Goal: Task Accomplishment & Management: Manage account settings

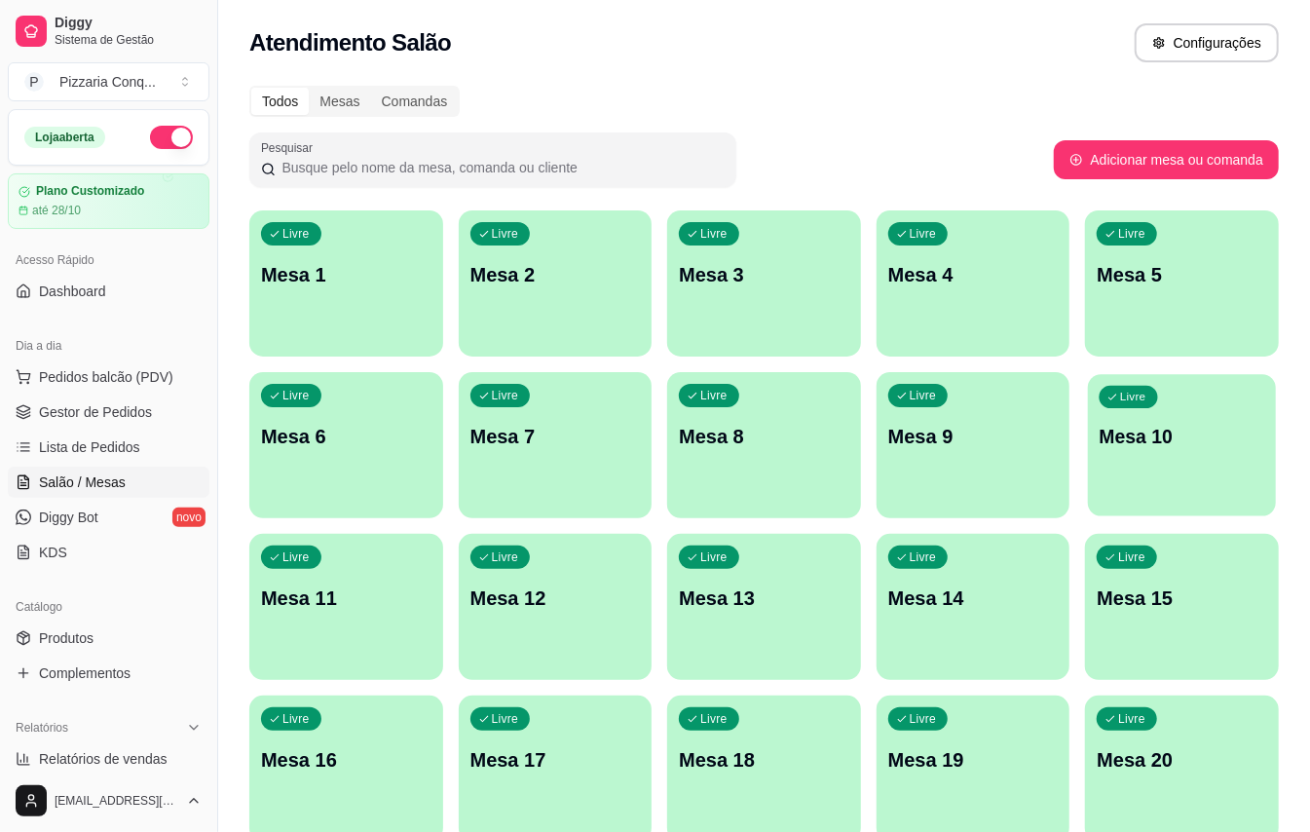
click at [1228, 437] on p "Mesa 10" at bounding box center [1182, 437] width 165 height 26
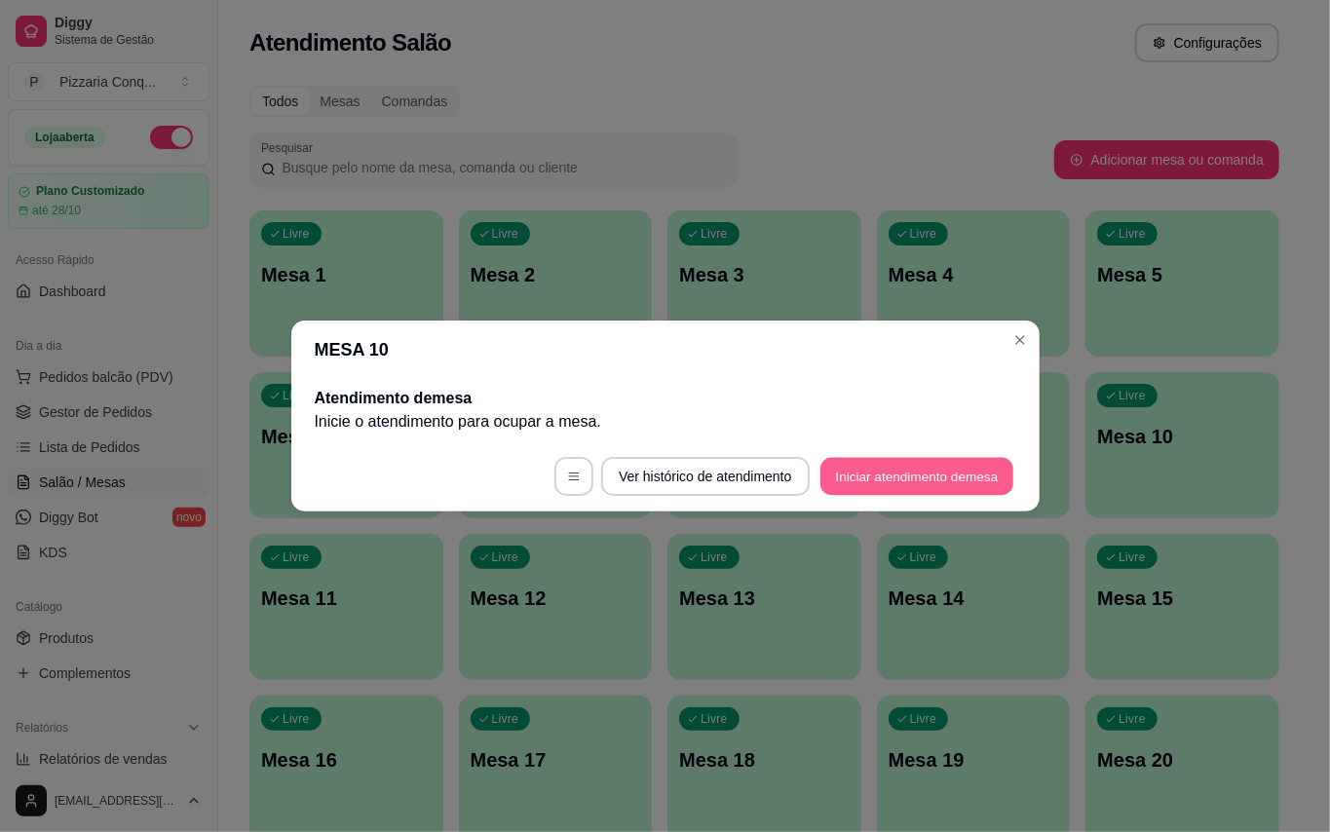
click at [974, 481] on button "Iniciar atendimento de mesa" at bounding box center [916, 477] width 193 height 38
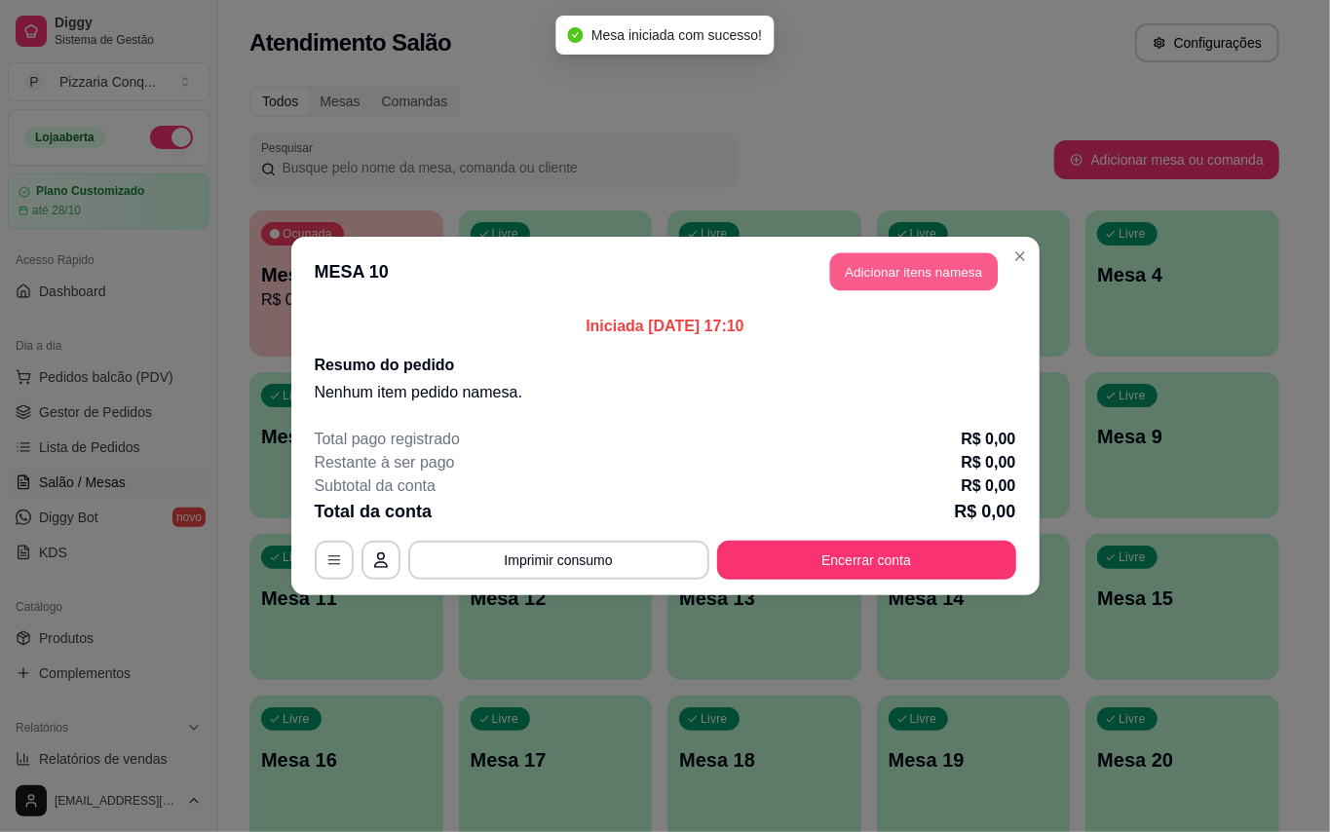
click at [963, 265] on button "Adicionar itens na mesa" at bounding box center [914, 272] width 168 height 38
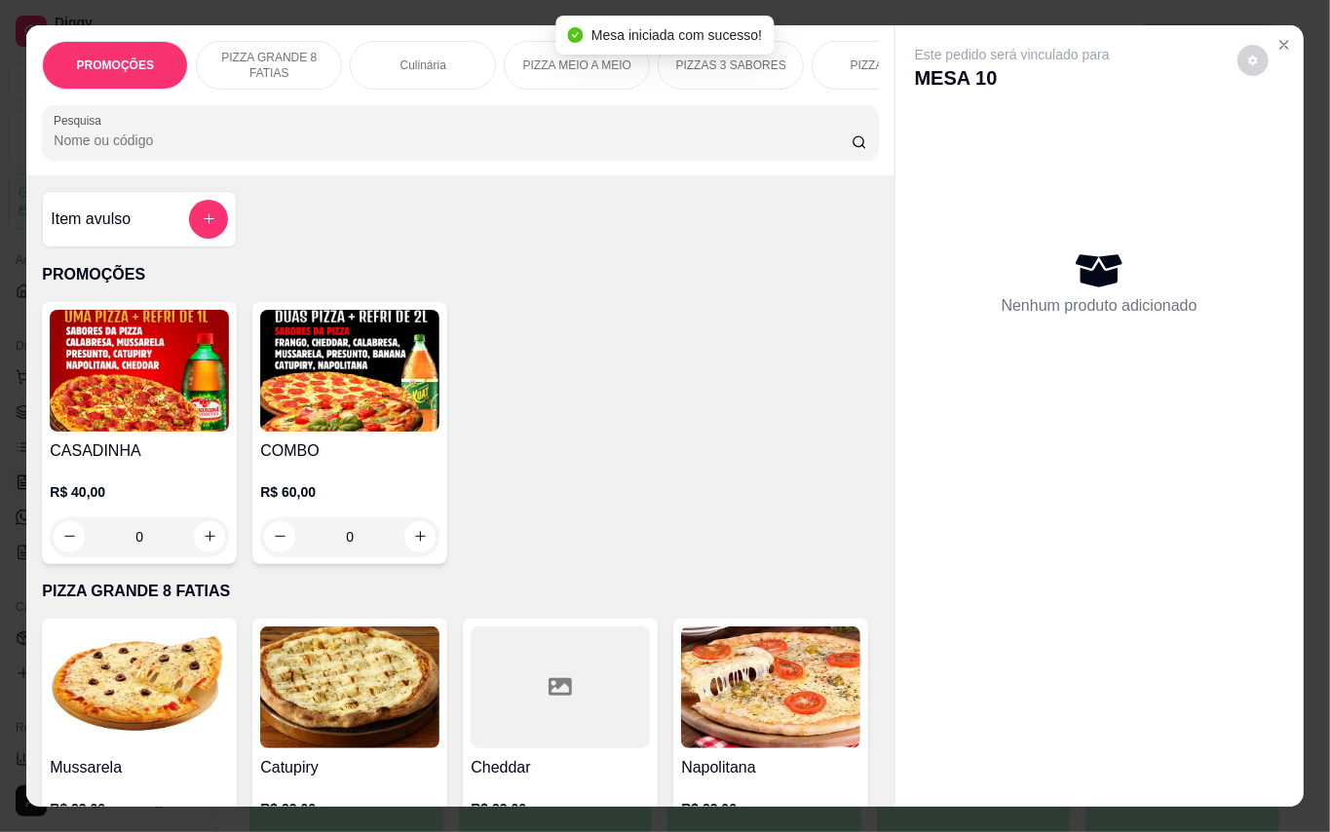
click at [137, 392] on img at bounding box center [139, 371] width 179 height 122
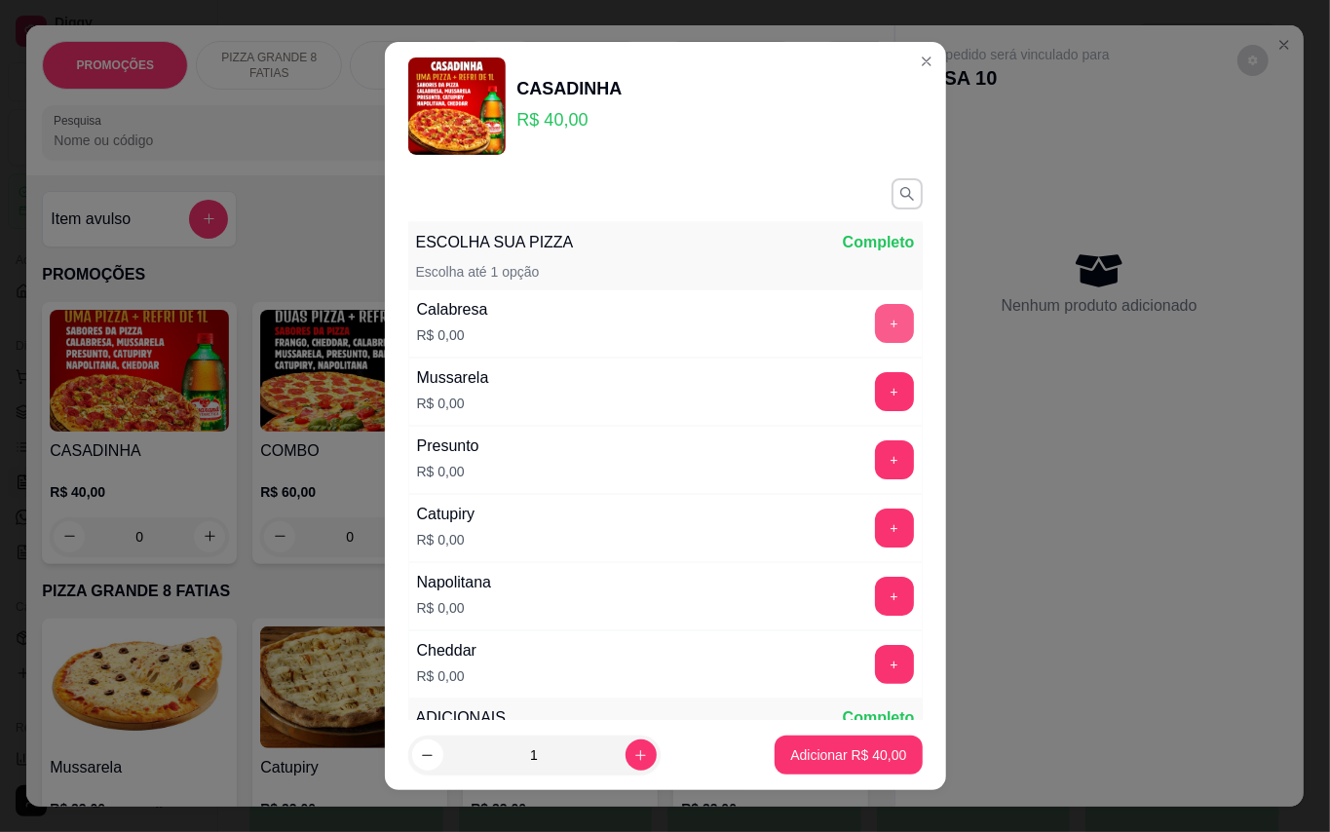
click at [875, 320] on button "+" at bounding box center [894, 323] width 39 height 39
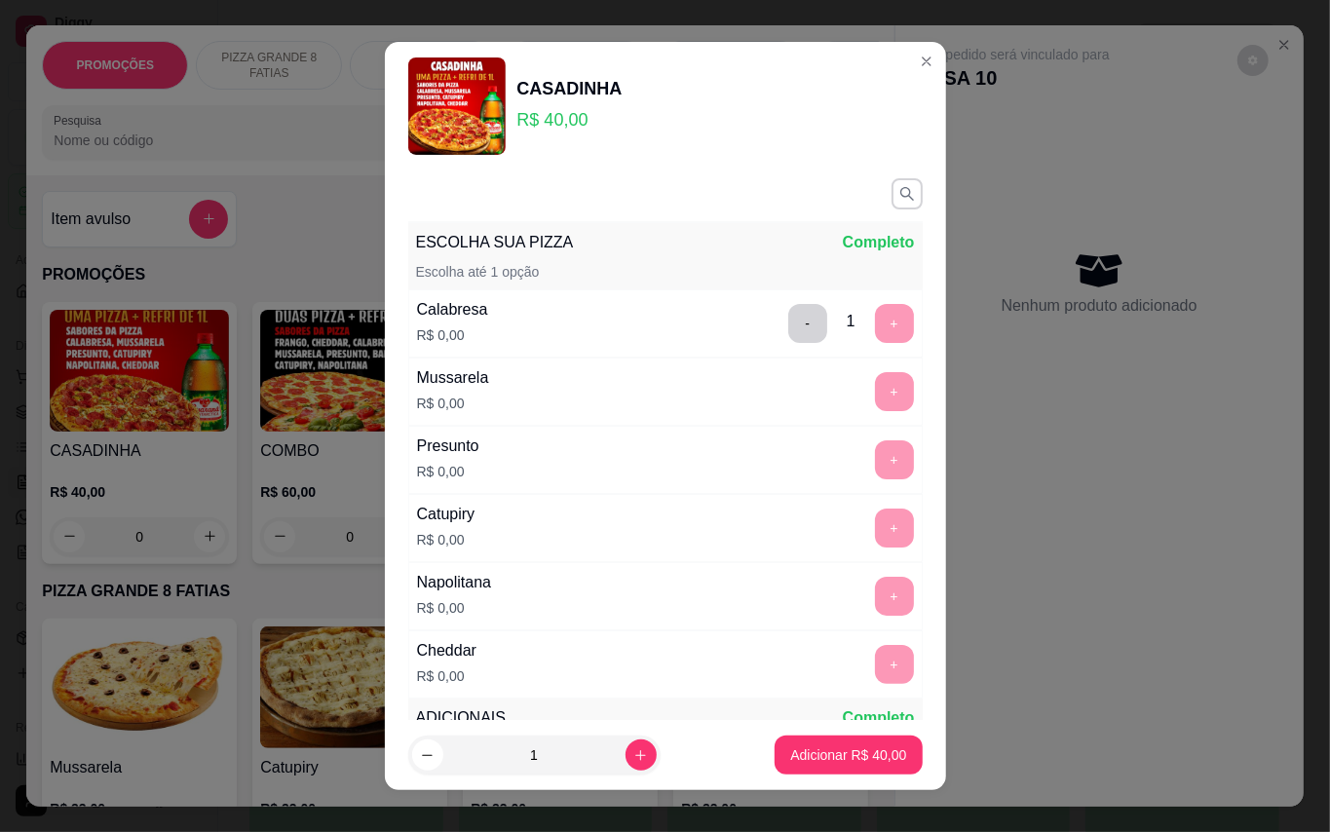
scroll to position [20, 0]
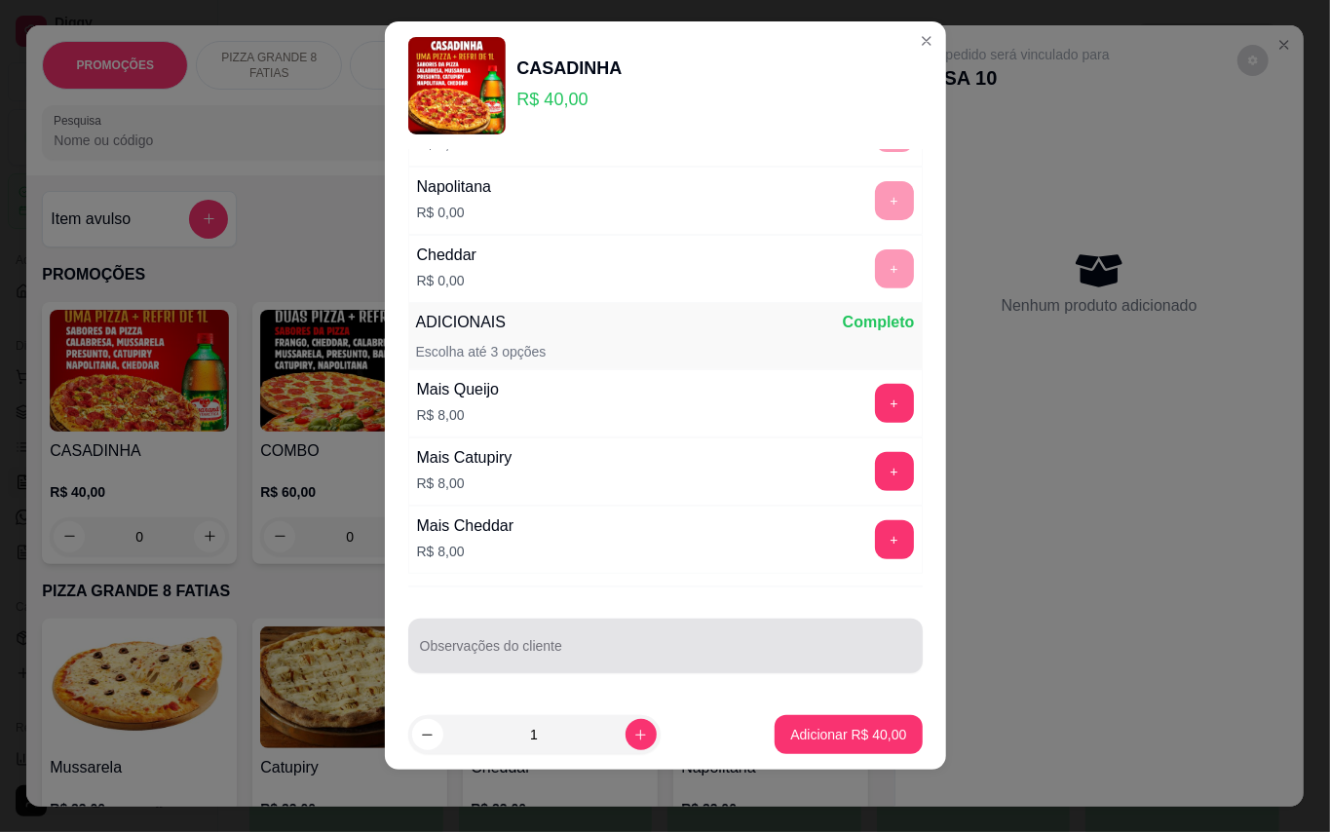
click at [636, 664] on div at bounding box center [665, 645] width 491 height 39
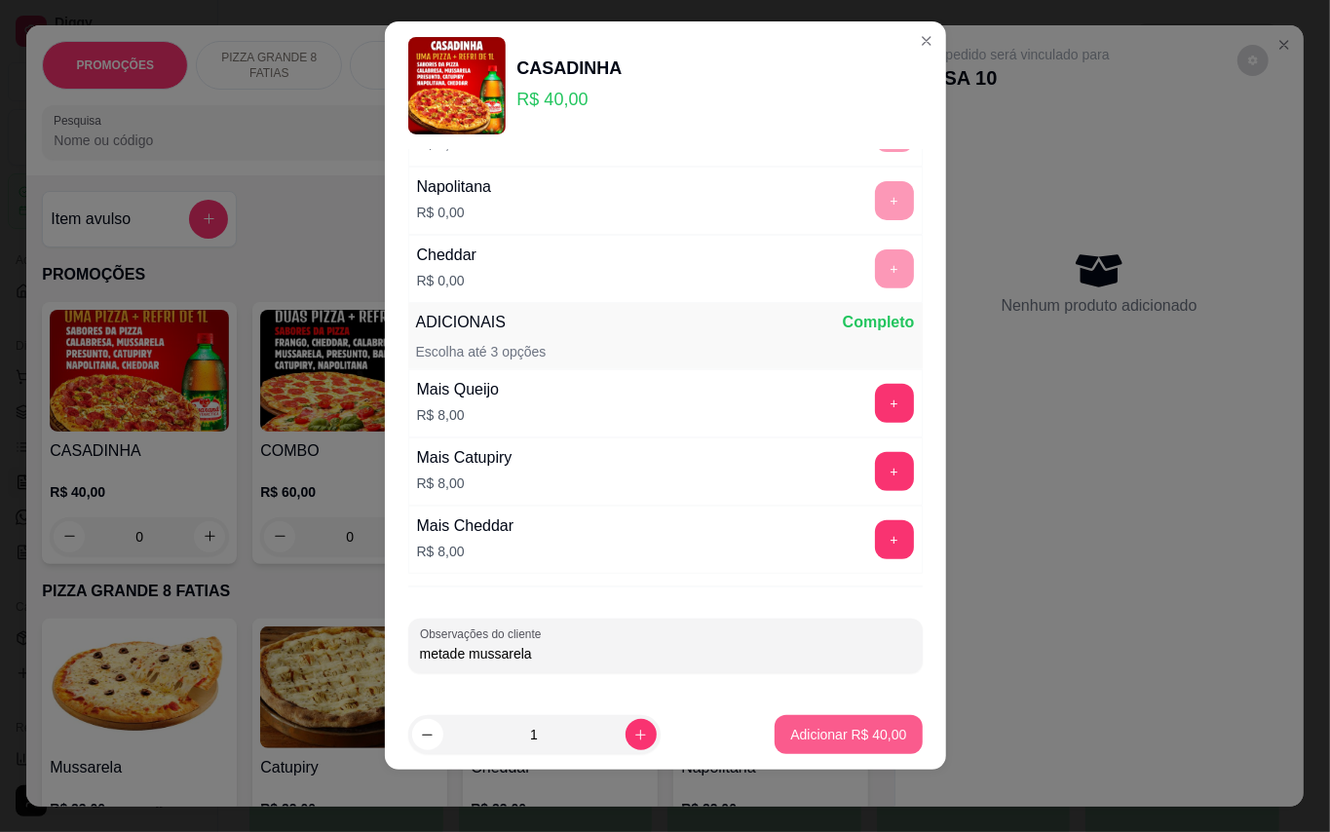
type input "metade mussarela"
click at [811, 726] on p "Adicionar R$ 40,00" at bounding box center [848, 734] width 116 height 19
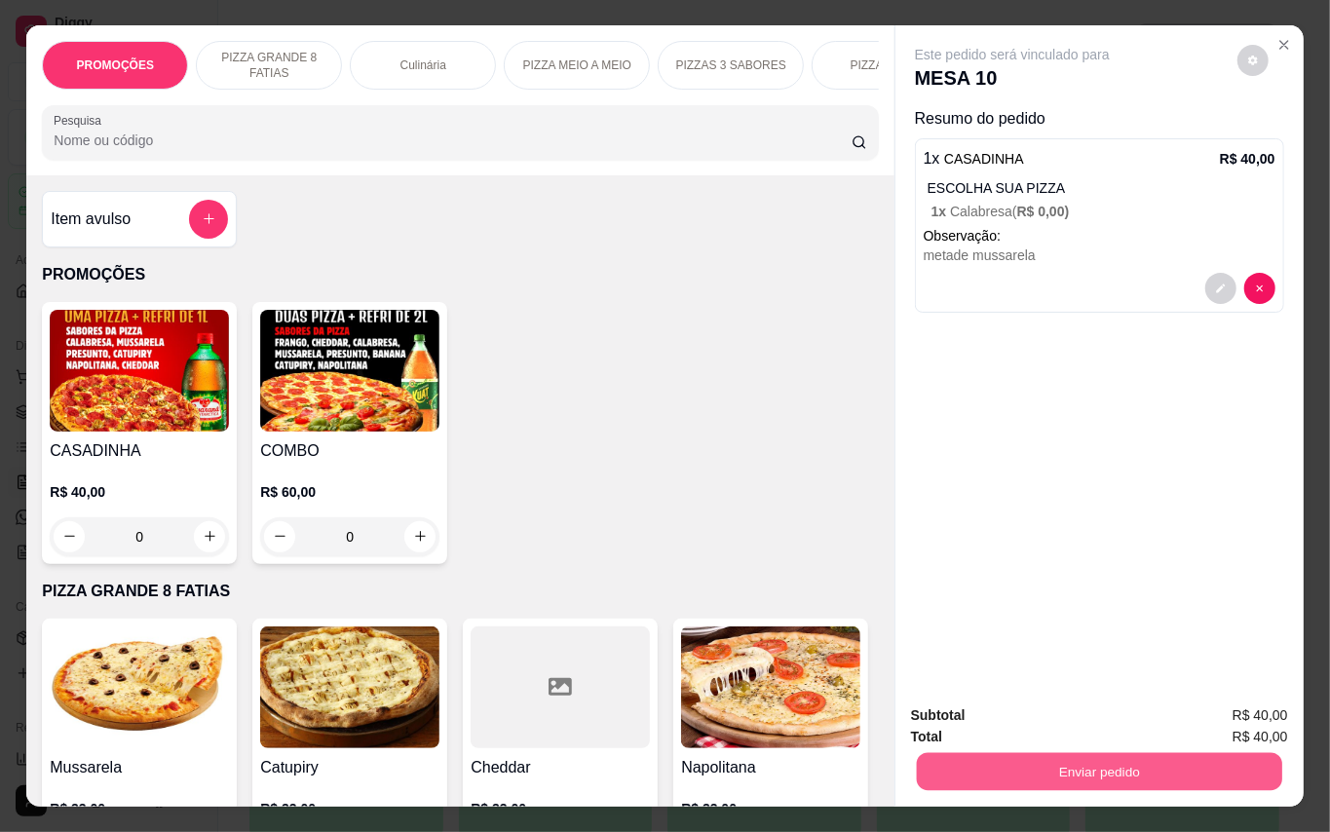
click at [1154, 772] on button "Enviar pedido" at bounding box center [1098, 772] width 365 height 38
click at [1206, 710] on button "Enviar pedido" at bounding box center [1235, 715] width 110 height 37
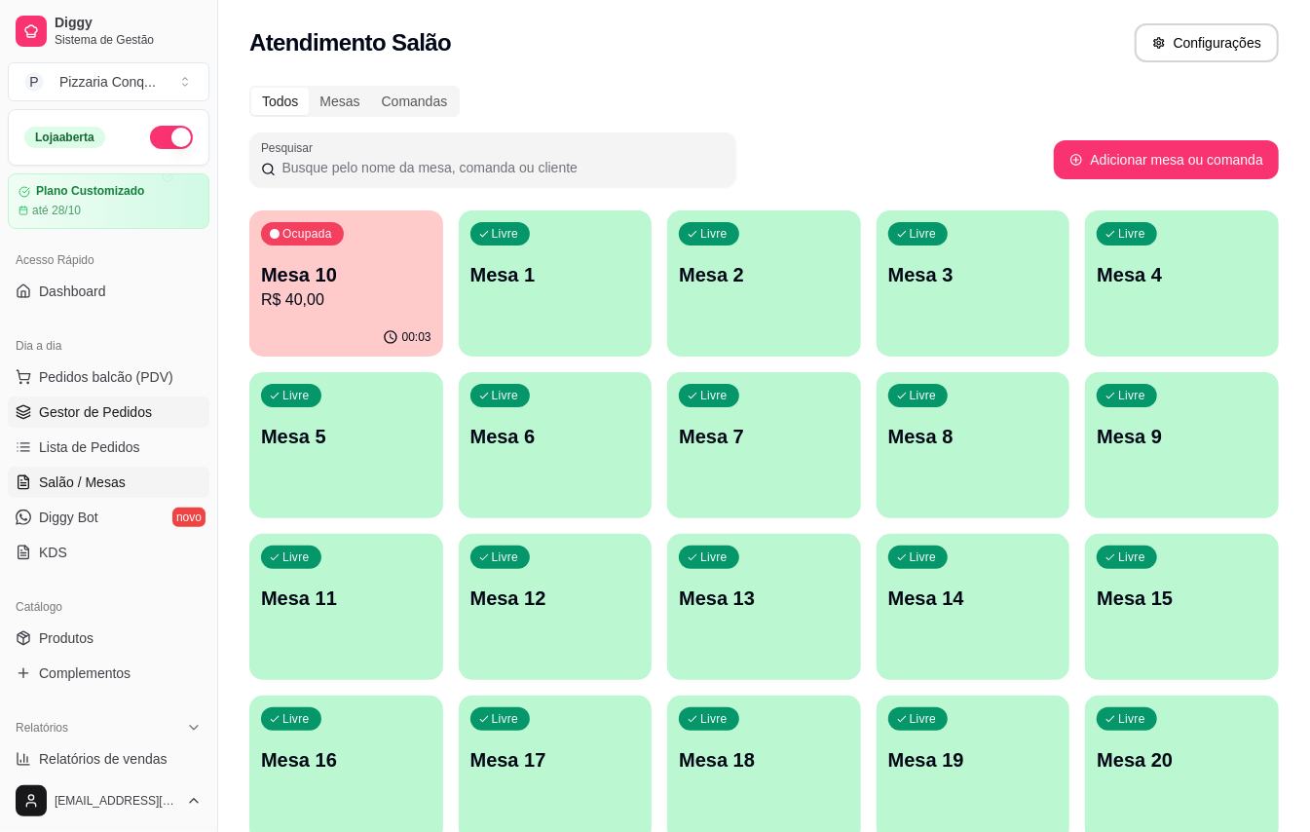
click at [117, 421] on span "Gestor de Pedidos" at bounding box center [95, 411] width 113 height 19
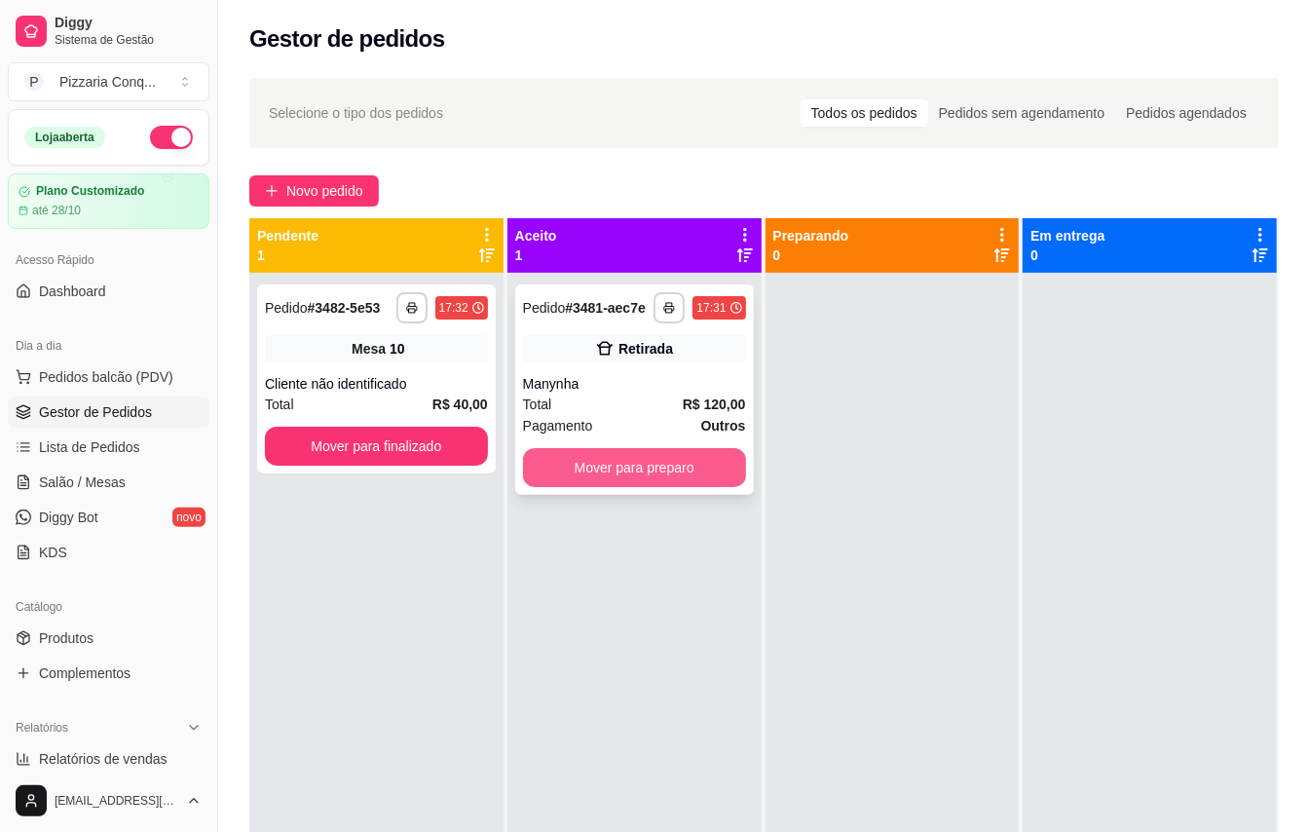
click at [565, 487] on button "Mover para preparo" at bounding box center [634, 467] width 223 height 39
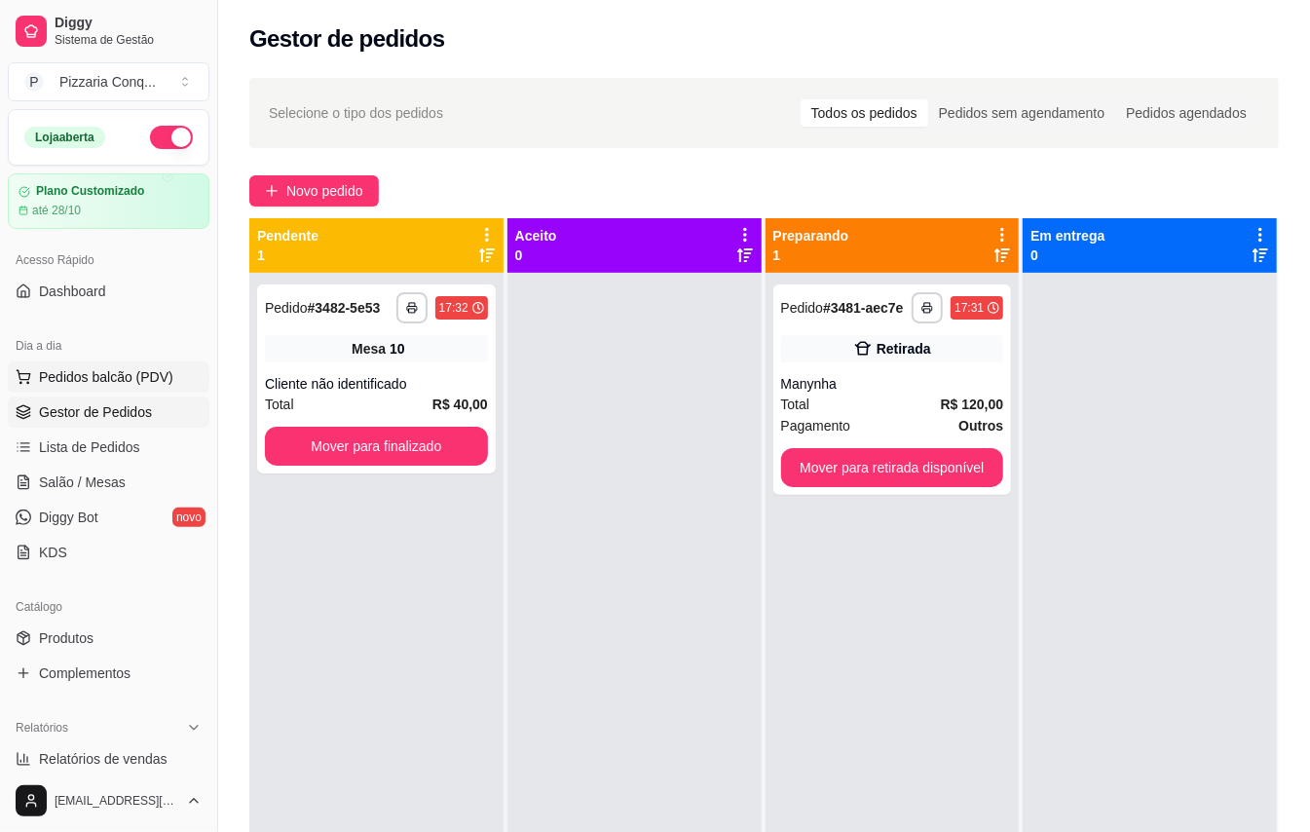
click at [131, 387] on span "Pedidos balcão (PDV)" at bounding box center [106, 376] width 134 height 19
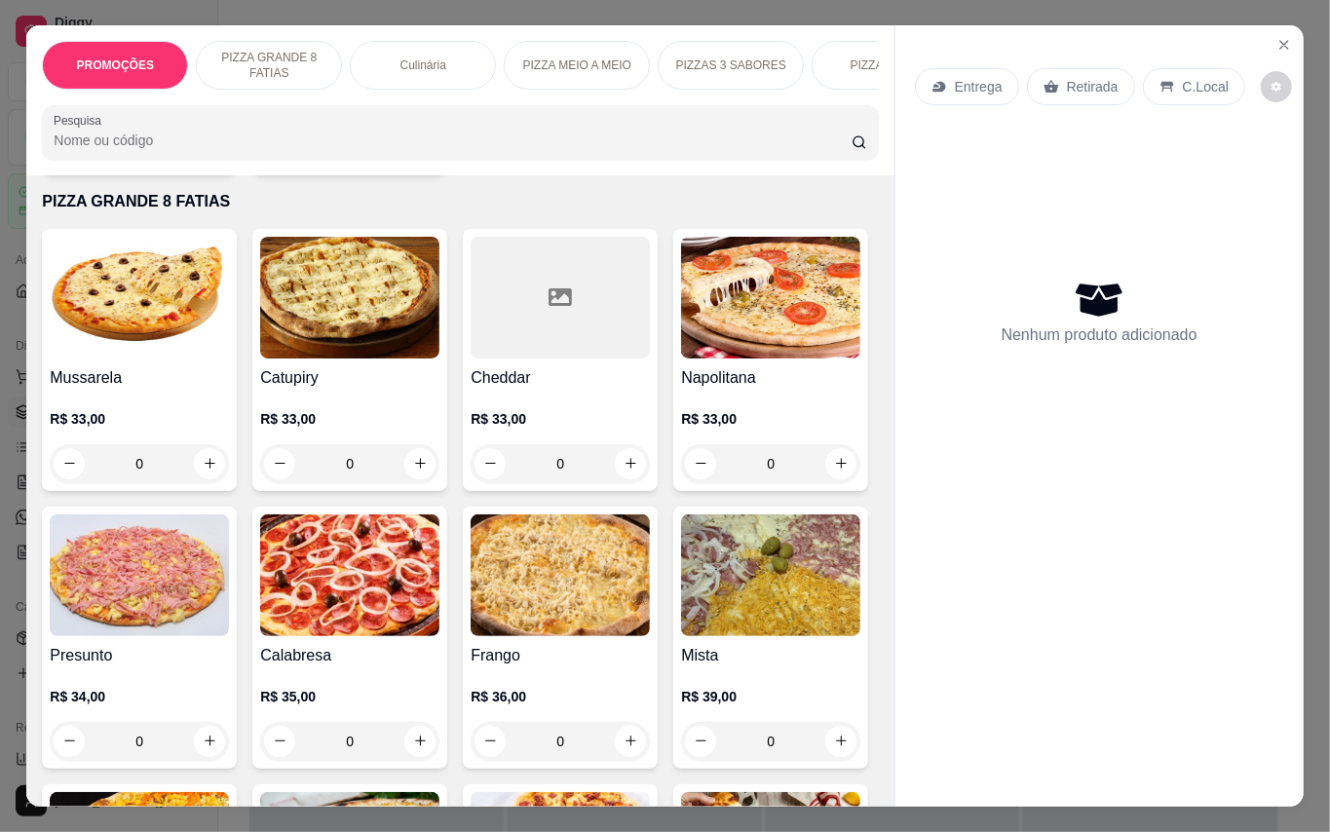
scroll to position [779, 0]
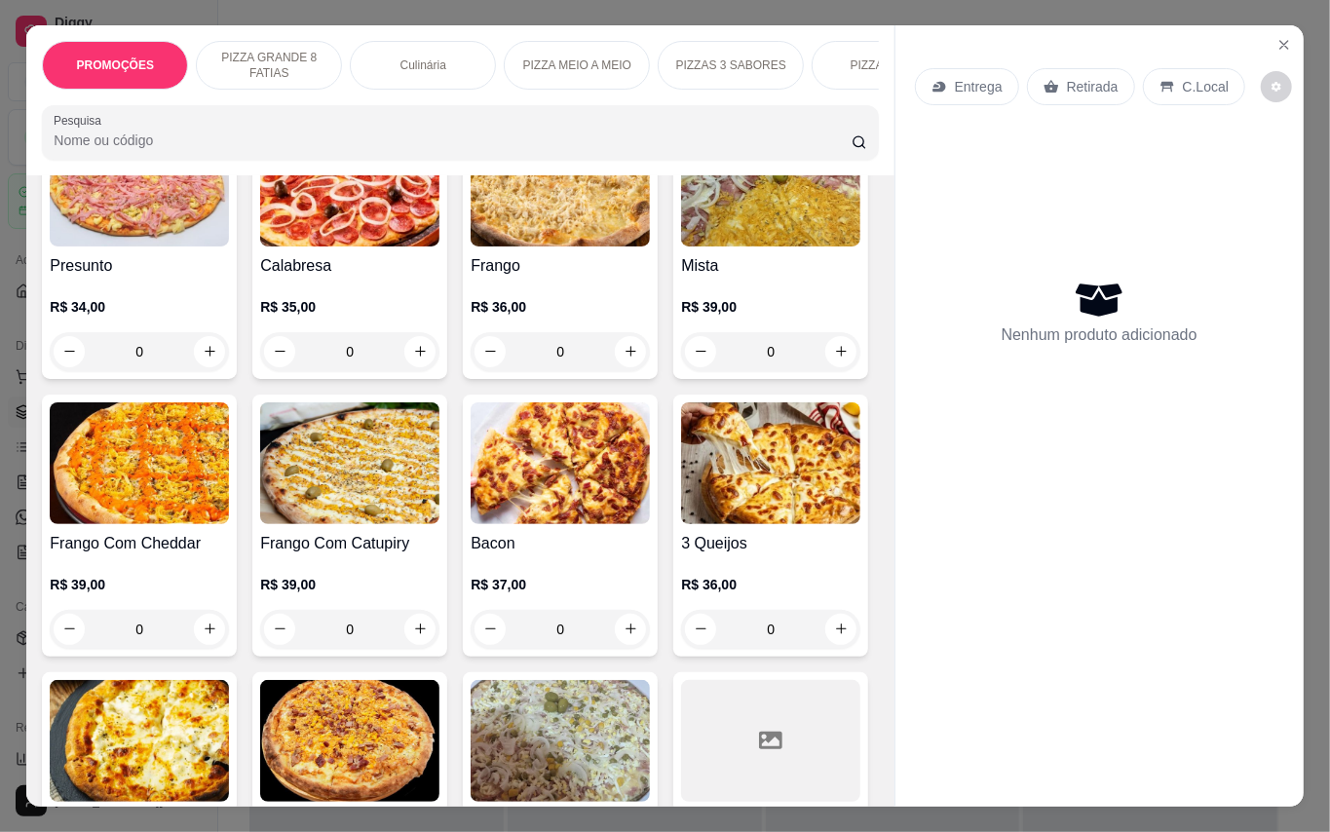
click at [681, 246] on img at bounding box center [770, 186] width 179 height 122
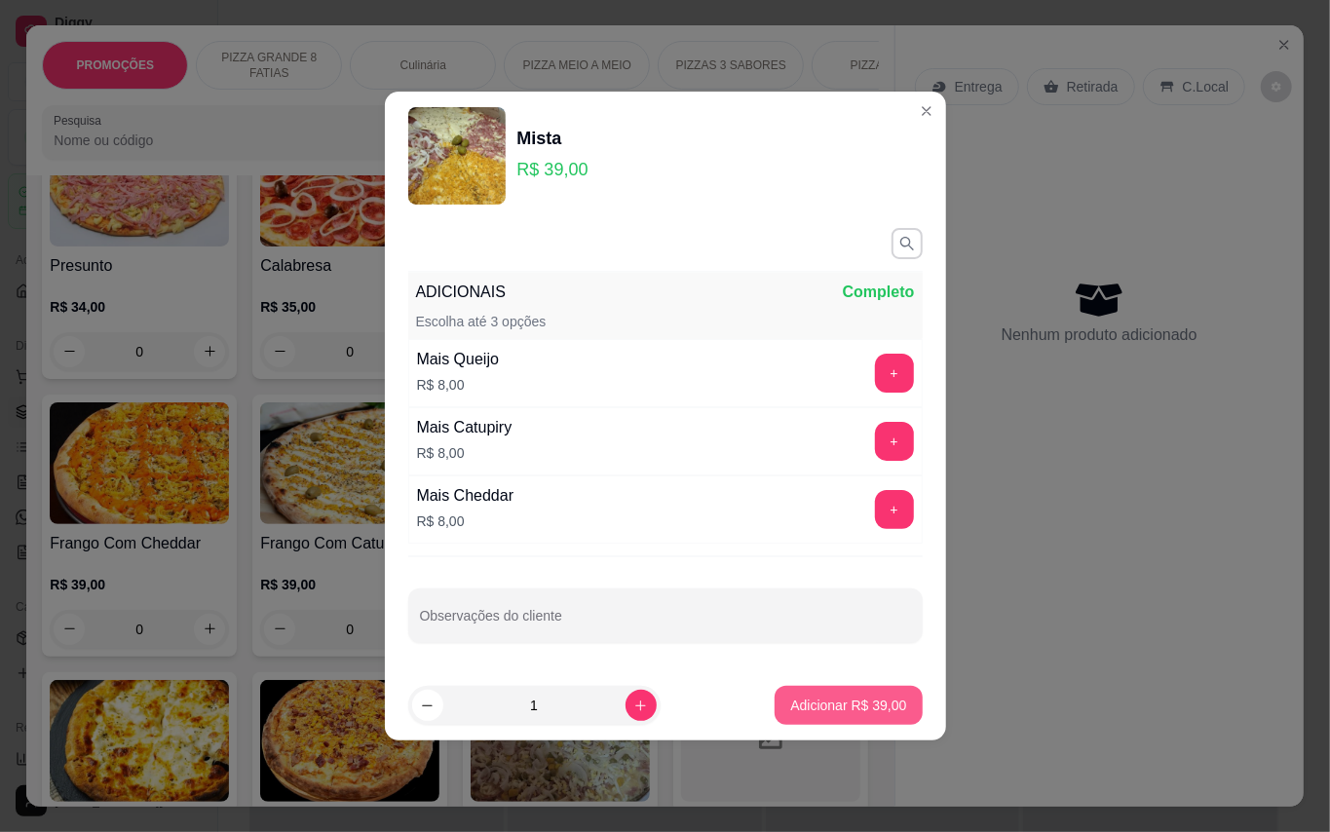
click at [838, 714] on p "Adicionar R$ 39,00" at bounding box center [848, 705] width 116 height 19
type input "1"
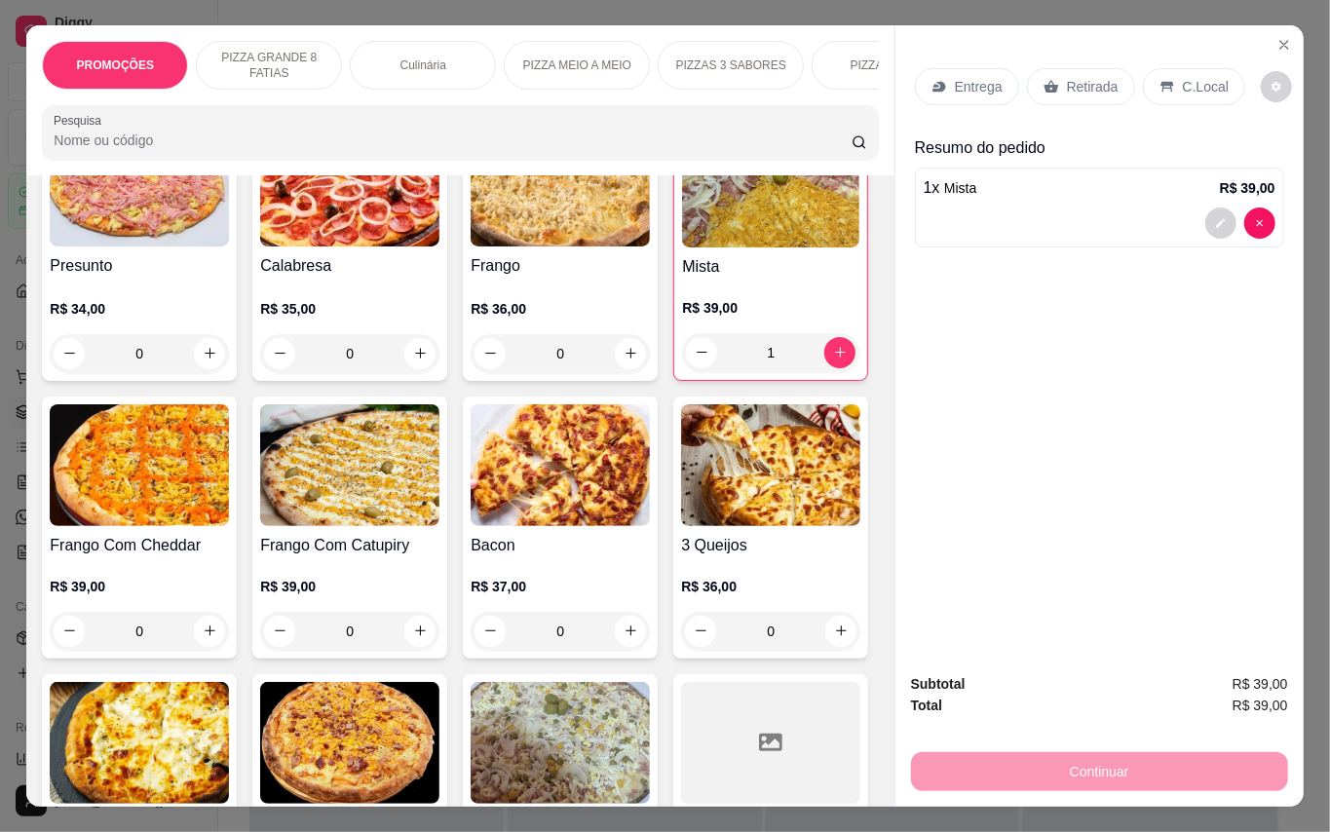
click at [682, 247] on img at bounding box center [770, 187] width 177 height 122
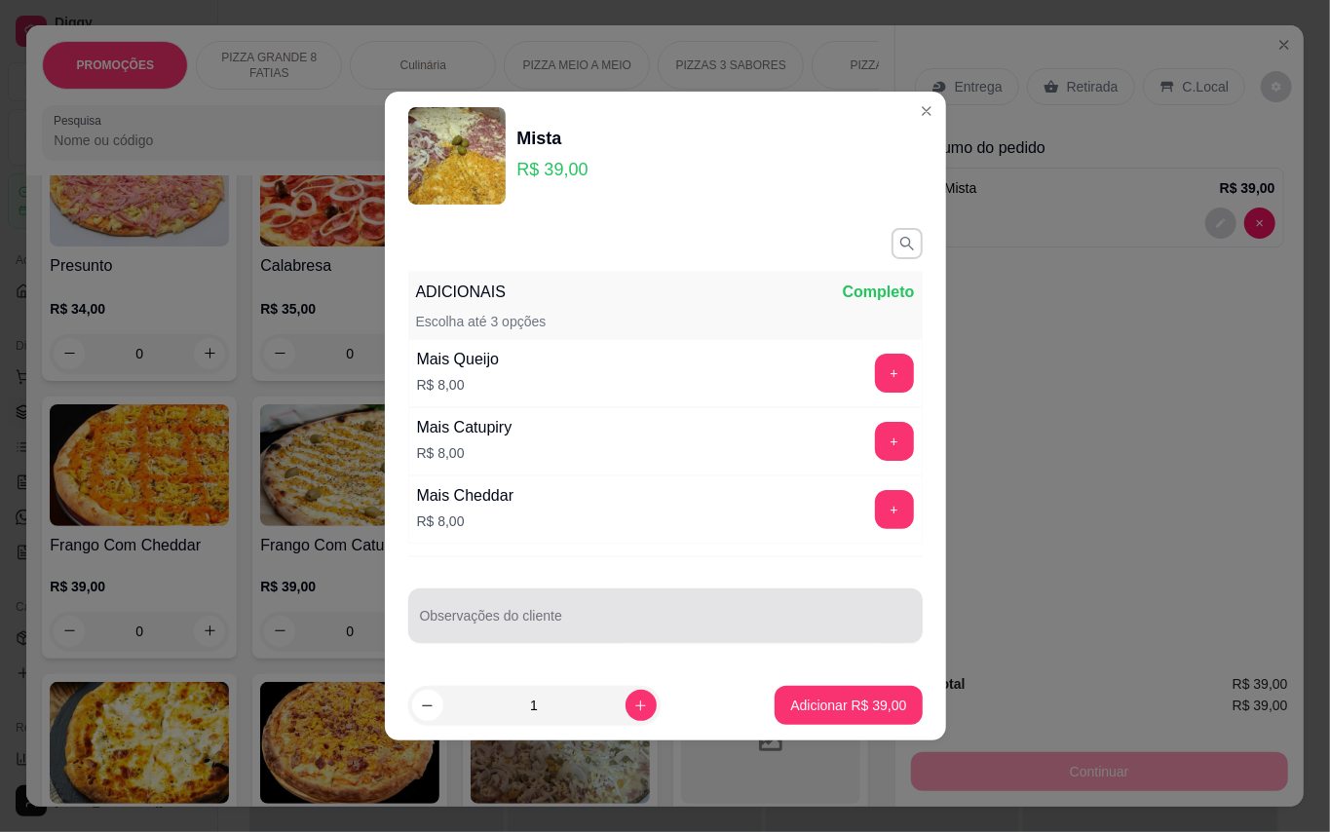
click at [559, 612] on div at bounding box center [665, 615] width 491 height 39
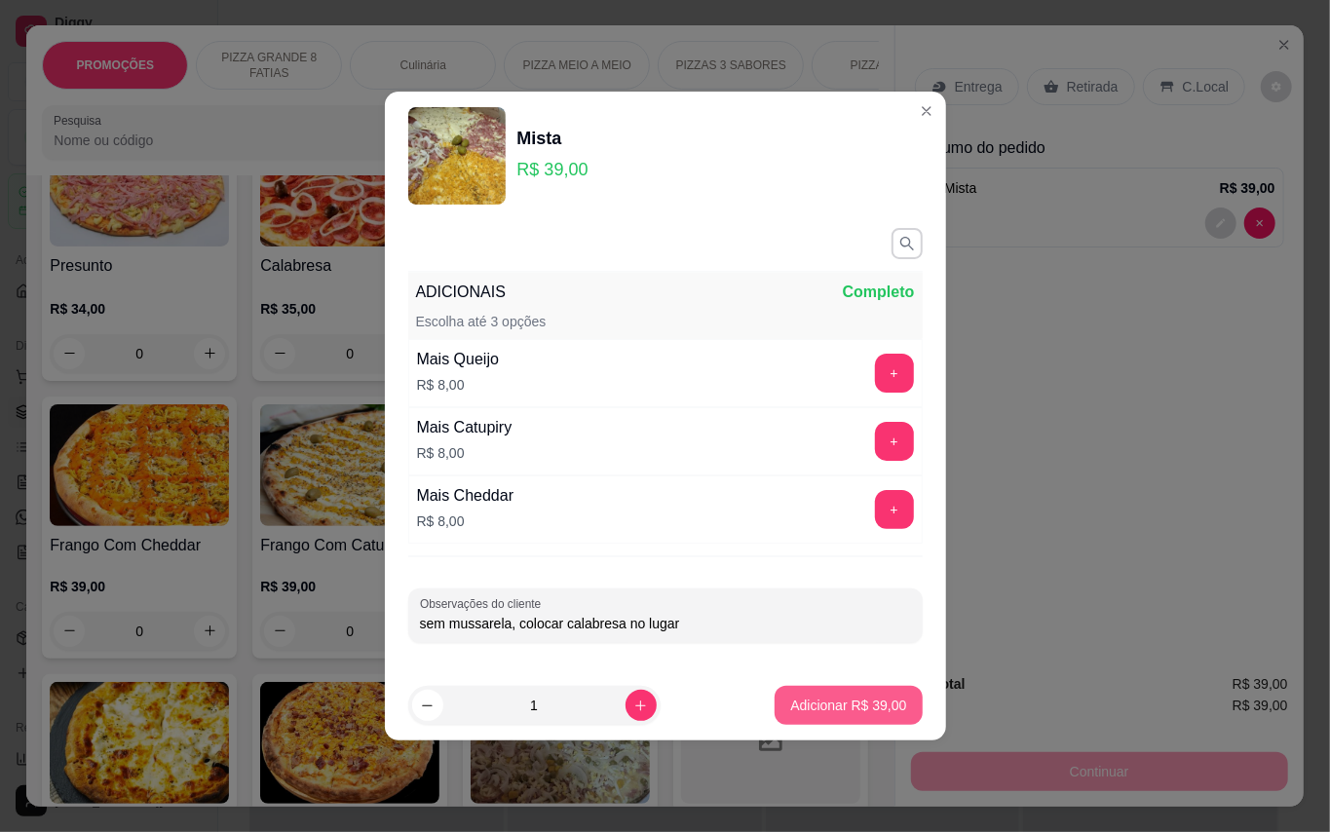
type input "sem mussarela, colocar calabresa no lugar"
click at [855, 707] on p "Adicionar R$ 39,00" at bounding box center [848, 705] width 113 height 19
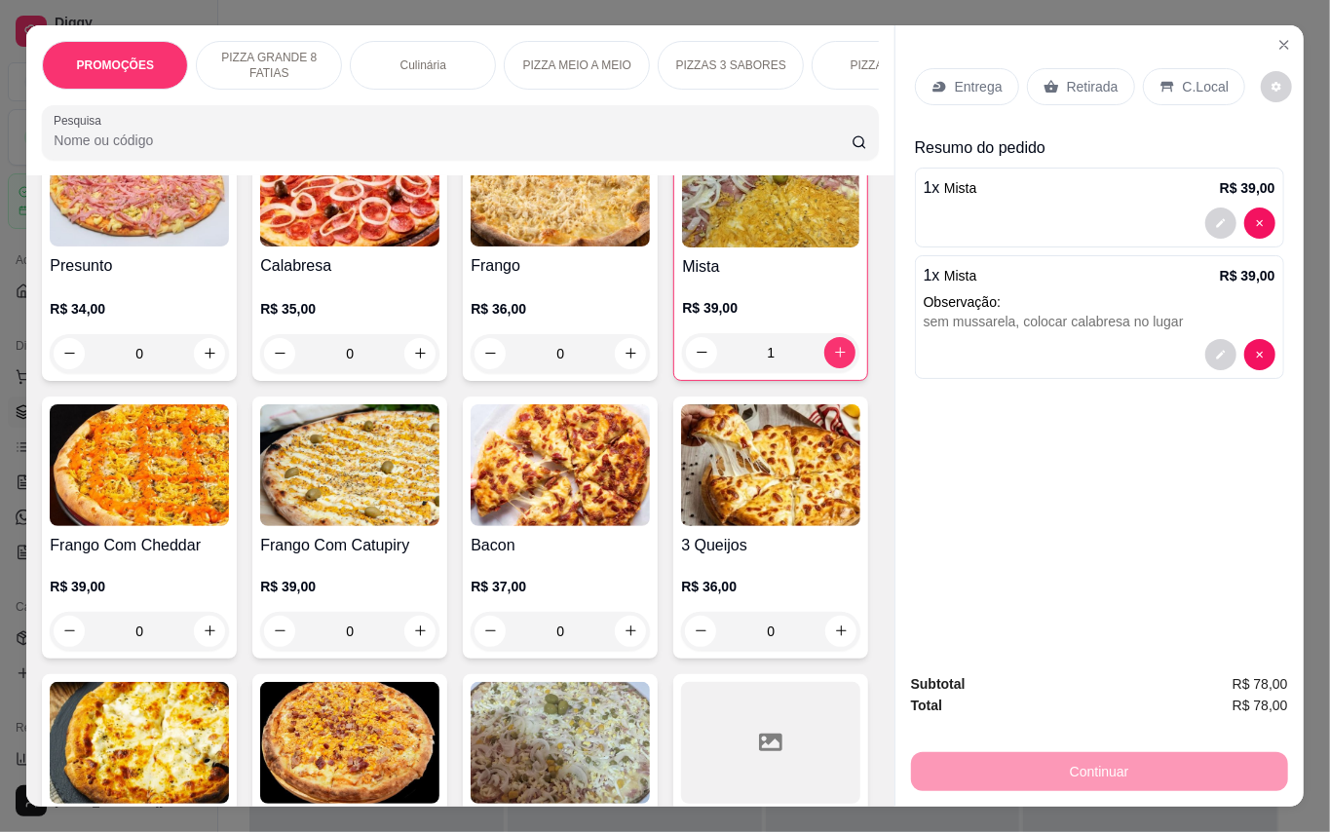
click at [1088, 77] on p "Retirada" at bounding box center [1093, 86] width 52 height 19
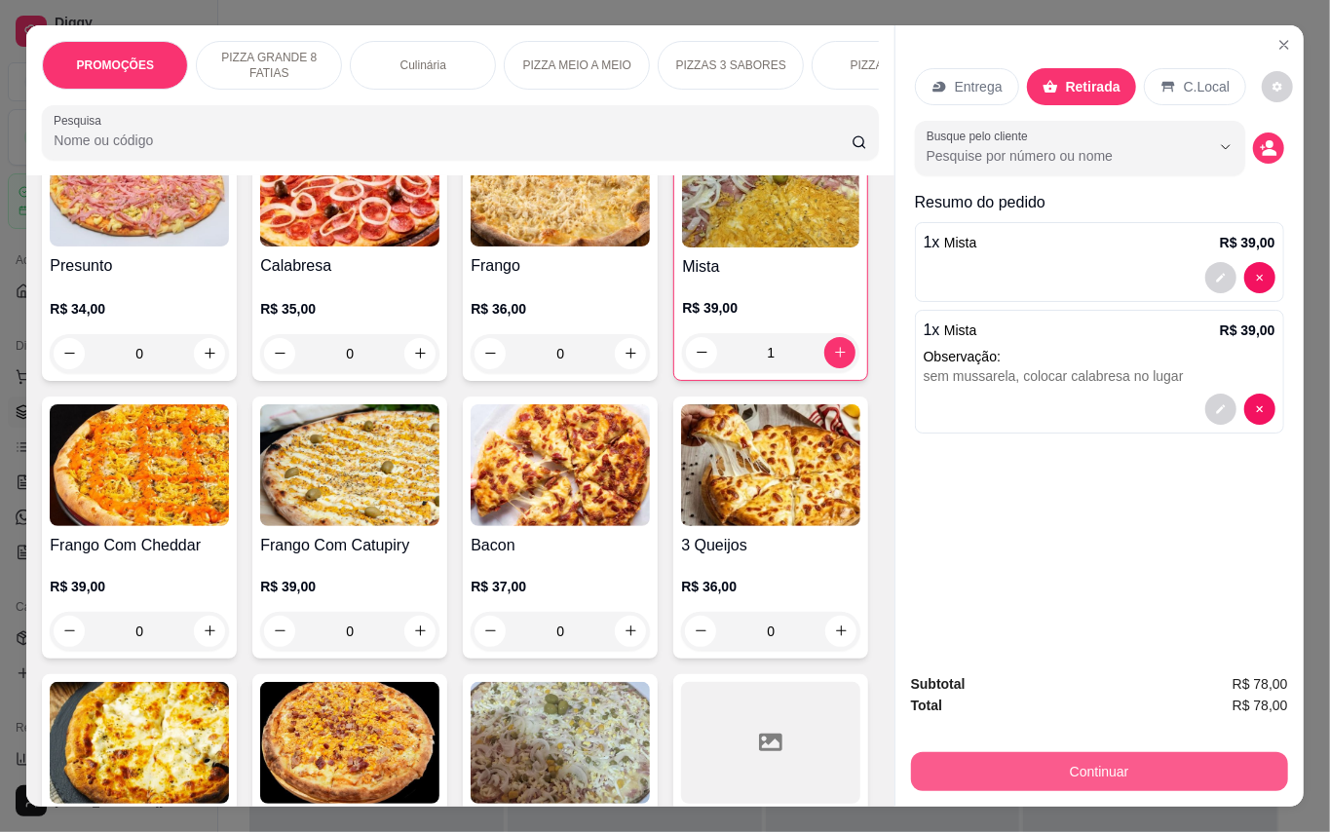
click at [1218, 754] on button "Continuar" at bounding box center [1099, 771] width 377 height 39
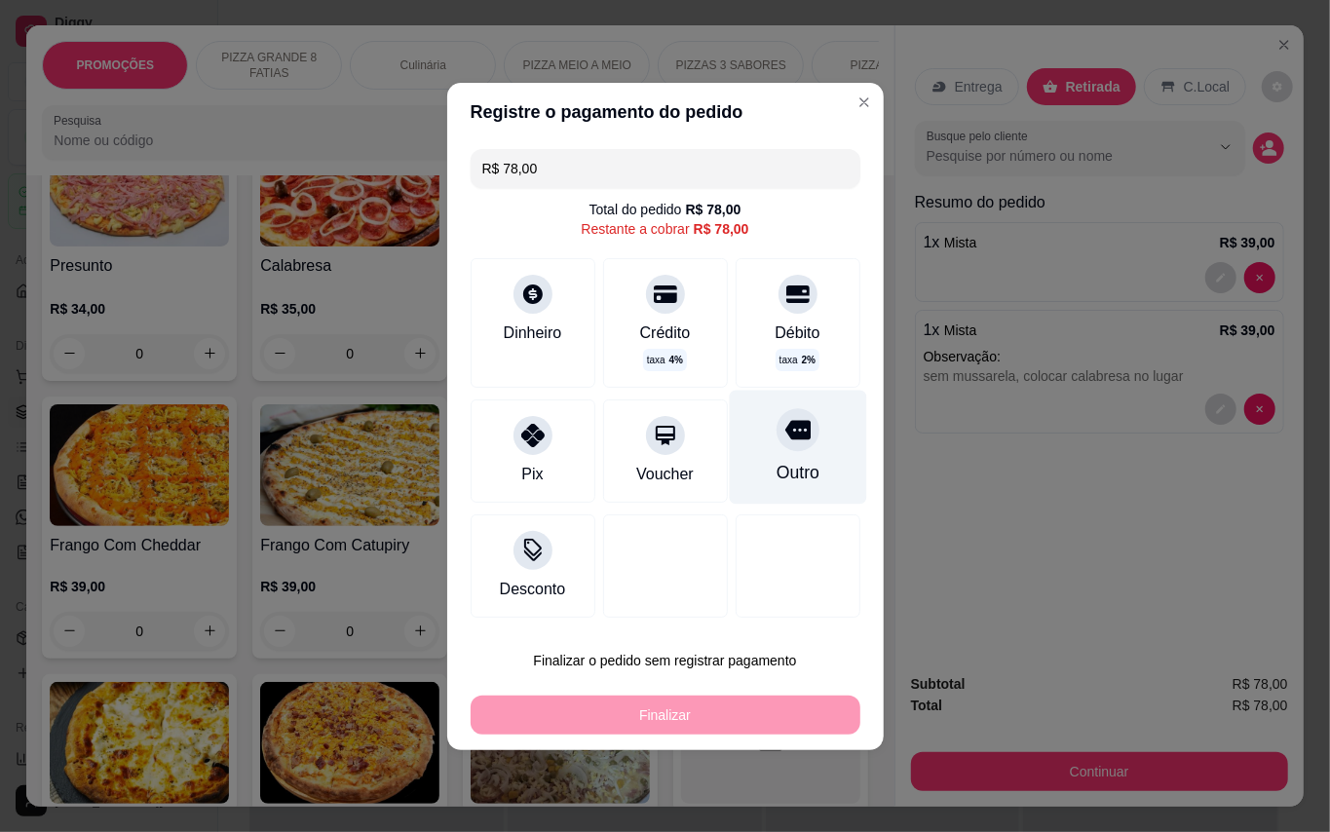
click at [749, 442] on div "Outro" at bounding box center [797, 447] width 137 height 114
type input "R$ 0,00"
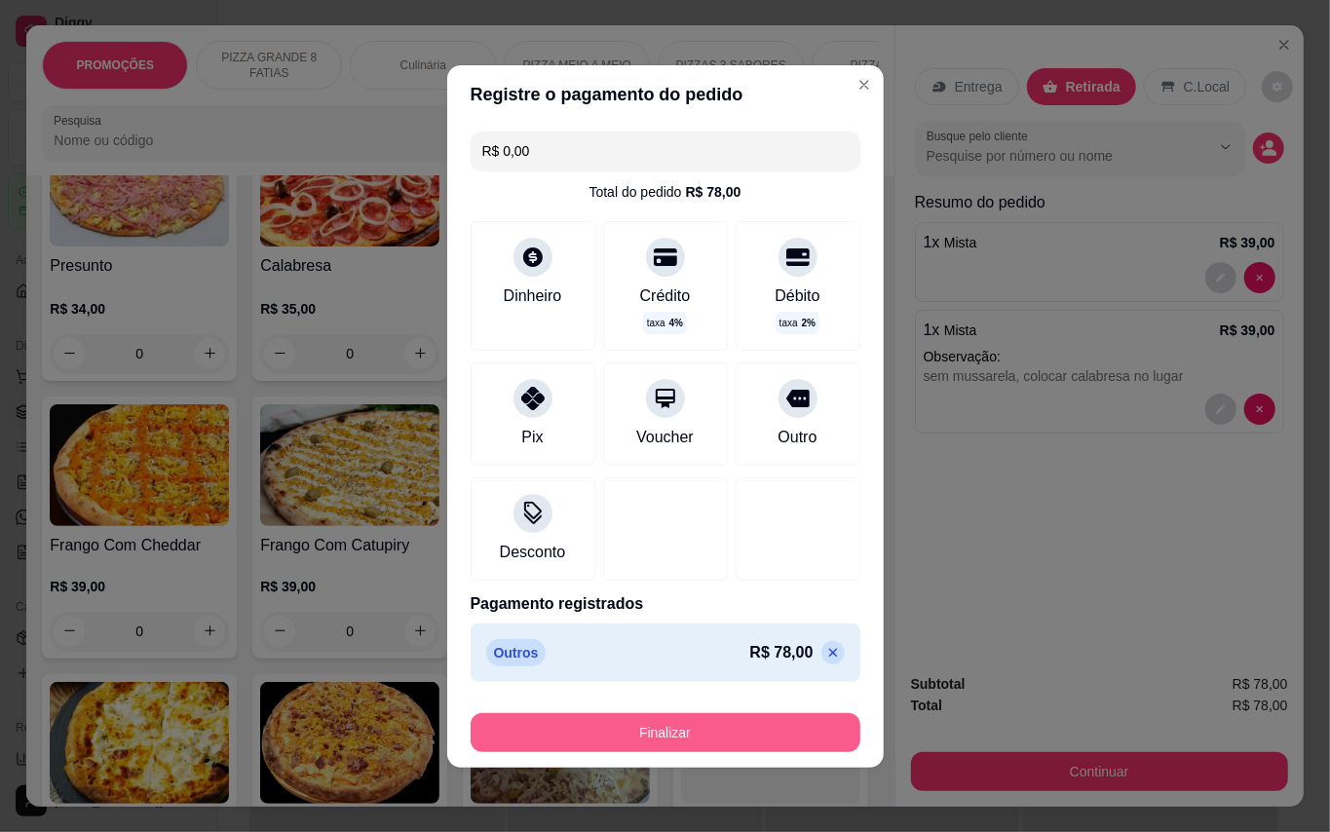
click at [721, 740] on button "Finalizar" at bounding box center [666, 732] width 390 height 39
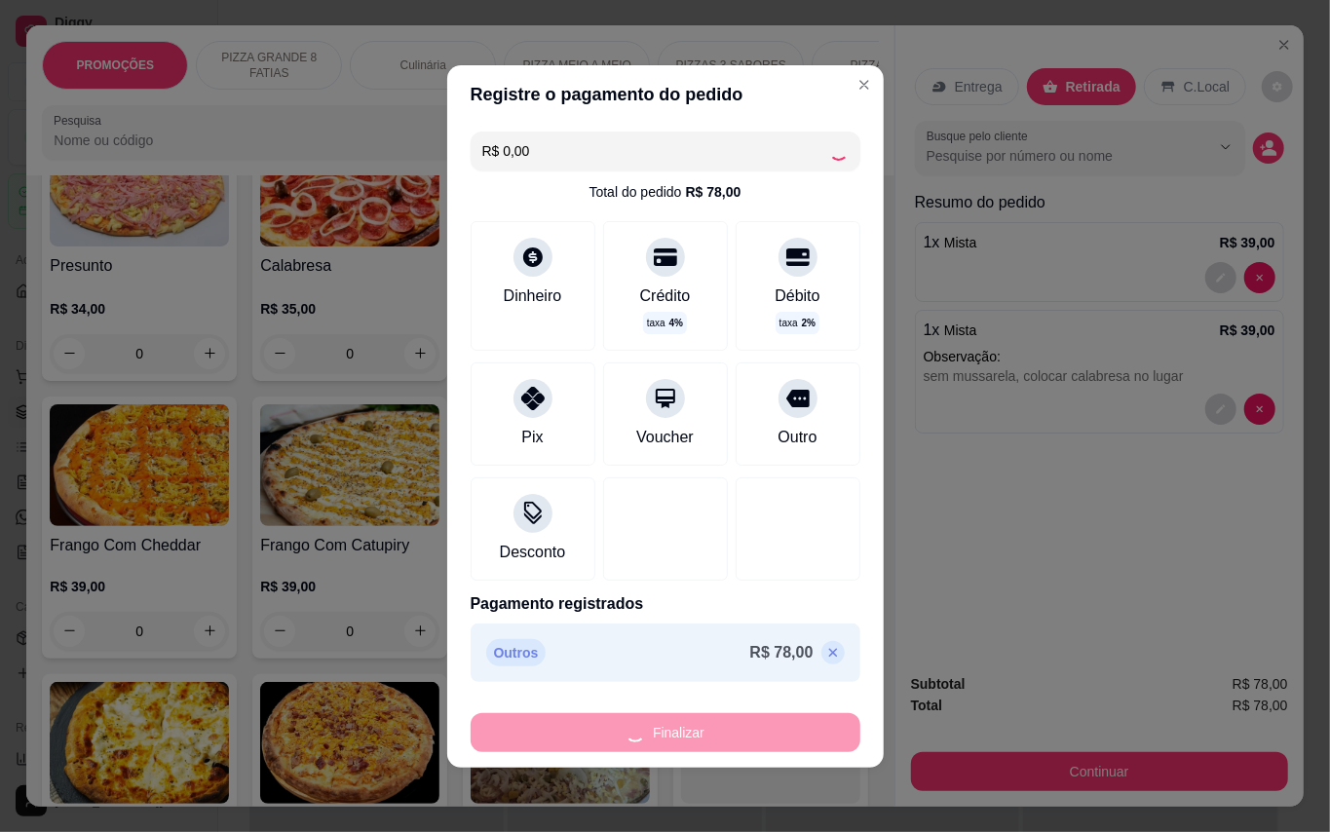
type input "0"
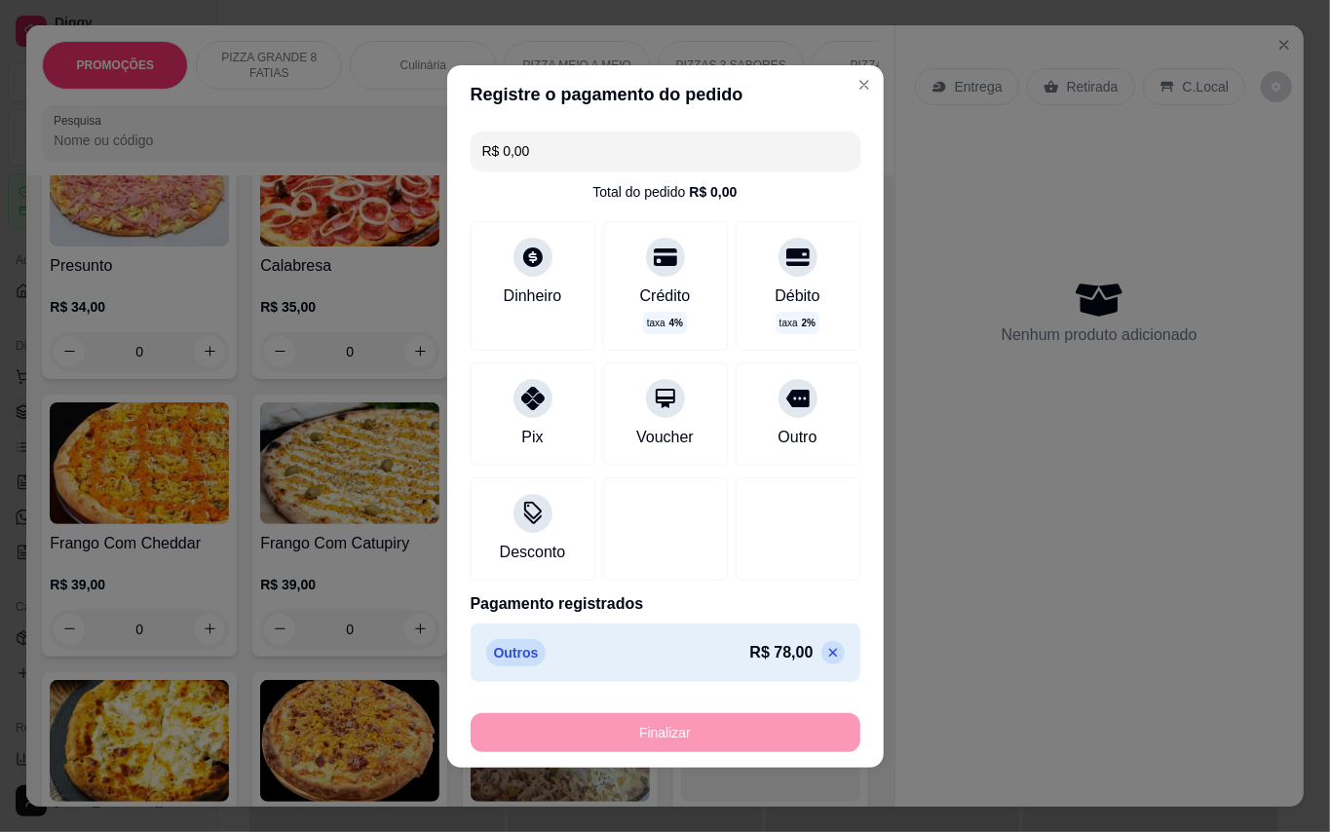
type input "-R$ 78,00"
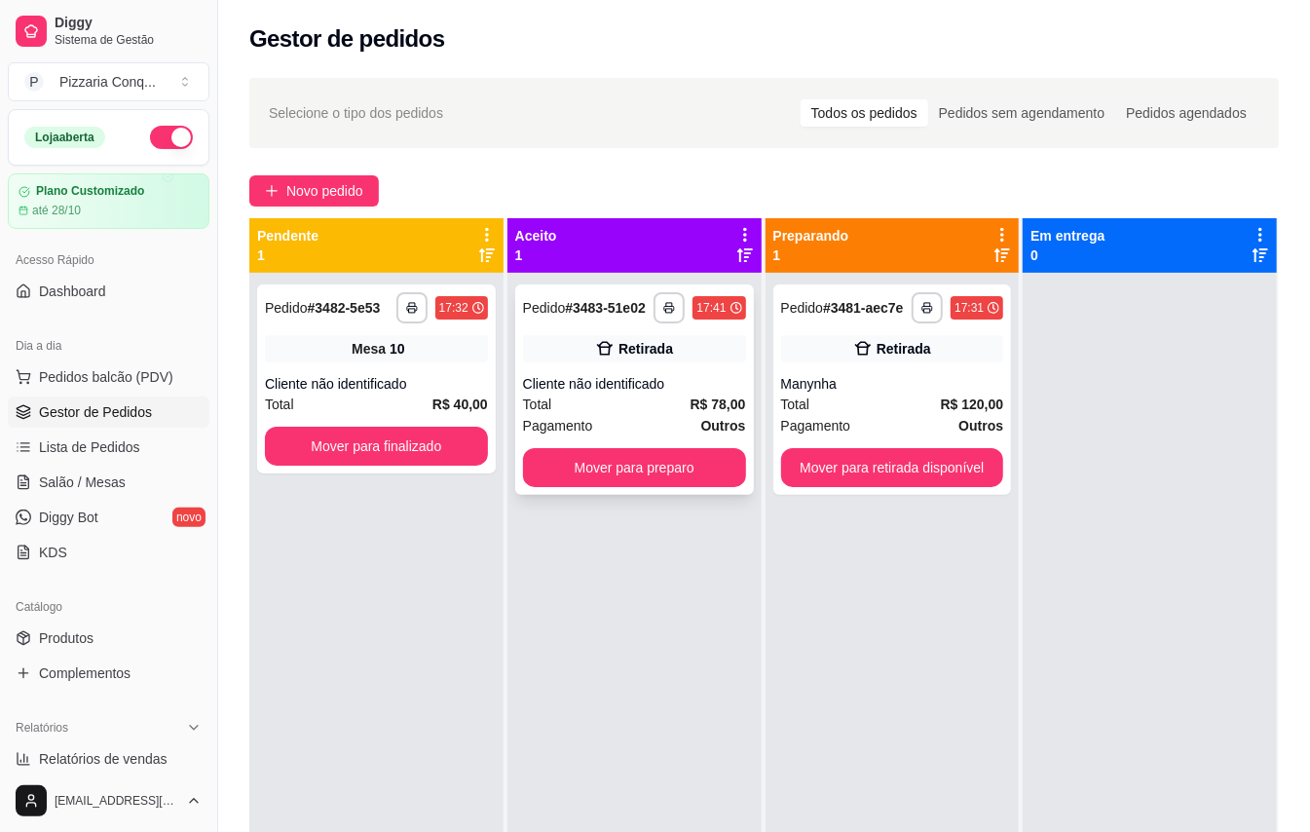
click at [652, 415] on div "Total R$ 78,00" at bounding box center [634, 404] width 223 height 21
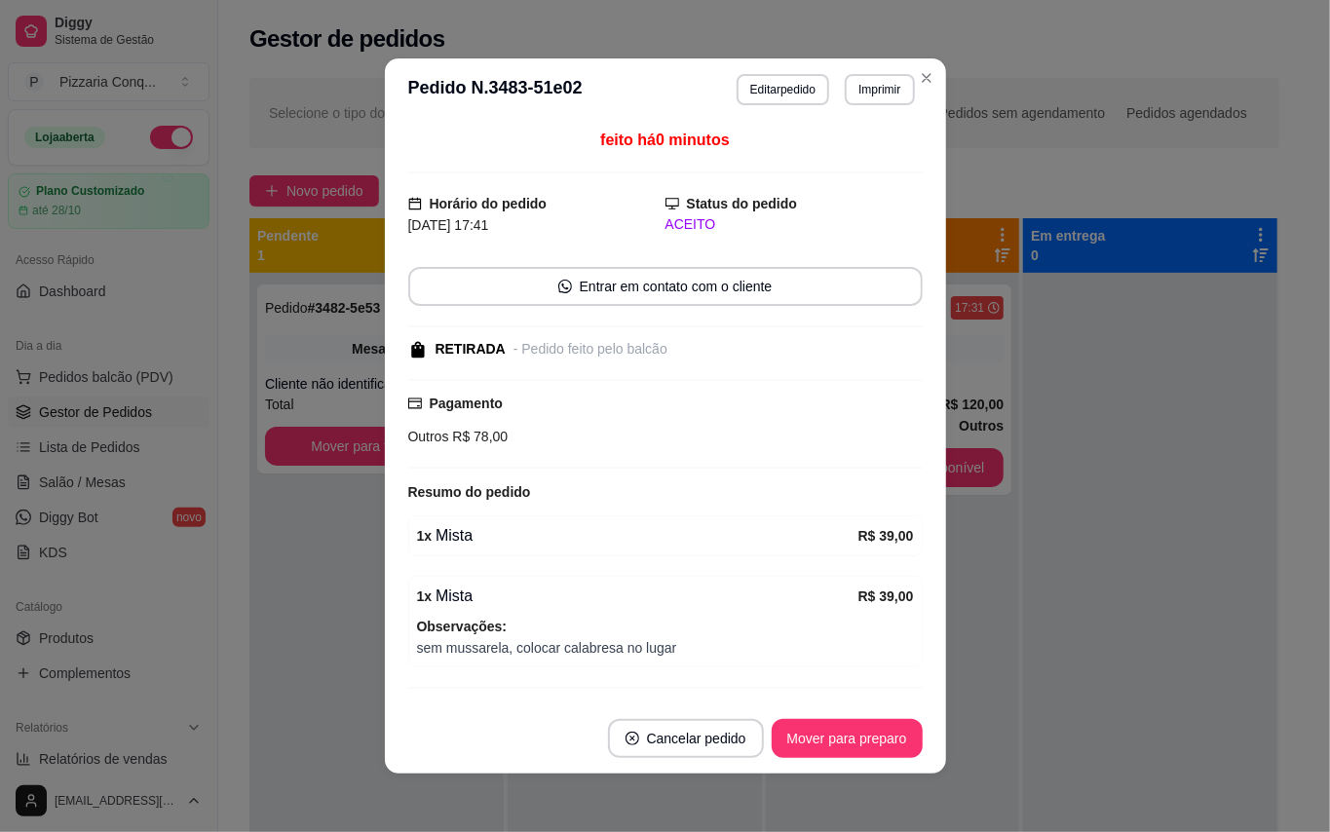
scroll to position [52, 0]
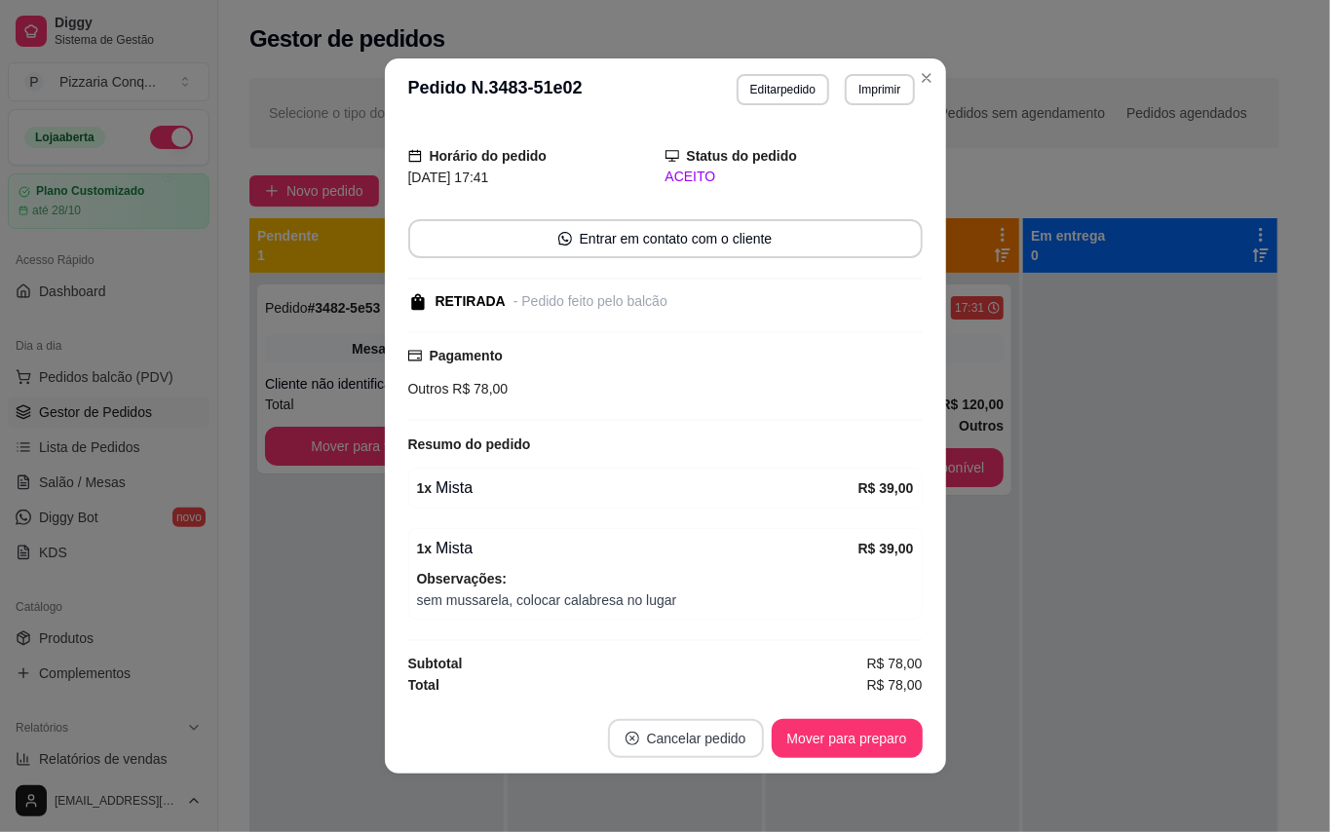
click at [706, 738] on button "Cancelar pedido" at bounding box center [686, 738] width 156 height 39
click at [696, 688] on button "Sim" at bounding box center [703, 690] width 78 height 39
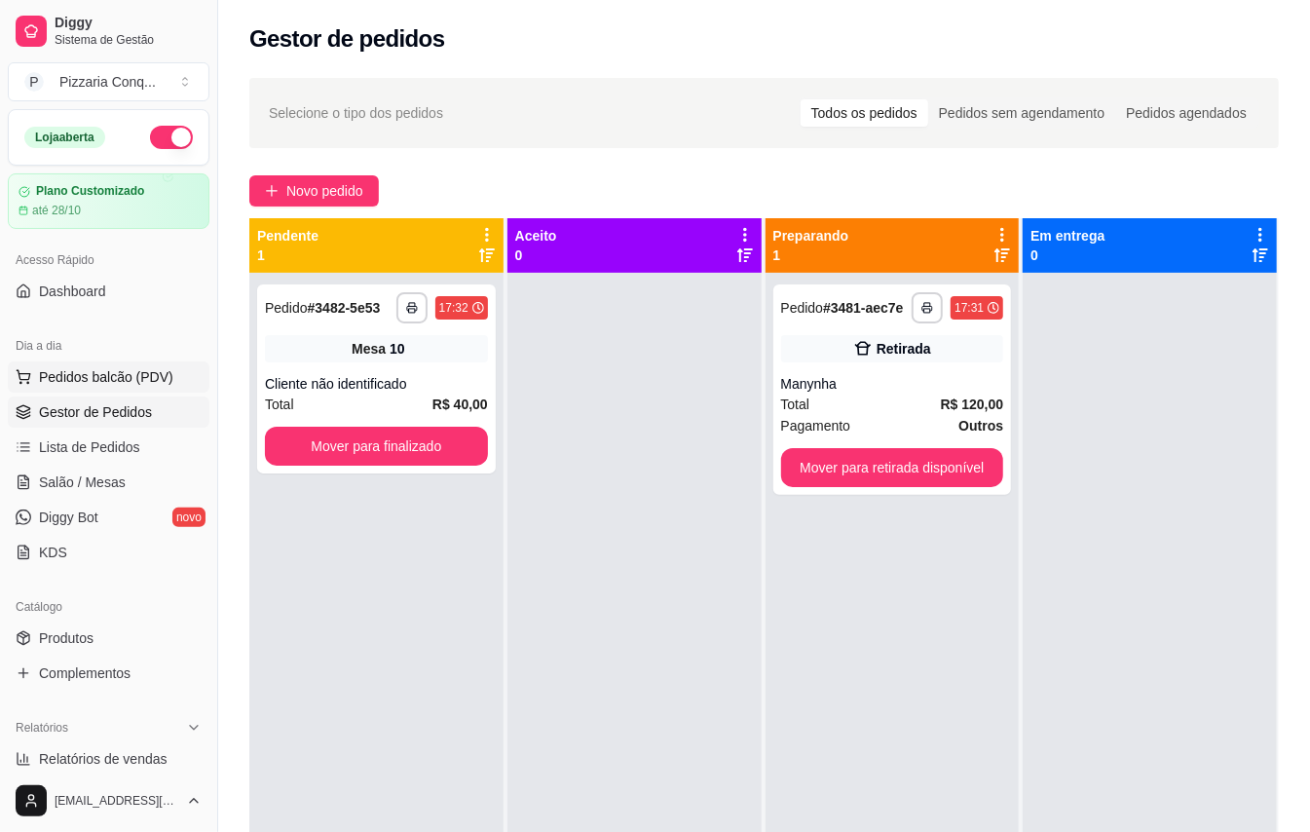
click at [71, 366] on button "Pedidos balcão (PDV)" at bounding box center [109, 376] width 202 height 31
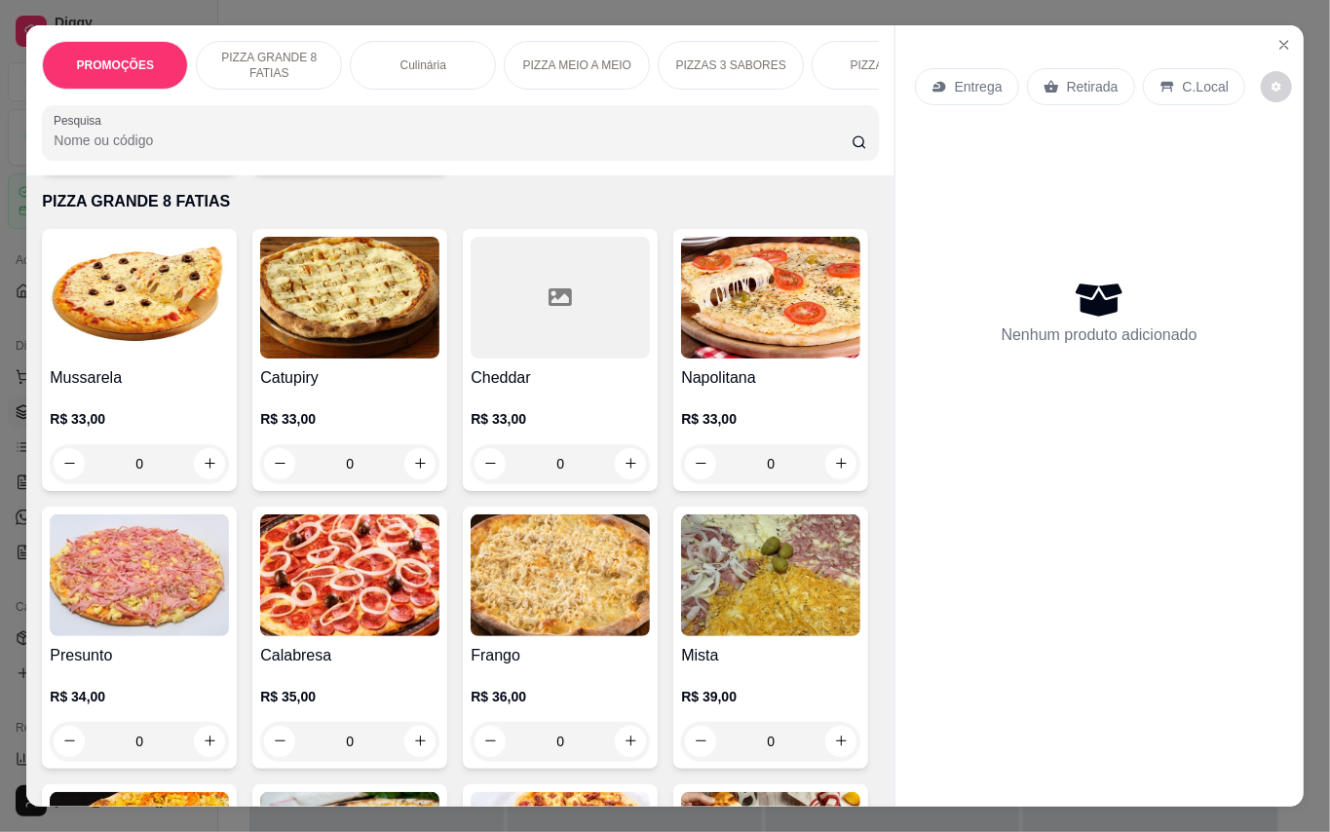
scroll to position [649, 0]
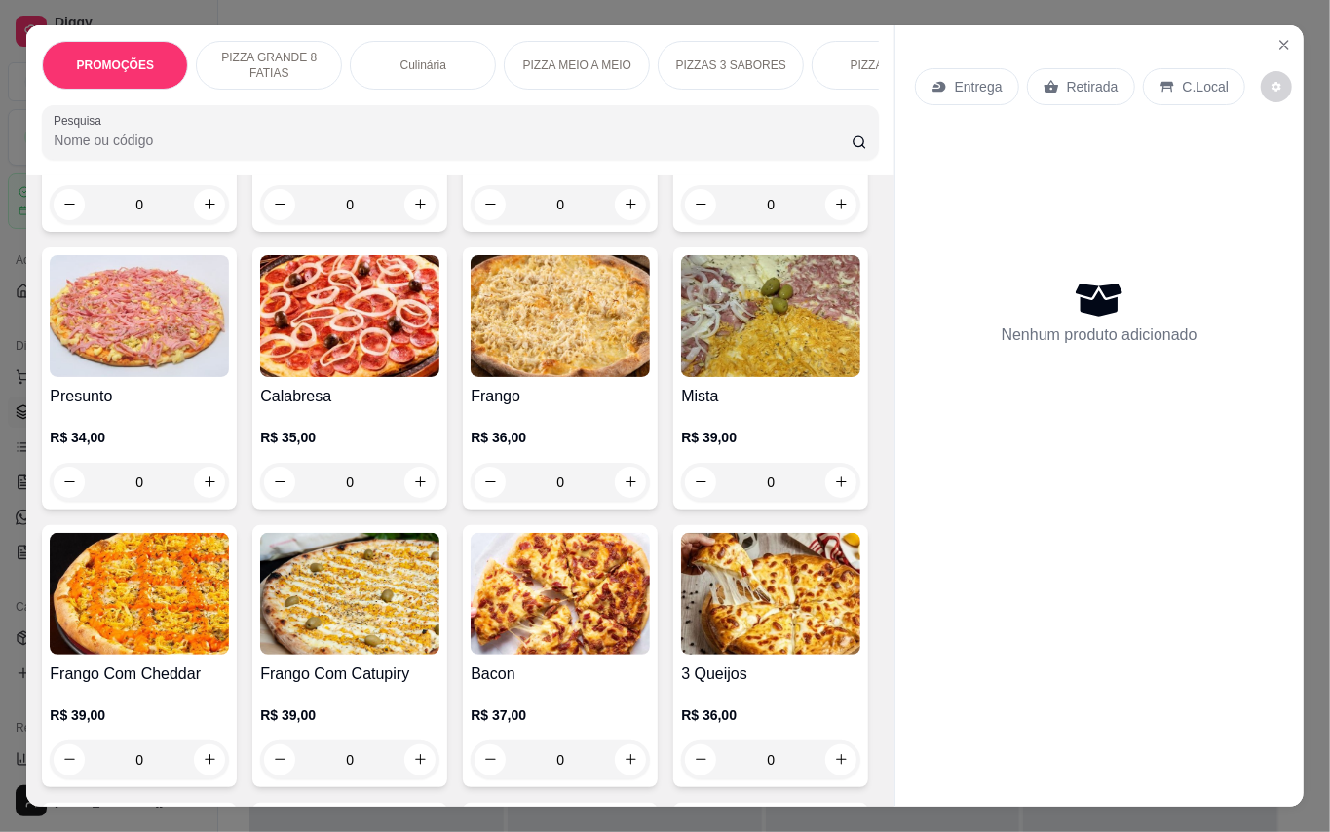
click at [681, 377] on img at bounding box center [770, 316] width 179 height 122
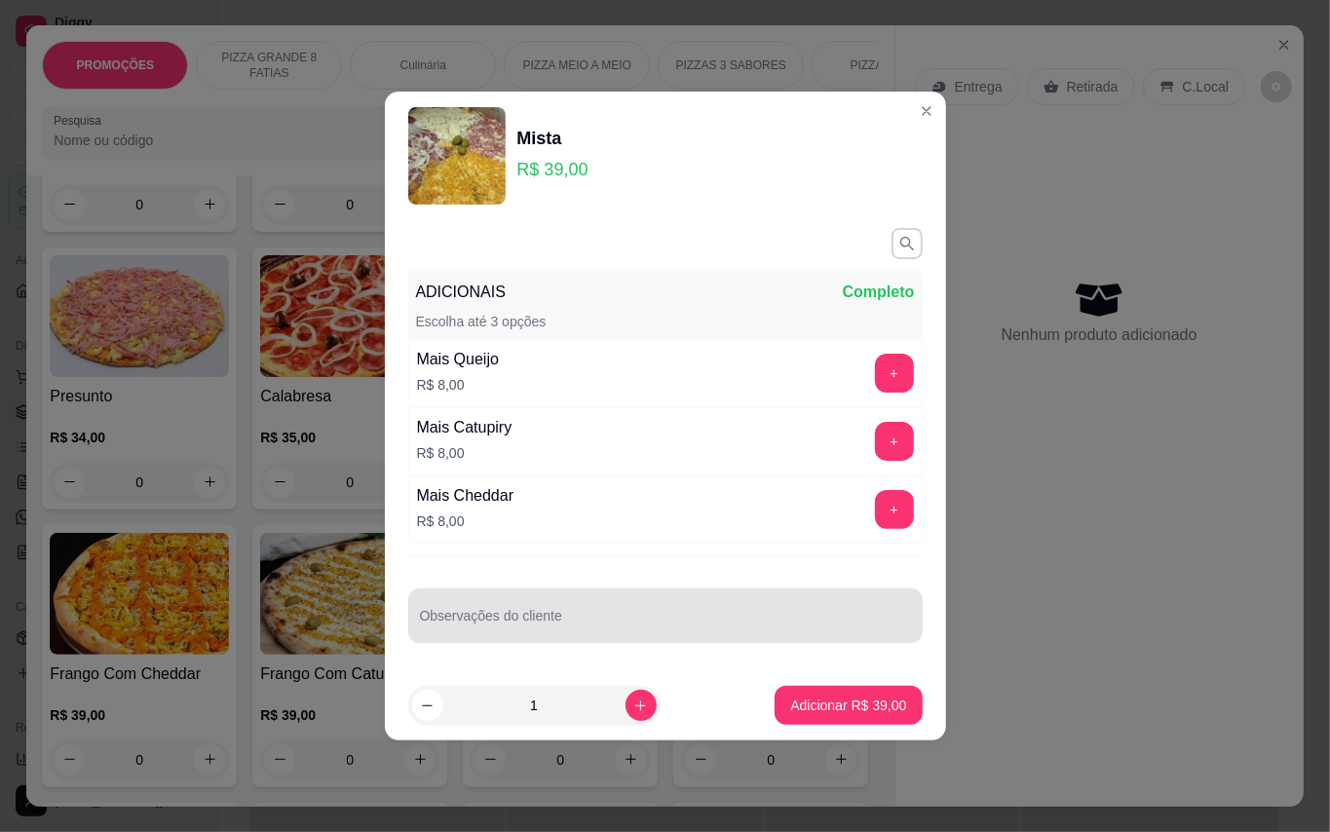
click at [656, 621] on input "Observações do cliente" at bounding box center [665, 623] width 491 height 19
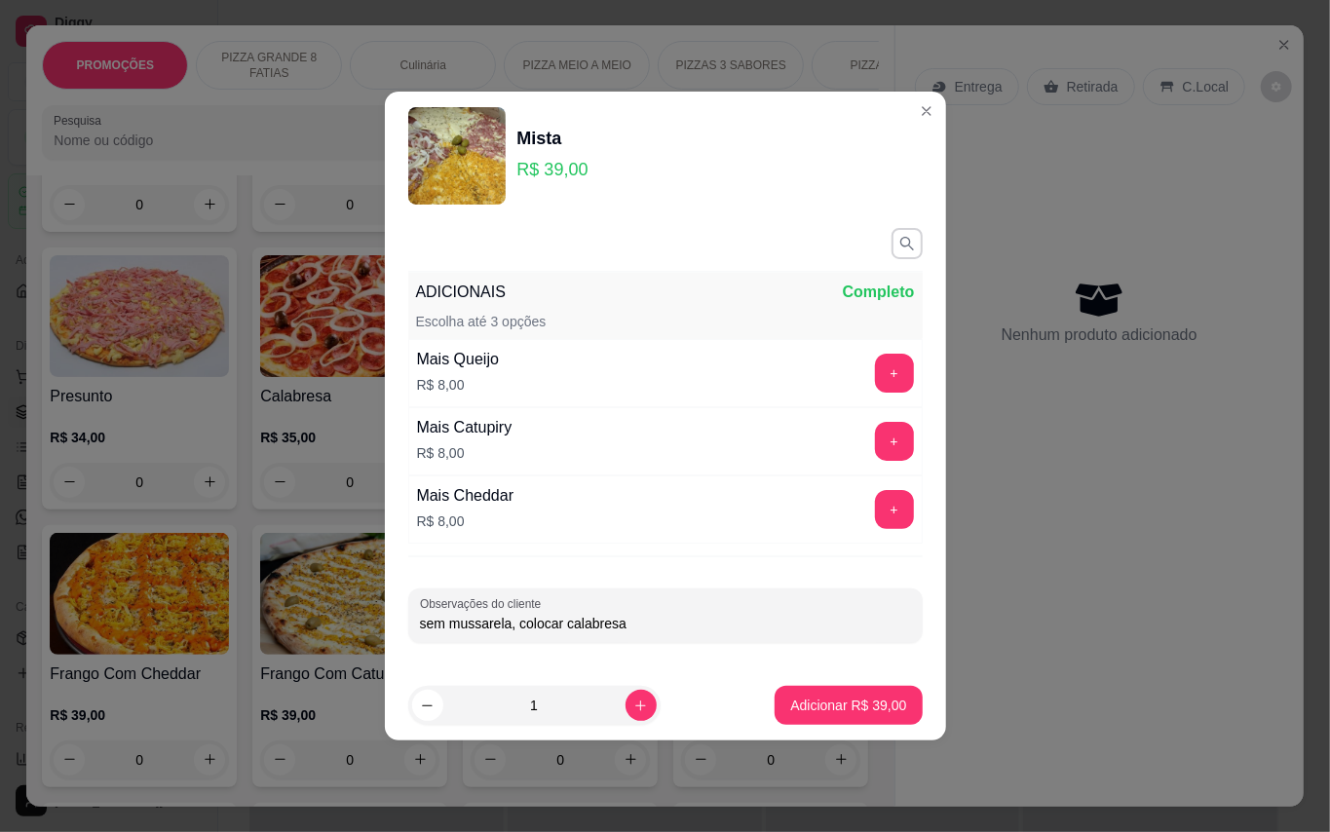
type input "sem mussarela, colocar calabresa"
click at [820, 699] on p "Adicionar R$ 39,00" at bounding box center [848, 705] width 113 height 19
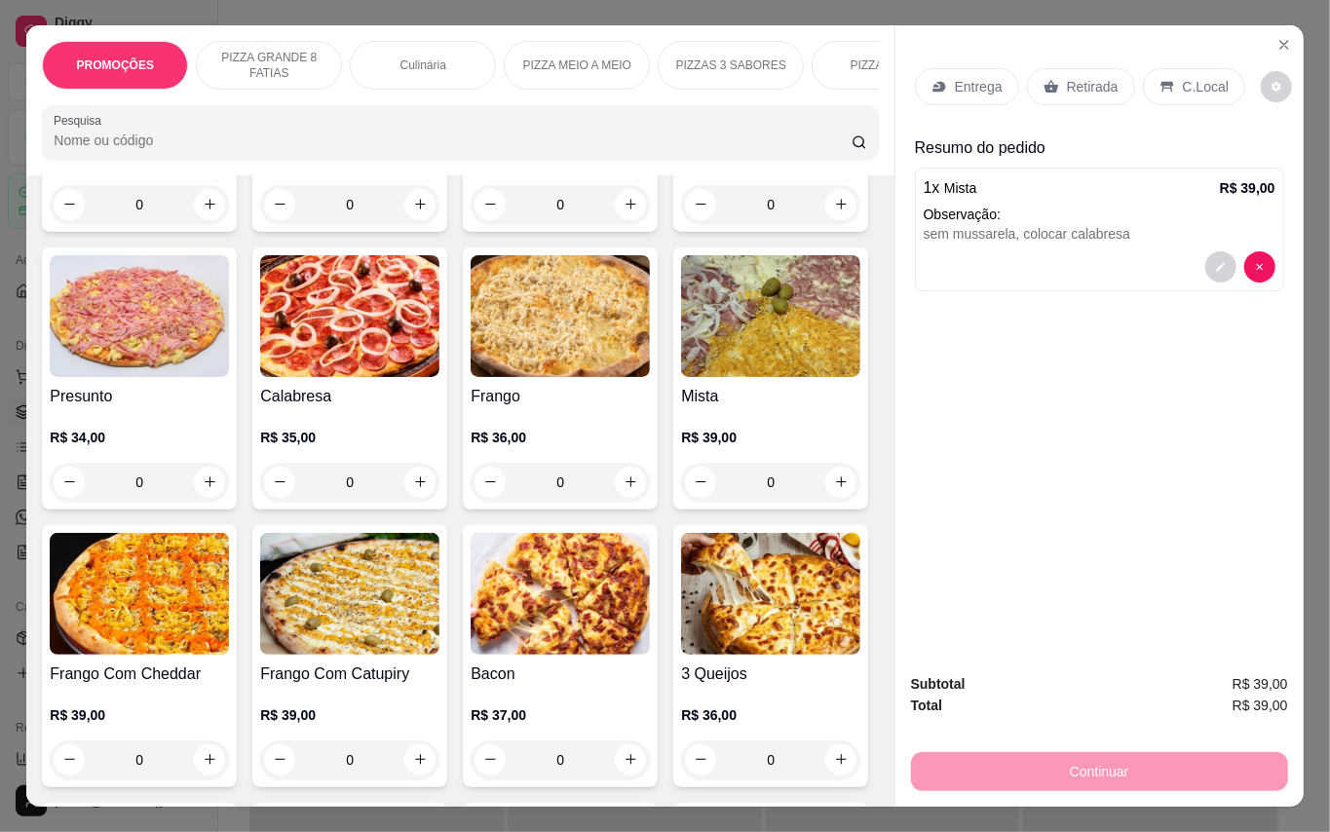
click at [1060, 78] on div "Retirada" at bounding box center [1081, 86] width 108 height 37
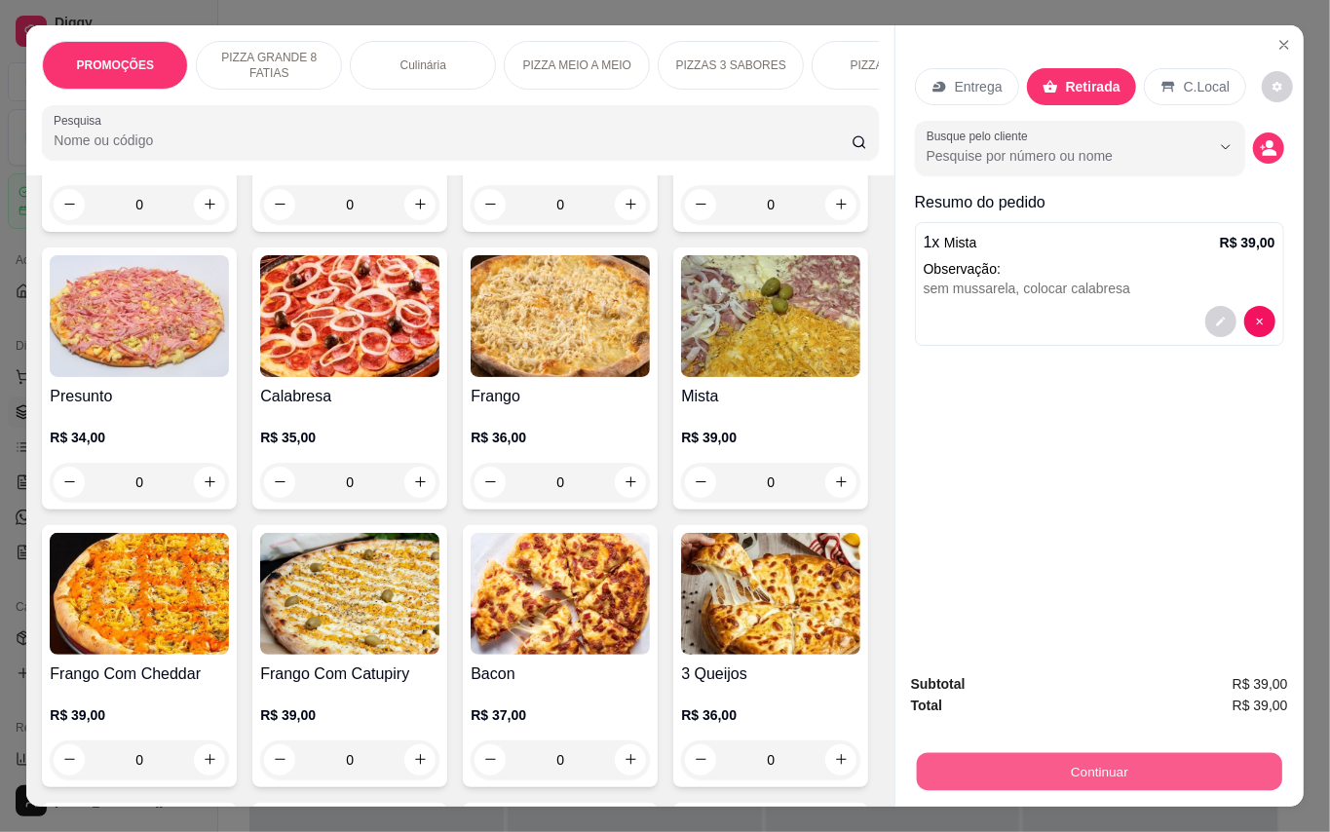
click at [1142, 777] on button "Continuar" at bounding box center [1098, 772] width 365 height 38
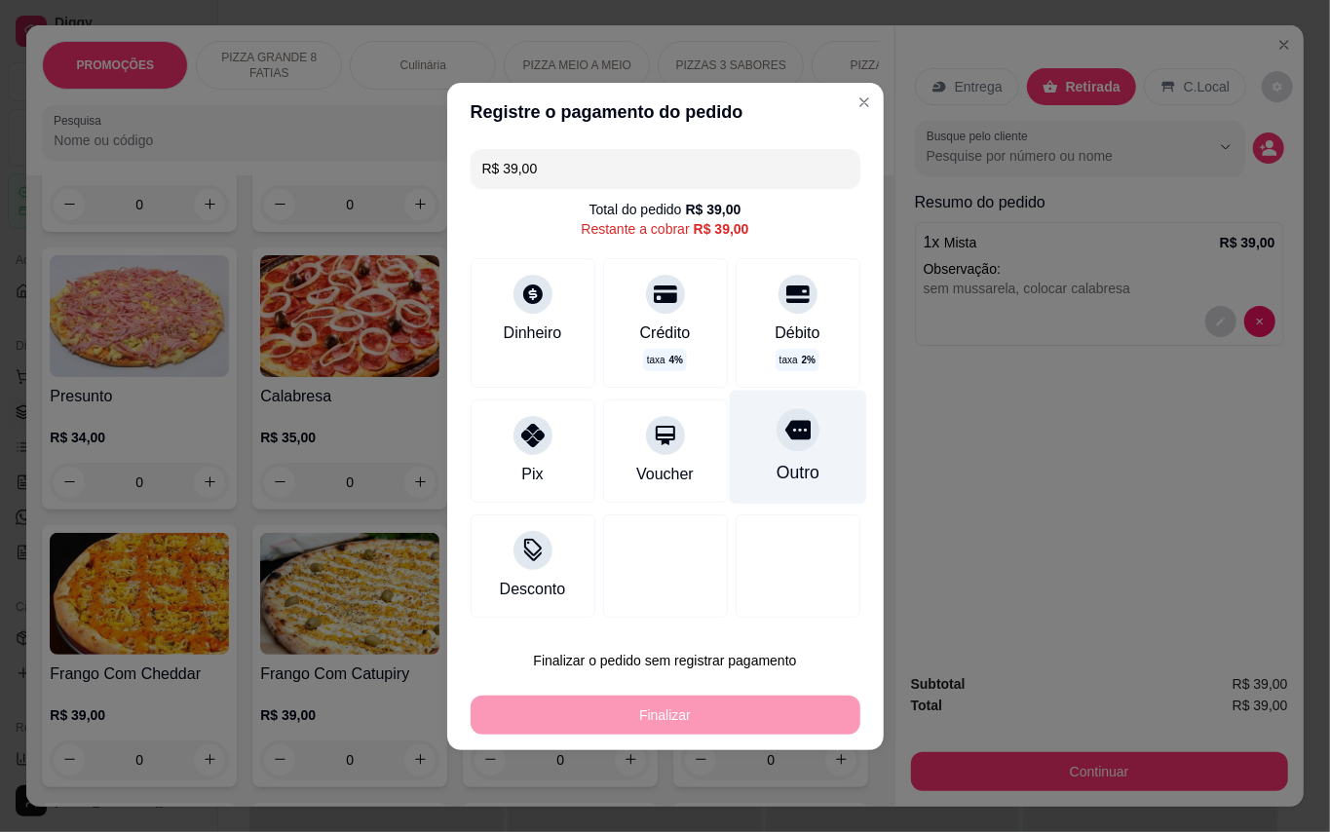
click at [776, 473] on div "Outro" at bounding box center [796, 472] width 43 height 25
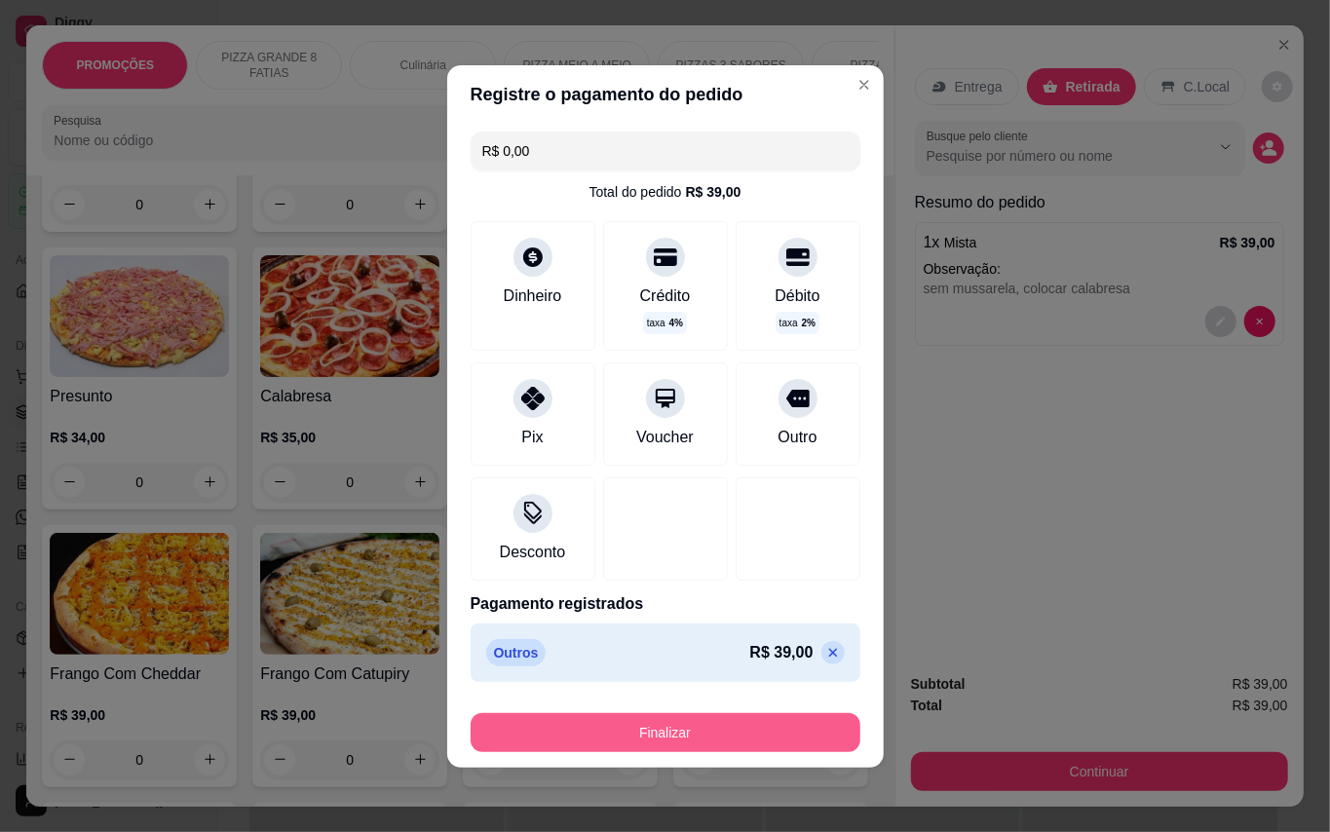
click at [803, 737] on button "Finalizar" at bounding box center [666, 732] width 390 height 39
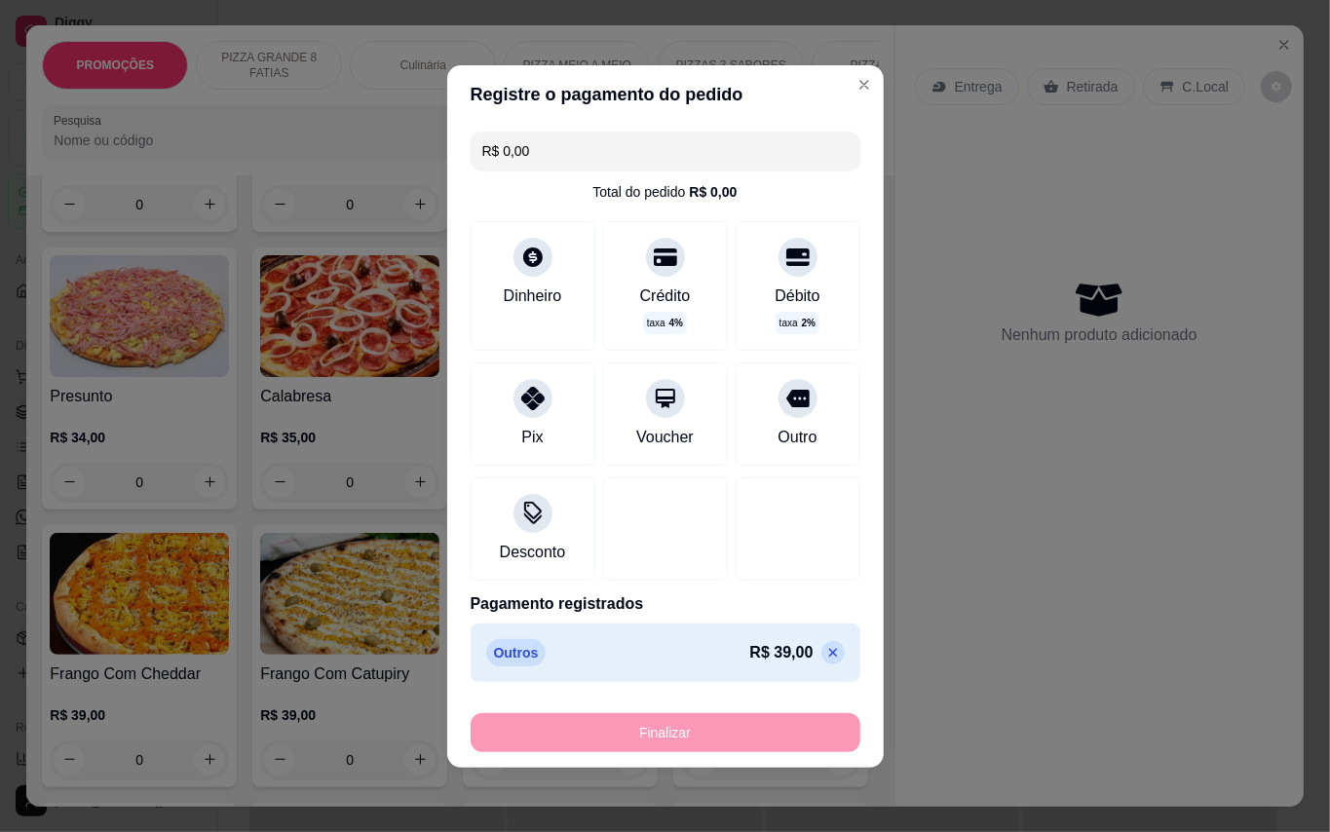
type input "-R$ 39,00"
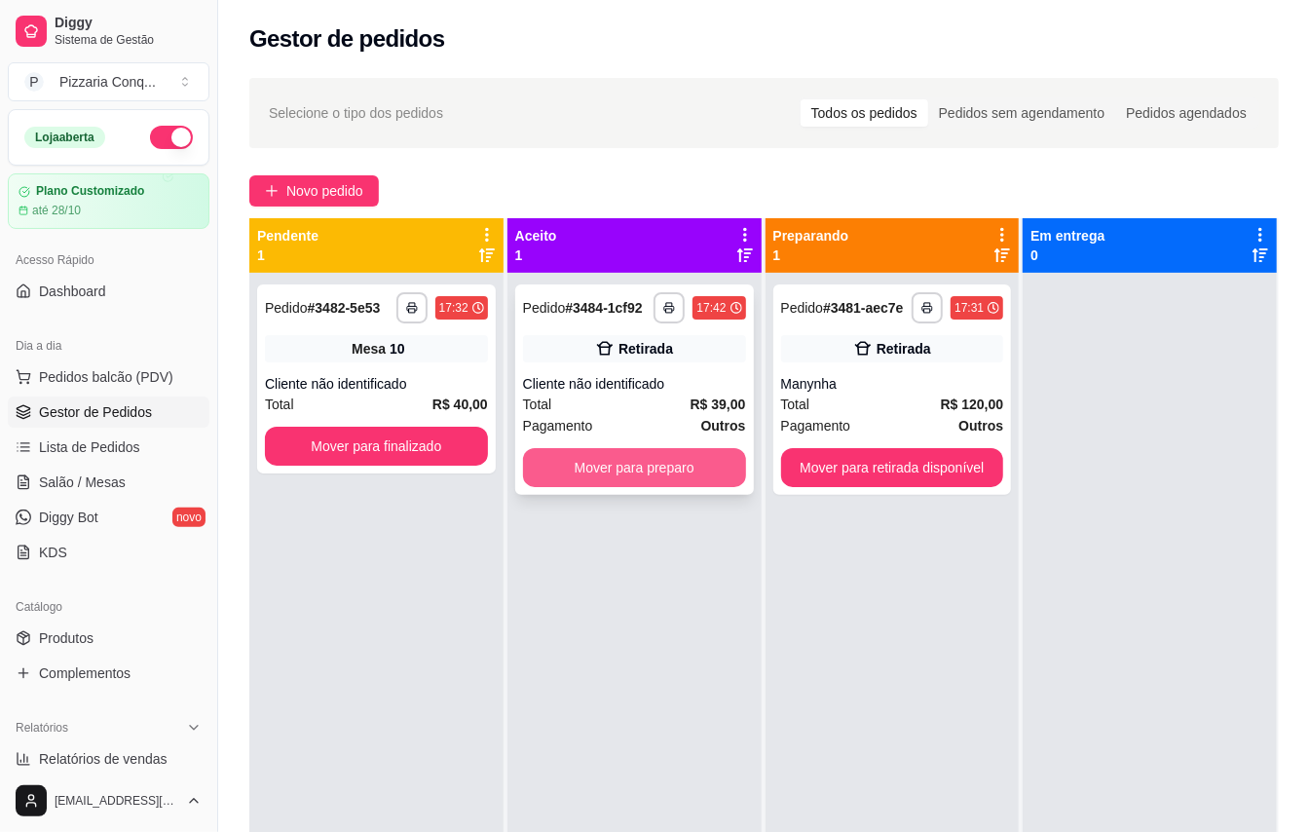
click at [662, 487] on button "Mover para preparo" at bounding box center [634, 467] width 223 height 39
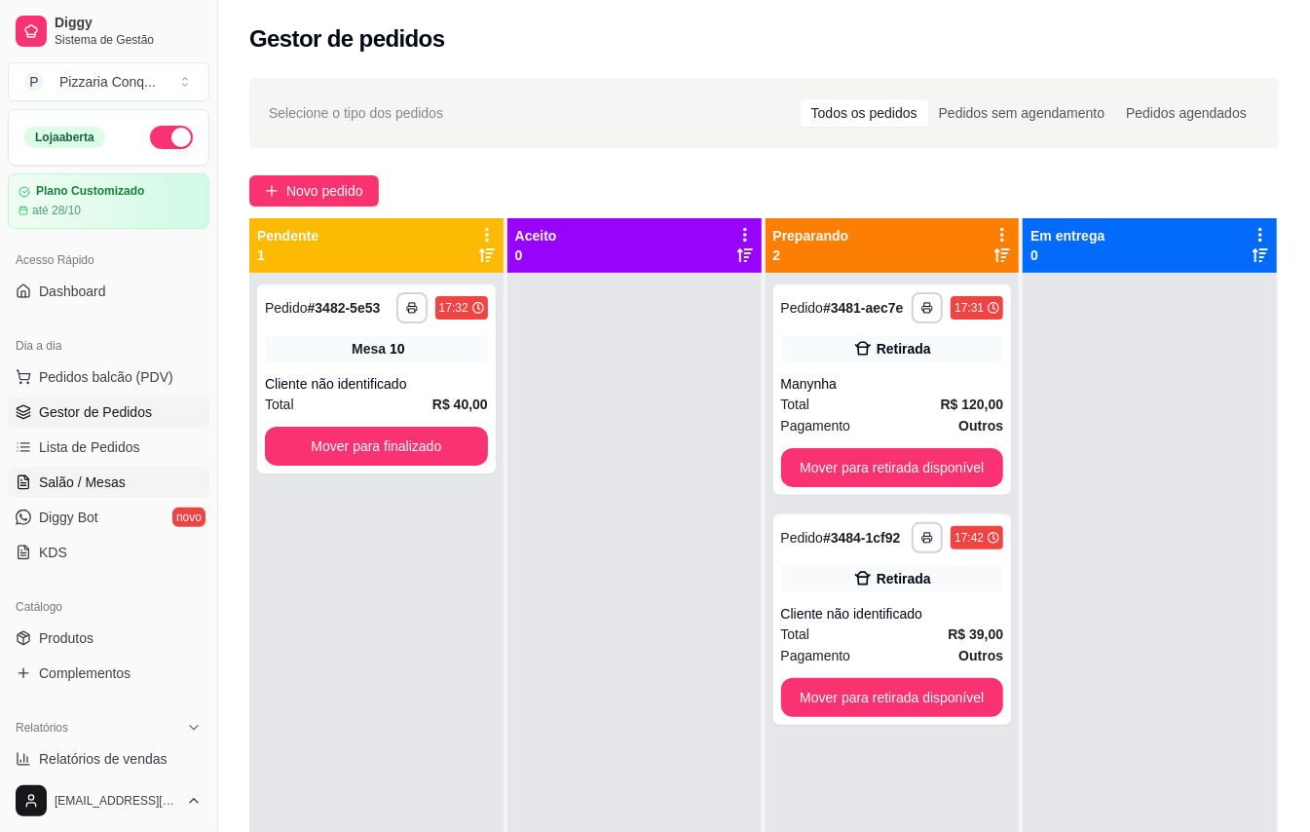
click at [107, 481] on span "Salão / Mesas" at bounding box center [82, 482] width 87 height 19
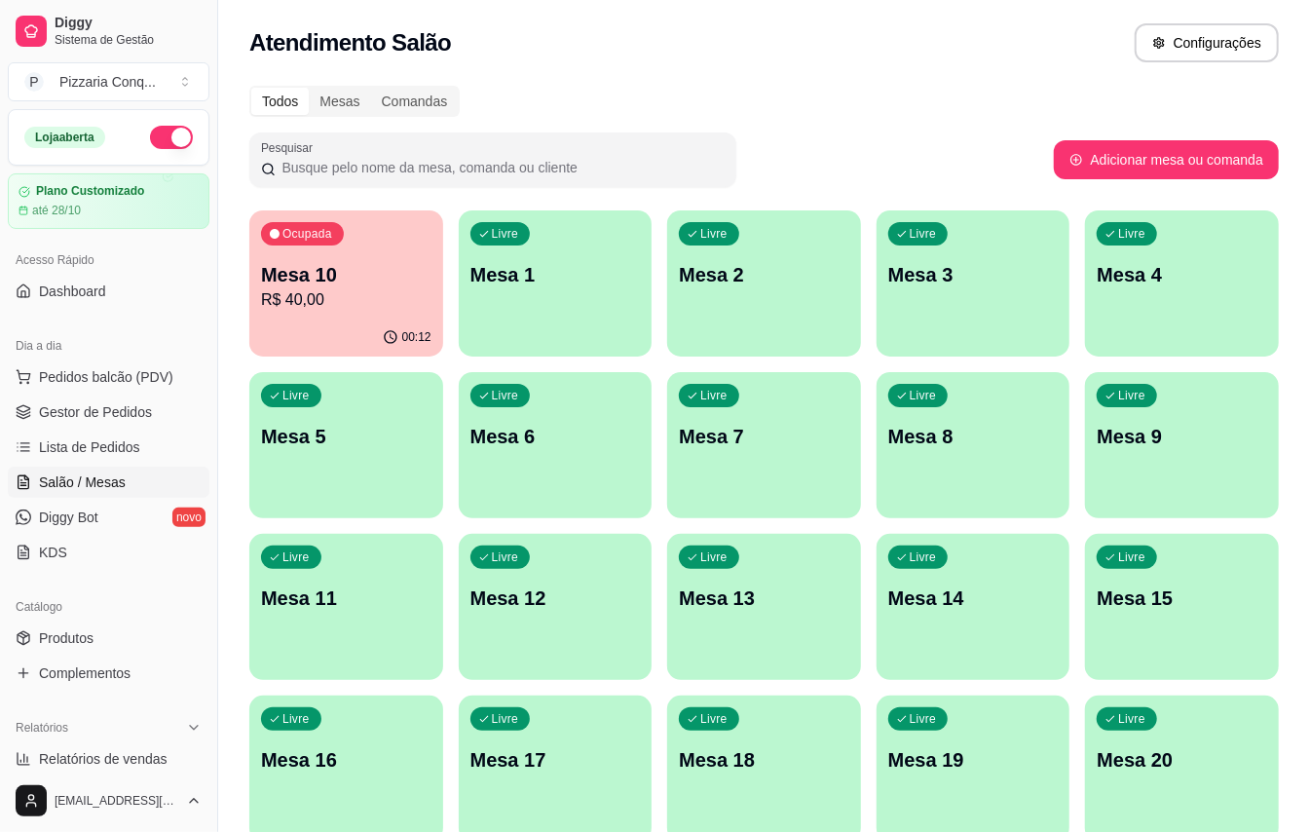
click at [549, 585] on p "Mesa 12" at bounding box center [556, 598] width 170 height 27
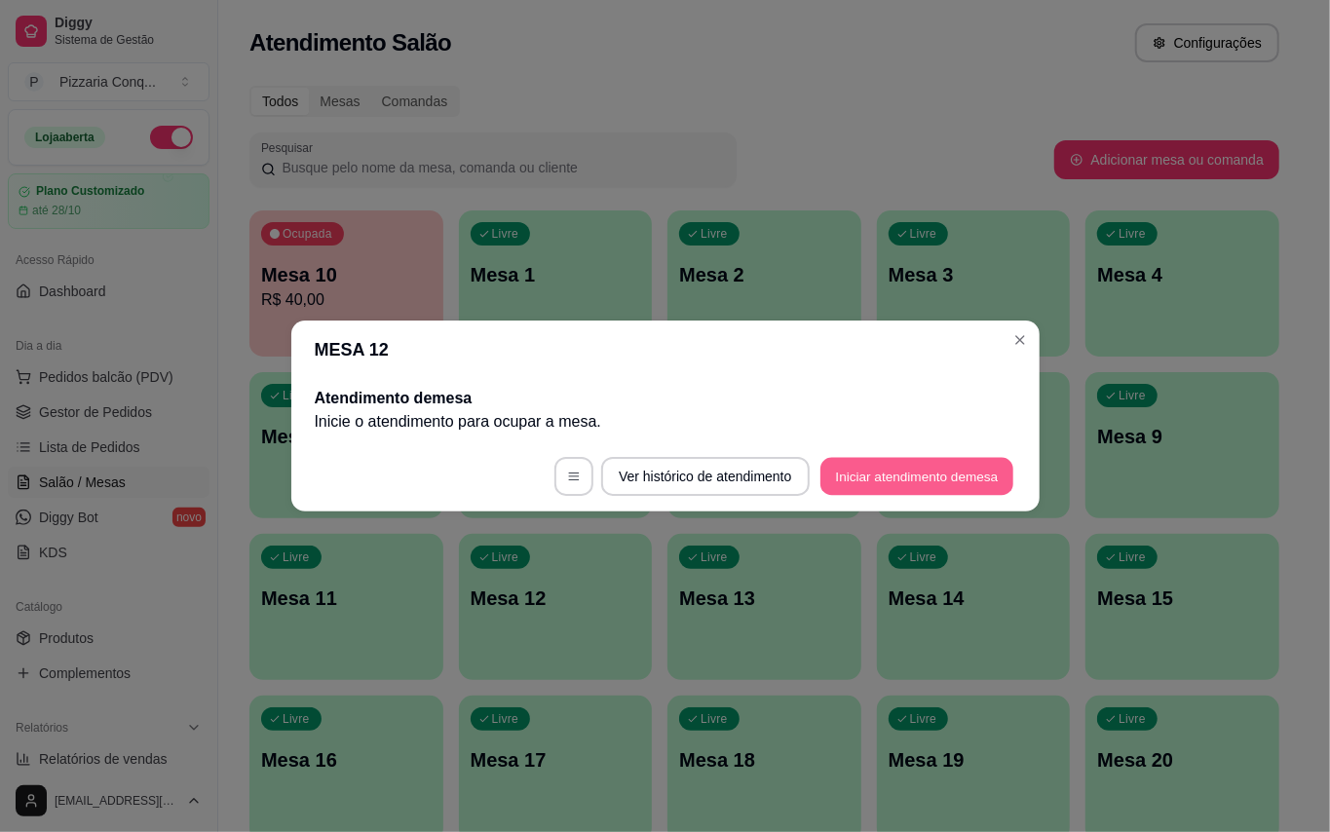
click at [861, 472] on button "Iniciar atendimento de mesa" at bounding box center [916, 477] width 193 height 38
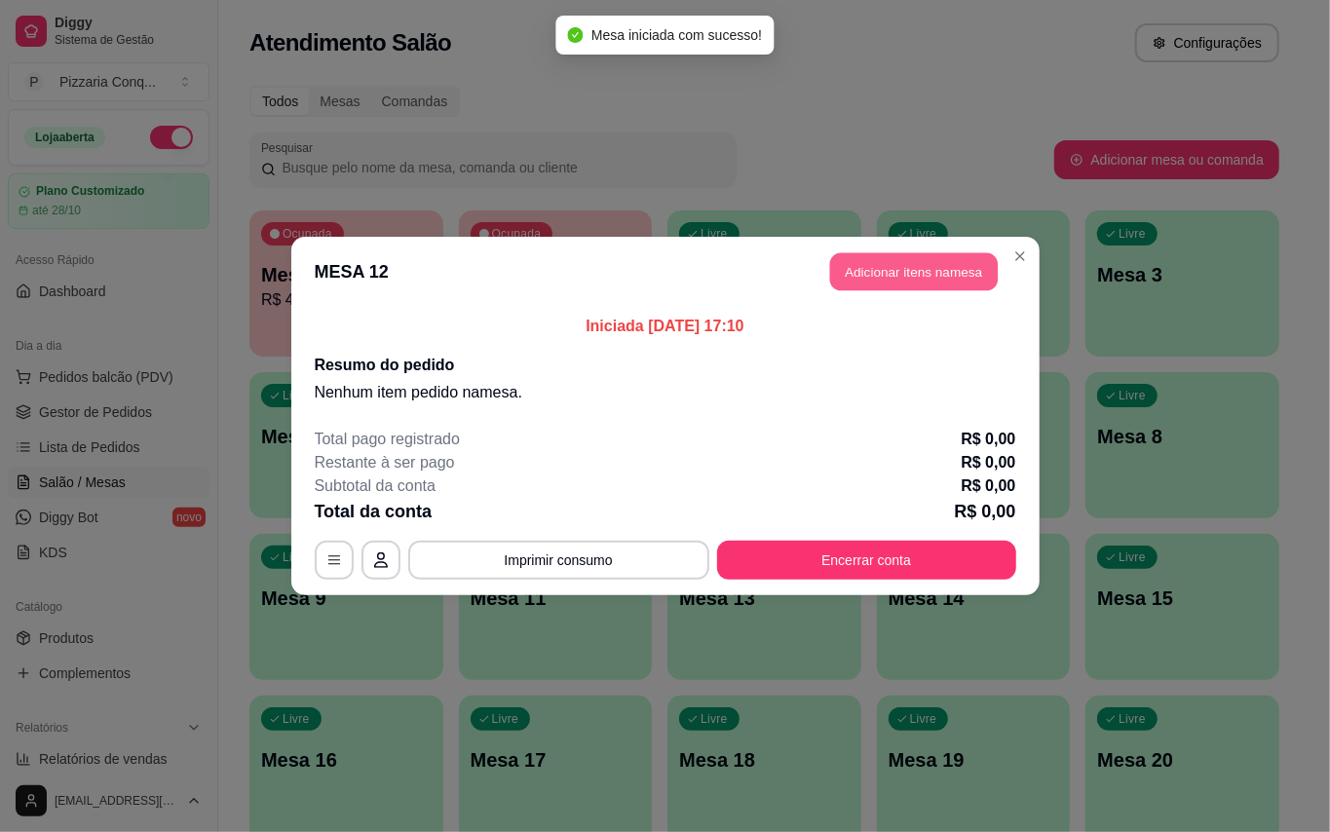
click at [927, 261] on button "Adicionar itens na mesa" at bounding box center [914, 272] width 168 height 38
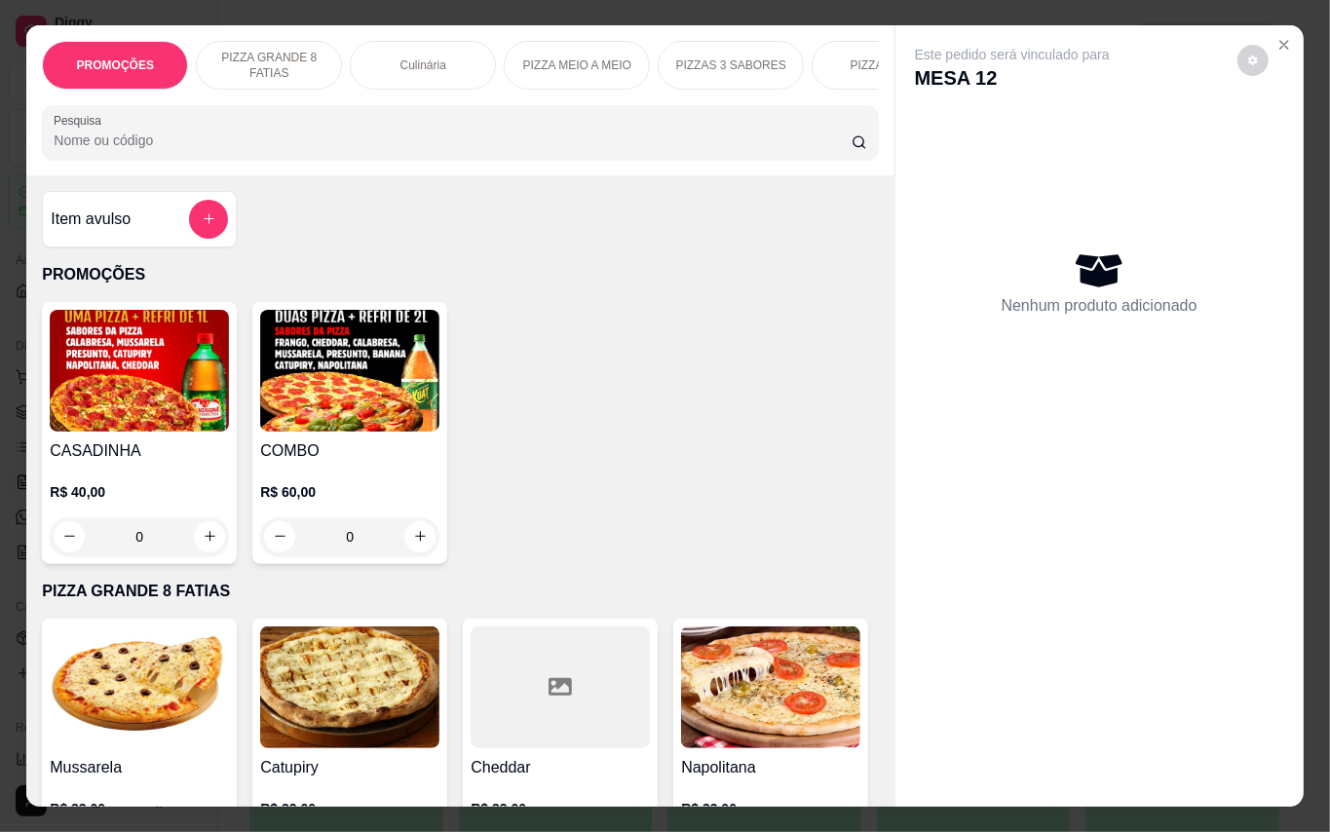
click at [356, 432] on img at bounding box center [349, 371] width 179 height 122
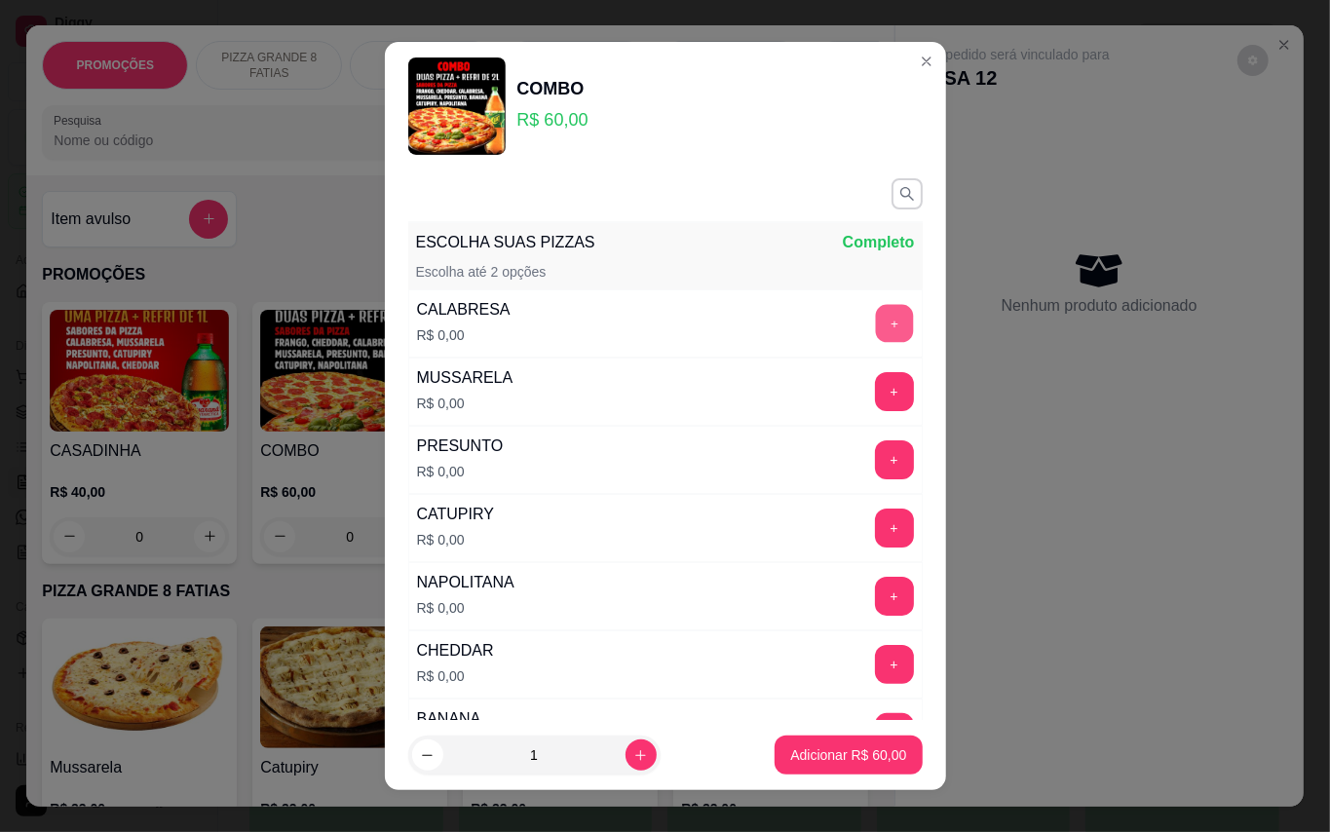
click at [875, 331] on button "+" at bounding box center [894, 323] width 38 height 38
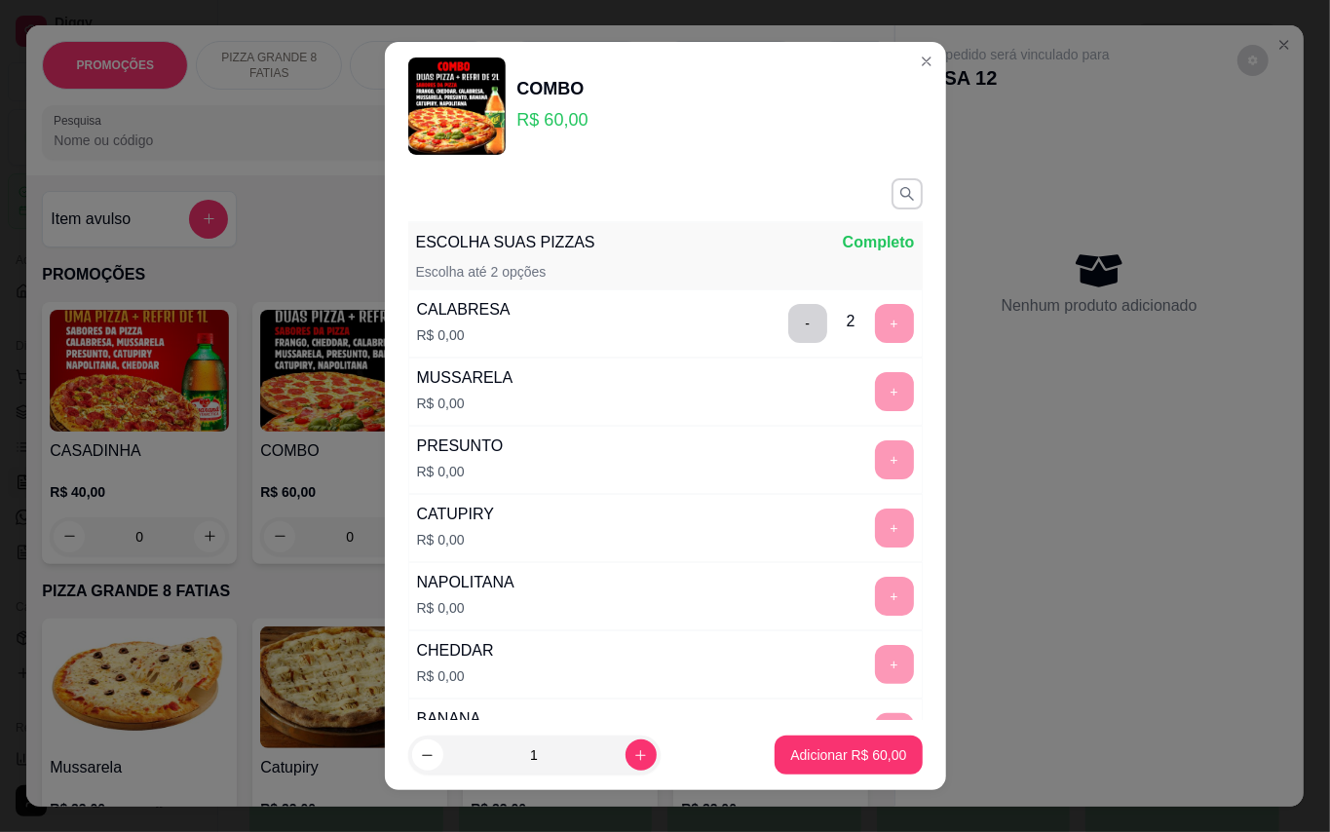
scroll to position [20, 0]
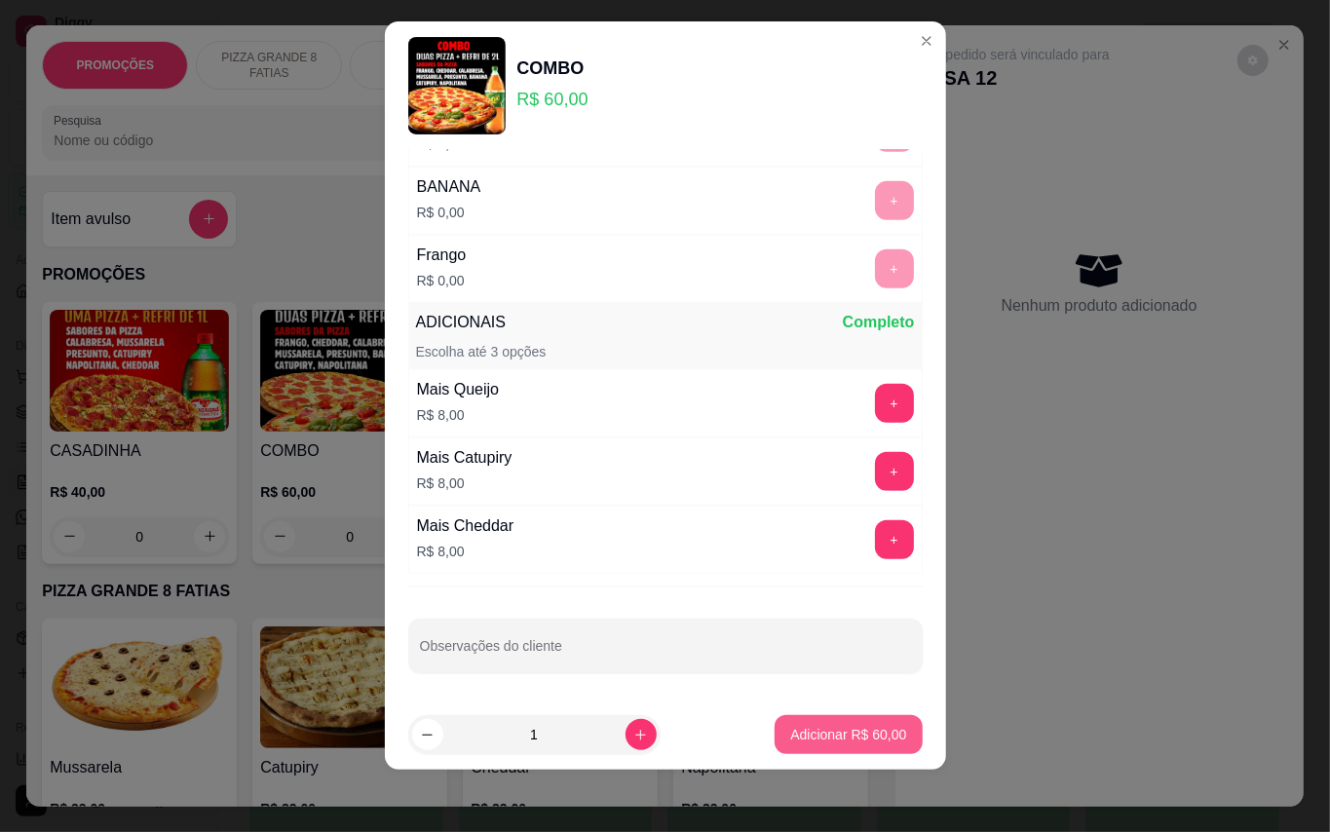
click at [800, 740] on p "Adicionar R$ 60,00" at bounding box center [848, 734] width 116 height 19
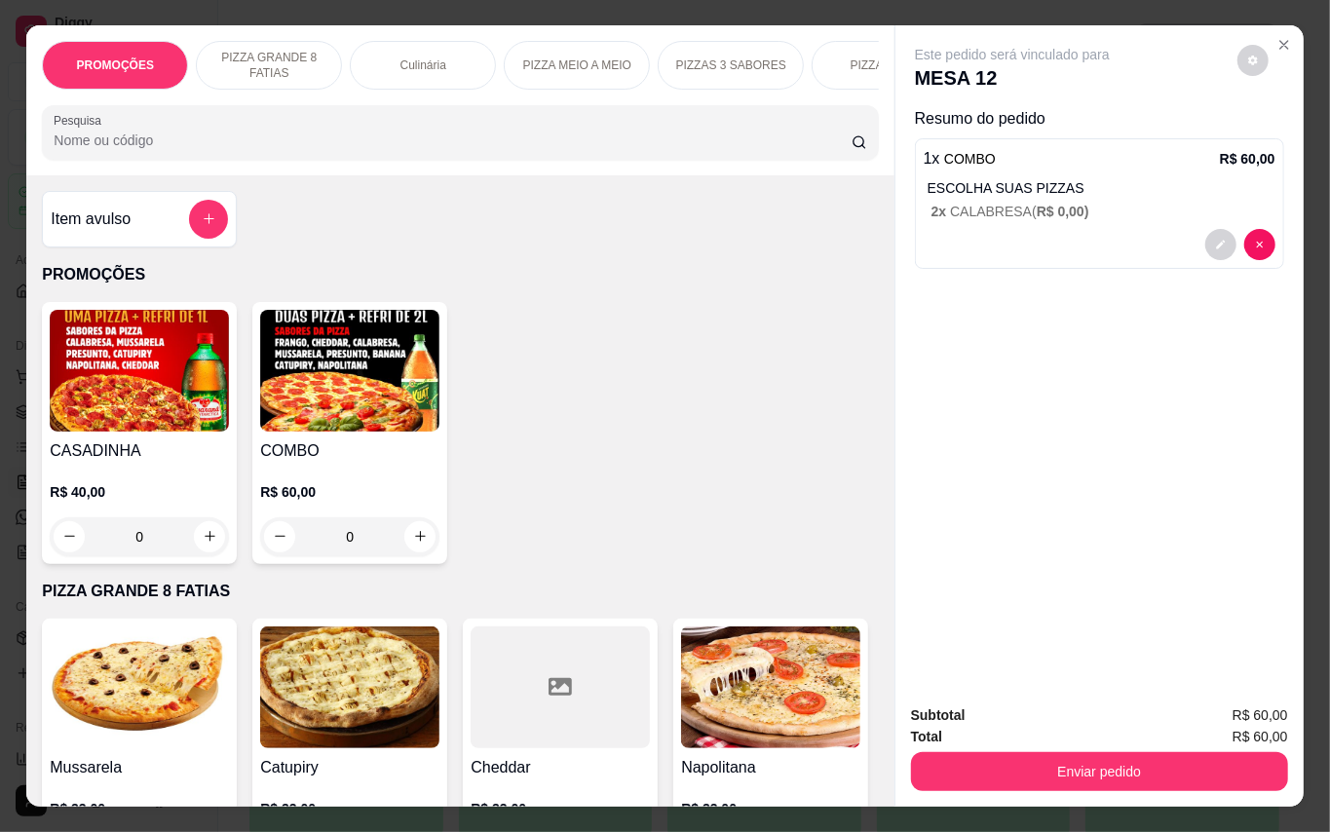
click at [362, 456] on h4 "COMBO" at bounding box center [349, 450] width 179 height 23
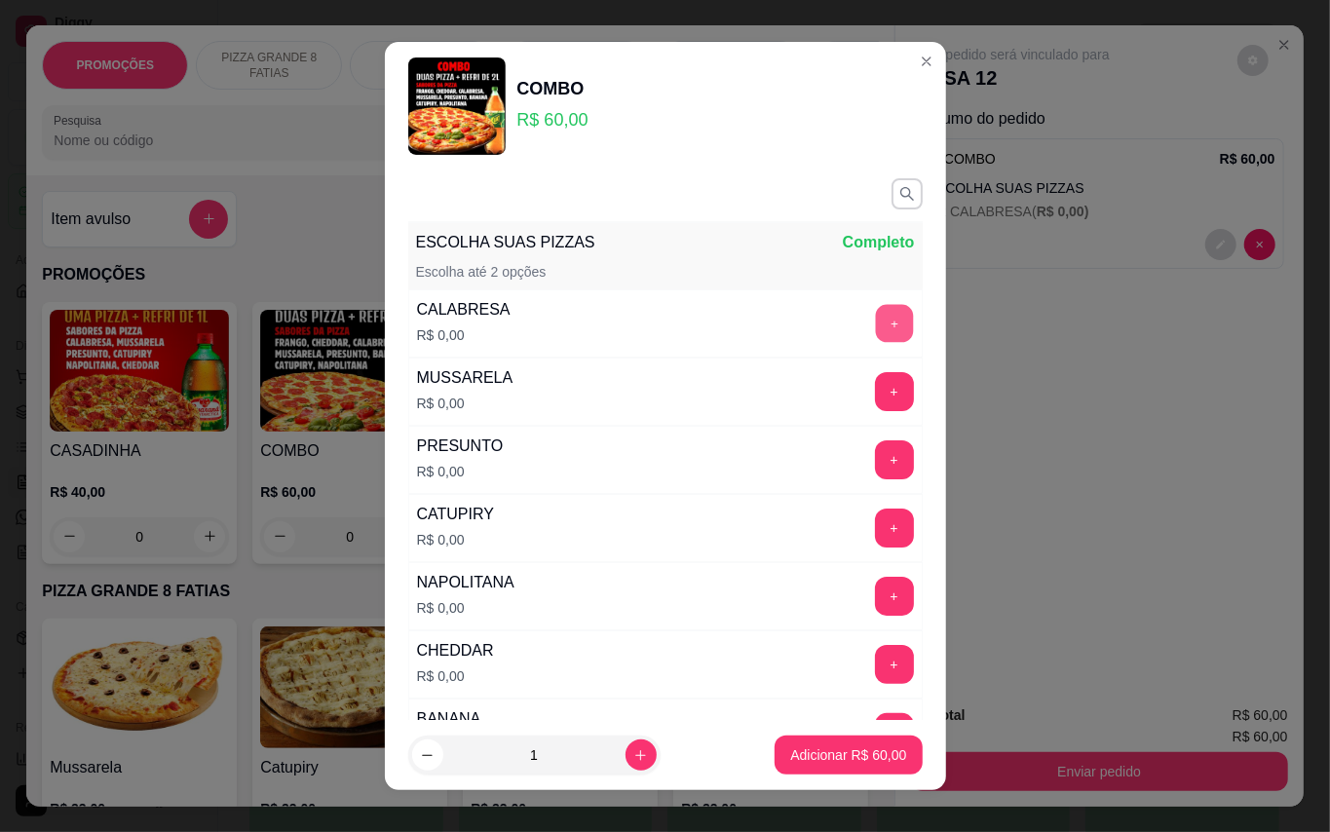
click at [875, 321] on button "+" at bounding box center [894, 323] width 38 height 38
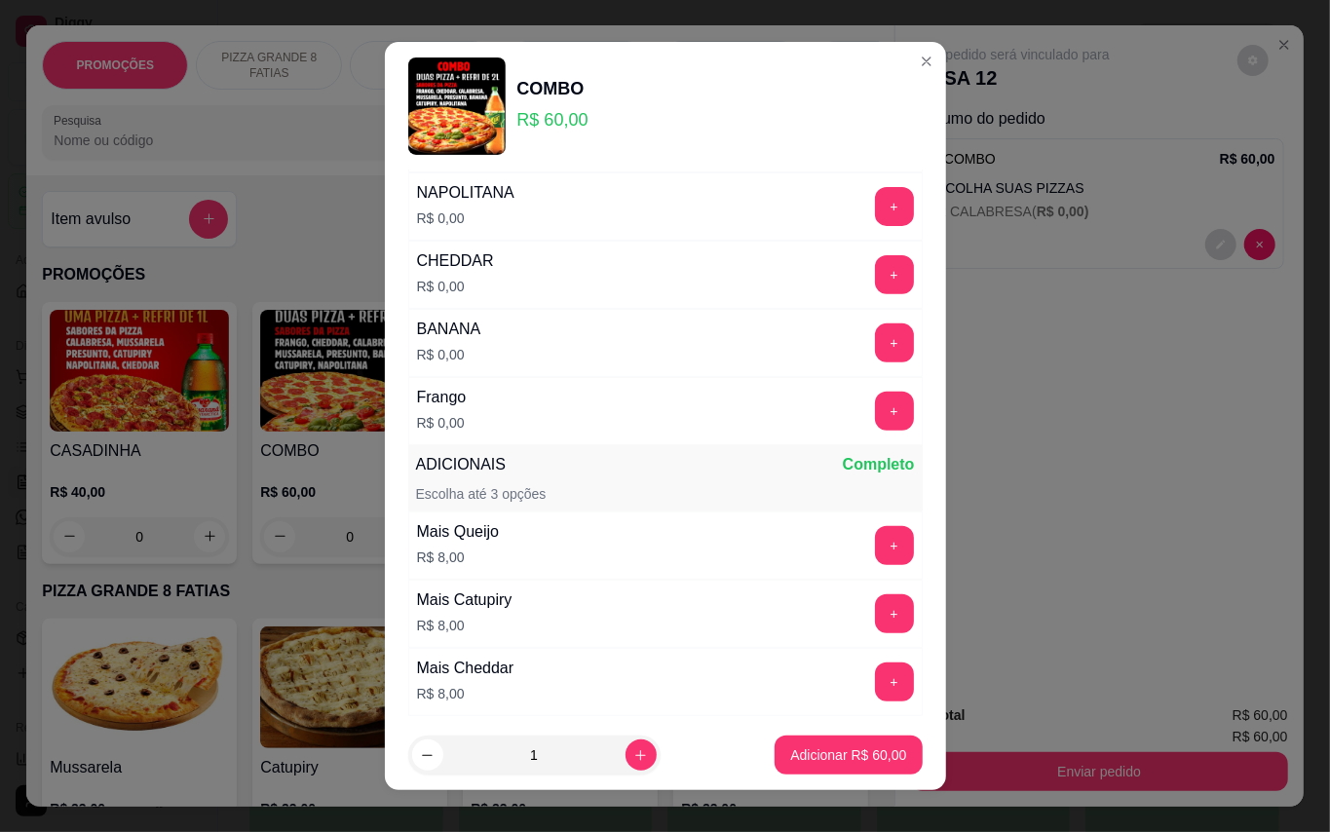
scroll to position [519, 0]
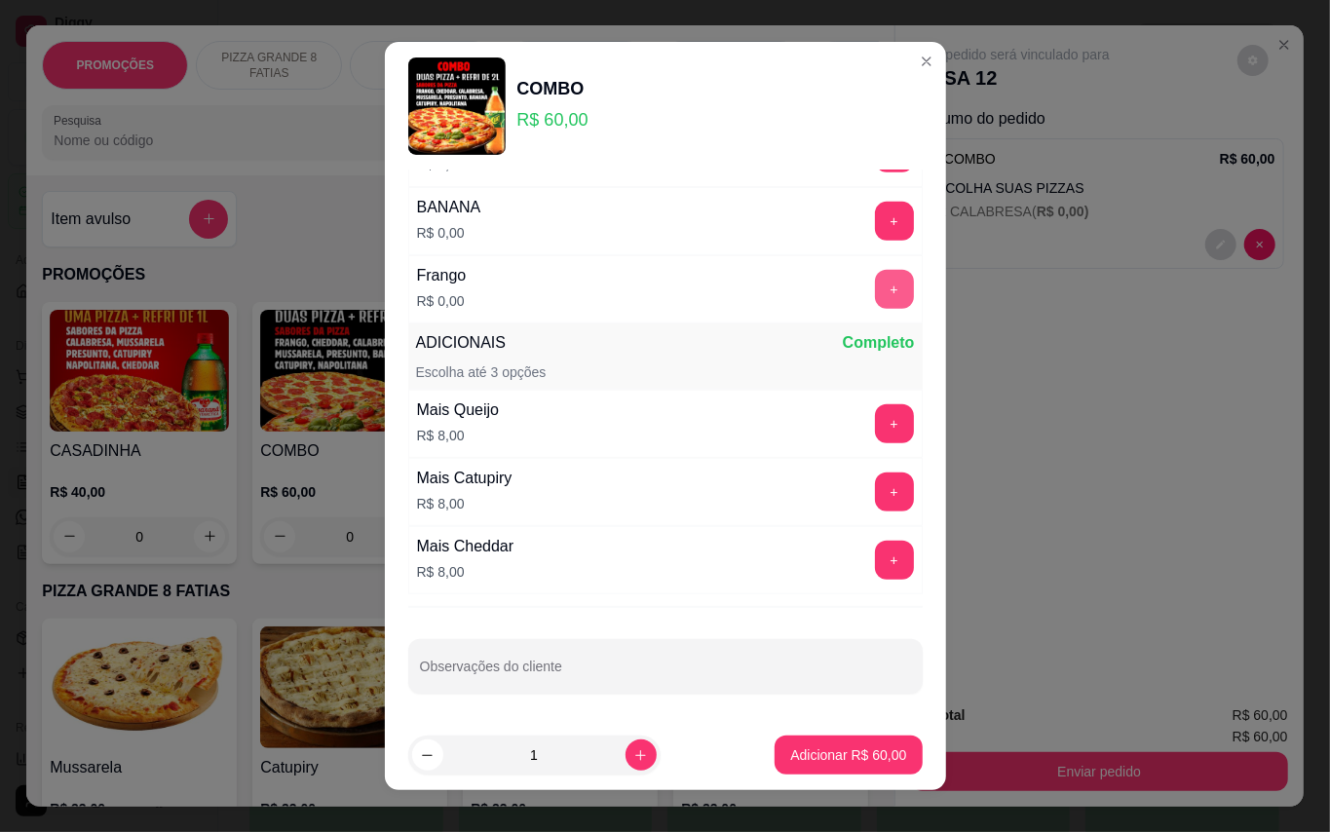
click at [875, 282] on button "+" at bounding box center [894, 289] width 39 height 39
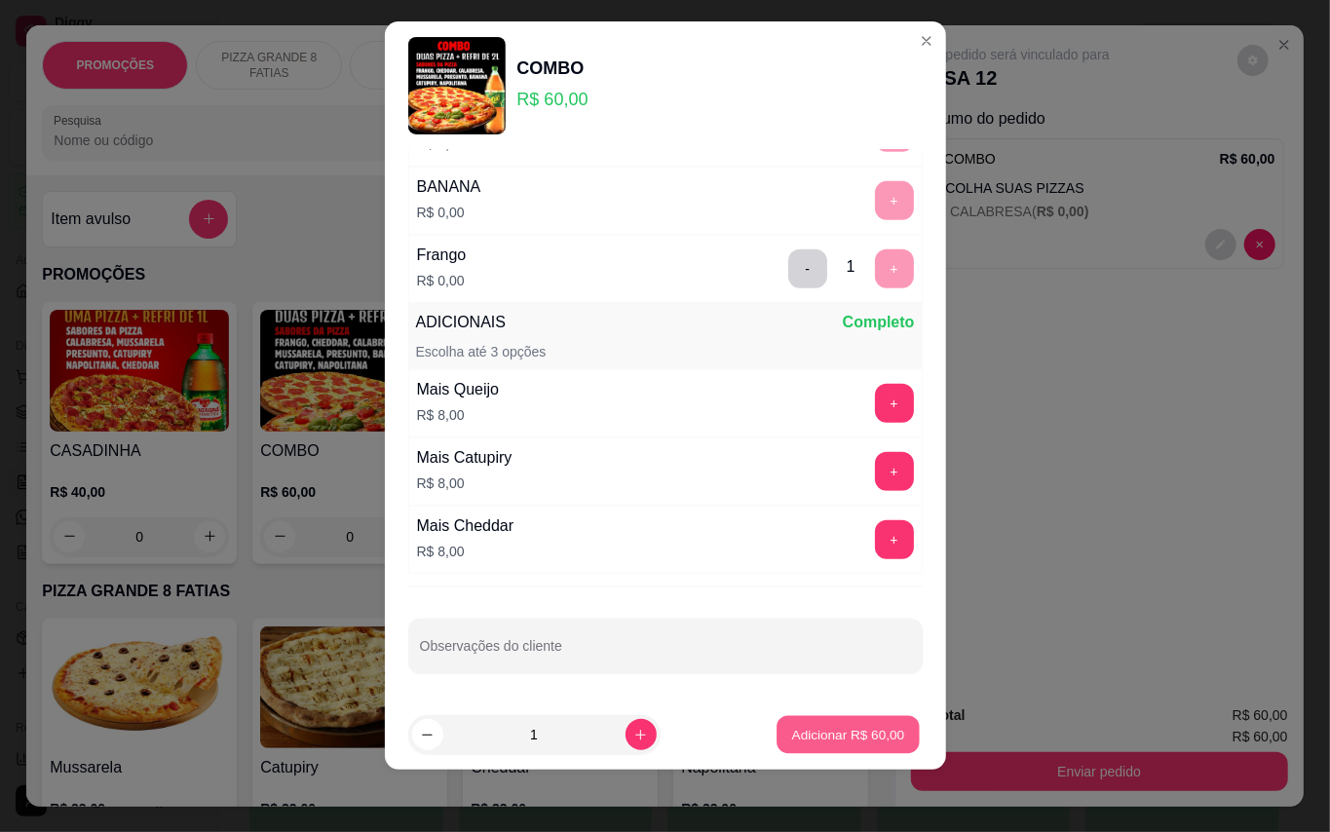
click at [848, 729] on p "Adicionar R$ 60,00" at bounding box center [848, 735] width 113 height 19
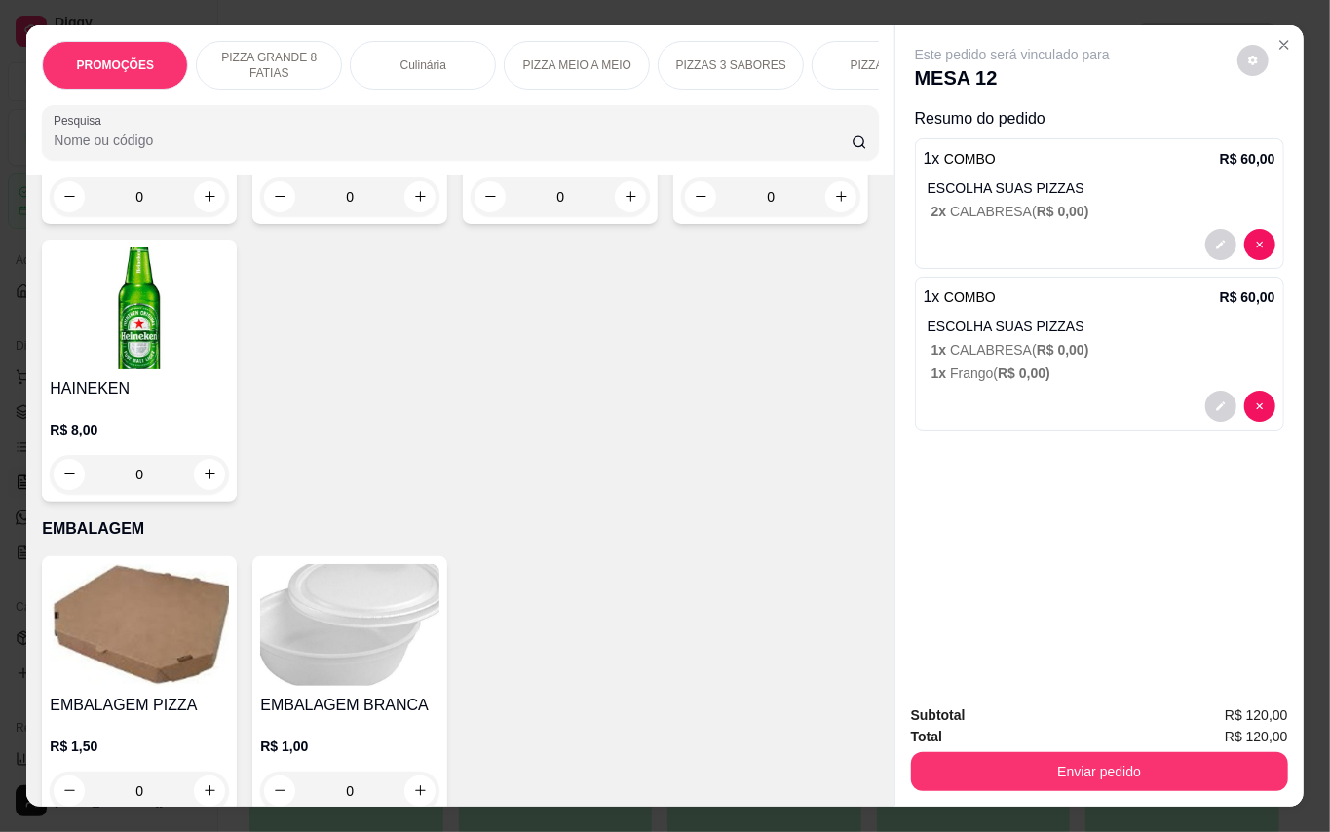
scroll to position [5456, 0]
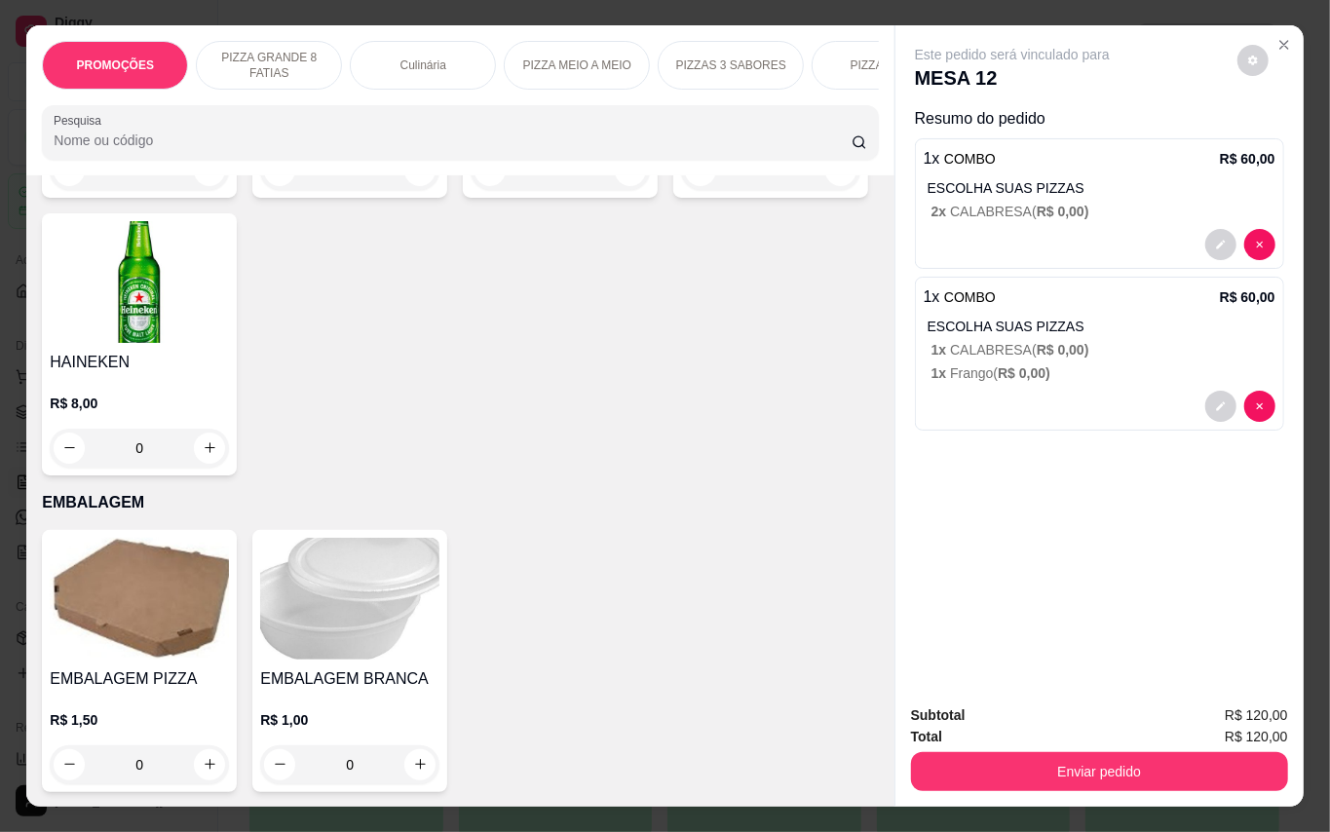
type input "4"
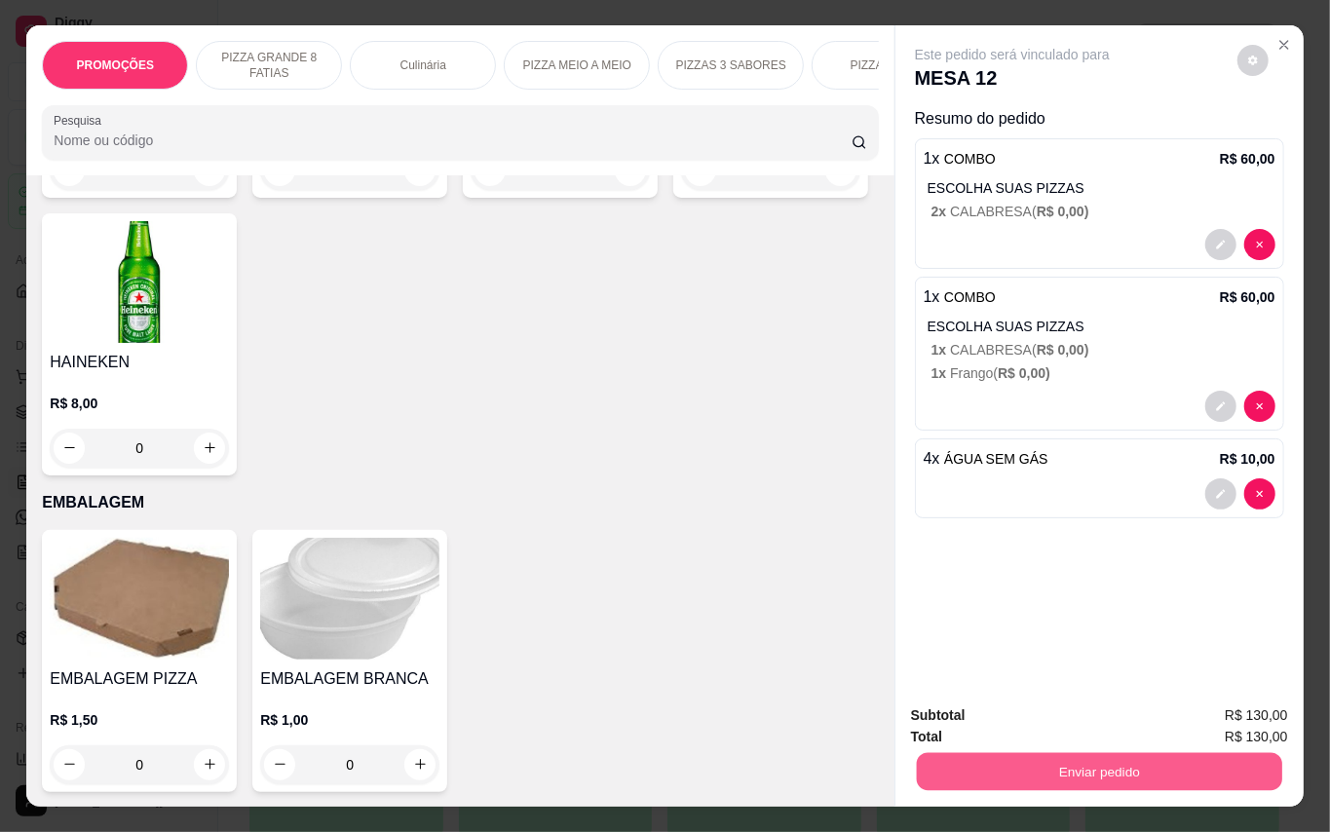
click at [1107, 754] on button "Enviar pedido" at bounding box center [1098, 772] width 365 height 38
click at [1228, 700] on button "Enviar pedido" at bounding box center [1235, 715] width 110 height 37
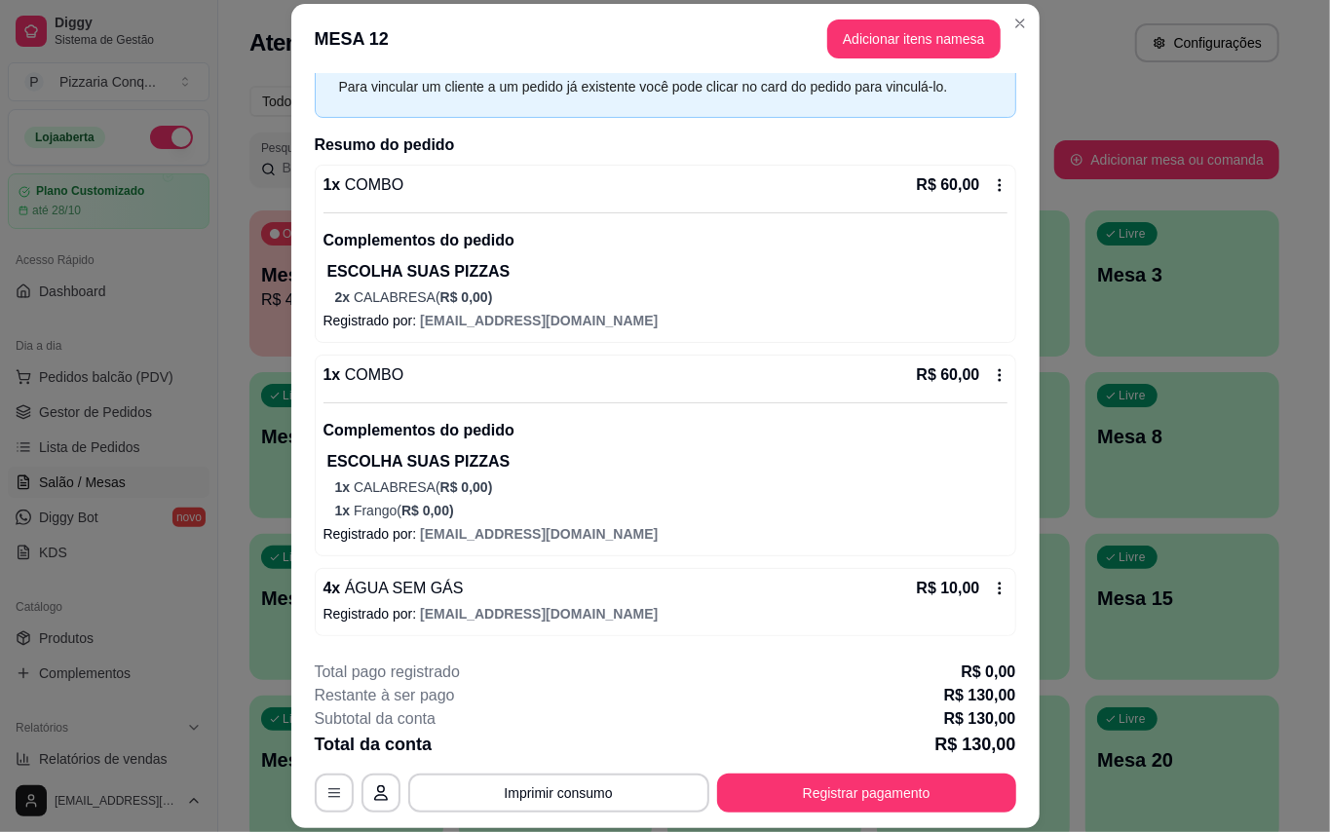
scroll to position [0, 0]
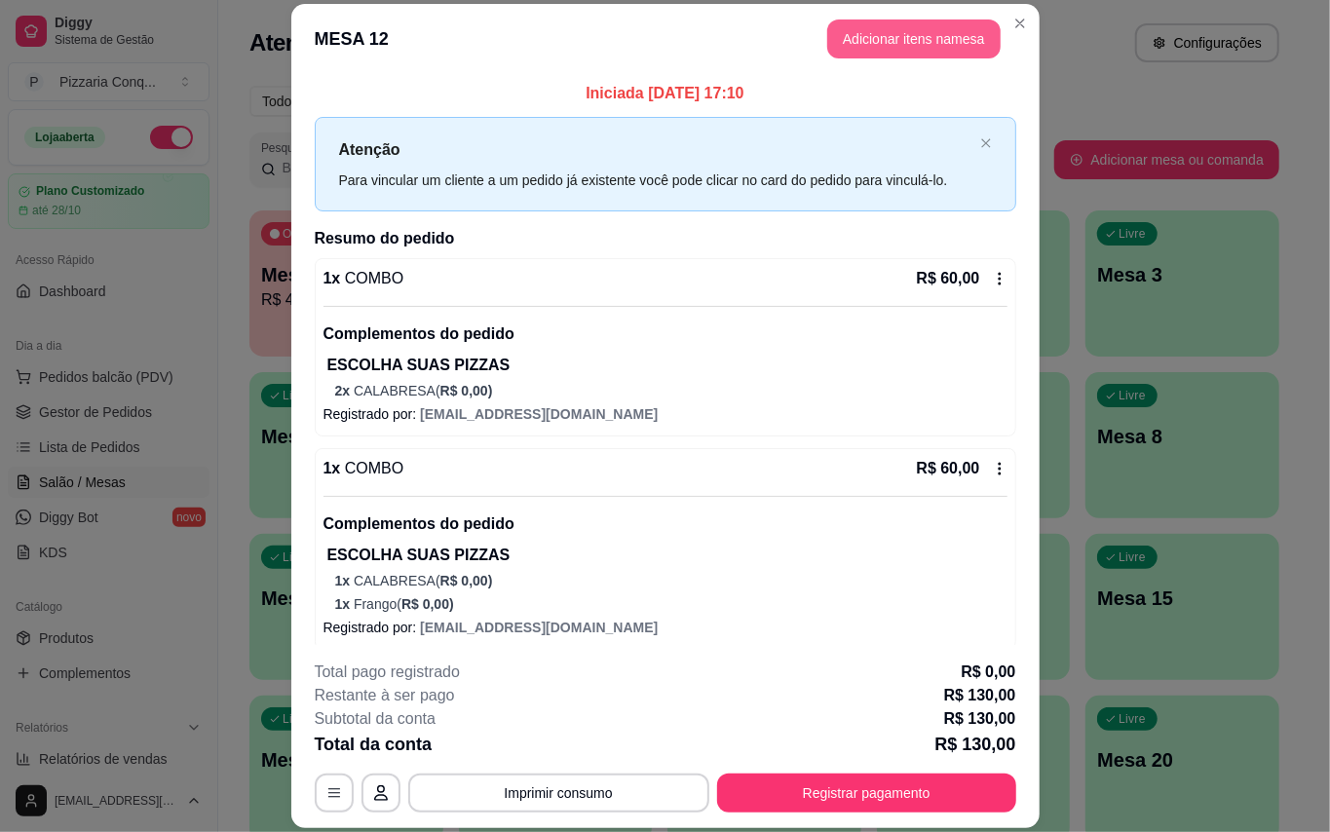
click at [890, 56] on button "Adicionar itens na mesa" at bounding box center [913, 38] width 173 height 39
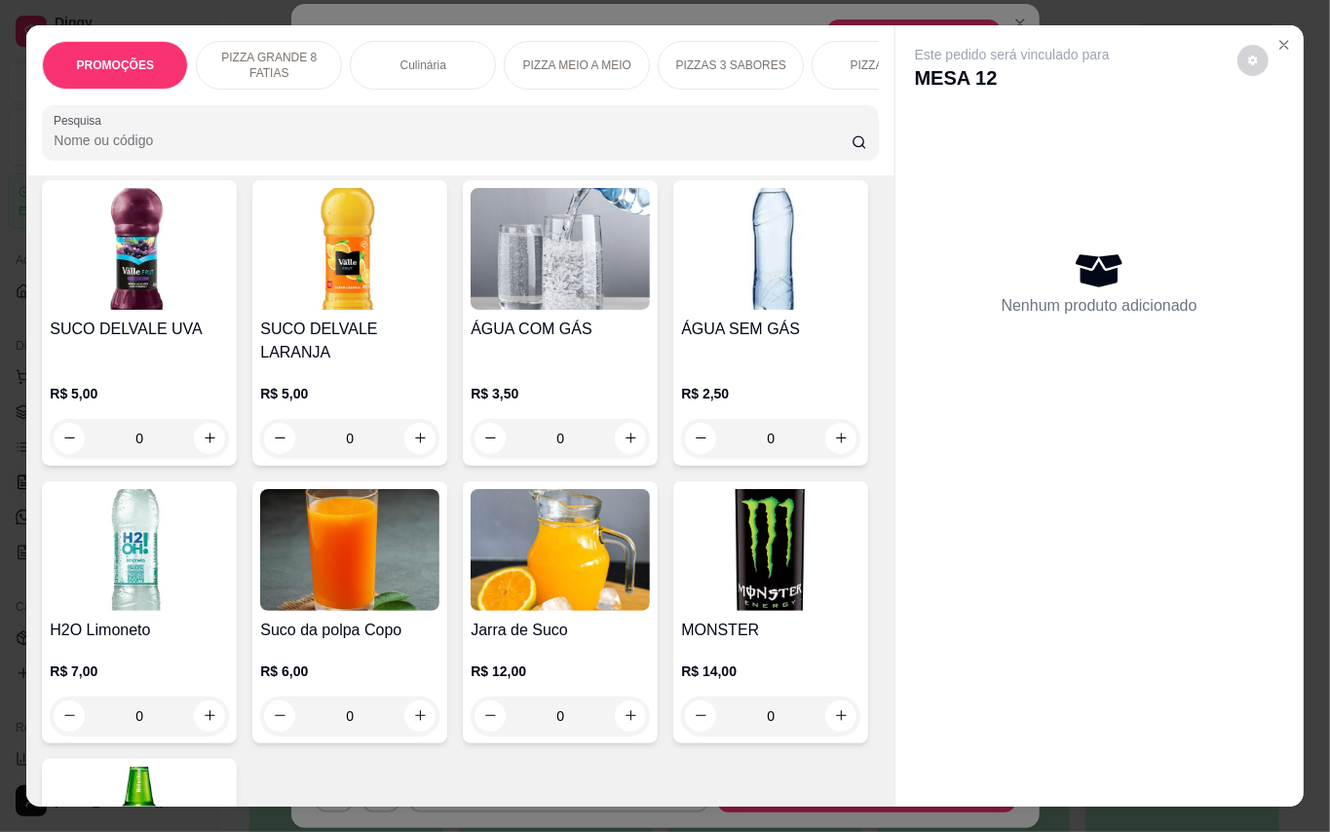
scroll to position [5196, 0]
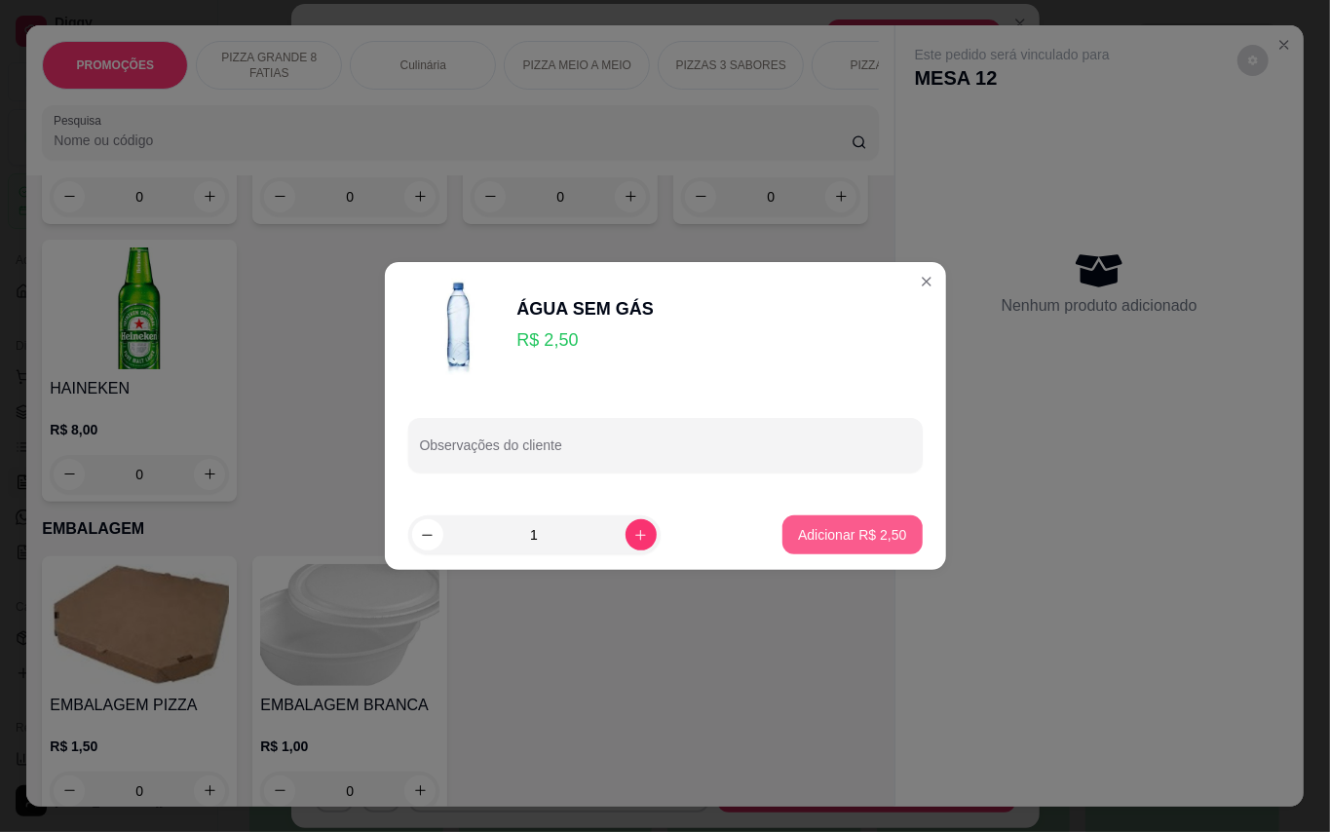
click at [858, 550] on button "Adicionar R$ 2,50" at bounding box center [851, 534] width 139 height 39
type input "1"
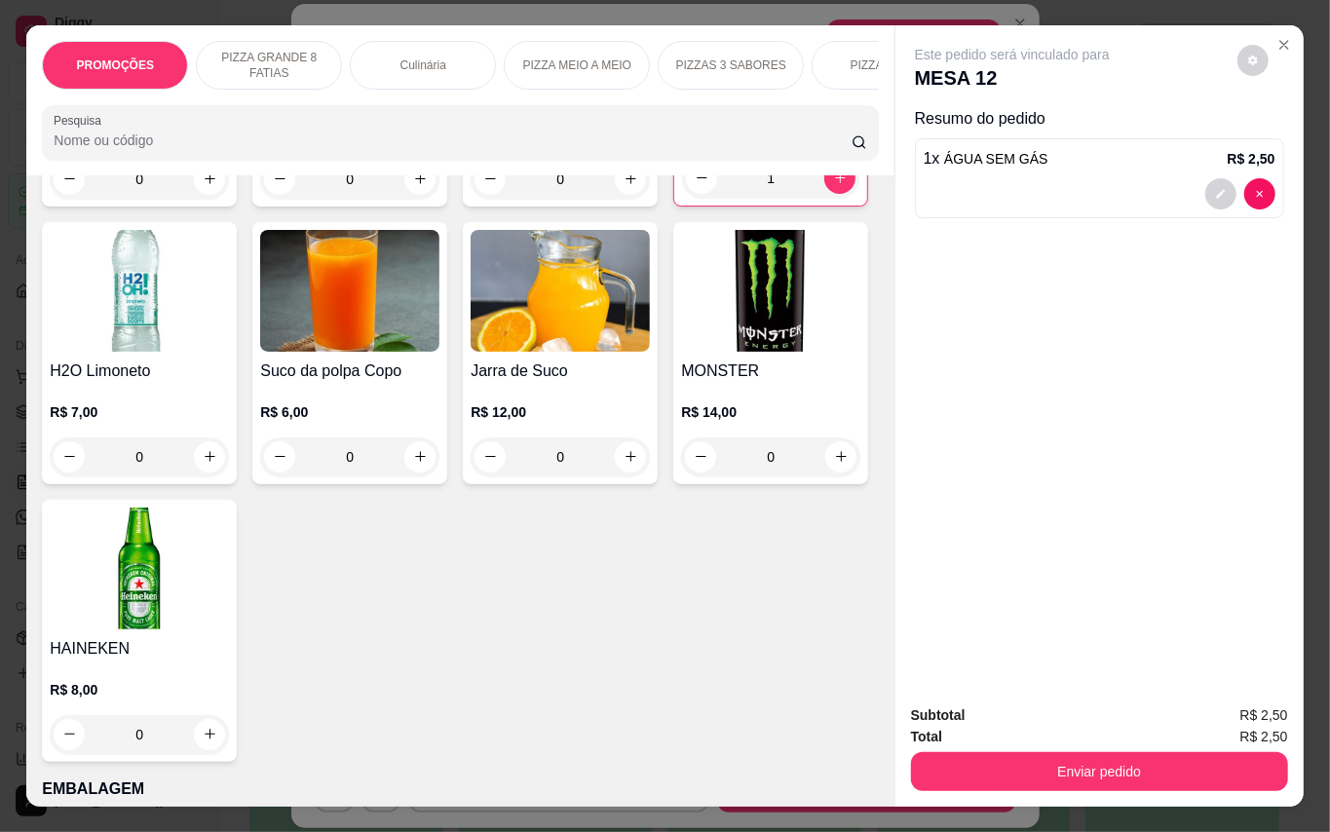
scroll to position [4806, 0]
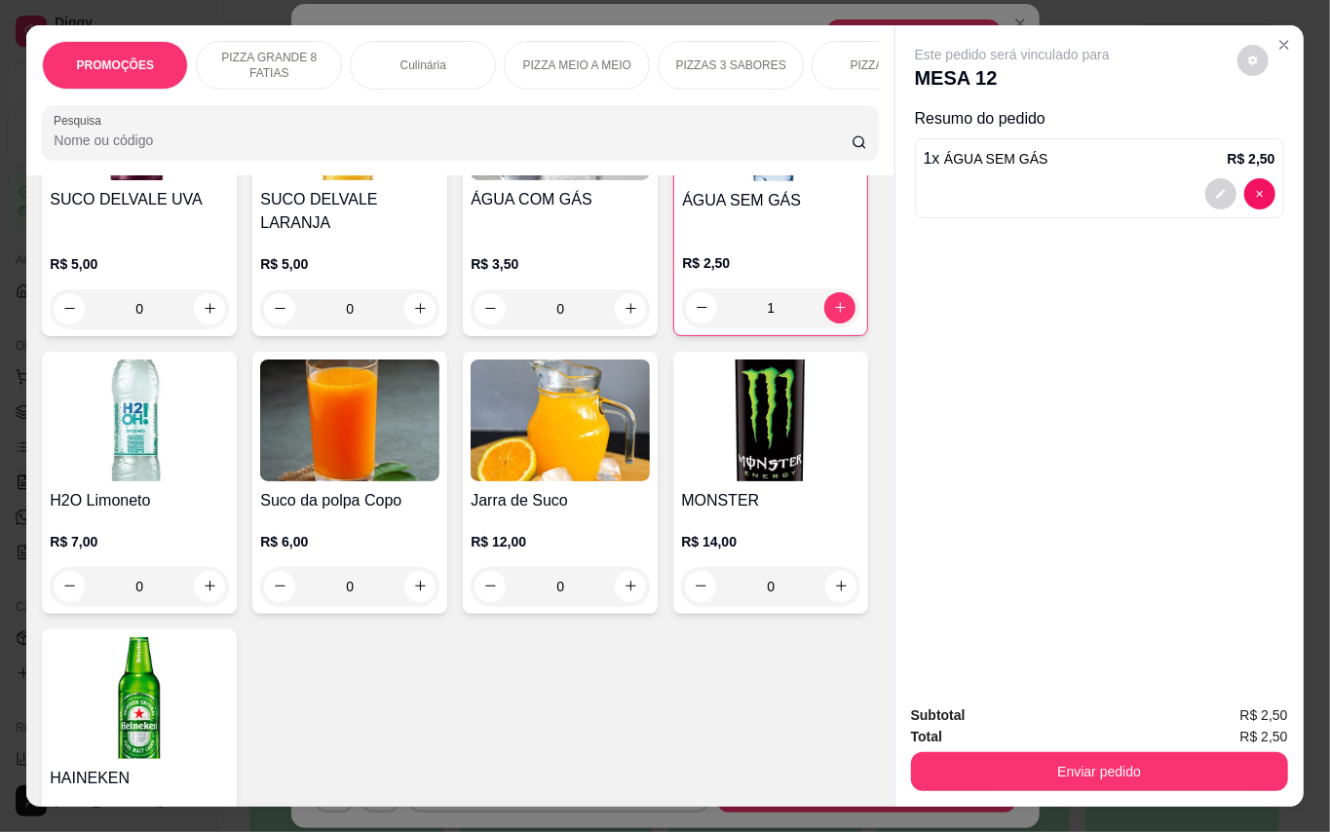
click at [229, 180] on img at bounding box center [139, 119] width 179 height 122
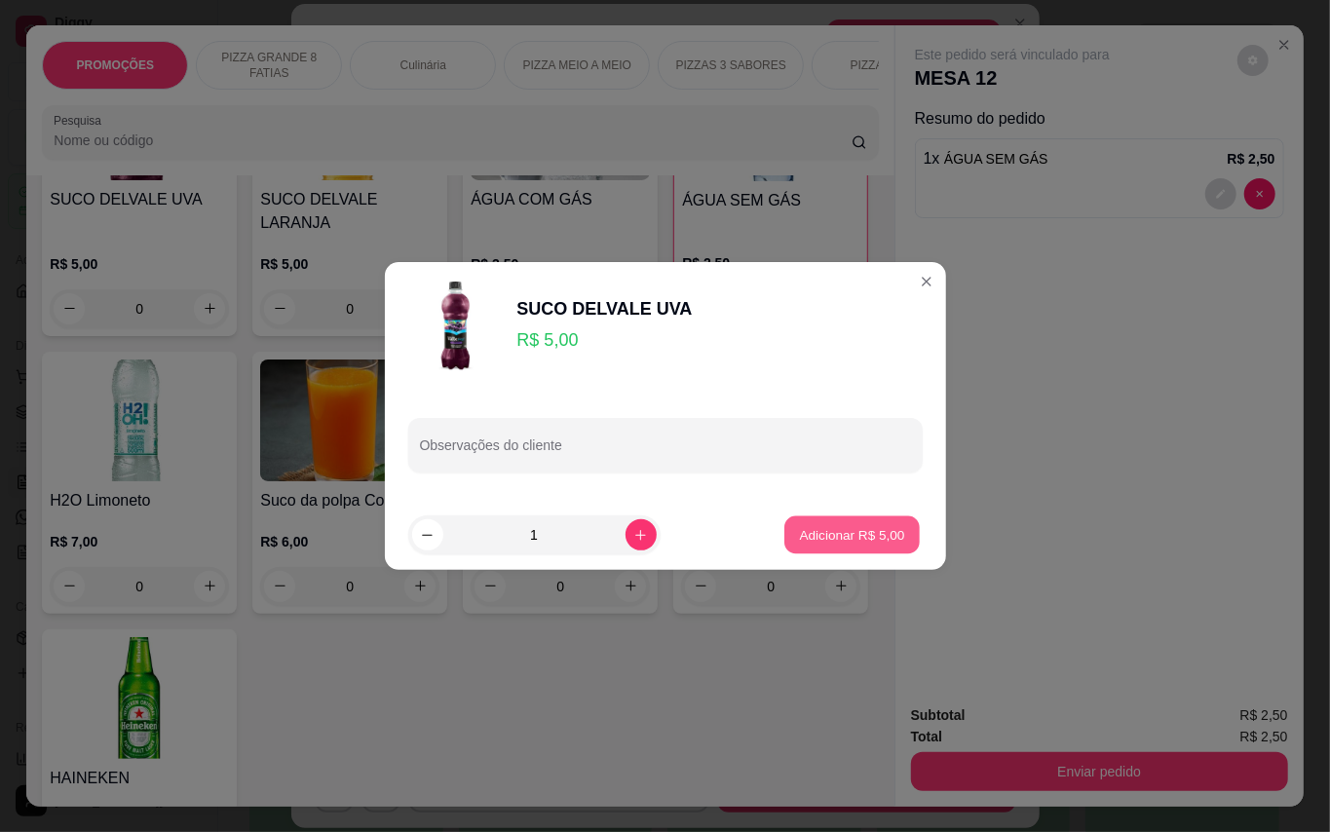
click at [873, 522] on button "Adicionar R$ 5,00" at bounding box center [851, 535] width 135 height 38
type input "1"
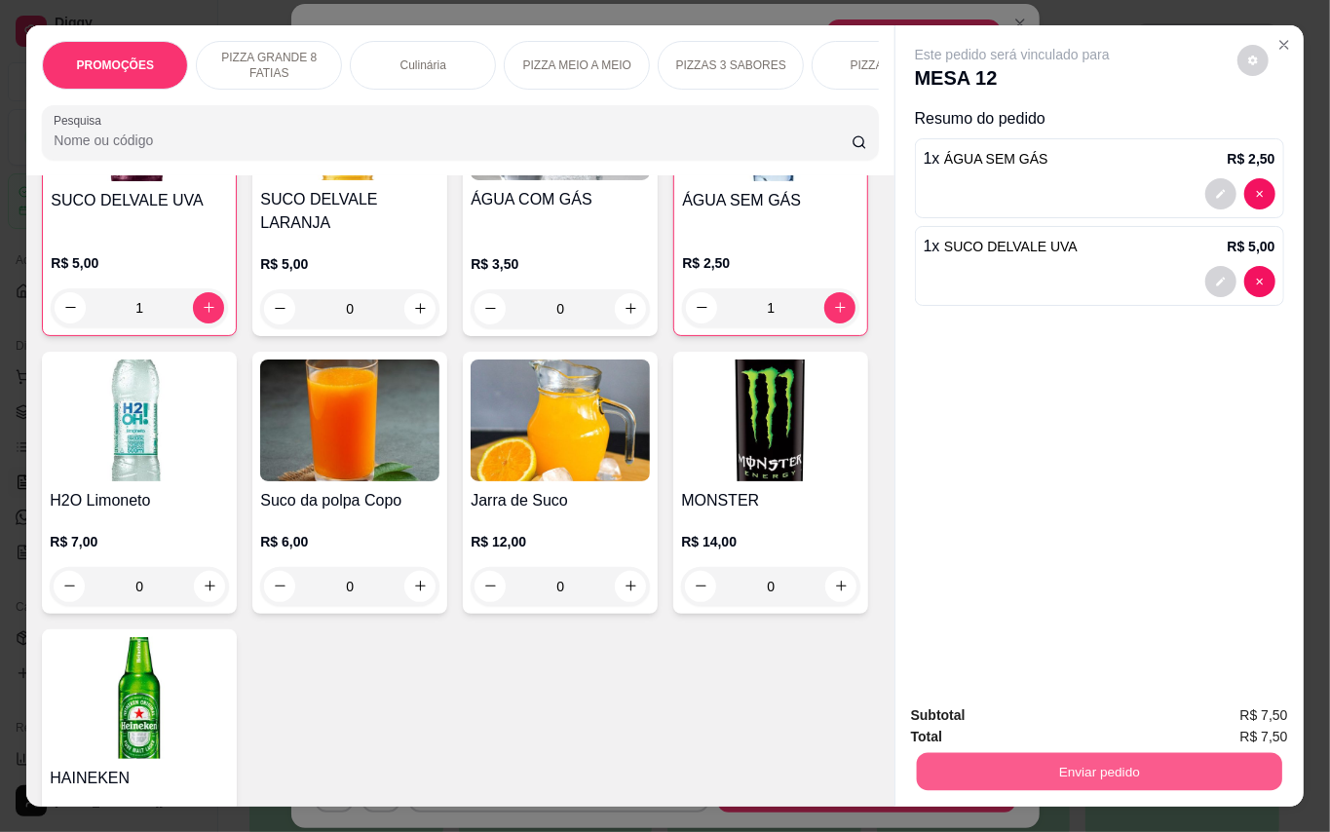
click at [1072, 757] on button "Enviar pedido" at bounding box center [1098, 772] width 365 height 38
click at [1240, 709] on button "Enviar pedido" at bounding box center [1235, 715] width 107 height 36
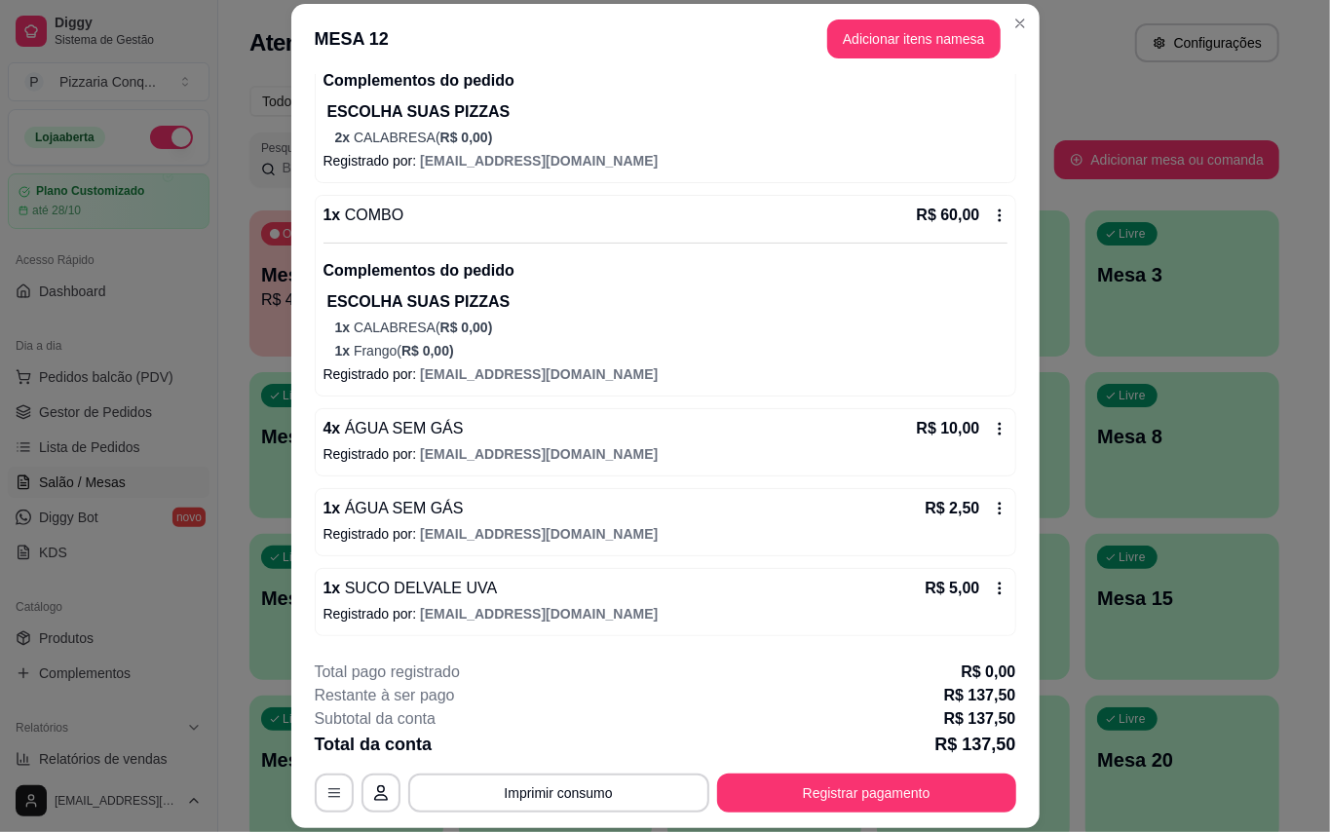
scroll to position [0, 0]
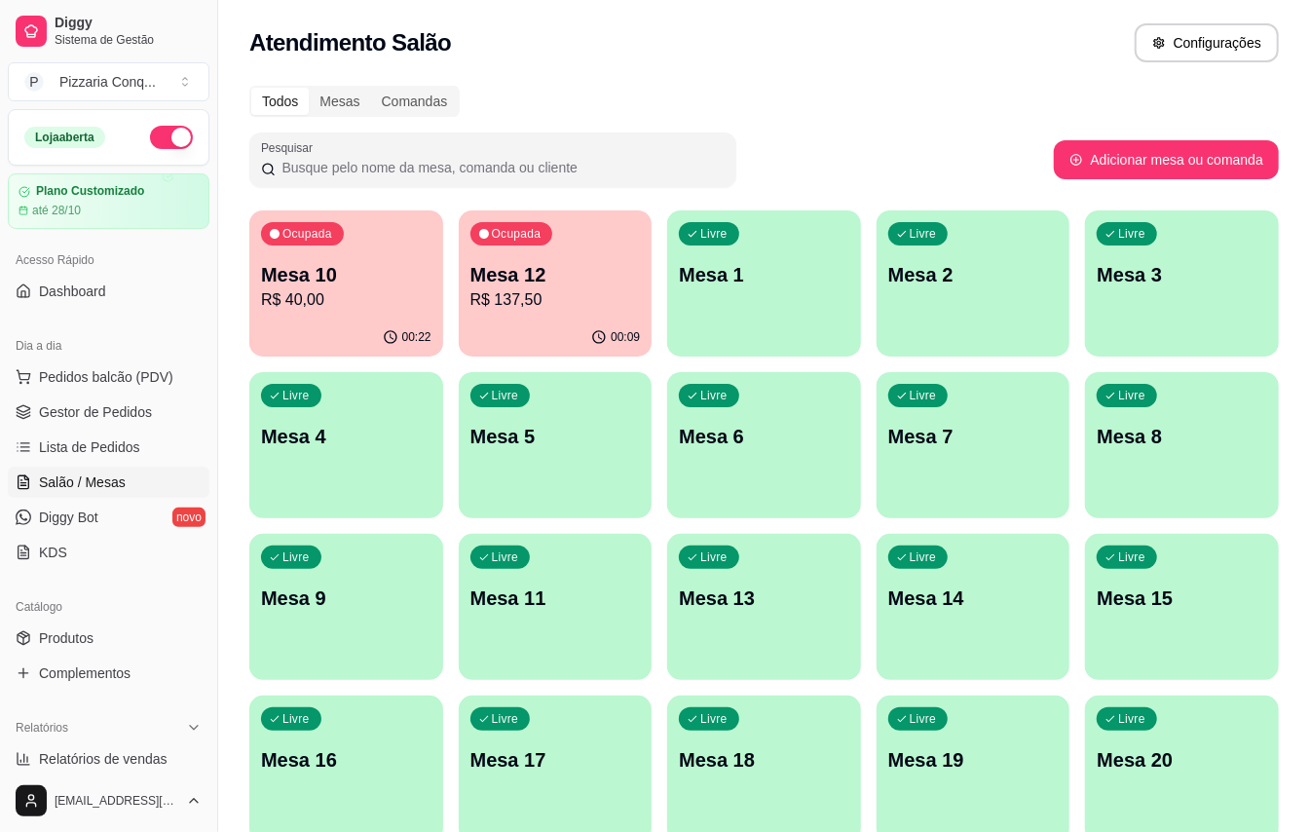
click at [477, 343] on div "00:09" at bounding box center [556, 338] width 194 height 38
click at [142, 413] on span "Gestor de Pedidos" at bounding box center [95, 411] width 113 height 19
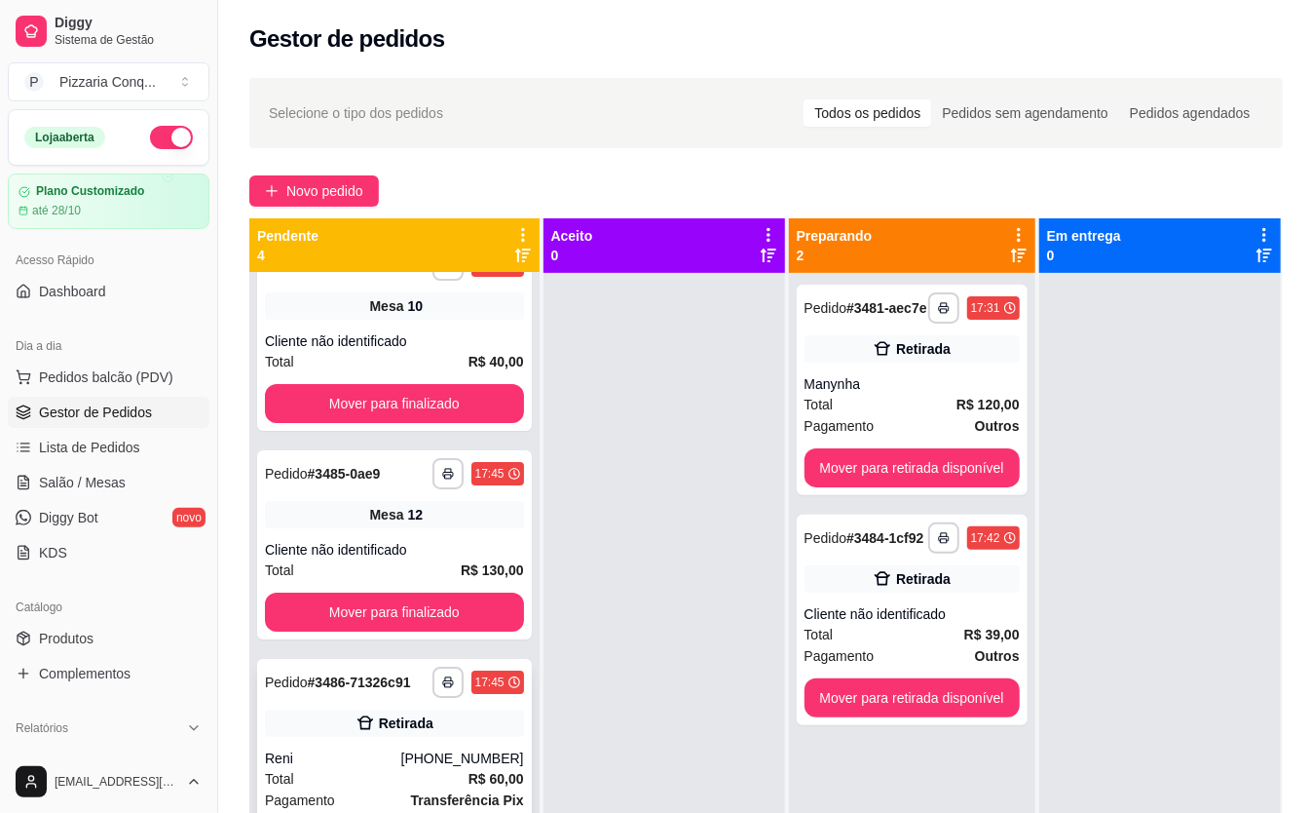
scroll to position [74, 0]
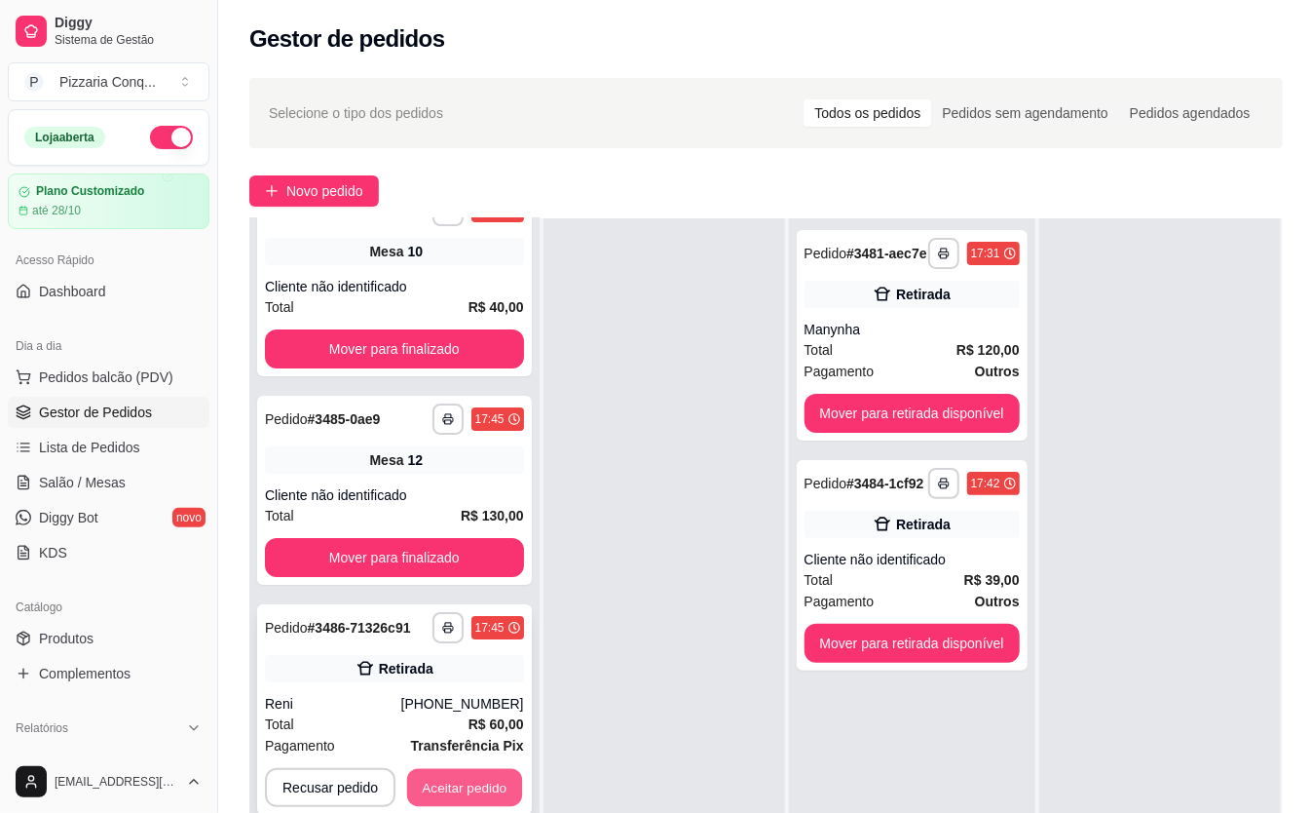
click at [487, 769] on button "Aceitar pedido" at bounding box center [464, 788] width 115 height 38
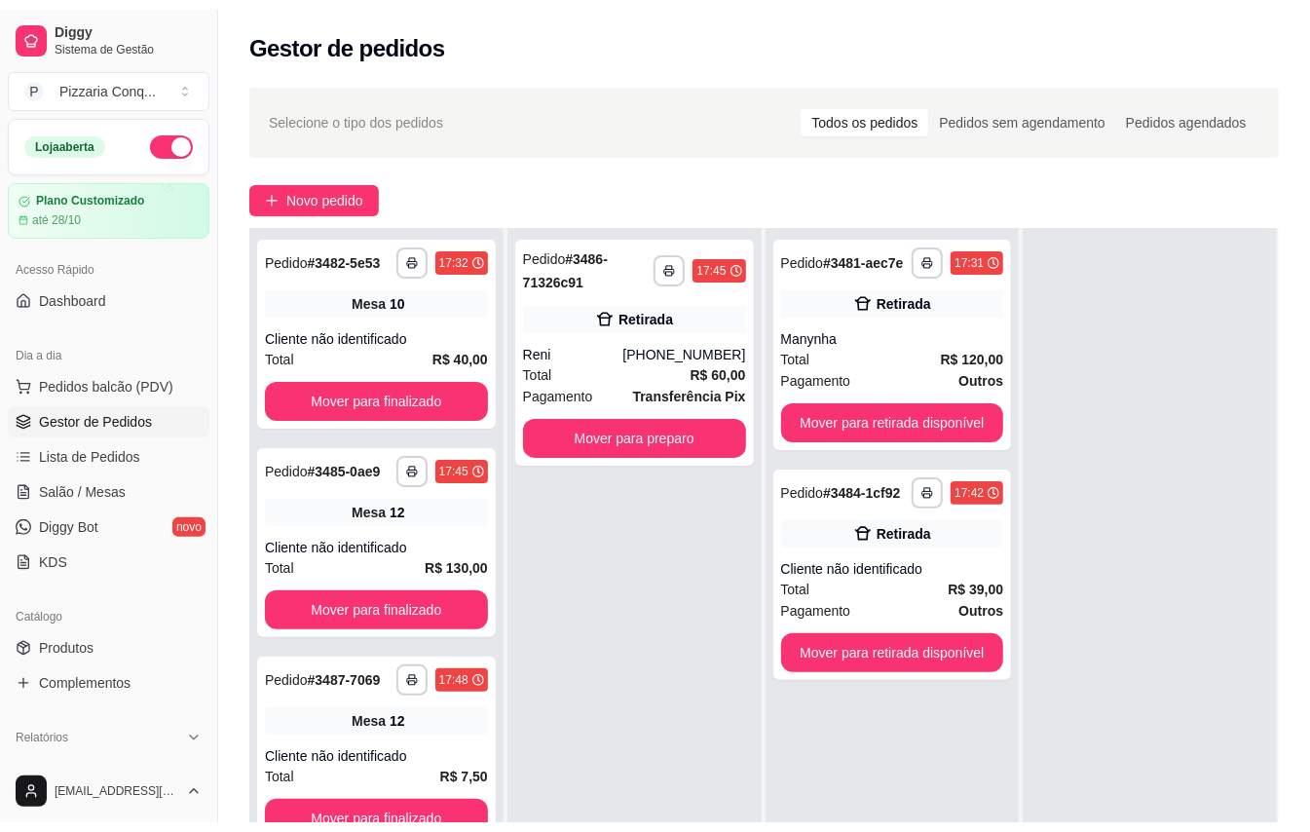
scroll to position [0, 0]
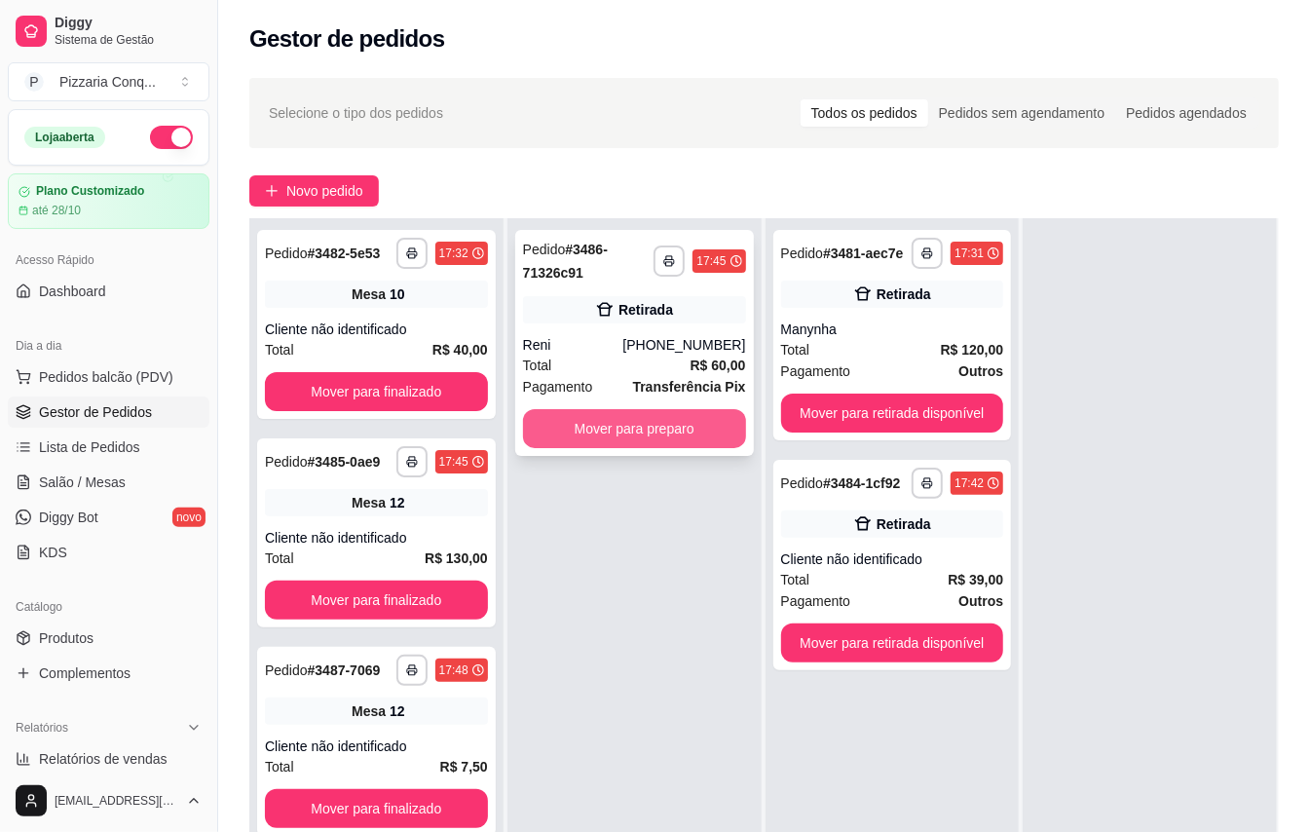
click at [608, 427] on button "Mover para preparo" at bounding box center [634, 428] width 223 height 39
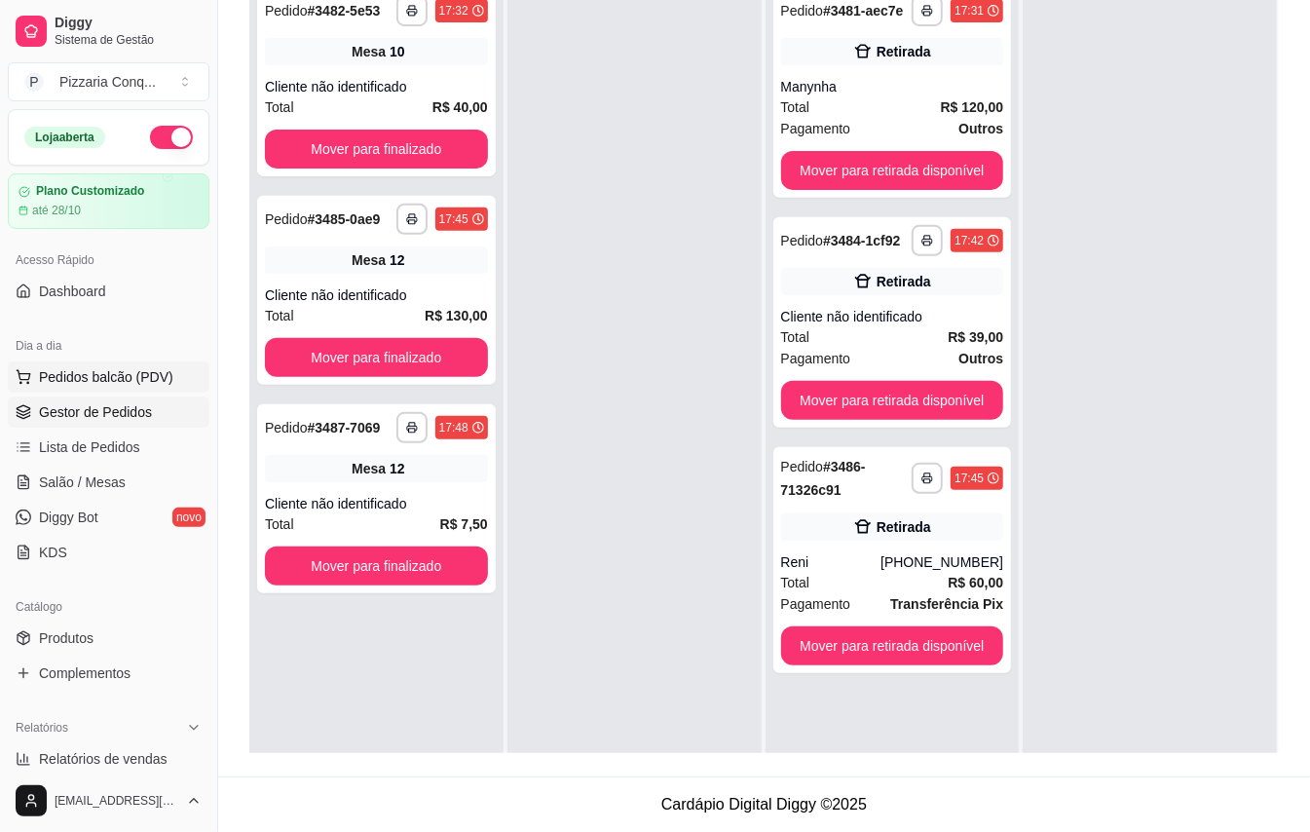
click at [142, 375] on span "Pedidos balcão (PDV)" at bounding box center [106, 376] width 134 height 19
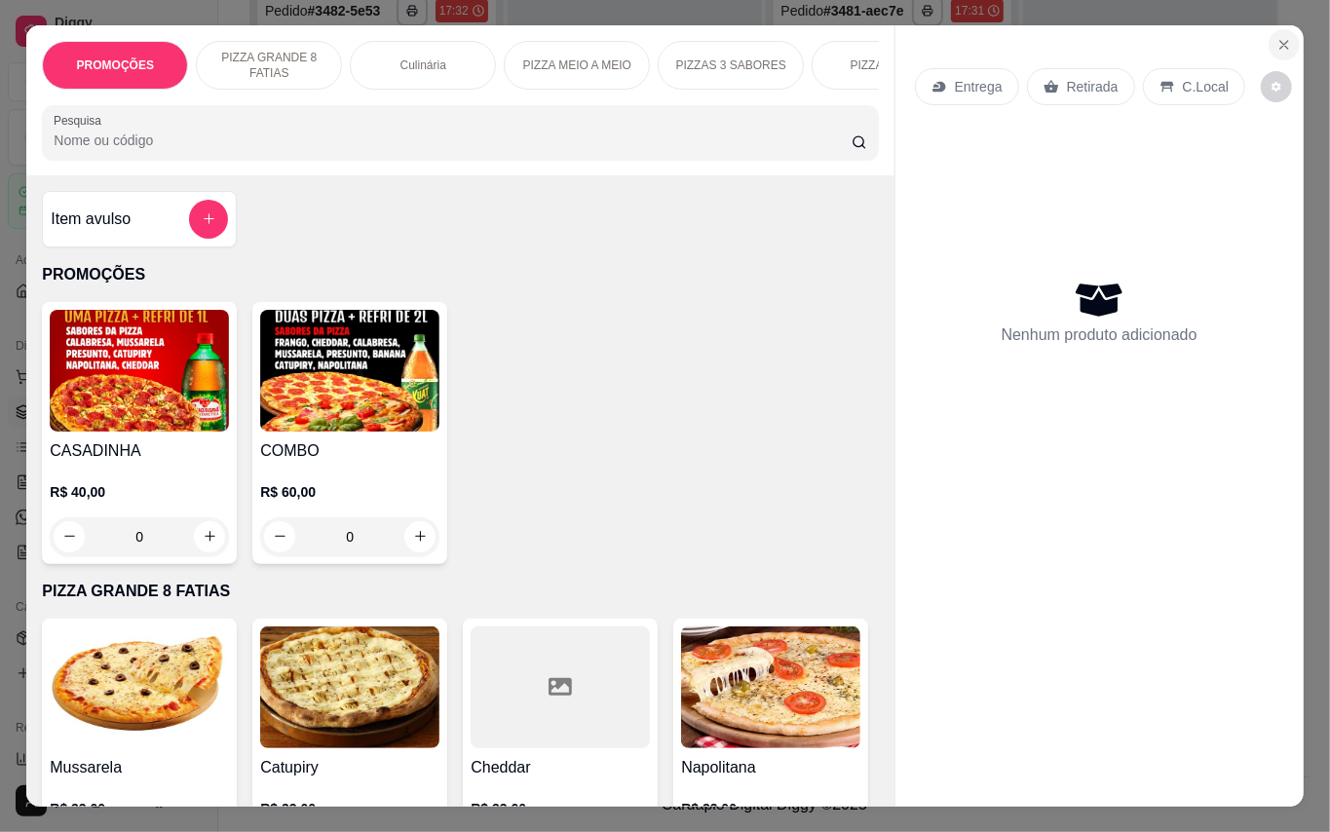
click at [1280, 41] on icon "Close" at bounding box center [1284, 45] width 8 height 8
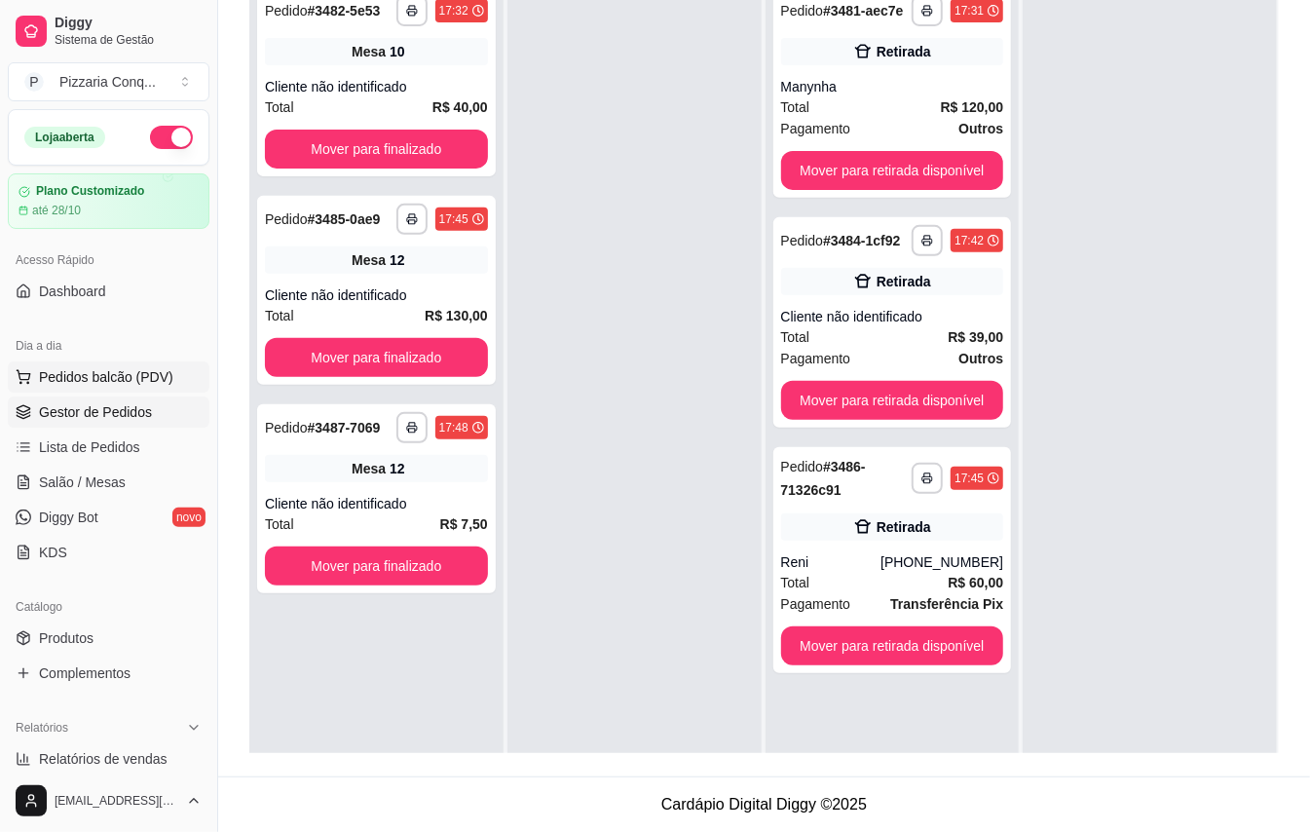
click at [126, 382] on span "Pedidos balcão (PDV)" at bounding box center [106, 376] width 134 height 19
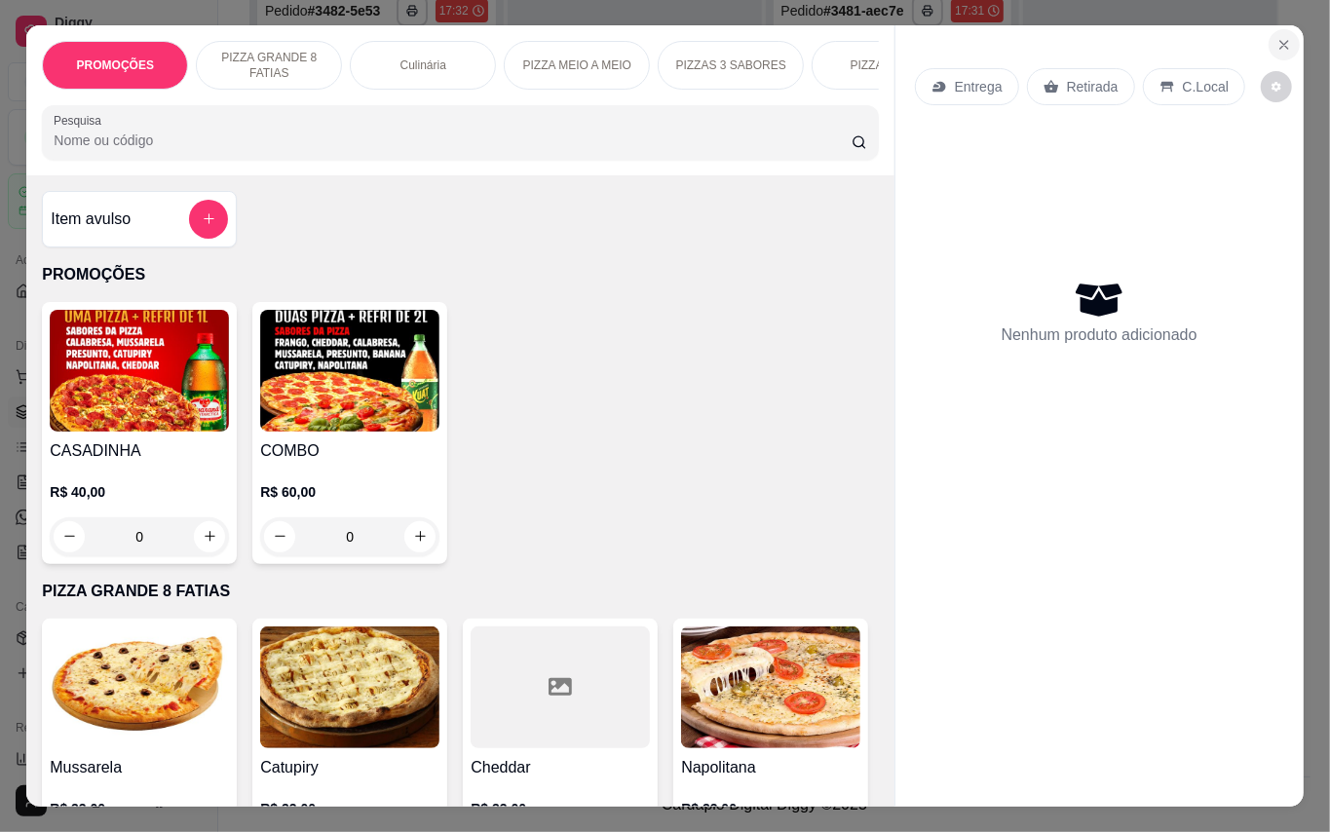
click at [1276, 37] on icon "Close" at bounding box center [1284, 45] width 16 height 16
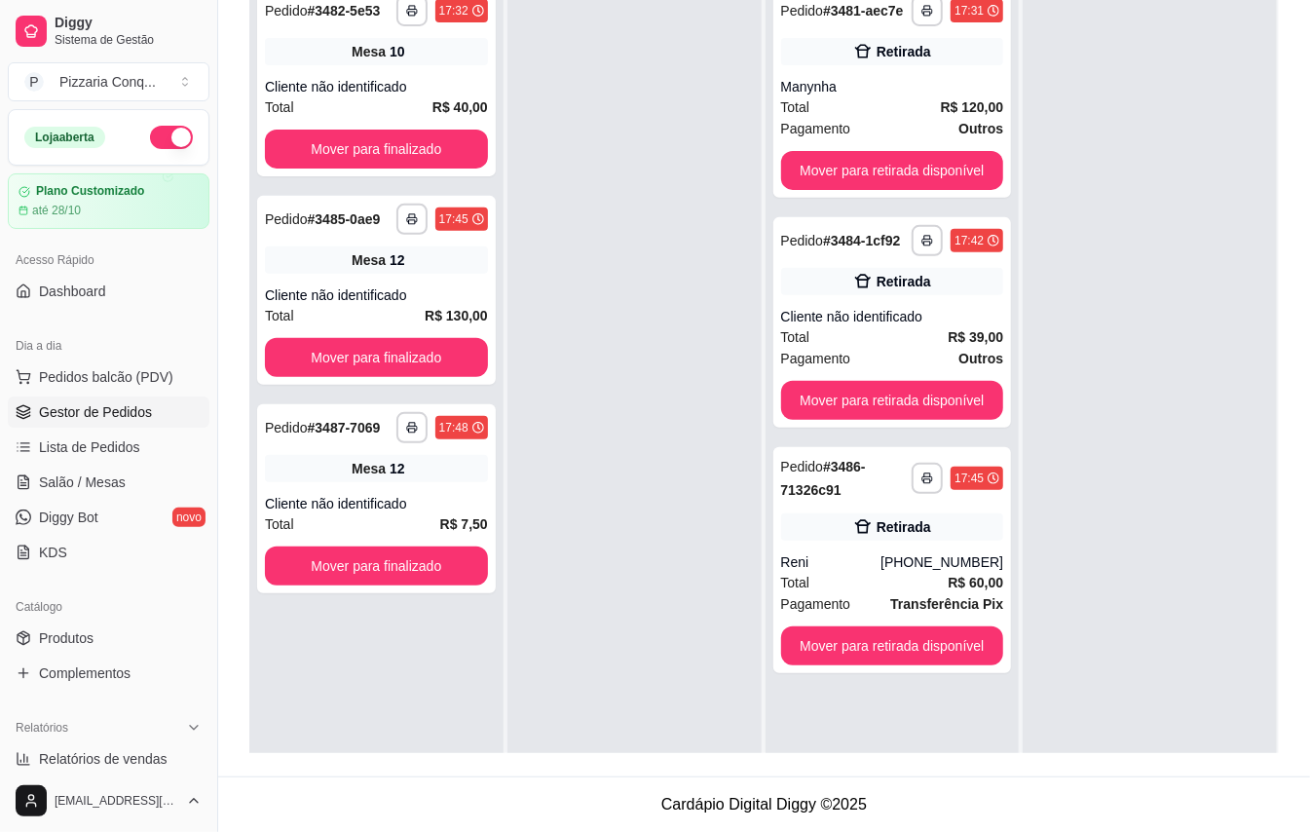
click at [126, 422] on span "Gestor de Pedidos" at bounding box center [95, 411] width 113 height 19
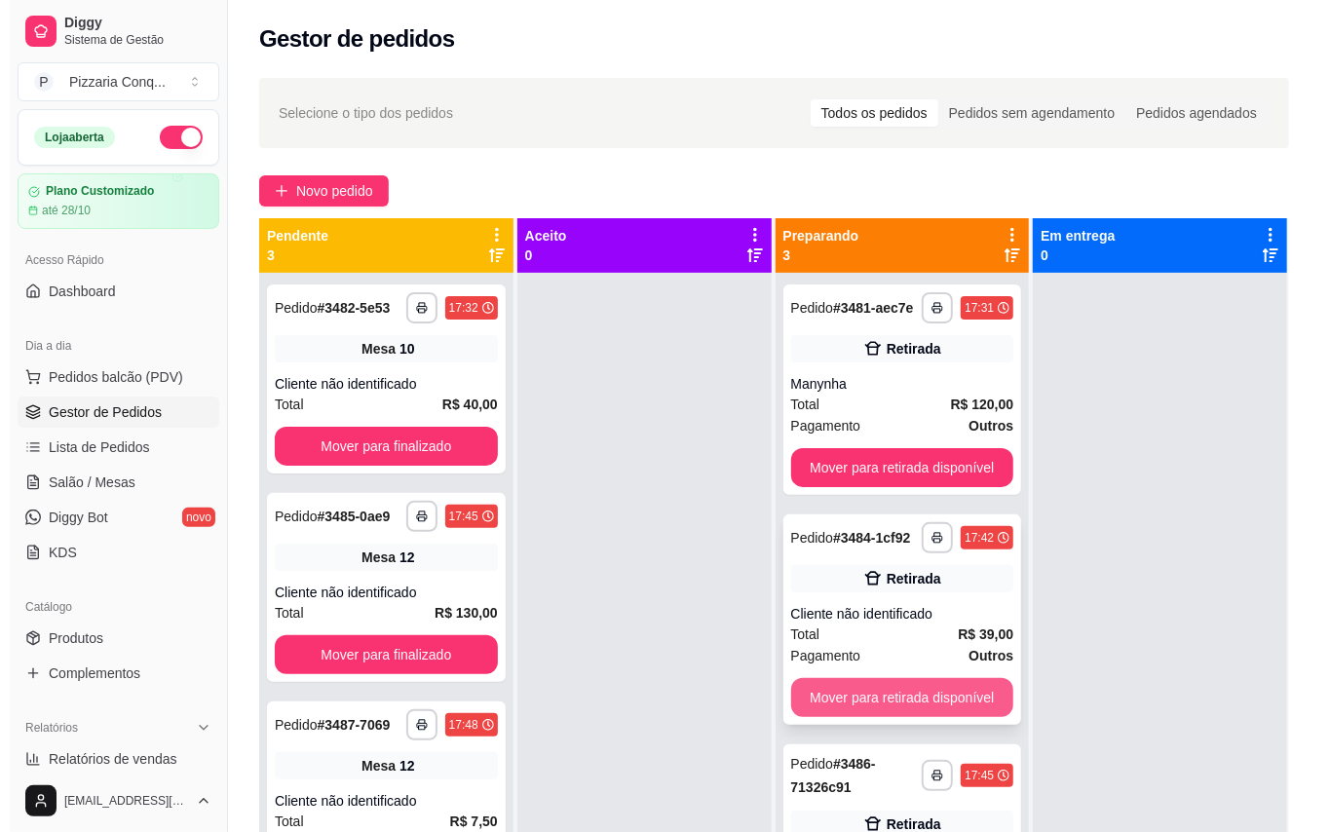
scroll to position [55, 0]
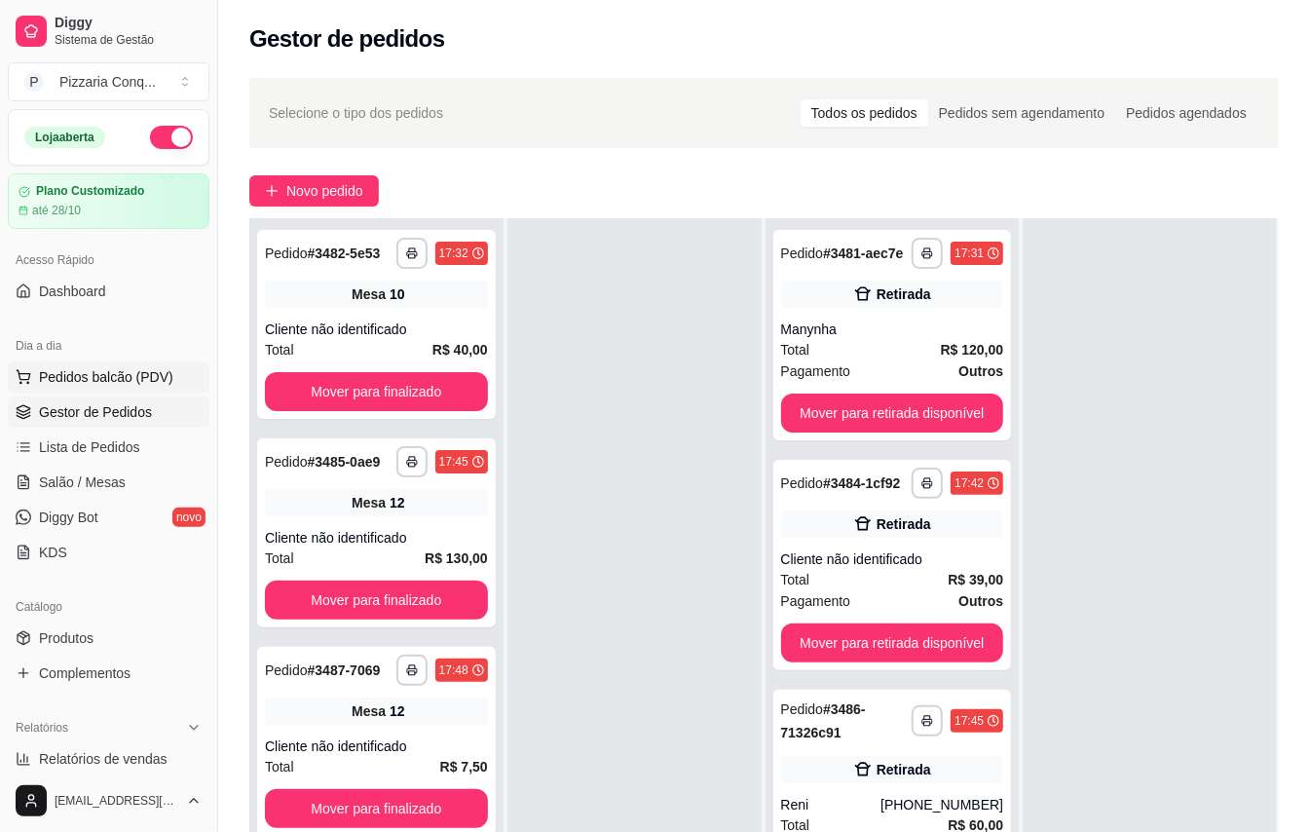
click at [157, 375] on span "Pedidos balcão (PDV)" at bounding box center [106, 376] width 134 height 19
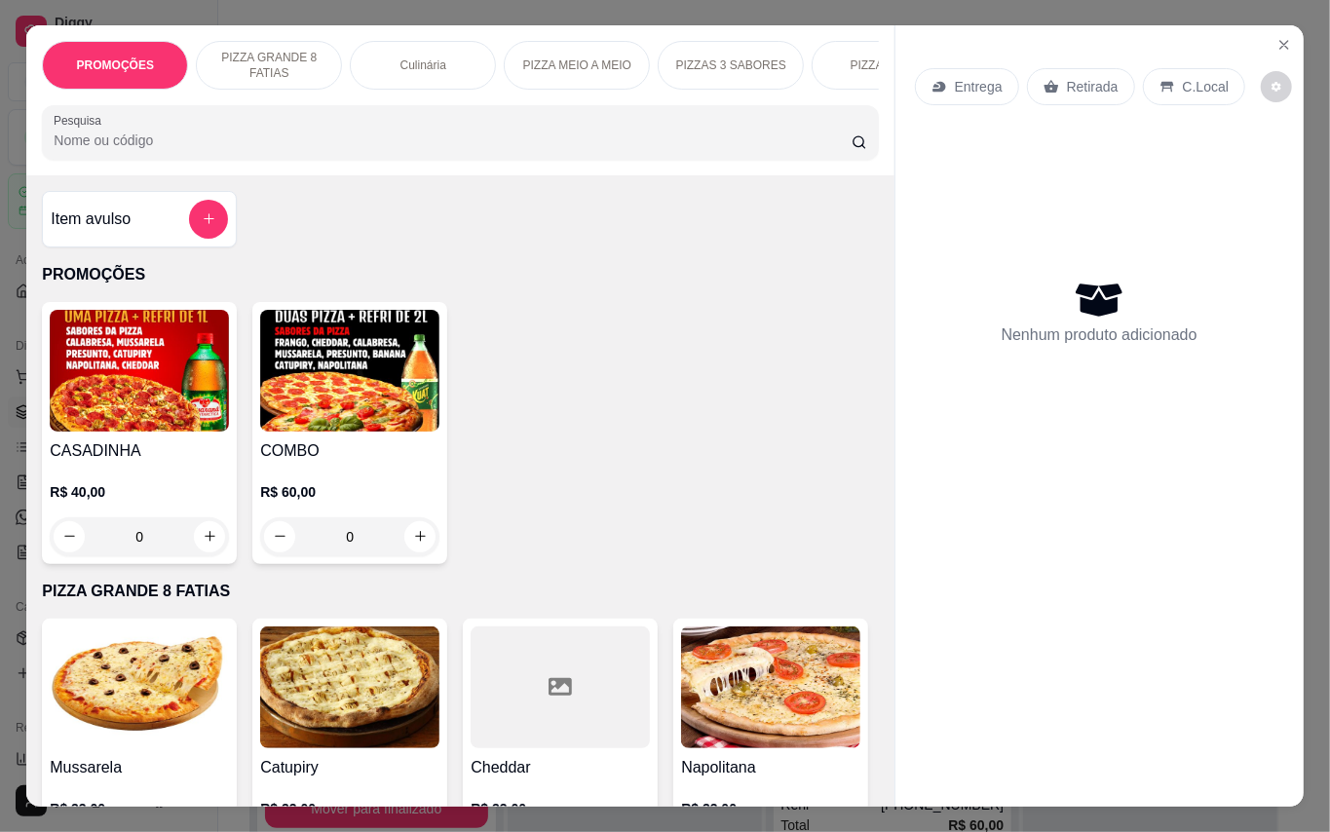
click at [411, 391] on img at bounding box center [349, 371] width 179 height 122
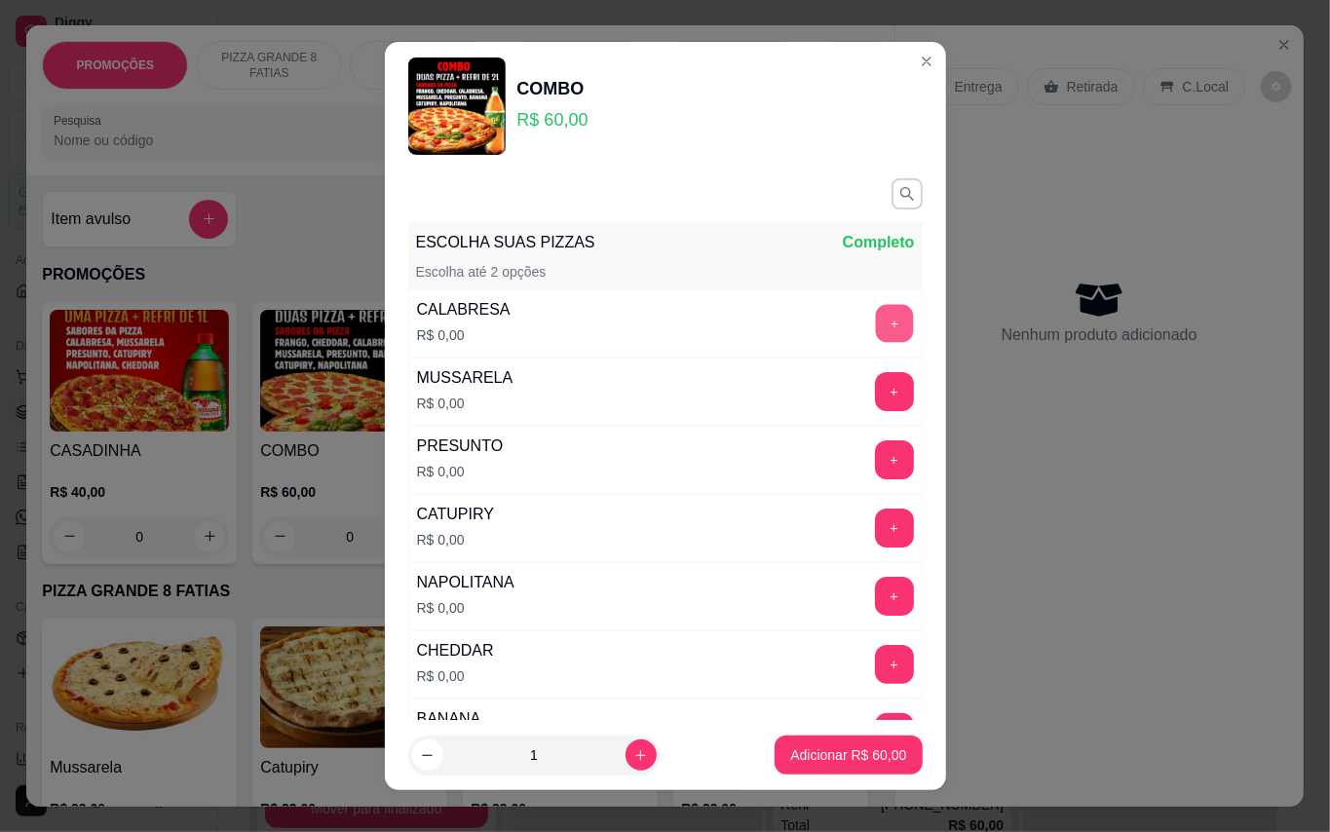
click at [875, 333] on button "+" at bounding box center [894, 323] width 38 height 38
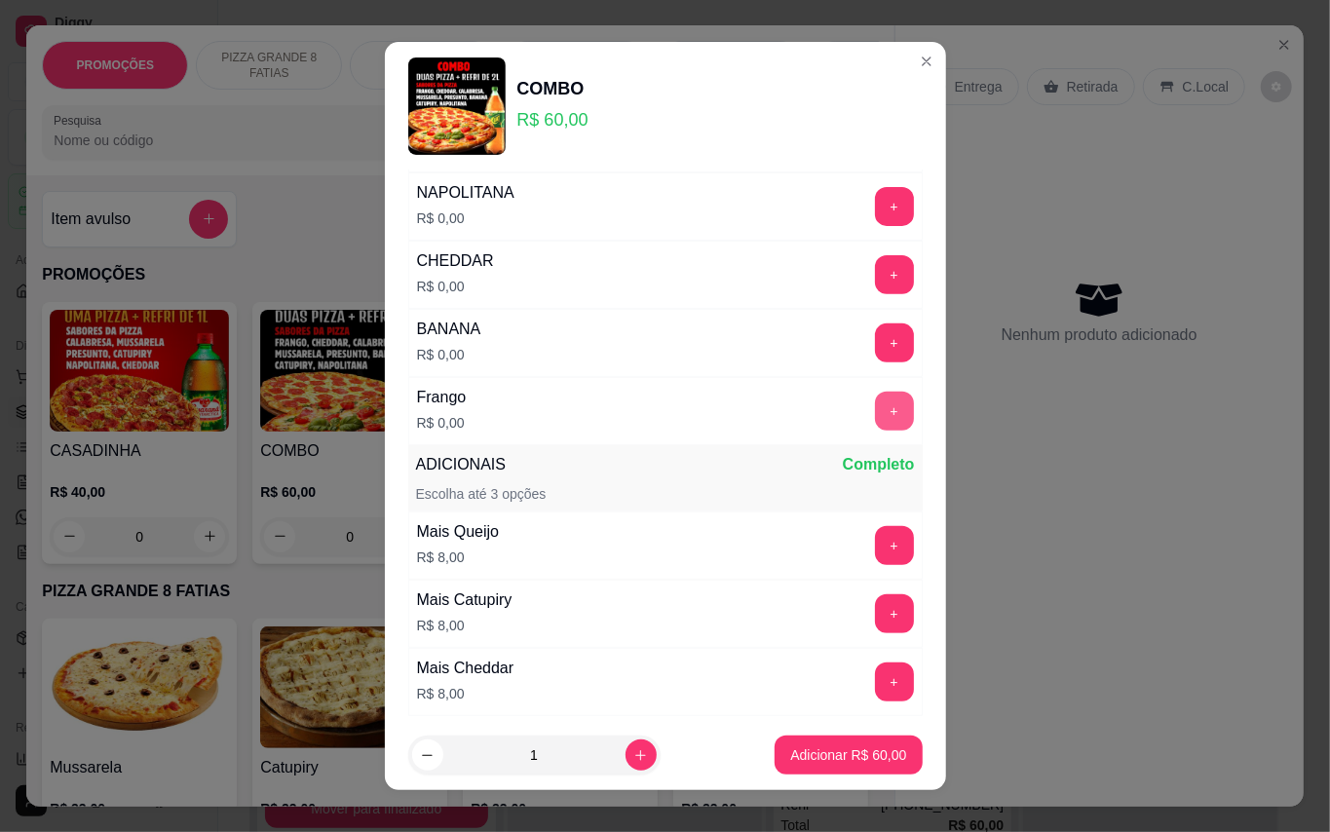
click at [875, 415] on button "+" at bounding box center [894, 411] width 39 height 39
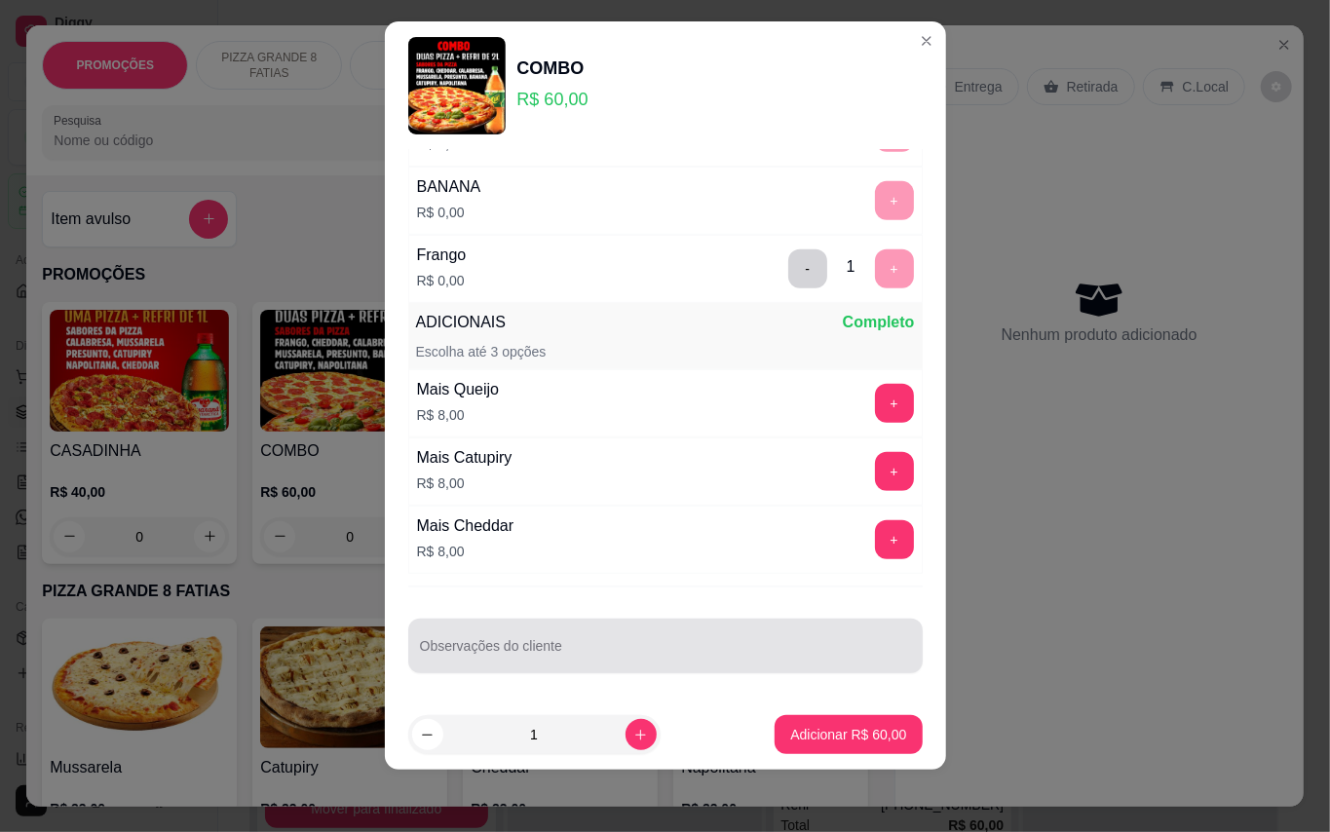
click at [656, 653] on input "Observações do cliente" at bounding box center [665, 653] width 491 height 19
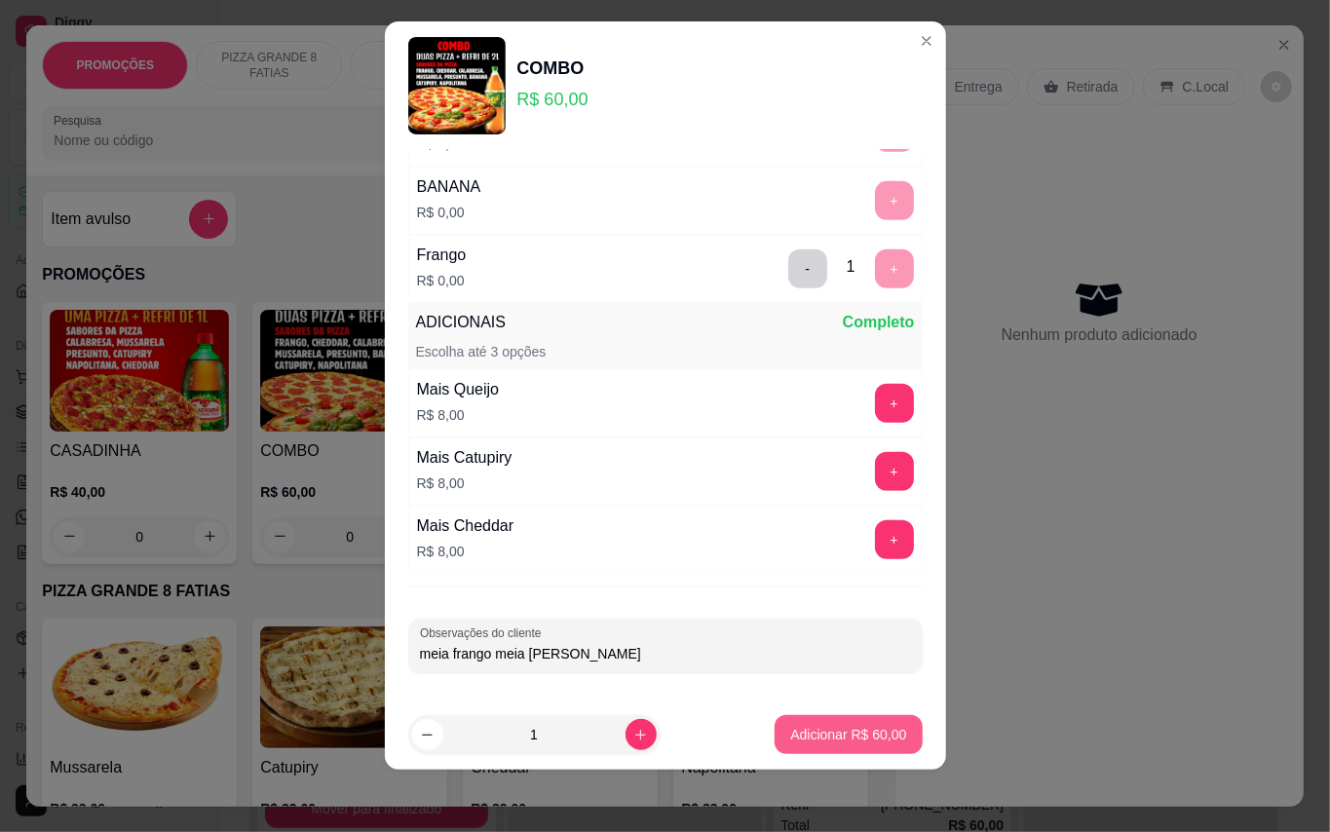
type input "meia frango meia [PERSON_NAME]"
click at [827, 726] on p "Adicionar R$ 60,00" at bounding box center [848, 734] width 116 height 19
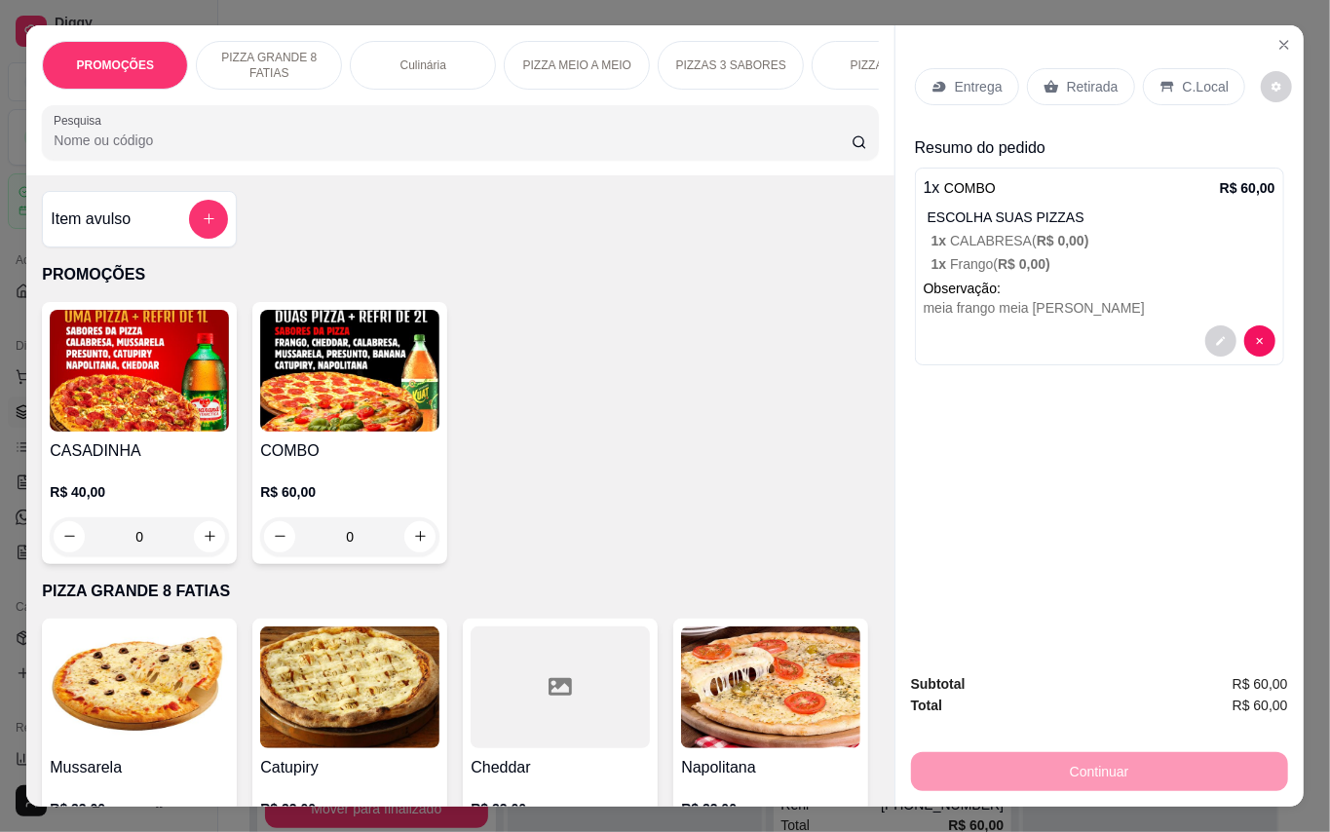
click at [984, 79] on p "Entrega" at bounding box center [979, 86] width 48 height 19
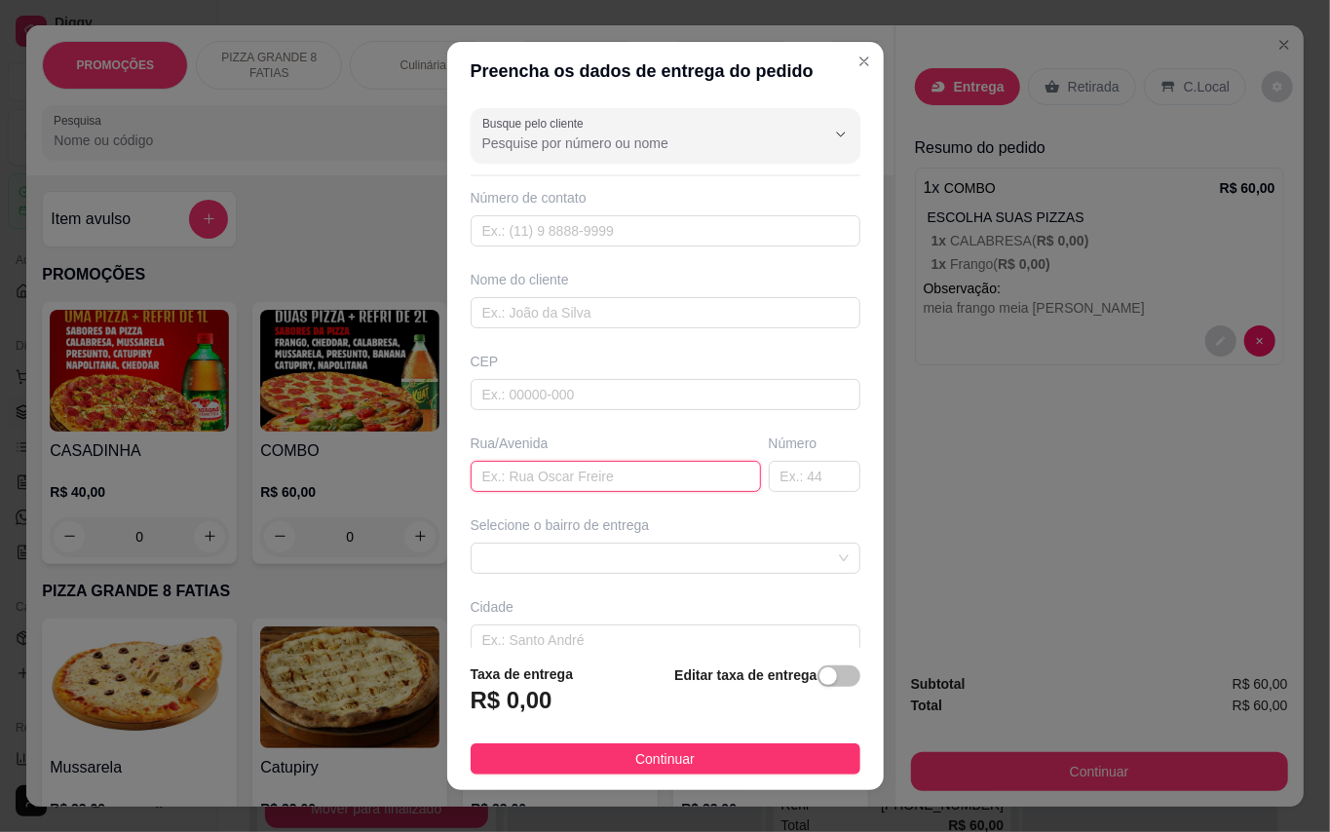
click at [612, 479] on input "text" at bounding box center [616, 476] width 290 height 31
type input "[GEOGRAPHIC_DATA]"
click at [769, 465] on input "text" at bounding box center [815, 476] width 92 height 31
type input "369"
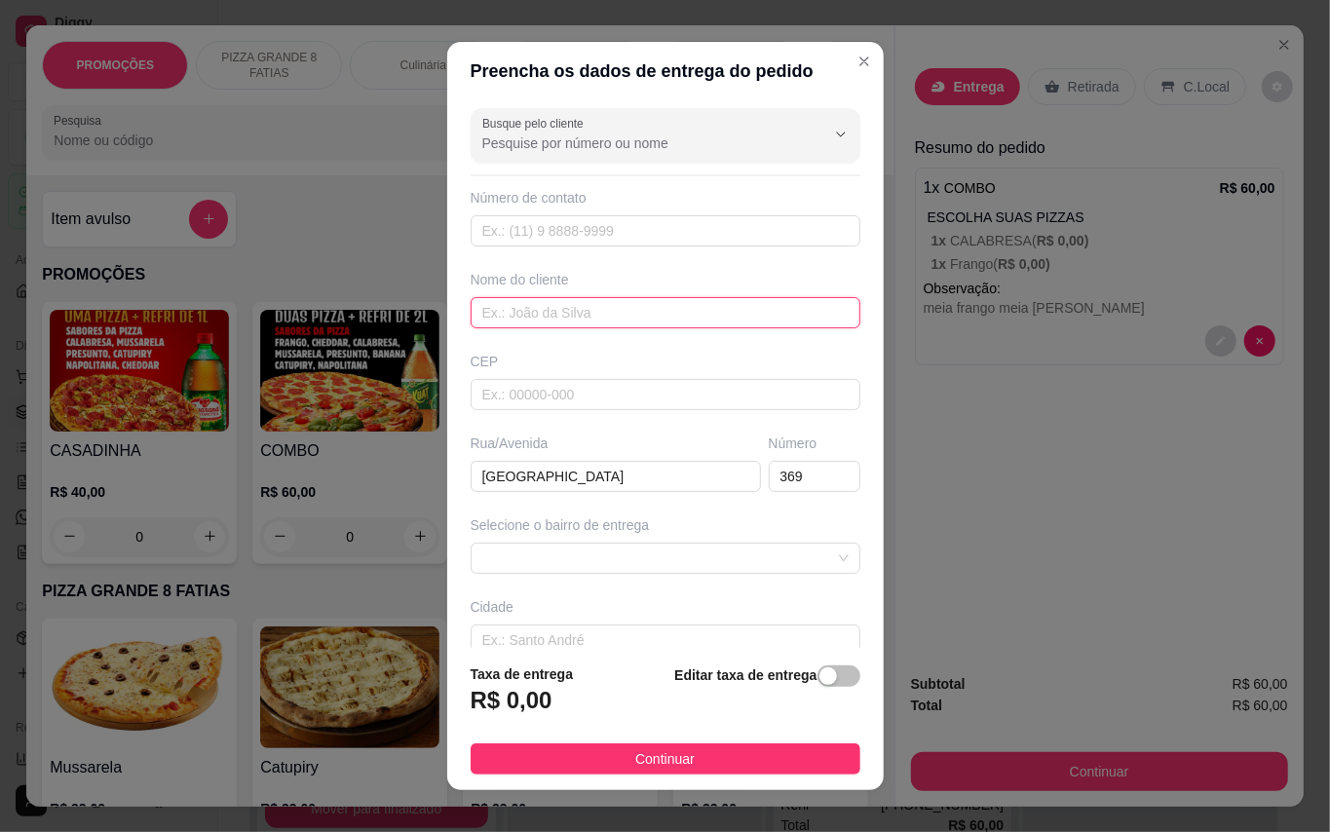
click at [578, 312] on input "text" at bounding box center [666, 312] width 390 height 31
type input "Yvson"
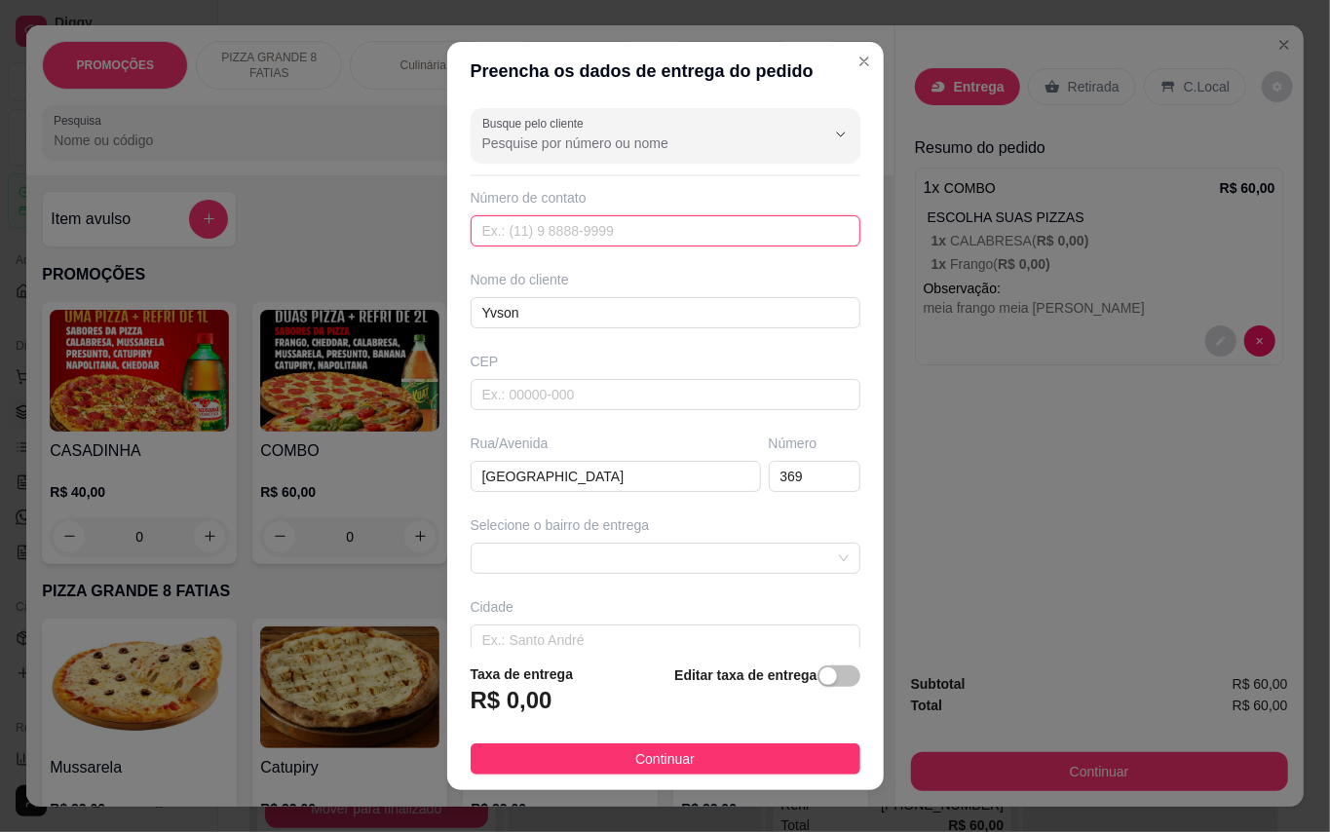
click at [581, 240] on input "text" at bounding box center [666, 230] width 390 height 31
click at [662, 557] on span at bounding box center [665, 558] width 366 height 29
type input "[PHONE_NUMBER]"
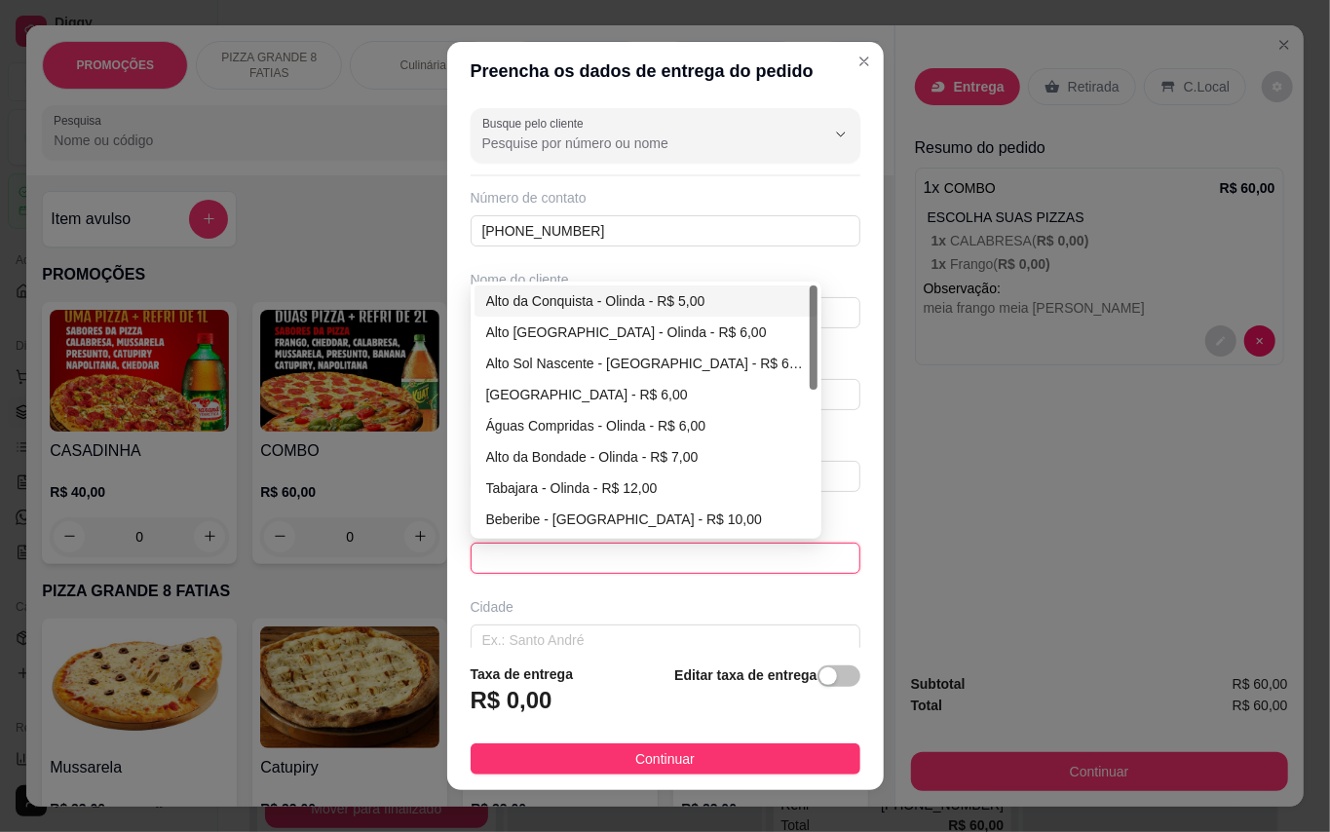
click at [574, 298] on div "Alto da Conquista - Olinda - R$ 5,00" at bounding box center [646, 300] width 320 height 21
type input "Olinda"
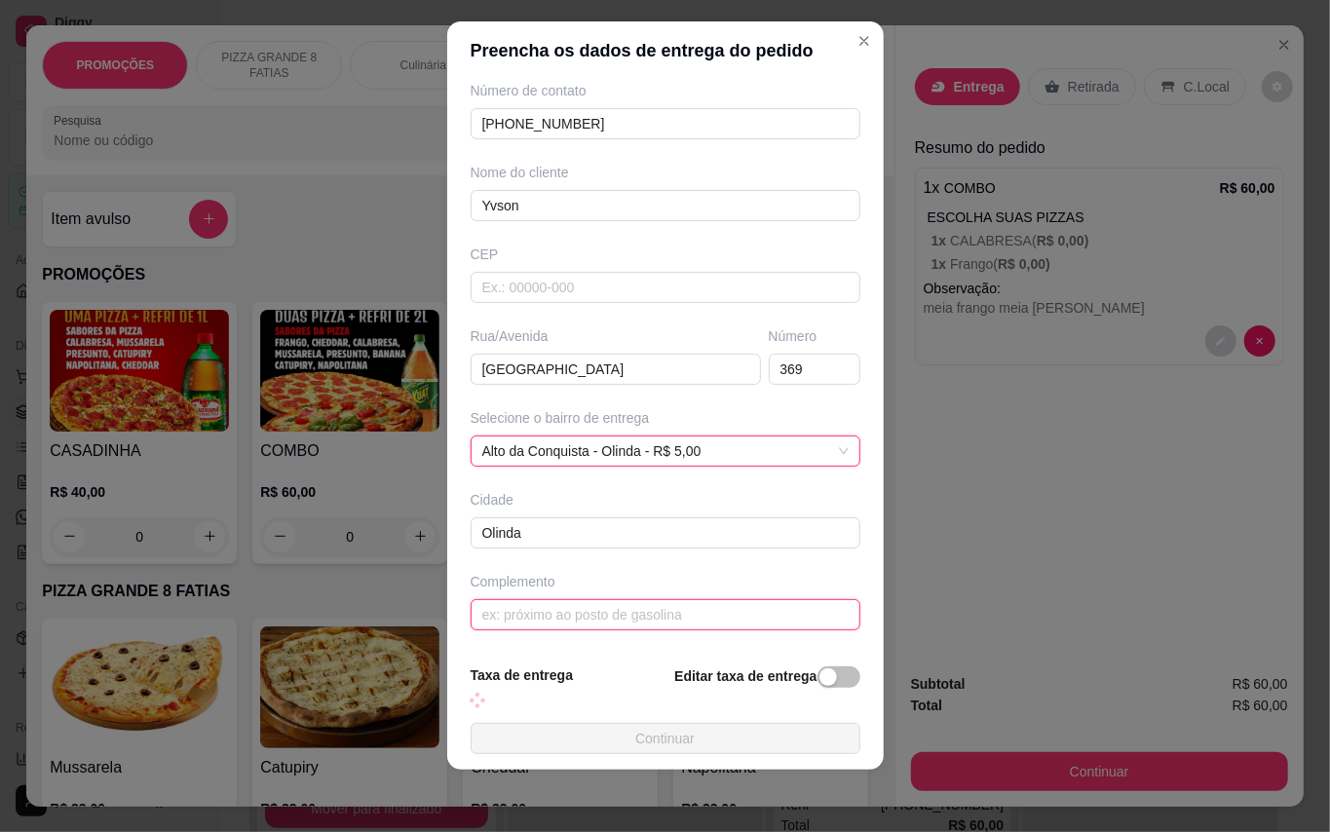
click at [625, 613] on input "text" at bounding box center [666, 614] width 390 height 31
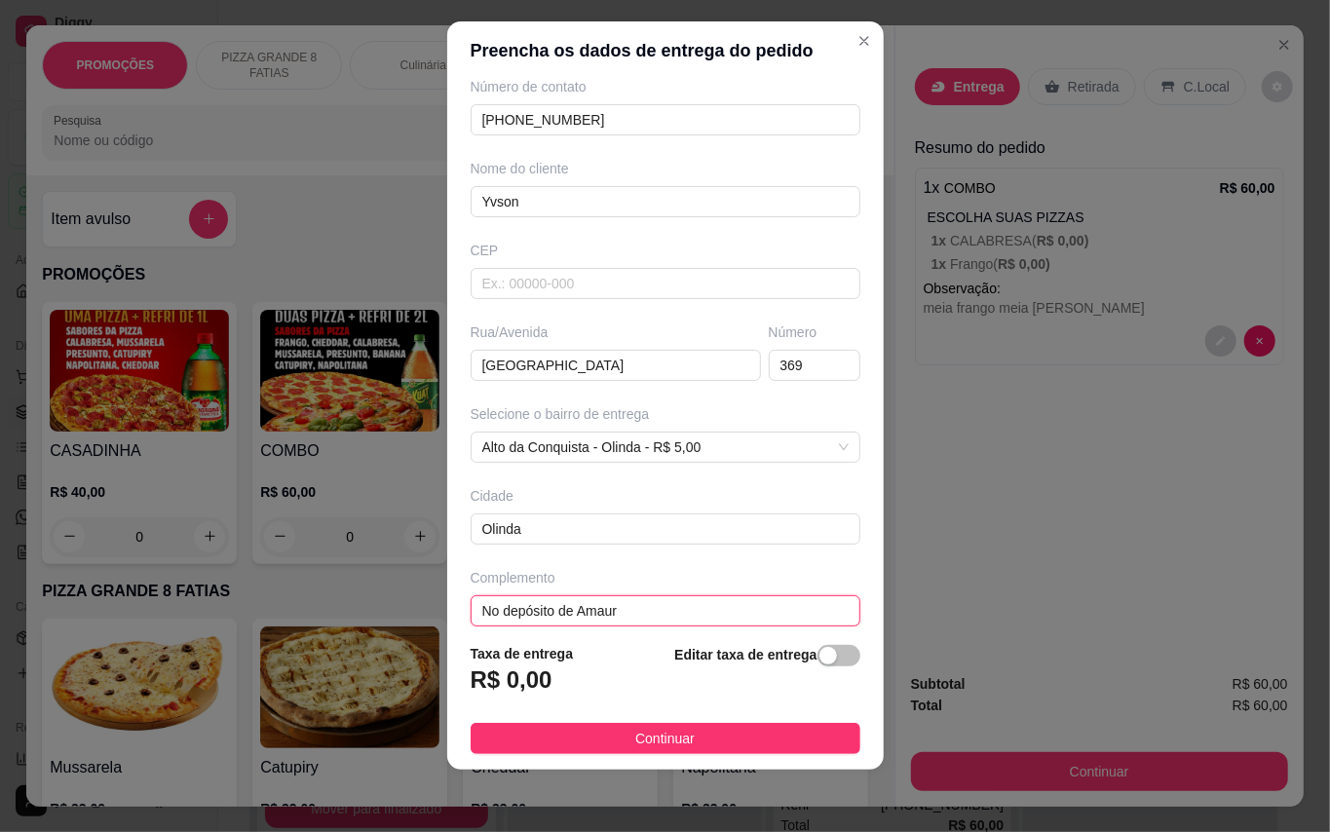
type input "No depósito de Amaury"
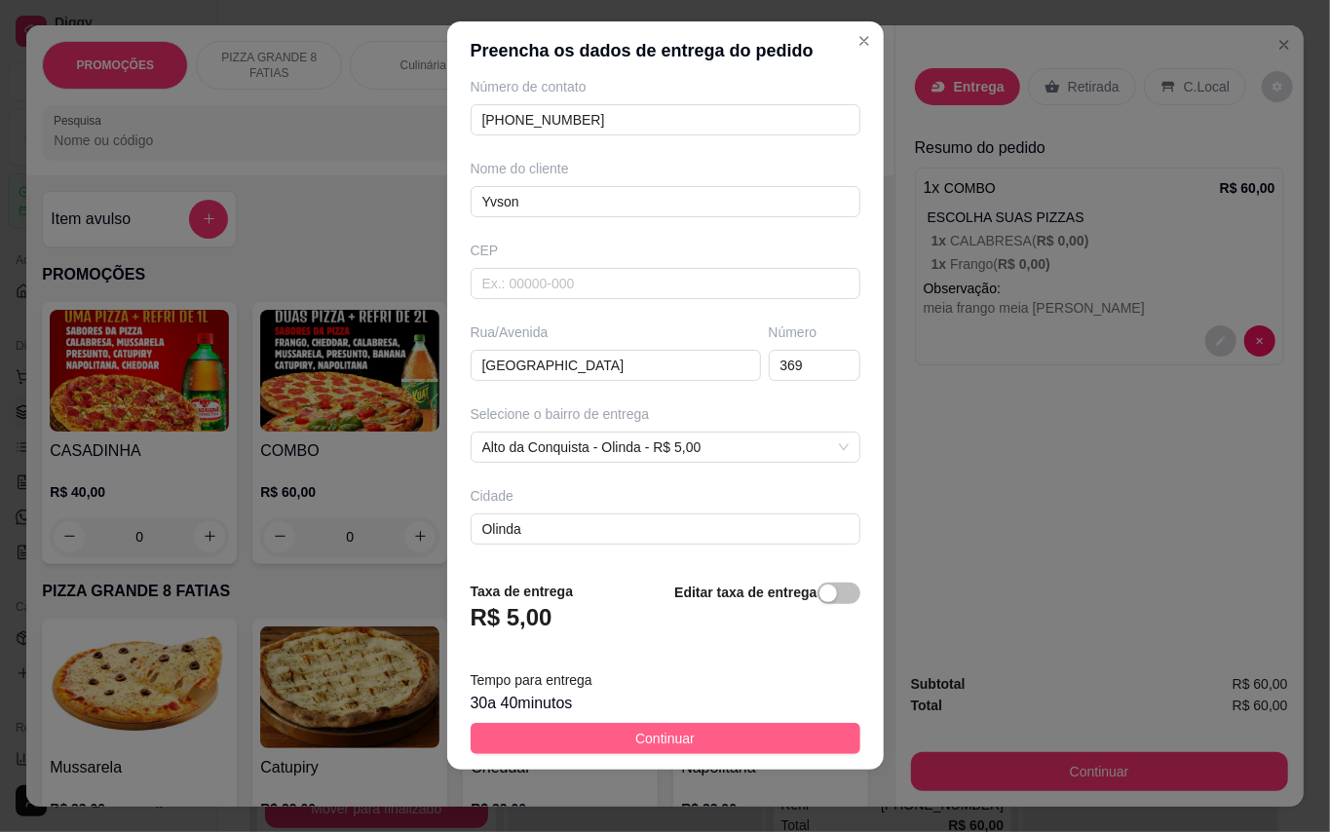
click at [694, 744] on button "Continuar" at bounding box center [666, 738] width 390 height 31
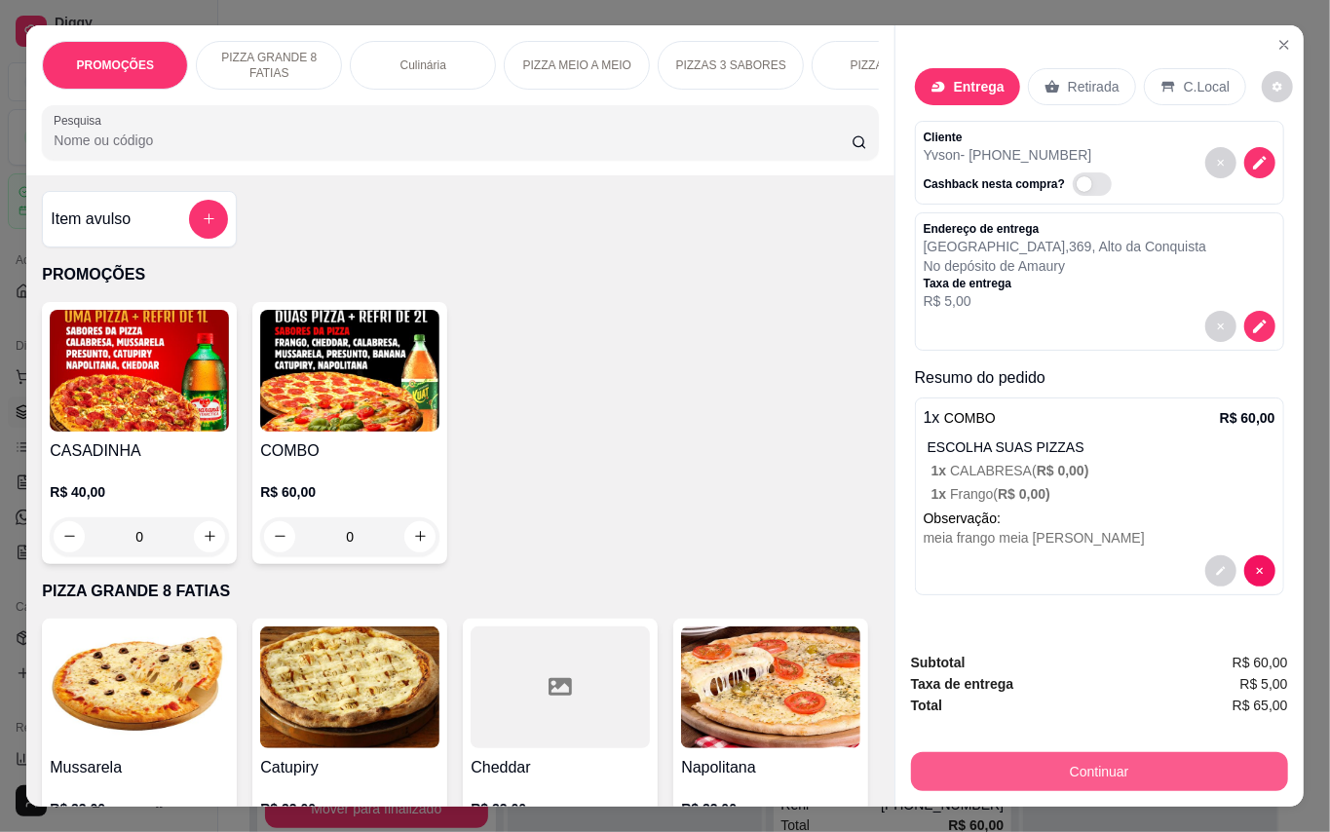
click at [1165, 757] on button "Continuar" at bounding box center [1099, 771] width 377 height 39
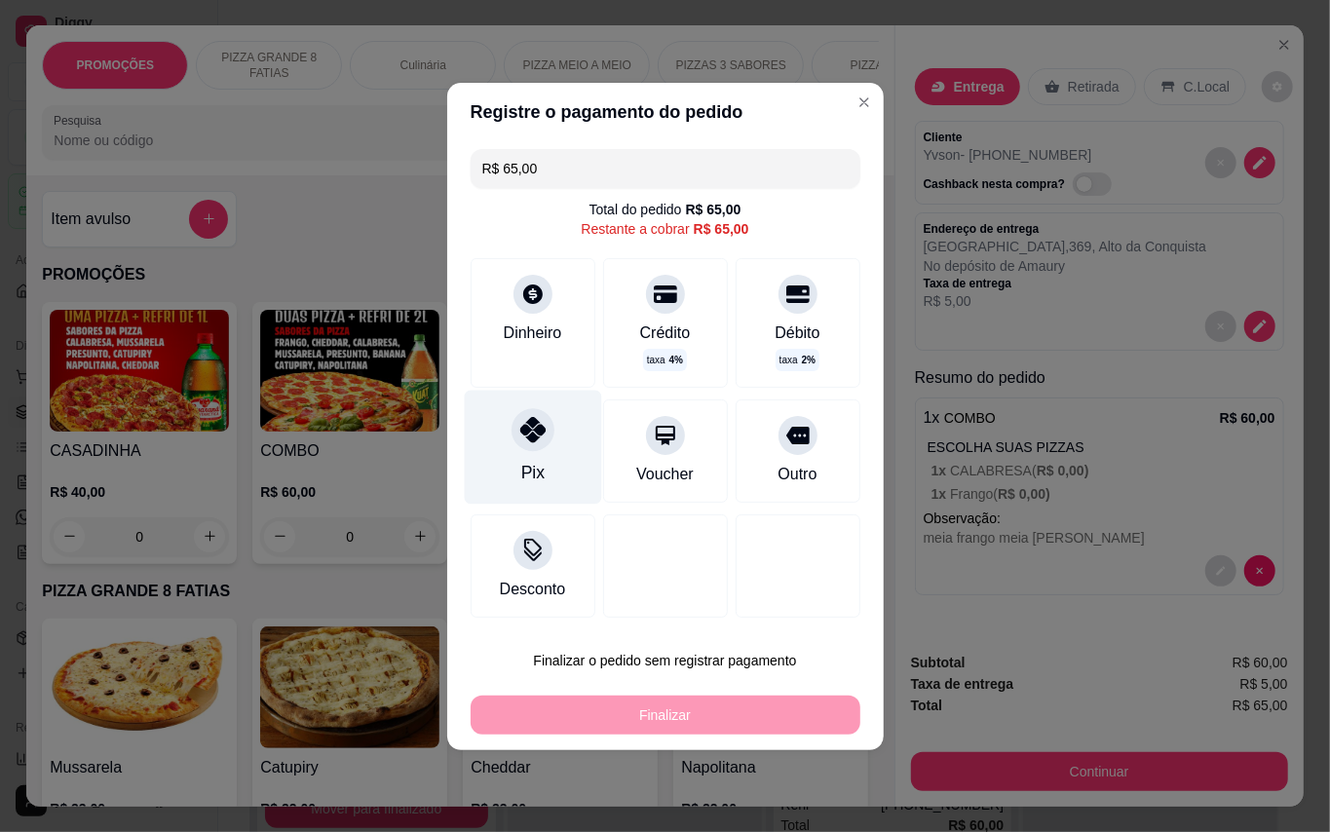
click at [491, 452] on div "Pix" at bounding box center [532, 447] width 137 height 114
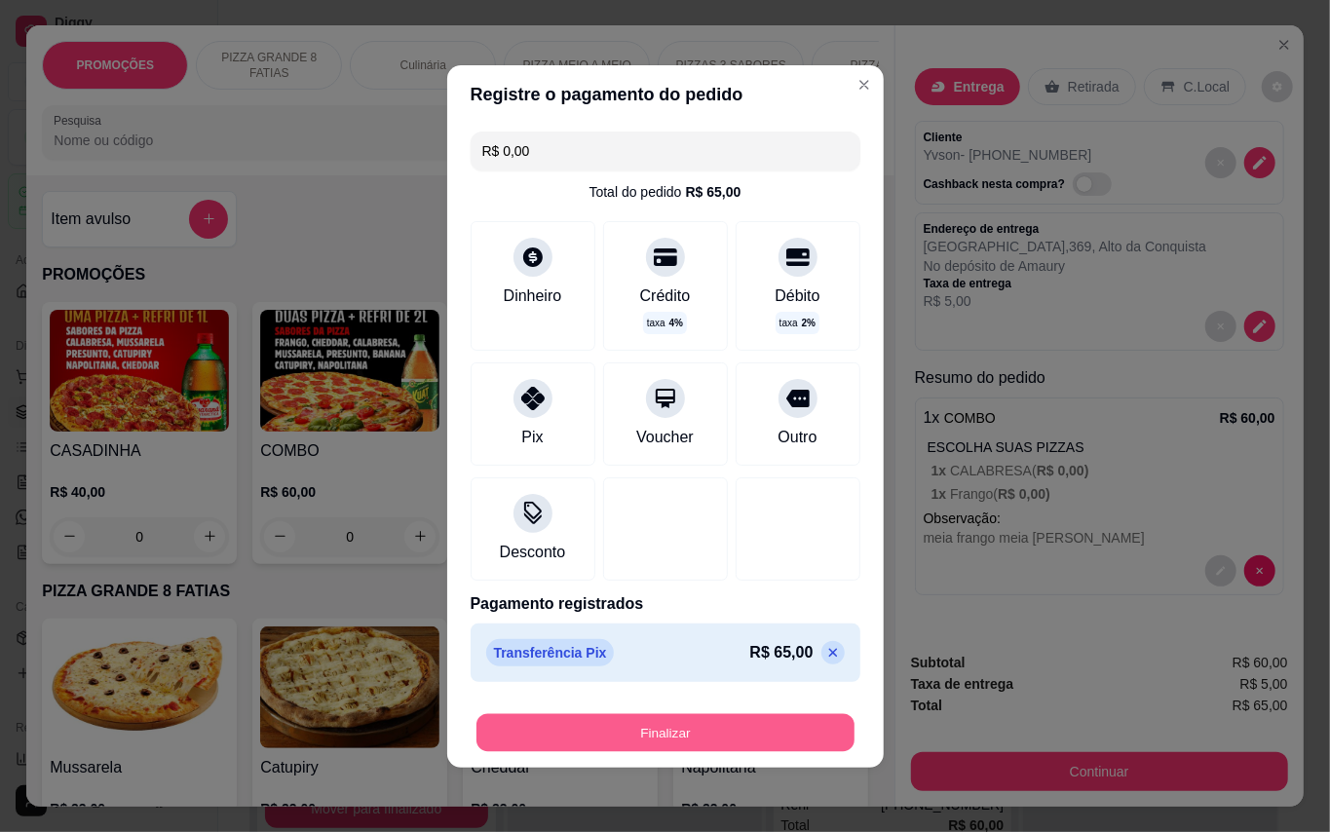
click at [688, 738] on button "Finalizar" at bounding box center [665, 732] width 378 height 38
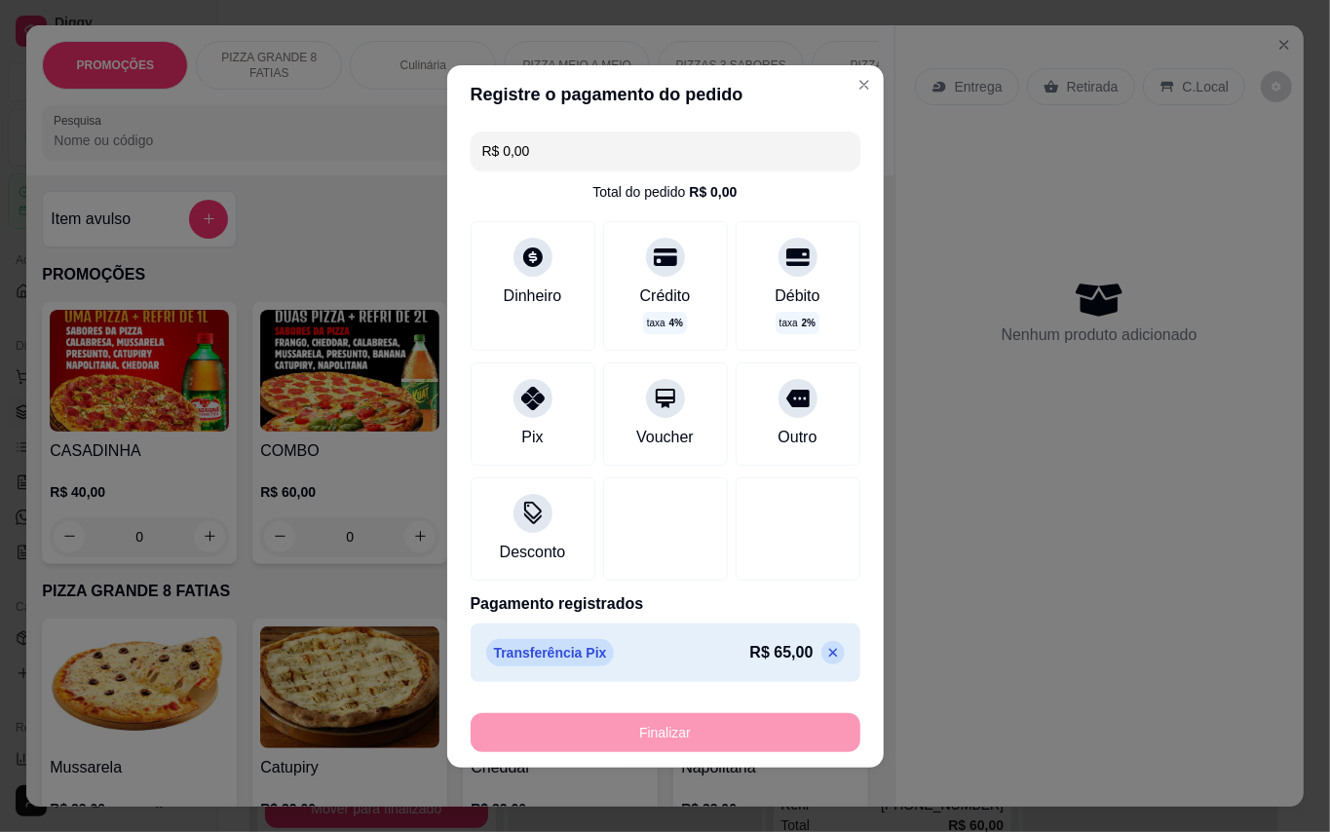
type input "-R$ 65,00"
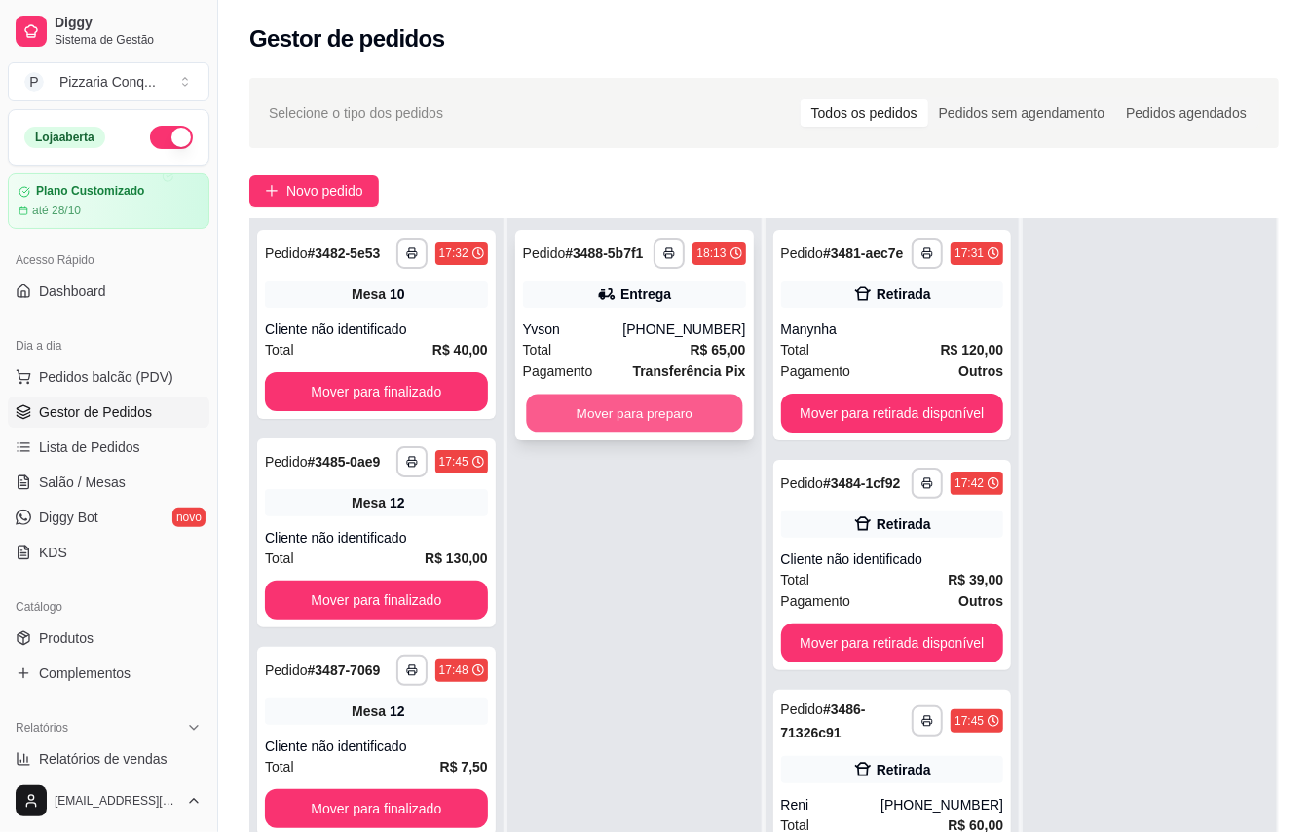
click at [571, 433] on button "Mover para preparo" at bounding box center [634, 414] width 216 height 38
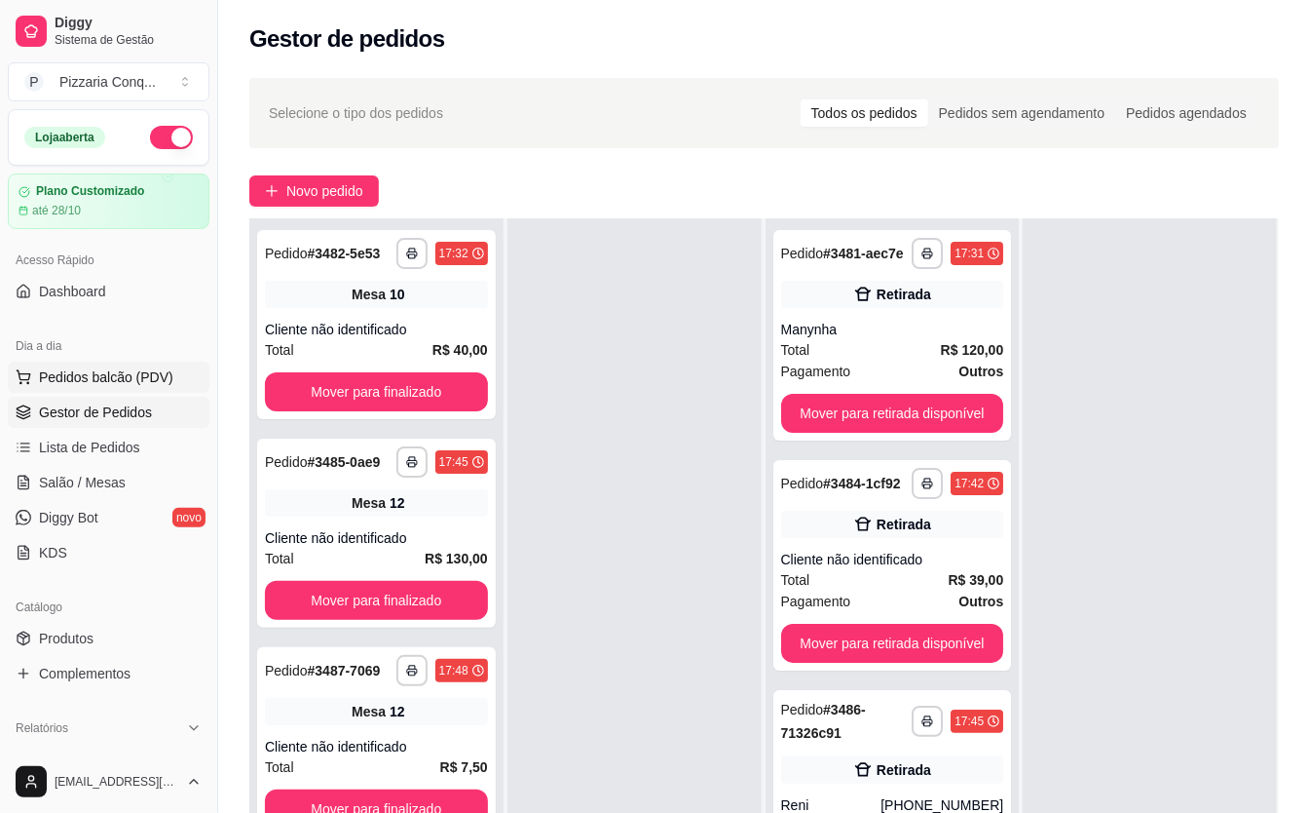
click at [56, 372] on span "Pedidos balcão (PDV)" at bounding box center [106, 376] width 134 height 19
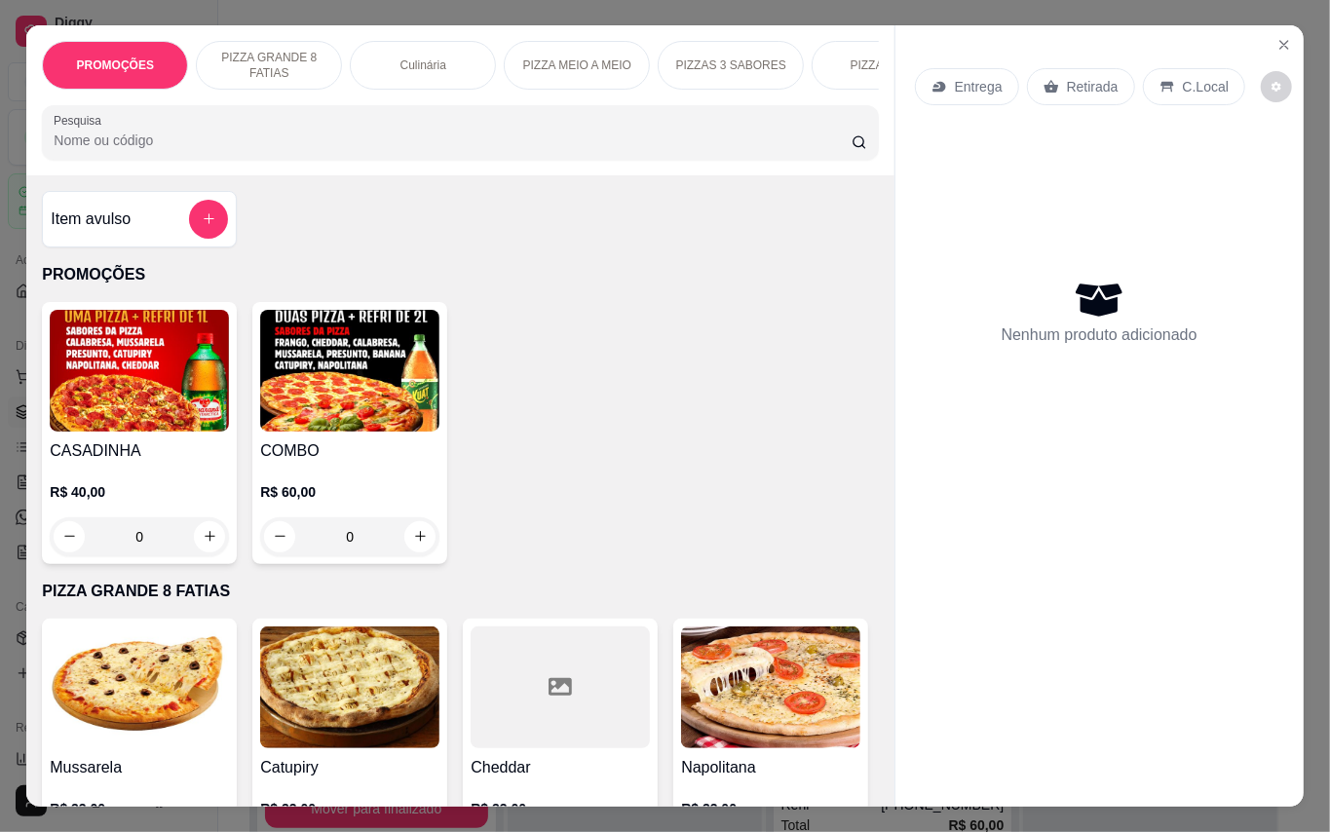
click at [360, 398] on img at bounding box center [349, 371] width 179 height 122
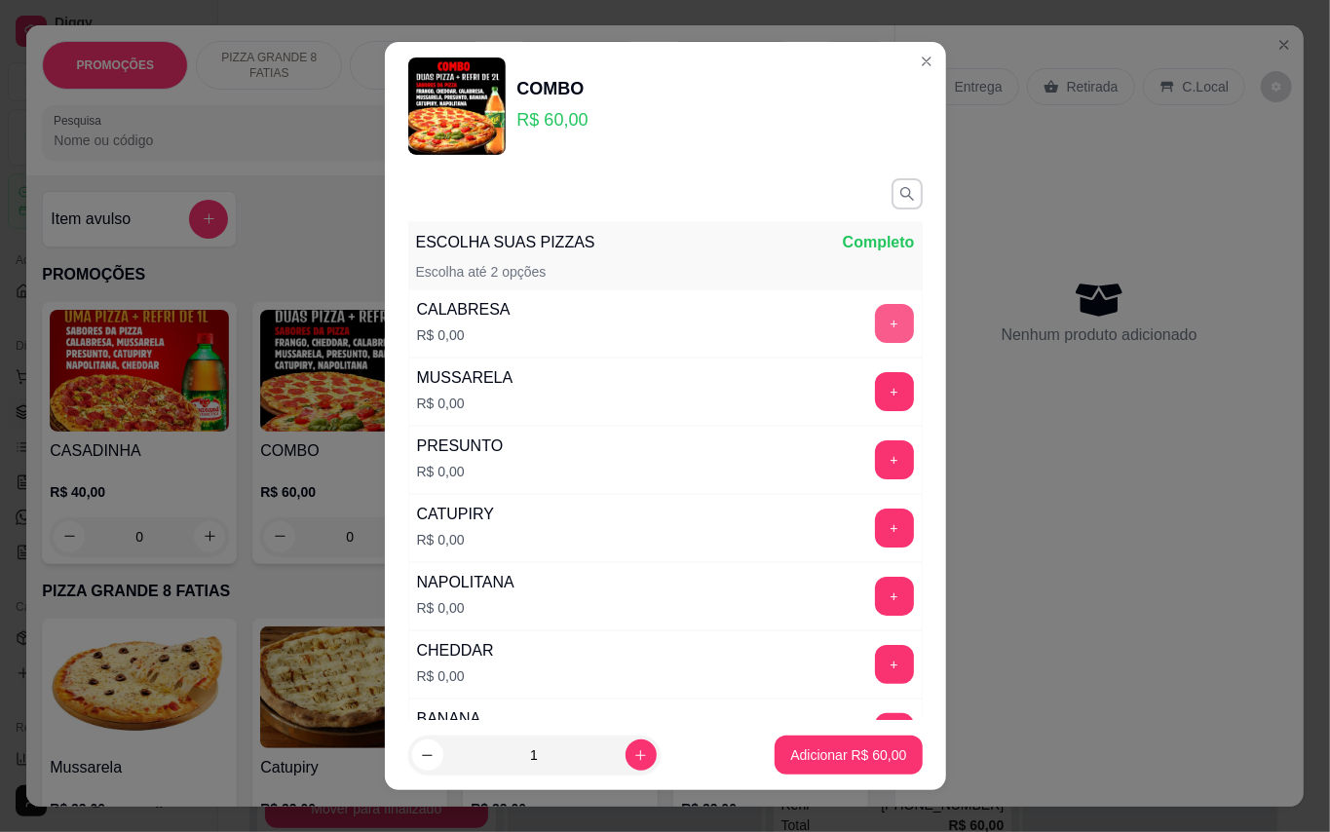
click at [875, 317] on button "+" at bounding box center [894, 323] width 39 height 39
click at [875, 386] on button "+" at bounding box center [894, 391] width 39 height 39
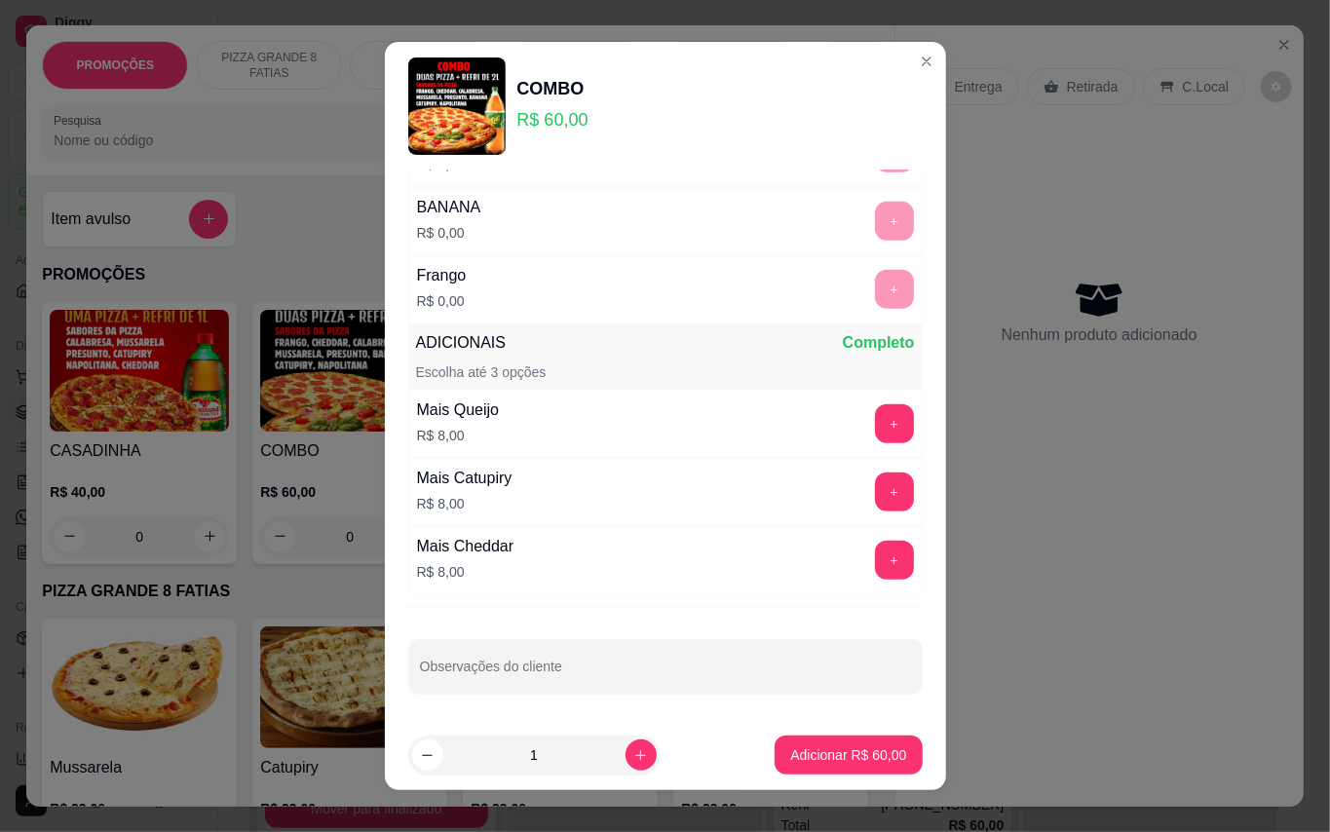
scroll to position [20, 0]
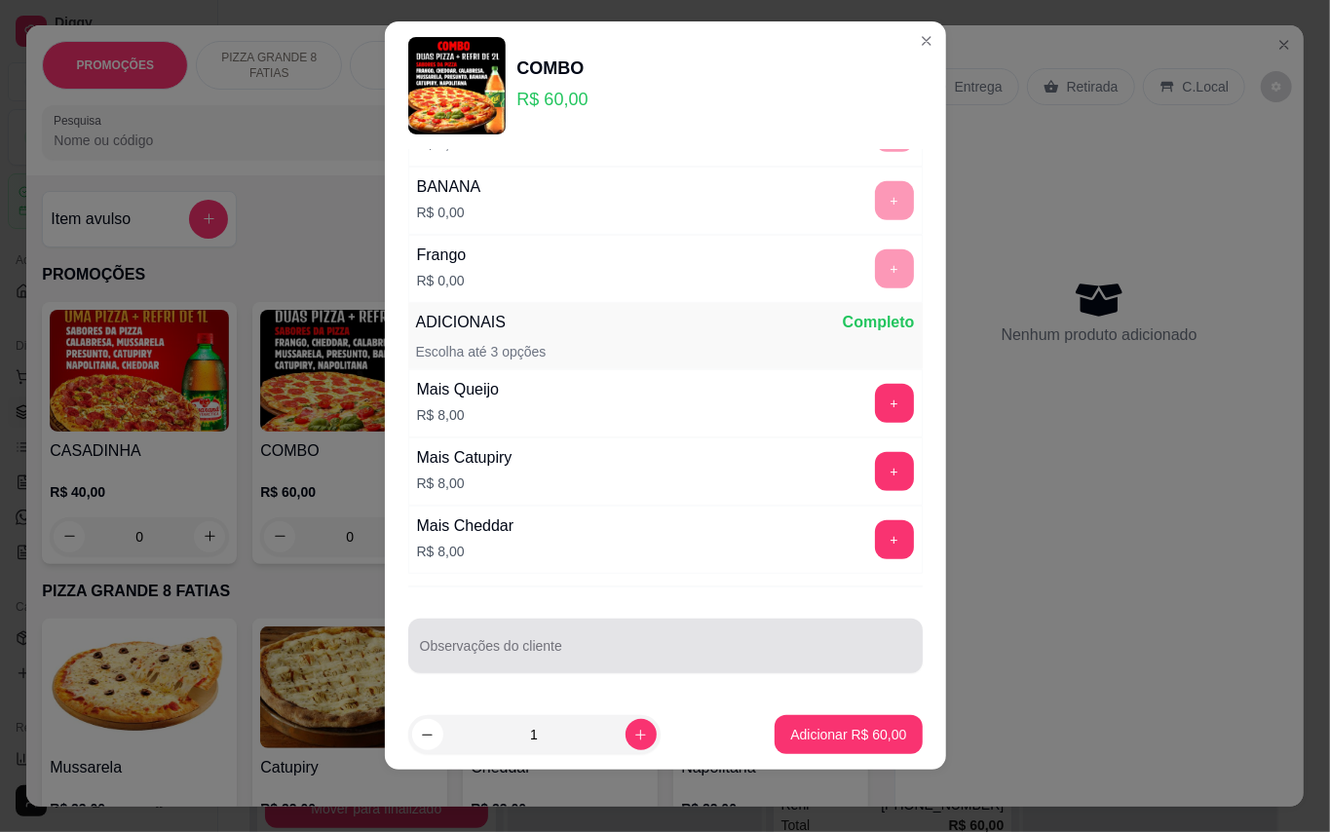
click at [602, 660] on input "Observações do cliente" at bounding box center [665, 653] width 491 height 19
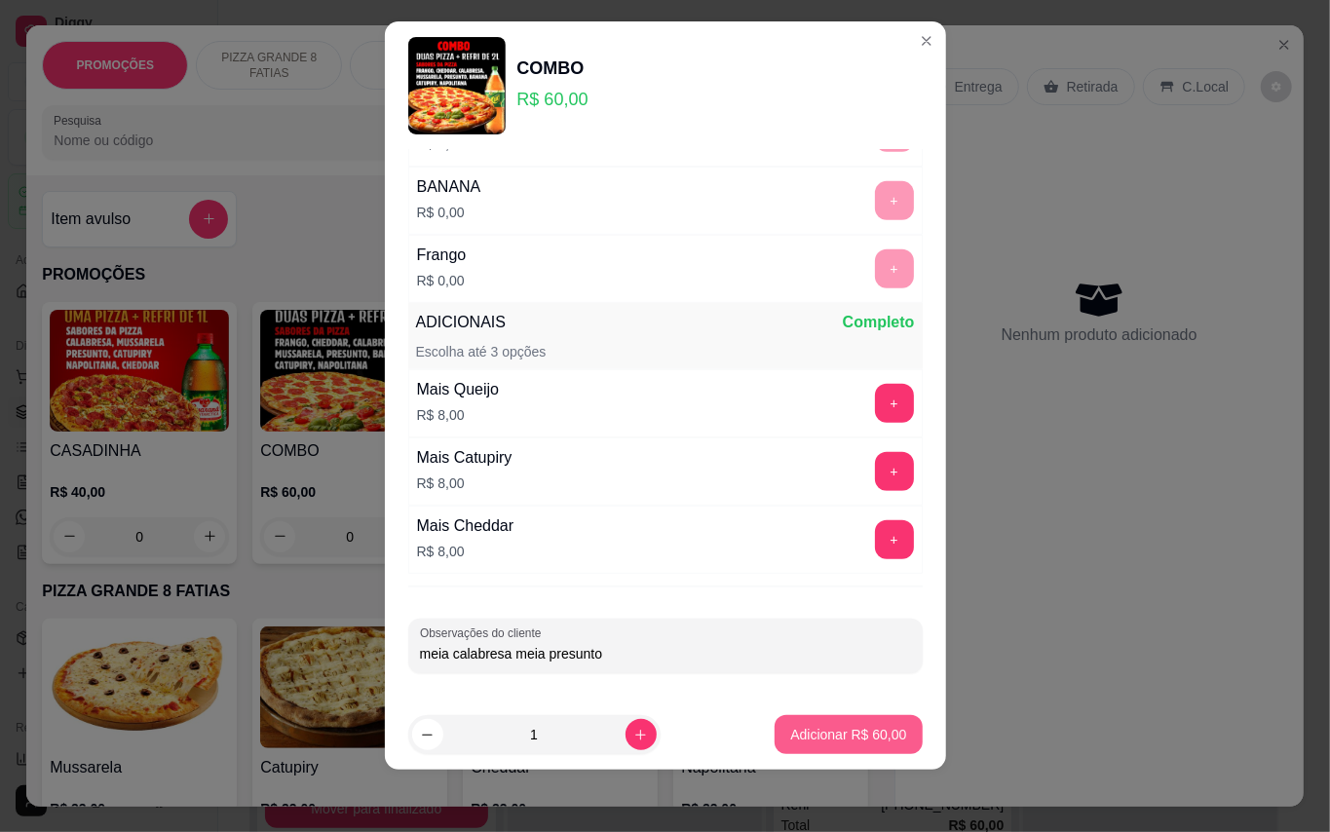
type input "meia calabresa meia presunto"
click at [792, 744] on p "Adicionar R$ 60,00" at bounding box center [848, 735] width 113 height 19
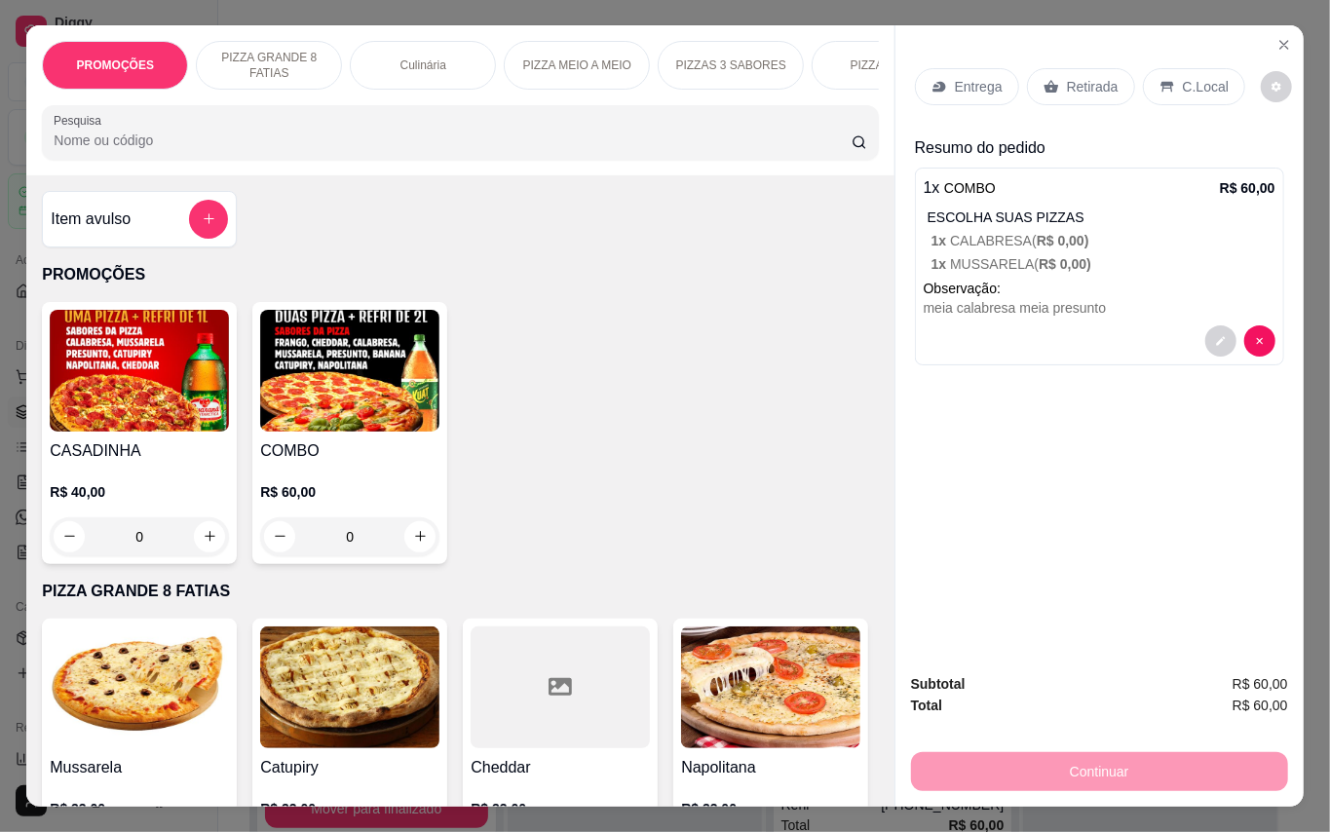
click at [1089, 83] on p "Retirada" at bounding box center [1093, 86] width 52 height 19
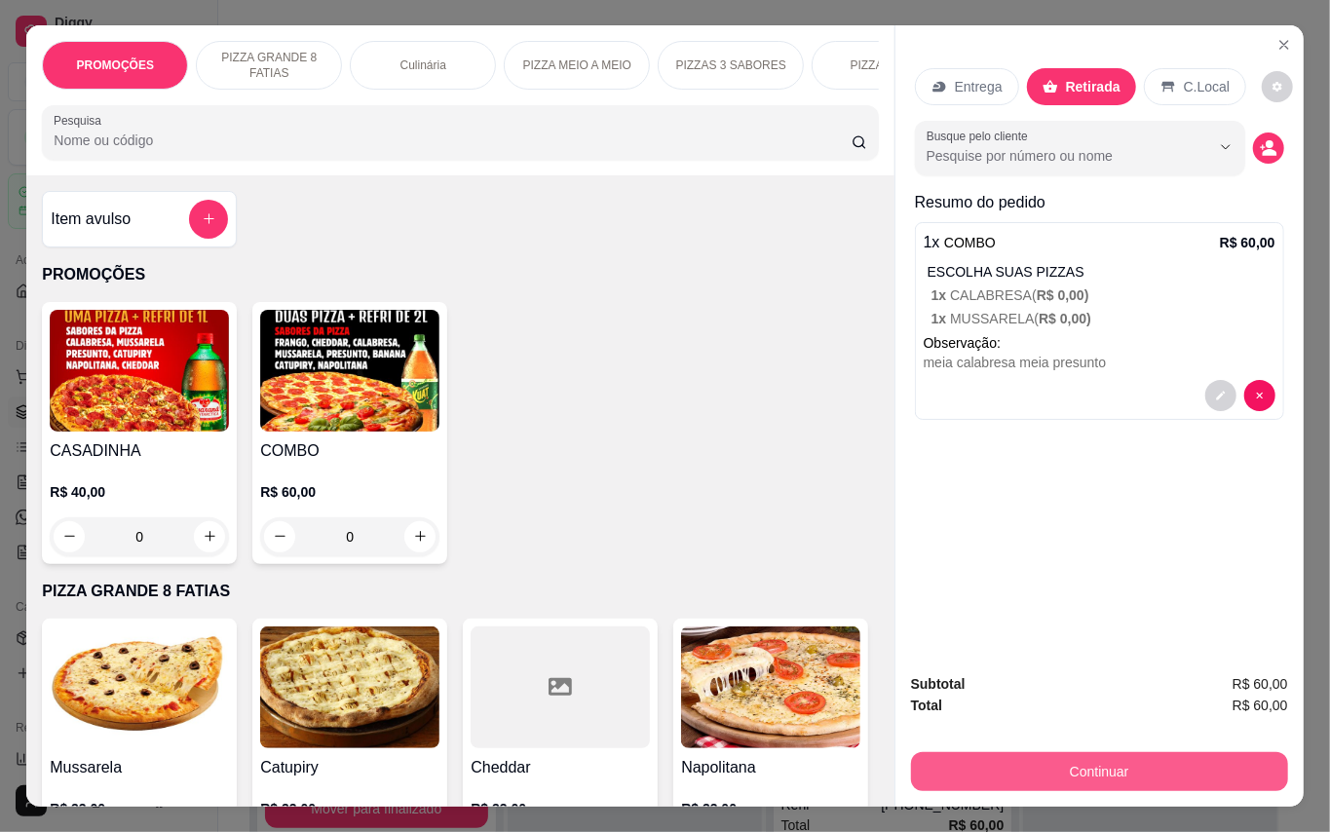
click at [1154, 764] on button "Continuar" at bounding box center [1099, 771] width 377 height 39
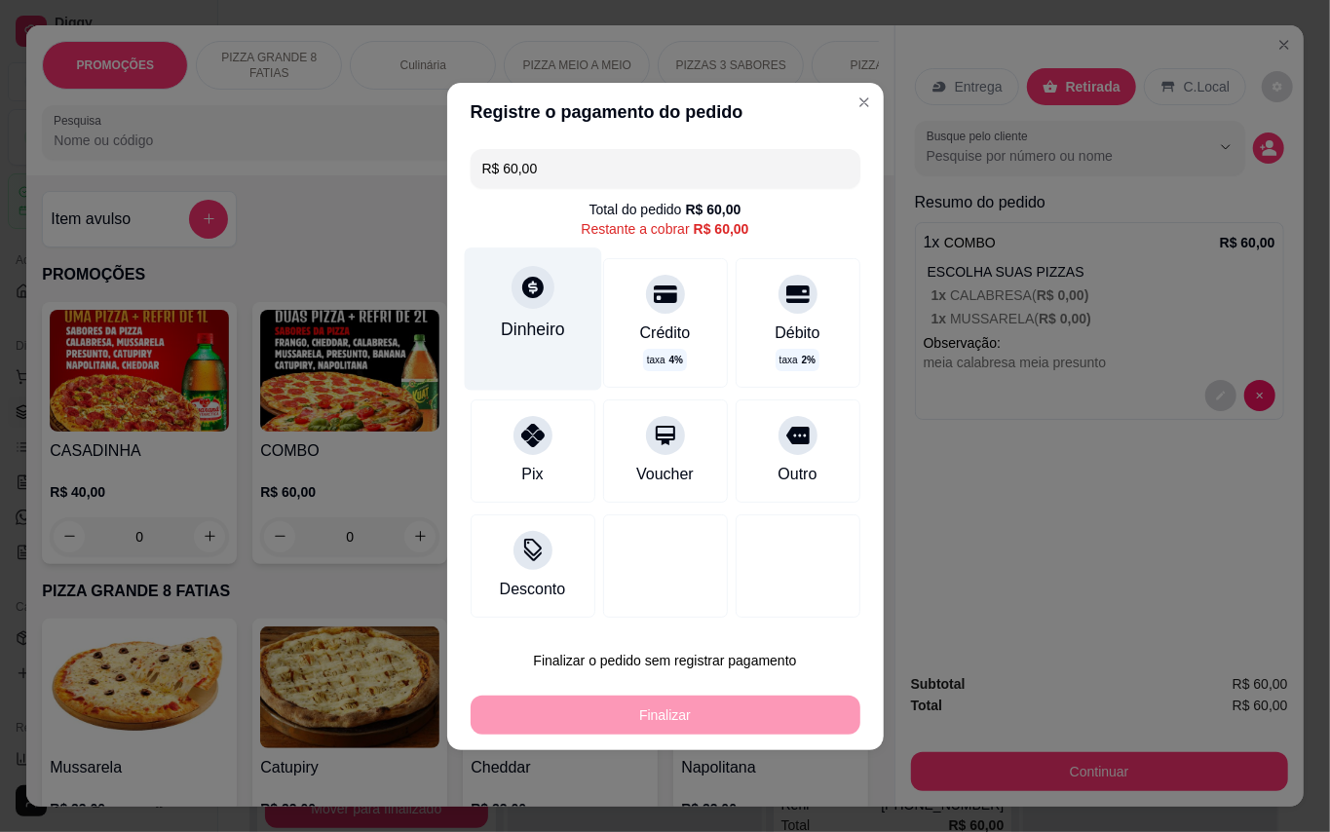
click at [557, 327] on div "Dinheiro" at bounding box center [533, 329] width 64 height 25
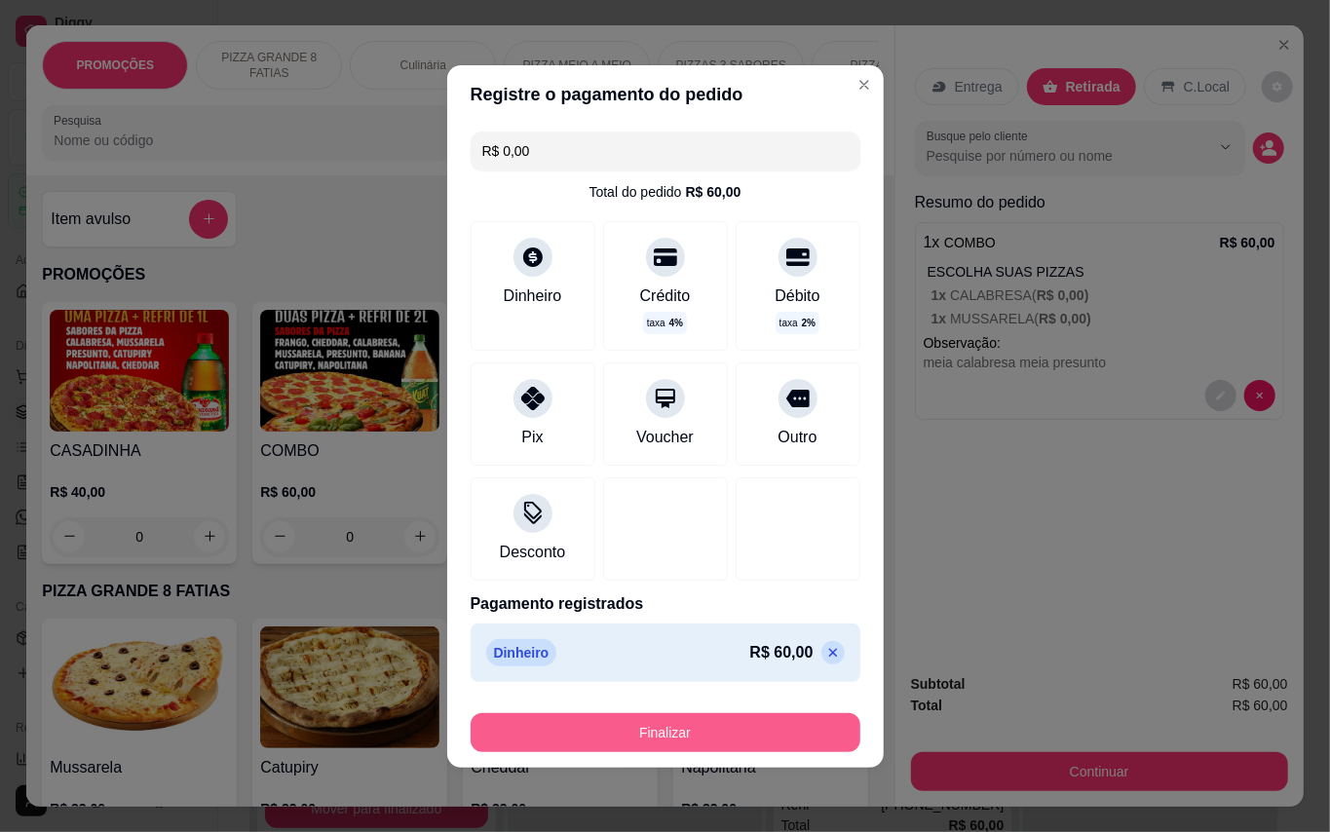
click at [784, 729] on button "Finalizar" at bounding box center [666, 732] width 390 height 39
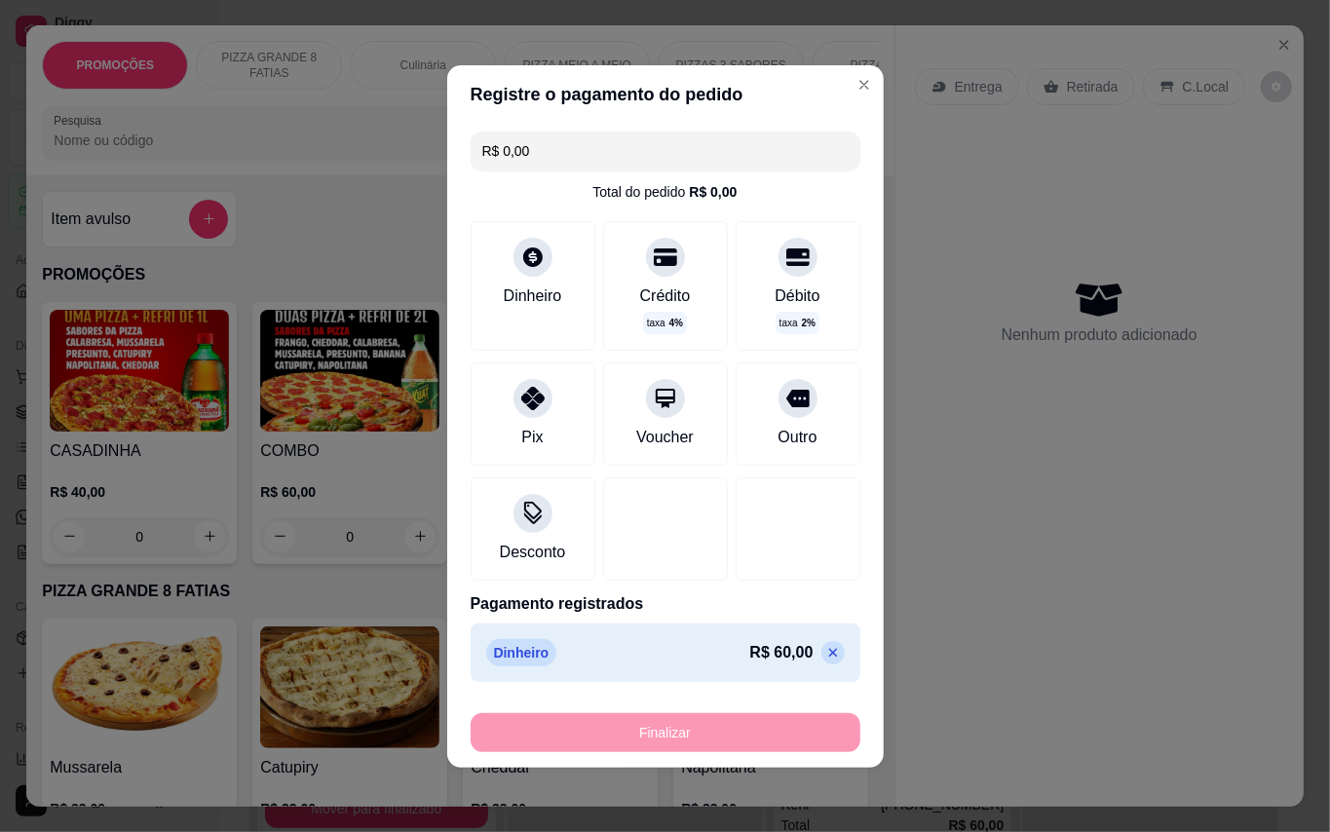
type input "-R$ 60,00"
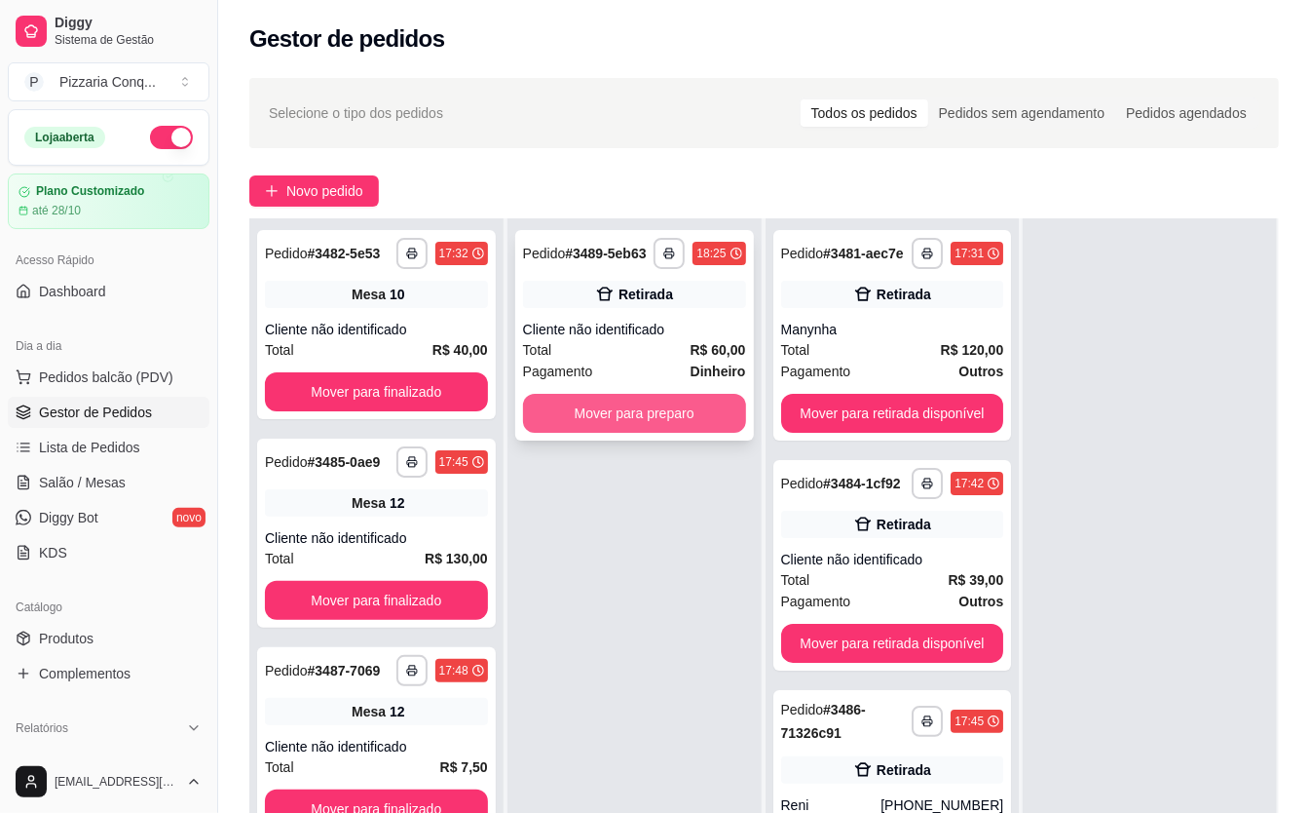
click at [567, 433] on button "Mover para preparo" at bounding box center [634, 413] width 223 height 39
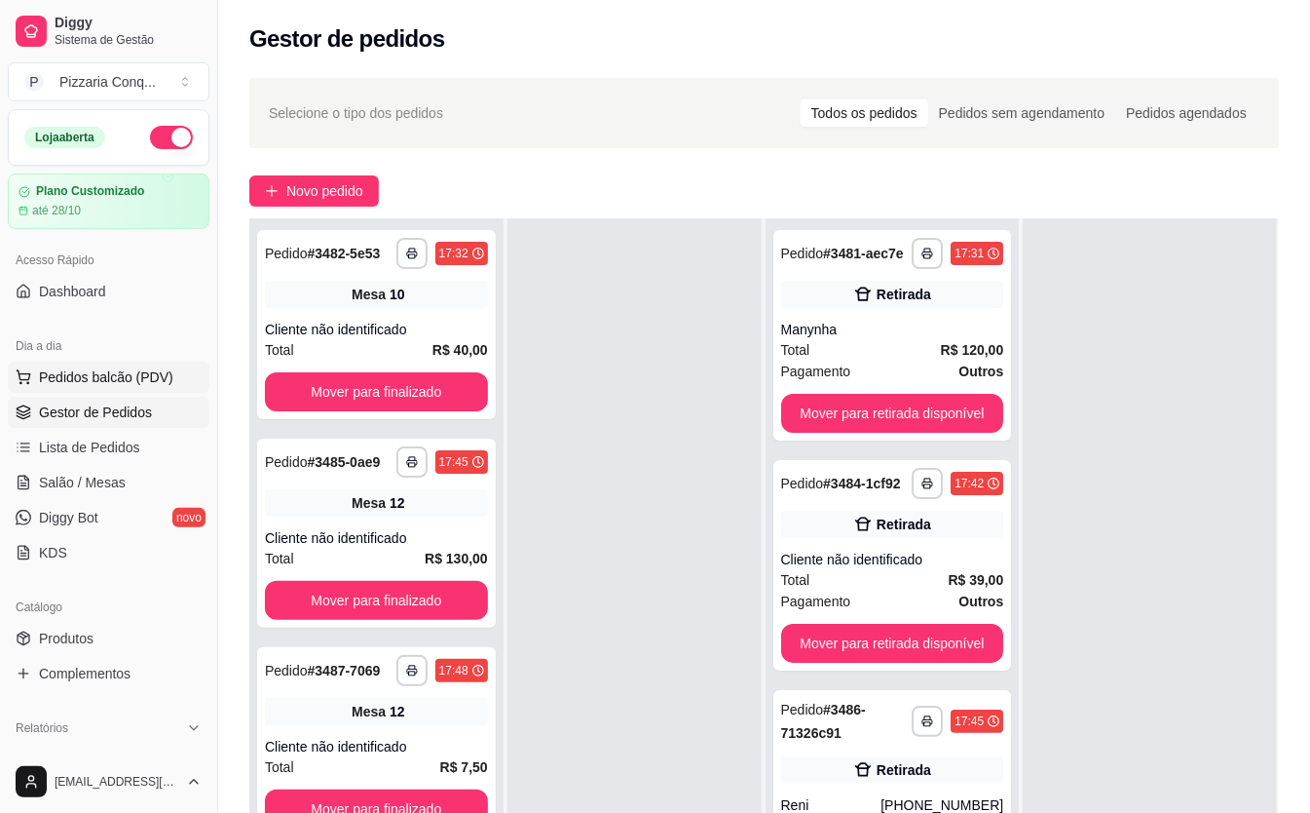
click at [95, 383] on span "Pedidos balcão (PDV)" at bounding box center [106, 376] width 134 height 19
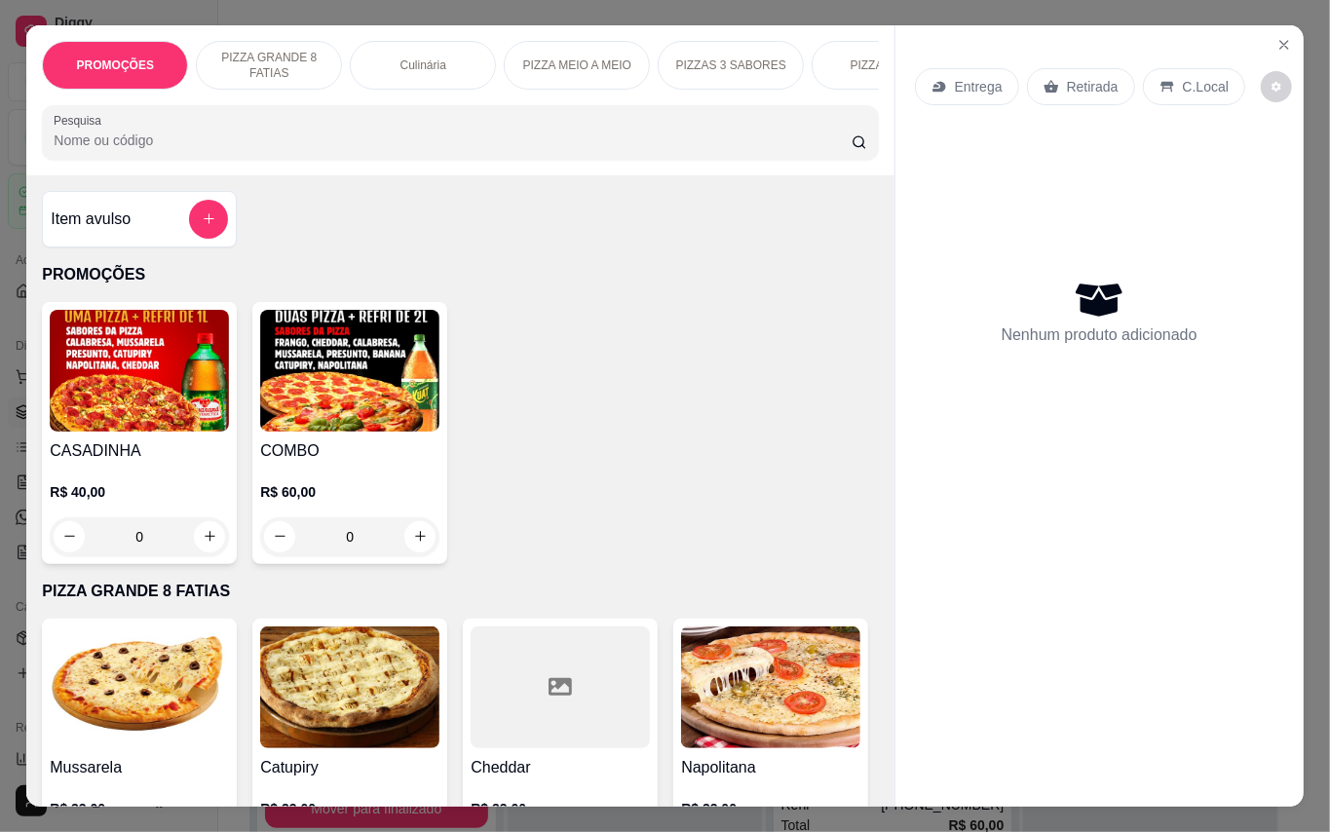
click at [328, 405] on img at bounding box center [349, 371] width 179 height 122
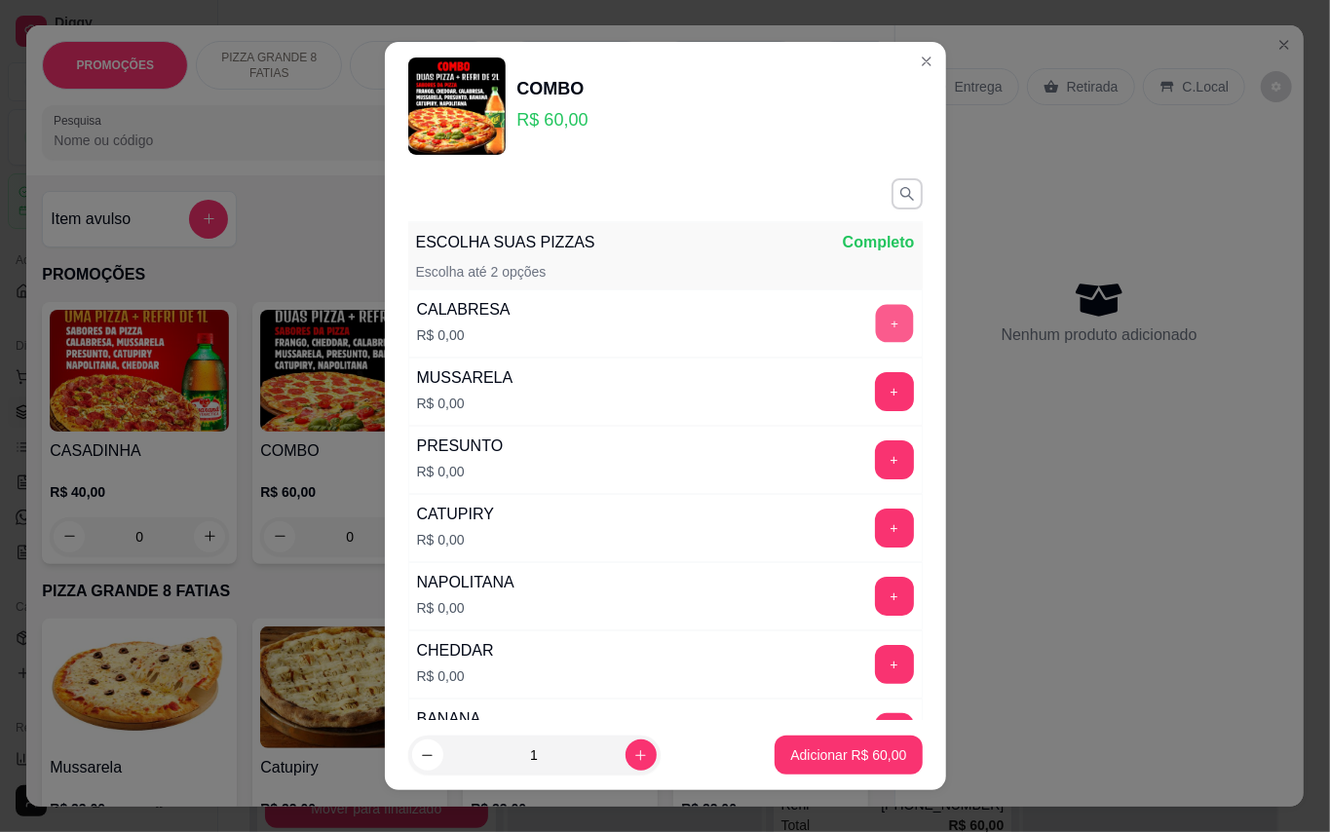
click at [875, 316] on button "+" at bounding box center [894, 323] width 38 height 38
click at [875, 384] on button "+" at bounding box center [894, 391] width 38 height 38
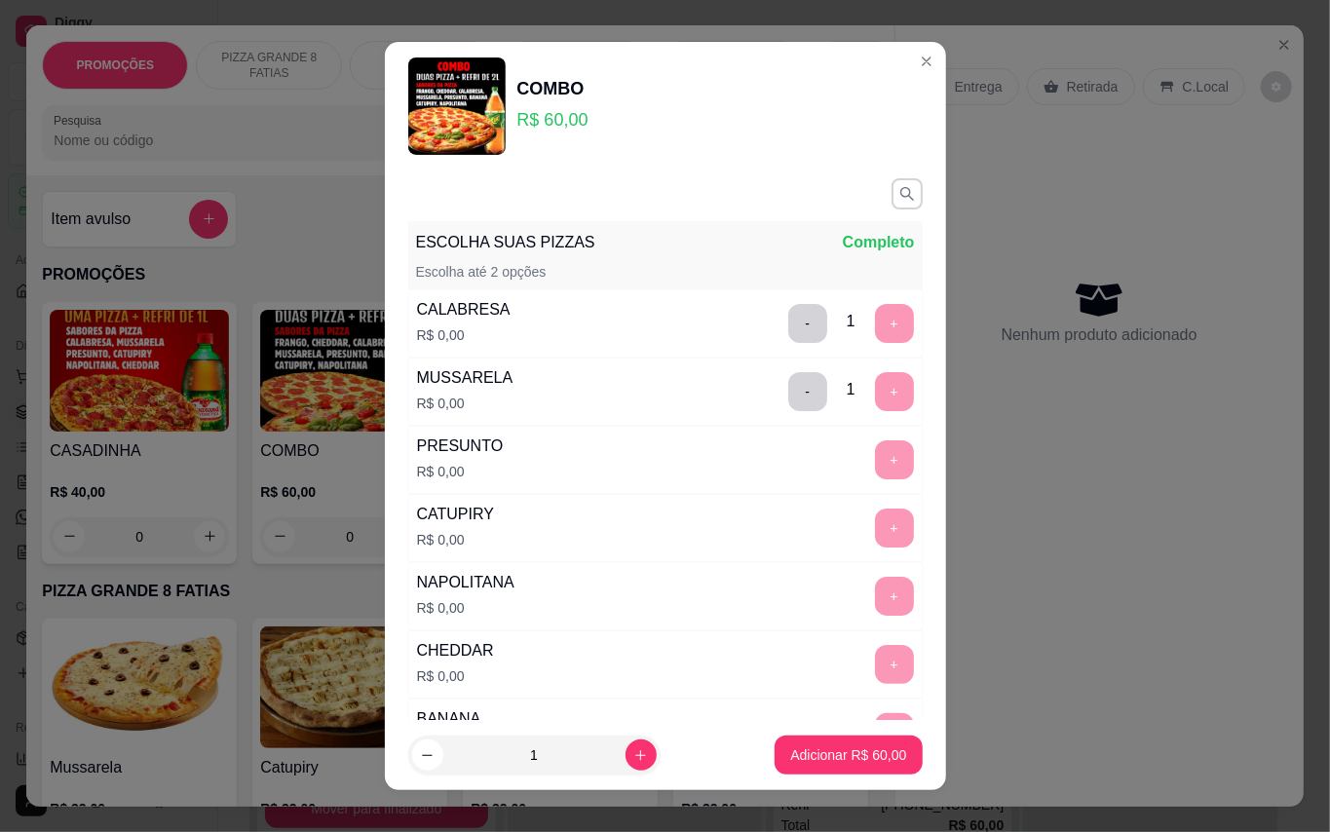
scroll to position [20, 0]
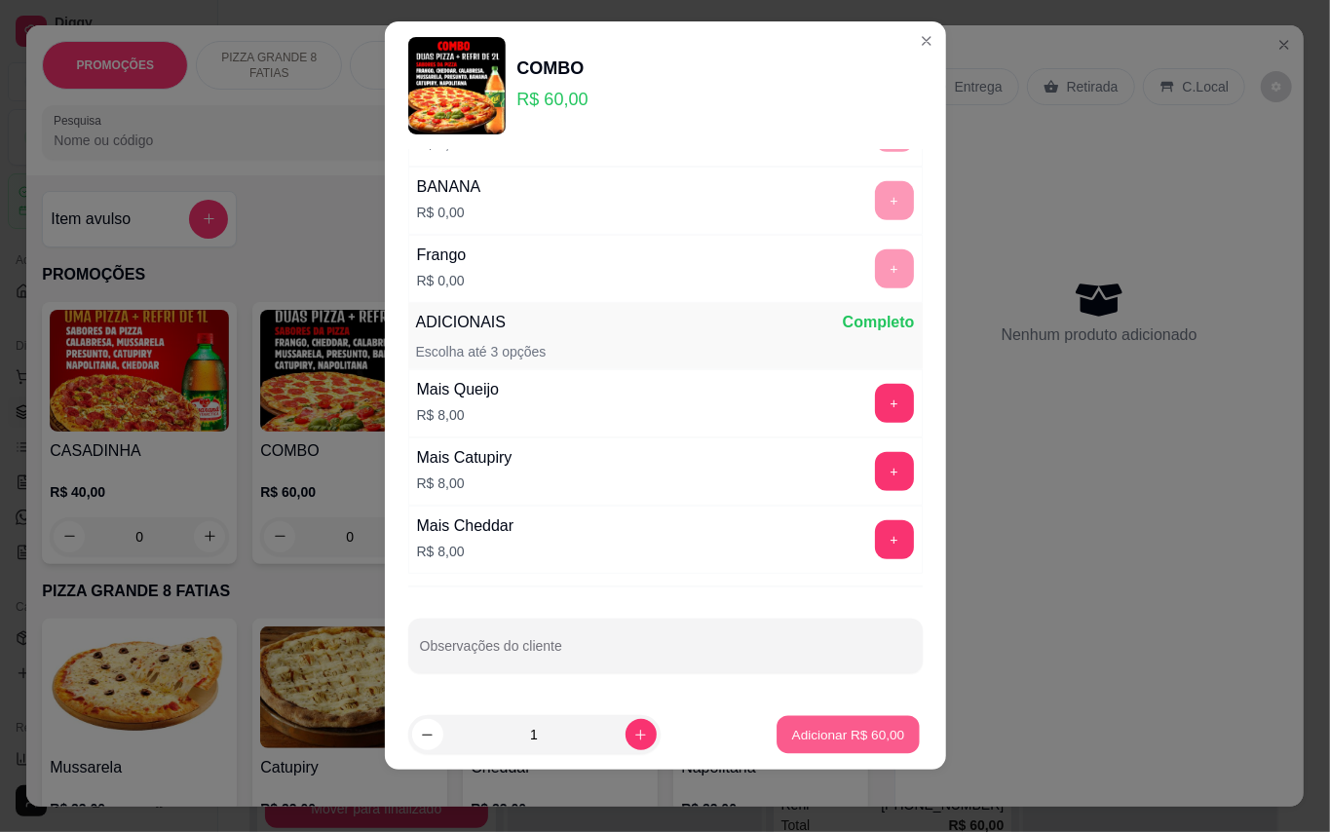
click at [836, 726] on p "Adicionar R$ 60,00" at bounding box center [848, 735] width 113 height 19
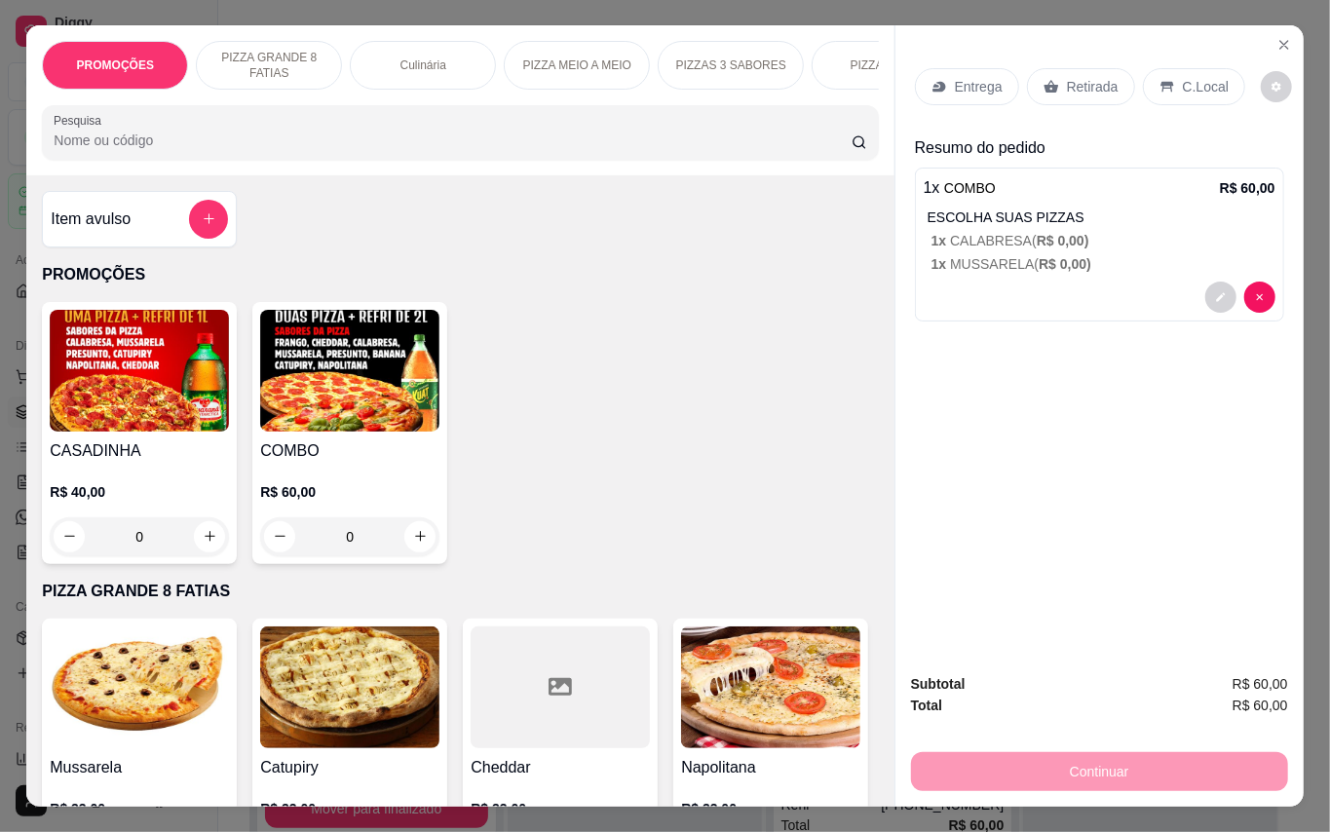
click at [1087, 83] on p "Retirada" at bounding box center [1093, 86] width 52 height 19
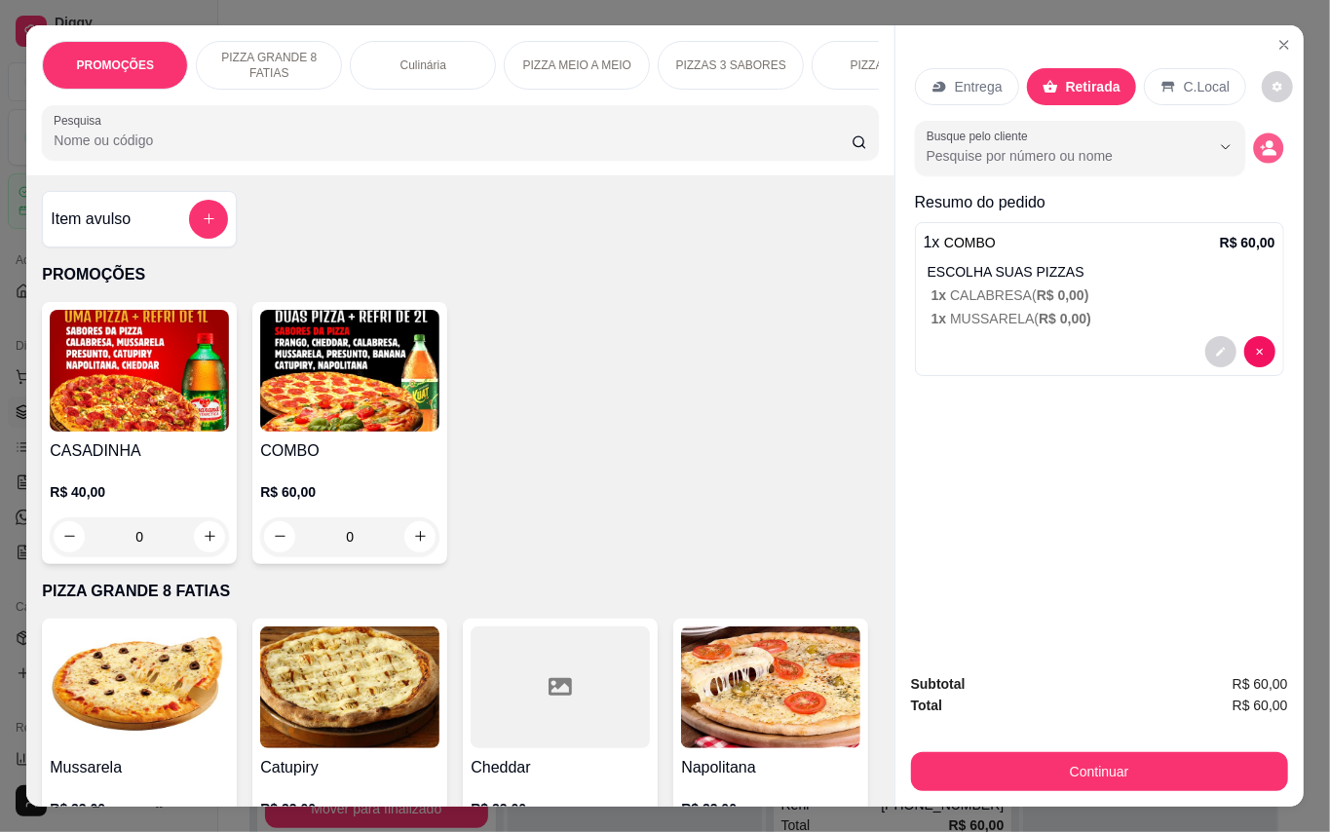
click at [1260, 139] on icon "decrease-product-quantity" at bounding box center [1268, 147] width 17 height 17
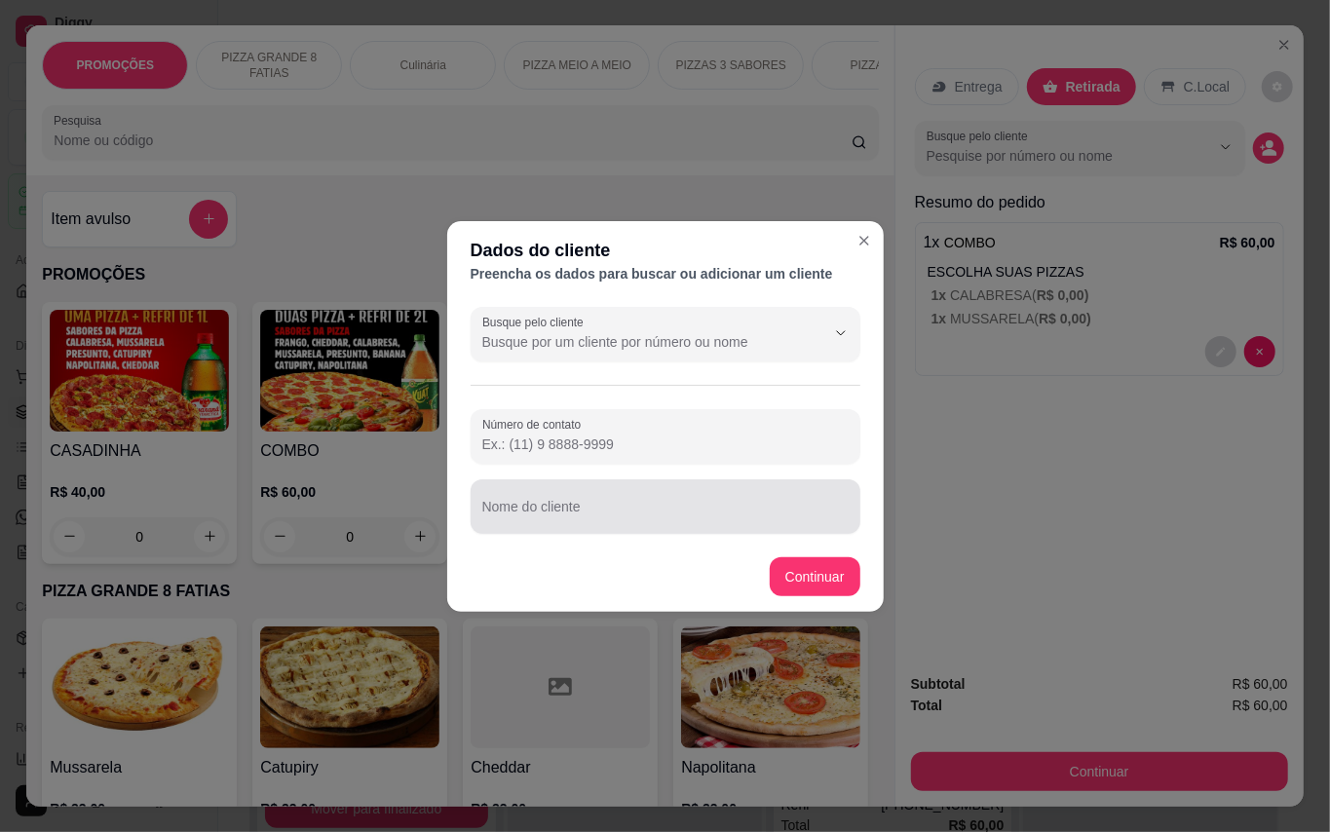
click at [705, 509] on input "Nome do cliente" at bounding box center [665, 514] width 366 height 19
type input "Márcia"
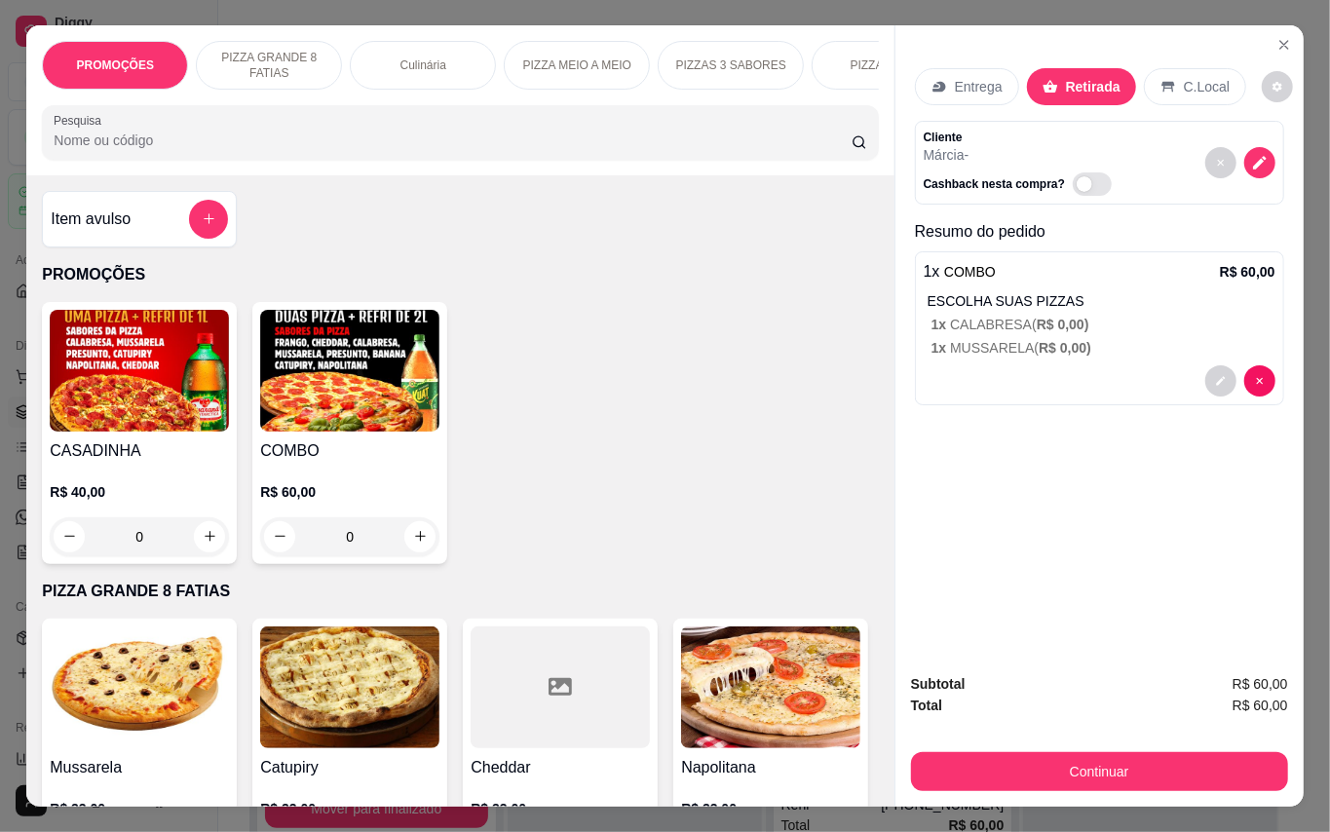
drag, startPoint x: 982, startPoint y: 737, endPoint x: 992, endPoint y: 760, distance: 25.3
click at [984, 738] on div "Subtotal R$ 60,00 Total R$ 60,00 Continuar" at bounding box center [1099, 732] width 377 height 118
click at [992, 760] on button "Continuar" at bounding box center [1099, 771] width 377 height 39
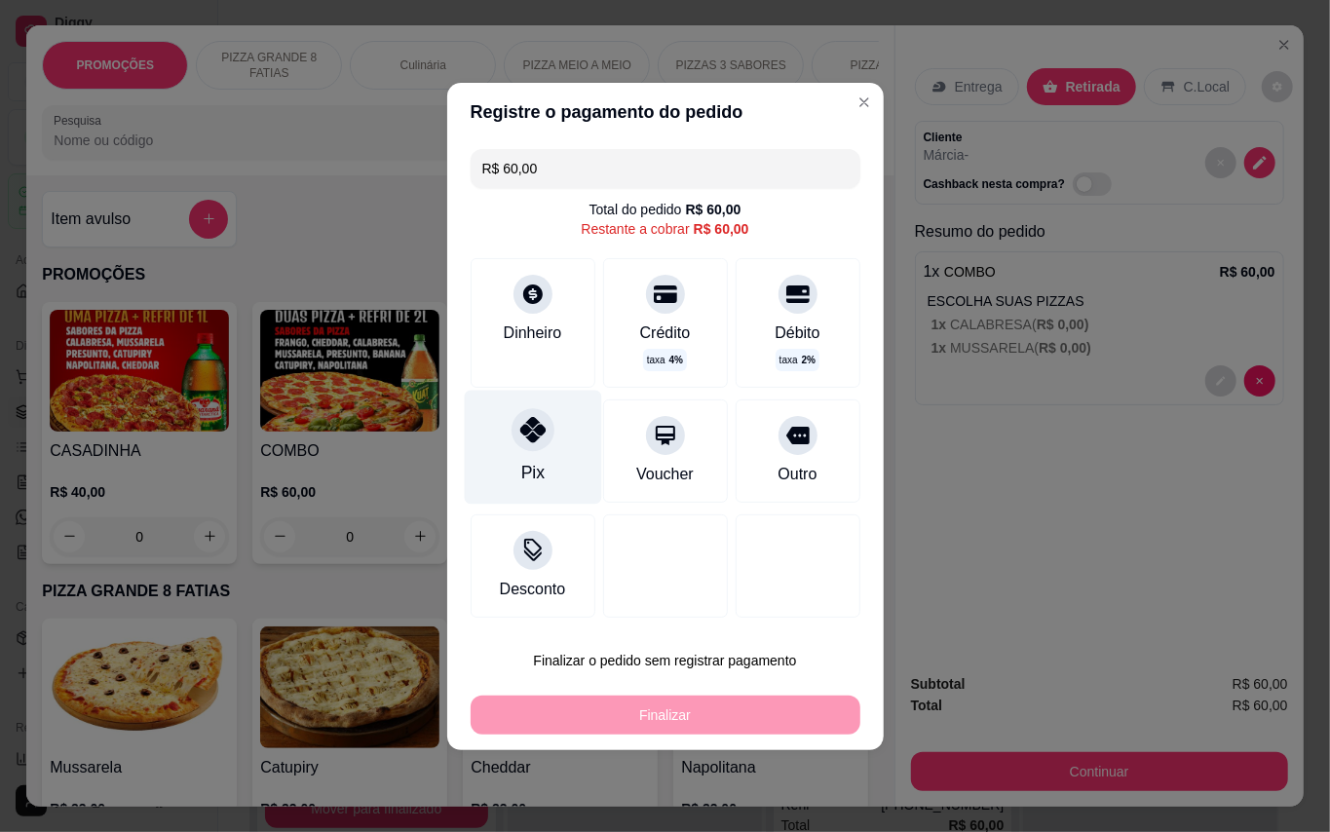
click at [549, 464] on div "Pix" at bounding box center [532, 447] width 137 height 114
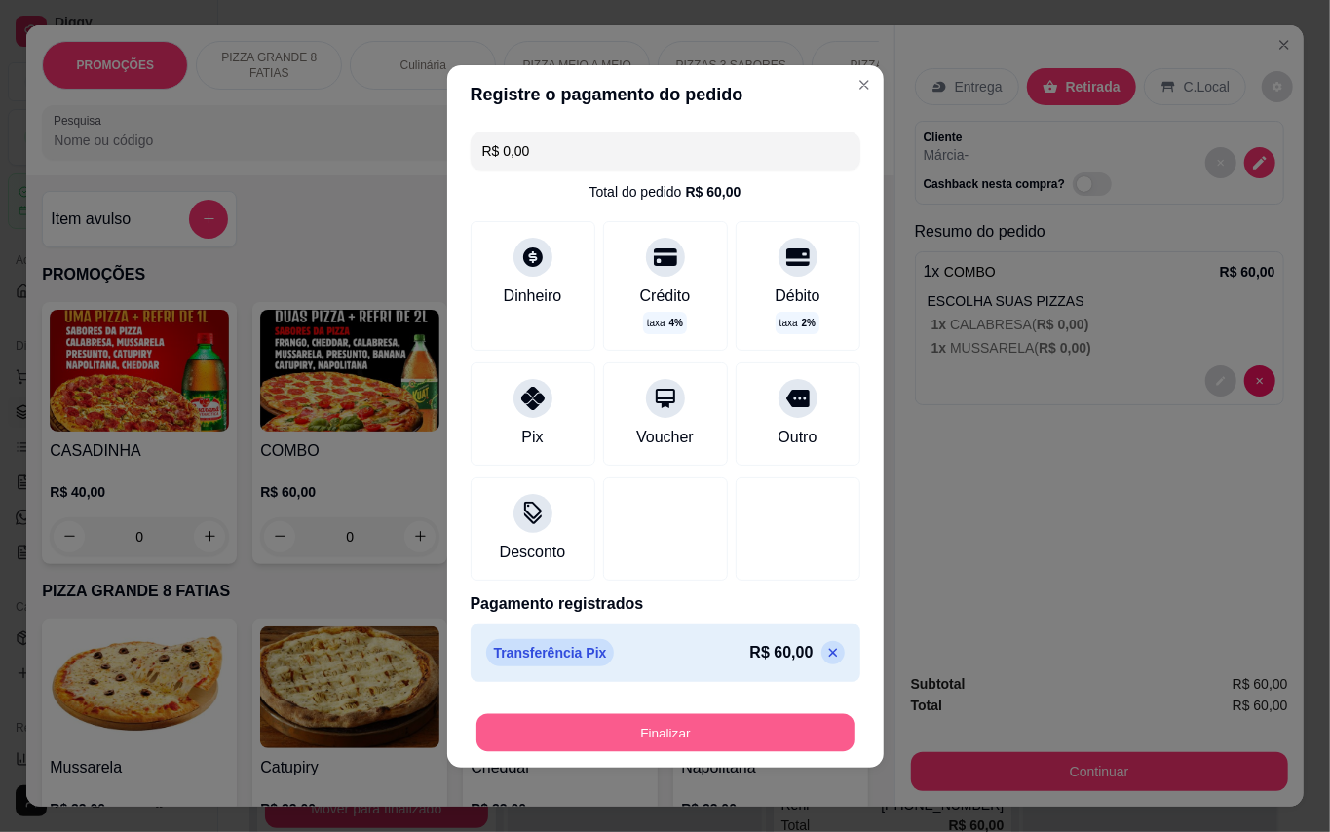
click at [679, 726] on button "Finalizar" at bounding box center [665, 732] width 378 height 38
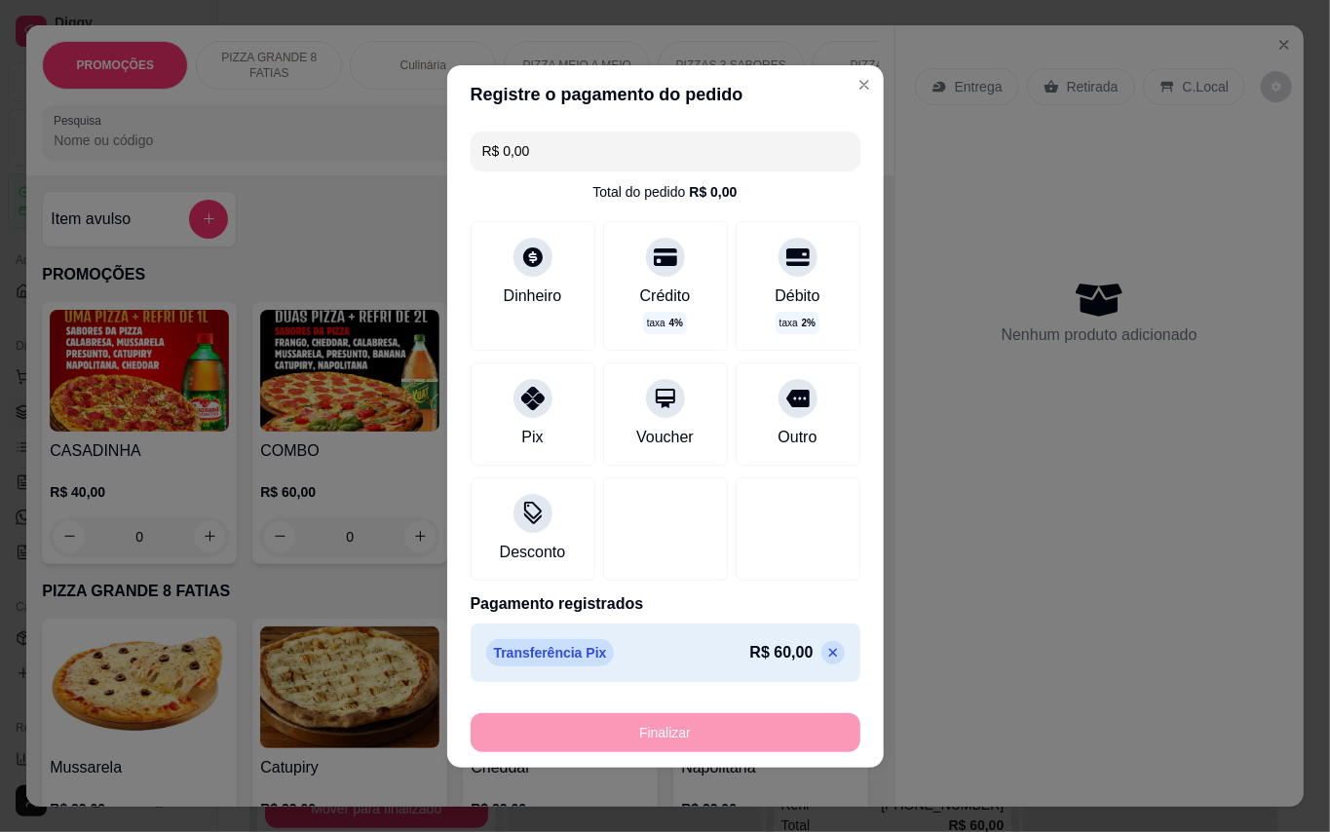
type input "-R$ 60,00"
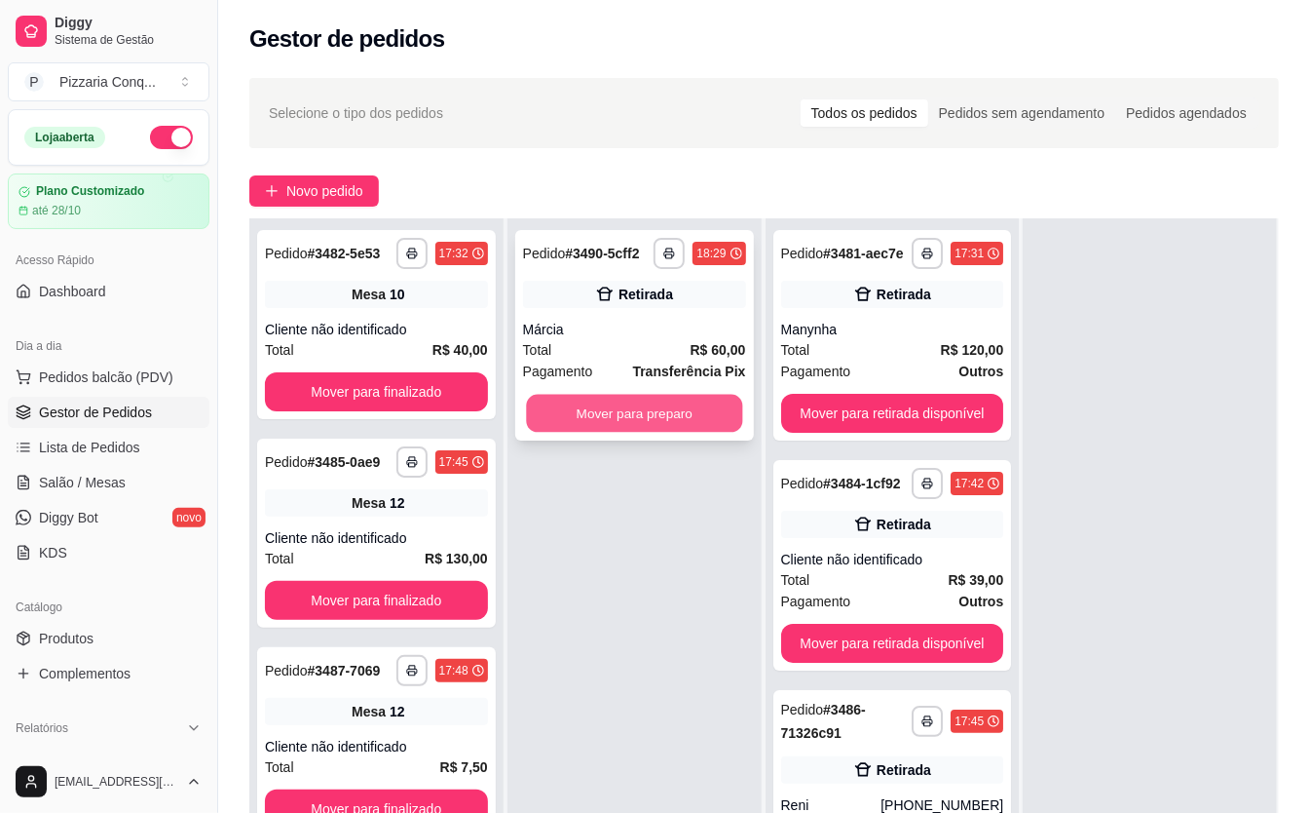
click at [618, 433] on button "Mover para preparo" at bounding box center [634, 414] width 216 height 38
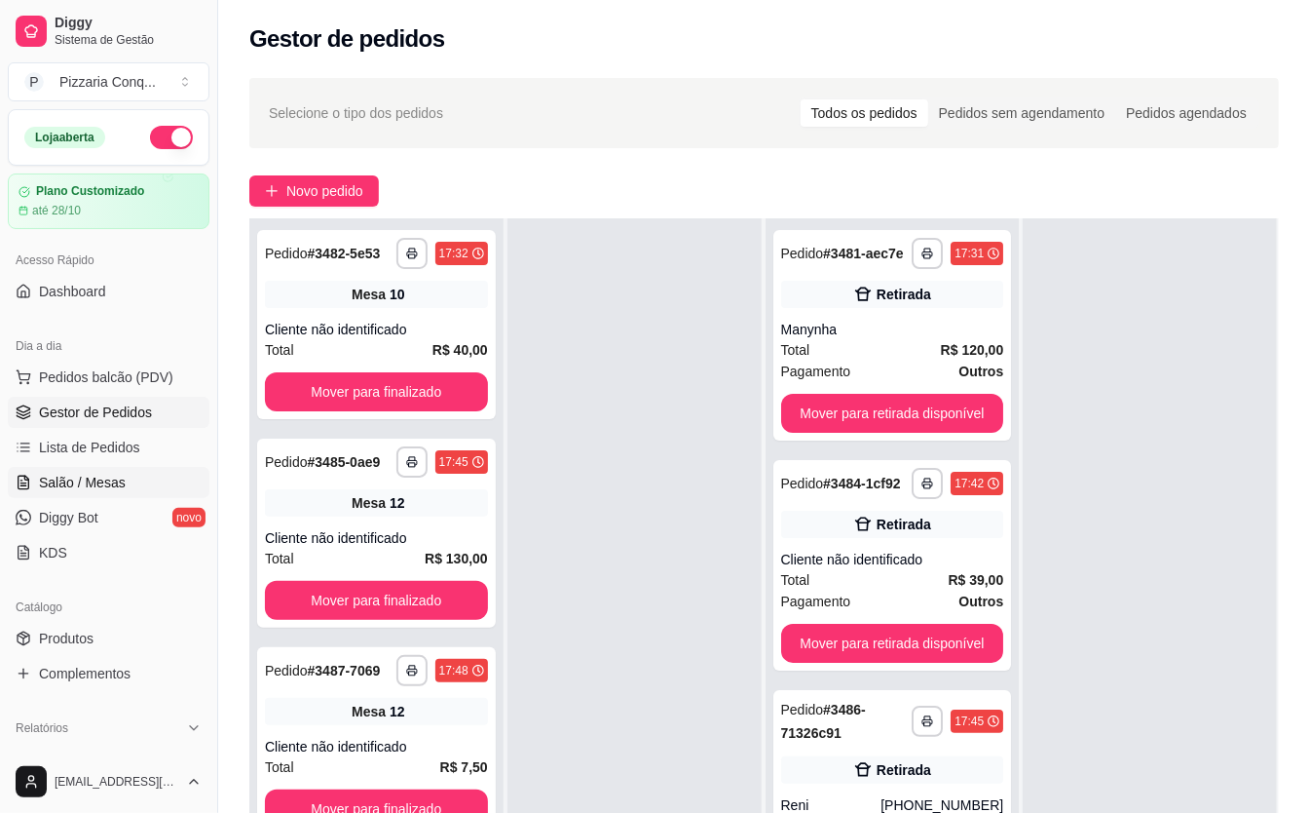
click at [109, 487] on span "Salão / Mesas" at bounding box center [82, 482] width 87 height 19
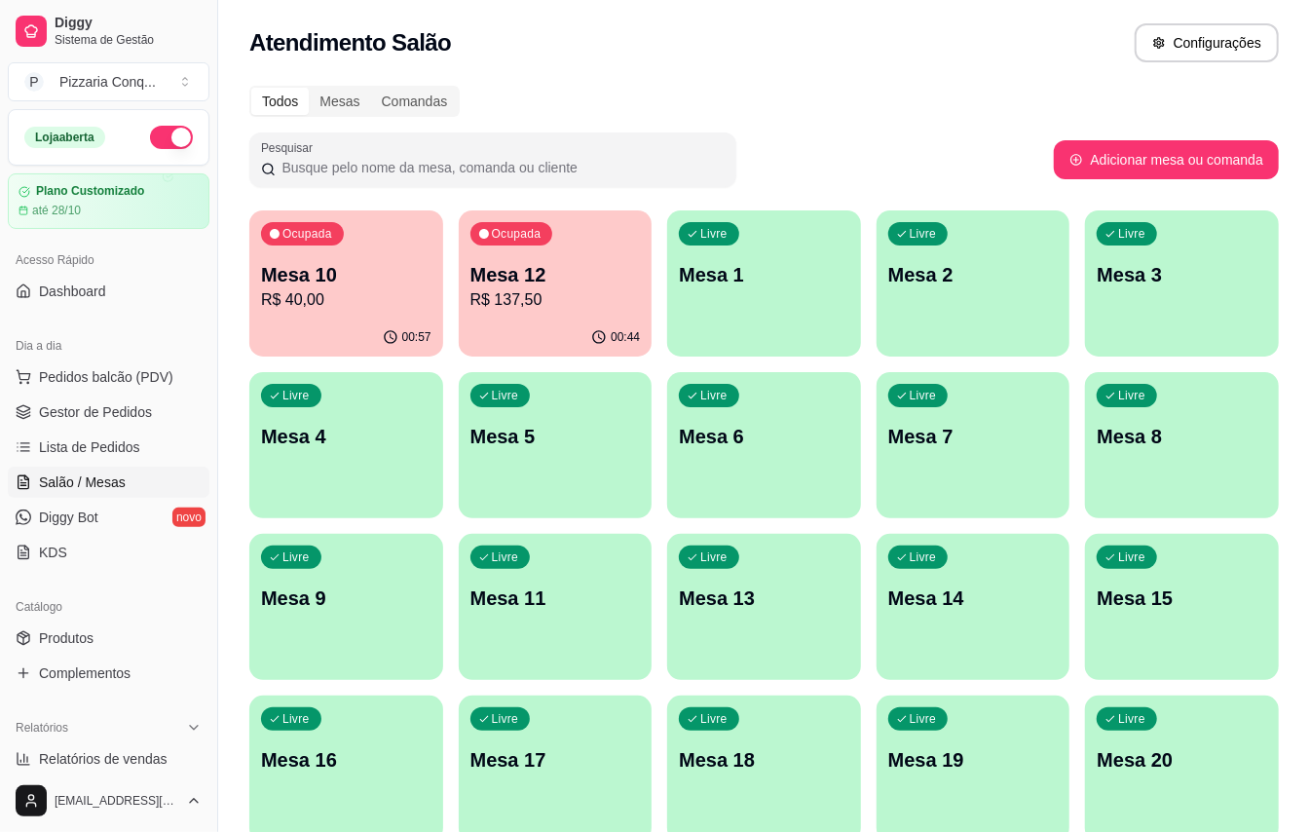
click at [328, 312] on div "Ocupada Mesa 10 R$ 40,00" at bounding box center [346, 264] width 194 height 108
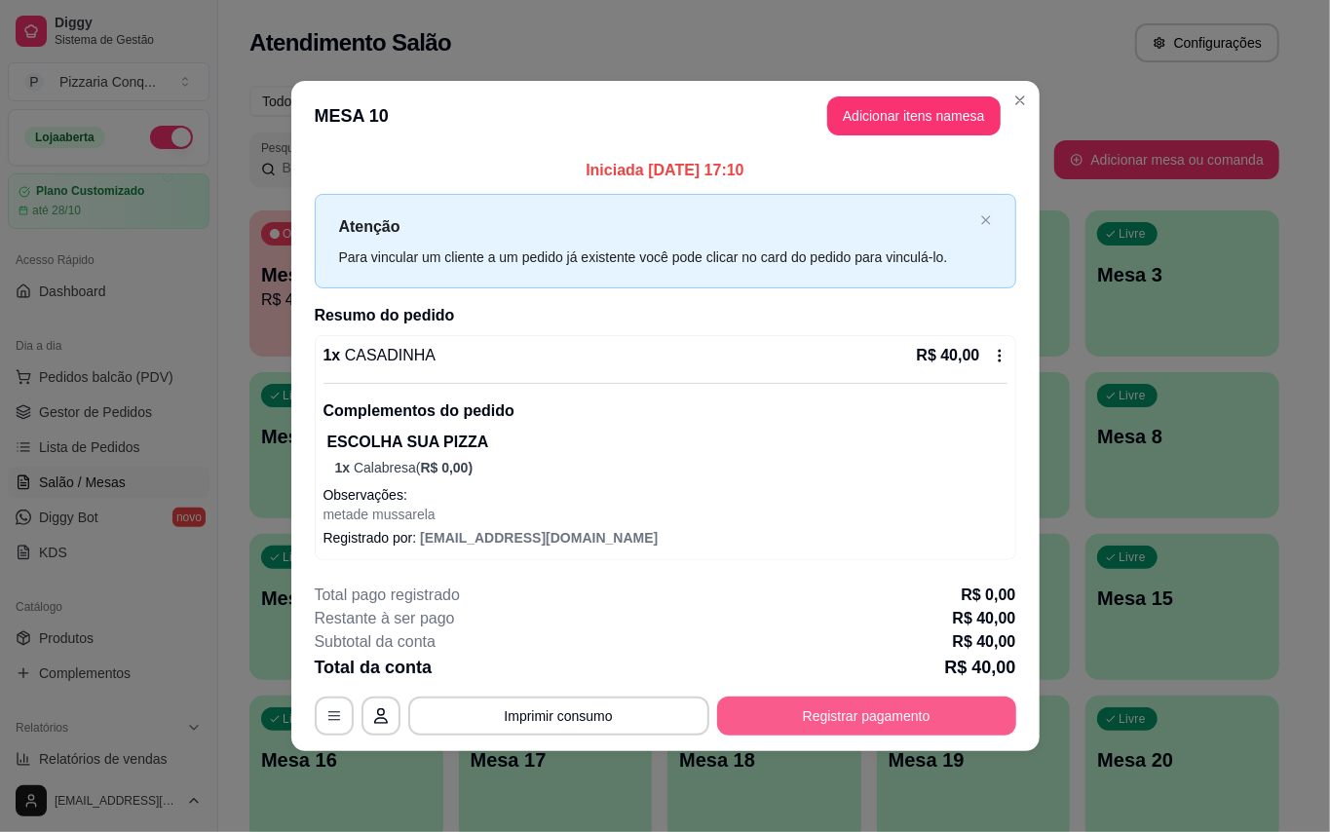
click at [906, 722] on button "Registrar pagamento" at bounding box center [866, 716] width 299 height 39
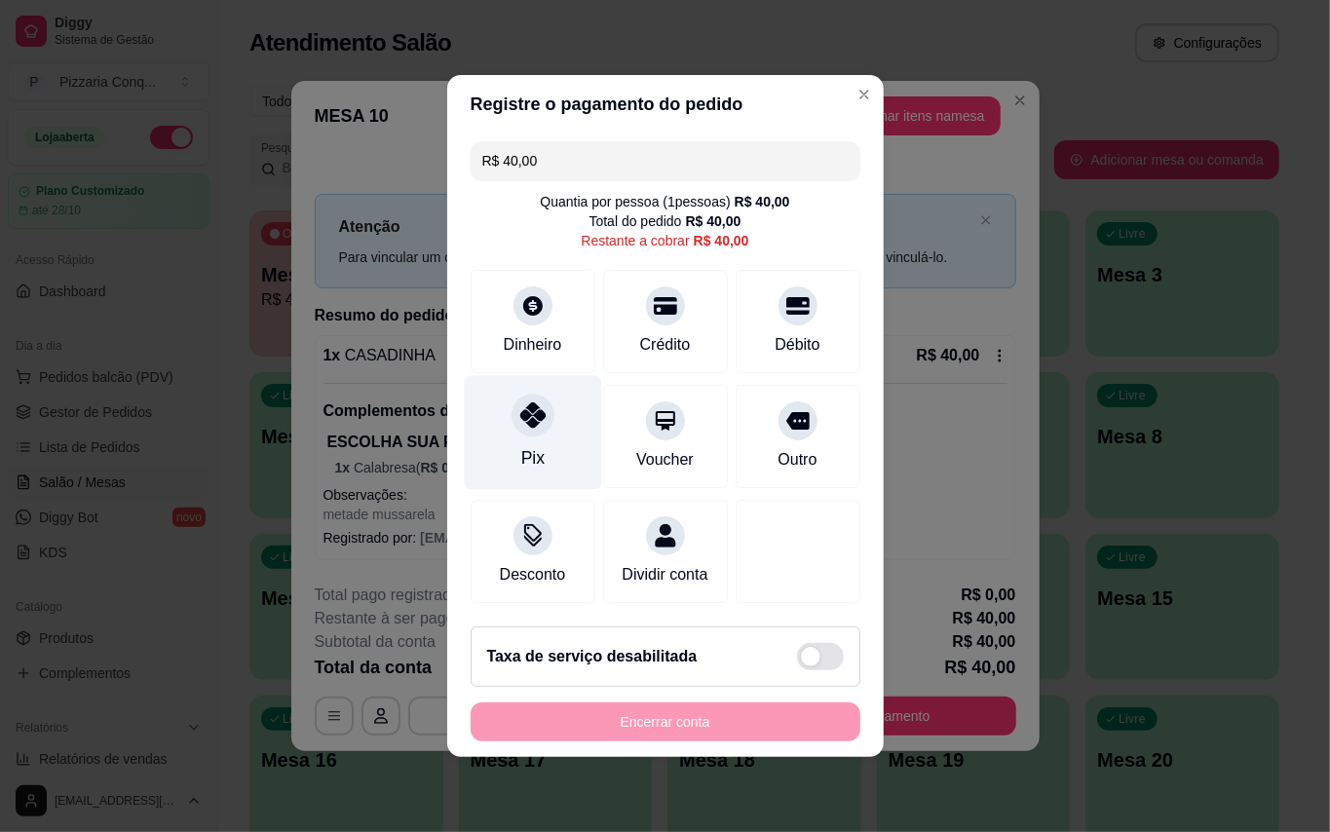
click at [507, 415] on div "Pix" at bounding box center [532, 433] width 137 height 114
type input "R$ 0,00"
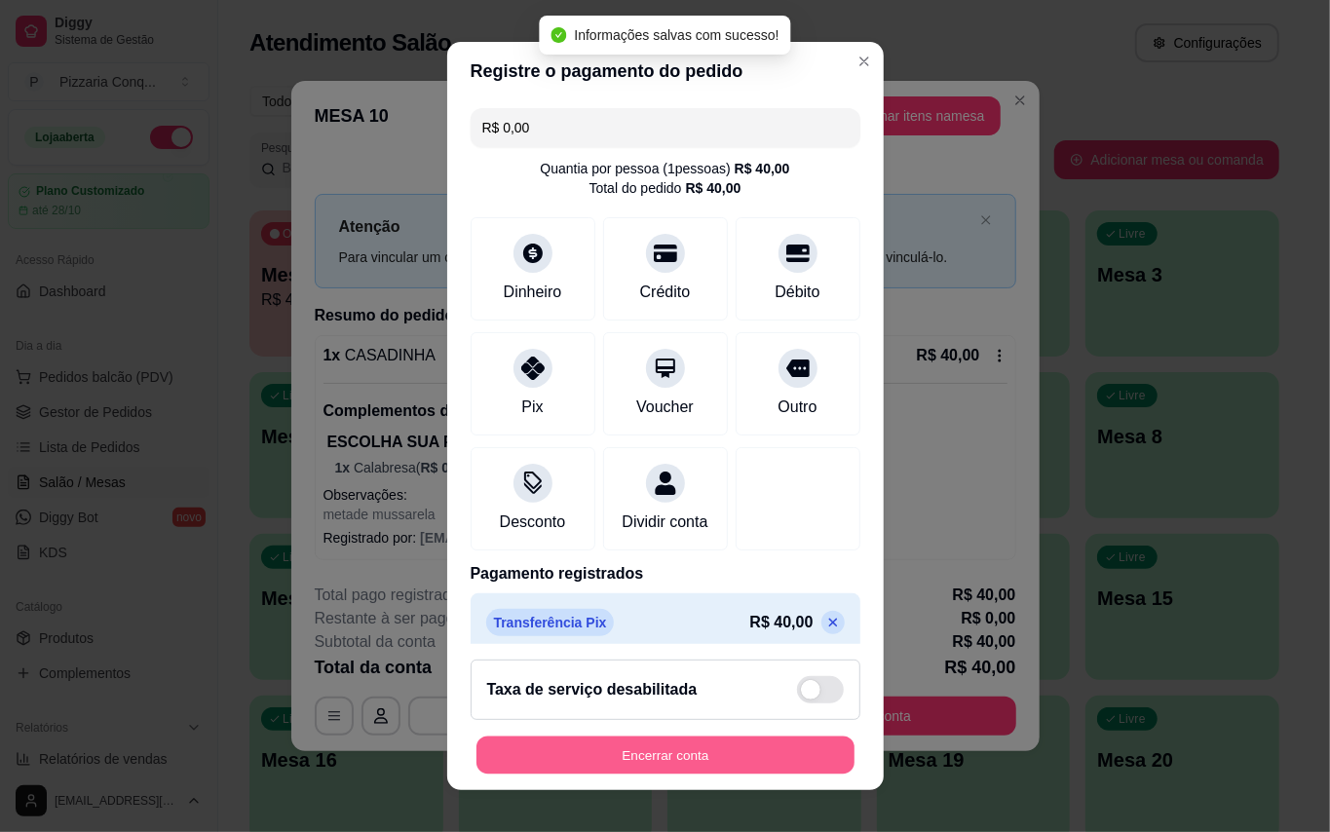
click at [659, 738] on button "Encerrar conta" at bounding box center [665, 756] width 378 height 38
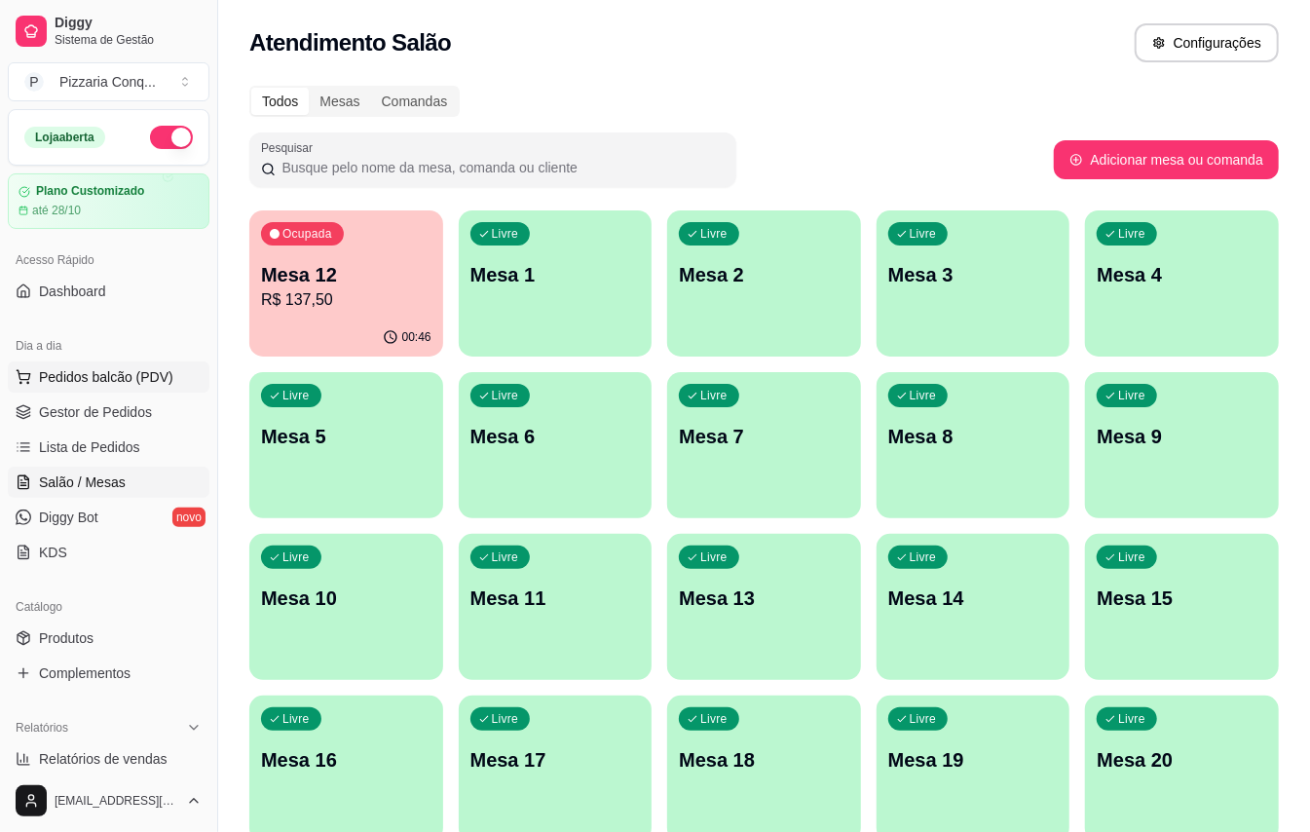
click at [91, 371] on span "Pedidos balcão (PDV)" at bounding box center [106, 376] width 134 height 19
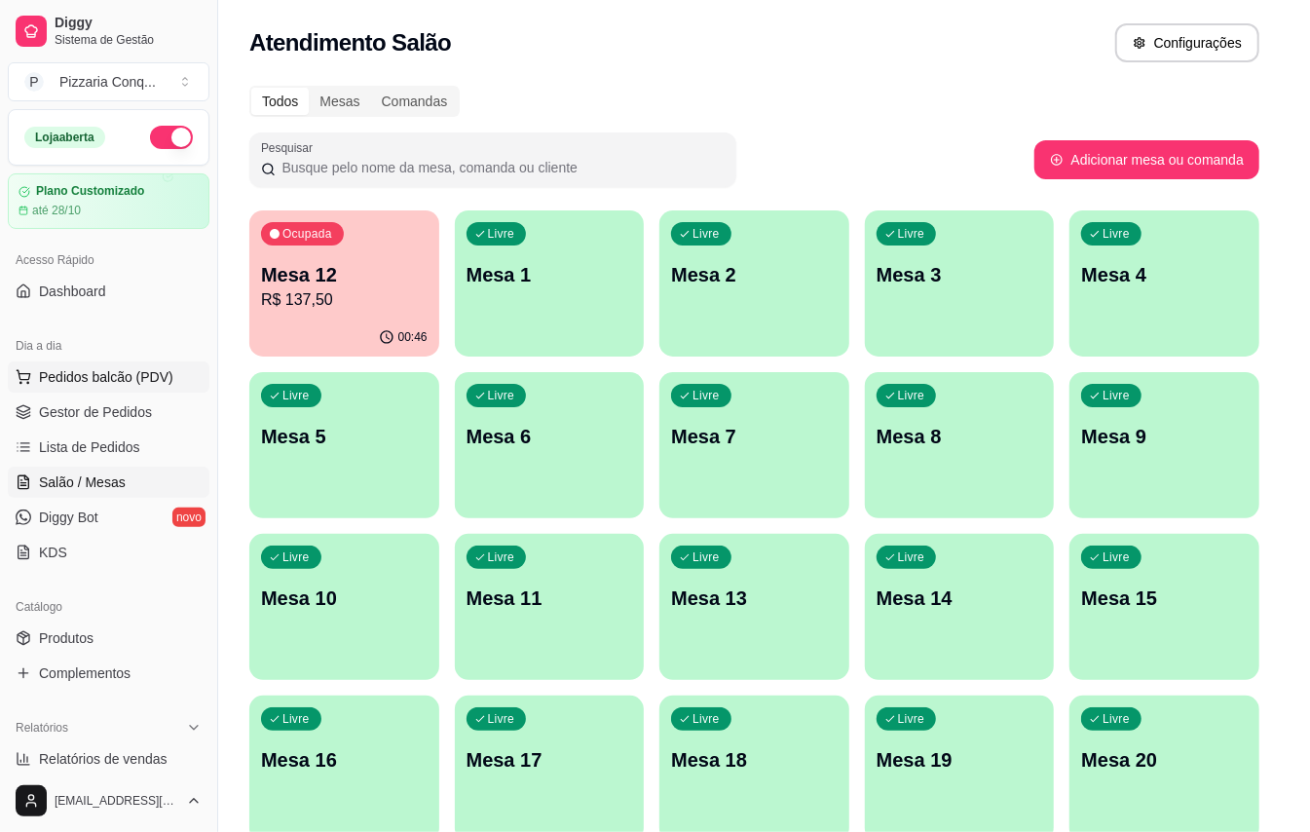
click at [99, 409] on img at bounding box center [134, 370] width 181 height 123
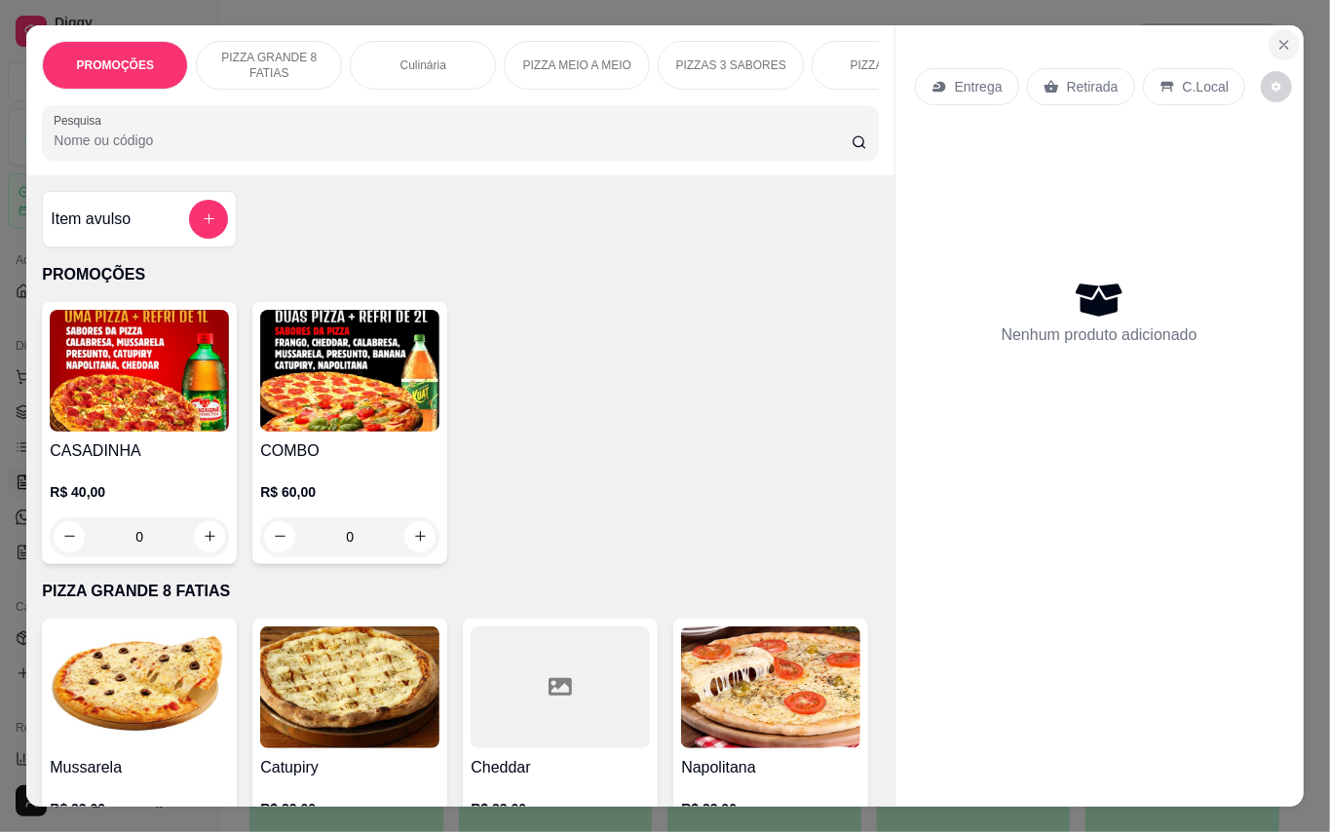
click at [1279, 43] on button "Close" at bounding box center [1283, 44] width 31 height 31
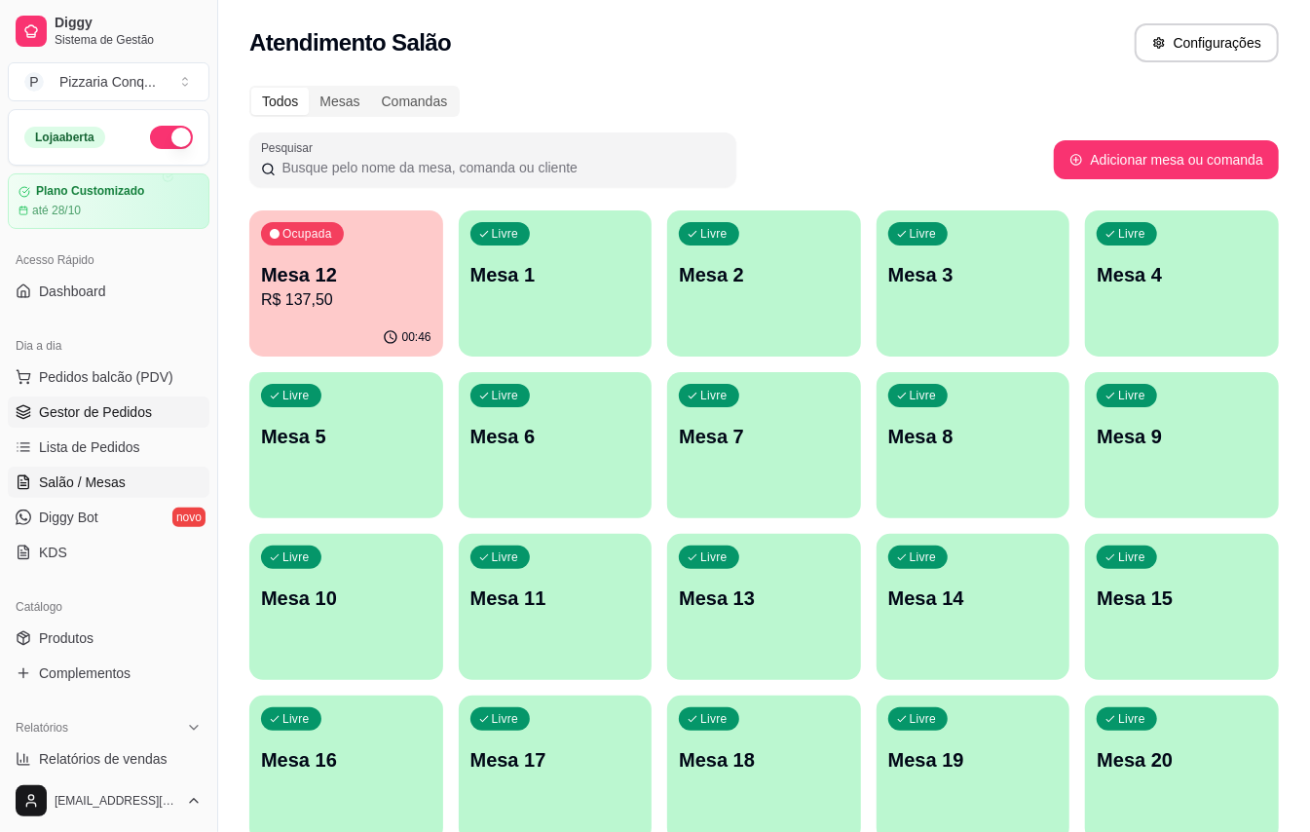
click at [127, 426] on link "Gestor de Pedidos" at bounding box center [109, 412] width 202 height 31
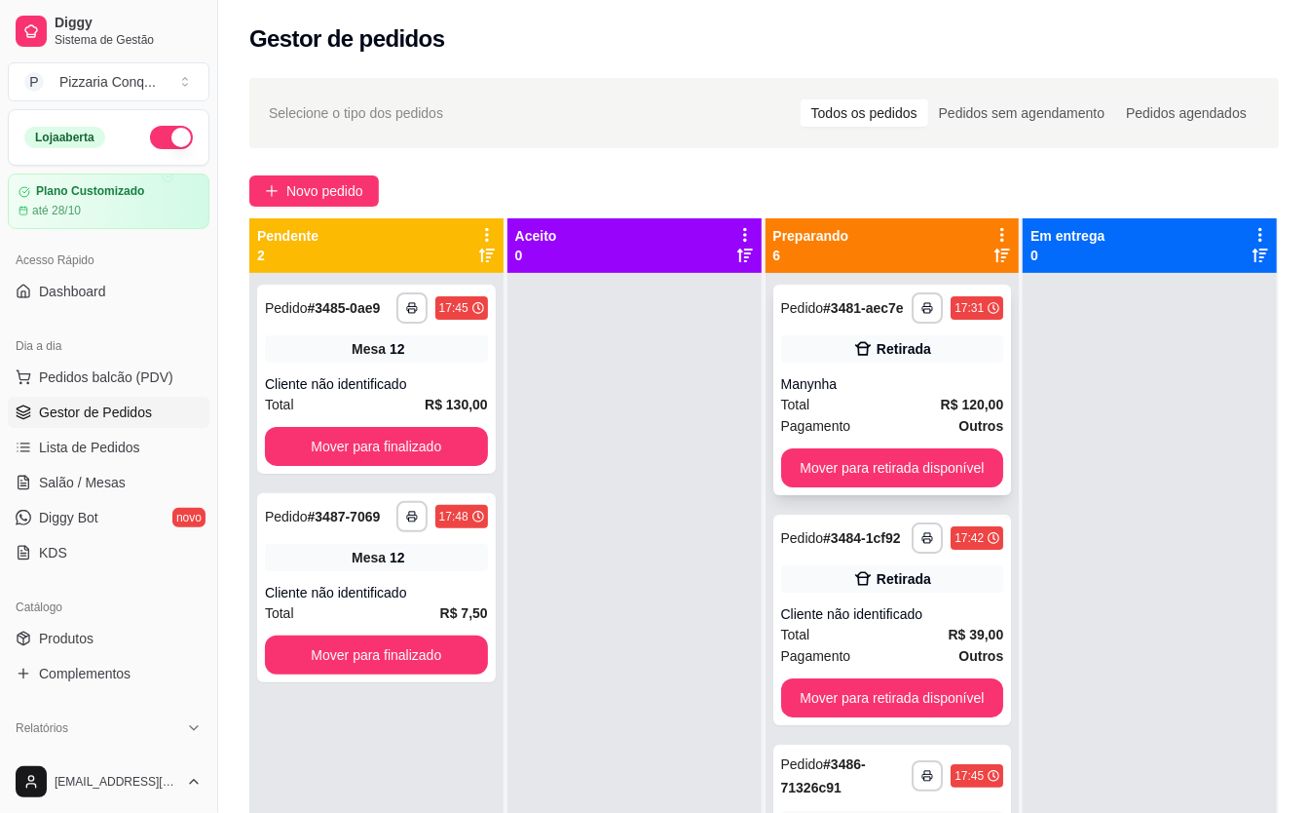
click at [941, 402] on strong "R$ 120,00" at bounding box center [972, 405] width 63 height 16
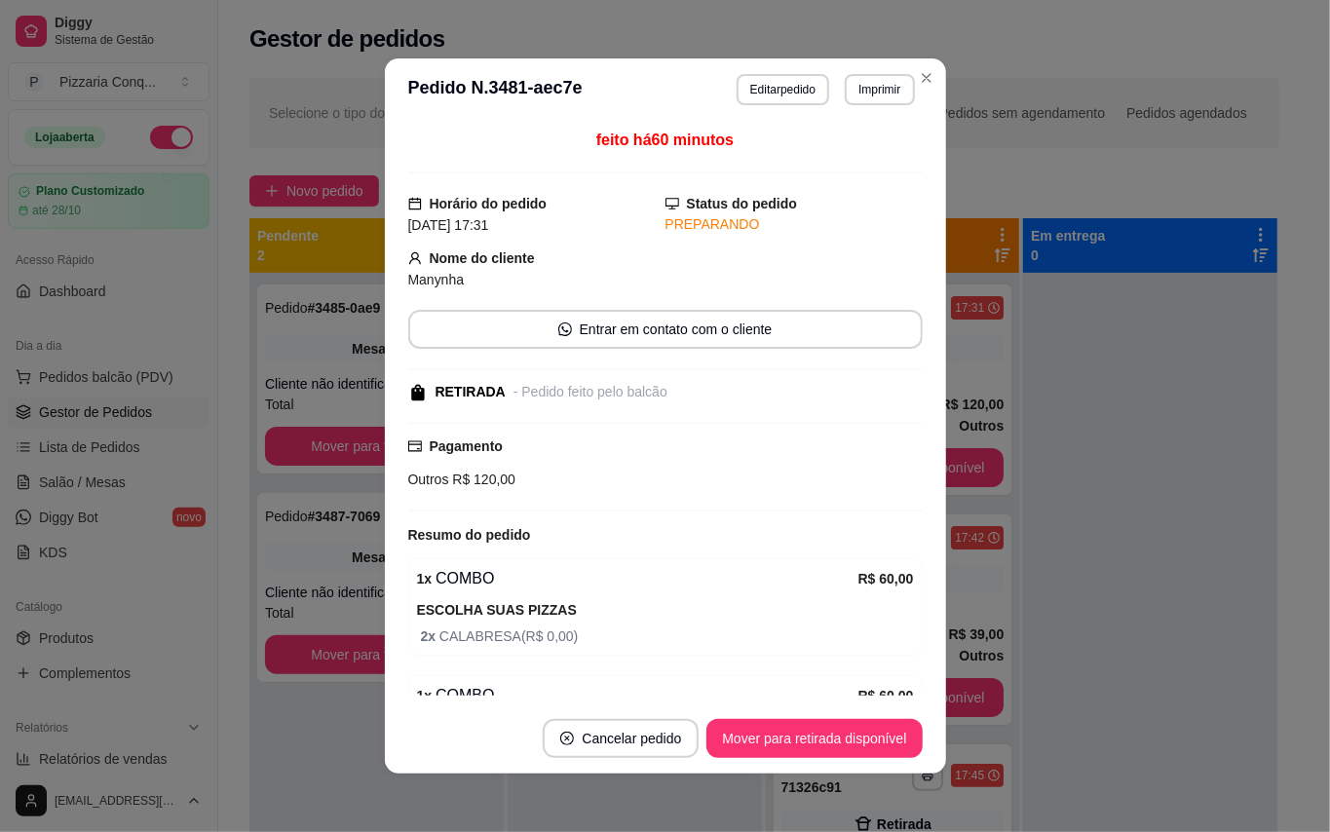
scroll to position [232, 0]
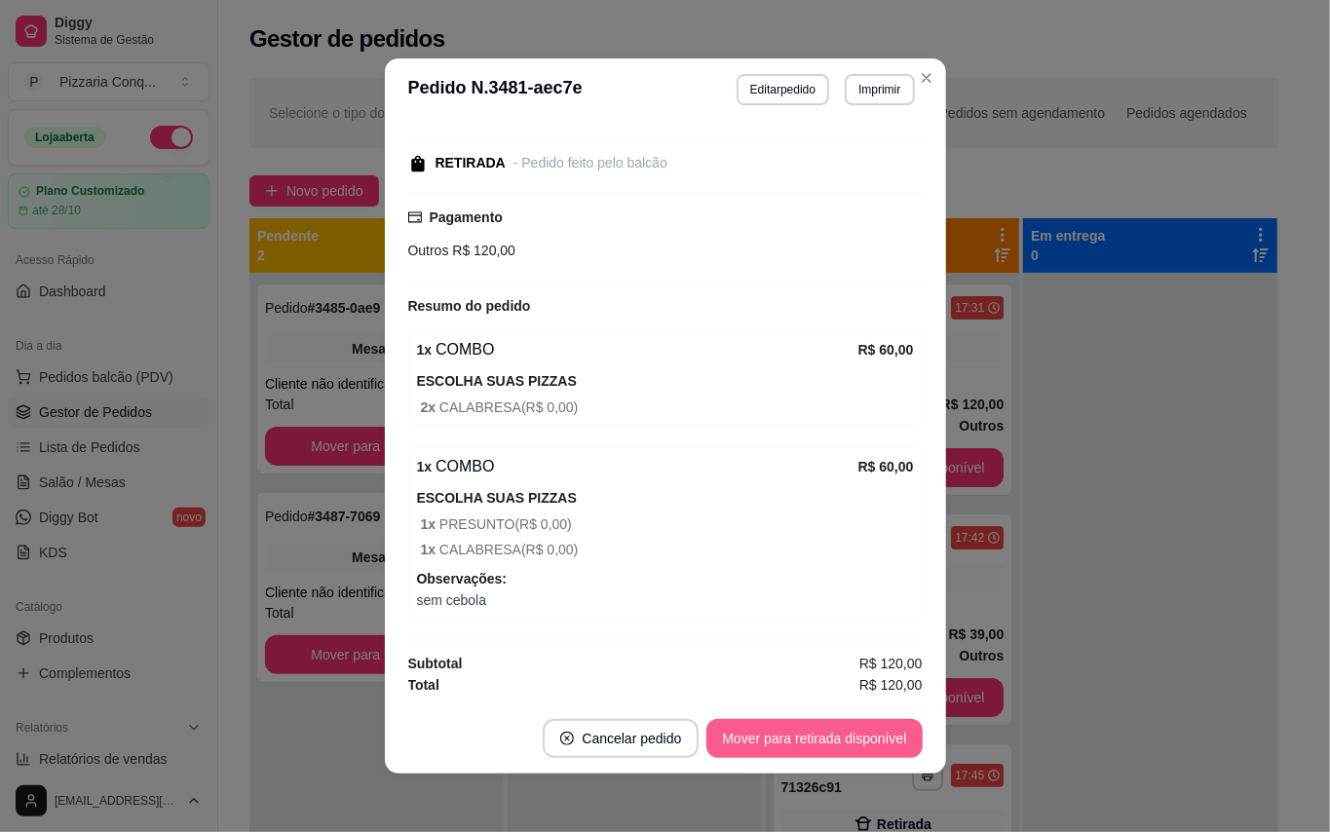
click at [828, 754] on button "Mover para retirada disponível" at bounding box center [813, 738] width 215 height 39
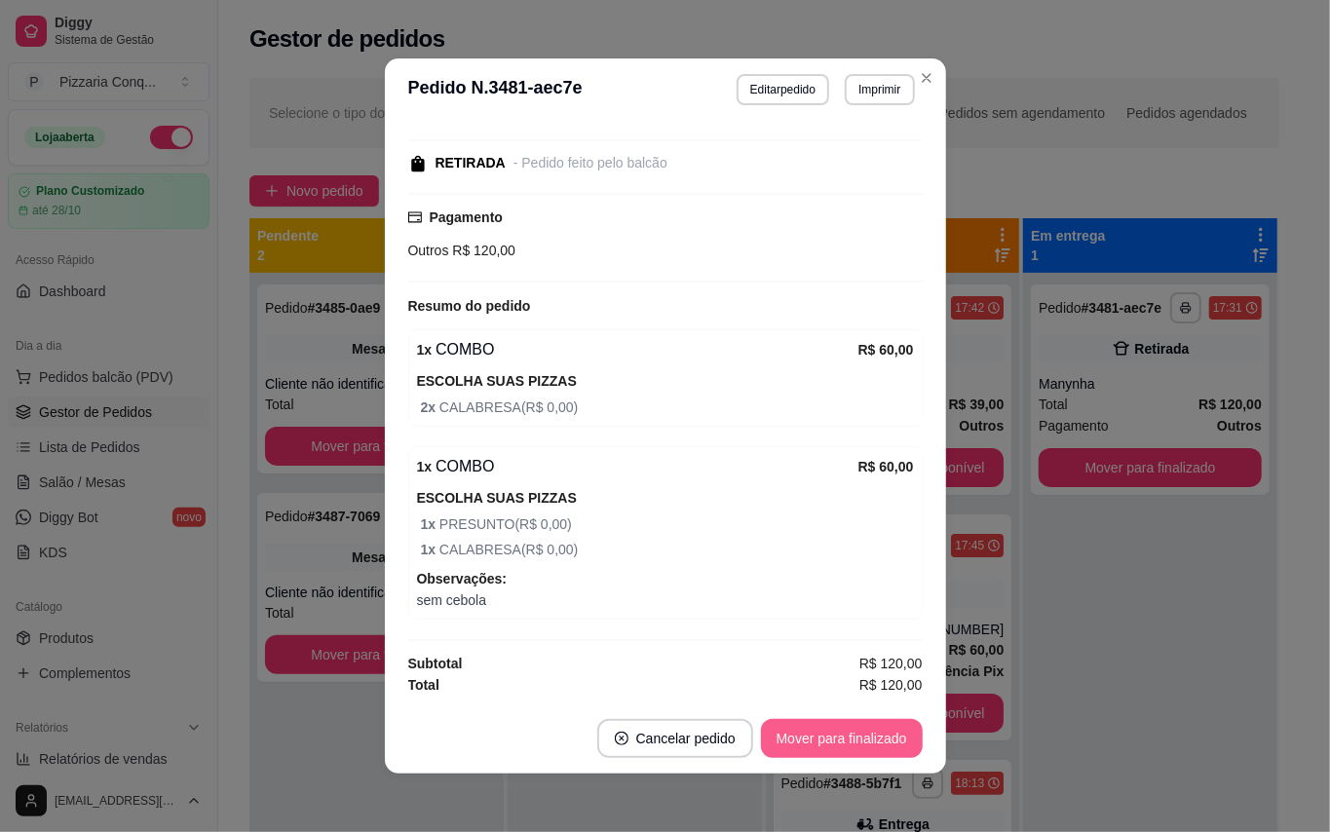
click at [828, 731] on button "Mover para finalizado" at bounding box center [842, 738] width 162 height 39
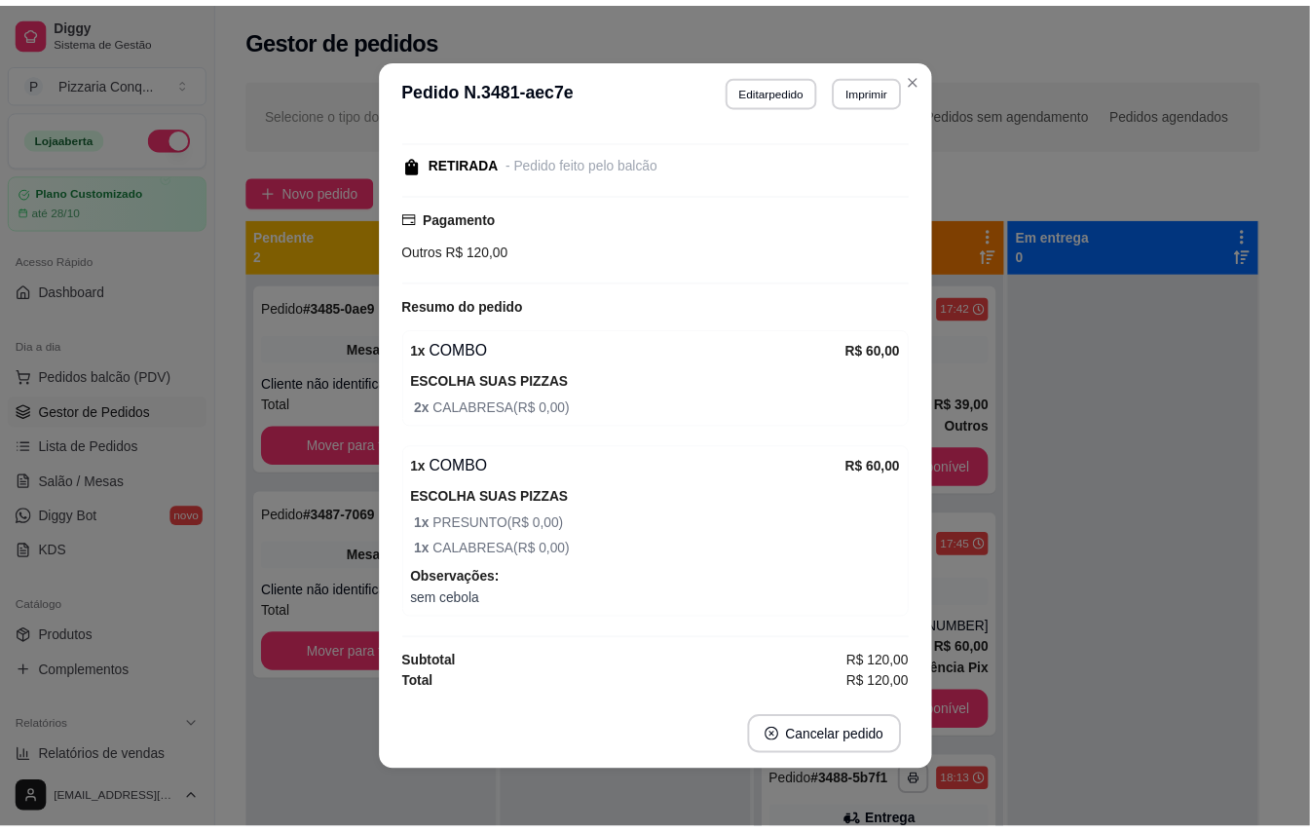
scroll to position [148, 0]
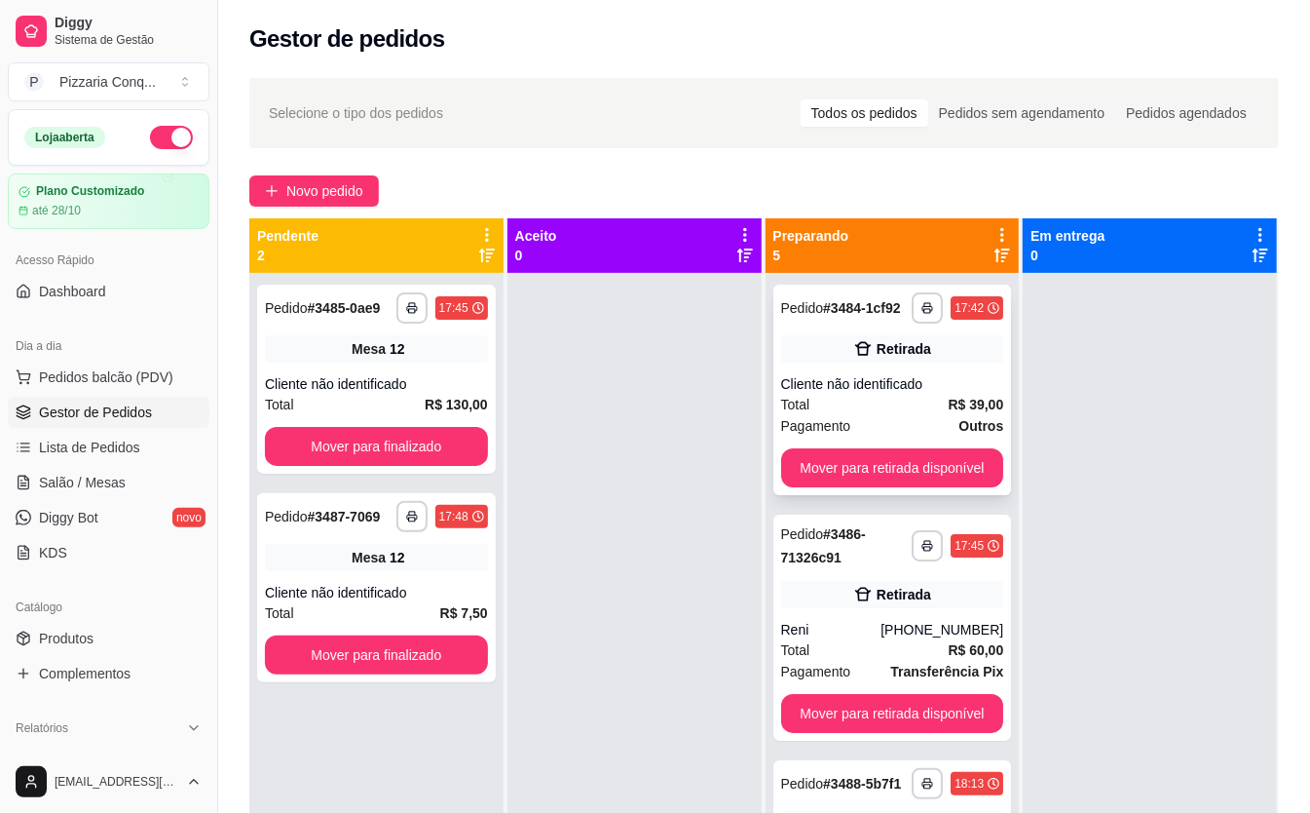
click at [809, 398] on div "Total R$ 39,00" at bounding box center [892, 404] width 223 height 21
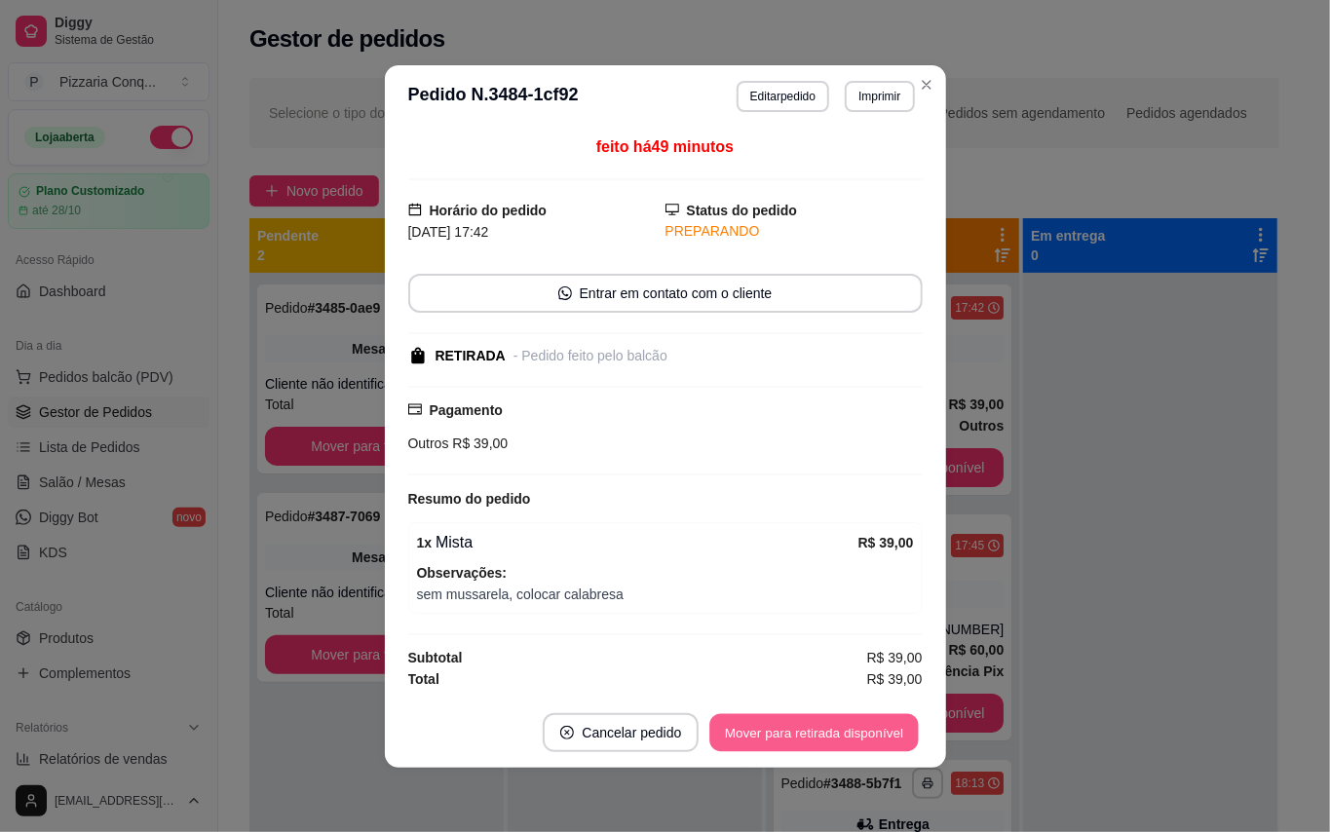
click at [824, 745] on button "Mover para retirada disponível" at bounding box center [814, 732] width 208 height 38
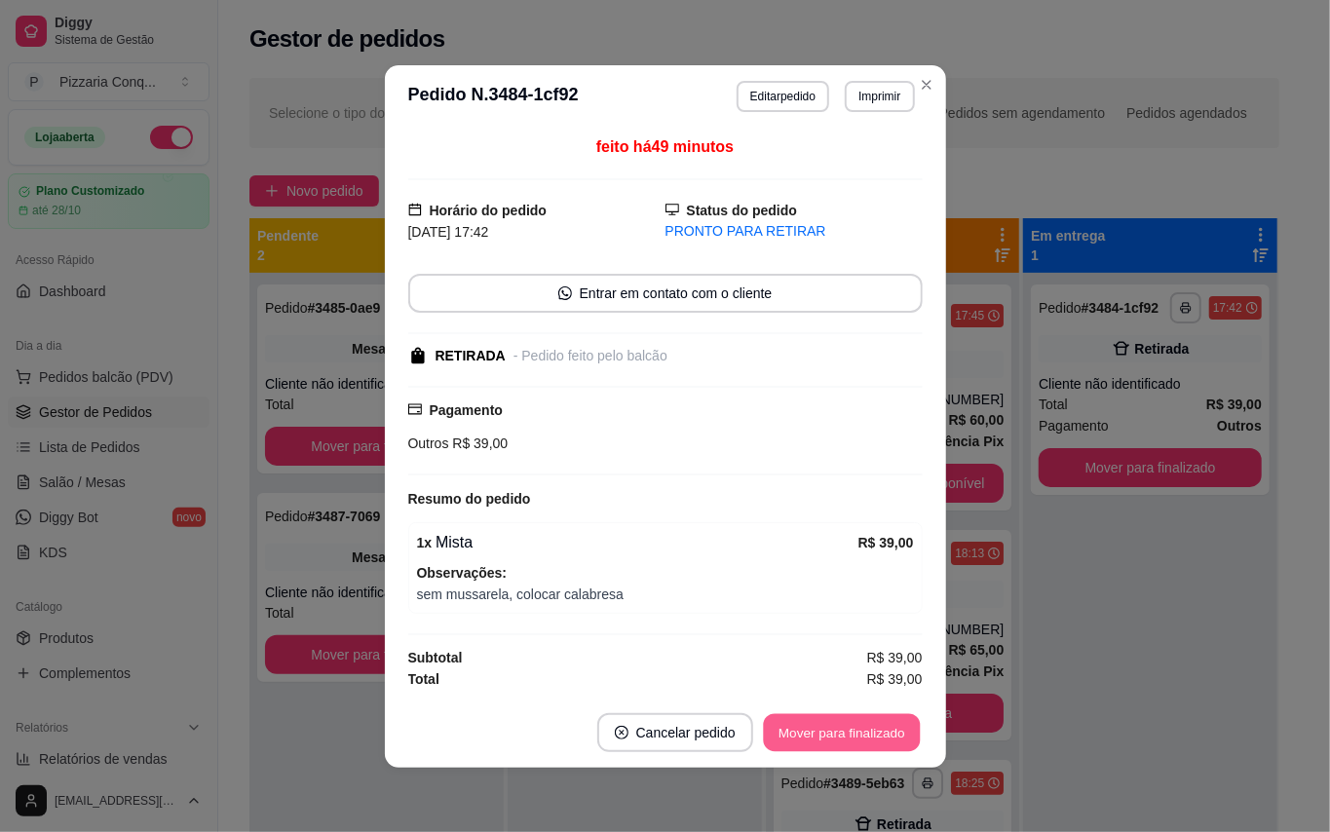
click at [824, 745] on button "Mover para finalizado" at bounding box center [841, 732] width 157 height 38
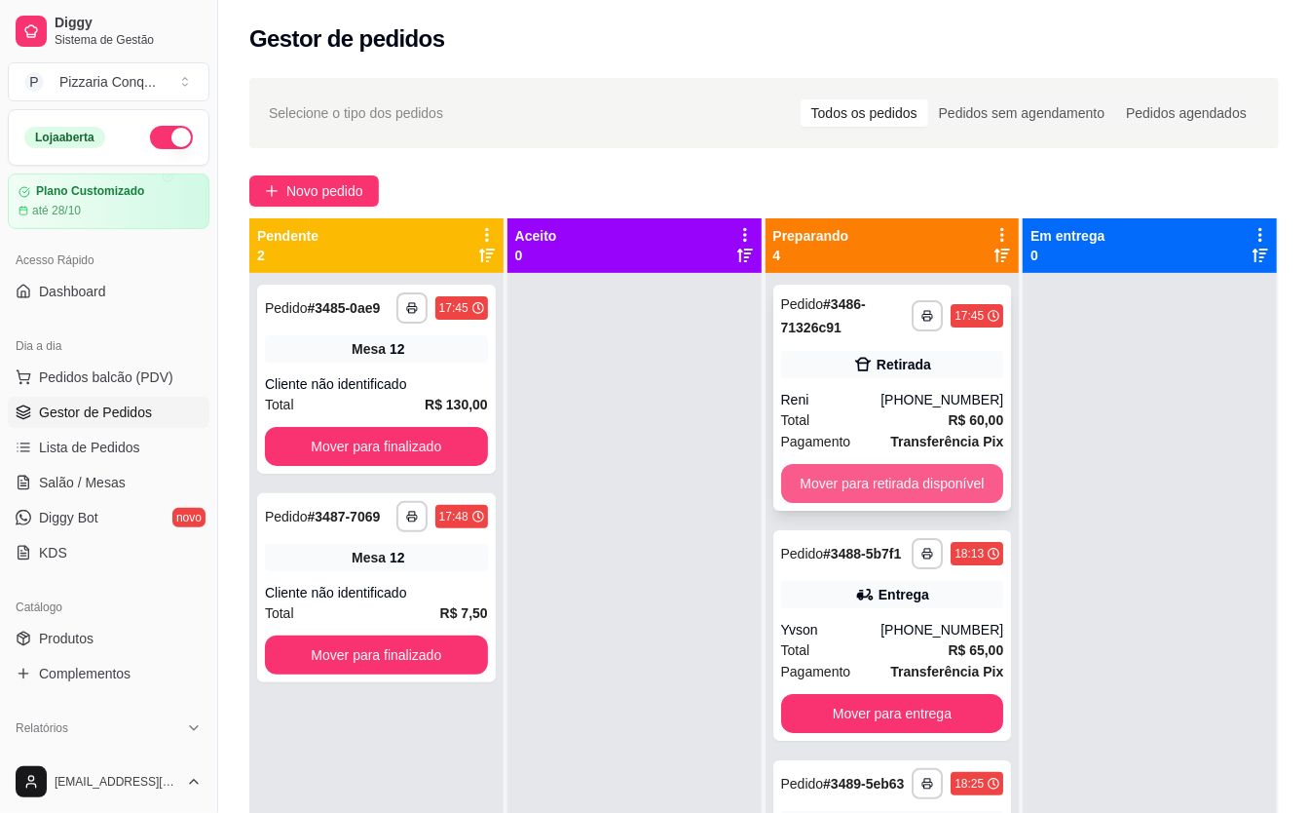
click at [844, 487] on button "Mover para retirada disponível" at bounding box center [892, 483] width 223 height 39
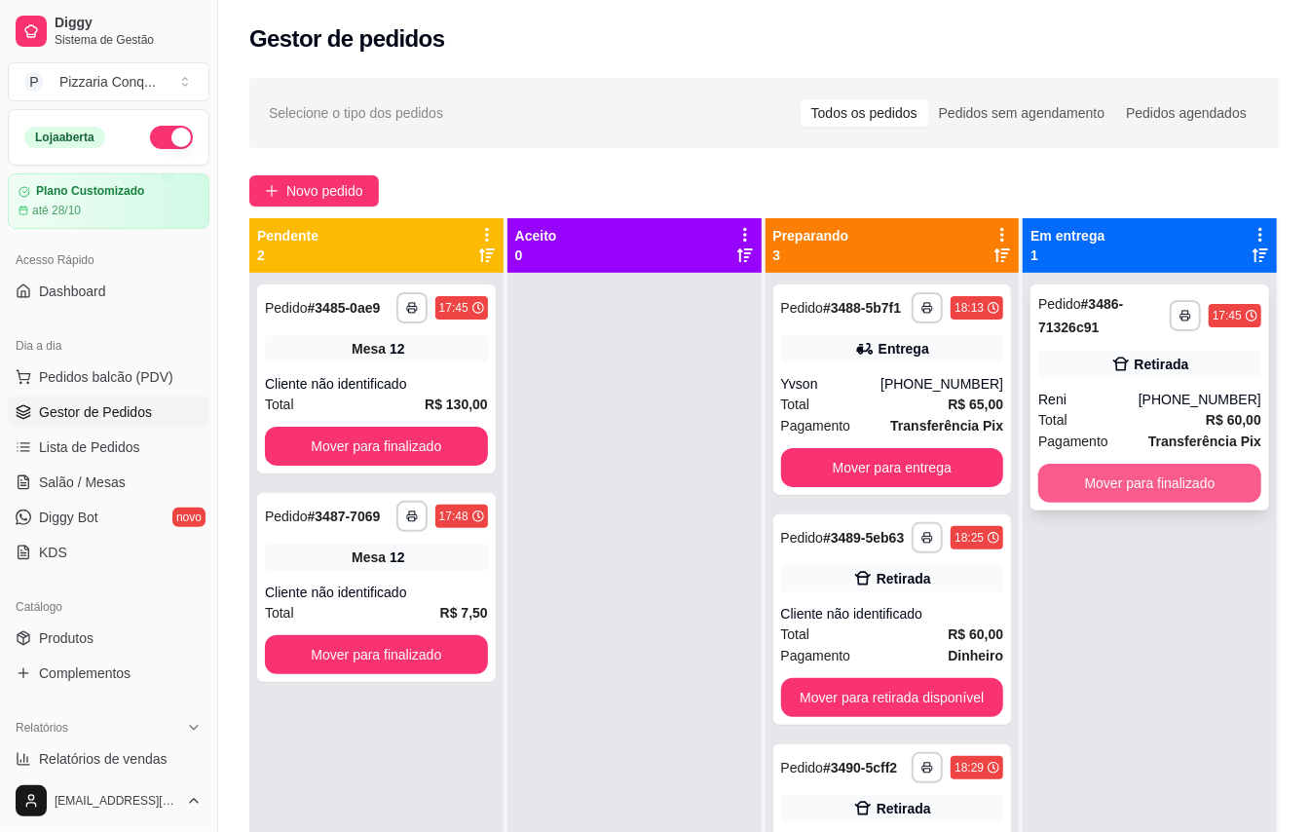
click at [1177, 469] on button "Mover para finalizado" at bounding box center [1150, 483] width 223 height 39
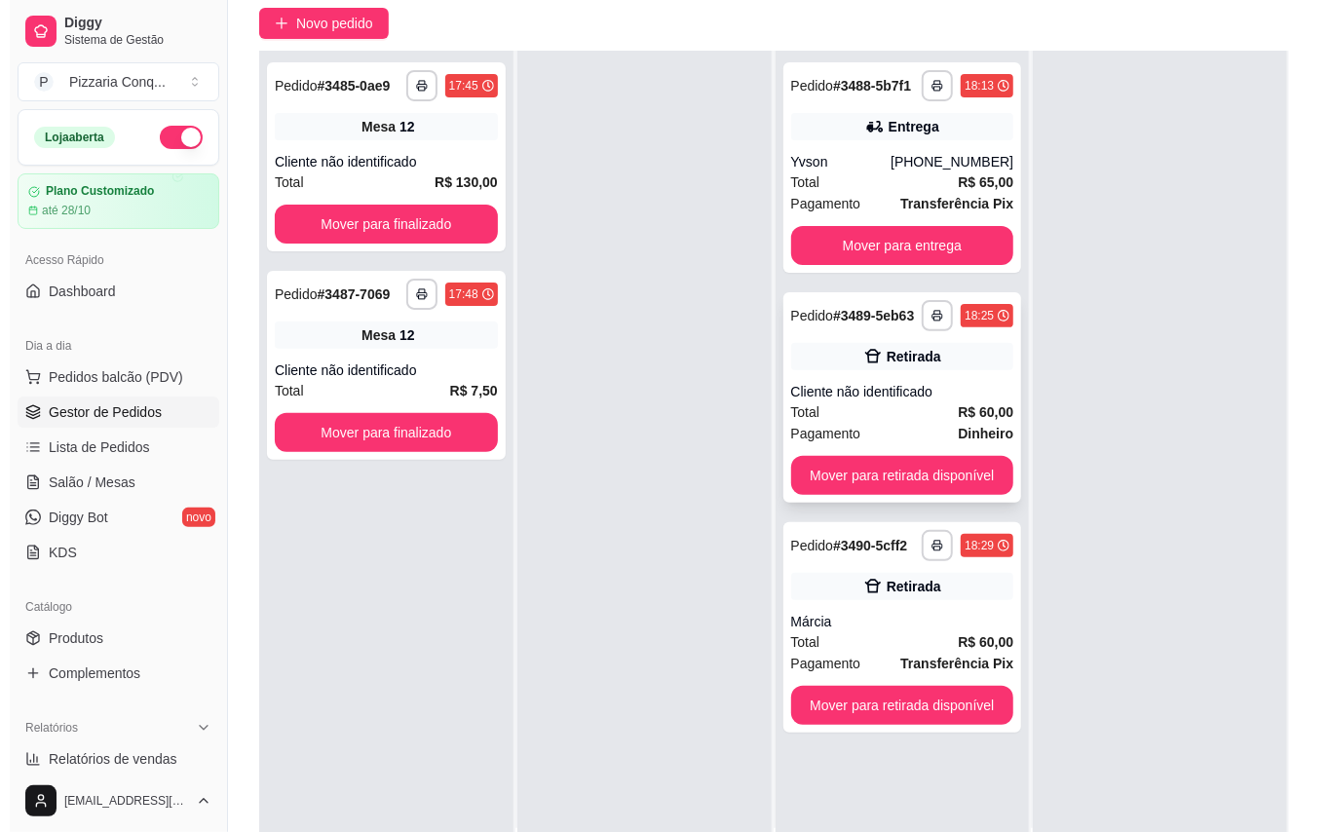
scroll to position [0, 0]
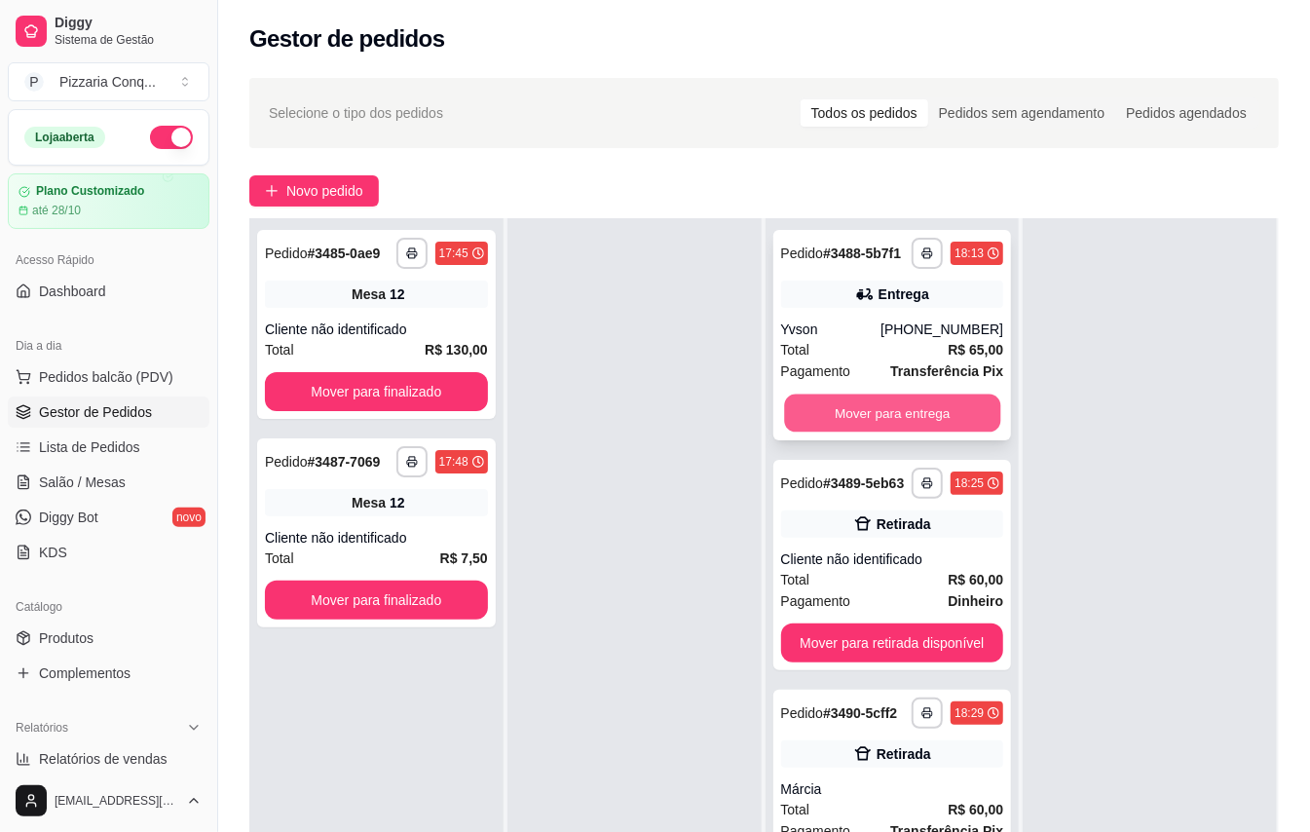
click at [881, 397] on button "Mover para entrega" at bounding box center [892, 414] width 216 height 38
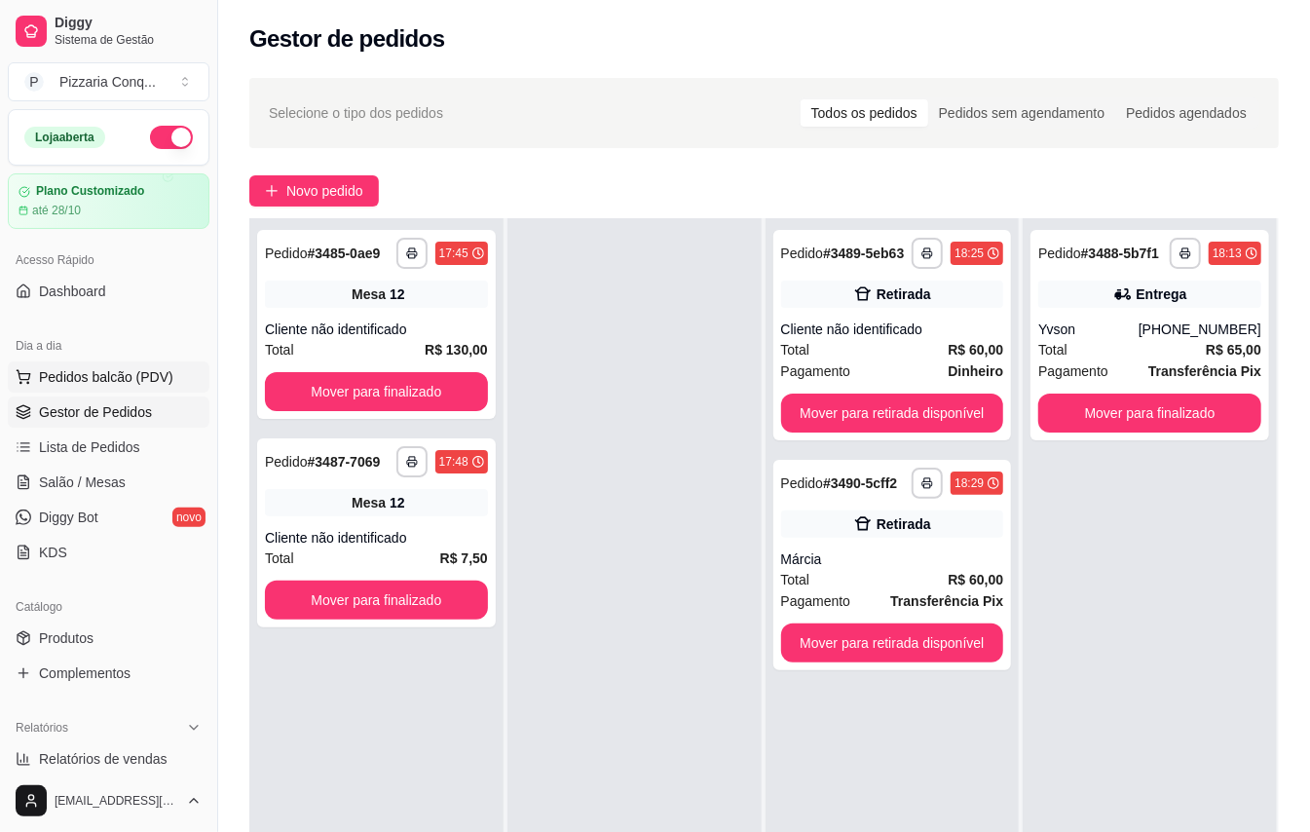
click at [122, 387] on span "Pedidos balcão (PDV)" at bounding box center [106, 376] width 134 height 19
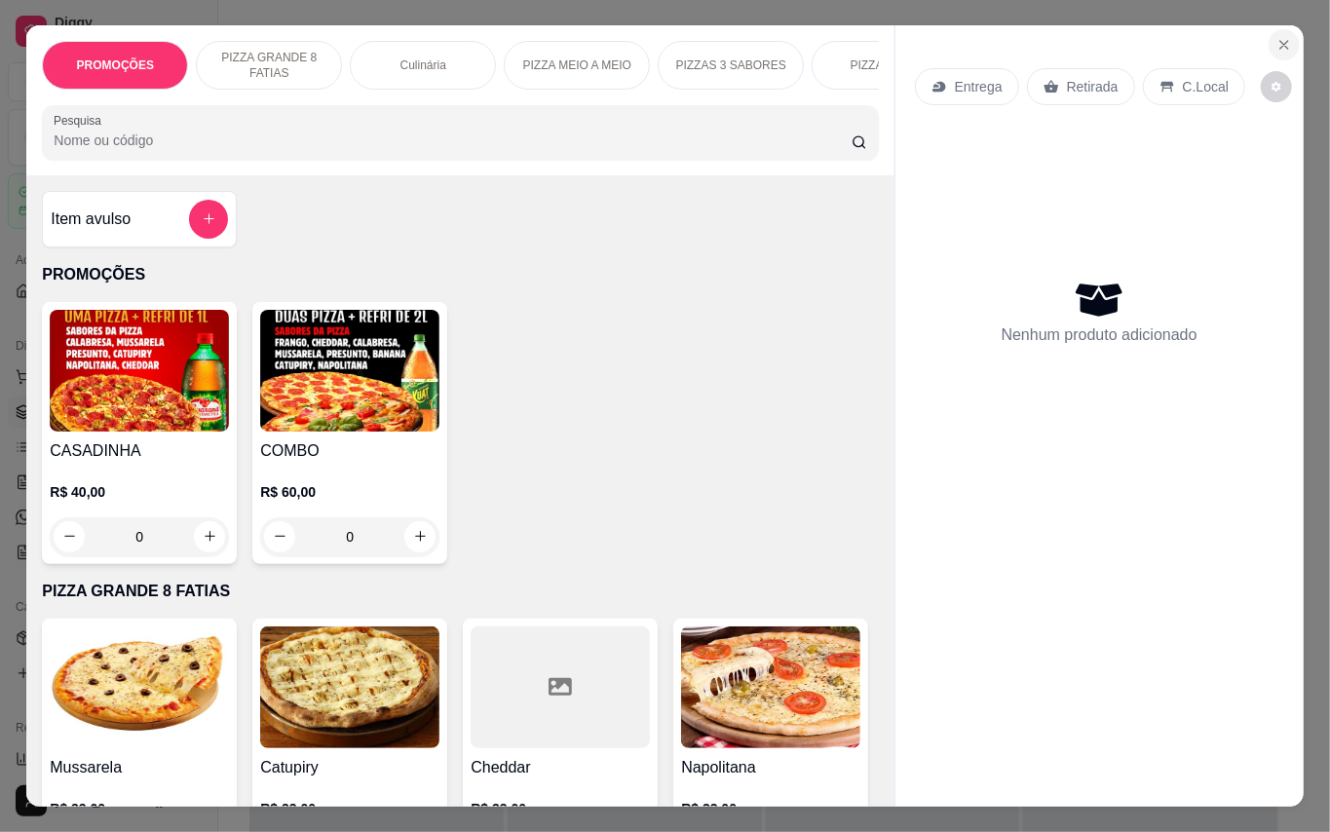
click at [1268, 31] on button "Close" at bounding box center [1283, 44] width 31 height 31
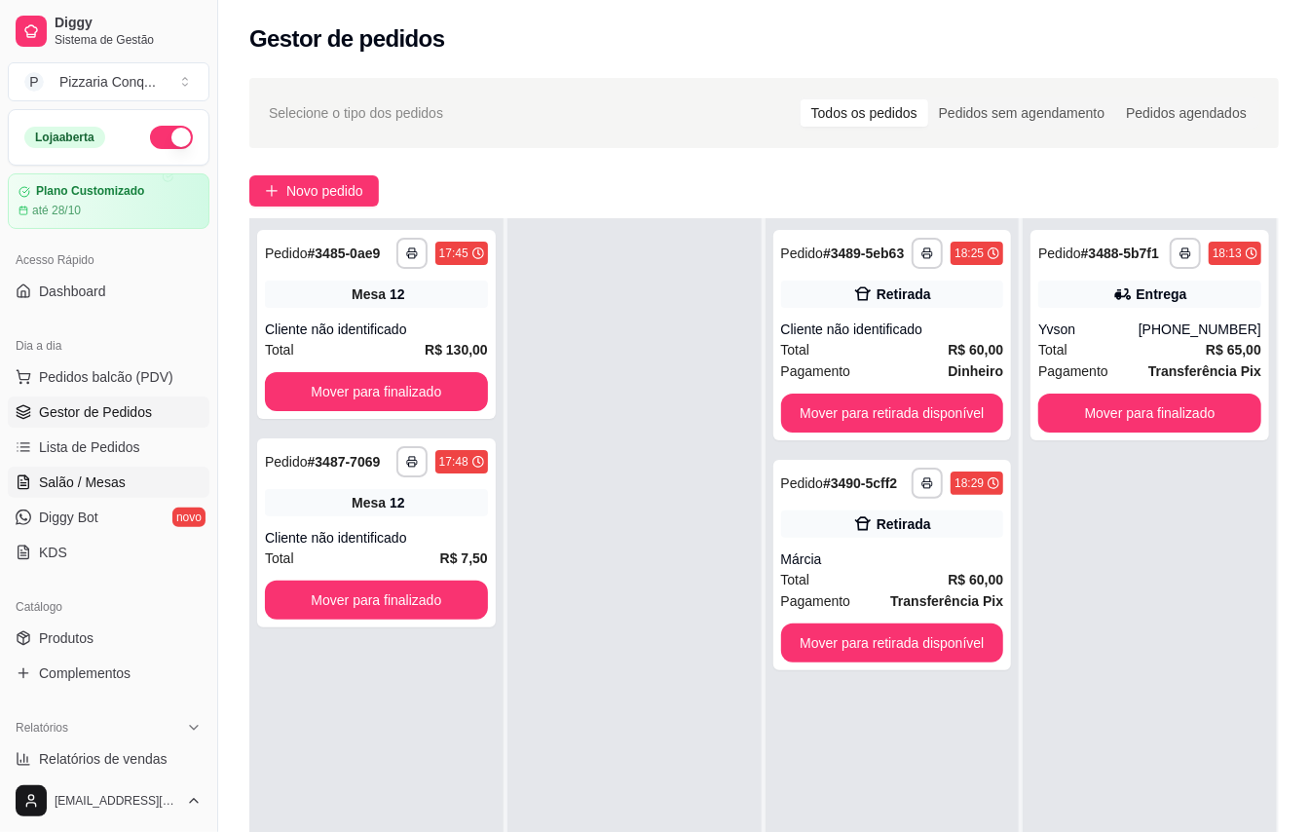
click at [79, 483] on span "Salão / Mesas" at bounding box center [82, 482] width 87 height 19
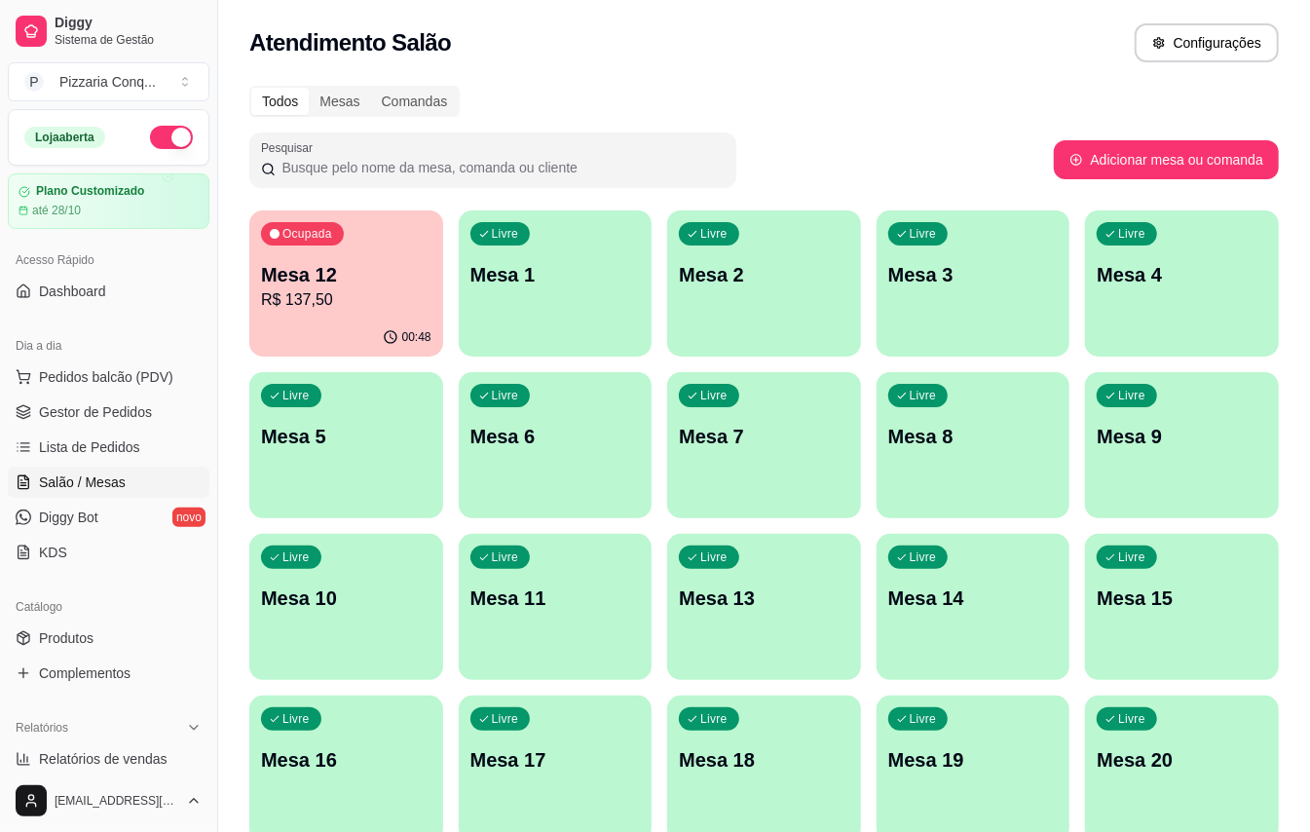
click at [971, 278] on p "Mesa 3" at bounding box center [974, 274] width 170 height 27
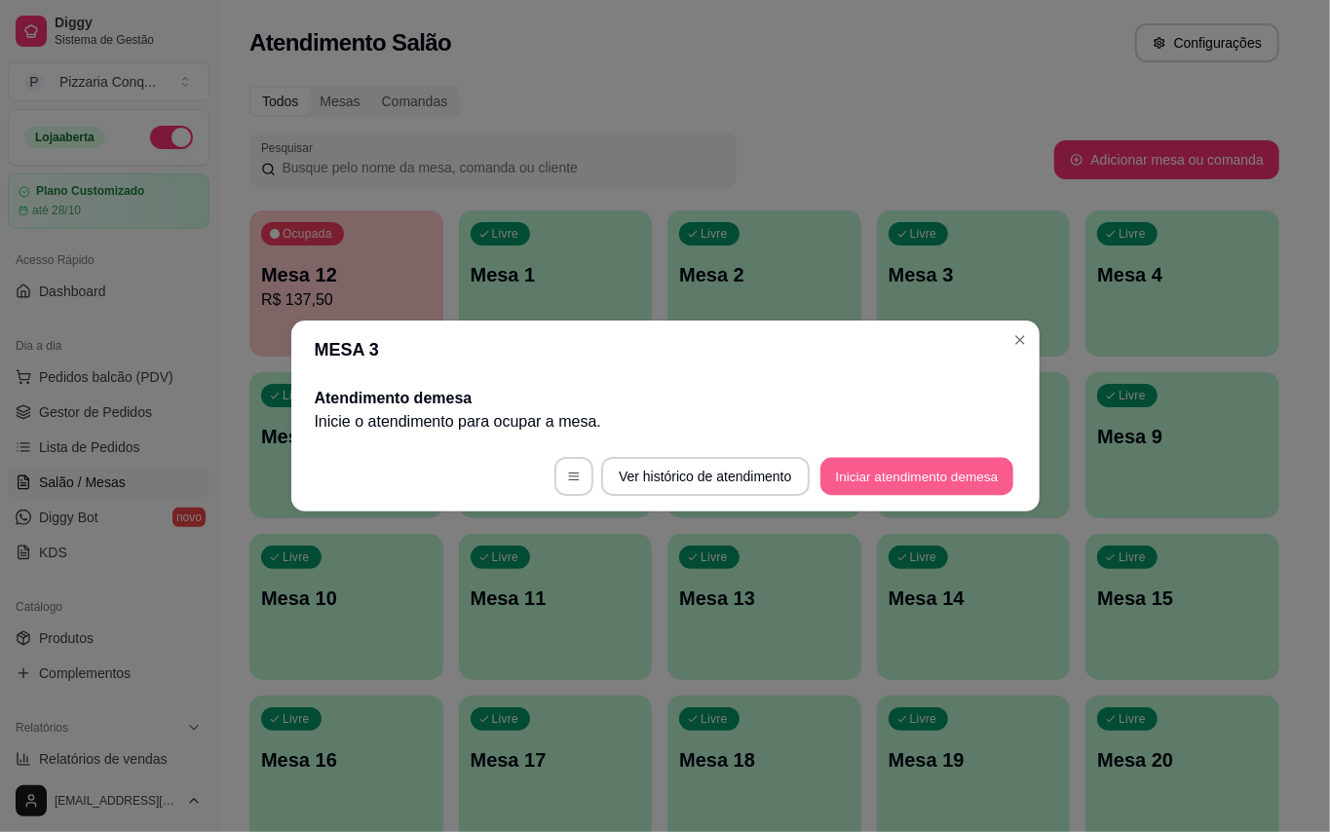
click at [912, 492] on button "Iniciar atendimento de mesa" at bounding box center [916, 477] width 193 height 38
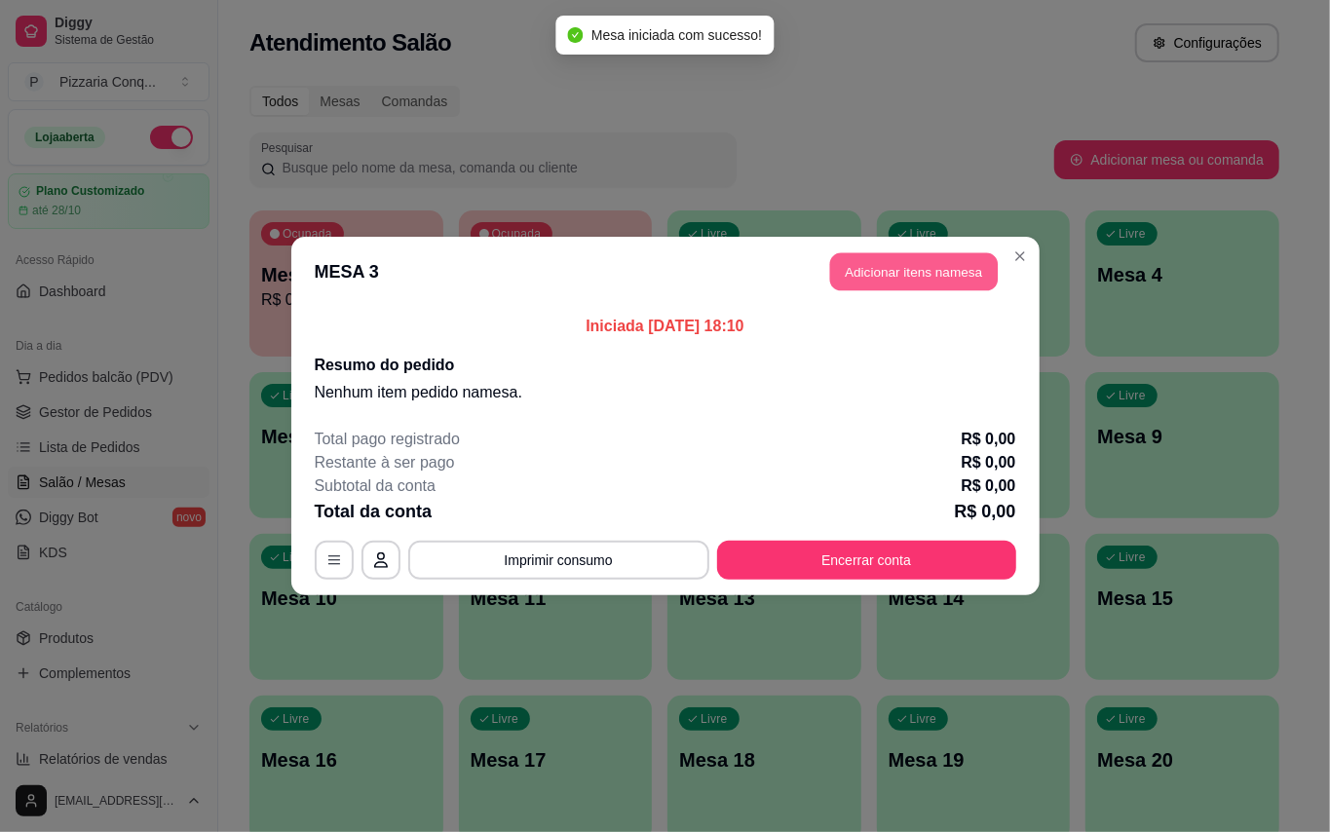
click at [932, 282] on button "Adicionar itens na mesa" at bounding box center [914, 272] width 168 height 38
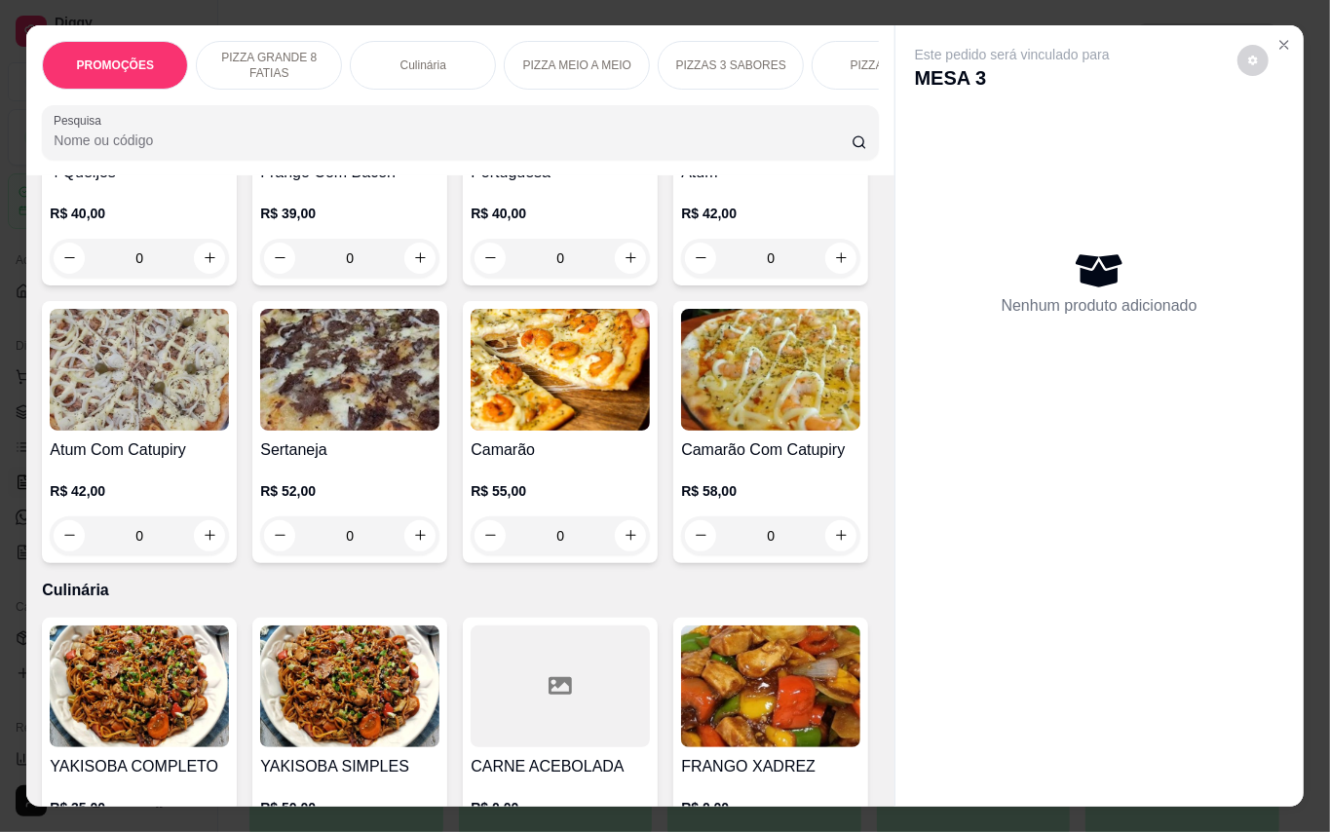
scroll to position [1688, 0]
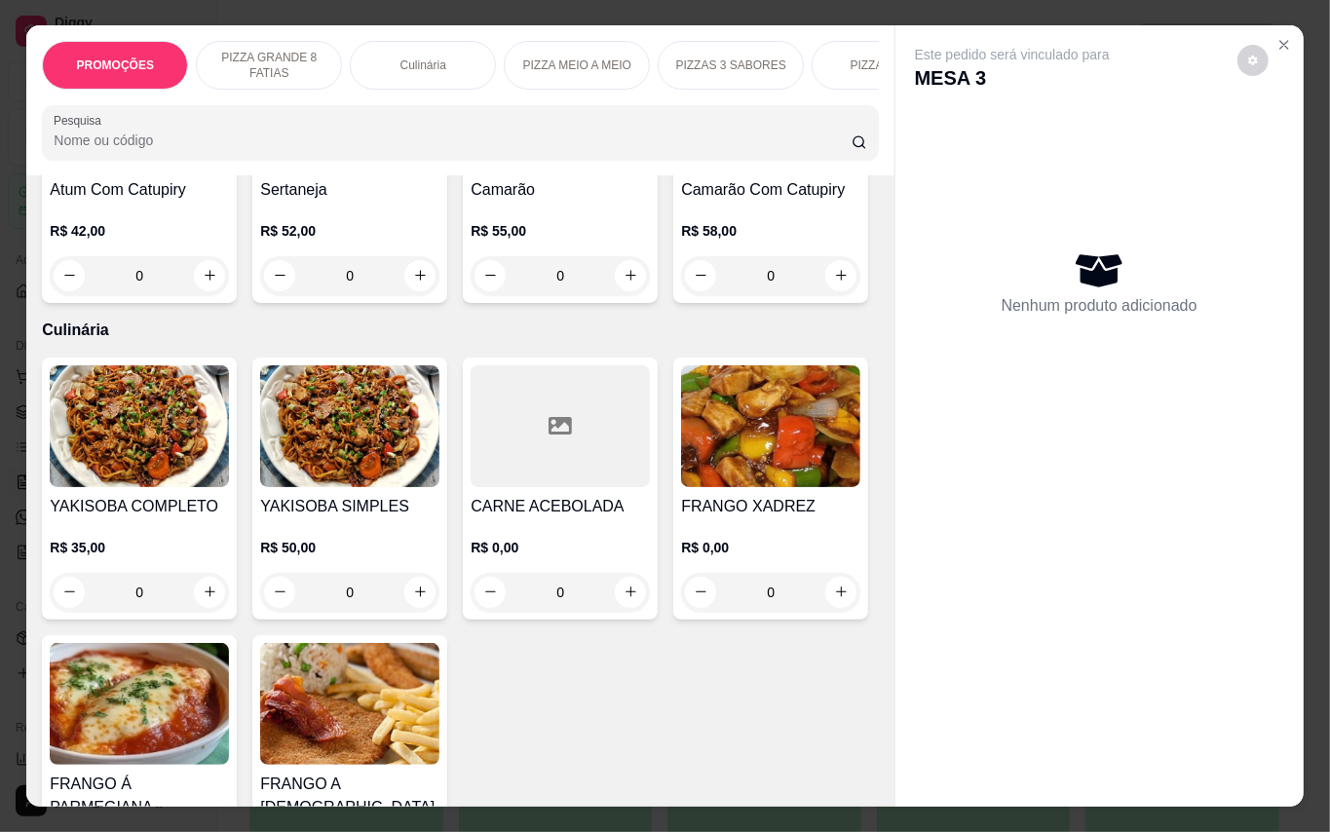
click at [439, 170] on img at bounding box center [349, 110] width 179 height 122
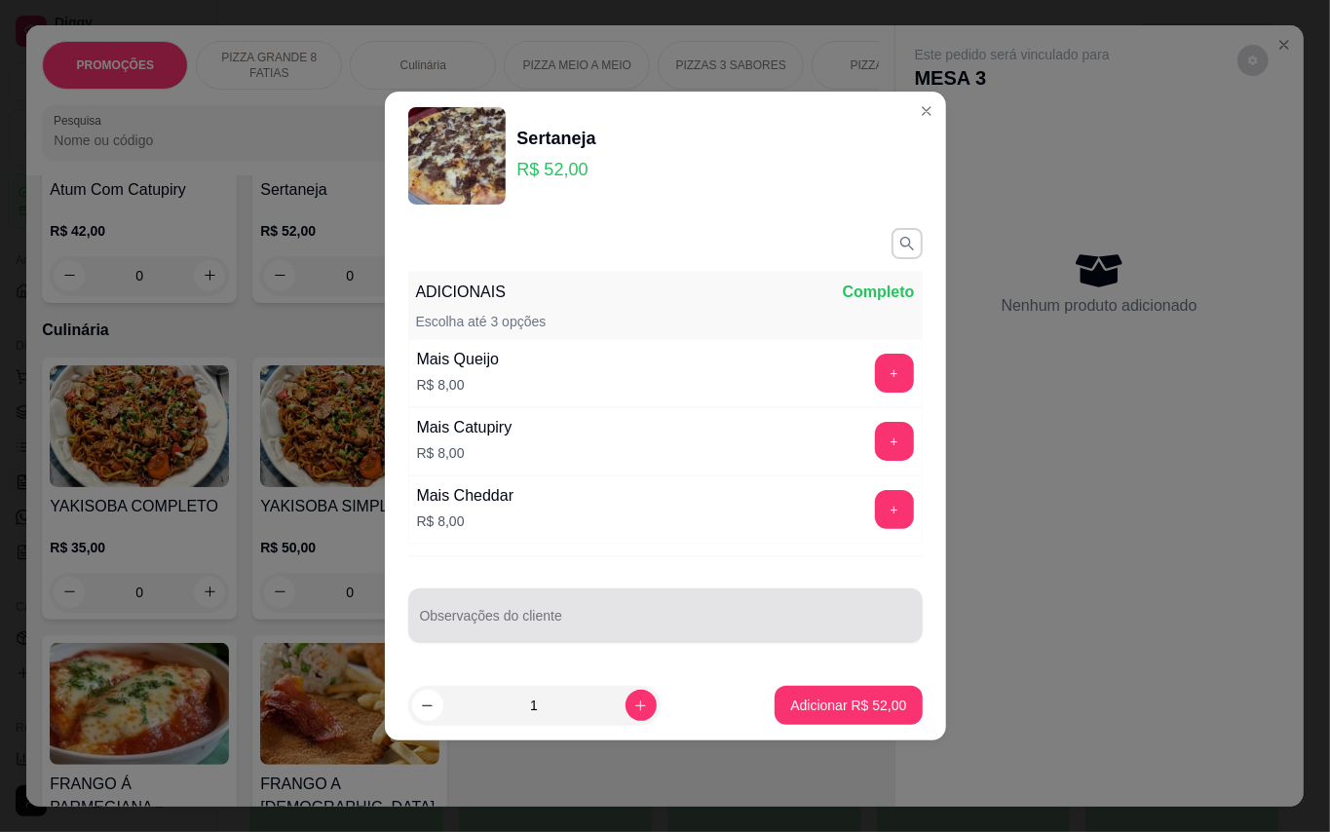
click at [639, 614] on div at bounding box center [665, 615] width 491 height 39
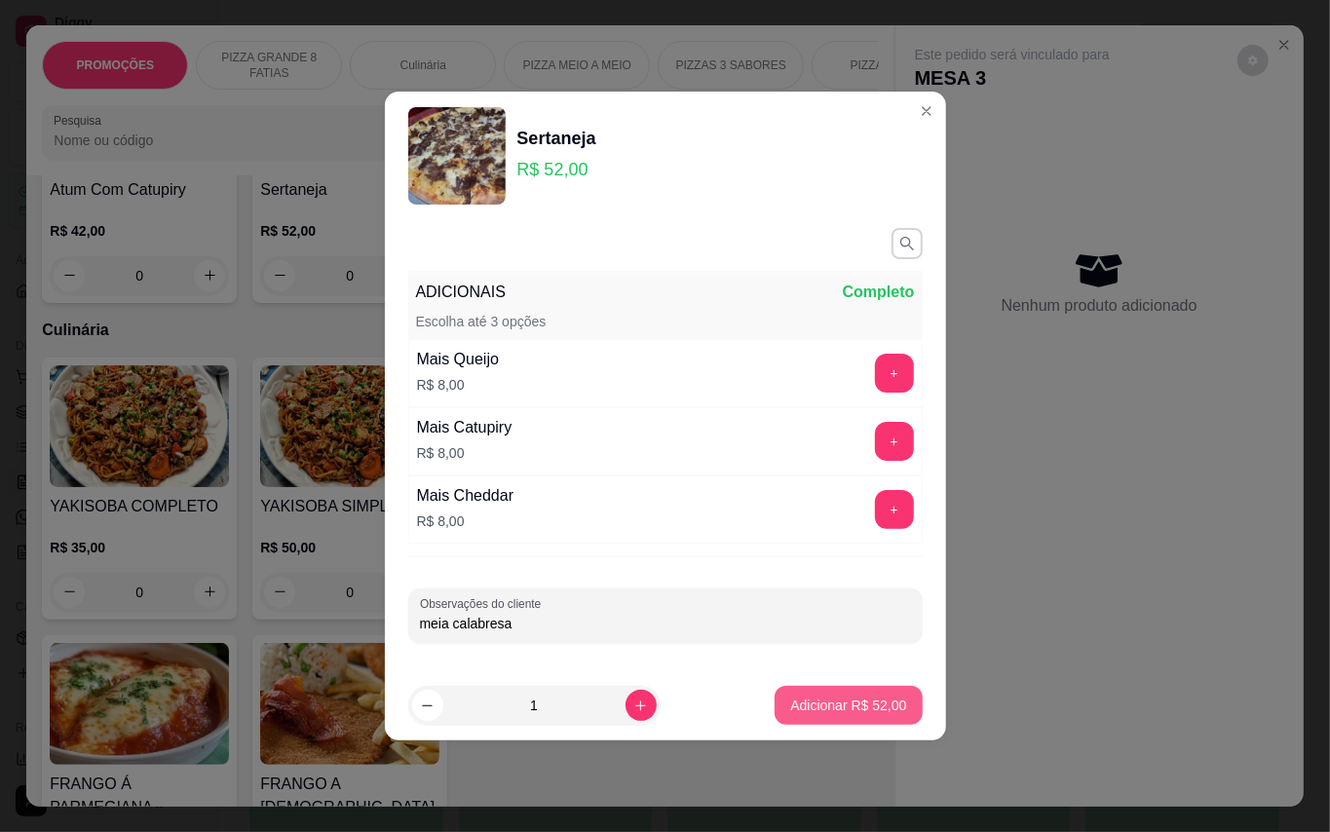
type input "meia calabresa"
click at [792, 700] on p "Adicionar R$ 52,00" at bounding box center [848, 705] width 116 height 19
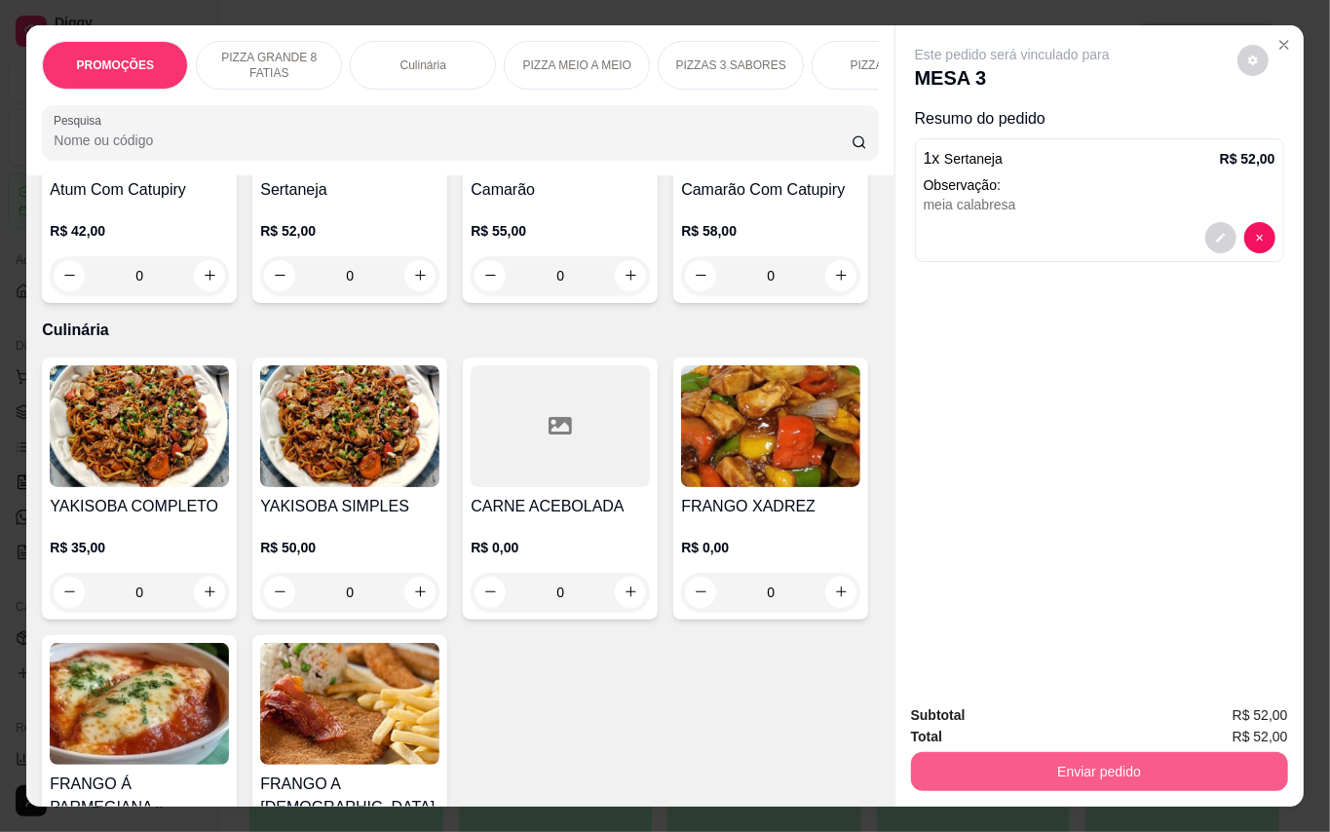
click at [1066, 758] on button "Enviar pedido" at bounding box center [1099, 771] width 377 height 39
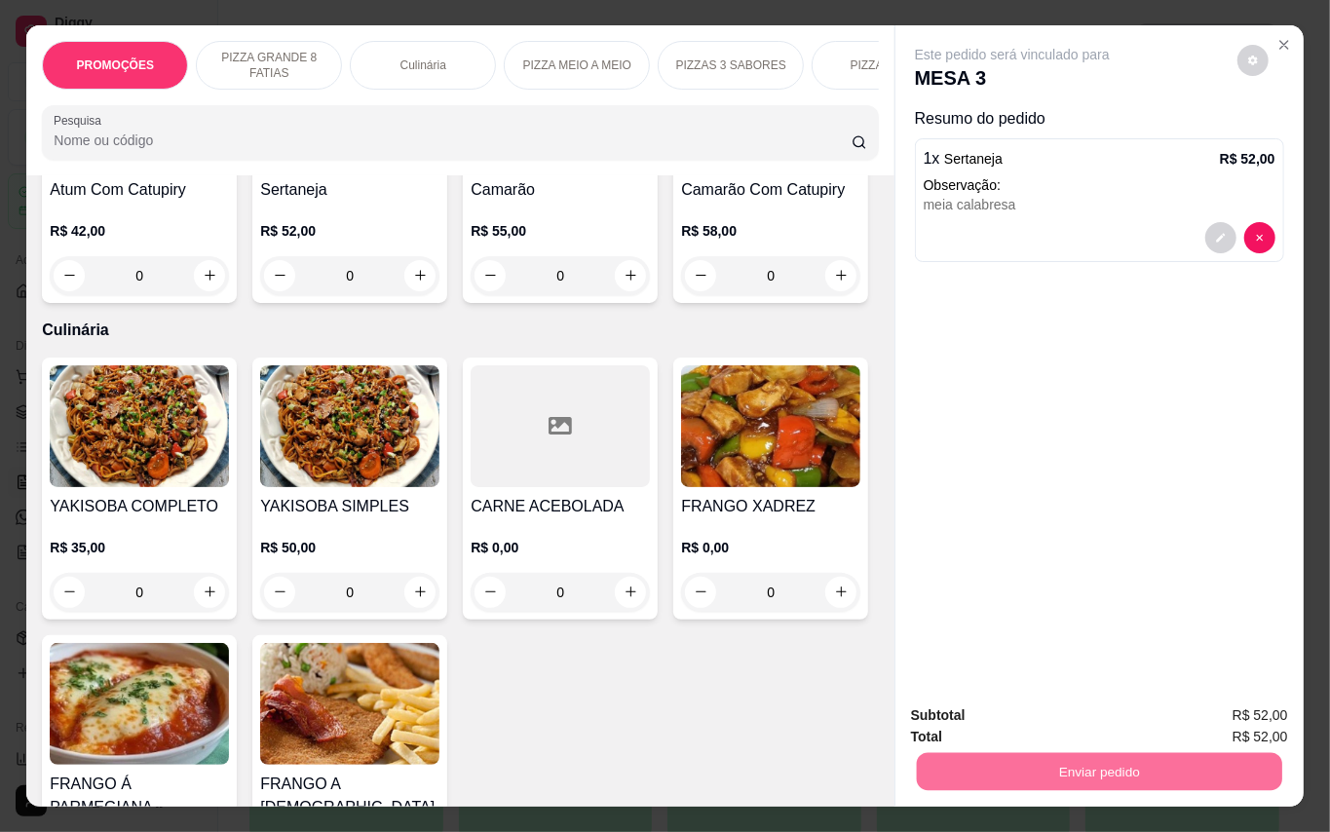
click at [1270, 706] on button "Enviar pedido" at bounding box center [1235, 715] width 110 height 37
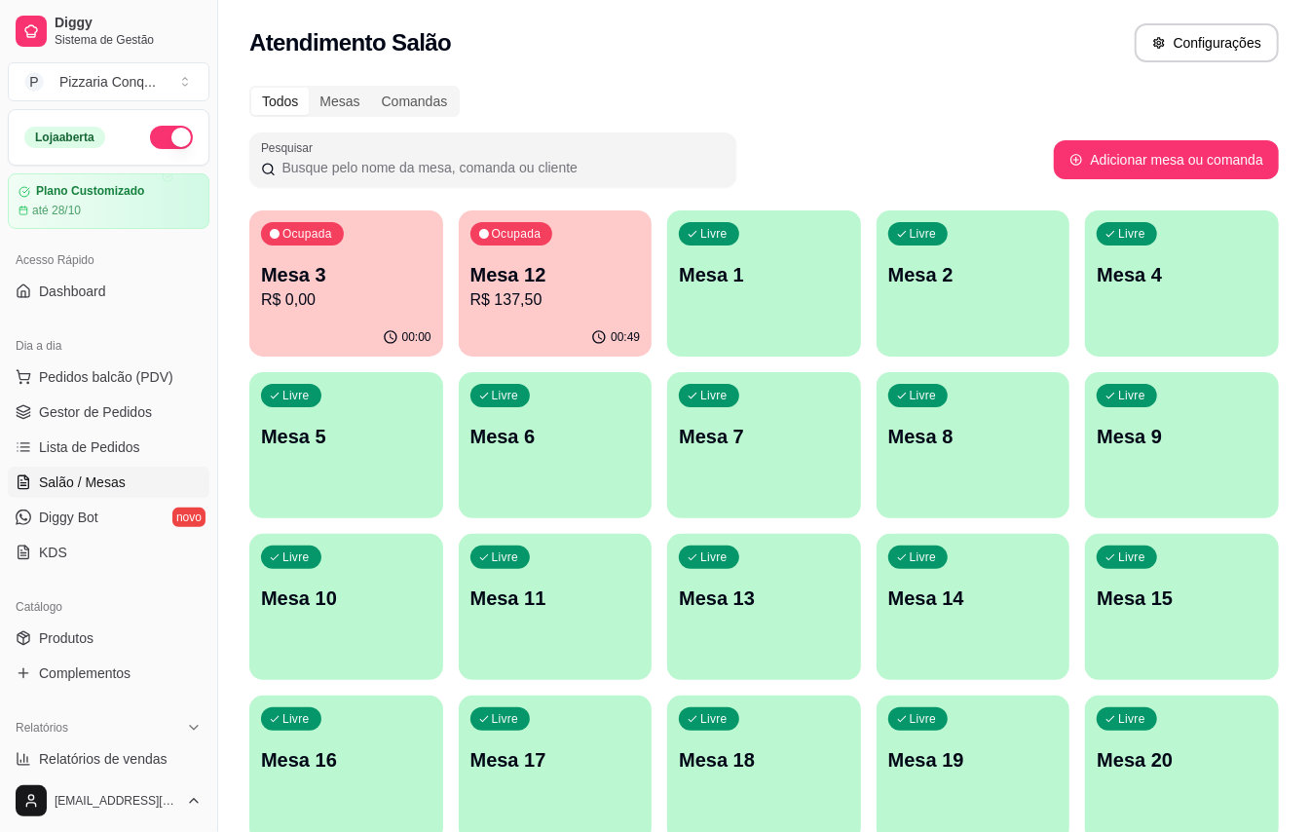
click at [349, 339] on div "00:00" at bounding box center [346, 338] width 194 height 38
click at [101, 421] on span "Gestor de Pedidos" at bounding box center [95, 411] width 113 height 19
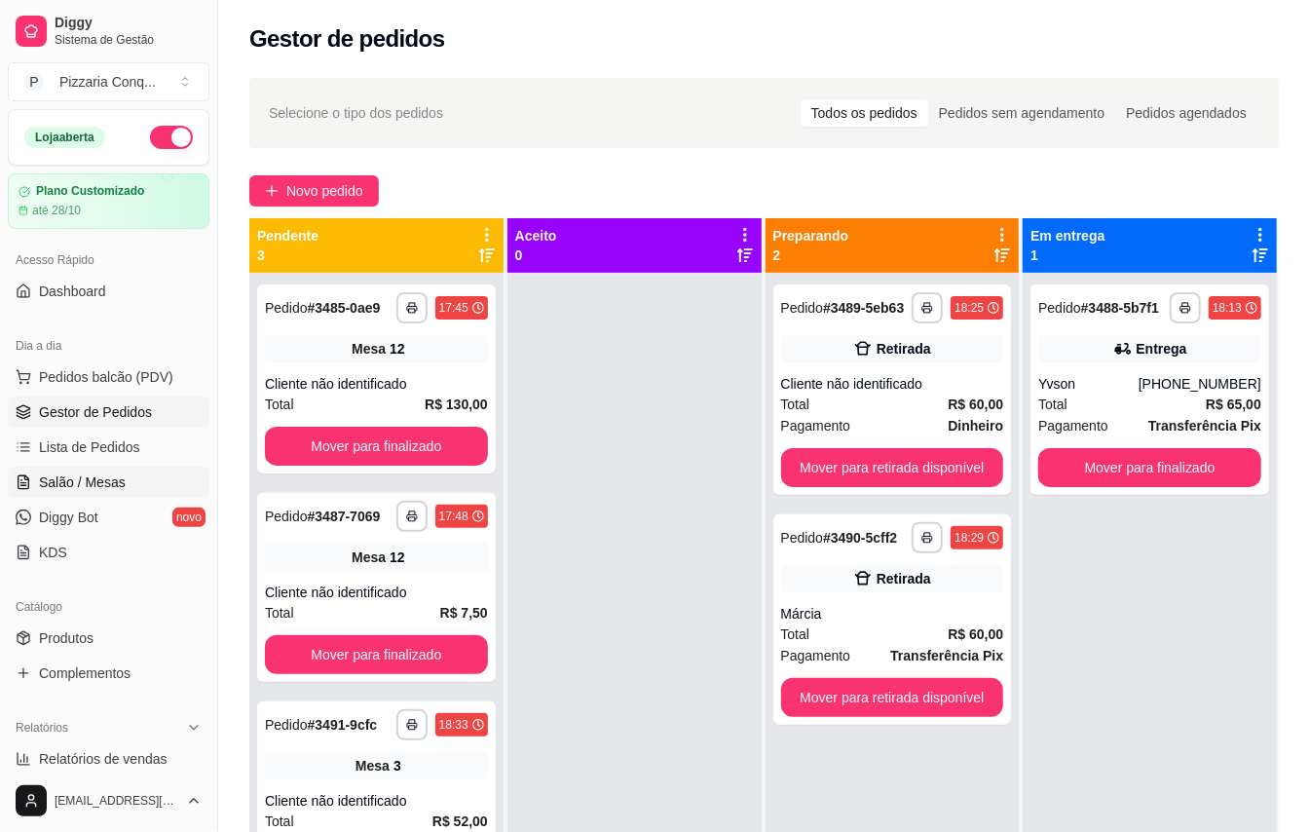
click at [110, 481] on span "Salão / Mesas" at bounding box center [82, 482] width 87 height 19
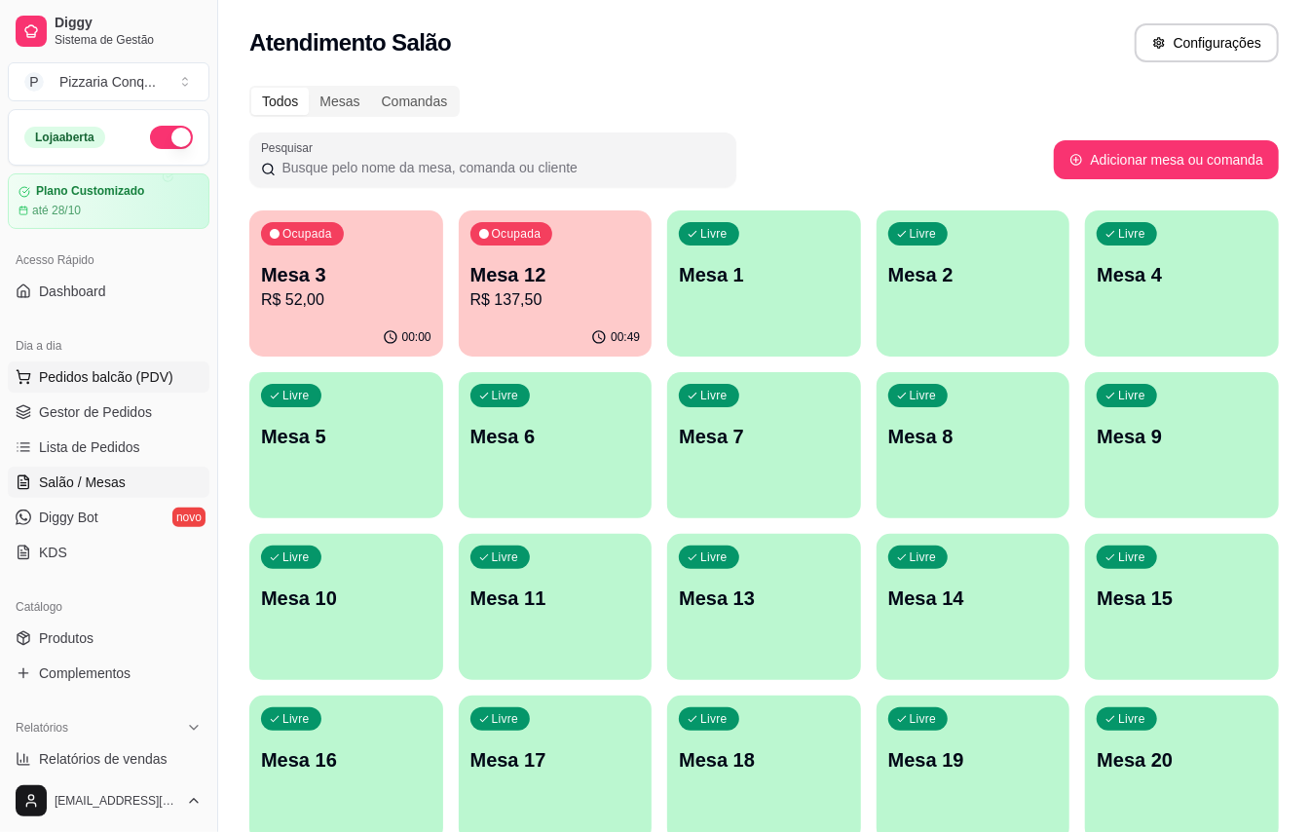
click at [95, 380] on span "Pedidos balcão (PDV)" at bounding box center [106, 376] width 134 height 19
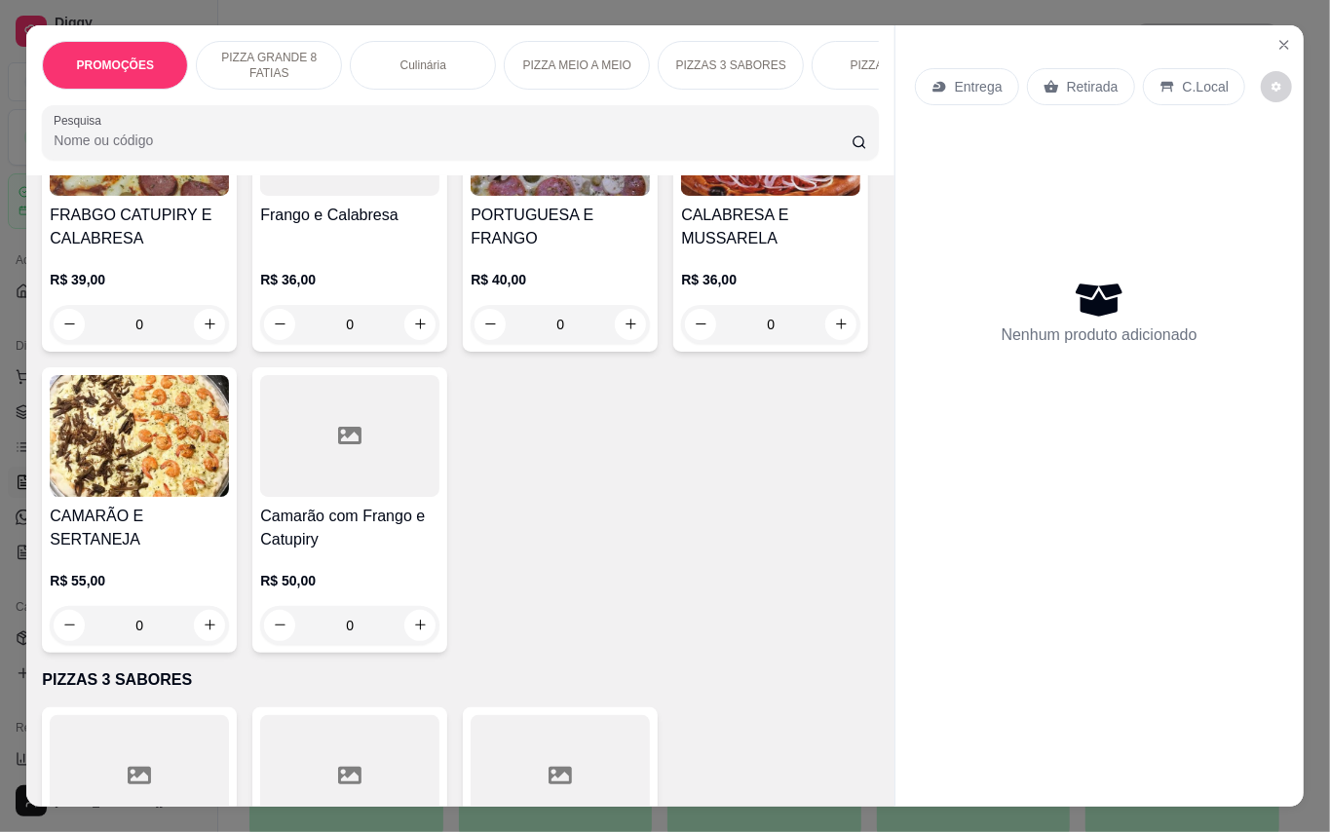
scroll to position [2338, 0]
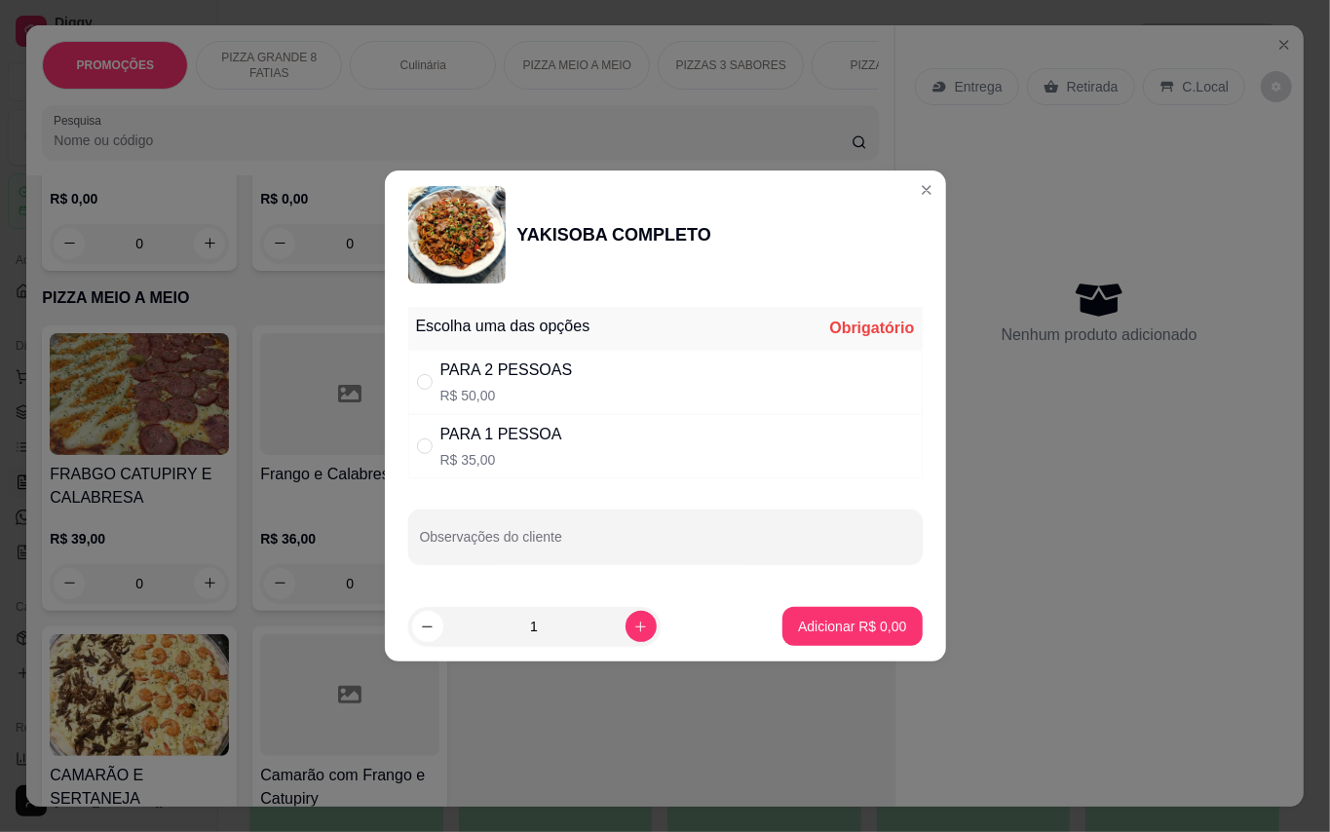
click at [515, 368] on div "PARA 2 PESSOAS" at bounding box center [506, 370] width 132 height 23
radio input "true"
click at [863, 633] on p "Adicionar R$ 50,00" at bounding box center [848, 626] width 116 height 19
type input "1"
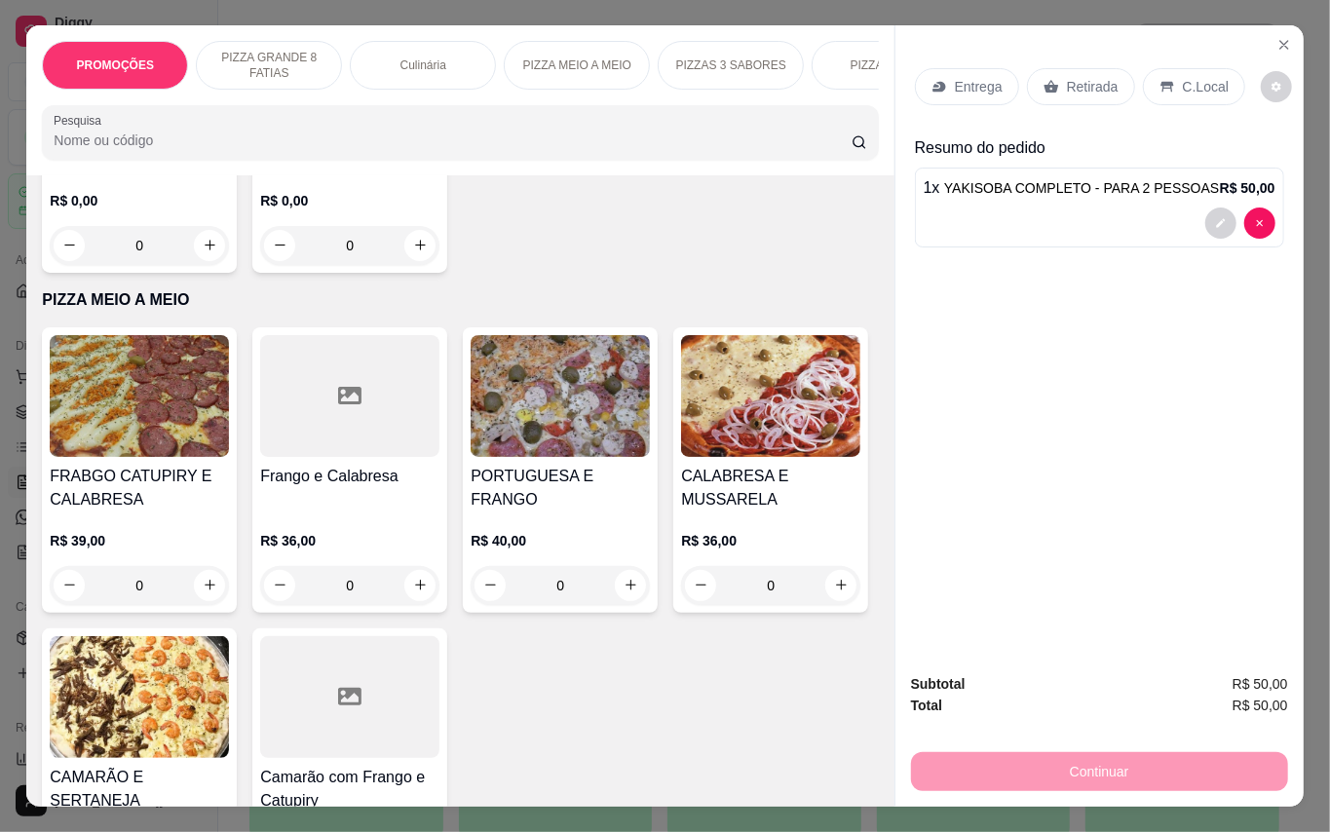
click at [955, 80] on p "Entrega" at bounding box center [979, 86] width 48 height 19
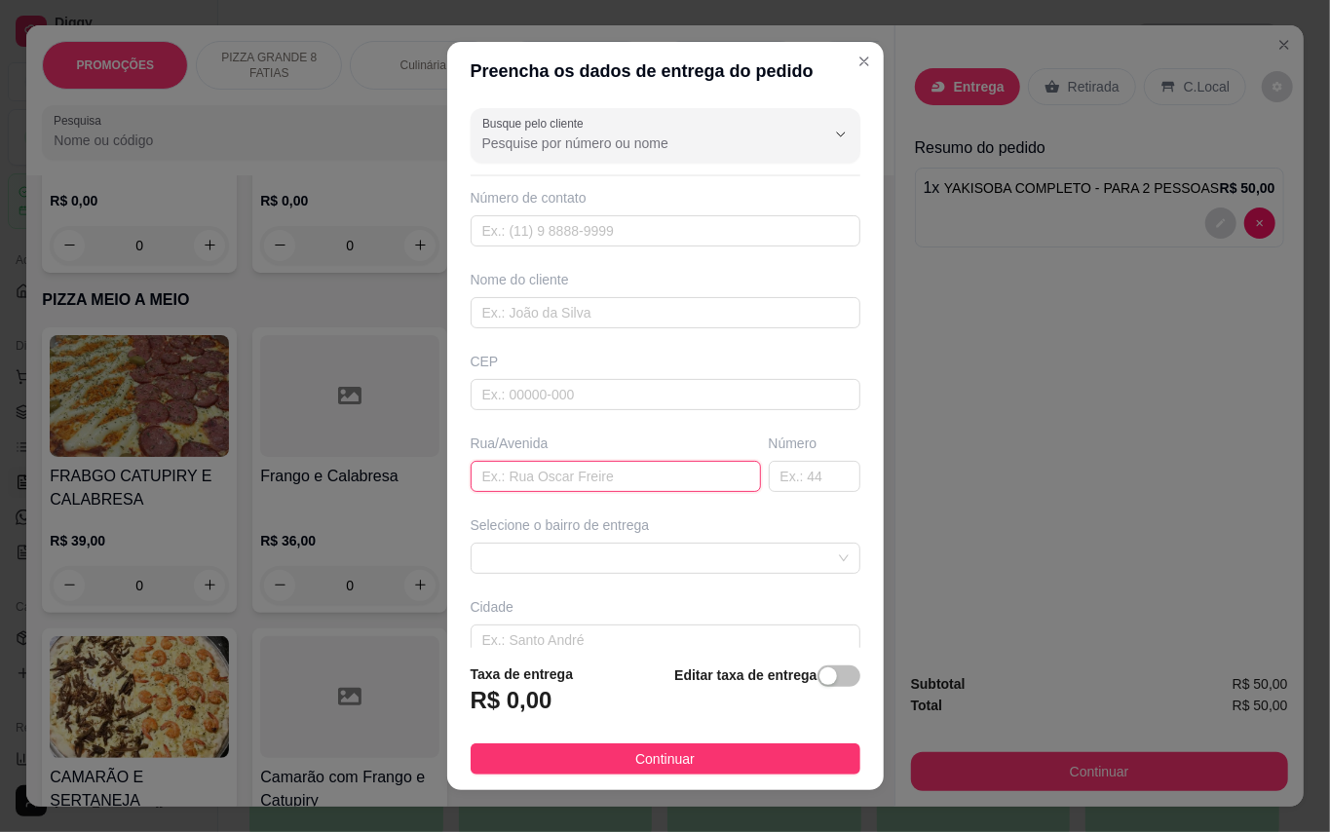
click at [574, 479] on input "text" at bounding box center [616, 476] width 290 height 31
type input "Rua asteca"
click at [789, 480] on input "text" at bounding box center [815, 476] width 92 height 31
type input "313"
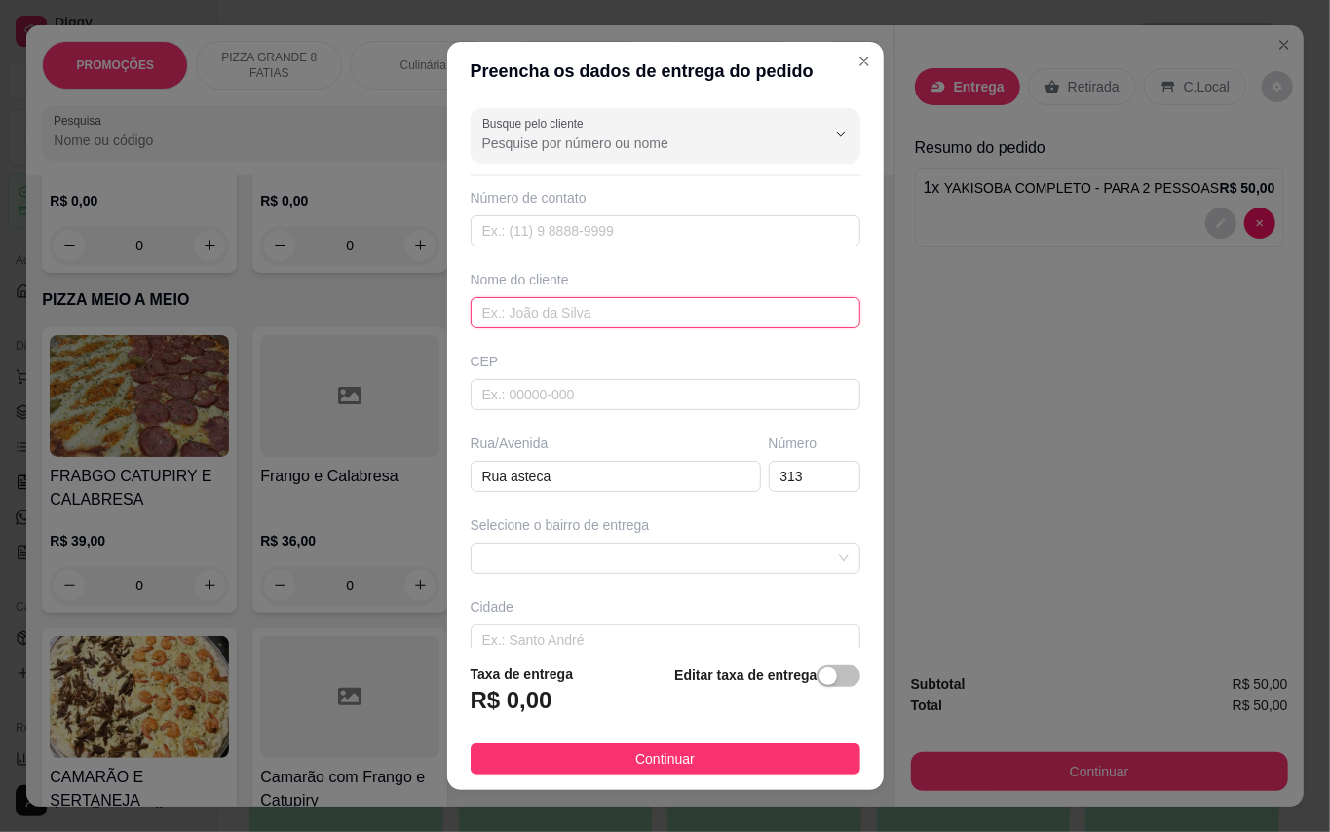
click at [625, 312] on input "text" at bounding box center [666, 312] width 390 height 31
type input "vivi"
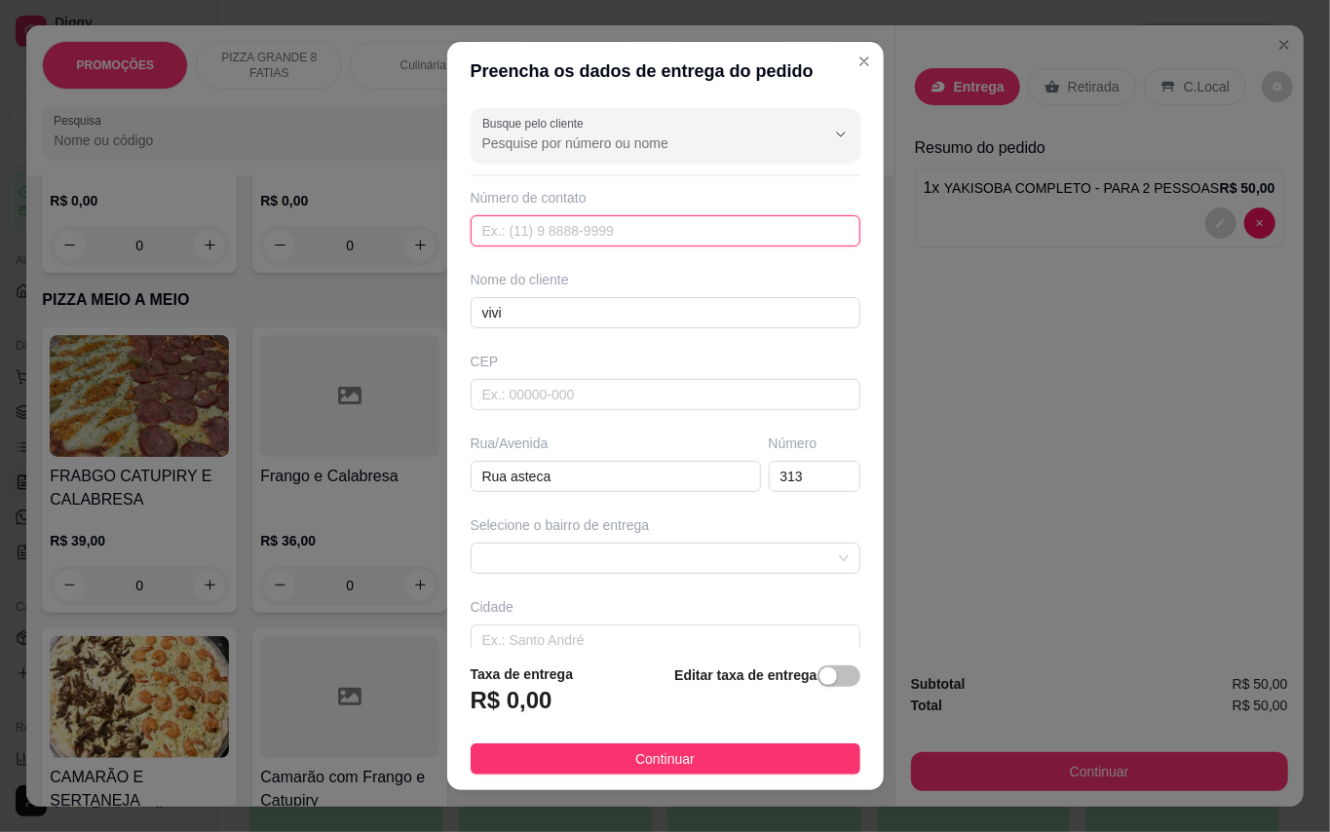
click at [625, 239] on input "text" at bounding box center [666, 230] width 390 height 31
type input "[PHONE_NUMBER]"
click at [574, 559] on span at bounding box center [665, 558] width 366 height 29
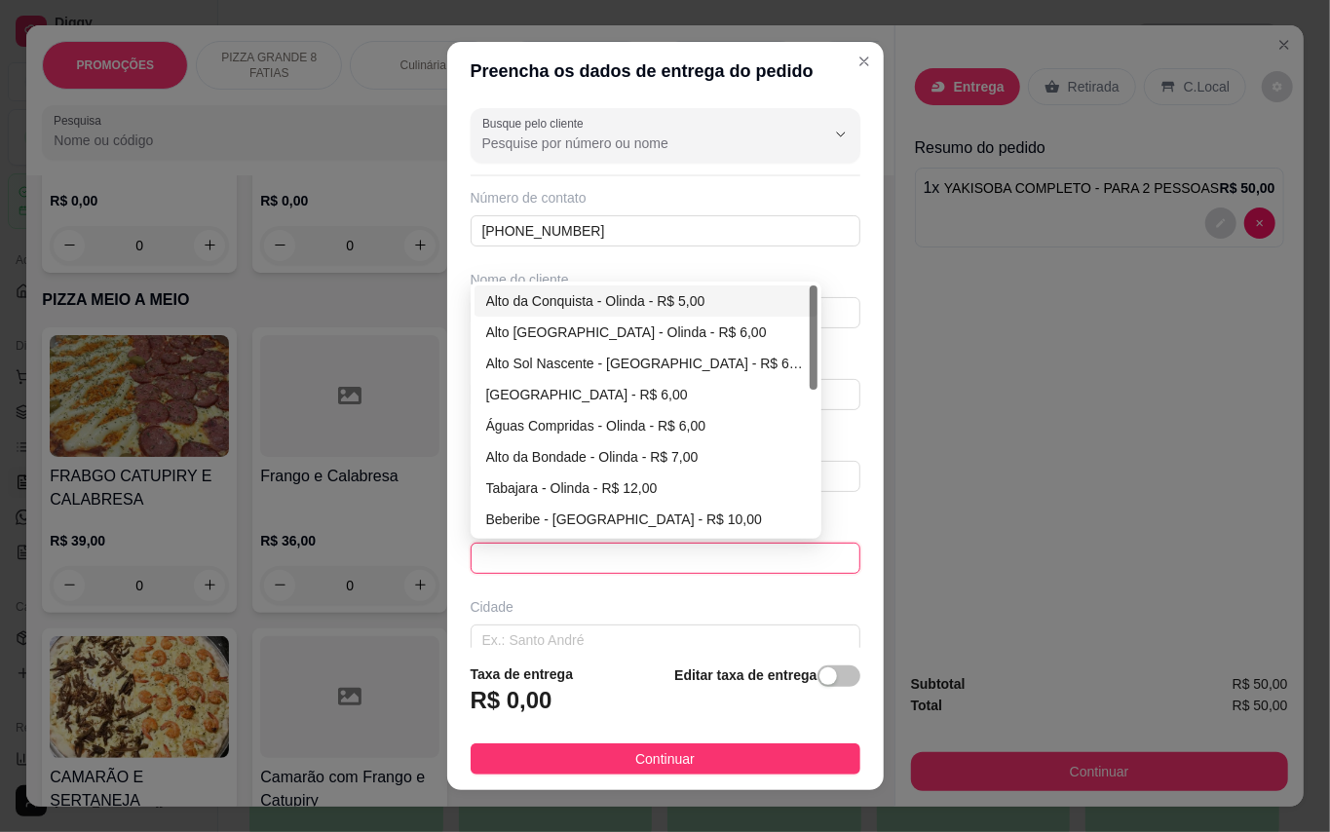
click at [542, 298] on div "Alto da Conquista - Olinda - R$ 5,00" at bounding box center [646, 300] width 320 height 21
type input "Olinda"
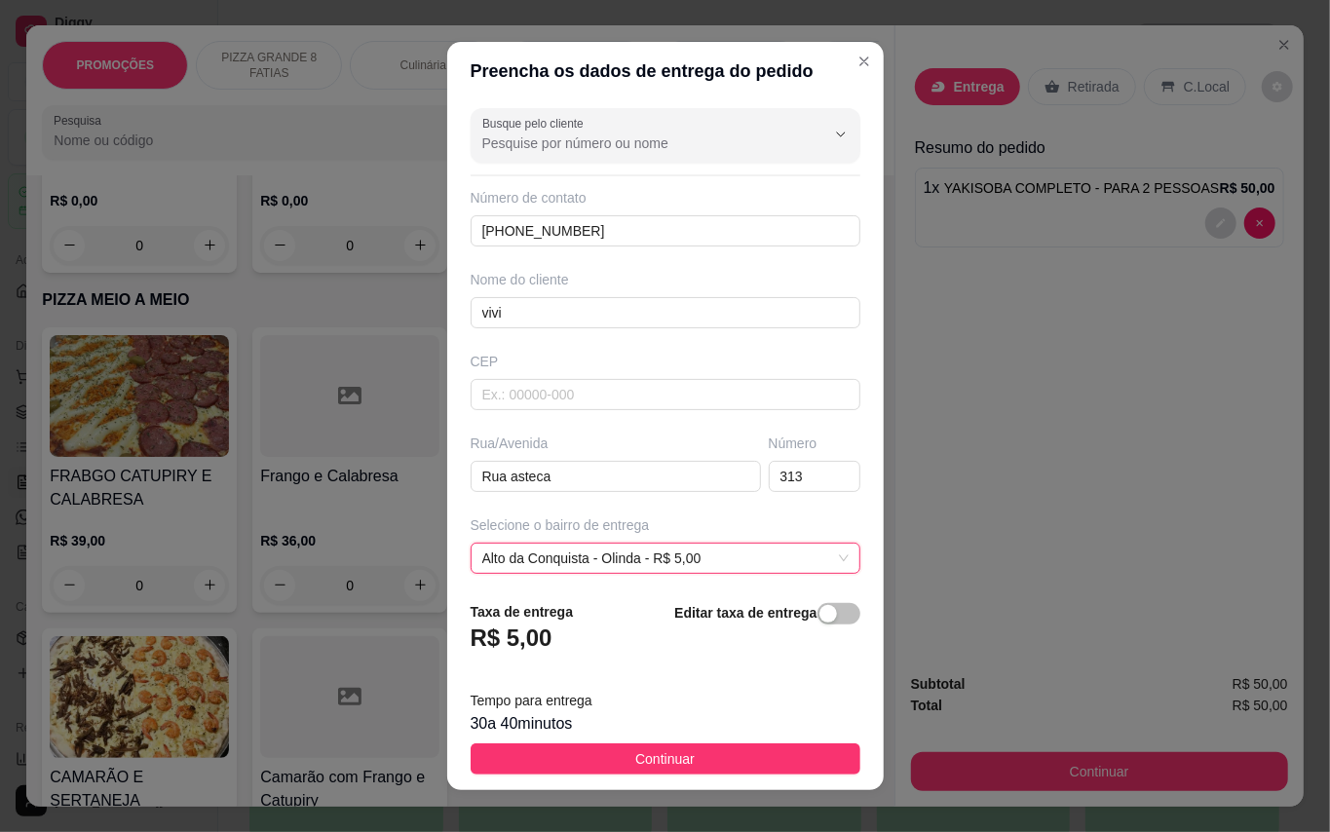
scroll to position [175, 0]
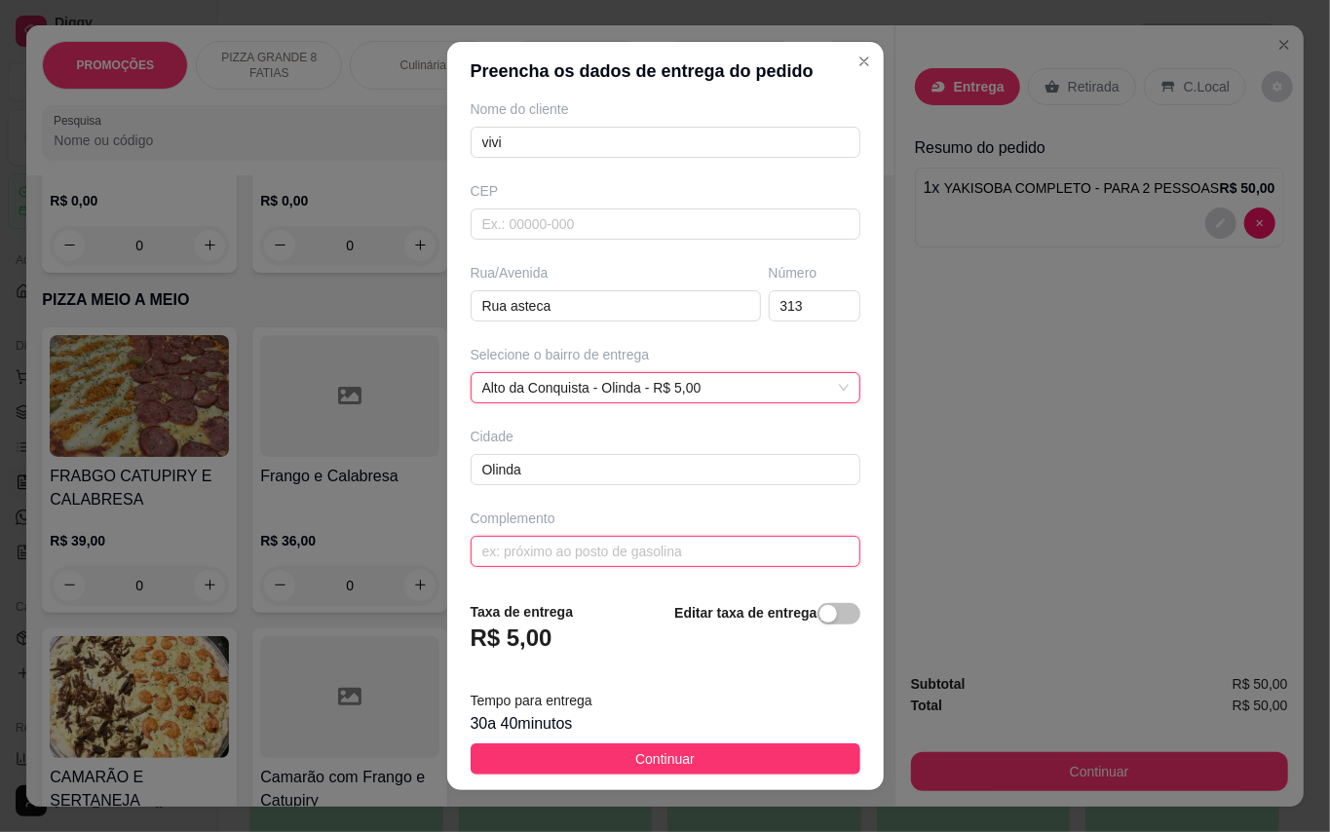
click at [547, 543] on input "text" at bounding box center [666, 551] width 390 height 31
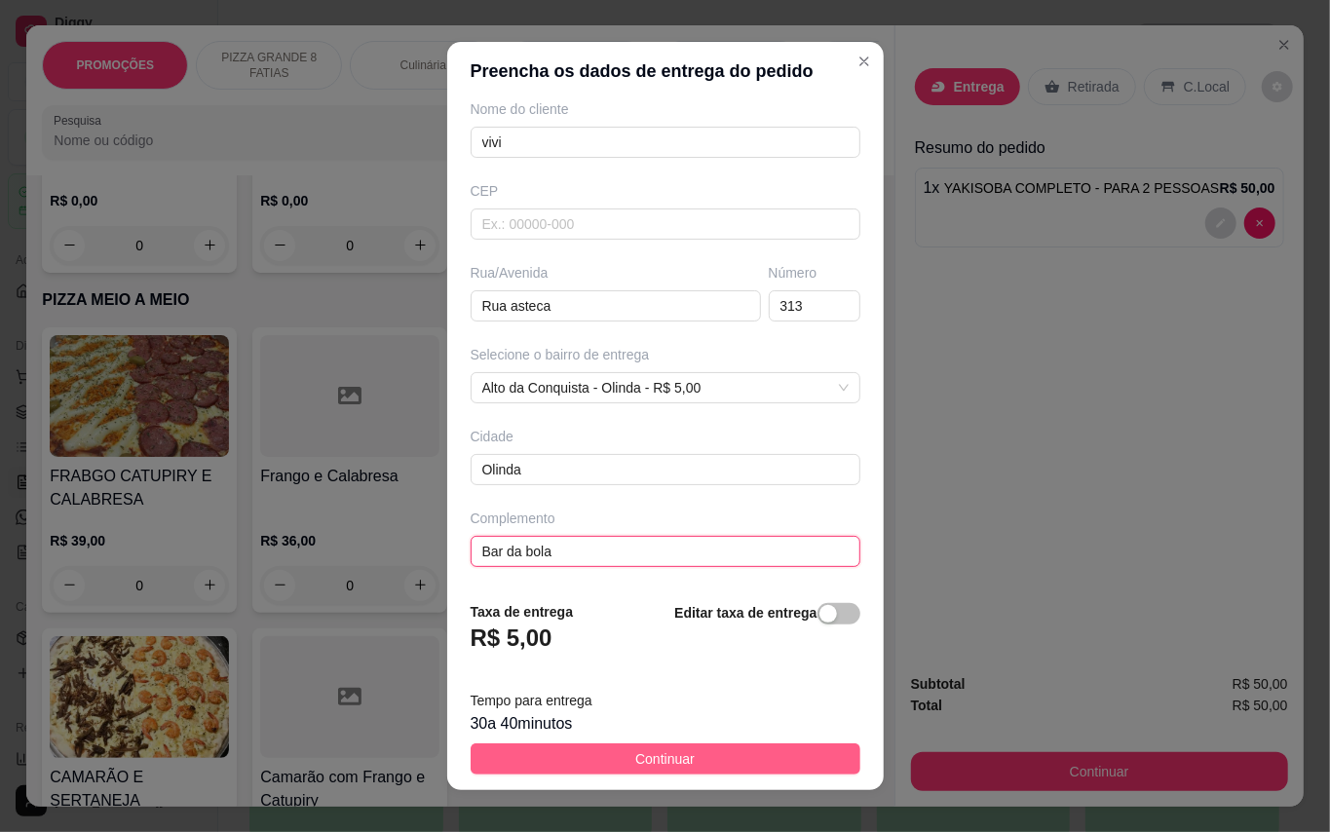
type input "Bar da bola"
click at [662, 773] on button "Continuar" at bounding box center [666, 758] width 390 height 31
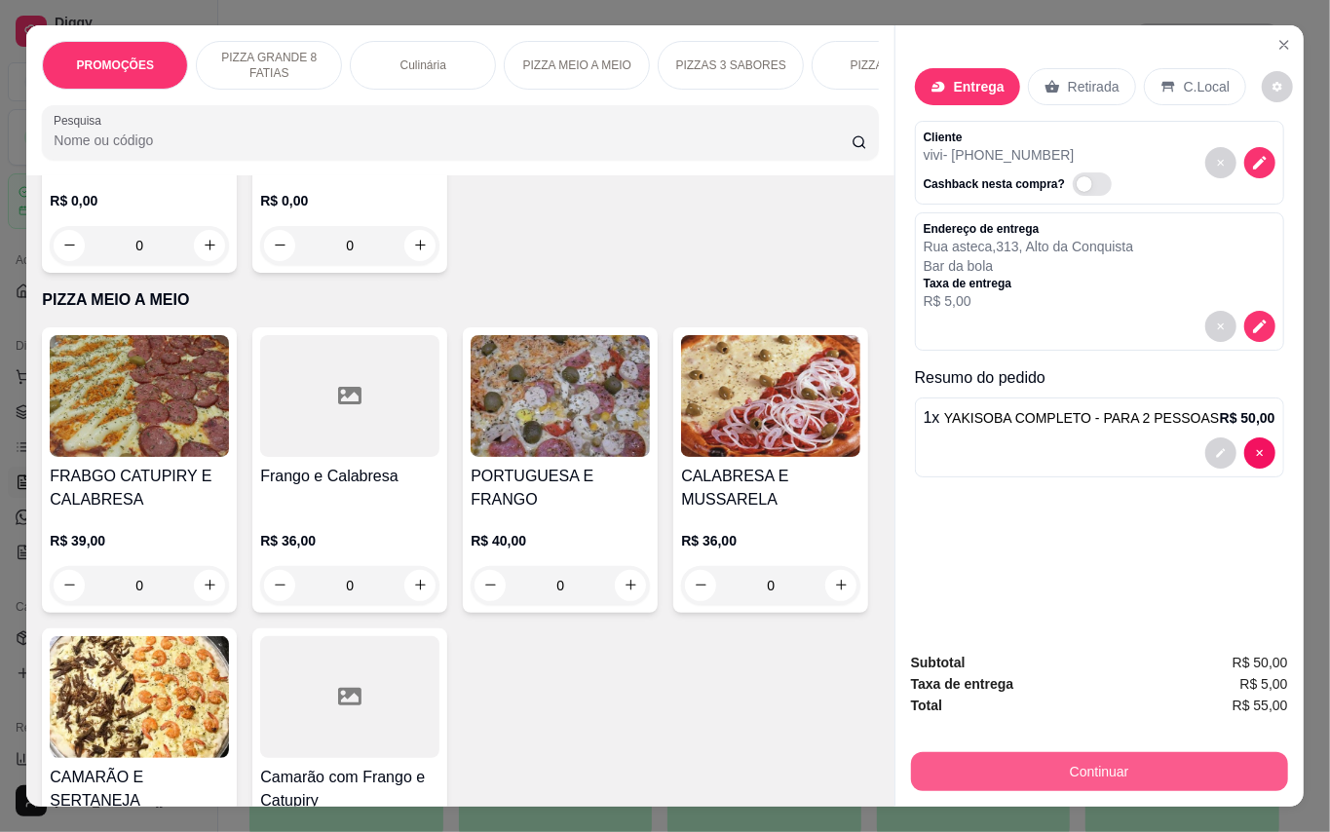
click at [1119, 765] on button "Continuar" at bounding box center [1099, 771] width 377 height 39
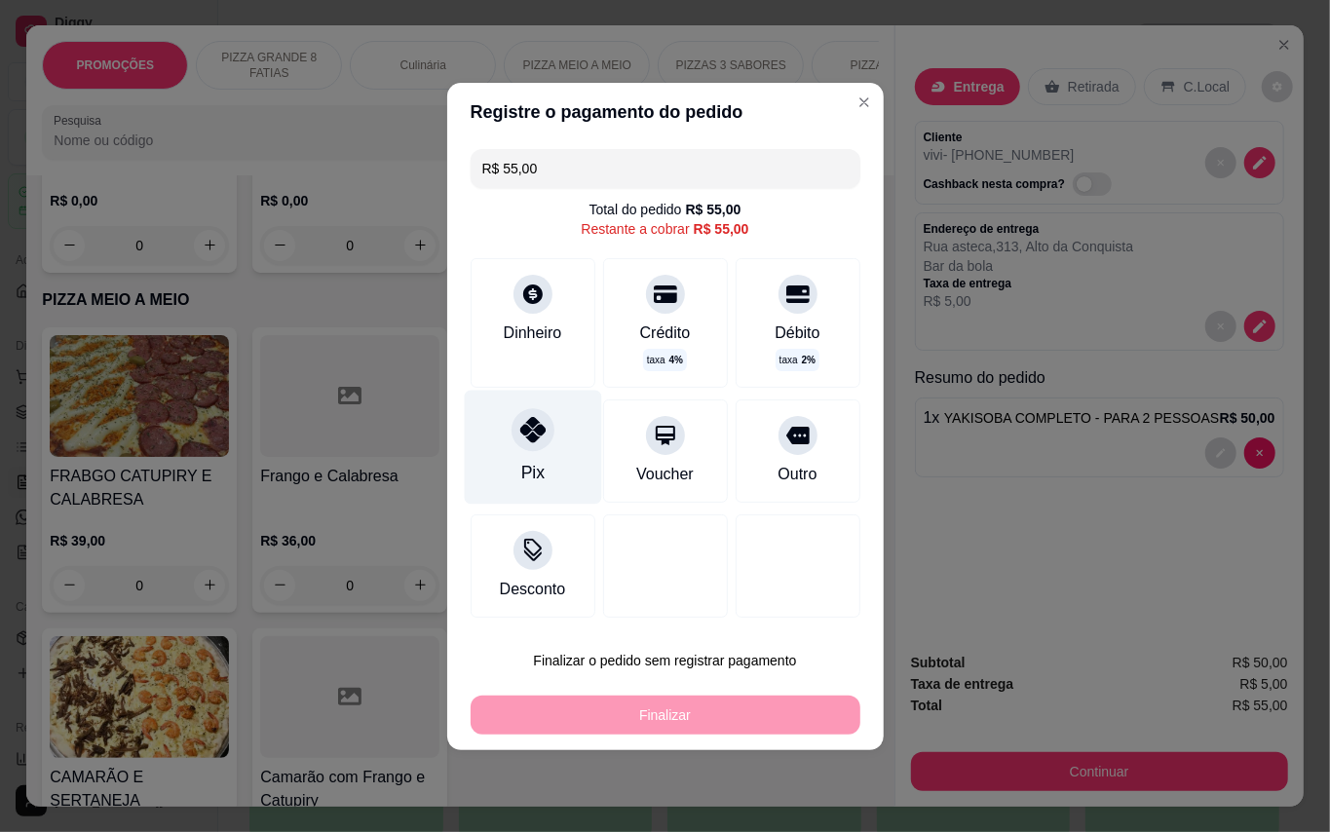
click at [514, 480] on div "Pix" at bounding box center [532, 447] width 137 height 114
type input "R$ 0,00"
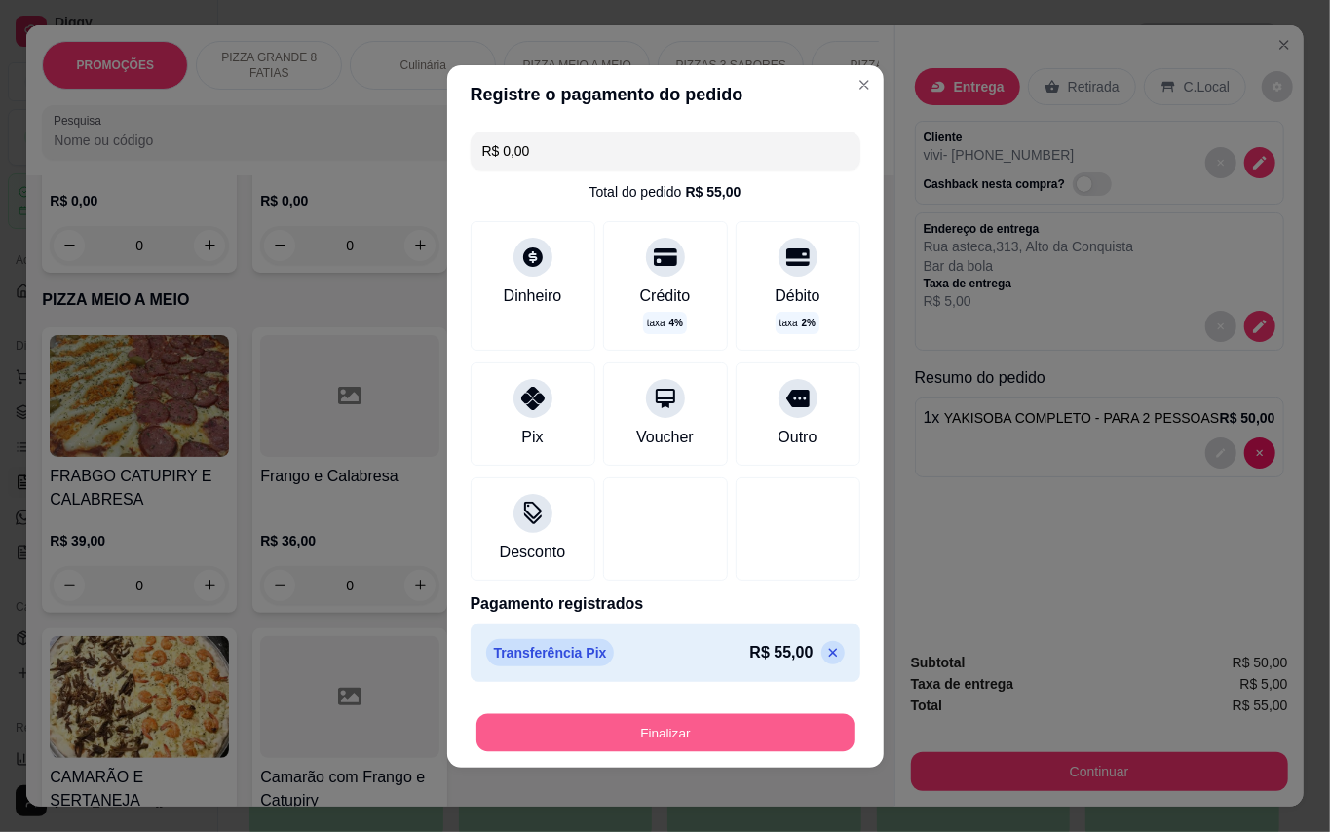
click at [664, 723] on button "Finalizar" at bounding box center [665, 732] width 378 height 38
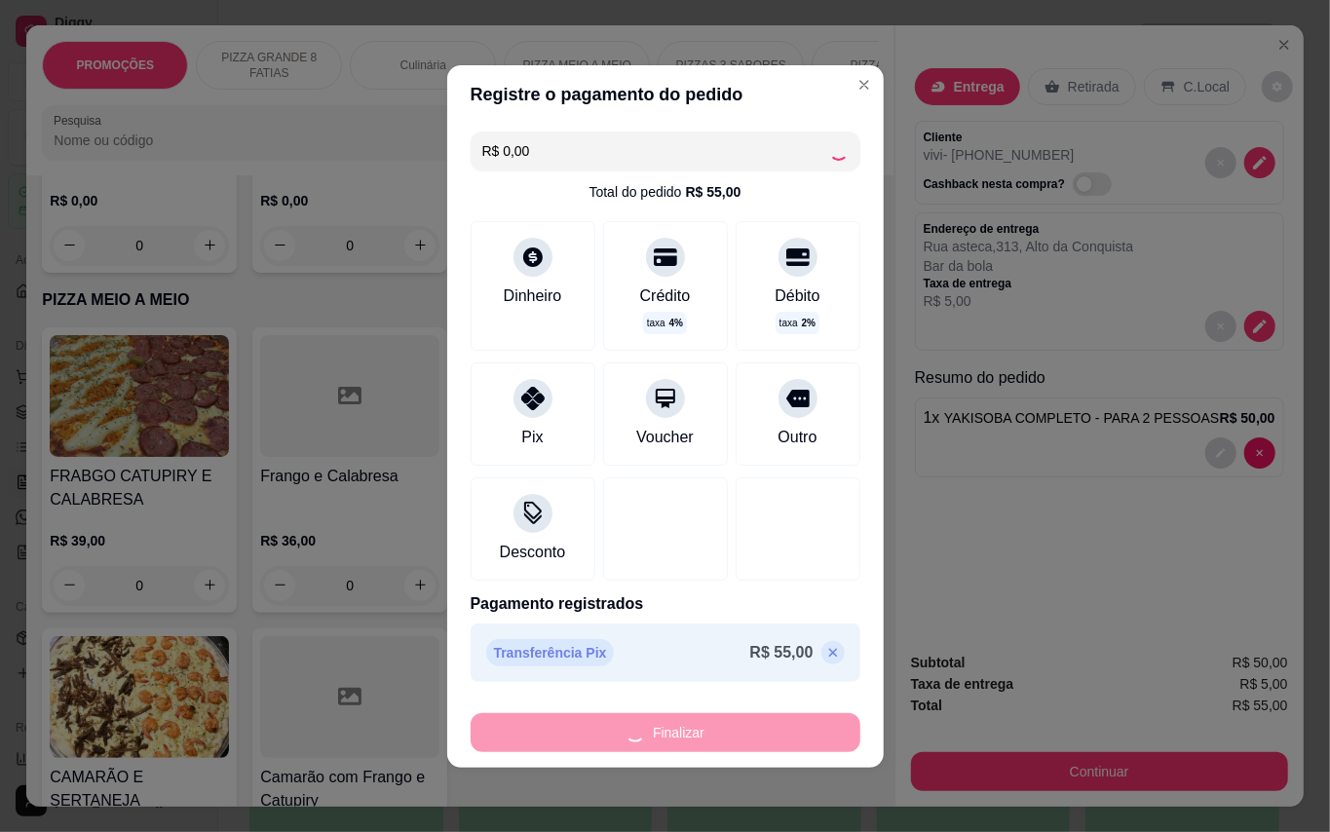
type input "0"
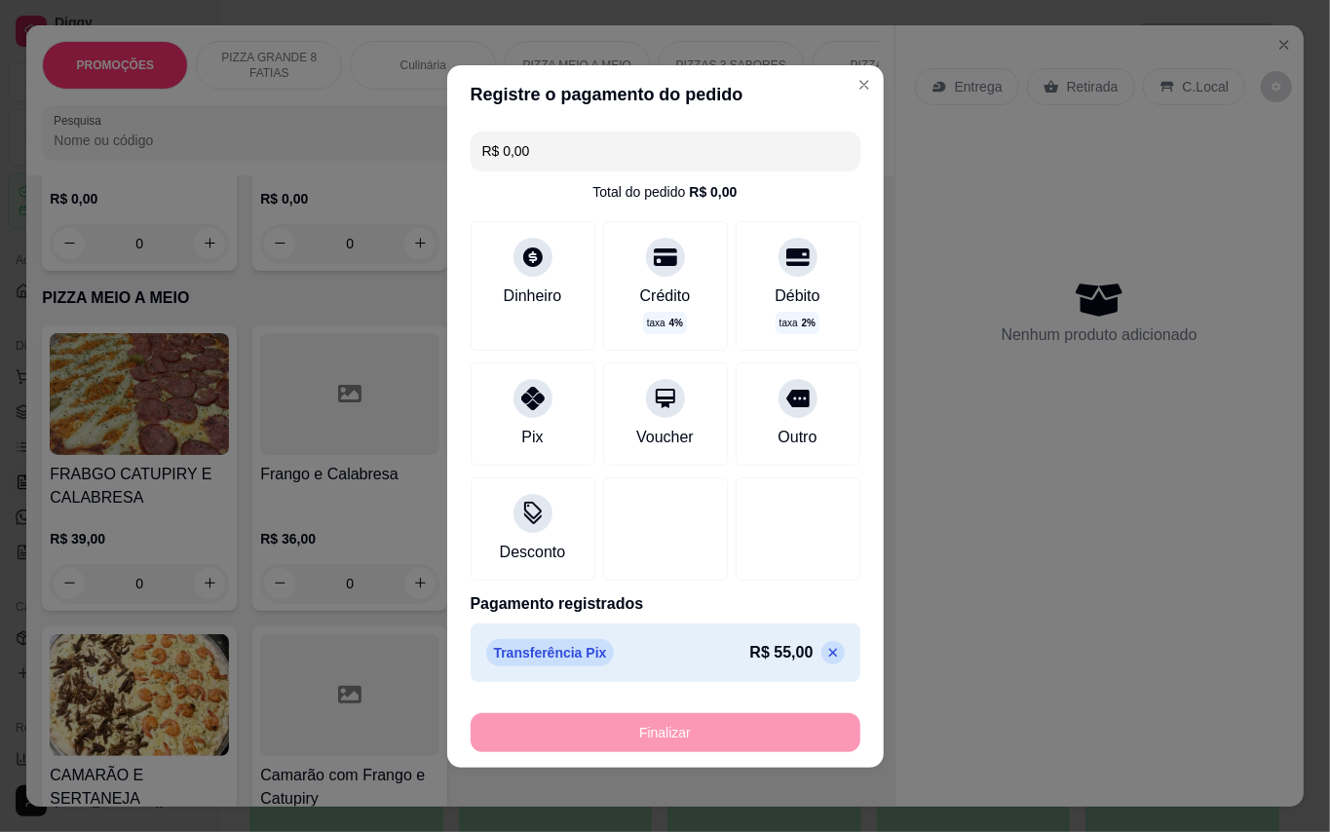
type input "-R$ 55,00"
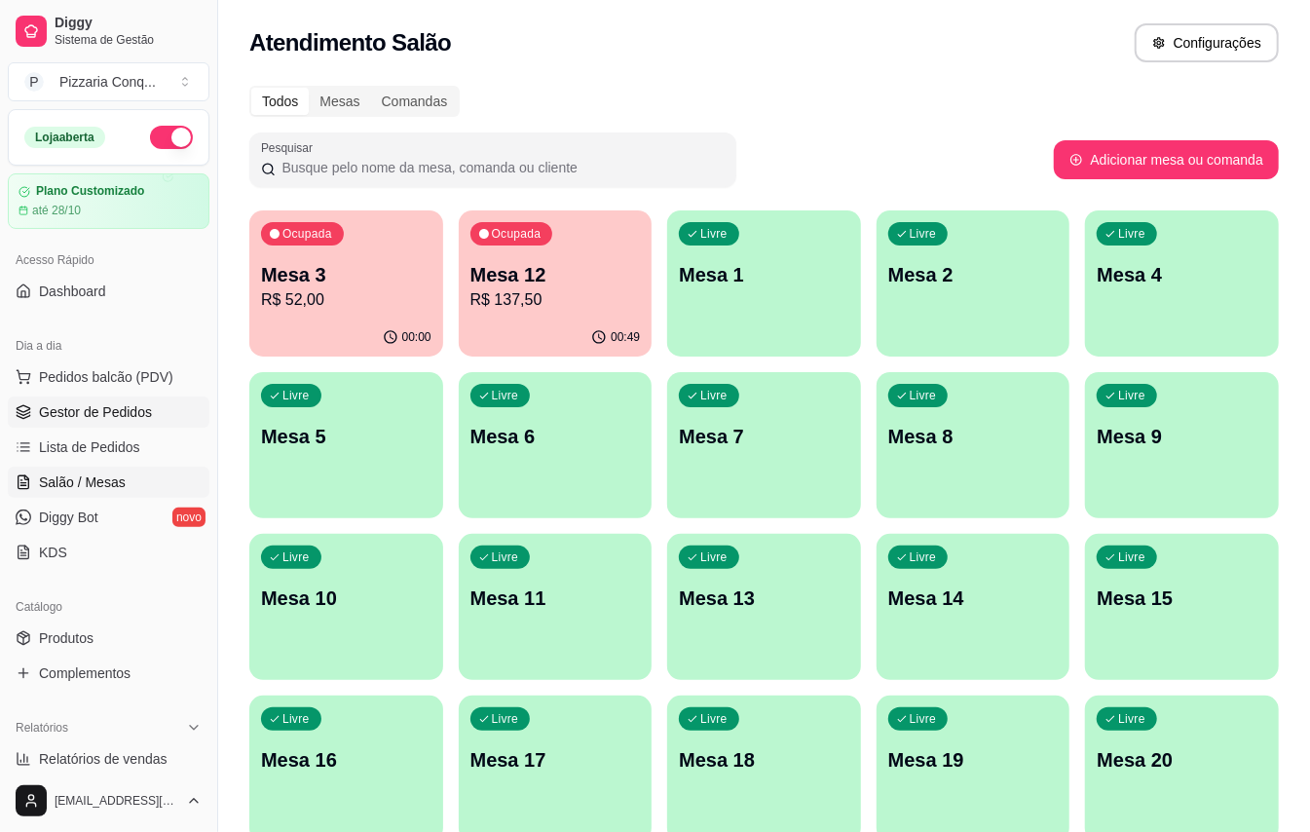
click at [106, 410] on span "Gestor de Pedidos" at bounding box center [95, 411] width 113 height 19
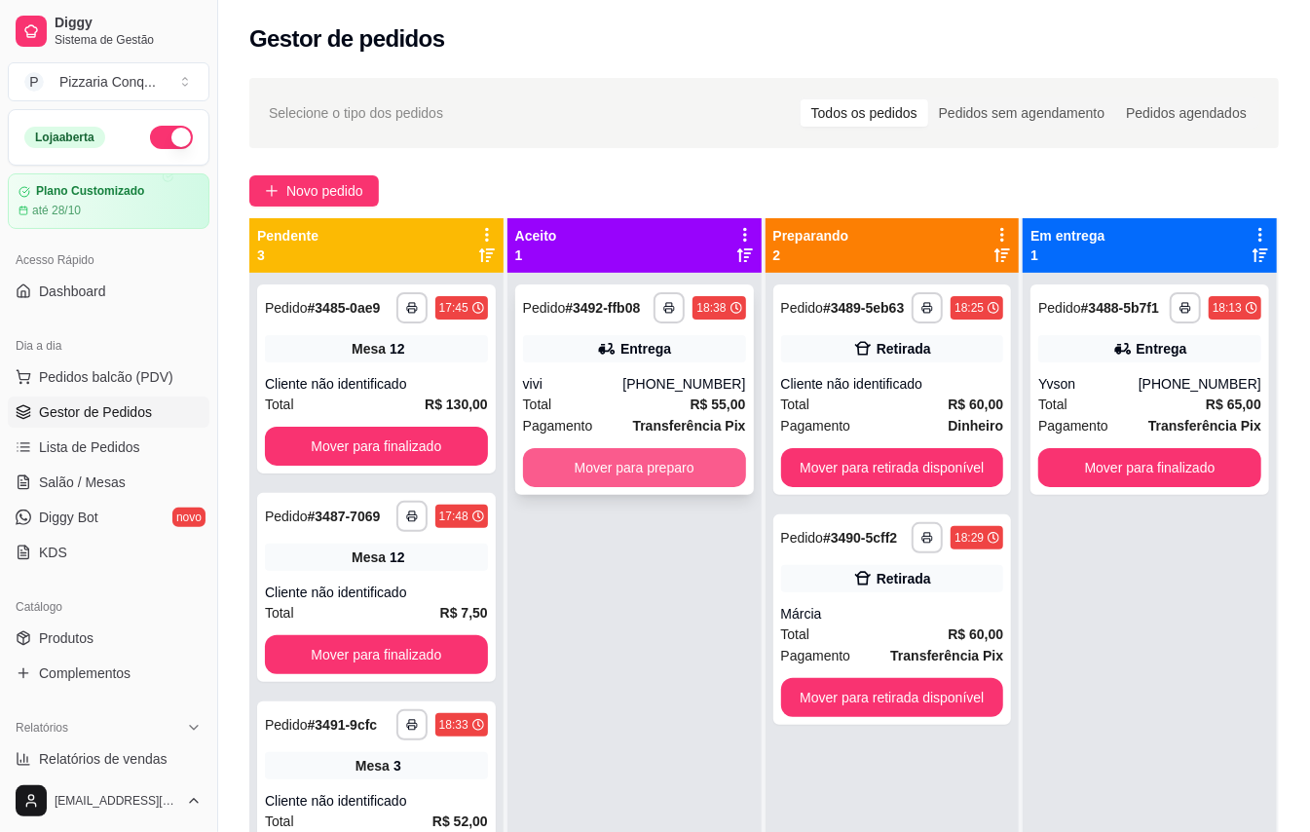
click at [653, 472] on button "Mover para preparo" at bounding box center [634, 467] width 223 height 39
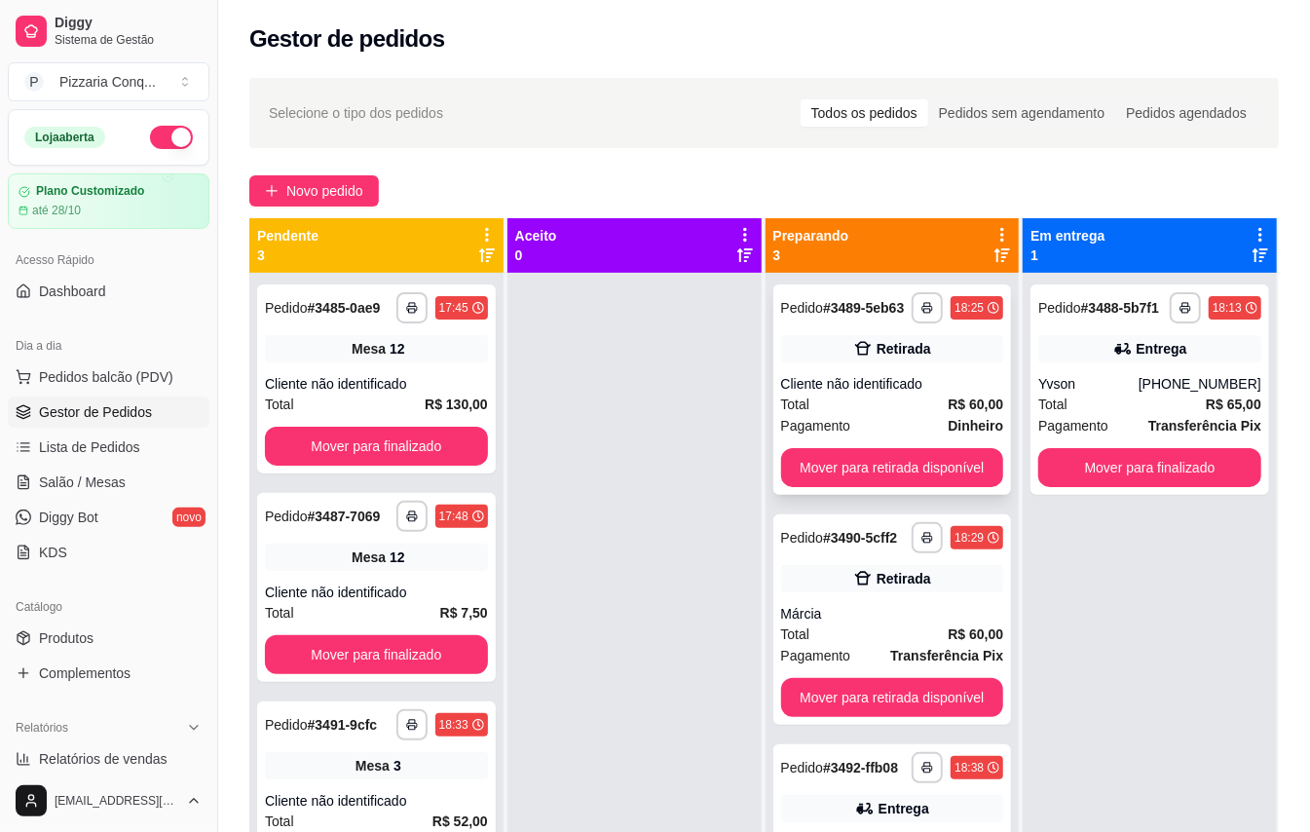
click at [932, 401] on div "Total R$ 60,00" at bounding box center [892, 404] width 223 height 21
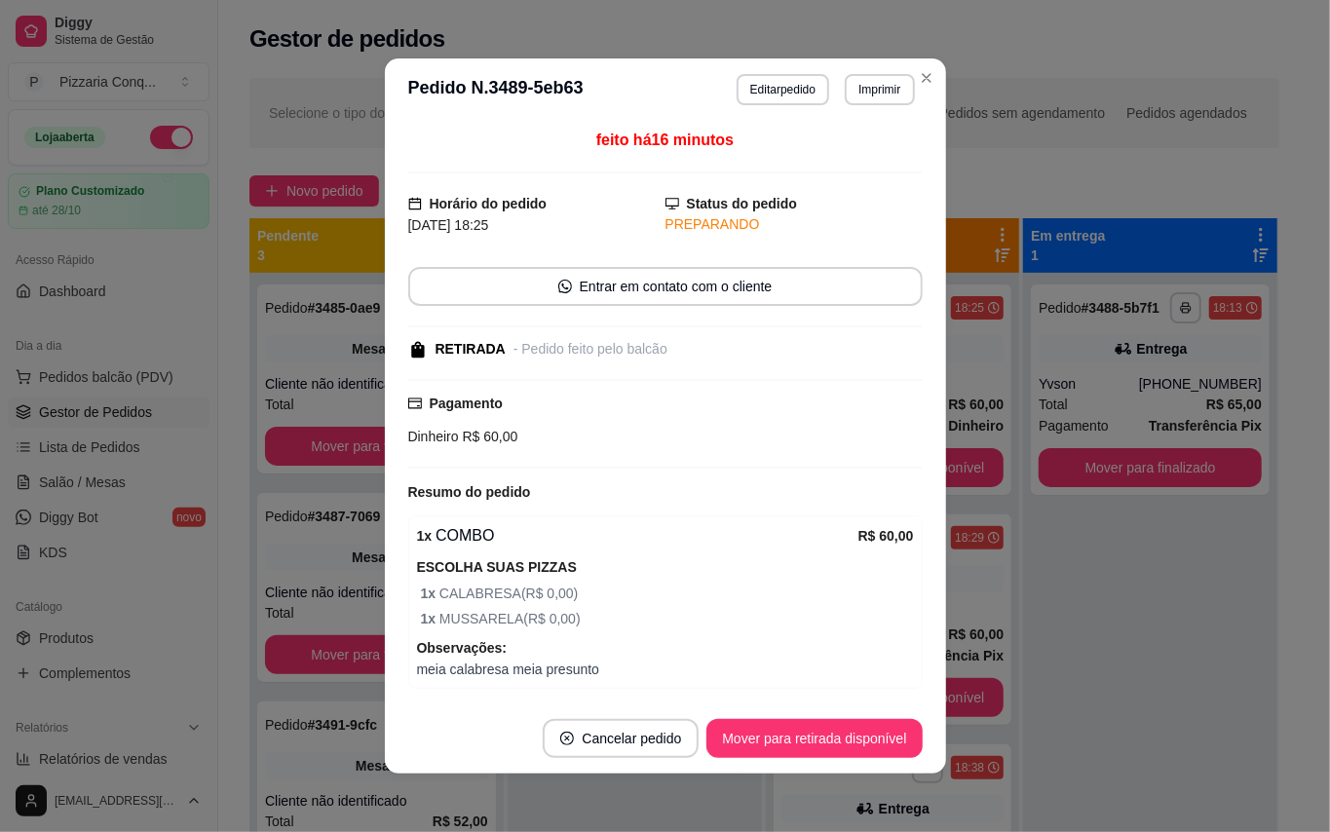
scroll to position [72, 0]
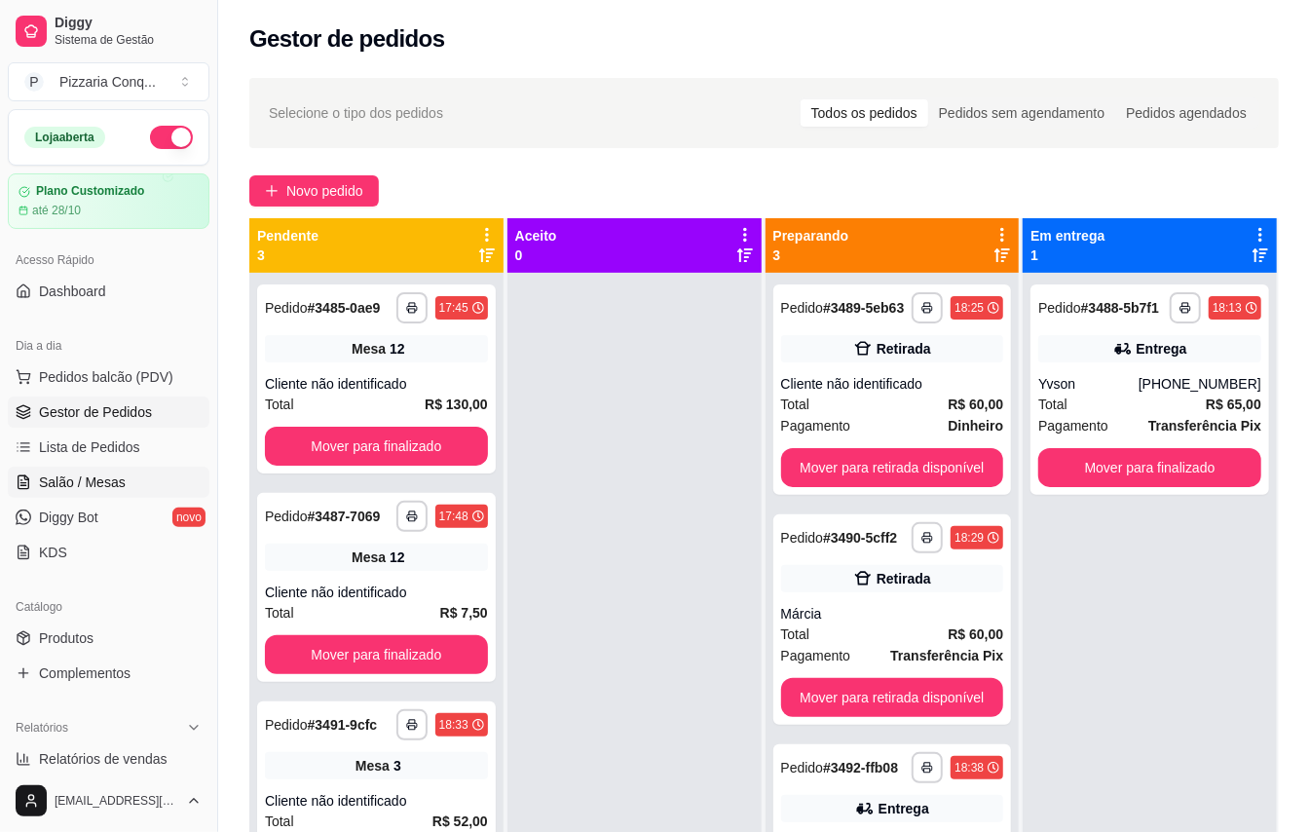
click at [105, 479] on span "Salão / Mesas" at bounding box center [82, 482] width 87 height 19
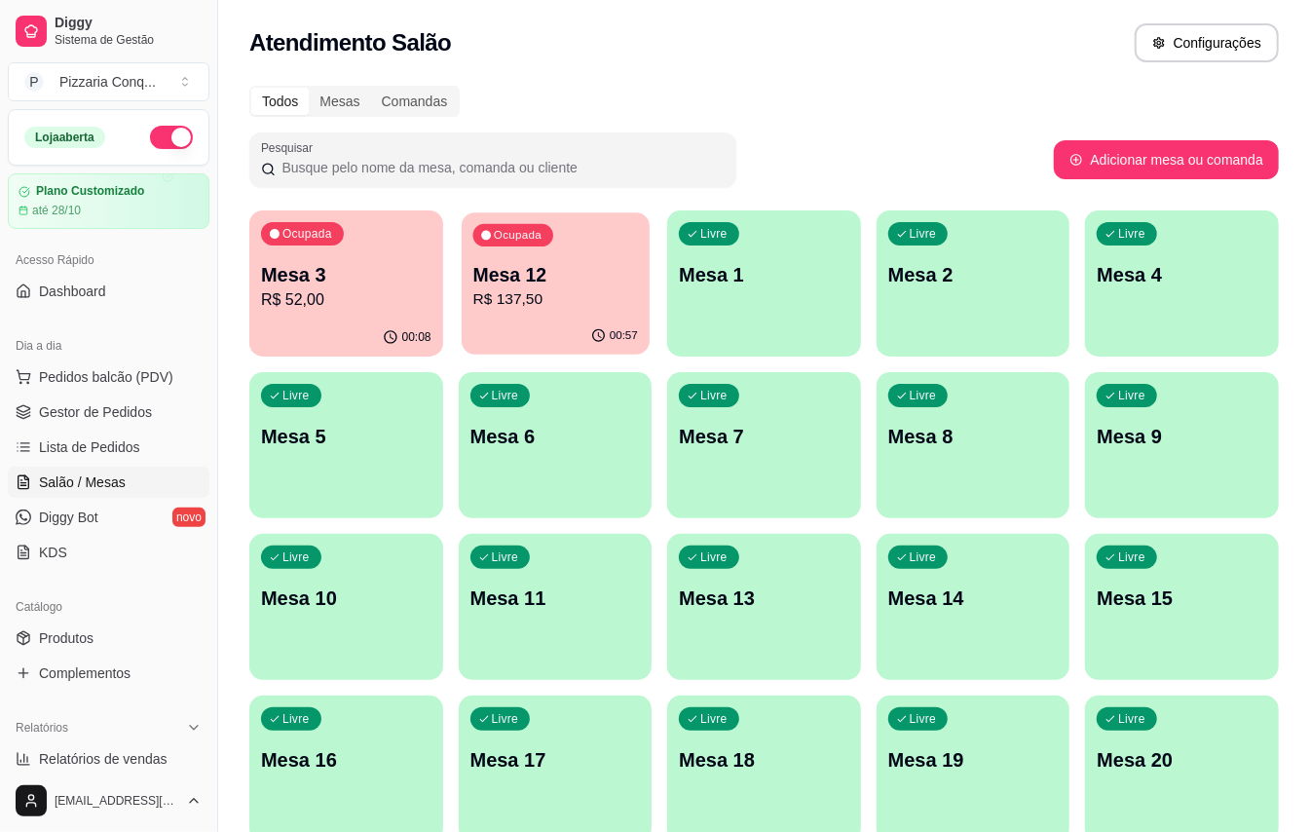
click at [546, 327] on div "00:57" at bounding box center [556, 336] width 188 height 37
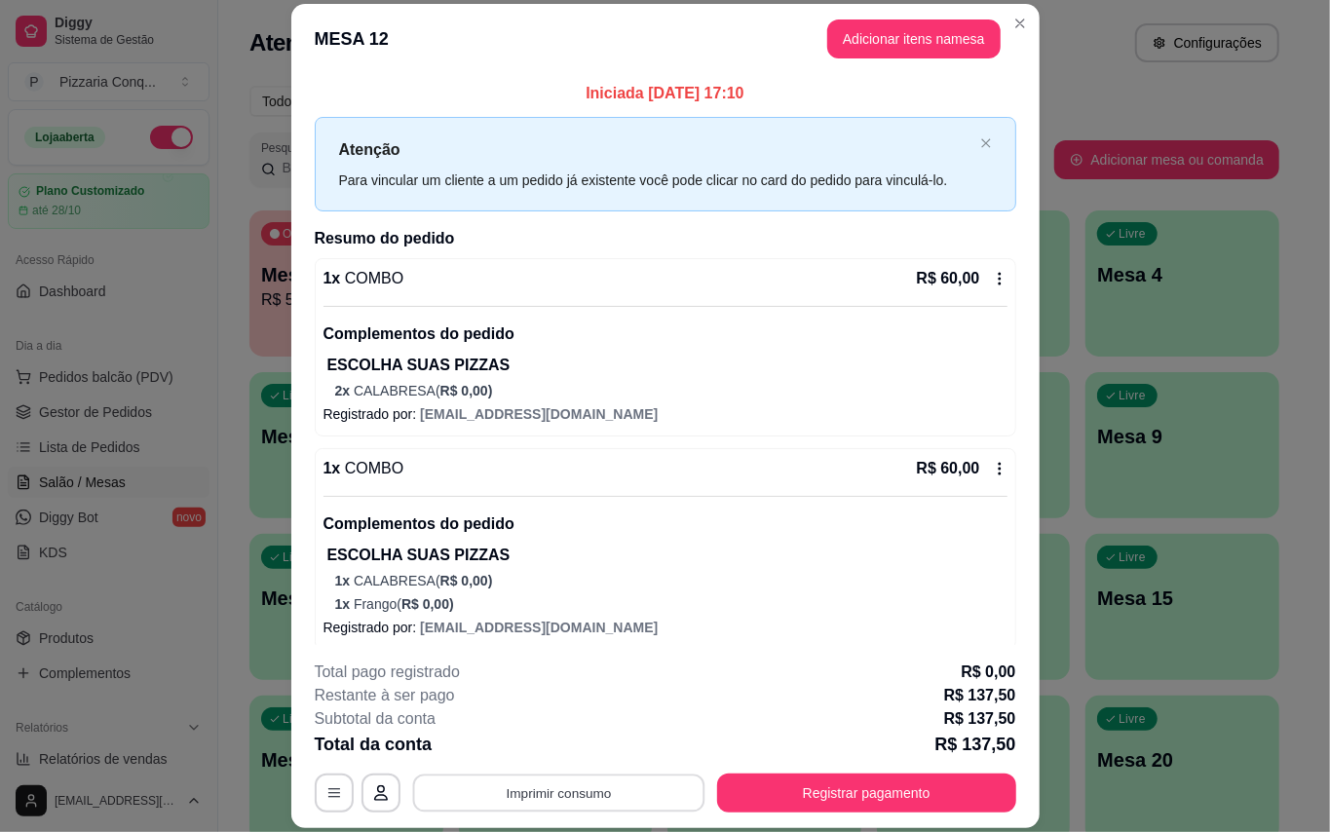
click at [625, 799] on button "Imprimir consumo" at bounding box center [558, 793] width 292 height 38
click at [567, 752] on button "Impressora" at bounding box center [549, 748] width 136 height 30
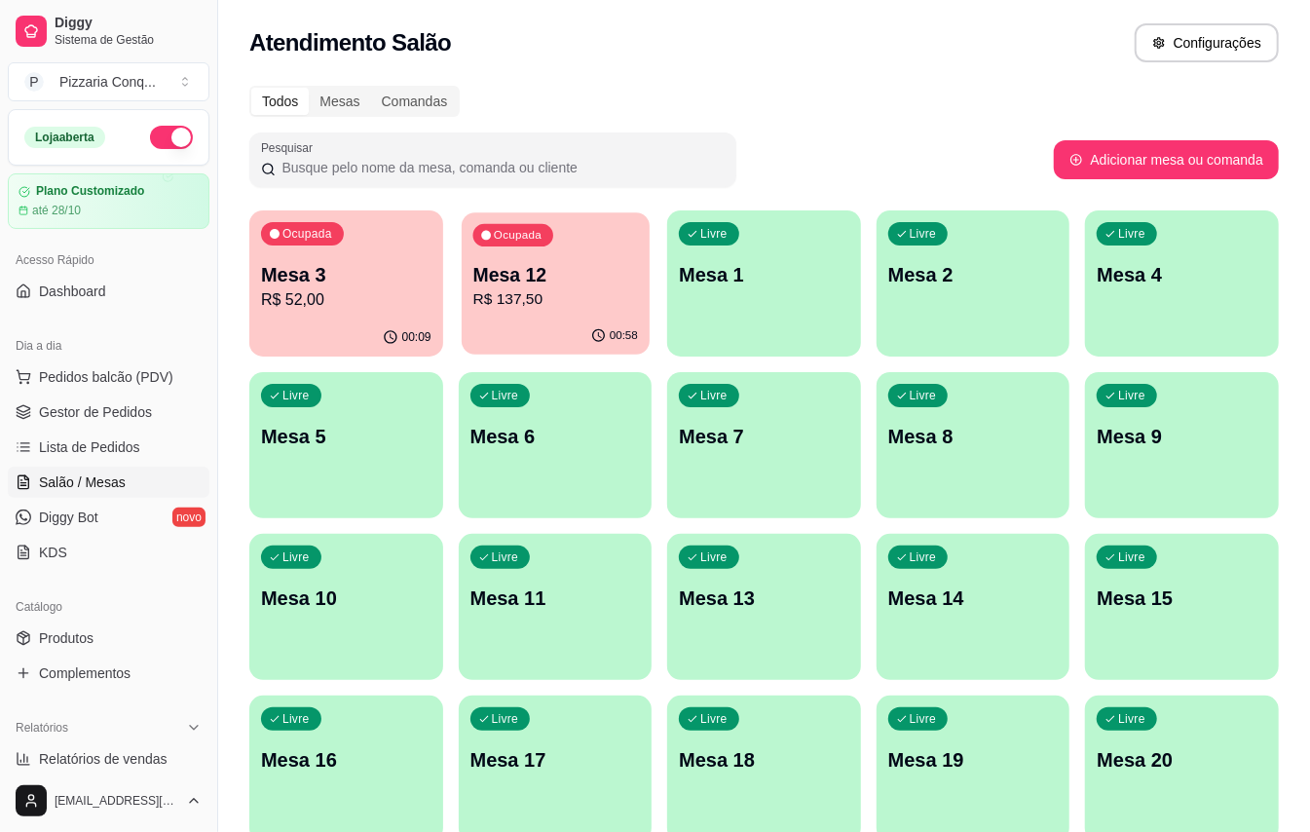
click at [534, 345] on div "00:58" at bounding box center [556, 336] width 188 height 37
click at [31, 417] on link "Gestor de Pedidos" at bounding box center [109, 412] width 202 height 31
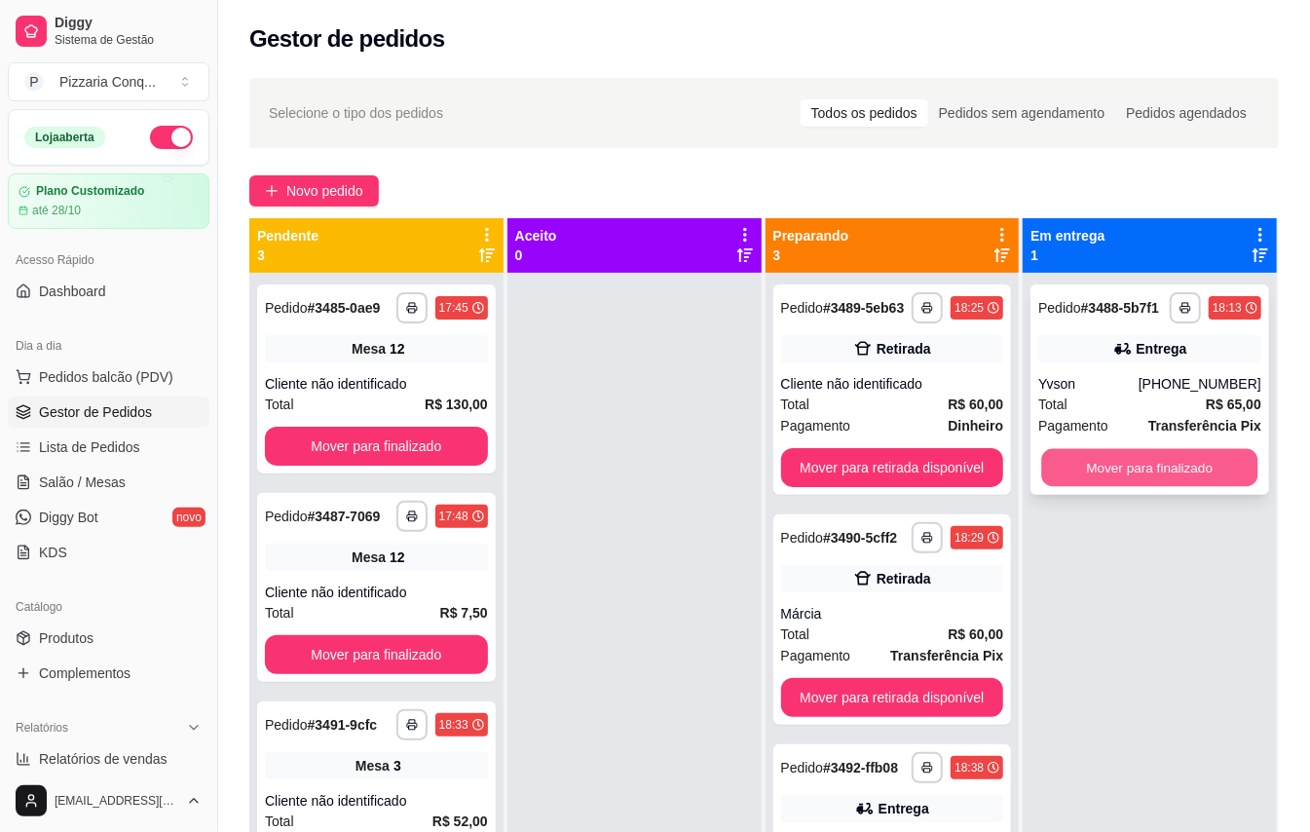
click at [1093, 487] on button "Mover para finalizado" at bounding box center [1150, 468] width 216 height 38
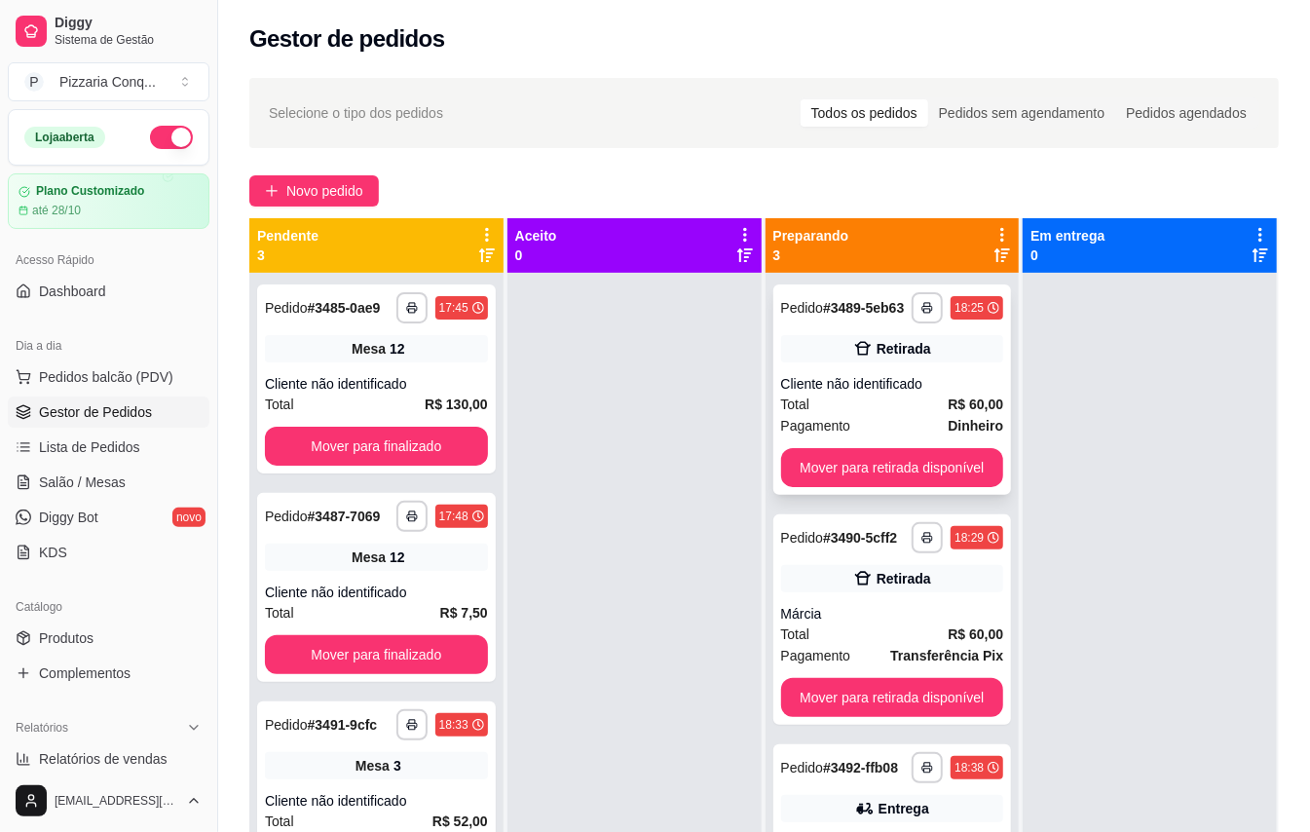
click at [866, 398] on div "Total R$ 60,00" at bounding box center [892, 404] width 223 height 21
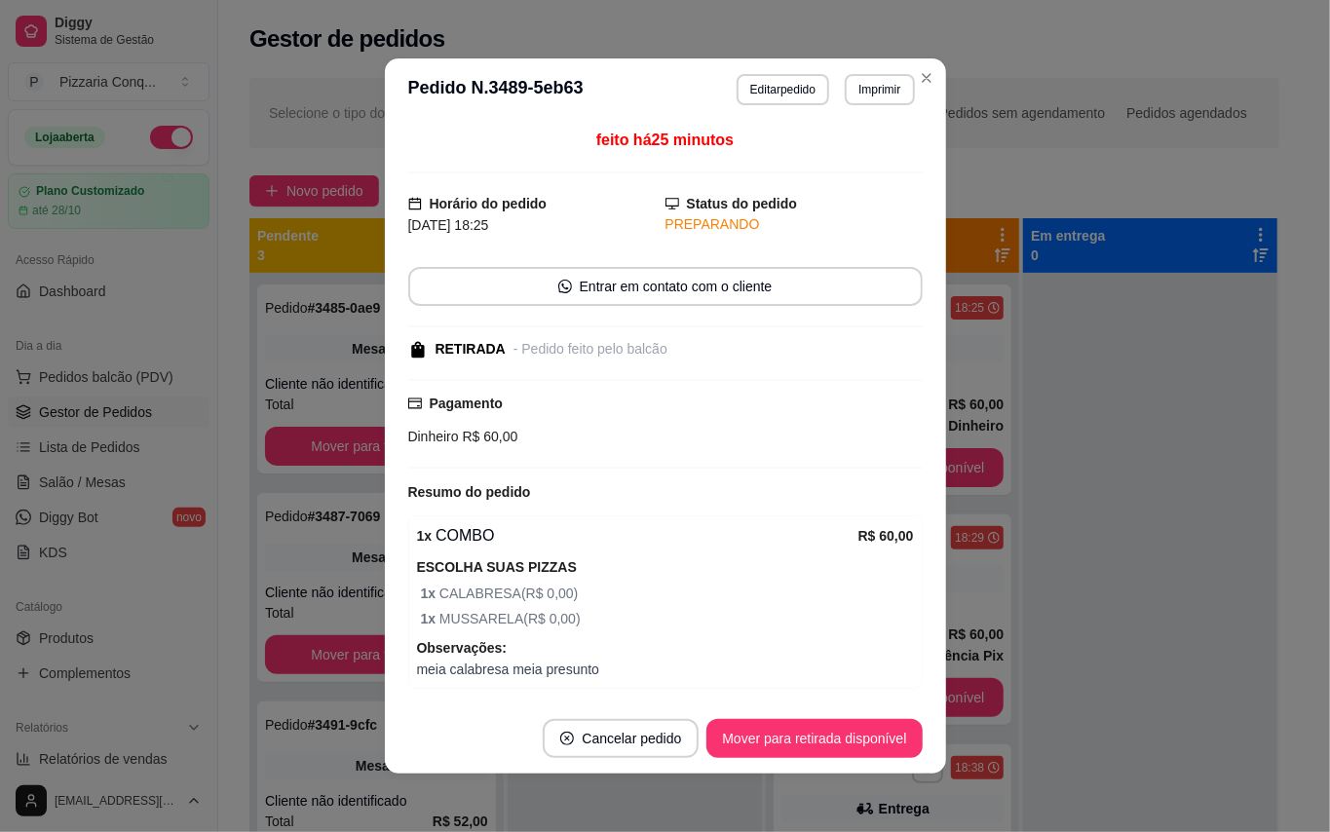
scroll to position [72, 0]
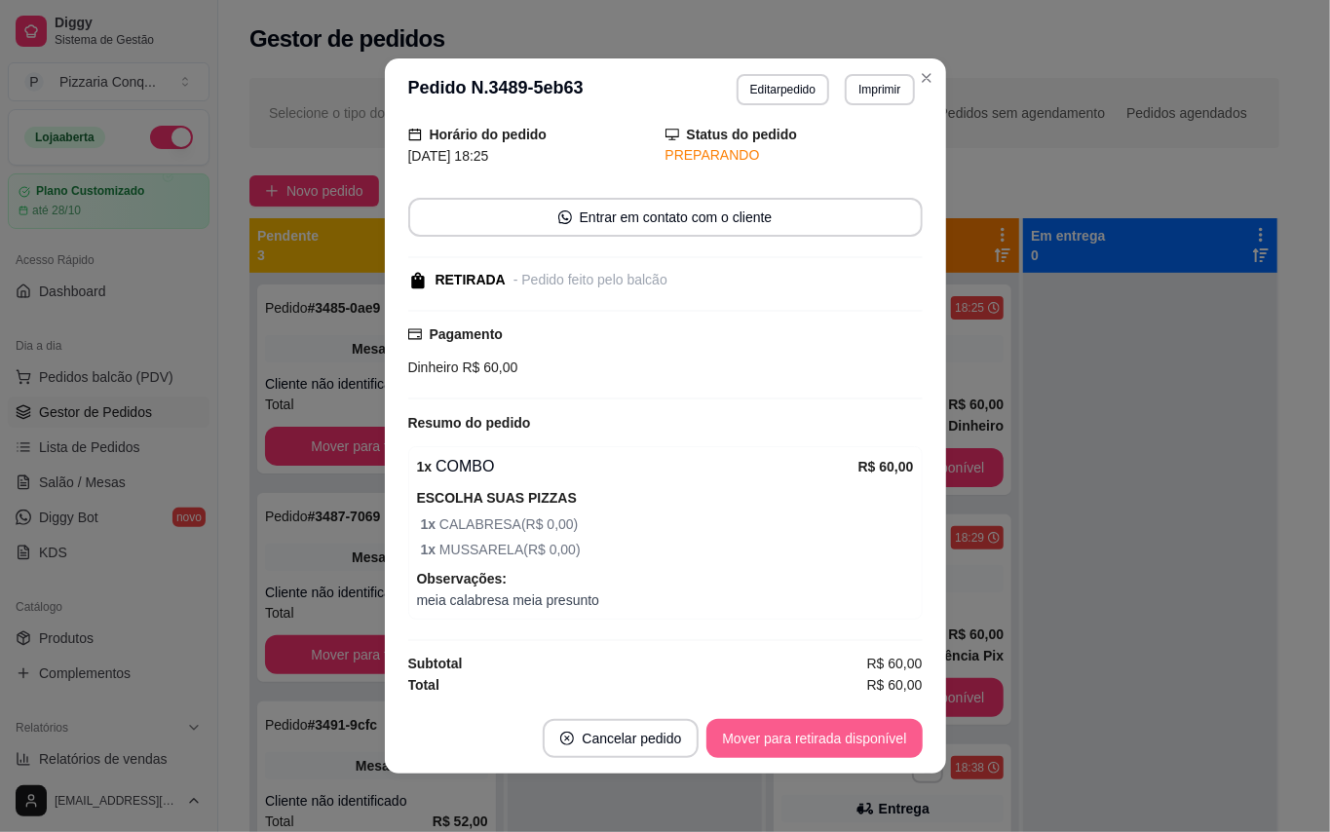
click at [801, 734] on button "Mover para retirada disponível" at bounding box center [813, 738] width 215 height 39
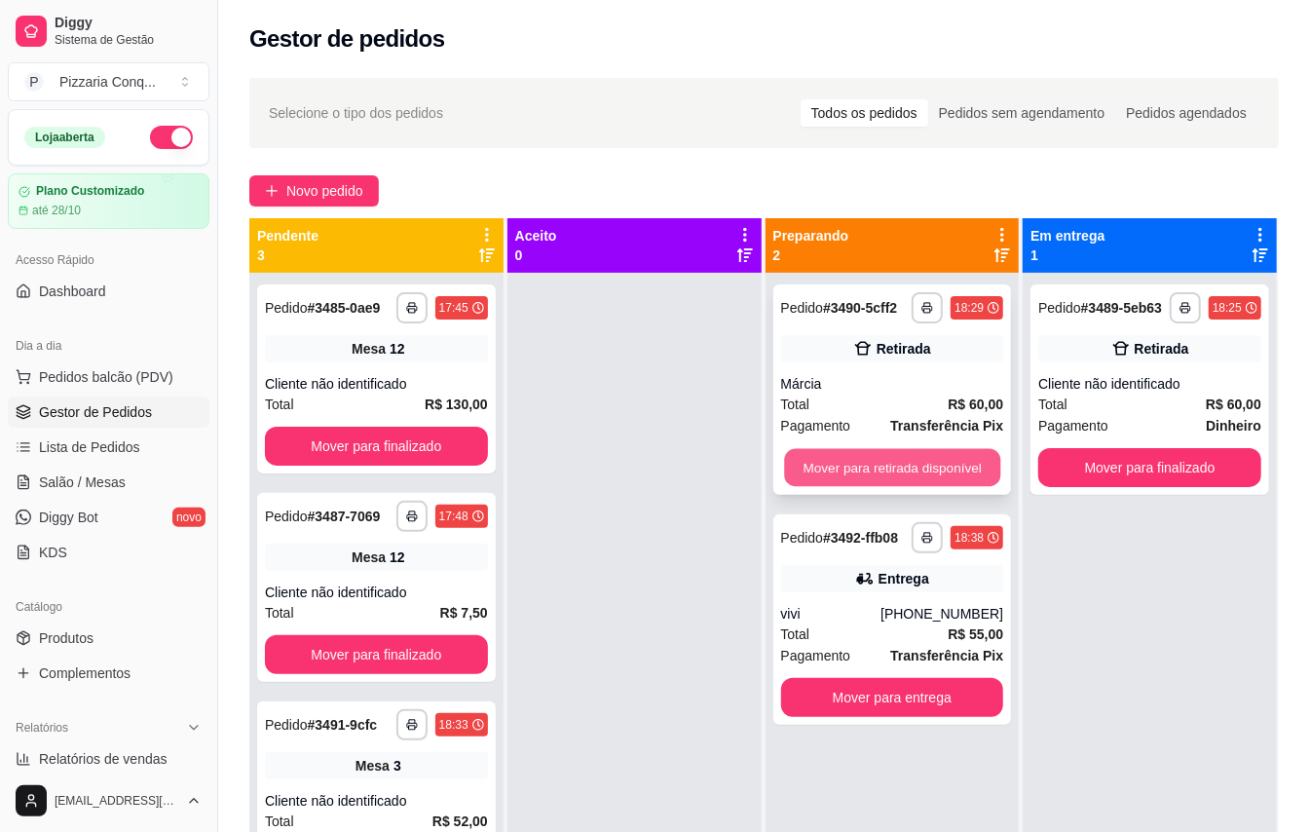
click at [850, 466] on button "Mover para retirada disponível" at bounding box center [892, 468] width 216 height 38
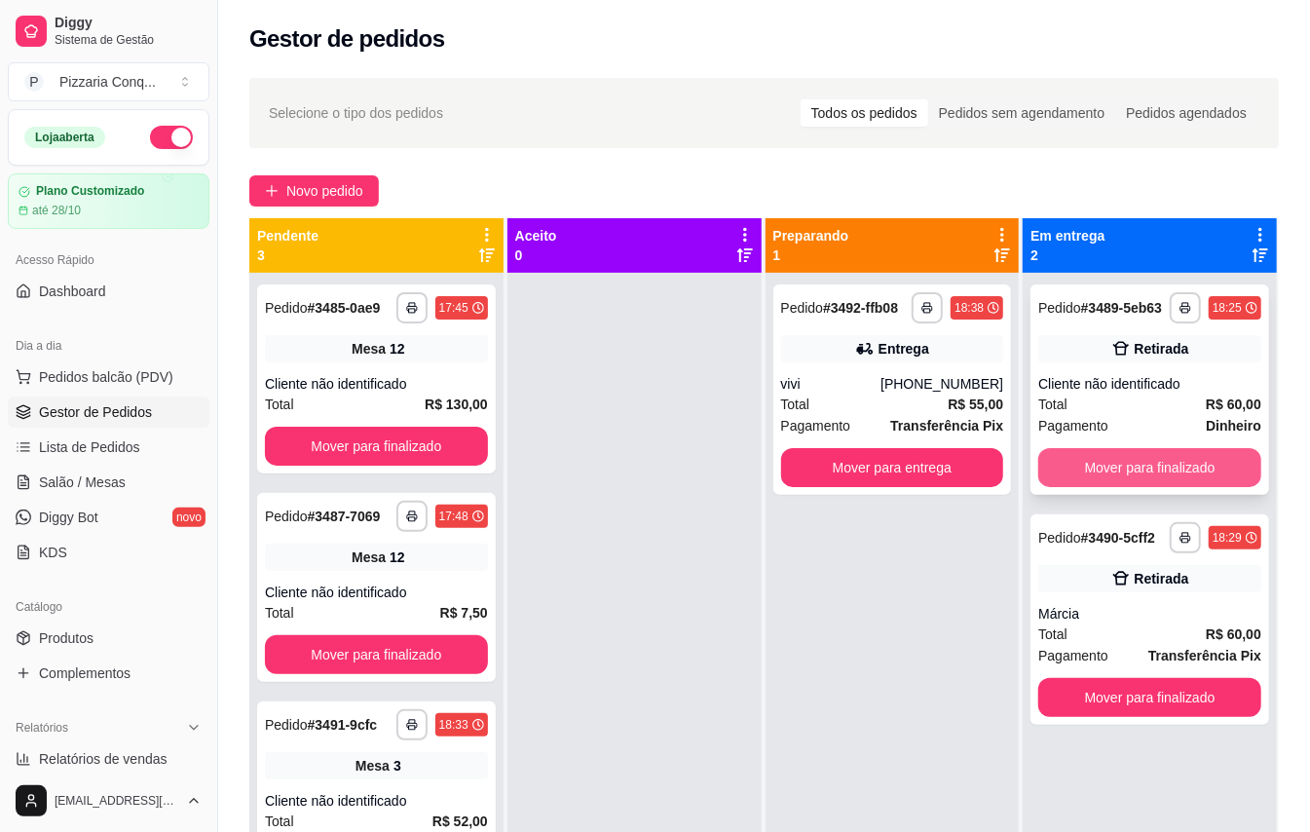
click at [1101, 487] on button "Mover para finalizado" at bounding box center [1150, 467] width 223 height 39
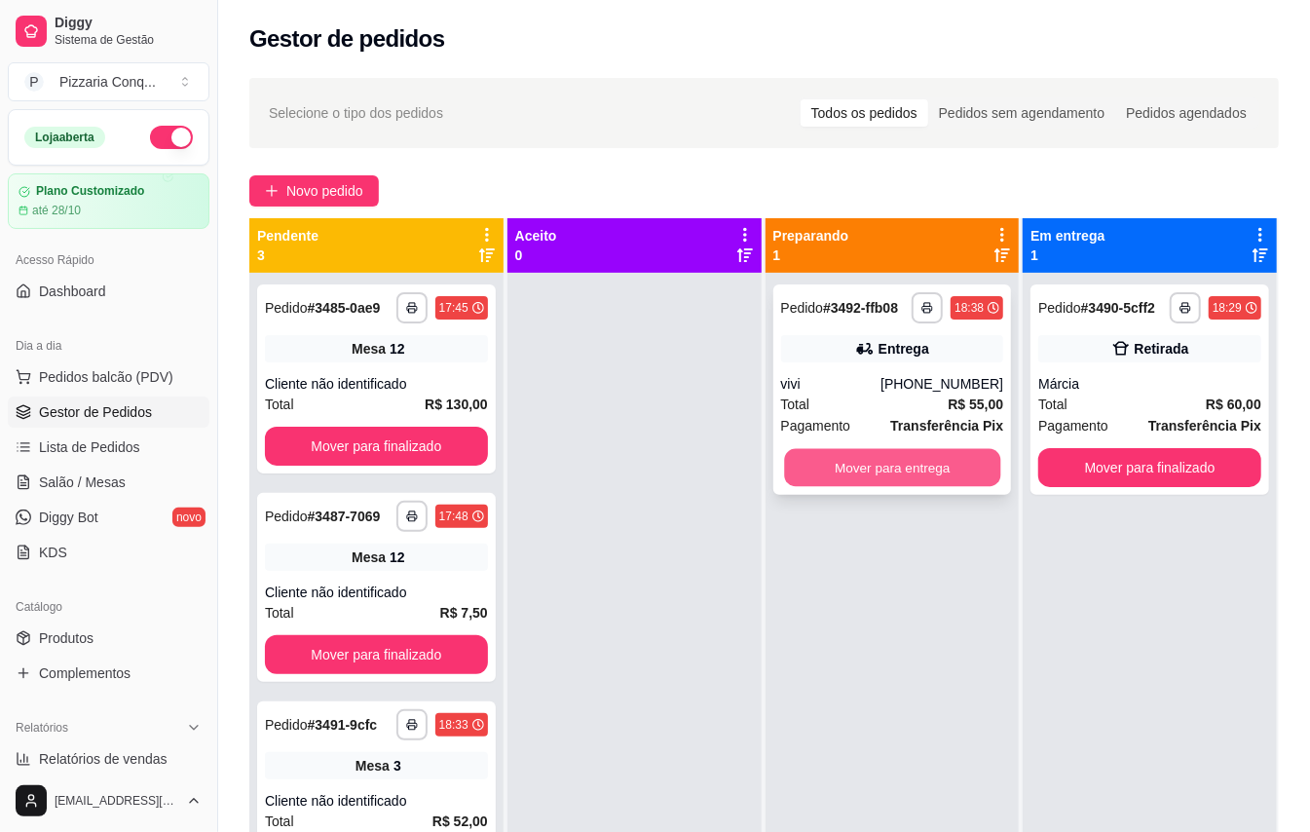
click at [929, 472] on button "Mover para entrega" at bounding box center [892, 468] width 216 height 38
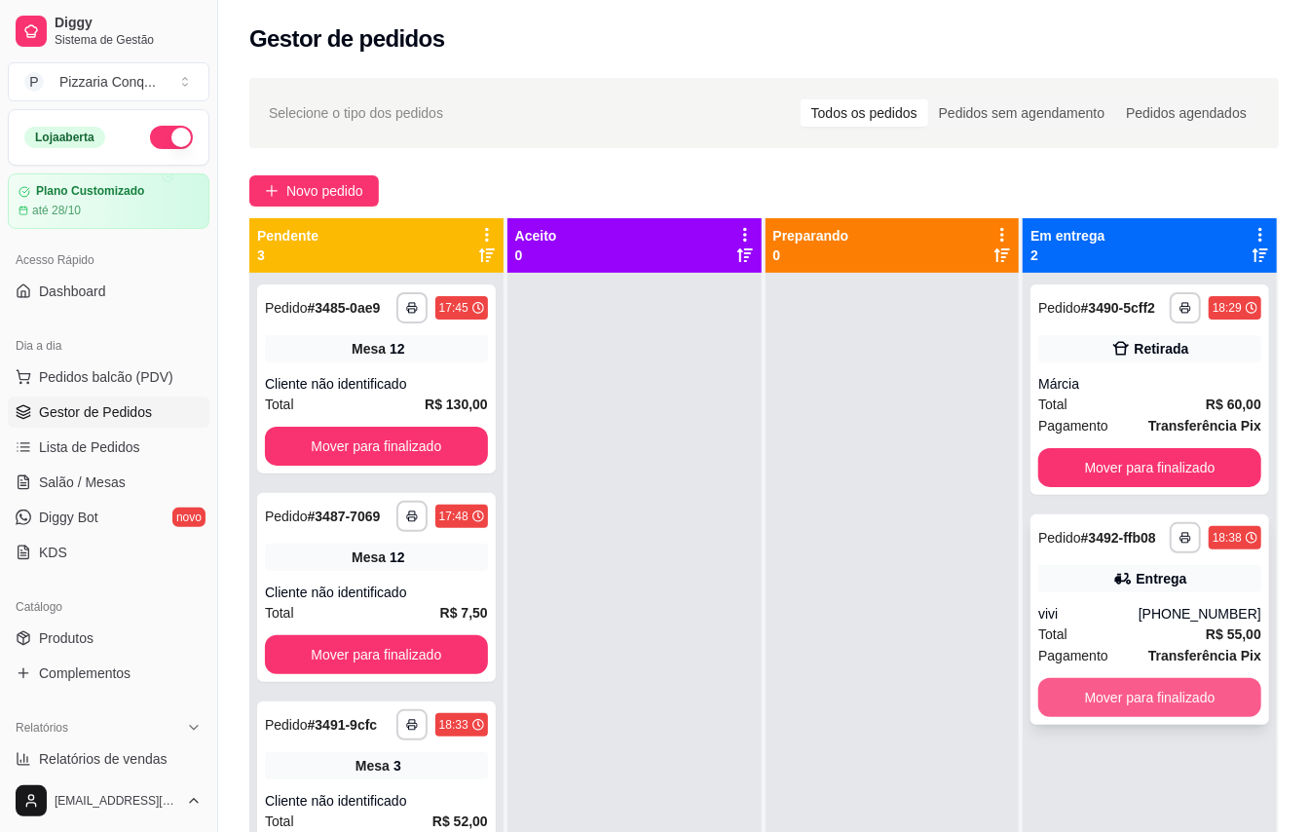
click at [1116, 717] on button "Mover para finalizado" at bounding box center [1150, 697] width 223 height 39
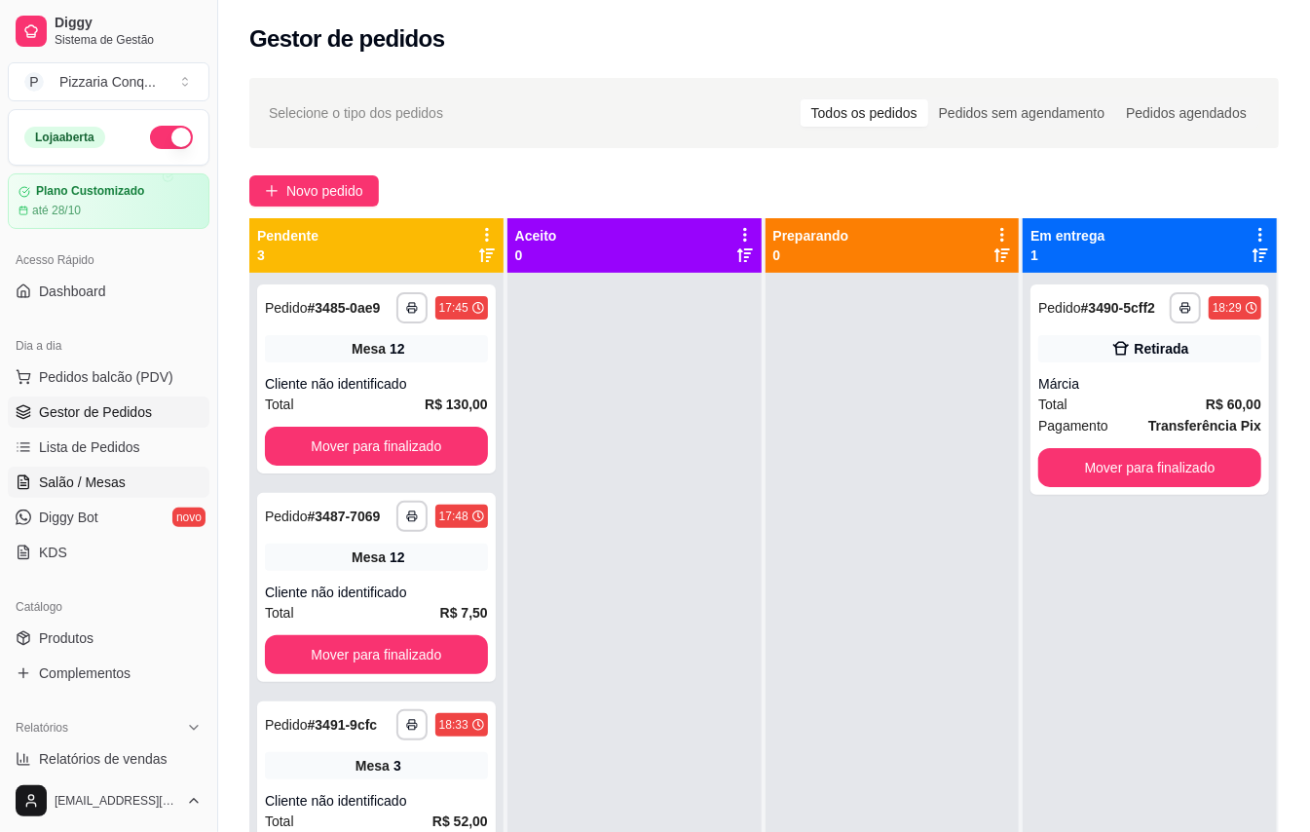
click at [79, 475] on span "Salão / Mesas" at bounding box center [82, 482] width 87 height 19
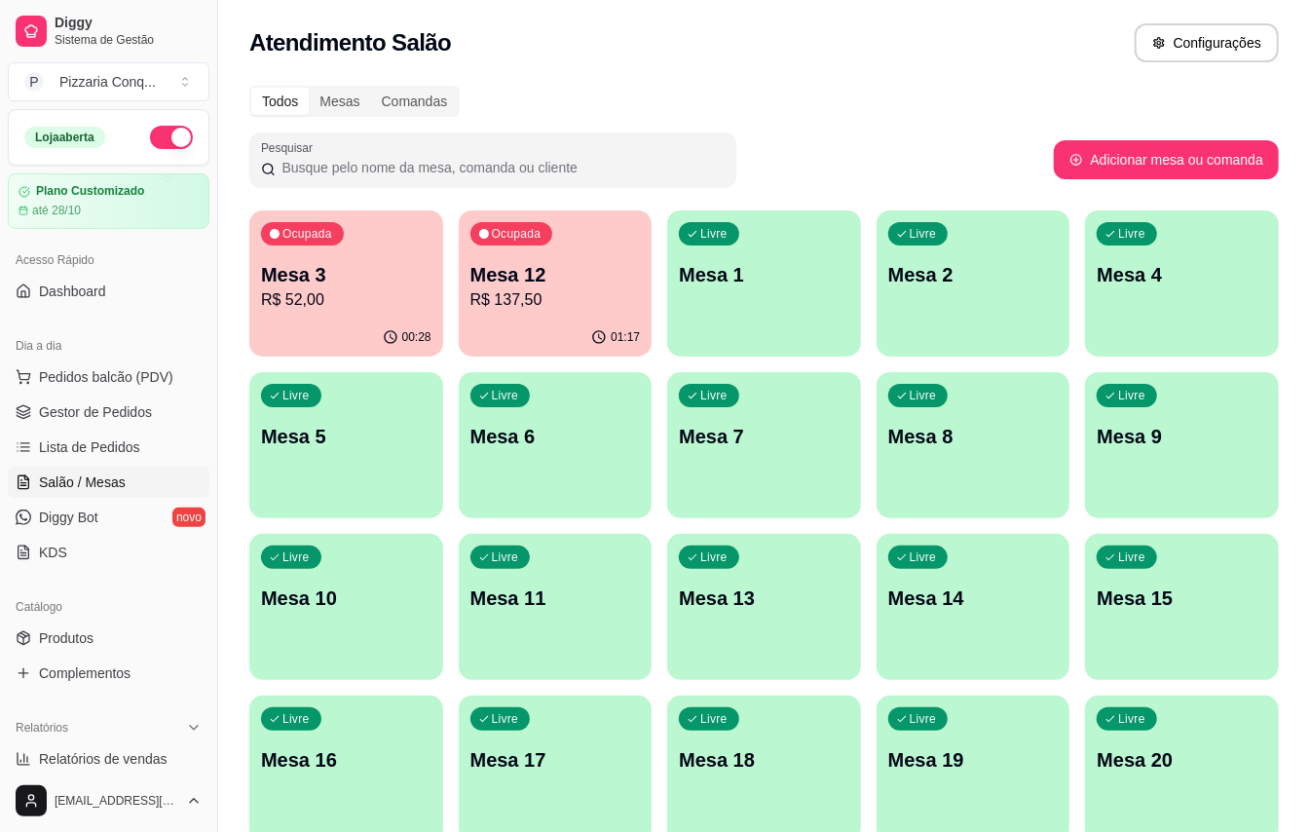
click at [678, 275] on div "Livre Mesa 1" at bounding box center [764, 271] width 194 height 123
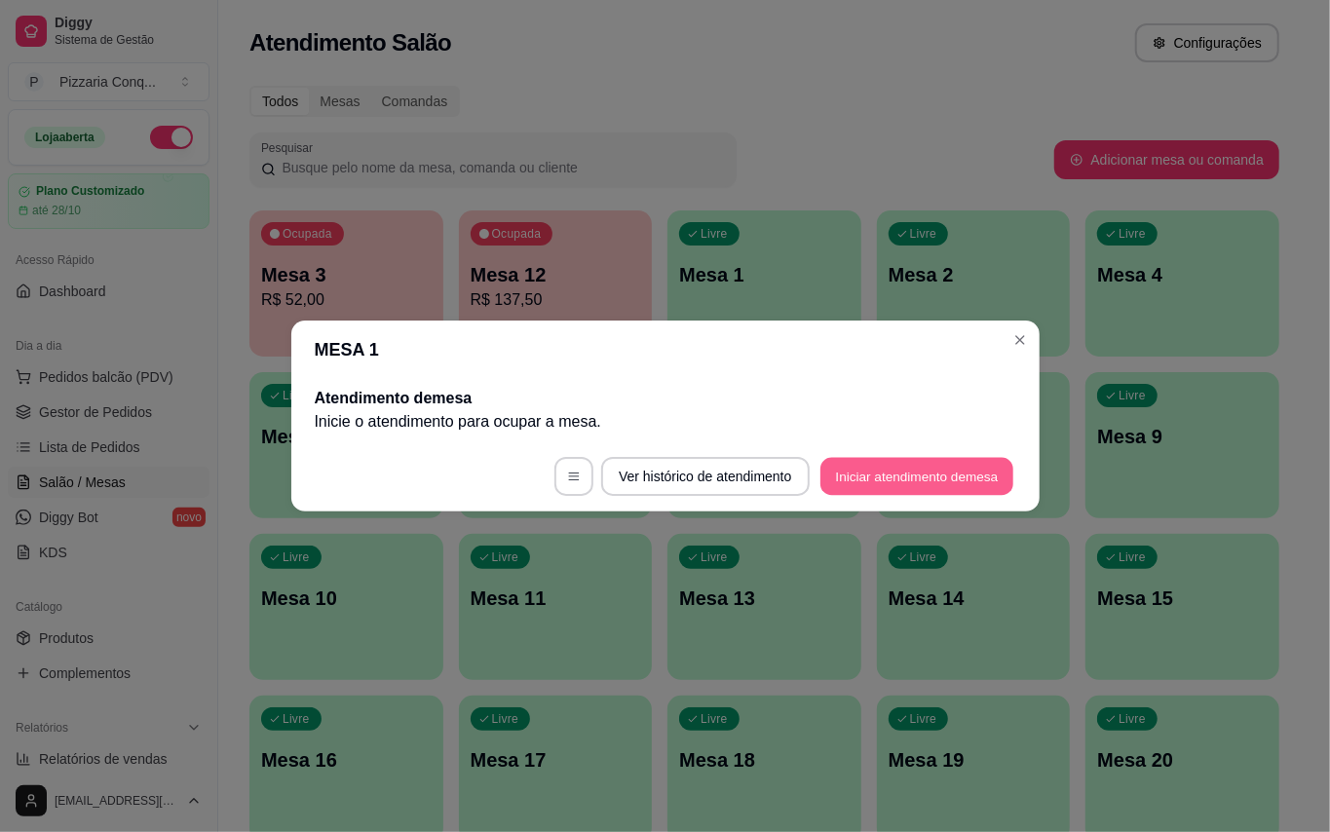
click at [947, 481] on button "Iniciar atendimento de mesa" at bounding box center [916, 477] width 193 height 38
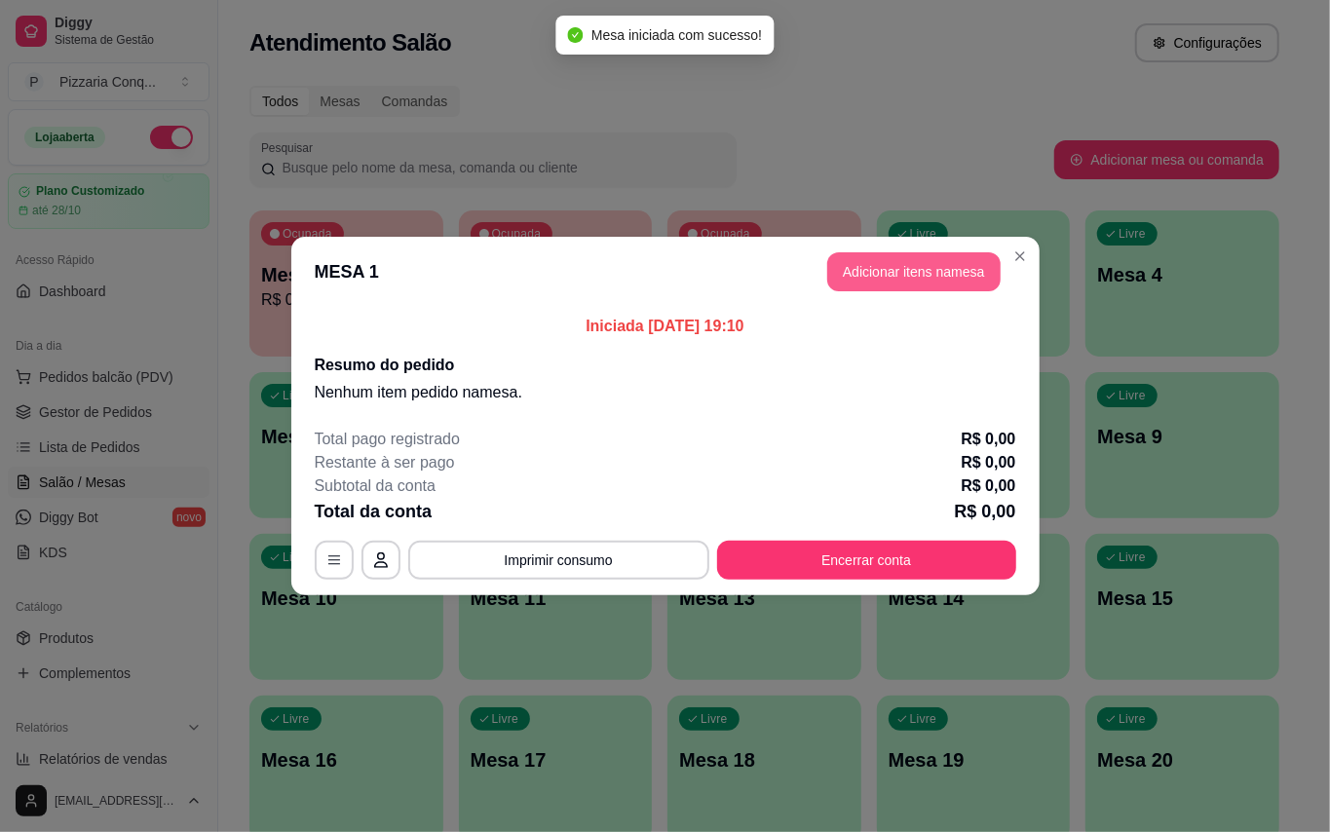
click at [949, 258] on button "Adicionar itens na mesa" at bounding box center [913, 271] width 173 height 39
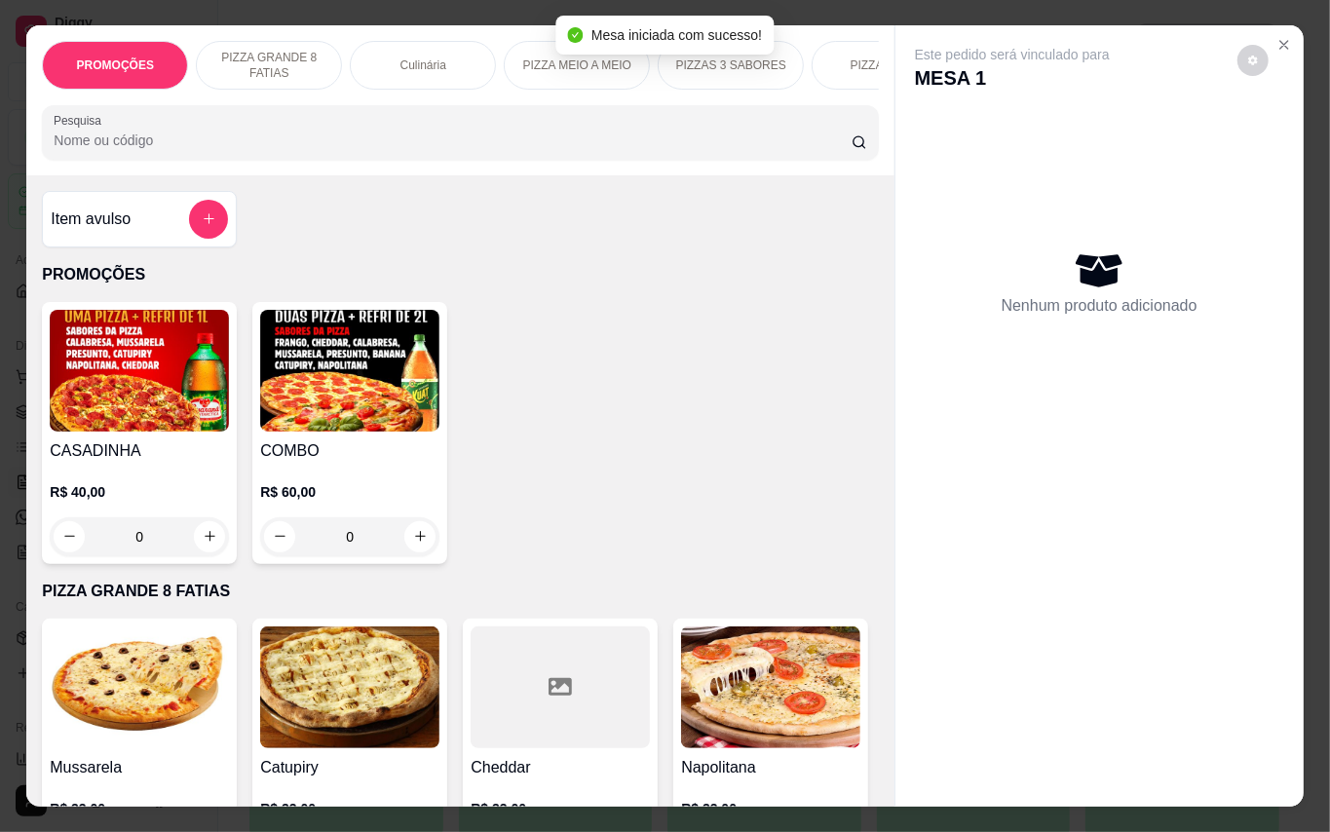
click at [399, 390] on img at bounding box center [349, 371] width 179 height 122
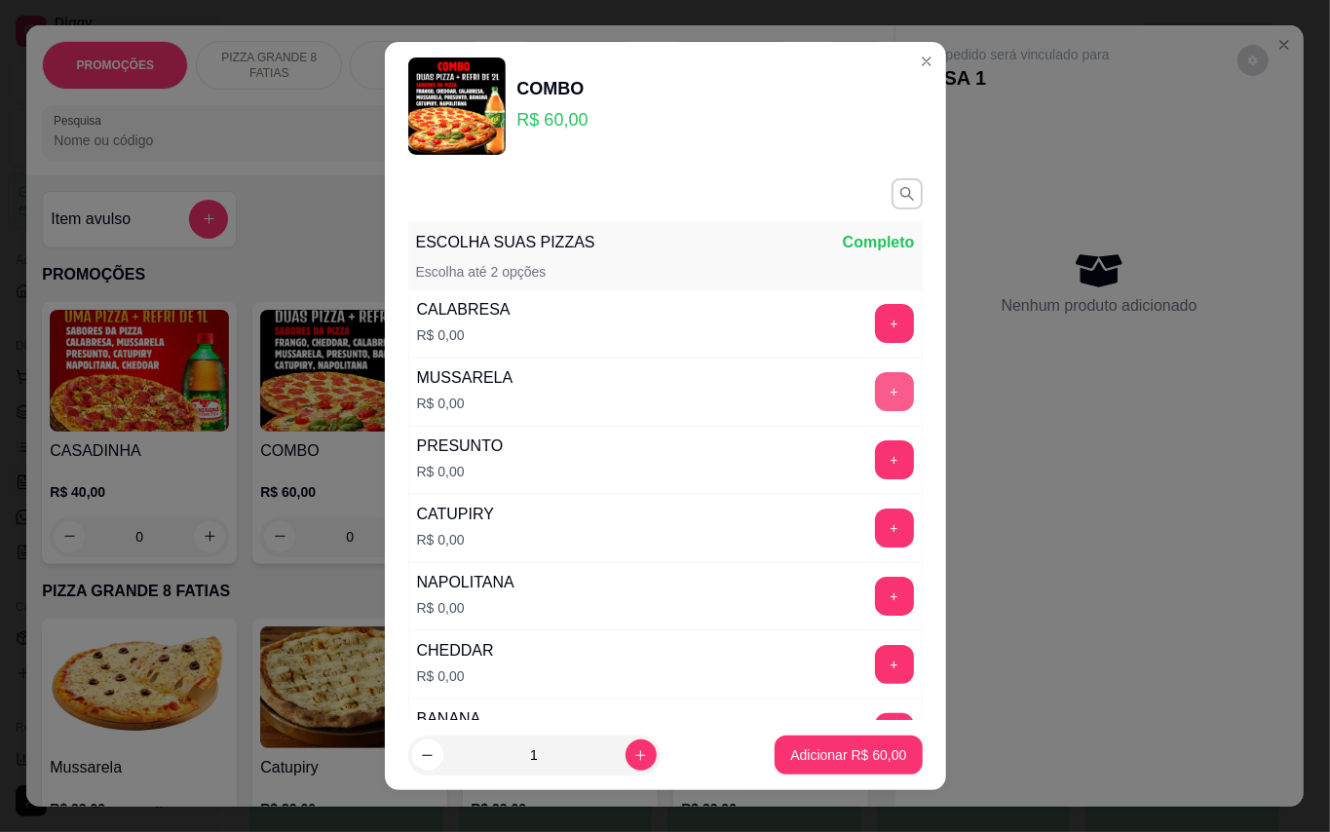
click at [875, 391] on button "+" at bounding box center [894, 391] width 39 height 39
click at [875, 316] on button "+" at bounding box center [894, 323] width 39 height 39
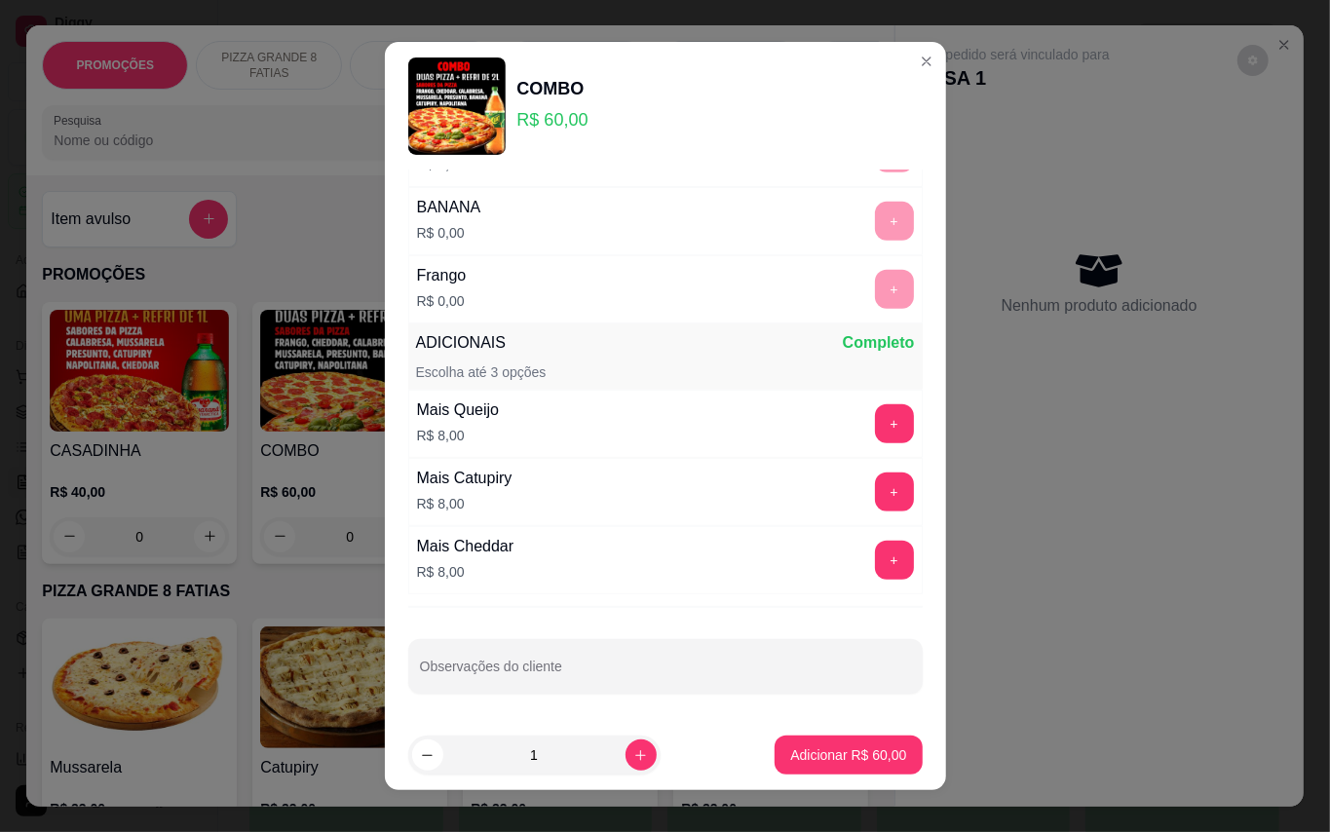
scroll to position [20, 0]
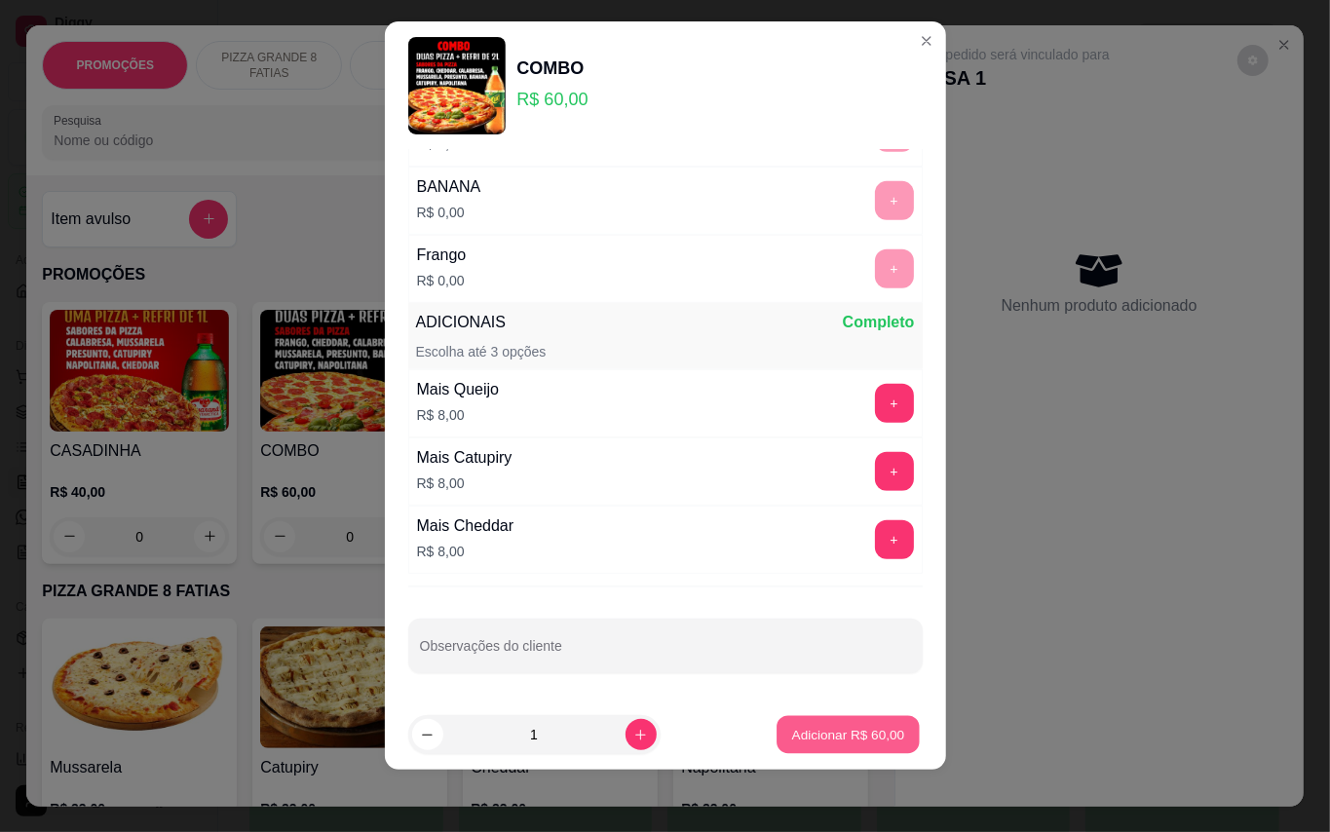
click at [815, 746] on button "Adicionar R$ 60,00" at bounding box center [848, 735] width 143 height 38
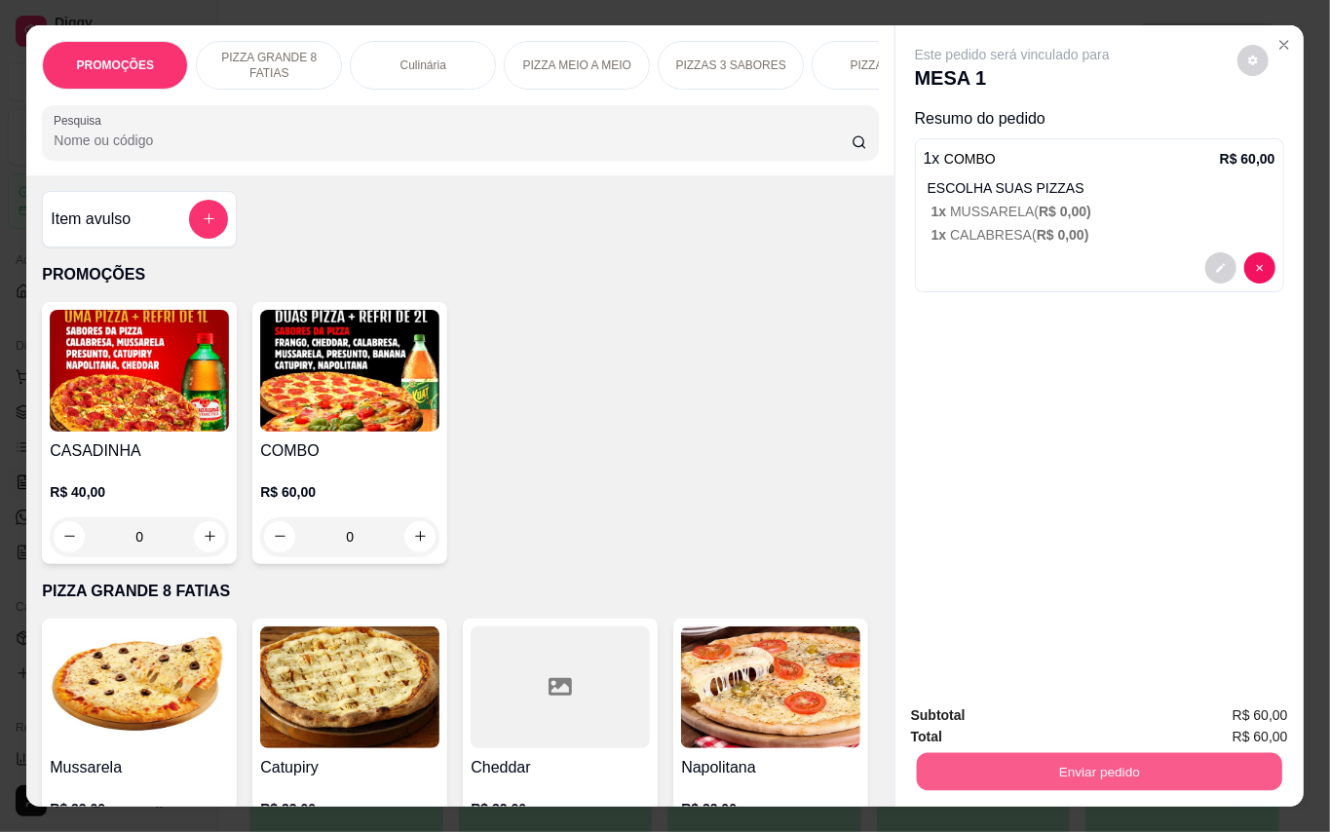
click at [1069, 754] on button "Enviar pedido" at bounding box center [1098, 772] width 365 height 38
click at [1229, 702] on button "Enviar pedido" at bounding box center [1235, 715] width 107 height 36
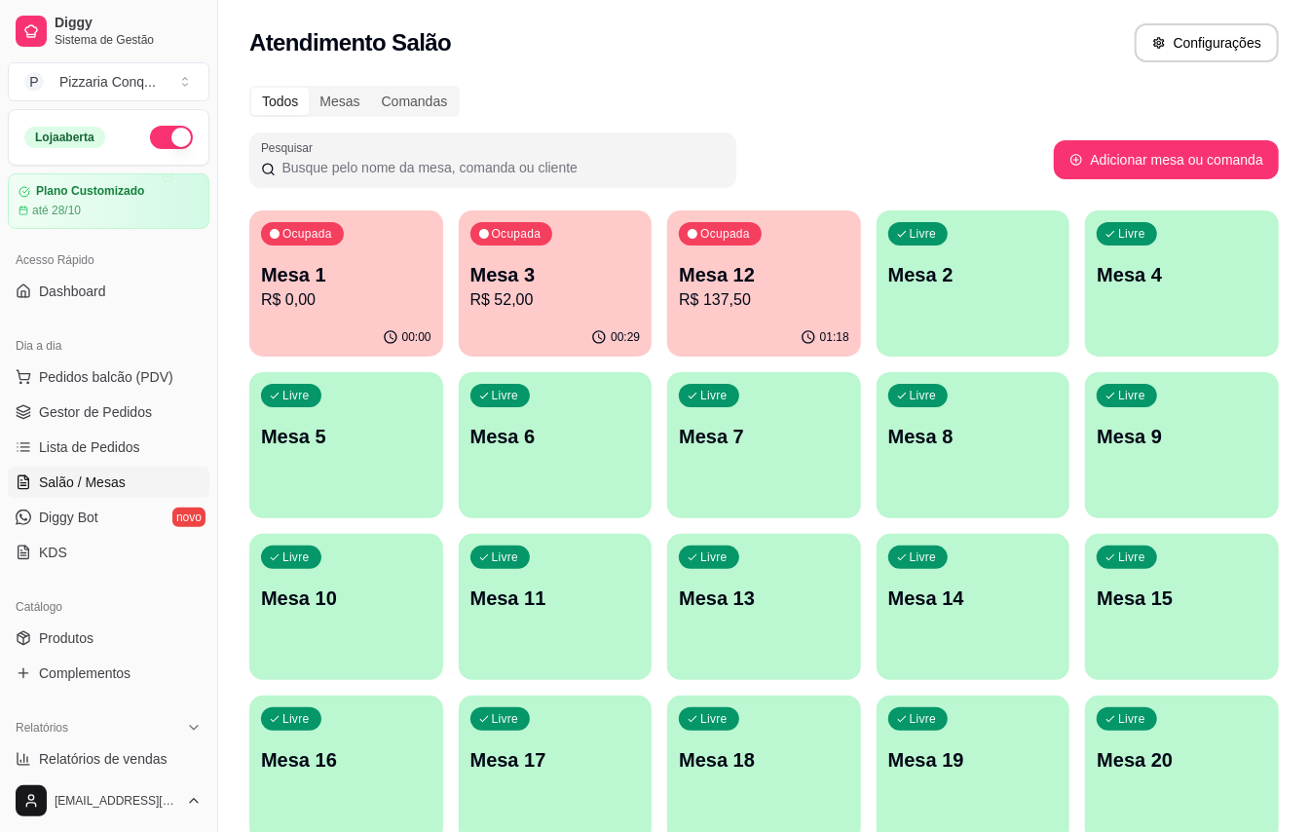
click at [606, 288] on div "Mesa 3 R$ 52,00" at bounding box center [556, 286] width 170 height 51
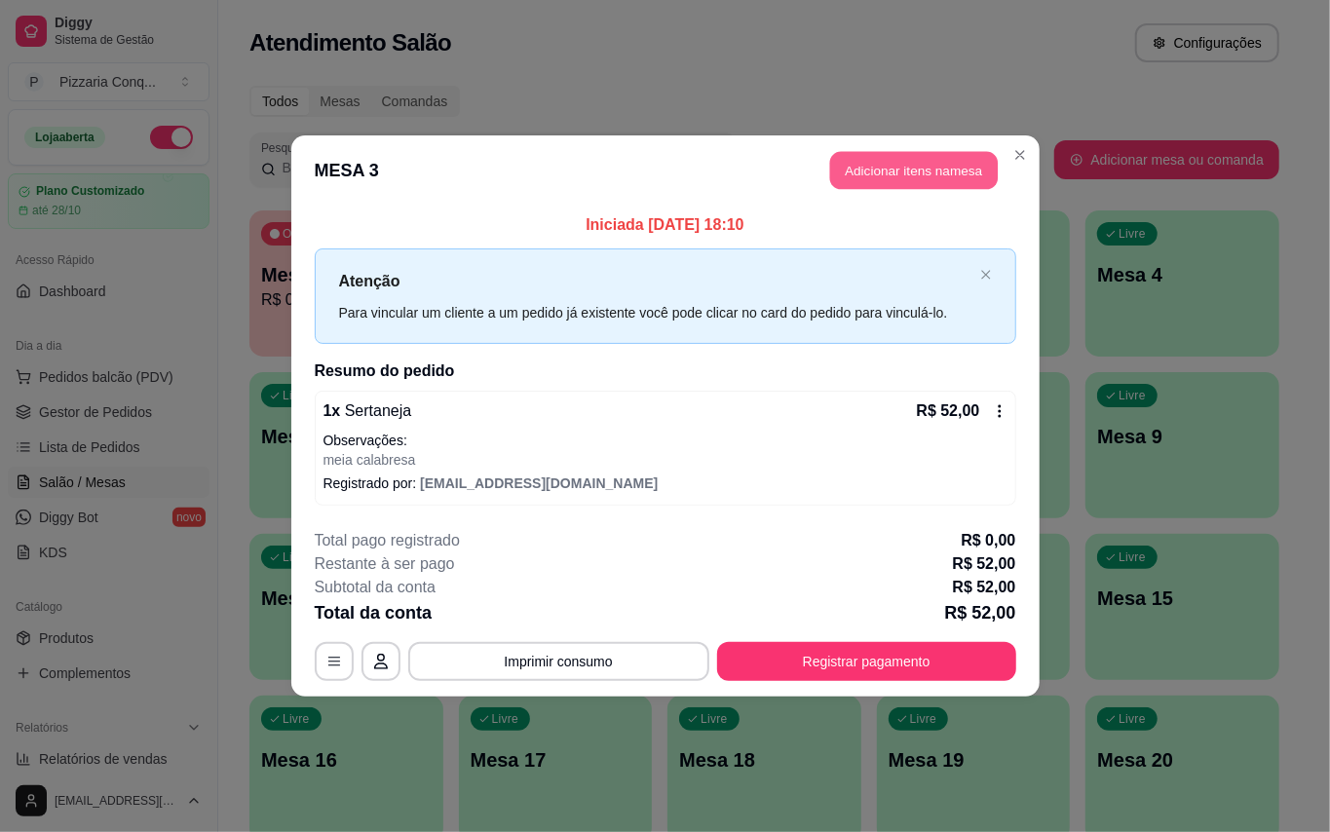
click at [928, 164] on button "Adicionar itens na mesa" at bounding box center [914, 171] width 168 height 38
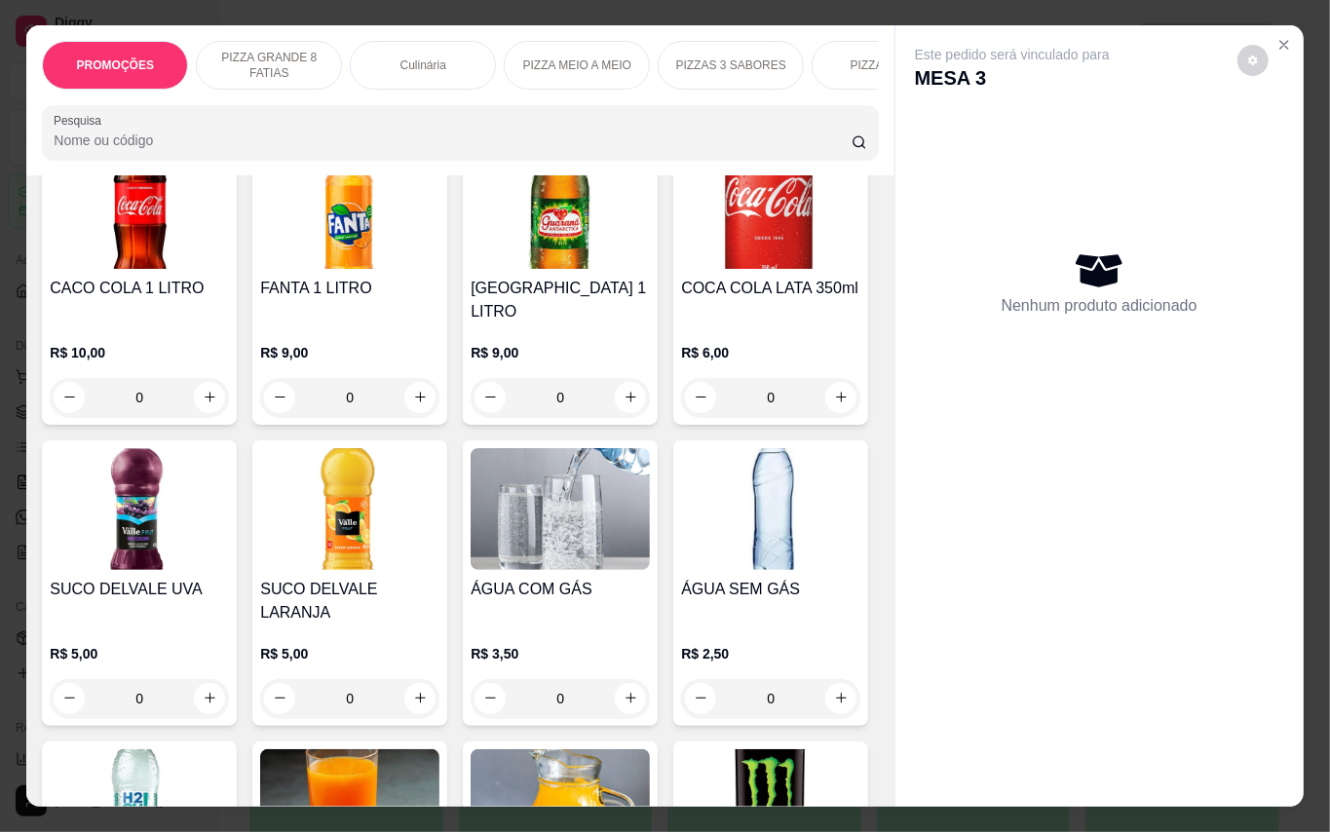
scroll to position [4806, 0]
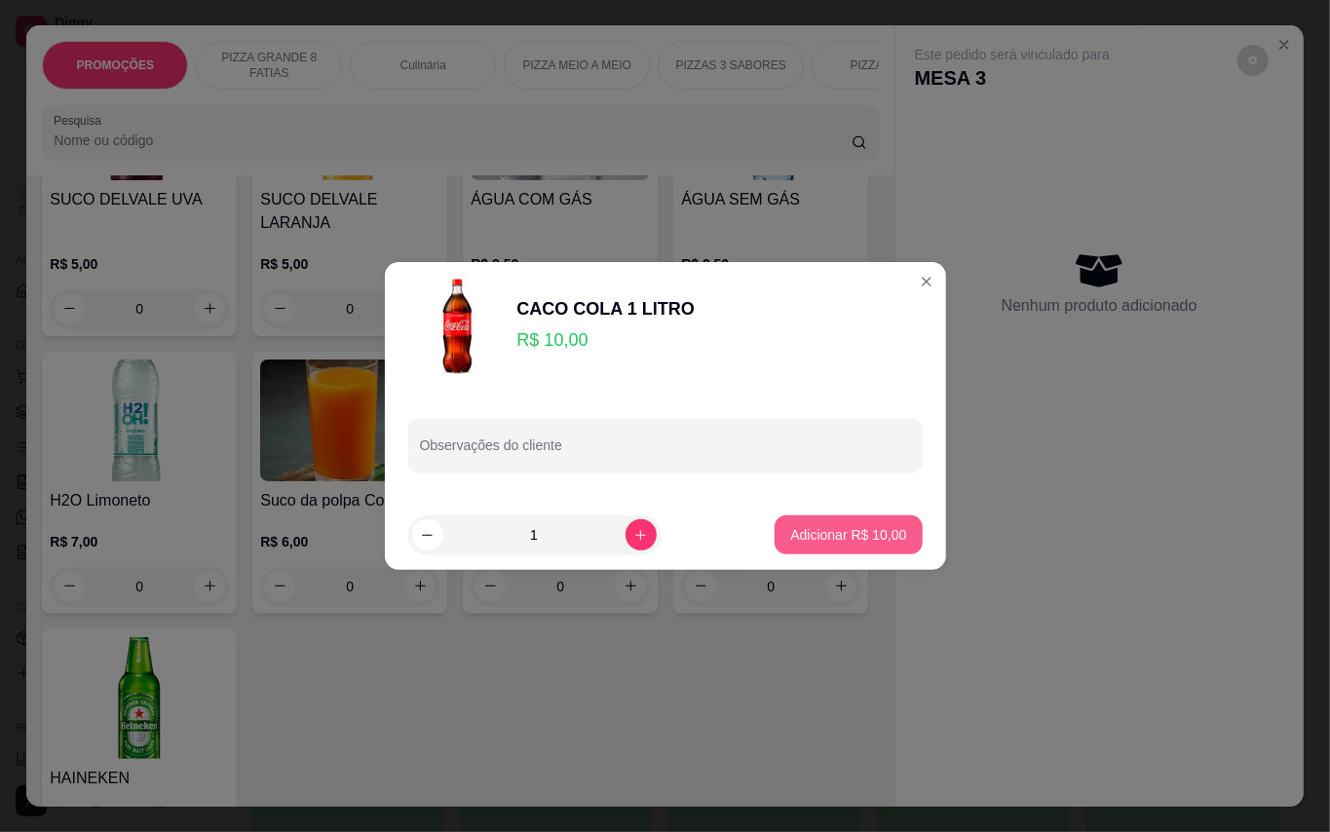
click at [862, 550] on button "Adicionar R$ 10,00" at bounding box center [848, 534] width 147 height 39
type input "1"
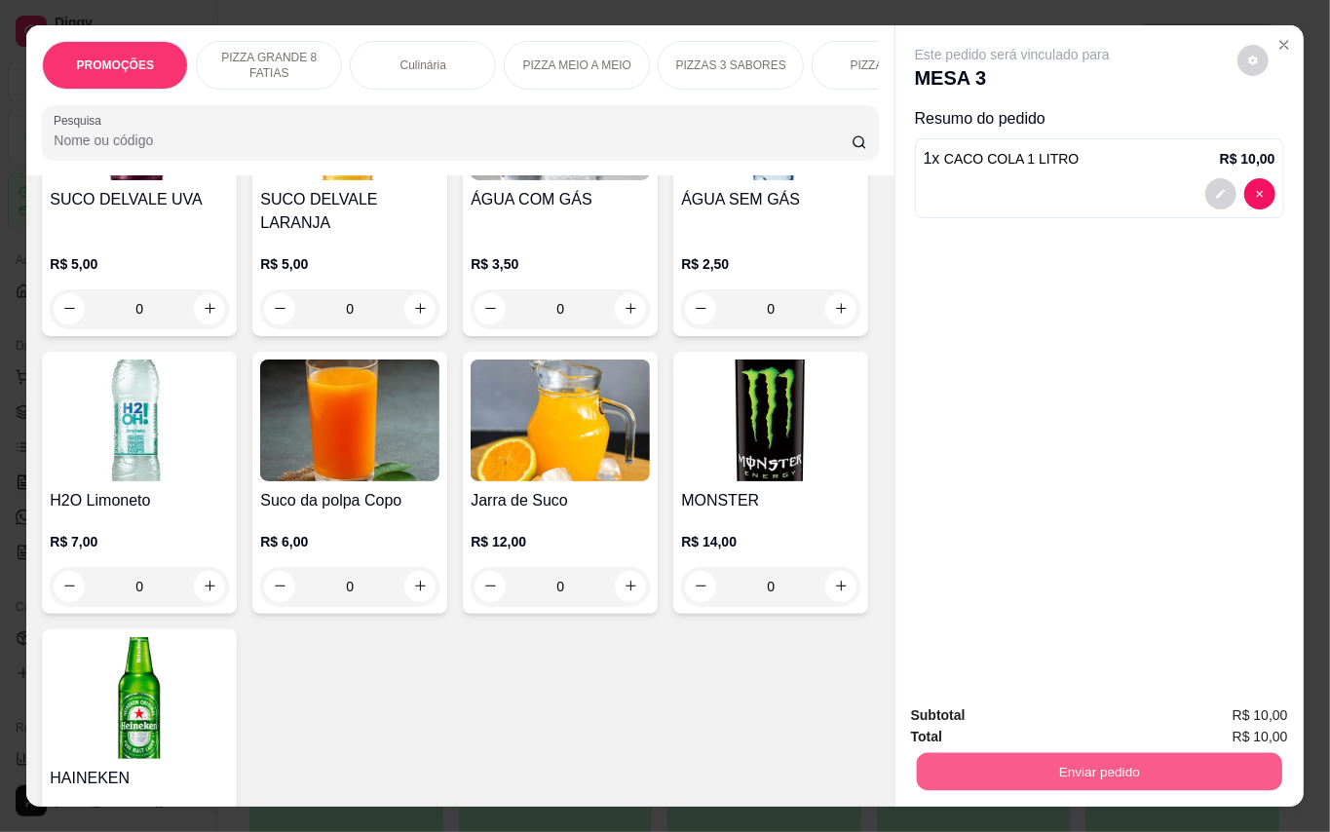
click at [1150, 753] on button "Enviar pedido" at bounding box center [1098, 772] width 365 height 38
click at [1214, 717] on button "Enviar pedido" at bounding box center [1235, 715] width 107 height 36
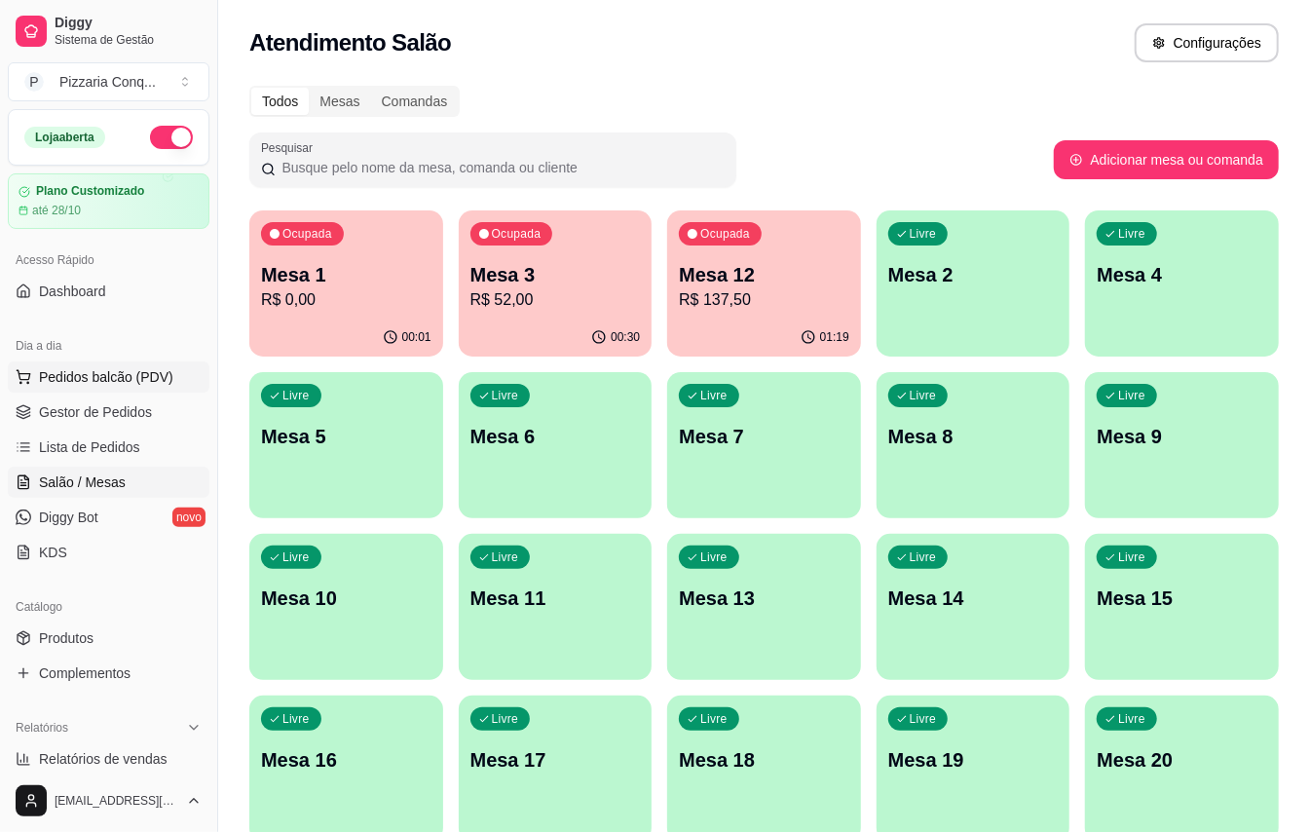
click at [145, 376] on span "Pedidos balcão (PDV)" at bounding box center [106, 376] width 134 height 19
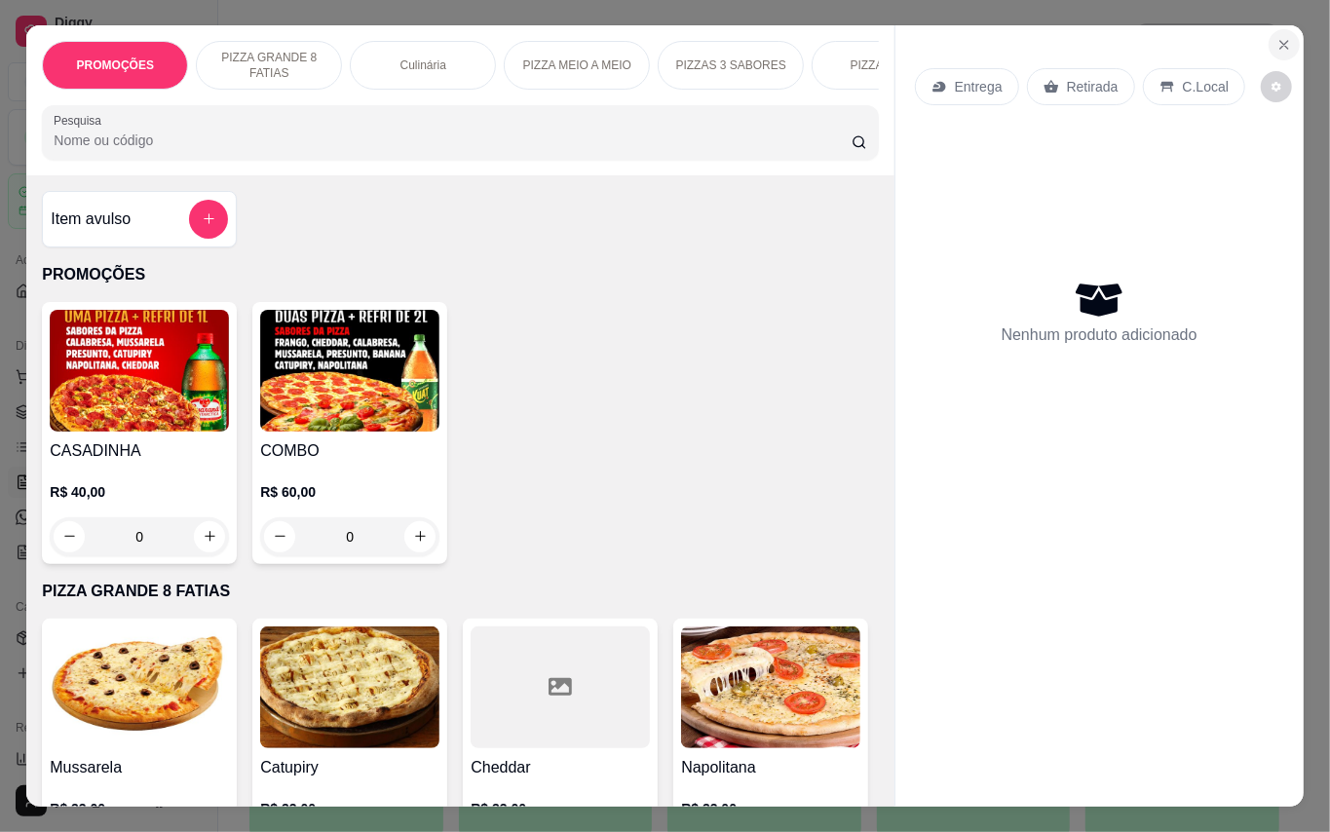
click at [1276, 37] on icon "Close" at bounding box center [1284, 45] width 16 height 16
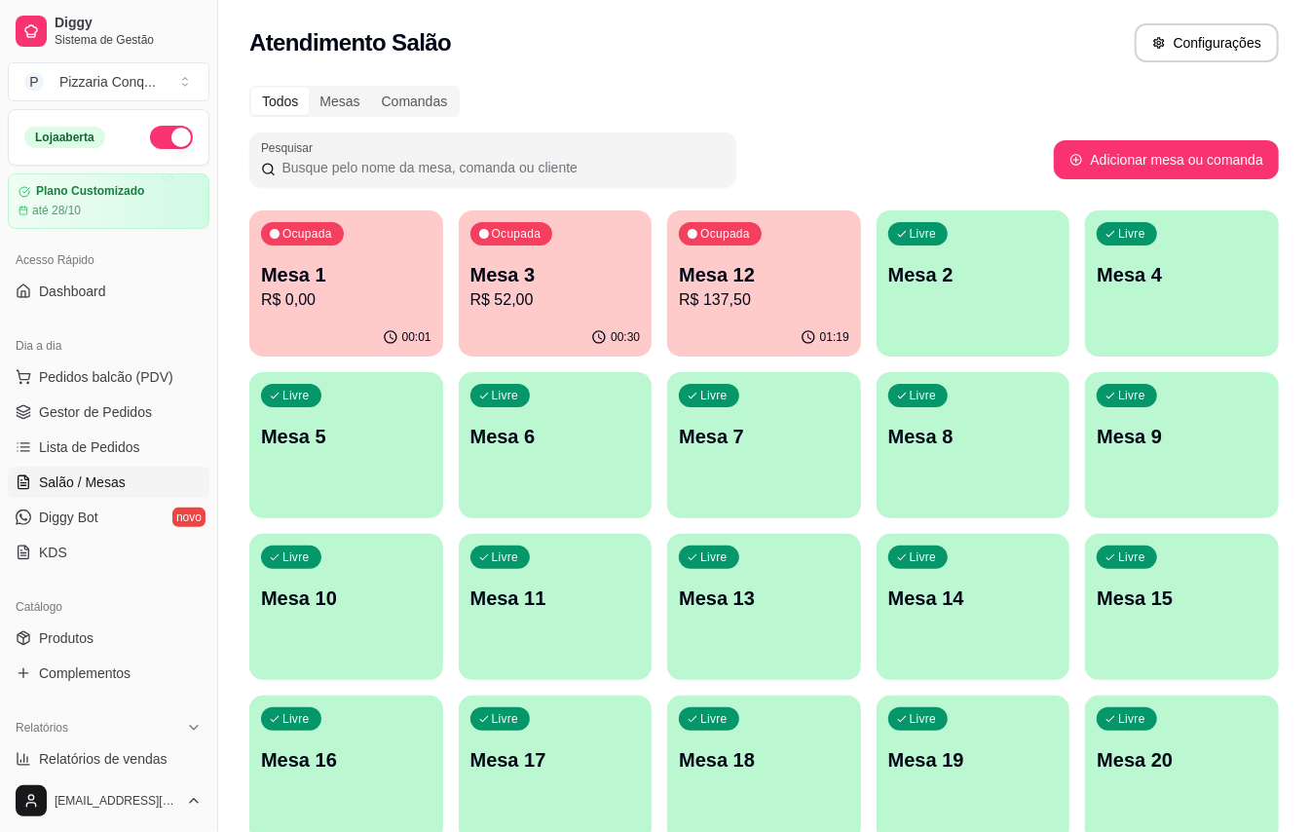
click at [74, 477] on span "Salão / Mesas" at bounding box center [82, 482] width 87 height 19
click at [119, 384] on span "Pedidos balcão (PDV)" at bounding box center [106, 376] width 134 height 19
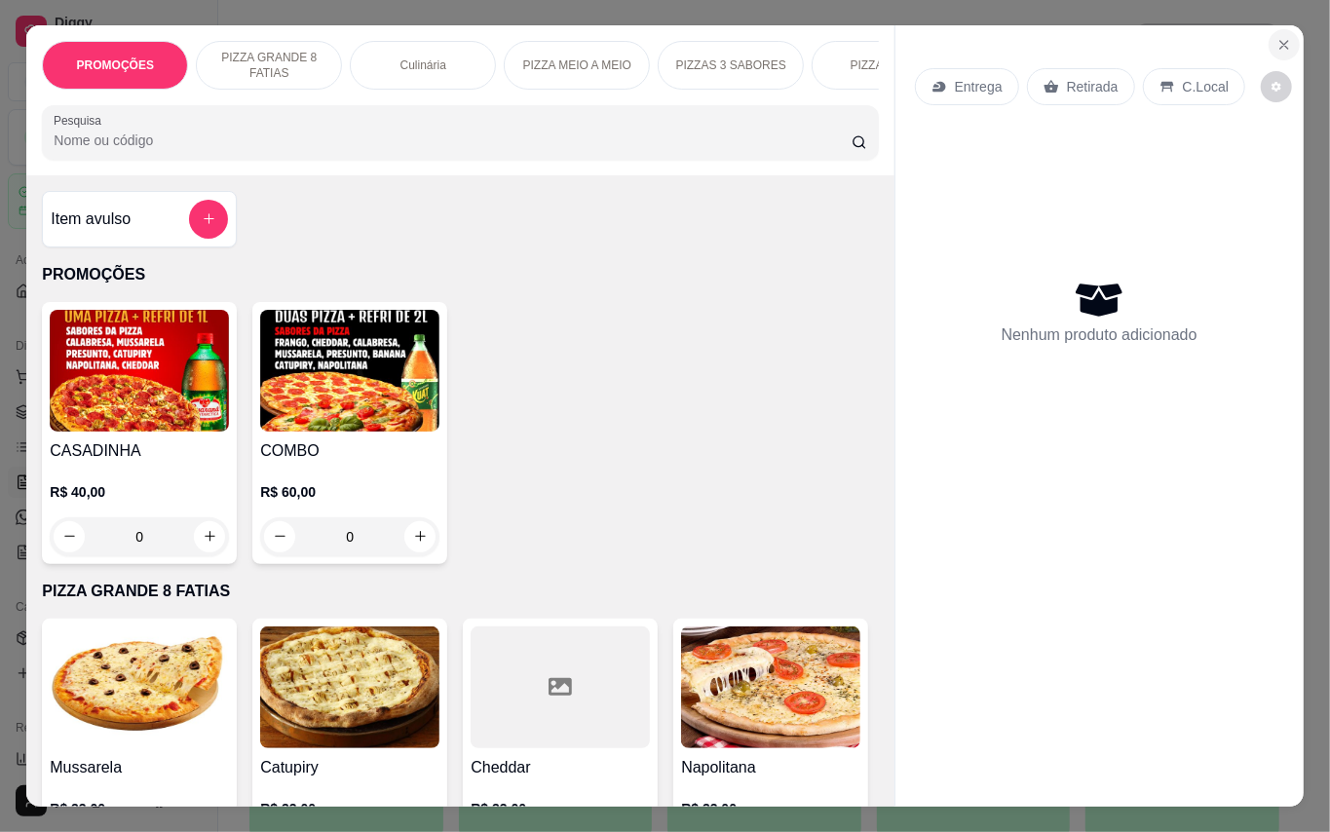
click at [1276, 37] on icon "Close" at bounding box center [1284, 45] width 16 height 16
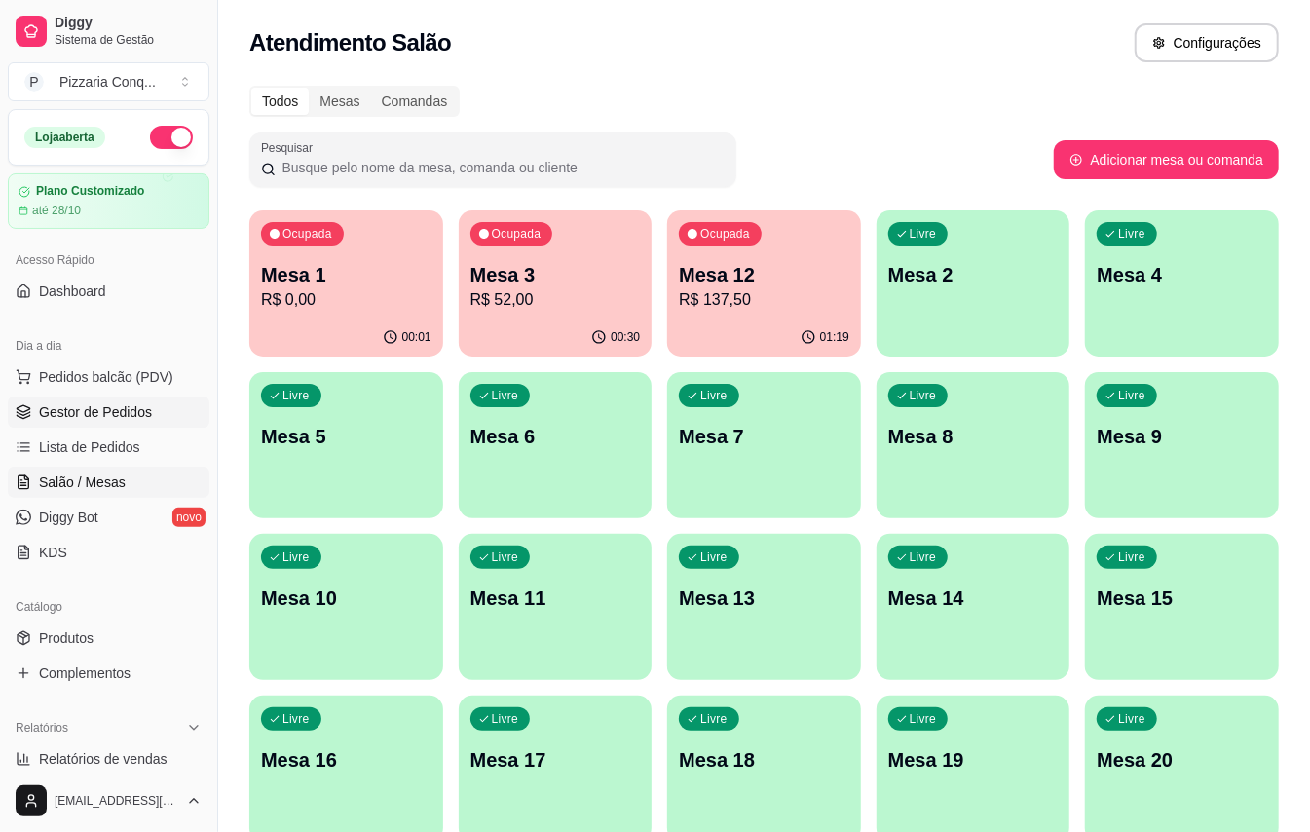
click at [130, 425] on link "Gestor de Pedidos" at bounding box center [109, 412] width 202 height 31
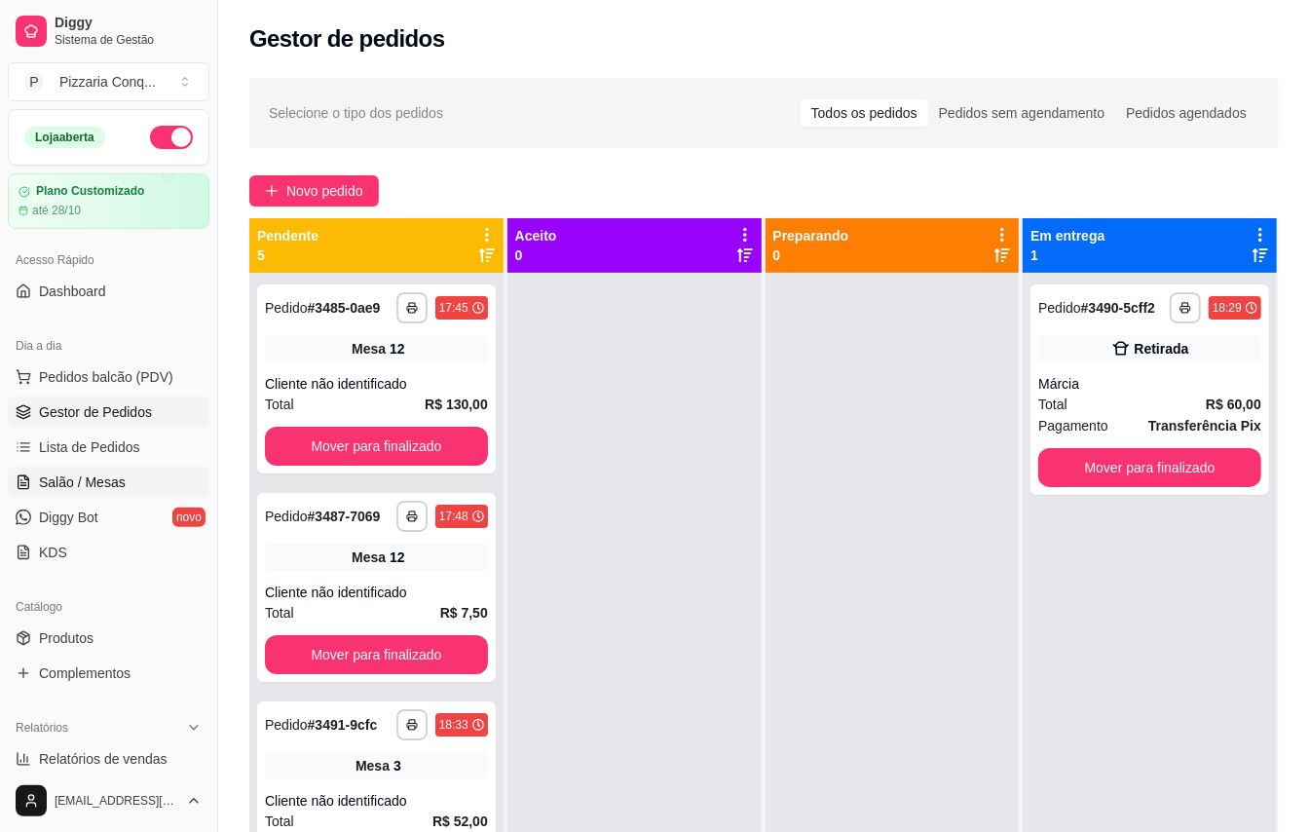
click at [121, 488] on span "Salão / Mesas" at bounding box center [82, 482] width 87 height 19
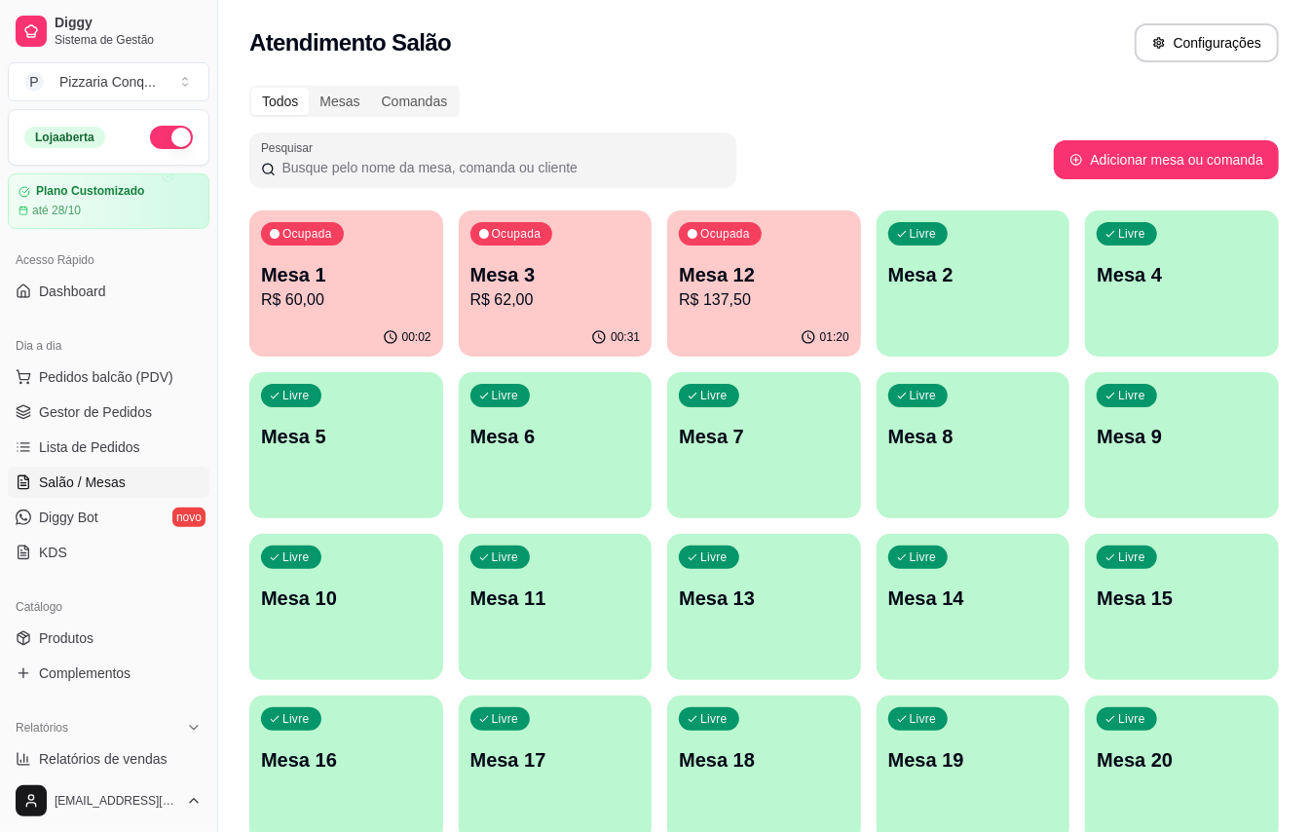
click at [520, 302] on p "R$ 62,00" at bounding box center [556, 299] width 170 height 23
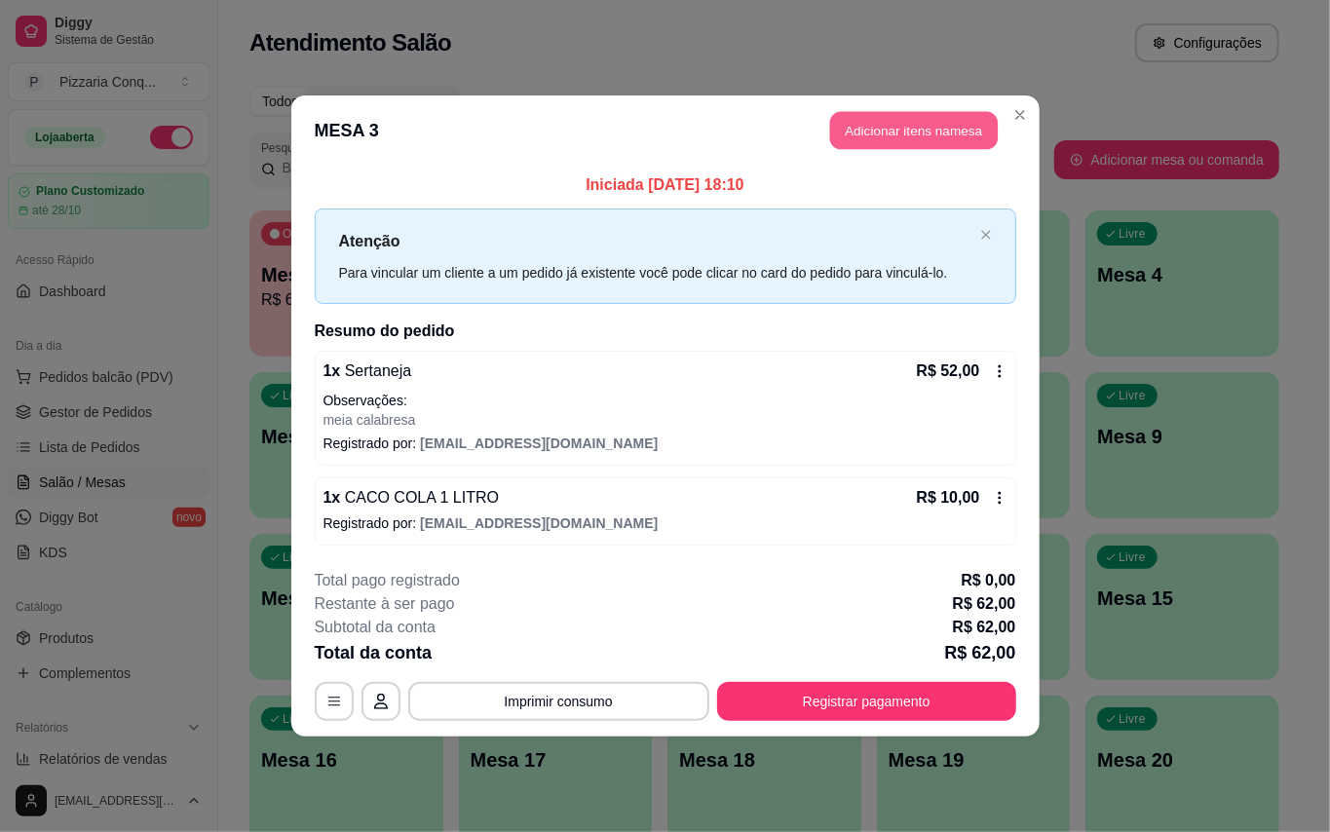
click at [871, 112] on button "Adicionar itens na mesa" at bounding box center [914, 131] width 168 height 38
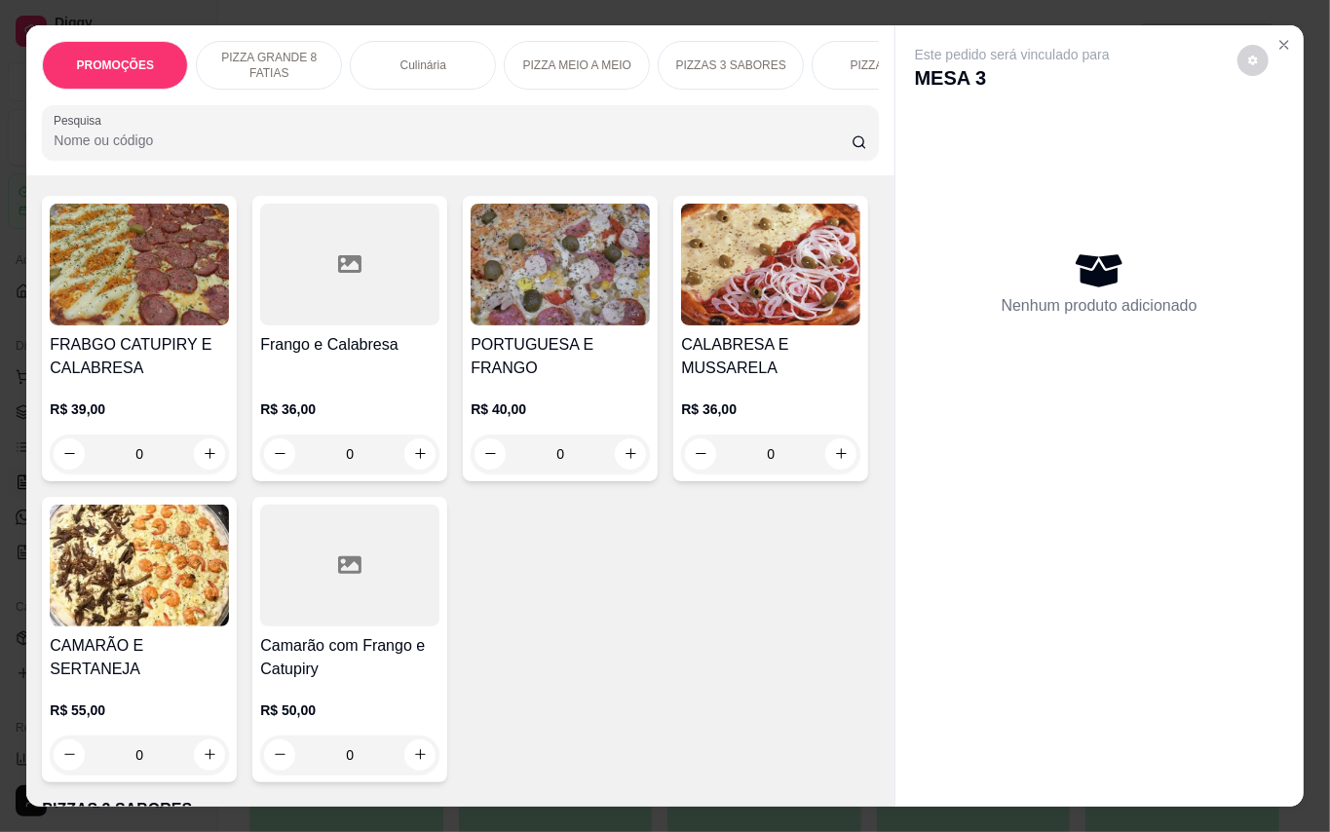
scroll to position [2338, 0]
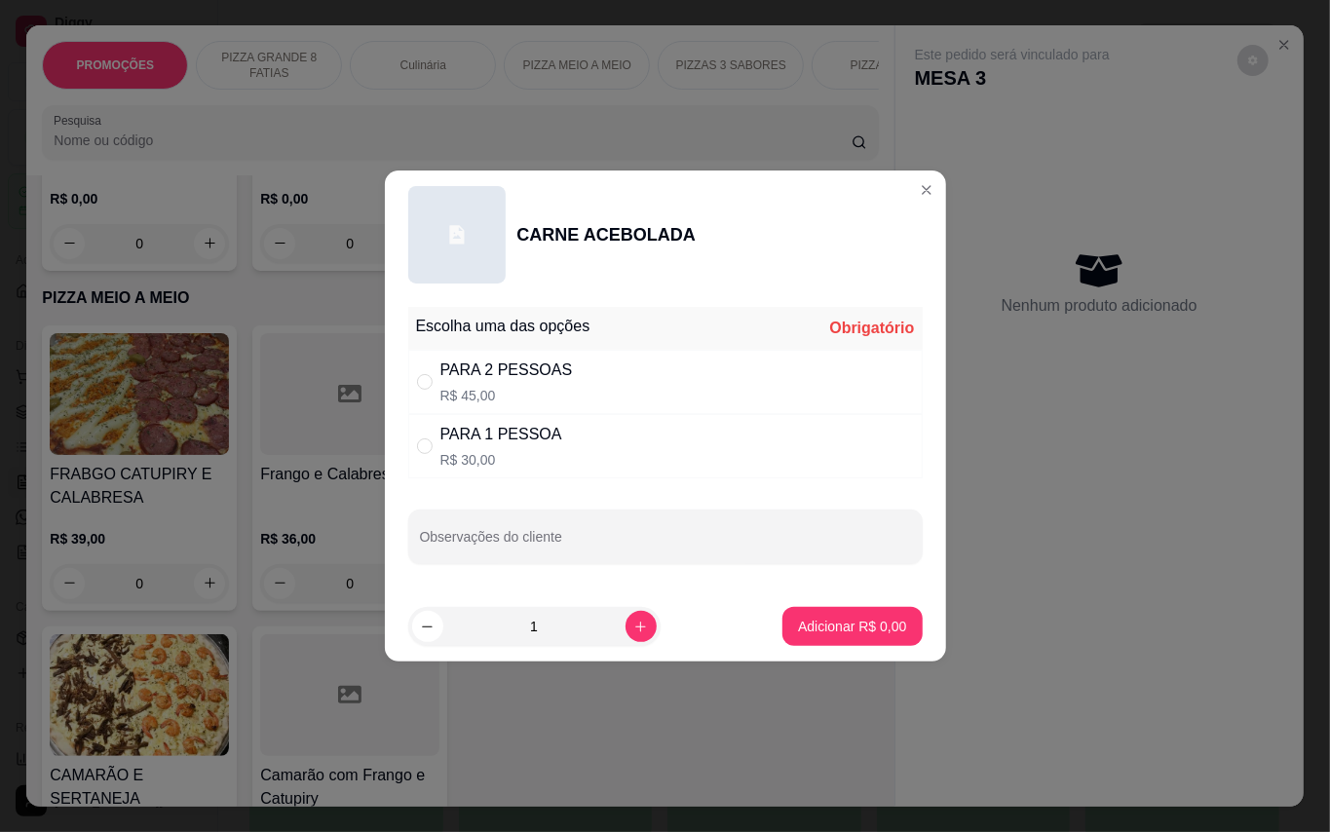
click at [637, 437] on div "PARA 1 PESSOA R$ 30,00" at bounding box center [665, 446] width 514 height 64
radio input "true"
click at [795, 628] on p "Adicionar R$ 30,00" at bounding box center [848, 626] width 113 height 19
type input "1"
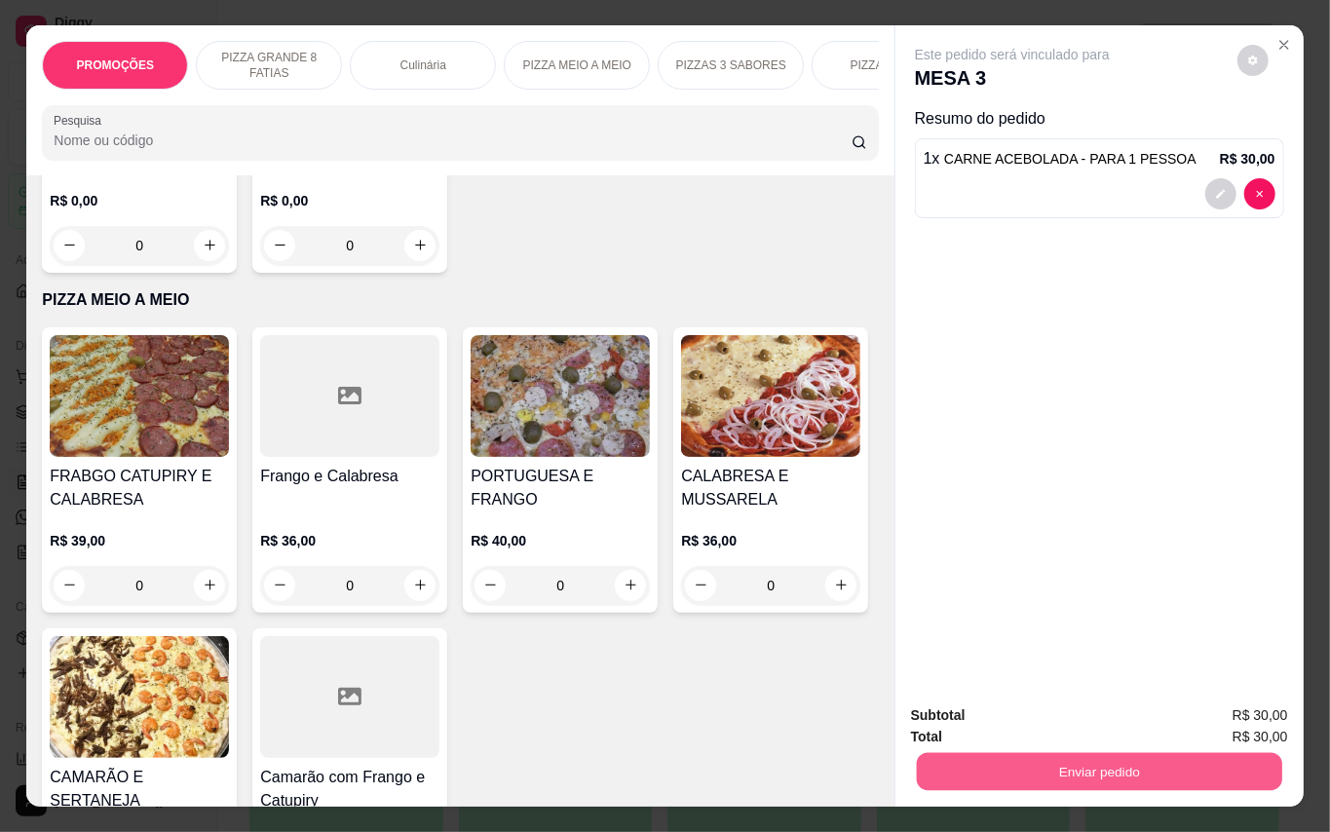
click at [995, 753] on button "Enviar pedido" at bounding box center [1098, 772] width 365 height 38
click at [1233, 706] on button "Enviar pedido" at bounding box center [1235, 715] width 107 height 36
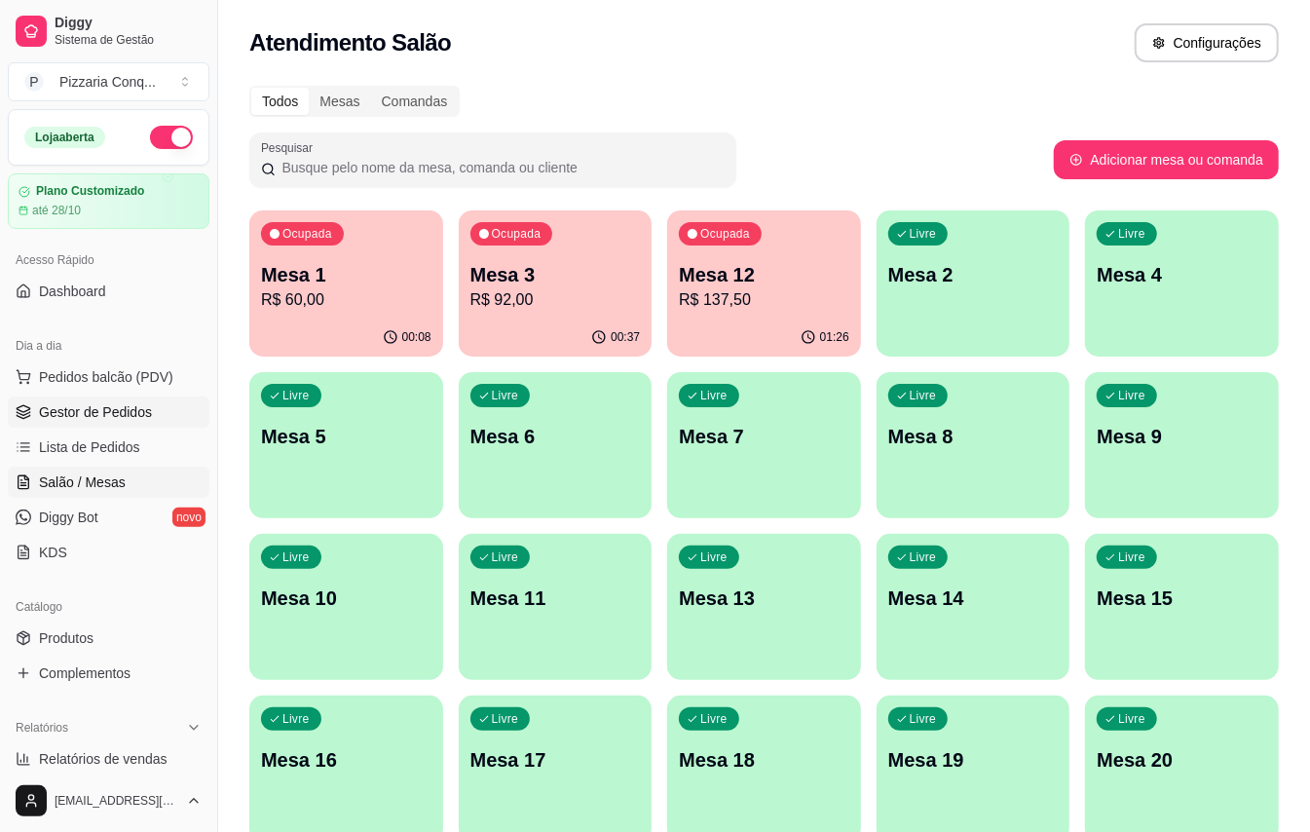
click at [137, 417] on span "Gestor de Pedidos" at bounding box center [95, 411] width 113 height 19
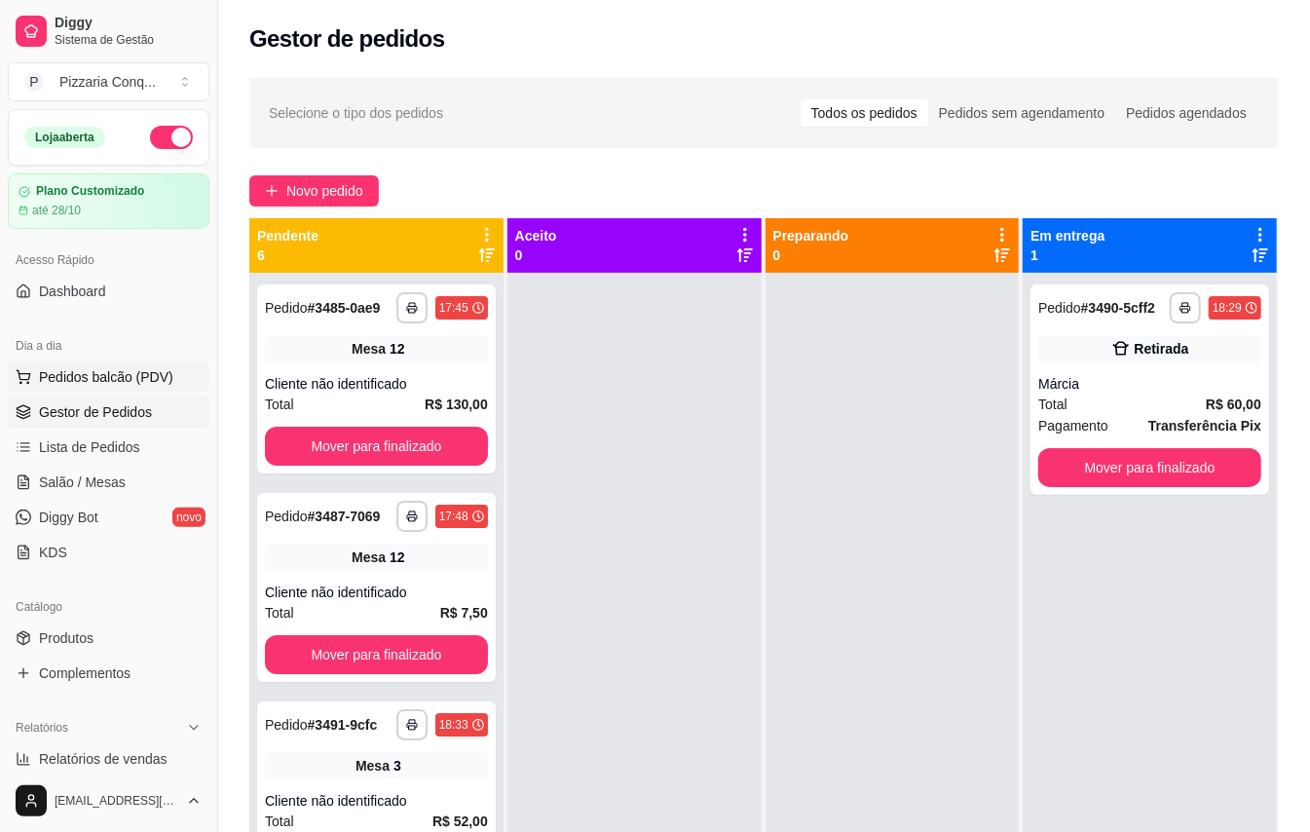
click at [161, 363] on button "Pedidos balcão (PDV)" at bounding box center [109, 376] width 202 height 31
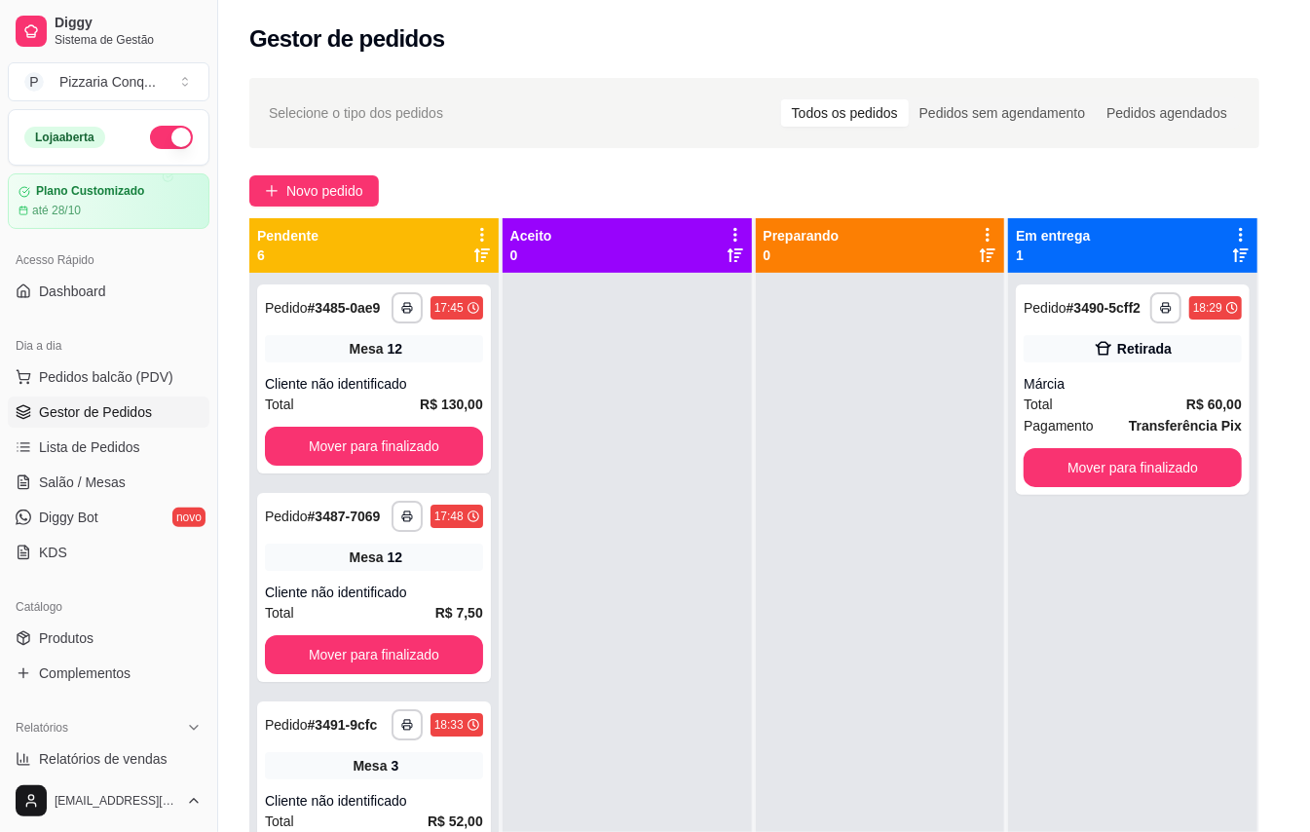
click at [158, 380] on img at bounding box center [138, 370] width 180 height 122
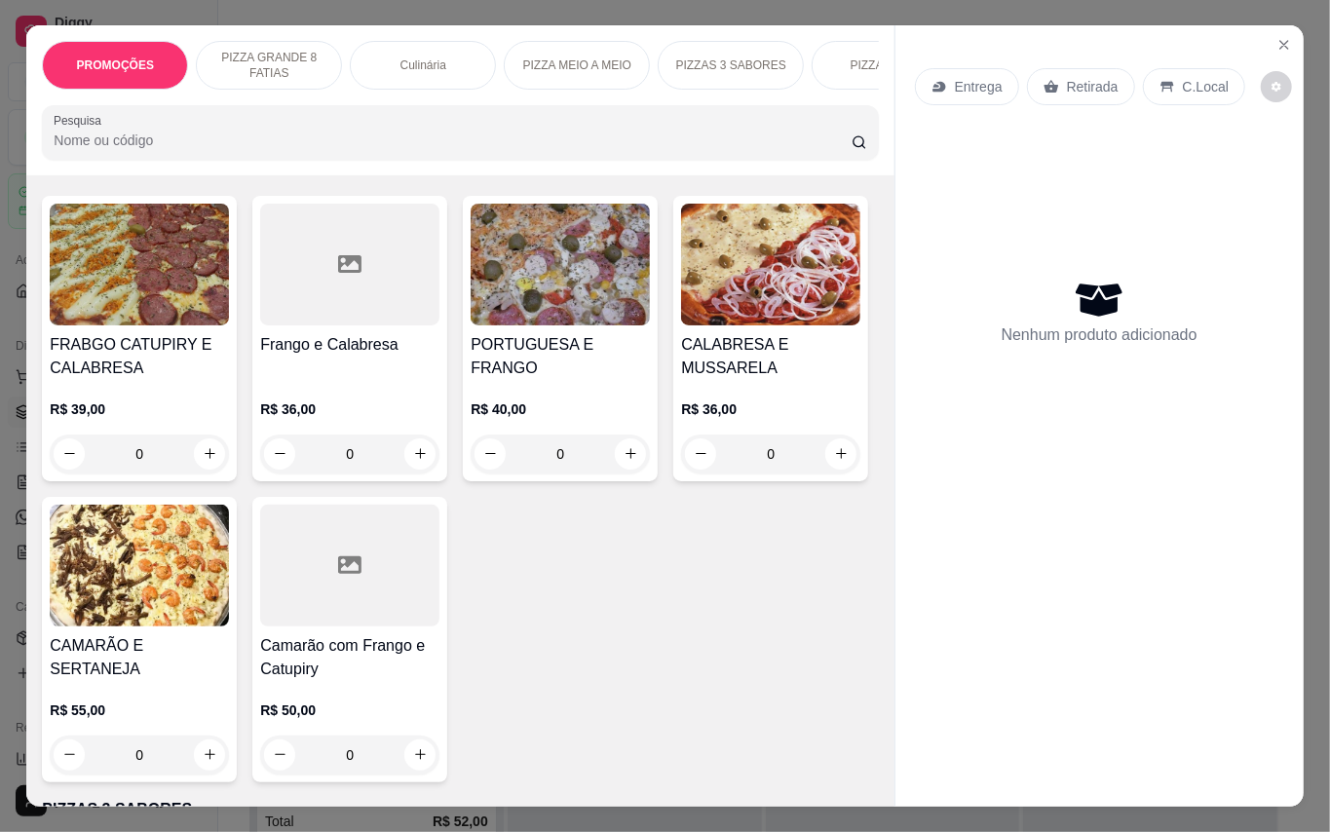
scroll to position [2208, 0]
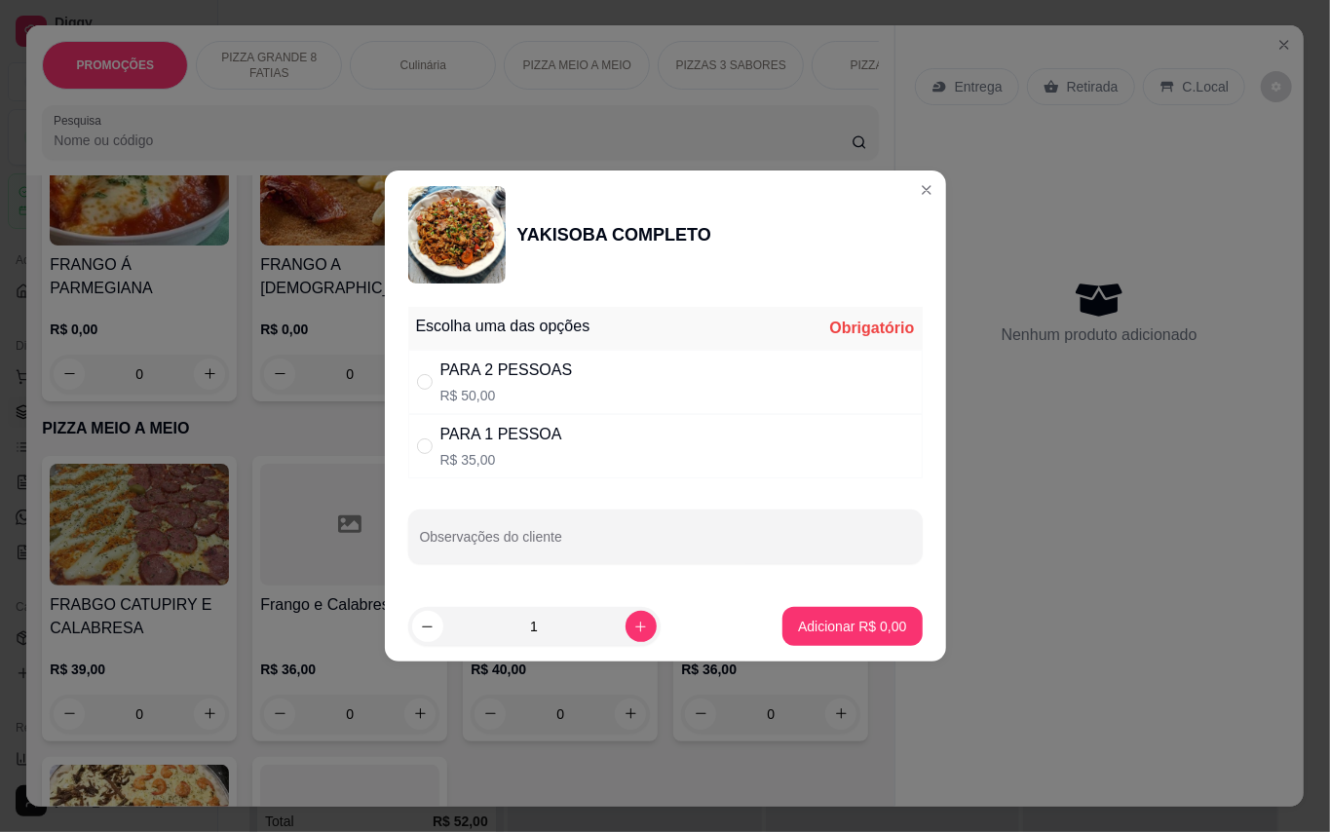
click at [586, 366] on div "PARA 2 PESSOAS R$ 50,00" at bounding box center [665, 382] width 514 height 64
radio input "true"
click at [814, 629] on p "Adicionar R$ 50,00" at bounding box center [848, 626] width 113 height 19
type input "1"
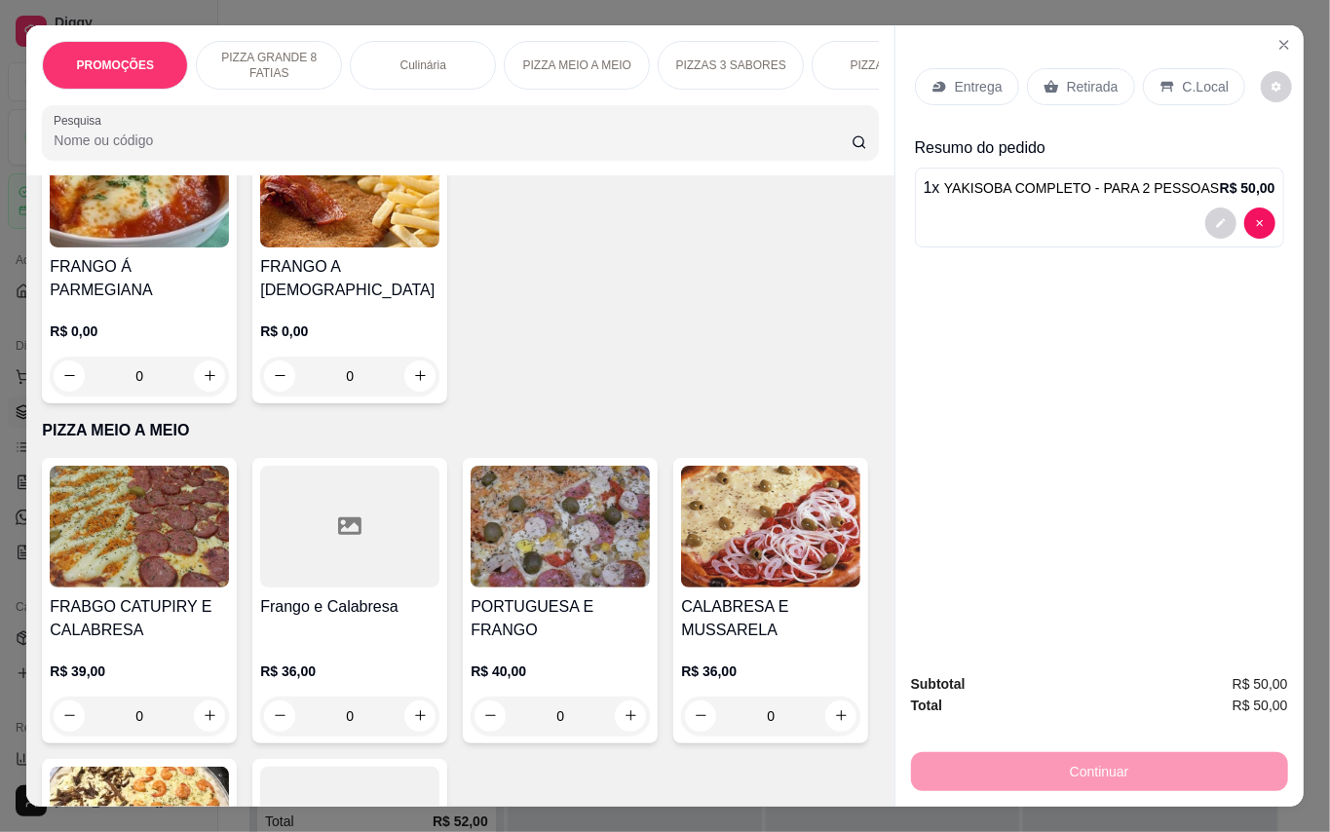
click at [1058, 68] on div "Retirada" at bounding box center [1081, 86] width 108 height 37
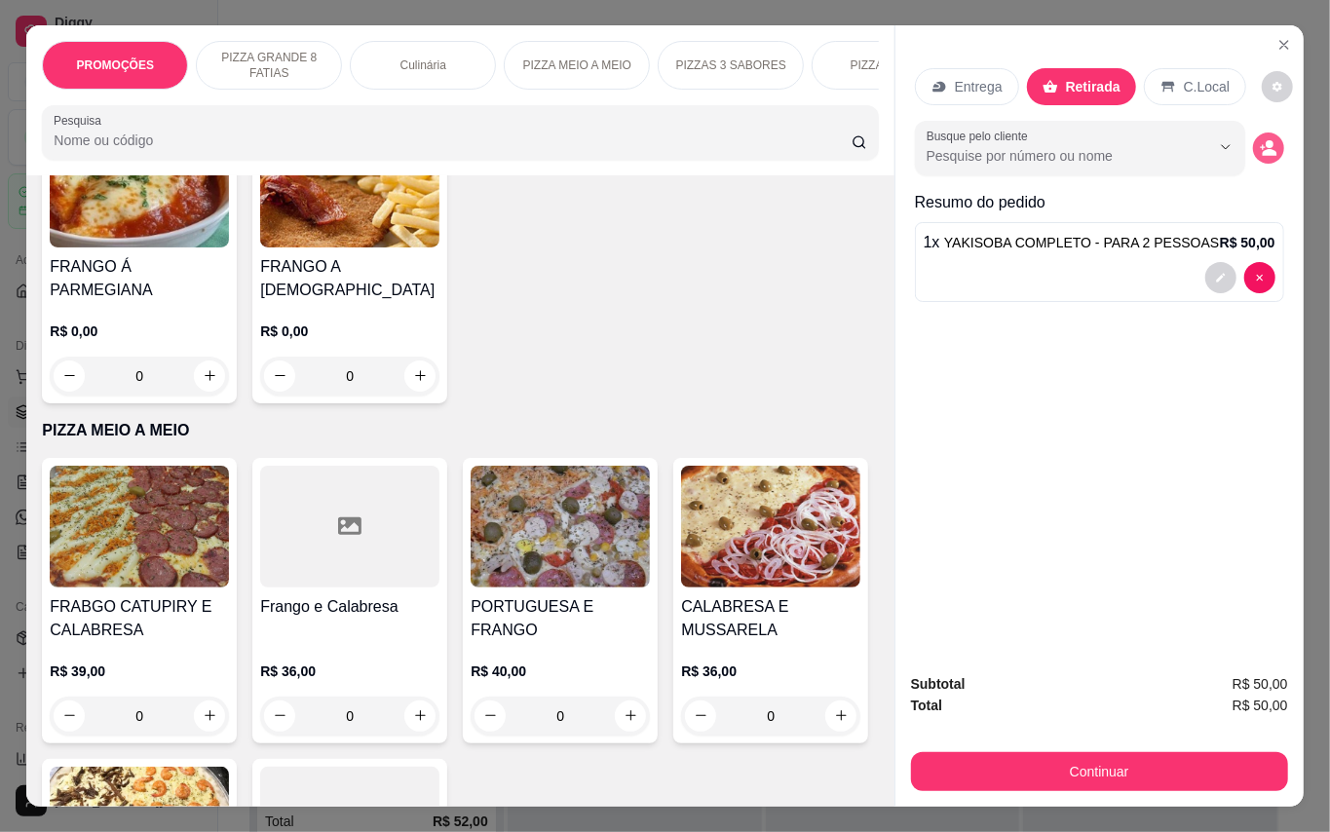
click at [1266, 140] on circle "decrease-product-quantity" at bounding box center [1270, 144] width 8 height 8
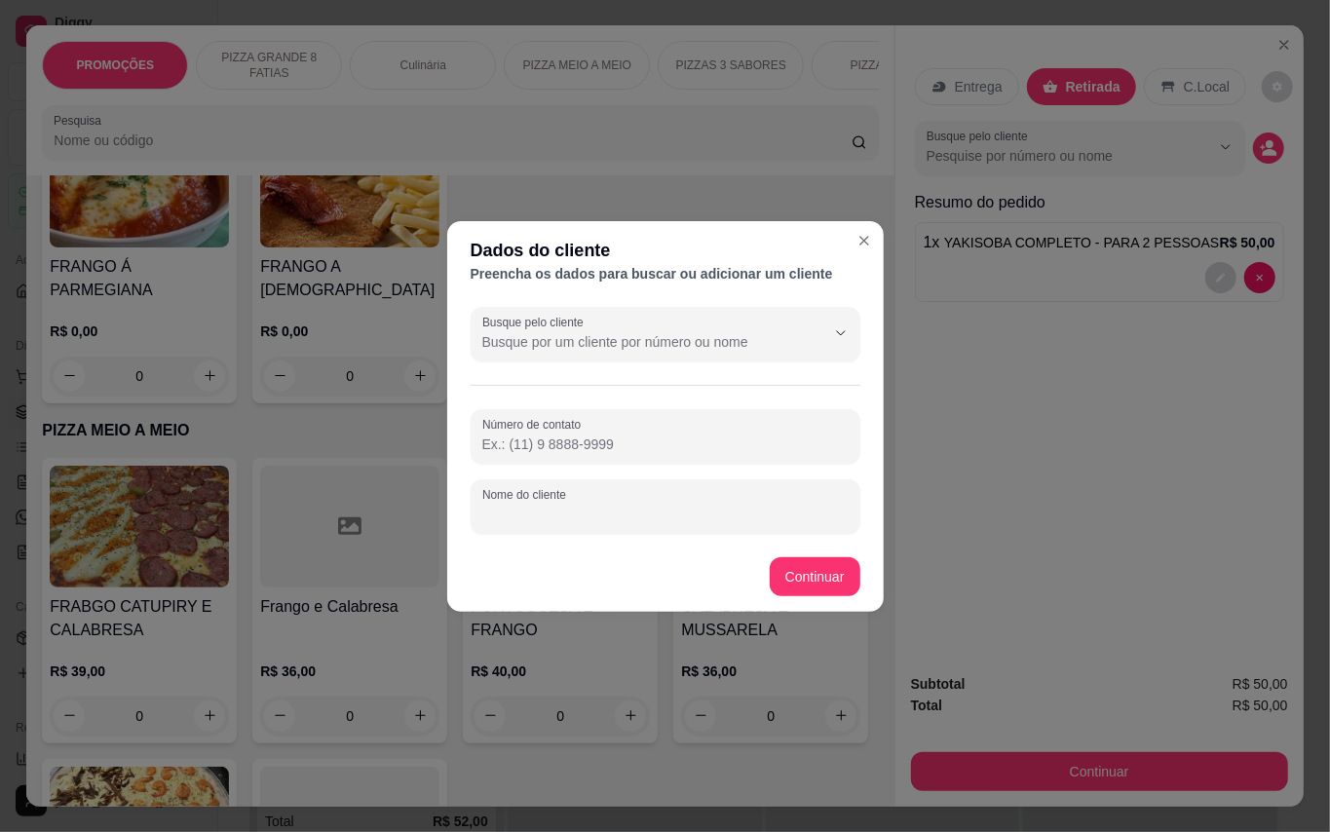
click at [753, 523] on input "Nome do cliente" at bounding box center [665, 514] width 366 height 19
type input "Rogerio"
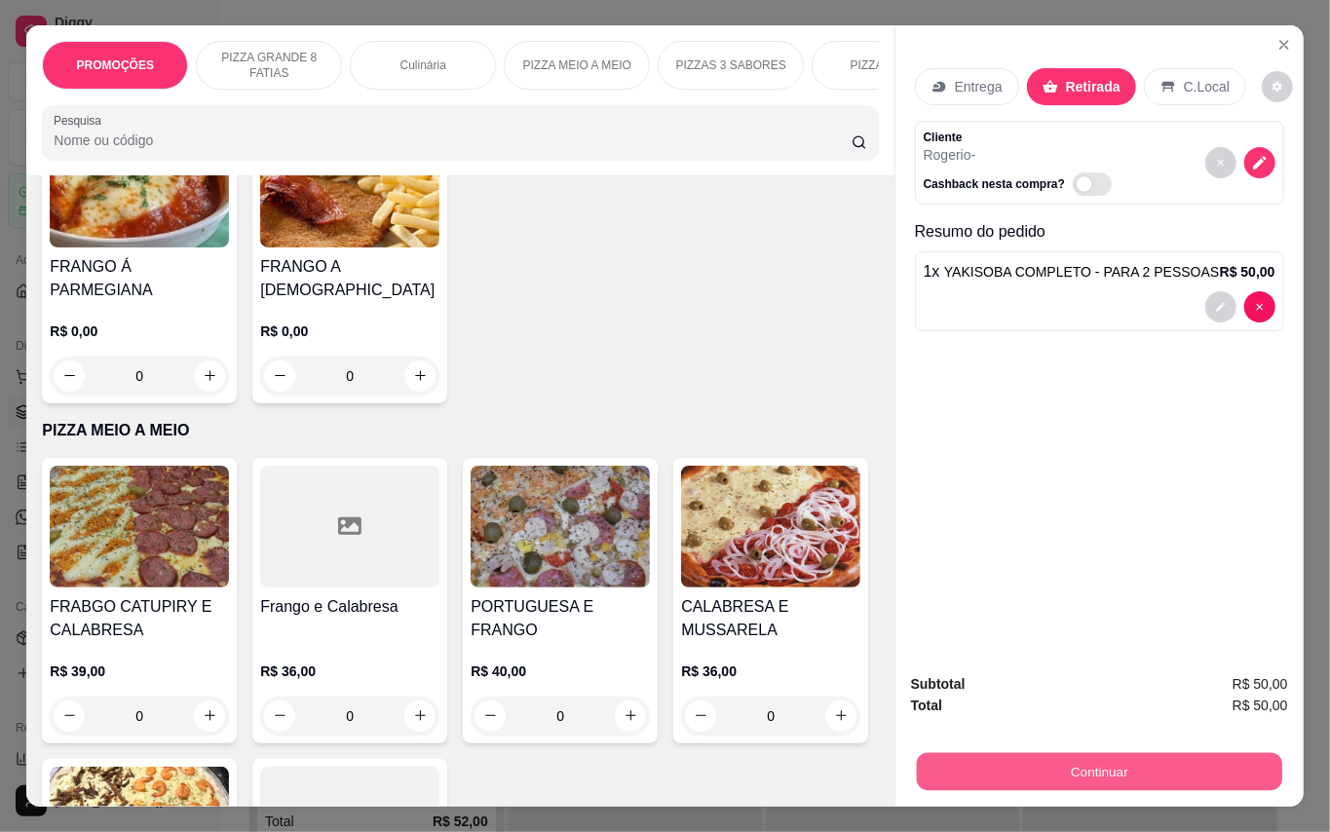
click at [1120, 753] on button "Continuar" at bounding box center [1098, 772] width 365 height 38
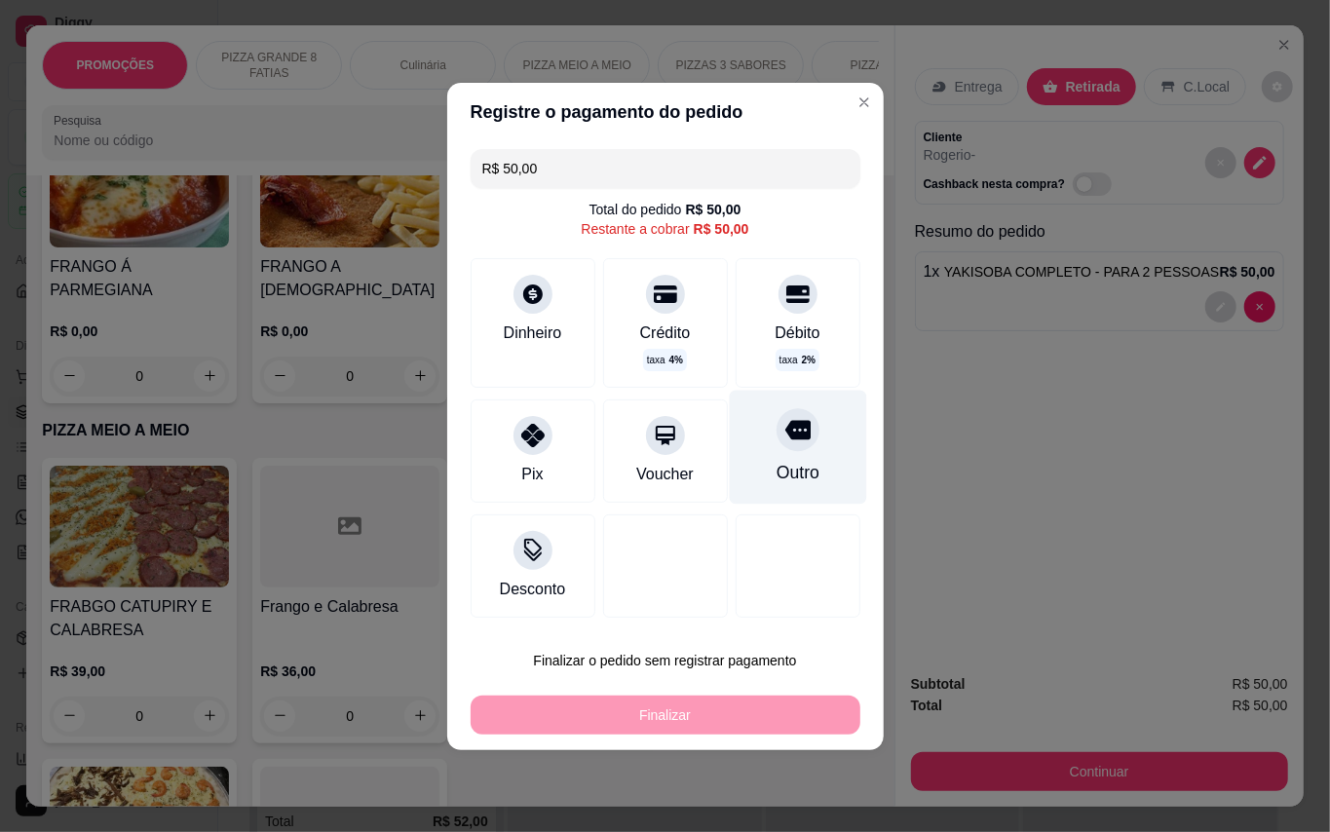
click at [776, 431] on div at bounding box center [797, 429] width 43 height 43
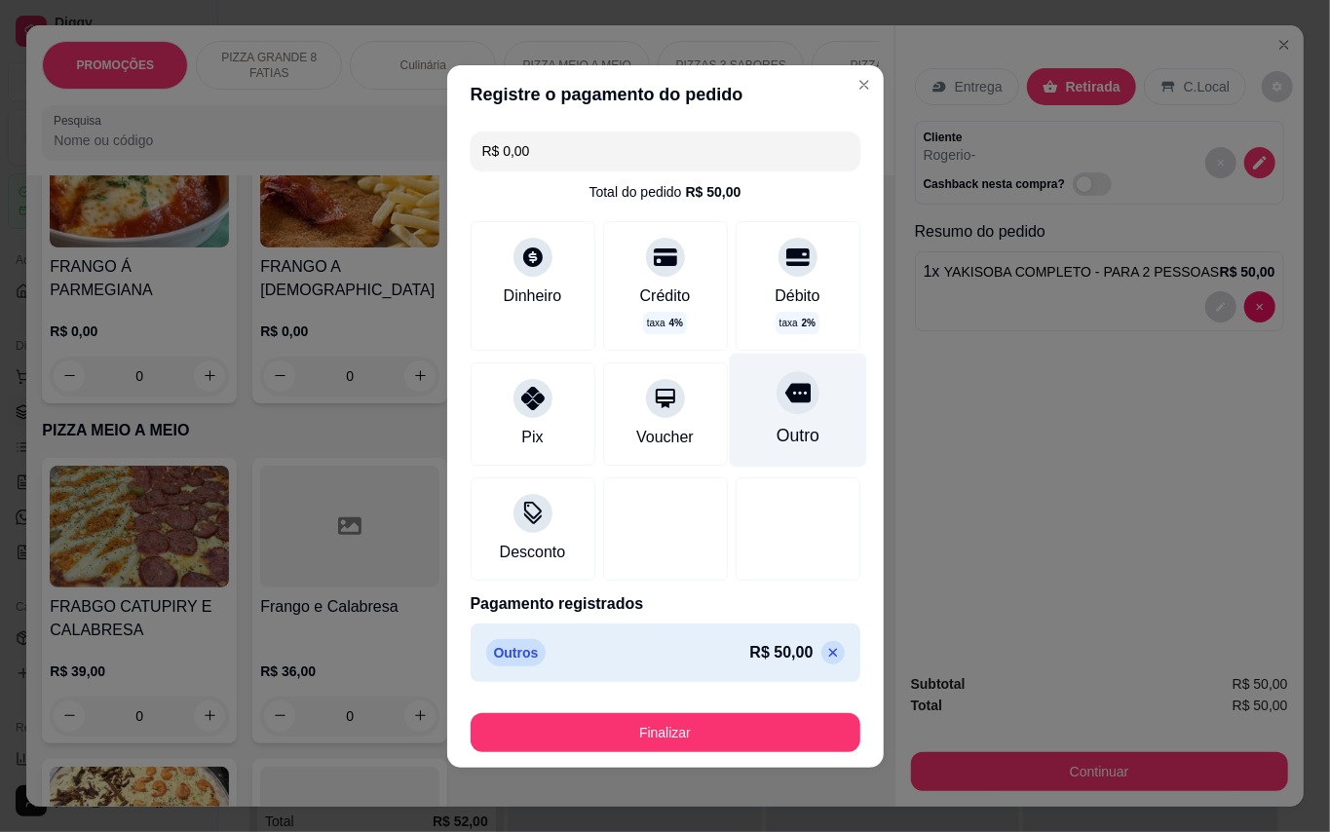
type input "R$ 0,00"
click at [799, 425] on div "Outro" at bounding box center [796, 435] width 43 height 25
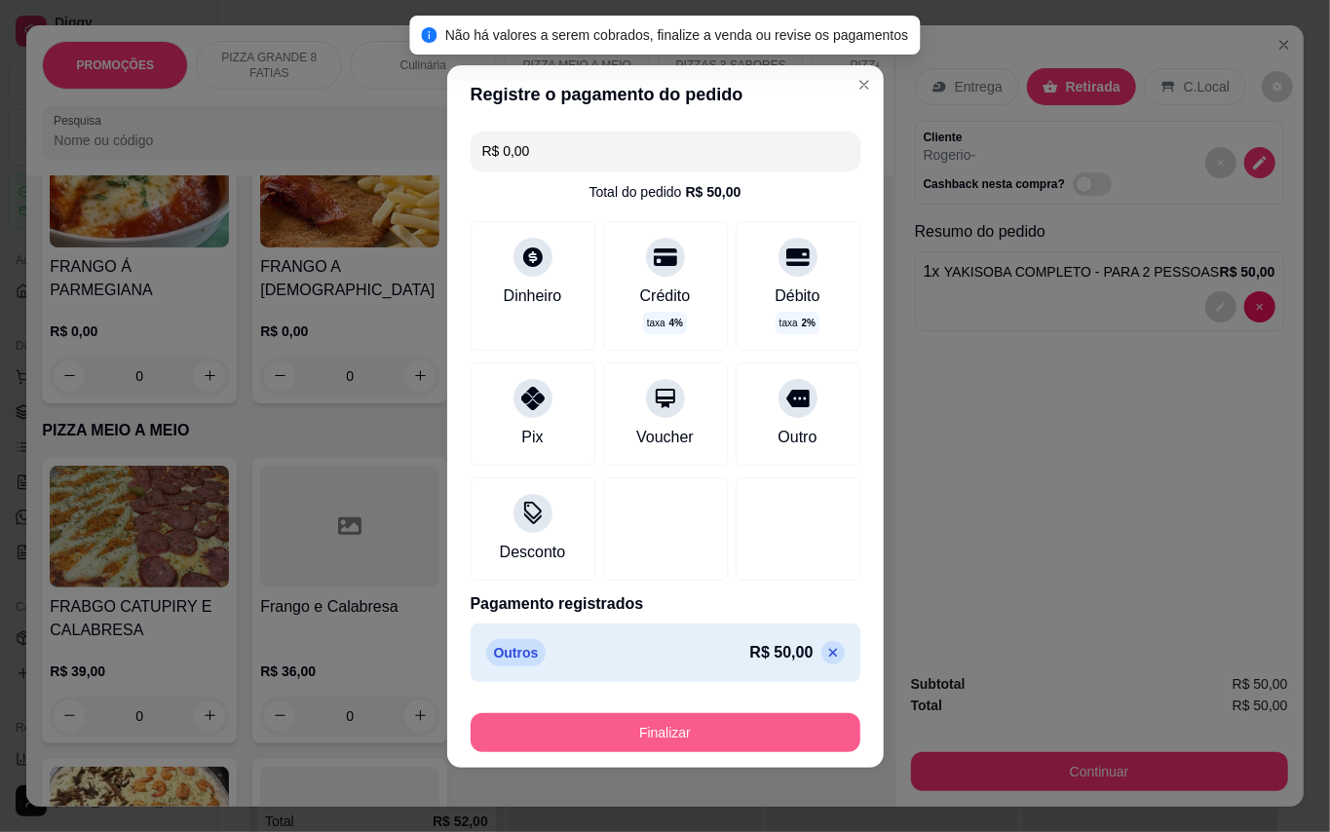
click at [741, 726] on button "Finalizar" at bounding box center [666, 732] width 390 height 39
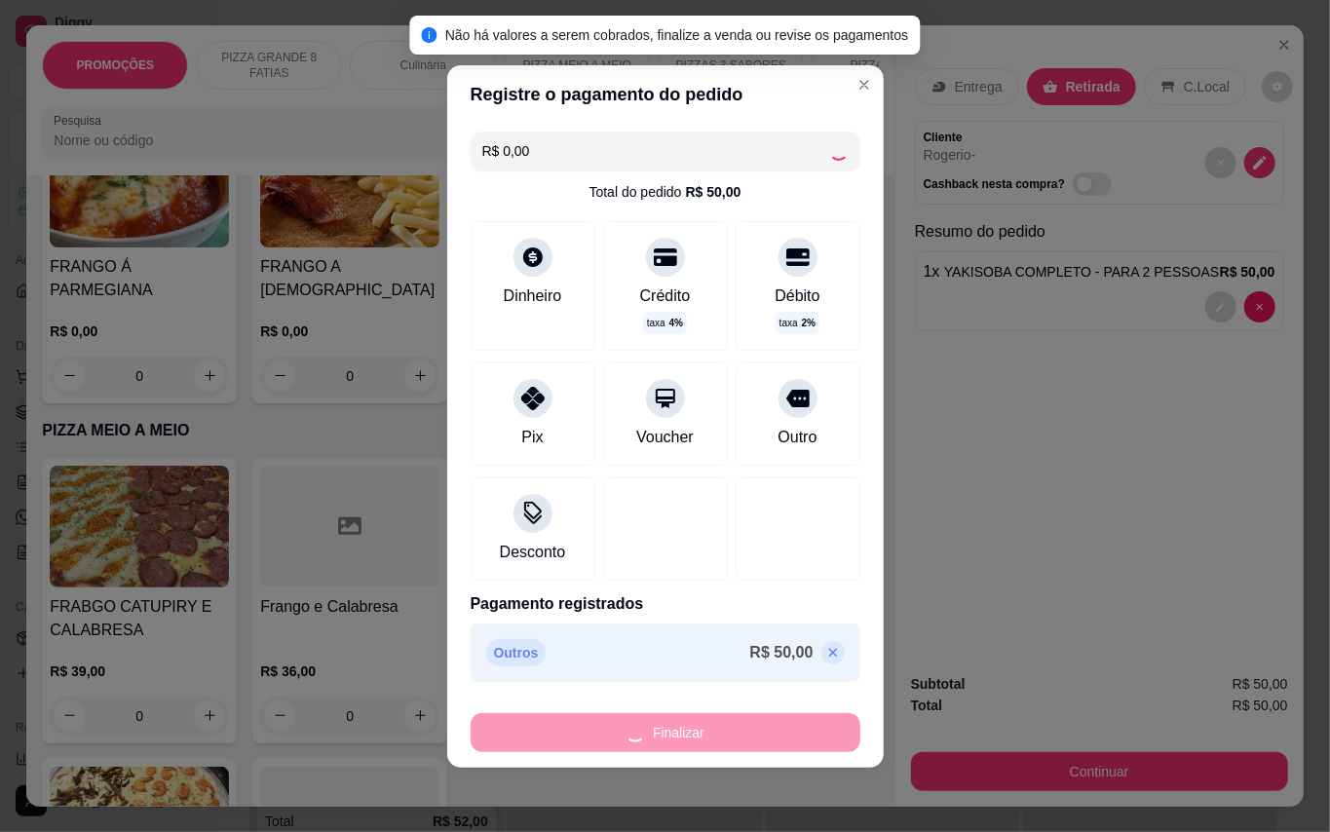
type input "0"
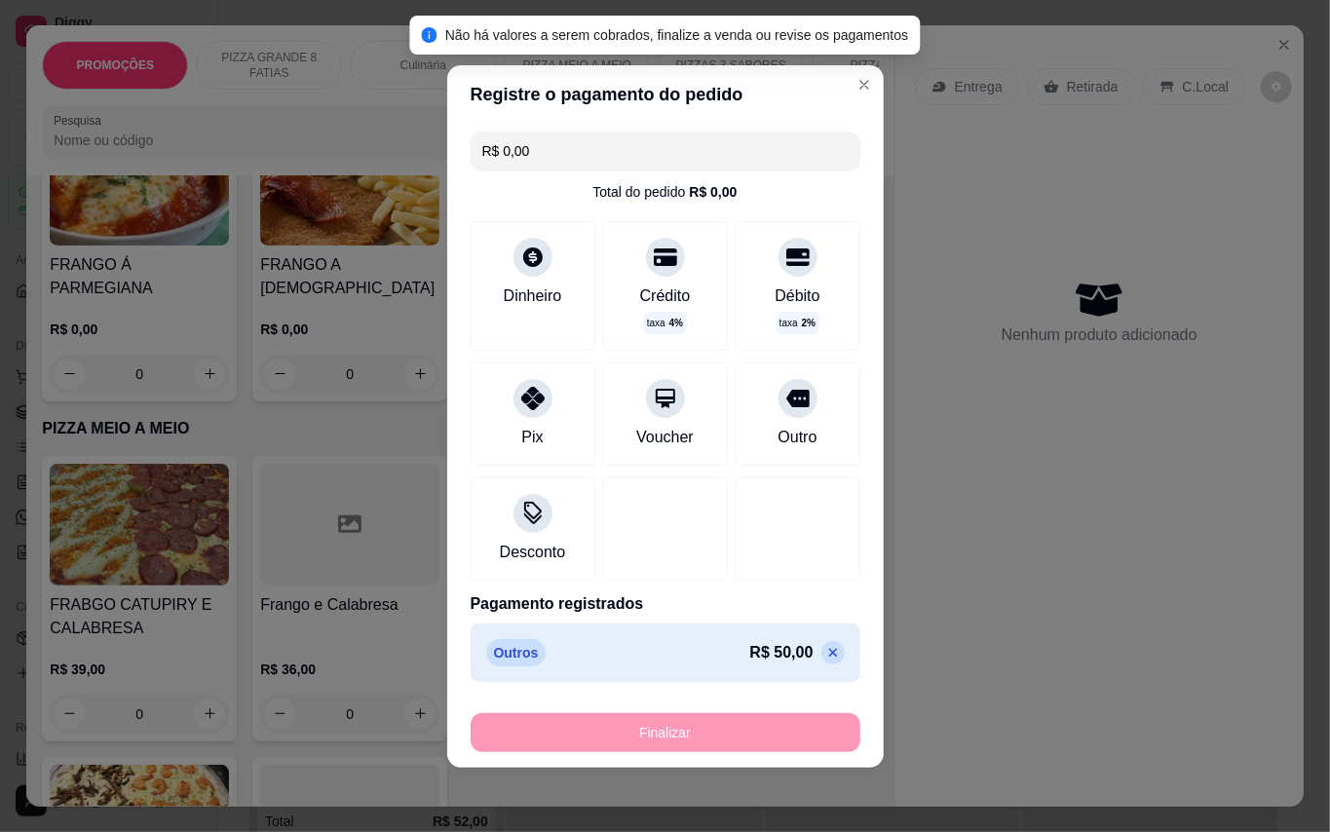
type input "-R$ 50,00"
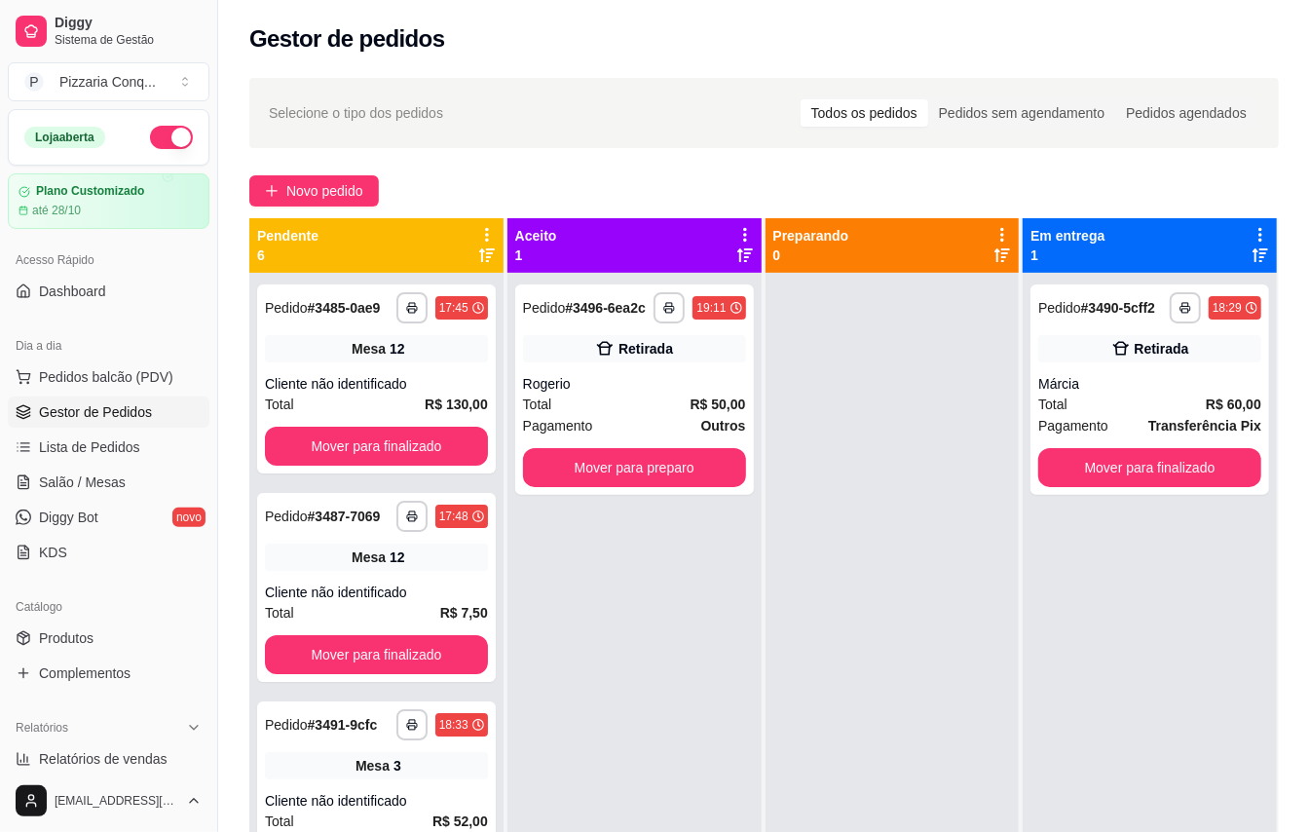
click at [110, 421] on span "Gestor de Pedidos" at bounding box center [95, 411] width 113 height 19
click at [125, 383] on span "Pedidos balcão (PDV)" at bounding box center [106, 376] width 134 height 19
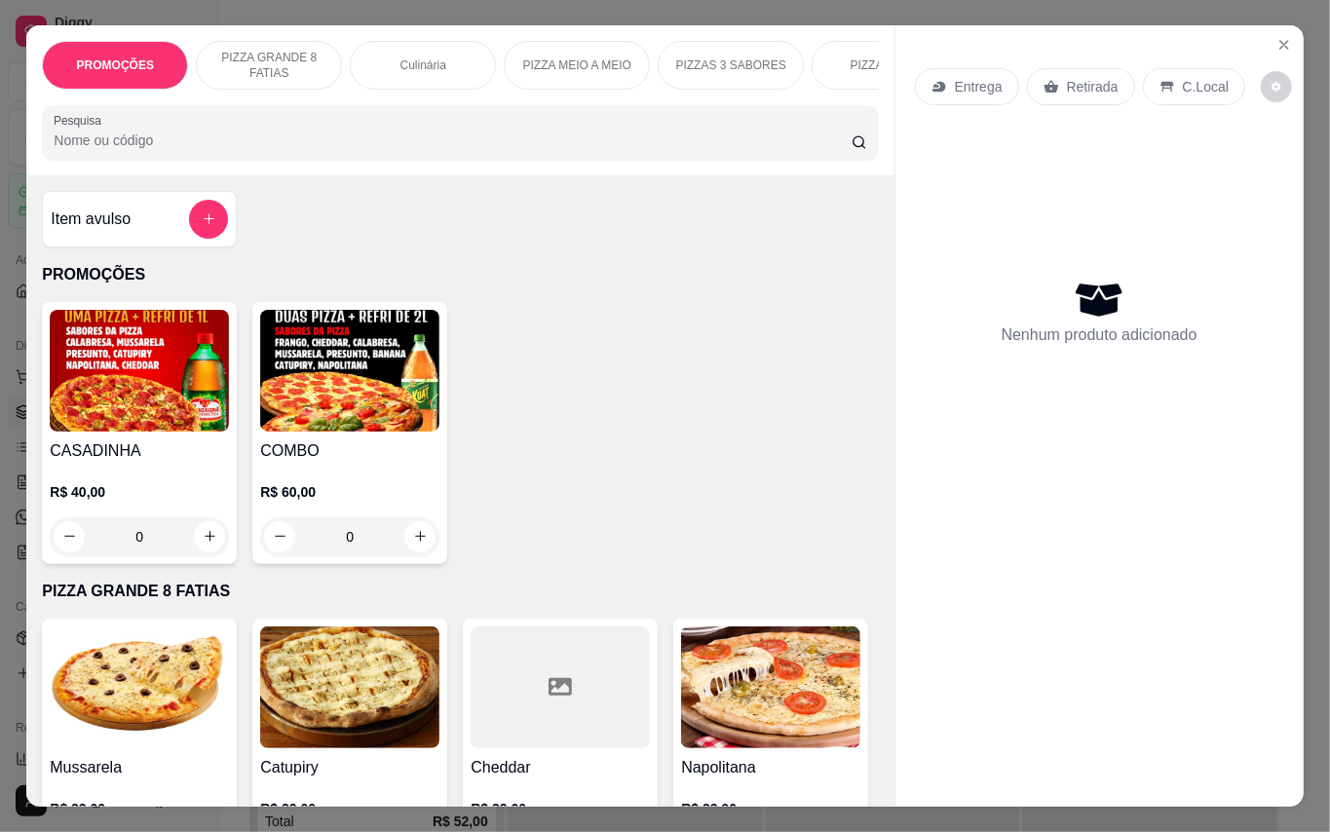
click at [386, 409] on img at bounding box center [349, 371] width 179 height 122
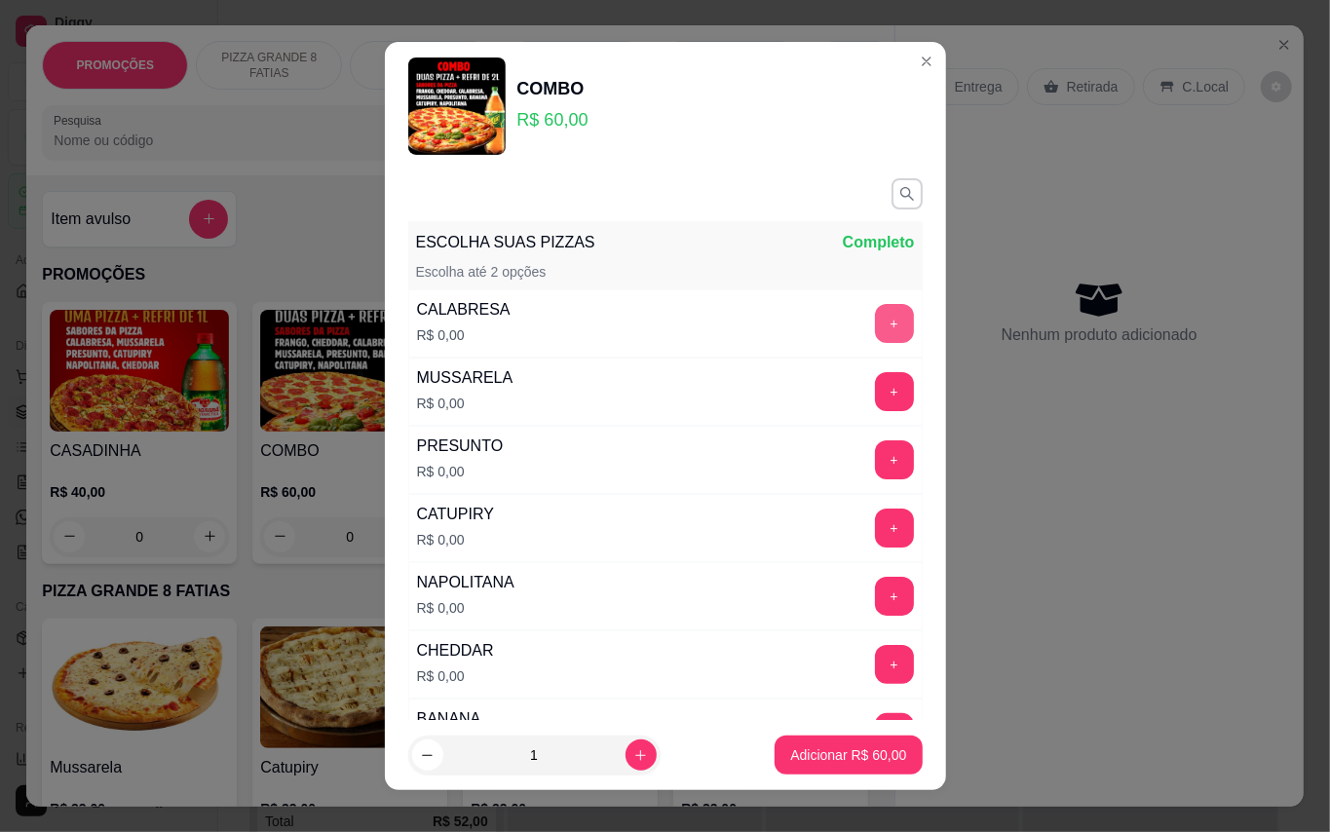
click at [875, 309] on button "+" at bounding box center [894, 323] width 39 height 39
click at [875, 380] on button "+" at bounding box center [894, 391] width 38 height 38
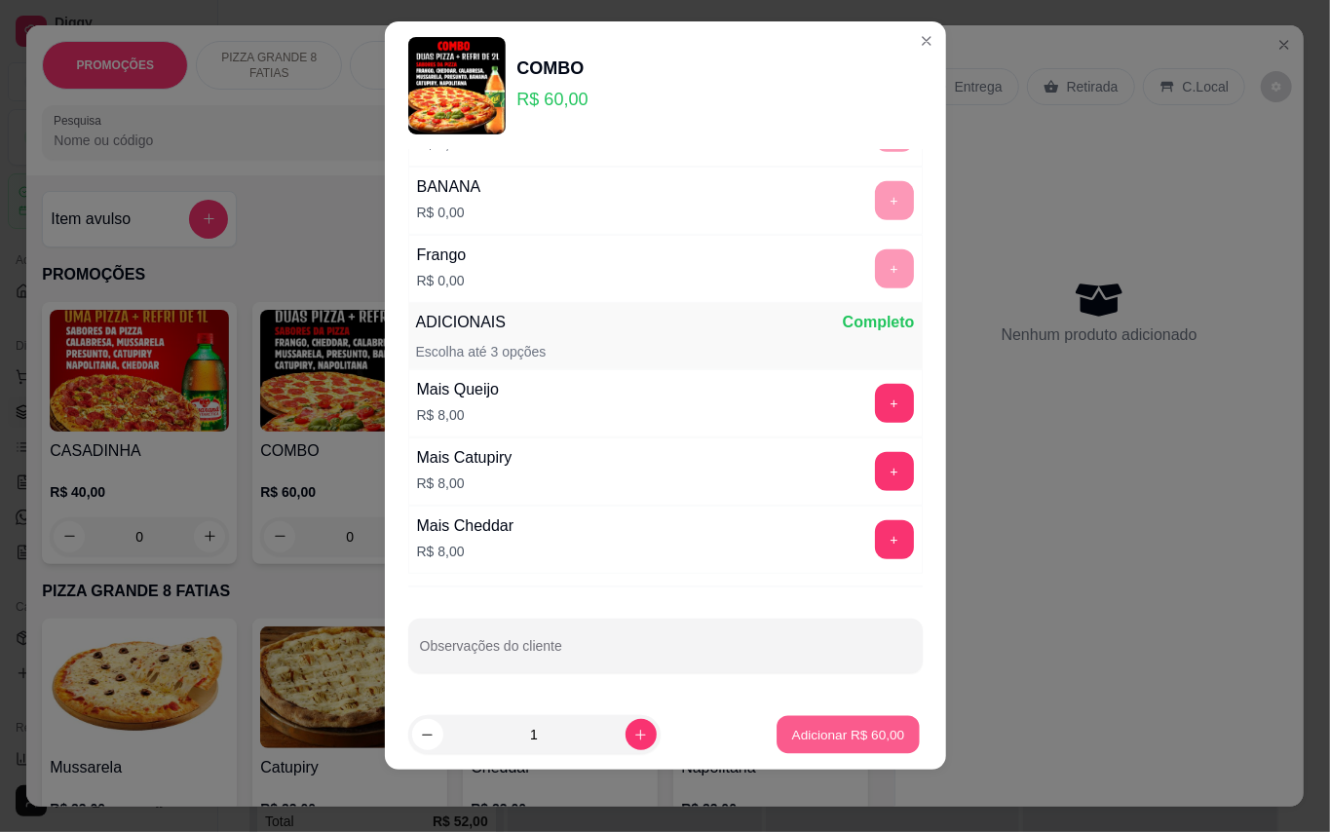
click at [858, 729] on p "Adicionar R$ 60,00" at bounding box center [848, 735] width 113 height 19
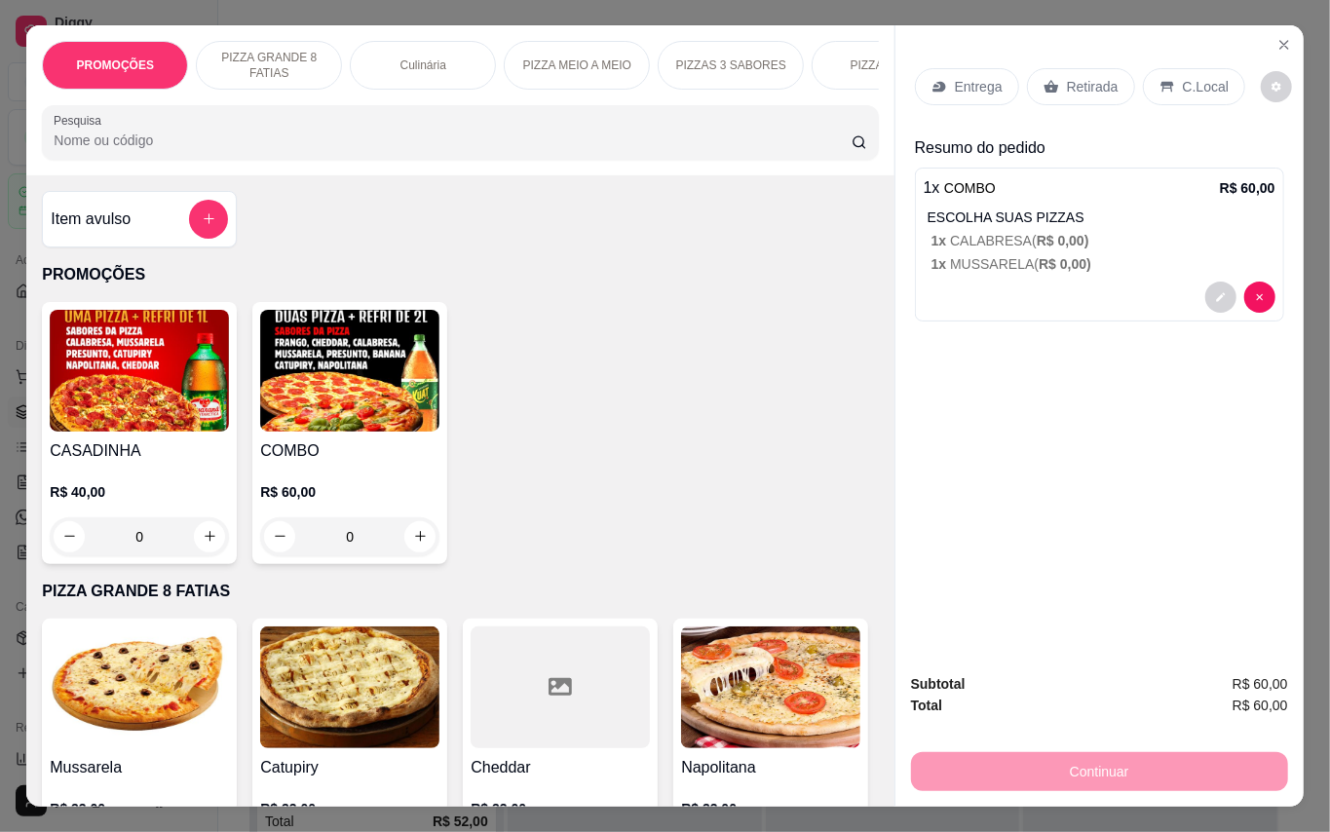
click at [968, 77] on p "Entrega" at bounding box center [979, 86] width 48 height 19
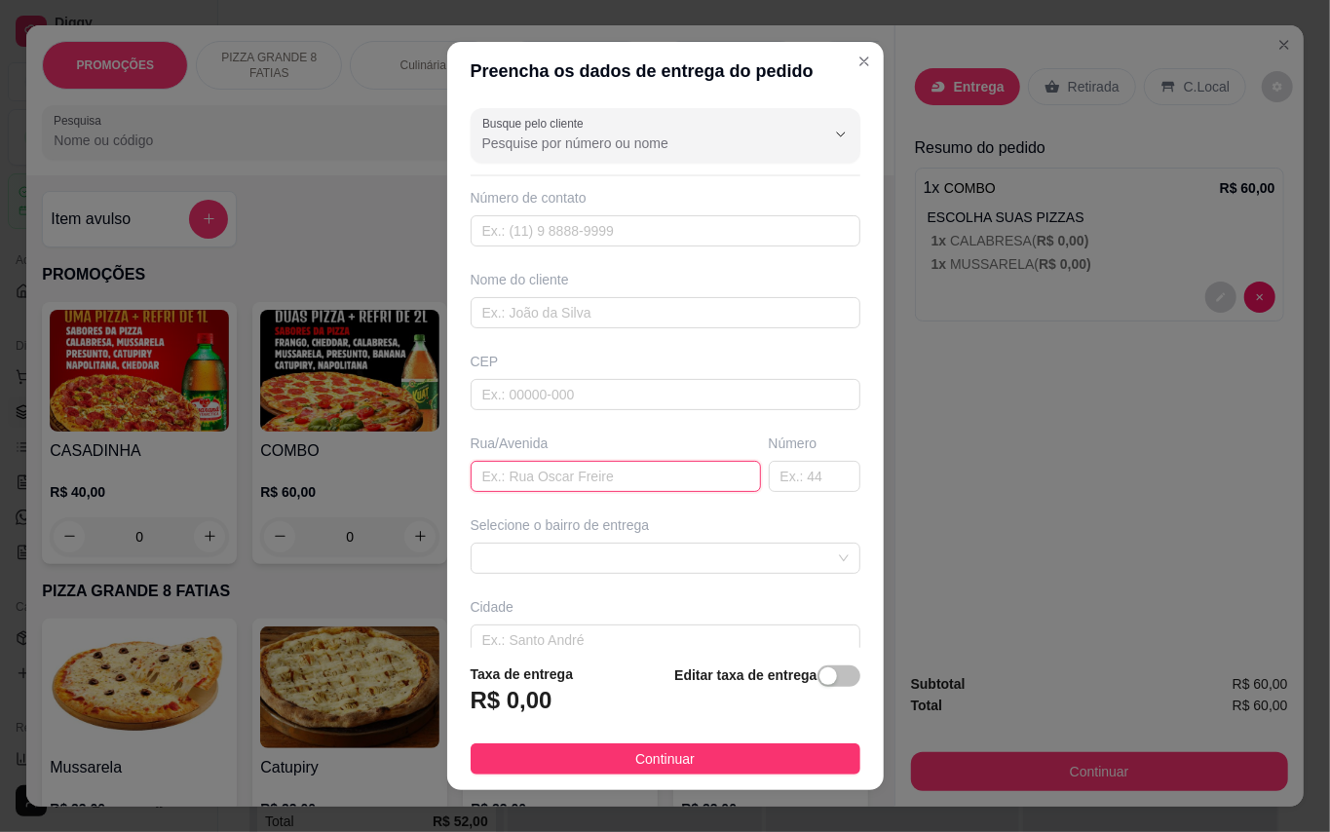
click at [496, 489] on input "text" at bounding box center [616, 476] width 290 height 31
type input "R"
type input "Quarta travessa da tijuca"
click at [769, 488] on input "text" at bounding box center [815, 476] width 92 height 31
type input "20"
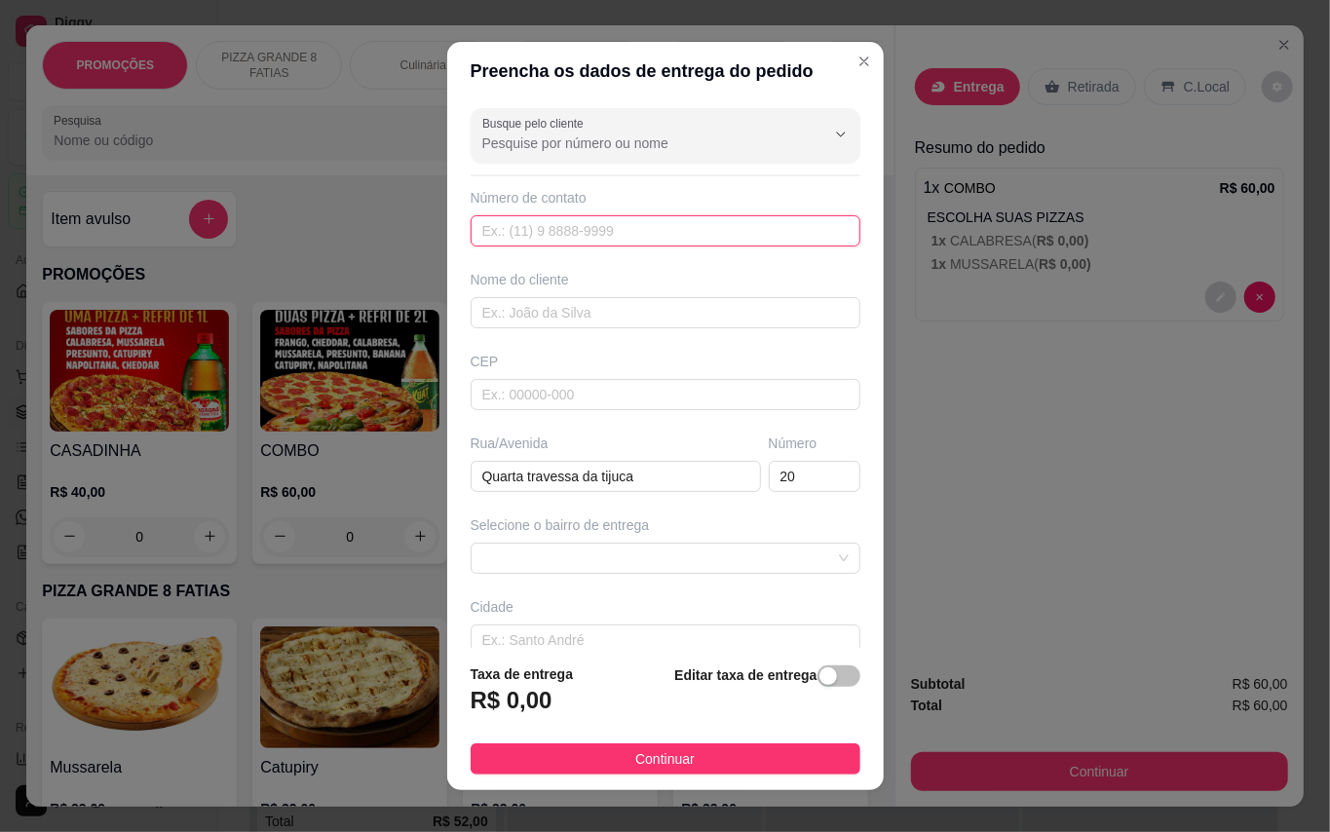
click at [733, 230] on input "text" at bounding box center [666, 230] width 390 height 31
click at [680, 565] on span at bounding box center [665, 558] width 366 height 29
type input "[PHONE_NUMBER]"
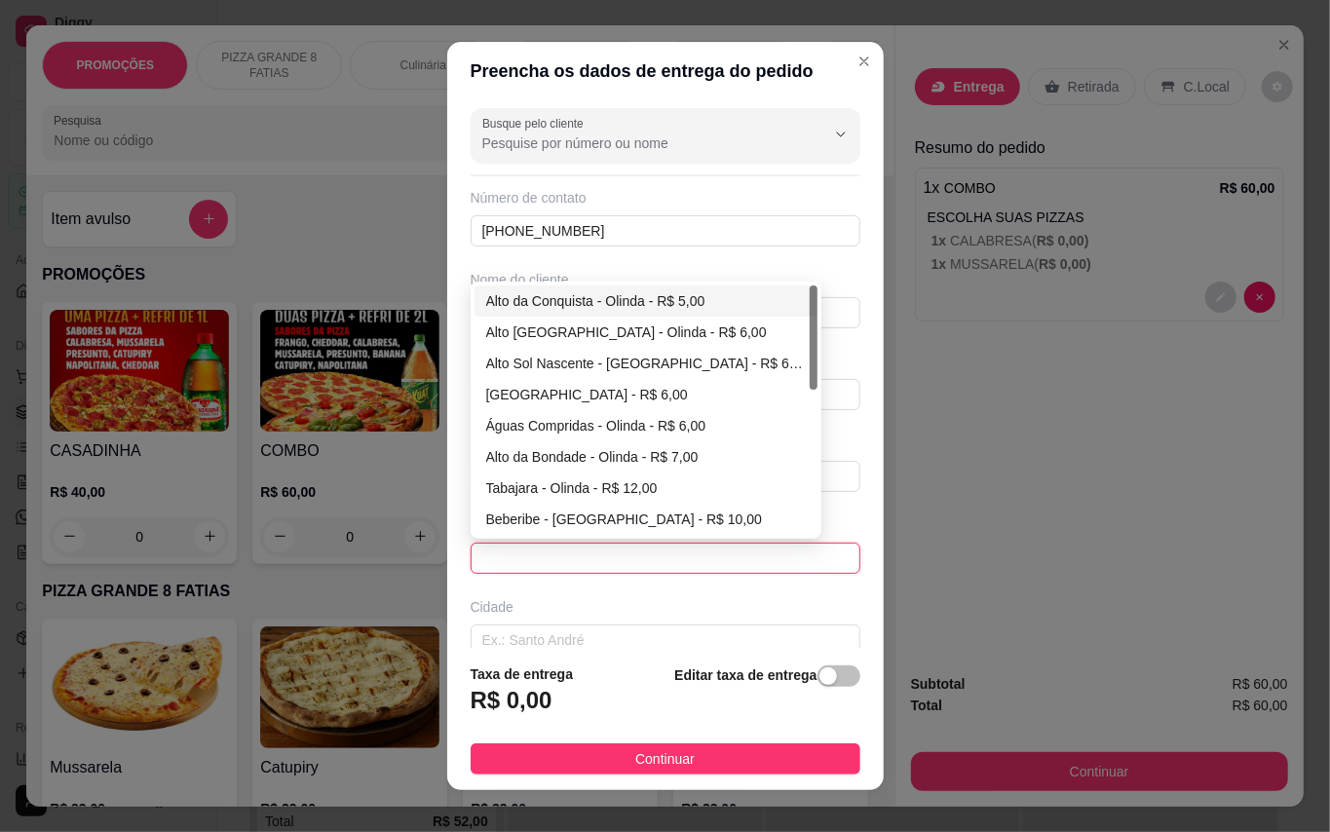
click at [618, 308] on div "Alto da Conquista - Olinda - R$ 5,00" at bounding box center [646, 300] width 320 height 21
type input "Olinda"
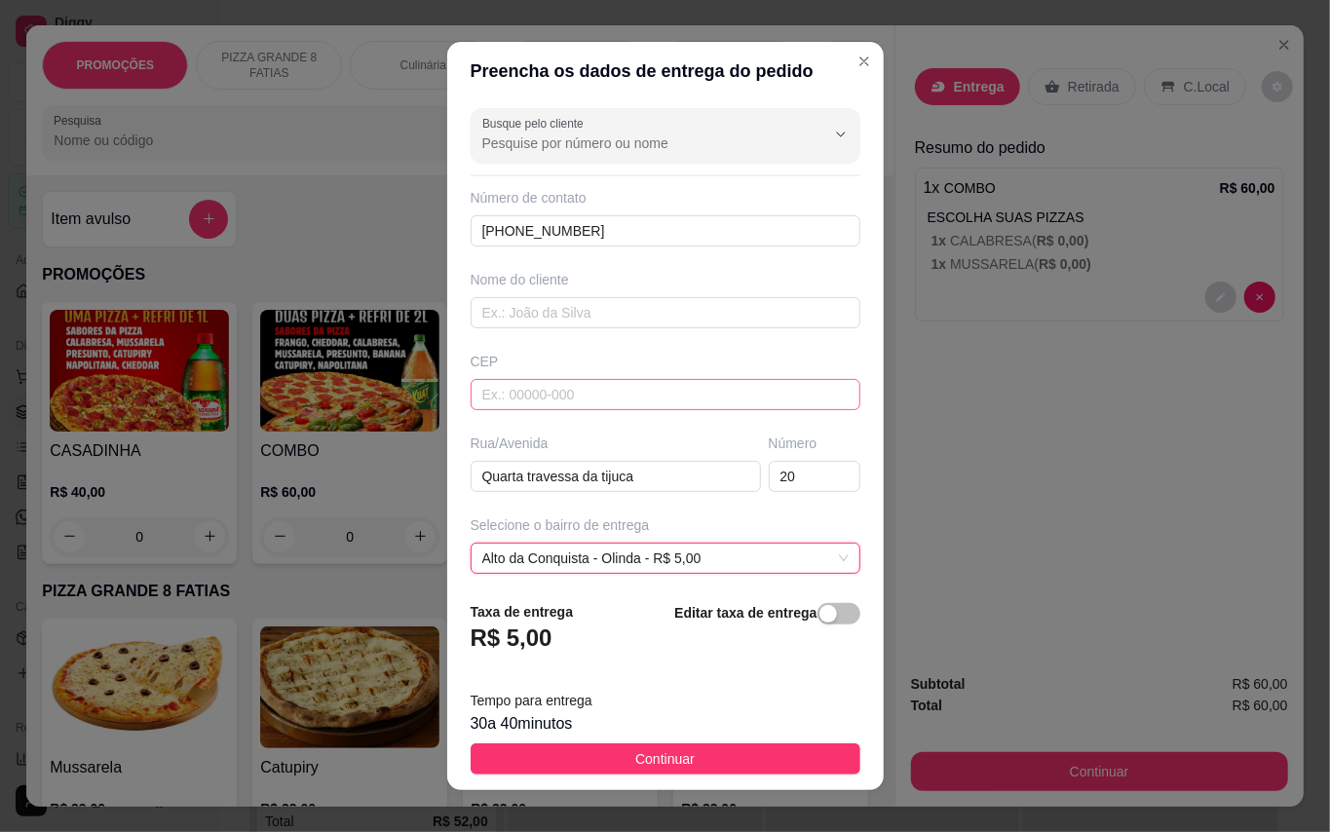
scroll to position [175, 0]
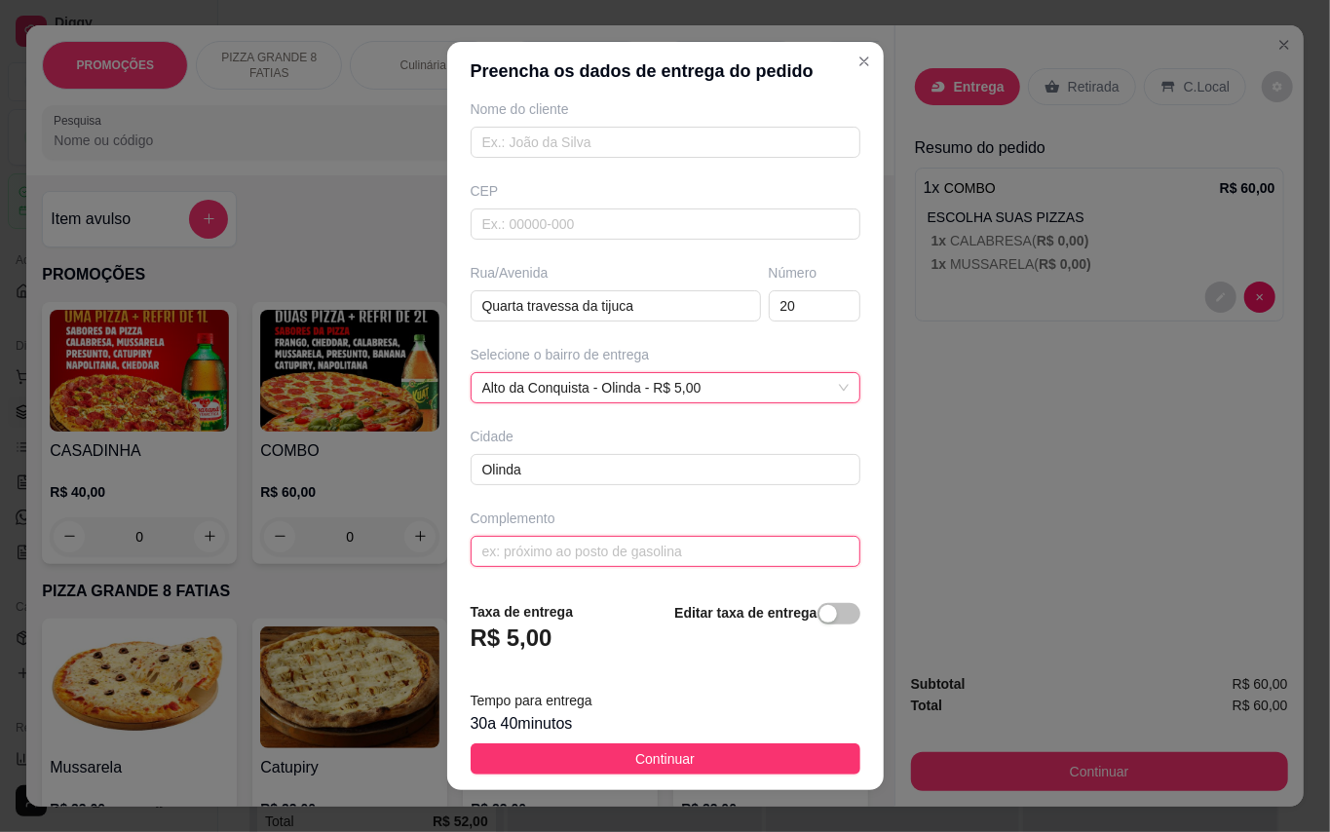
click at [649, 551] on input "text" at bounding box center [666, 551] width 390 height 31
type input "Sítio LObo e [PERSON_NAME]"
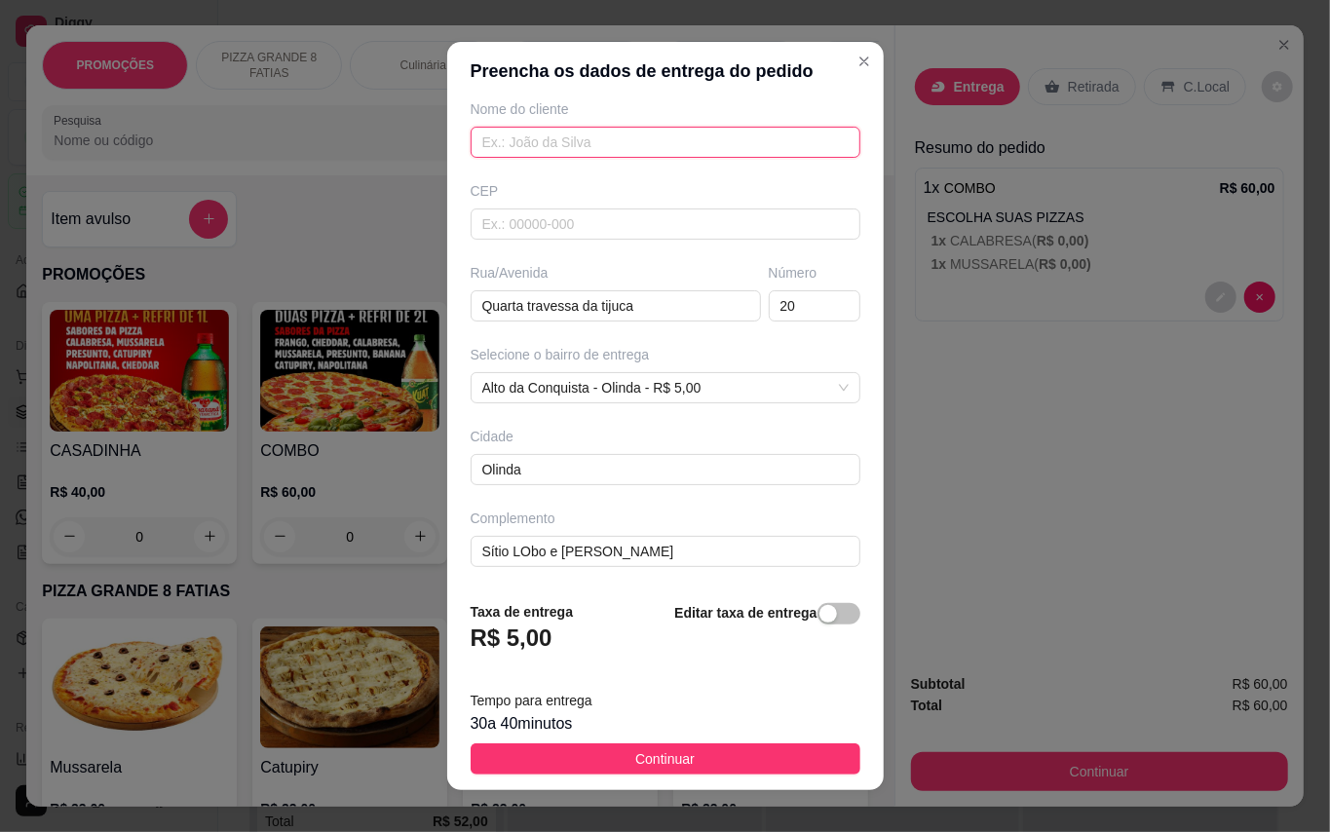
click at [618, 127] on input "text" at bounding box center [666, 142] width 390 height 31
type input "[PERSON_NAME]"
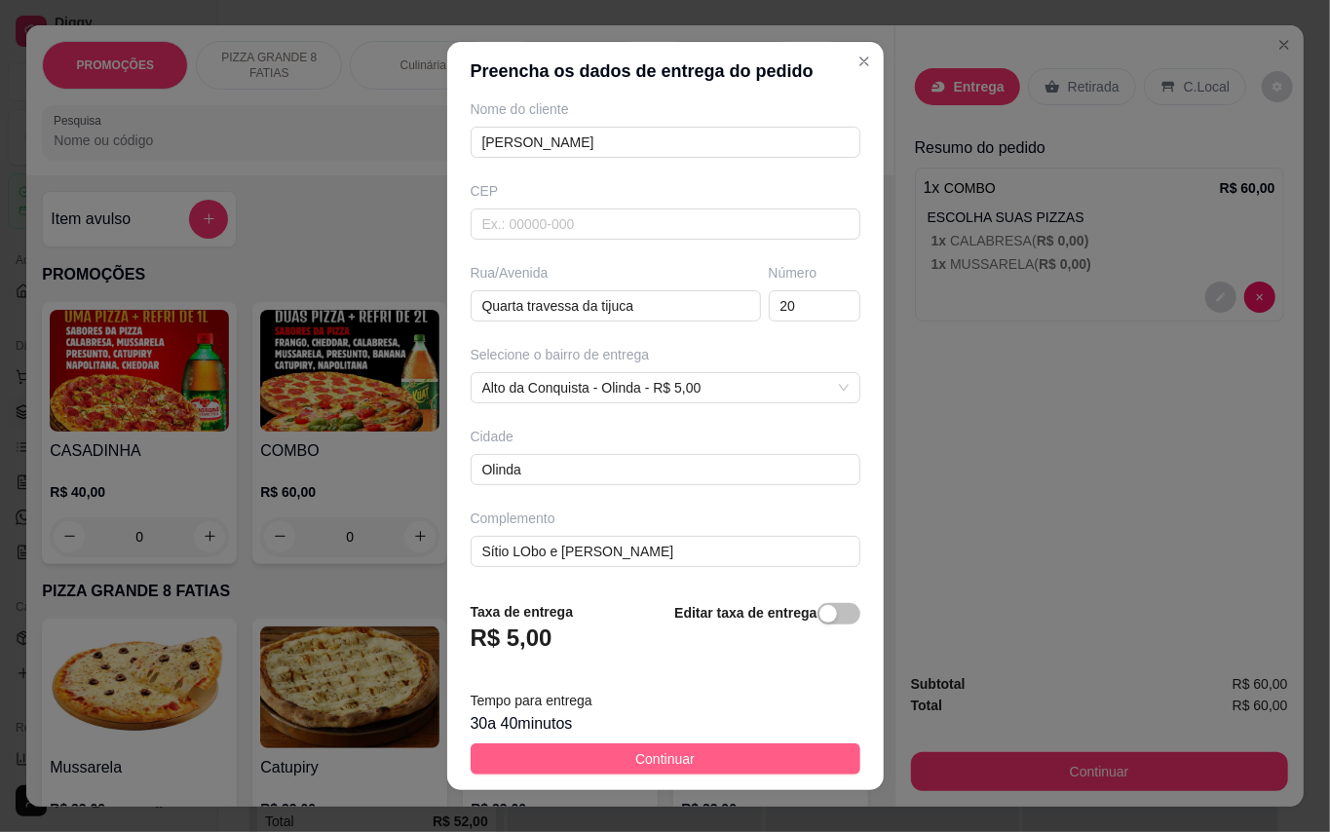
click at [659, 769] on span "Continuar" at bounding box center [664, 758] width 59 height 21
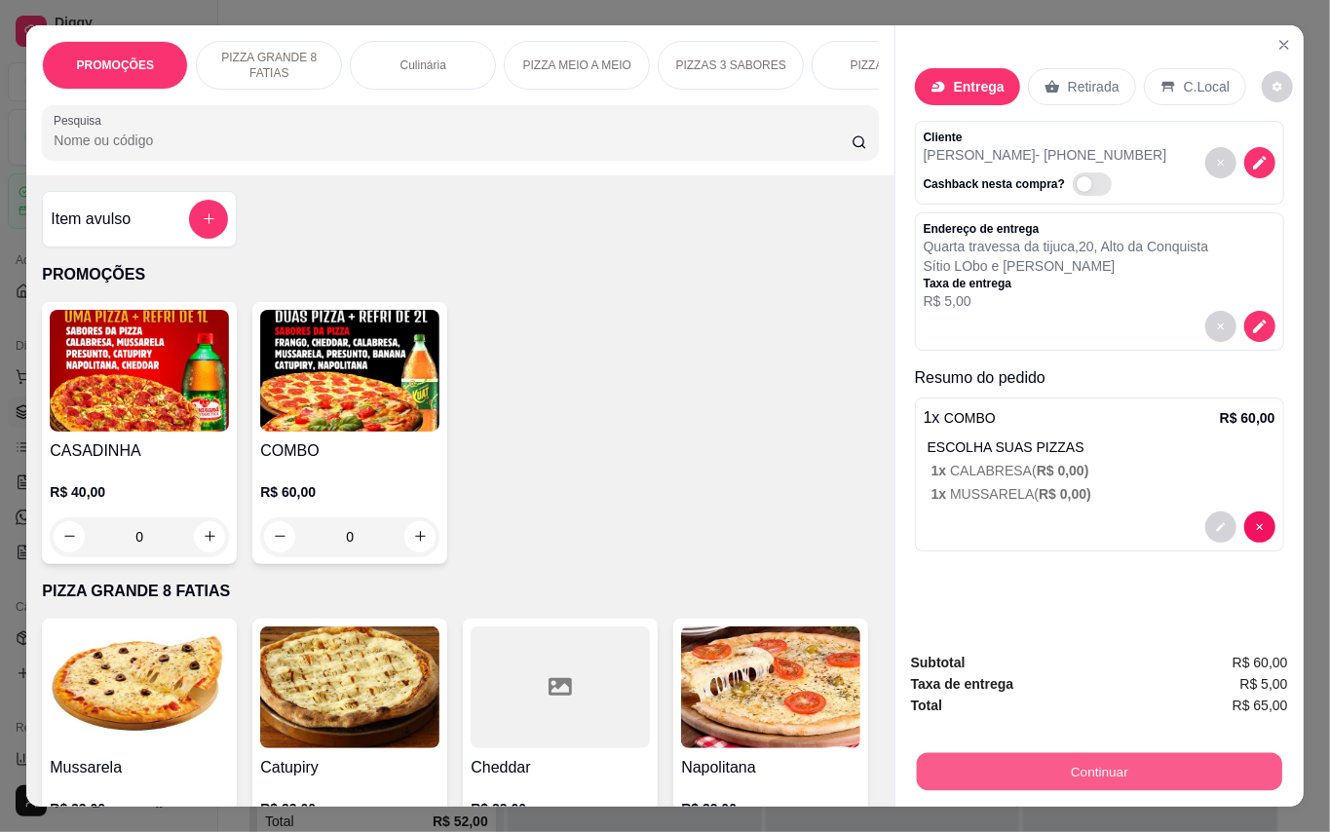
click at [1002, 764] on button "Continuar" at bounding box center [1098, 772] width 365 height 38
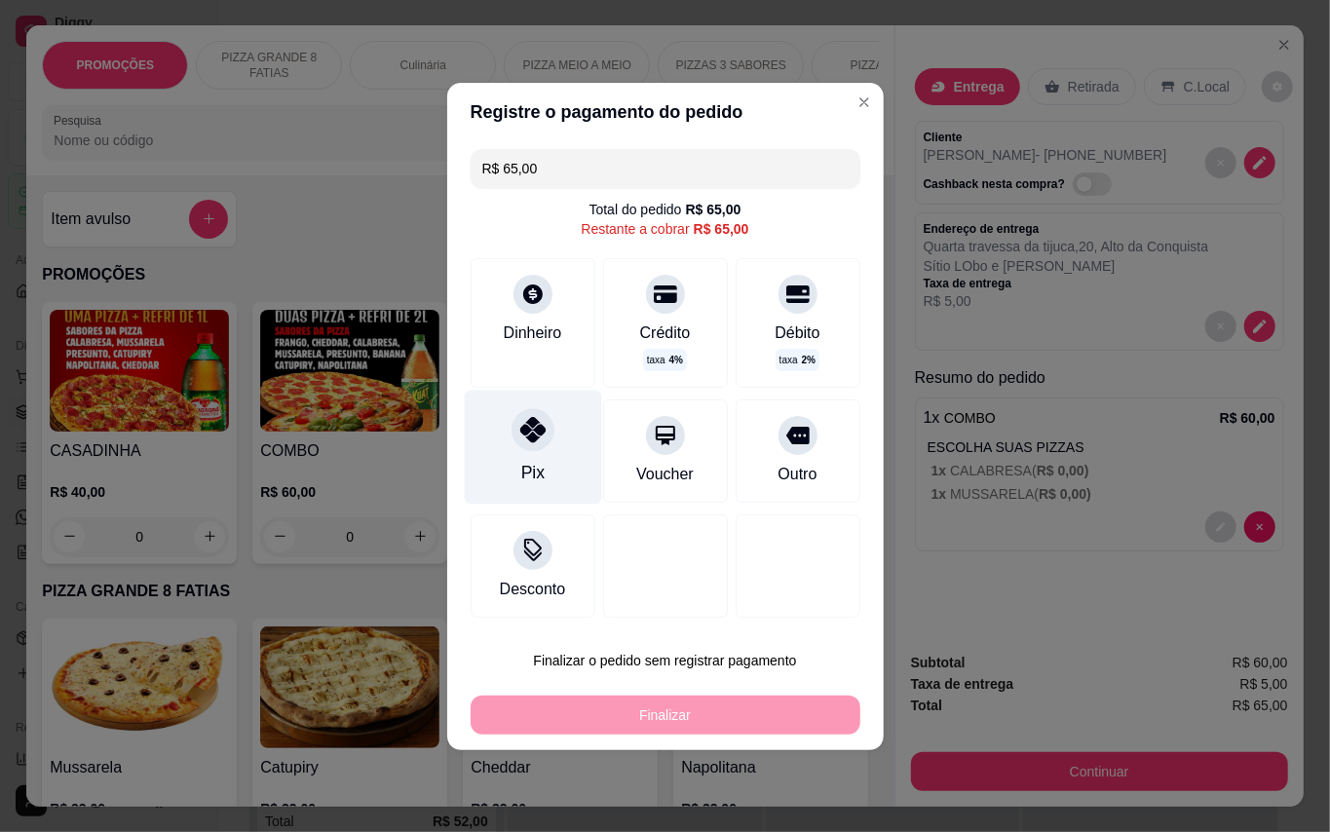
click at [536, 427] on icon at bounding box center [531, 429] width 25 height 25
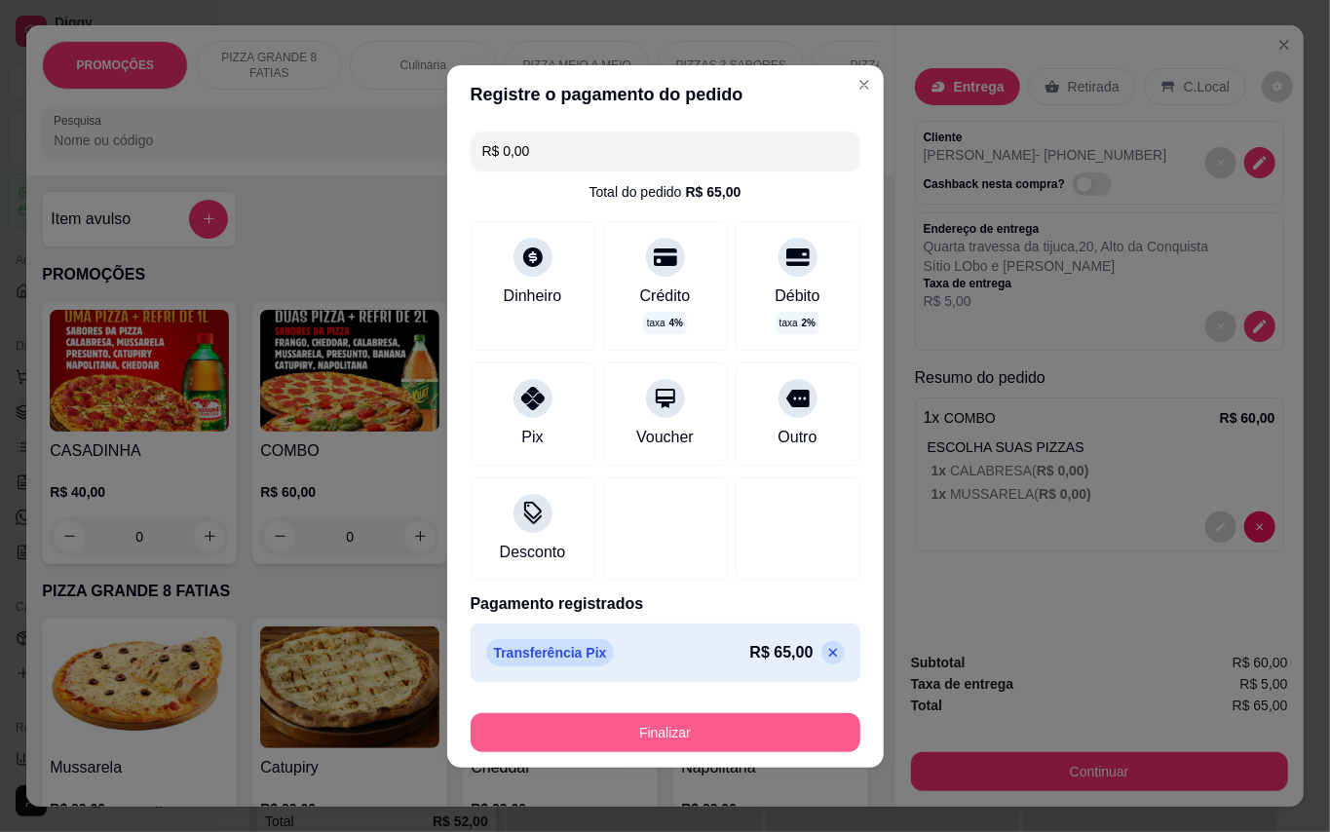
click at [701, 719] on button "Finalizar" at bounding box center [666, 732] width 390 height 39
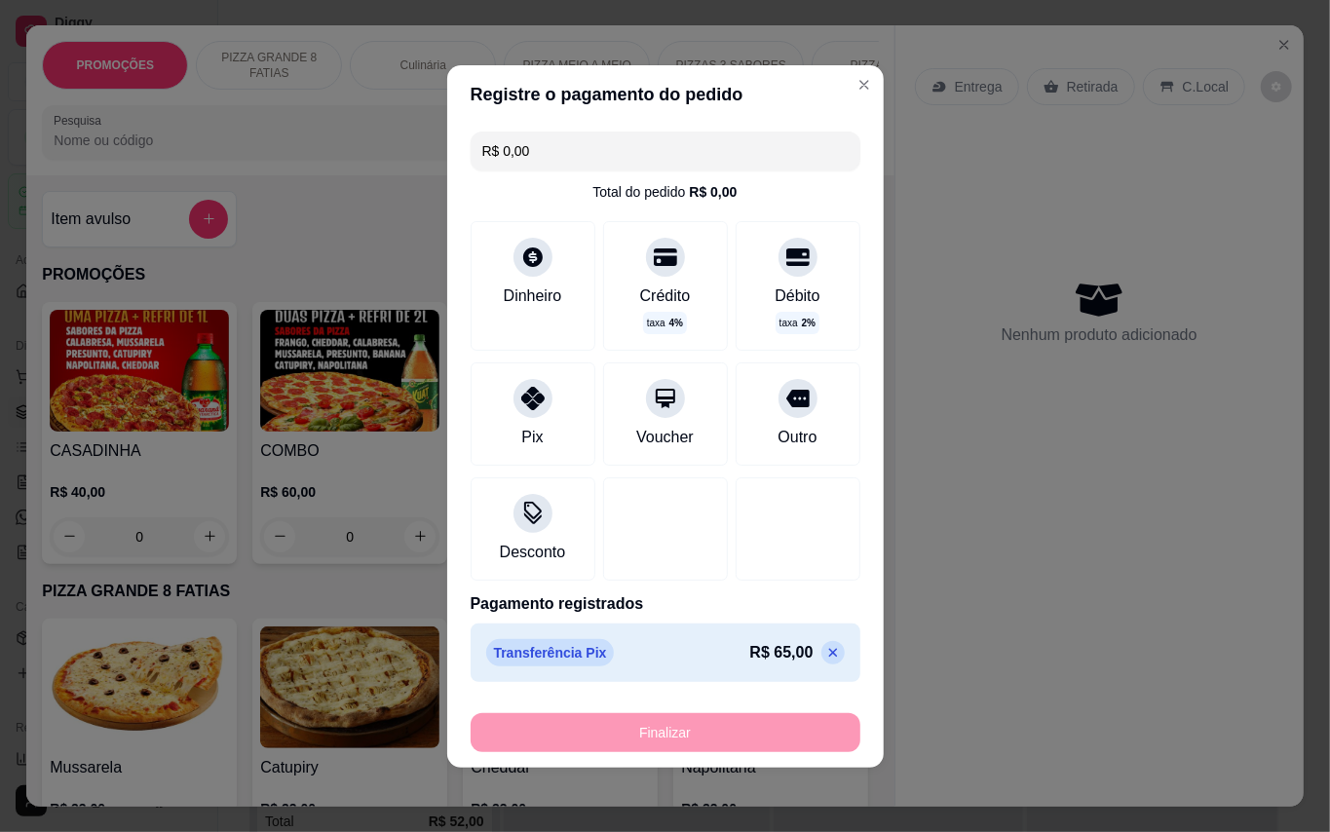
type input "-R$ 65,00"
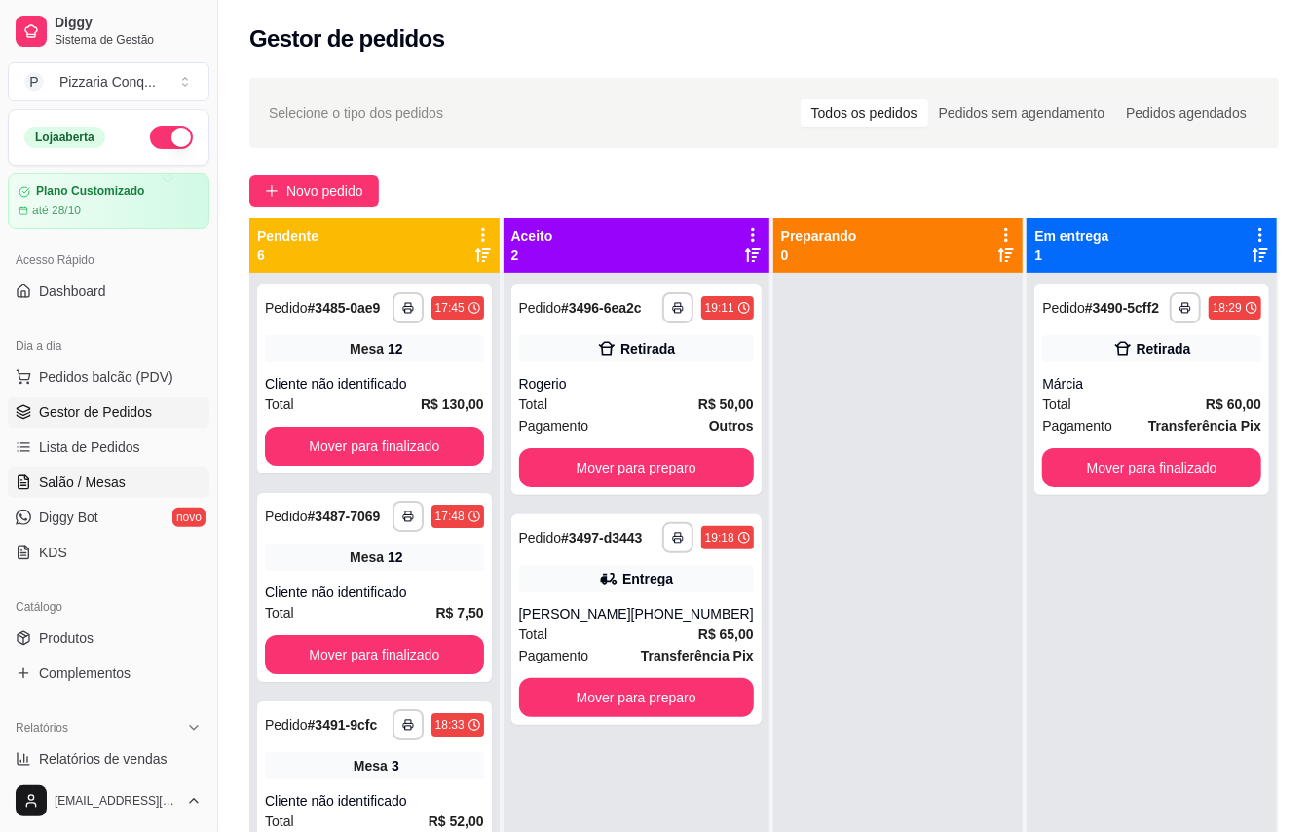
click at [48, 485] on span "Salão / Mesas" at bounding box center [82, 482] width 87 height 19
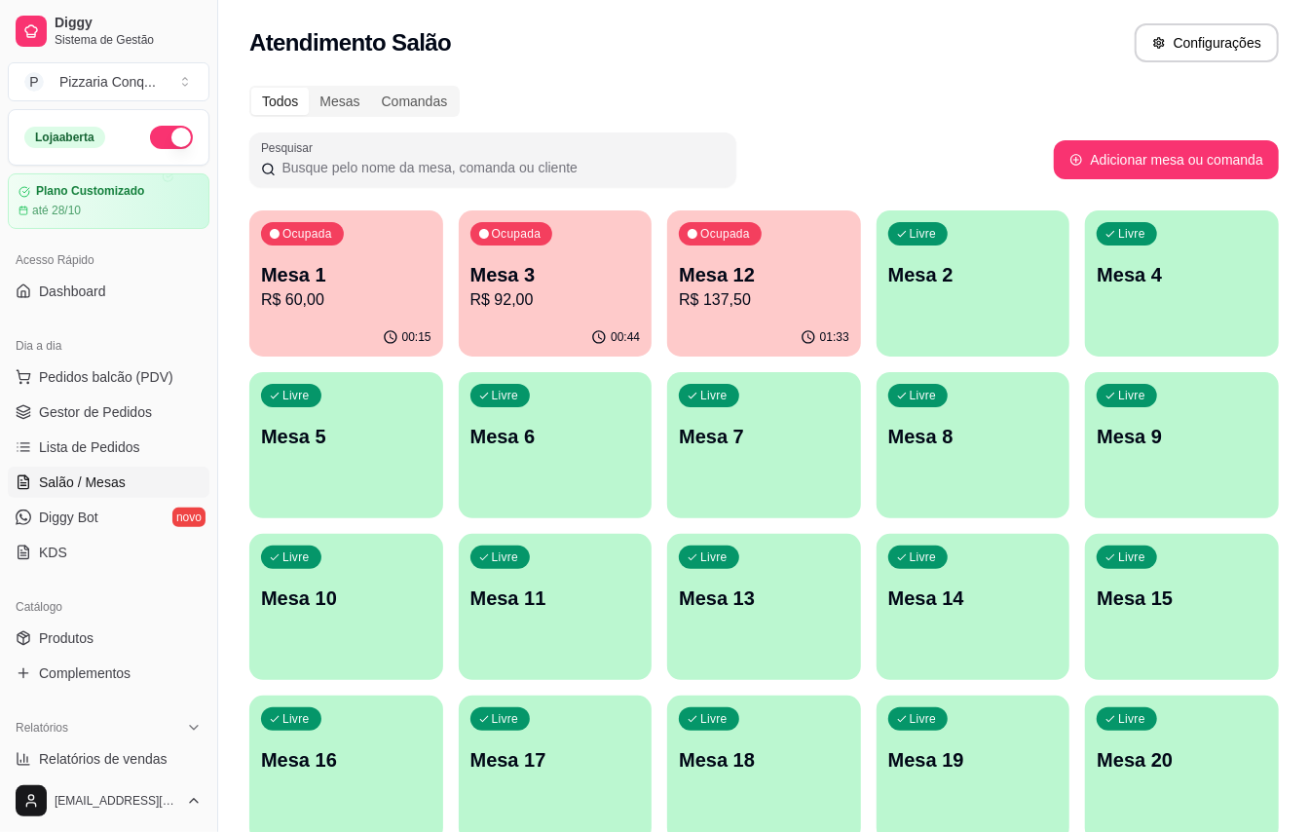
click at [761, 320] on div "01:33" at bounding box center [764, 338] width 194 height 38
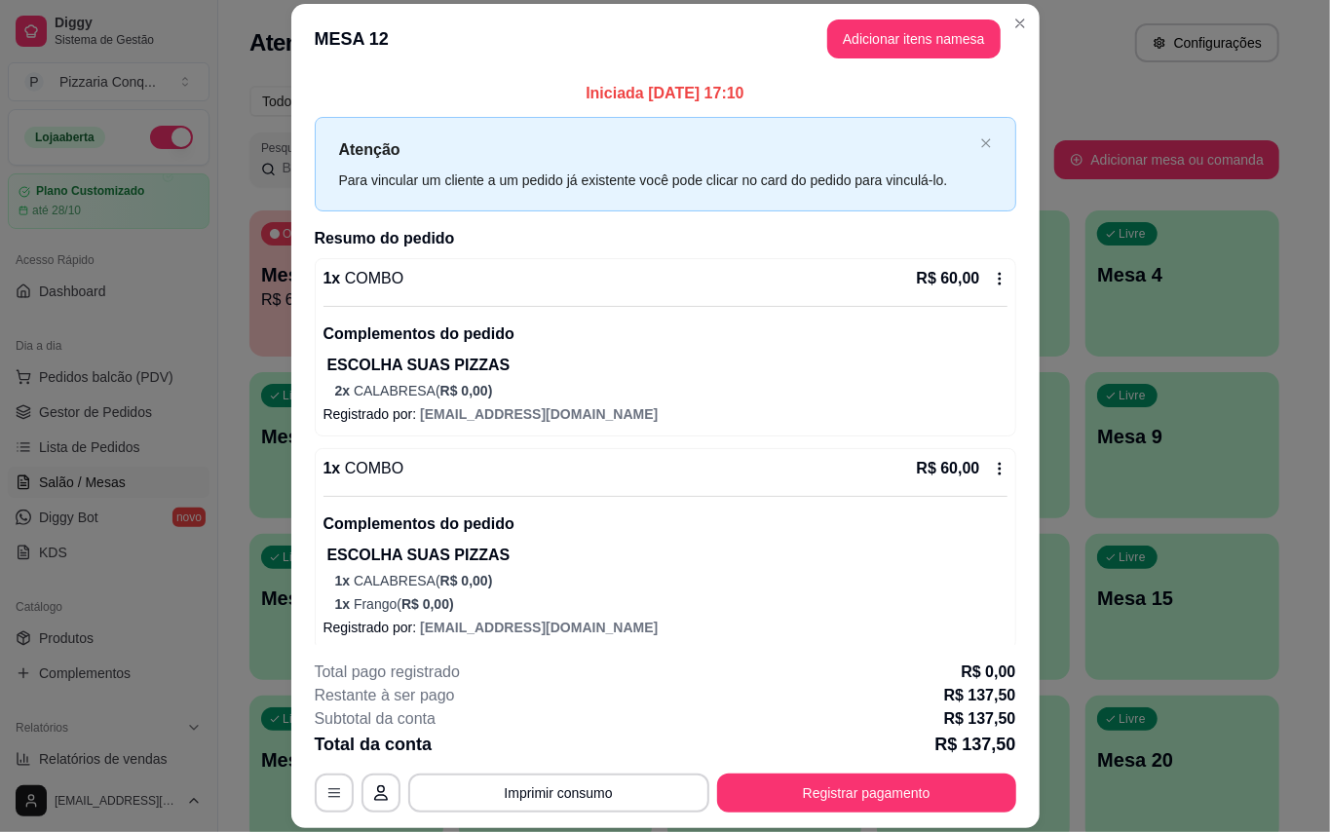
scroll to position [277, 0]
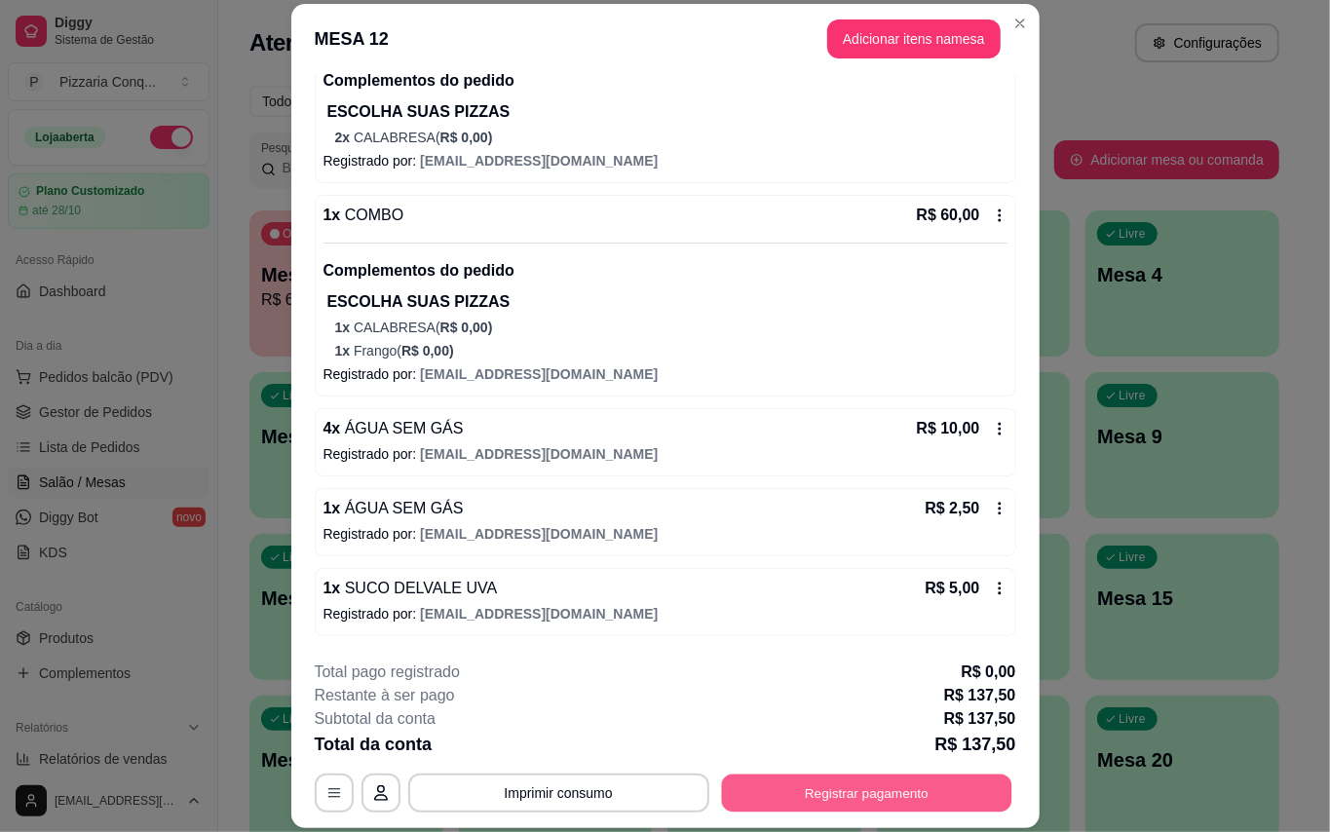
click at [774, 785] on button "Registrar pagamento" at bounding box center [866, 793] width 290 height 38
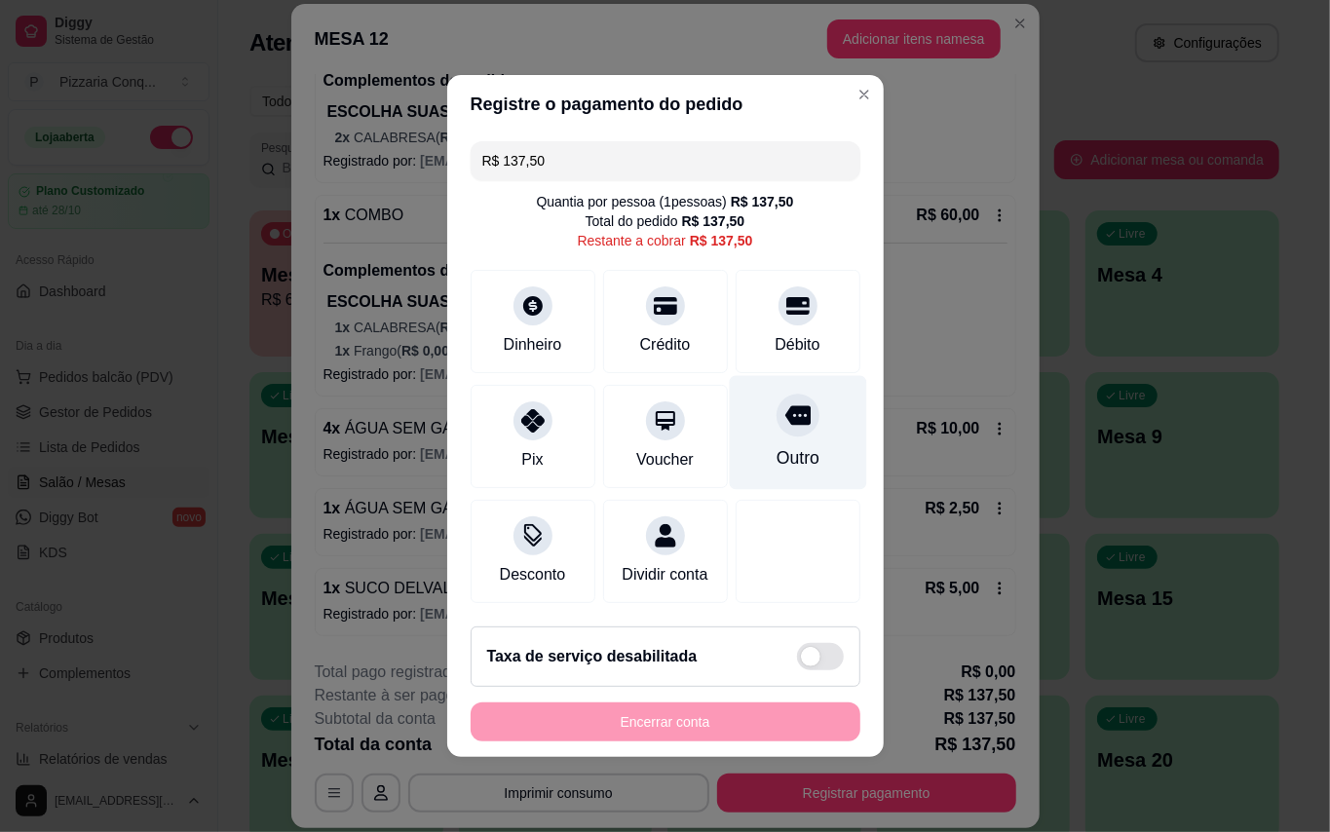
click at [793, 450] on div "Outro" at bounding box center [796, 457] width 43 height 25
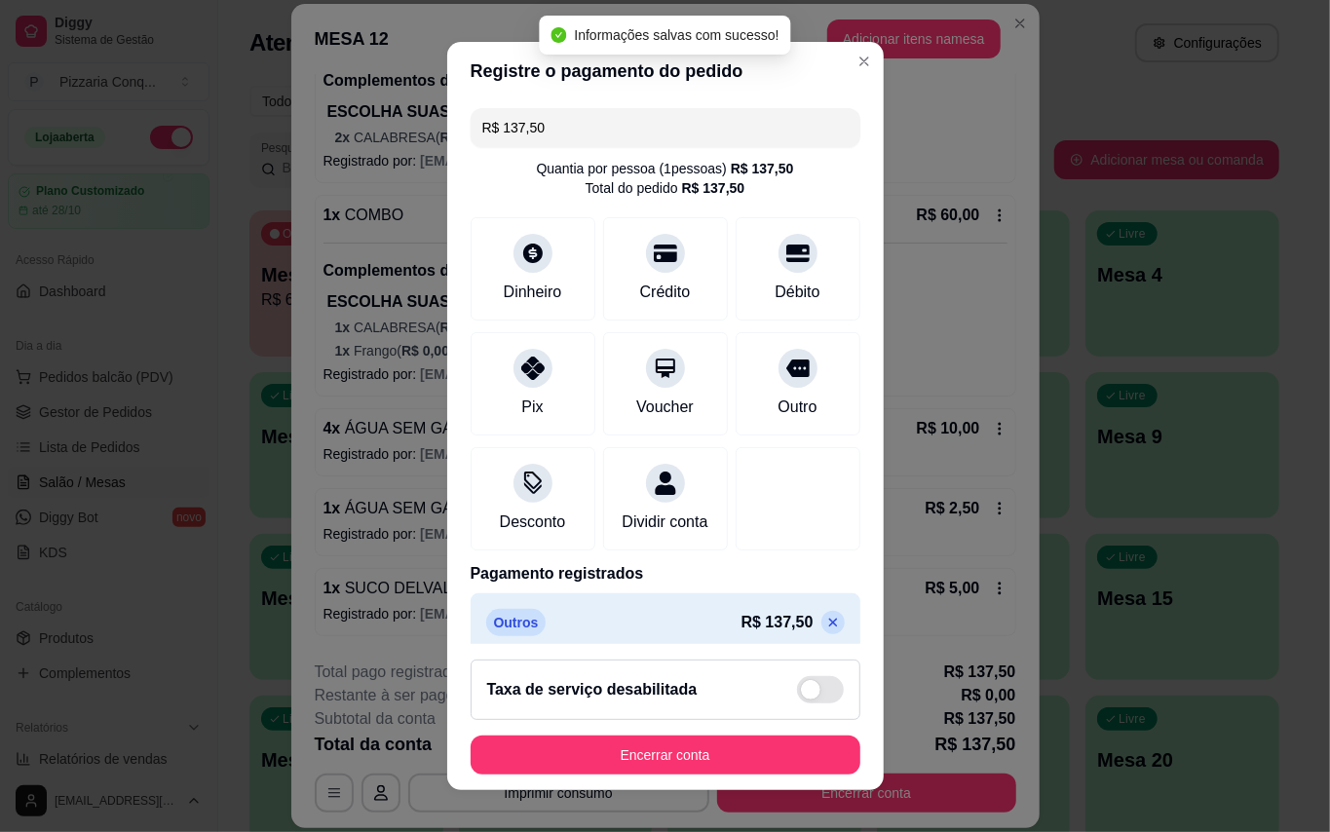
type input "R$ 0,00"
click at [664, 750] on button "Encerrar conta" at bounding box center [666, 755] width 390 height 39
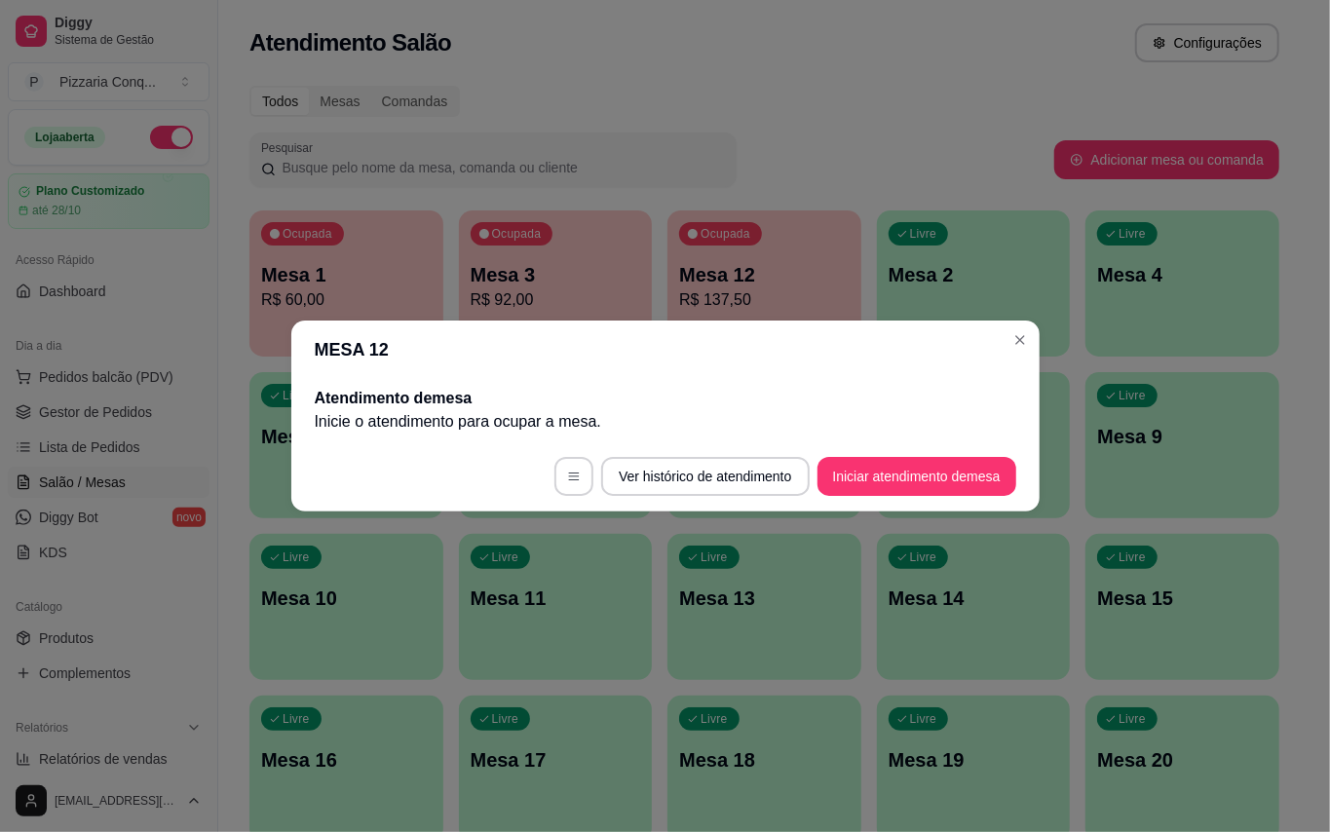
scroll to position [0, 0]
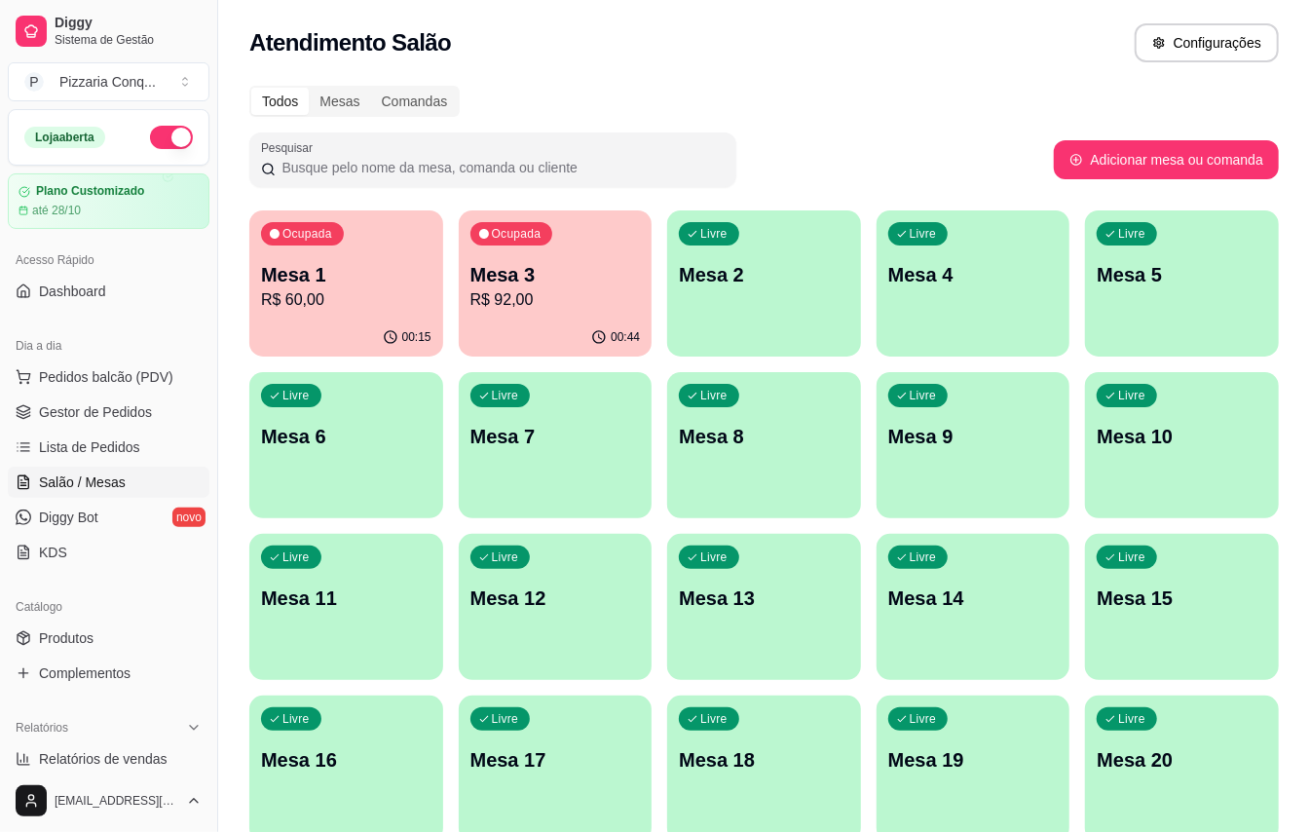
click at [501, 290] on p "R$ 92,00" at bounding box center [556, 299] width 170 height 23
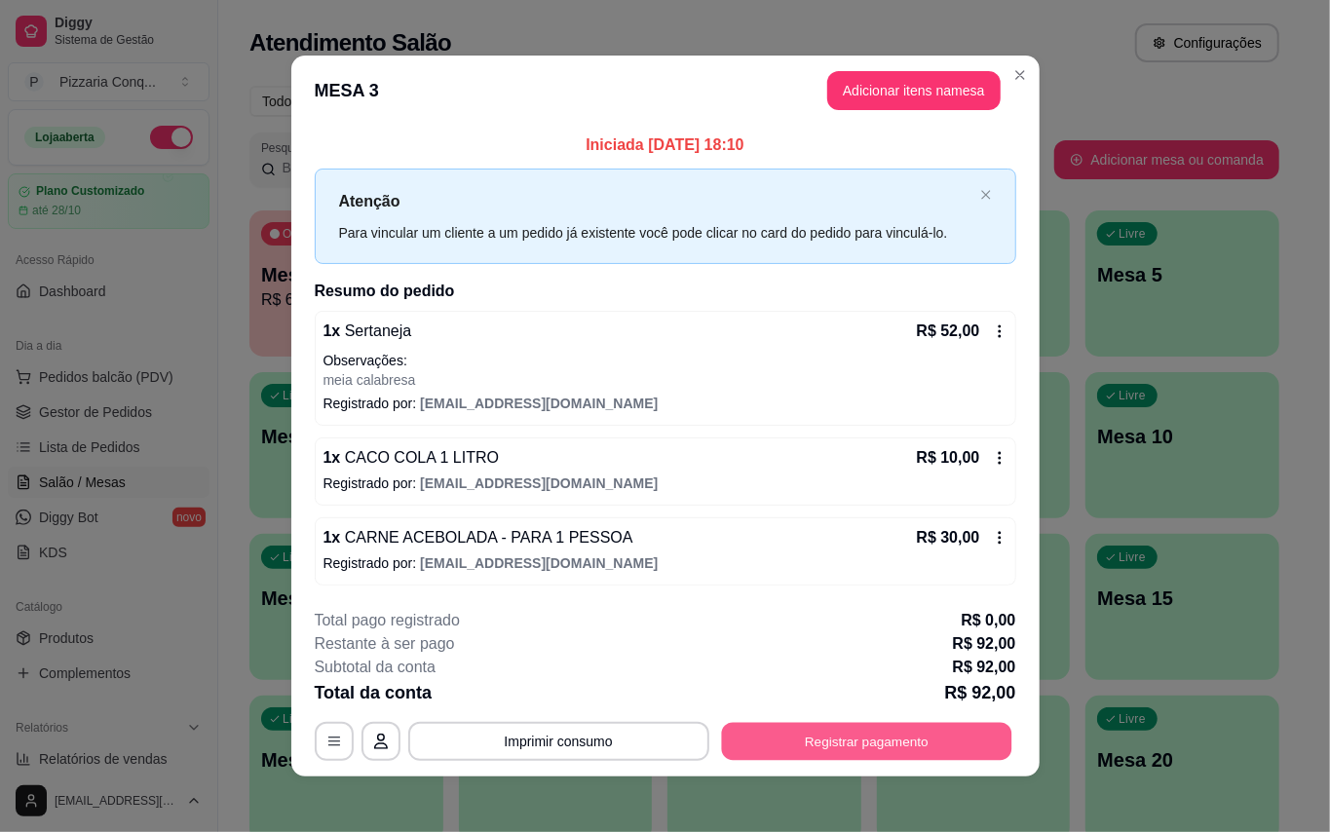
click at [853, 754] on button "Registrar pagamento" at bounding box center [866, 741] width 290 height 38
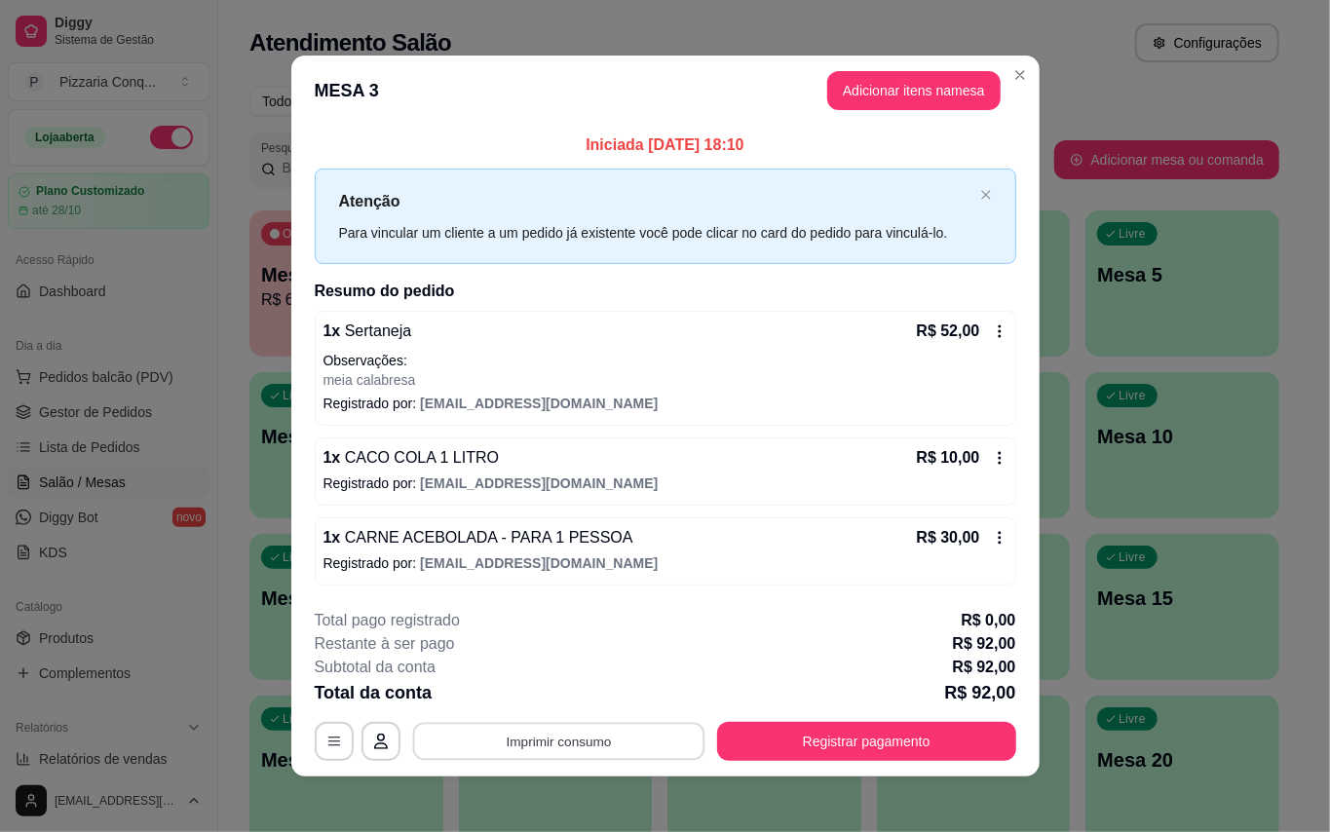
click at [629, 742] on button "Imprimir consumo" at bounding box center [558, 741] width 292 height 38
click at [575, 703] on button "Impressora" at bounding box center [549, 708] width 141 height 31
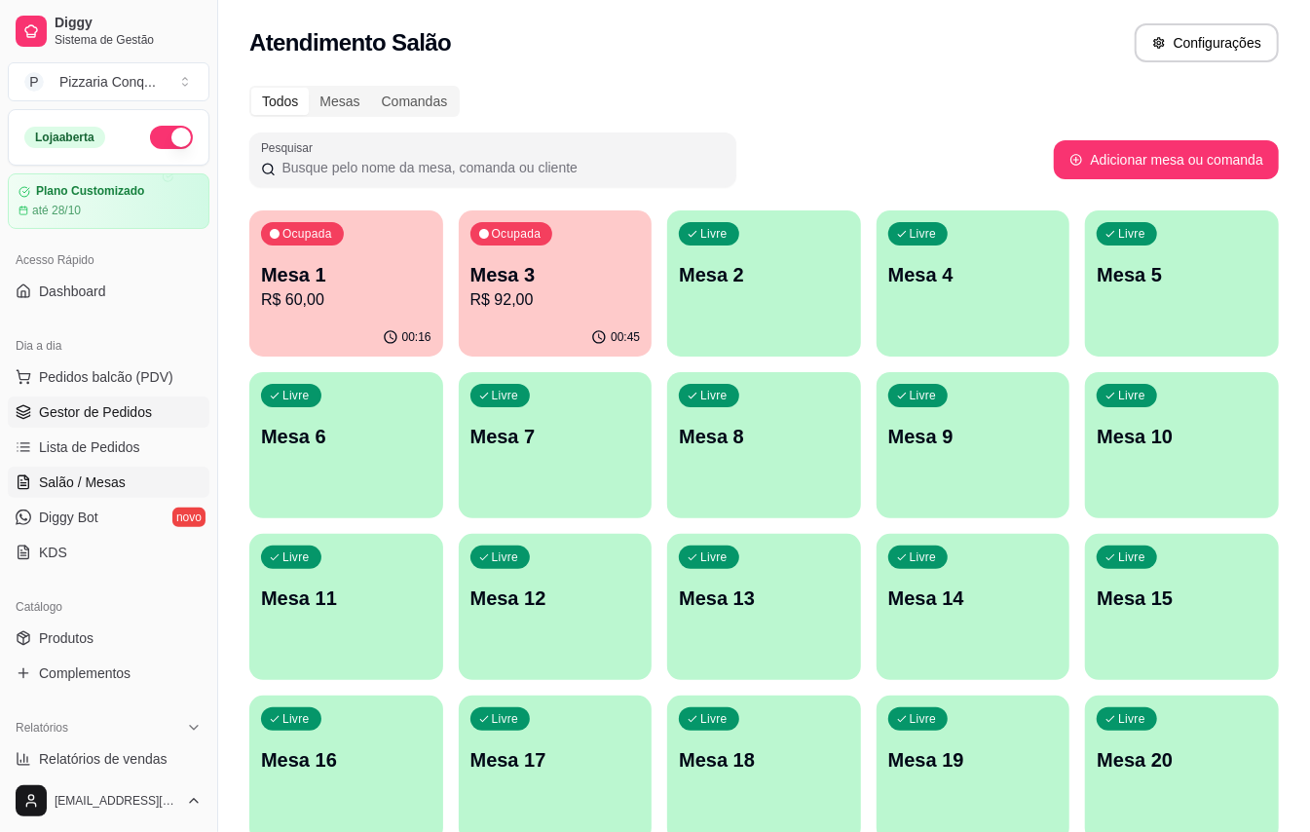
click at [136, 418] on span "Gestor de Pedidos" at bounding box center [95, 411] width 113 height 19
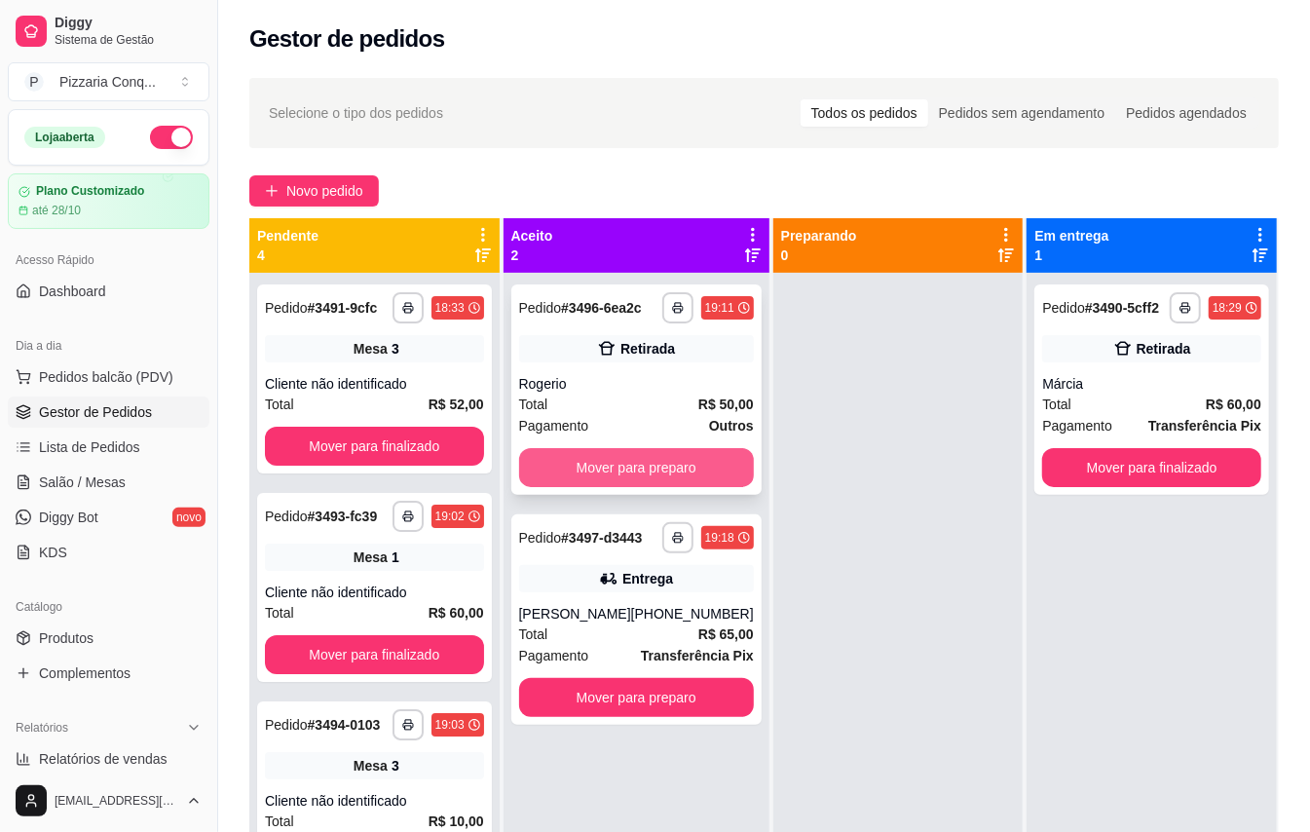
click at [674, 487] on button "Mover para preparo" at bounding box center [636, 467] width 235 height 39
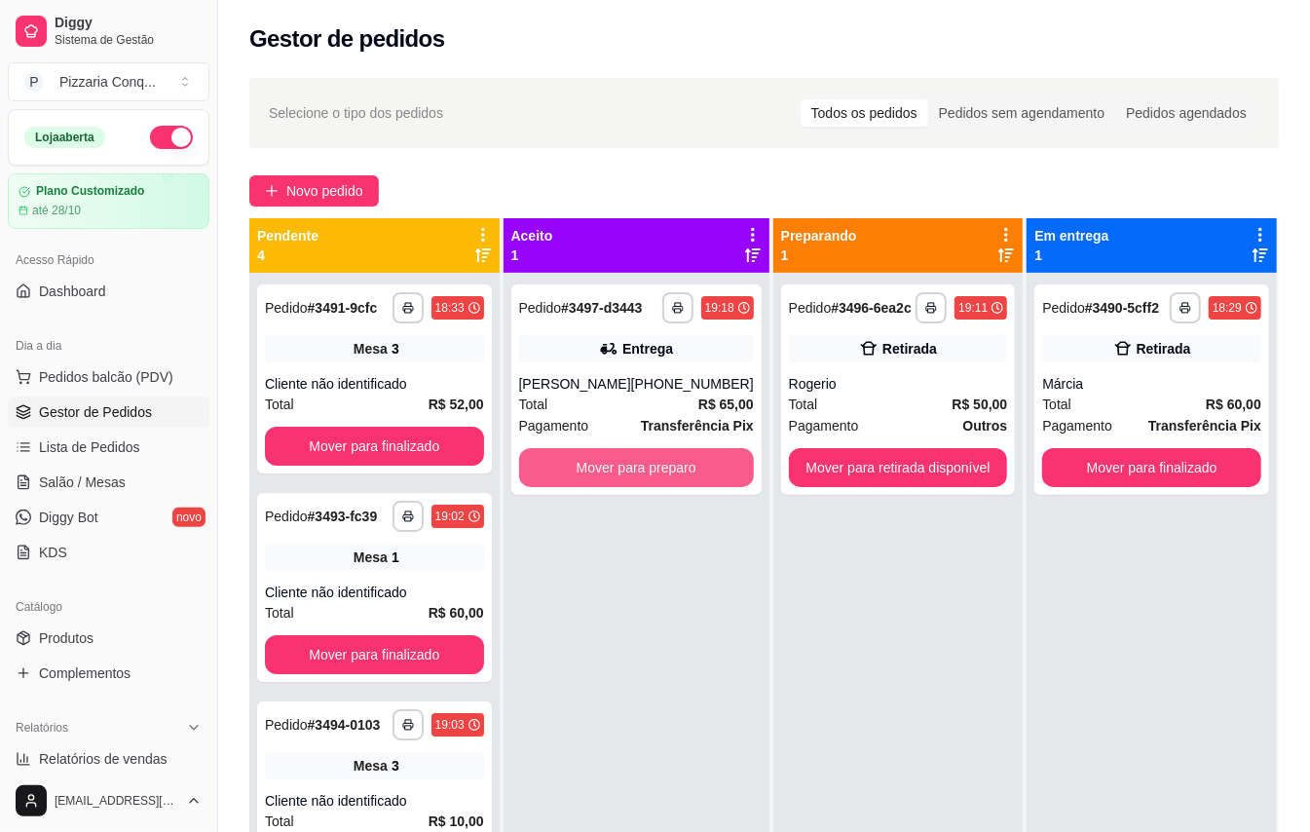
click at [674, 487] on button "Mover para preparo" at bounding box center [636, 467] width 235 height 39
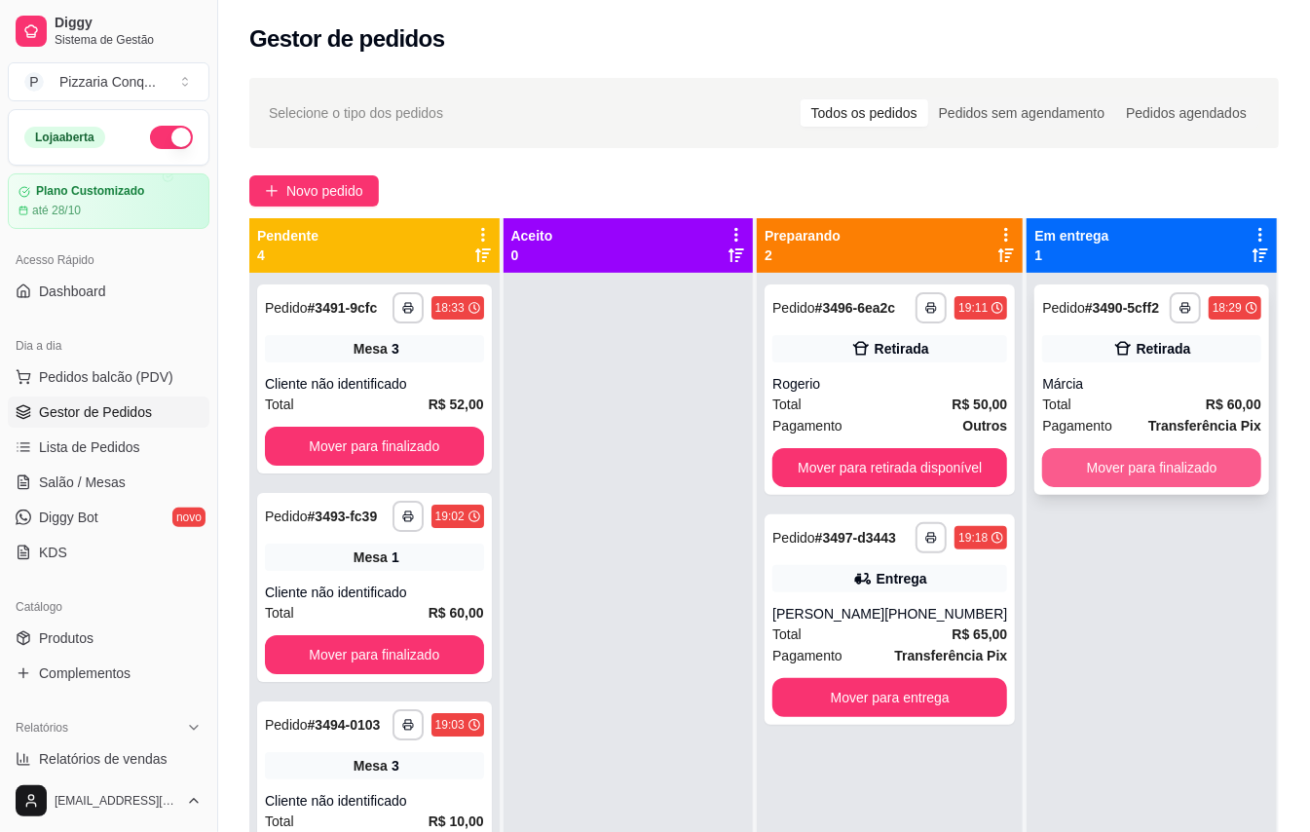
click at [1181, 477] on button "Mover para finalizado" at bounding box center [1151, 467] width 219 height 39
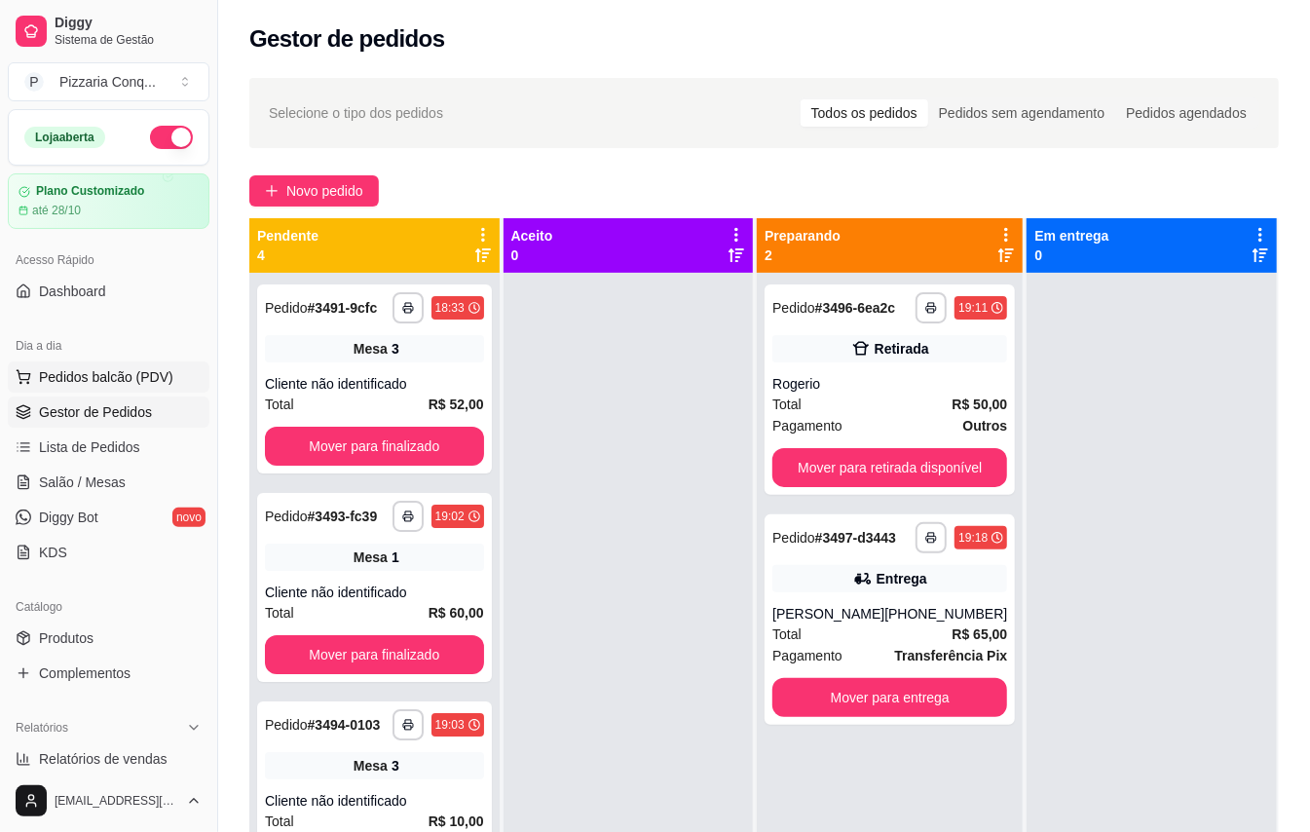
click at [153, 380] on span "Pedidos balcão (PDV)" at bounding box center [106, 376] width 134 height 19
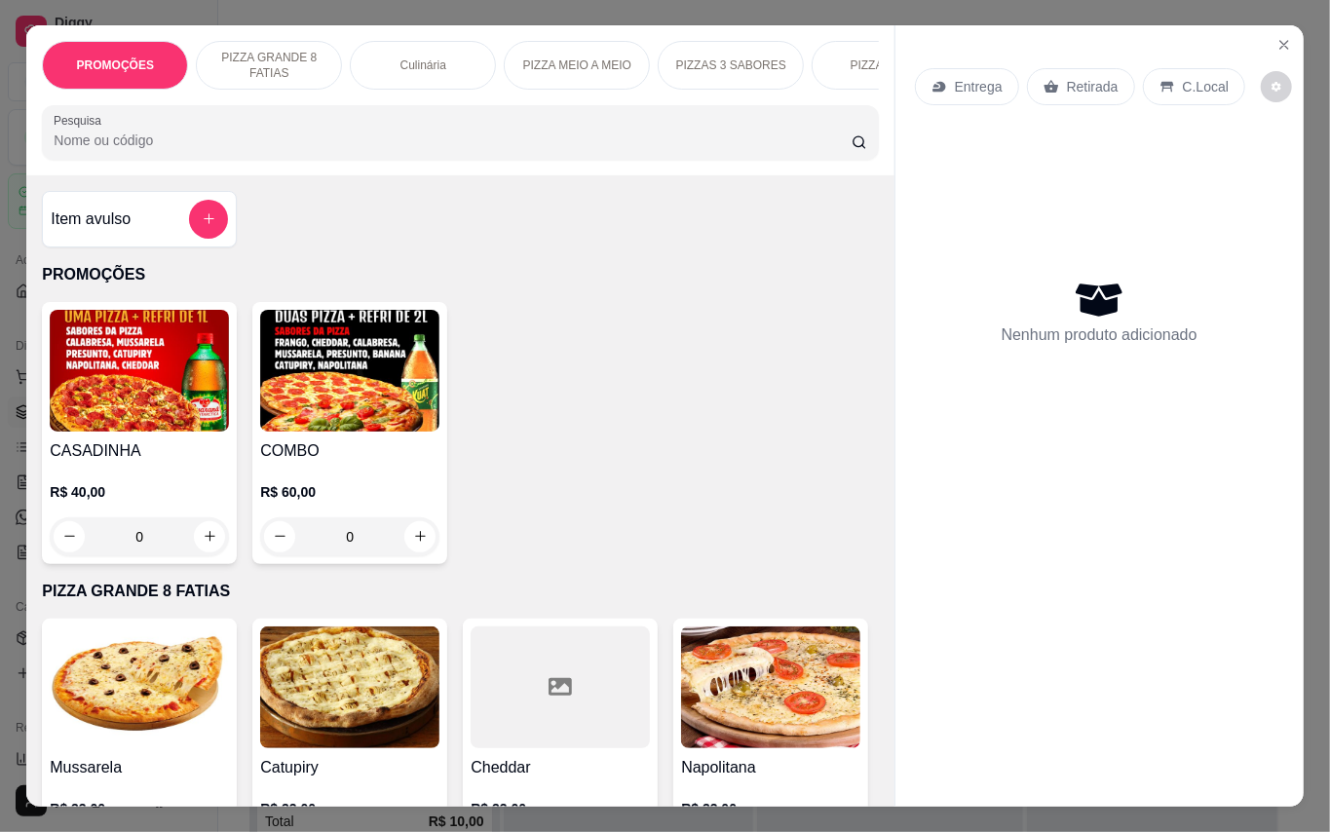
click at [341, 417] on img at bounding box center [349, 371] width 179 height 122
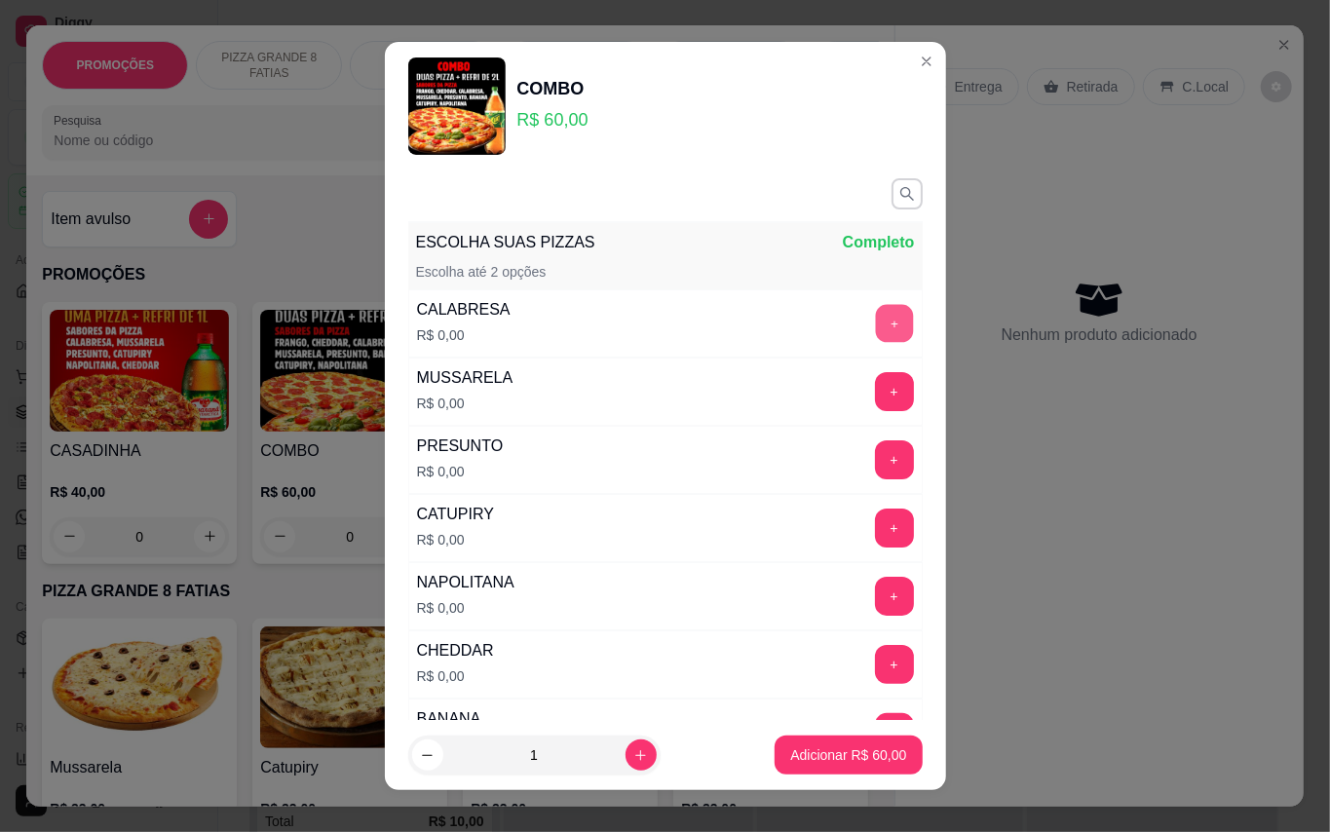
click at [875, 320] on button "+" at bounding box center [894, 323] width 38 height 38
click at [875, 602] on button "+" at bounding box center [894, 596] width 39 height 39
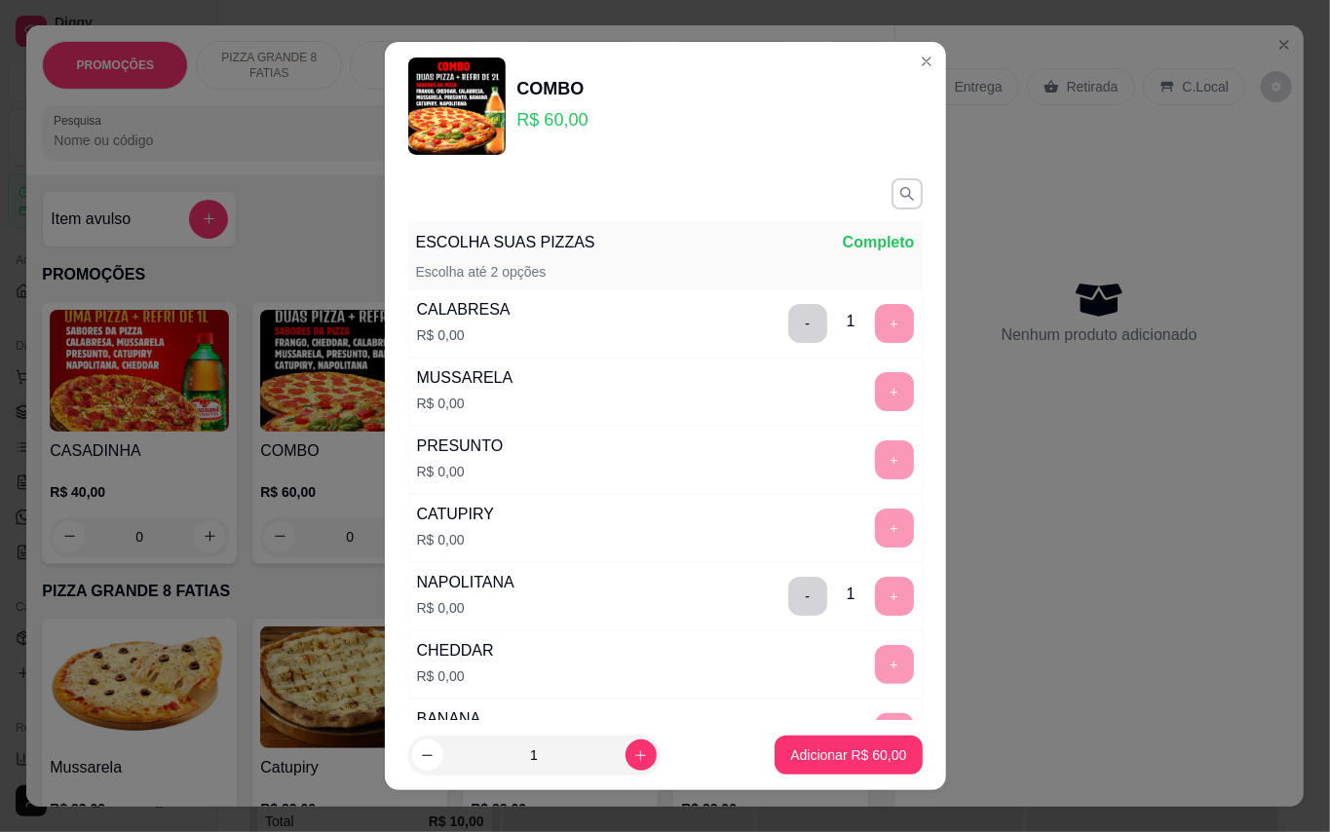
scroll to position [20, 0]
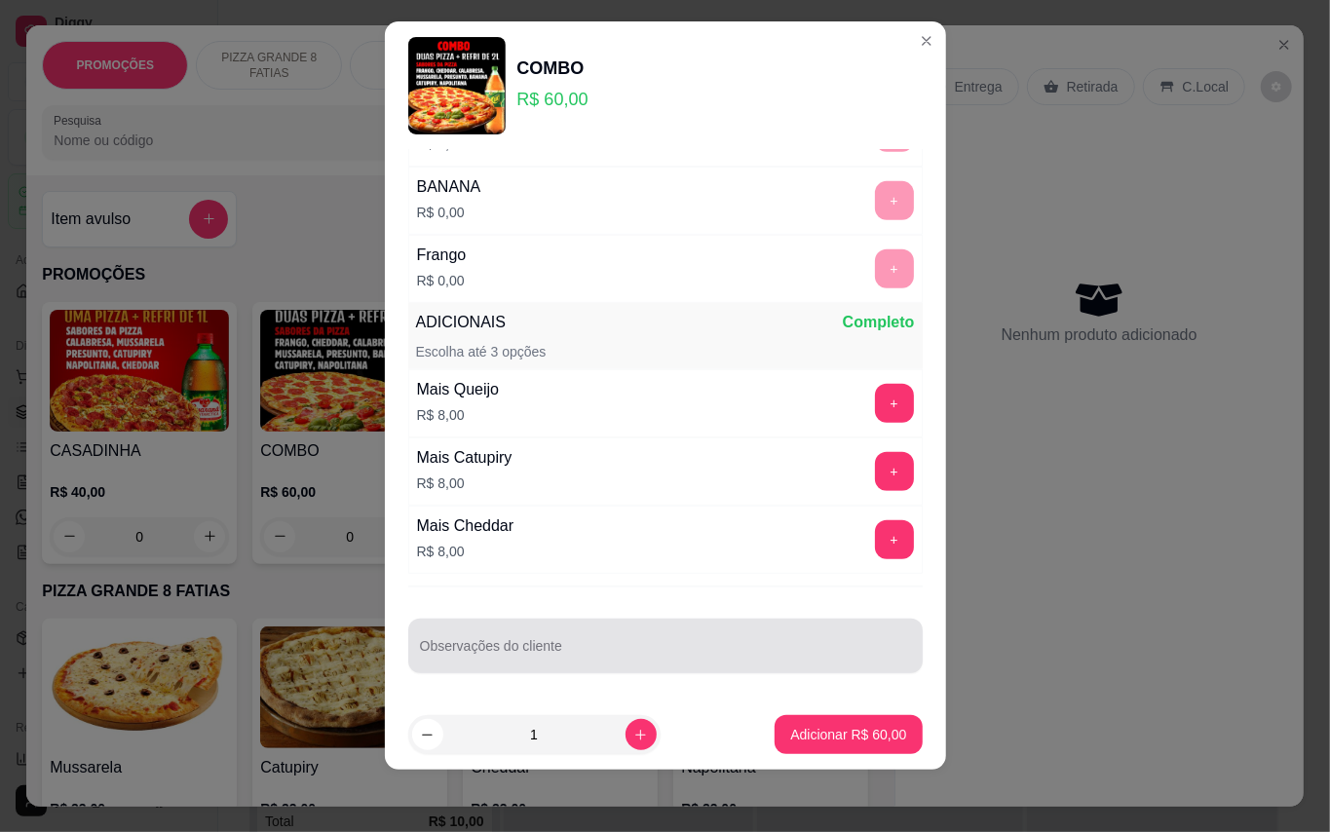
click at [640, 644] on input "Observações do cliente" at bounding box center [665, 653] width 491 height 19
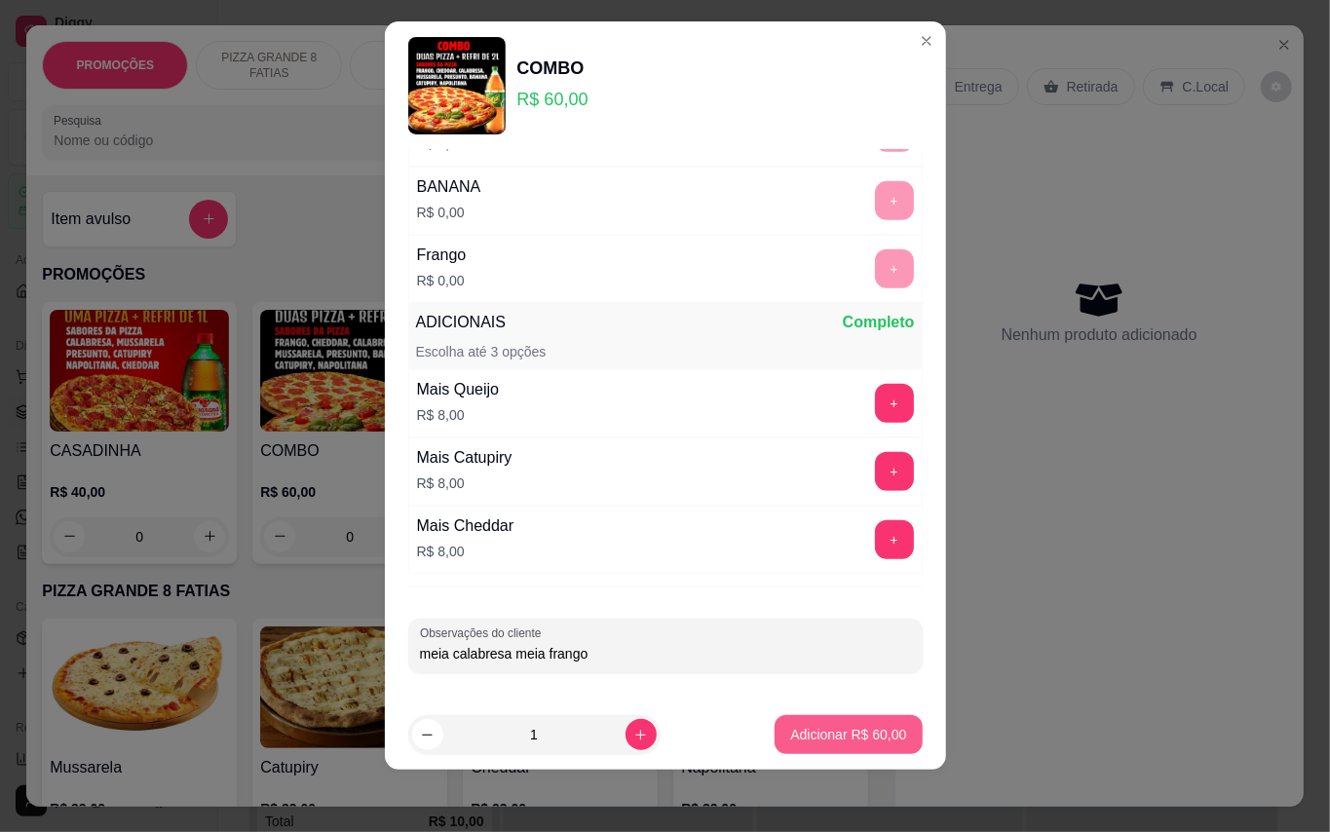
type input "meia calabresa meia frango"
click at [809, 738] on p "Adicionar R$ 60,00" at bounding box center [848, 734] width 116 height 19
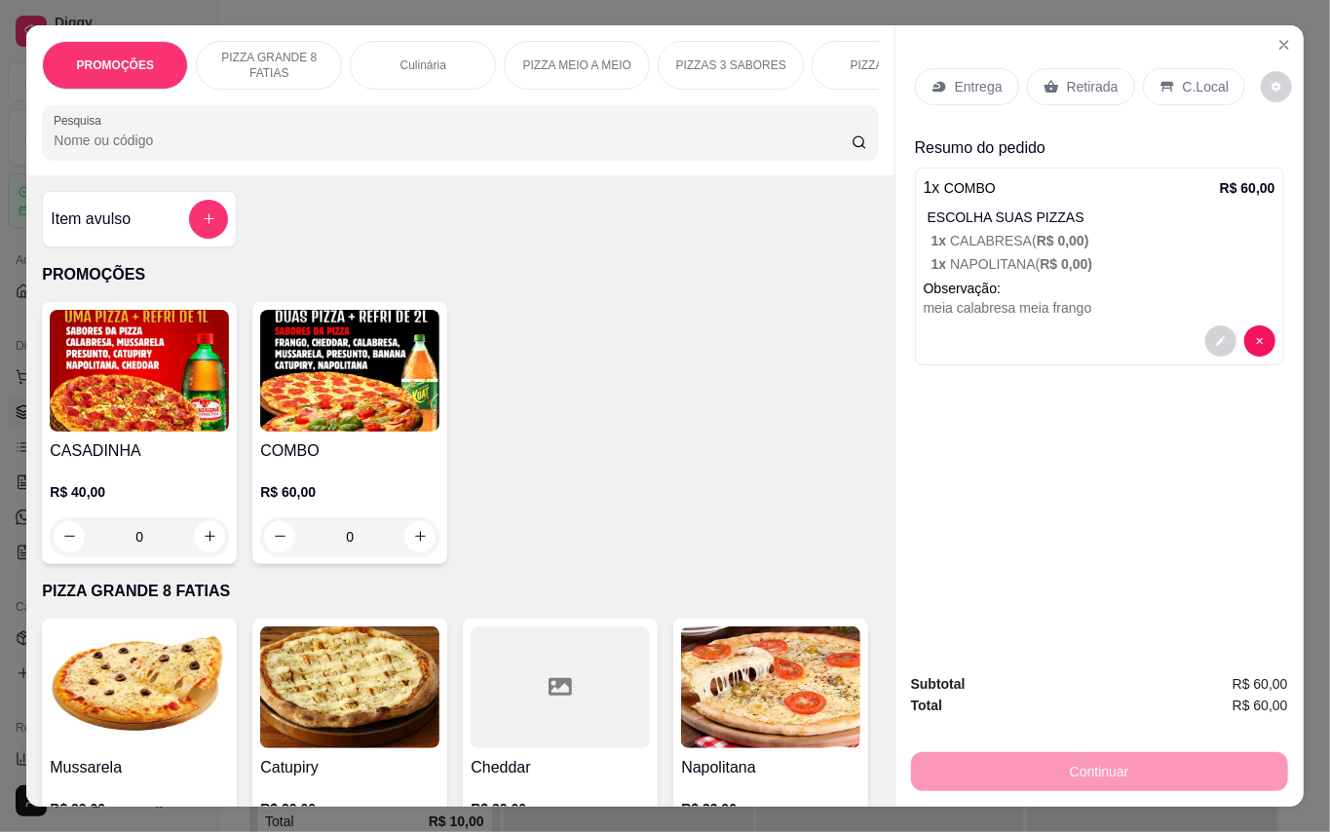
click at [983, 77] on p "Entrega" at bounding box center [979, 86] width 48 height 19
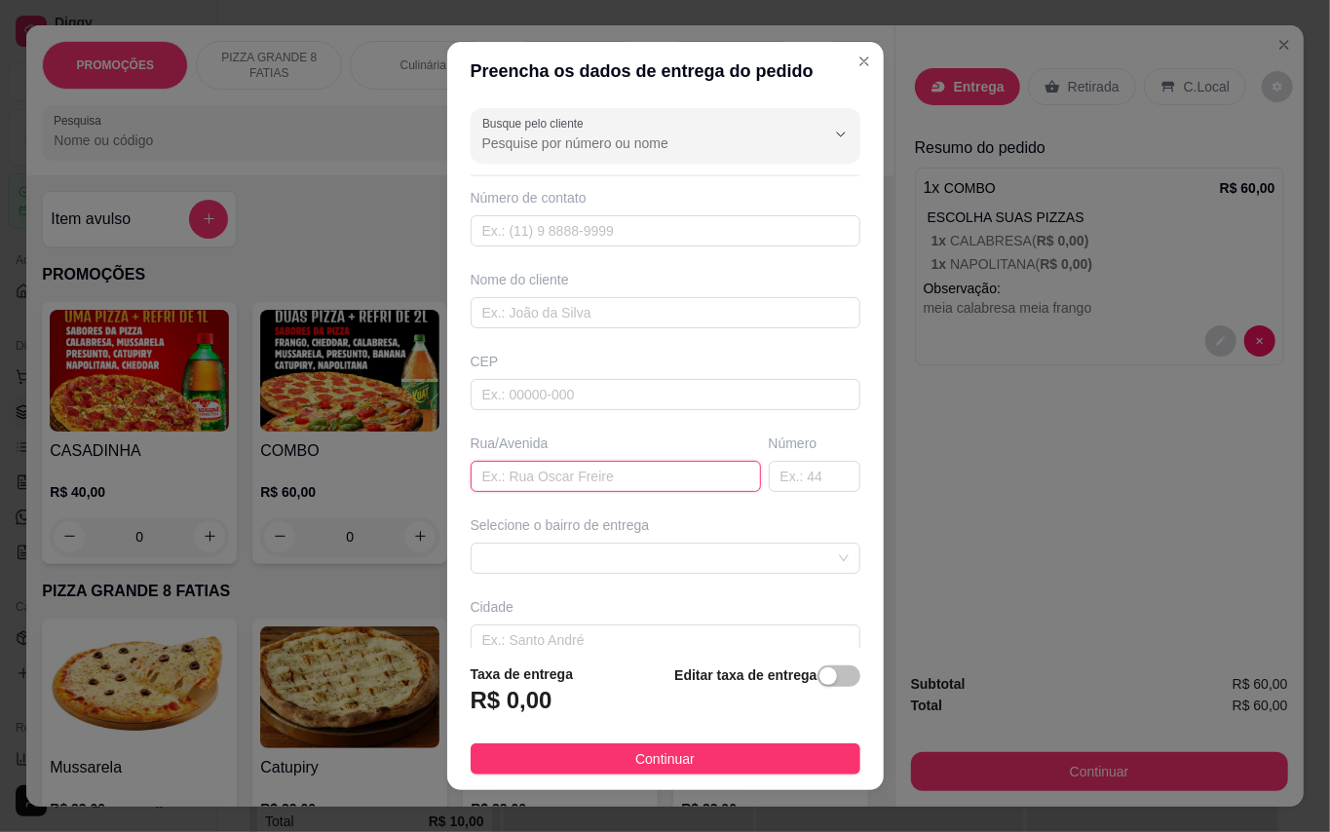
click at [582, 473] on input "text" at bounding box center [616, 476] width 290 height 31
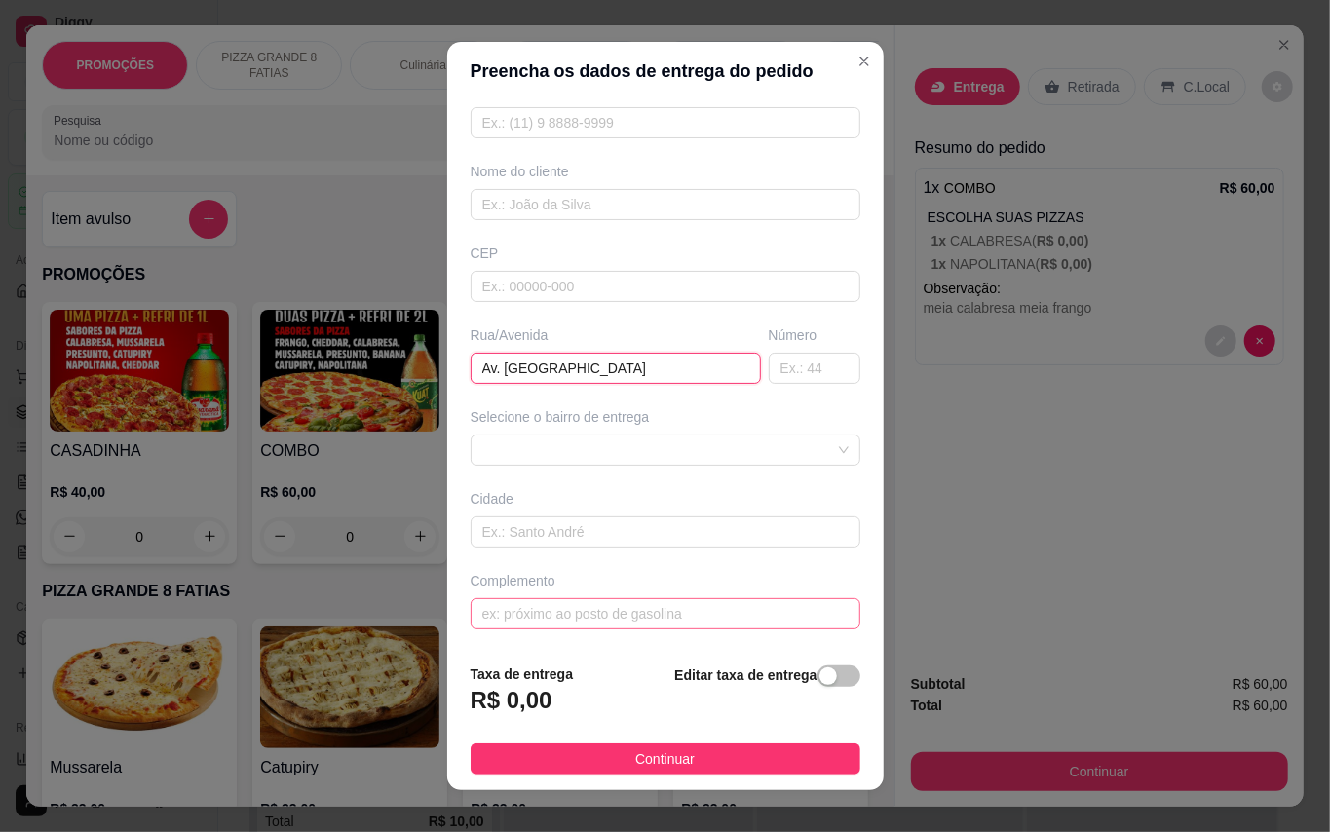
type input "Av. [GEOGRAPHIC_DATA]"
click at [551, 605] on input "text" at bounding box center [666, 613] width 390 height 31
click at [546, 452] on span at bounding box center [665, 449] width 366 height 29
type input "Rua ao lado da [GEOGRAPHIC_DATA] 3"
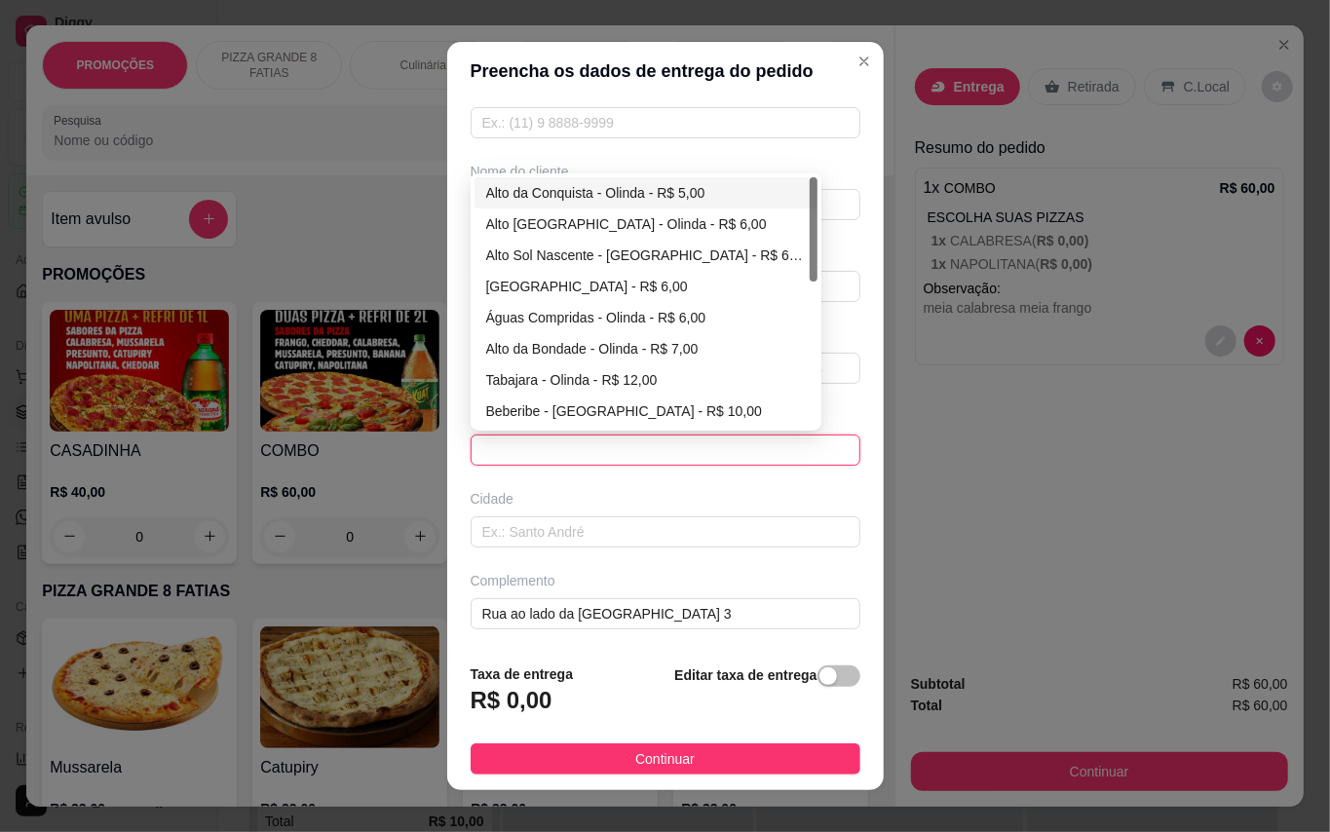
click at [600, 191] on div "Alto da Conquista - Olinda - R$ 5,00" at bounding box center [646, 192] width 320 height 21
type input "Olinda"
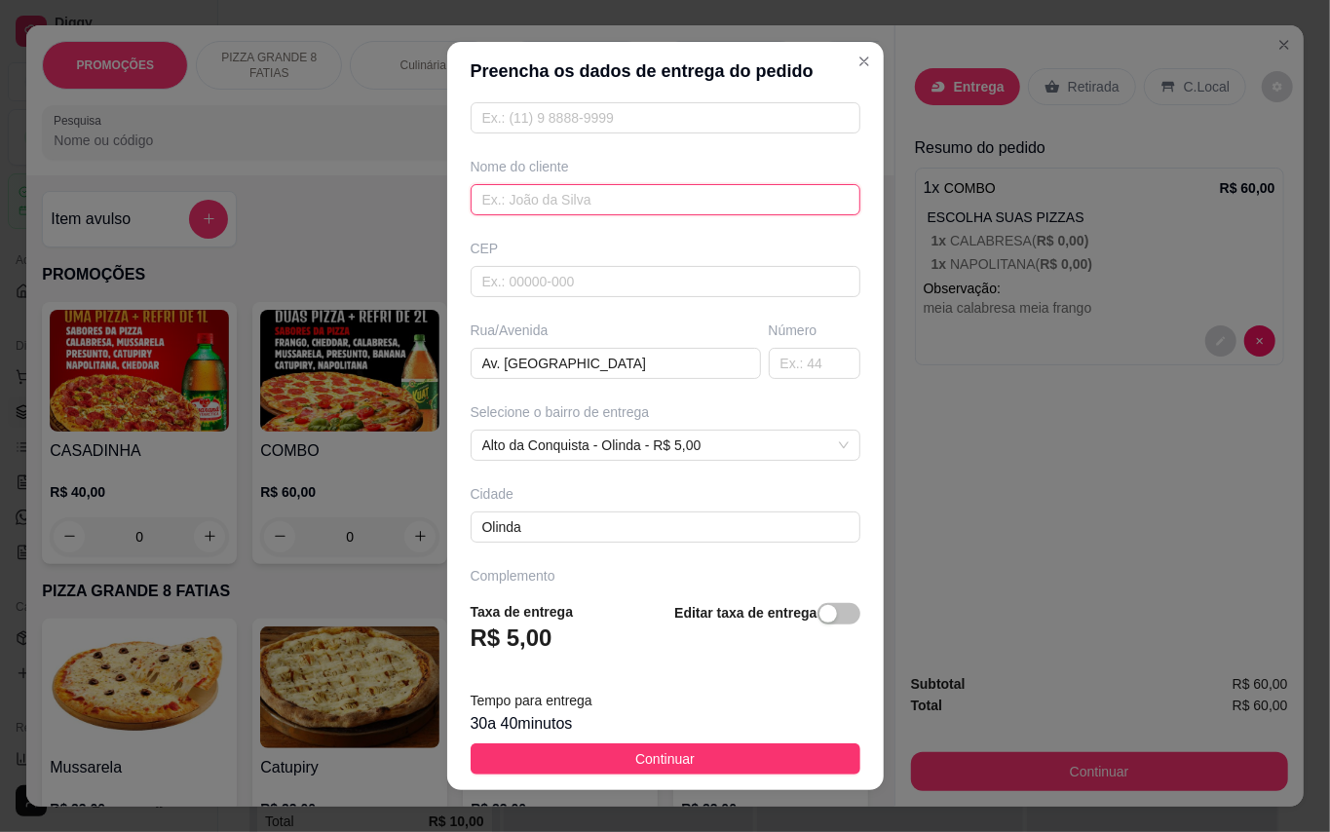
click at [604, 200] on input "text" at bounding box center [666, 199] width 390 height 31
type input "RC"
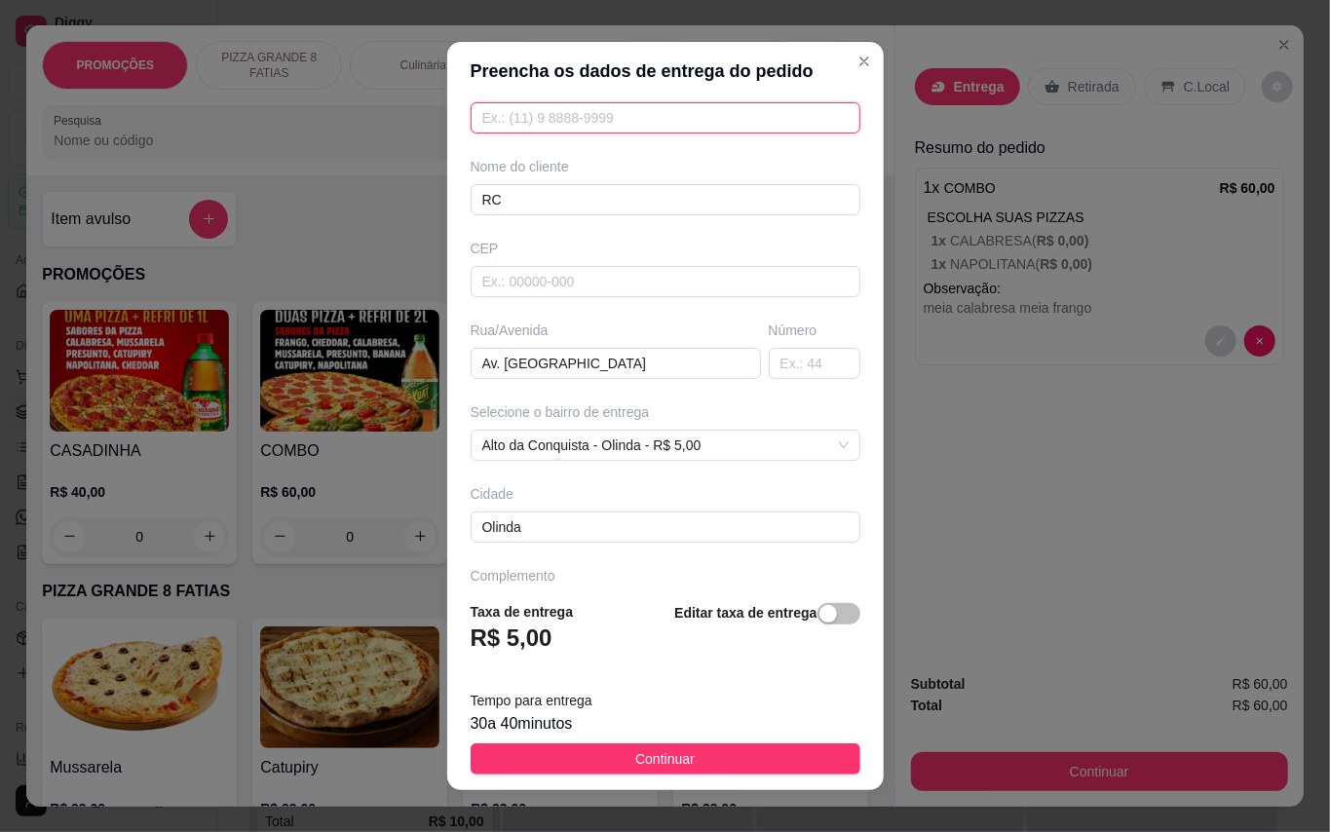
click at [569, 102] on input "text" at bounding box center [666, 117] width 390 height 31
click at [590, 119] on input "text" at bounding box center [666, 117] width 390 height 31
type input "[PHONE_NUMBER]"
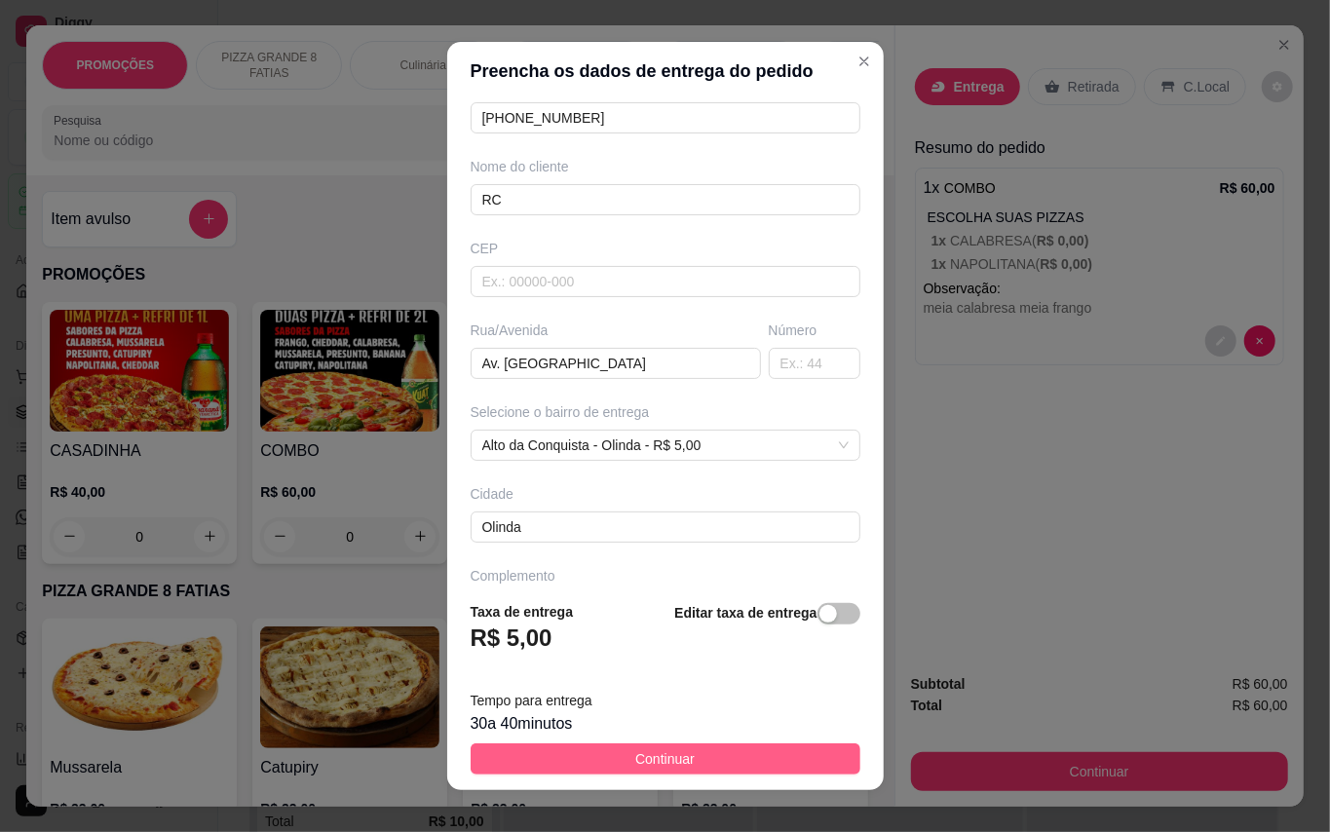
click at [666, 757] on span "Continuar" at bounding box center [664, 758] width 59 height 21
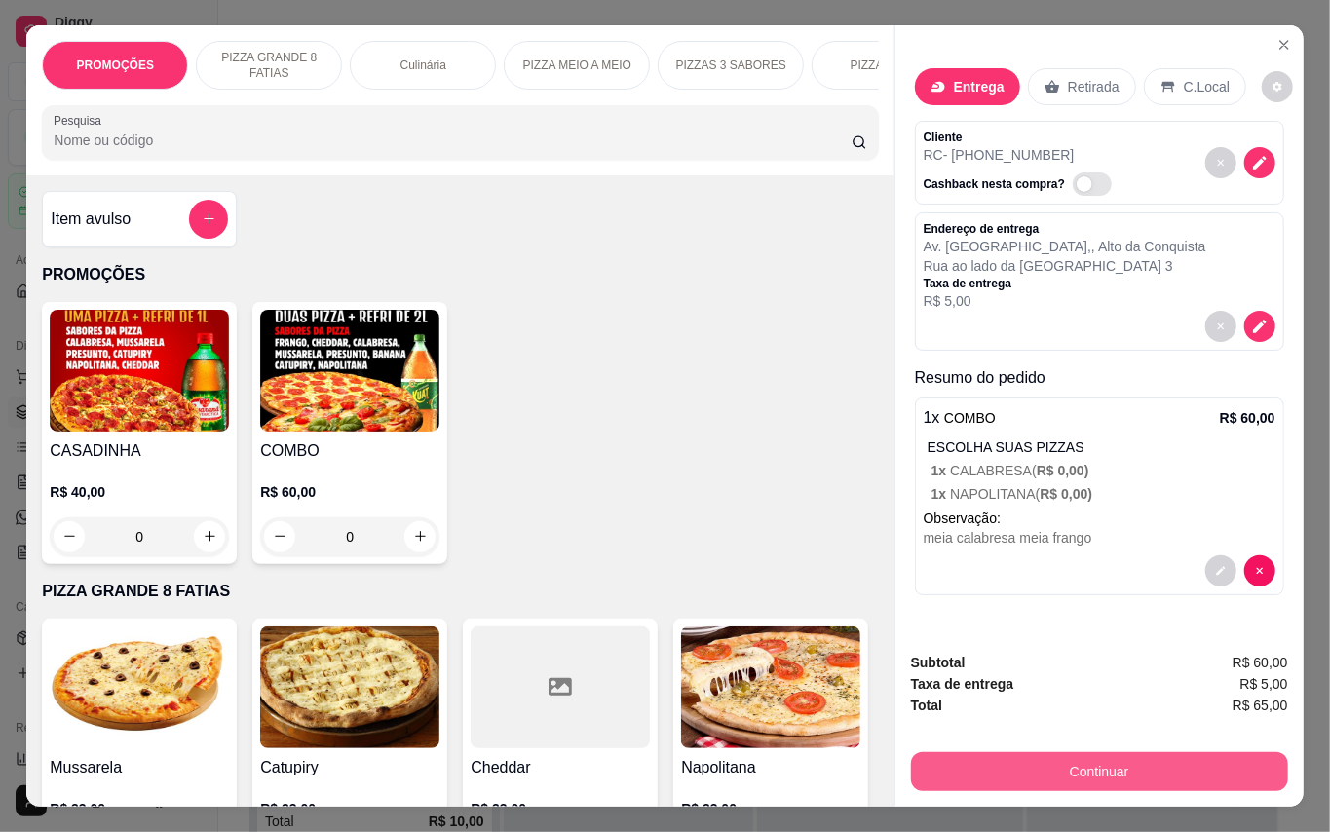
click at [1021, 757] on button "Continuar" at bounding box center [1099, 771] width 377 height 39
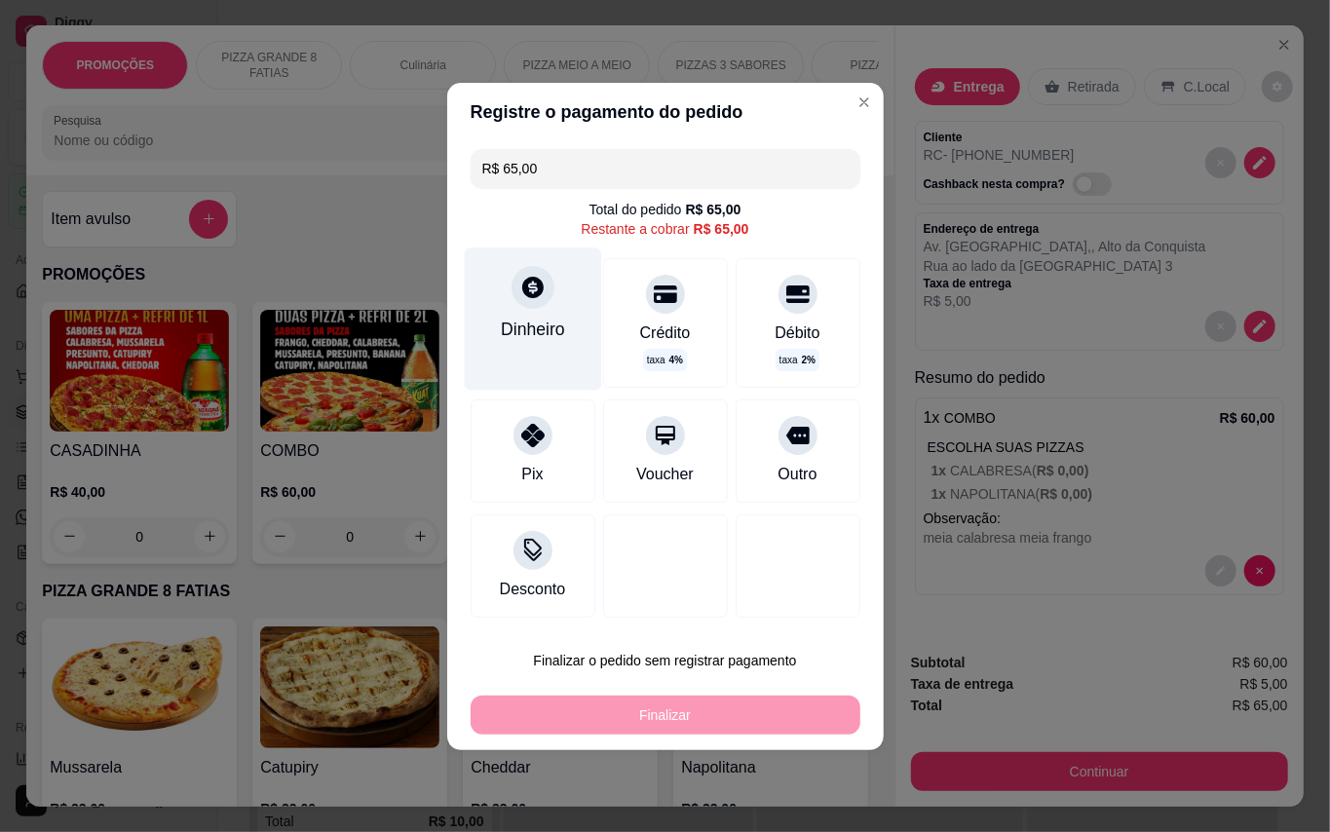
click at [516, 302] on div at bounding box center [532, 287] width 43 height 43
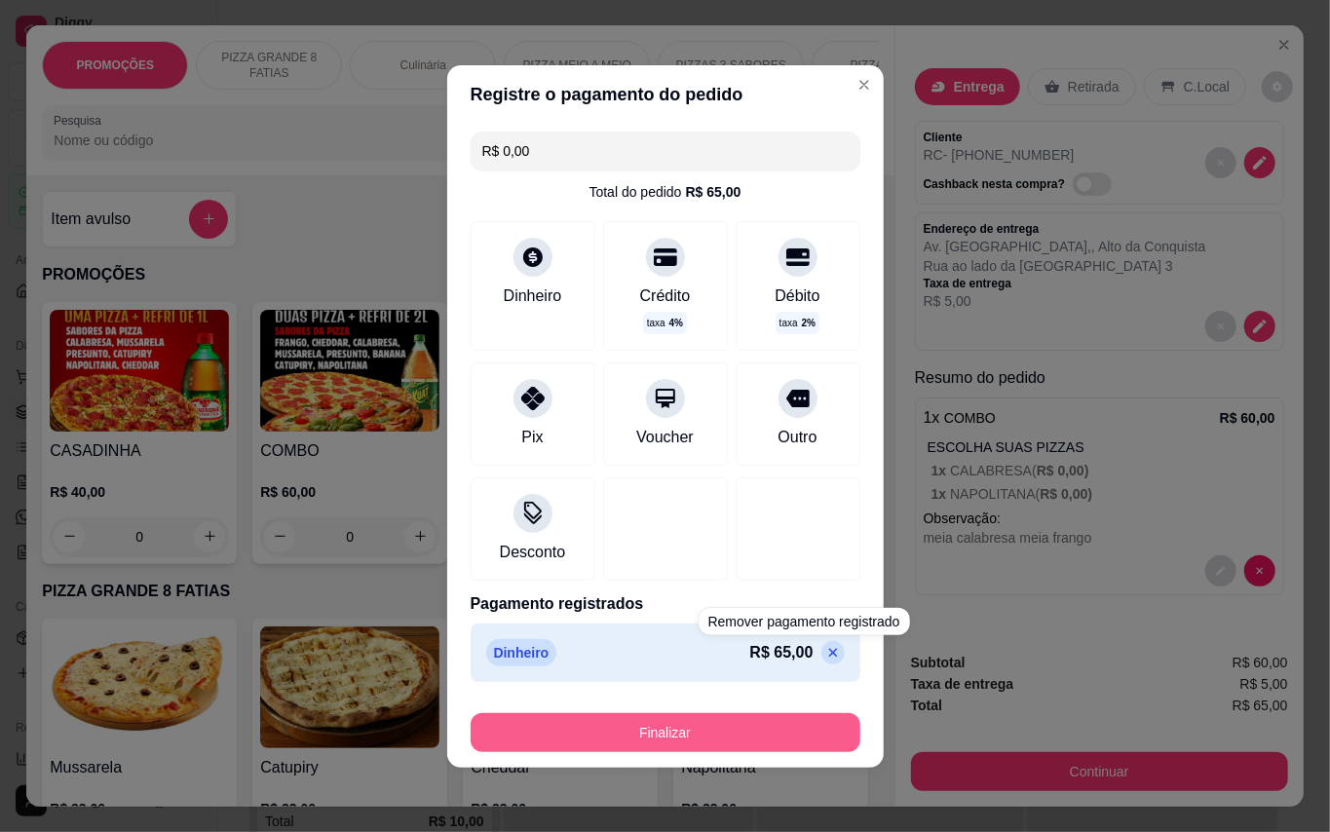
click at [809, 741] on button "Finalizar" at bounding box center [666, 732] width 390 height 39
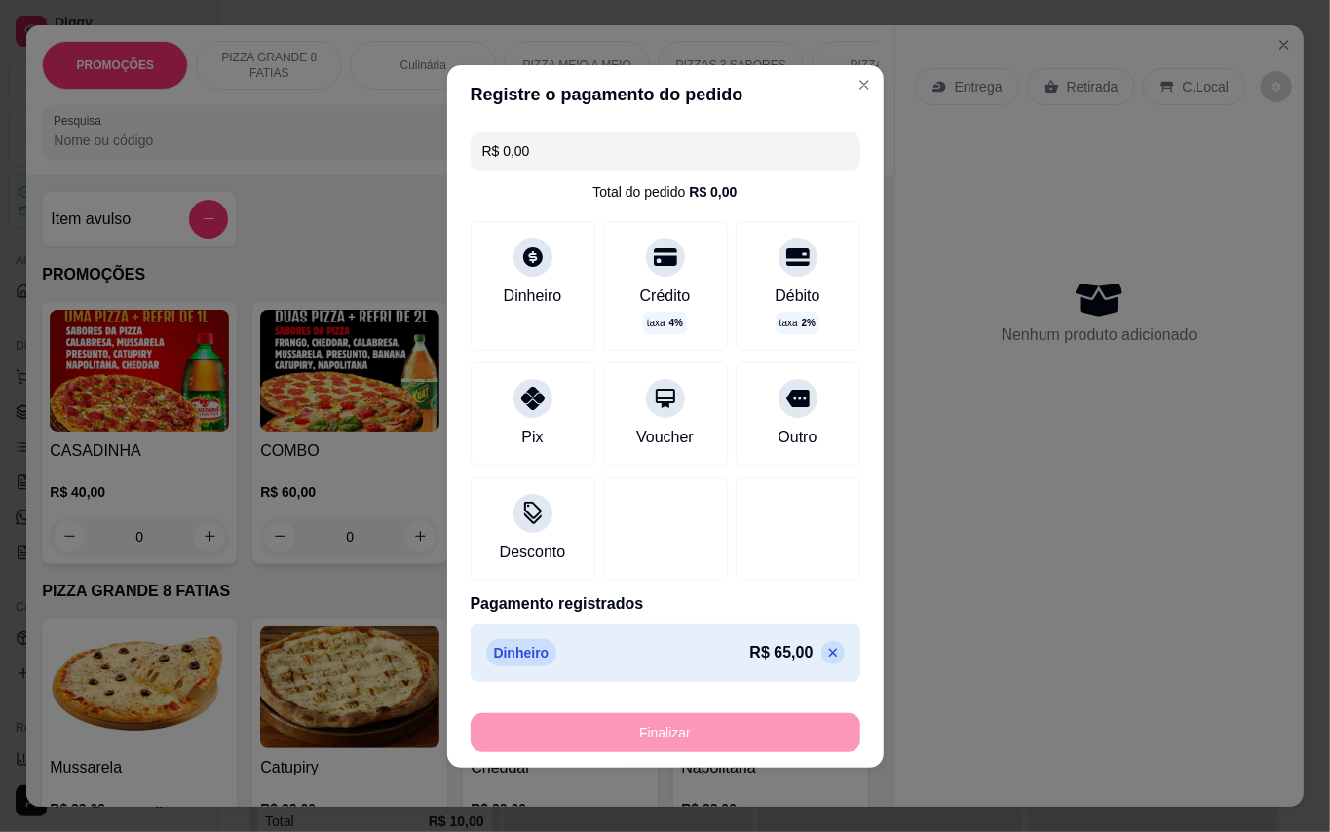
type input "-R$ 65,00"
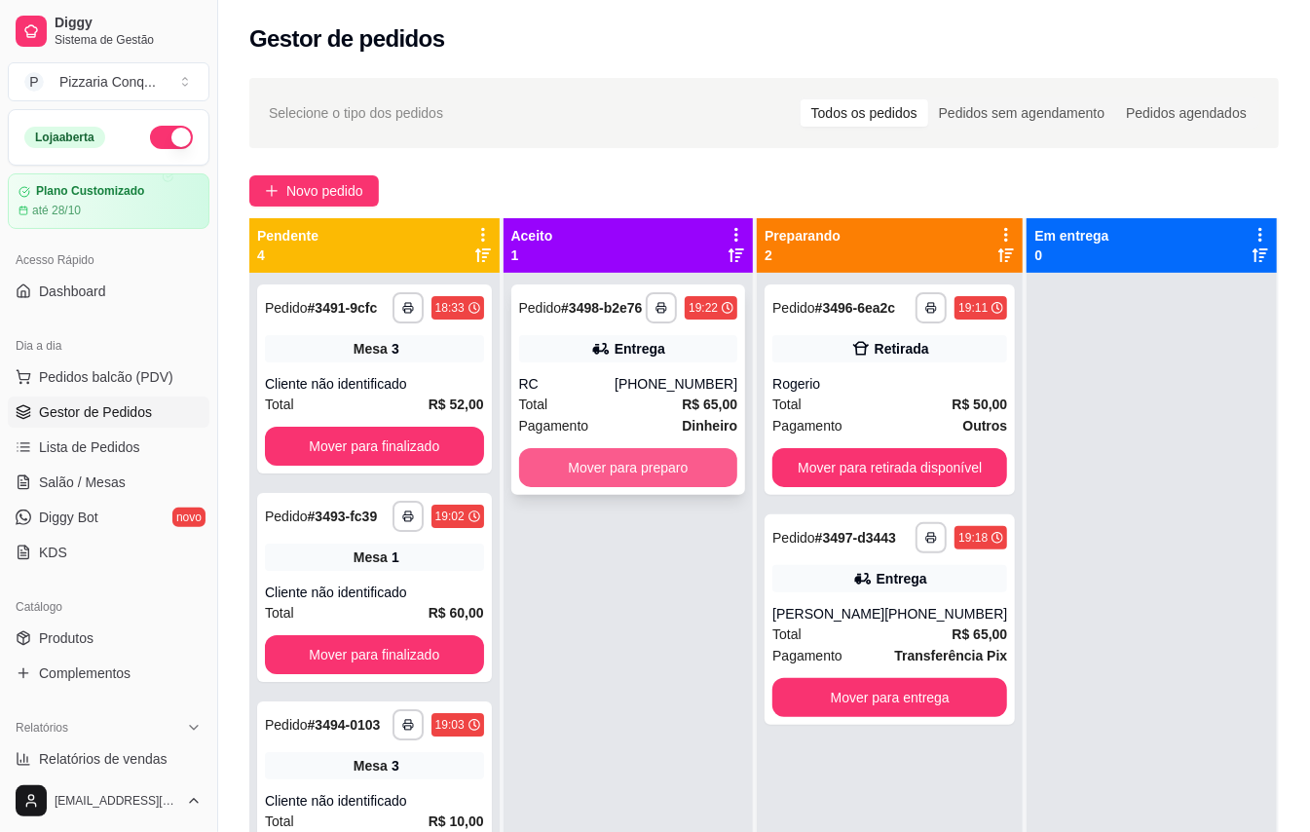
click at [563, 487] on button "Mover para preparo" at bounding box center [628, 467] width 219 height 39
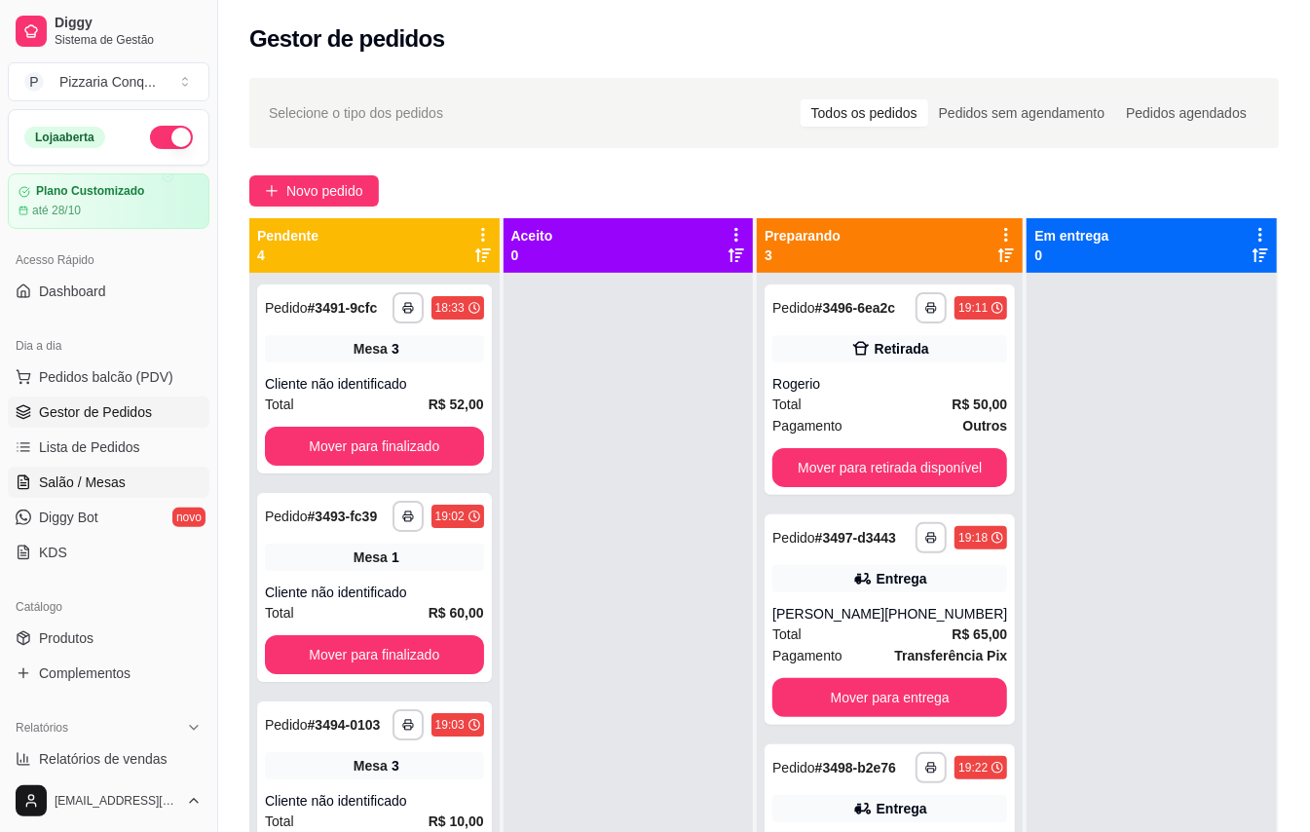
click at [141, 491] on link "Salão / Mesas" at bounding box center [109, 482] width 202 height 31
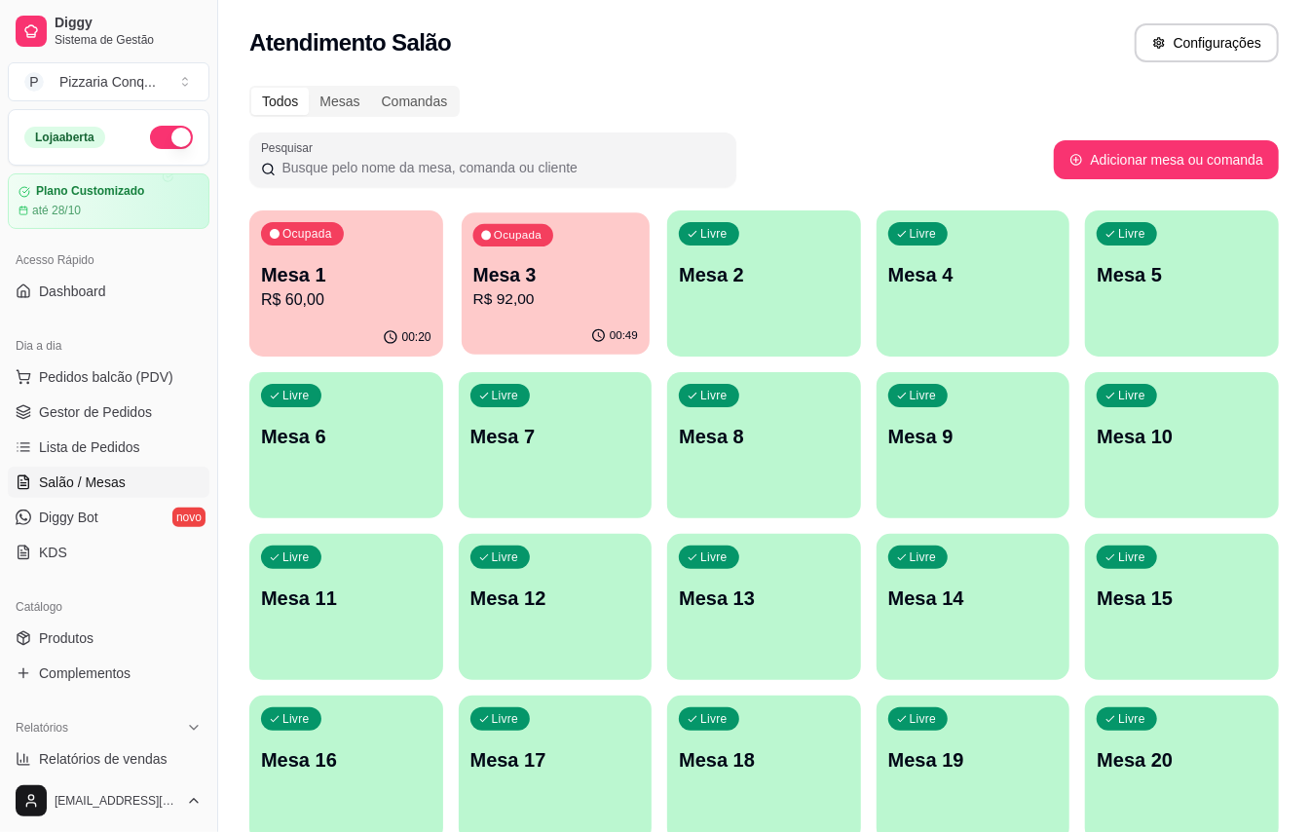
click at [527, 300] on p "R$ 92,00" at bounding box center [555, 299] width 165 height 22
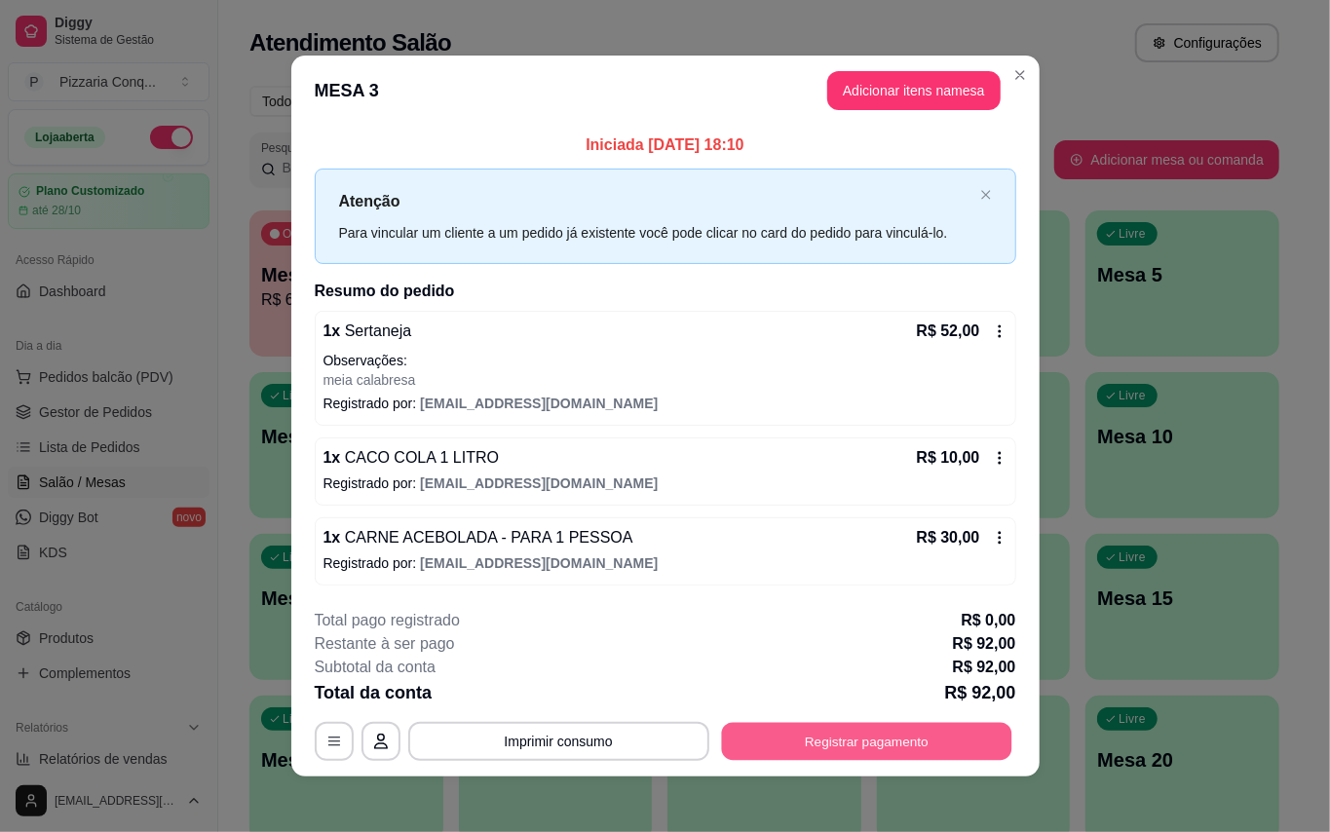
click at [828, 741] on button "Registrar pagamento" at bounding box center [866, 741] width 290 height 38
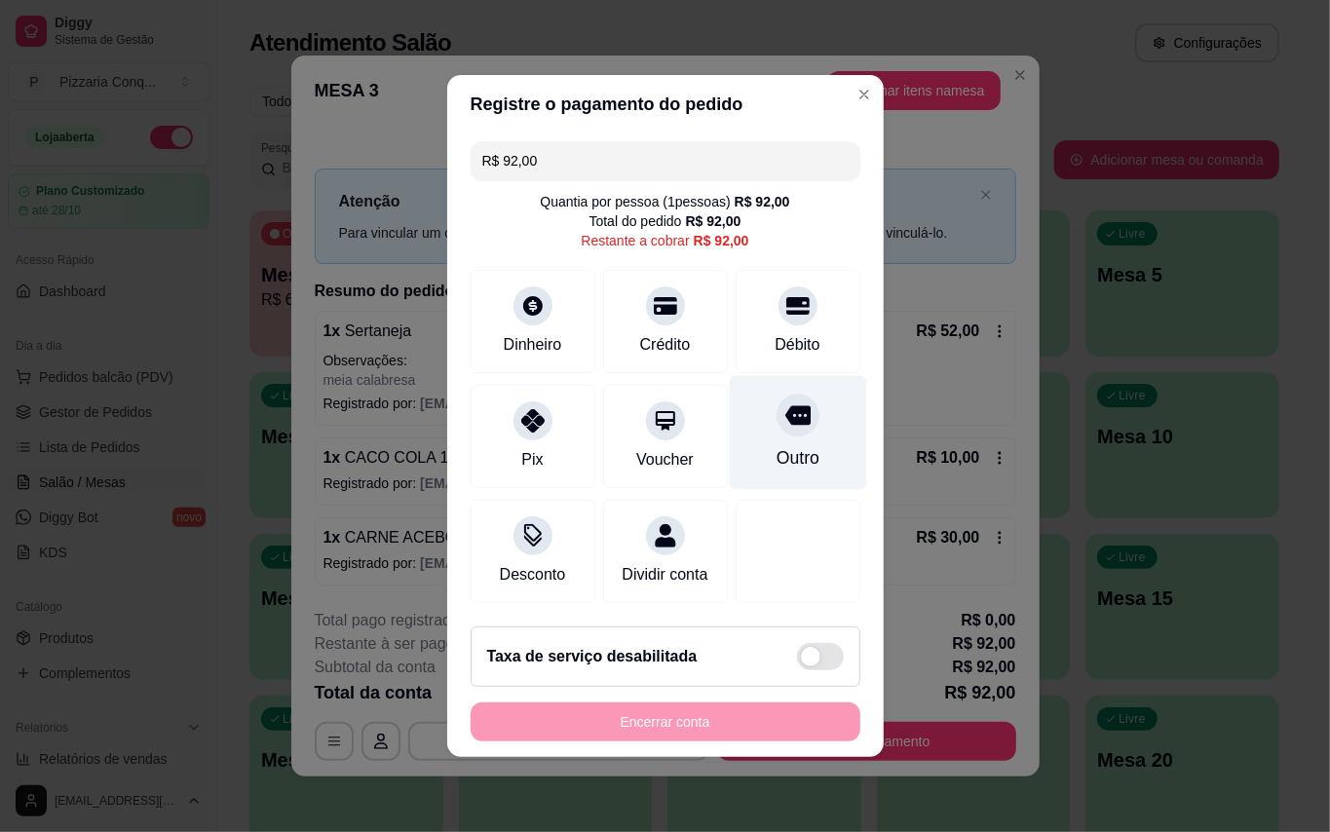
click at [801, 394] on div "Outro" at bounding box center [797, 433] width 137 height 114
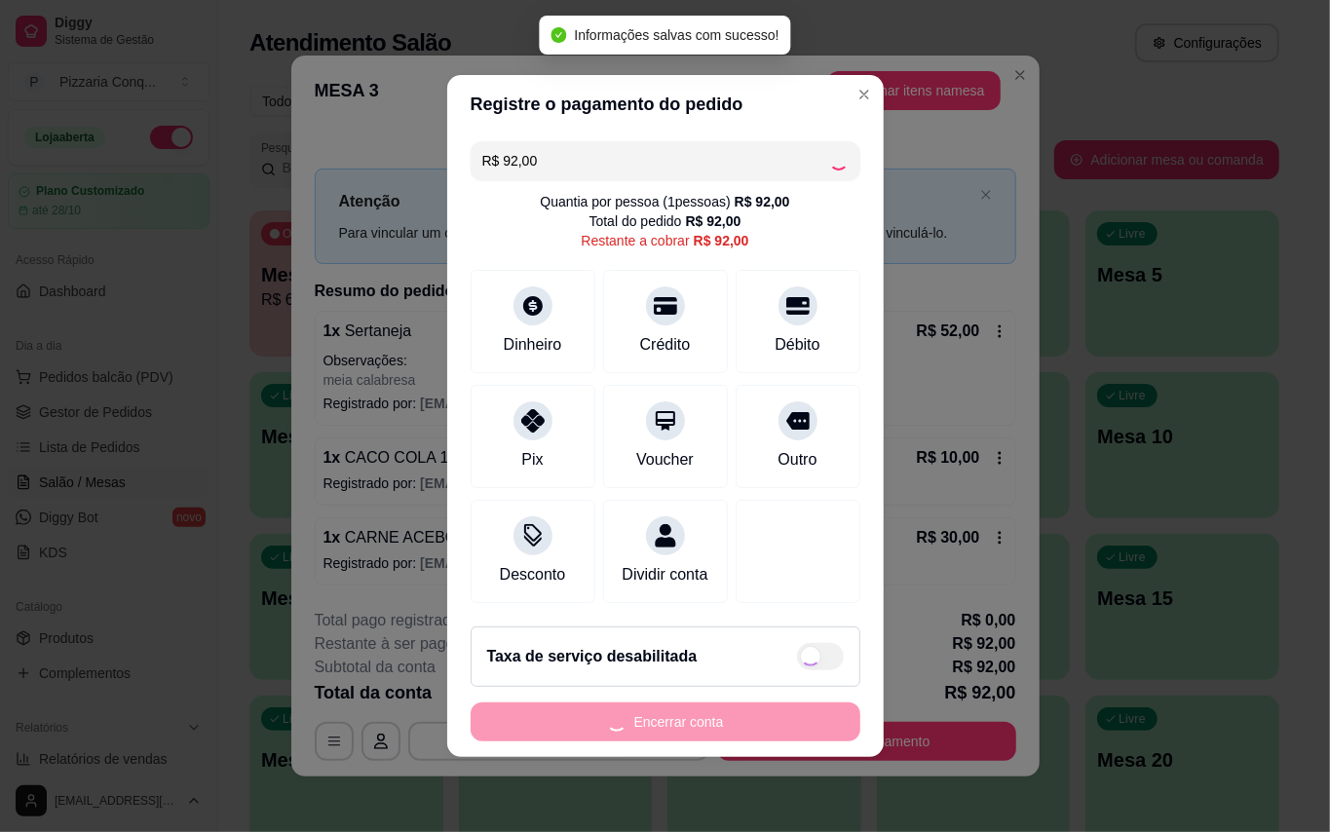
type input "R$ 0,00"
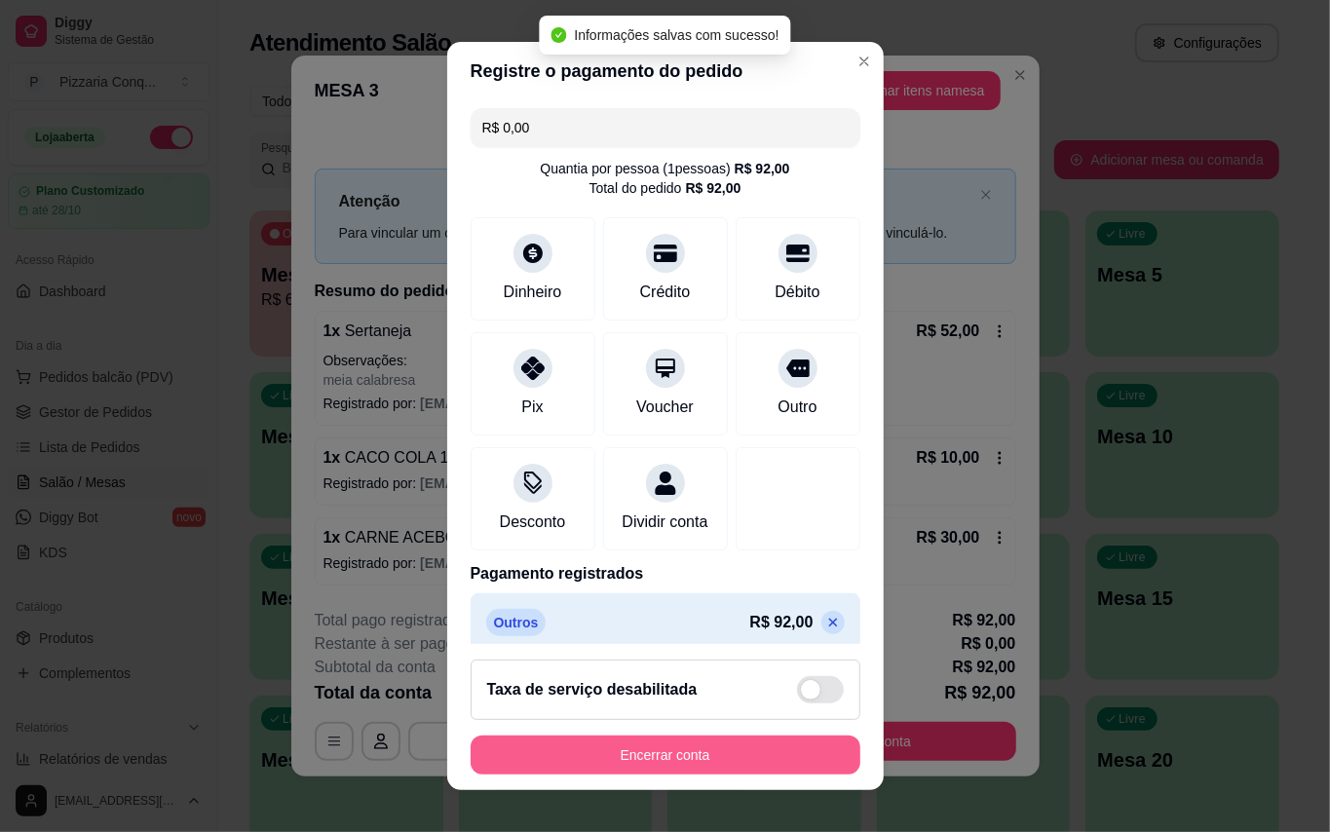
click at [766, 748] on button "Encerrar conta" at bounding box center [666, 755] width 390 height 39
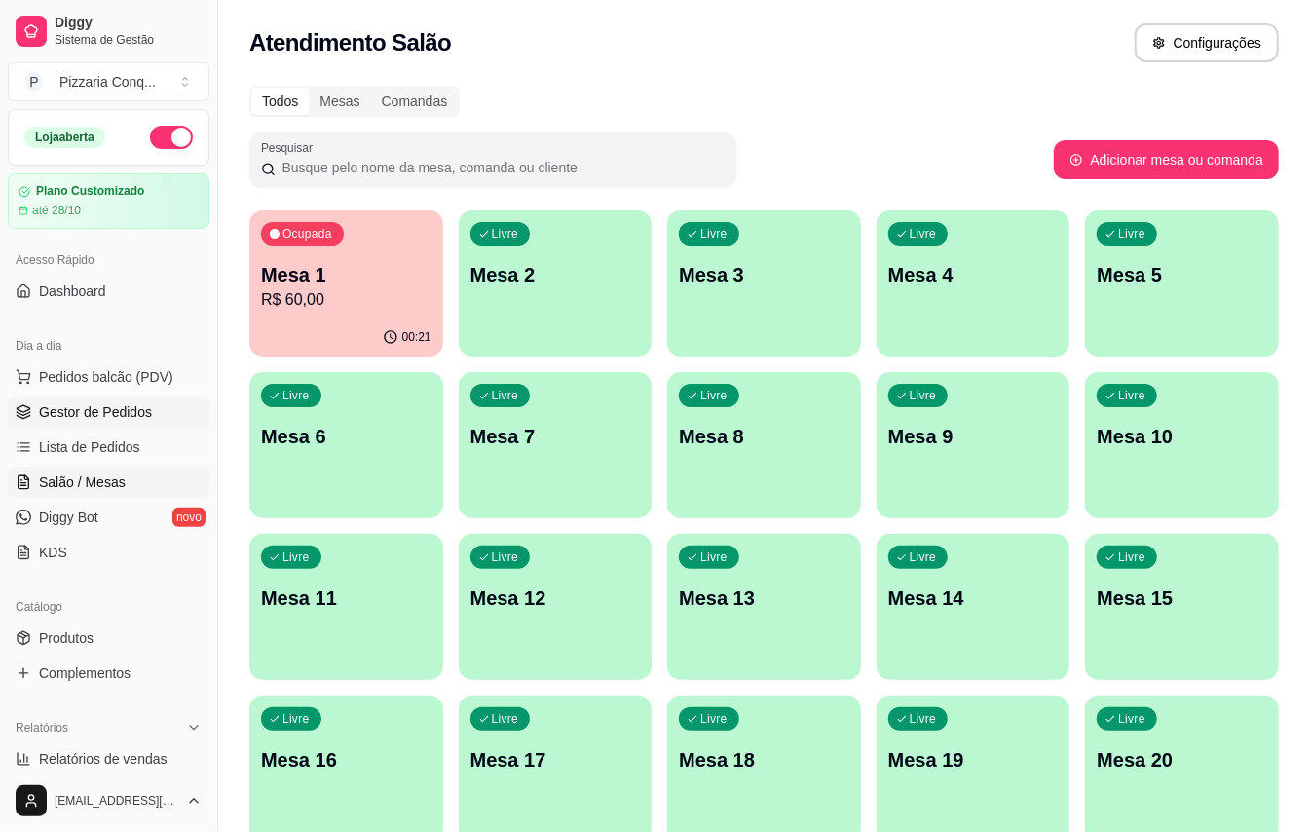
click at [88, 411] on span "Gestor de Pedidos" at bounding box center [95, 411] width 113 height 19
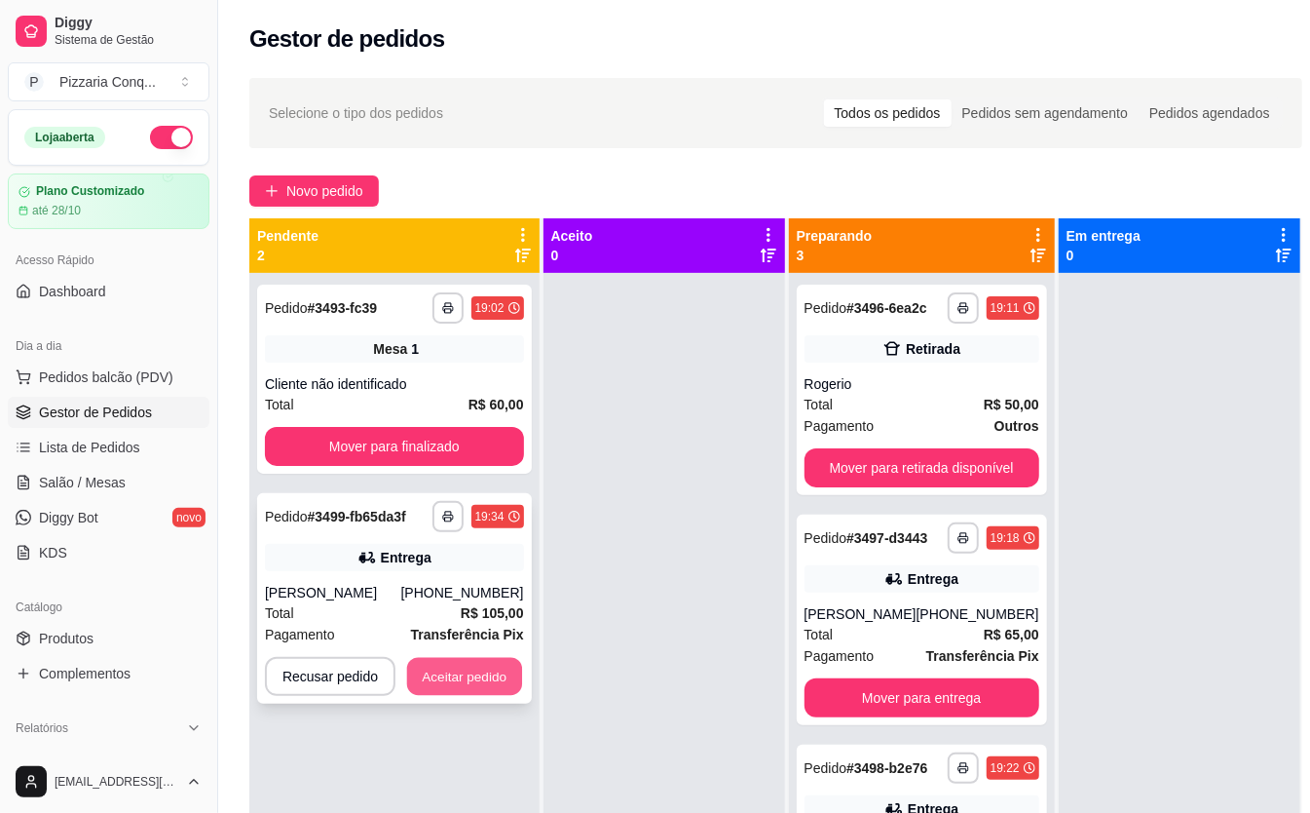
click at [505, 670] on button "Aceitar pedido" at bounding box center [464, 677] width 115 height 38
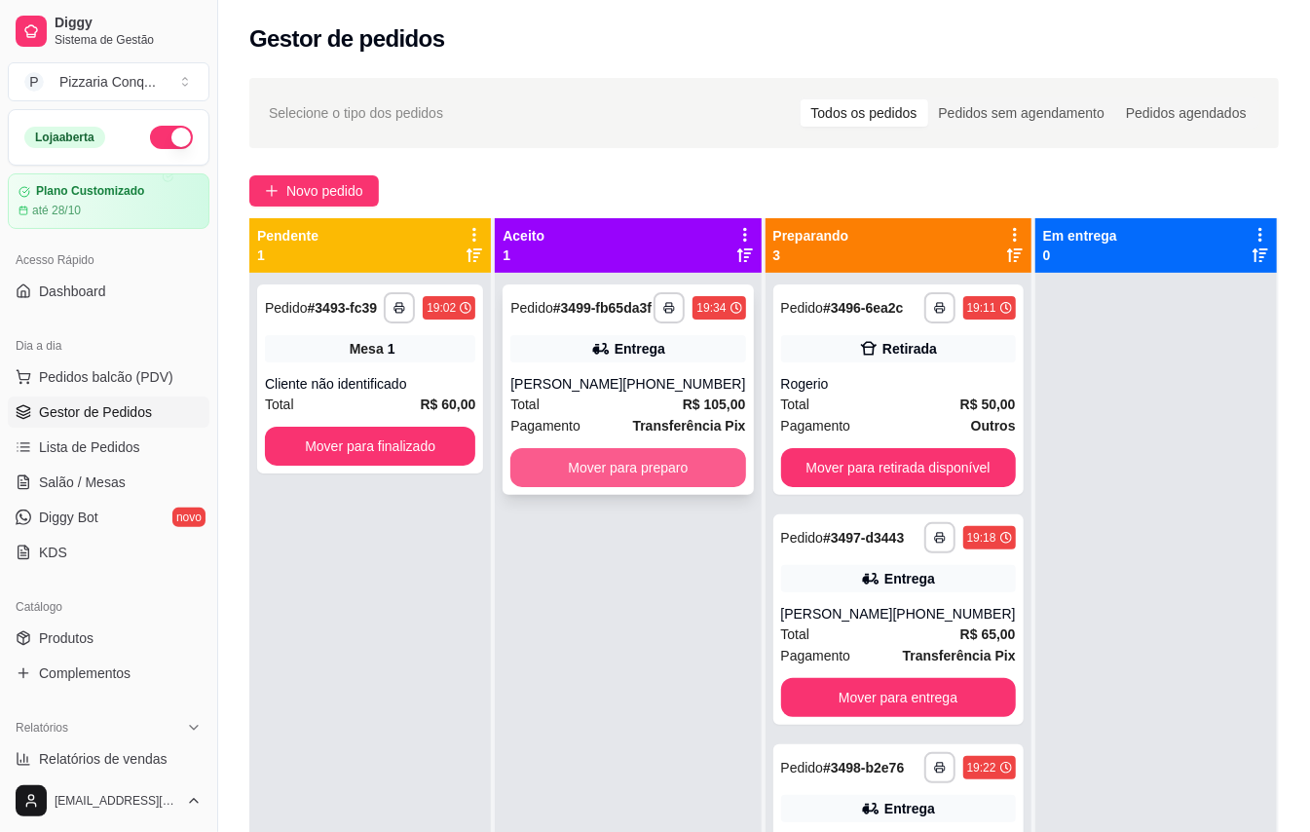
click at [659, 487] on button "Mover para preparo" at bounding box center [628, 467] width 235 height 39
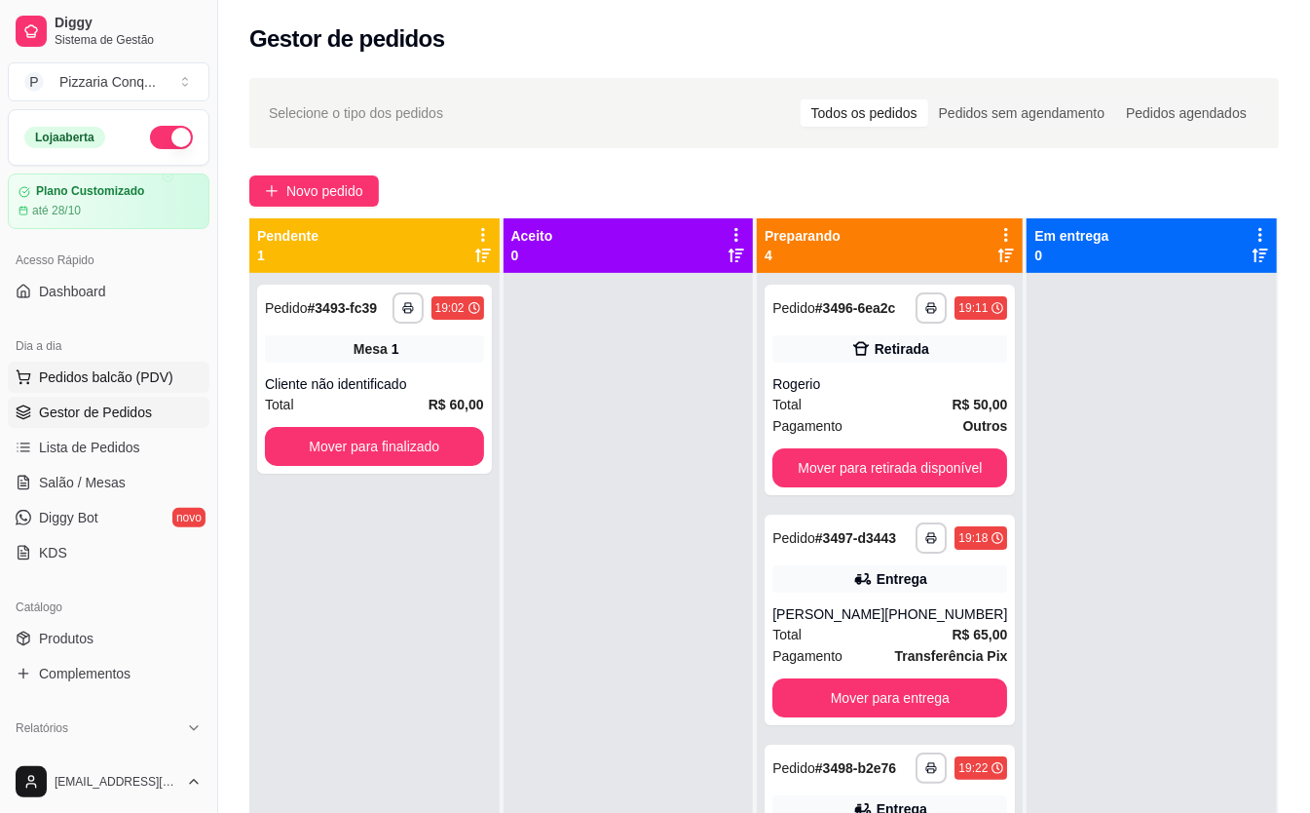
click at [82, 383] on span "Pedidos balcão (PDV)" at bounding box center [106, 376] width 134 height 19
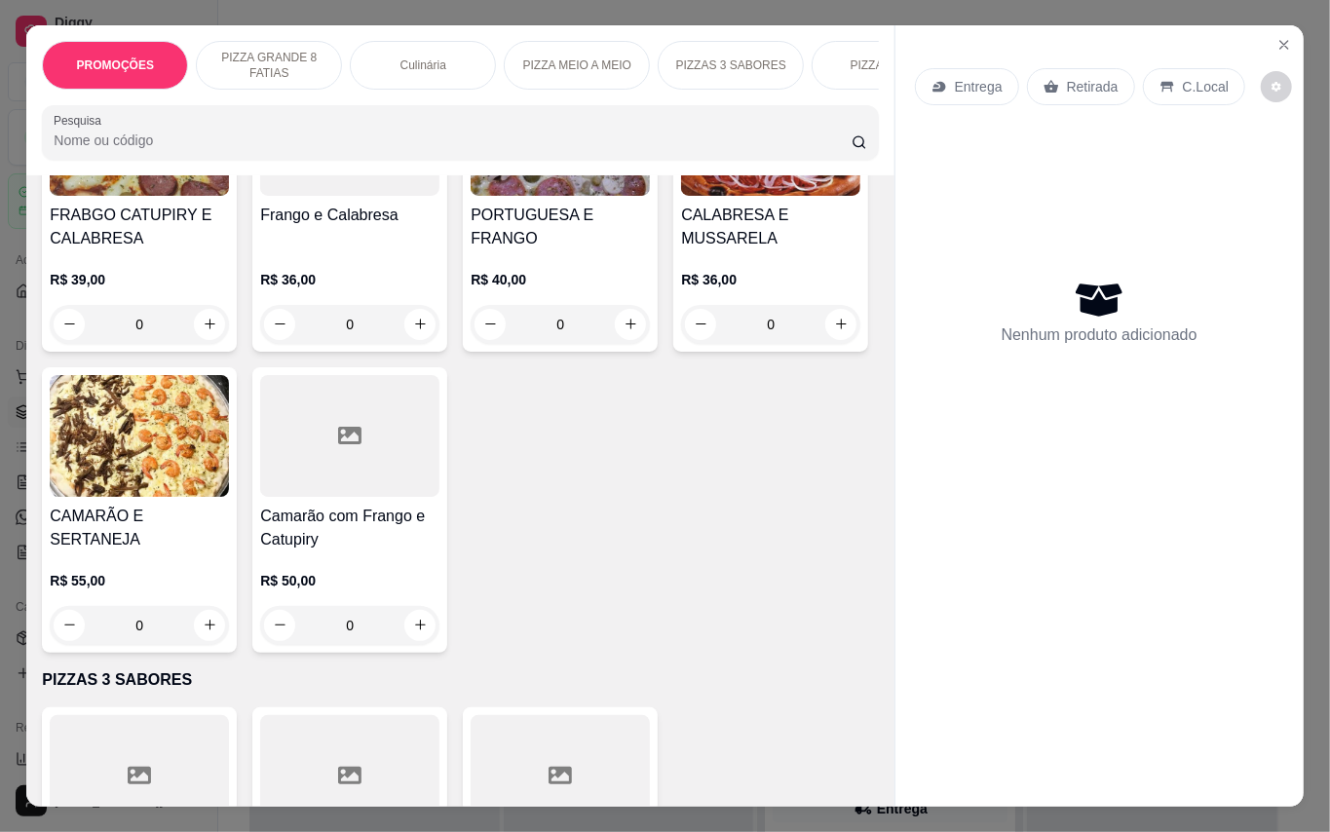
scroll to position [2338, 0]
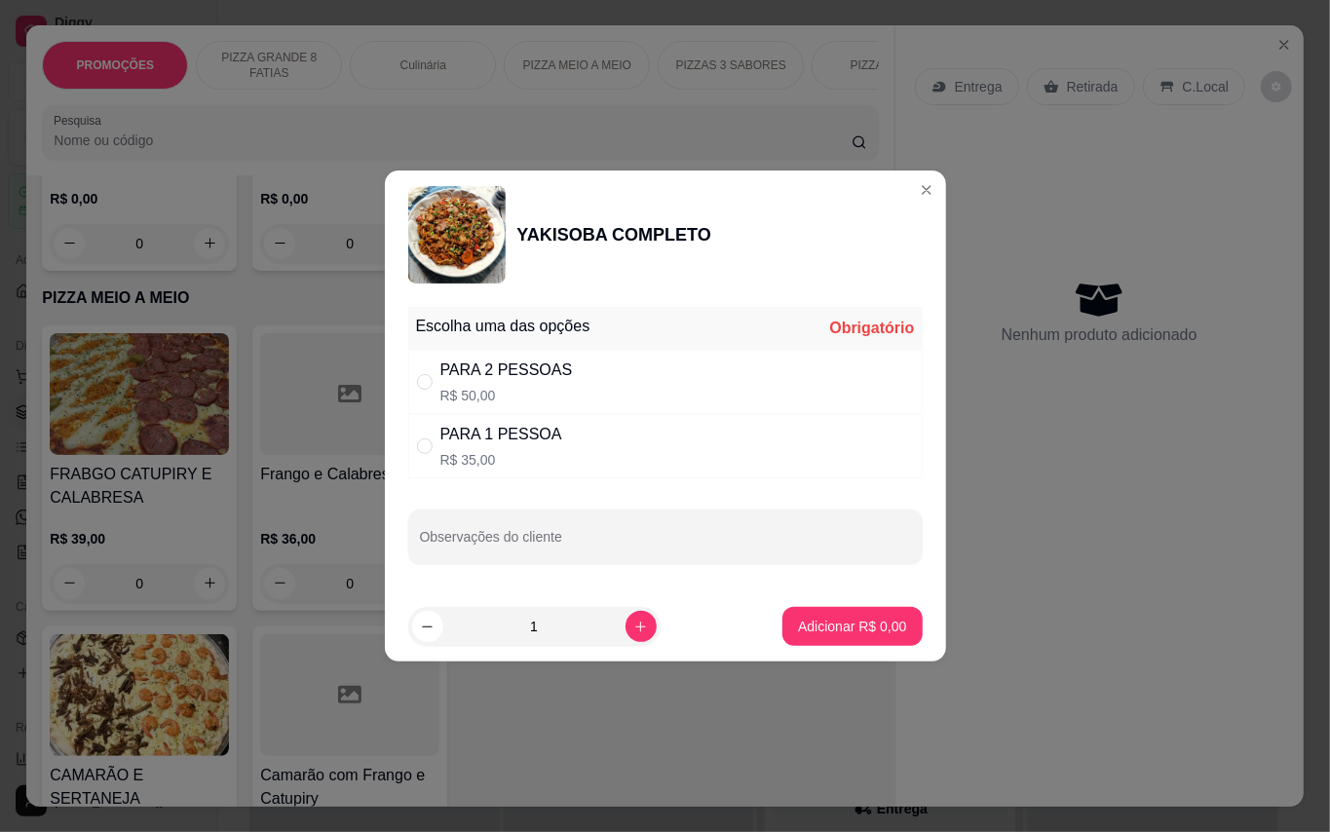
click at [540, 441] on div "PARA 1 PESSOA" at bounding box center [501, 434] width 122 height 23
radio input "true"
click at [843, 629] on p "Adicionar R$ 35,00" at bounding box center [848, 626] width 116 height 19
type input "1"
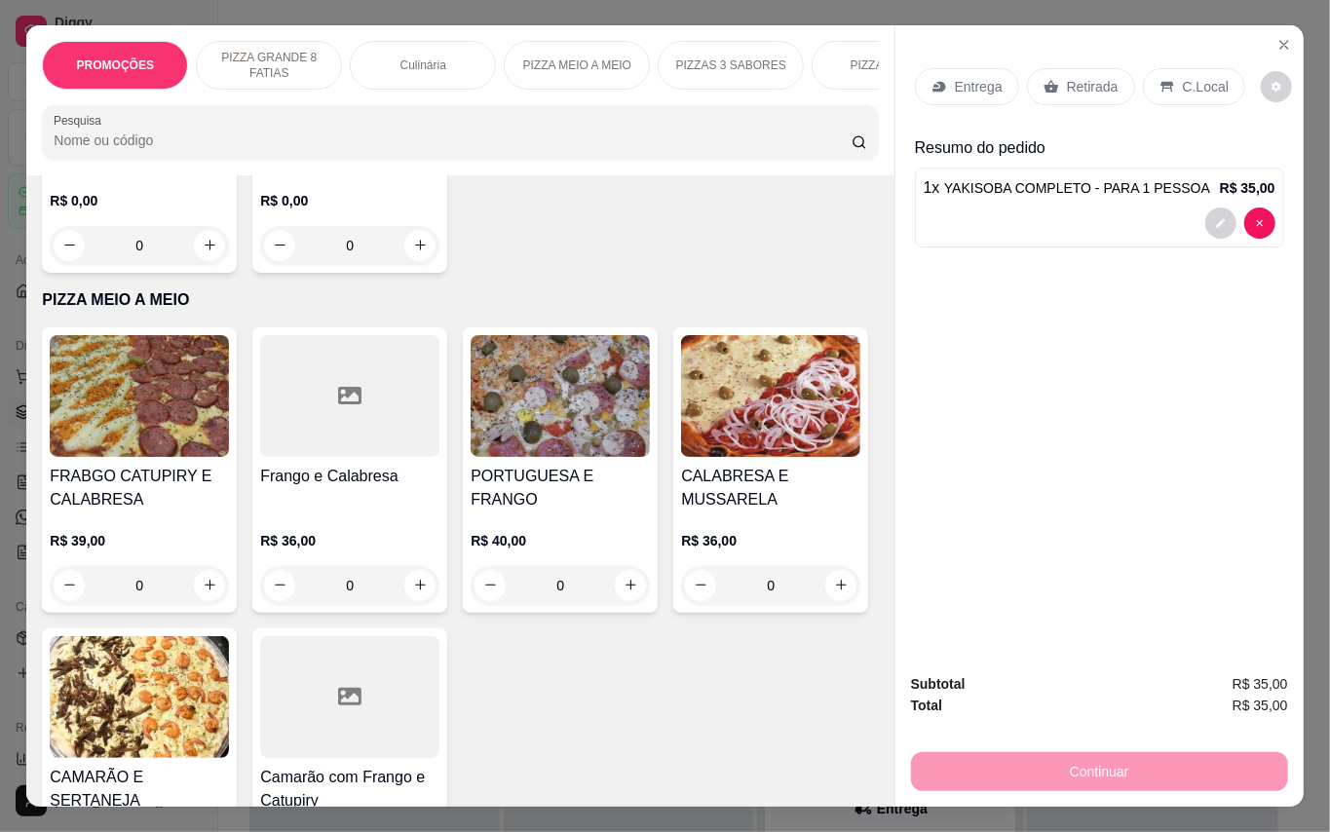
click at [1079, 77] on p "Retirada" at bounding box center [1093, 86] width 52 height 19
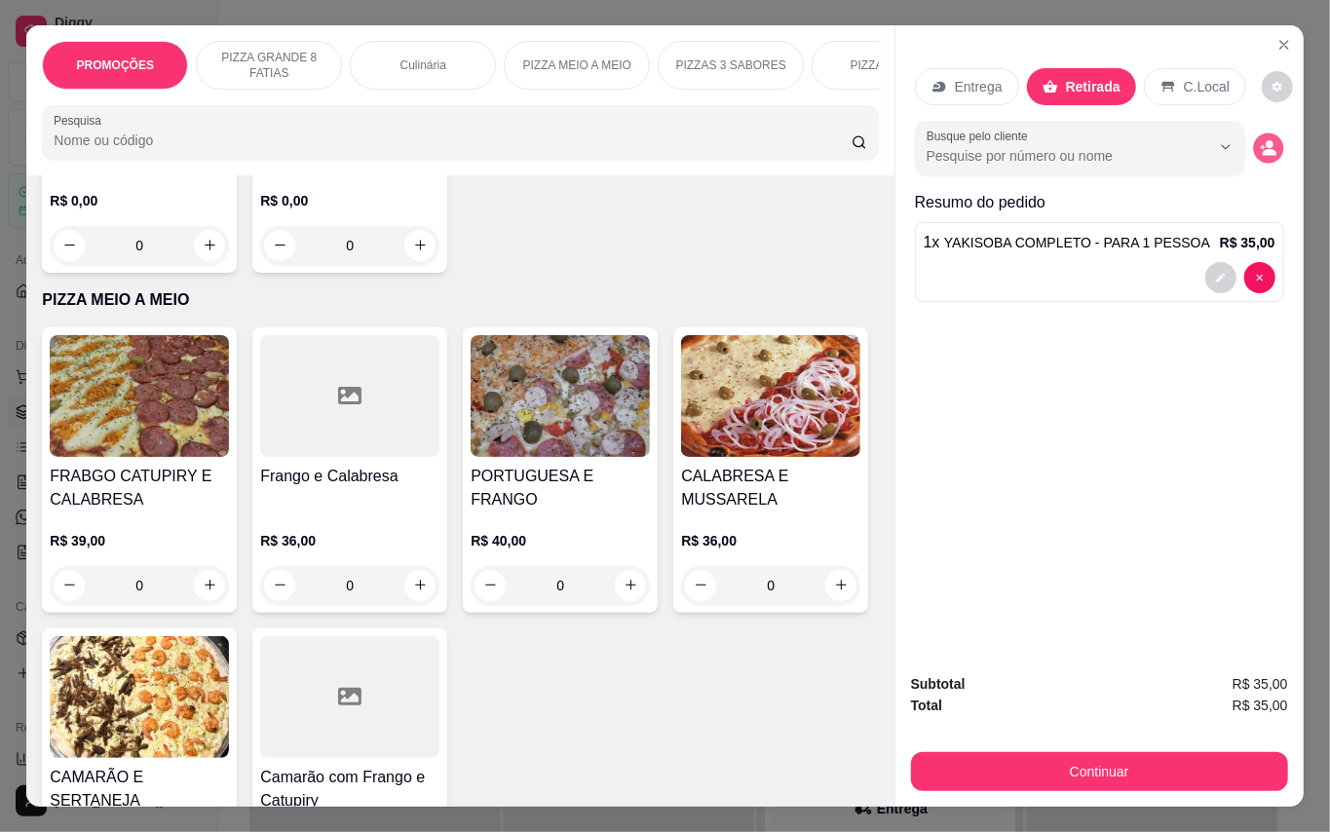
click at [1267, 140] on button "decrease-product-quantity" at bounding box center [1268, 147] width 30 height 30
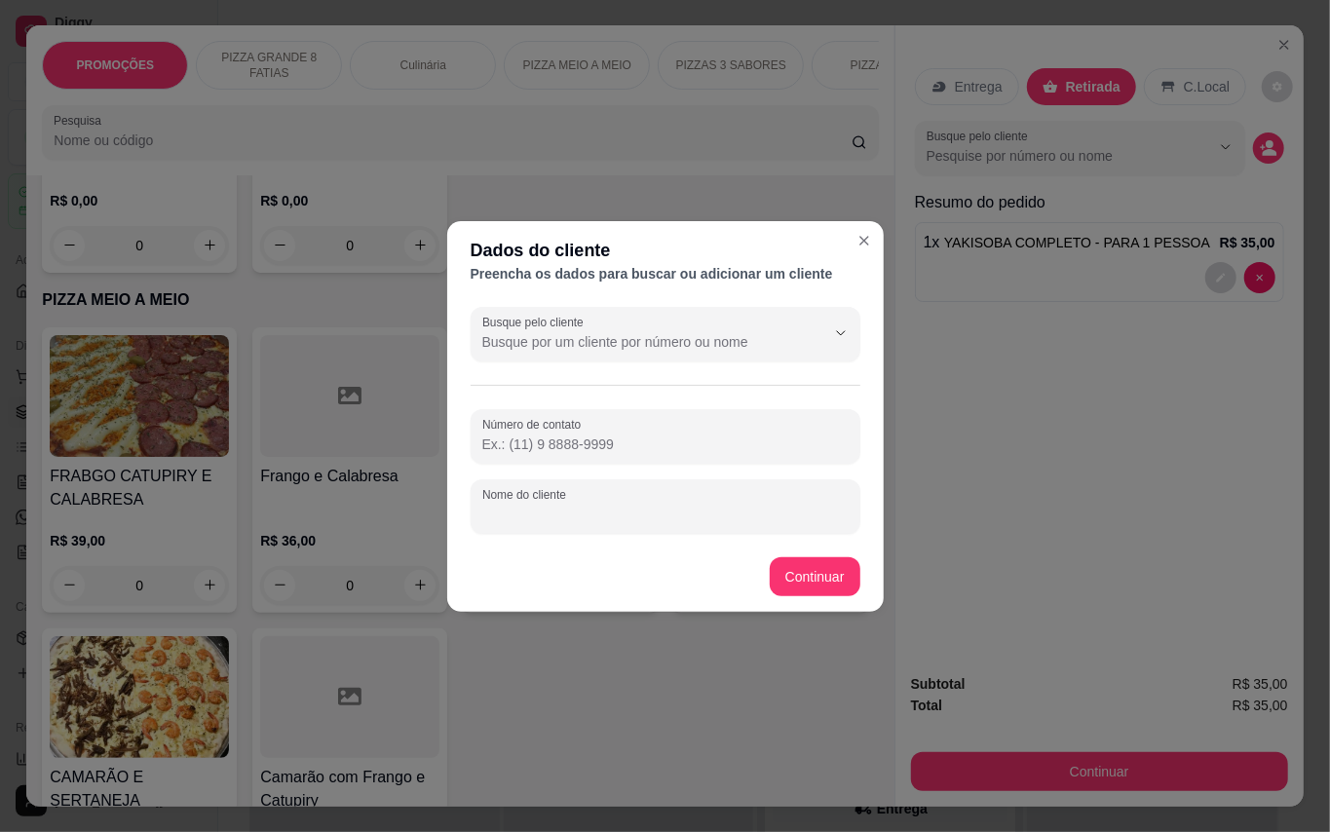
click at [674, 511] on input "Nome do cliente" at bounding box center [665, 514] width 366 height 19
type input "Keyla"
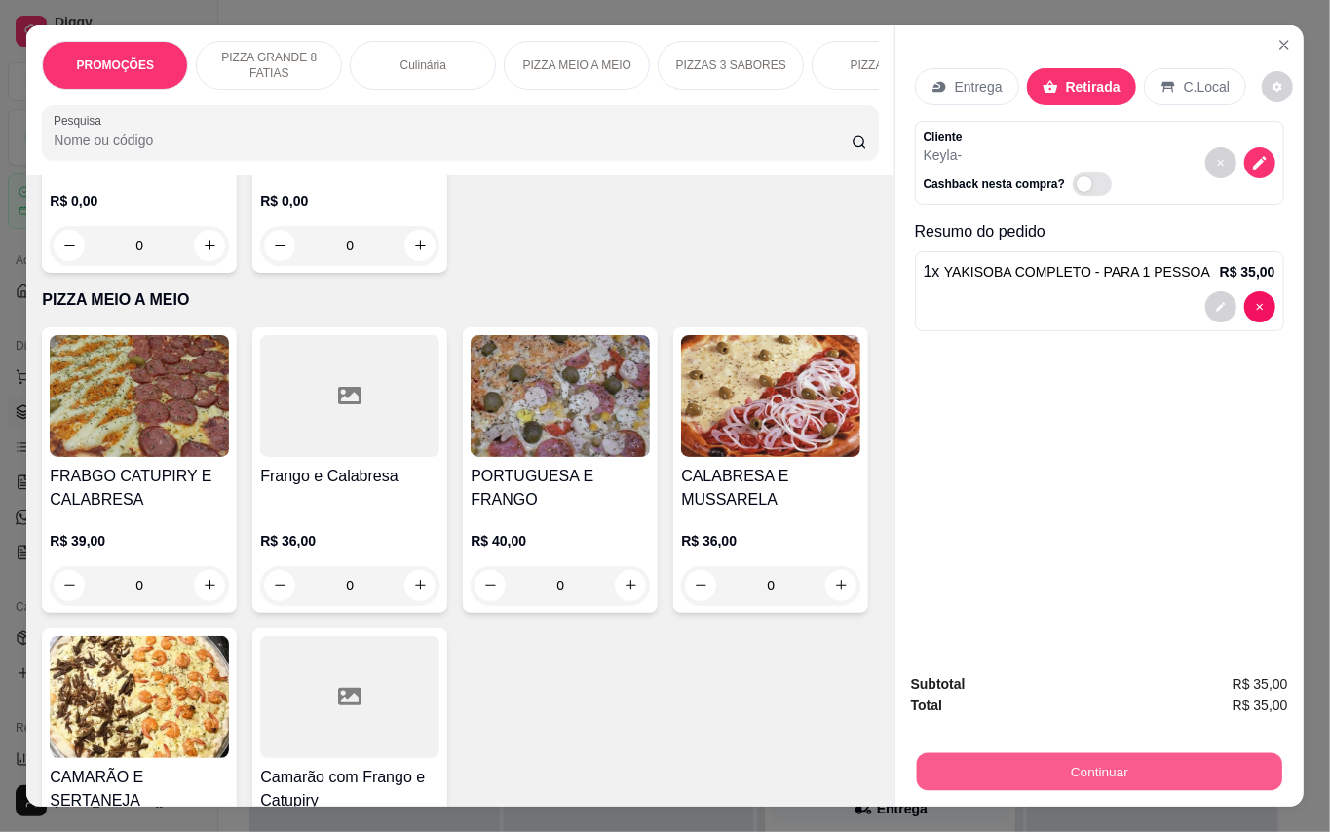
click at [1119, 768] on button "Continuar" at bounding box center [1098, 772] width 365 height 38
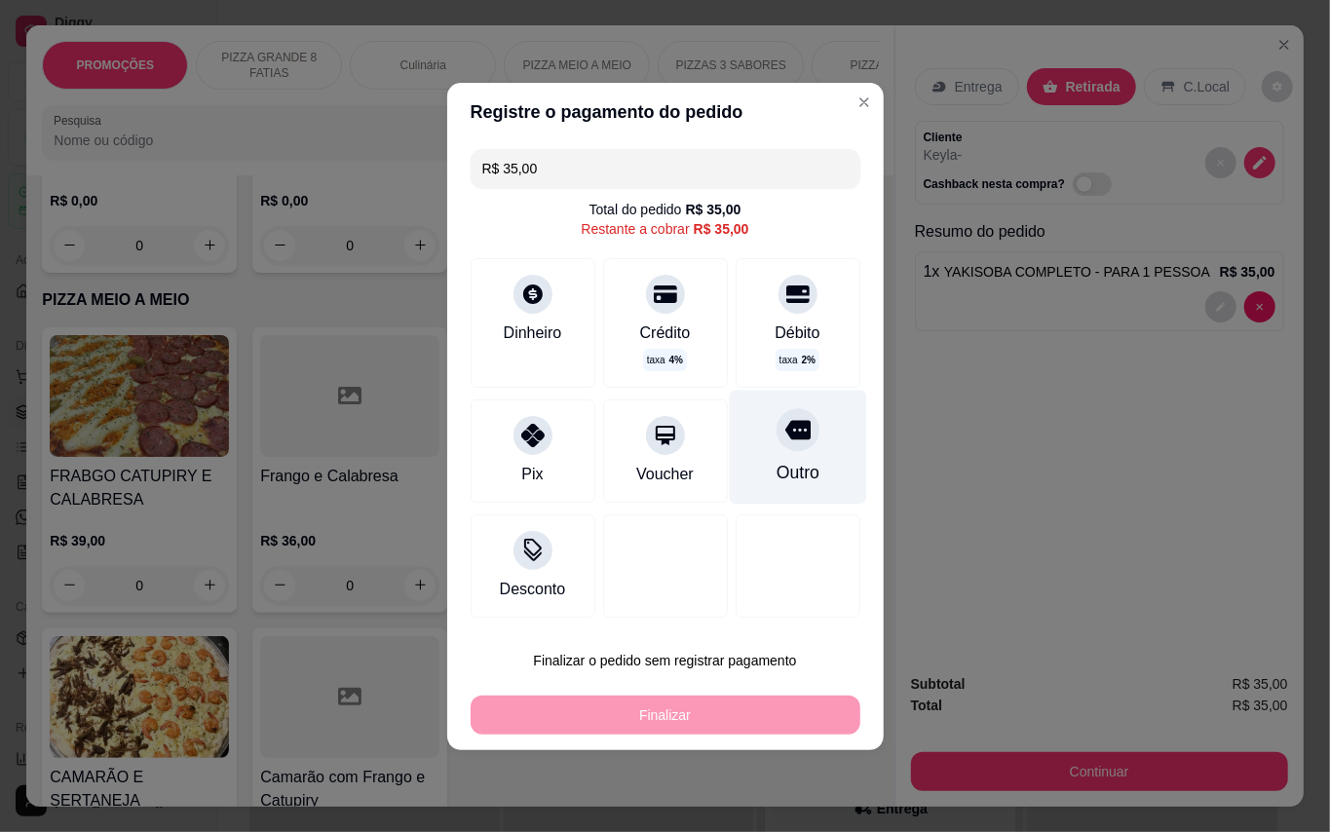
click at [795, 462] on div "Outro" at bounding box center [796, 472] width 43 height 25
type input "R$ 0,00"
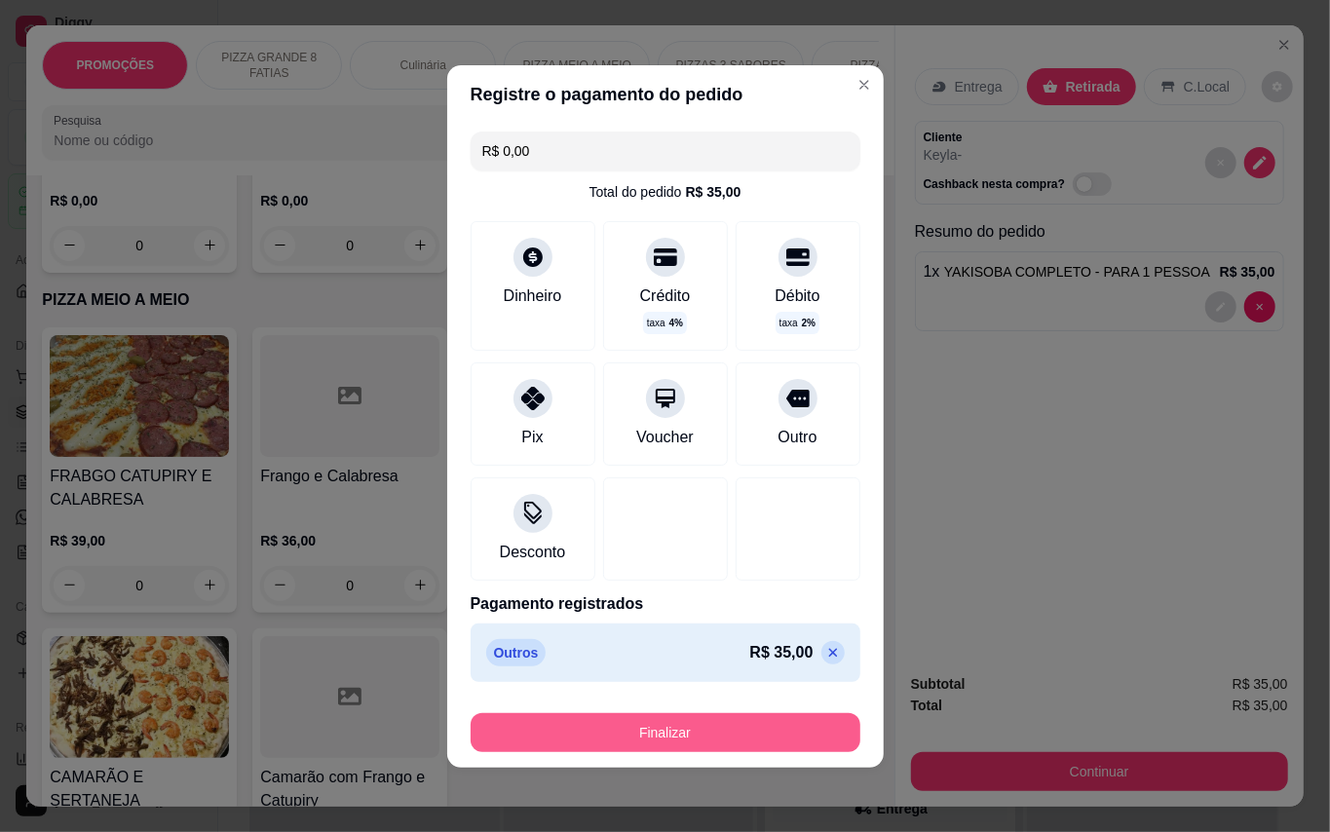
click at [710, 730] on button "Finalizar" at bounding box center [666, 732] width 390 height 39
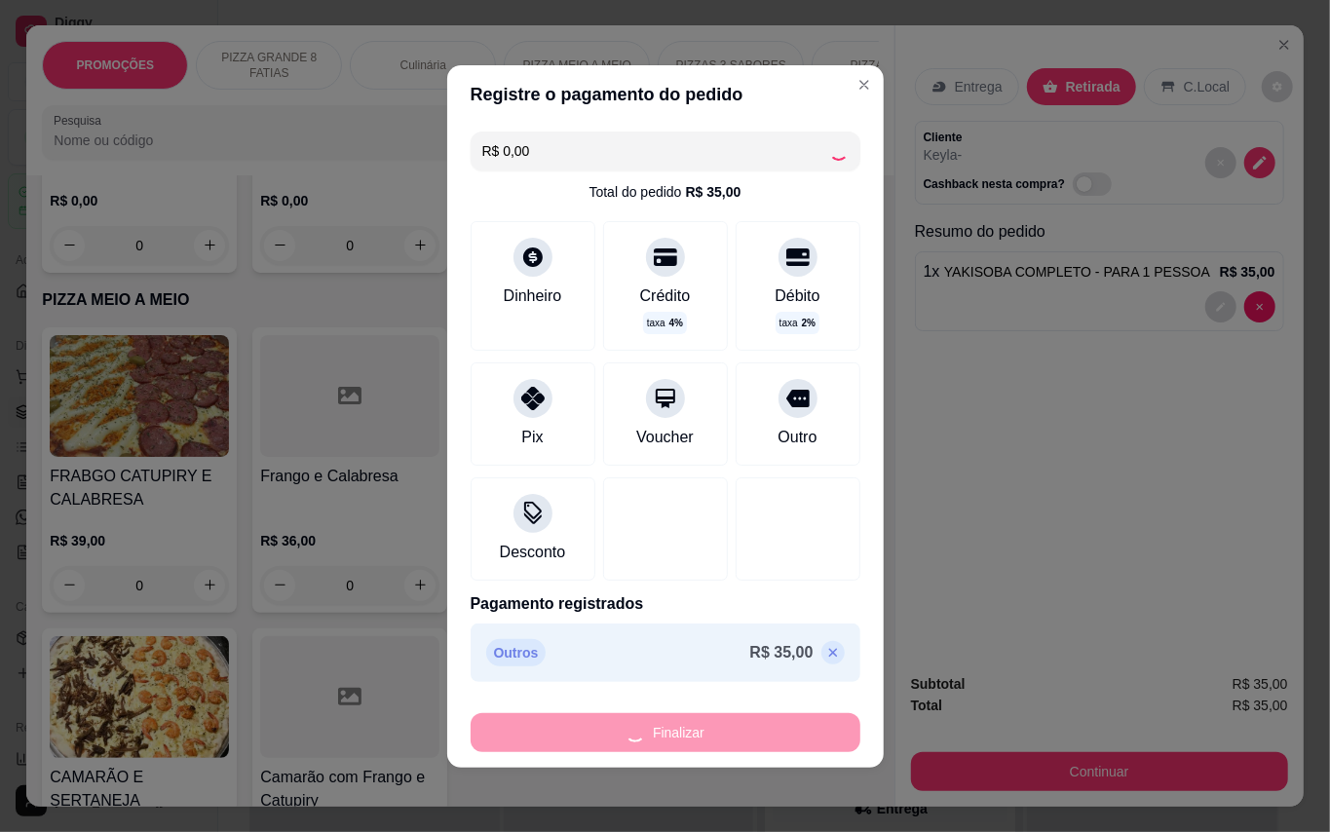
type input "0"
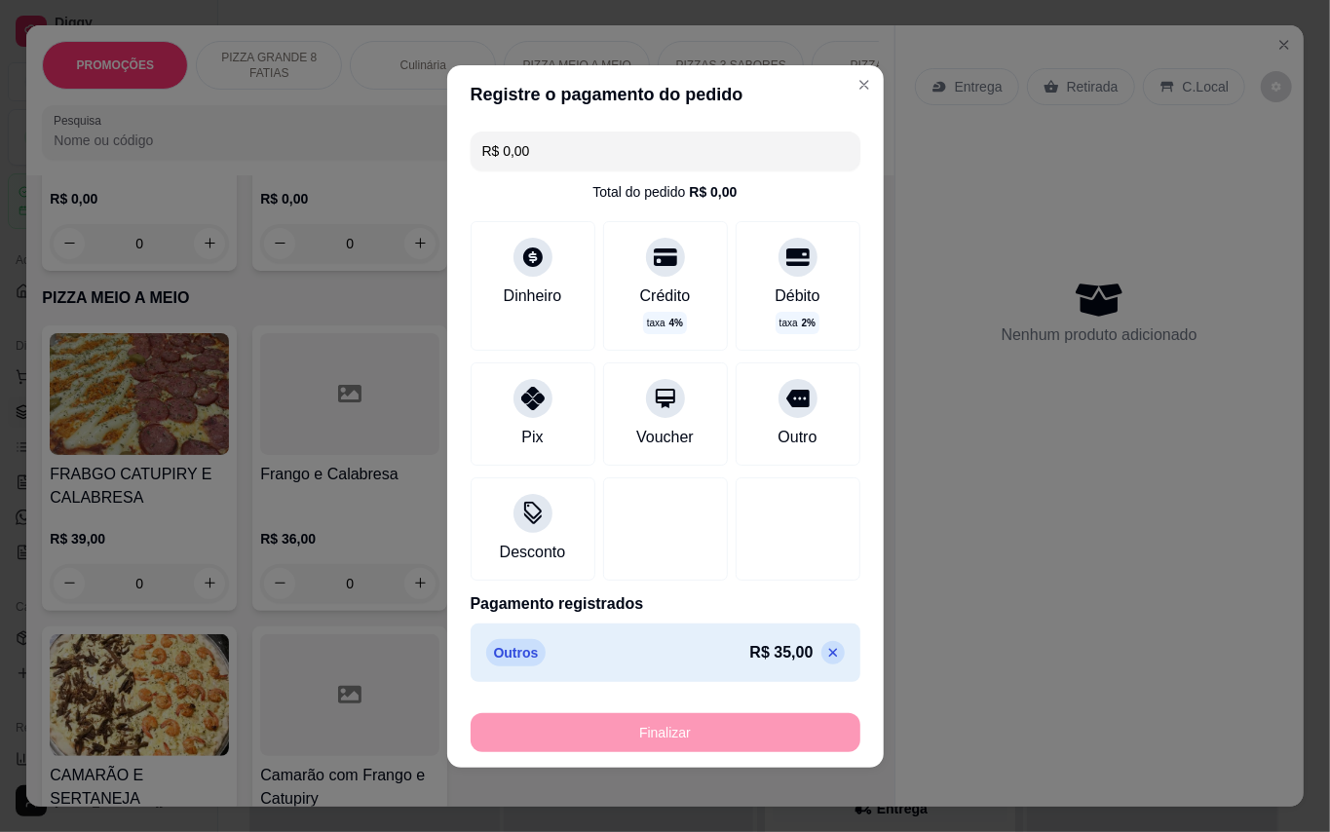
type input "-R$ 35,00"
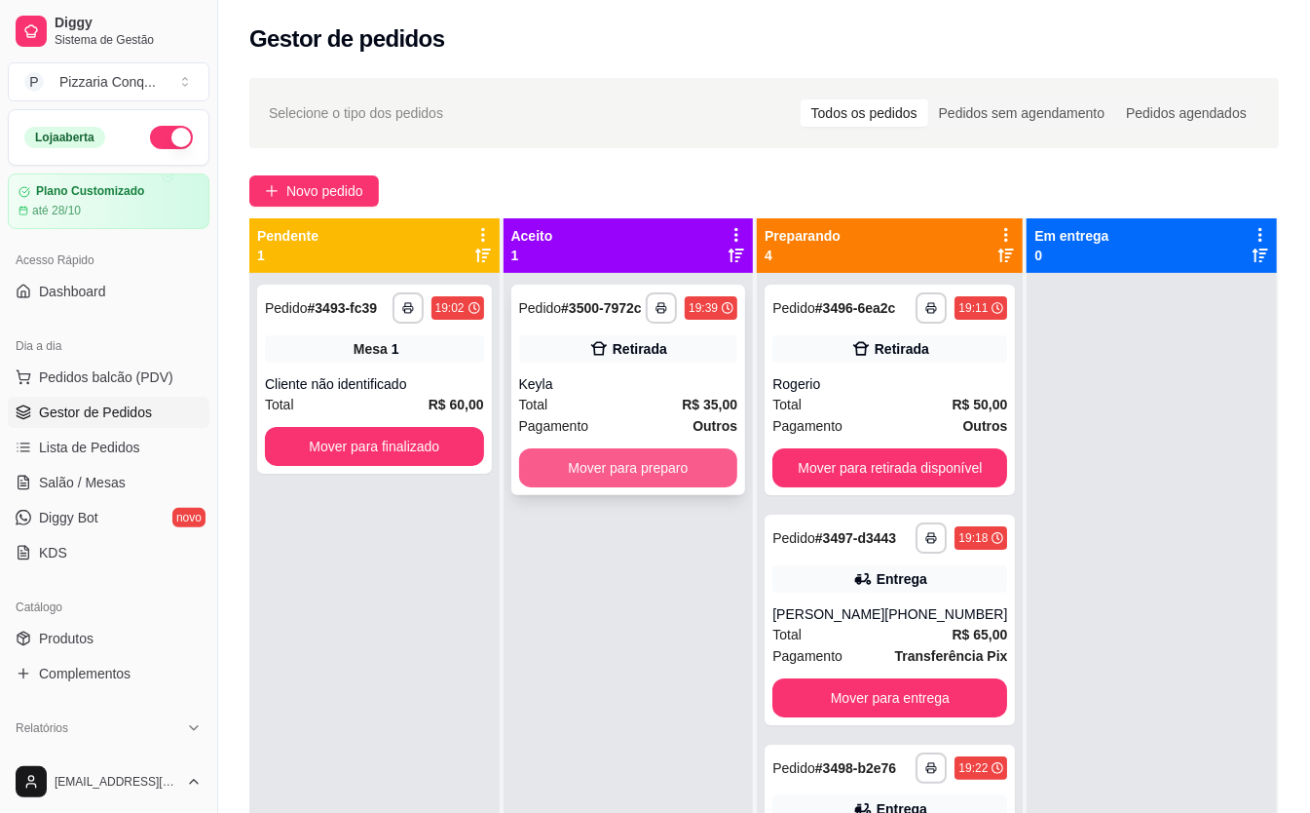
click at [613, 473] on button "Mover para preparo" at bounding box center [628, 467] width 219 height 39
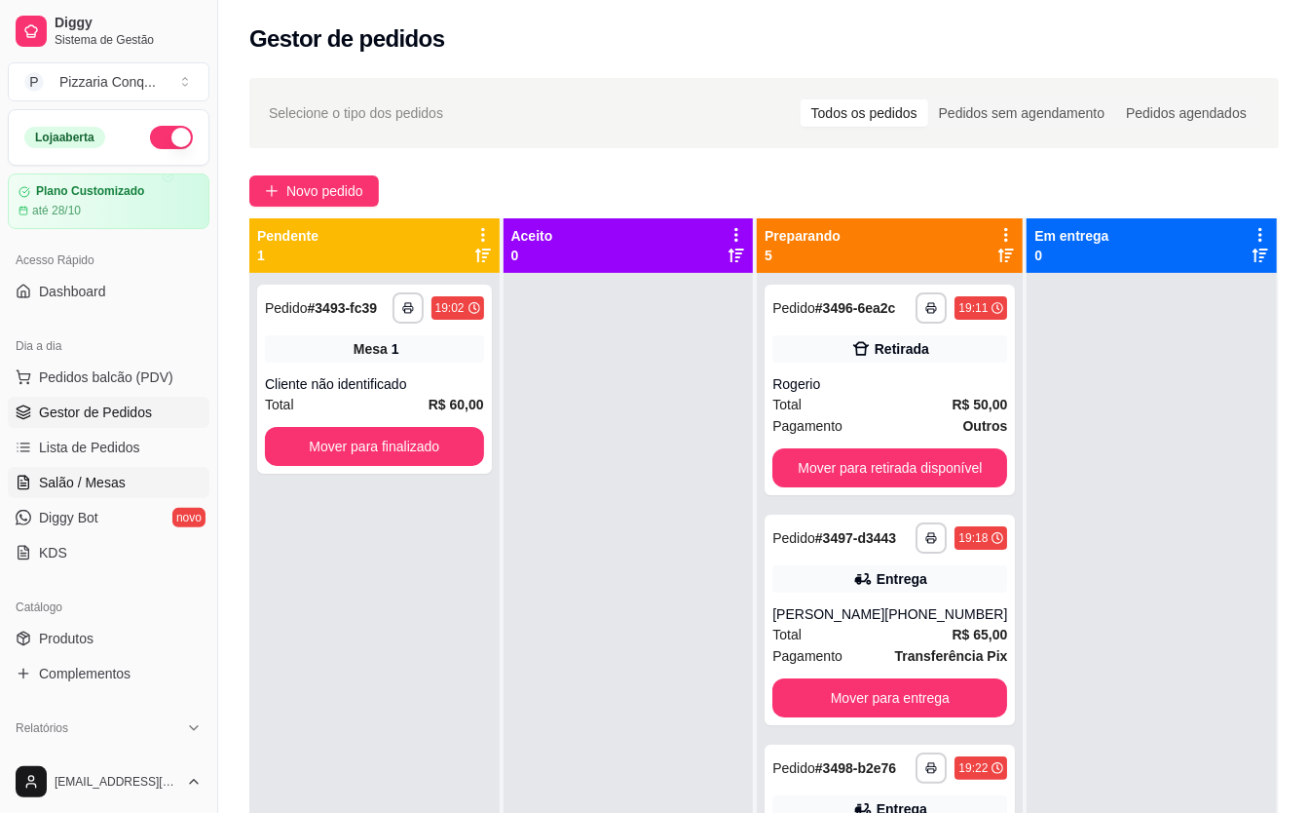
click at [91, 479] on span "Salão / Mesas" at bounding box center [82, 482] width 87 height 19
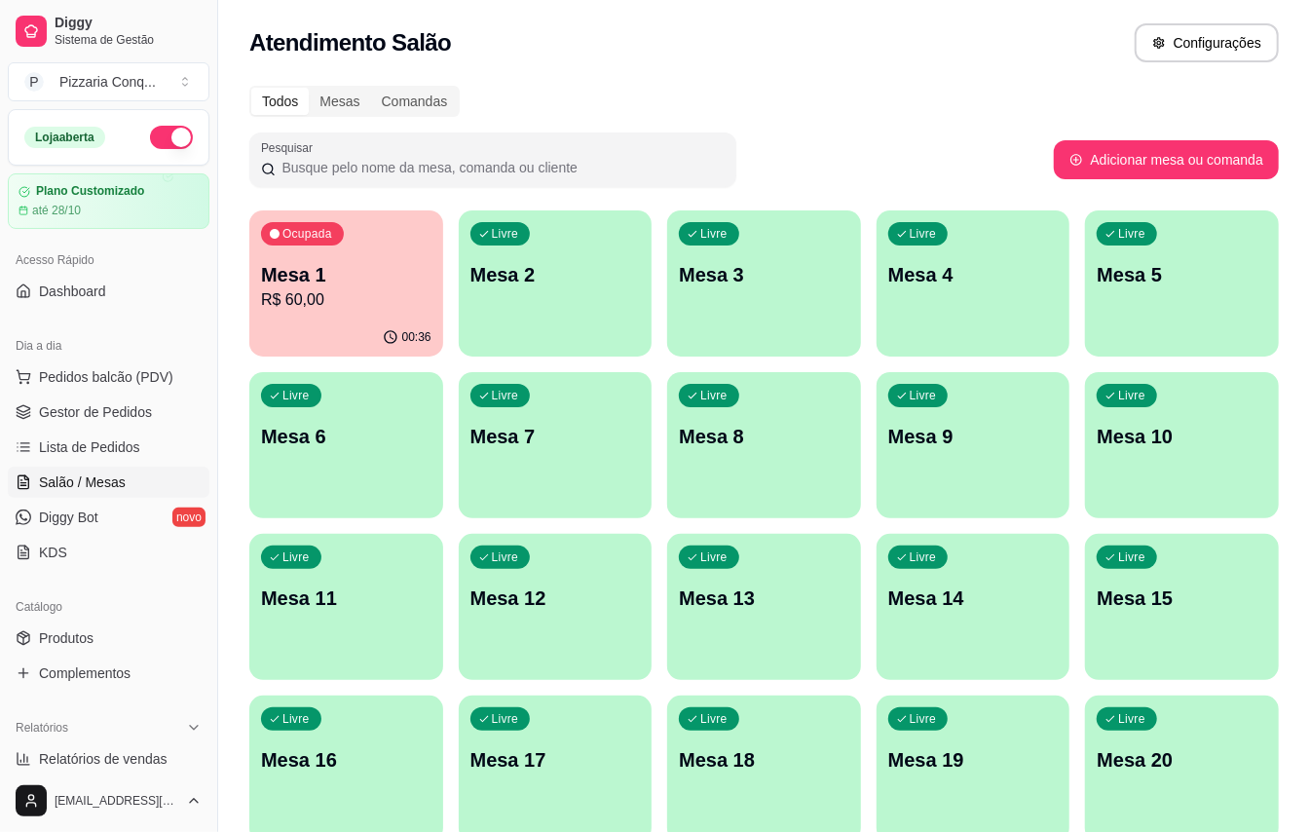
click at [302, 286] on div "Mesa 1 R$ 60,00" at bounding box center [346, 286] width 170 height 51
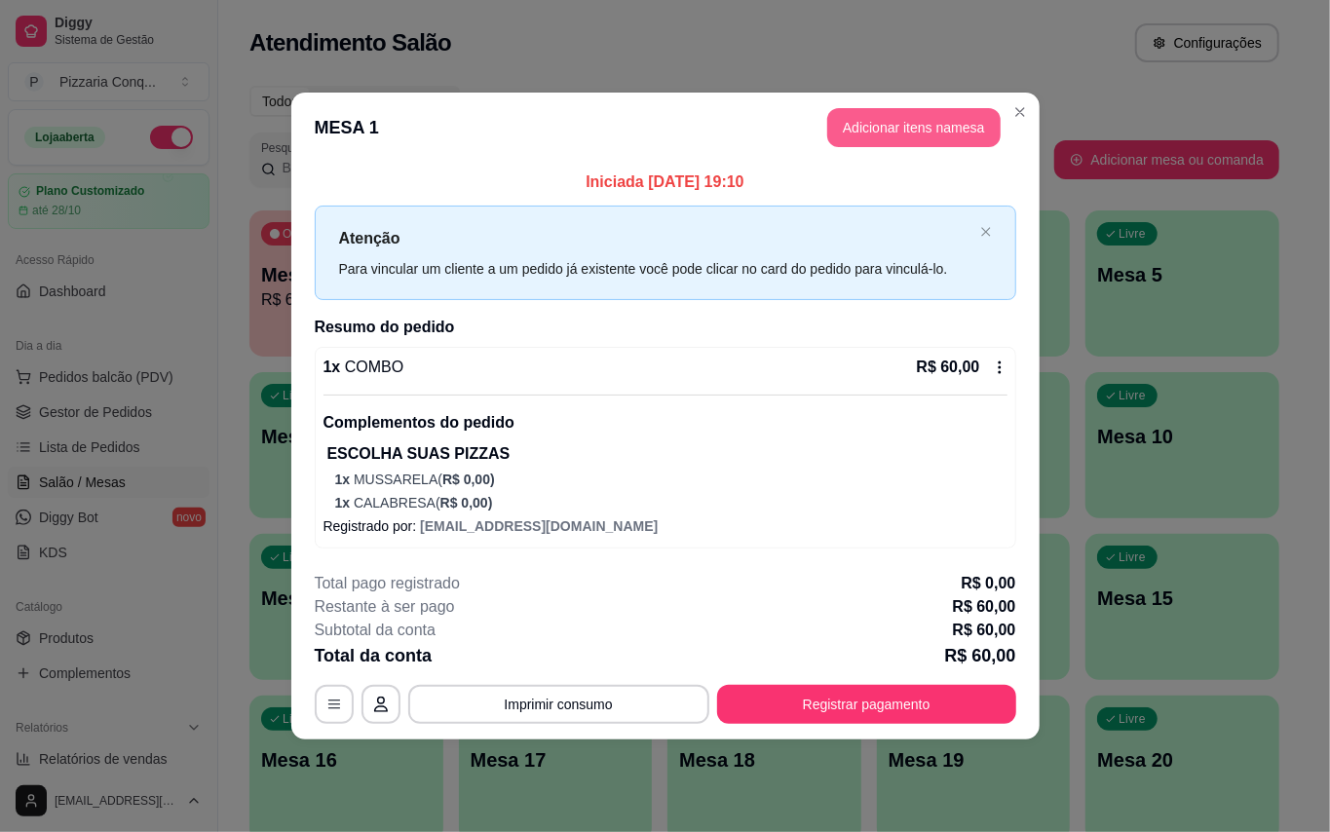
click at [961, 123] on button "Adicionar itens na mesa" at bounding box center [913, 127] width 173 height 39
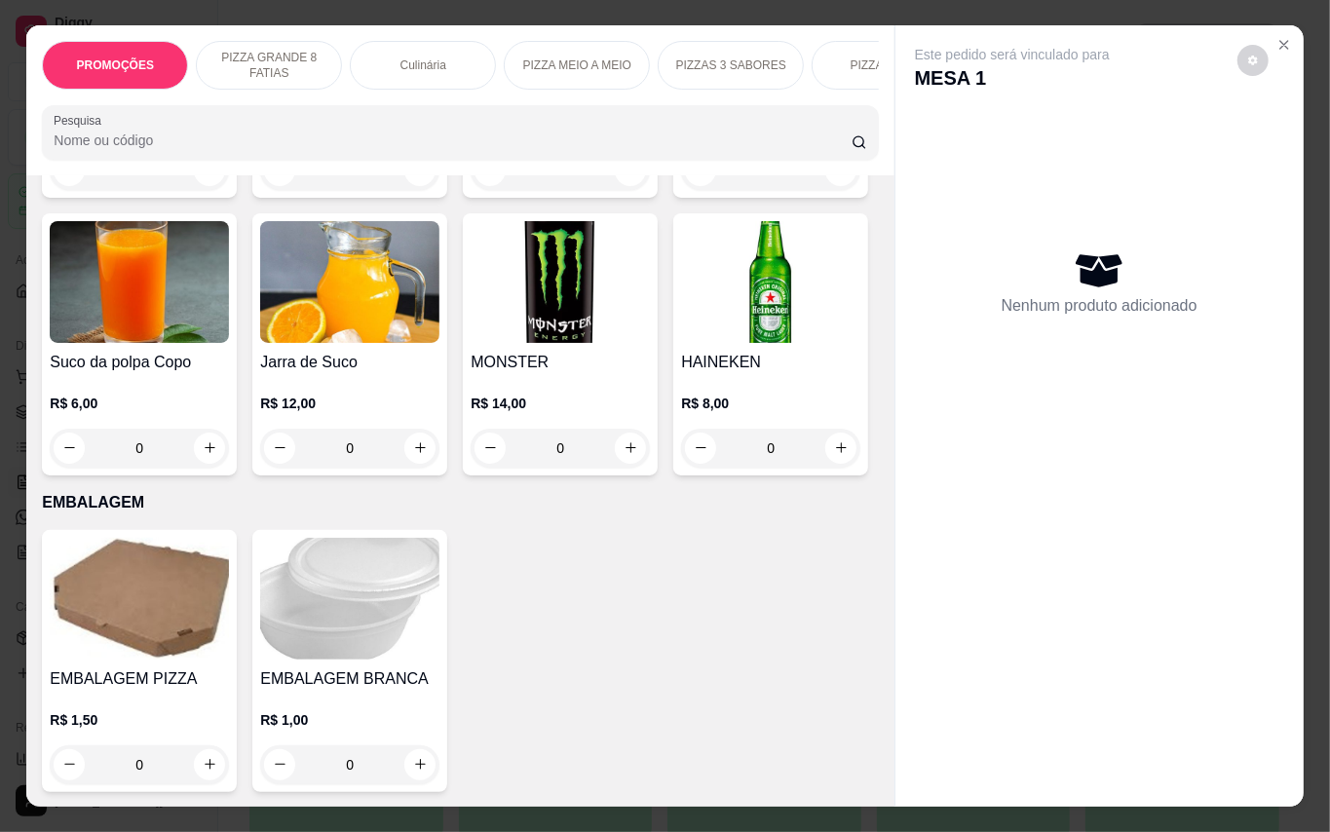
scroll to position [6005, 0]
click at [352, 596] on img at bounding box center [349, 599] width 179 height 122
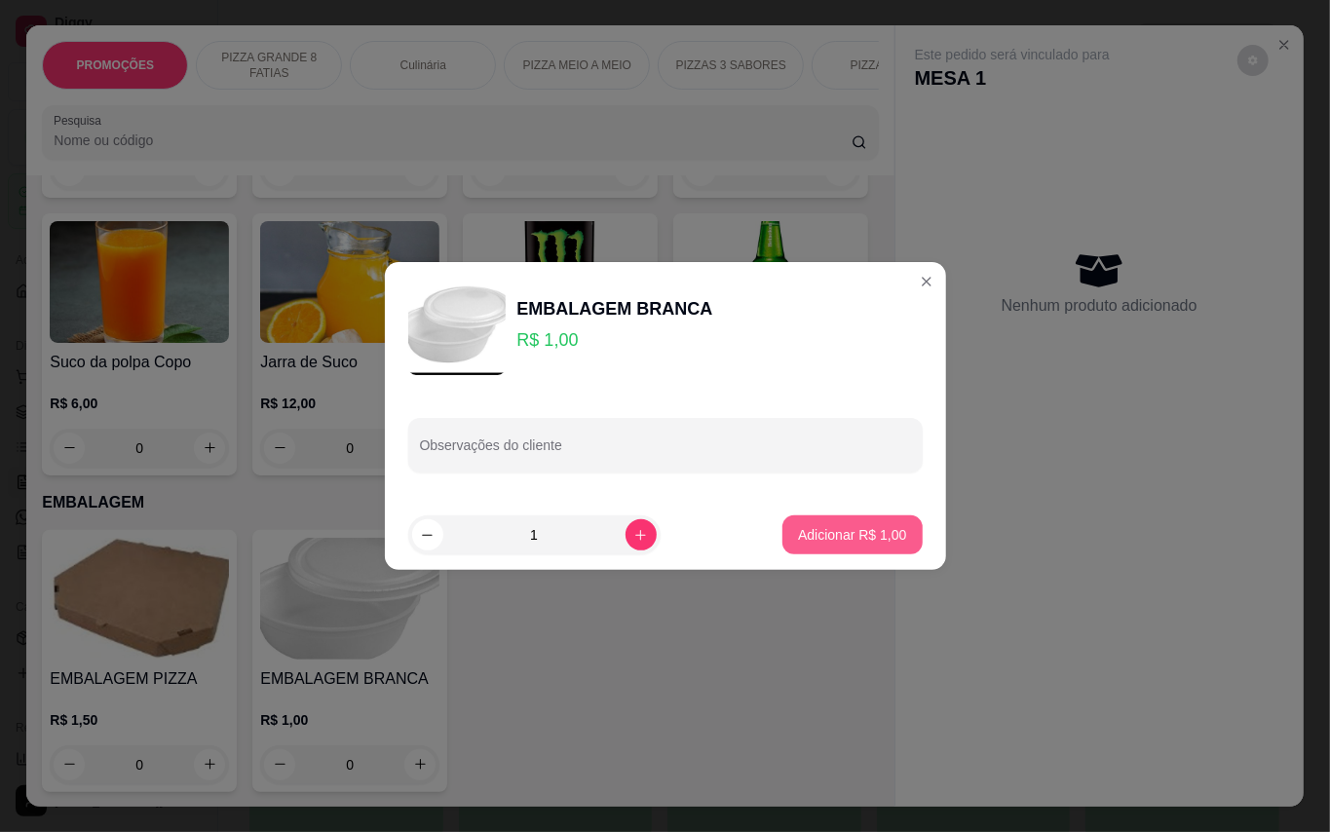
click at [830, 535] on p "Adicionar R$ 1,00" at bounding box center [852, 534] width 108 height 19
type input "1"
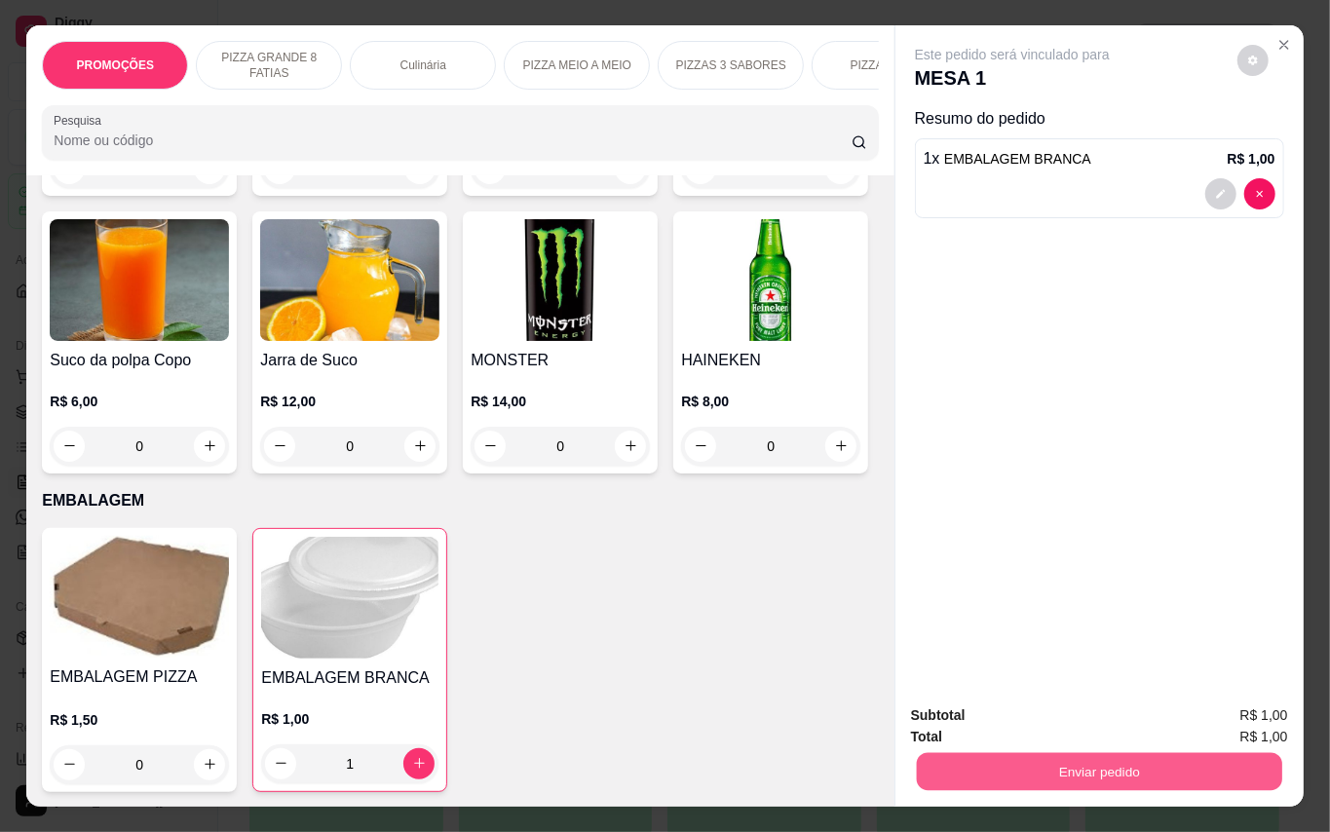
click at [1136, 760] on button "Enviar pedido" at bounding box center [1098, 772] width 365 height 38
click at [1225, 703] on button "Enviar pedido" at bounding box center [1235, 715] width 110 height 37
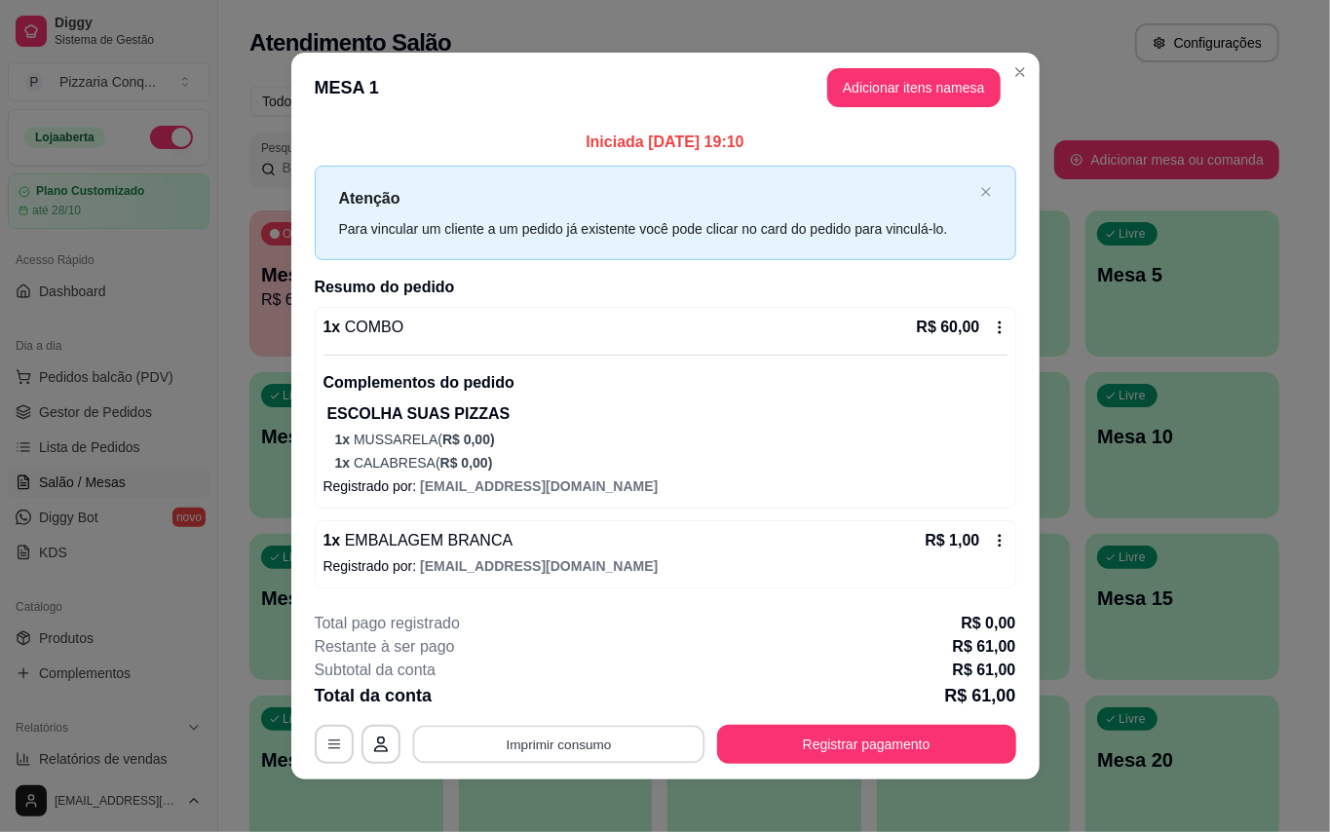
click at [639, 762] on button "Imprimir consumo" at bounding box center [558, 745] width 292 height 38
click at [575, 703] on button "Impressora" at bounding box center [549, 711] width 141 height 31
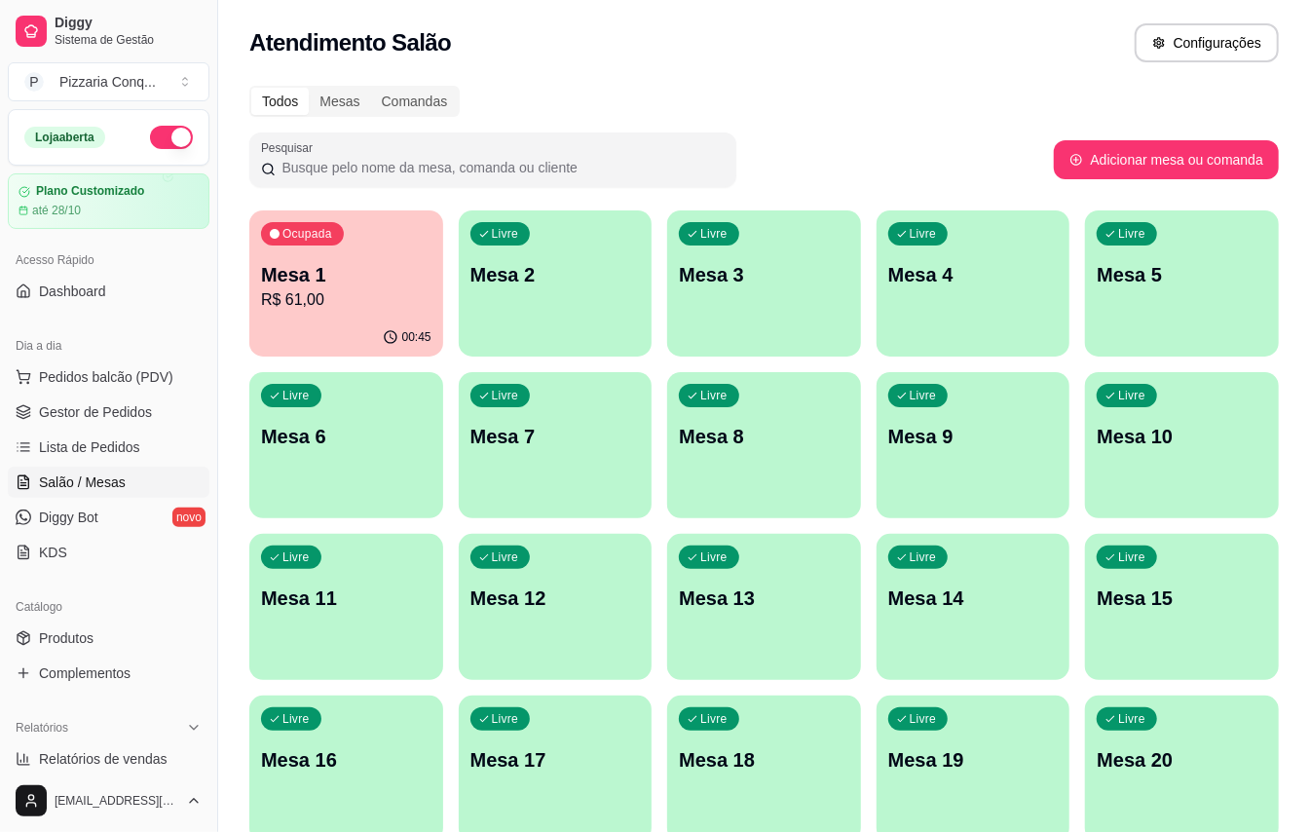
click at [300, 265] on p "Mesa 1" at bounding box center [346, 274] width 170 height 27
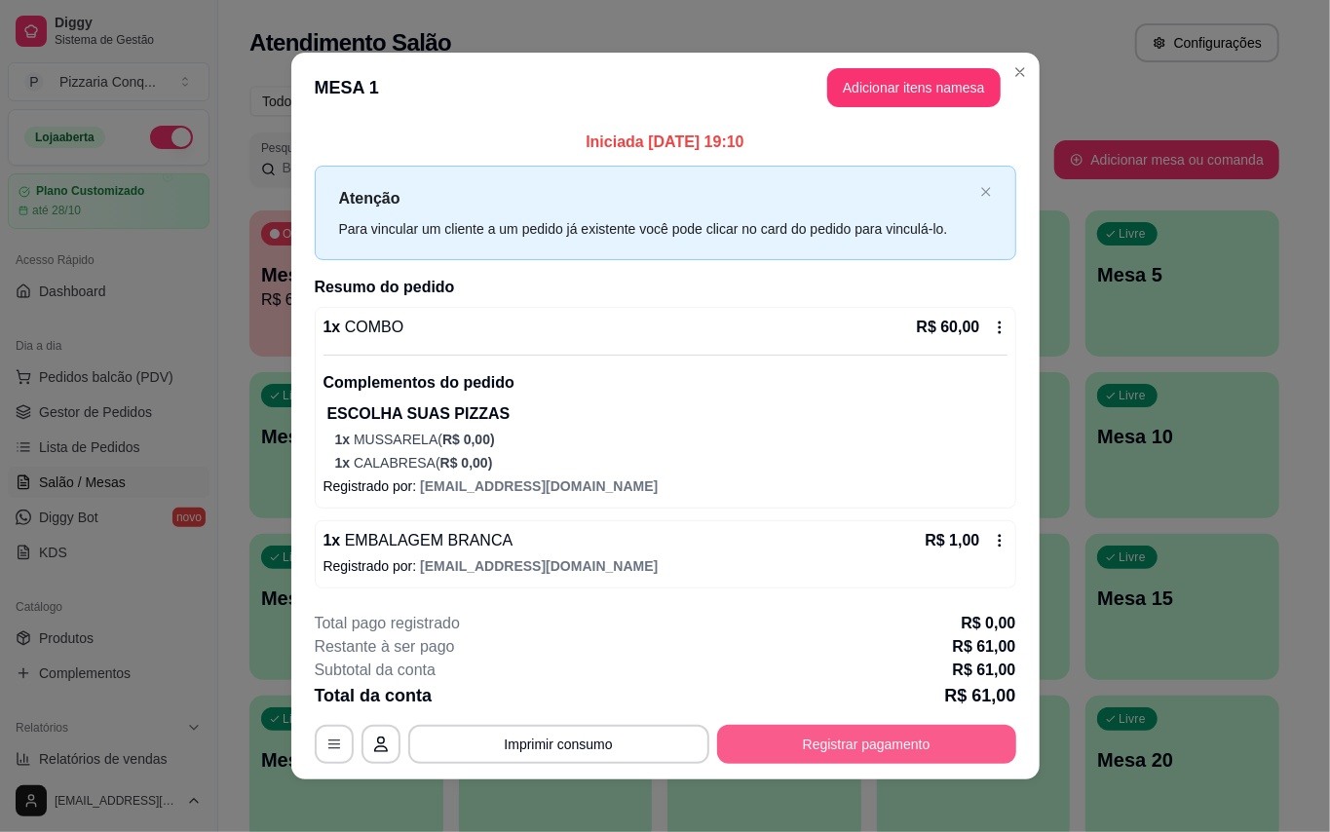
click at [866, 764] on button "Registrar pagamento" at bounding box center [866, 744] width 299 height 39
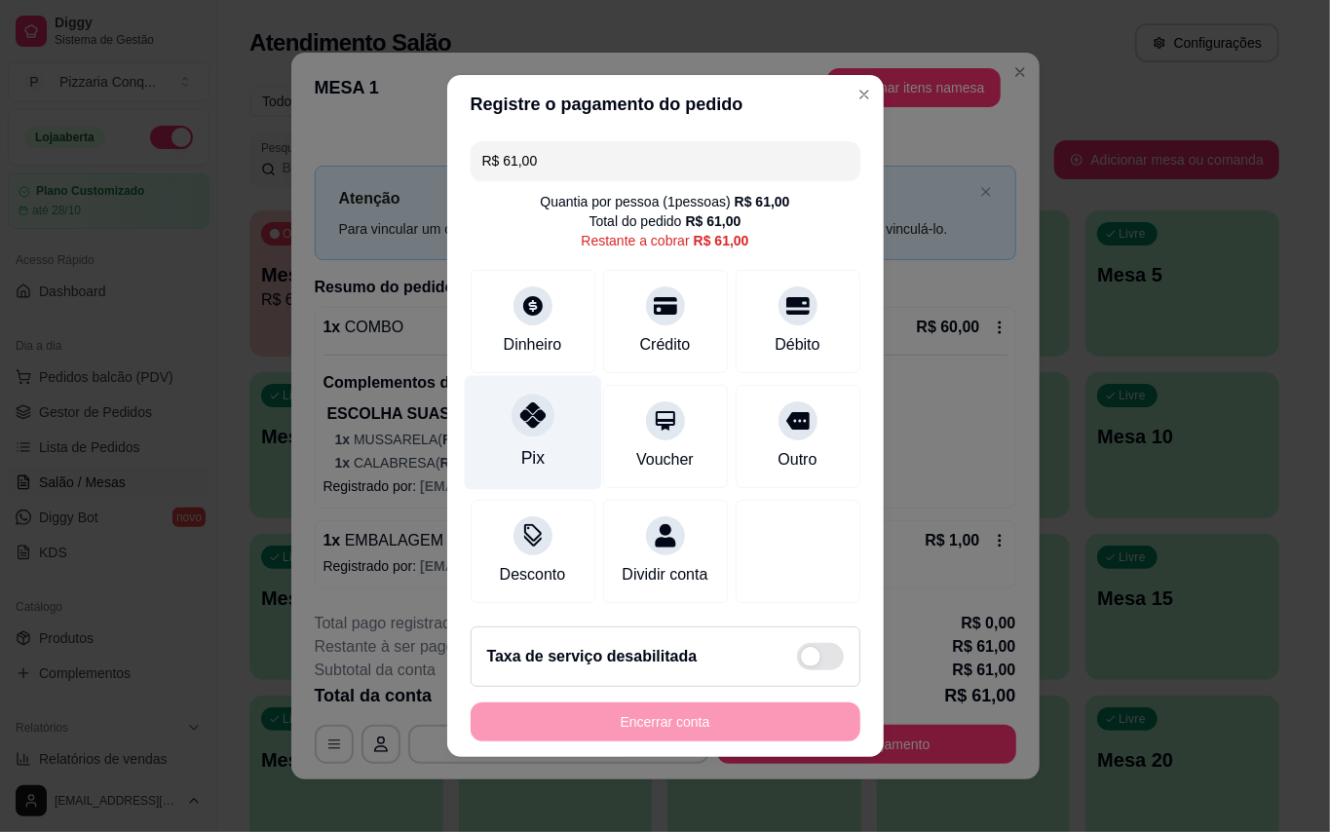
click at [515, 379] on div "Pix" at bounding box center [532, 433] width 137 height 114
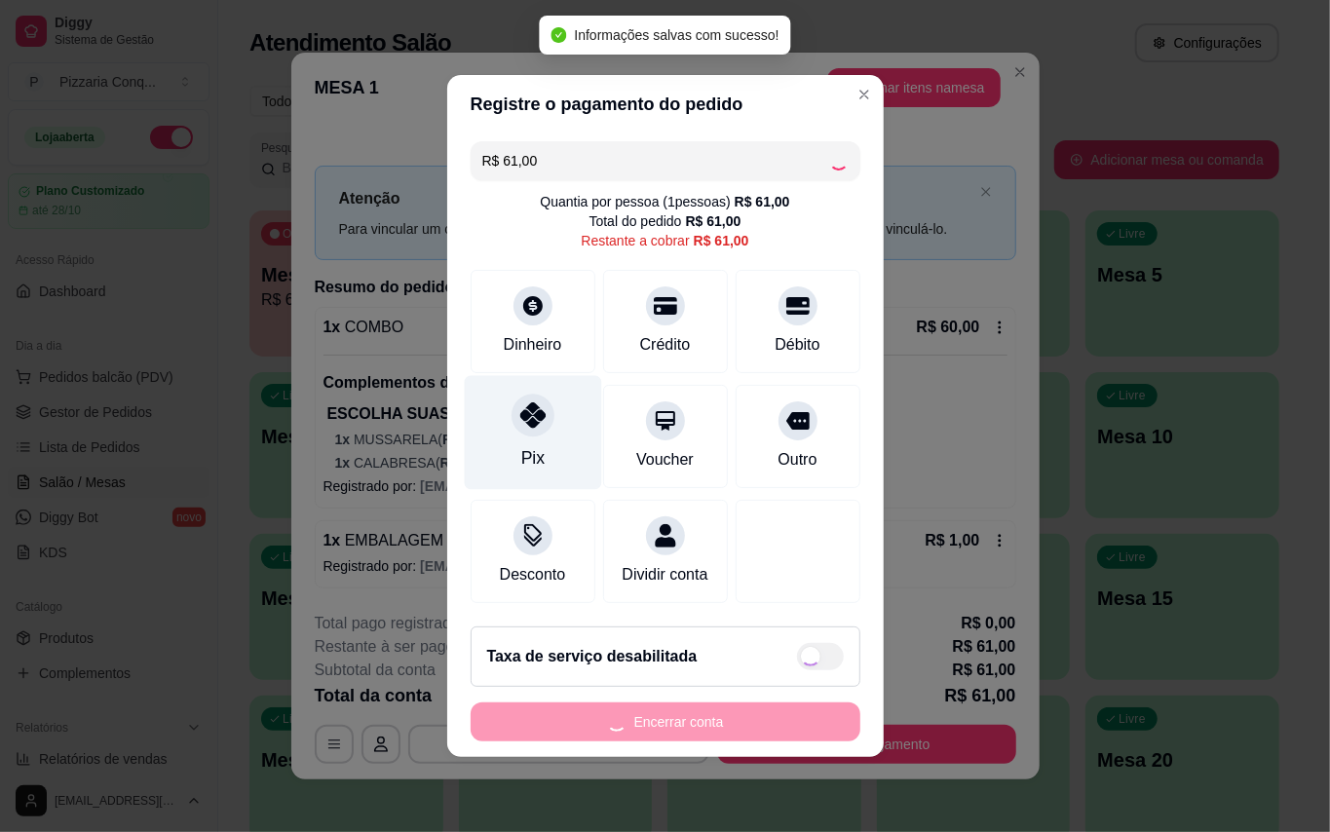
type input "R$ 0,00"
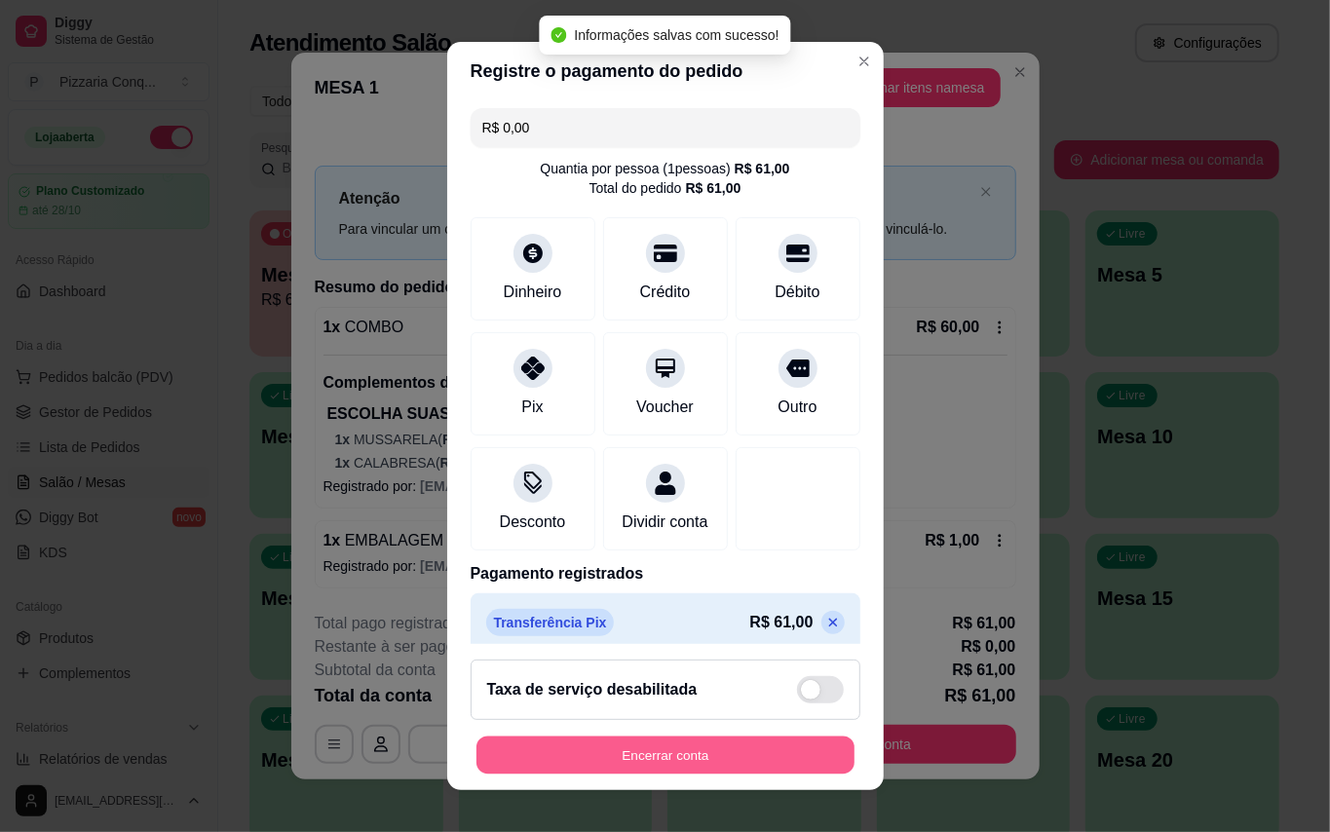
click at [760, 761] on button "Encerrar conta" at bounding box center [665, 756] width 378 height 38
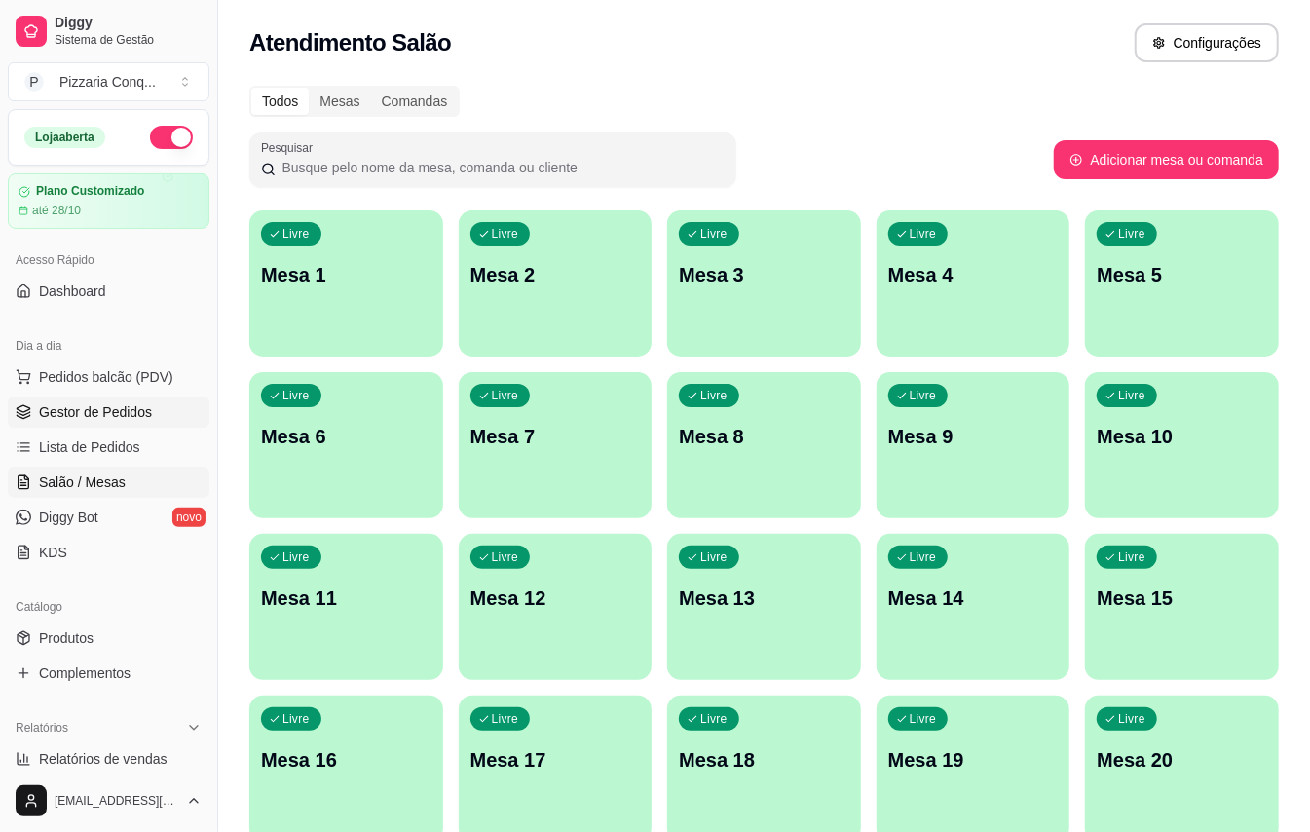
click at [91, 415] on span "Gestor de Pedidos" at bounding box center [95, 411] width 113 height 19
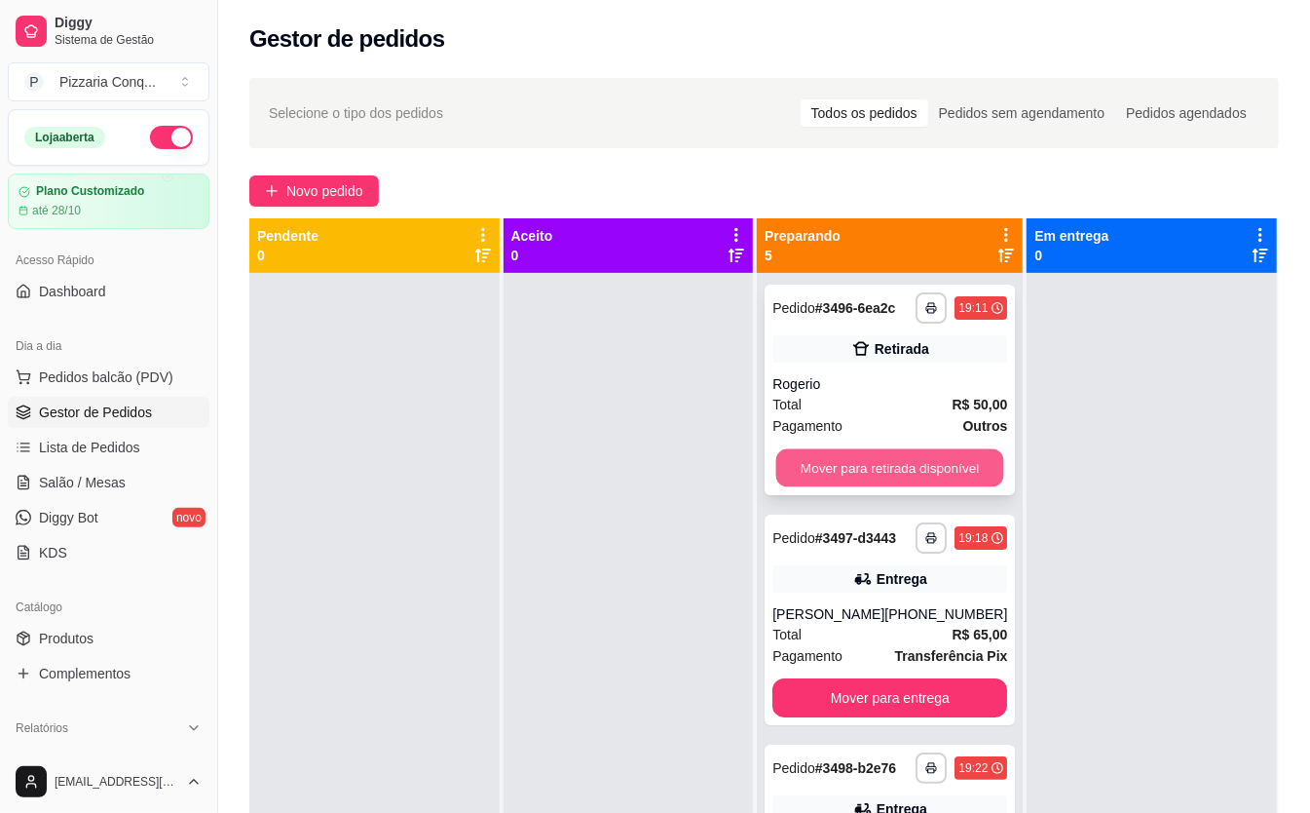
click at [820, 468] on button "Mover para retirada disponível" at bounding box center [890, 468] width 228 height 38
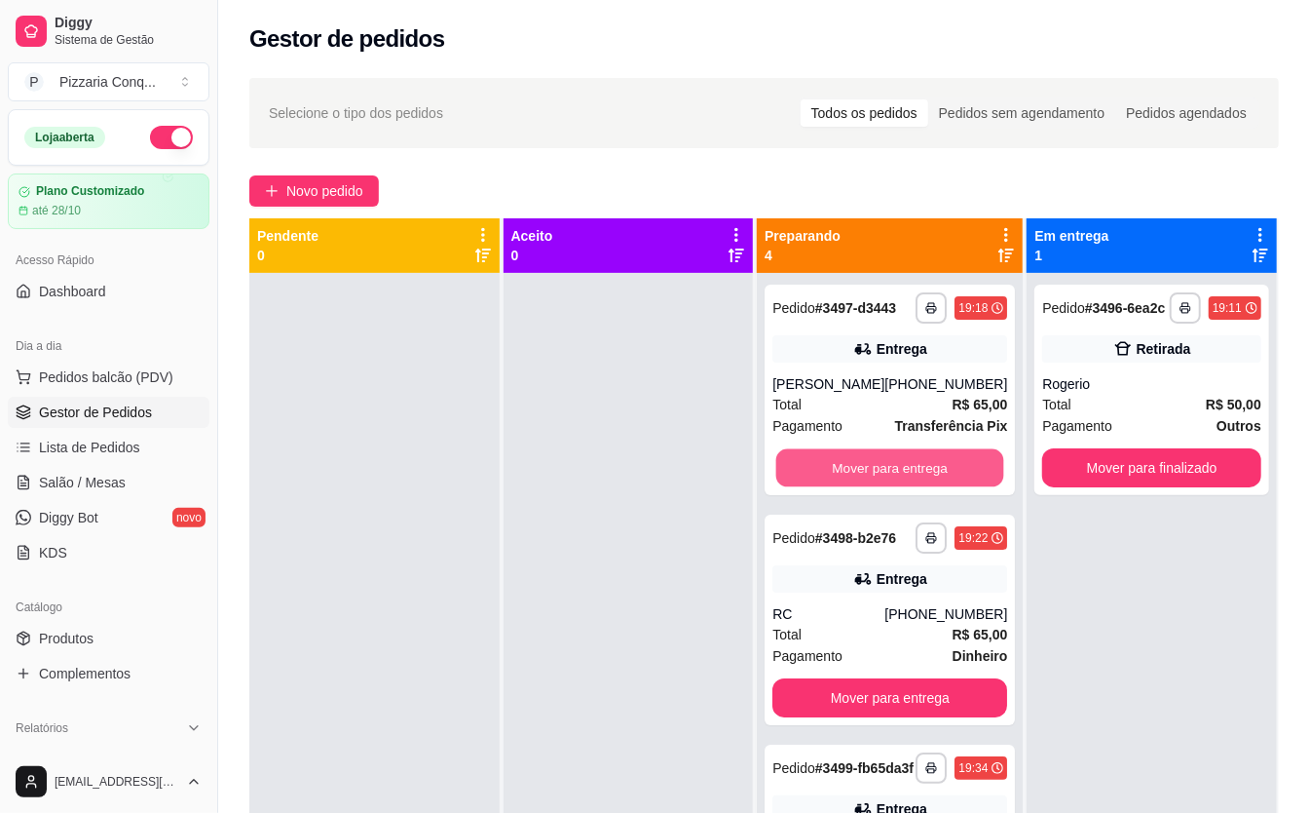
click at [820, 468] on button "Mover para entrega" at bounding box center [890, 468] width 228 height 38
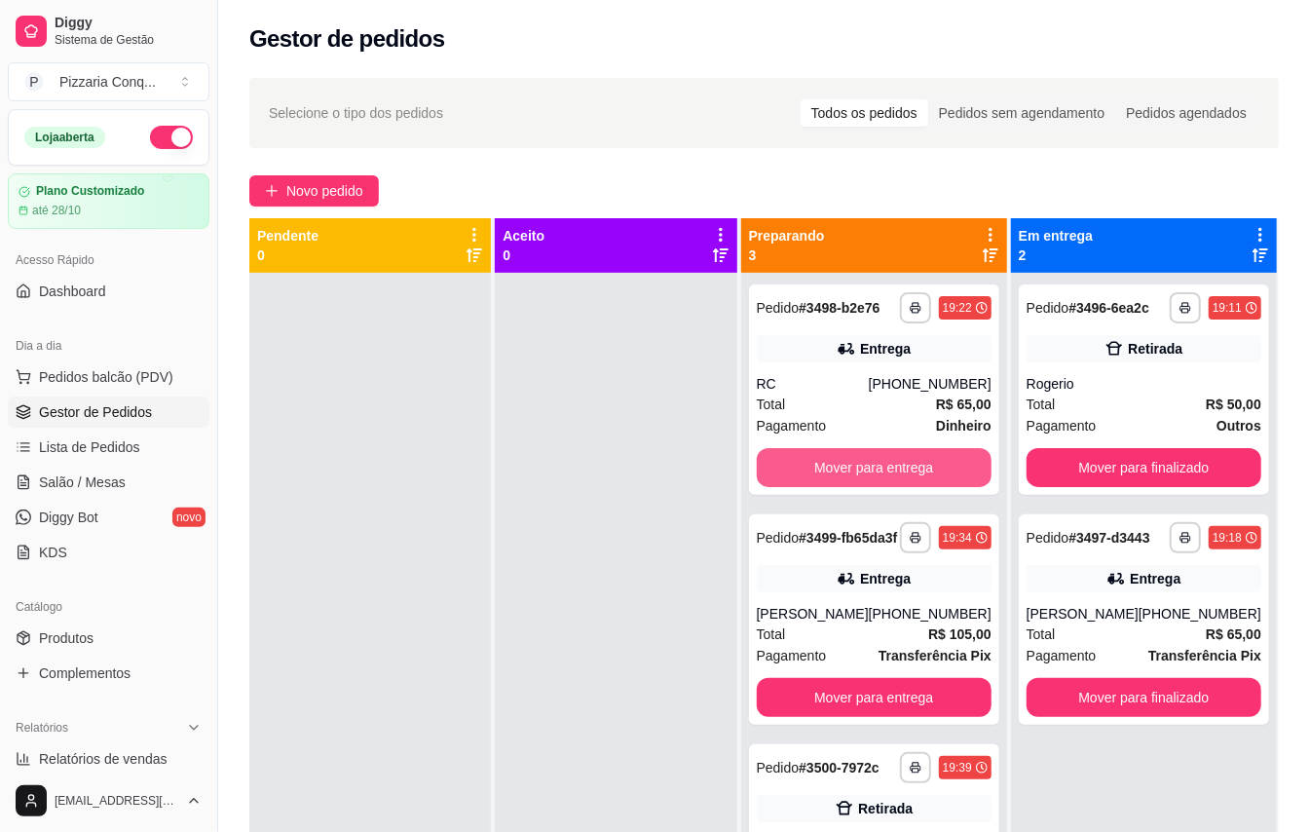
click at [820, 468] on button "Mover para entrega" at bounding box center [874, 467] width 235 height 39
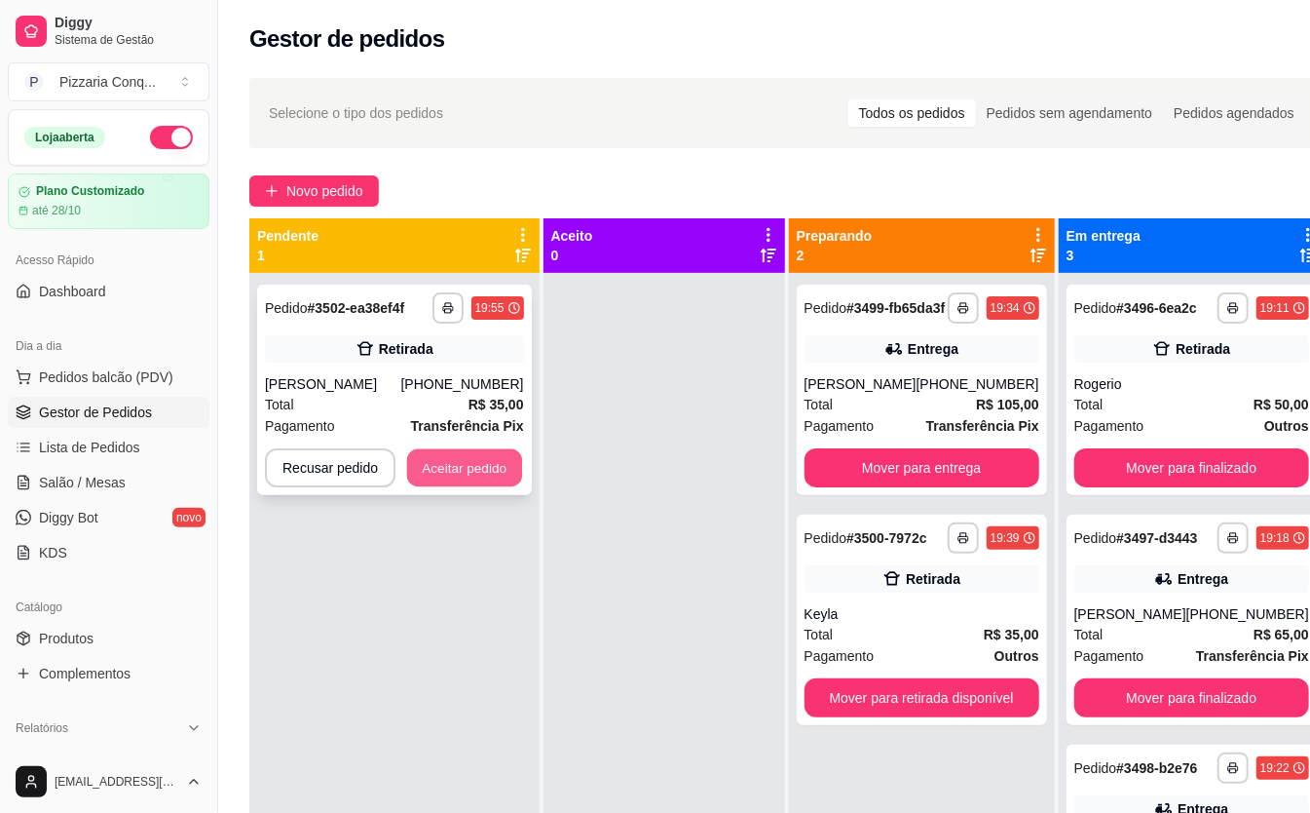
click at [508, 457] on button "Aceitar pedido" at bounding box center [464, 468] width 115 height 38
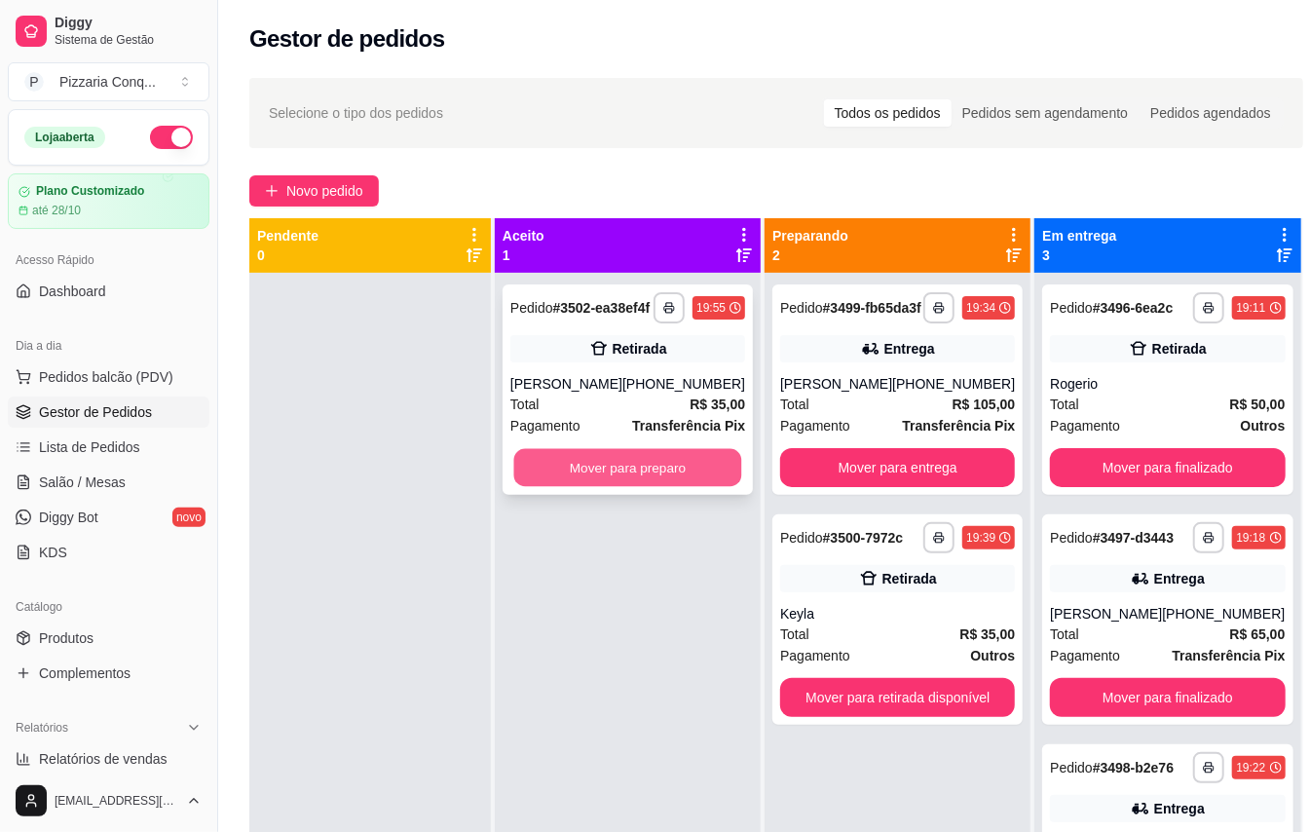
click at [601, 487] on button "Mover para preparo" at bounding box center [628, 468] width 228 height 38
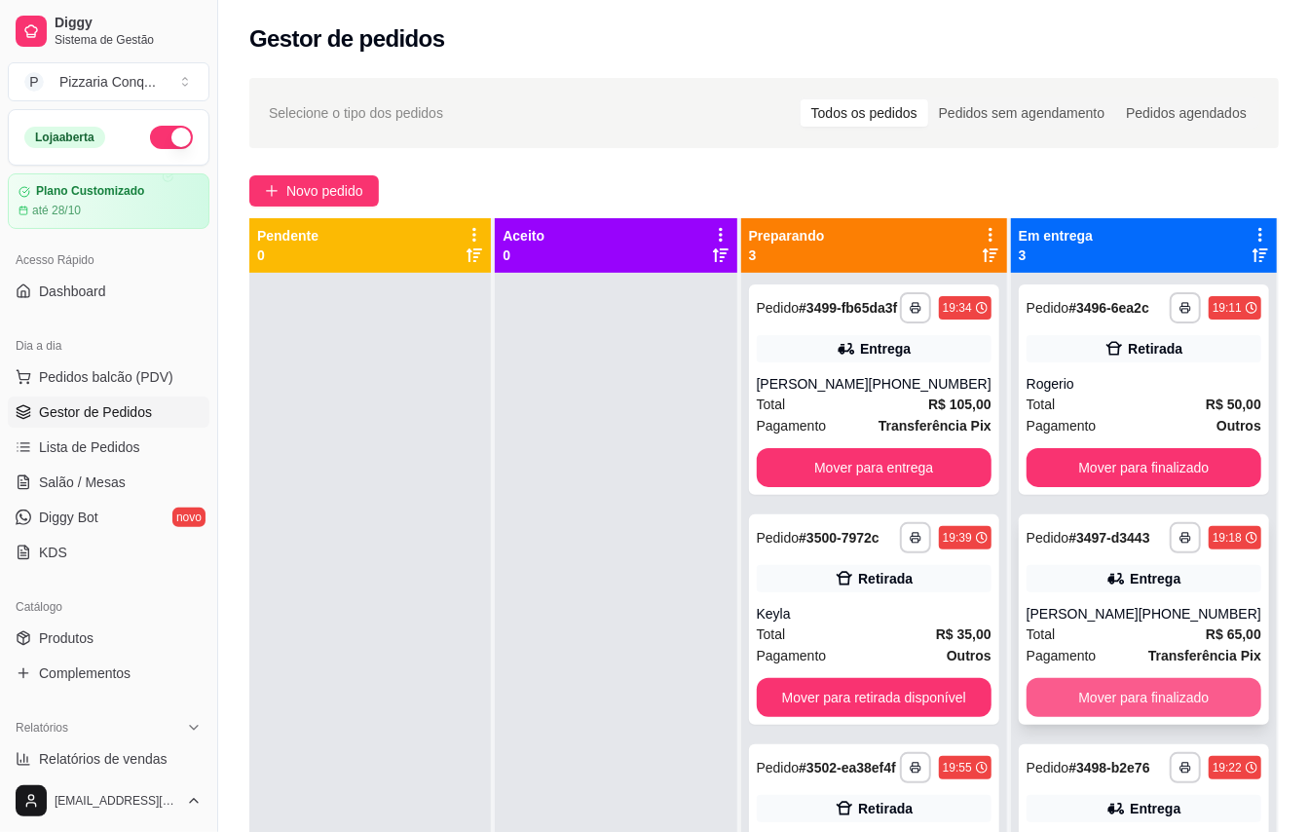
click at [1173, 717] on button "Mover para finalizado" at bounding box center [1144, 697] width 235 height 39
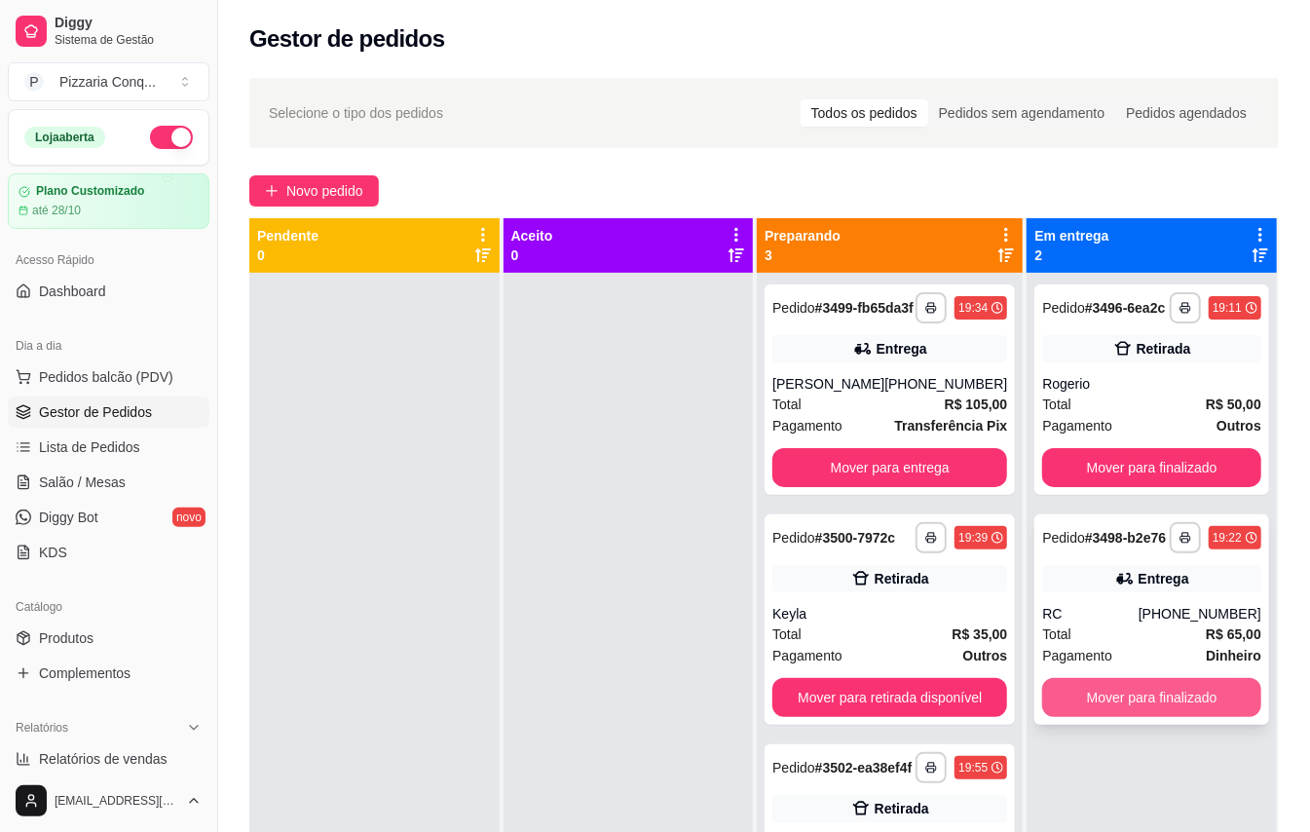
click at [1064, 717] on button "Mover para finalizado" at bounding box center [1151, 697] width 219 height 39
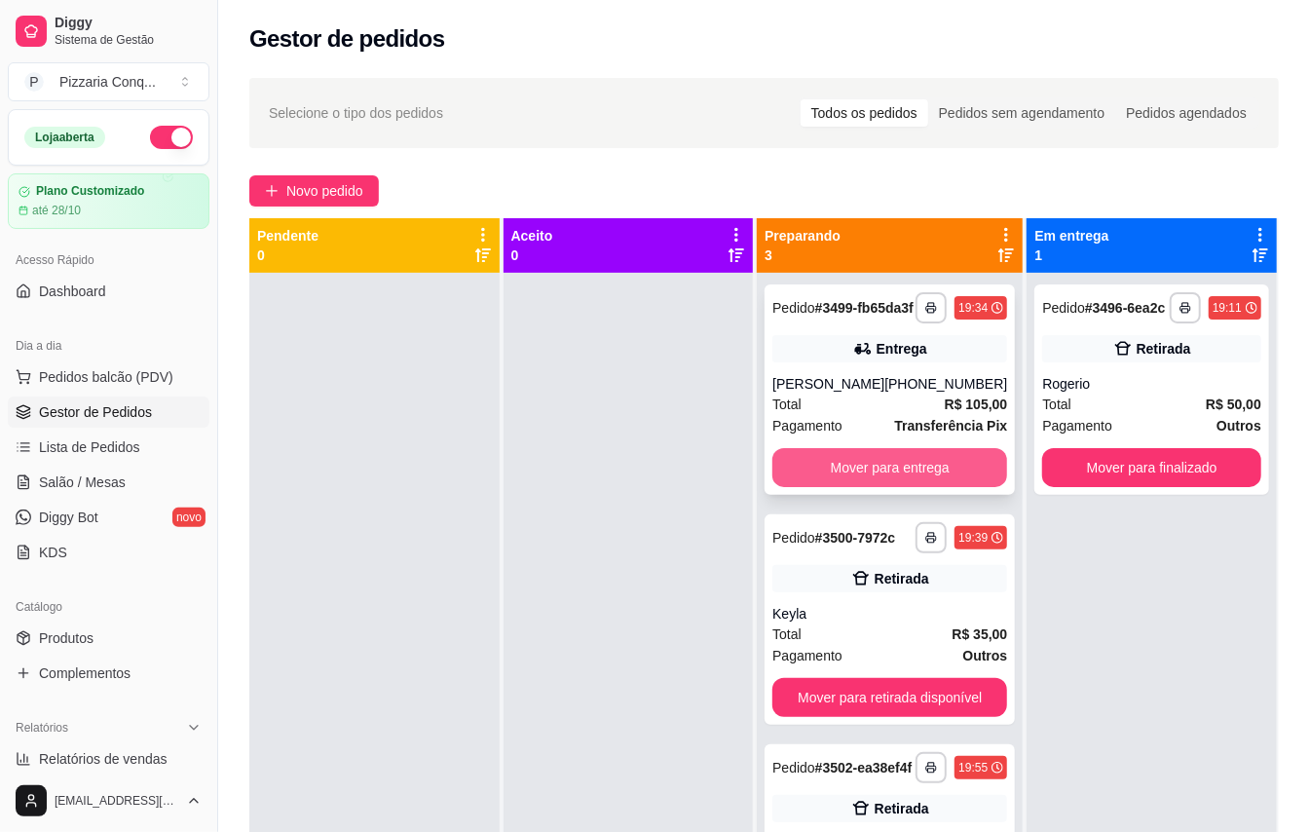
click at [863, 487] on button "Mover para entrega" at bounding box center [890, 467] width 235 height 39
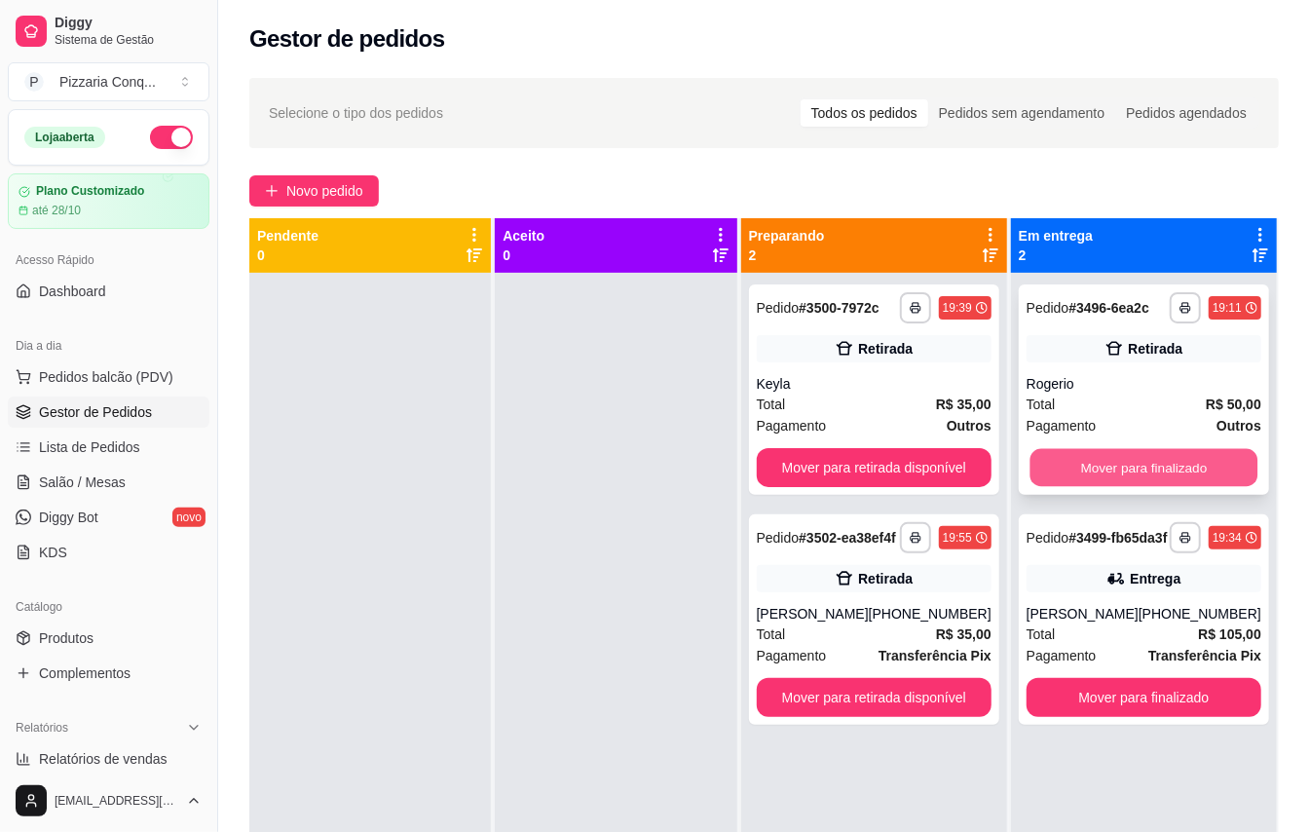
click at [1084, 481] on button "Mover para finalizado" at bounding box center [1144, 468] width 228 height 38
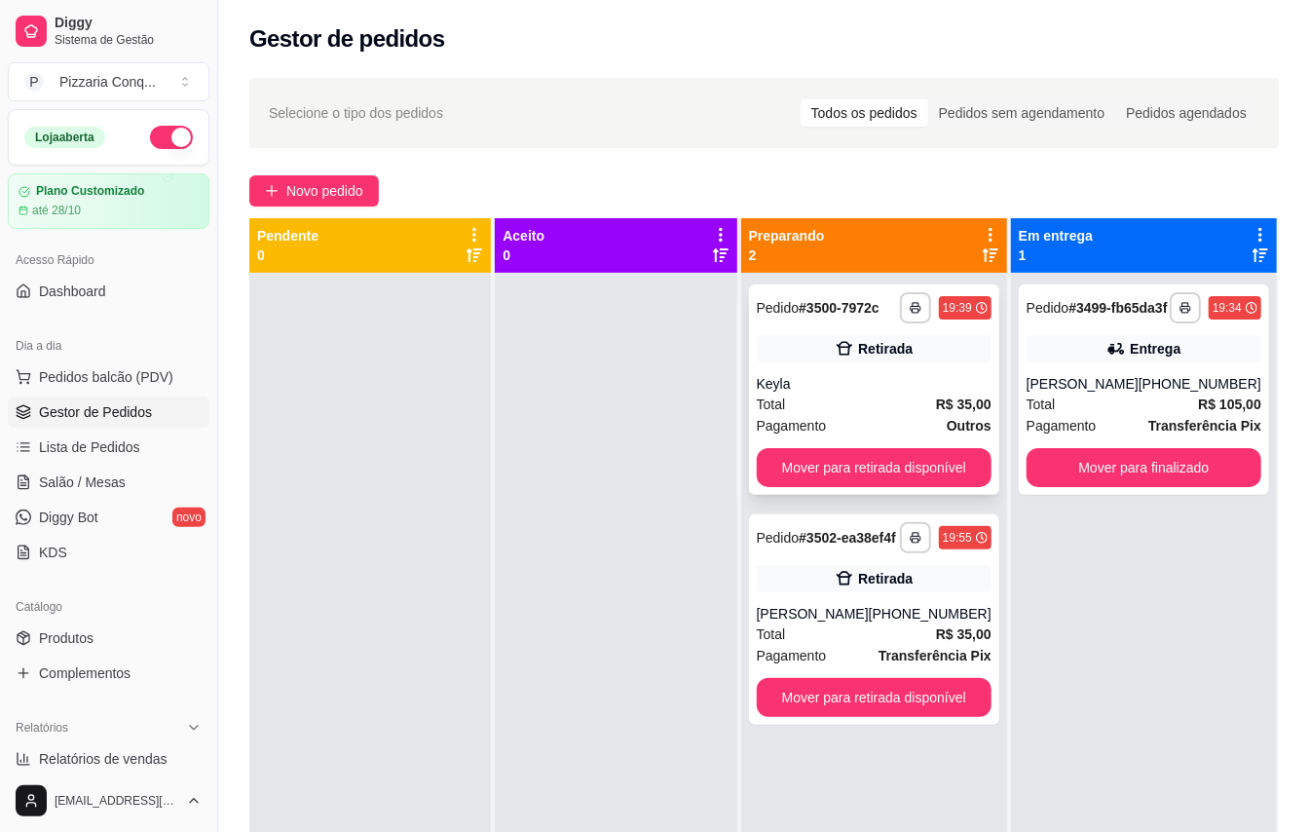
click at [811, 405] on div "Total R$ 35,00" at bounding box center [874, 404] width 235 height 21
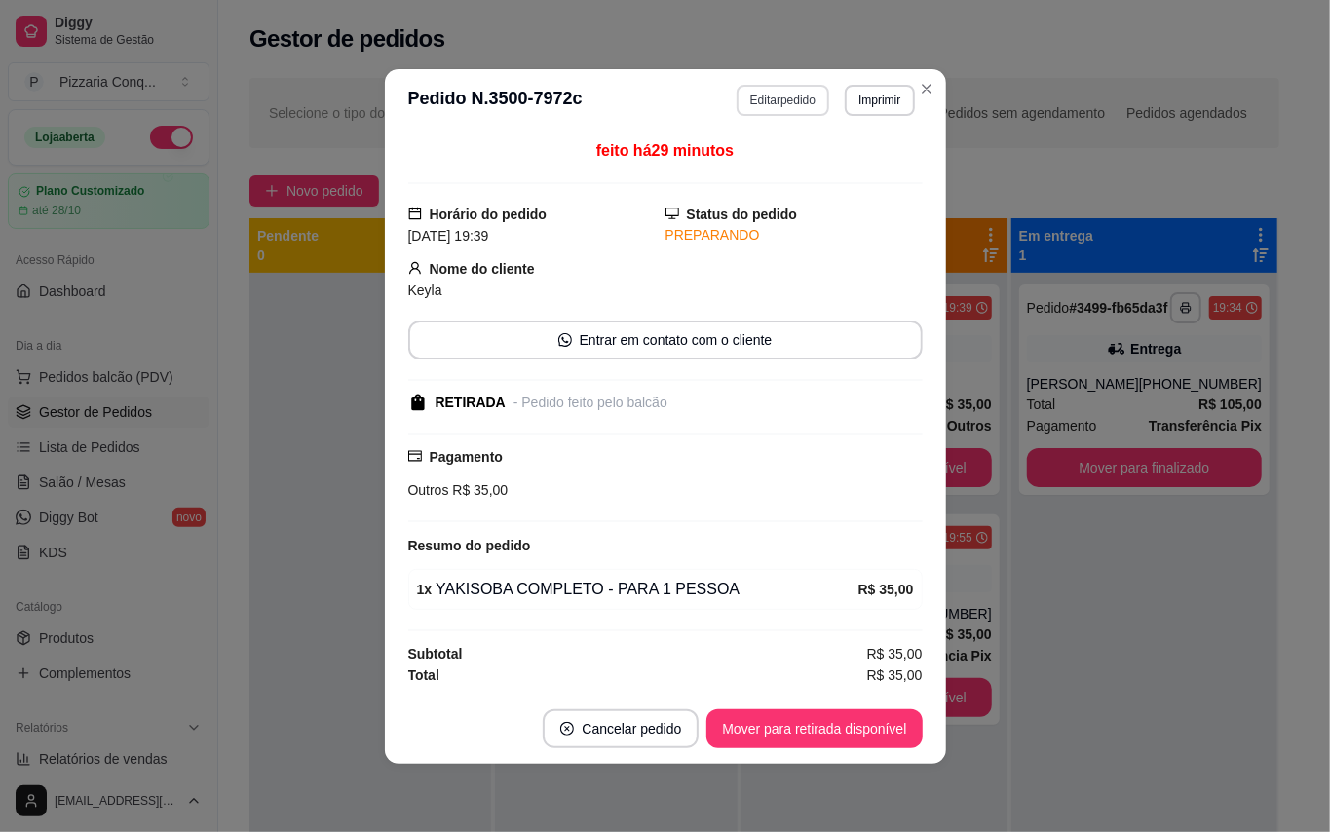
click at [805, 97] on button "Editar pedido" at bounding box center [783, 100] width 93 height 31
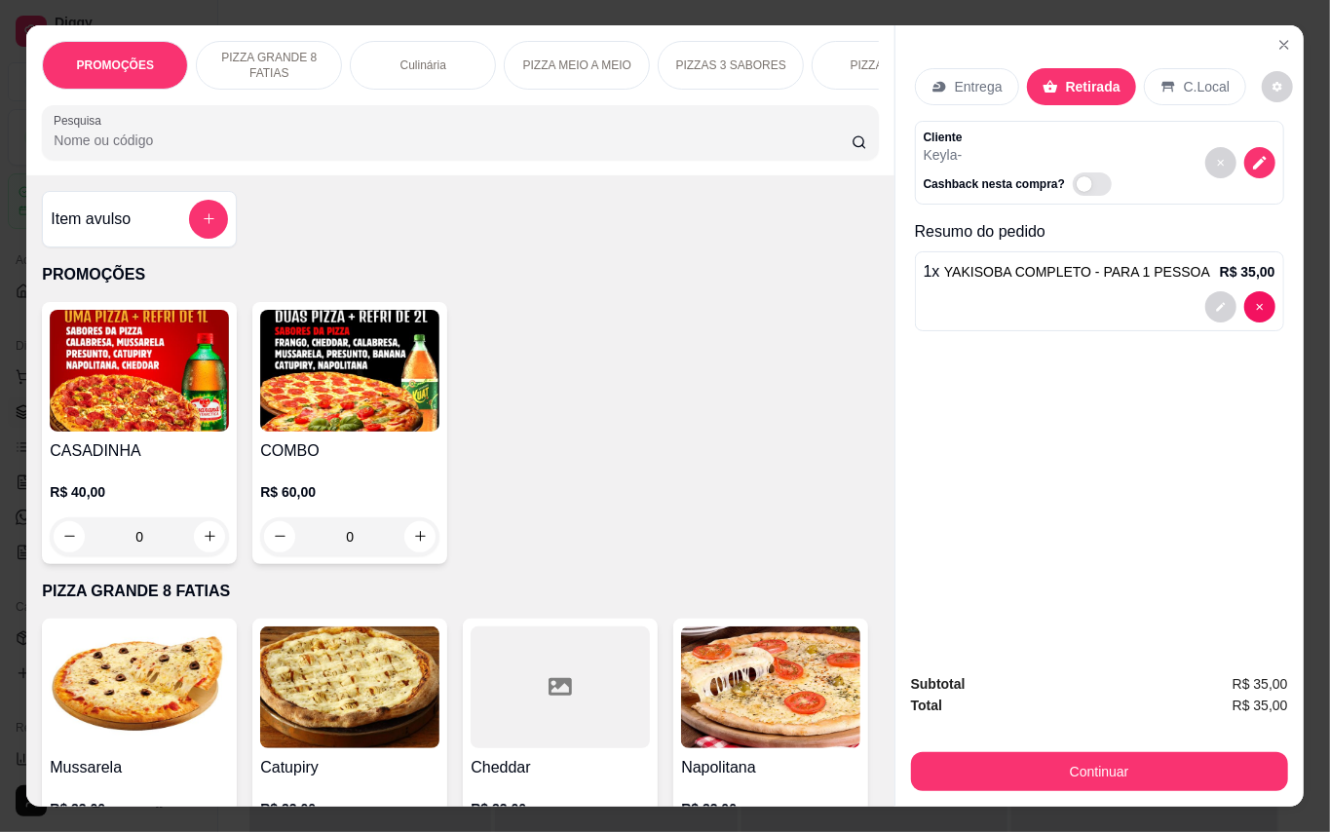
drag, startPoint x: 1002, startPoint y: 47, endPoint x: 1003, endPoint y: 32, distance: 14.6
click at [999, 53] on div "Entrega Retirada C.Local" at bounding box center [1099, 87] width 369 height 68
click at [955, 80] on p "Entrega" at bounding box center [979, 86] width 48 height 19
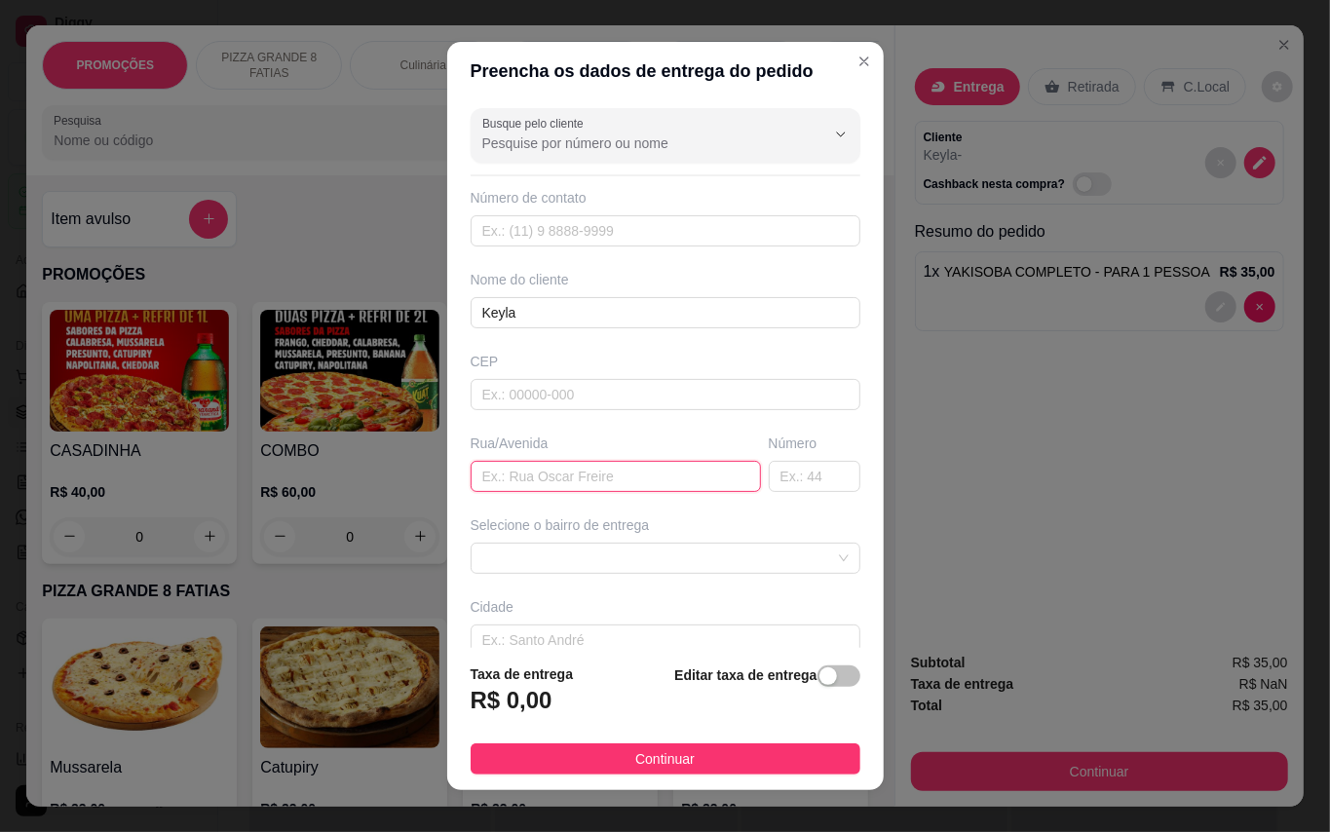
click at [586, 479] on input "text" at bounding box center [616, 476] width 290 height 31
type input "rua Egipso"
click at [769, 479] on input "text" at bounding box center [815, 476] width 92 height 31
click at [694, 559] on span at bounding box center [665, 558] width 366 height 29
type input "14"
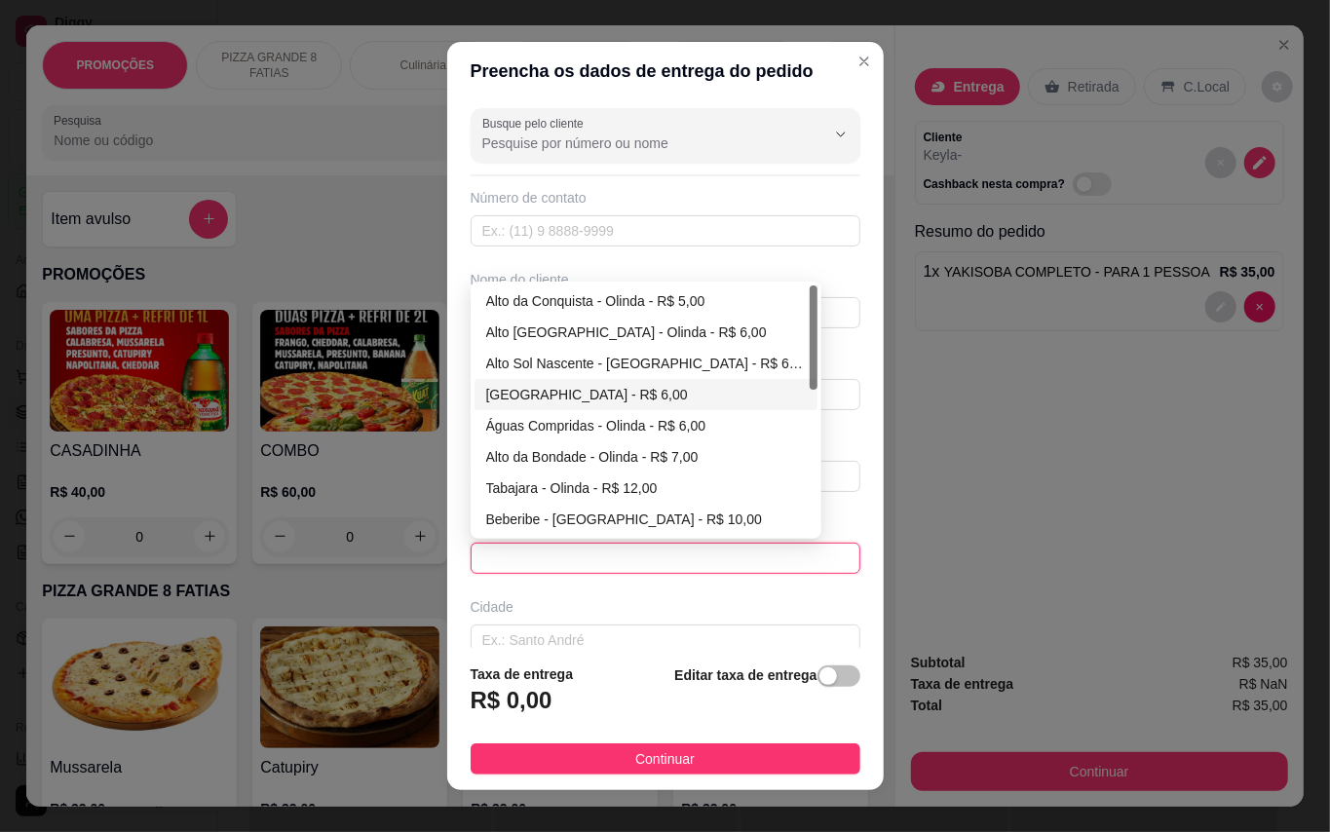
click at [613, 396] on div "[GEOGRAPHIC_DATA] - R$ 6,00" at bounding box center [646, 394] width 320 height 21
type input "Olinda"
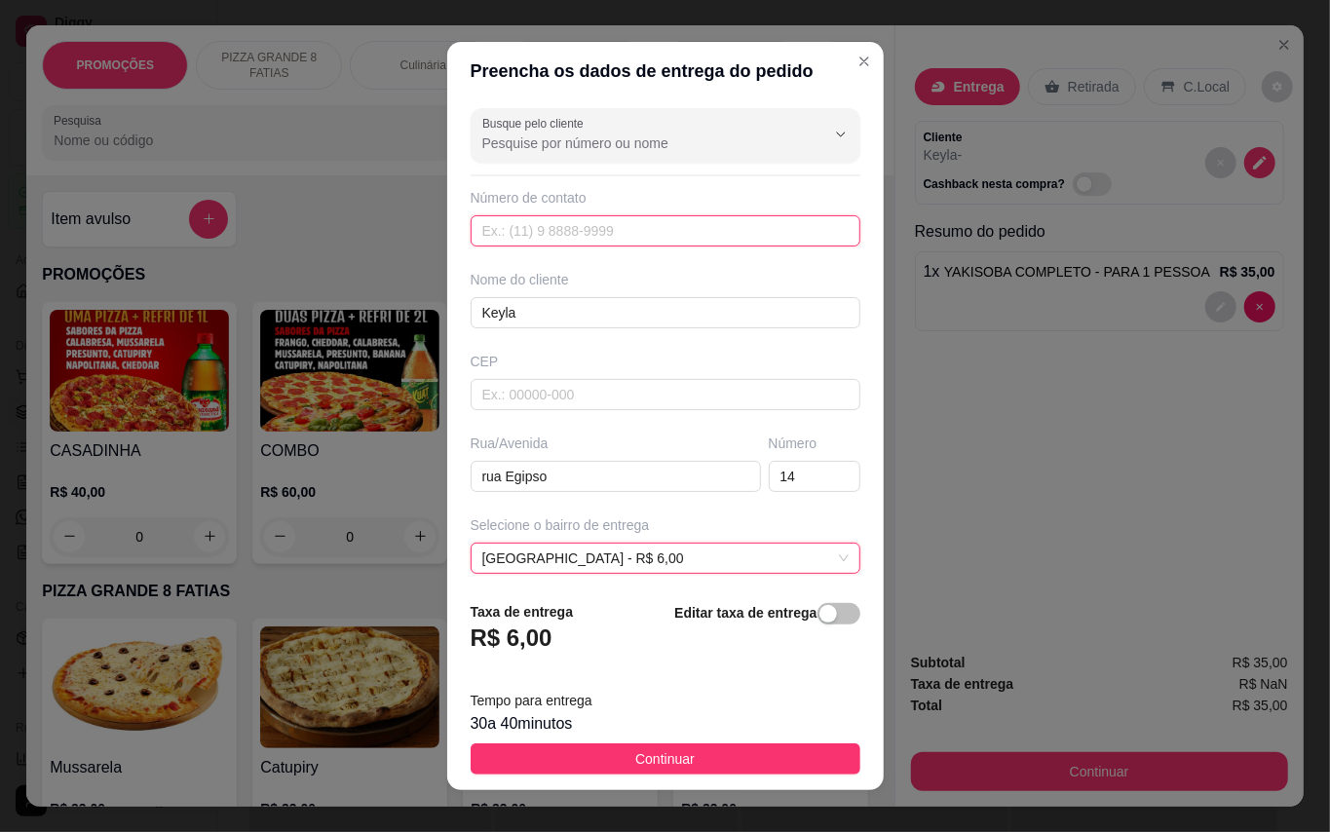
click at [609, 219] on input "text" at bounding box center [666, 230] width 390 height 31
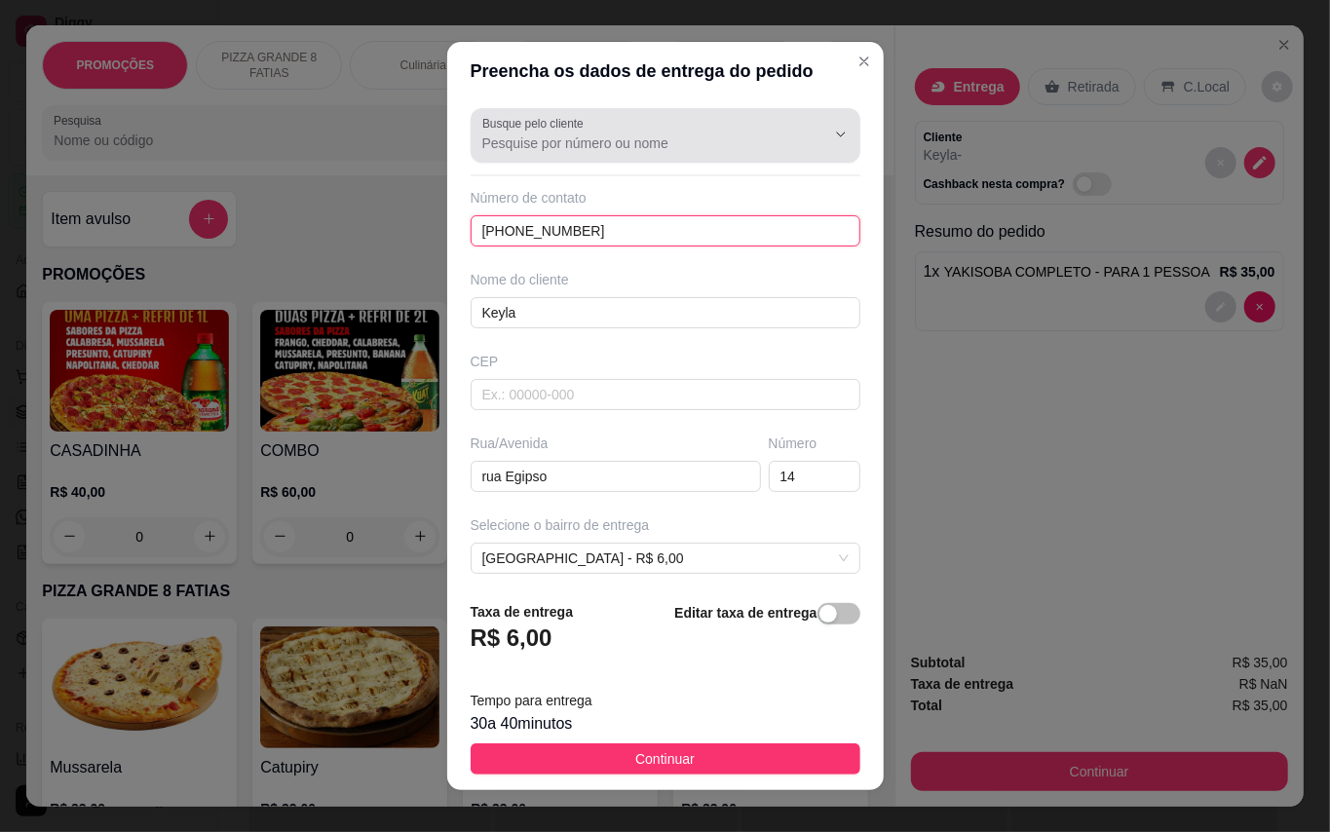
type input "[PHONE_NUMBER]"
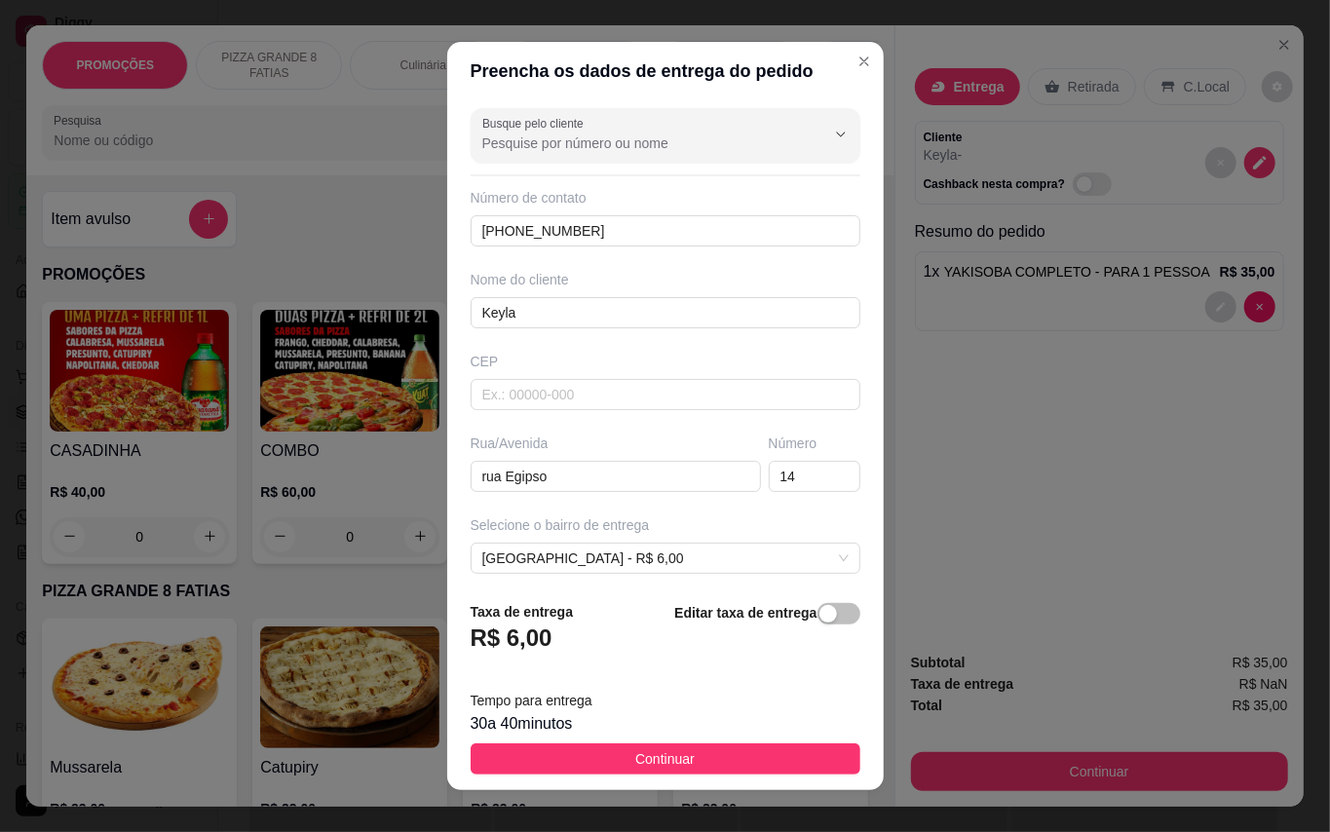
click at [746, 753] on button "Continuar" at bounding box center [666, 758] width 390 height 31
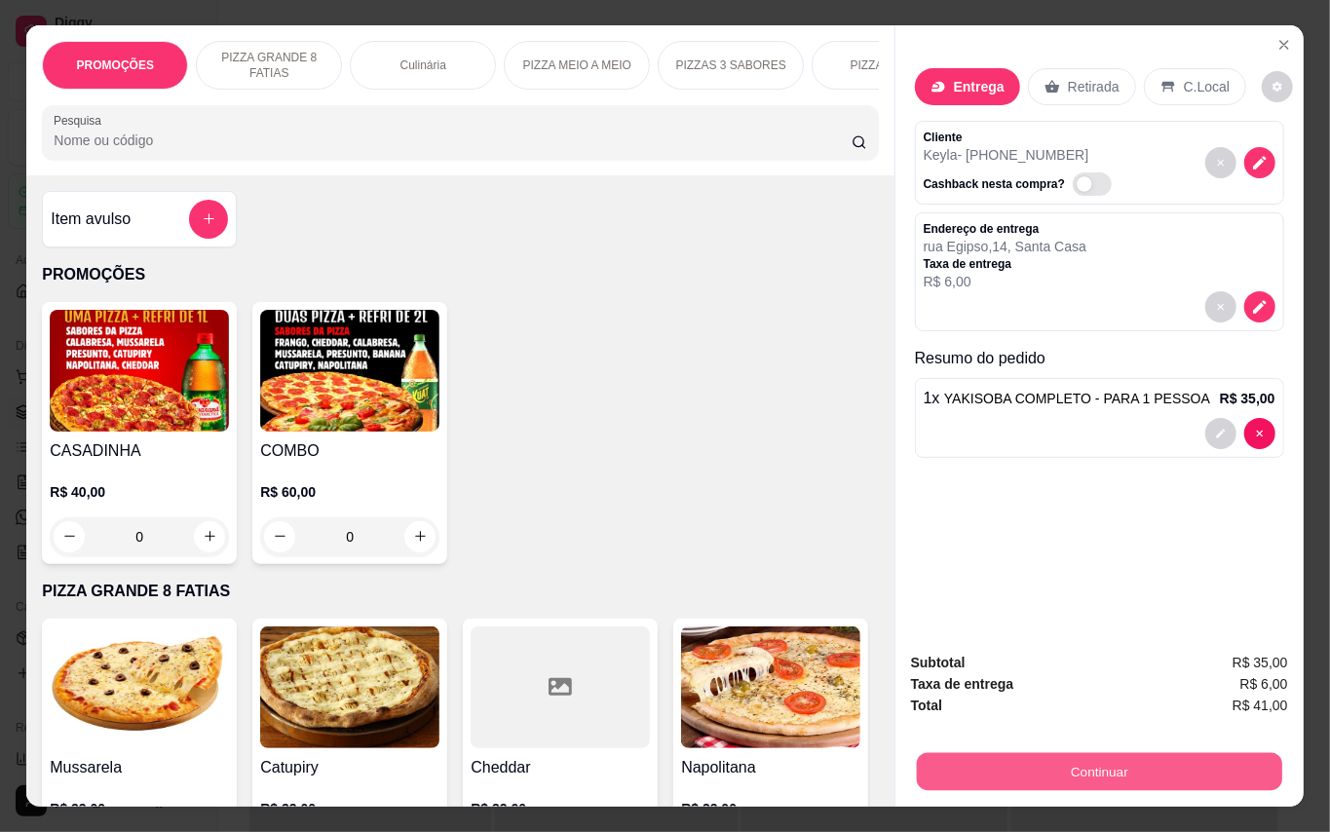
click at [1050, 765] on button "Continuar" at bounding box center [1098, 772] width 365 height 38
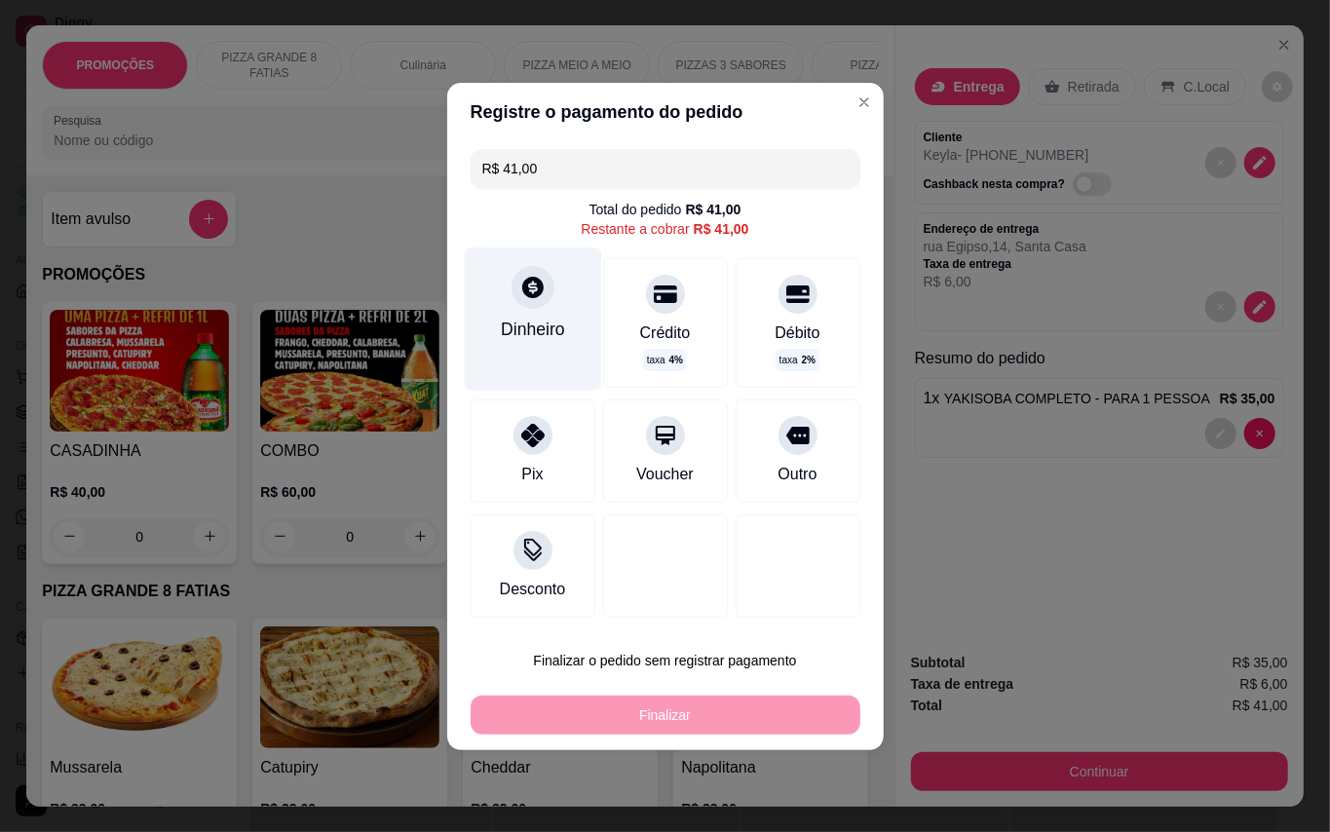
click at [540, 302] on div at bounding box center [532, 287] width 43 height 43
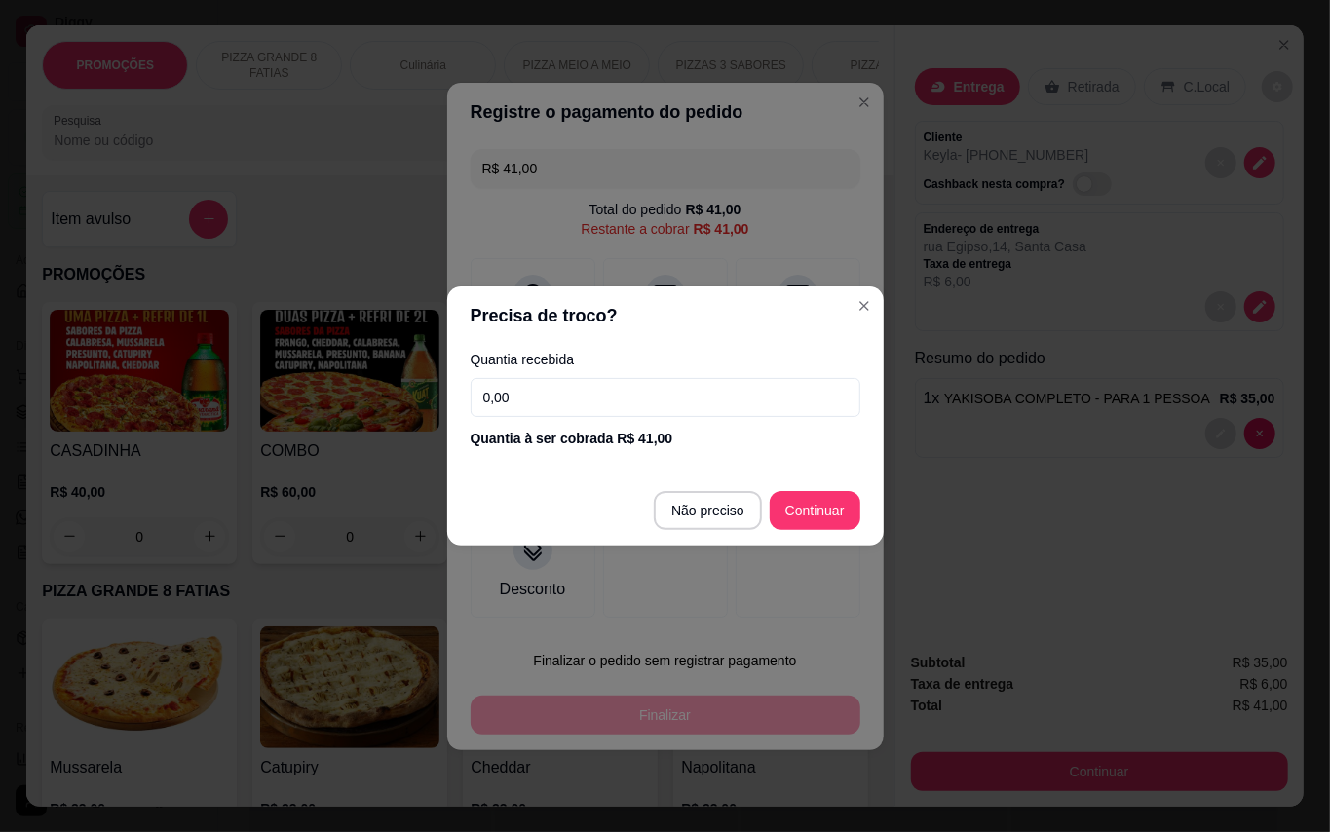
click at [578, 387] on input "0,00" at bounding box center [666, 397] width 390 height 39
type input "100,00"
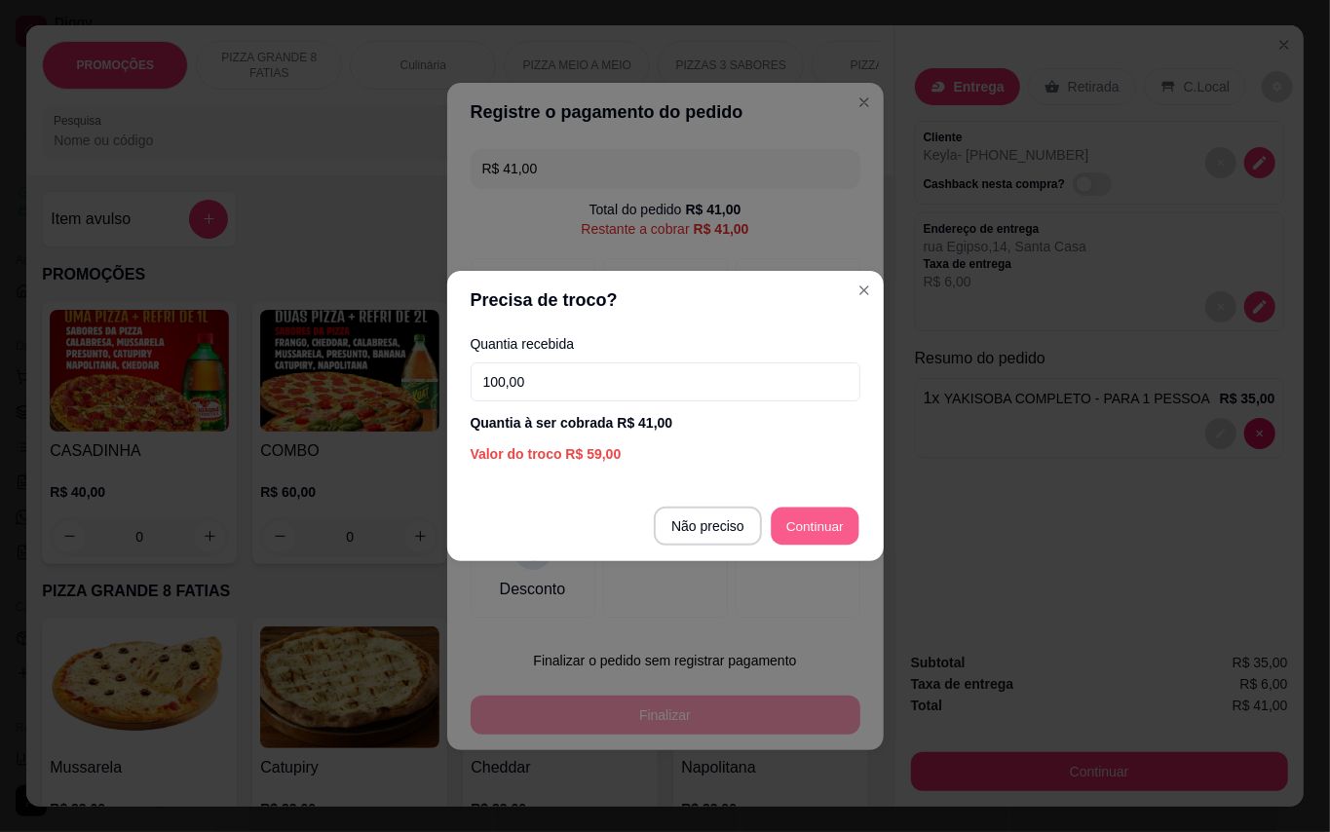
type input "R$ 0,00"
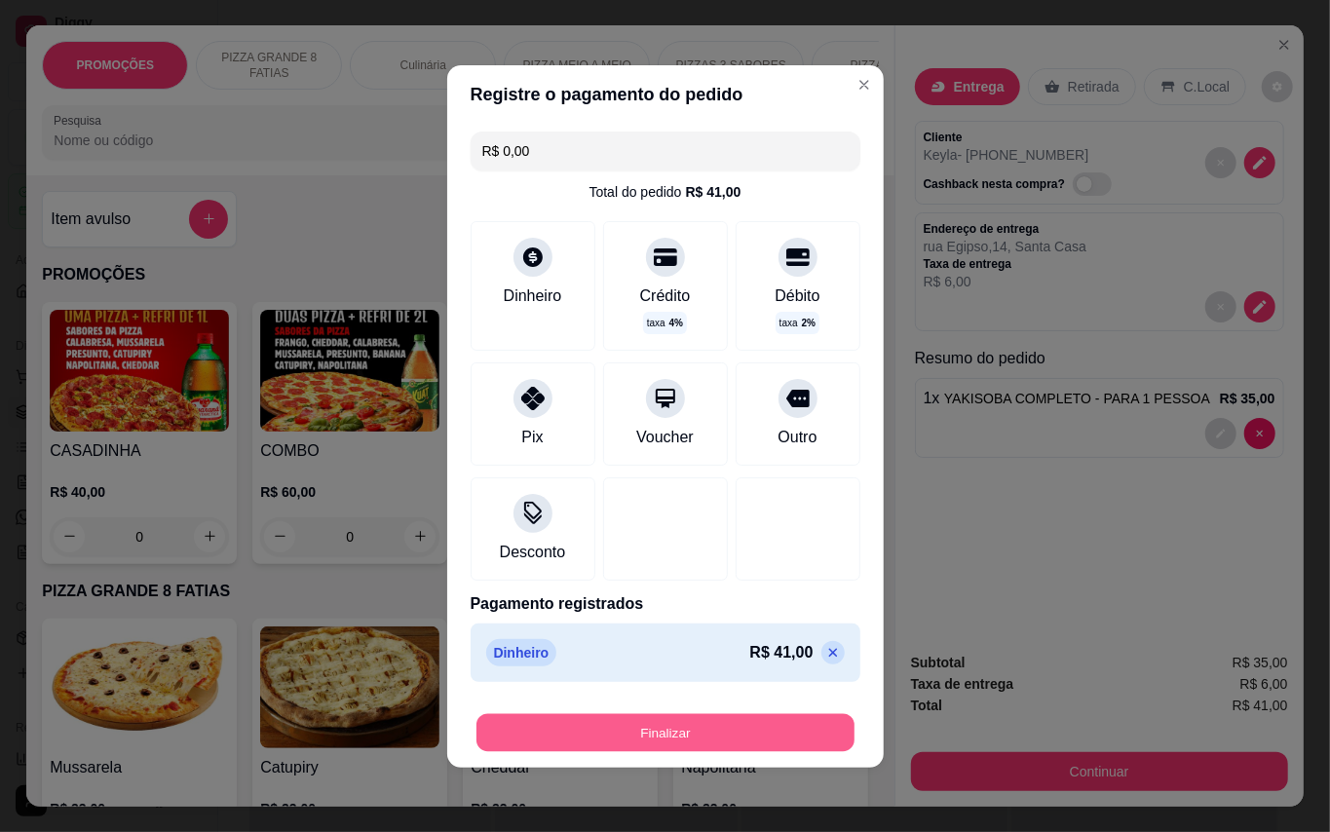
click at [775, 742] on button "Finalizar" at bounding box center [665, 732] width 378 height 38
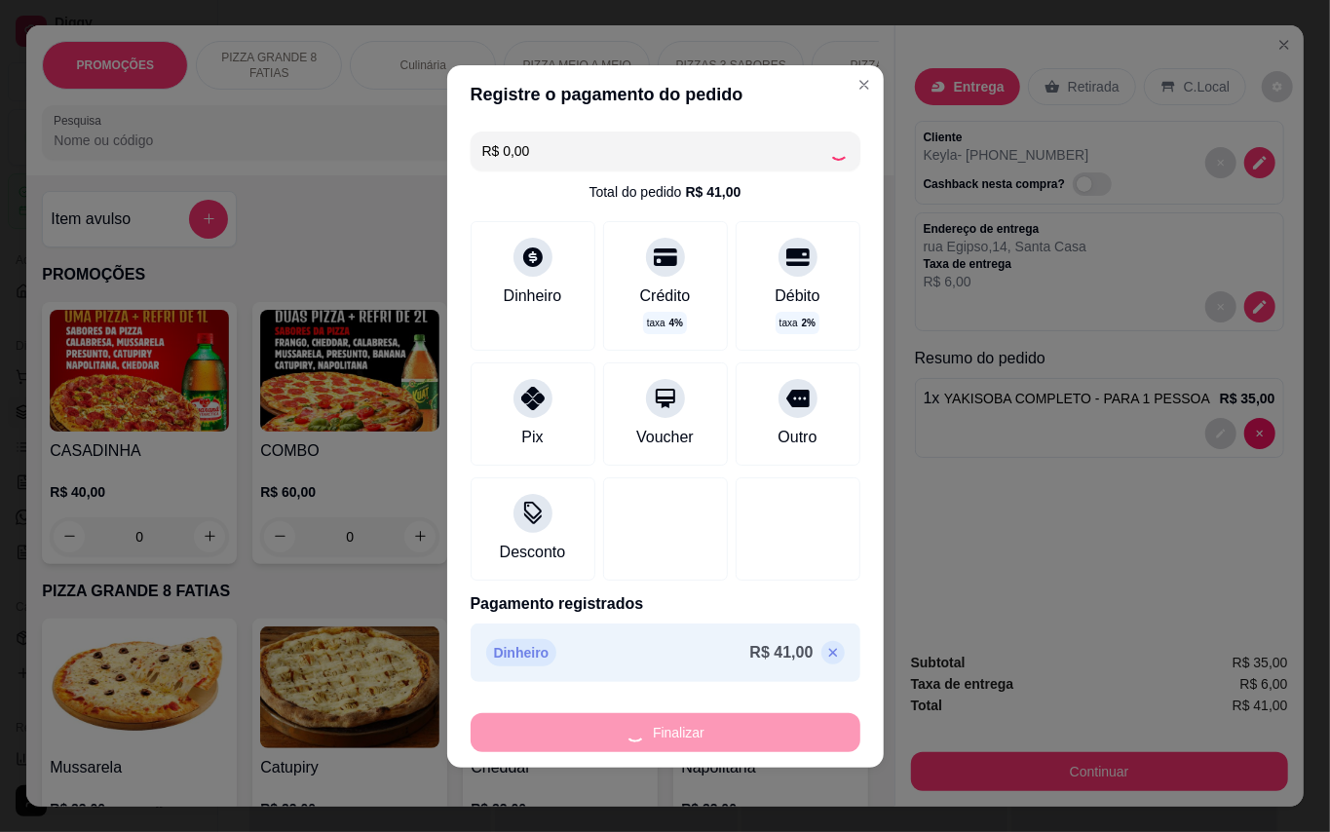
type input "0"
type input "-R$ 41,00"
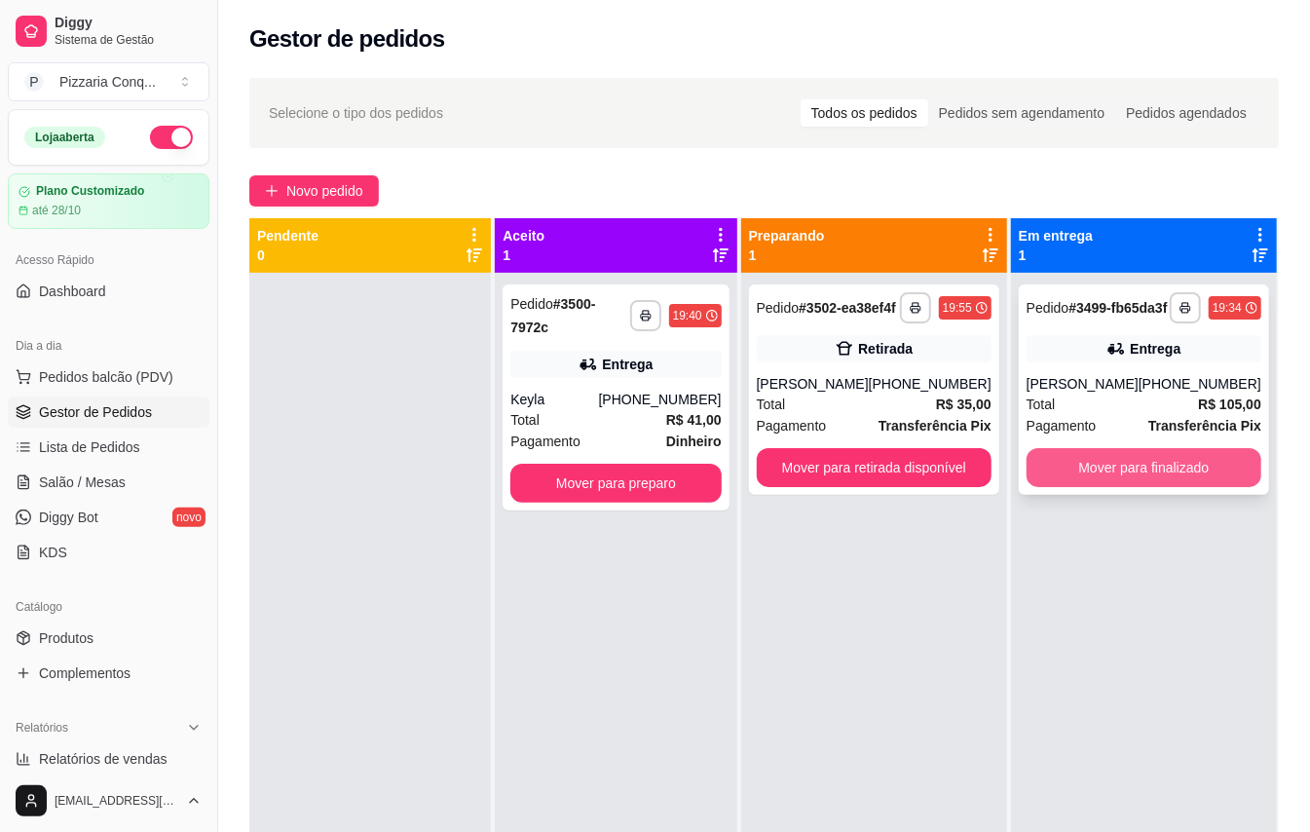
click at [1189, 487] on button "Mover para finalizado" at bounding box center [1144, 467] width 235 height 39
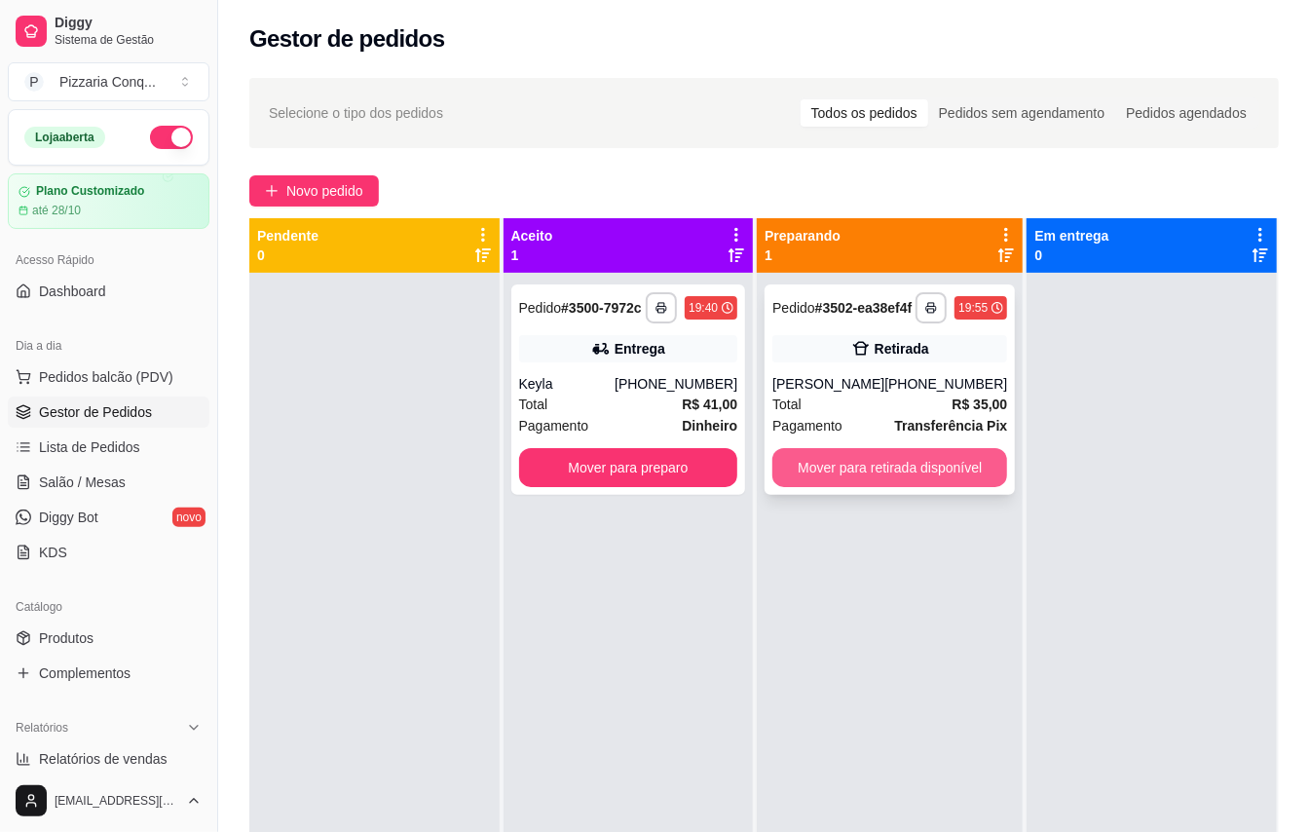
click at [857, 487] on button "Mover para retirada disponível" at bounding box center [890, 467] width 235 height 39
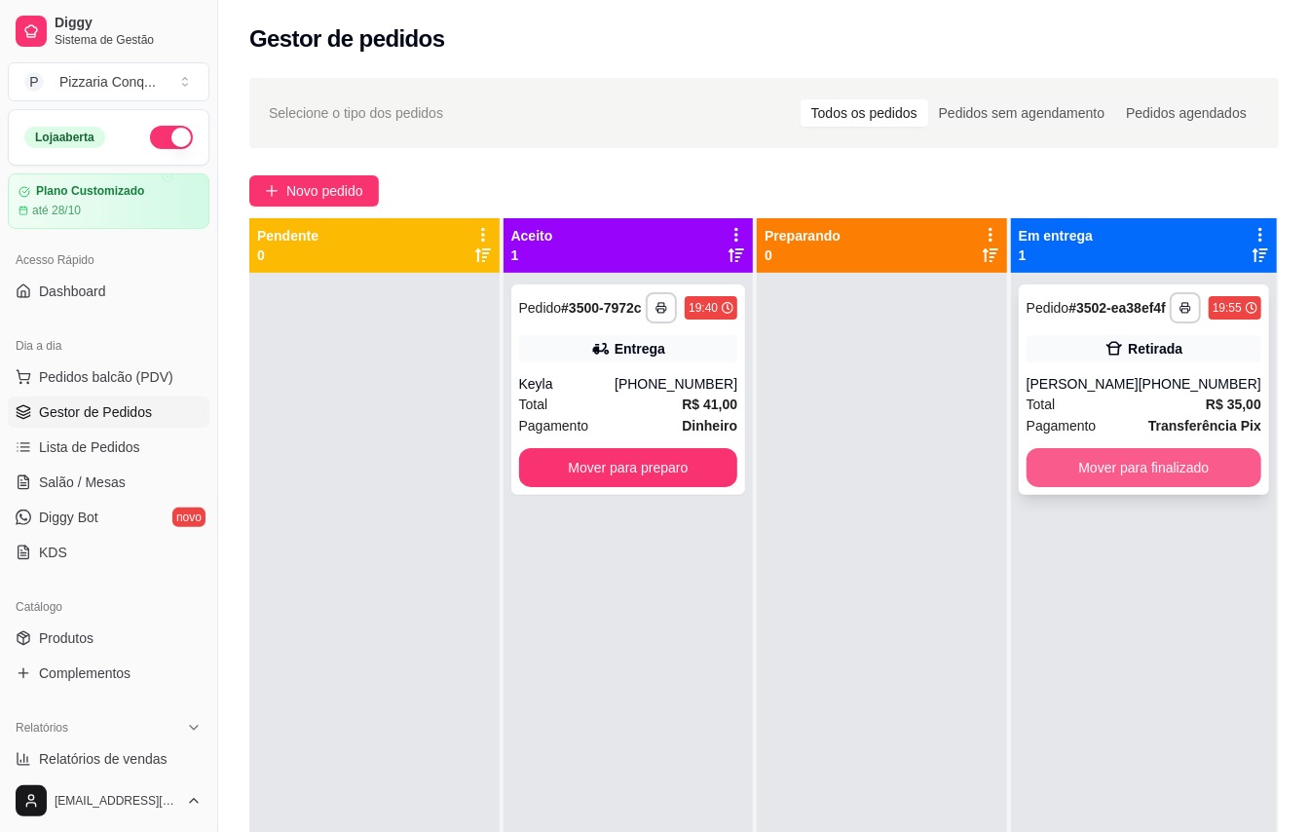
click at [1066, 477] on button "Mover para finalizado" at bounding box center [1144, 467] width 235 height 39
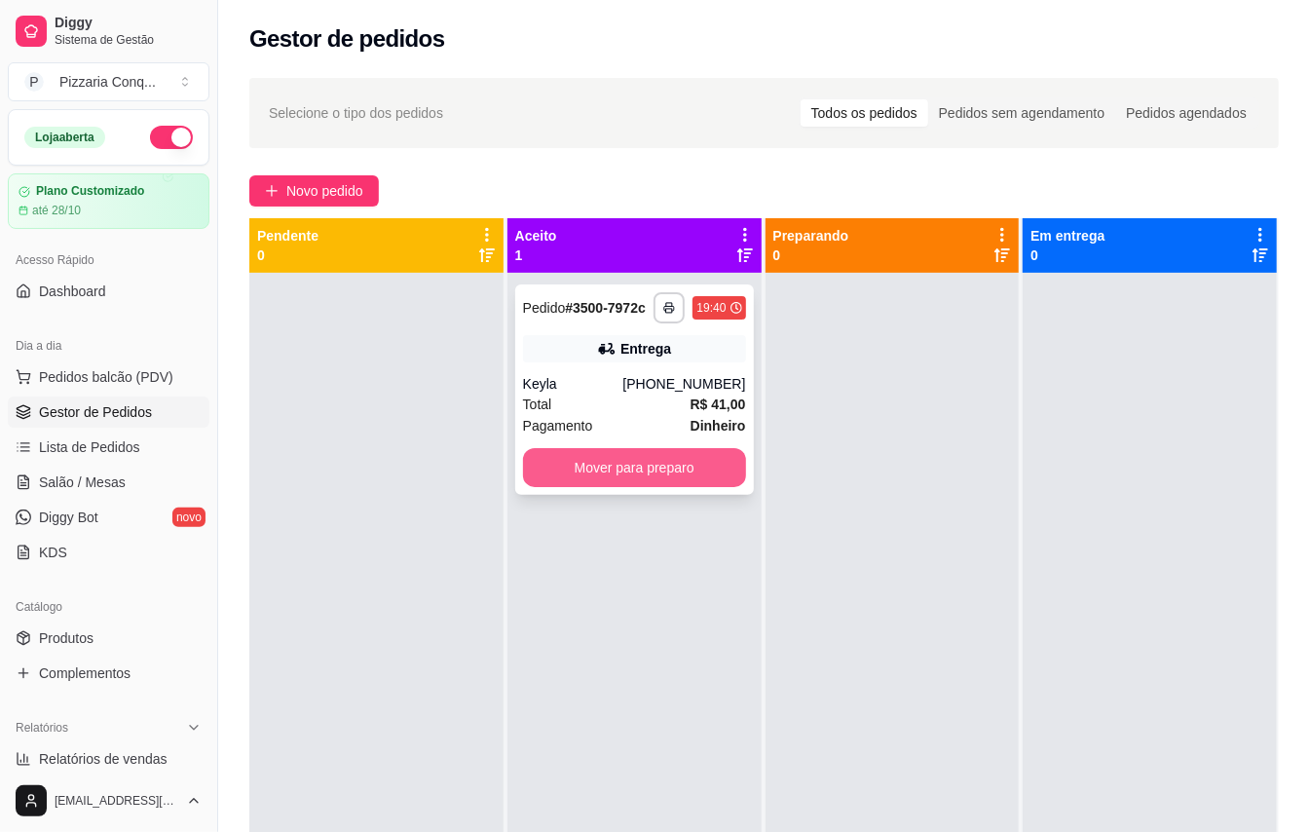
click at [678, 487] on button "Mover para preparo" at bounding box center [634, 467] width 223 height 39
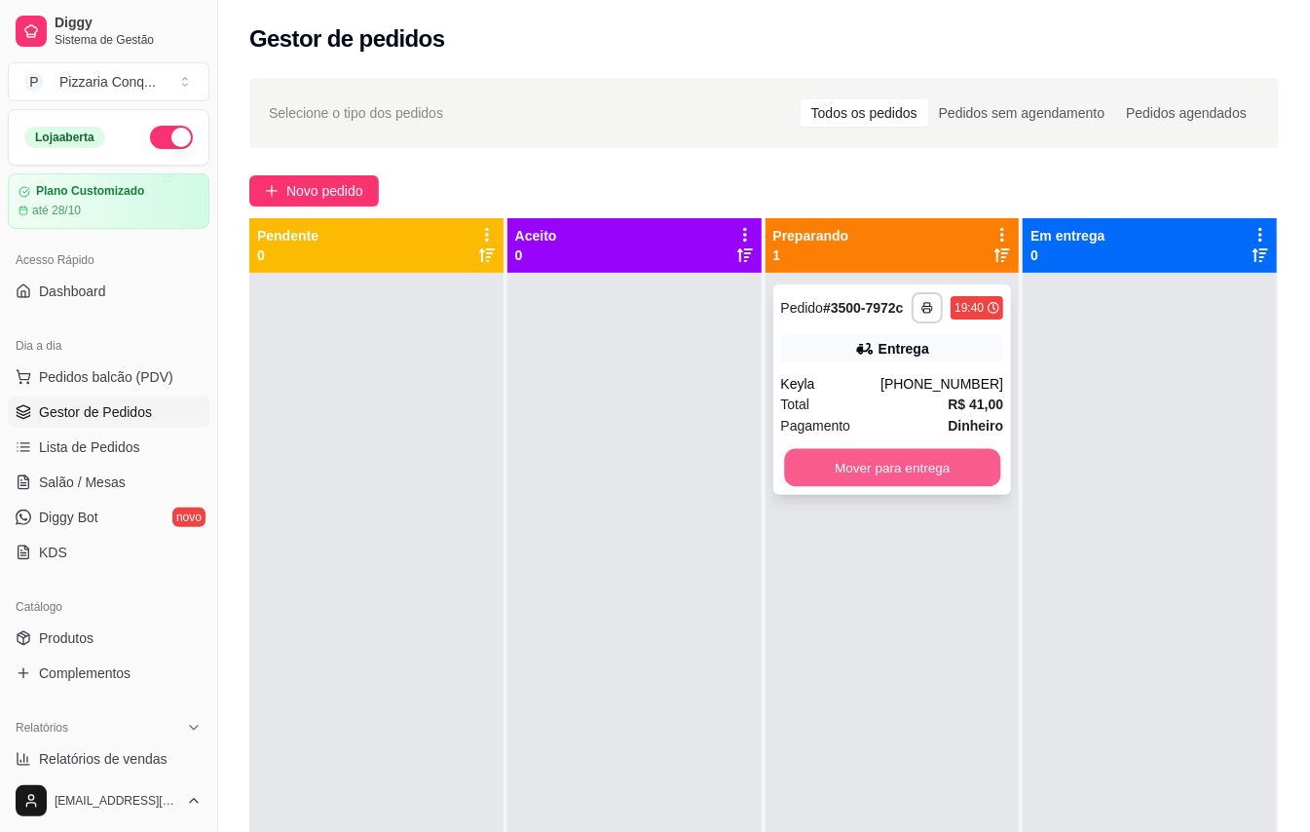
click at [902, 477] on button "Mover para entrega" at bounding box center [892, 468] width 216 height 38
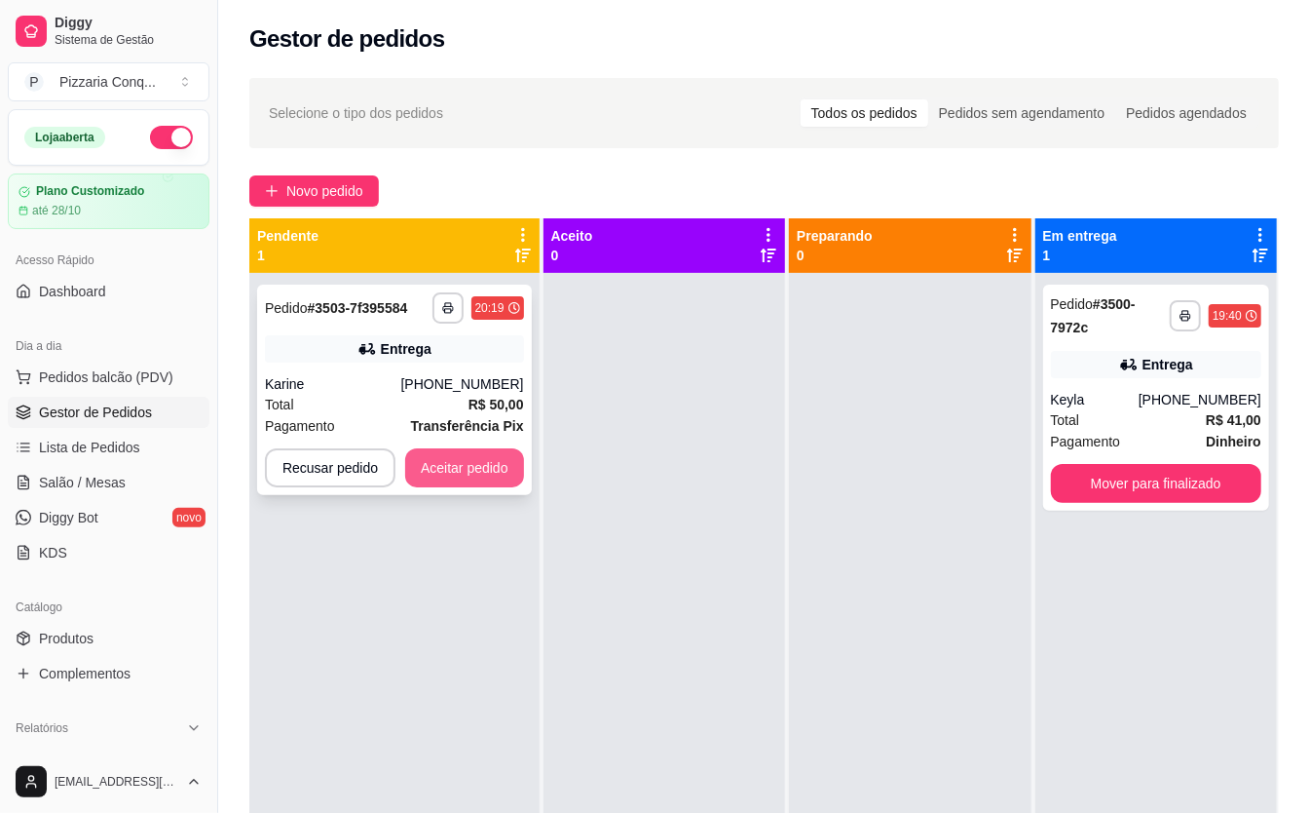
click at [473, 457] on button "Aceitar pedido" at bounding box center [464, 467] width 119 height 39
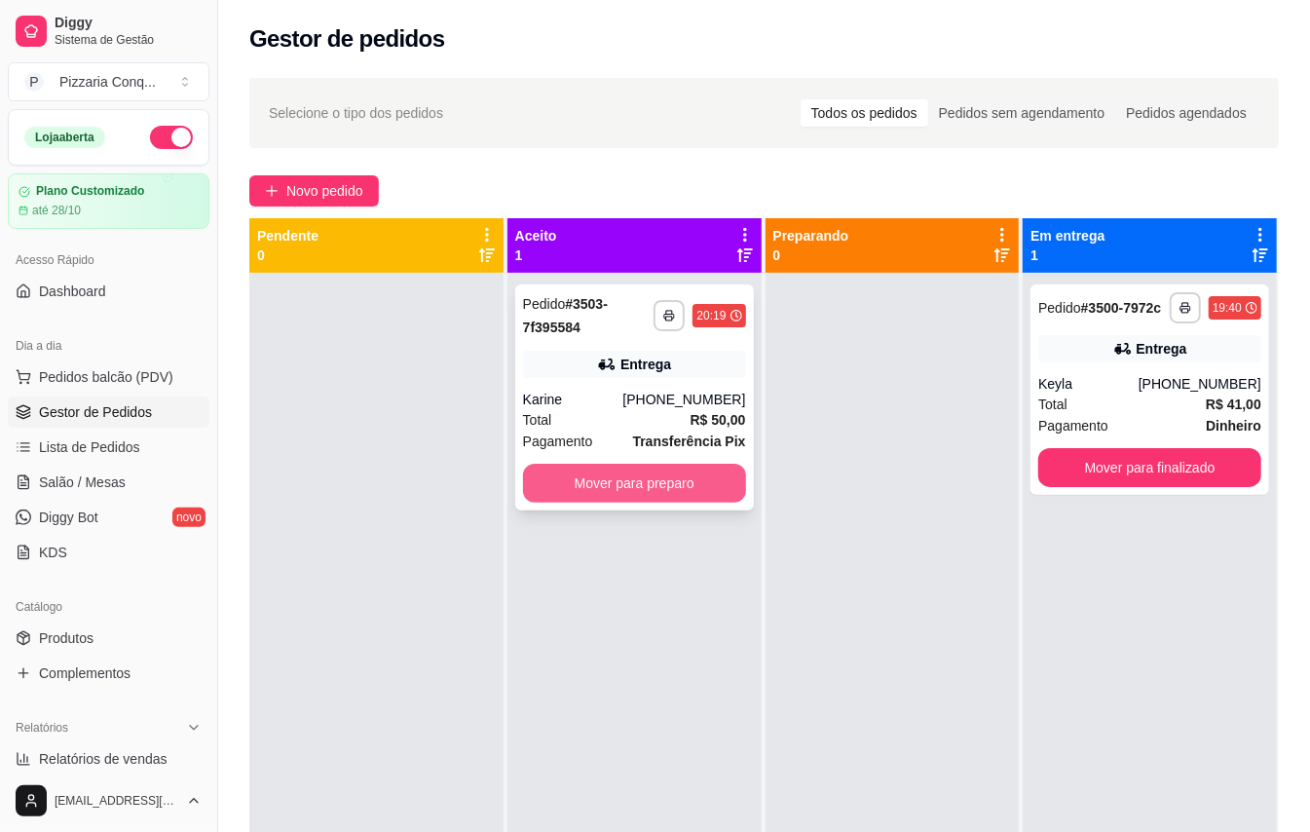
click at [604, 485] on button "Mover para preparo" at bounding box center [634, 483] width 223 height 39
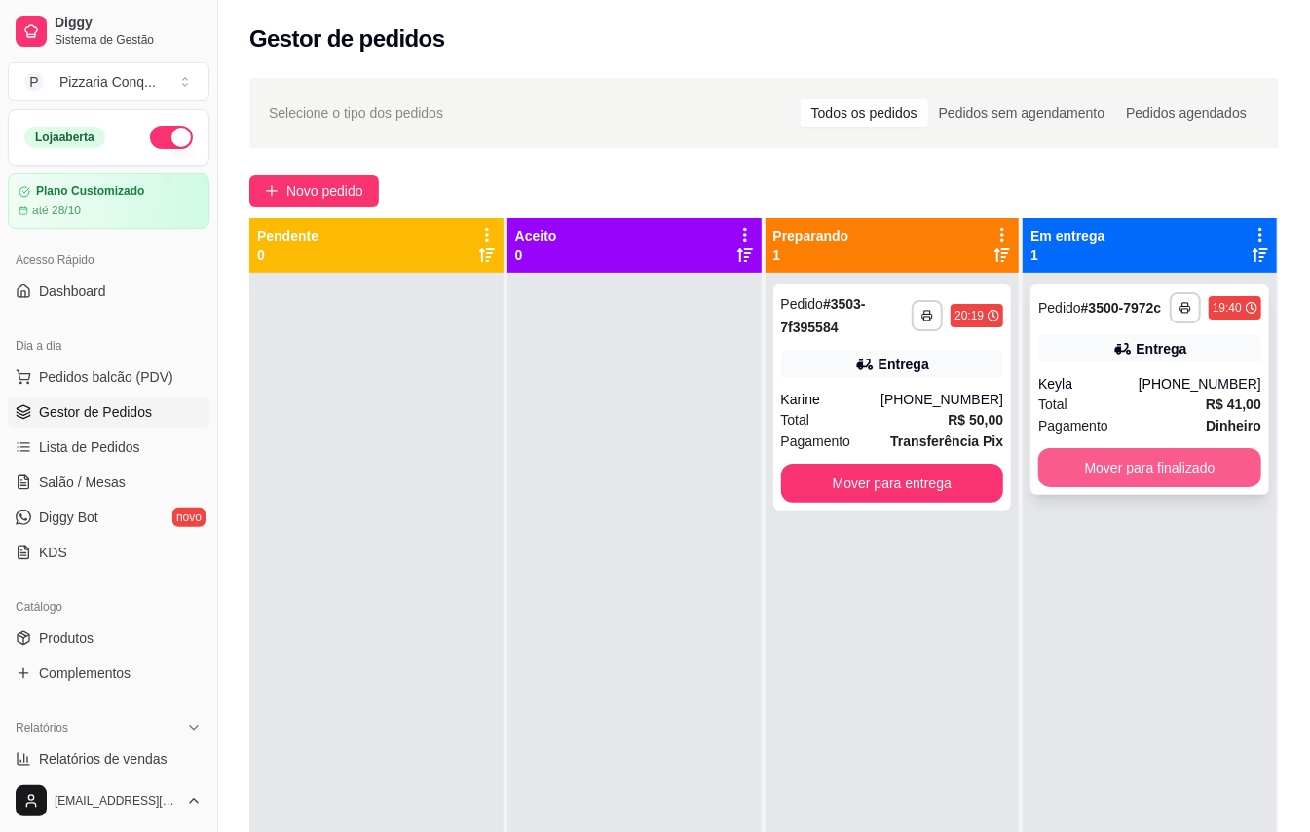
click at [1079, 476] on button "Mover para finalizado" at bounding box center [1150, 467] width 223 height 39
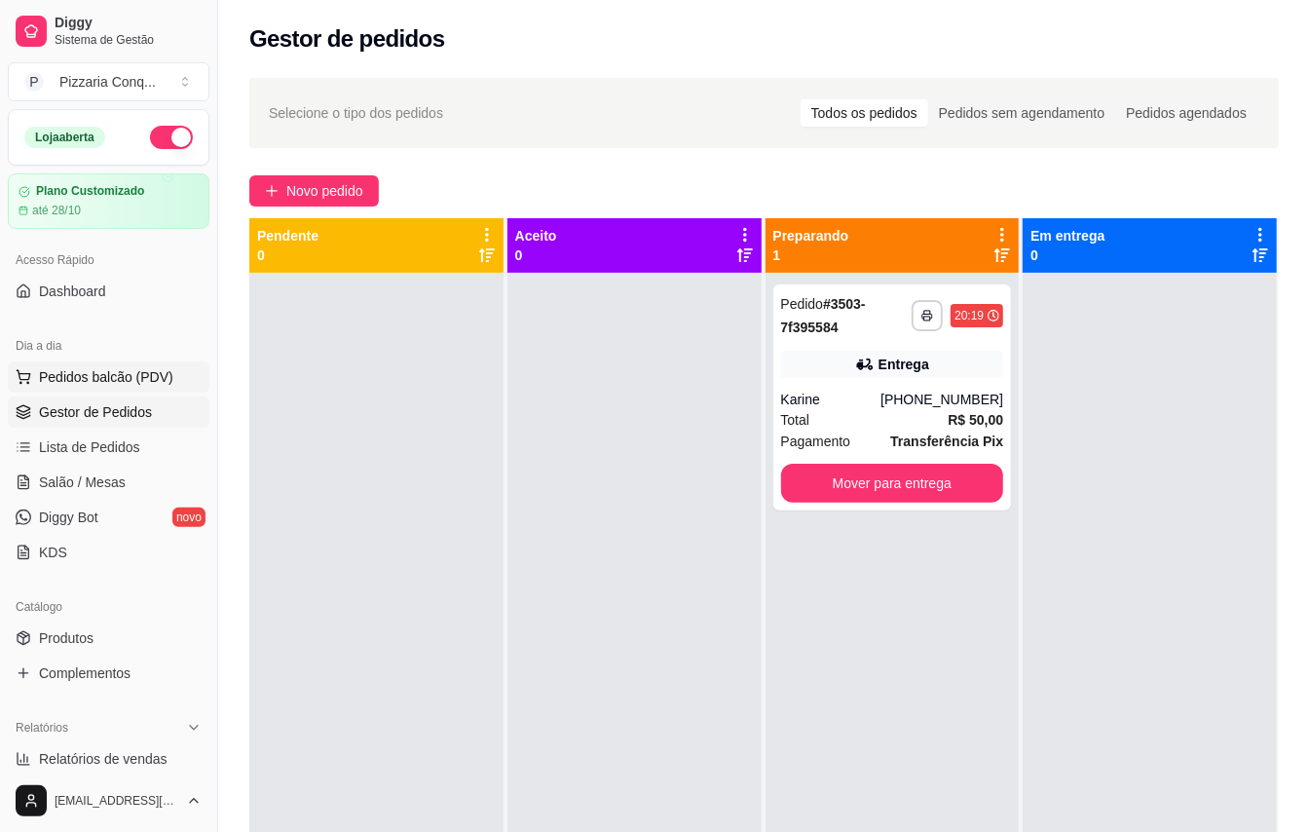
click at [131, 383] on span "Pedidos balcão (PDV)" at bounding box center [106, 376] width 134 height 19
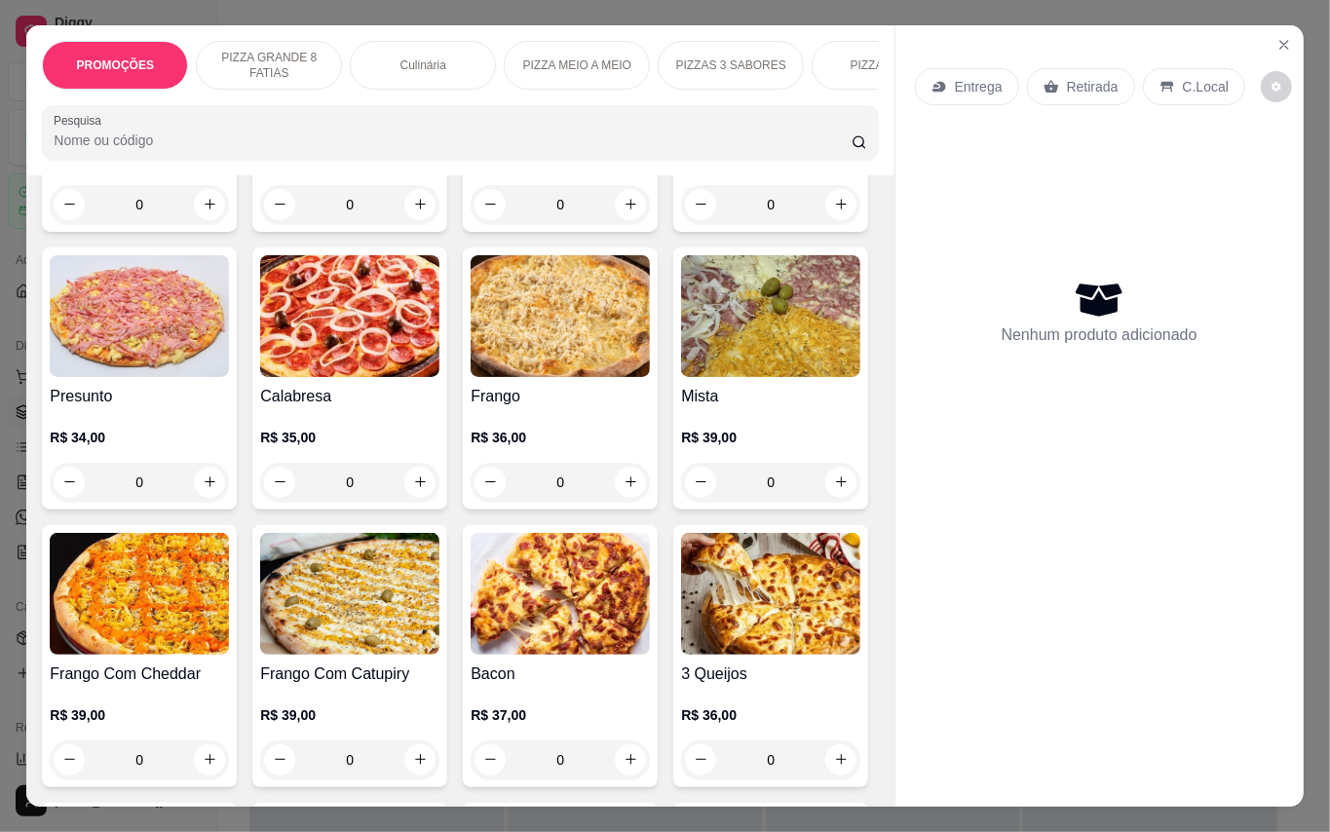
scroll to position [779, 0]
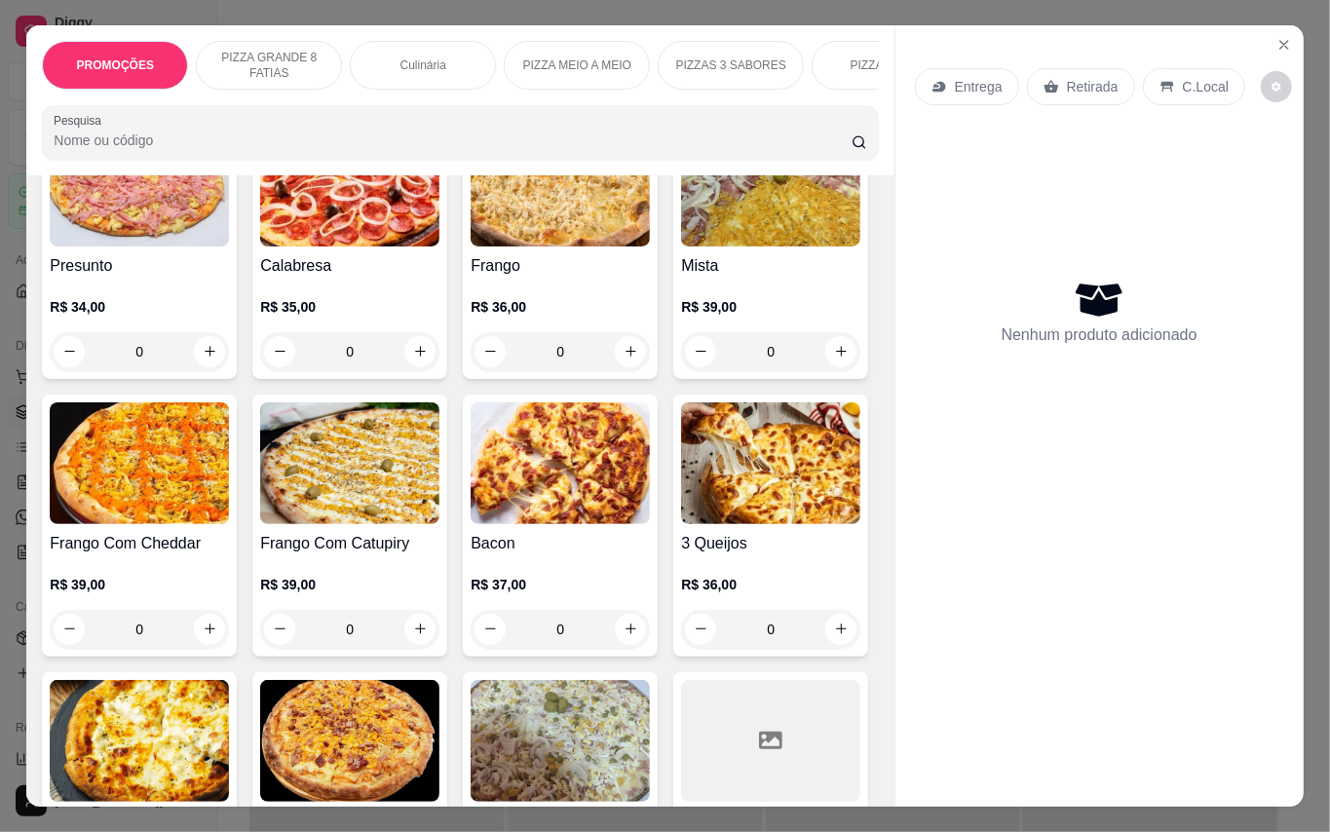
click at [471, 246] on img at bounding box center [560, 186] width 179 height 122
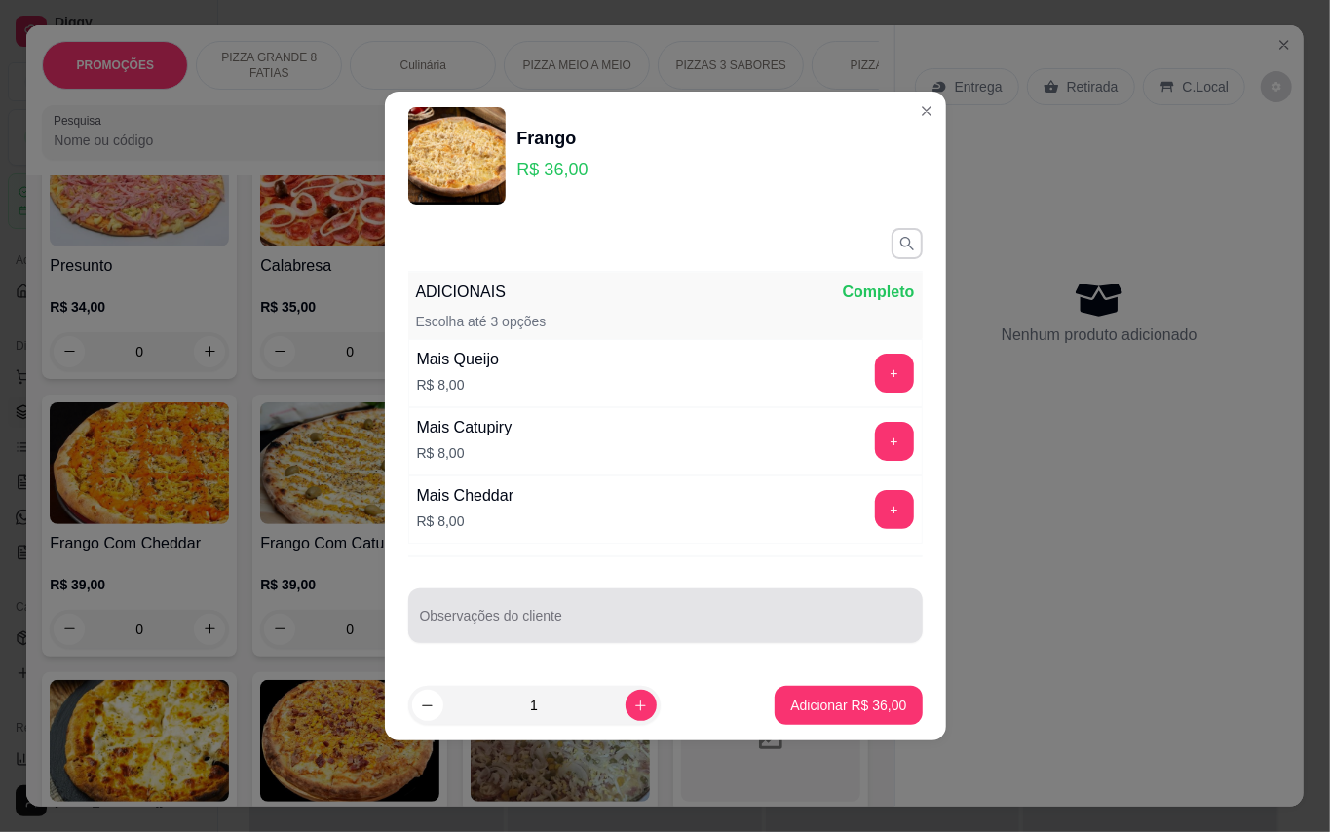
click at [610, 624] on input "Observações do cliente" at bounding box center [665, 623] width 491 height 19
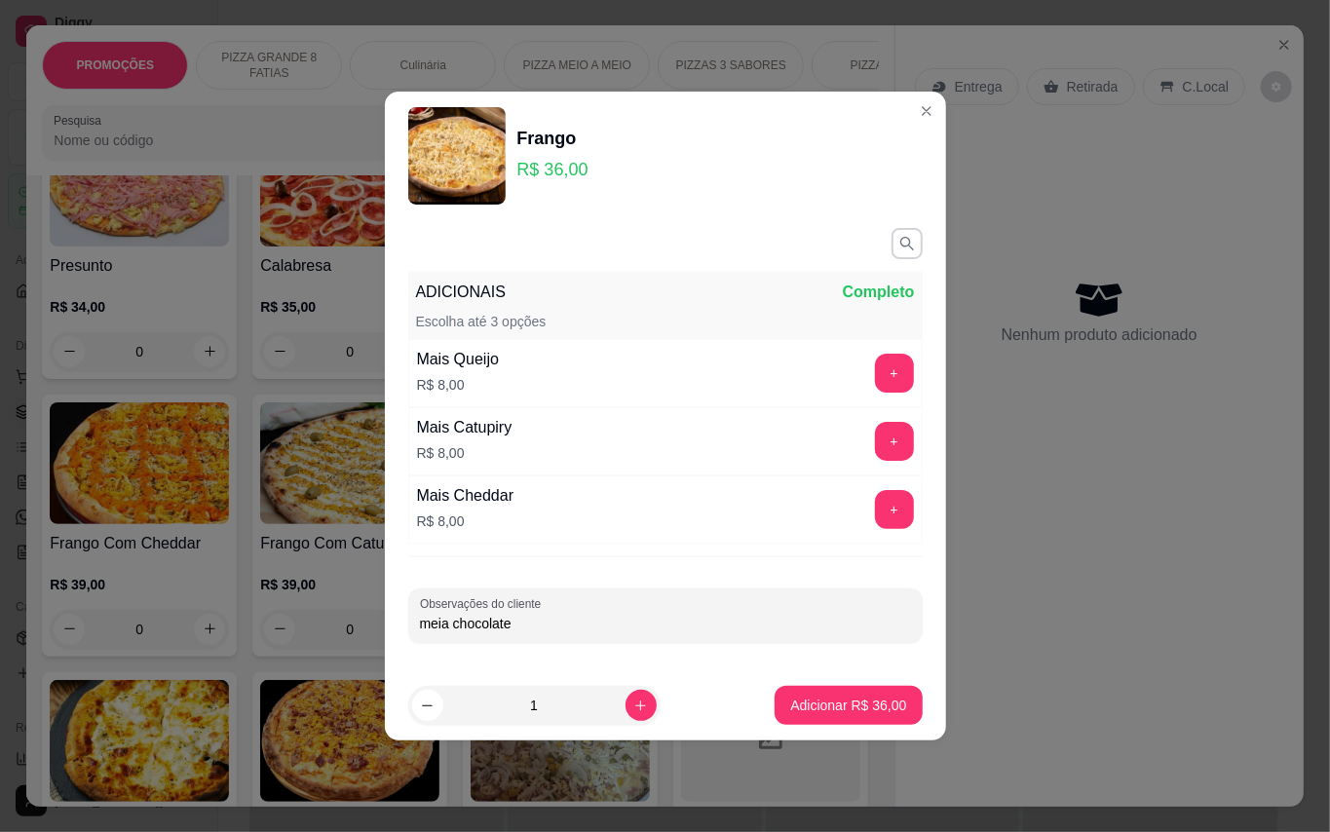
type input "meia chocolate"
click at [890, 698] on button "Adicionar R$ 36,00" at bounding box center [848, 706] width 143 height 38
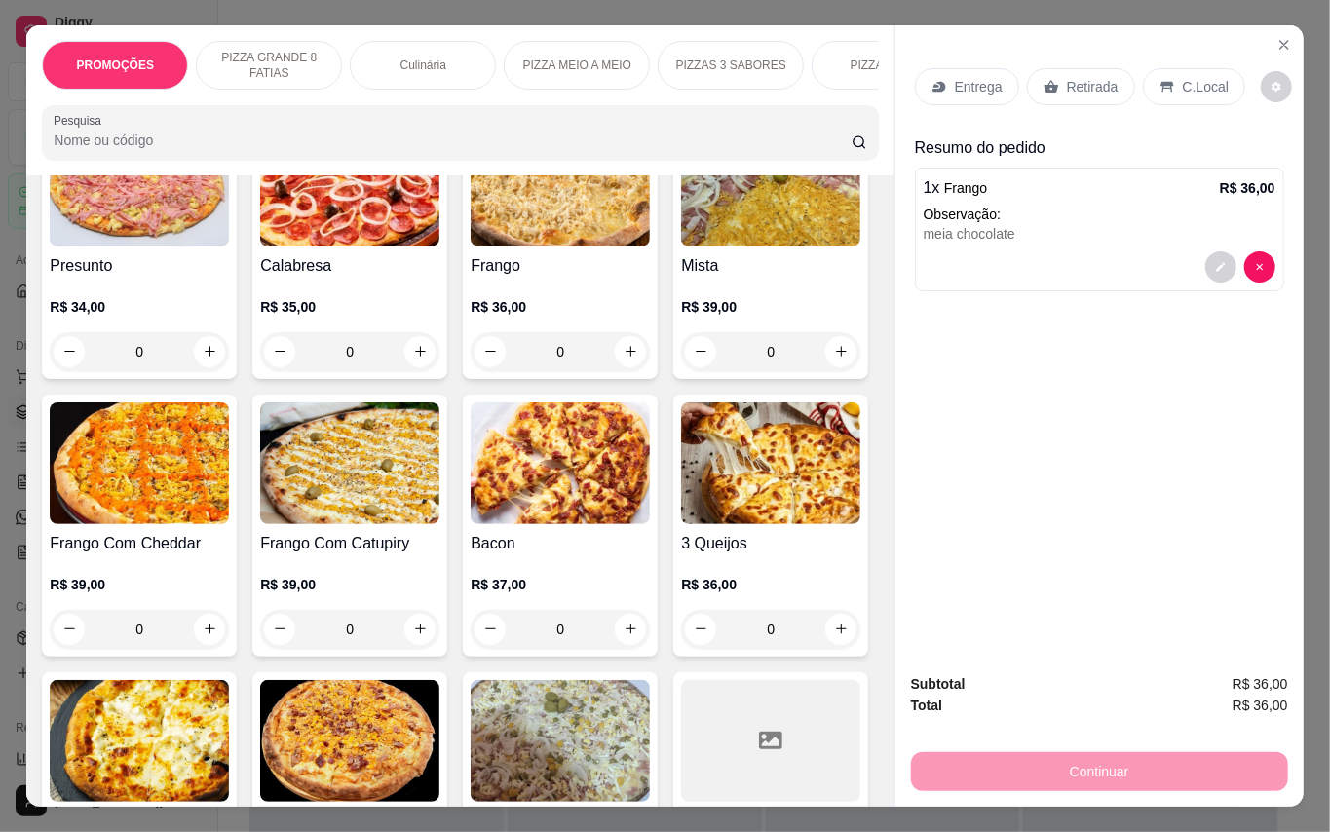
click at [1083, 77] on p "Retirada" at bounding box center [1093, 86] width 52 height 19
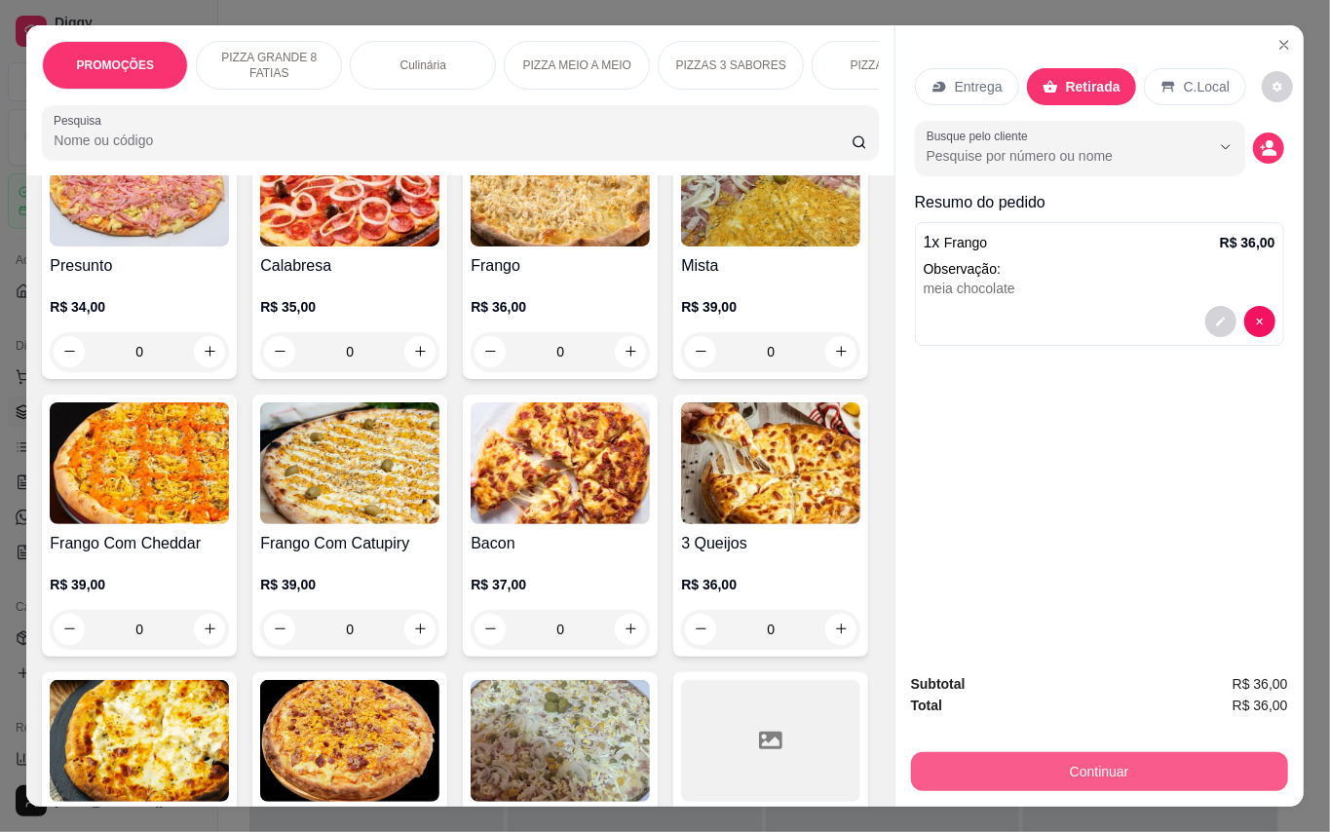
click at [1228, 760] on button "Continuar" at bounding box center [1099, 771] width 377 height 39
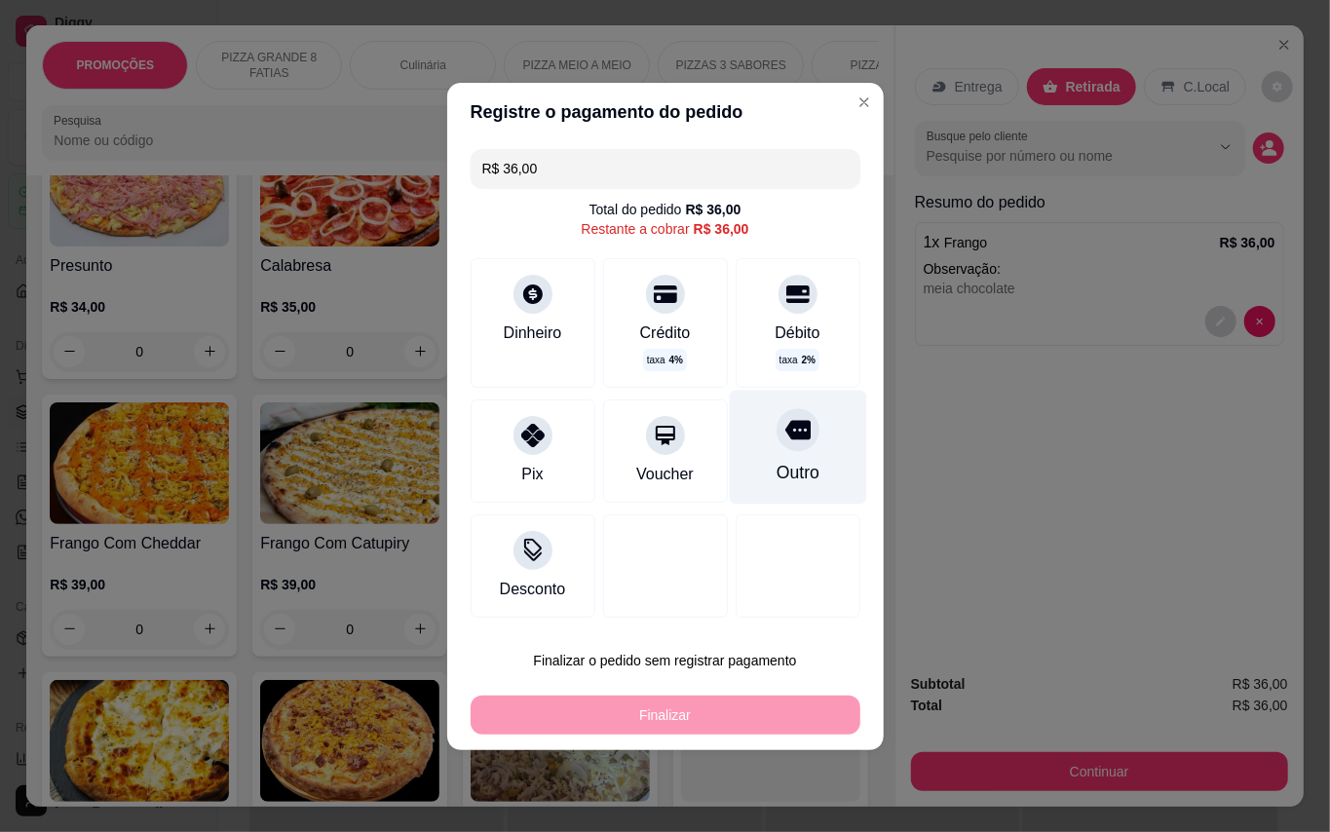
click at [796, 461] on div "Outro" at bounding box center [797, 447] width 137 height 114
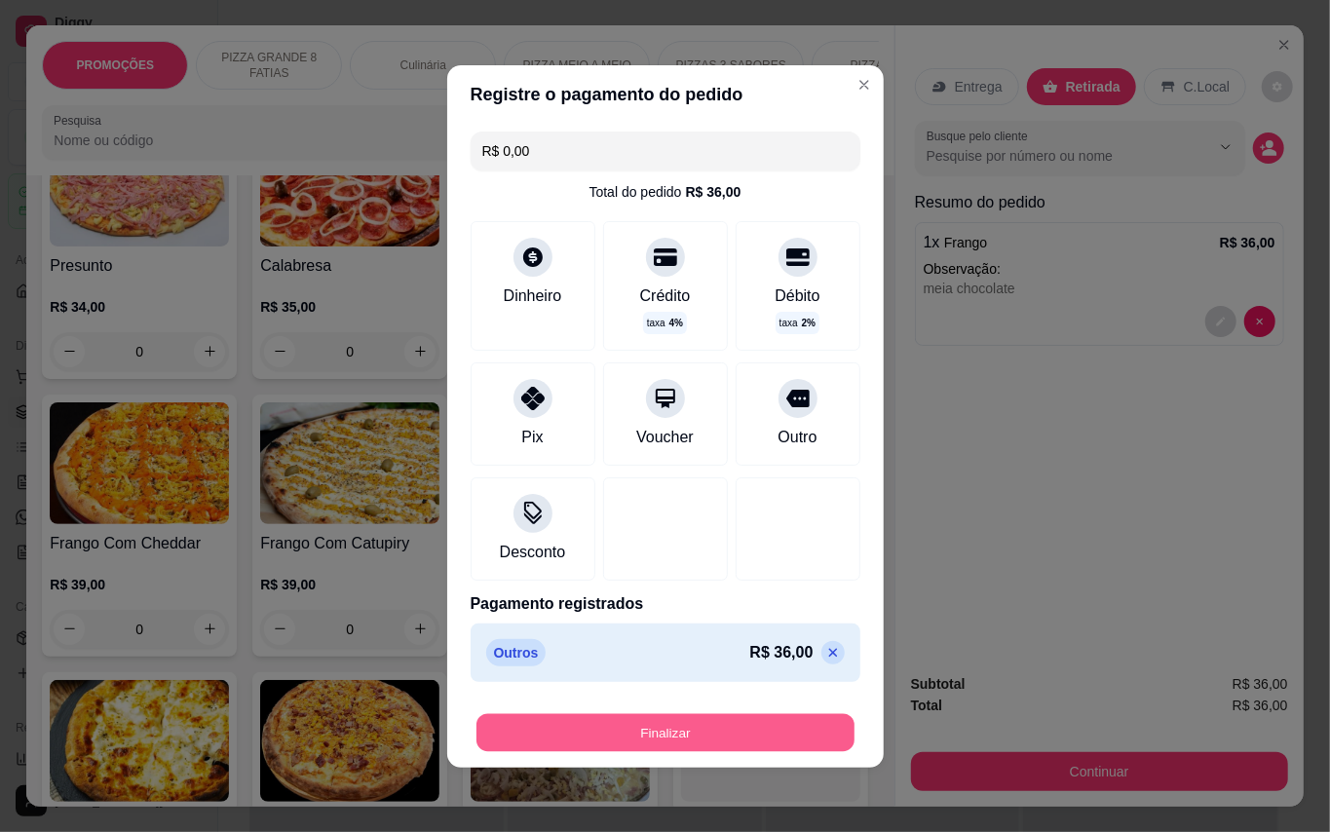
click at [762, 723] on button "Finalizar" at bounding box center [665, 732] width 378 height 38
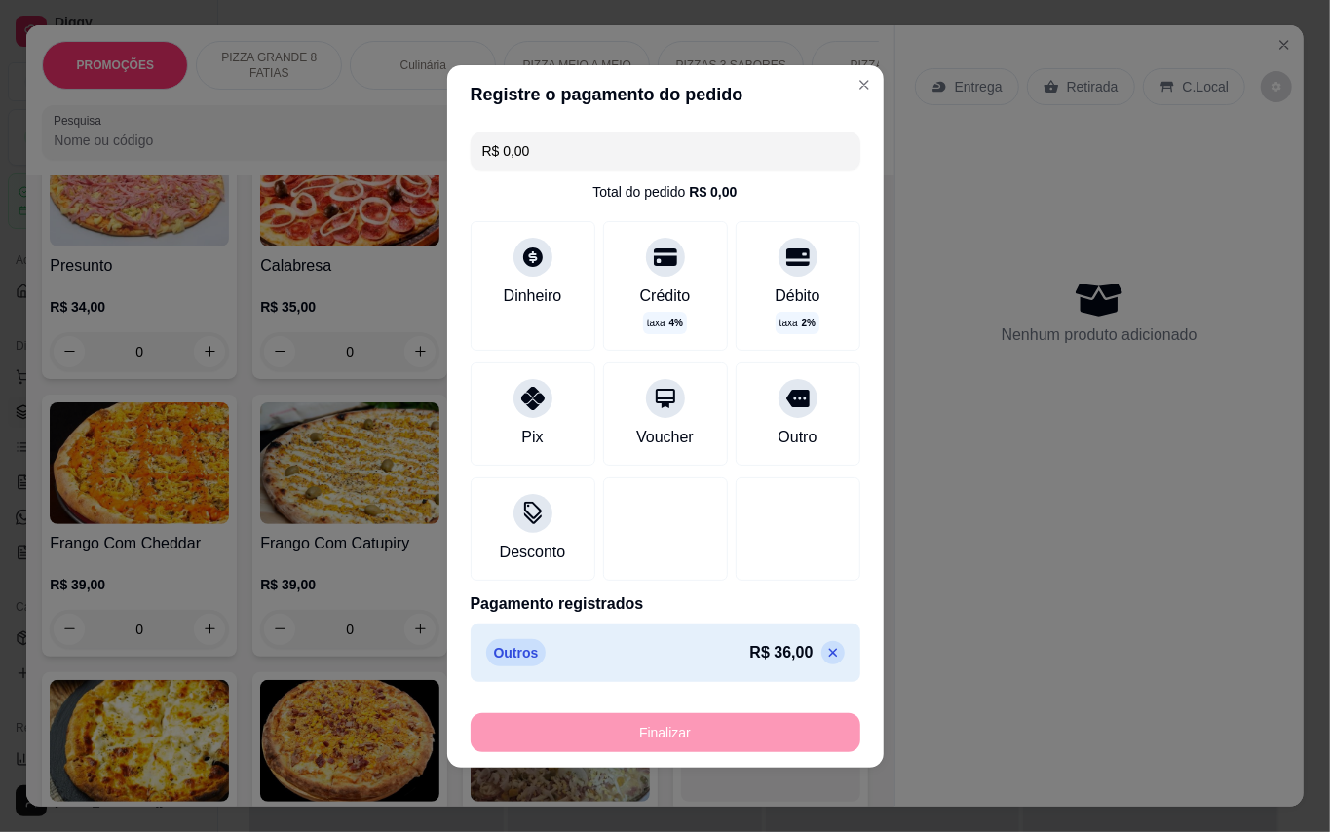
type input "-R$ 36,00"
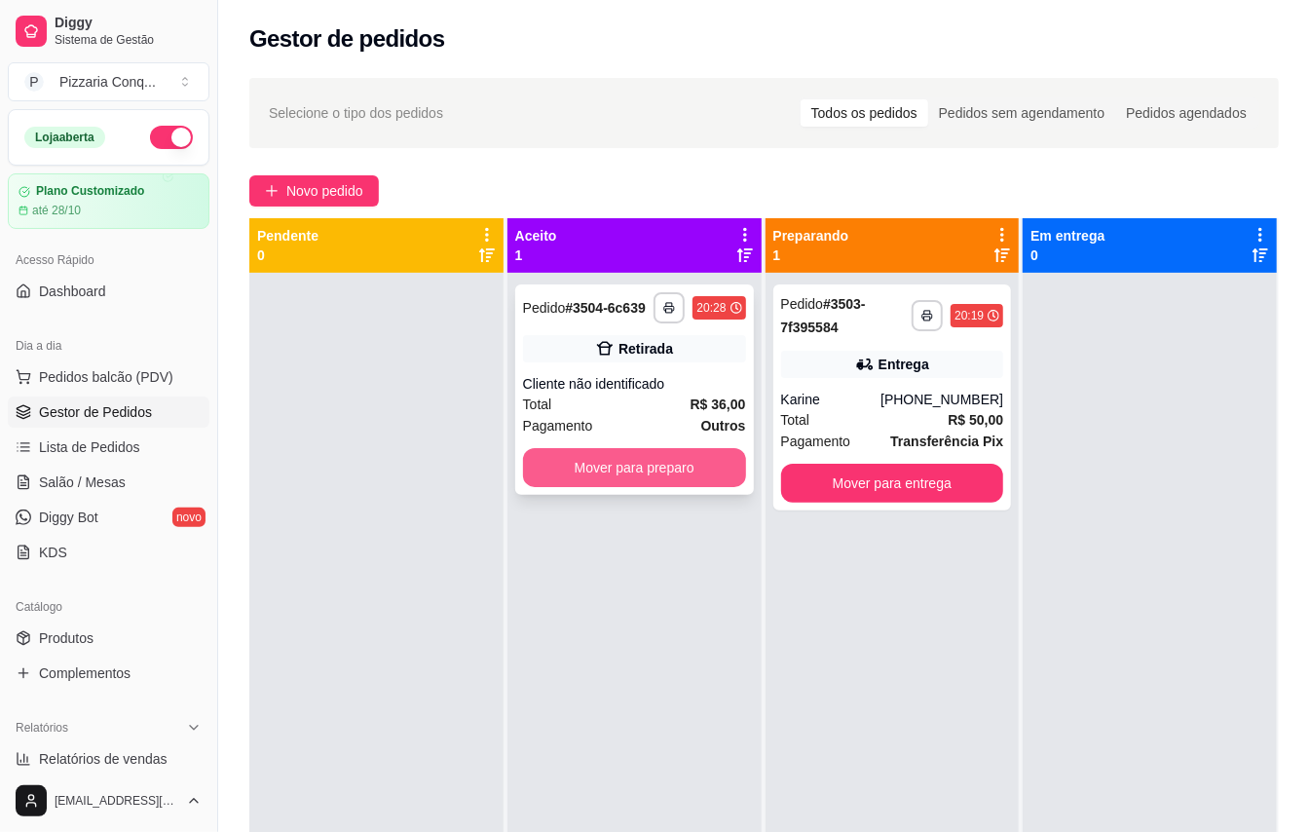
click at [682, 487] on button "Mover para preparo" at bounding box center [634, 467] width 223 height 39
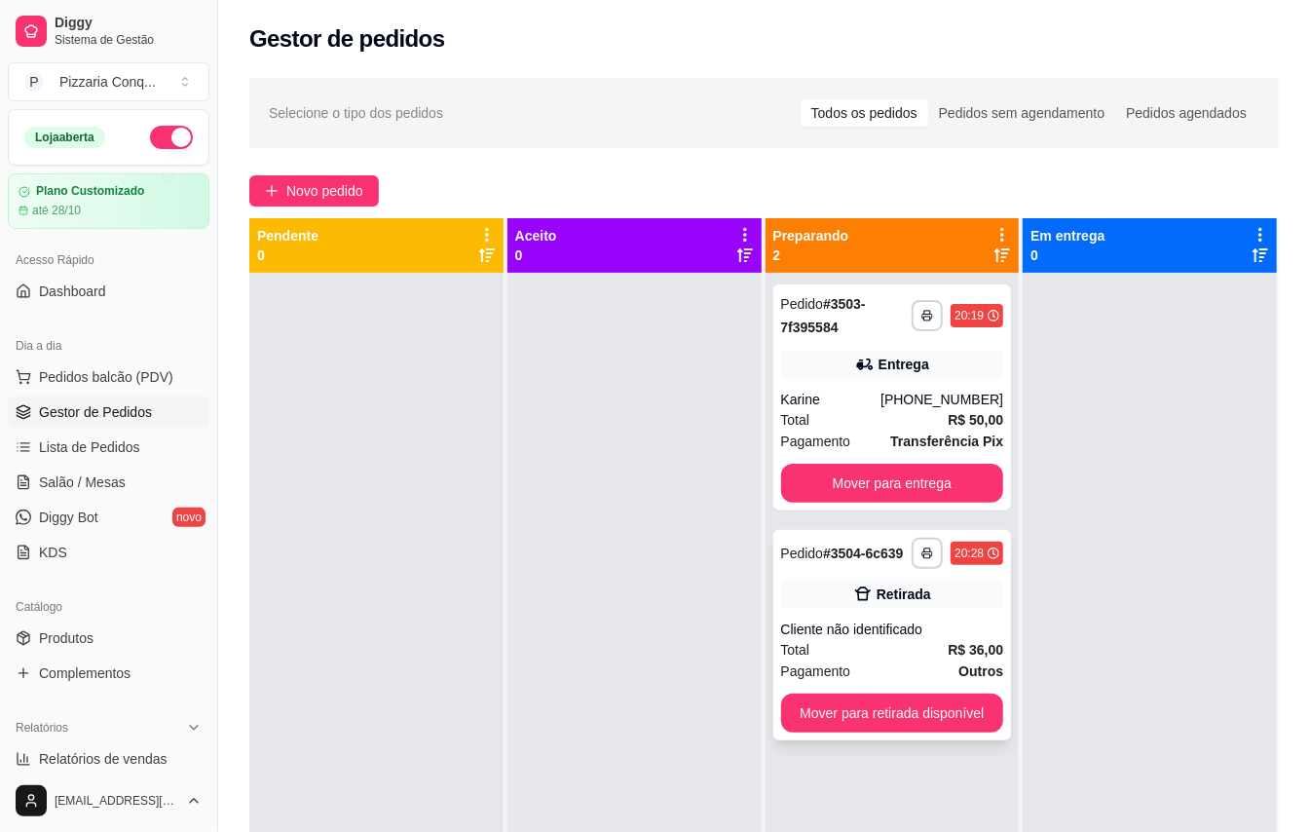
click at [975, 624] on div "Cliente não identificado" at bounding box center [892, 629] width 223 height 19
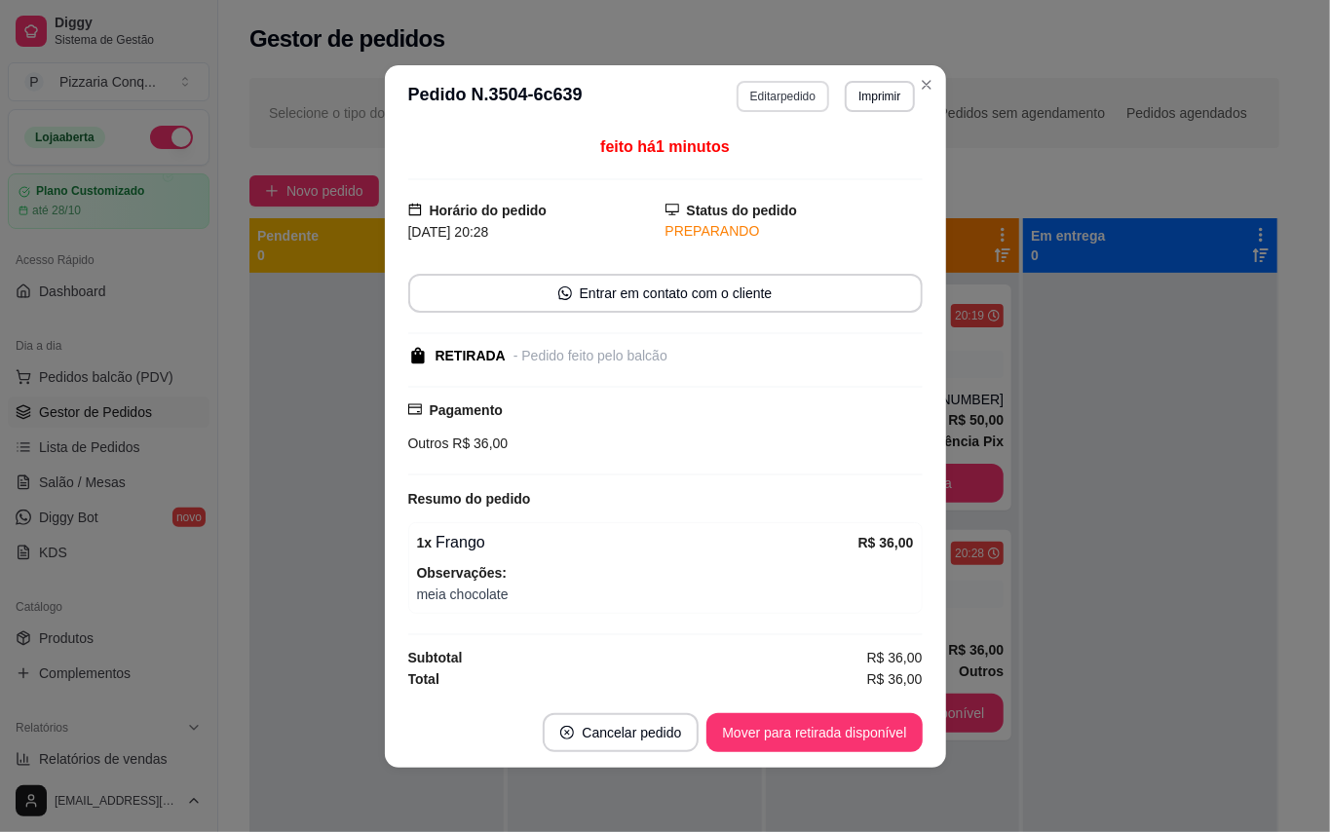
click at [811, 92] on button "Editar pedido" at bounding box center [783, 96] width 93 height 31
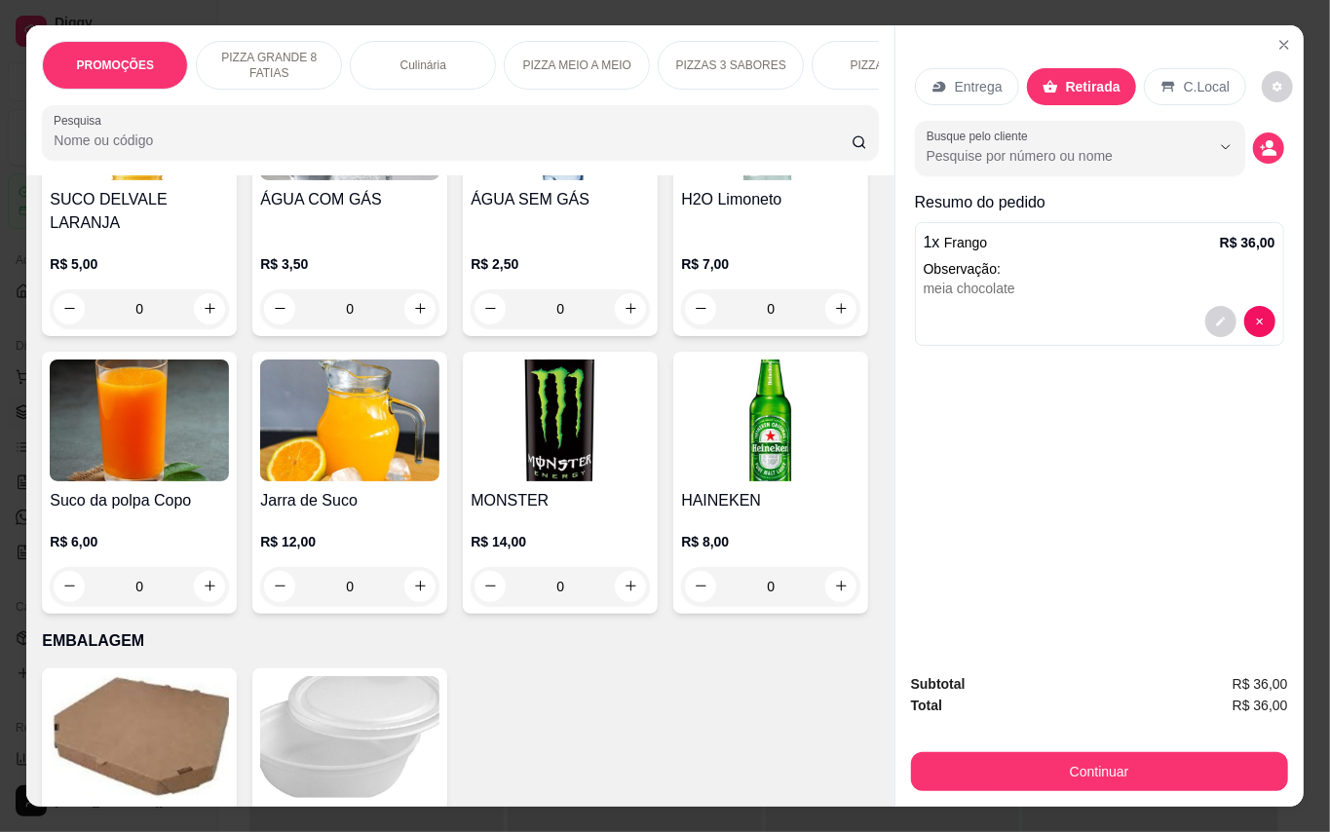
scroll to position [4546, 0]
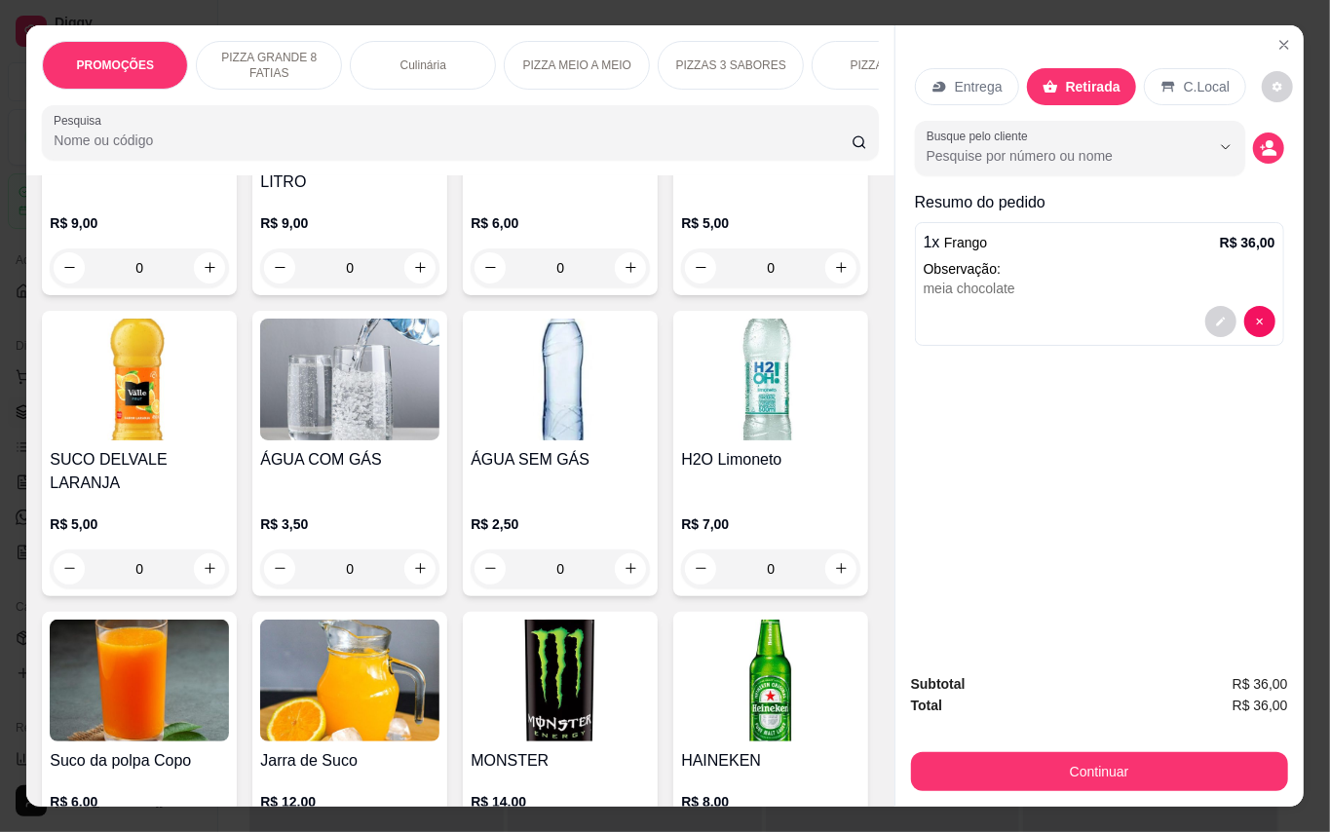
click at [229, 139] on img at bounding box center [139, 79] width 179 height 122
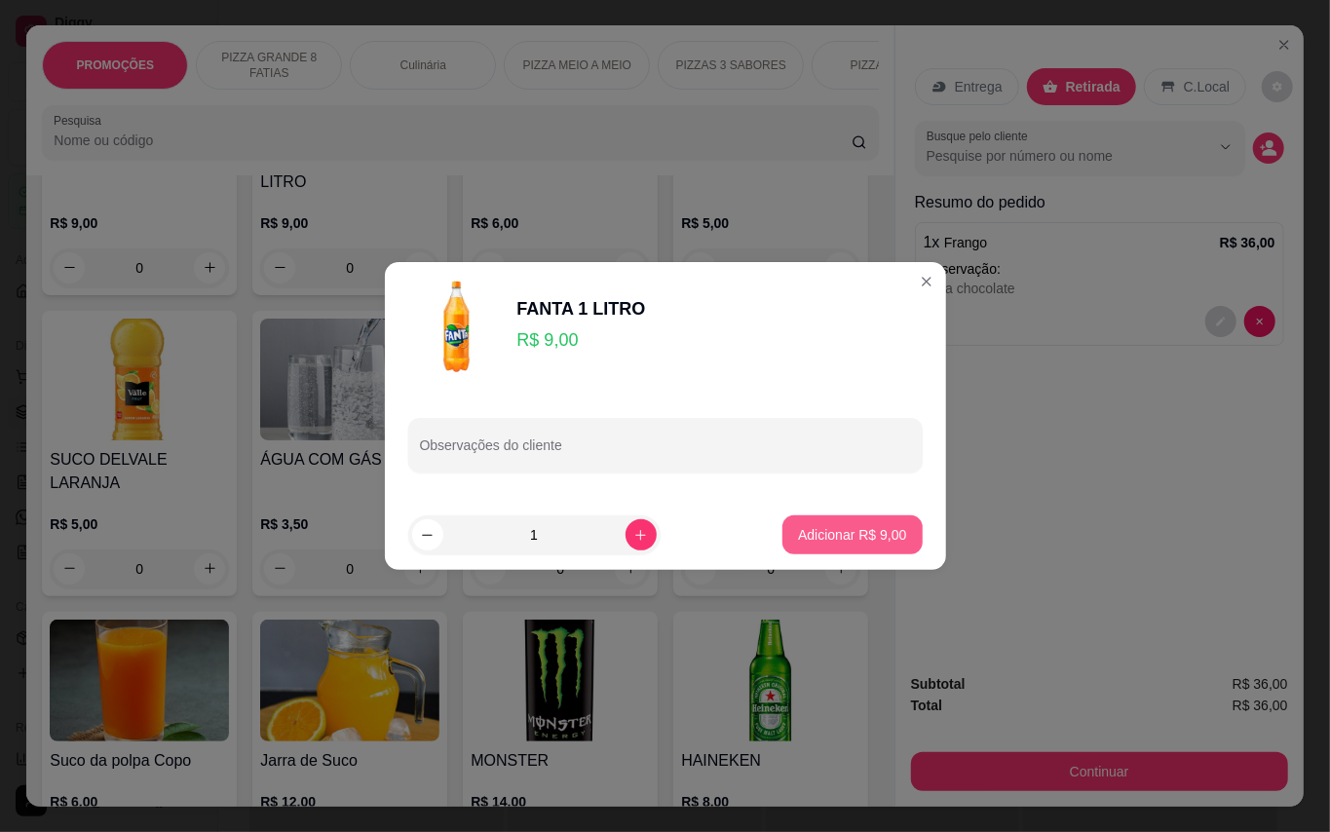
click at [887, 544] on button "Adicionar R$ 9,00" at bounding box center [851, 534] width 139 height 39
type input "1"
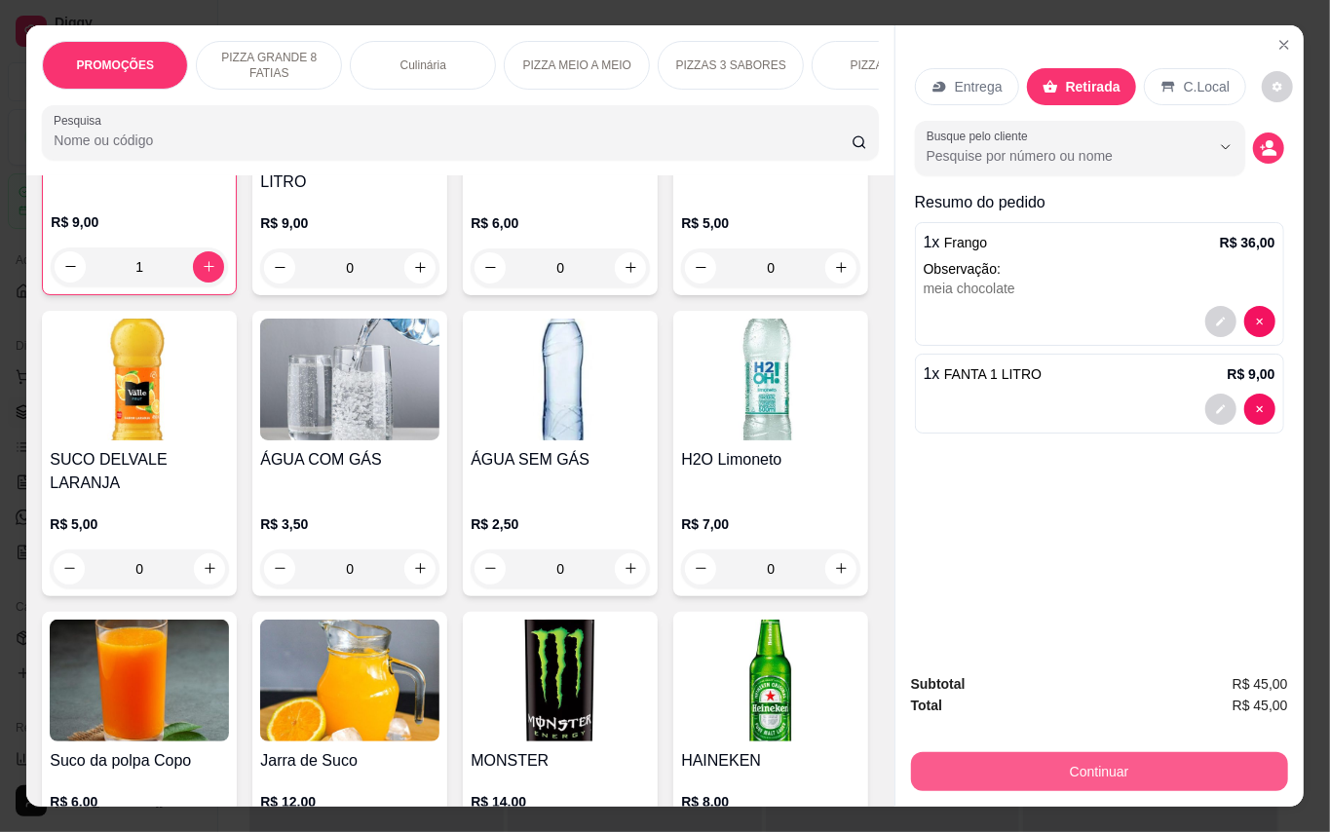
click at [1178, 752] on button "Continuar" at bounding box center [1099, 771] width 377 height 39
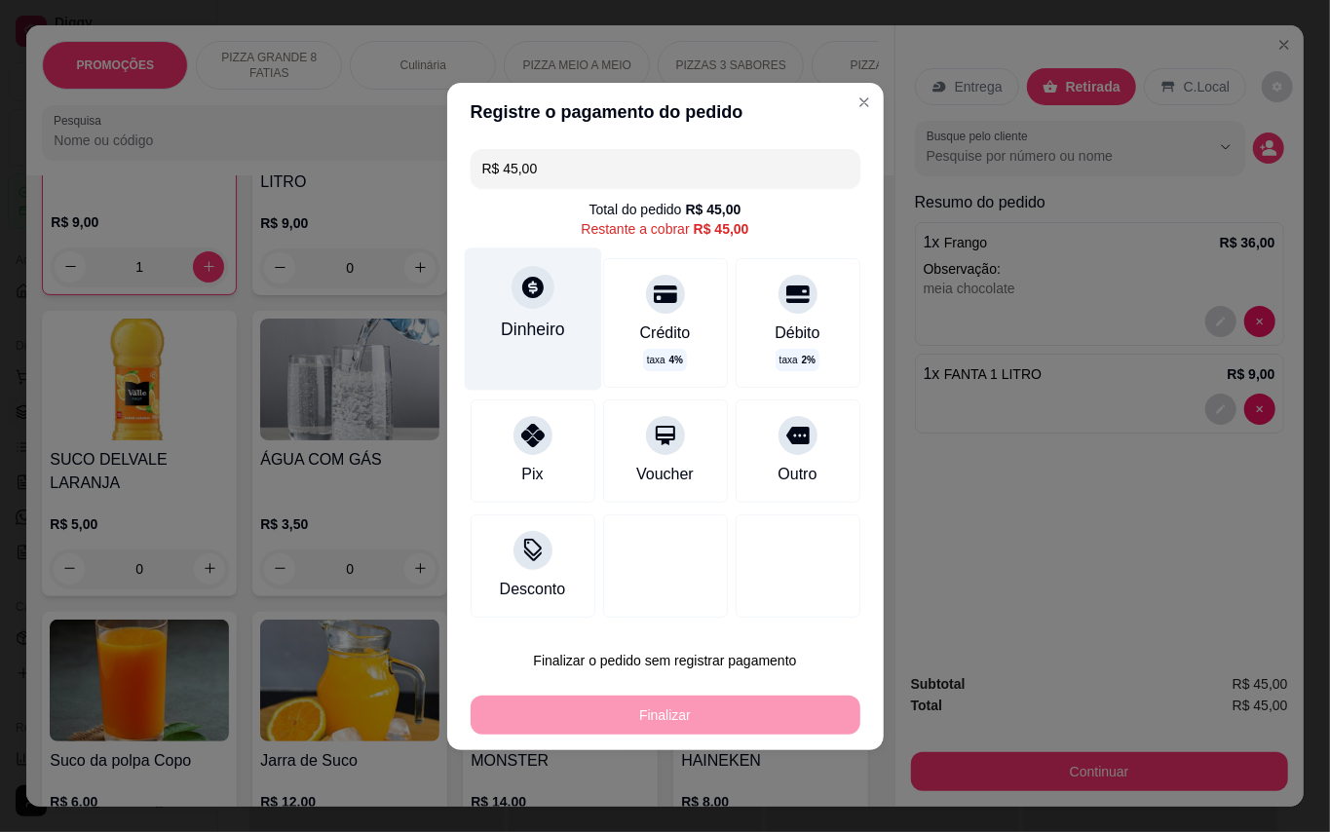
click at [512, 304] on div "Dinheiro" at bounding box center [532, 318] width 137 height 142
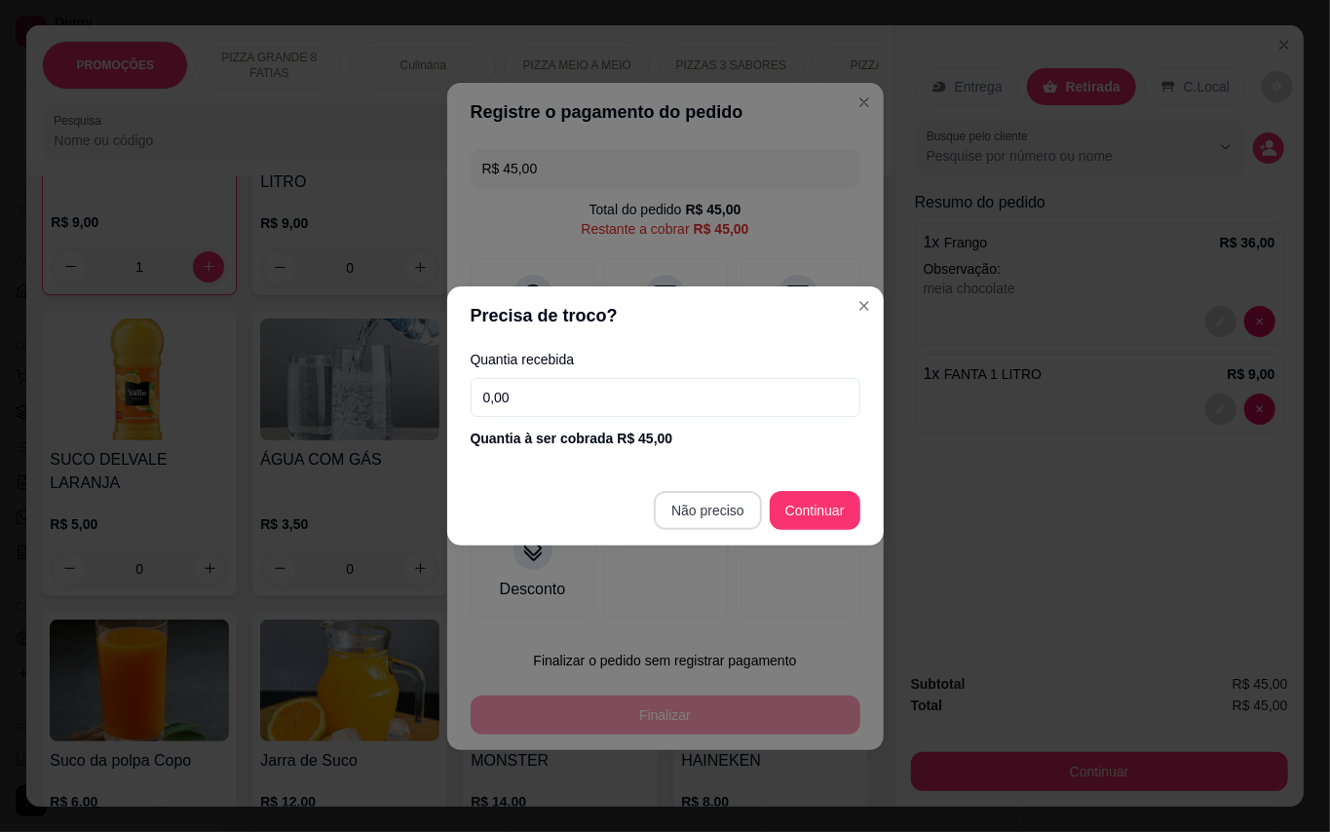
type input "R$ 0,00"
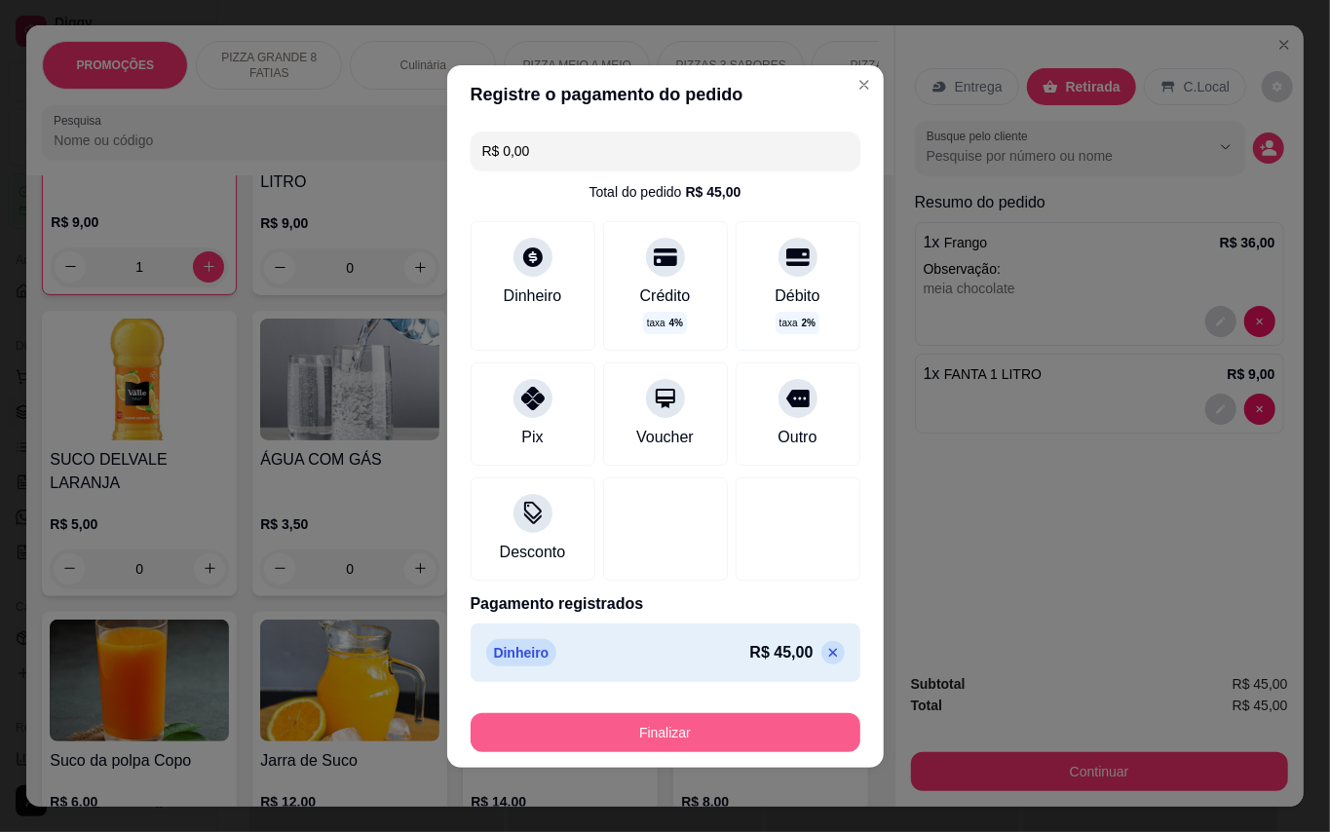
click at [776, 735] on button "Finalizar" at bounding box center [666, 732] width 390 height 39
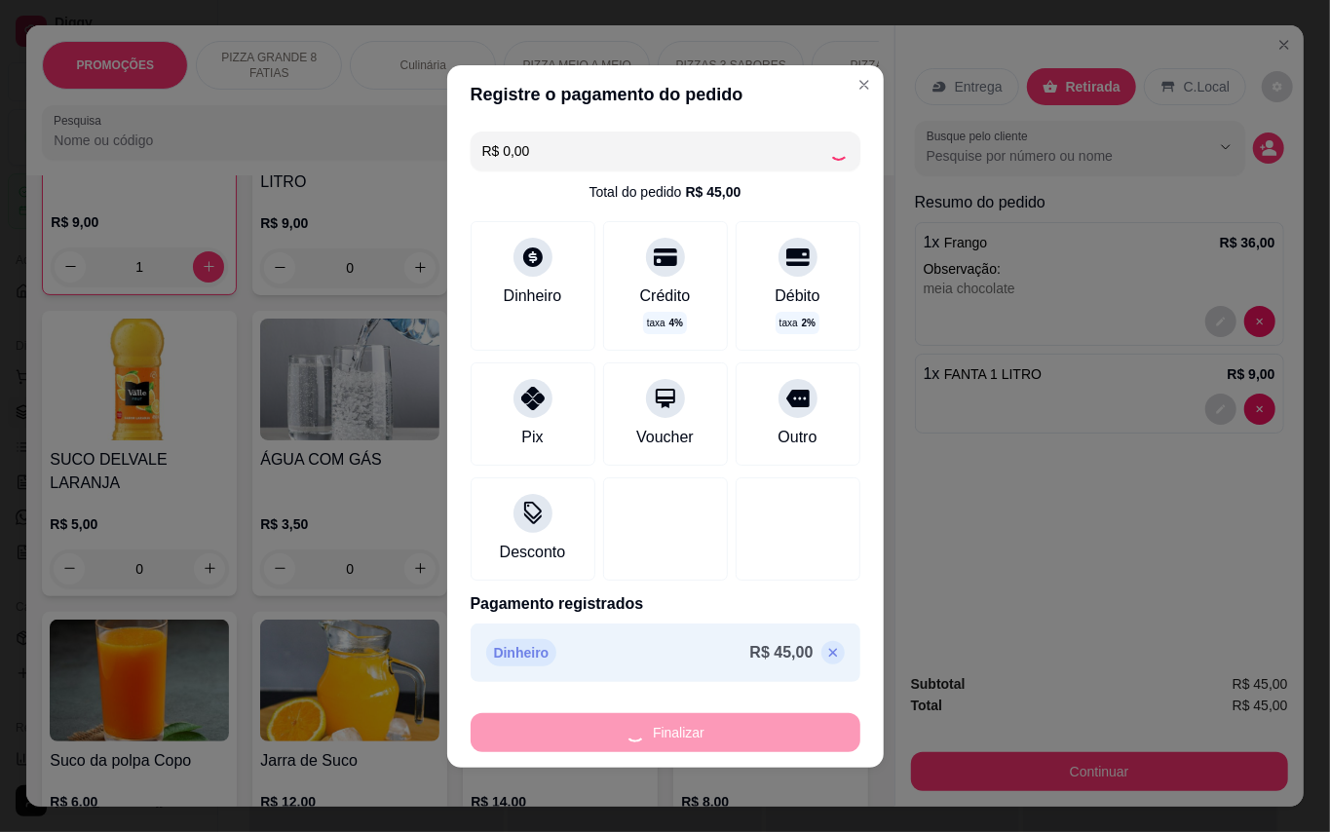
type input "0"
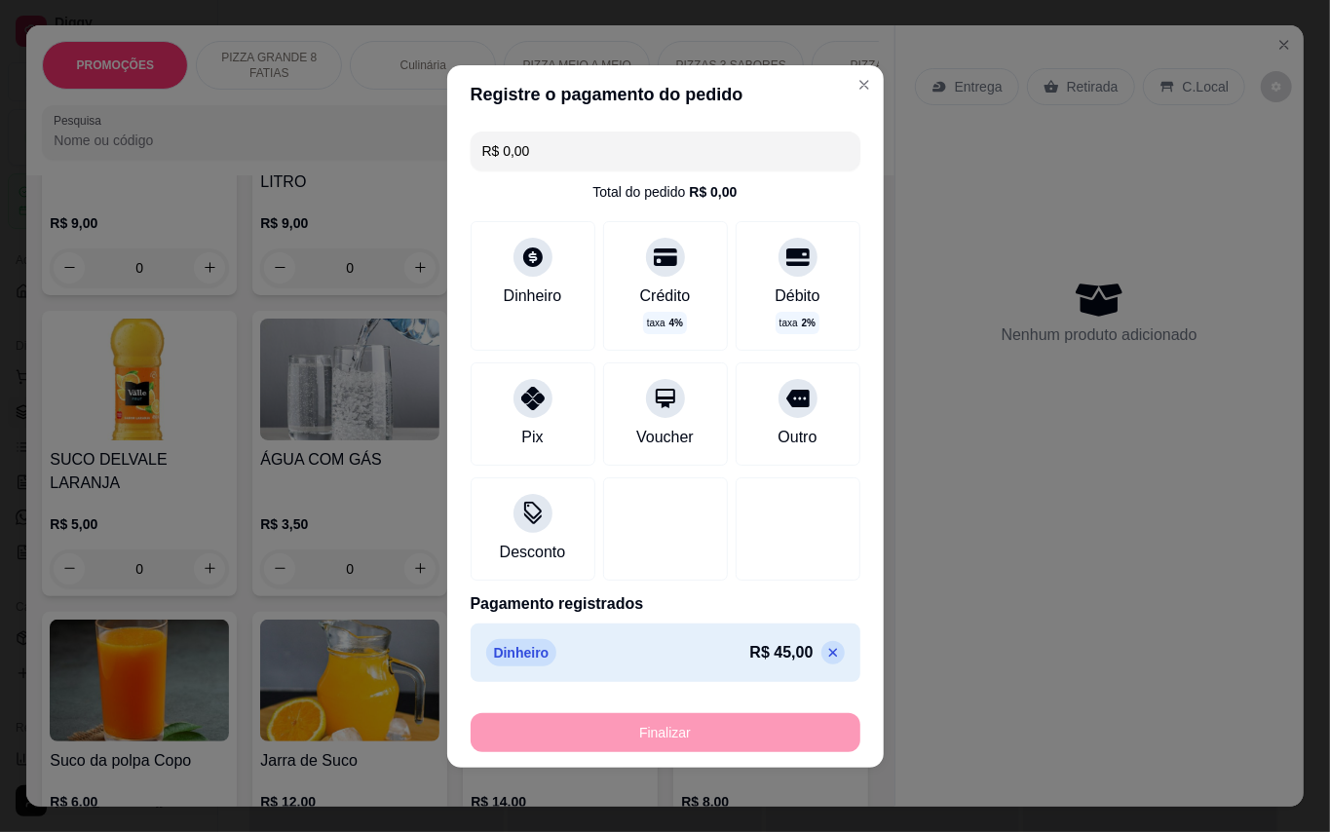
type input "-R$ 45,00"
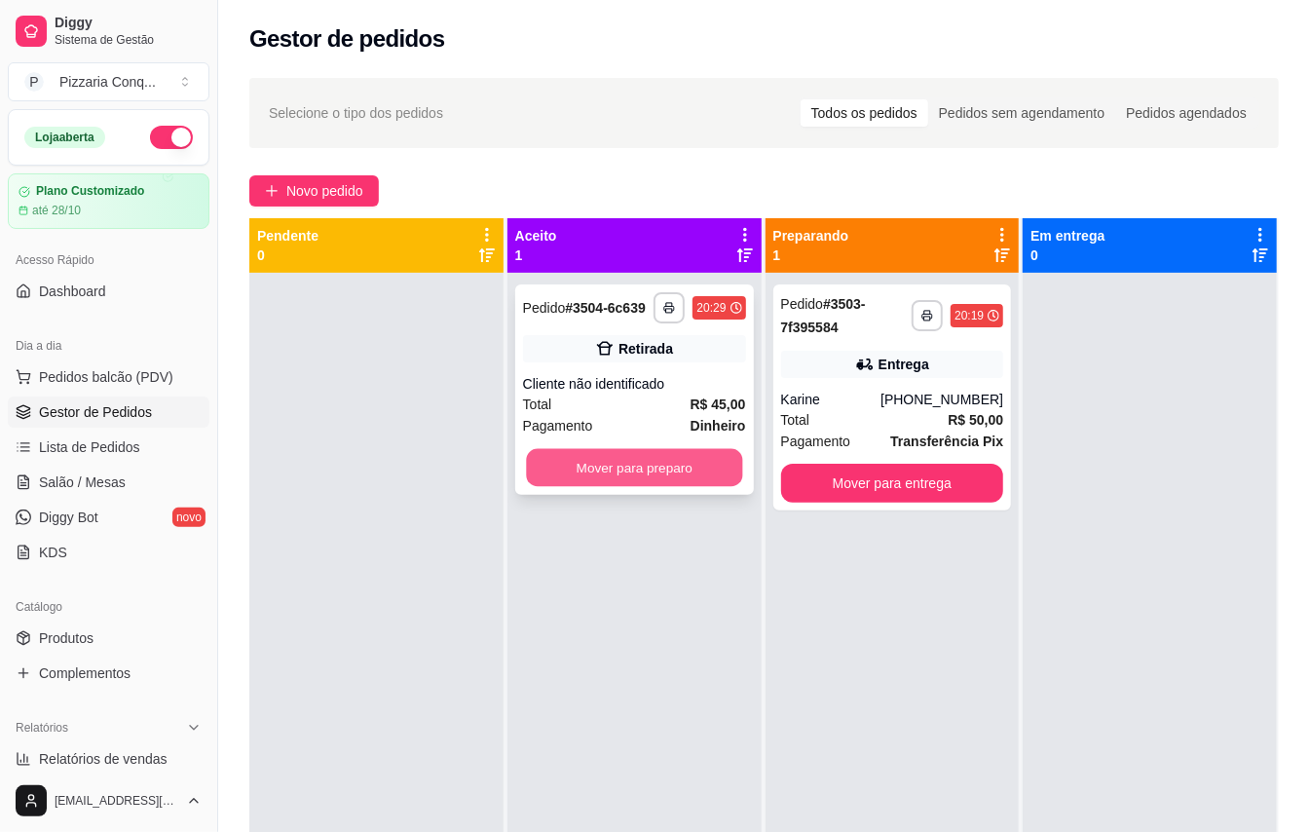
click at [679, 484] on button "Mover para preparo" at bounding box center [634, 468] width 216 height 38
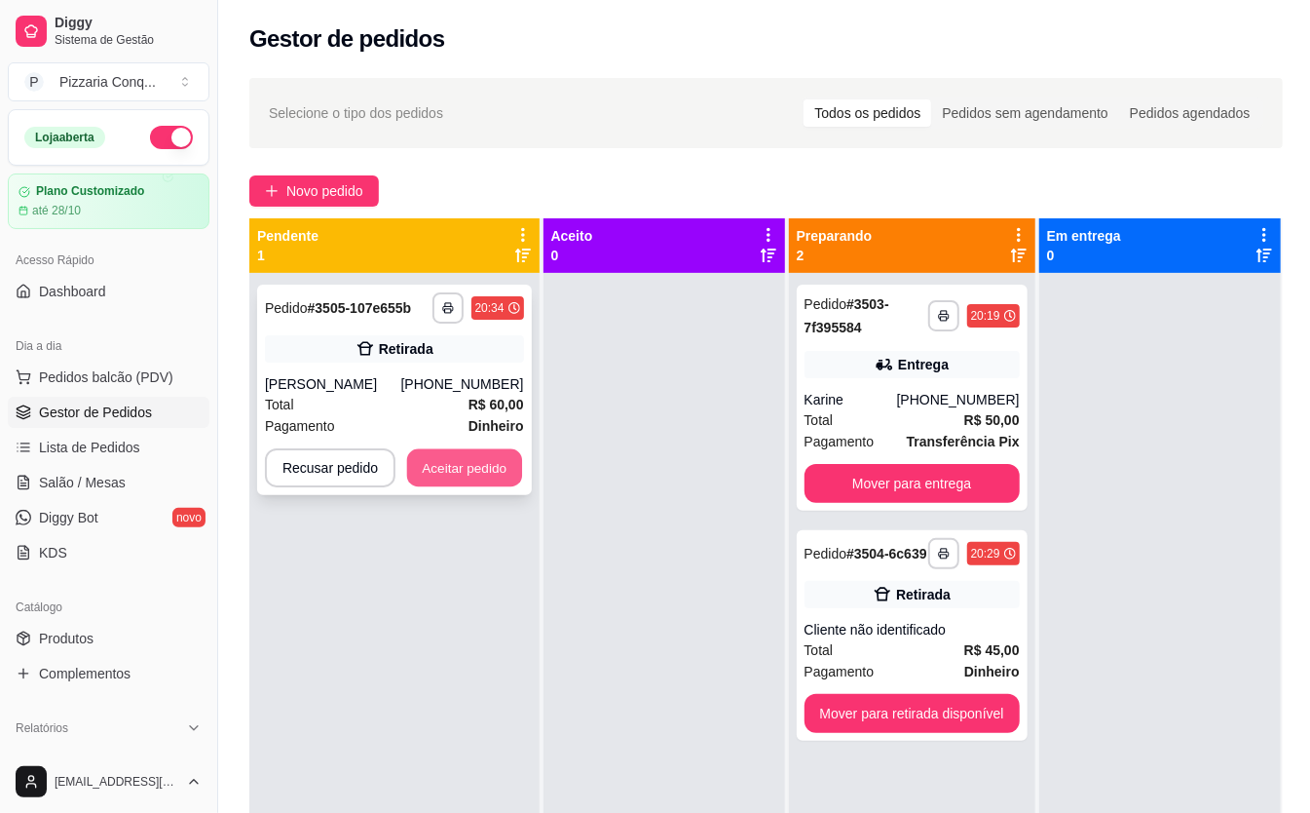
click at [454, 473] on button "Aceitar pedido" at bounding box center [464, 468] width 115 height 38
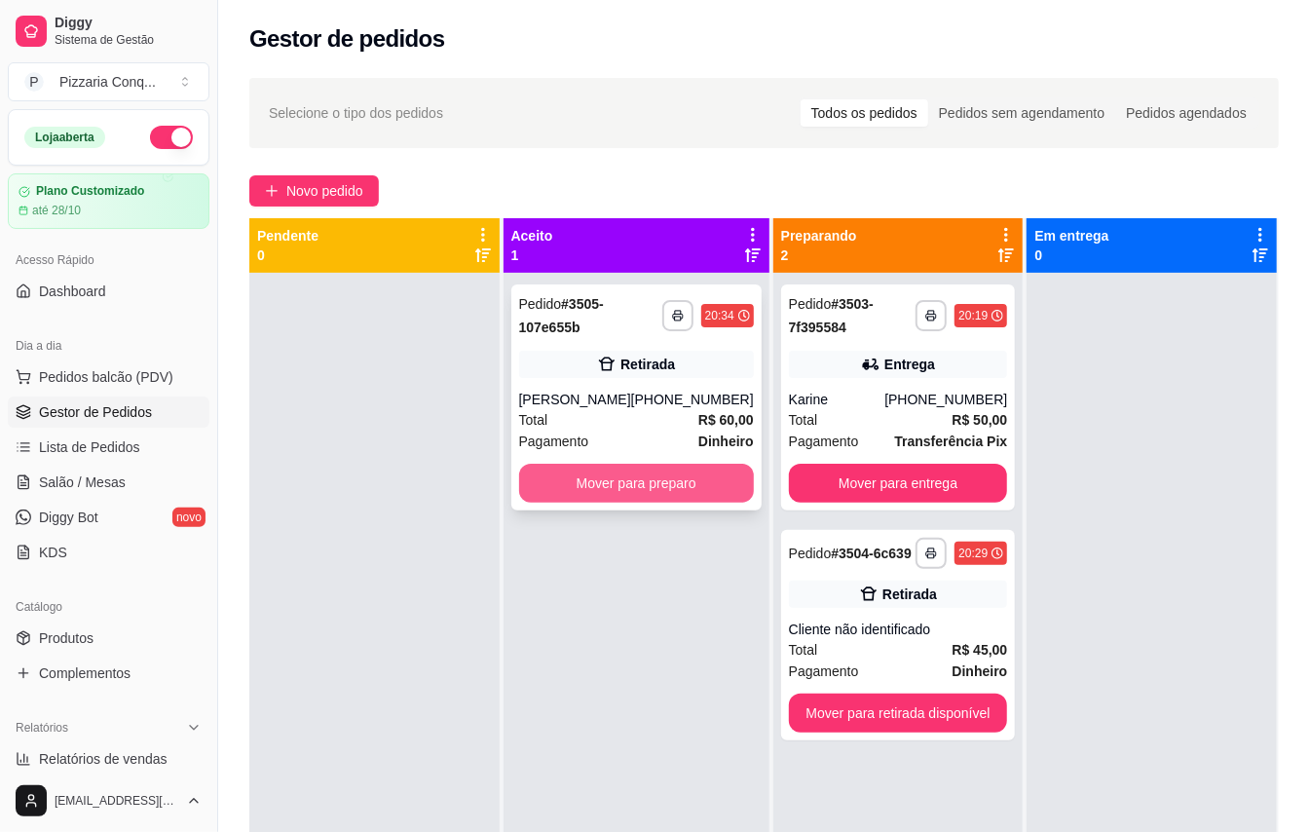
click at [573, 489] on button "Mover para preparo" at bounding box center [636, 483] width 235 height 39
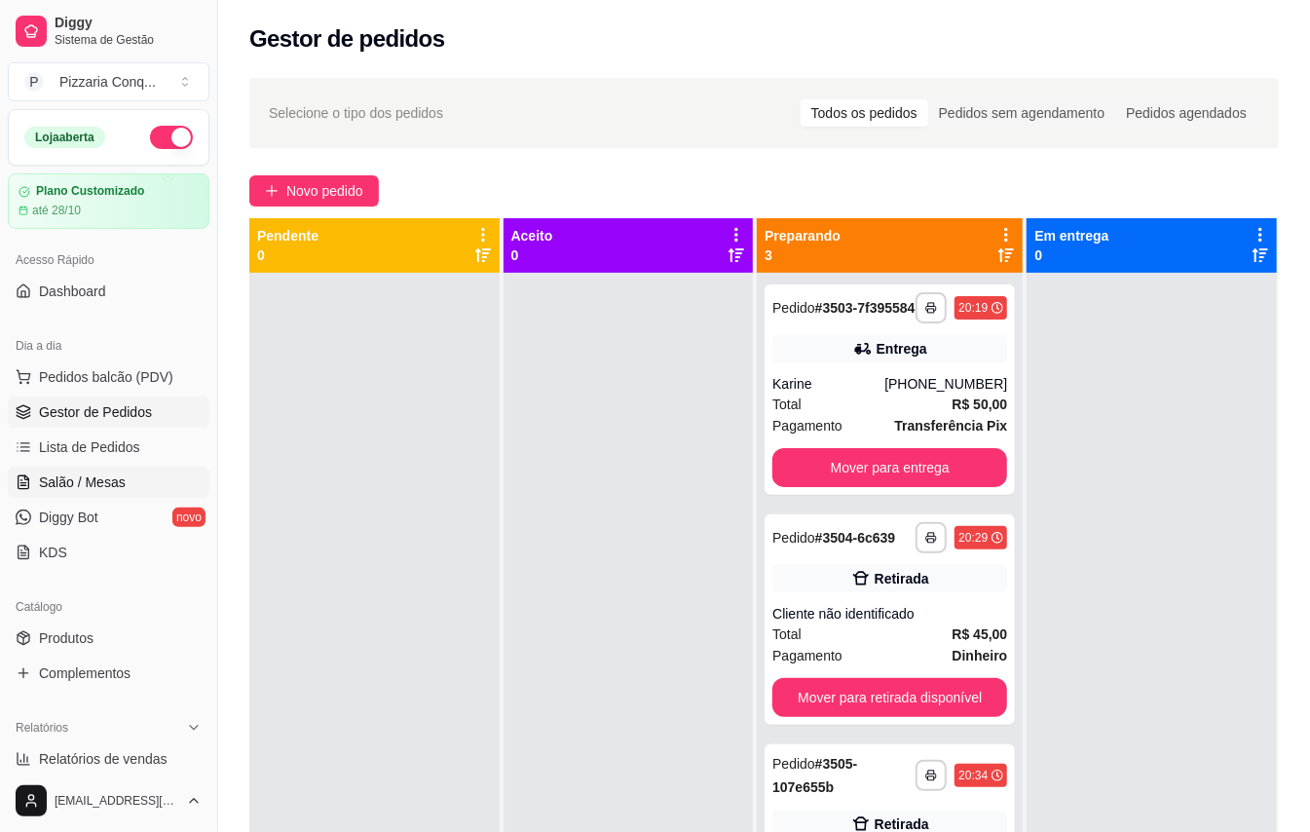
click at [142, 489] on link "Salão / Mesas" at bounding box center [109, 482] width 202 height 31
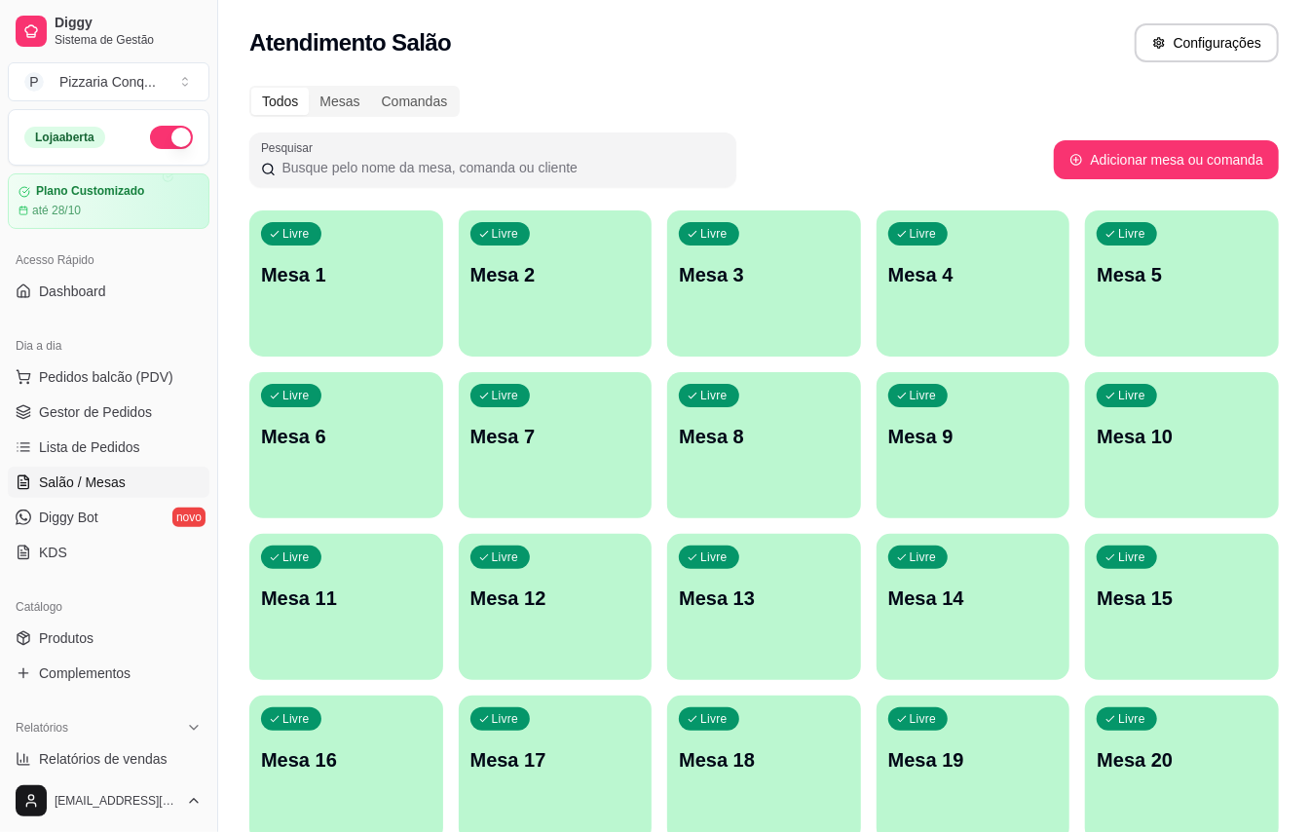
click at [761, 593] on p "Mesa 13" at bounding box center [764, 598] width 170 height 27
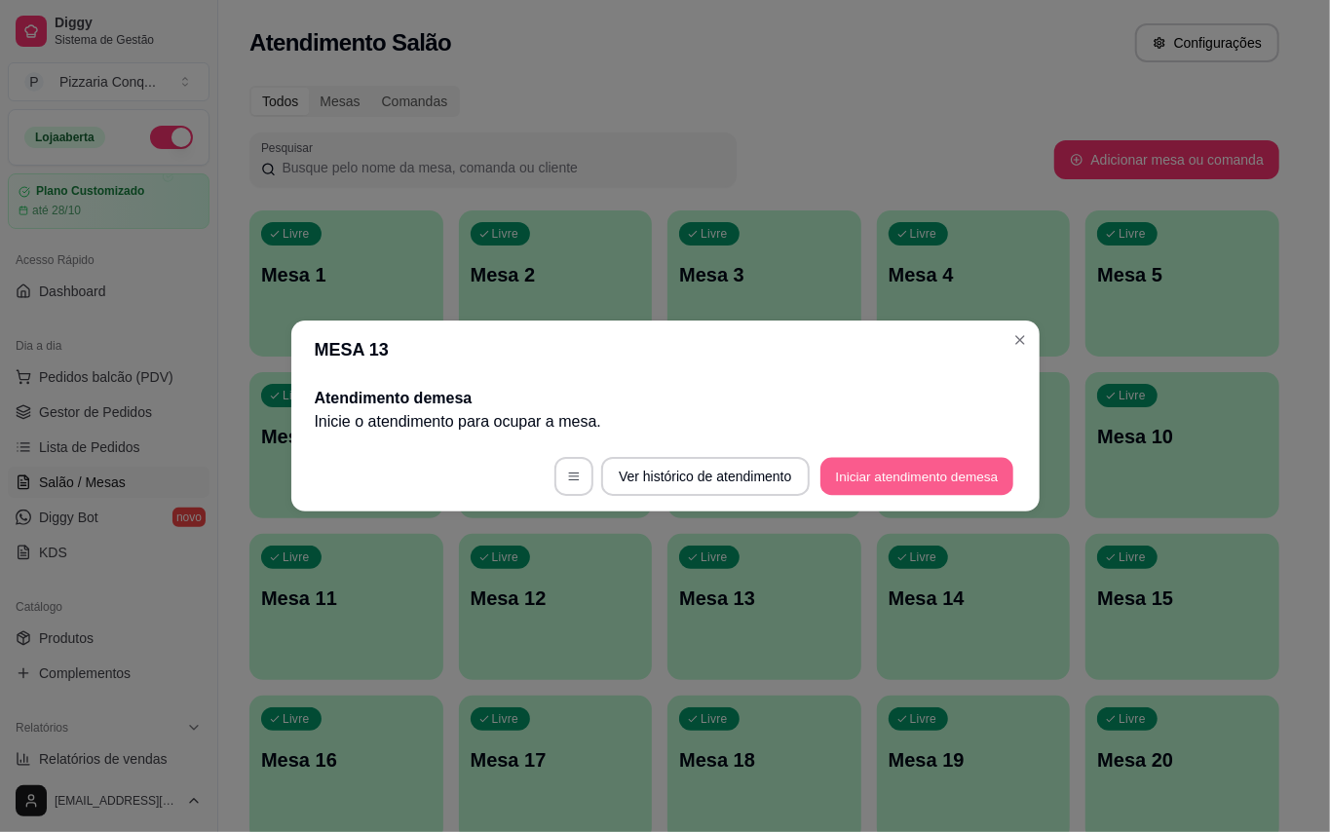
click at [936, 488] on button "Iniciar atendimento de mesa" at bounding box center [916, 477] width 193 height 38
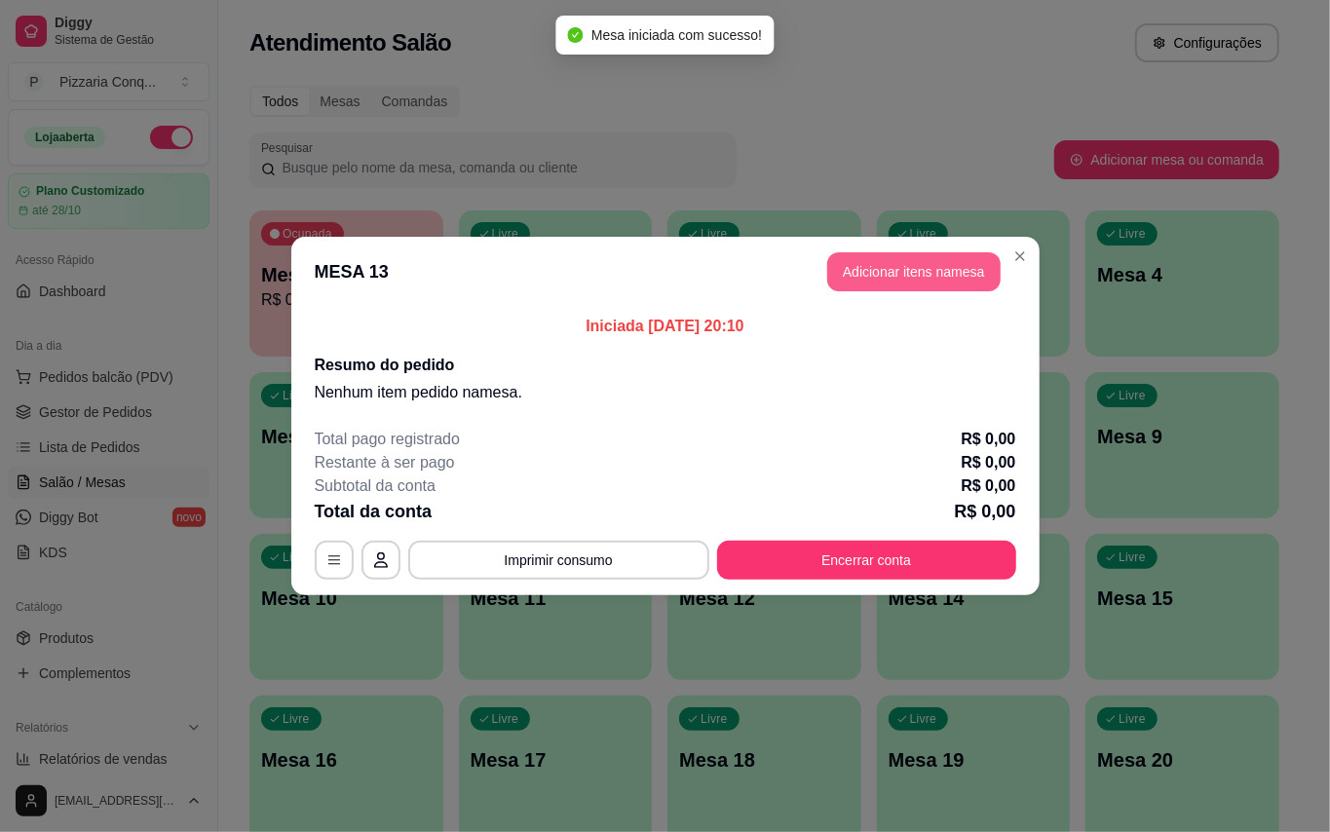
click at [901, 273] on button "Adicionar itens na mesa" at bounding box center [913, 271] width 173 height 39
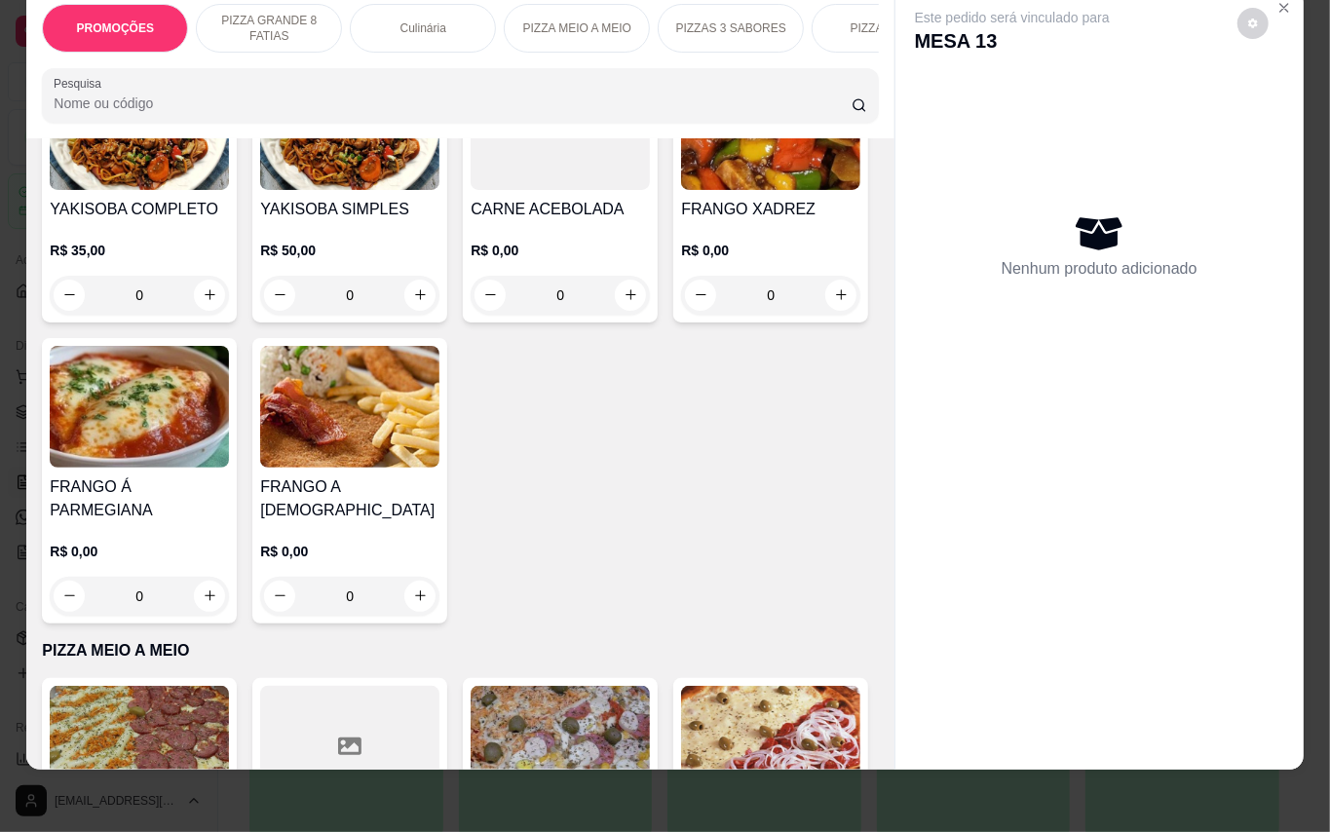
scroll to position [2208, 0]
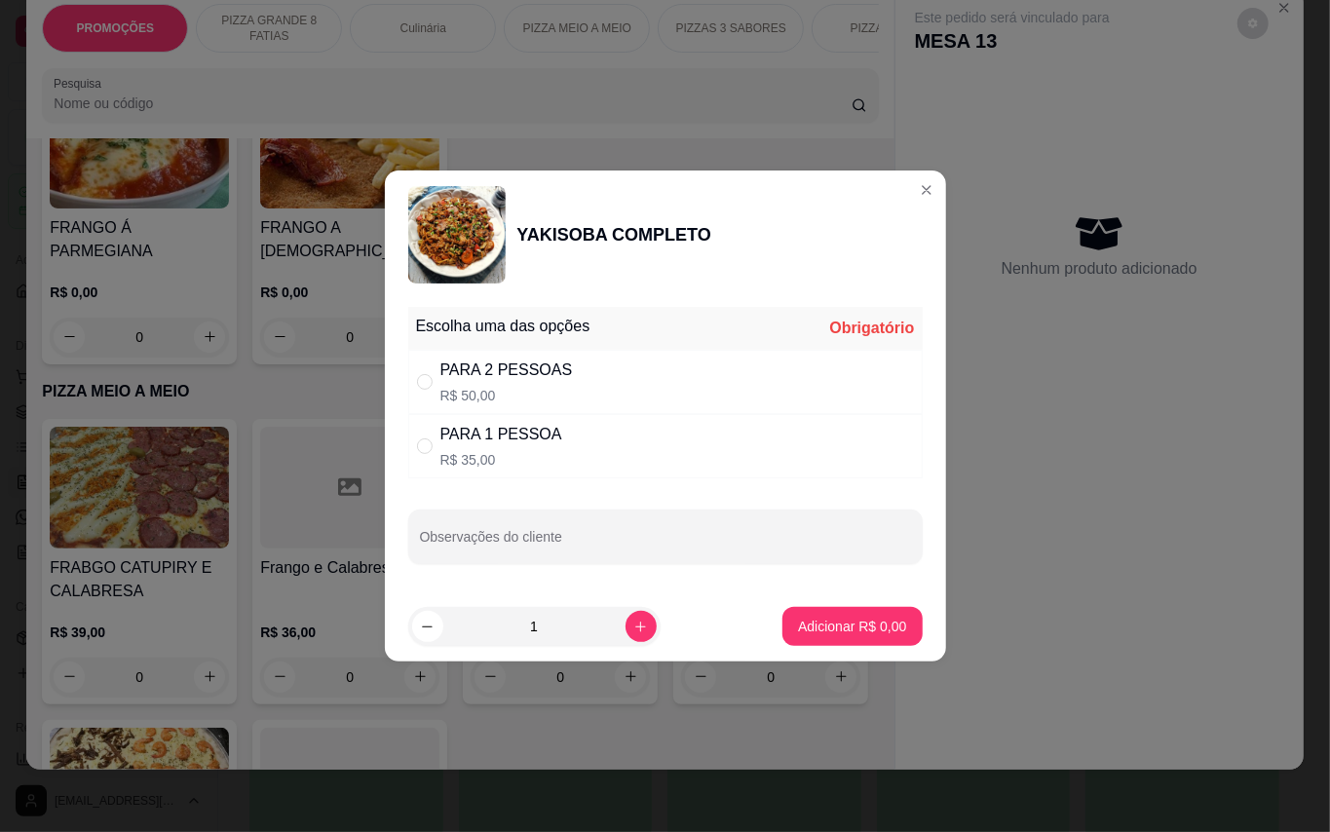
click at [540, 386] on p "R$ 50,00" at bounding box center [506, 395] width 132 height 19
radio input "true"
click at [882, 613] on button "Adicionar R$ 50,00" at bounding box center [848, 626] width 147 height 39
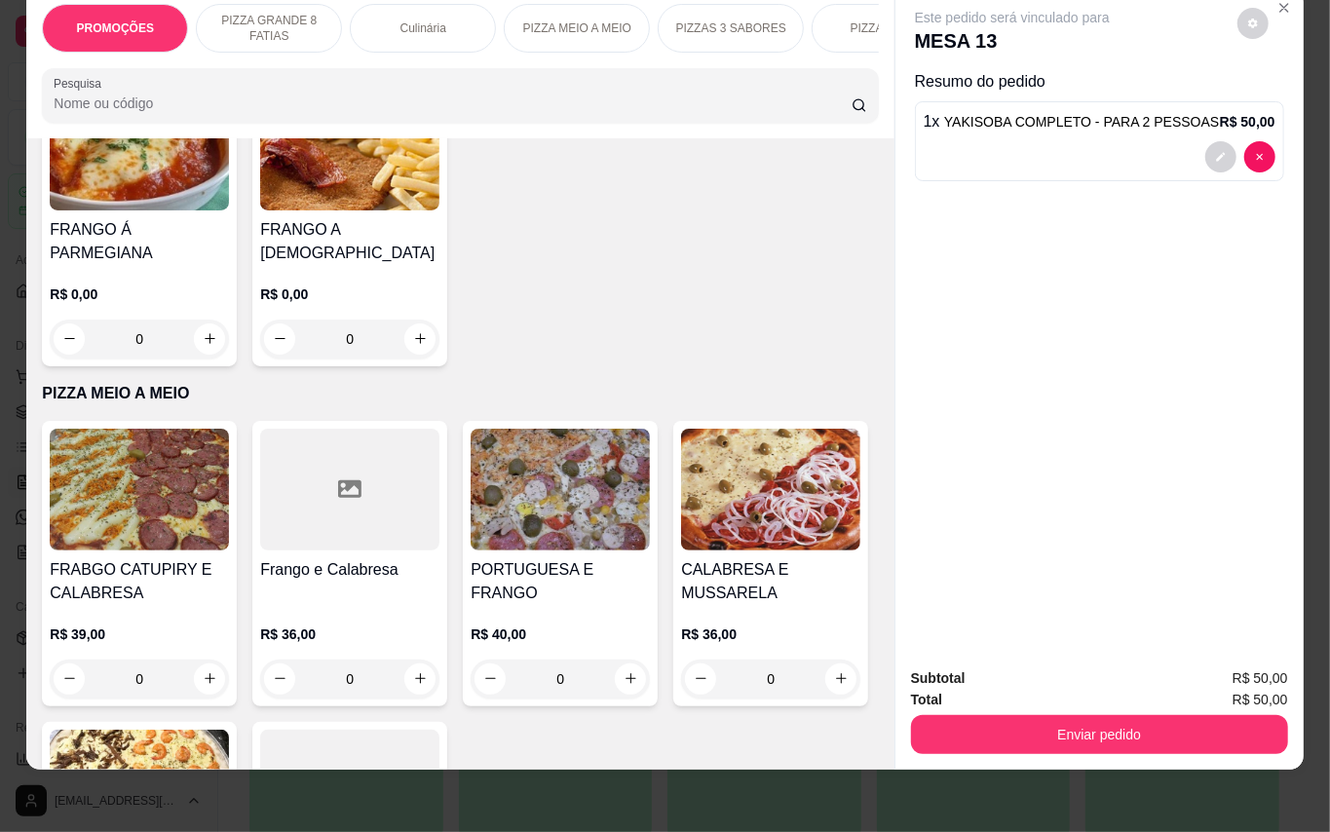
type input "1"
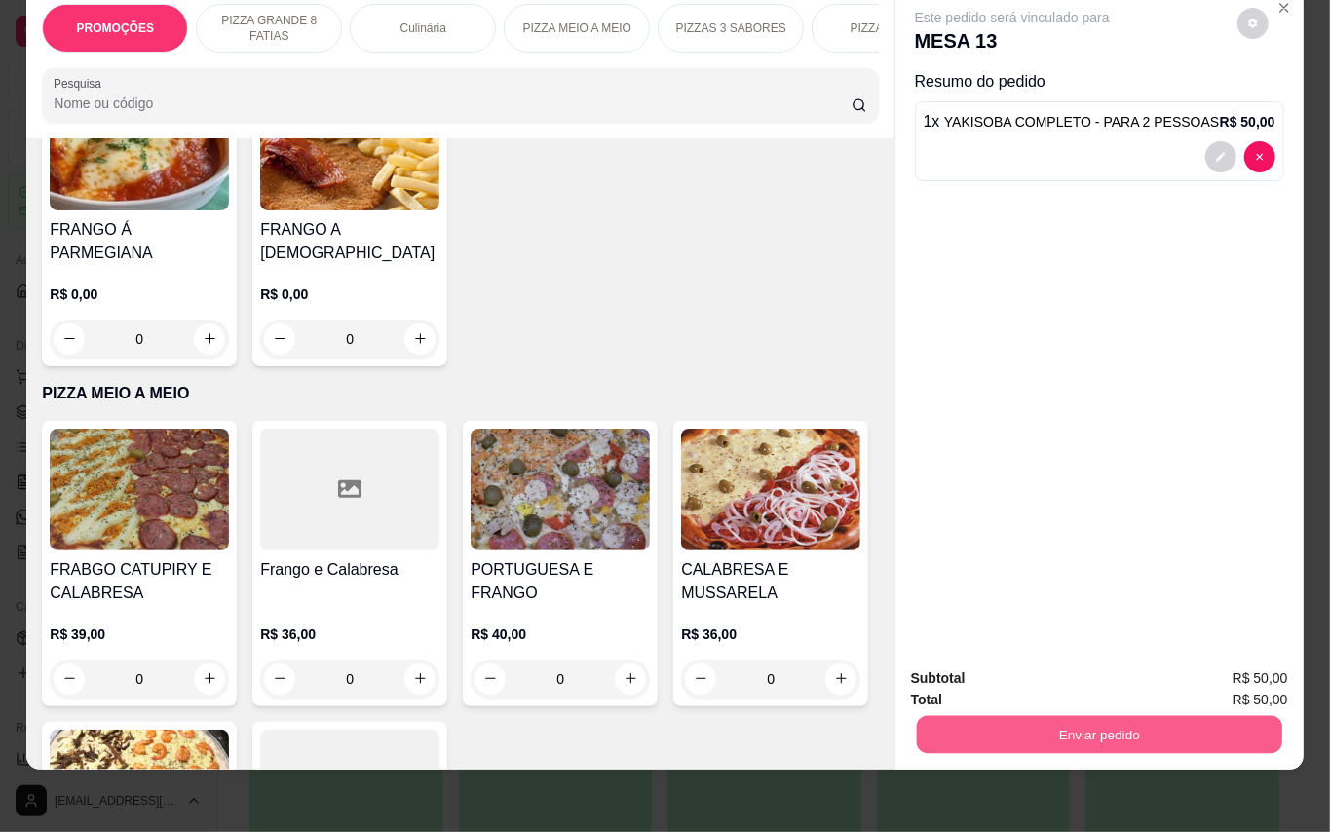
click at [1183, 716] on button "Enviar pedido" at bounding box center [1098, 735] width 365 height 38
click at [1233, 664] on button "Enviar pedido" at bounding box center [1235, 668] width 110 height 37
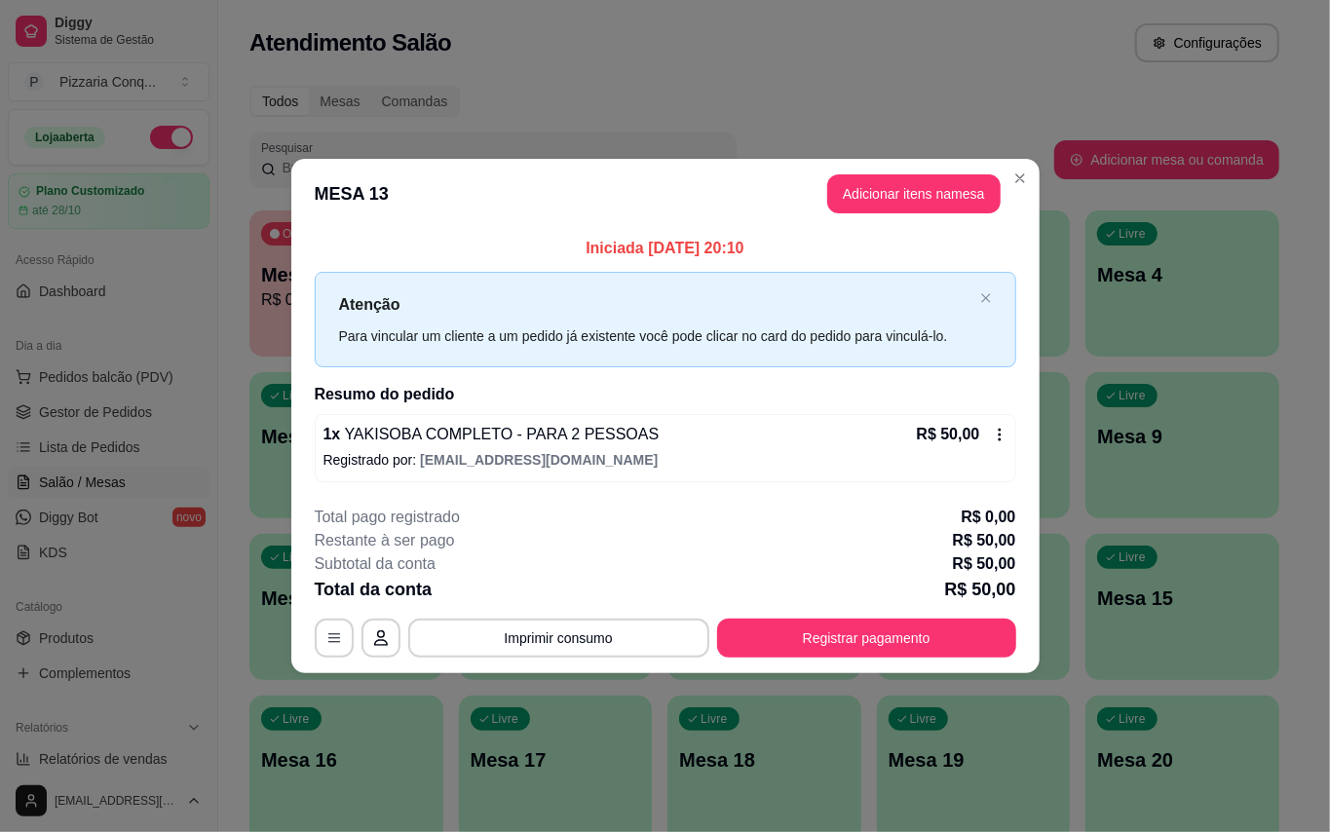
click at [1017, 184] on header "MESA 13 Adicionar itens na mesa" at bounding box center [665, 194] width 748 height 70
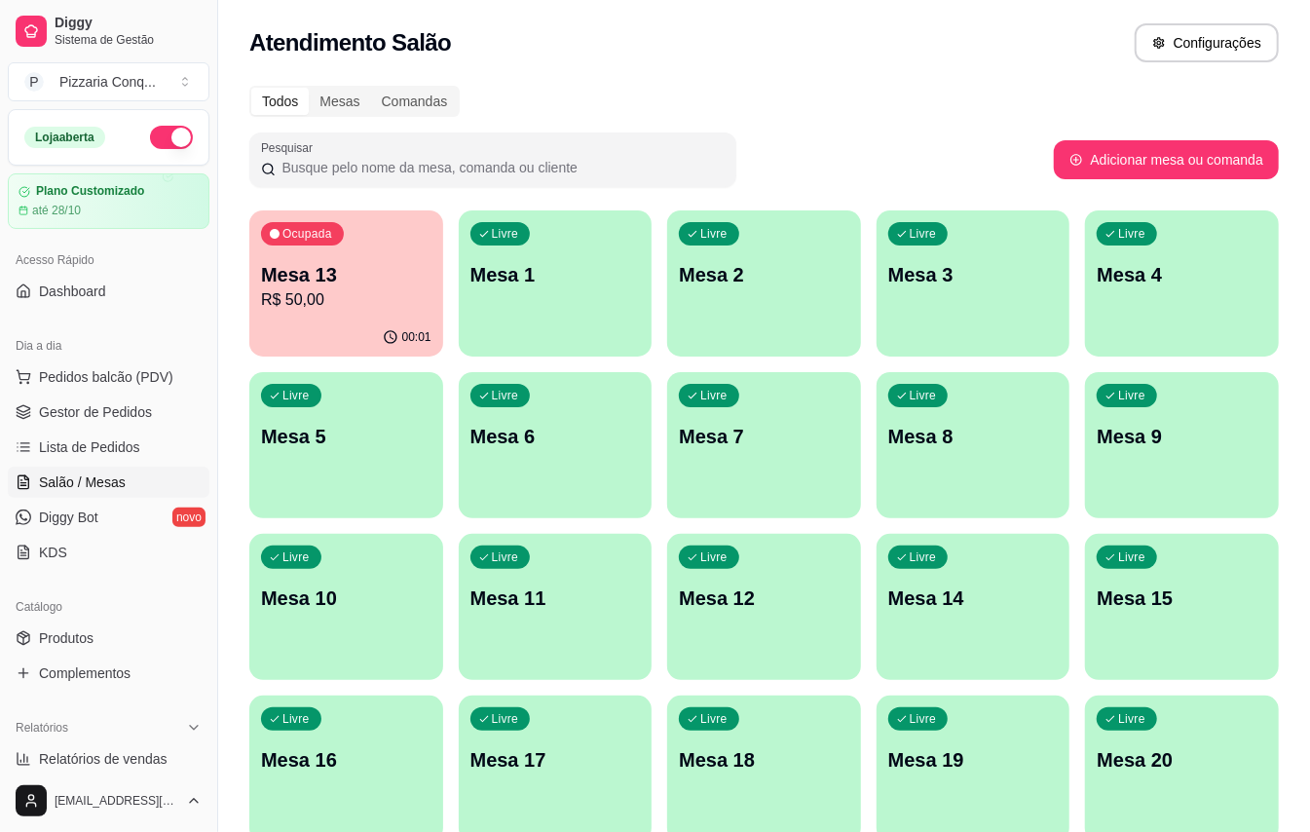
click at [351, 304] on p "R$ 50,00" at bounding box center [346, 299] width 170 height 23
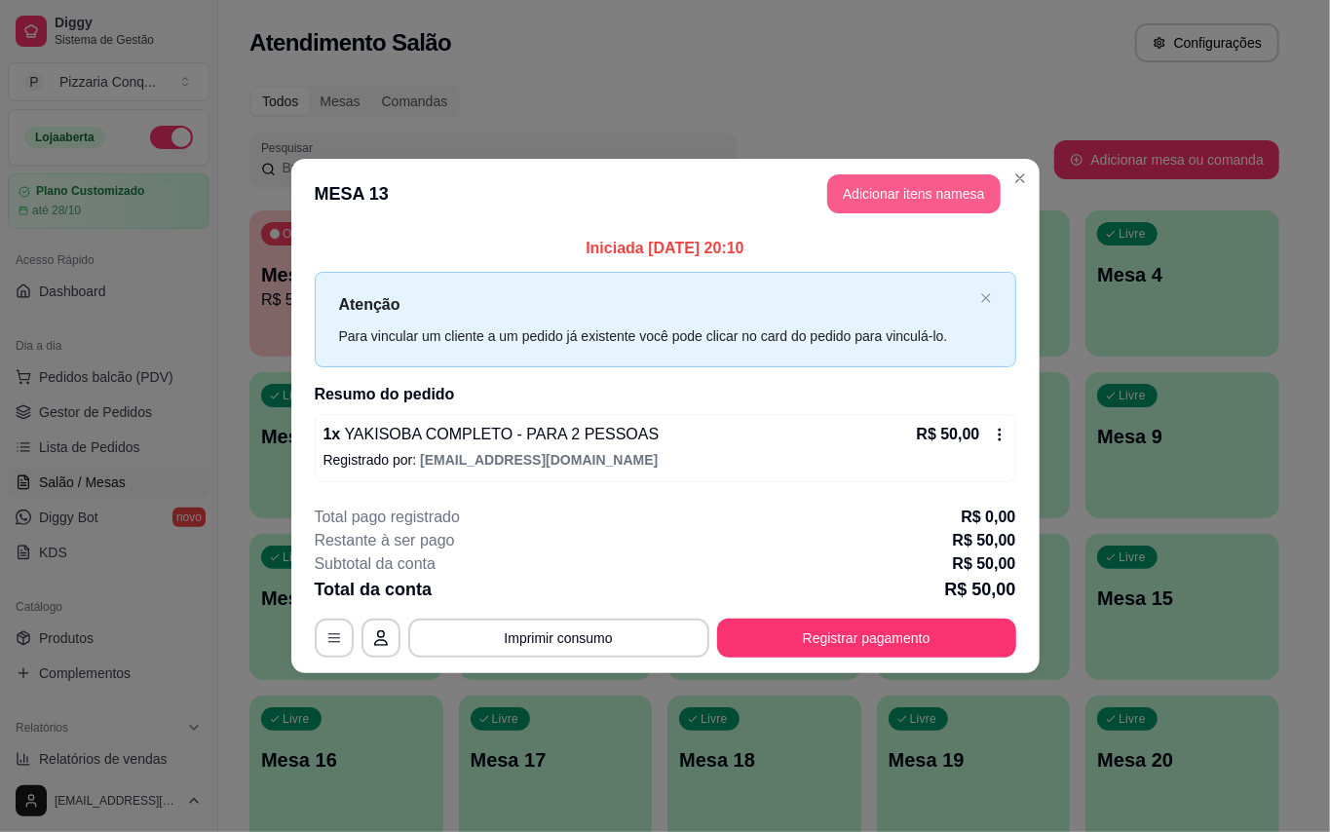
click at [928, 184] on button "Adicionar itens na mesa" at bounding box center [913, 193] width 173 height 39
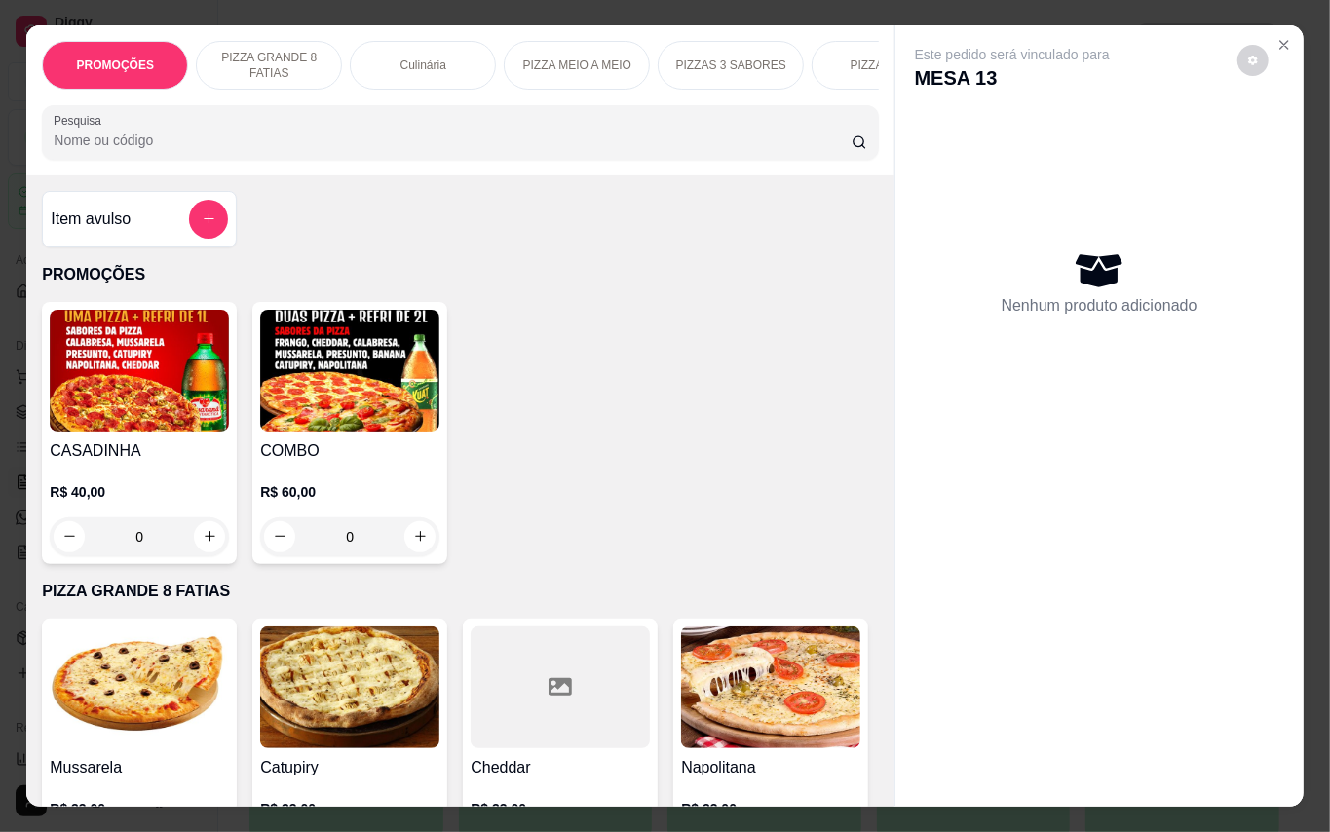
click at [126, 430] on img at bounding box center [139, 371] width 179 height 122
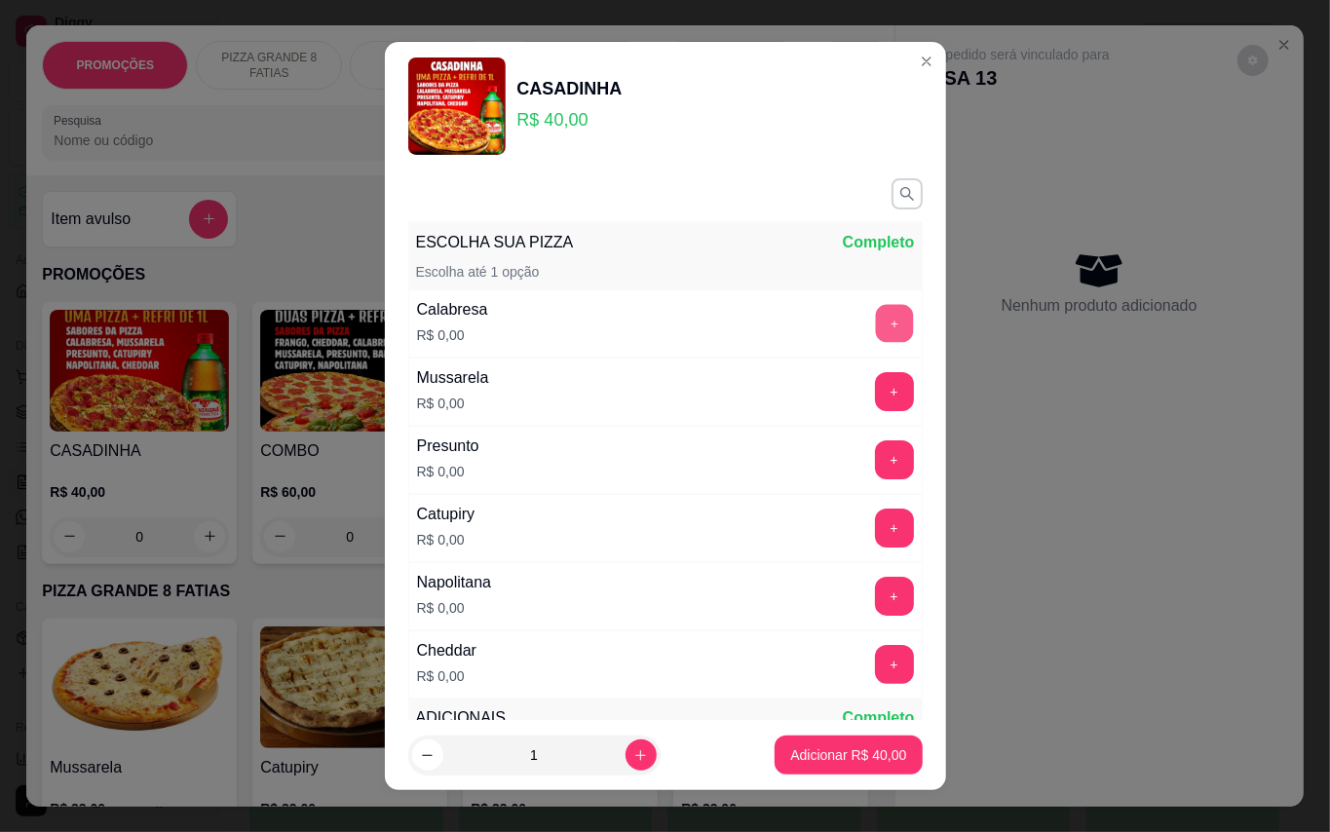
click at [875, 318] on button "+" at bounding box center [894, 323] width 38 height 38
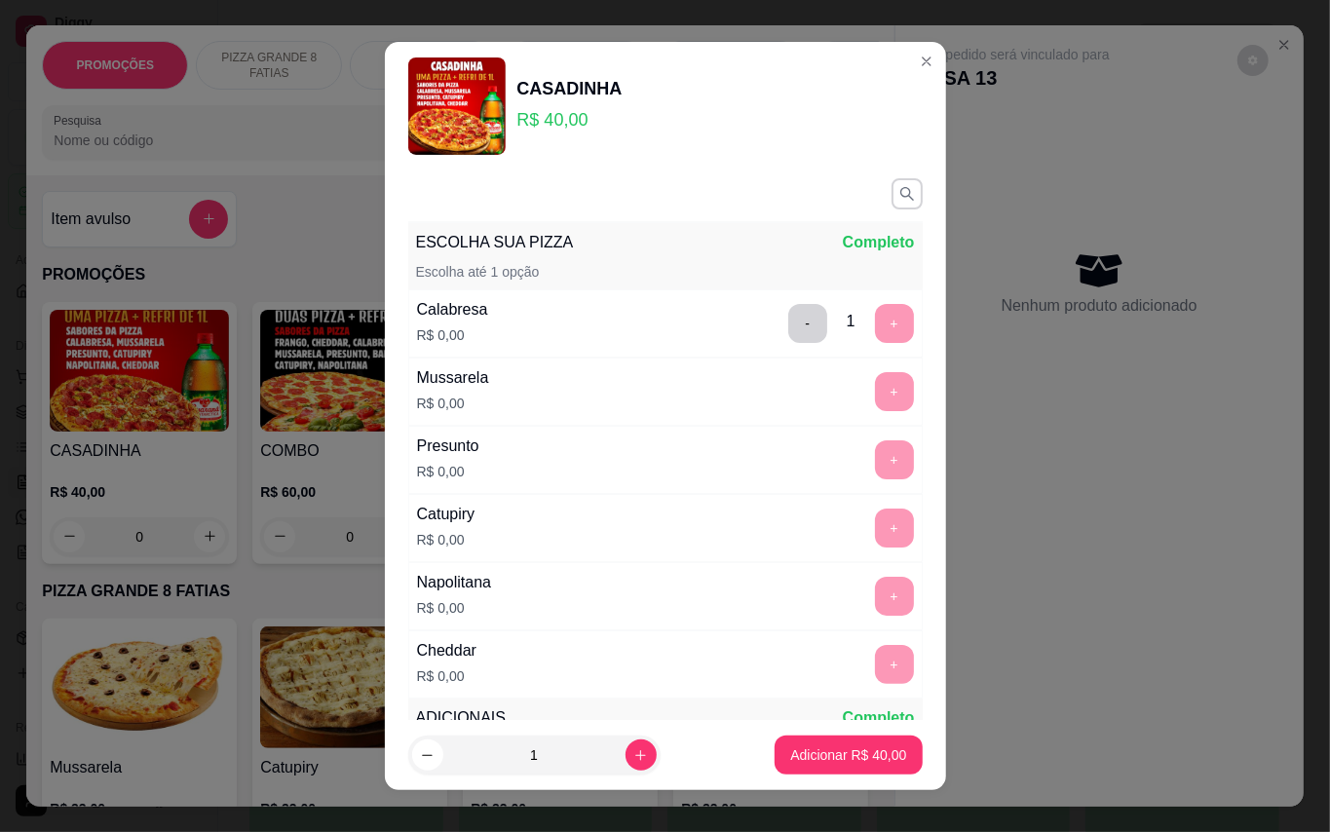
scroll to position [20, 0]
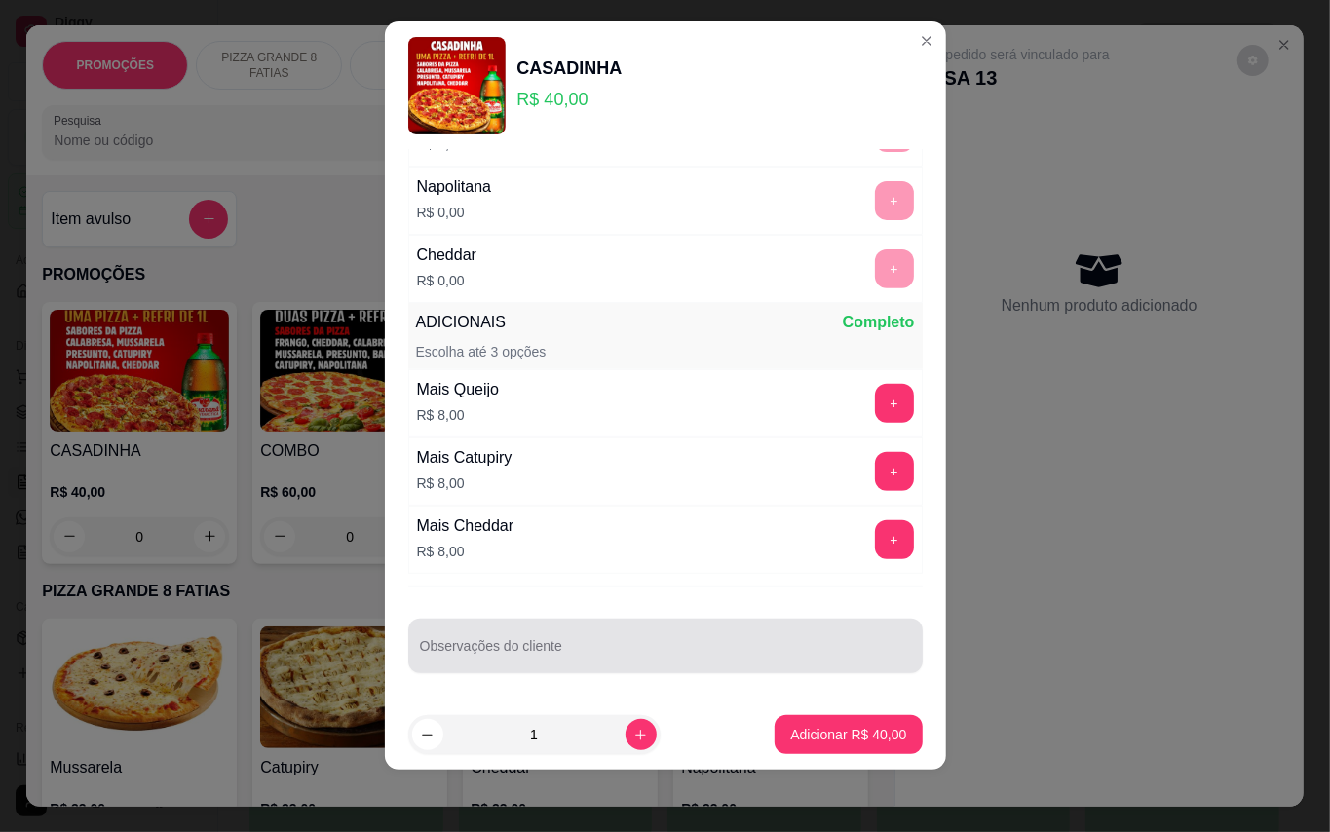
click at [659, 637] on div at bounding box center [665, 645] width 491 height 39
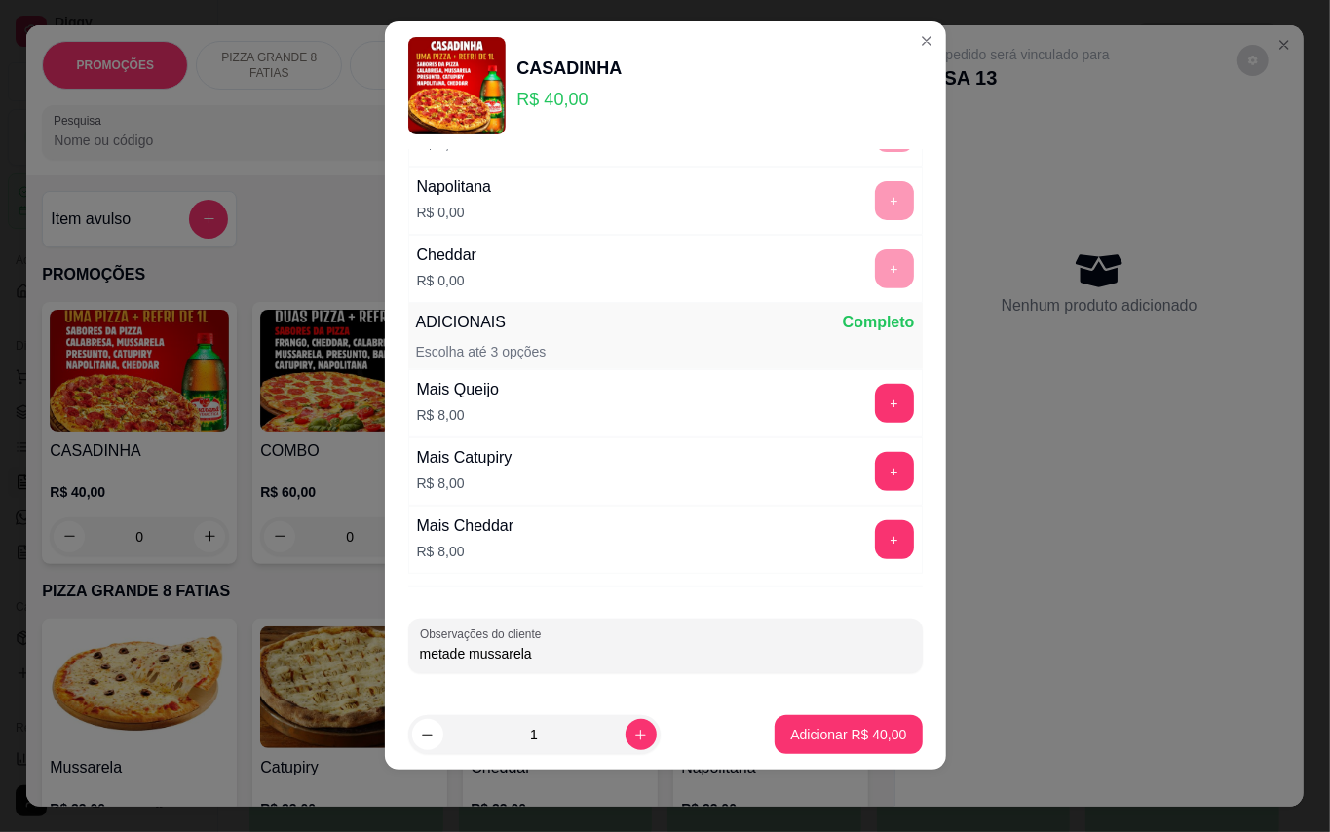
type input "metade mussarela"
click at [826, 738] on p "Adicionar R$ 40,00" at bounding box center [848, 735] width 113 height 19
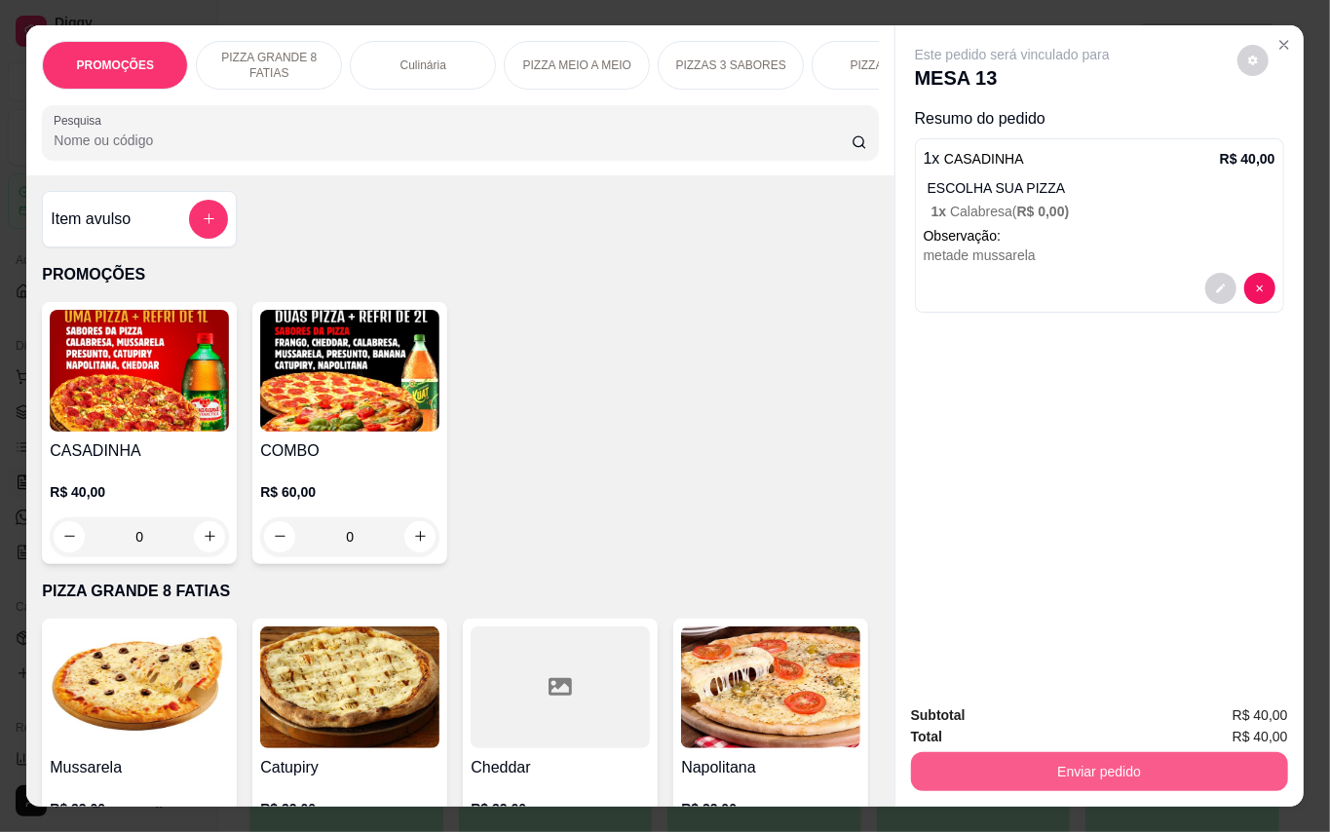
click at [1134, 768] on button "Enviar pedido" at bounding box center [1099, 771] width 377 height 39
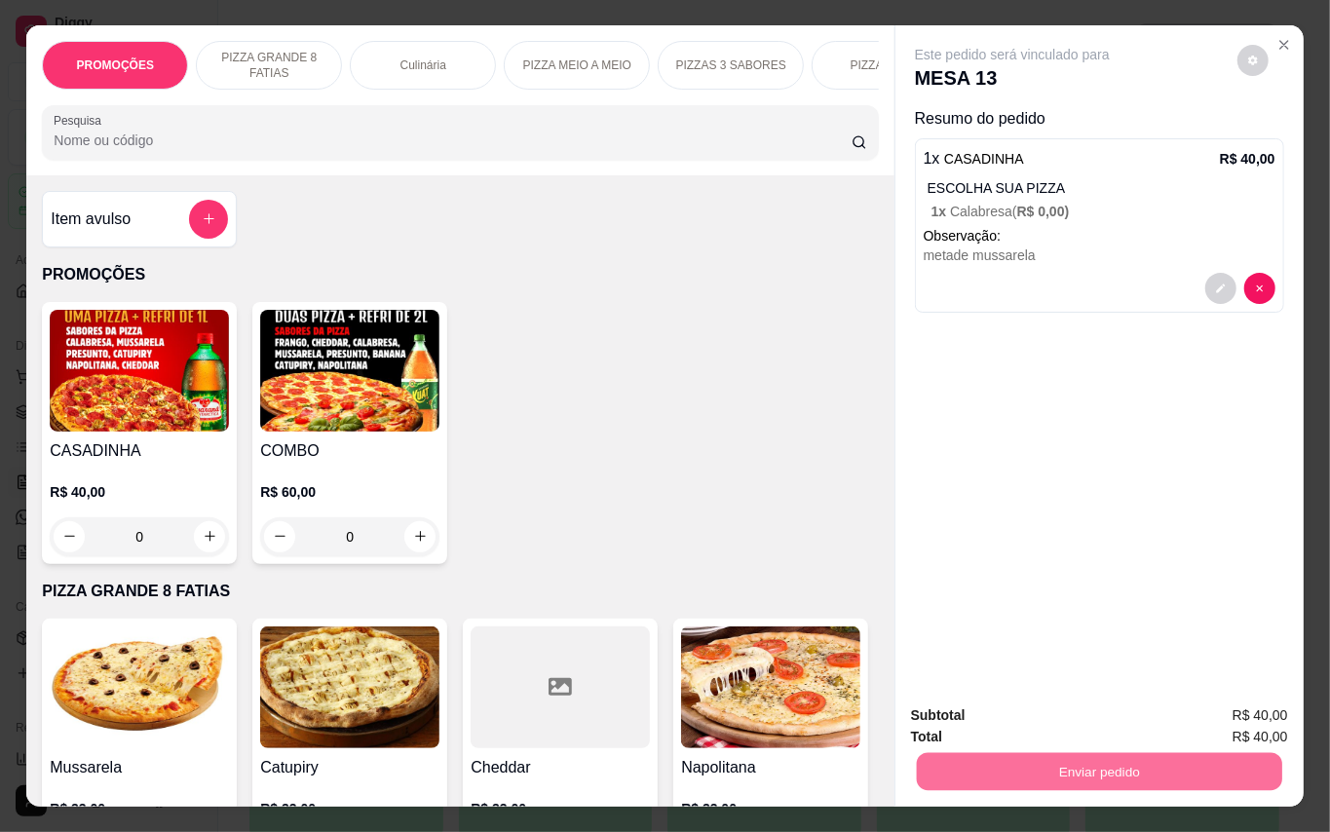
click at [1231, 705] on button "Enviar pedido" at bounding box center [1235, 715] width 110 height 37
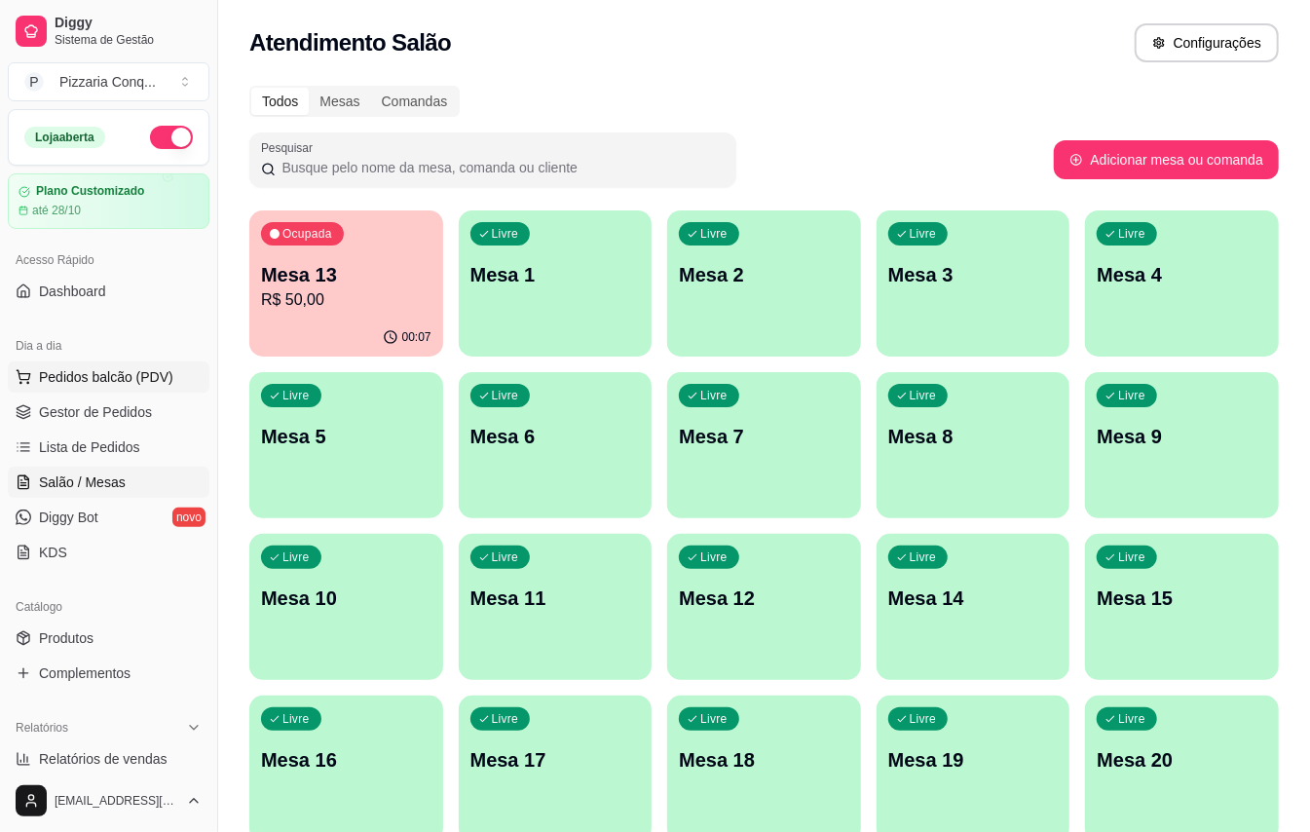
click at [110, 382] on span "Pedidos balcão (PDV)" at bounding box center [106, 376] width 134 height 19
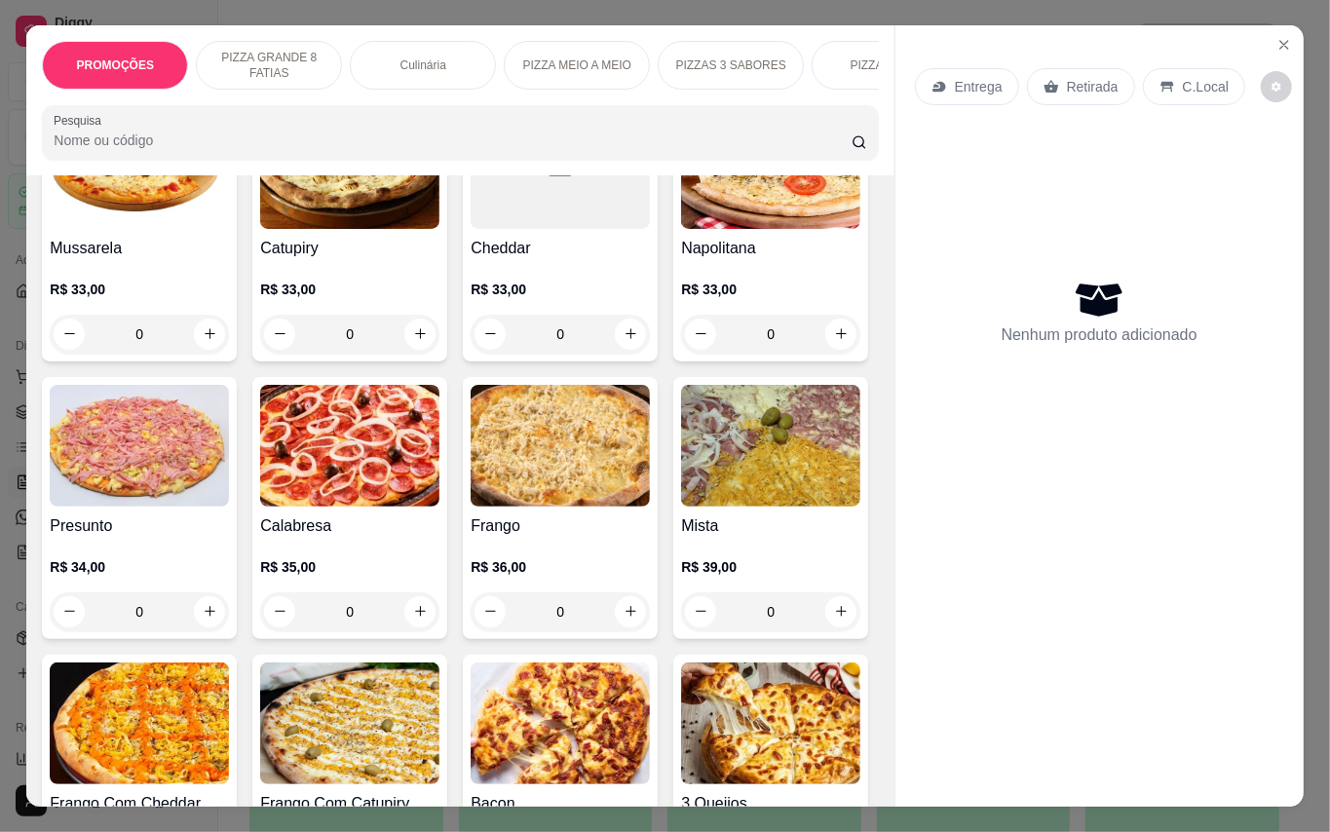
scroll to position [909, 0]
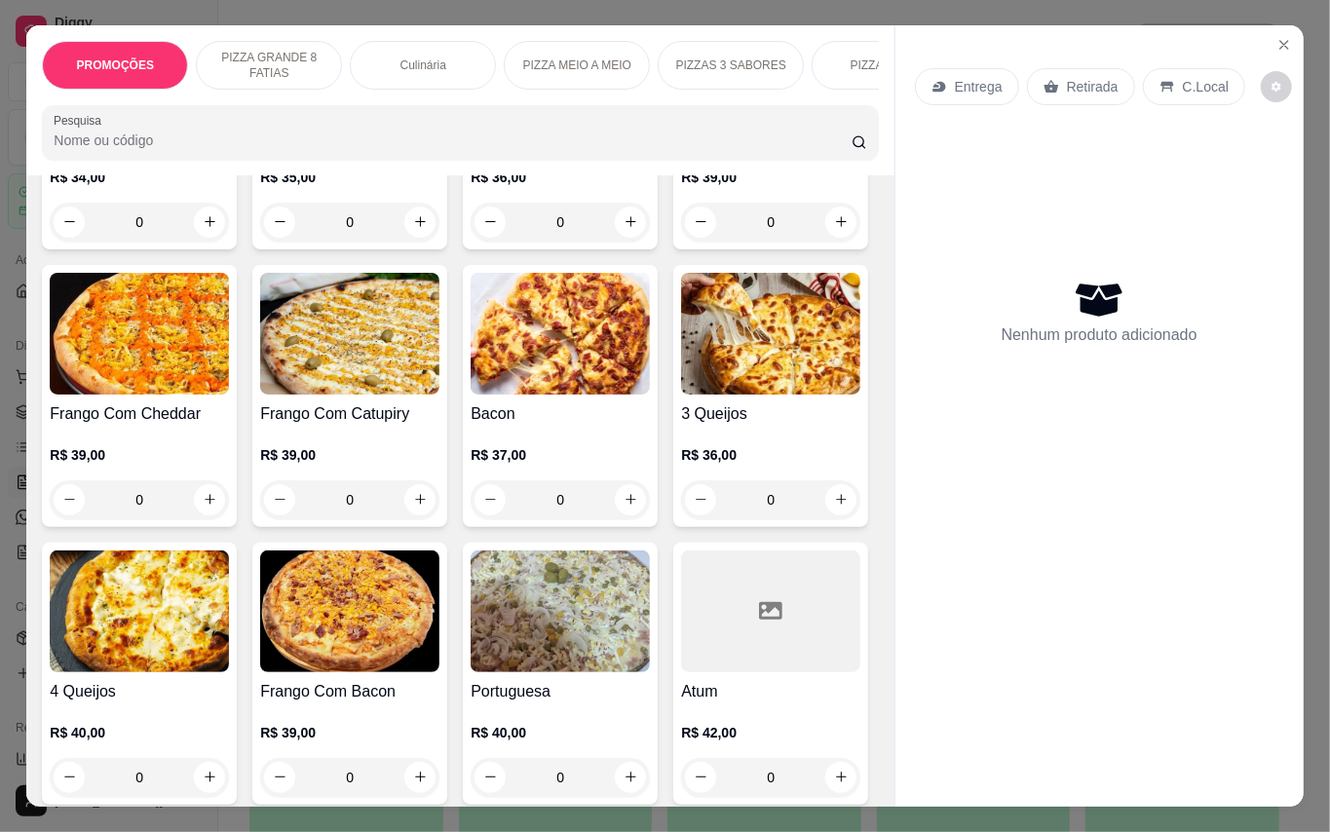
click at [681, 117] on img at bounding box center [770, 56] width 179 height 122
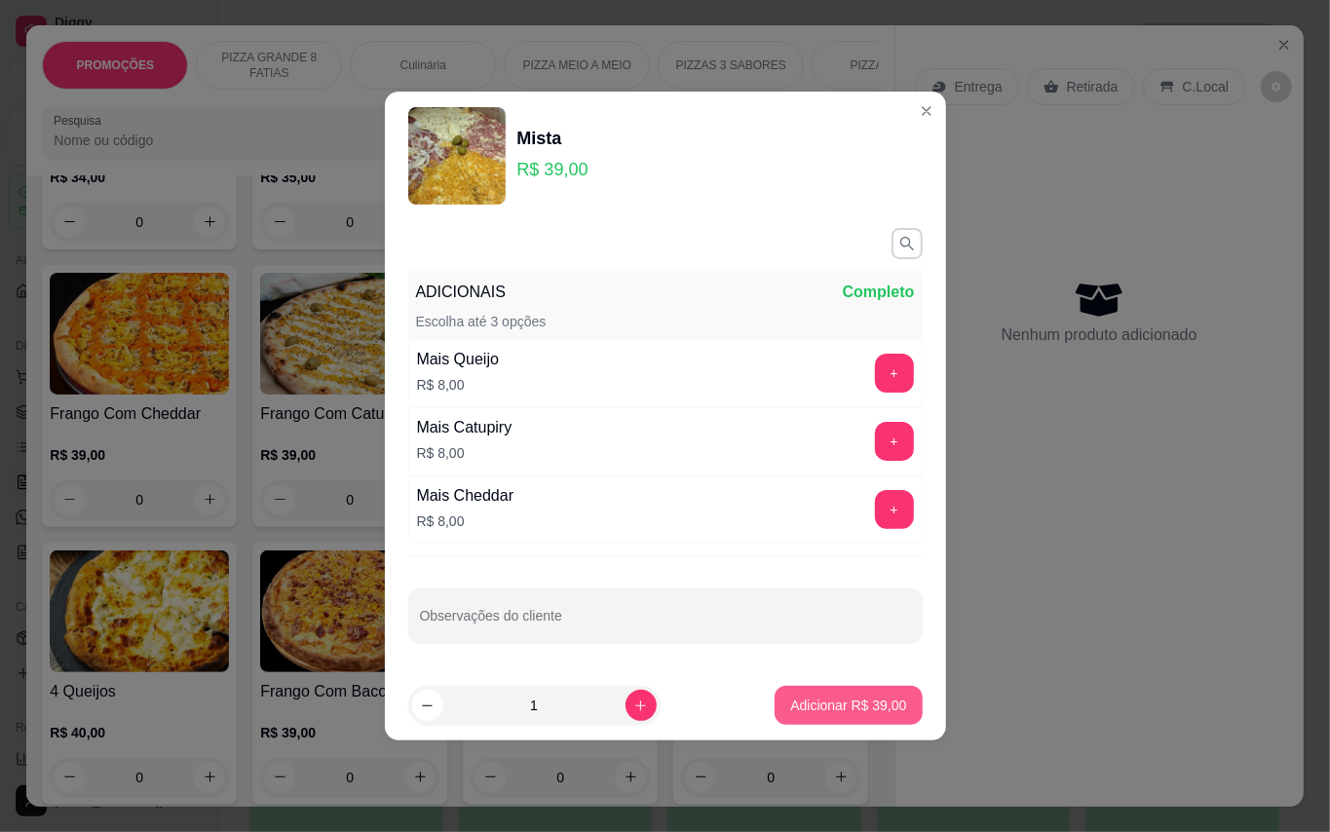
click at [814, 696] on button "Adicionar R$ 39,00" at bounding box center [848, 705] width 147 height 39
type input "1"
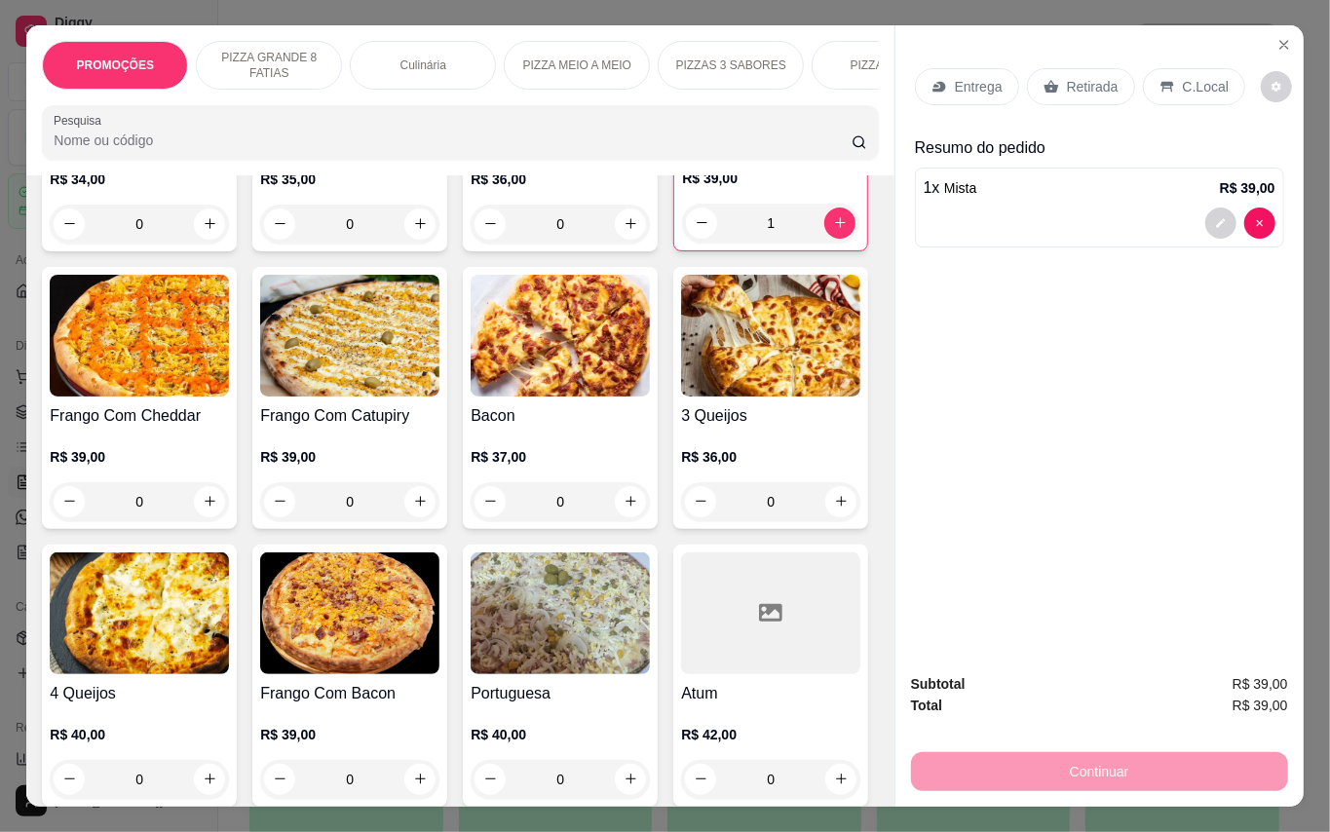
click at [1078, 78] on p "Retirada" at bounding box center [1093, 86] width 52 height 19
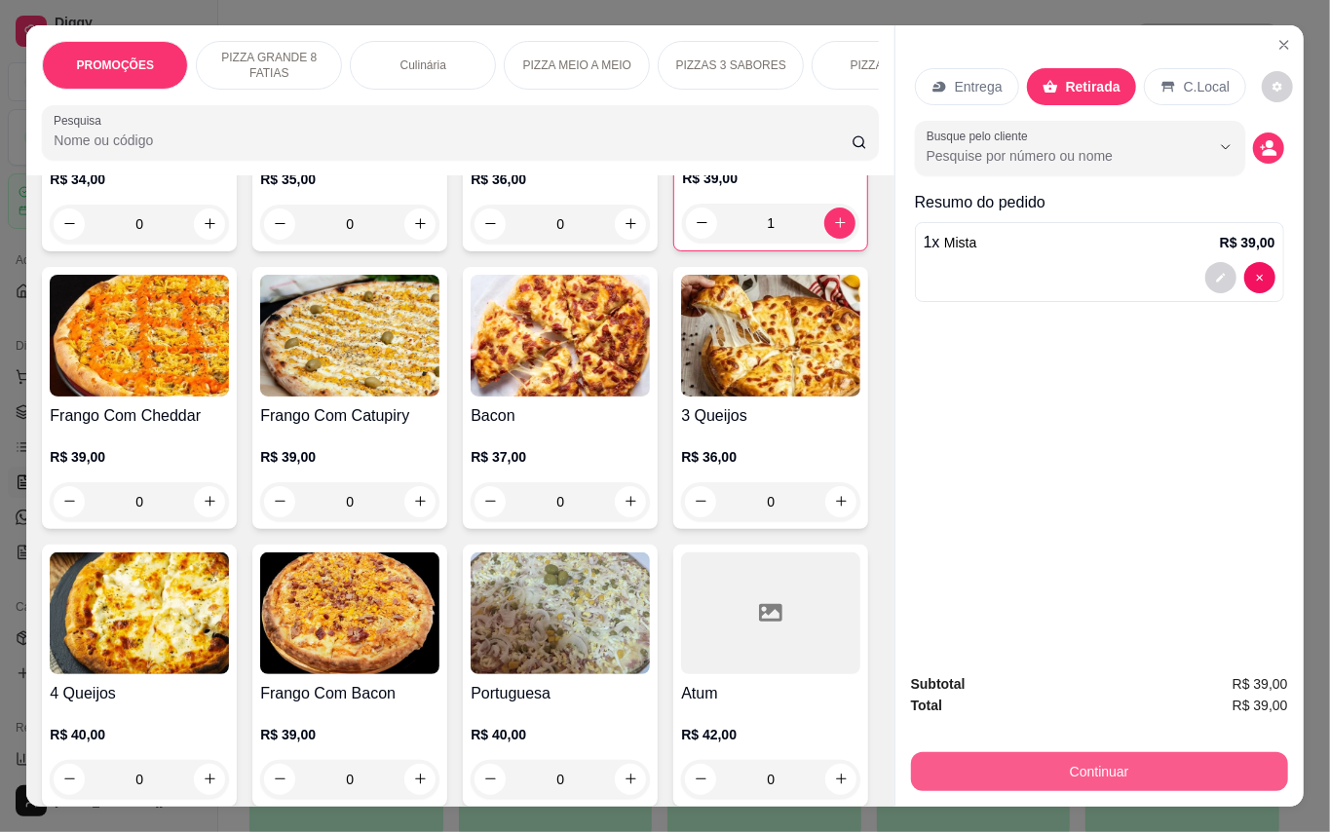
click at [1140, 756] on button "Continuar" at bounding box center [1099, 771] width 377 height 39
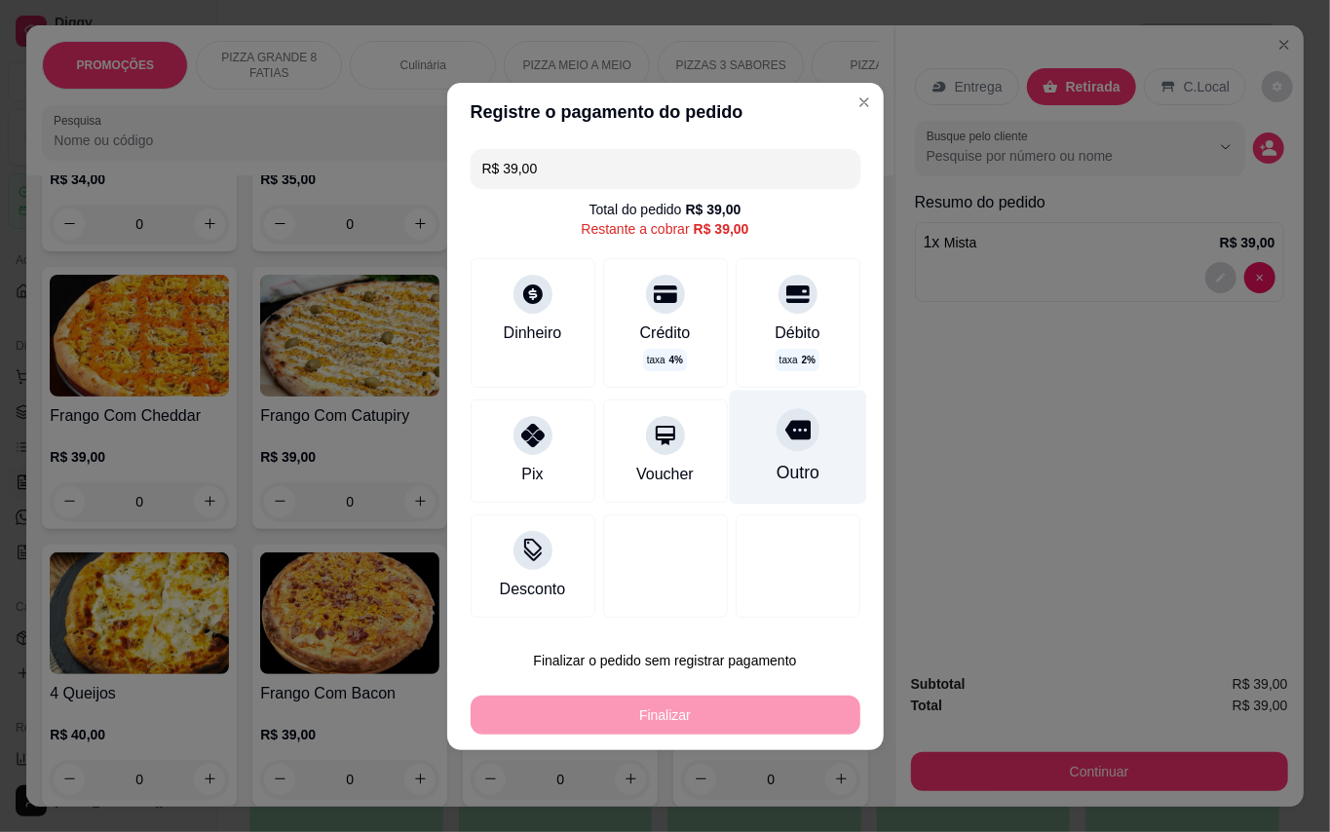
click at [744, 450] on div "Outro" at bounding box center [797, 447] width 137 height 114
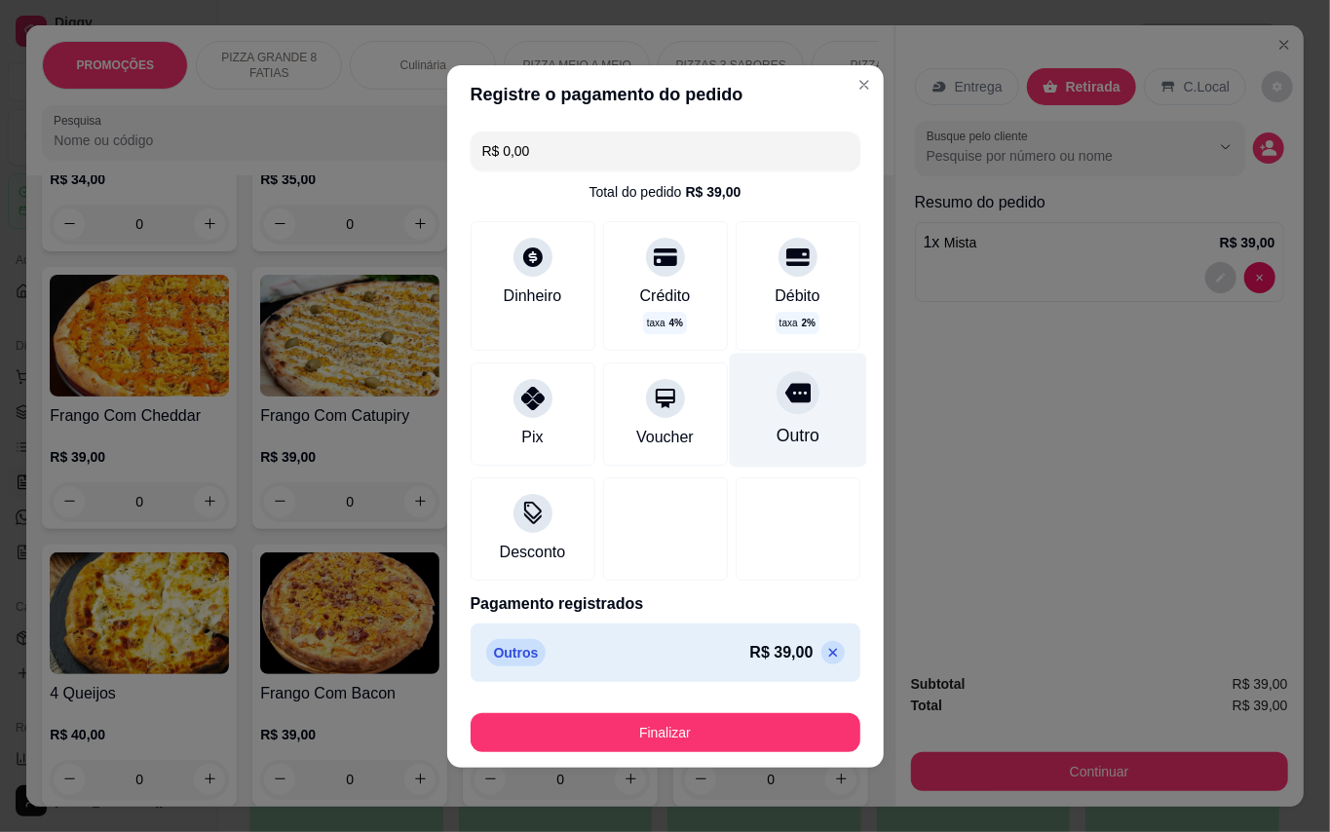
type input "R$ 0,00"
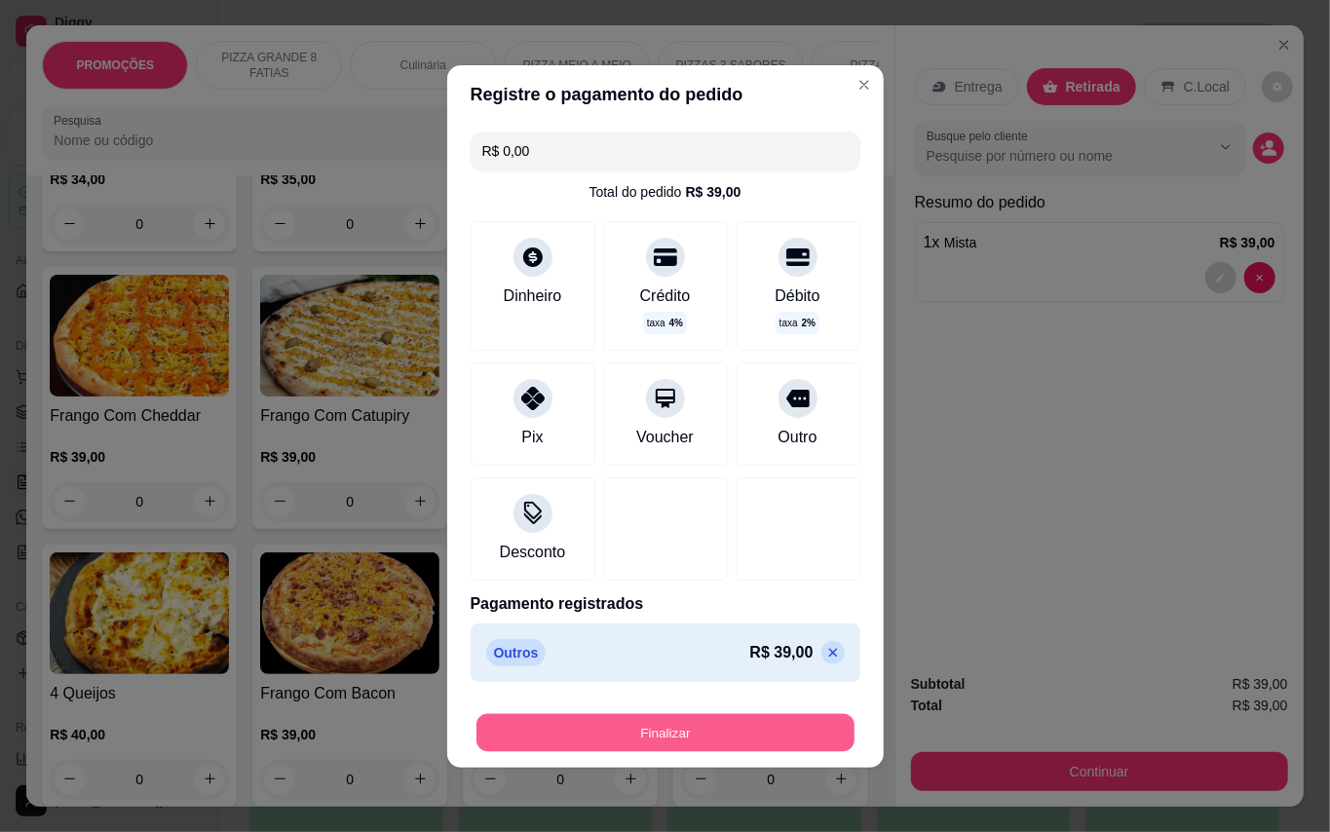
click at [745, 742] on button "Finalizar" at bounding box center [665, 732] width 378 height 38
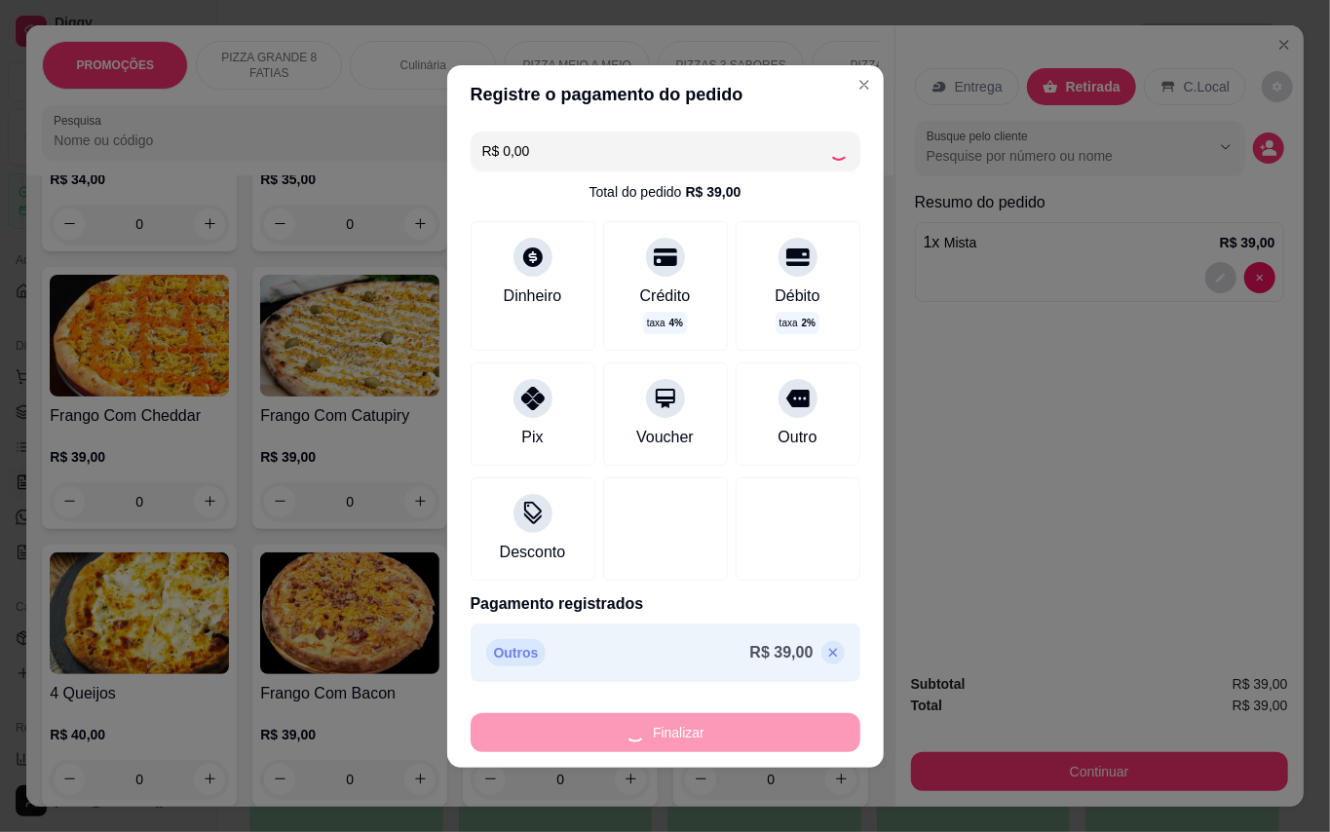
type input "0"
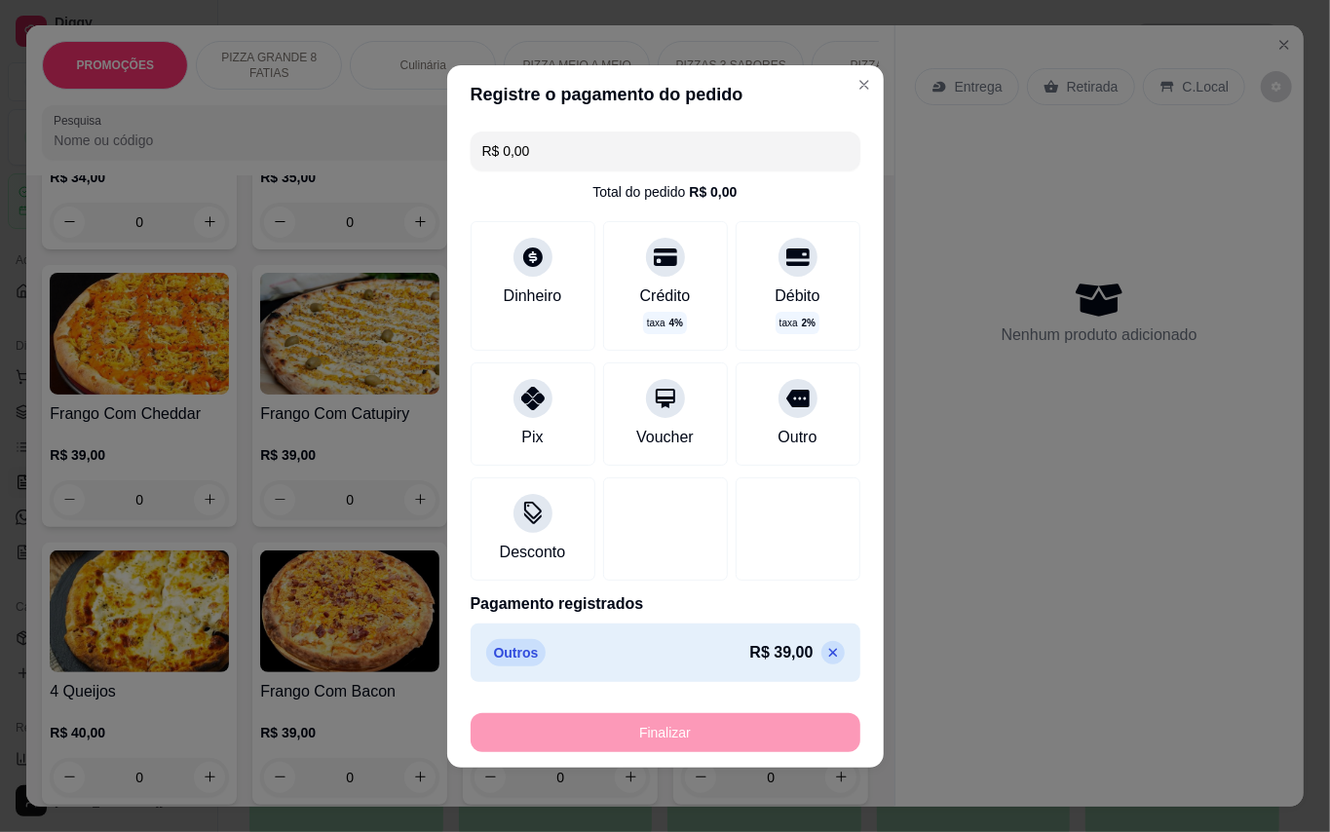
type input "-R$ 39,00"
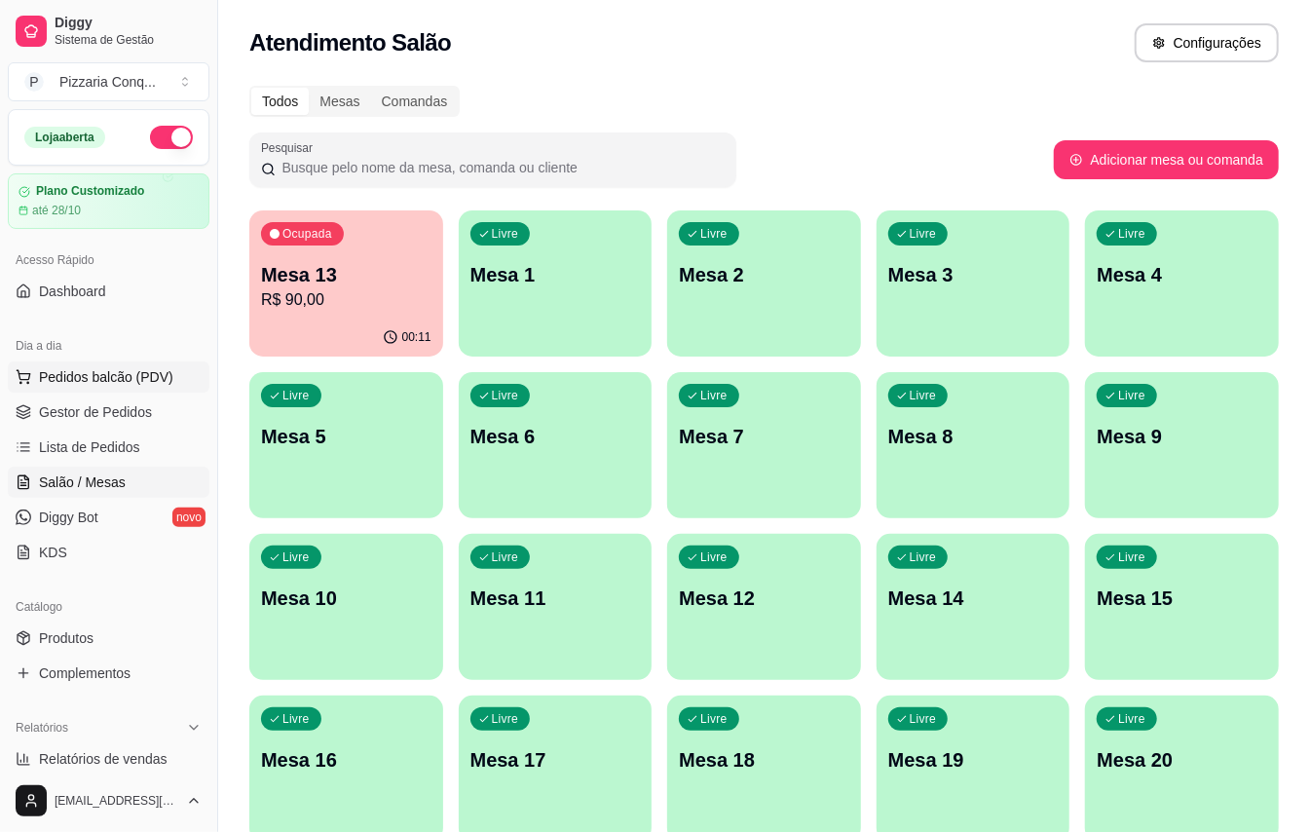
click at [98, 390] on button "Pedidos balcão (PDV)" at bounding box center [109, 376] width 202 height 31
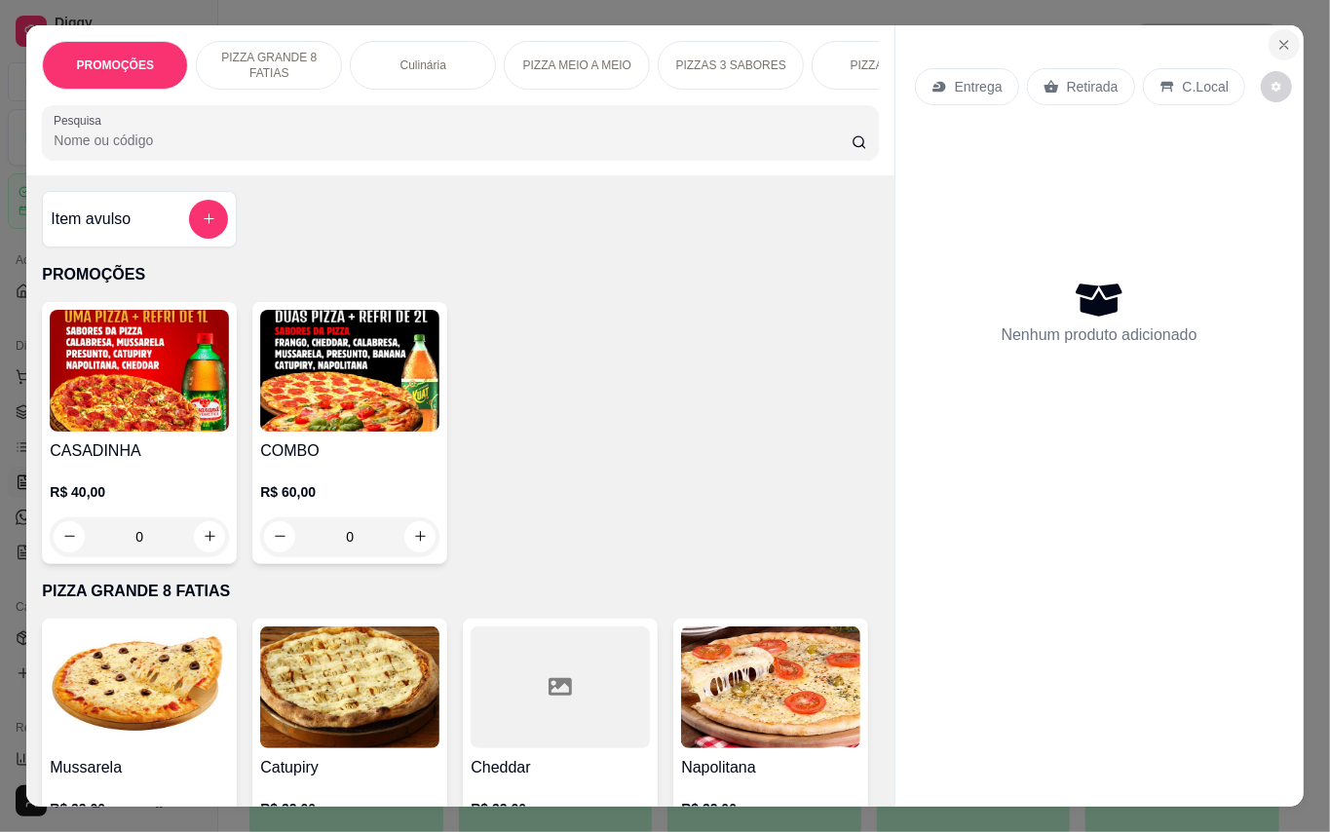
click at [1270, 29] on button "Close" at bounding box center [1283, 44] width 31 height 31
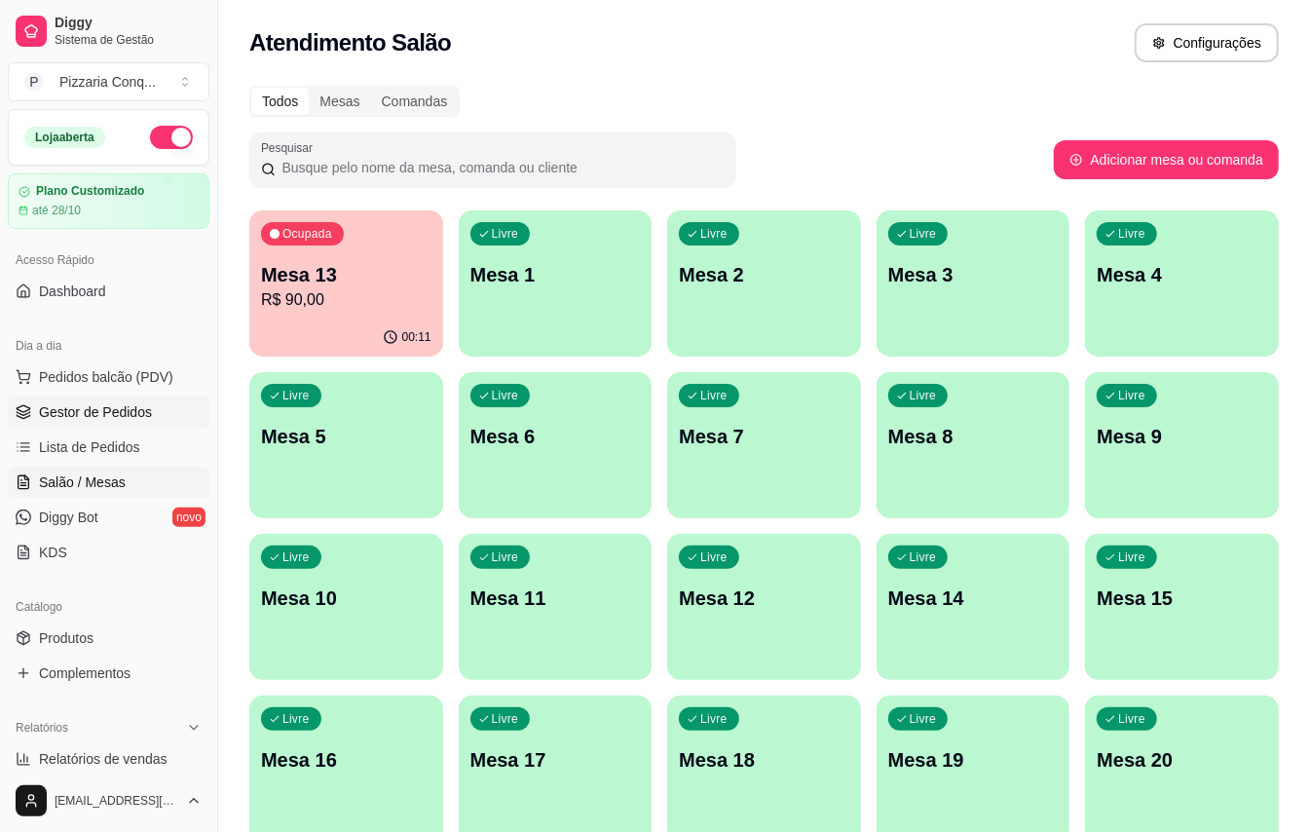
click at [131, 409] on span "Gestor de Pedidos" at bounding box center [95, 411] width 113 height 19
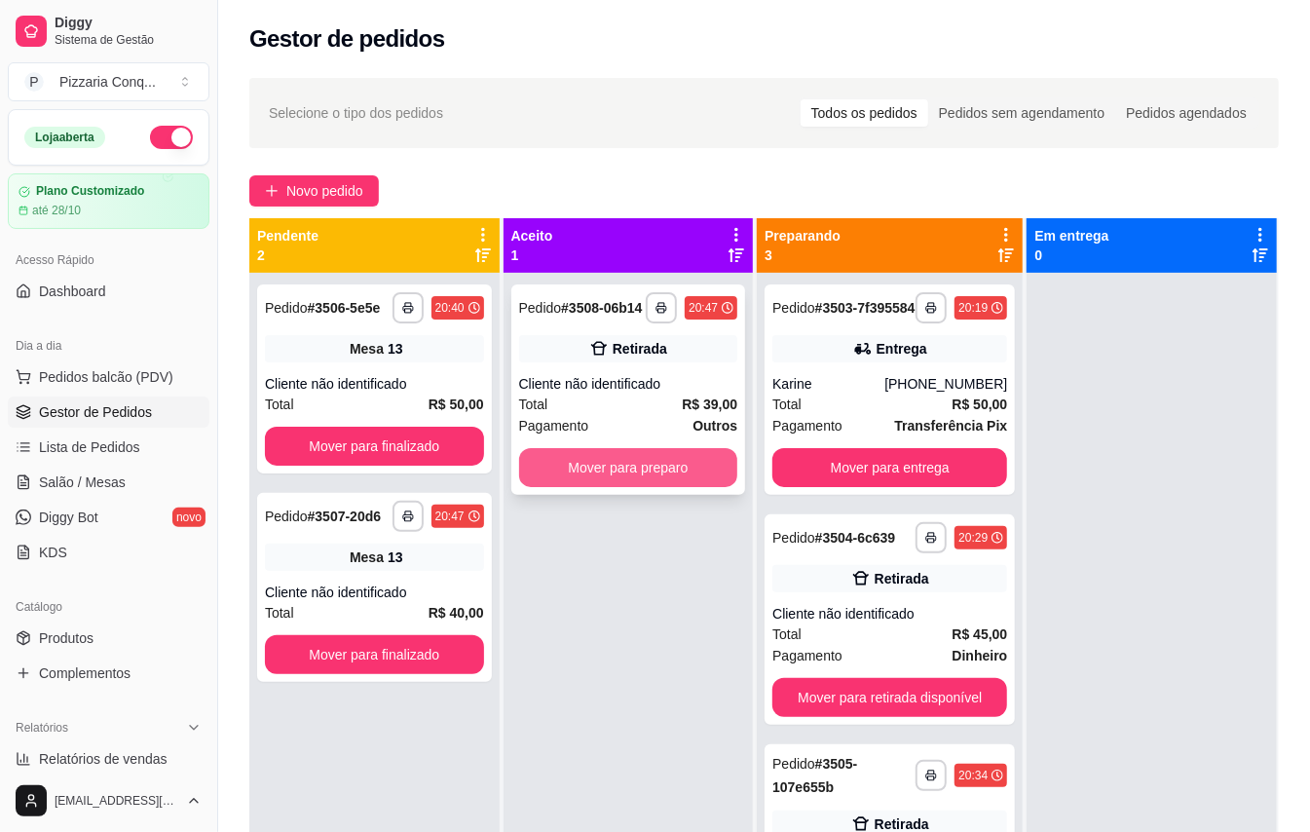
click at [657, 483] on button "Mover para preparo" at bounding box center [628, 467] width 219 height 39
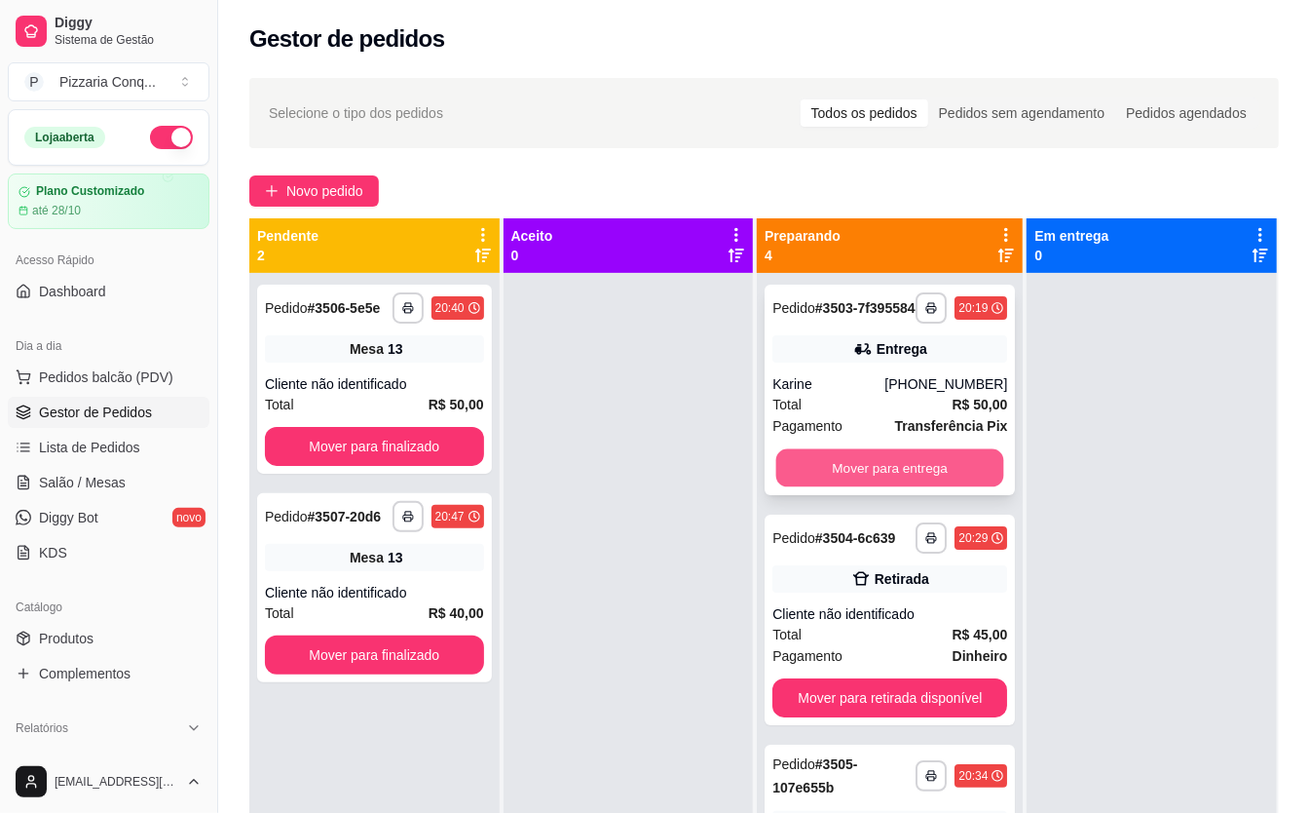
click at [916, 473] on button "Mover para entrega" at bounding box center [890, 468] width 228 height 38
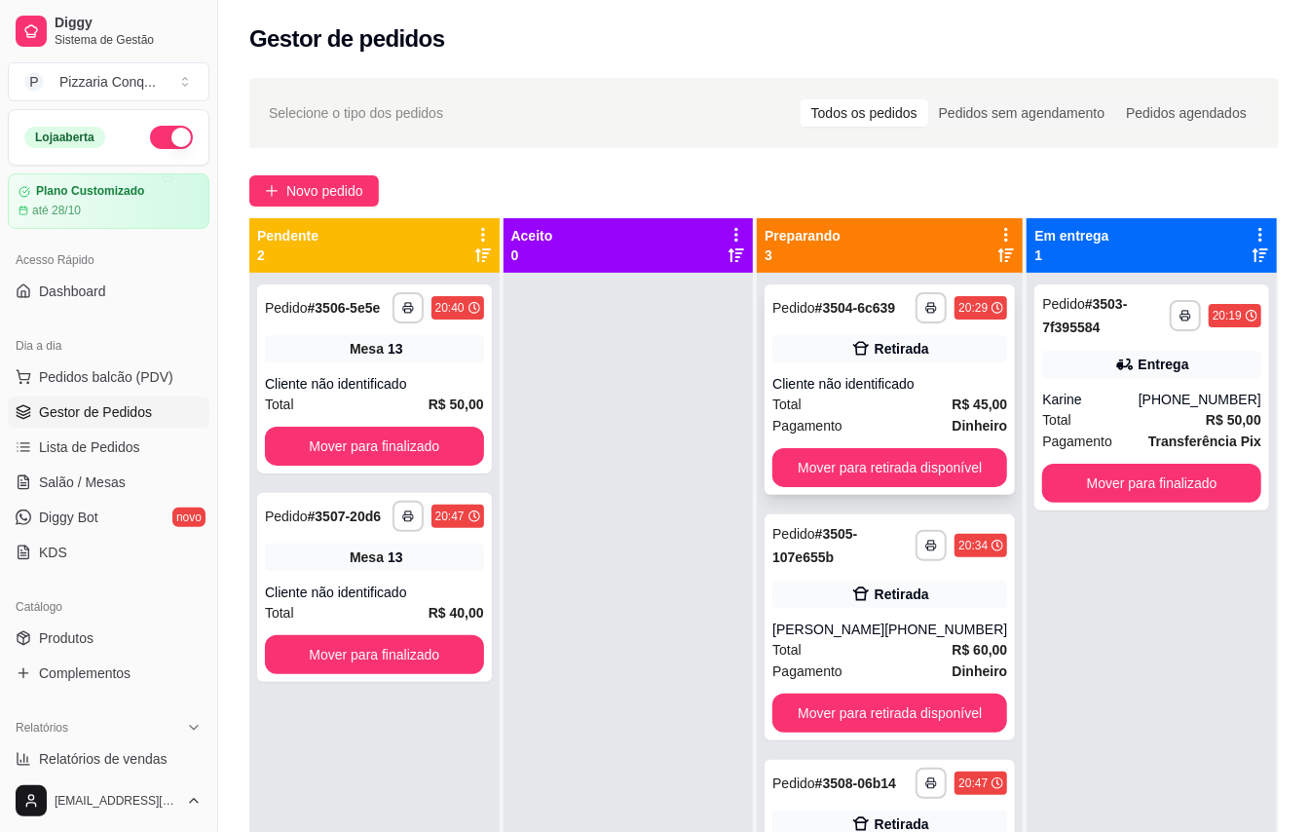
click at [893, 402] on div "Total R$ 45,00" at bounding box center [890, 404] width 235 height 21
click at [144, 379] on span "Pedidos balcão (PDV)" at bounding box center [106, 376] width 134 height 19
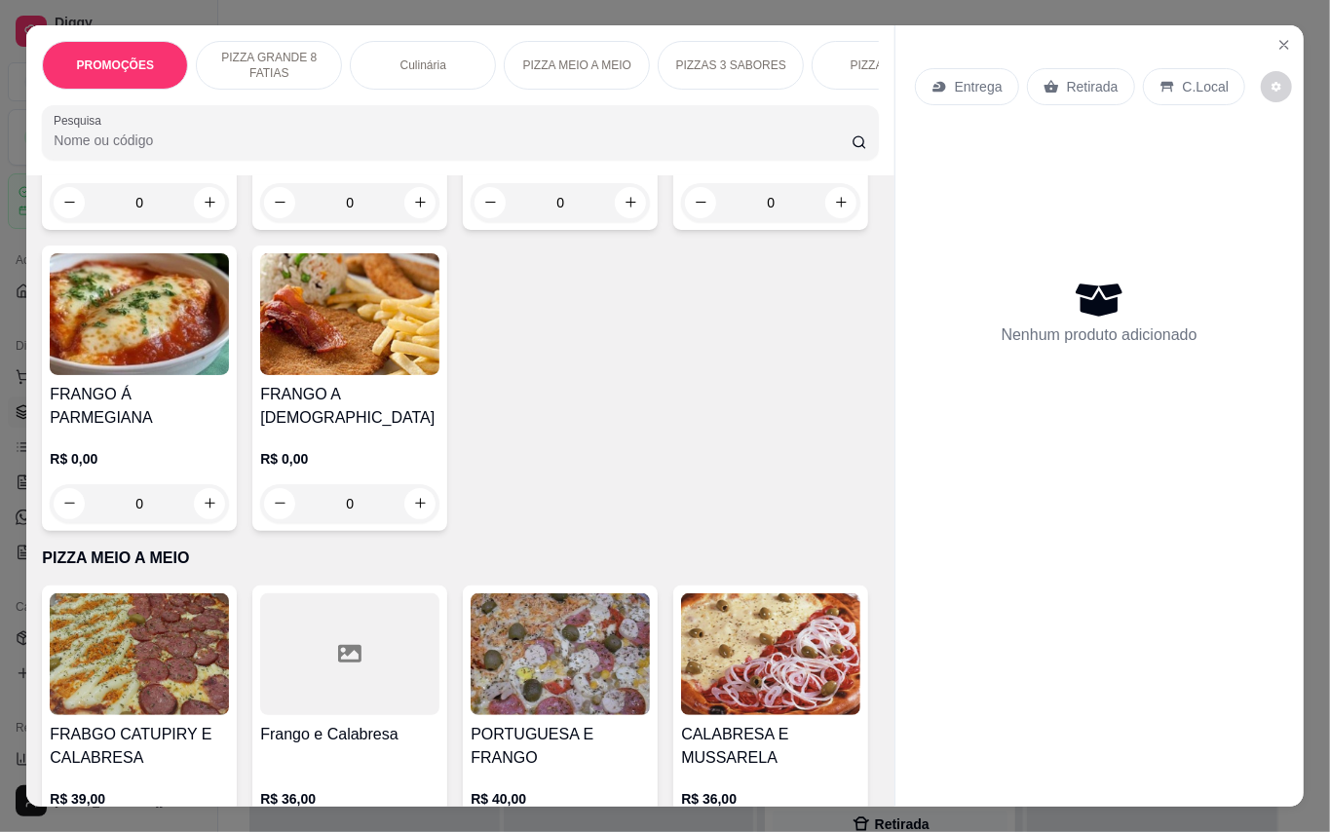
scroll to position [2338, 0]
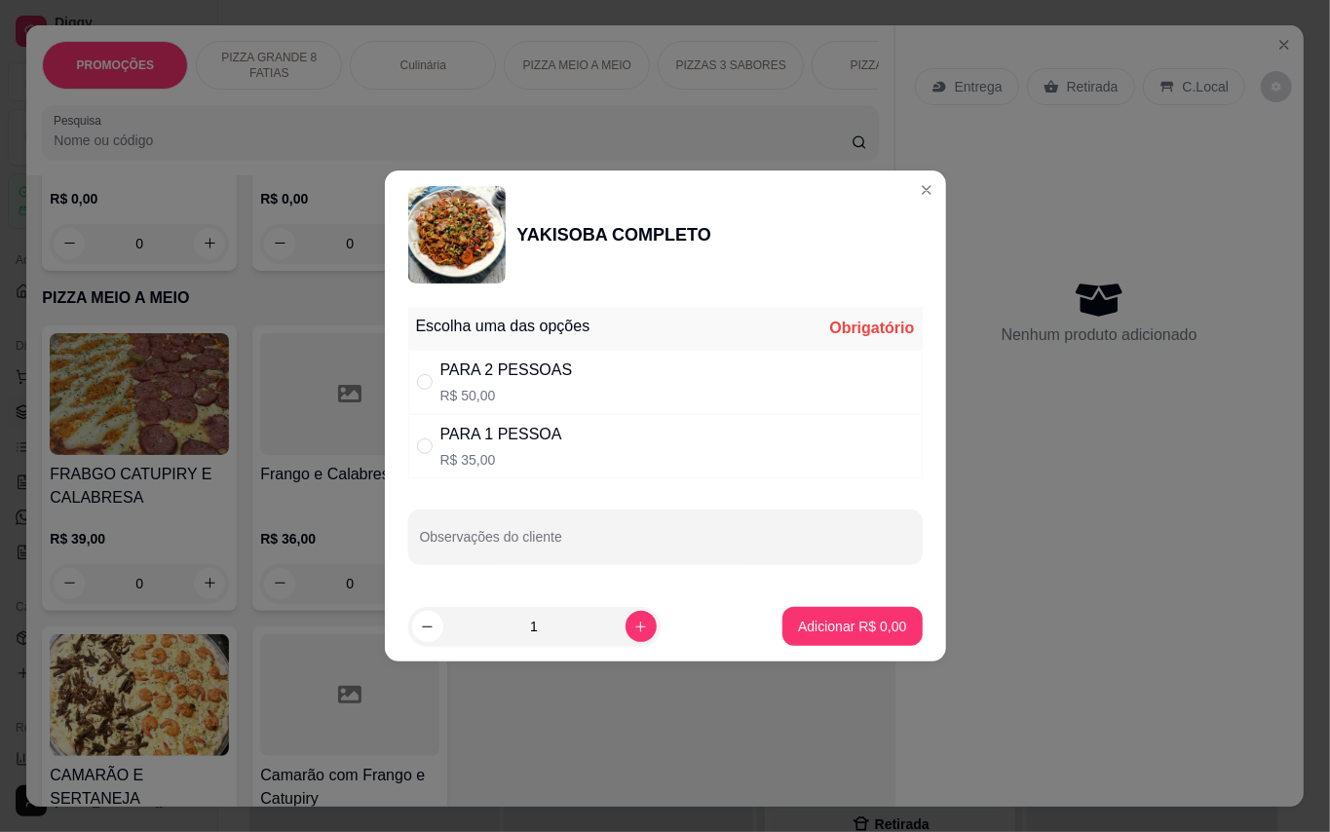
click at [559, 376] on div "PARA 2 PESSOAS" at bounding box center [506, 370] width 132 height 23
radio input "true"
click at [814, 618] on p "Adicionar R$ 50,00" at bounding box center [848, 626] width 116 height 19
type input "1"
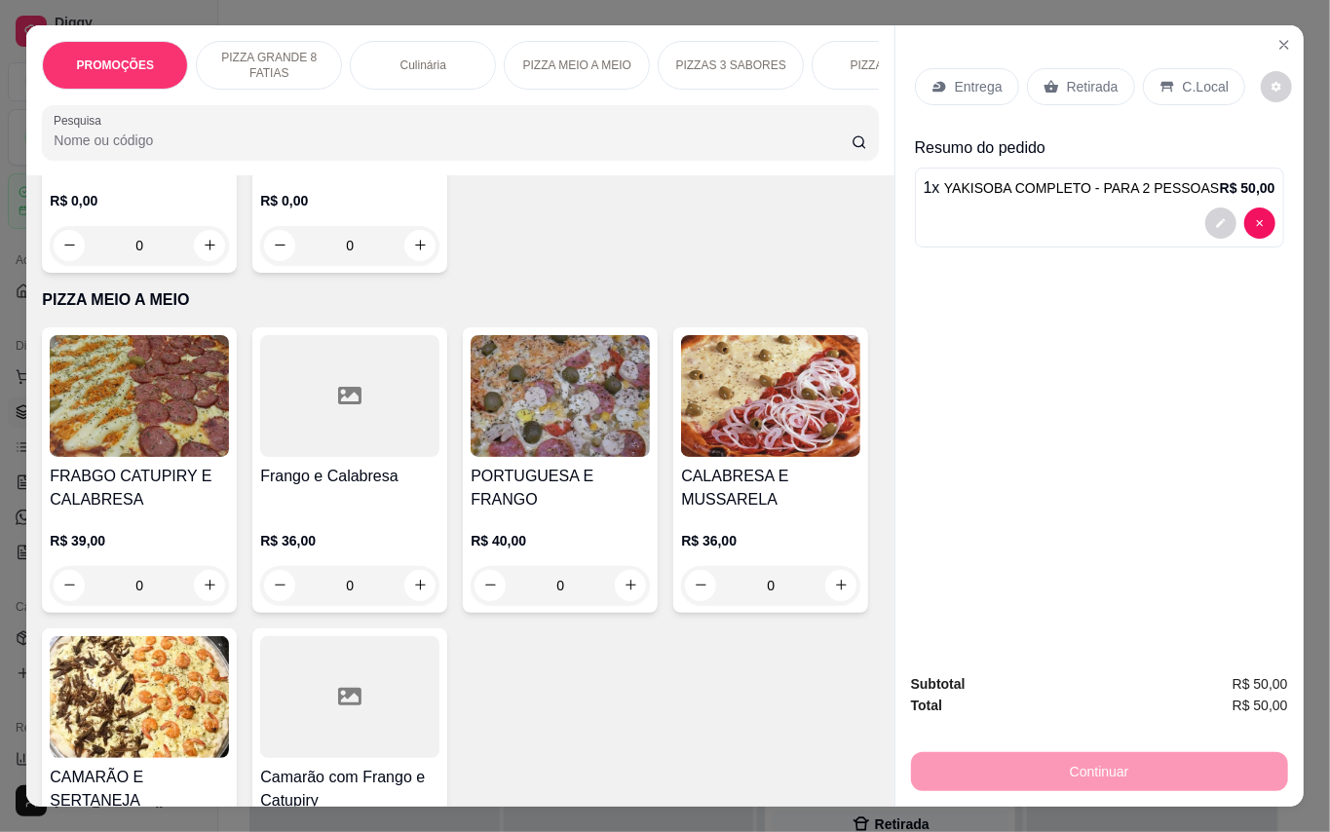
click at [931, 79] on icon at bounding box center [939, 87] width 16 height 16
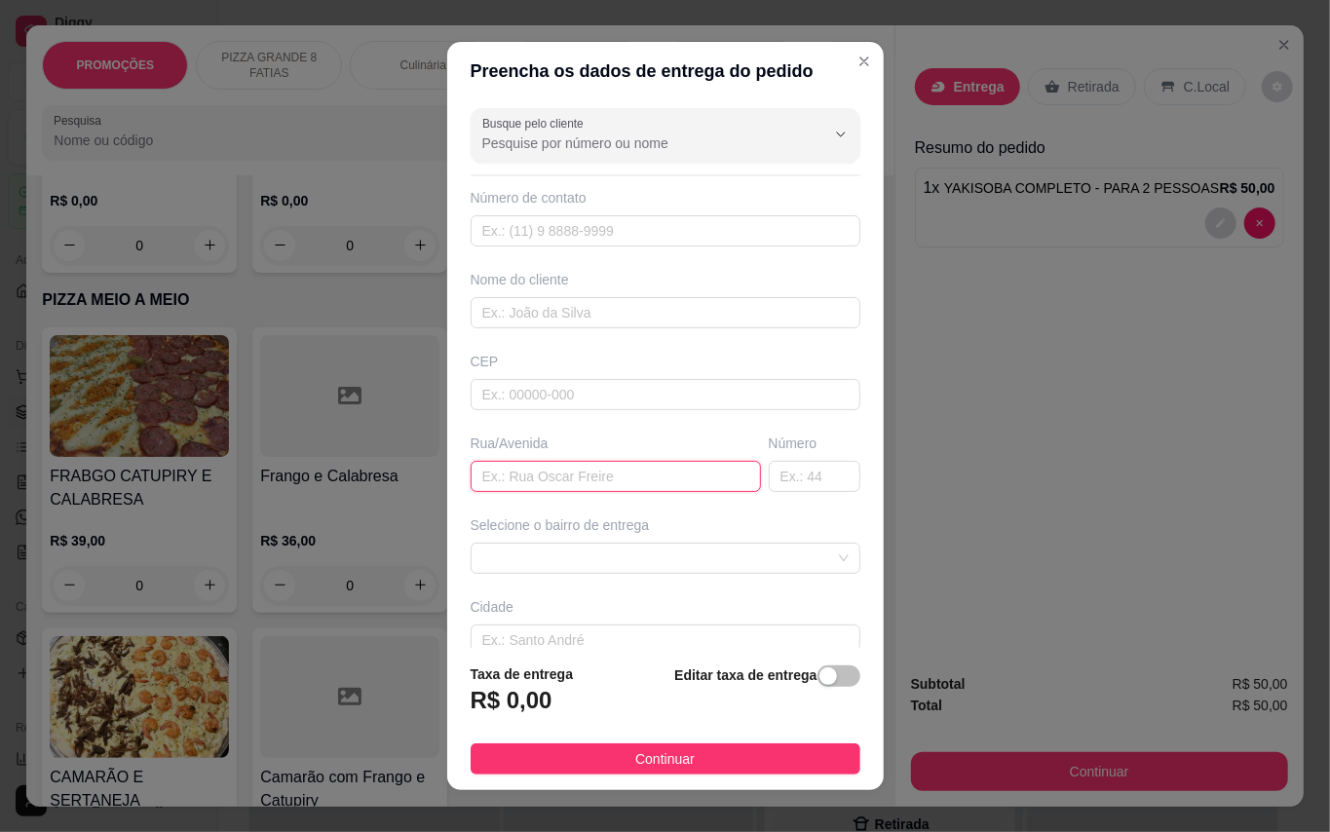
click at [561, 470] on input "text" at bounding box center [616, 476] width 290 height 31
click at [549, 469] on input "[GEOGRAPHIC_DATA]" at bounding box center [616, 476] width 290 height 31
type input "[GEOGRAPHIC_DATA]"
click at [769, 484] on input "text" at bounding box center [815, 476] width 92 height 31
click at [707, 559] on span at bounding box center [665, 558] width 366 height 29
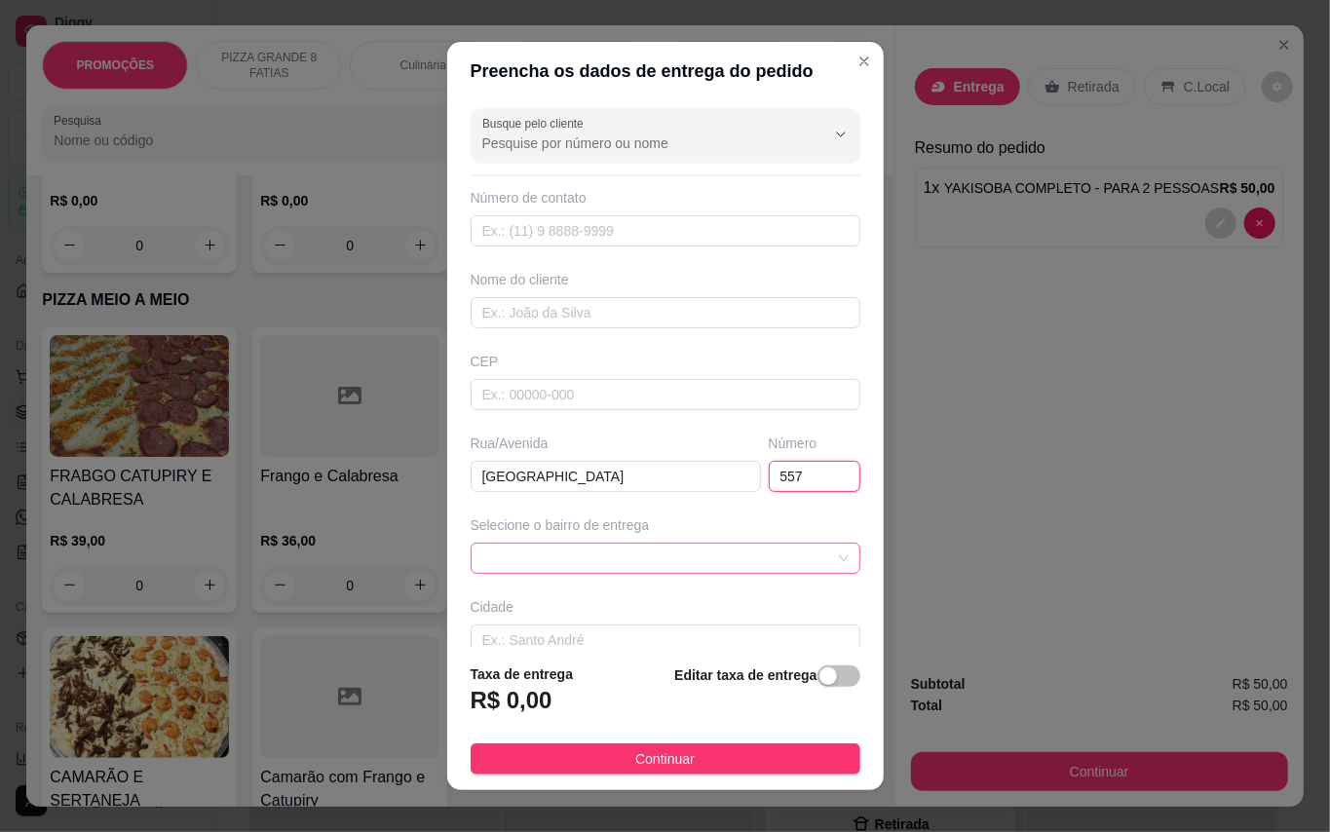
type input "557"
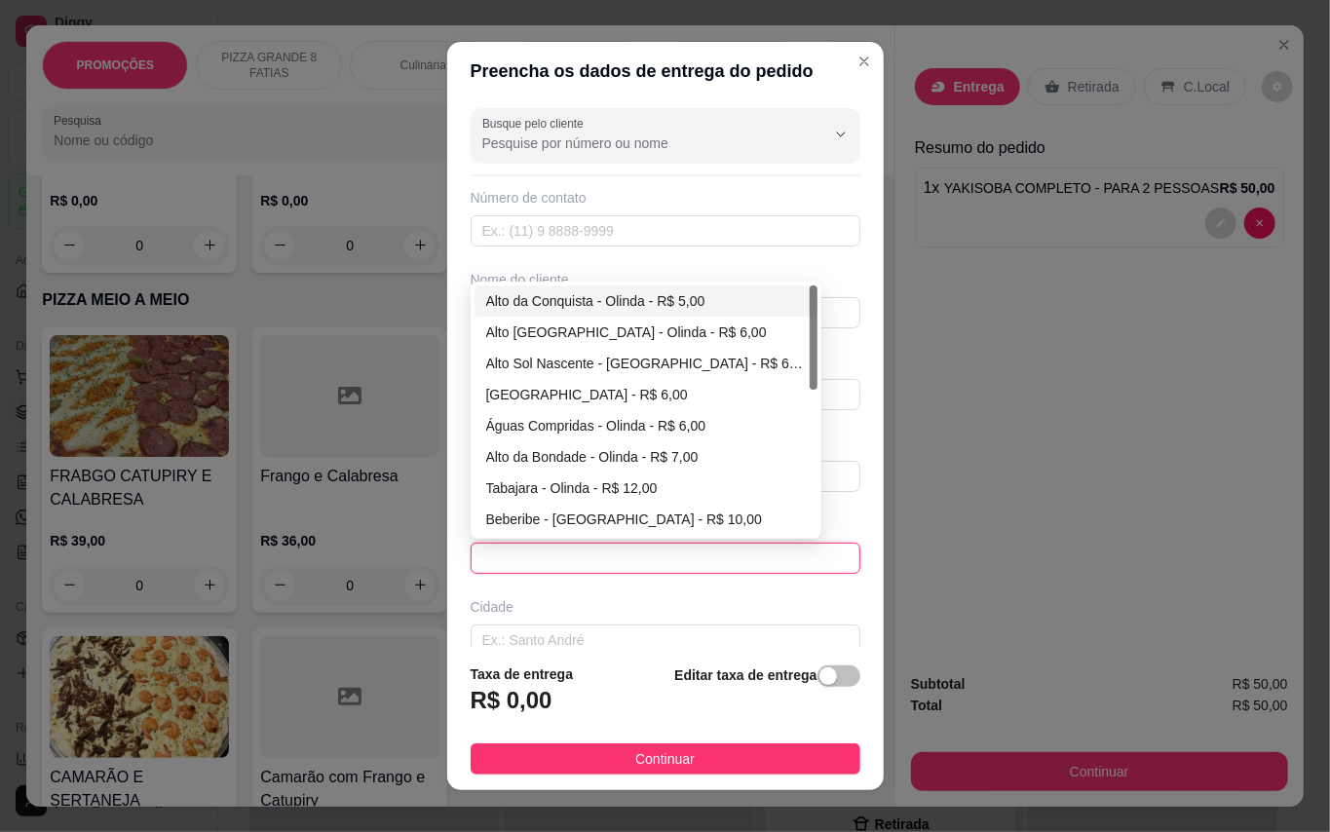
click at [725, 288] on div "Alto da Conquista - Olinda - R$ 5,00" at bounding box center [645, 300] width 343 height 31
type input "Olinda"
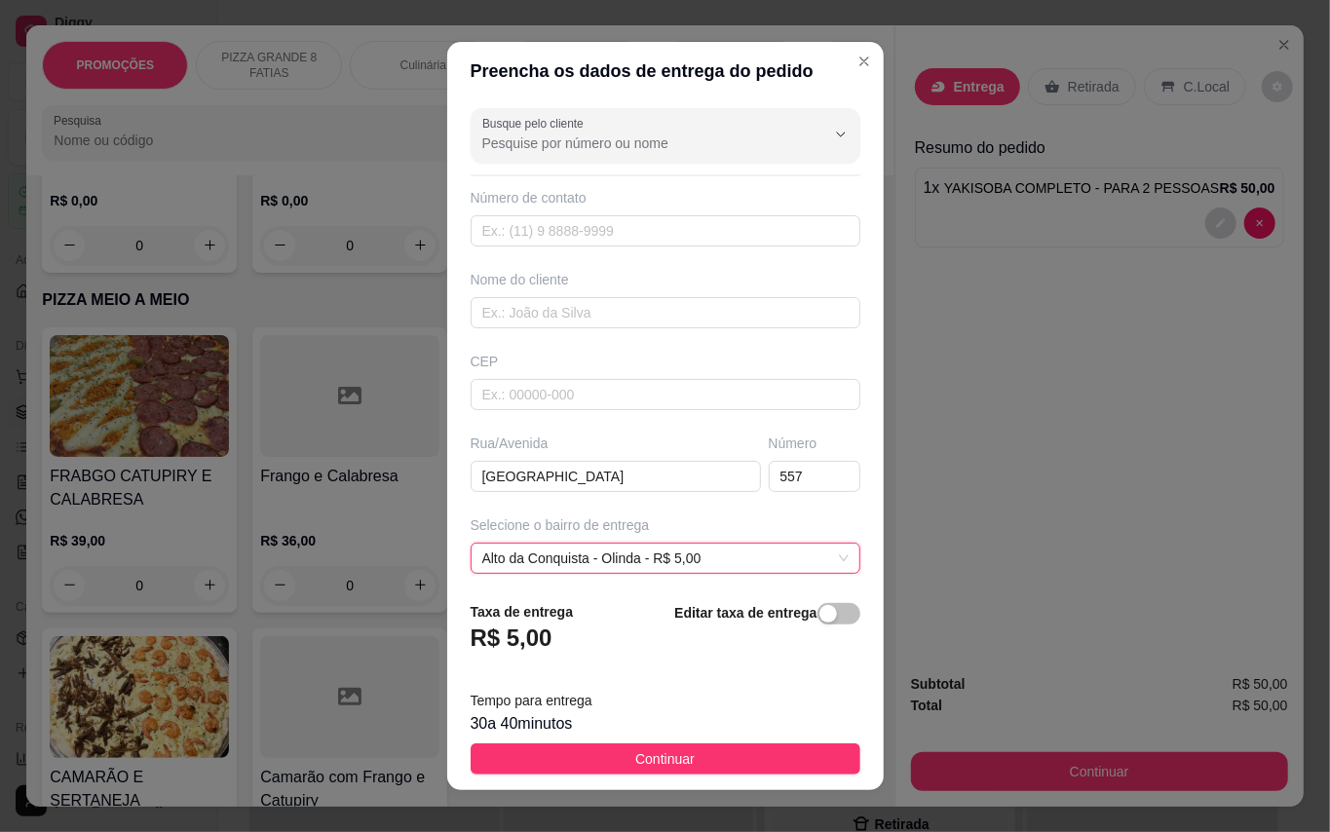
scroll to position [175, 0]
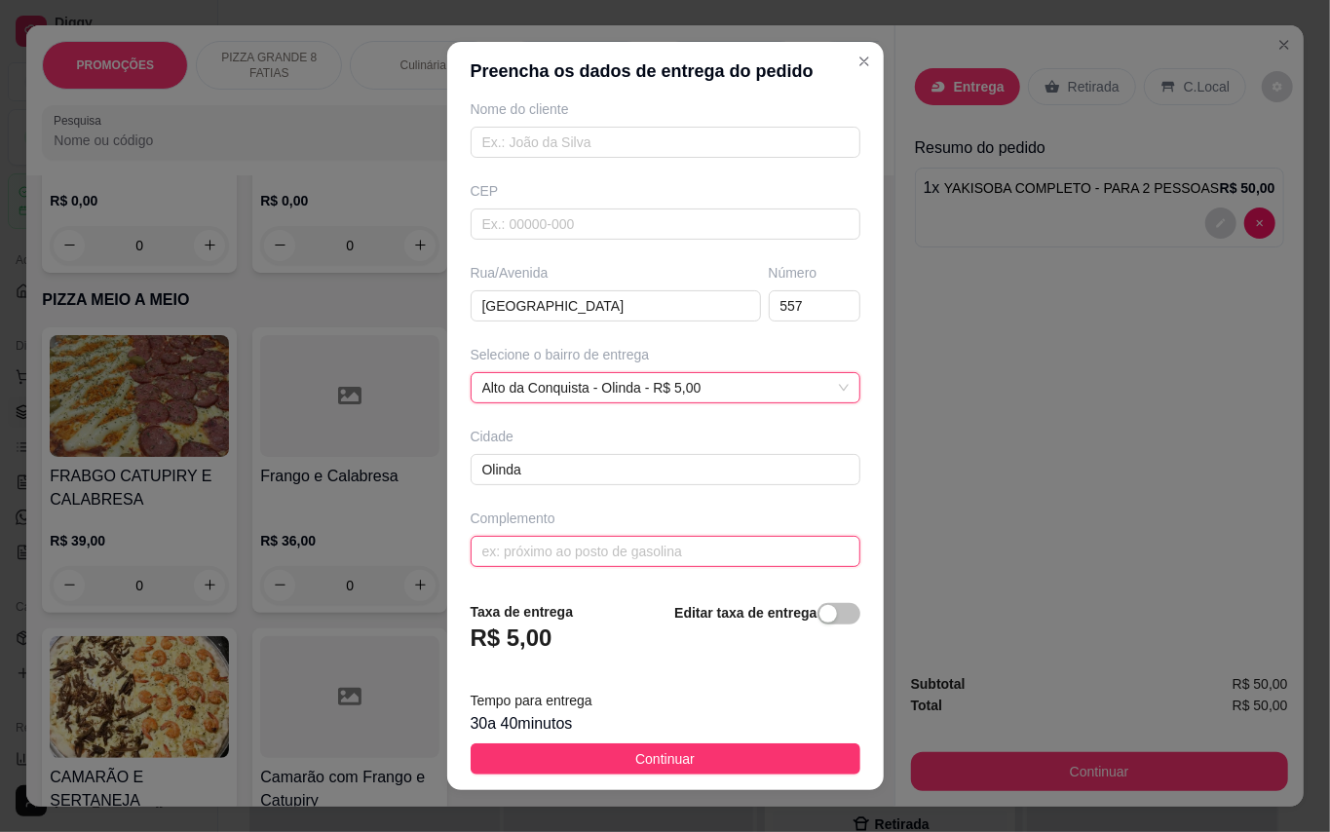
click at [633, 544] on input "text" at bounding box center [666, 551] width 390 height 31
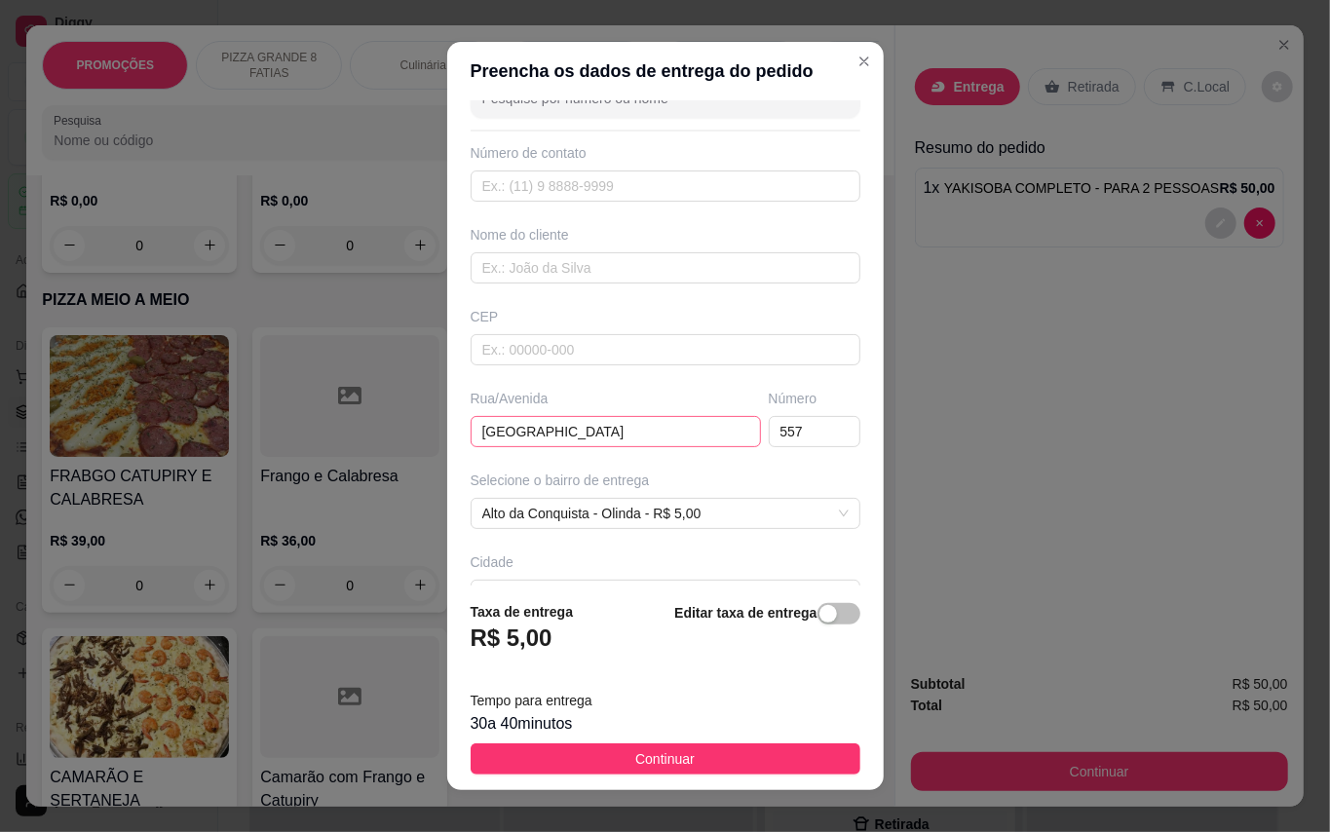
scroll to position [0, 0]
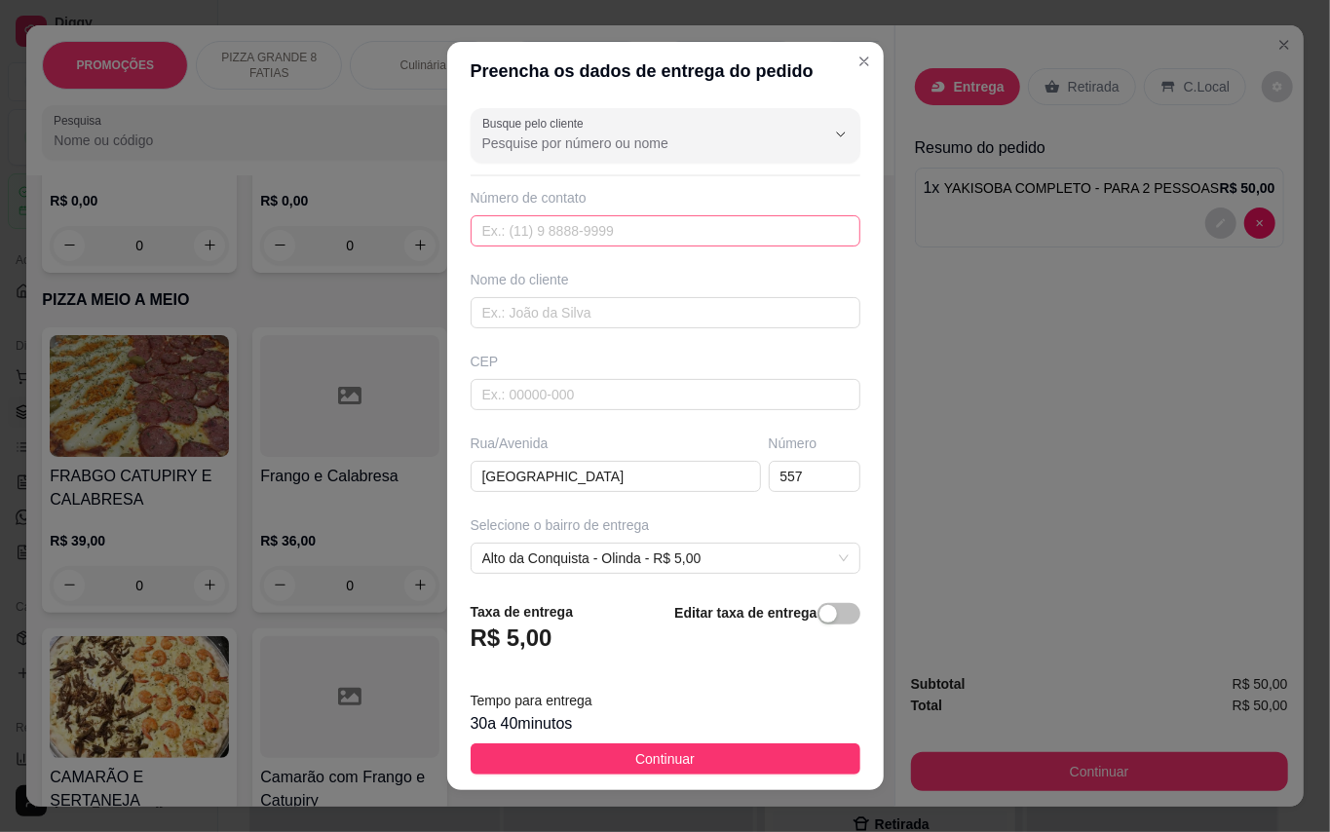
type input "Na rua da antena da oi"
click at [644, 227] on input "text" at bounding box center [666, 230] width 390 height 31
type input "[PHONE_NUMBER]"
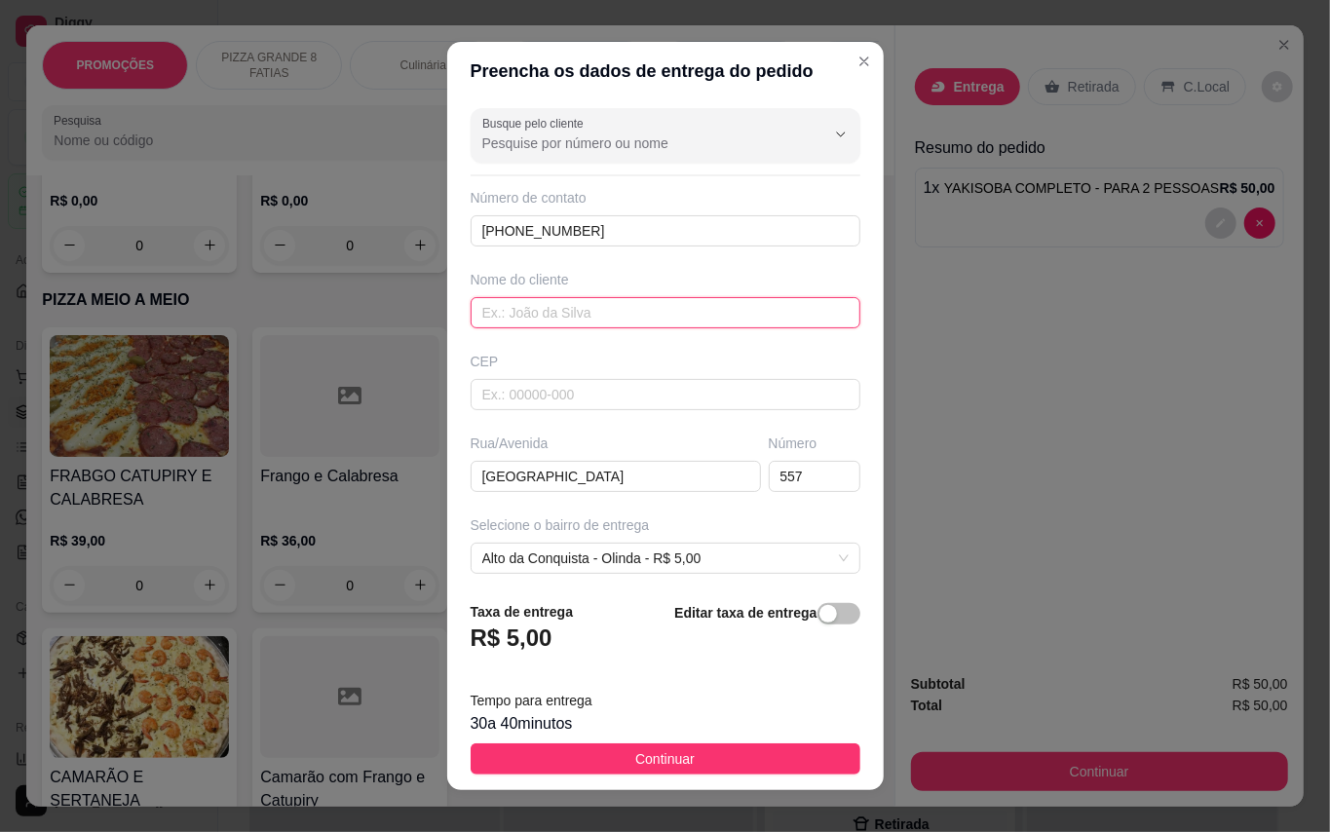
click at [592, 297] on input "text" at bounding box center [666, 312] width 390 height 31
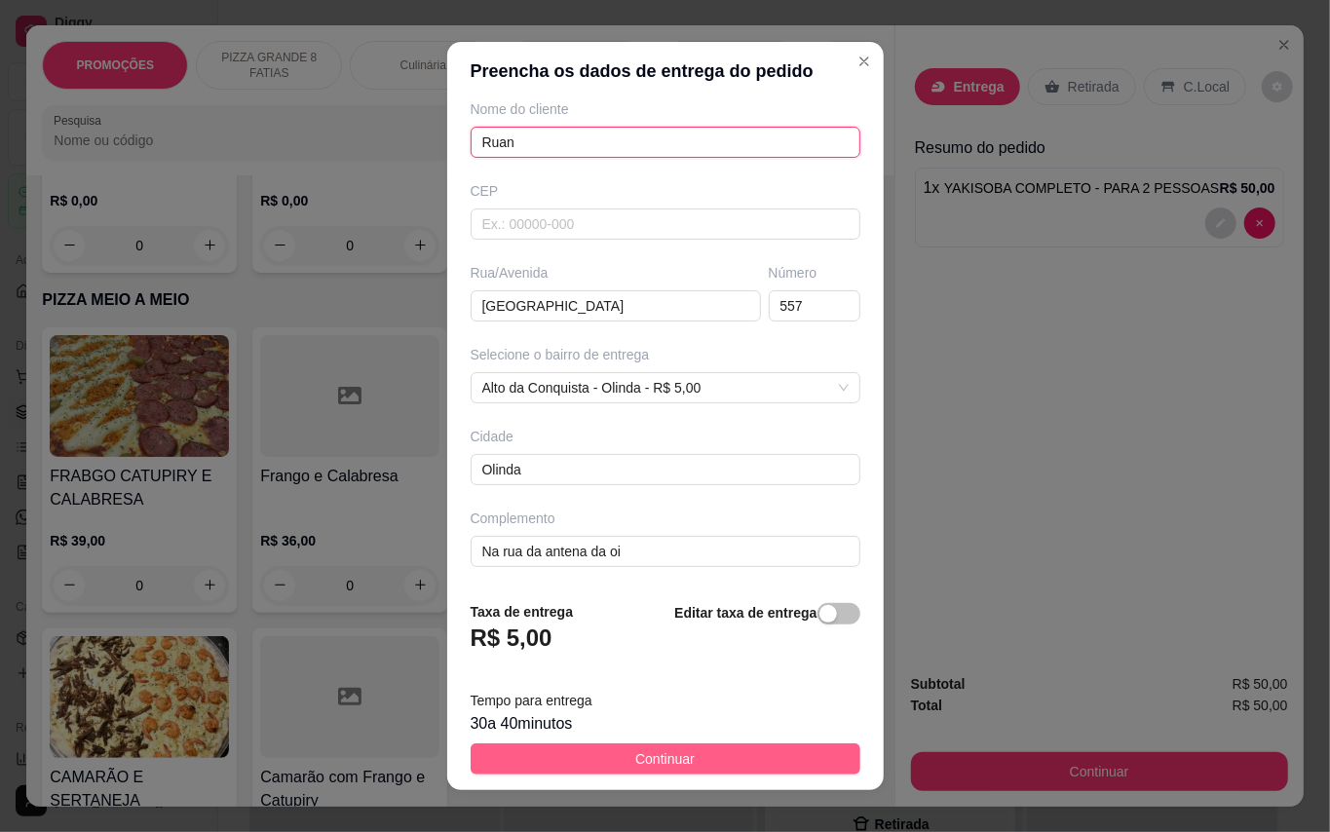
type input "Ruan"
click at [745, 773] on button "Continuar" at bounding box center [666, 758] width 390 height 31
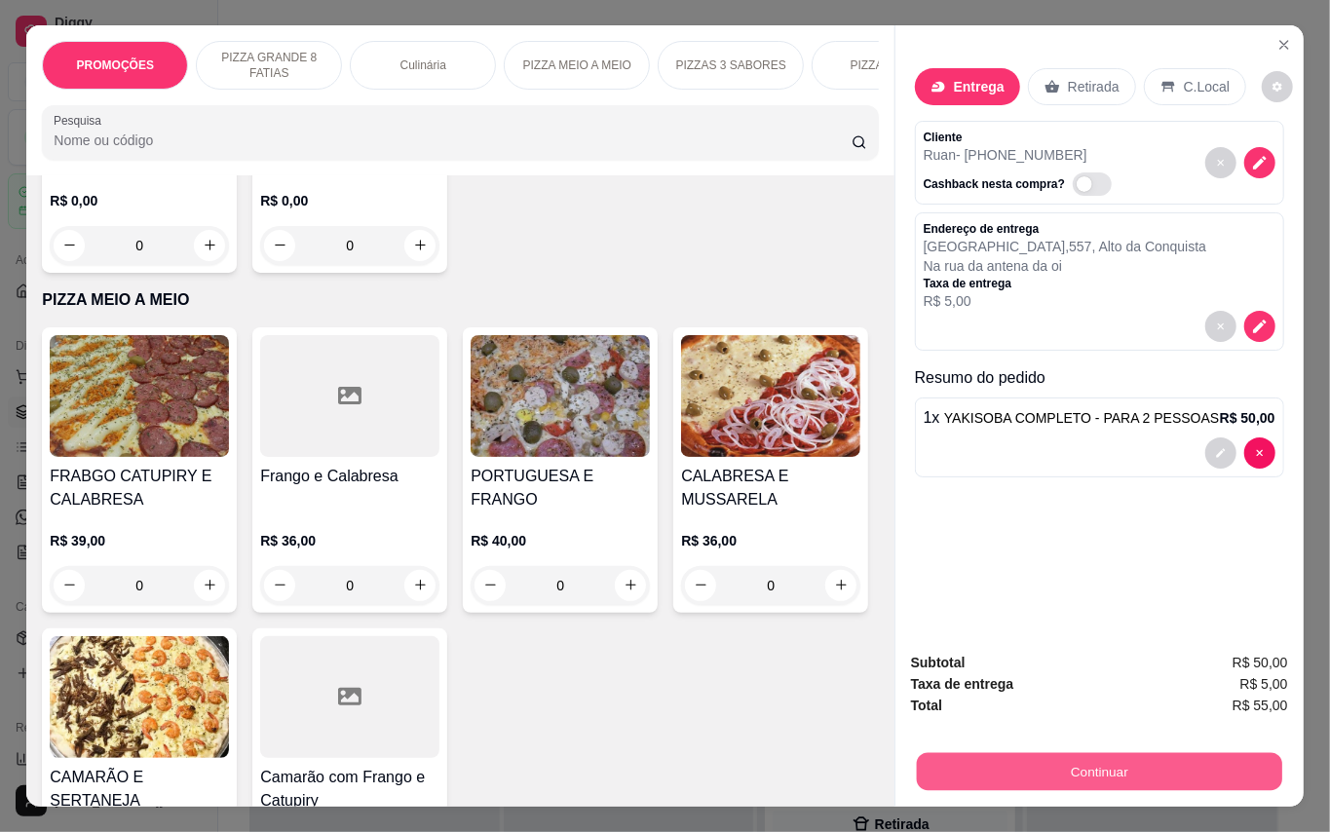
click at [1116, 761] on button "Continuar" at bounding box center [1098, 772] width 365 height 38
click at [1088, 761] on button "Continuar" at bounding box center [1099, 771] width 377 height 39
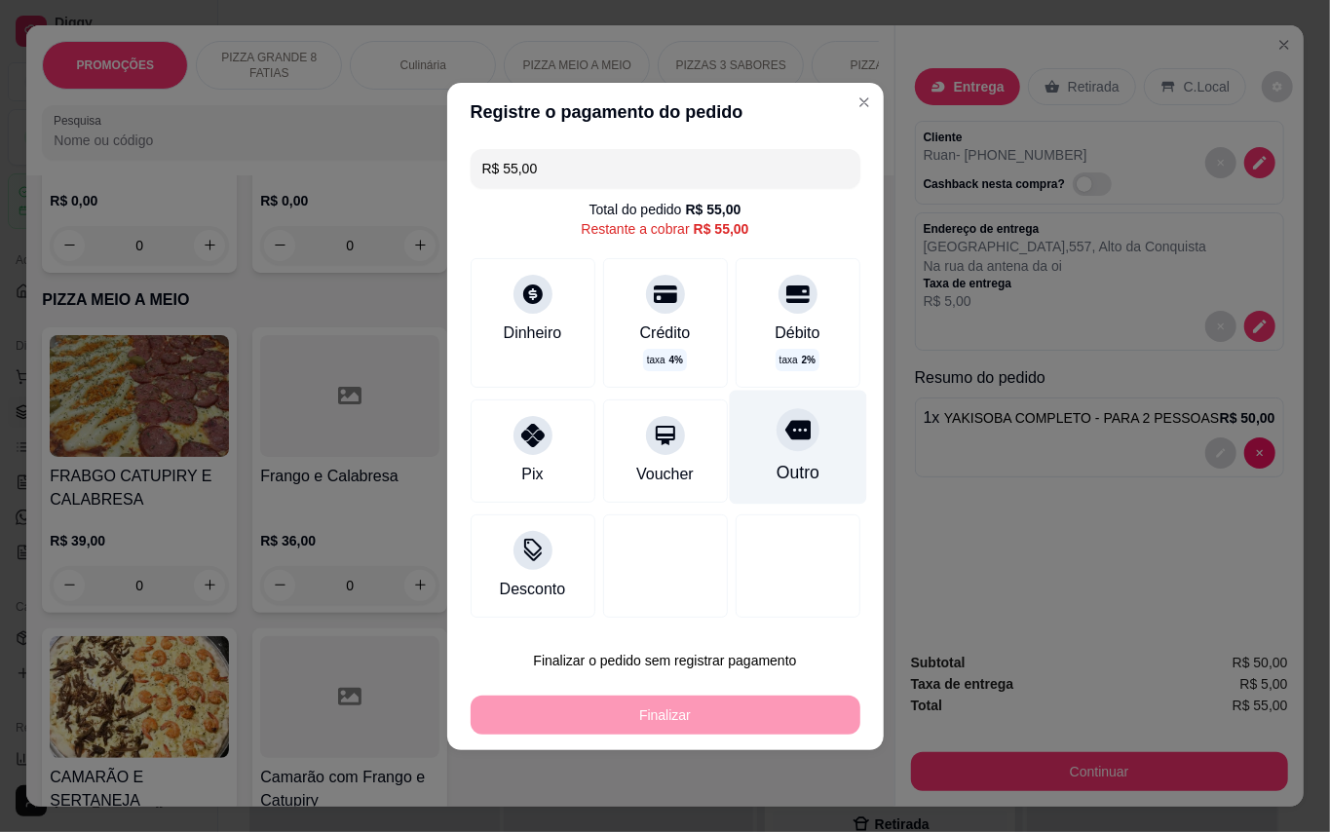
click at [784, 473] on div "Outro" at bounding box center [796, 472] width 43 height 25
type input "R$ 0,00"
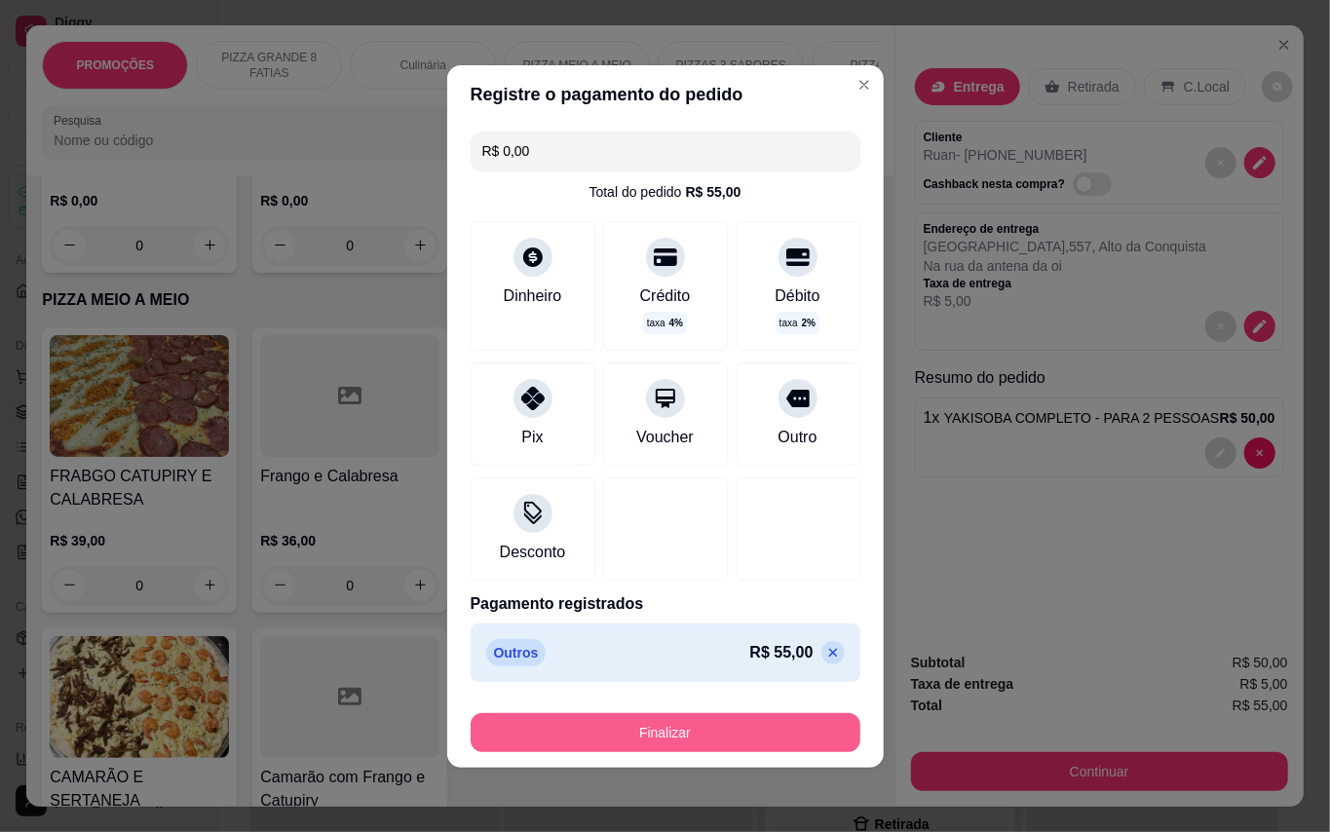
click at [710, 726] on button "Finalizar" at bounding box center [666, 732] width 390 height 39
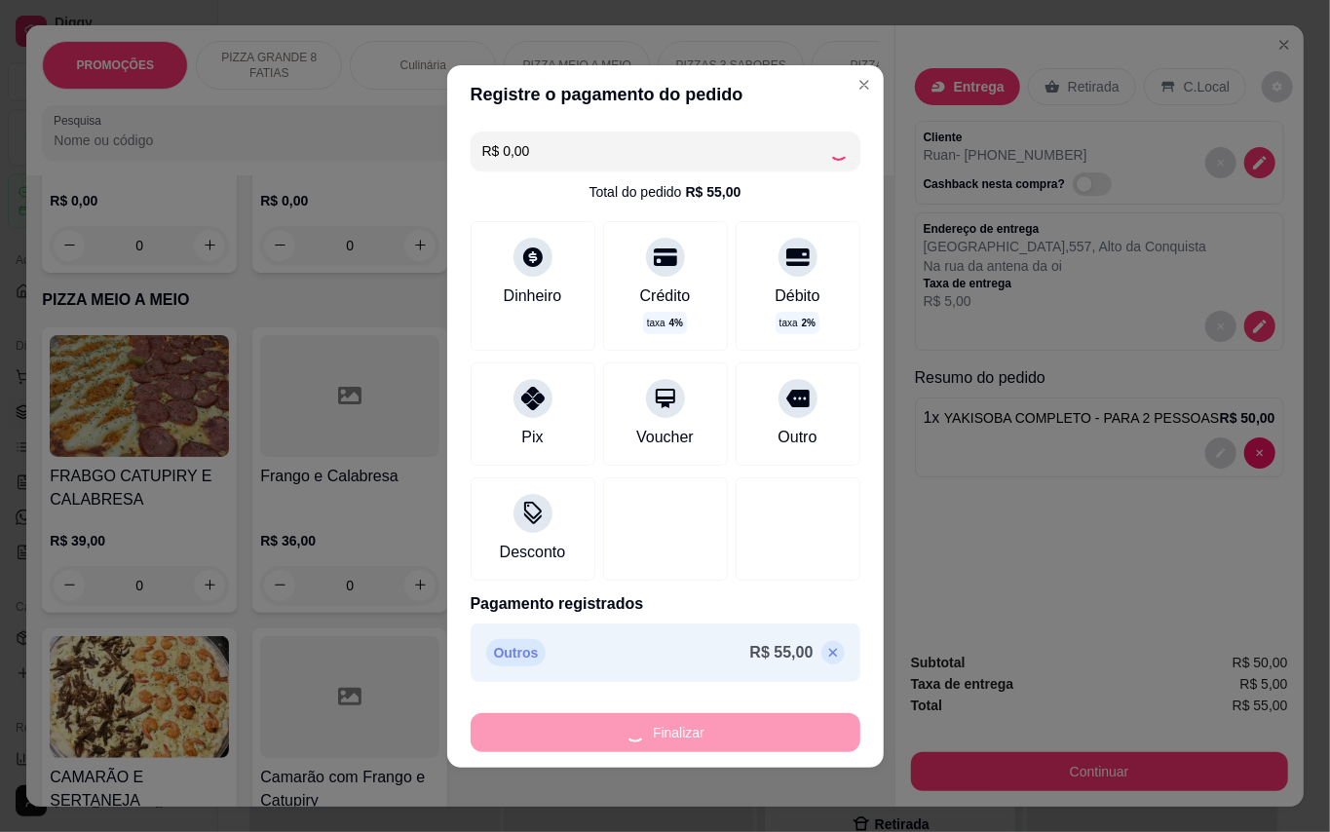
type input "0"
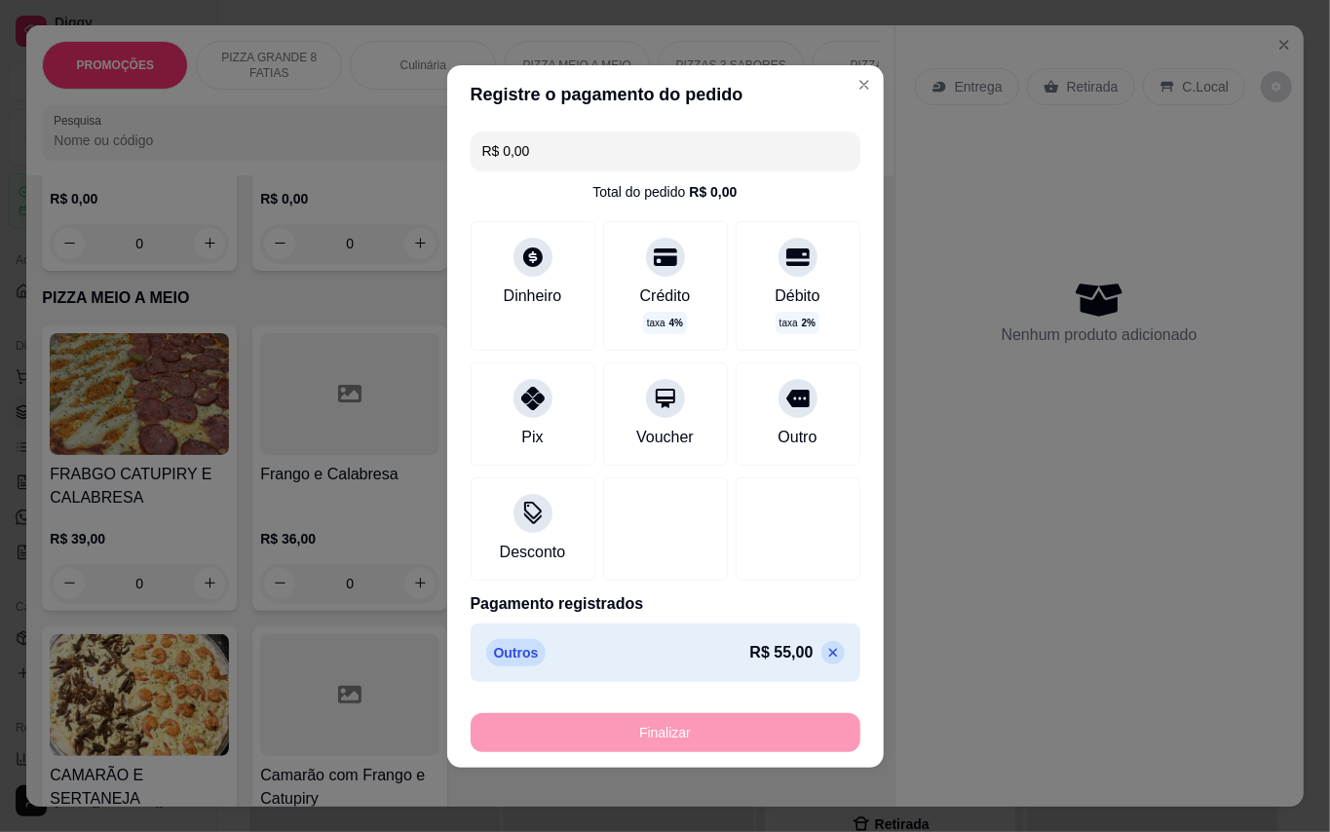
type input "-R$ 55,00"
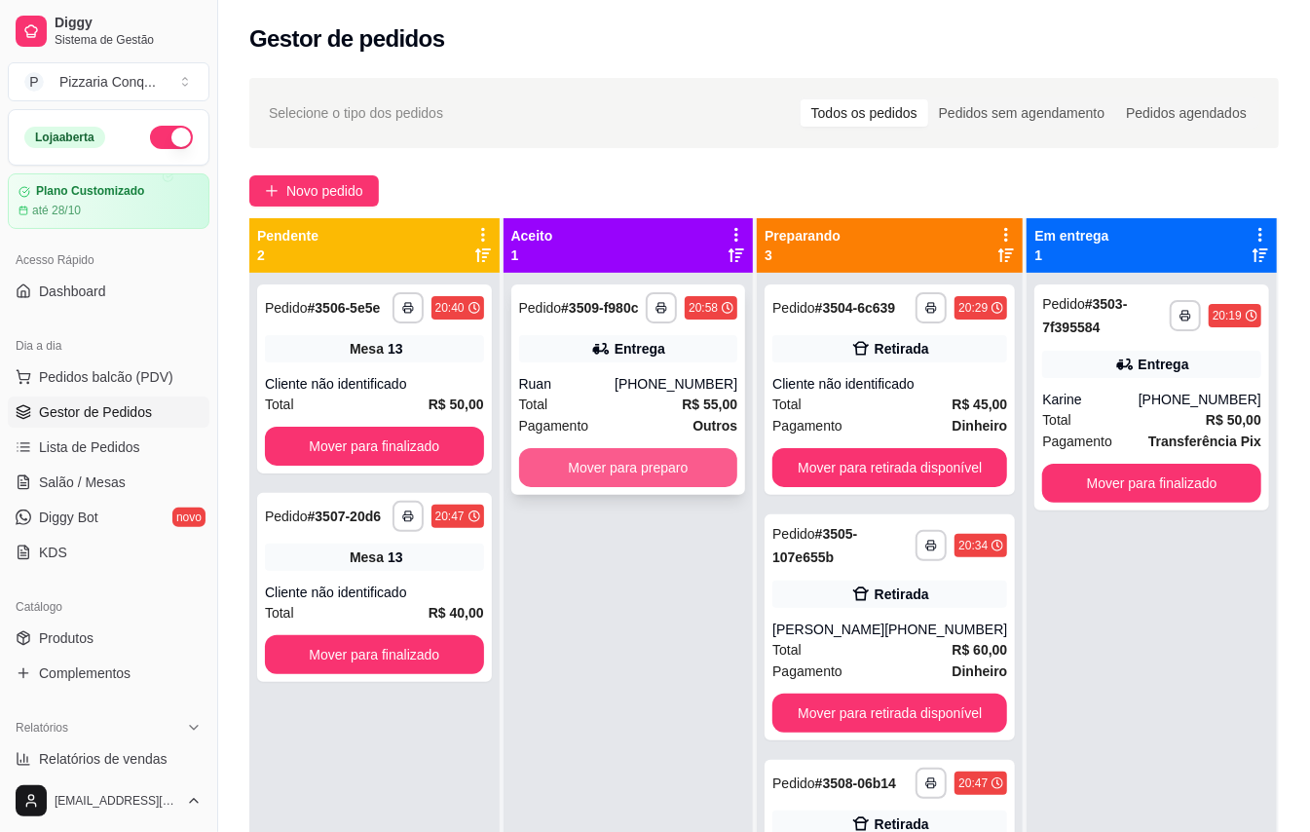
click at [701, 473] on button "Mover para preparo" at bounding box center [628, 467] width 219 height 39
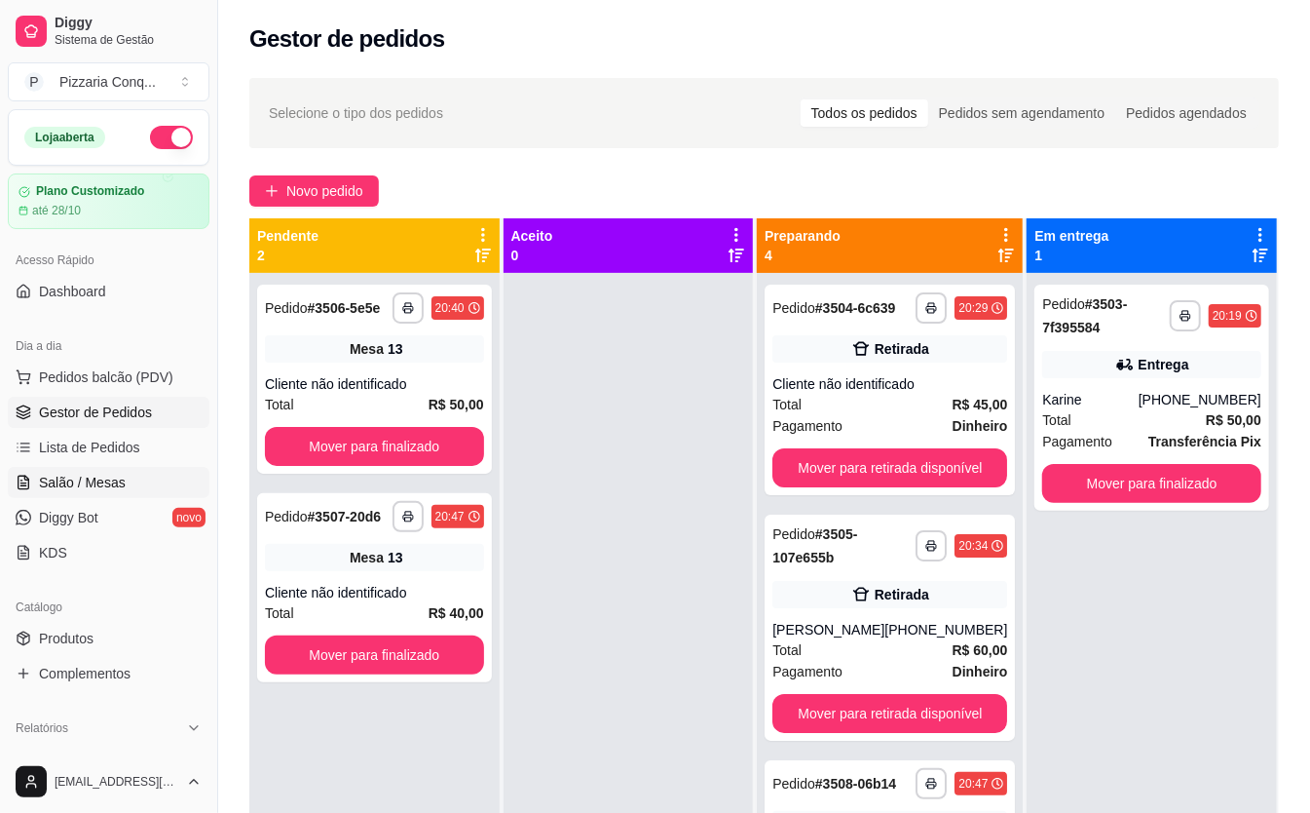
click at [131, 481] on link "Salão / Mesas" at bounding box center [109, 482] width 202 height 31
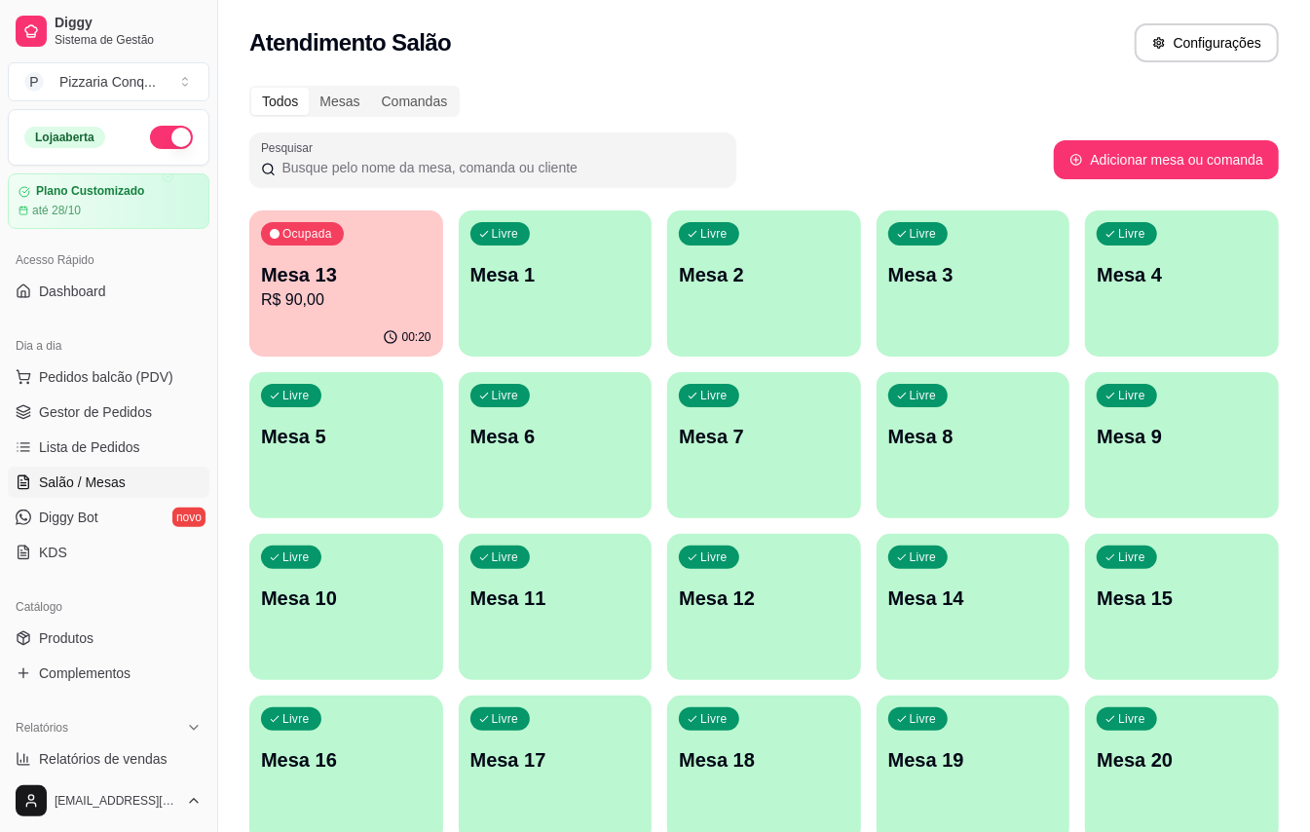
click at [511, 616] on div "Livre Mesa 11" at bounding box center [556, 595] width 194 height 123
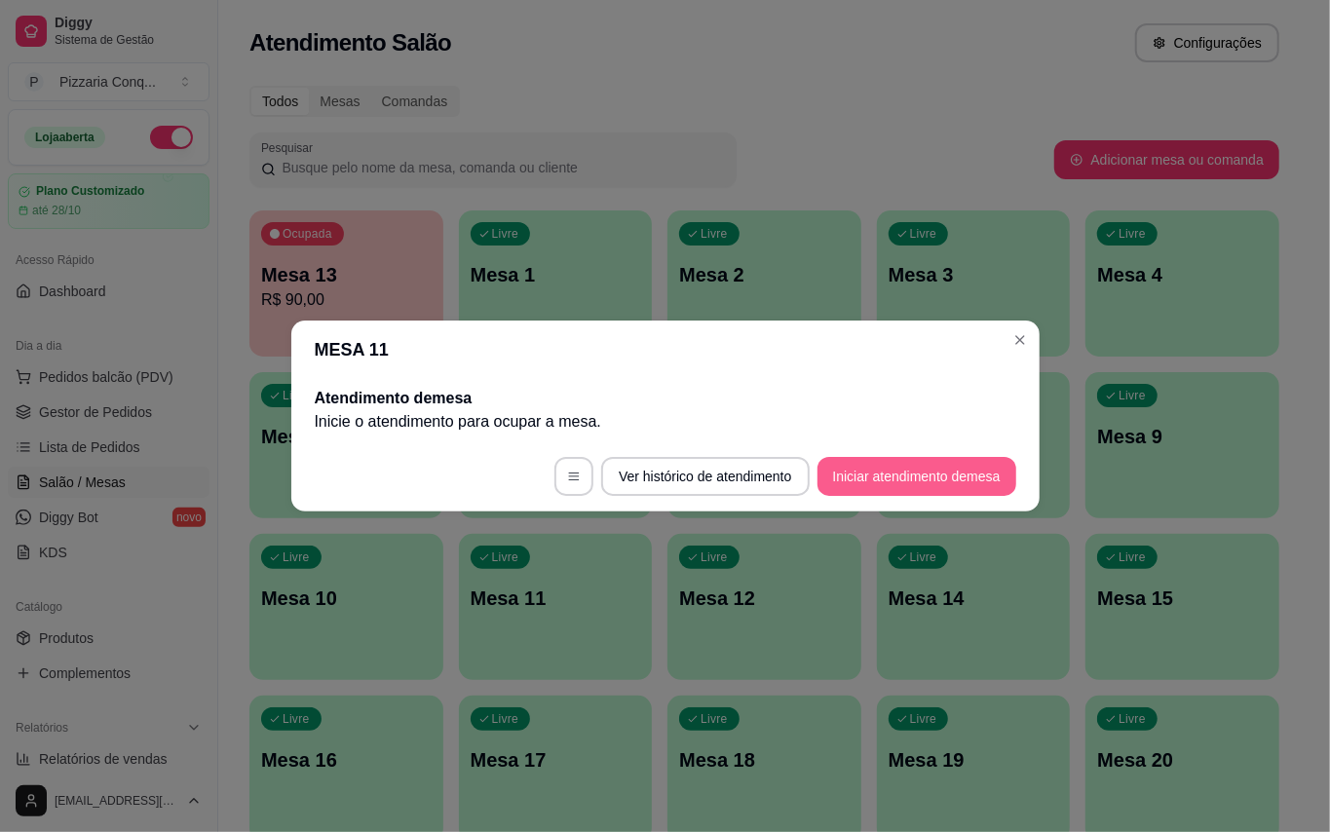
click at [913, 464] on button "Iniciar atendimento de mesa" at bounding box center [916, 476] width 199 height 39
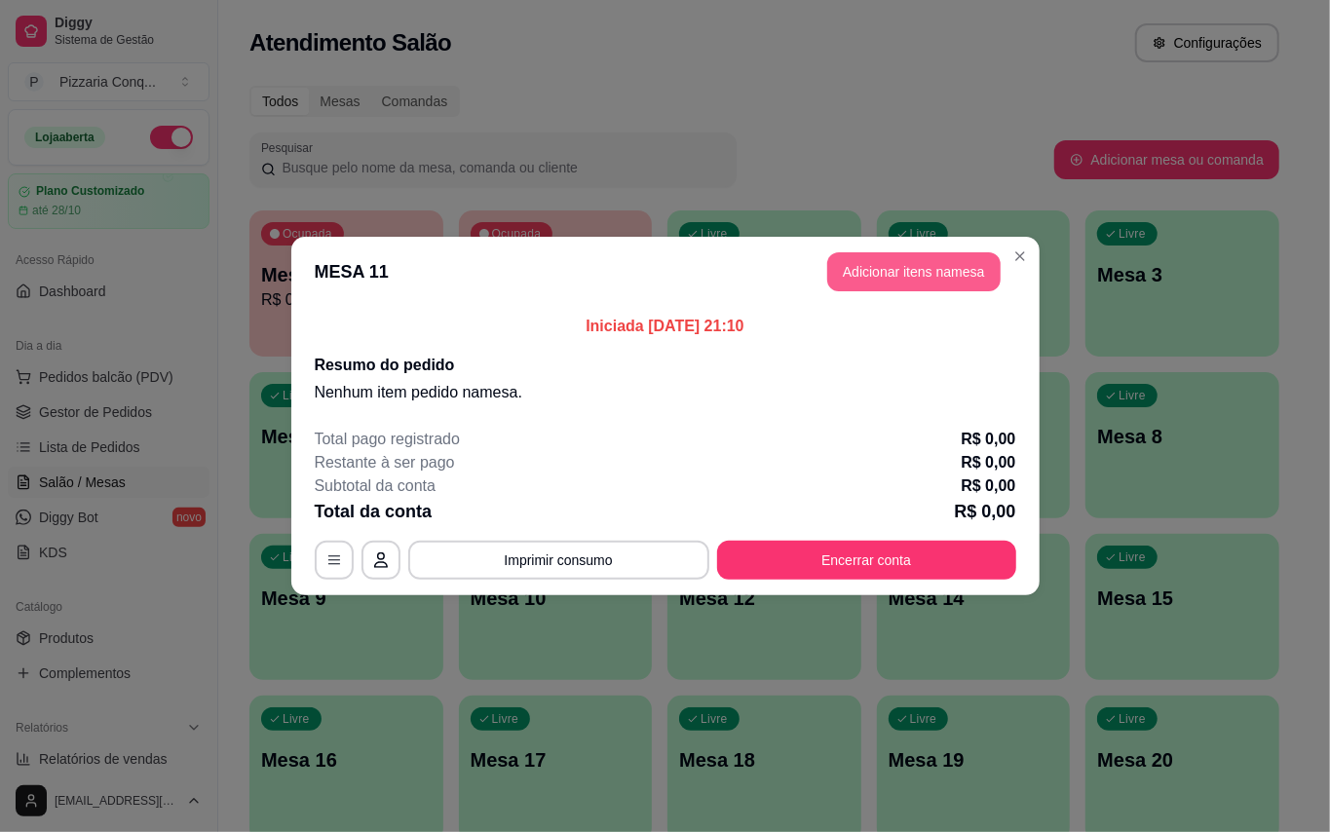
click at [914, 279] on button "Adicionar itens na mesa" at bounding box center [913, 271] width 173 height 39
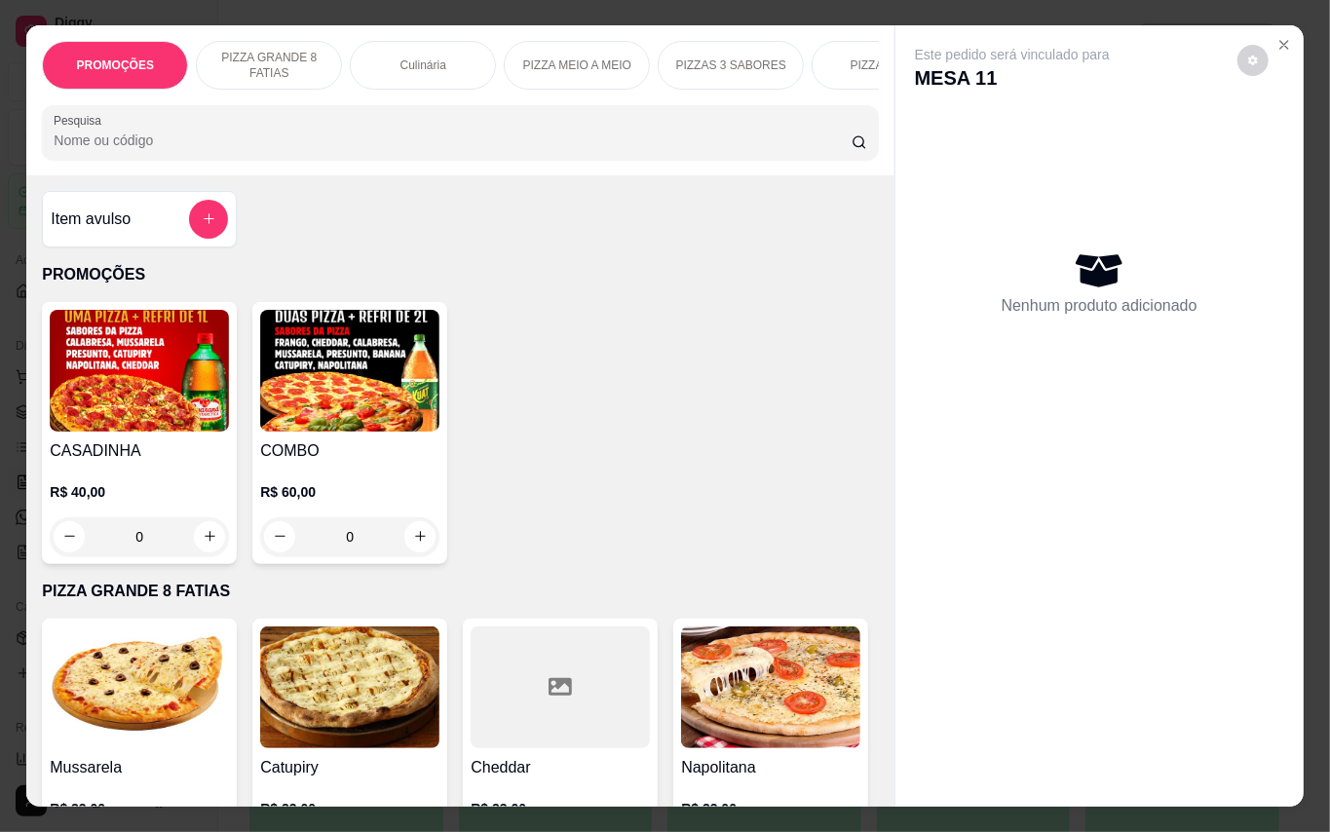
click at [168, 356] on img at bounding box center [139, 371] width 179 height 122
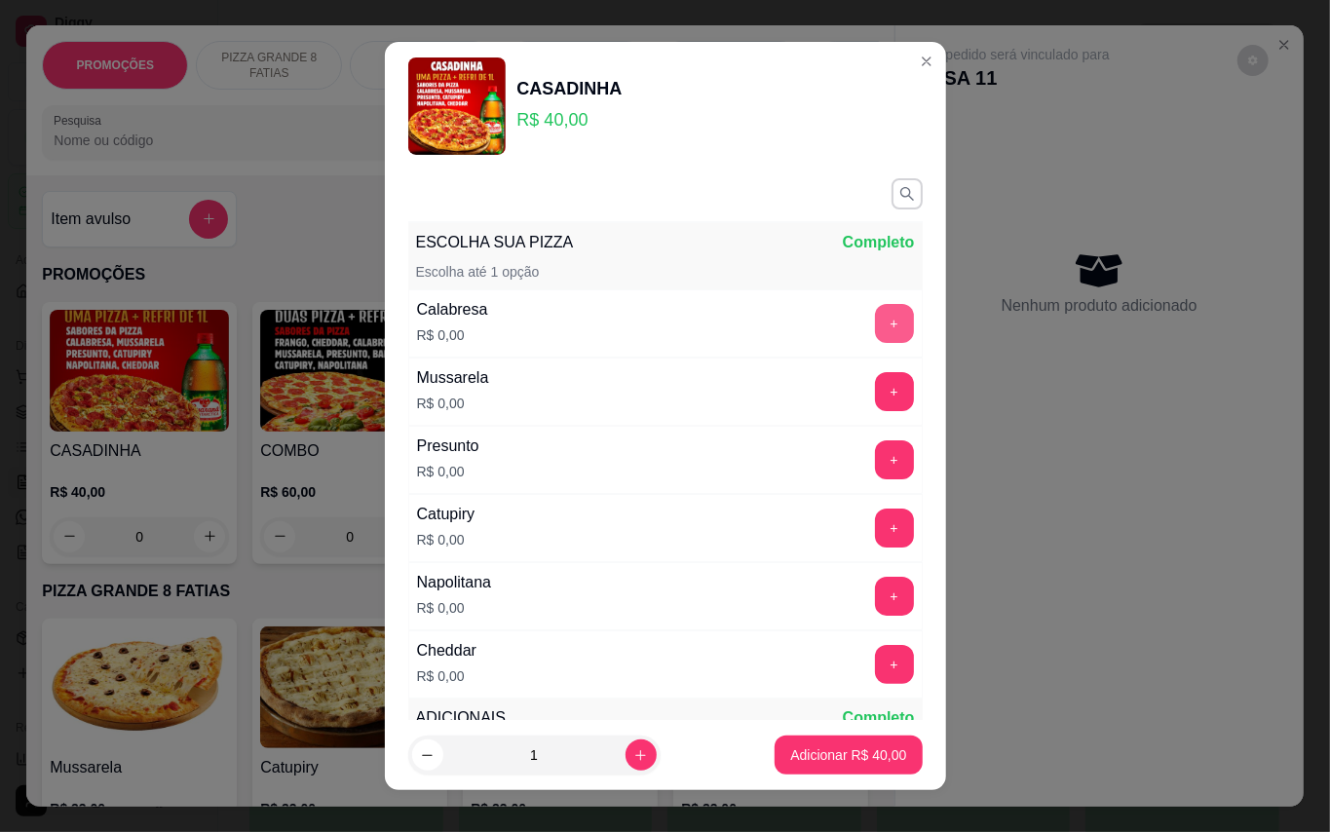
click at [875, 317] on button "+" at bounding box center [894, 323] width 39 height 39
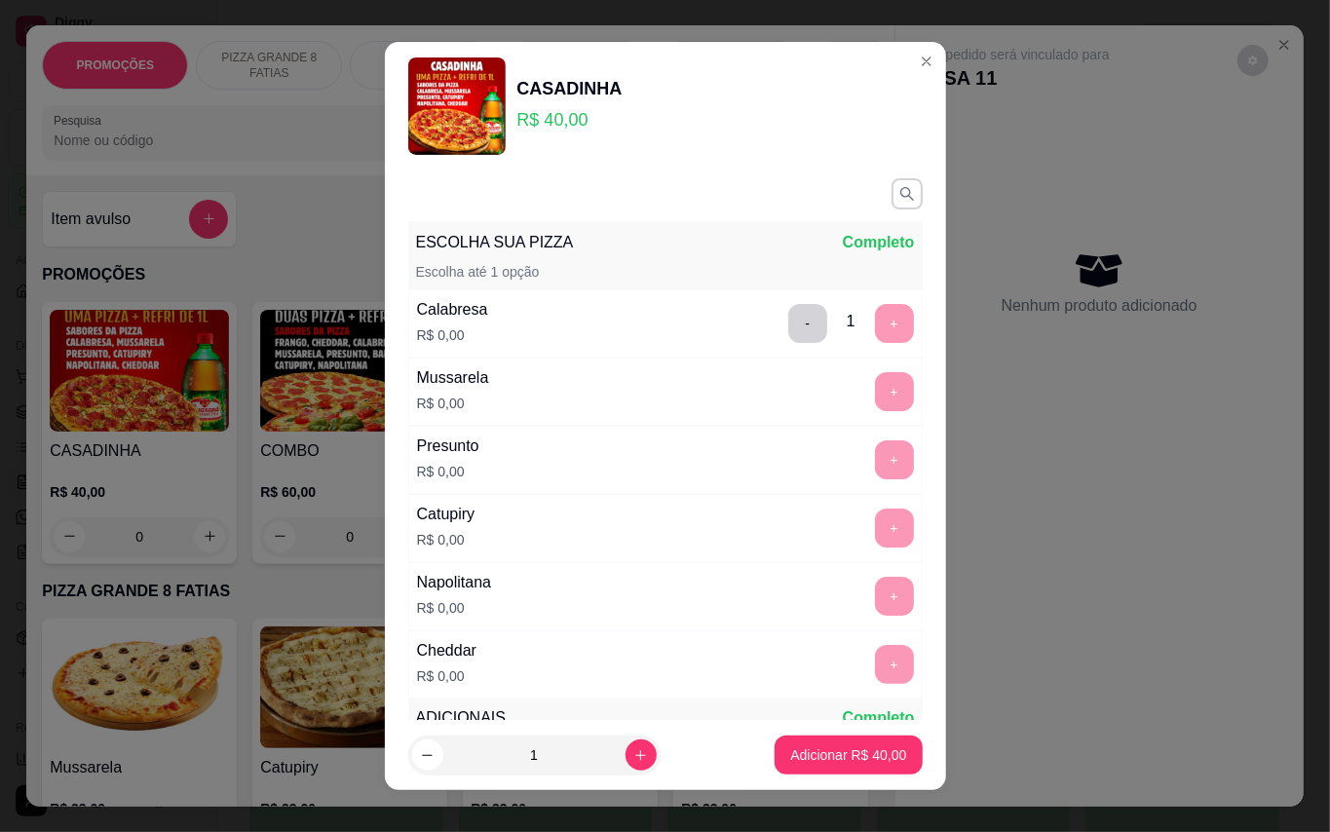
scroll to position [20, 0]
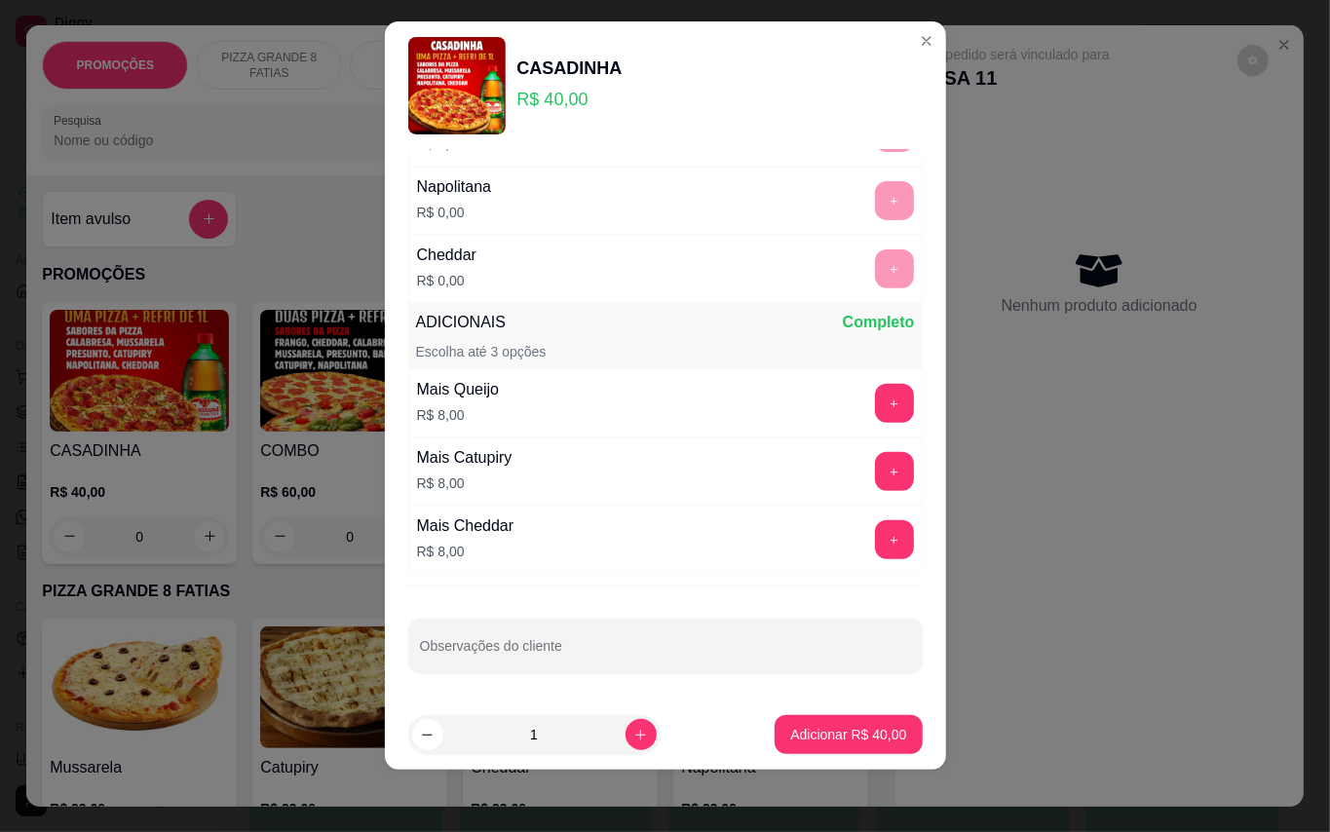
click at [869, 727] on p "Adicionar R$ 40,00" at bounding box center [848, 734] width 116 height 19
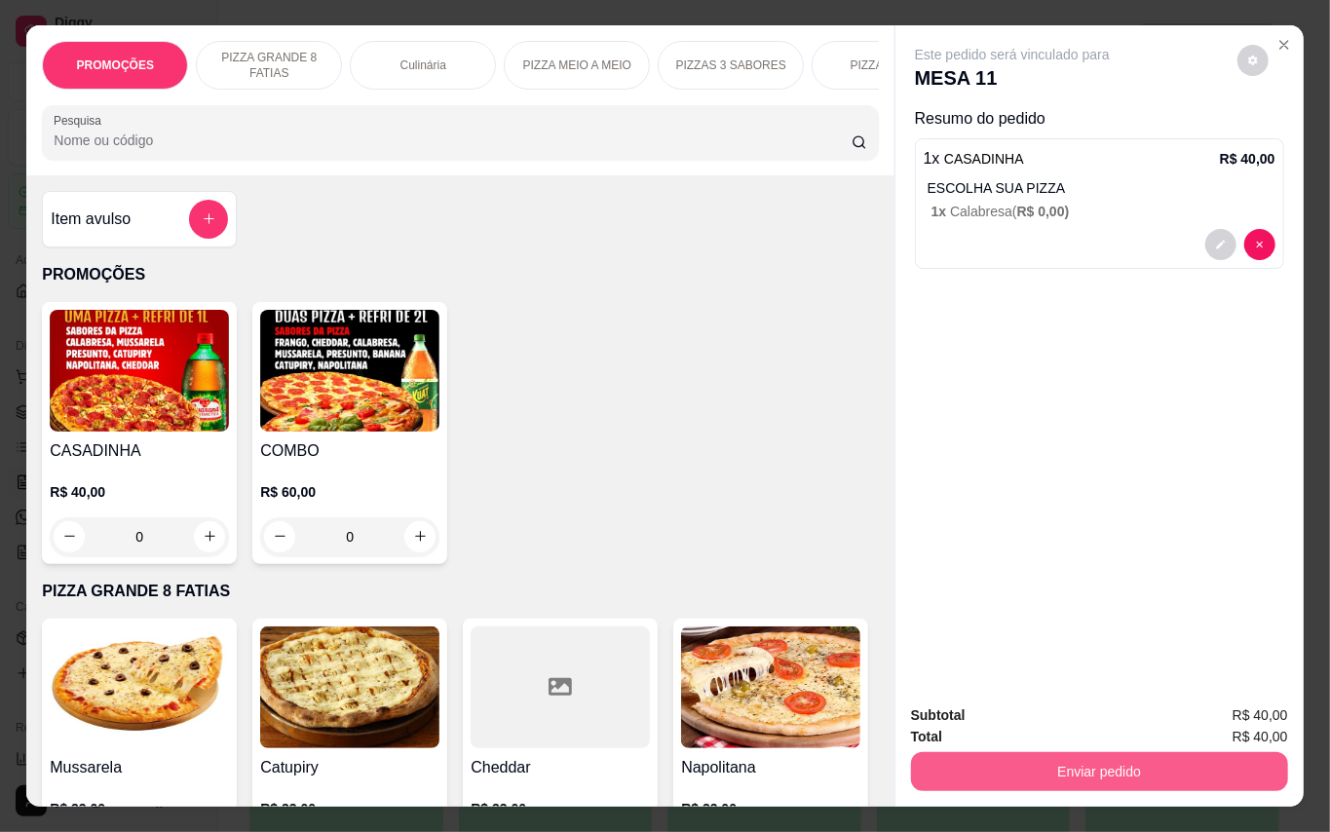
click at [1009, 769] on button "Enviar pedido" at bounding box center [1099, 771] width 377 height 39
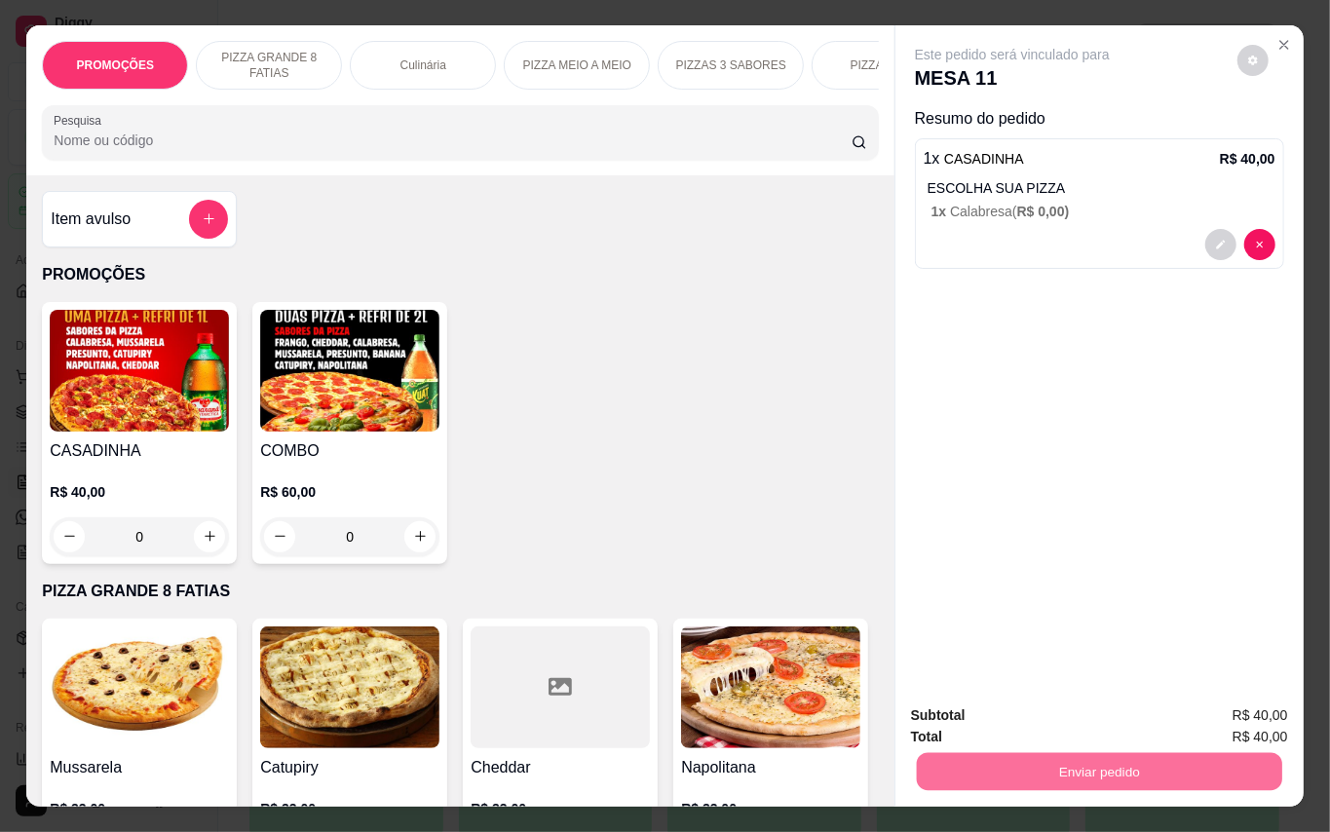
click at [1240, 718] on button "Enviar pedido" at bounding box center [1235, 715] width 107 height 36
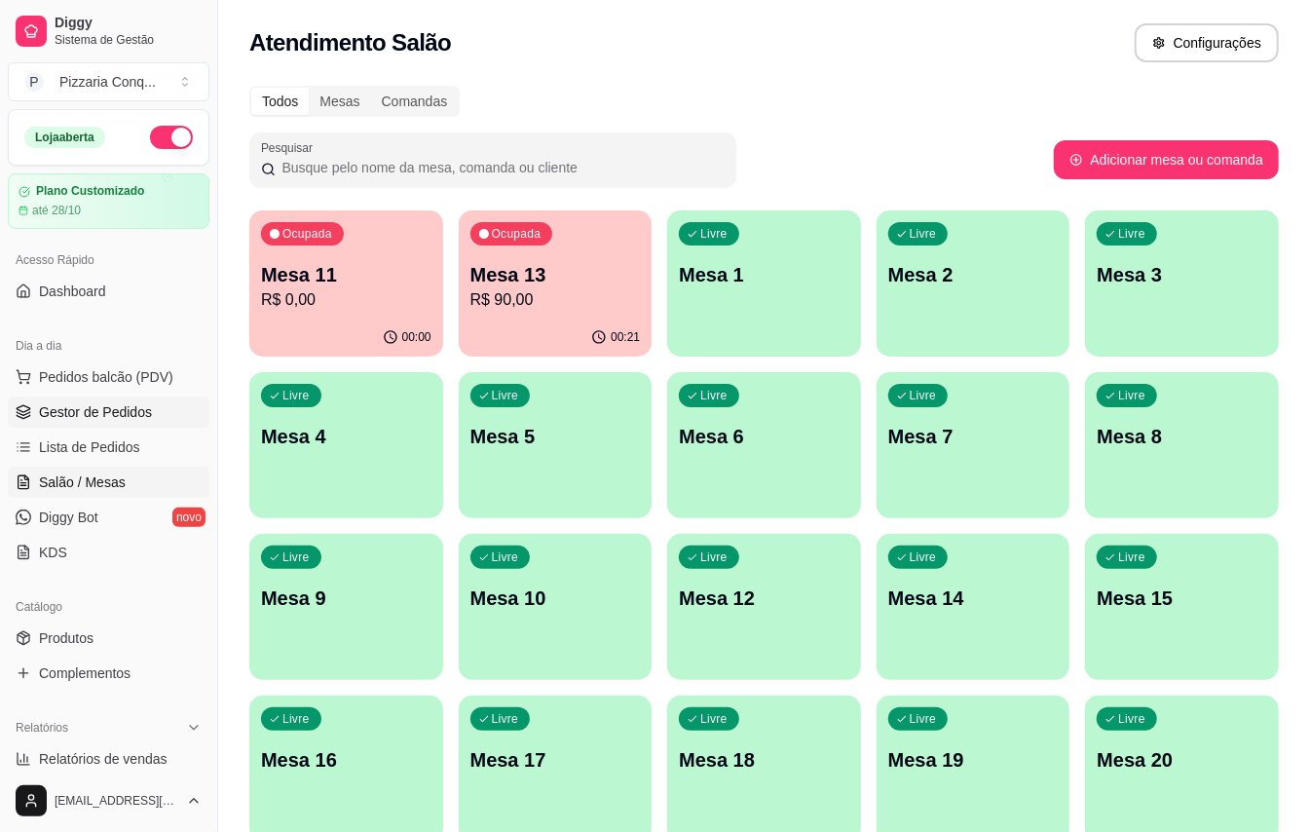
click at [121, 409] on span "Gestor de Pedidos" at bounding box center [95, 411] width 113 height 19
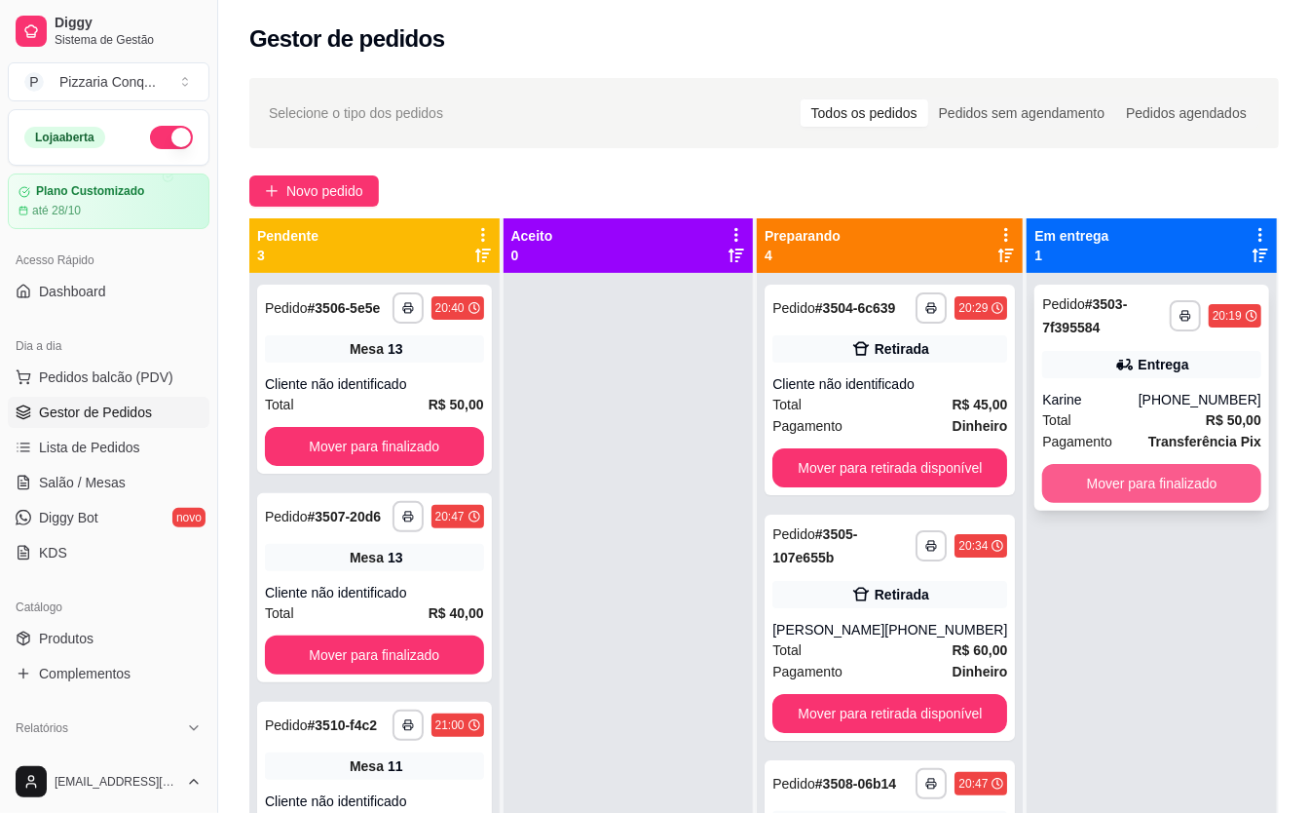
click at [1122, 488] on button "Mover para finalizado" at bounding box center [1151, 483] width 219 height 39
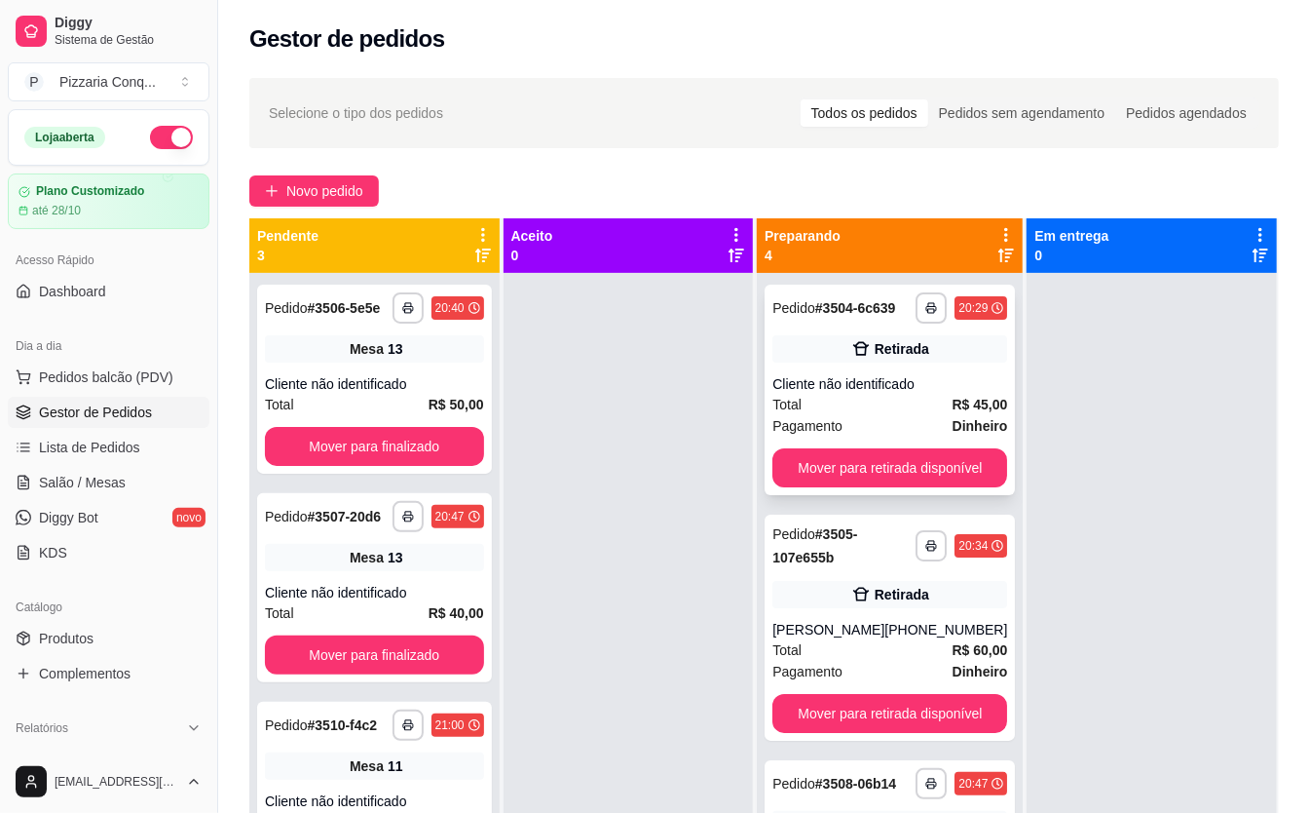
click at [844, 406] on div "Total R$ 45,00" at bounding box center [890, 404] width 235 height 21
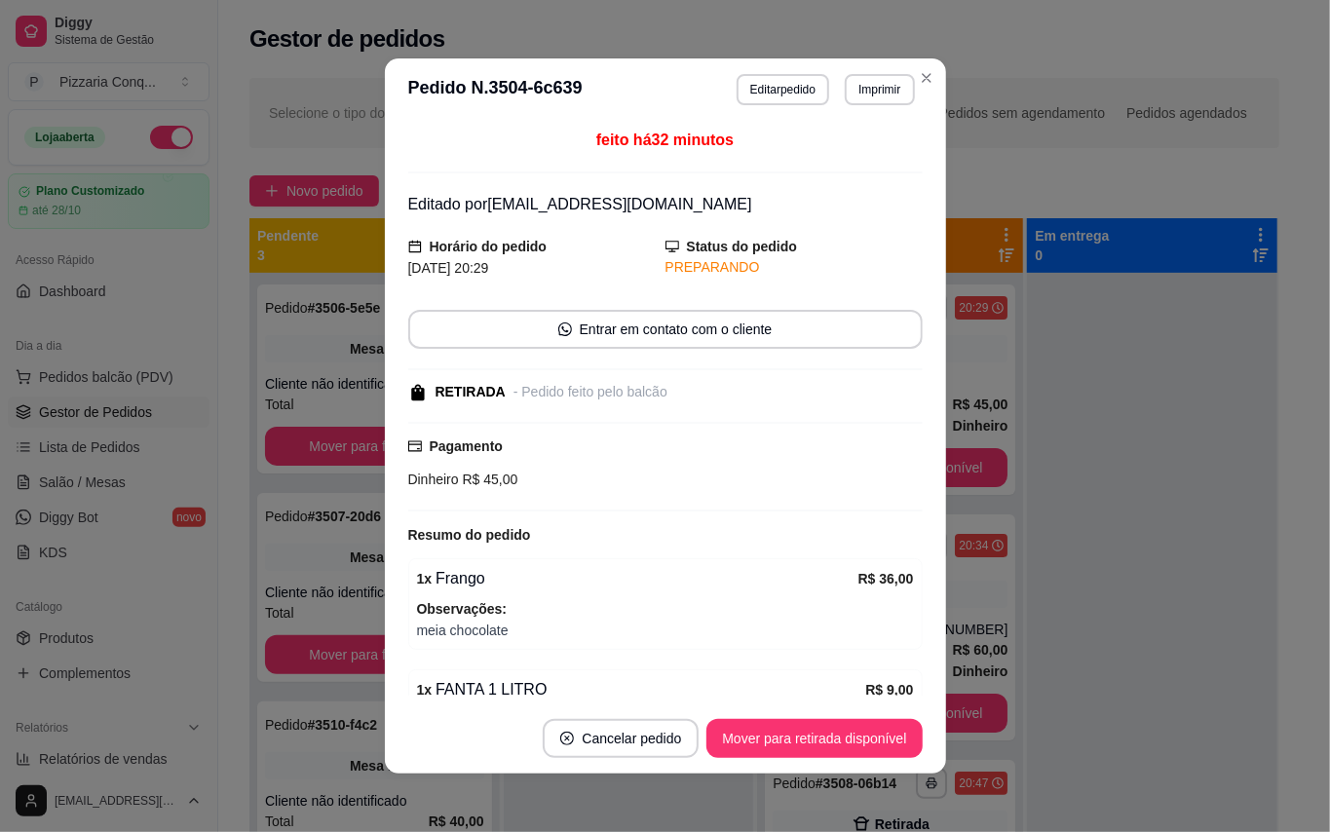
scroll to position [95, 0]
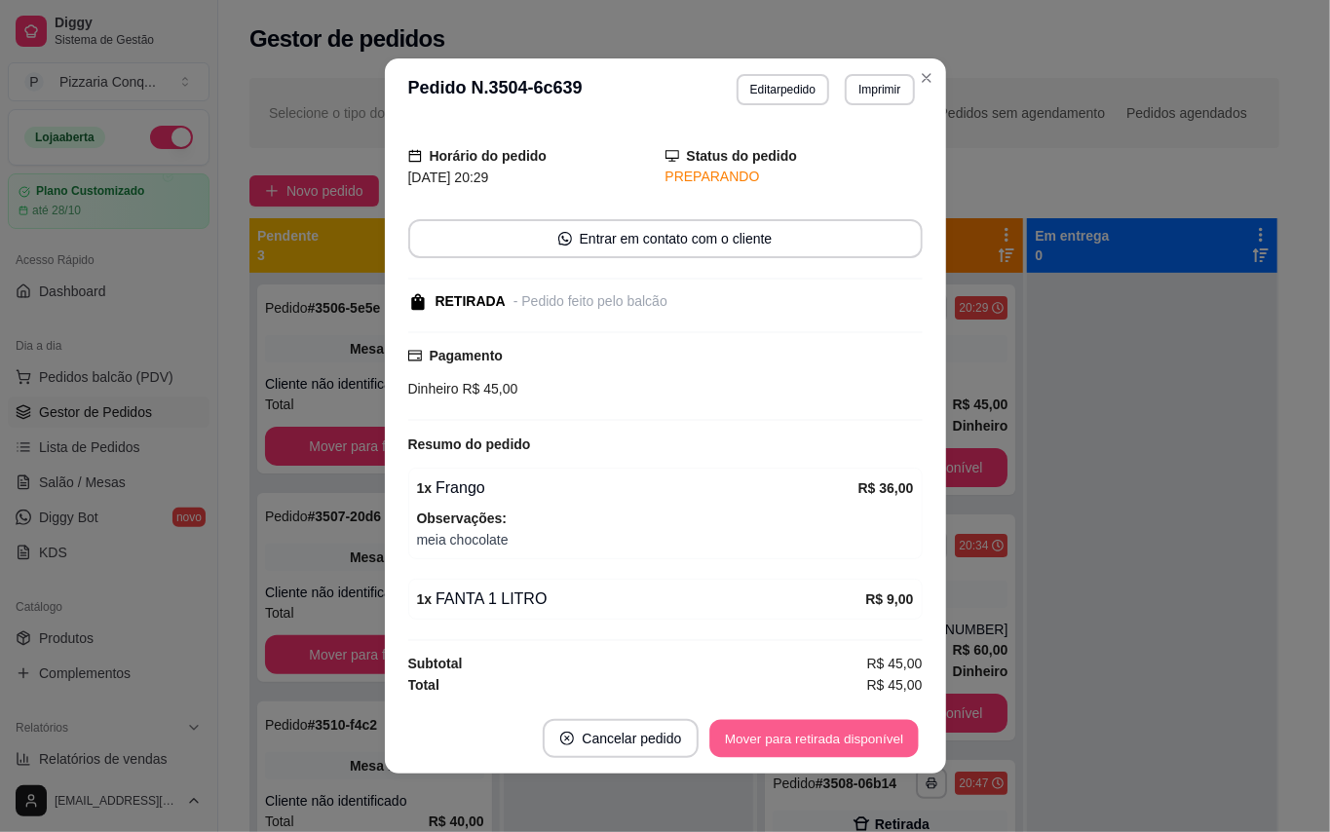
click at [777, 738] on button "Mover para retirada disponível" at bounding box center [814, 739] width 208 height 38
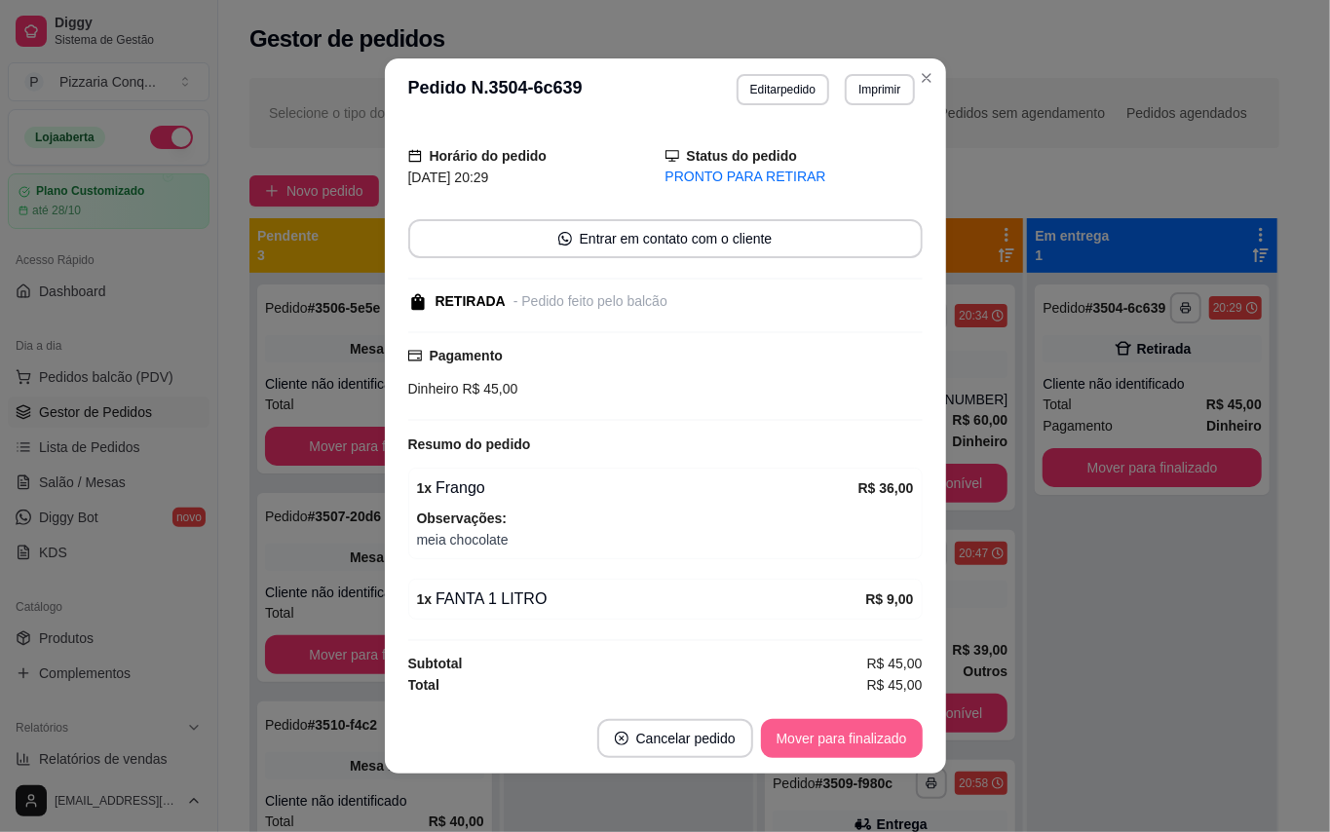
click at [777, 738] on button "Mover para finalizado" at bounding box center [842, 738] width 162 height 39
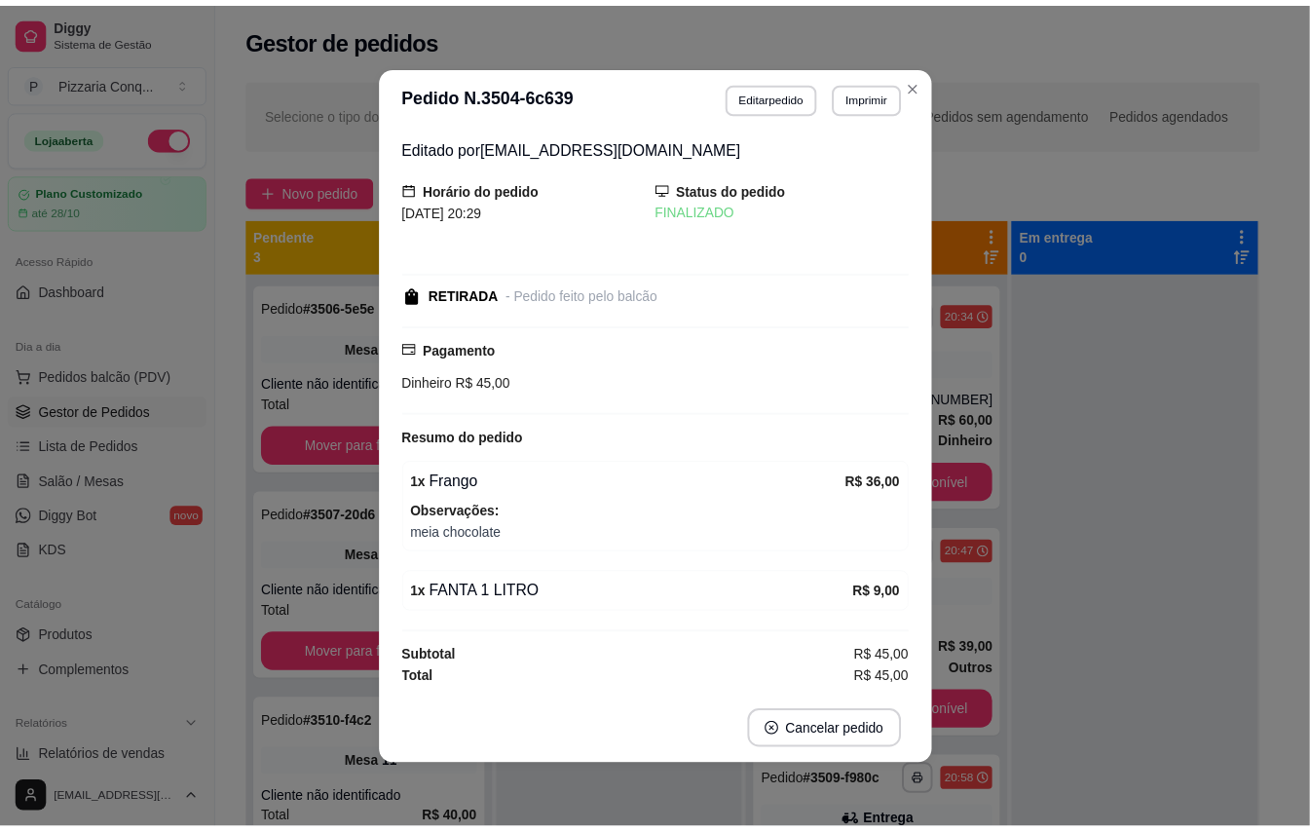
scroll to position [0, 0]
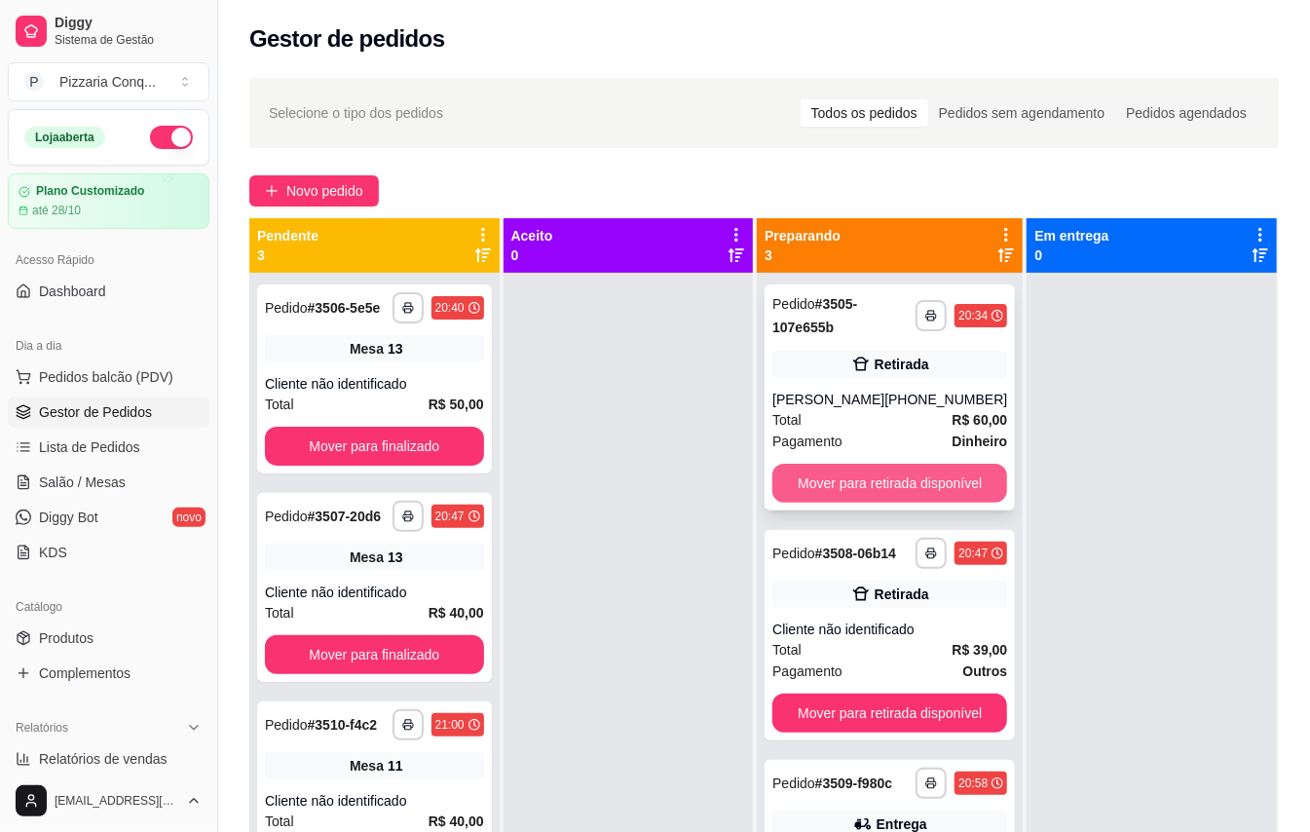
click at [892, 473] on button "Mover para retirada disponível" at bounding box center [890, 483] width 235 height 39
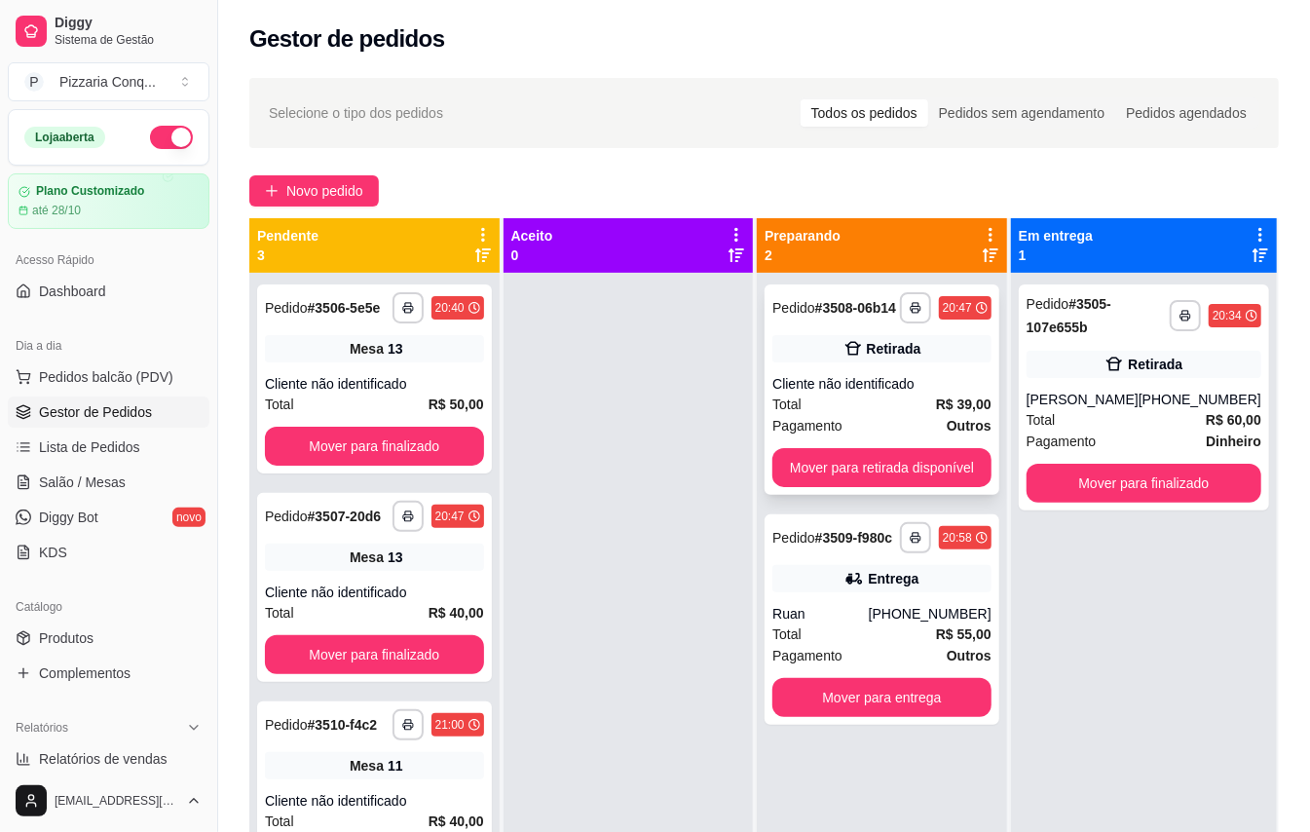
click at [877, 394] on div "Total R$ 39,00" at bounding box center [882, 404] width 219 height 21
click at [898, 387] on div "Cliente não identificado" at bounding box center [882, 383] width 219 height 19
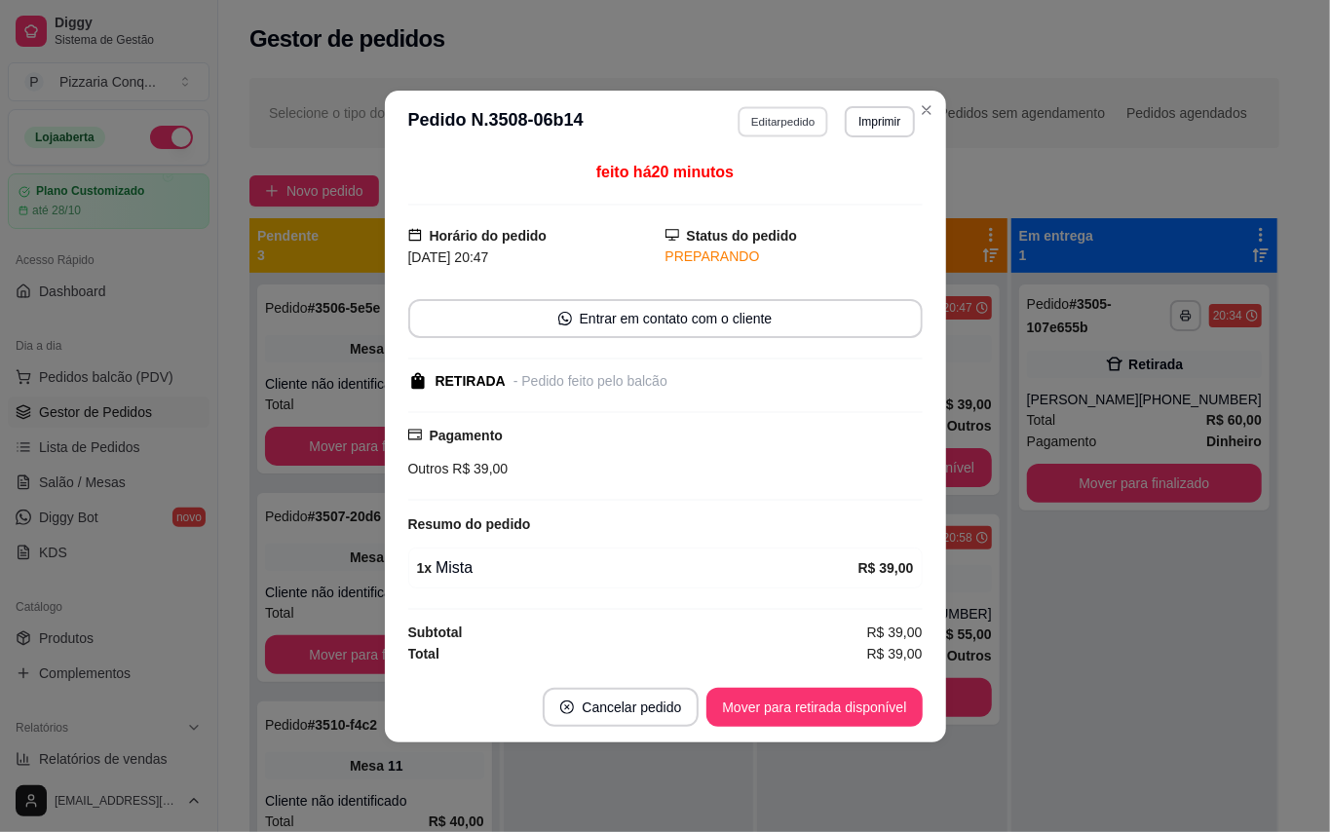
click at [791, 130] on button "Editar pedido" at bounding box center [783, 121] width 91 height 30
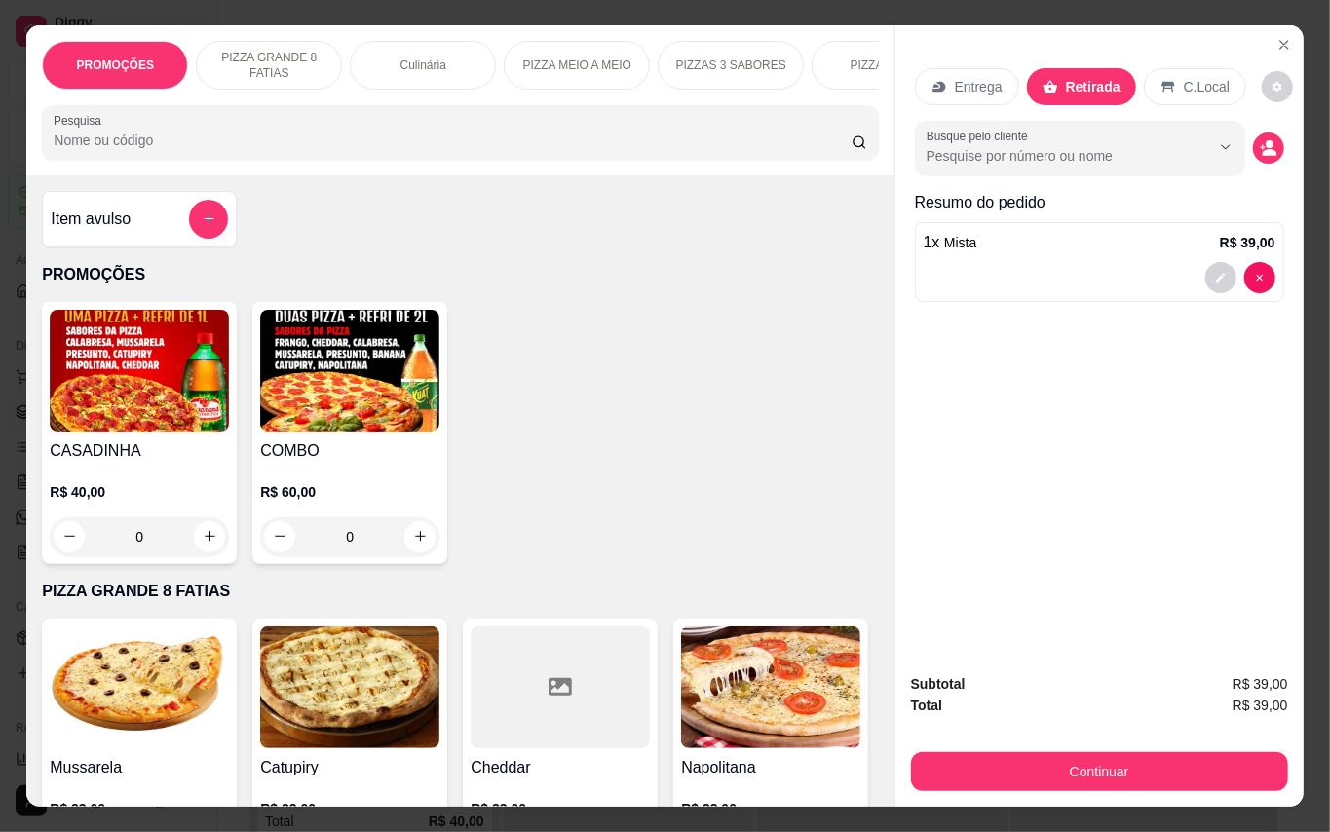
scroll to position [4287, 0]
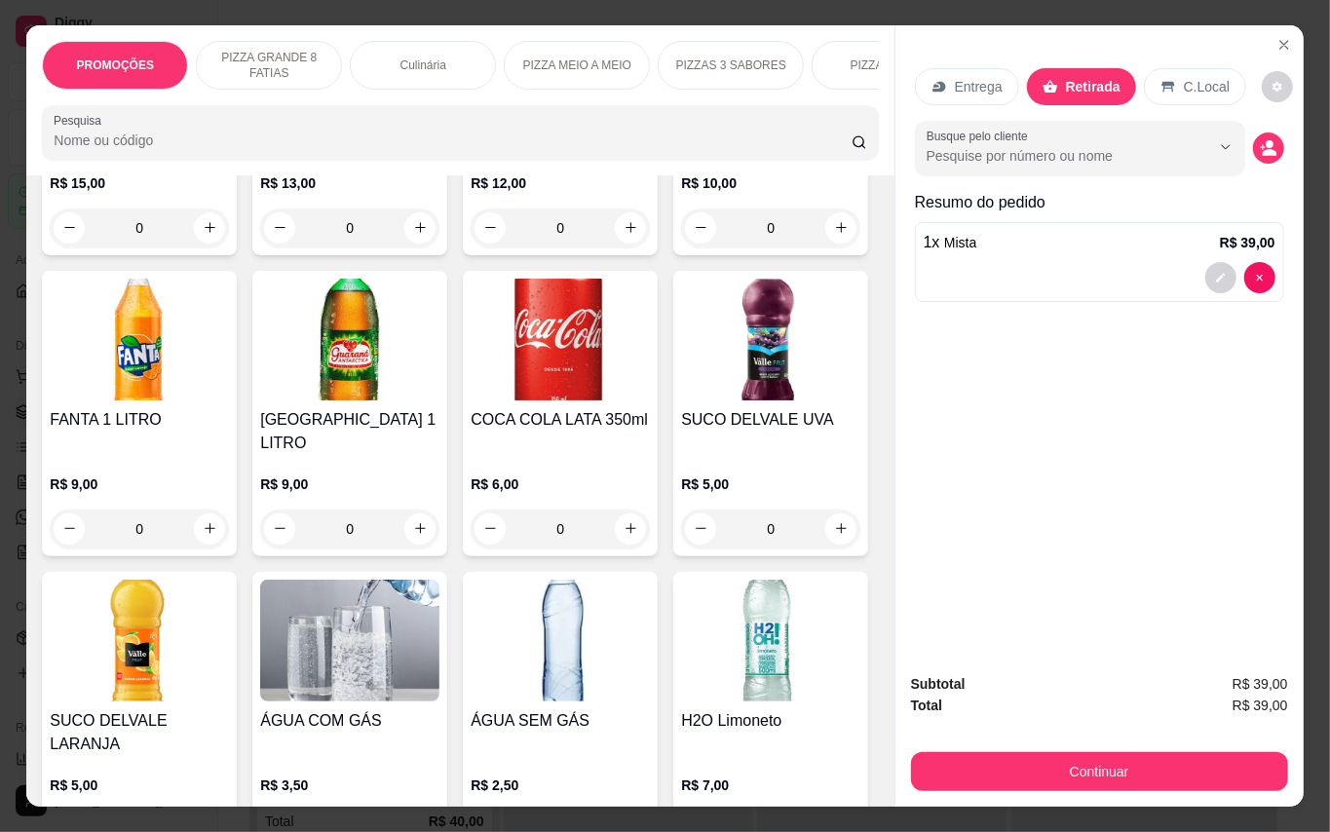
click at [586, 123] on img at bounding box center [560, 62] width 179 height 122
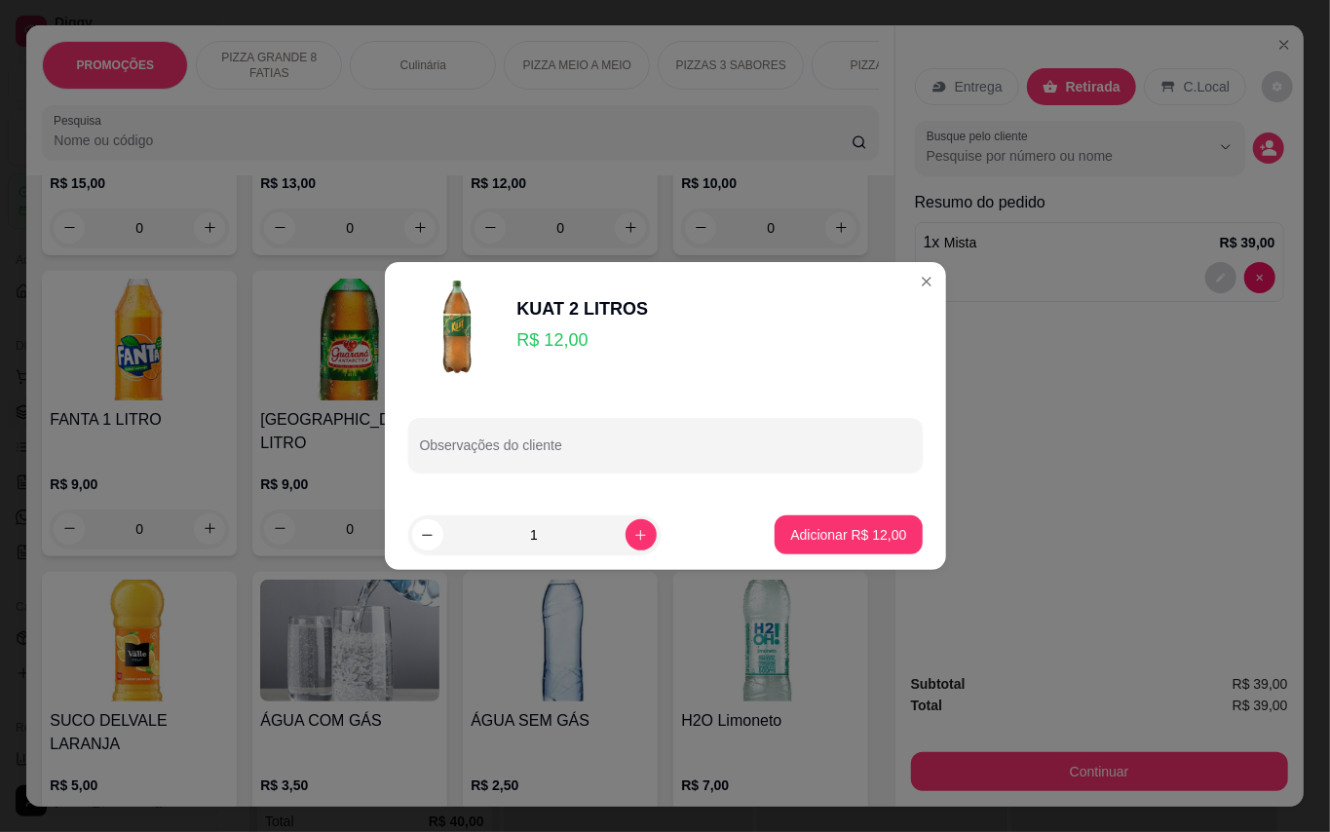
click at [902, 523] on footer "1 Adicionar R$ 12,00" at bounding box center [665, 535] width 561 height 70
click at [879, 520] on button "Adicionar R$ 12,00" at bounding box center [848, 534] width 147 height 39
type input "1"
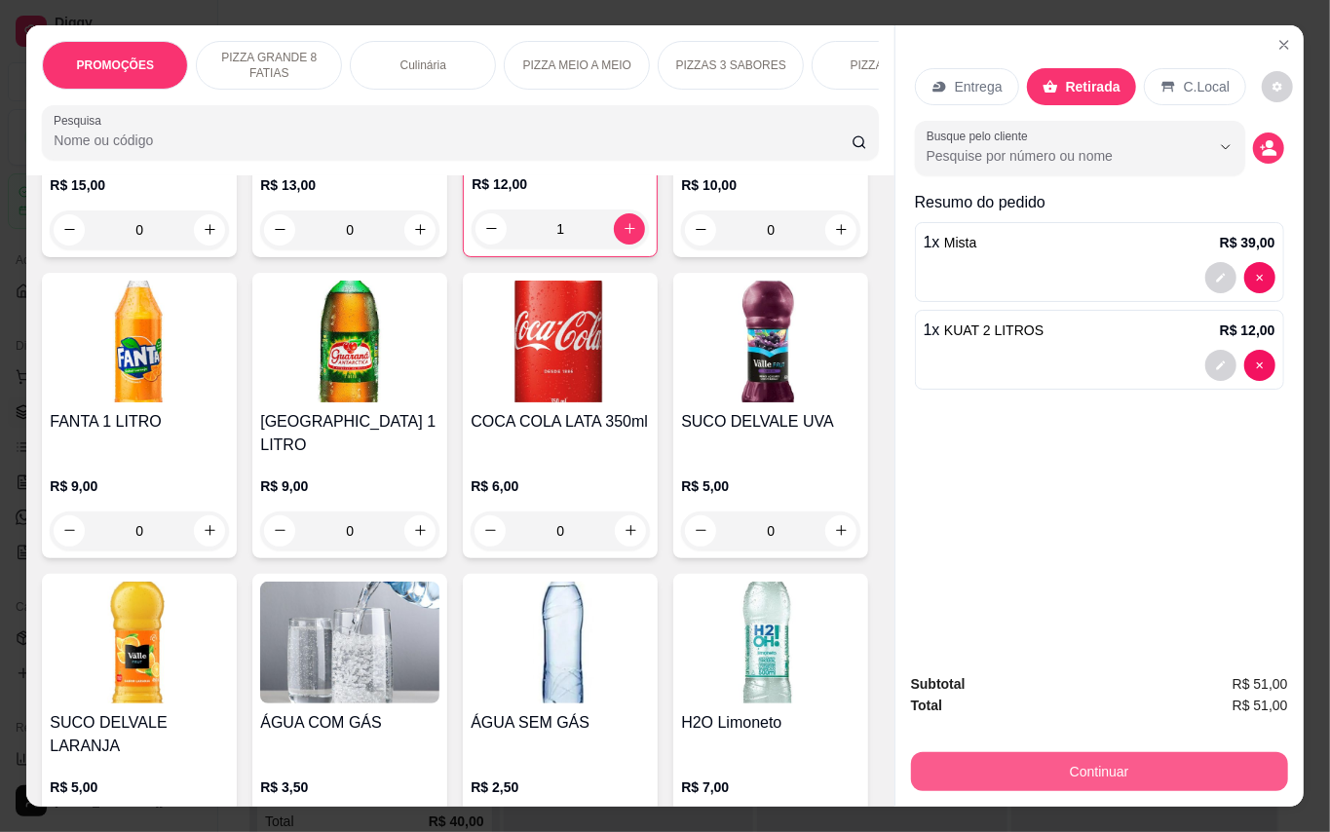
click at [1151, 762] on button "Continuar" at bounding box center [1099, 771] width 377 height 39
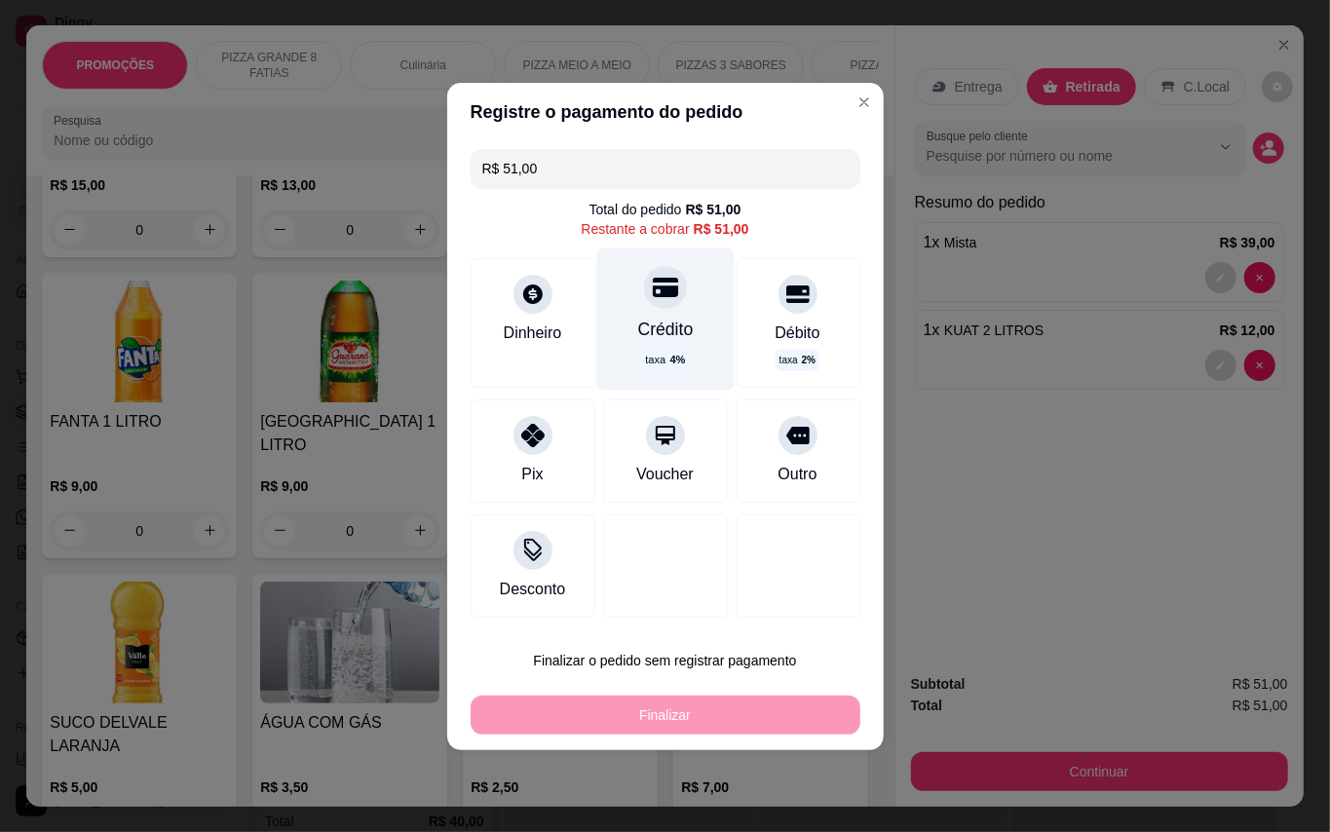
click at [659, 312] on div "Crédito taxa 4 %" at bounding box center [664, 318] width 137 height 142
type input "R$ 0,00"
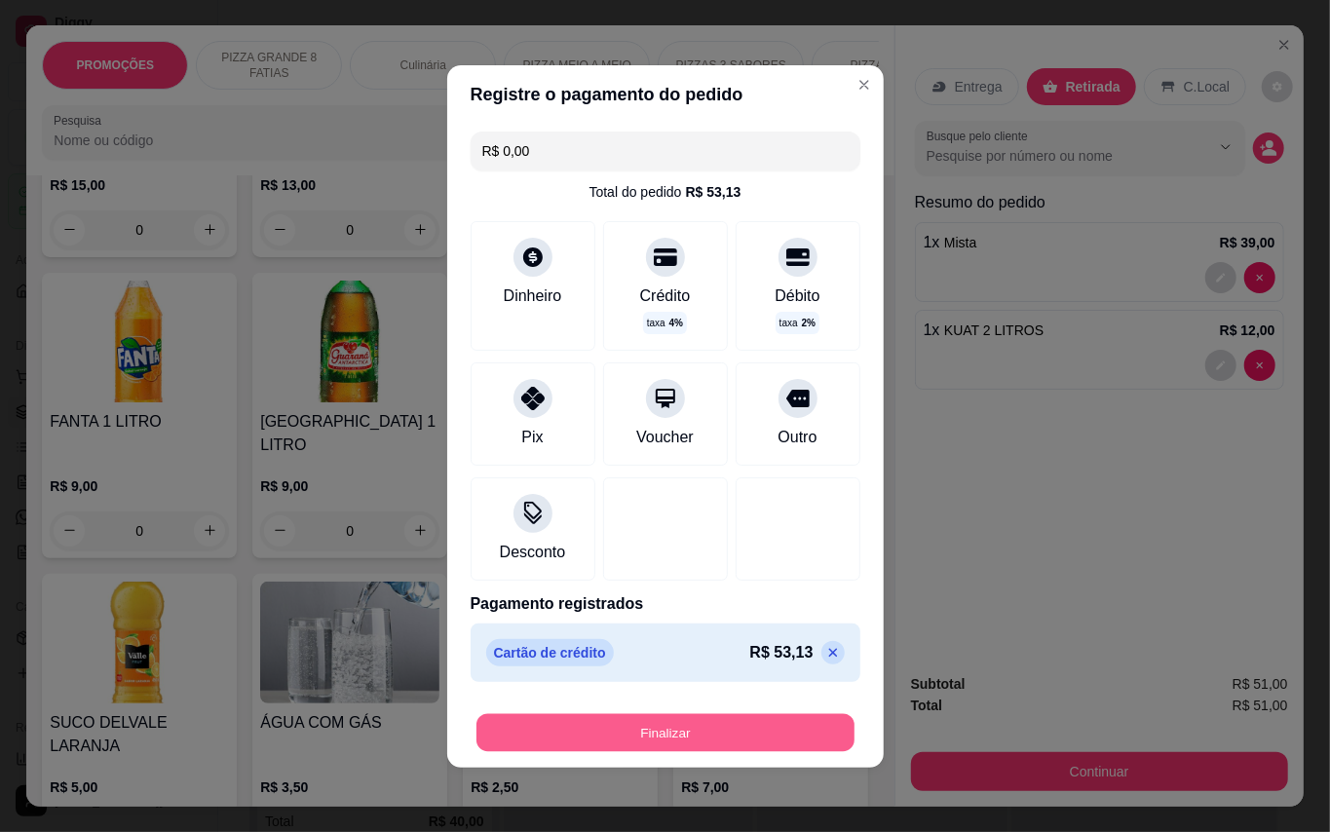
click at [779, 731] on button "Finalizar" at bounding box center [665, 732] width 378 height 38
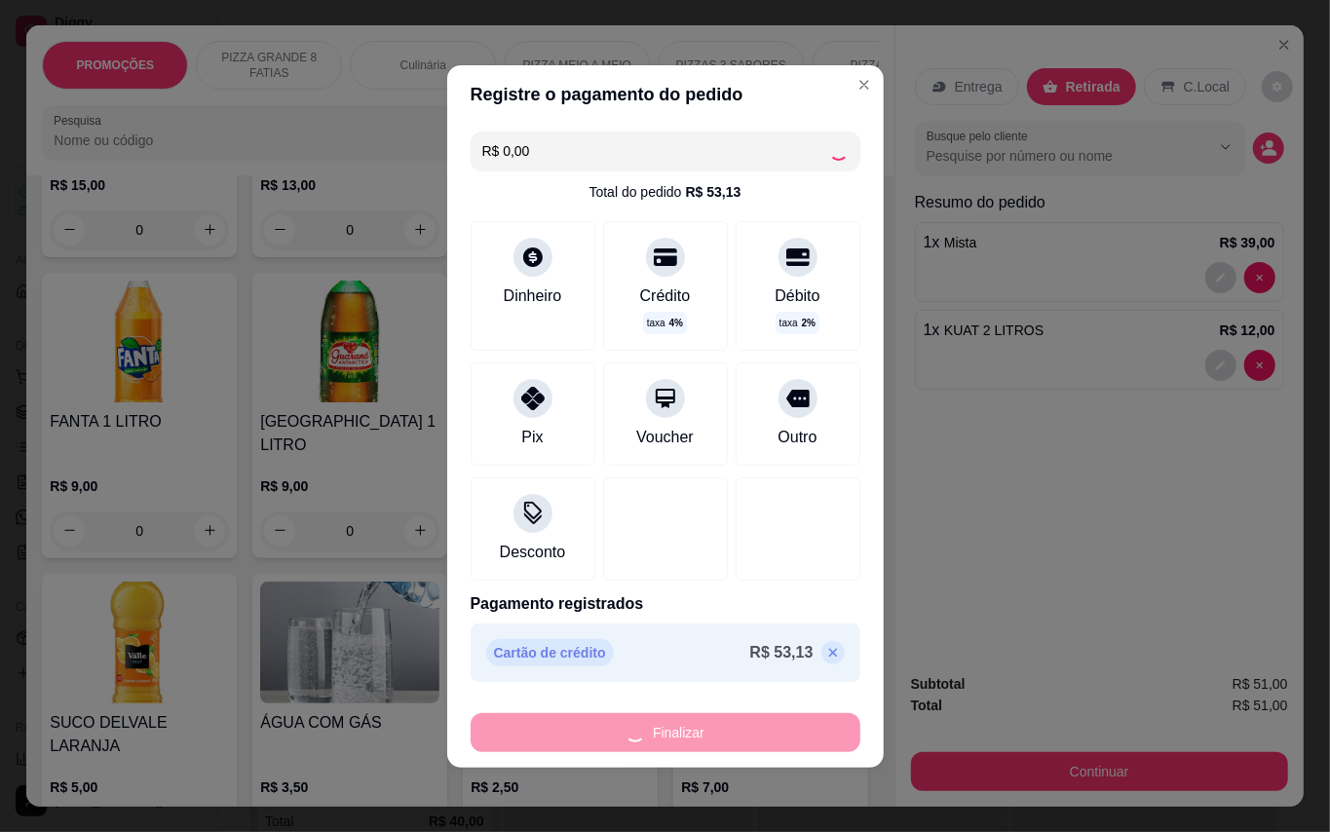
type input "0"
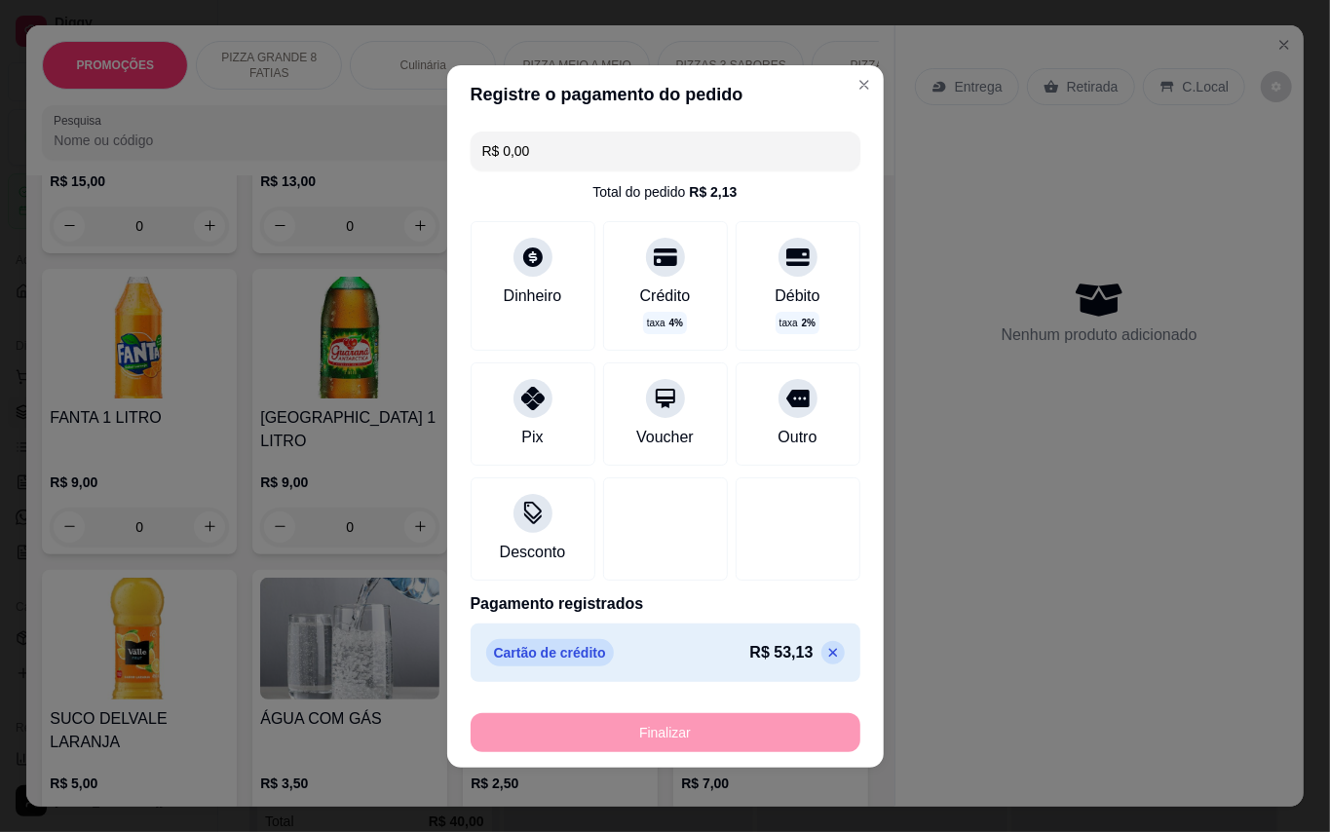
type input "-R$ 51,00"
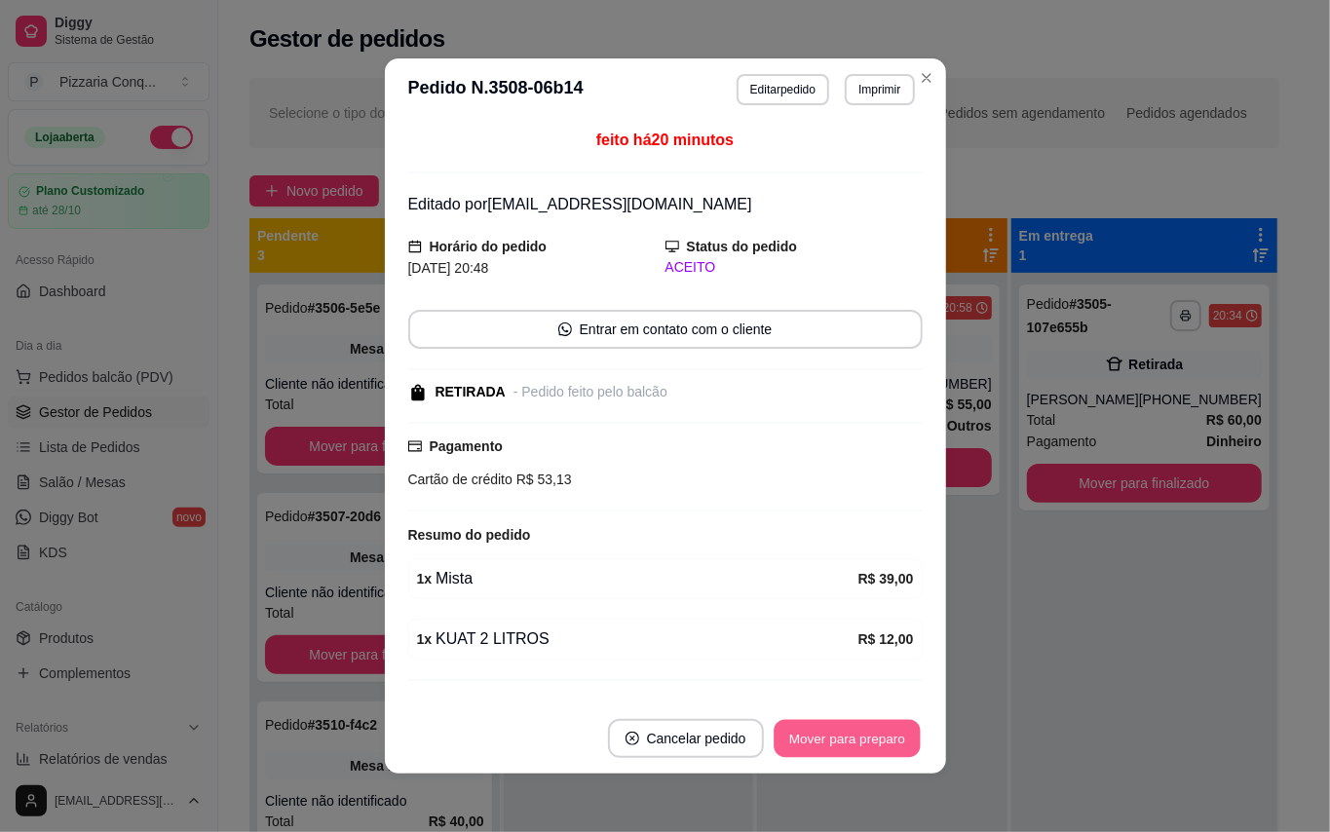
click at [886, 749] on button "Mover para preparo" at bounding box center [847, 739] width 146 height 38
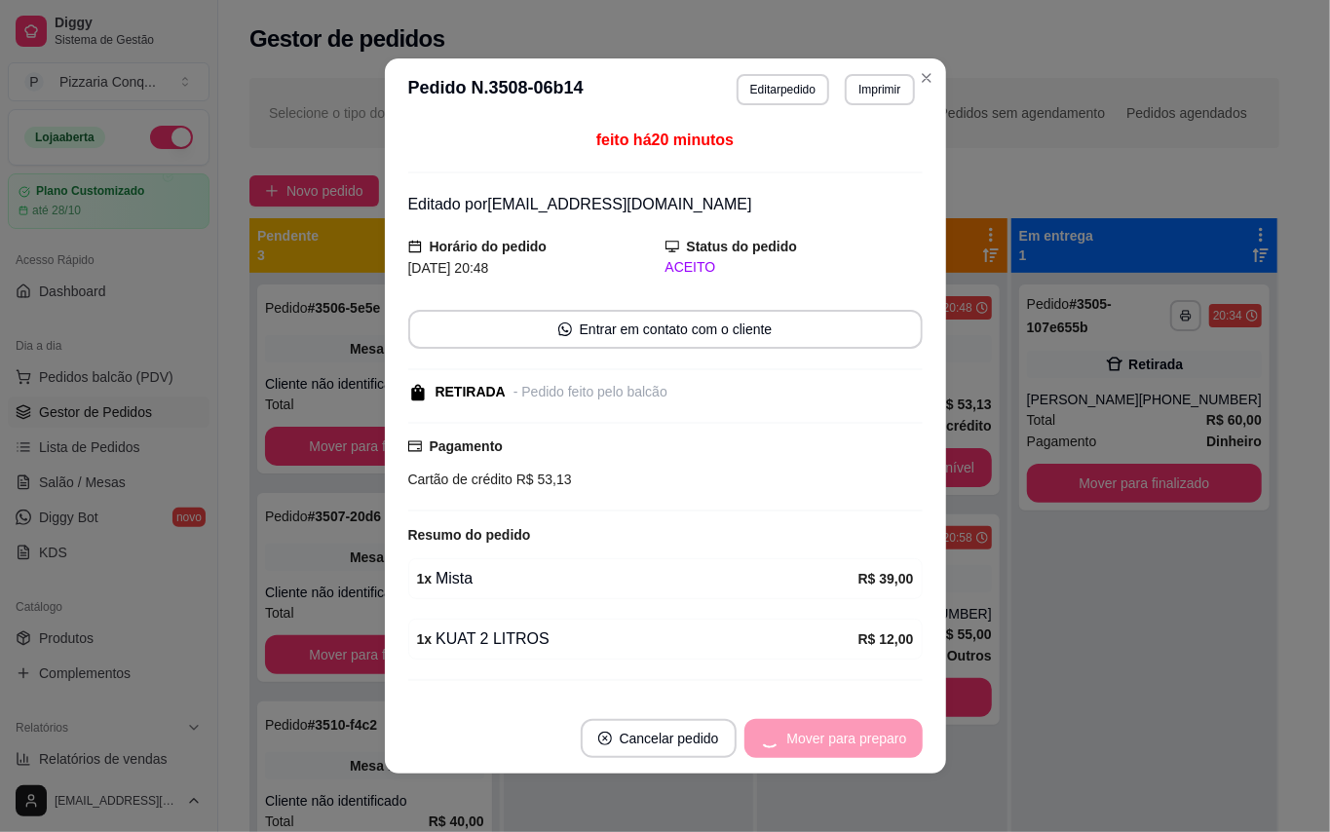
click at [886, 749] on div "Mover para preparo" at bounding box center [833, 738] width 178 height 39
click at [886, 749] on button "Mover para retirada disponível" at bounding box center [814, 739] width 208 height 38
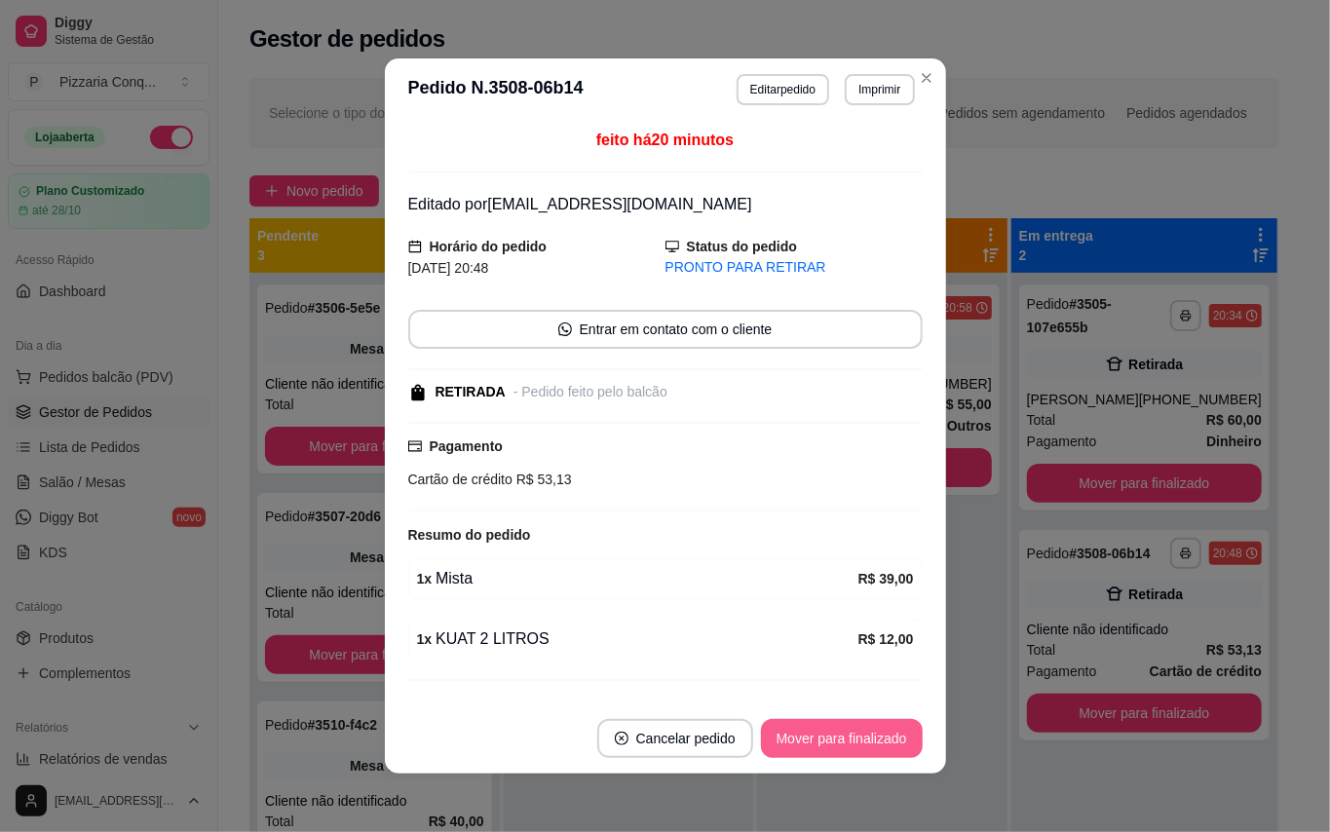
click at [886, 749] on button "Mover para finalizado" at bounding box center [842, 738] width 162 height 39
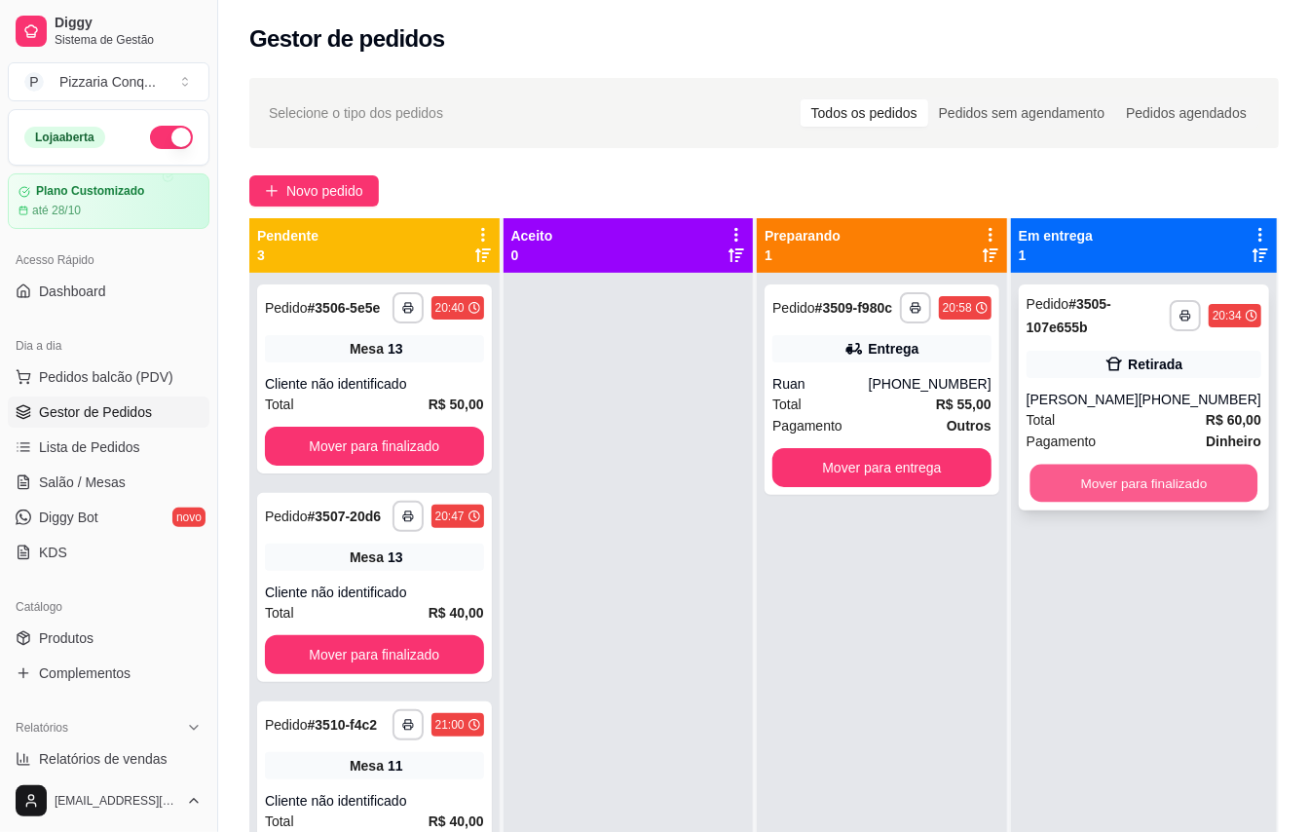
click at [1165, 480] on button "Mover para finalizado" at bounding box center [1144, 484] width 228 height 38
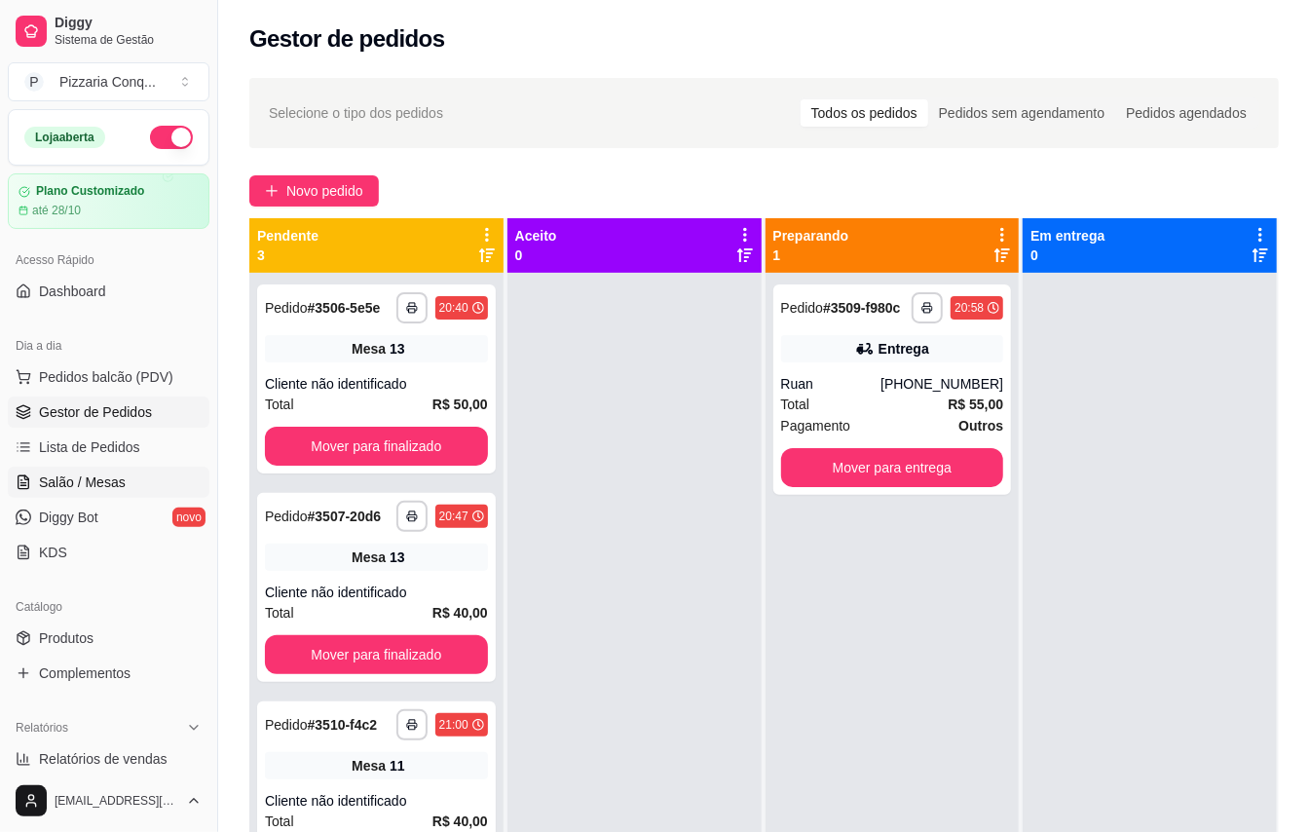
click at [125, 479] on span "Salão / Mesas" at bounding box center [82, 482] width 87 height 19
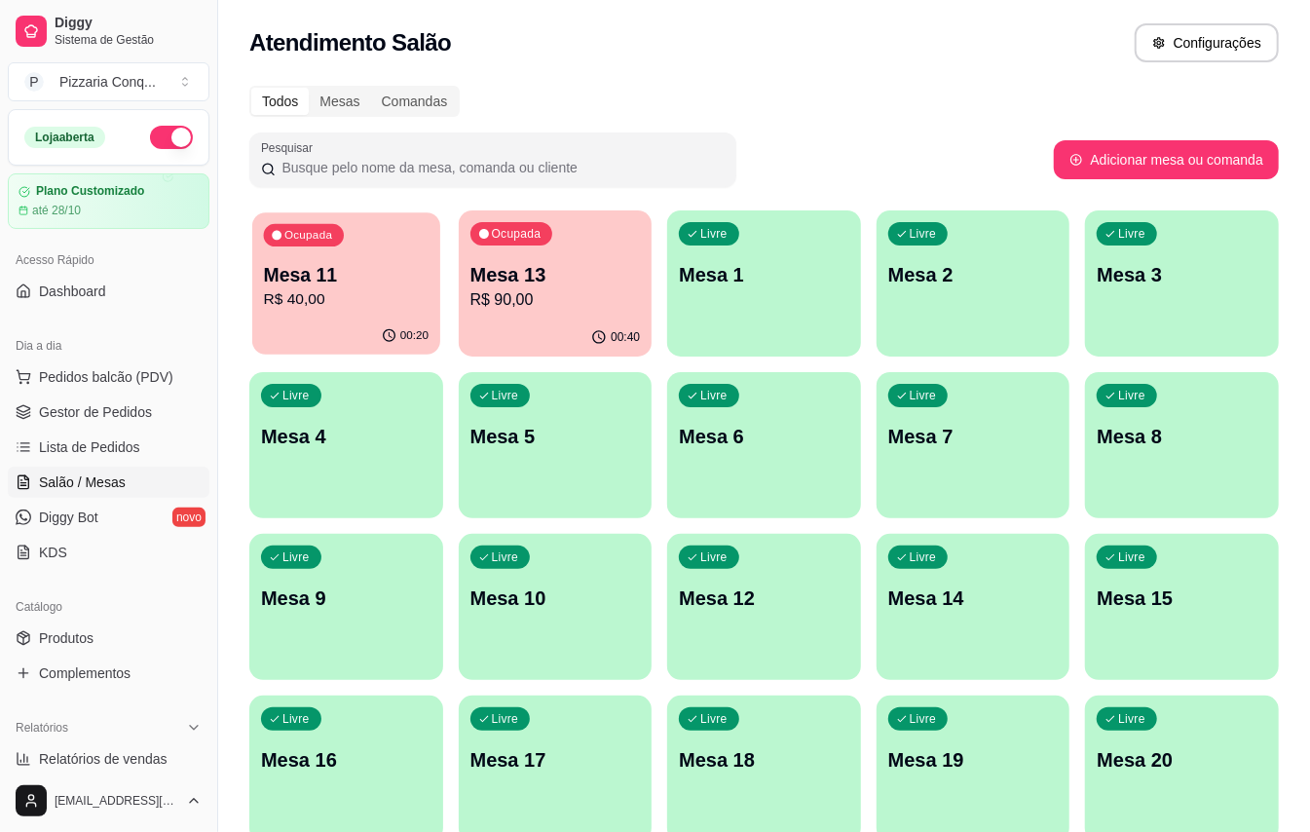
click at [370, 282] on p "Mesa 11" at bounding box center [346, 275] width 165 height 26
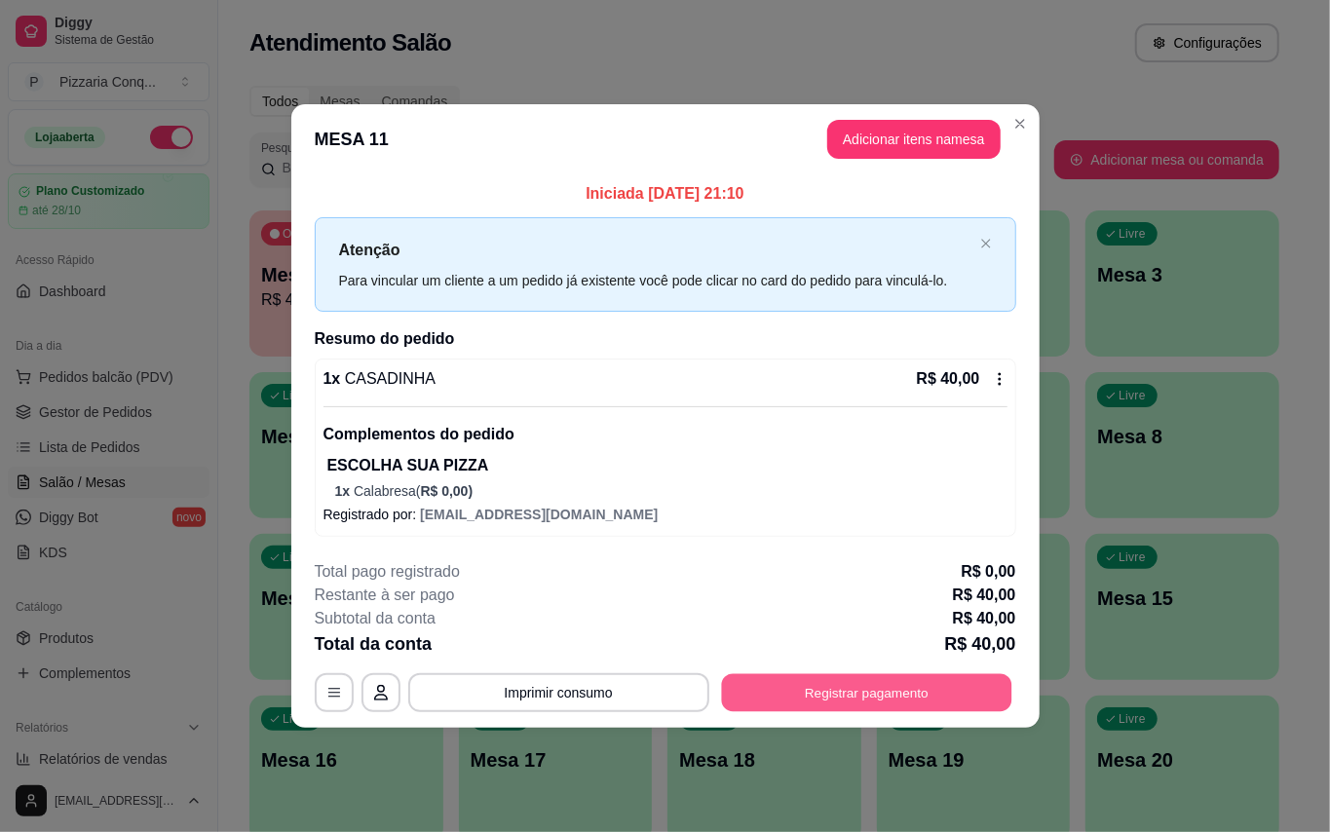
click at [855, 702] on button "Registrar pagamento" at bounding box center [866, 693] width 290 height 38
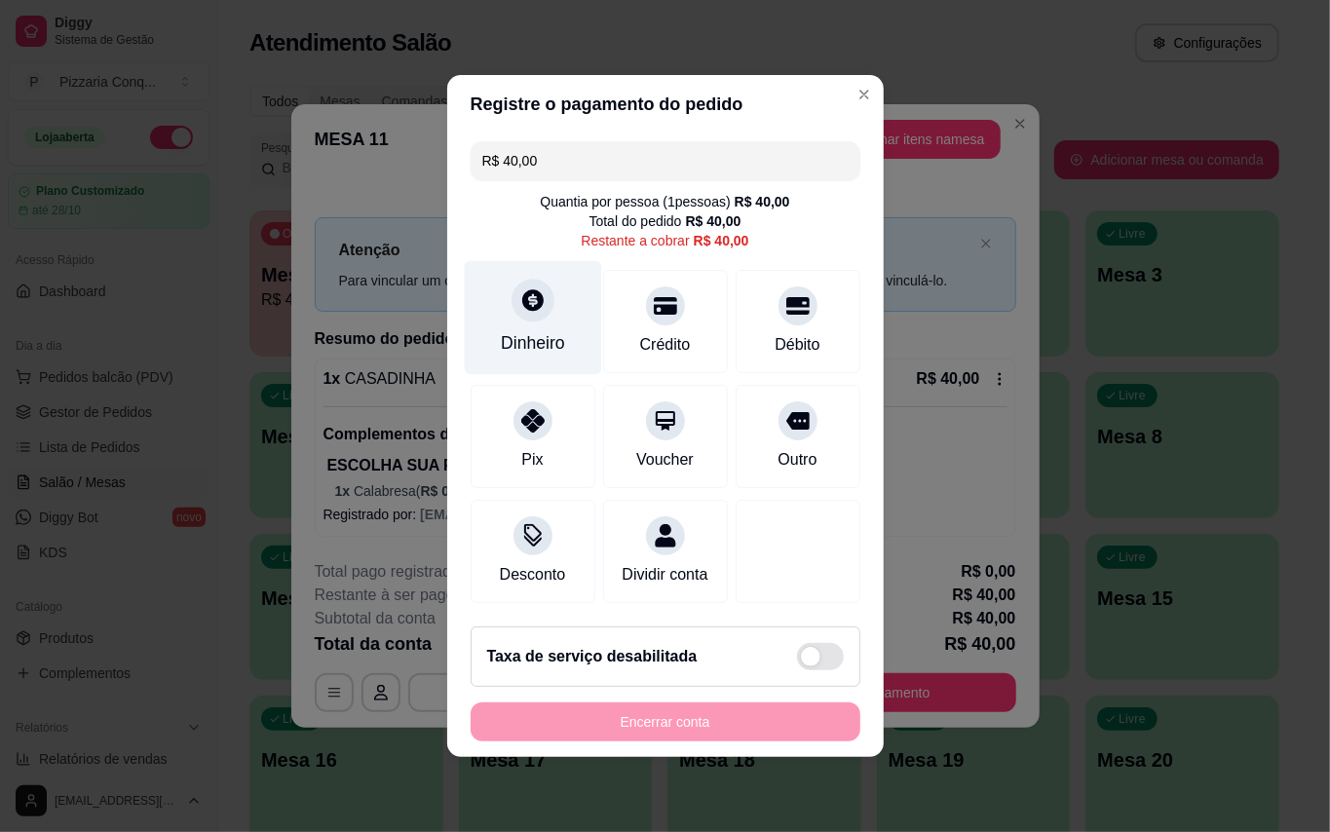
click at [546, 300] on div at bounding box center [532, 300] width 43 height 43
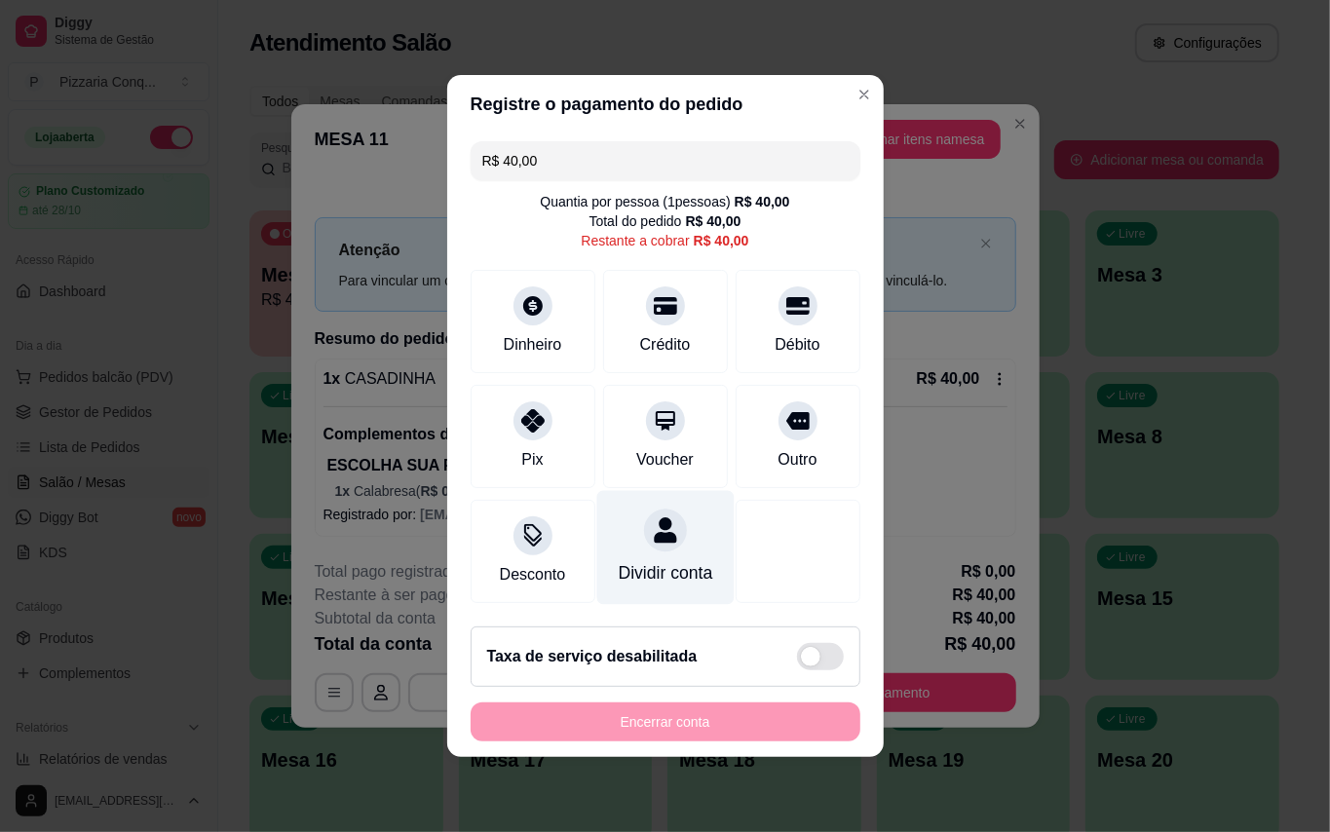
click at [663, 578] on div "Dividir conta" at bounding box center [665, 572] width 95 height 25
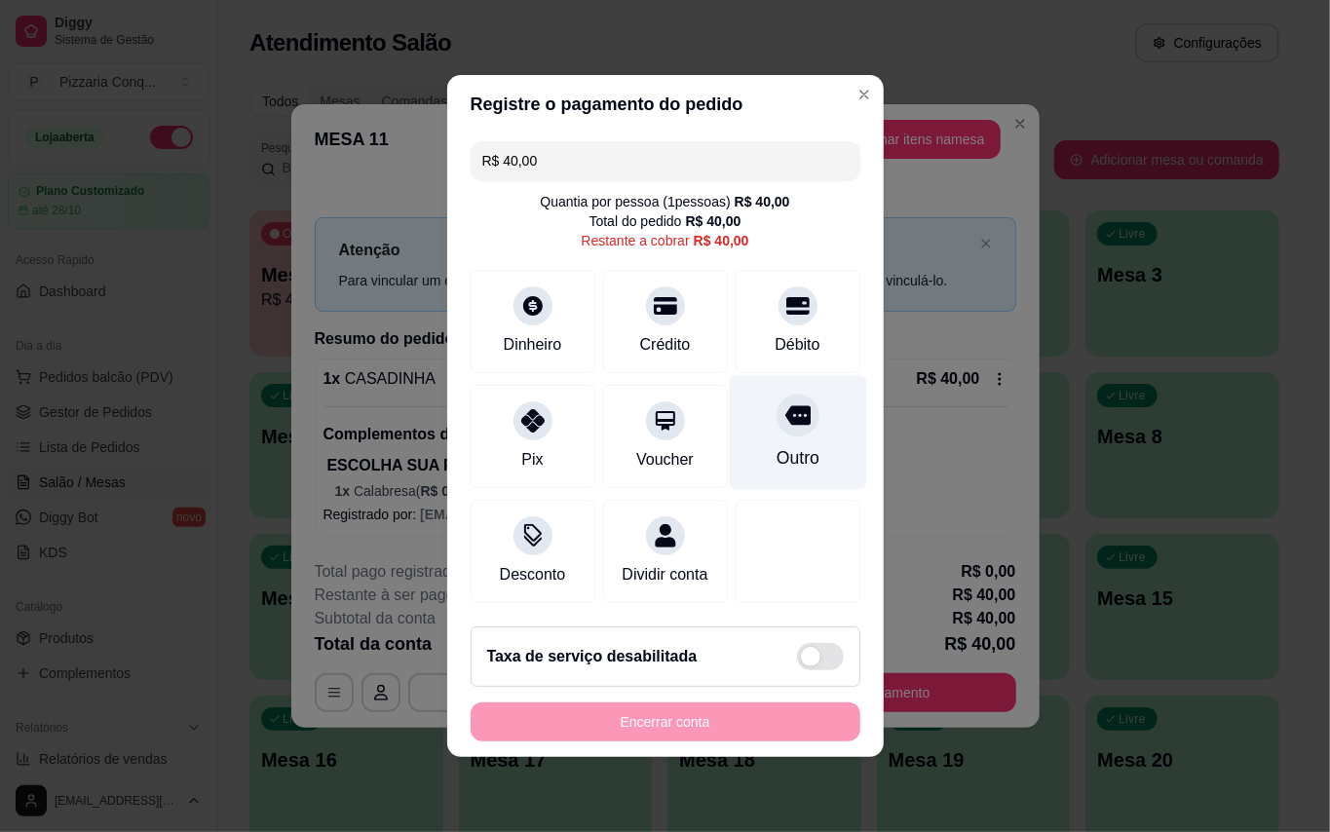
click at [775, 445] on div "Outro" at bounding box center [796, 457] width 43 height 25
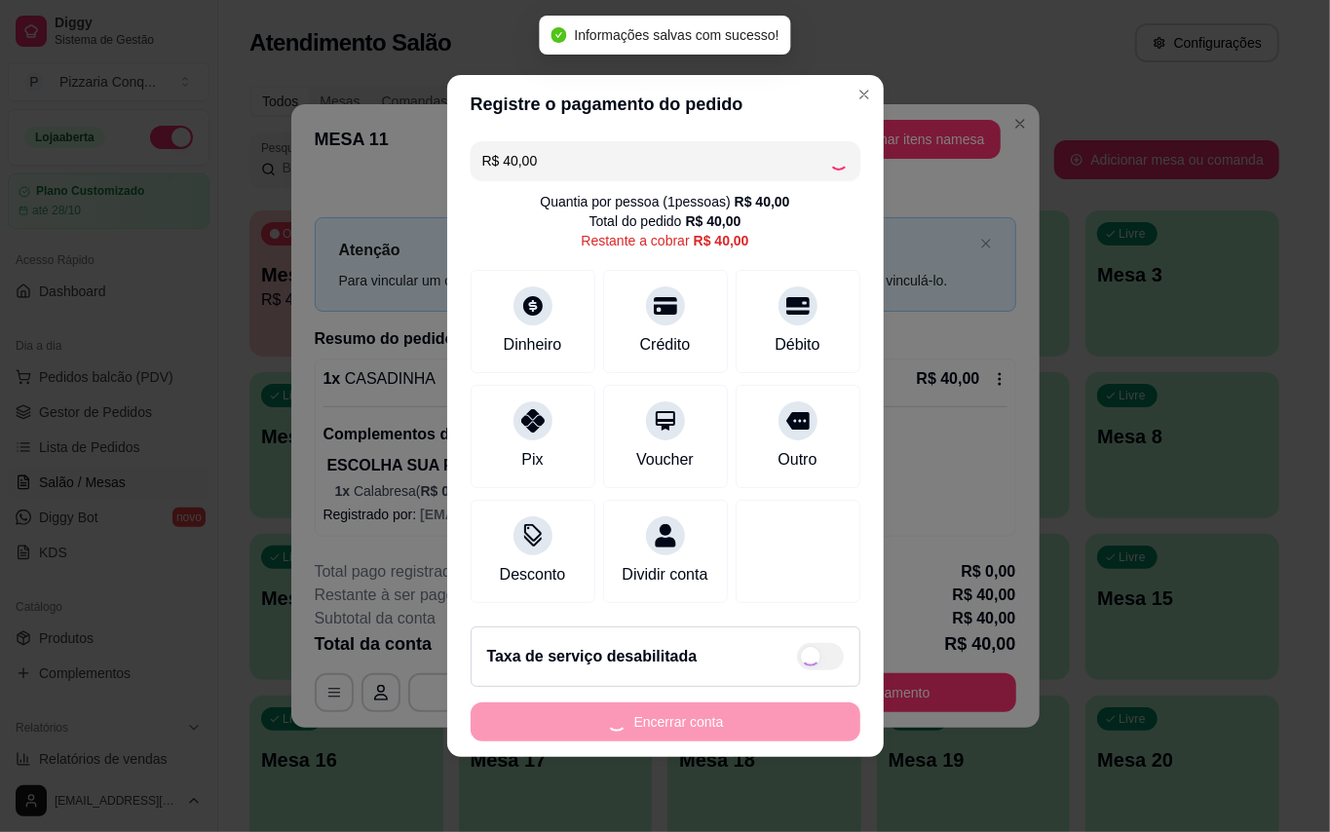
type input "R$ 0,00"
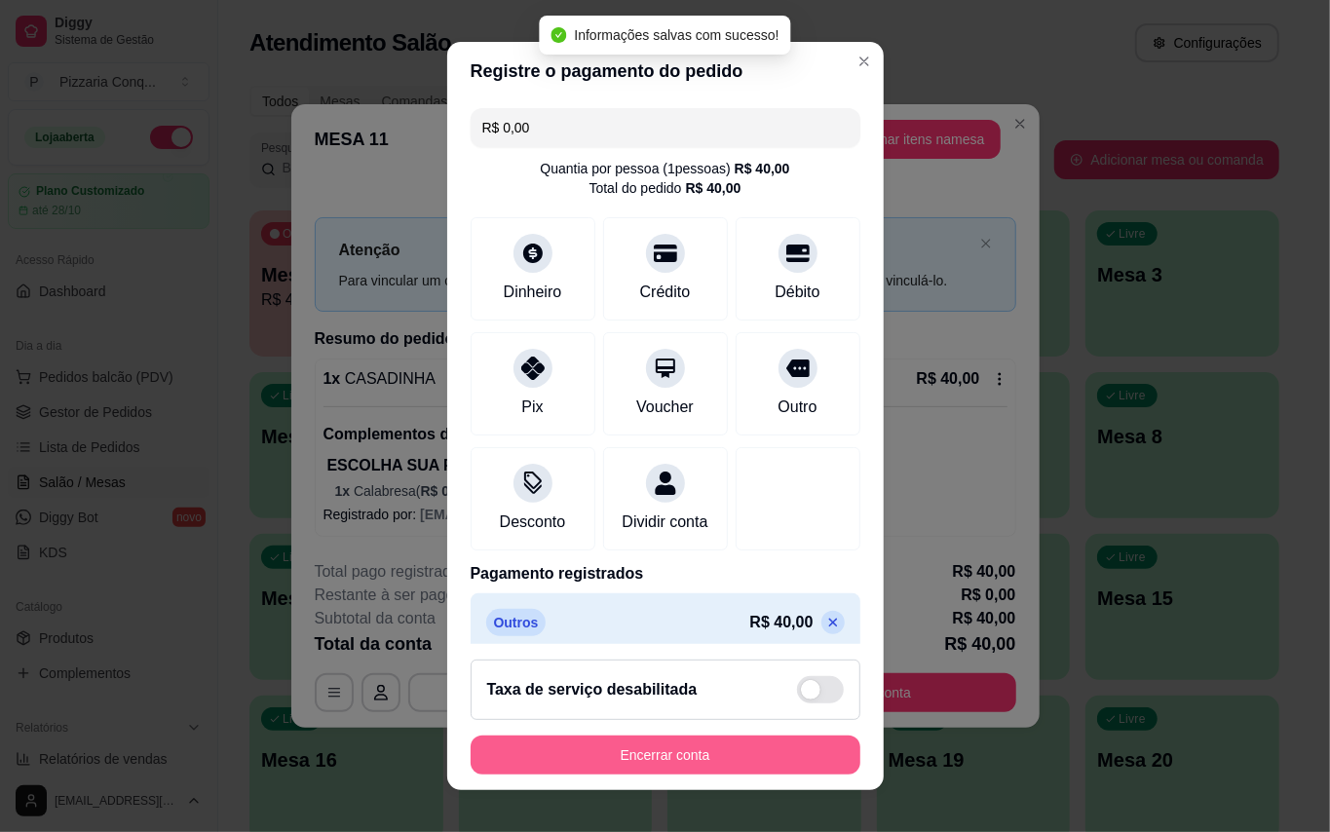
click at [715, 757] on button "Encerrar conta" at bounding box center [666, 755] width 390 height 39
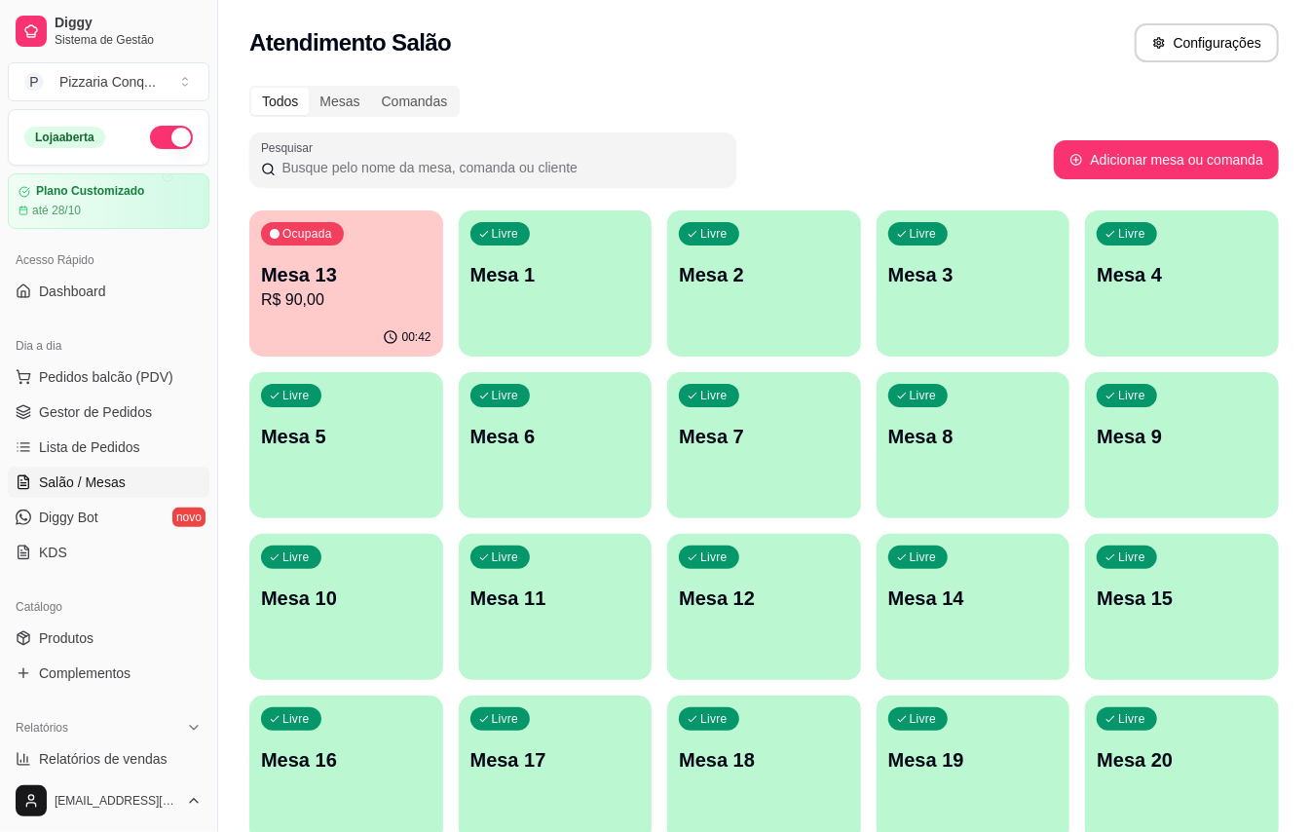
click at [317, 284] on p "Mesa 13" at bounding box center [346, 274] width 170 height 27
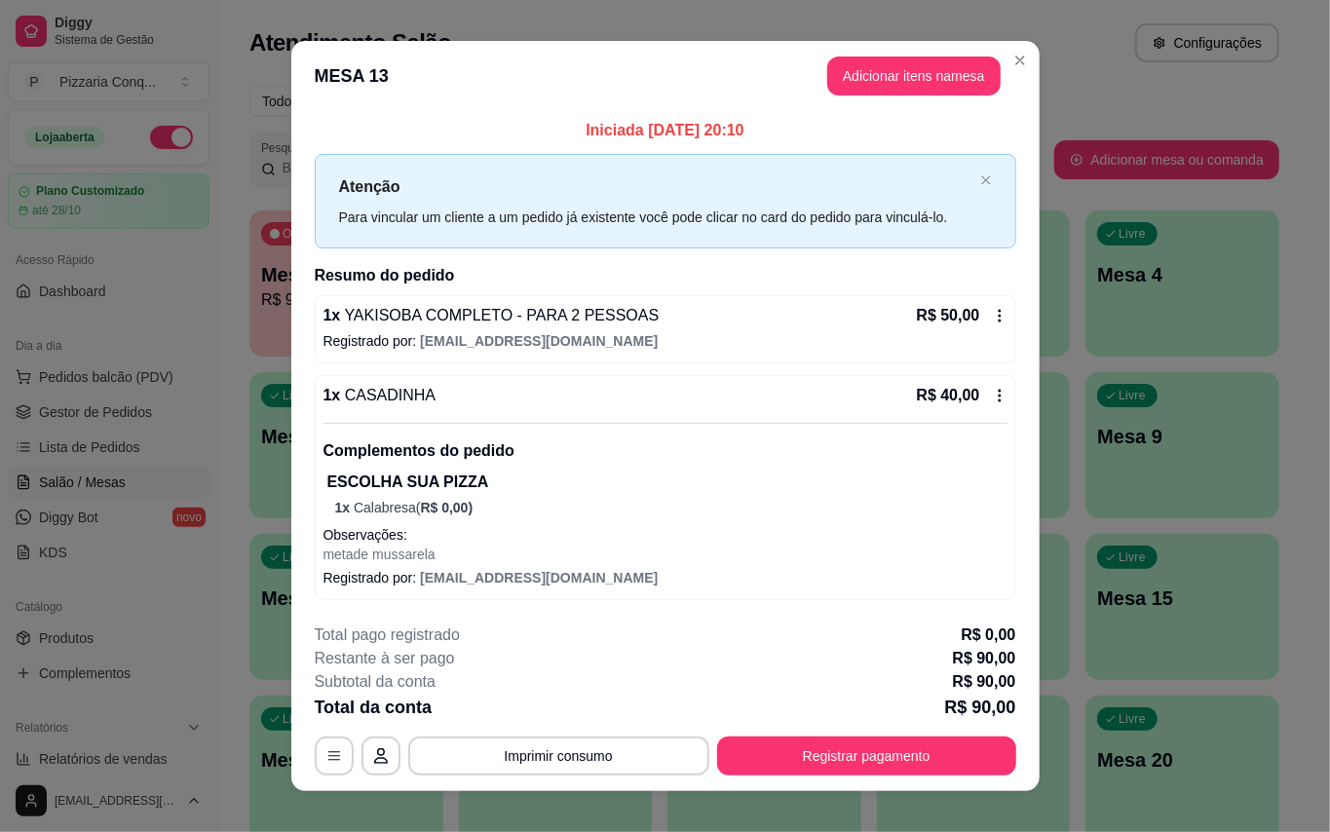
scroll to position [32, 0]
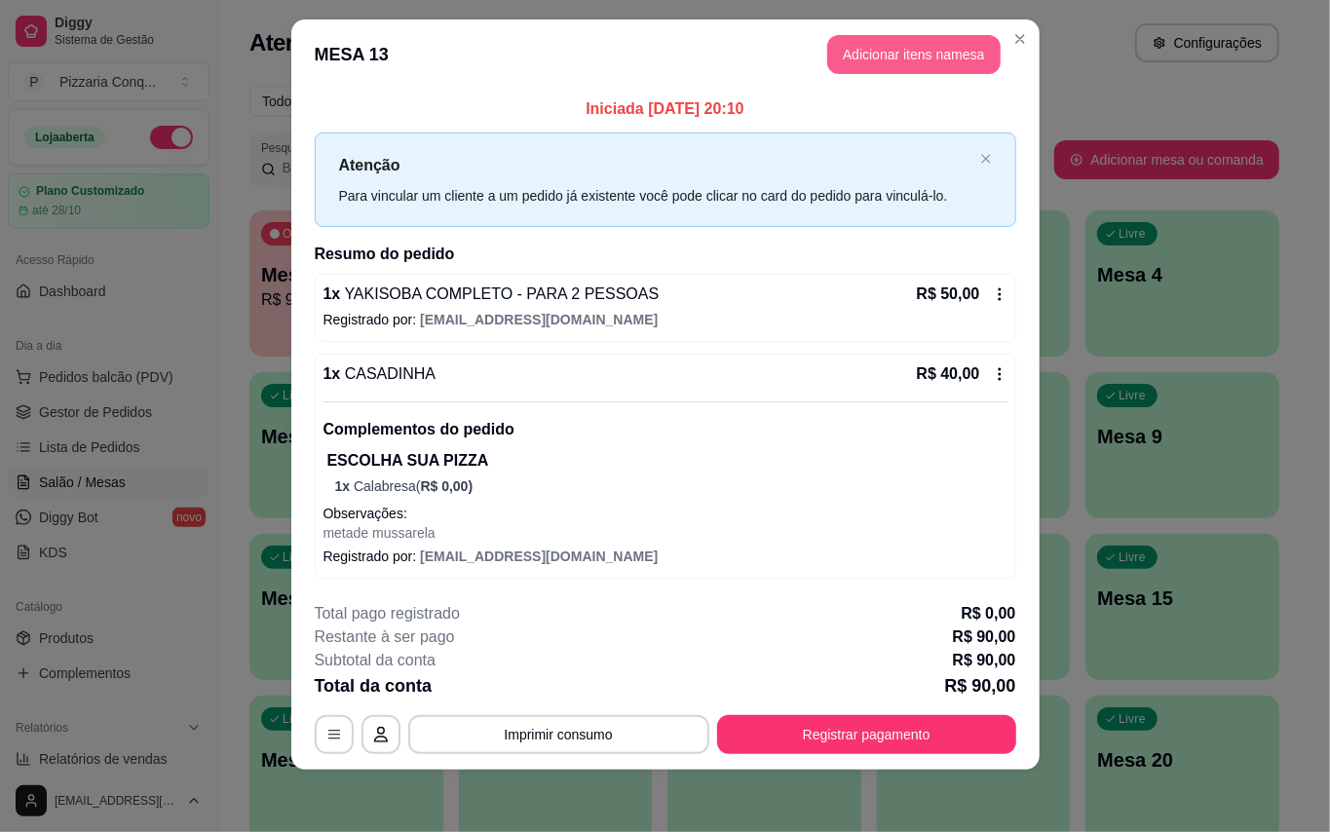
click at [940, 44] on button "Adicionar itens na mesa" at bounding box center [913, 54] width 173 height 39
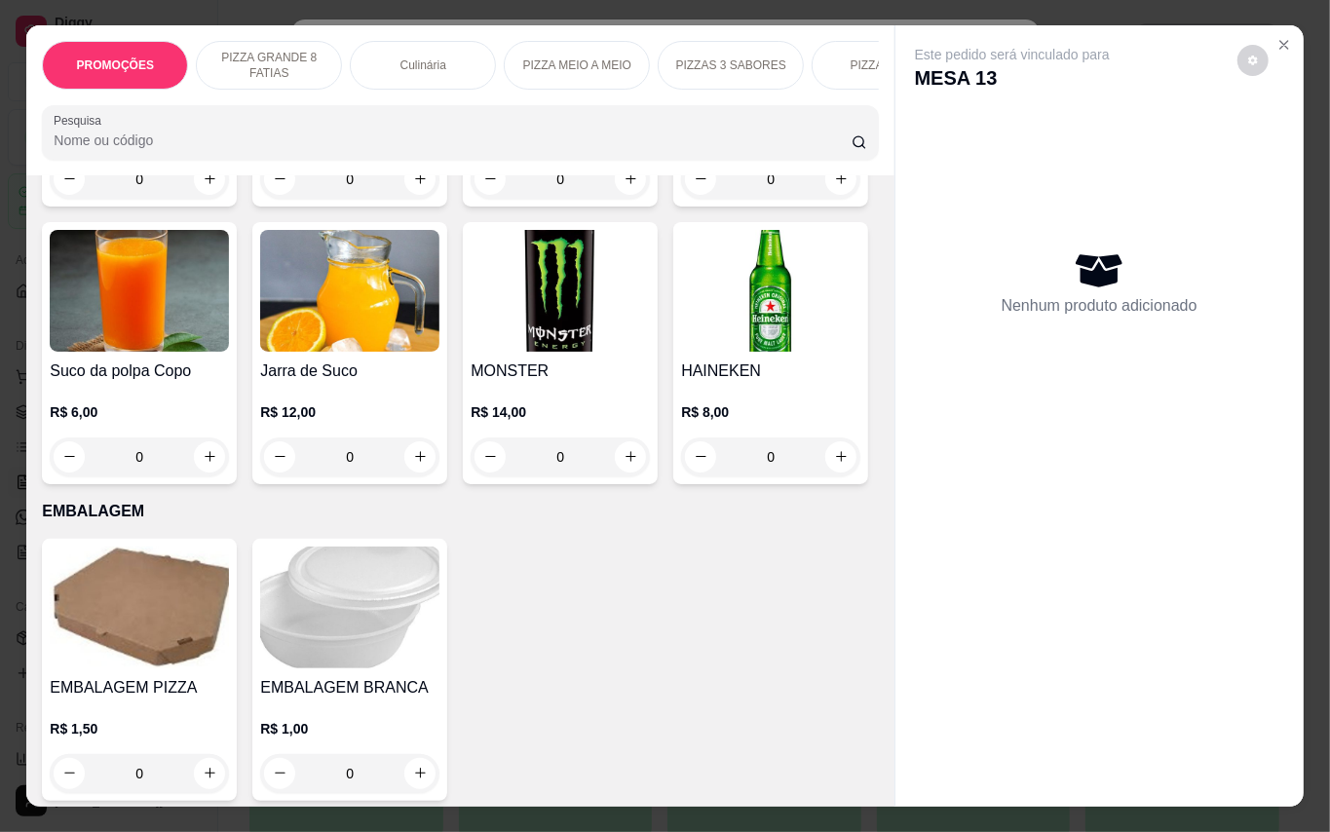
scroll to position [5196, 0]
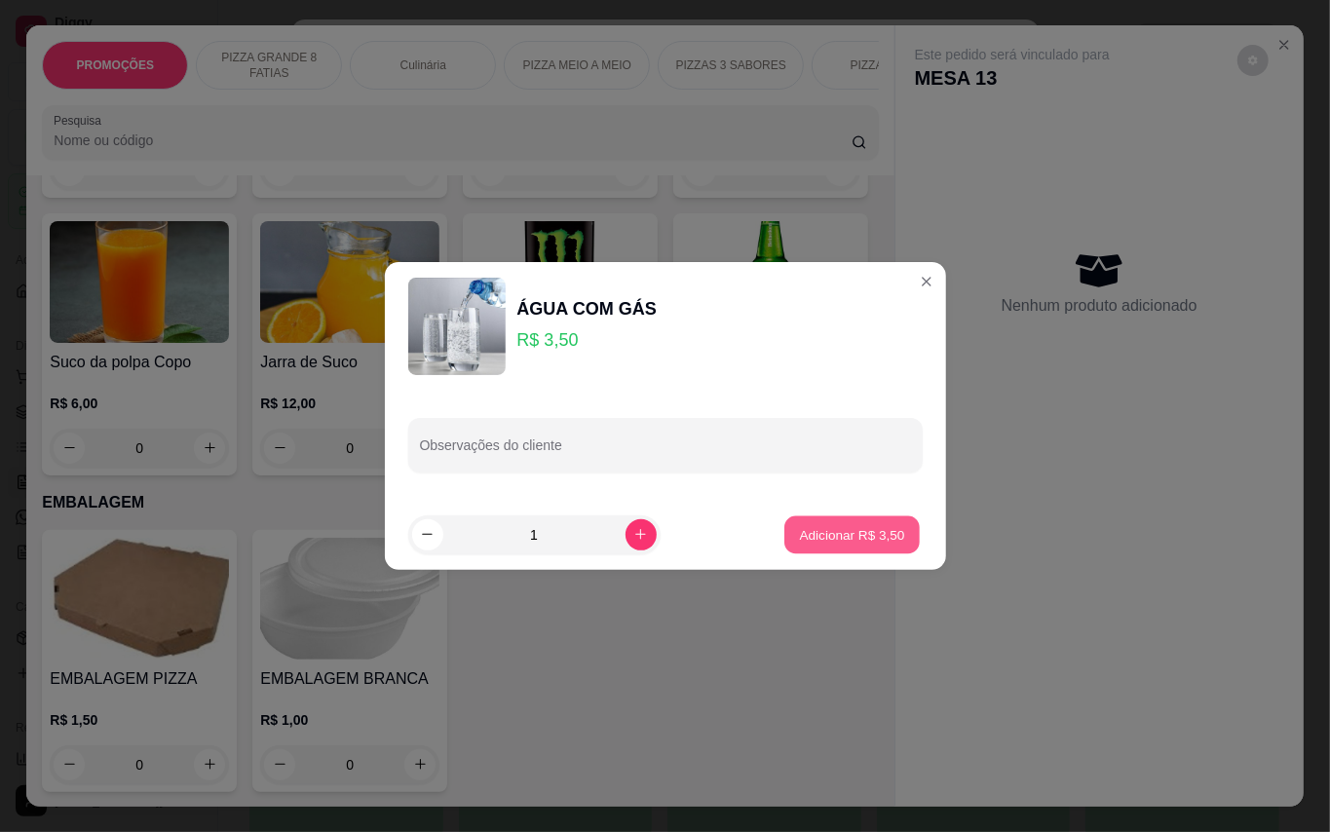
click at [896, 538] on button "Adicionar R$ 3,50" at bounding box center [851, 534] width 135 height 38
type input "1"
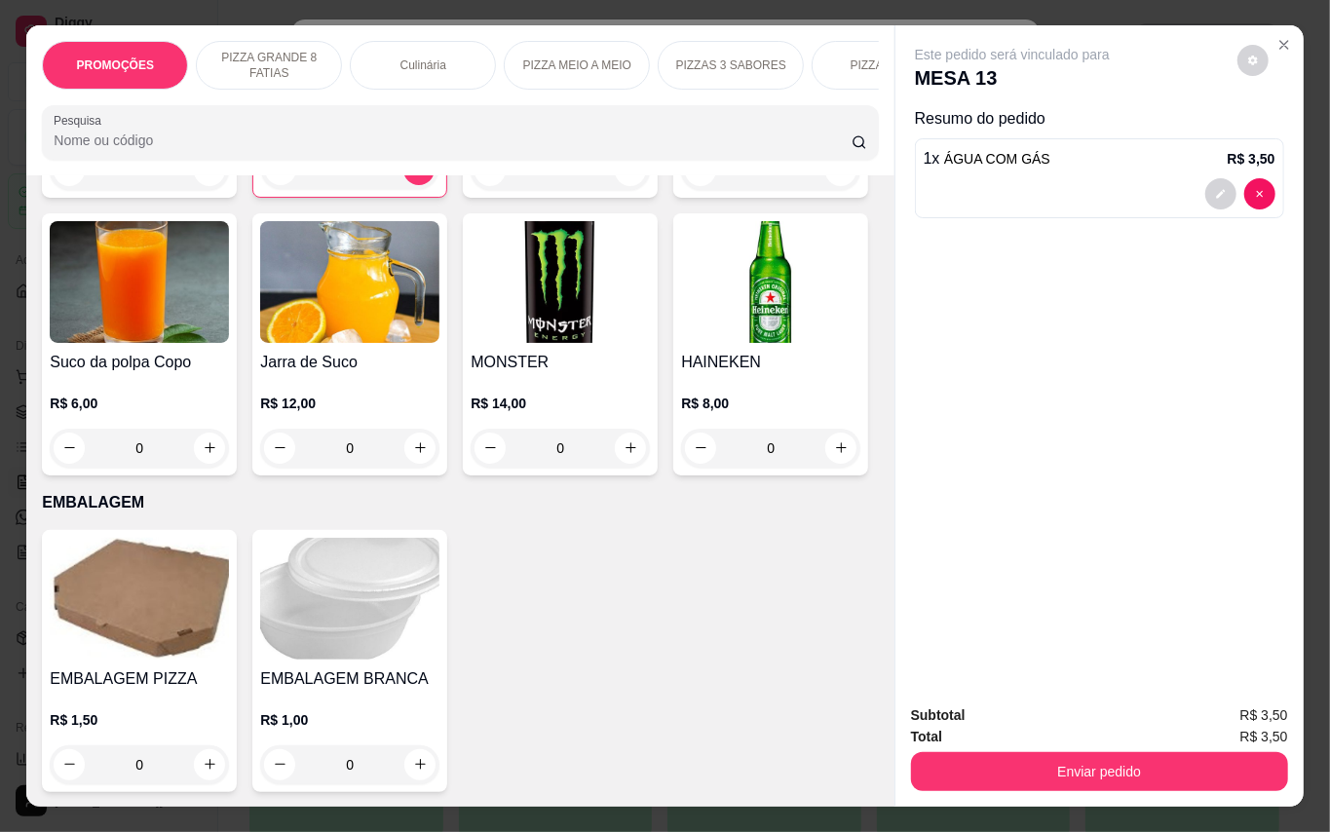
scroll to position [6007, 0]
click at [397, 593] on img at bounding box center [349, 599] width 179 height 122
click at [191, 590] on img at bounding box center [139, 599] width 179 height 122
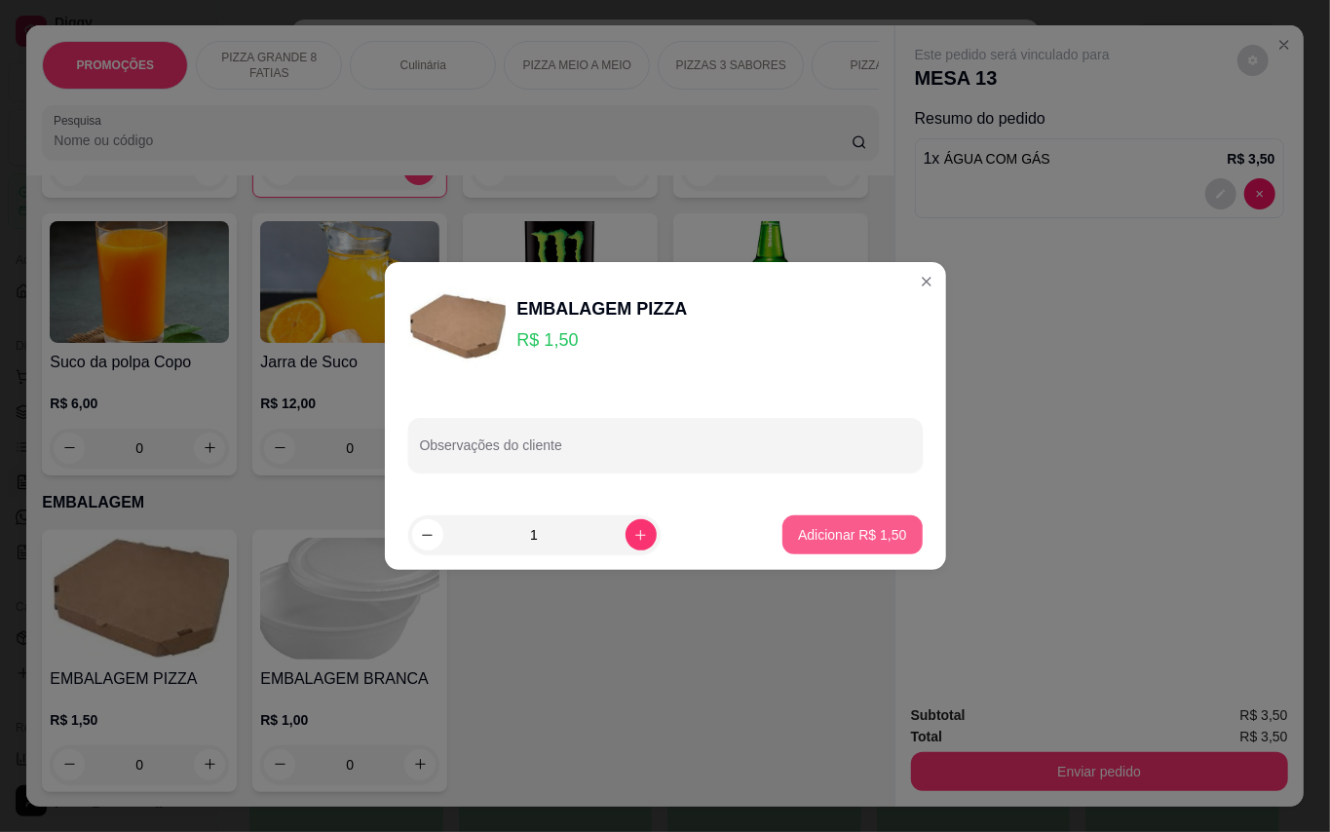
click at [879, 542] on p "Adicionar R$ 1,50" at bounding box center [852, 534] width 108 height 19
type input "1"
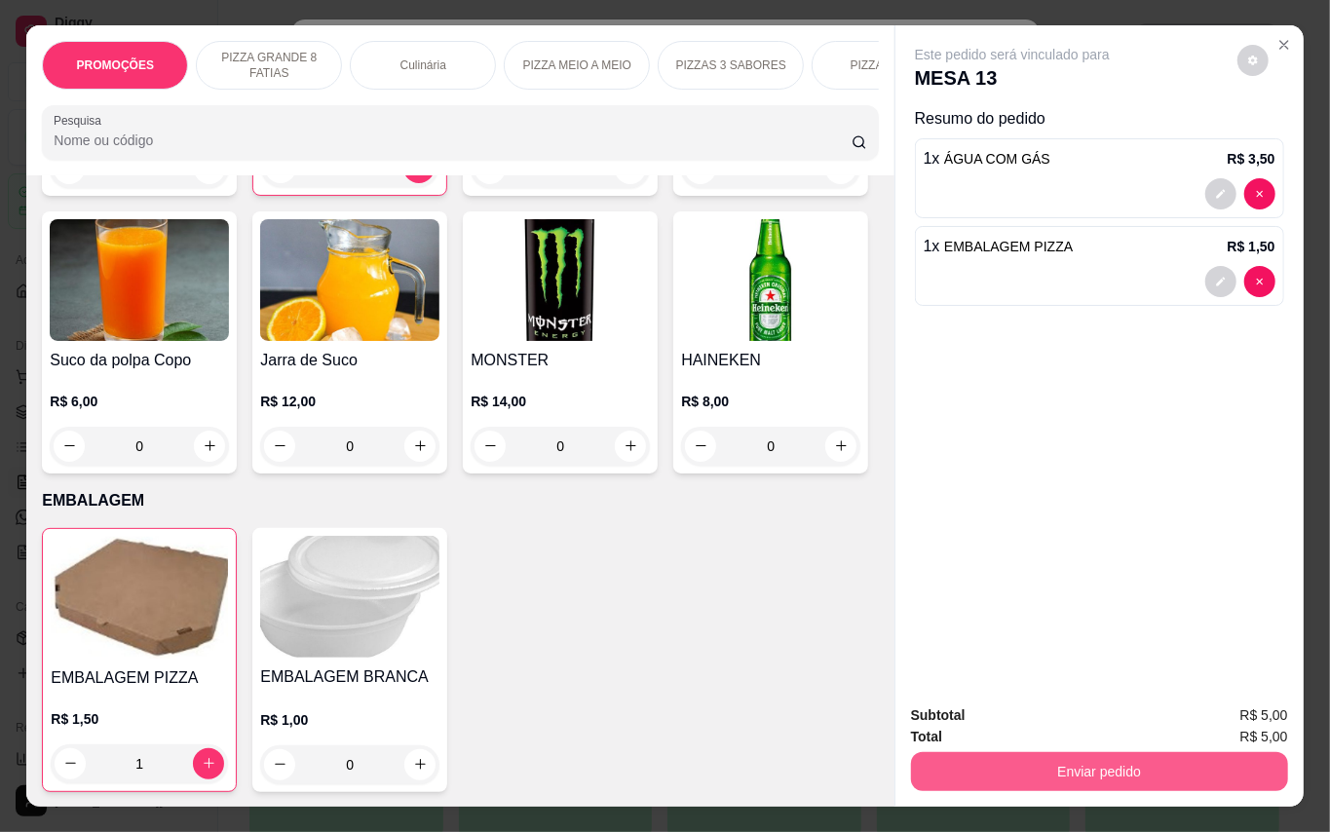
click at [1064, 754] on button "Enviar pedido" at bounding box center [1099, 771] width 377 height 39
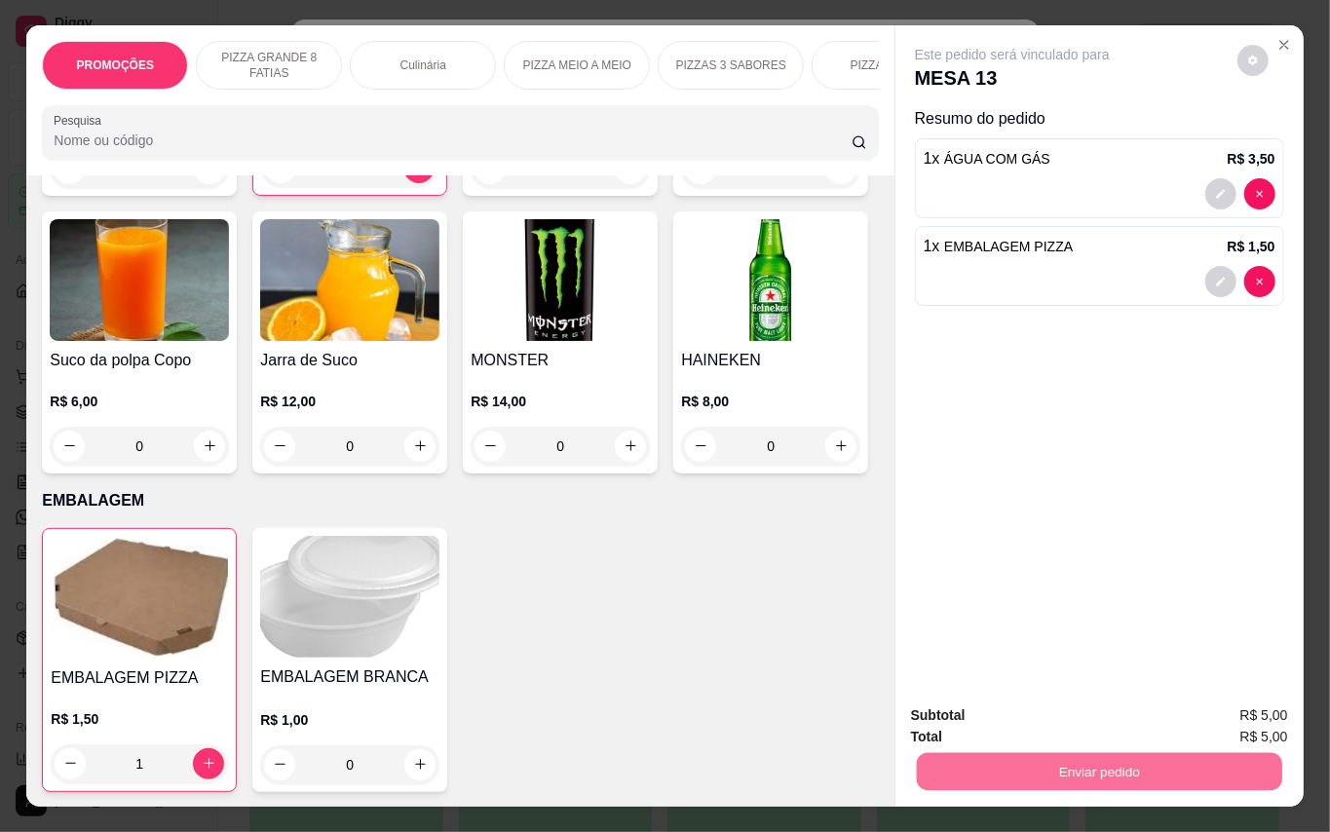
click at [1263, 721] on button "Enviar pedido" at bounding box center [1235, 715] width 107 height 36
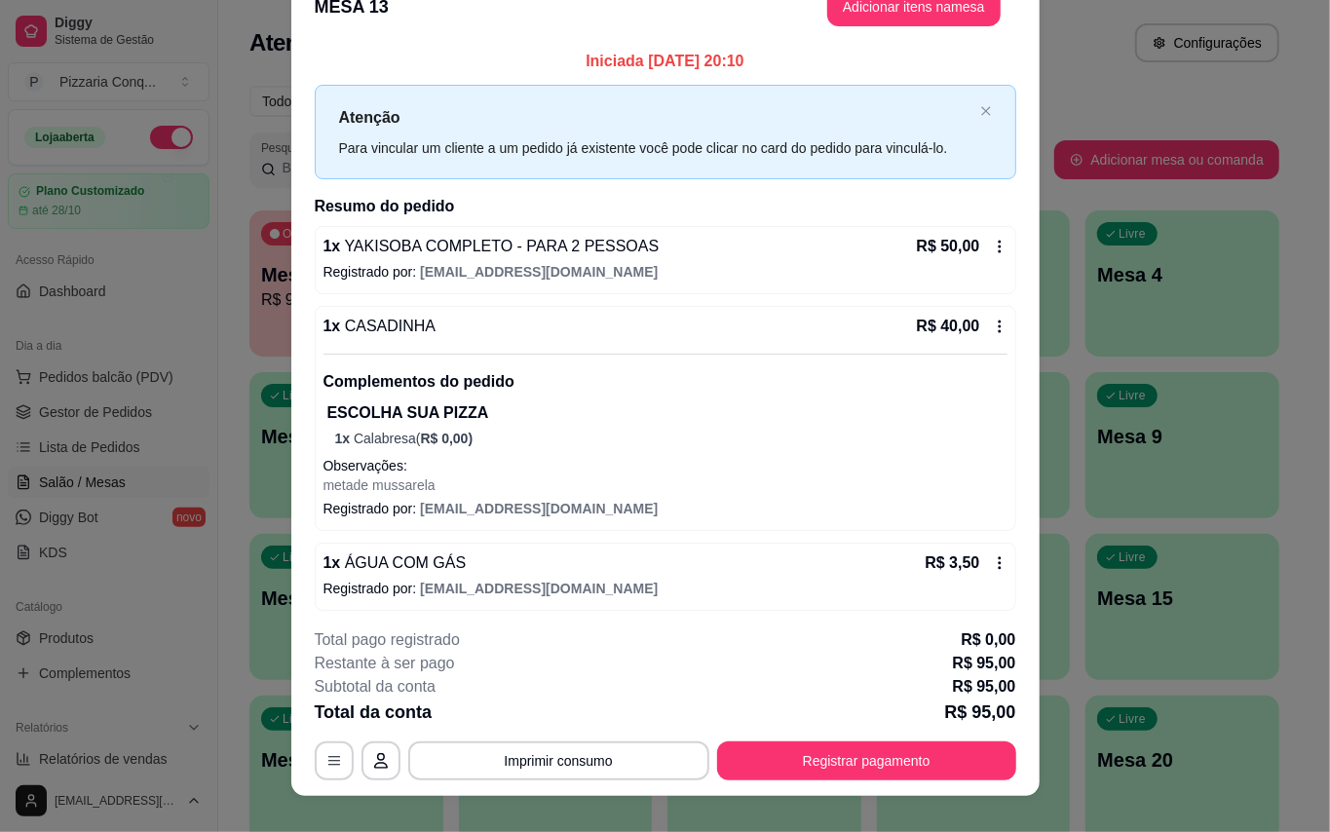
scroll to position [6, 0]
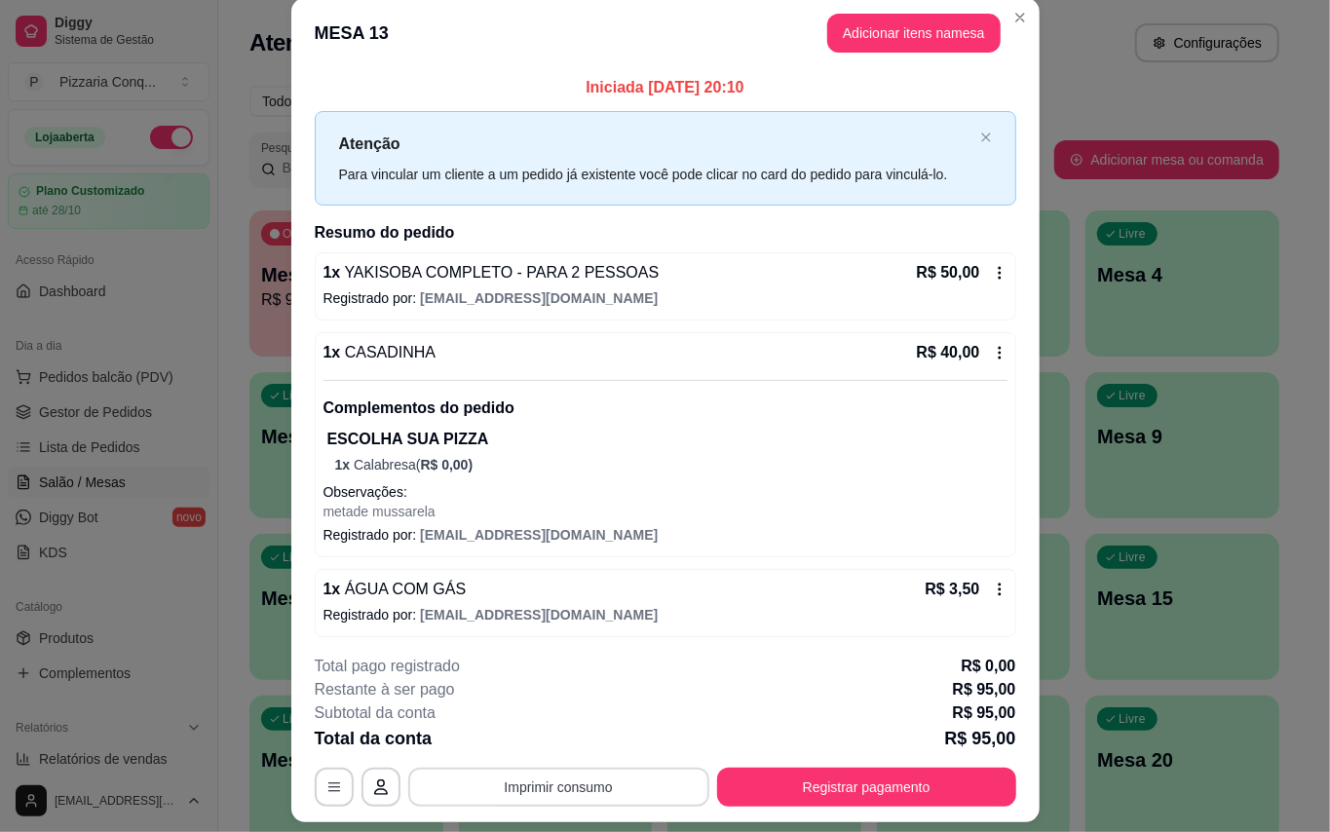
click at [512, 777] on button "Imprimir consumo" at bounding box center [558, 787] width 301 height 39
click at [542, 748] on button "Impressora" at bounding box center [549, 742] width 141 height 31
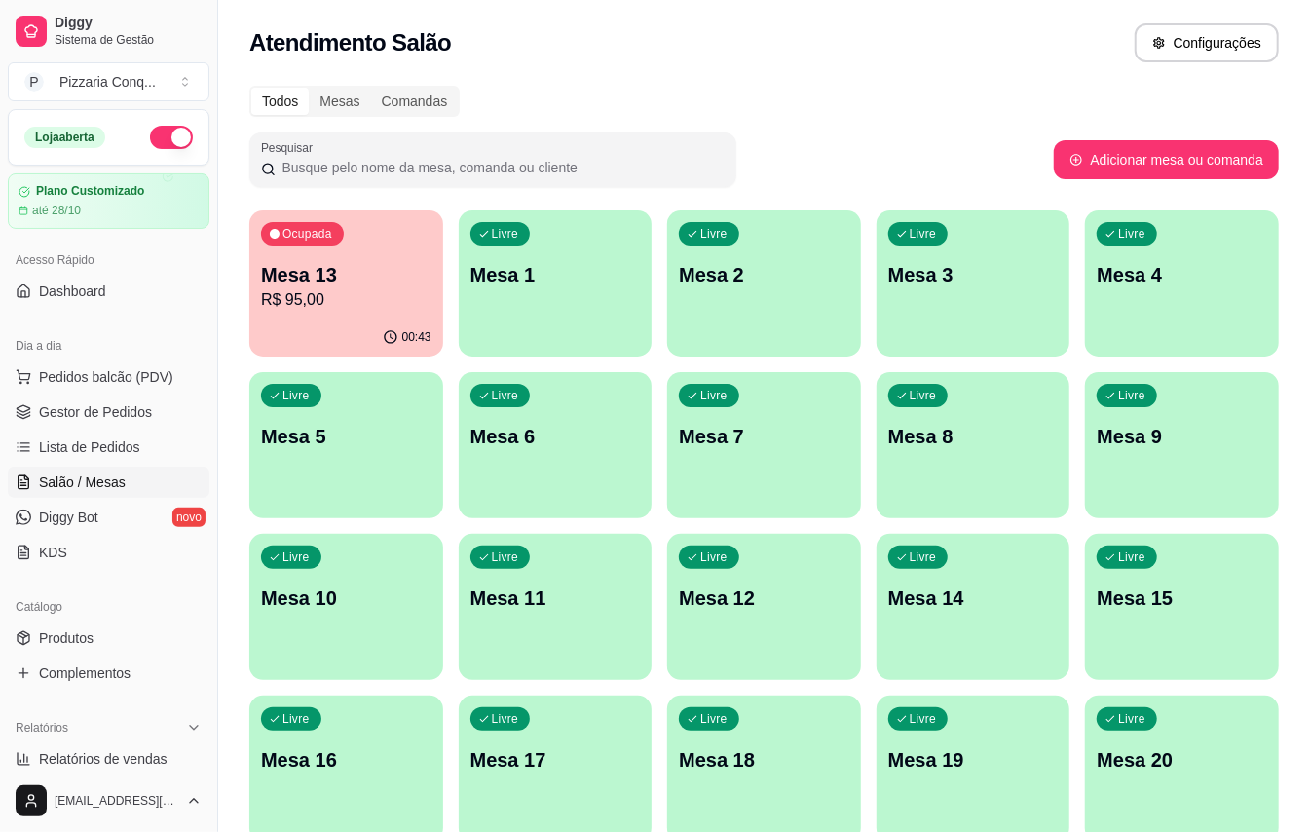
click at [359, 312] on div "Ocupada Mesa 13 R$ 95,00" at bounding box center [346, 264] width 194 height 108
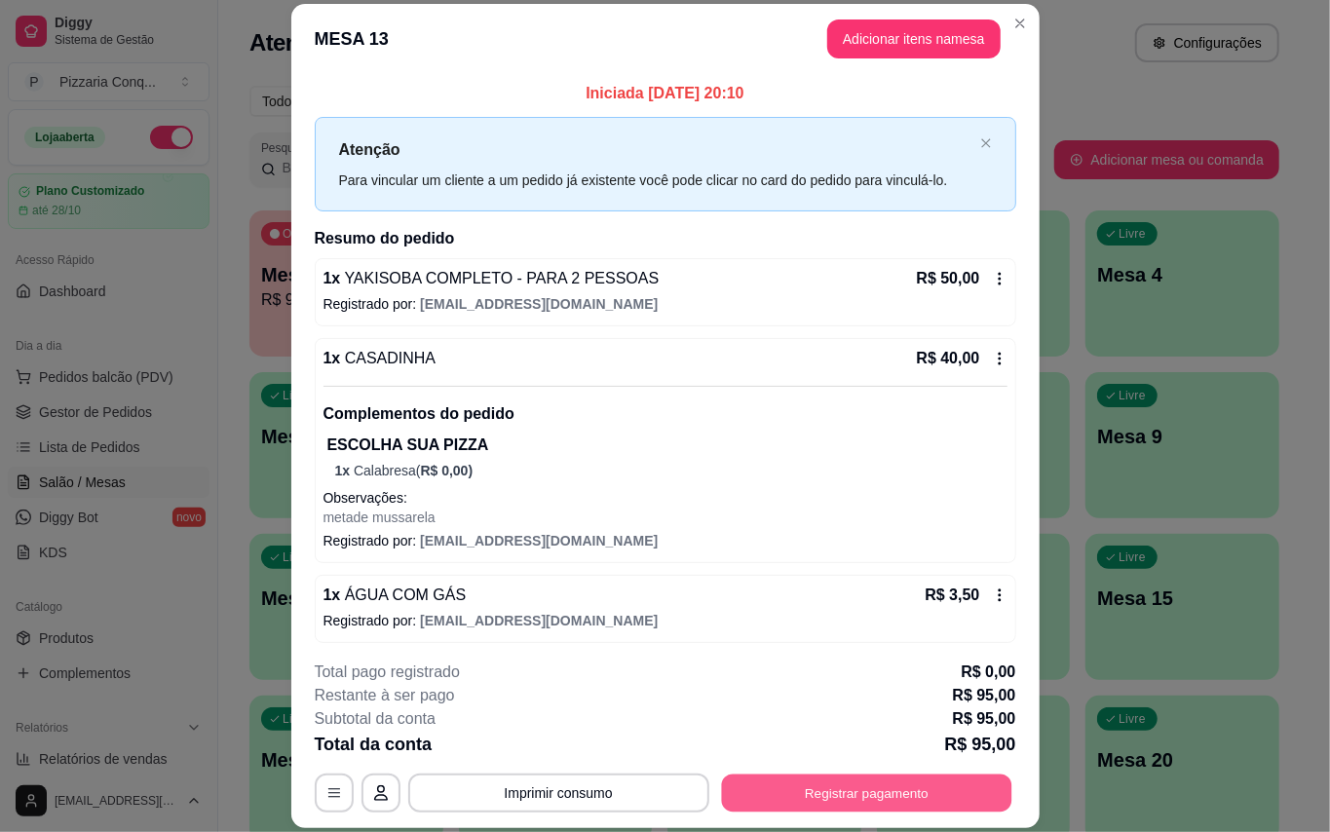
click at [859, 784] on button "Registrar pagamento" at bounding box center [866, 793] width 290 height 38
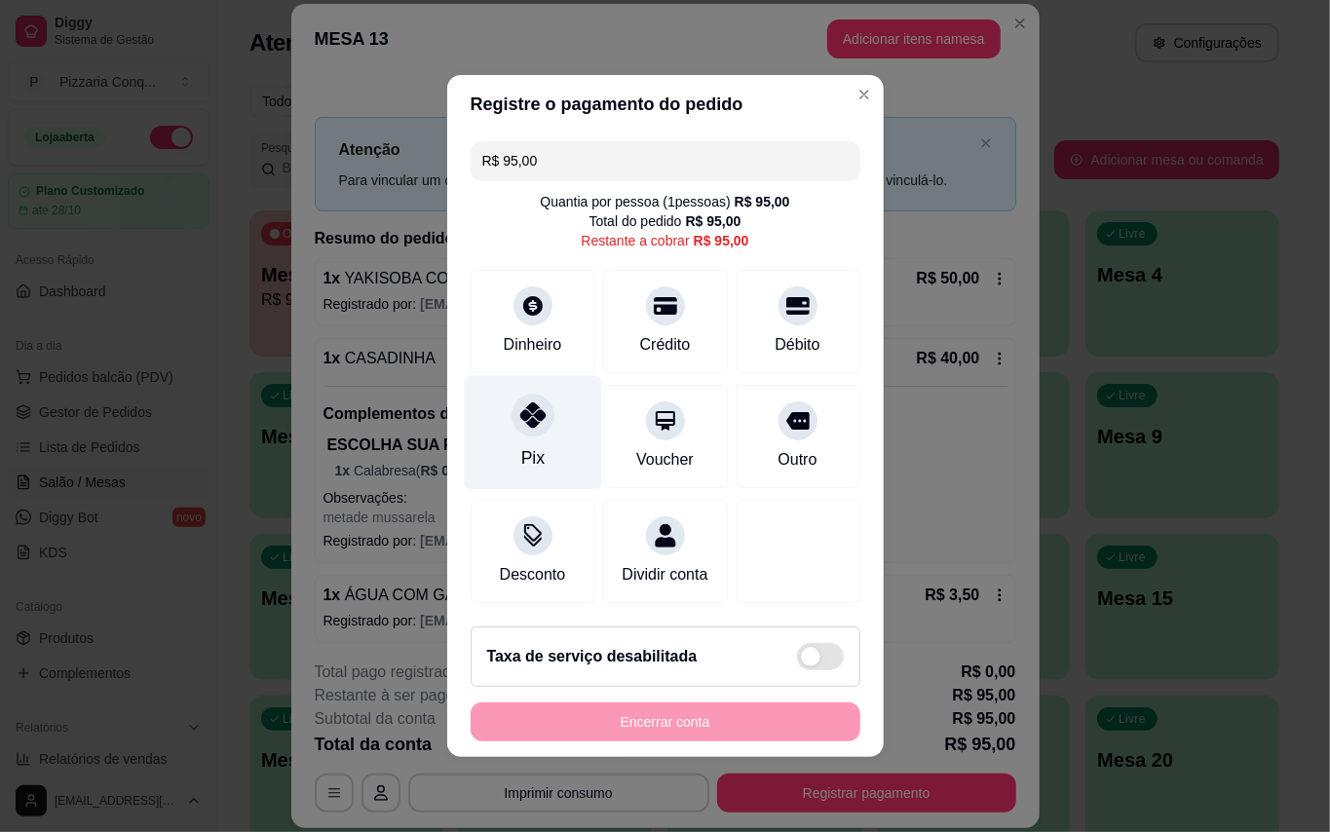
click at [540, 427] on div "Pix" at bounding box center [532, 433] width 137 height 114
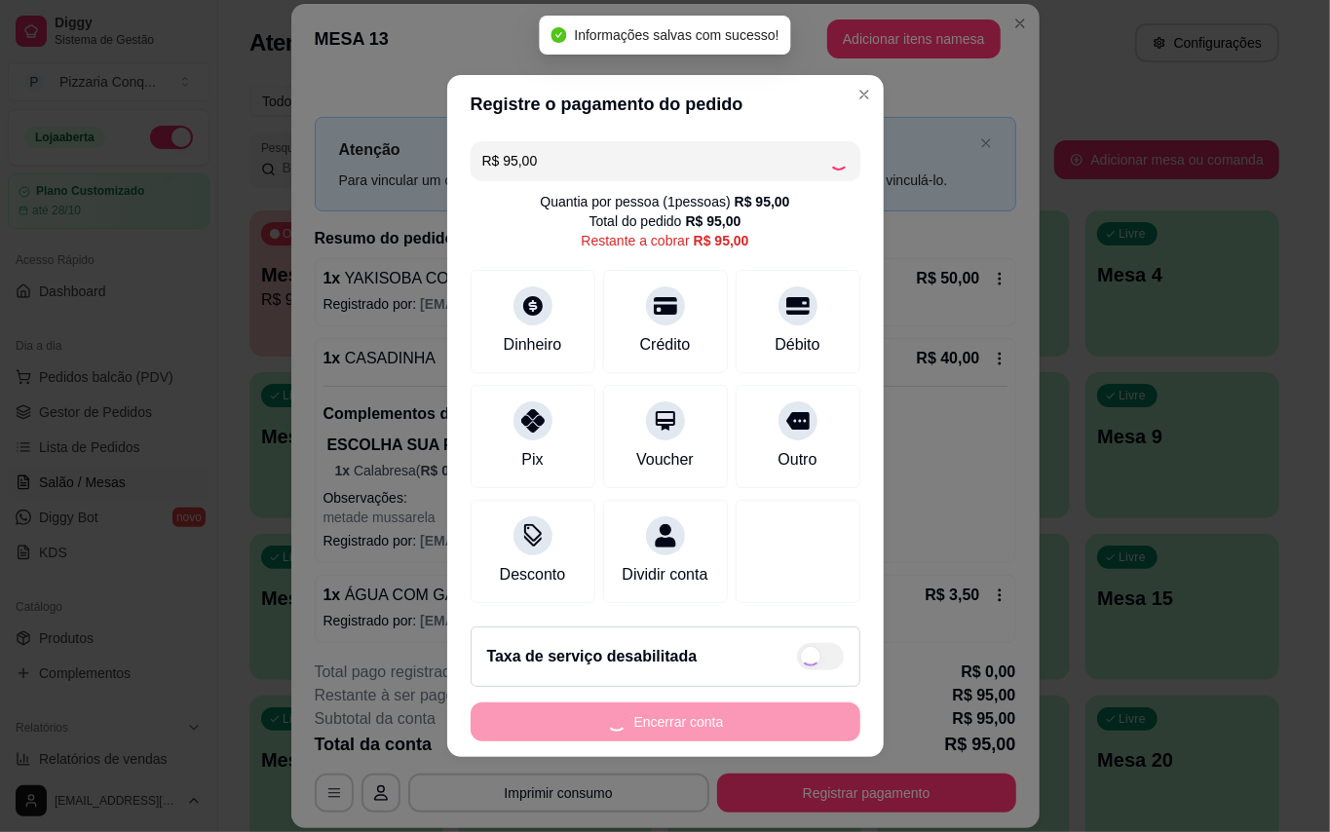
type input "R$ 0,00"
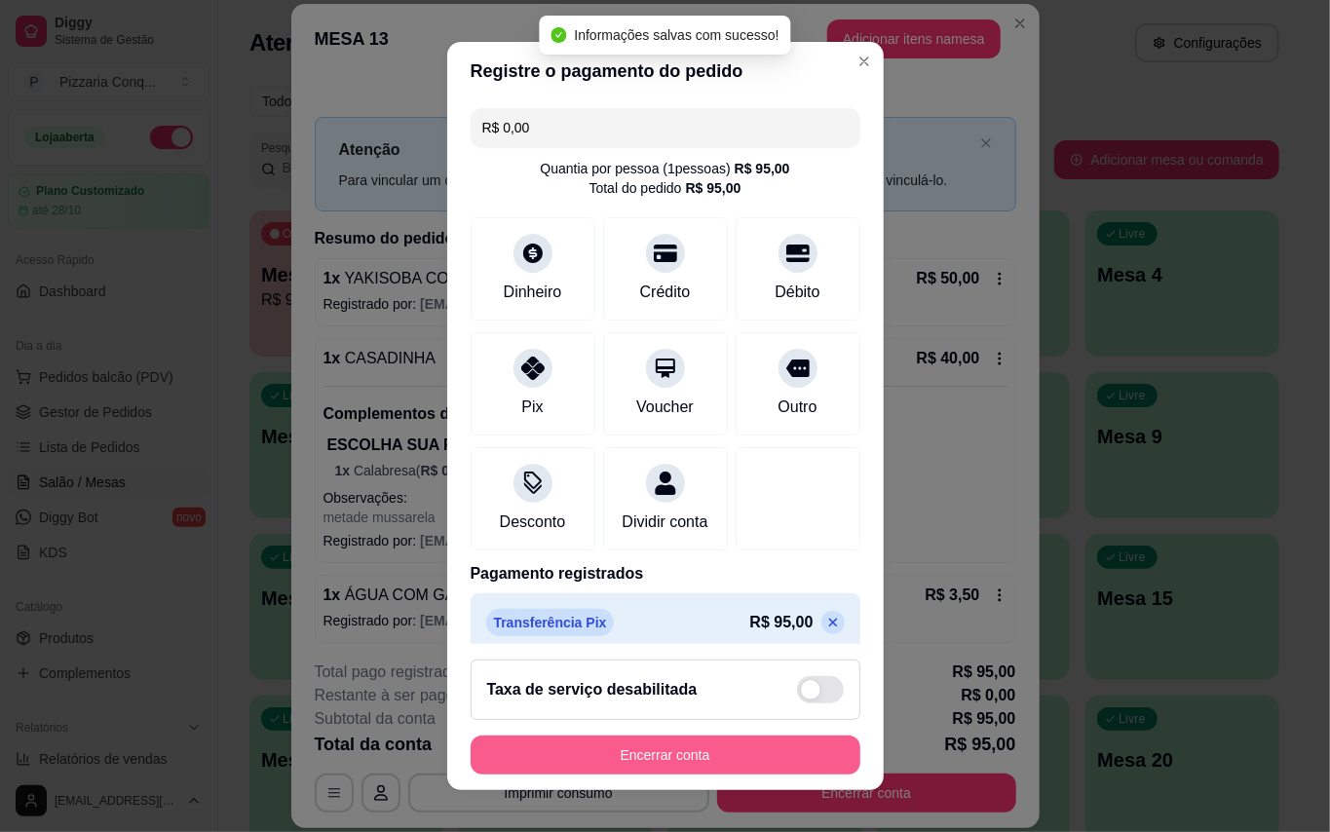
click at [705, 745] on button "Encerrar conta" at bounding box center [666, 755] width 390 height 39
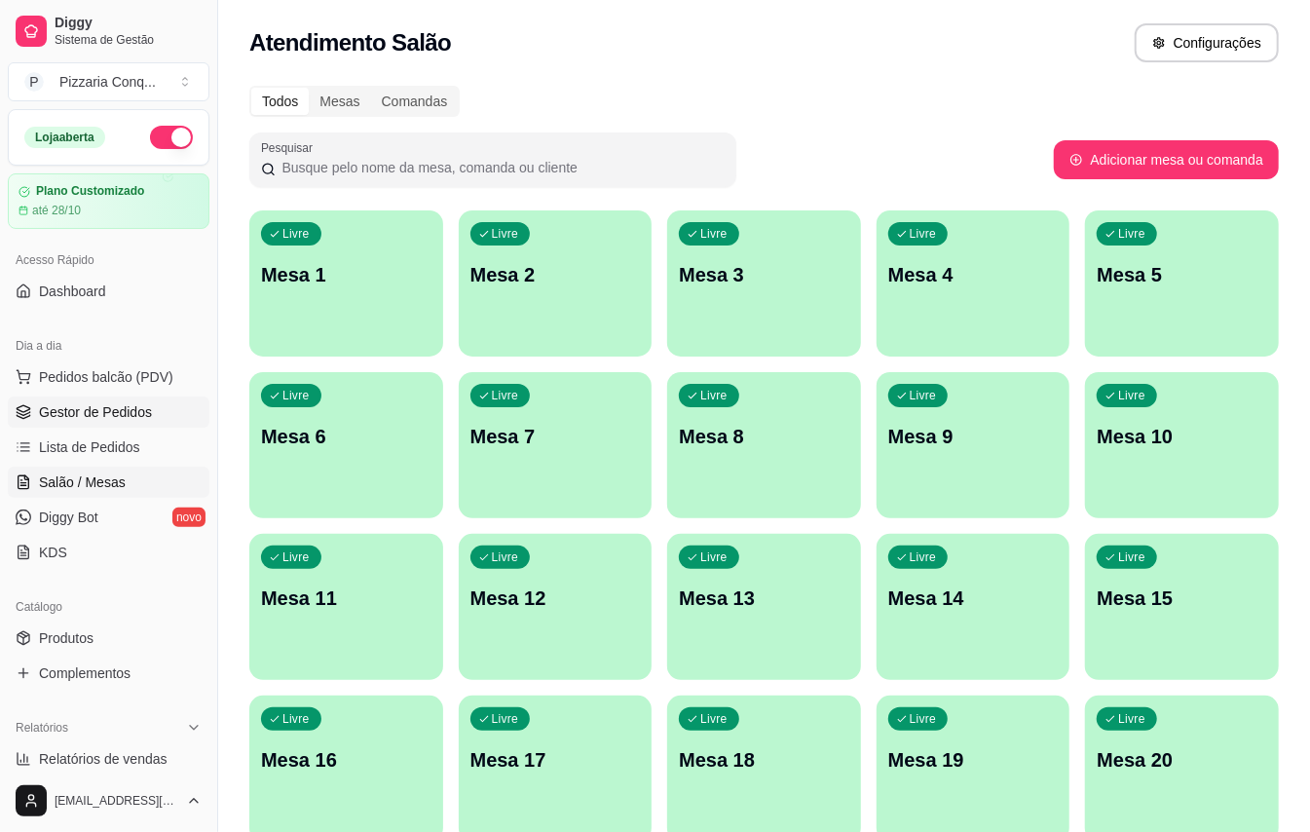
click at [132, 411] on span "Gestor de Pedidos" at bounding box center [95, 411] width 113 height 19
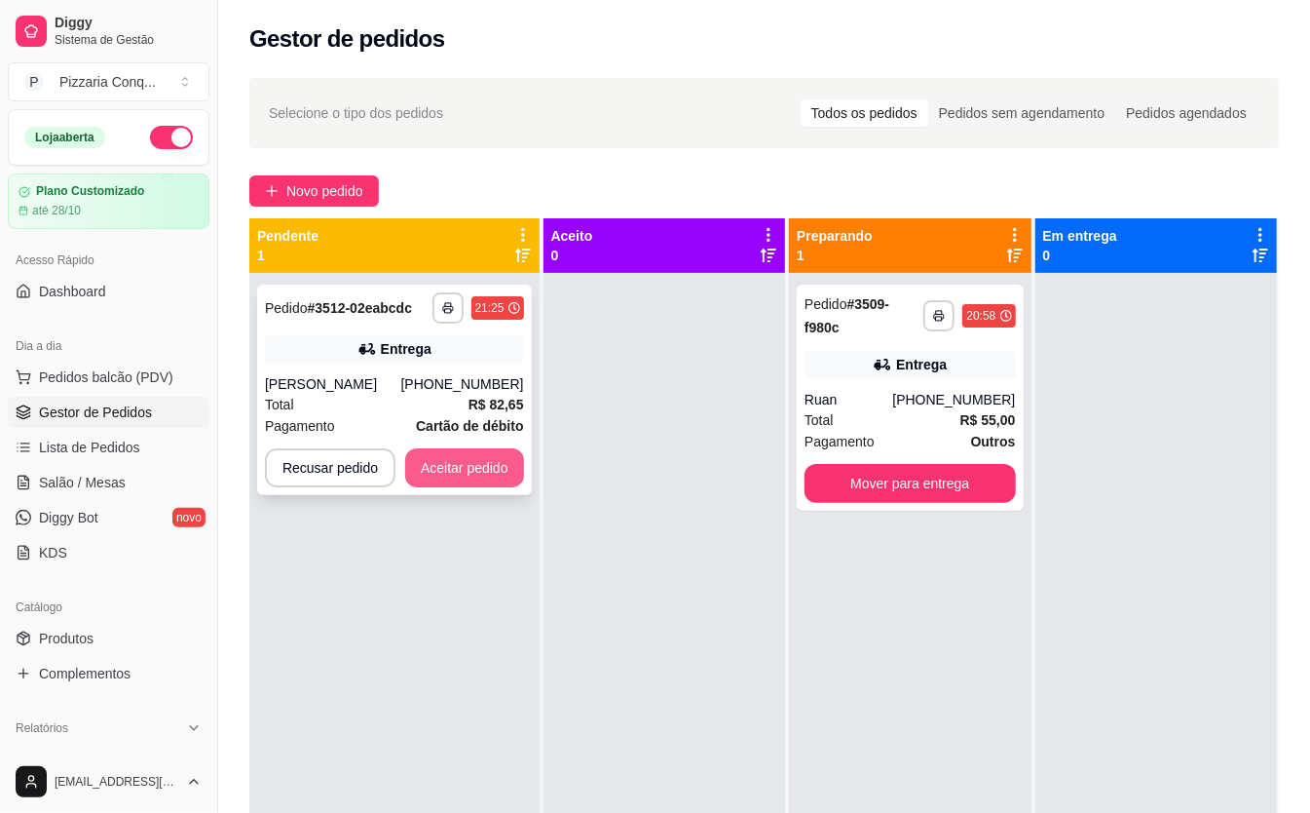
click at [492, 470] on button "Aceitar pedido" at bounding box center [464, 467] width 119 height 39
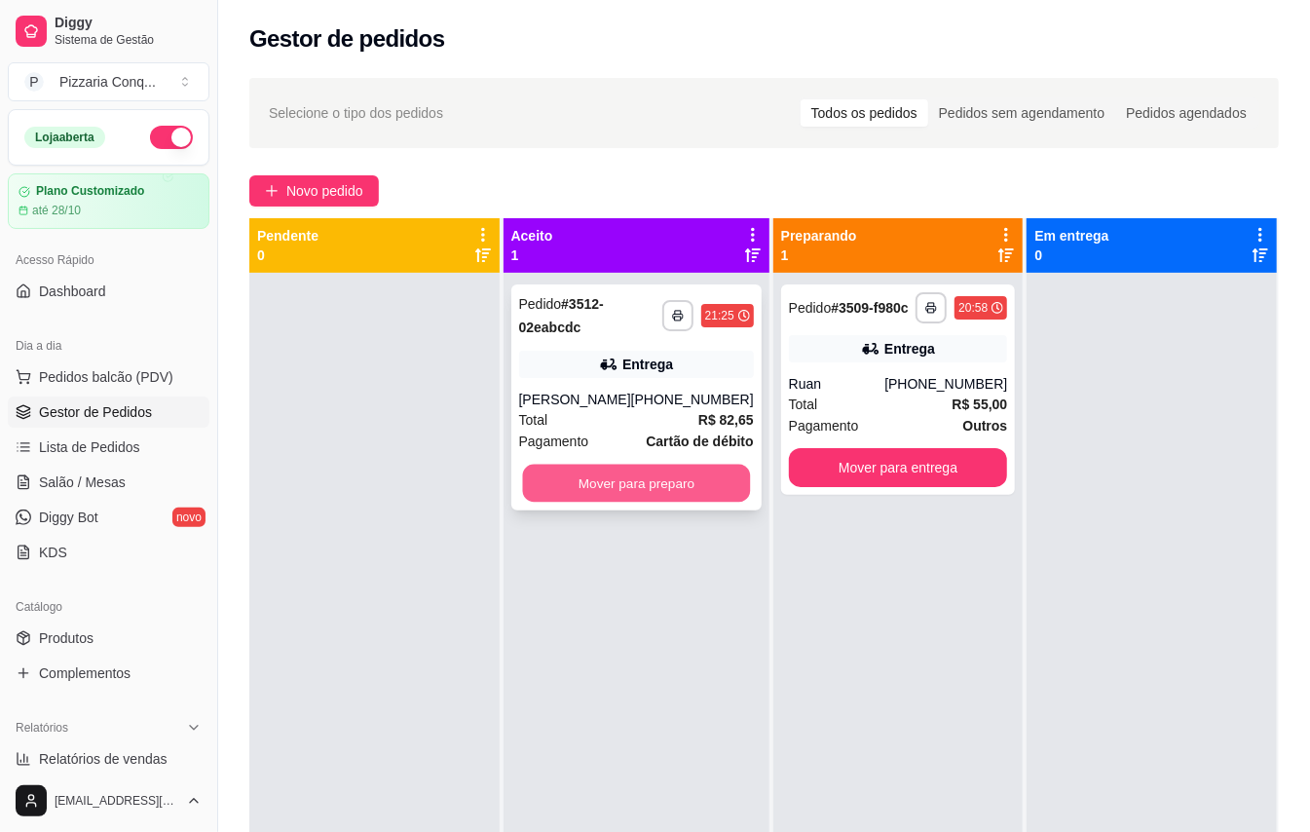
click at [647, 480] on button "Mover para preparo" at bounding box center [636, 484] width 228 height 38
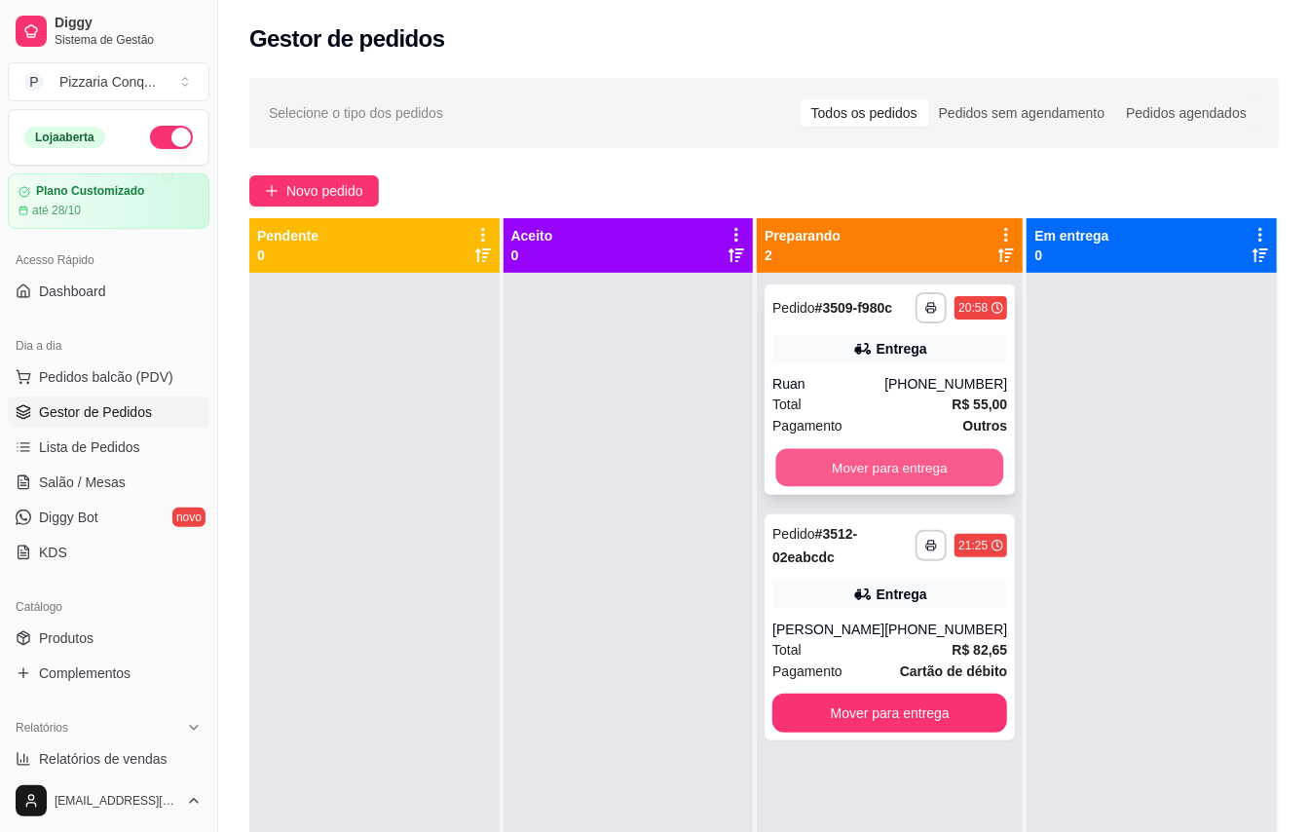
click at [885, 483] on button "Mover para entrega" at bounding box center [890, 468] width 228 height 38
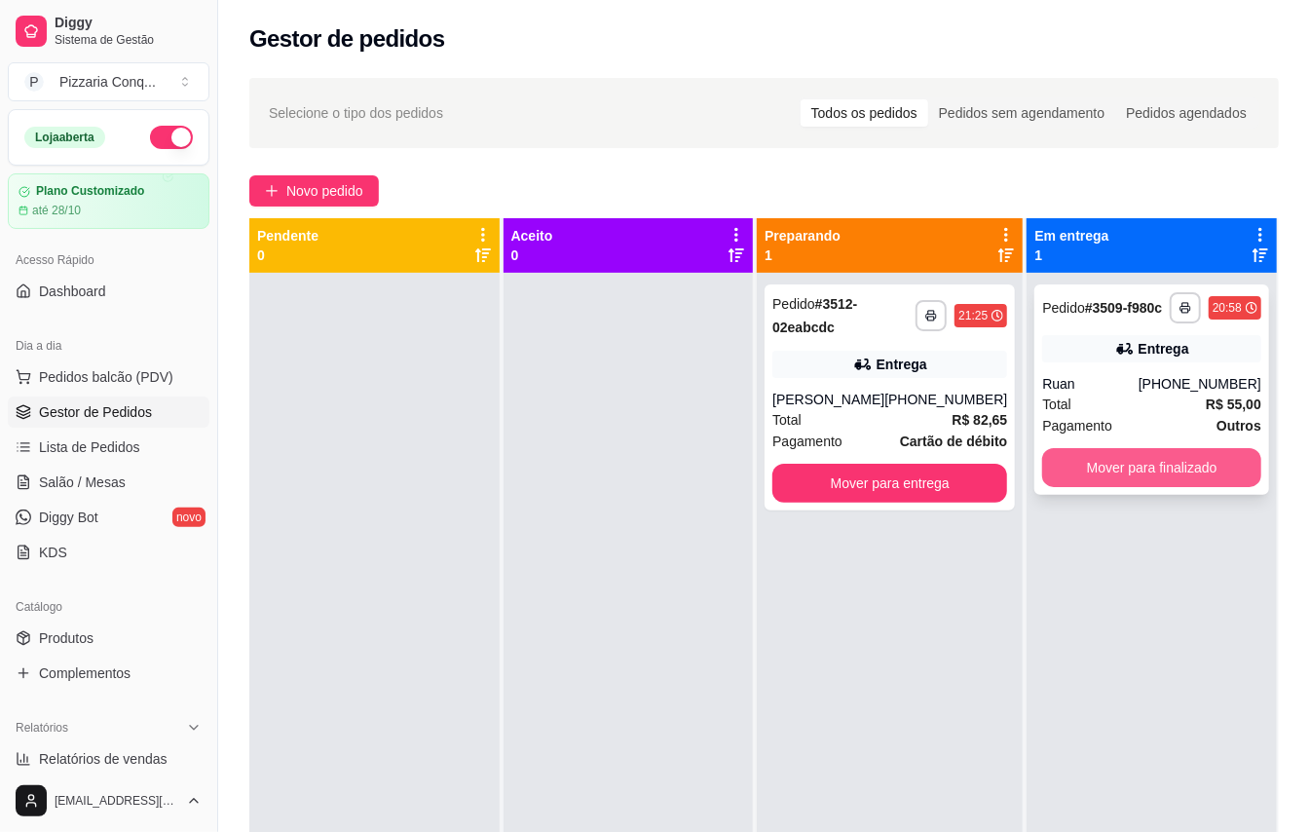
click at [1091, 460] on div "**********" at bounding box center [1152, 389] width 235 height 210
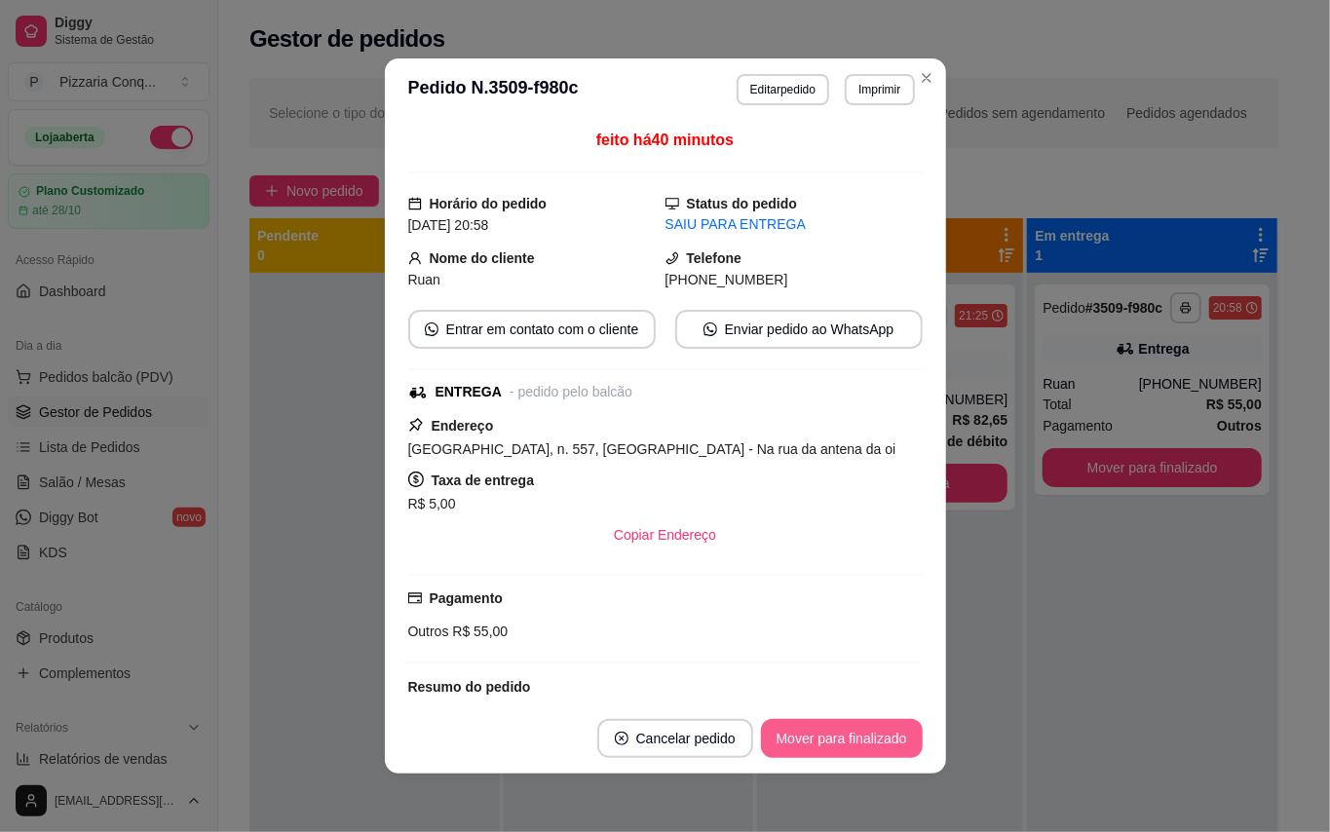
click at [874, 745] on button "Mover para finalizado" at bounding box center [842, 738] width 162 height 39
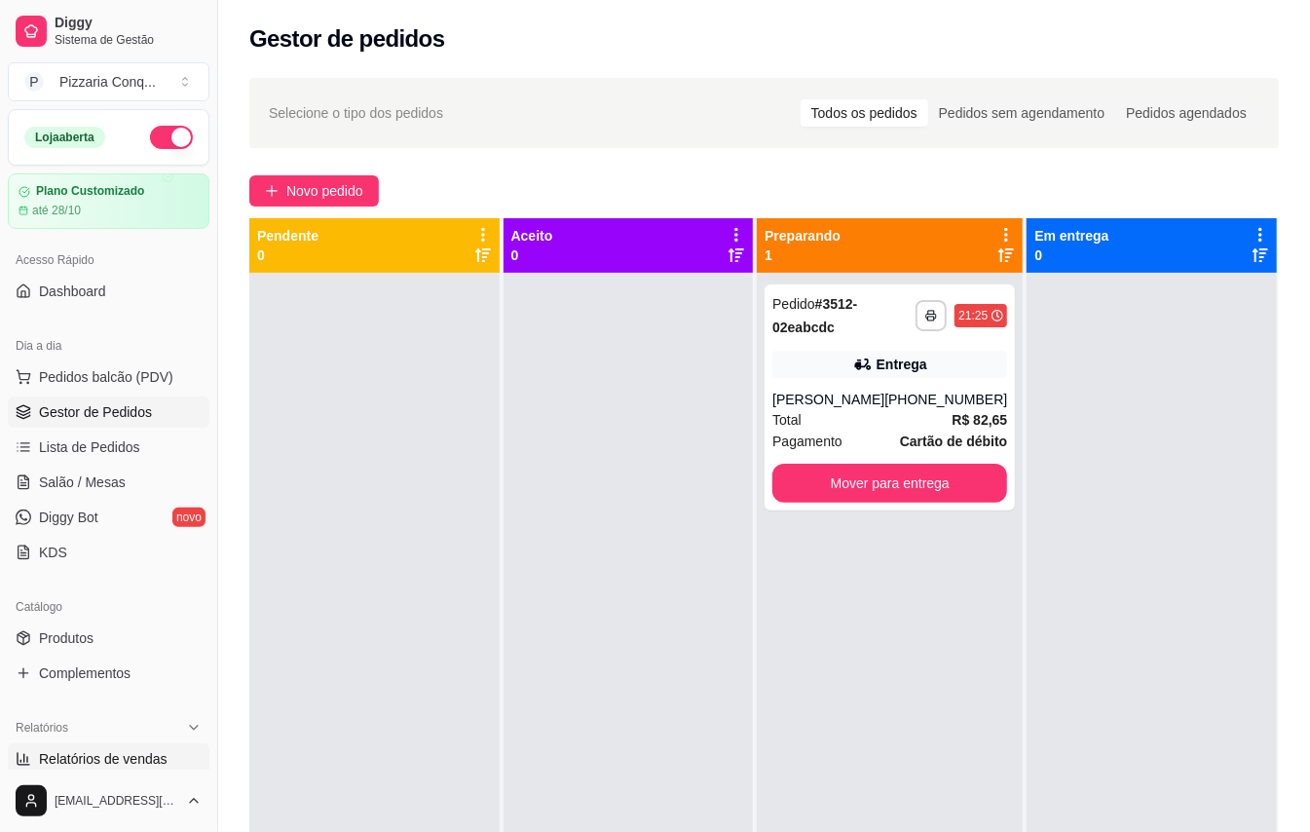
click at [162, 762] on span "Relatórios de vendas" at bounding box center [103, 758] width 129 height 19
select select "ALL"
select select "0"
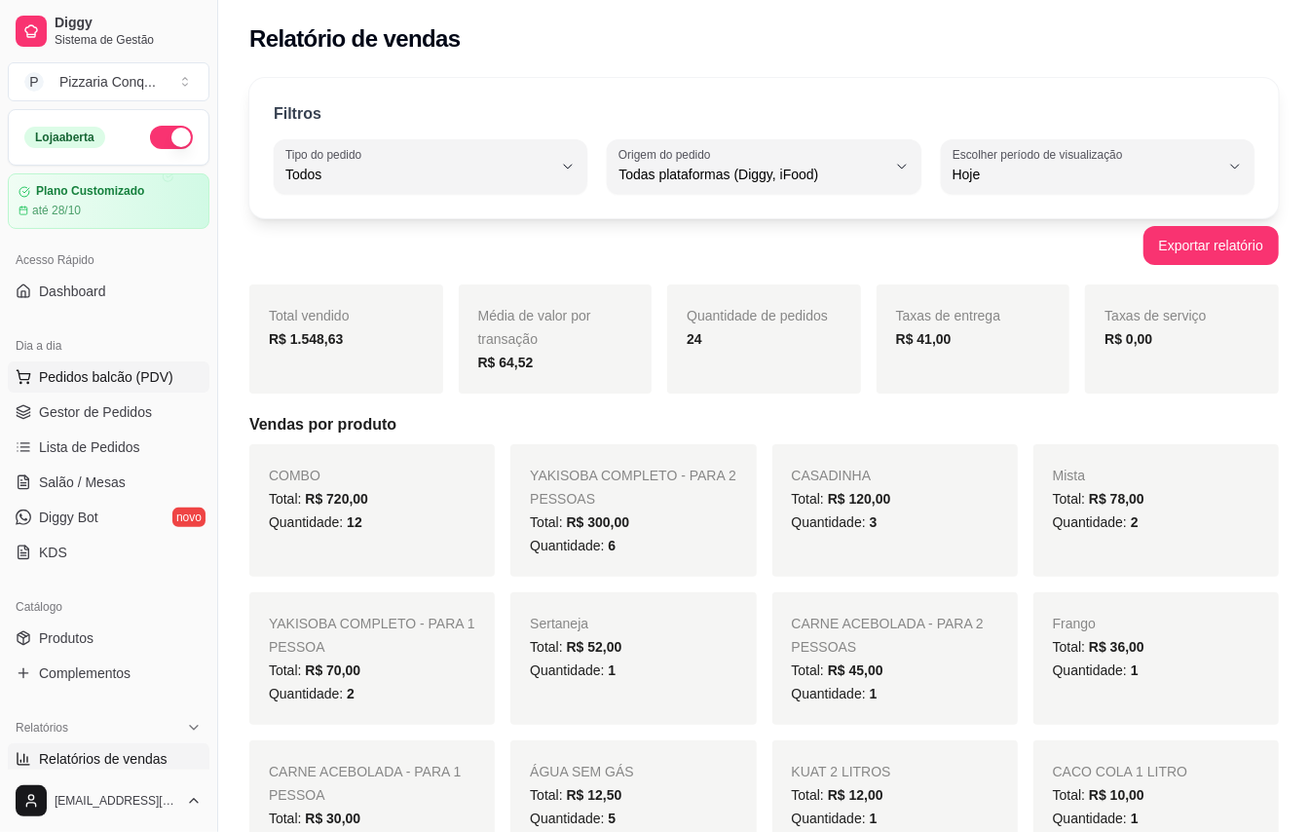
click at [123, 375] on span "Pedidos balcão (PDV)" at bounding box center [106, 376] width 134 height 19
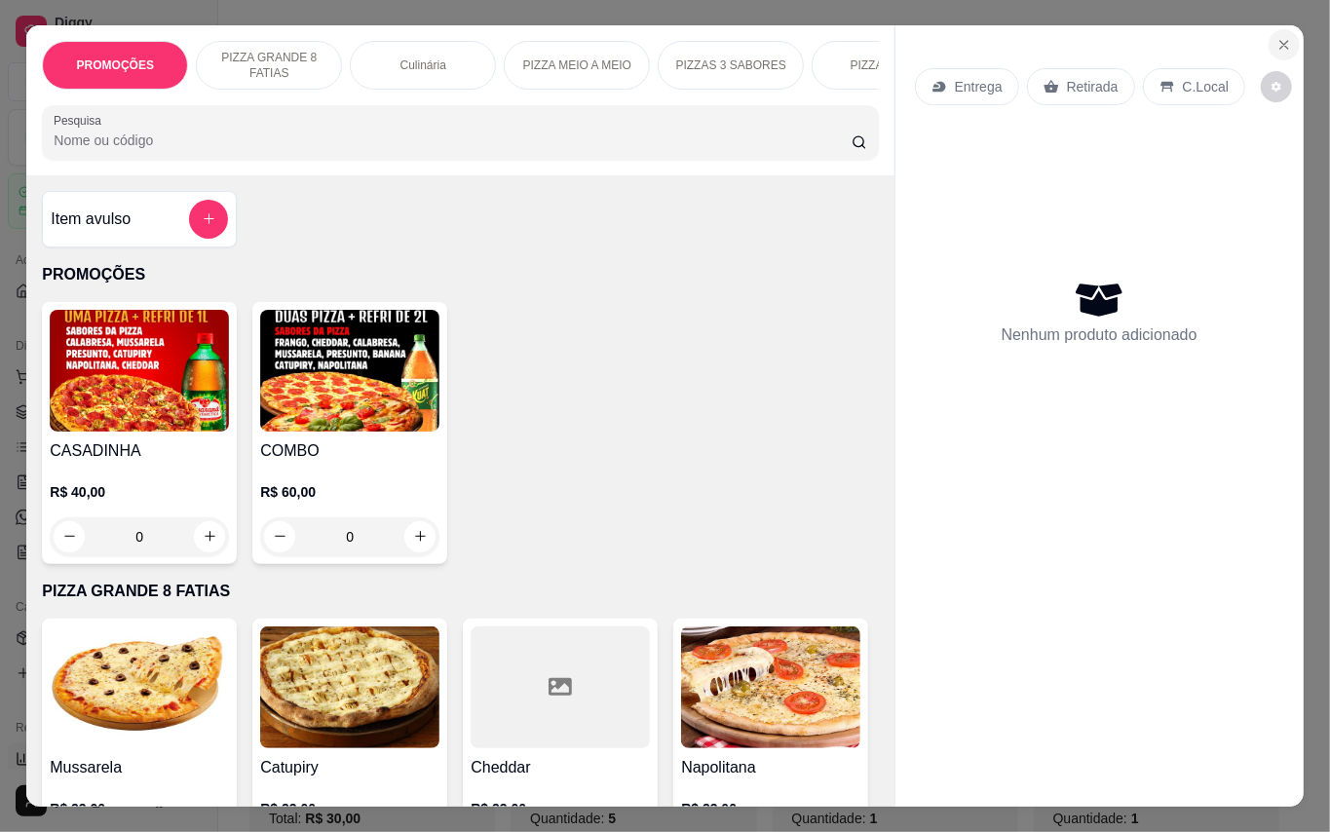
click at [1268, 37] on button "Close" at bounding box center [1283, 44] width 31 height 31
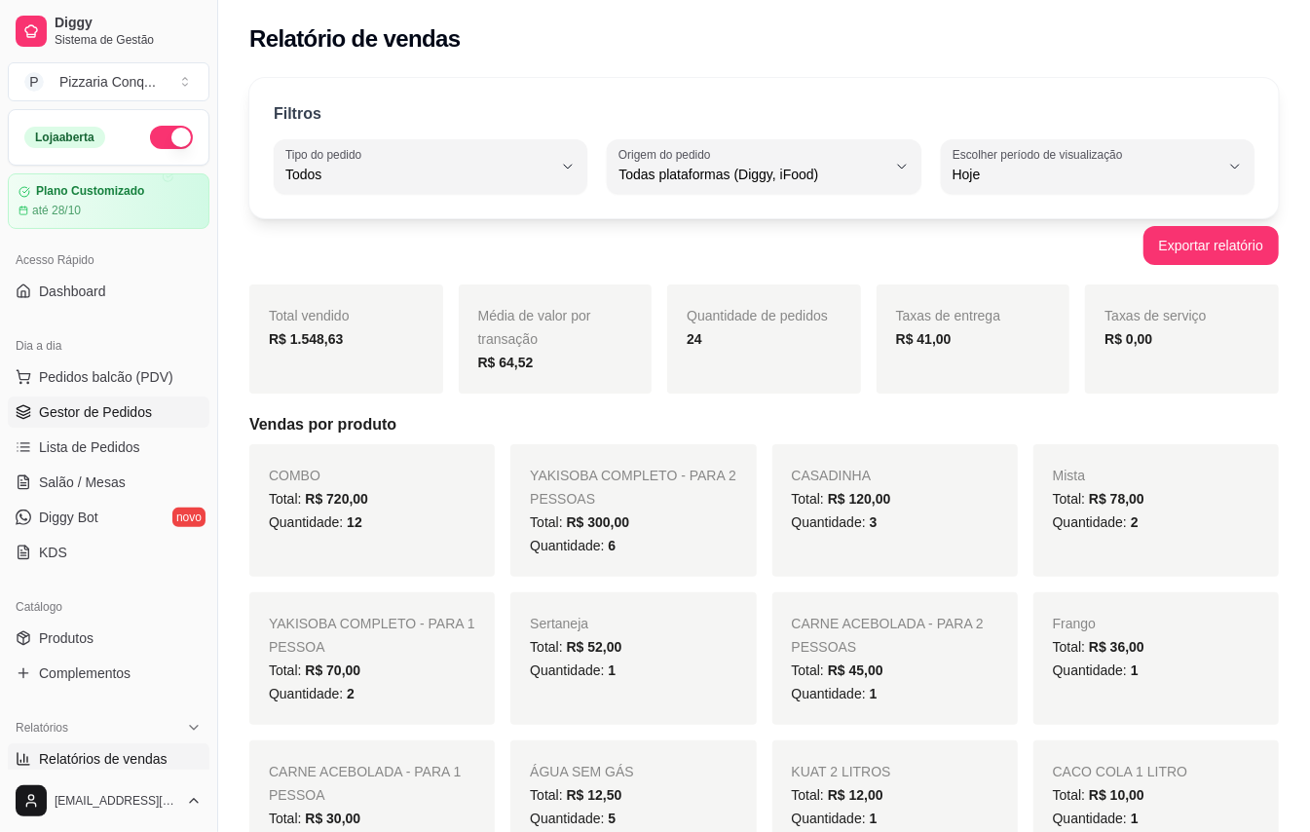
click at [127, 411] on span "Gestor de Pedidos" at bounding box center [95, 411] width 113 height 19
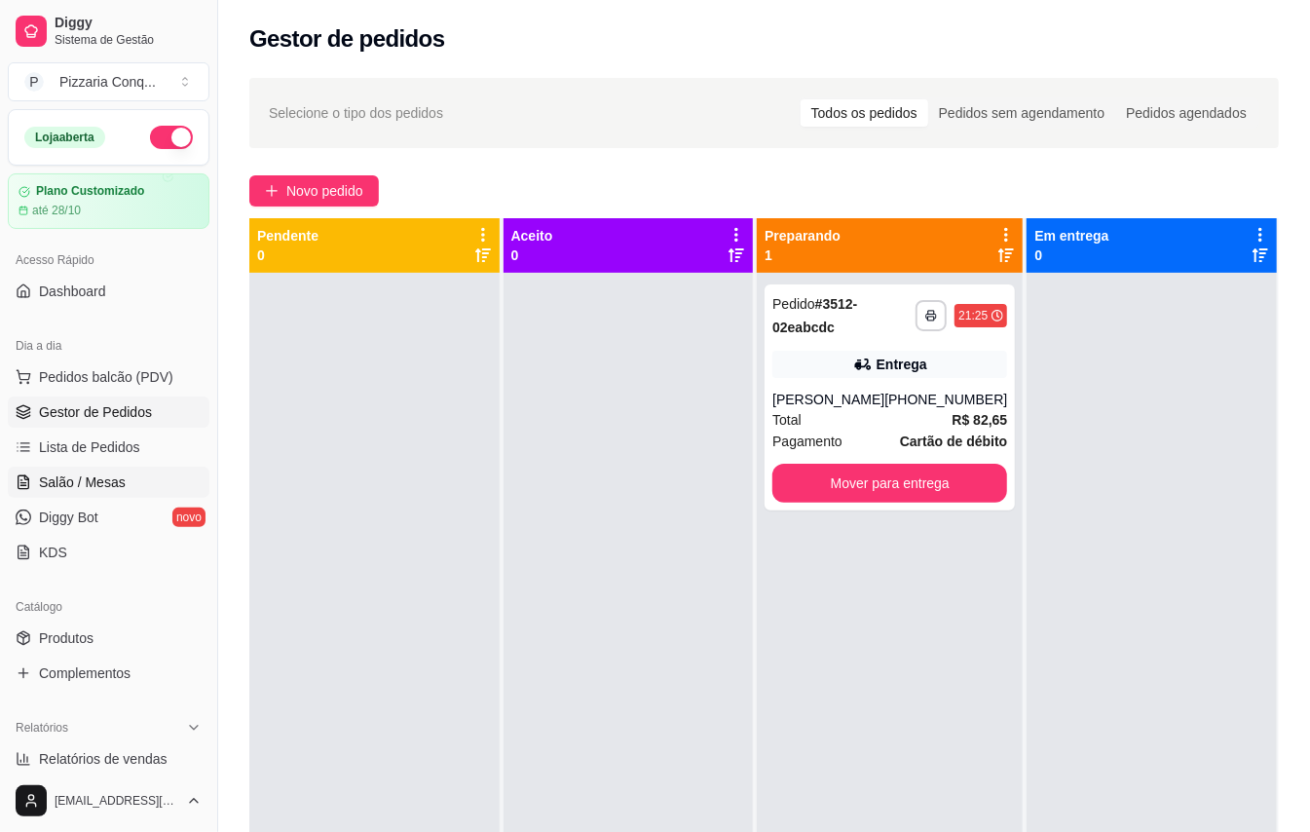
click at [56, 479] on span "Salão / Mesas" at bounding box center [82, 482] width 87 height 19
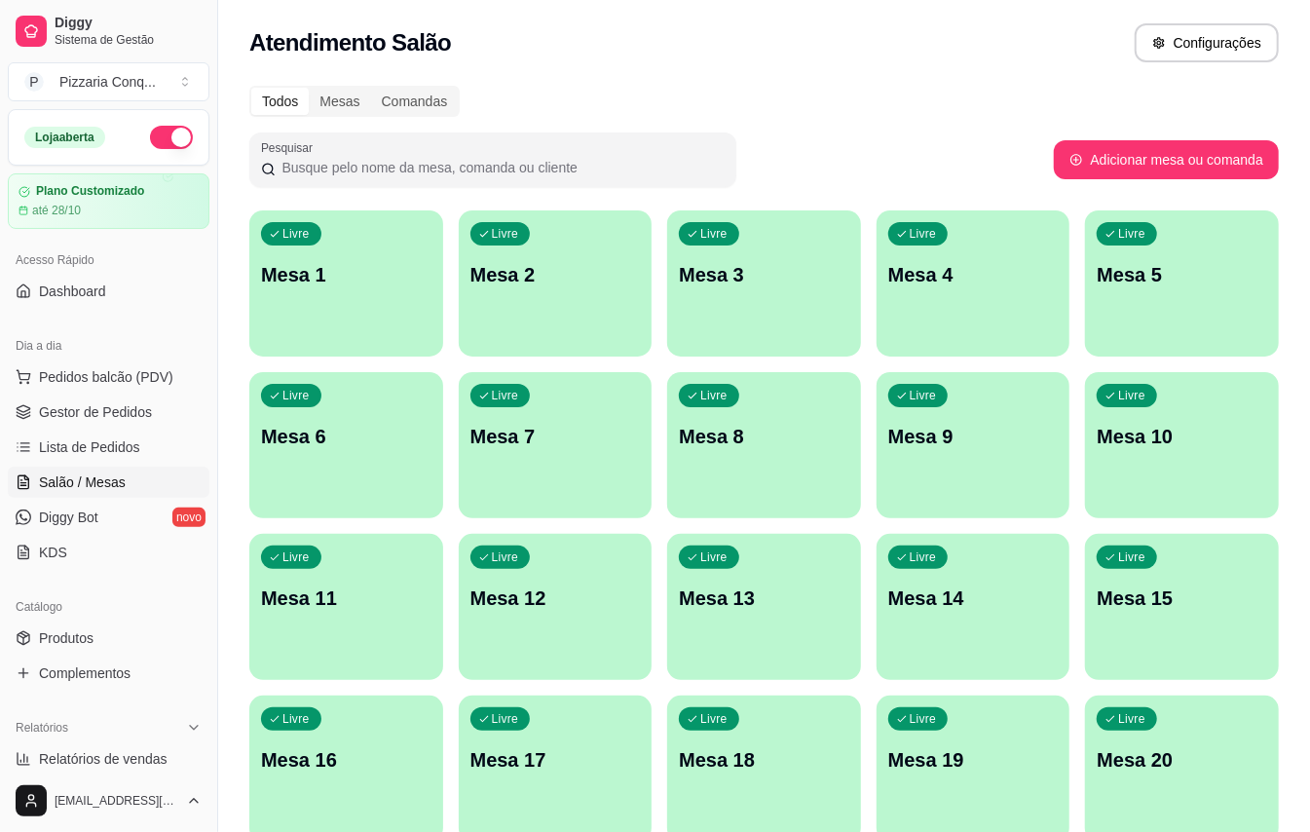
click at [1138, 435] on p "Mesa 10" at bounding box center [1182, 436] width 170 height 27
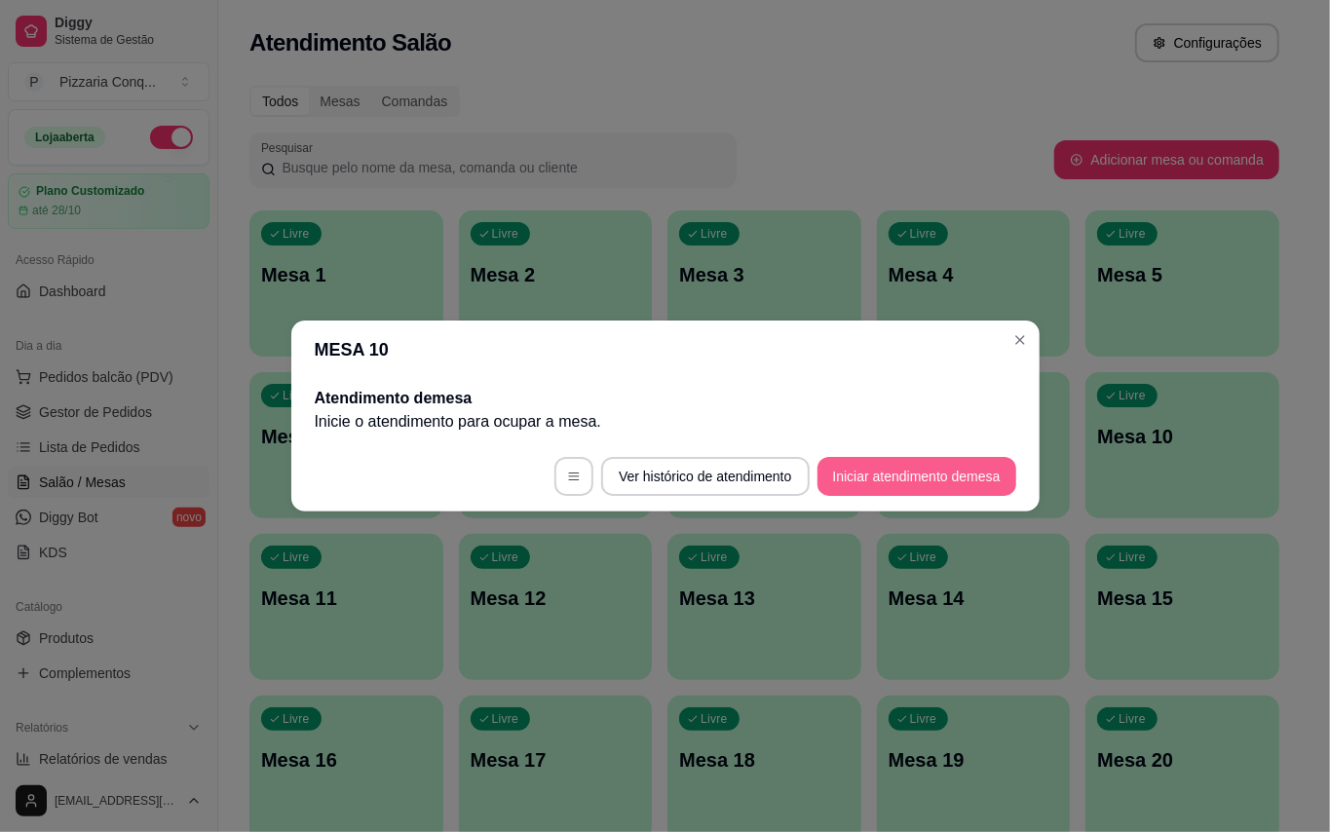
click at [935, 461] on button "Iniciar atendimento de mesa" at bounding box center [916, 476] width 199 height 39
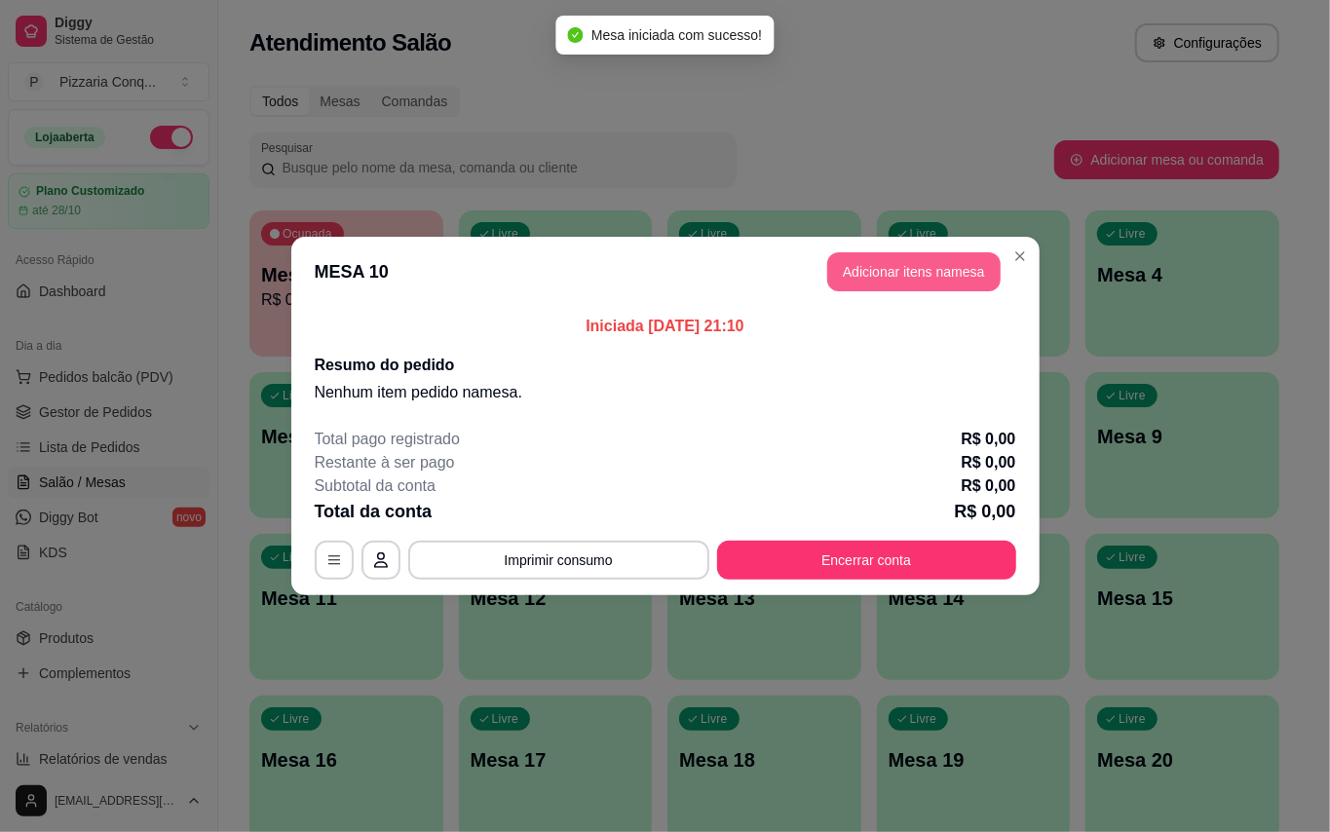
click at [924, 265] on button "Adicionar itens na mesa" at bounding box center [913, 271] width 173 height 39
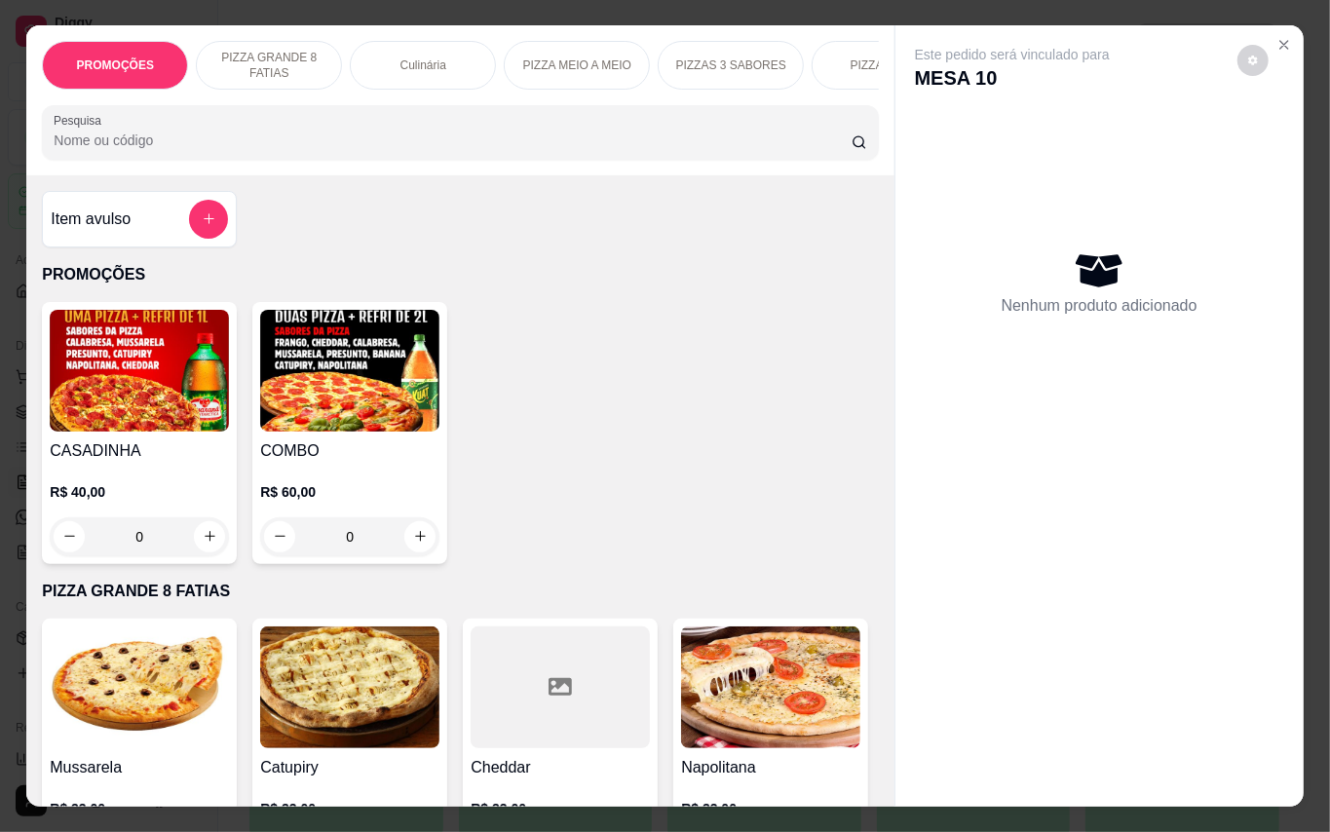
click at [378, 463] on h4 "COMBO" at bounding box center [349, 450] width 179 height 23
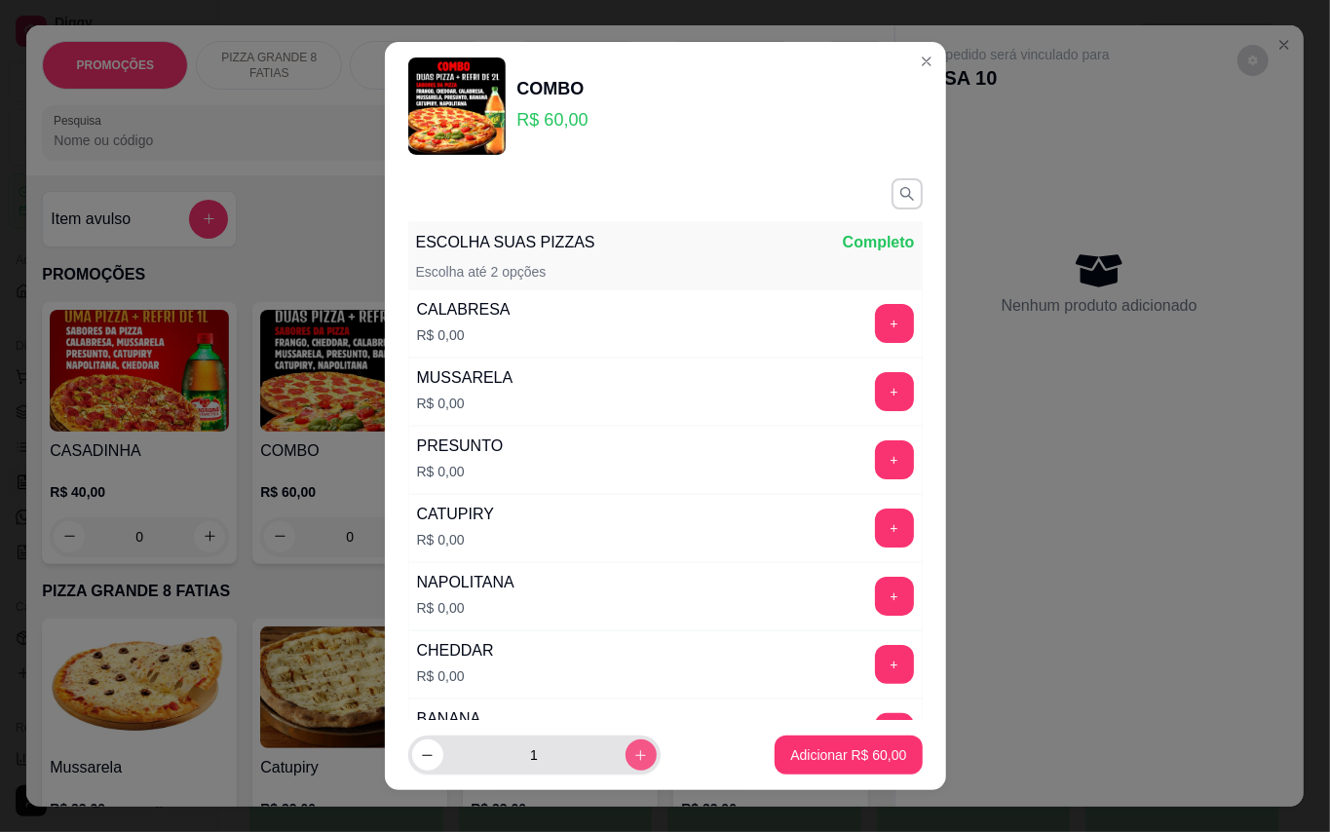
click at [625, 765] on button "increase-product-quantity" at bounding box center [640, 754] width 31 height 31
type input "2"
click at [875, 324] on button "+" at bounding box center [894, 323] width 39 height 39
click at [875, 324] on button "+" at bounding box center [894, 323] width 38 height 38
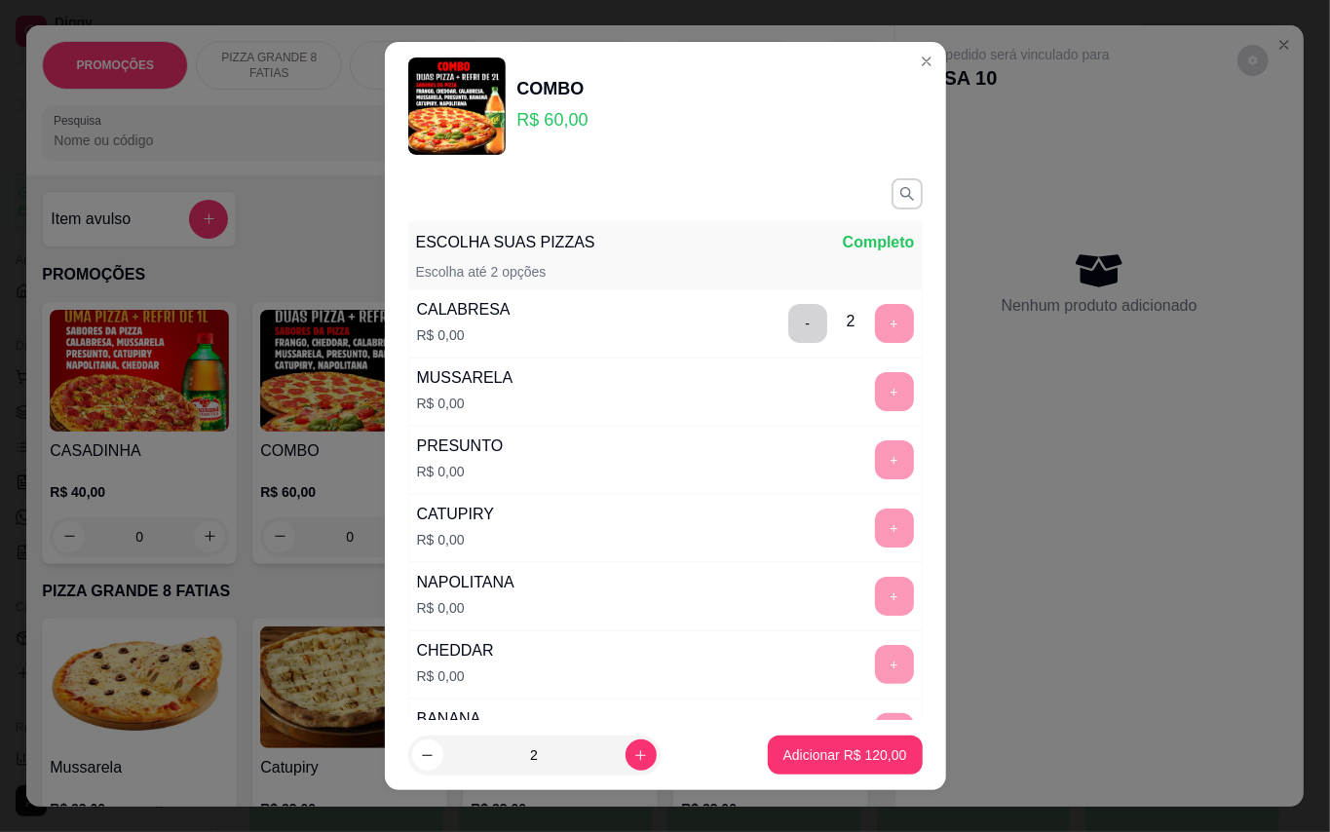
scroll to position [20, 0]
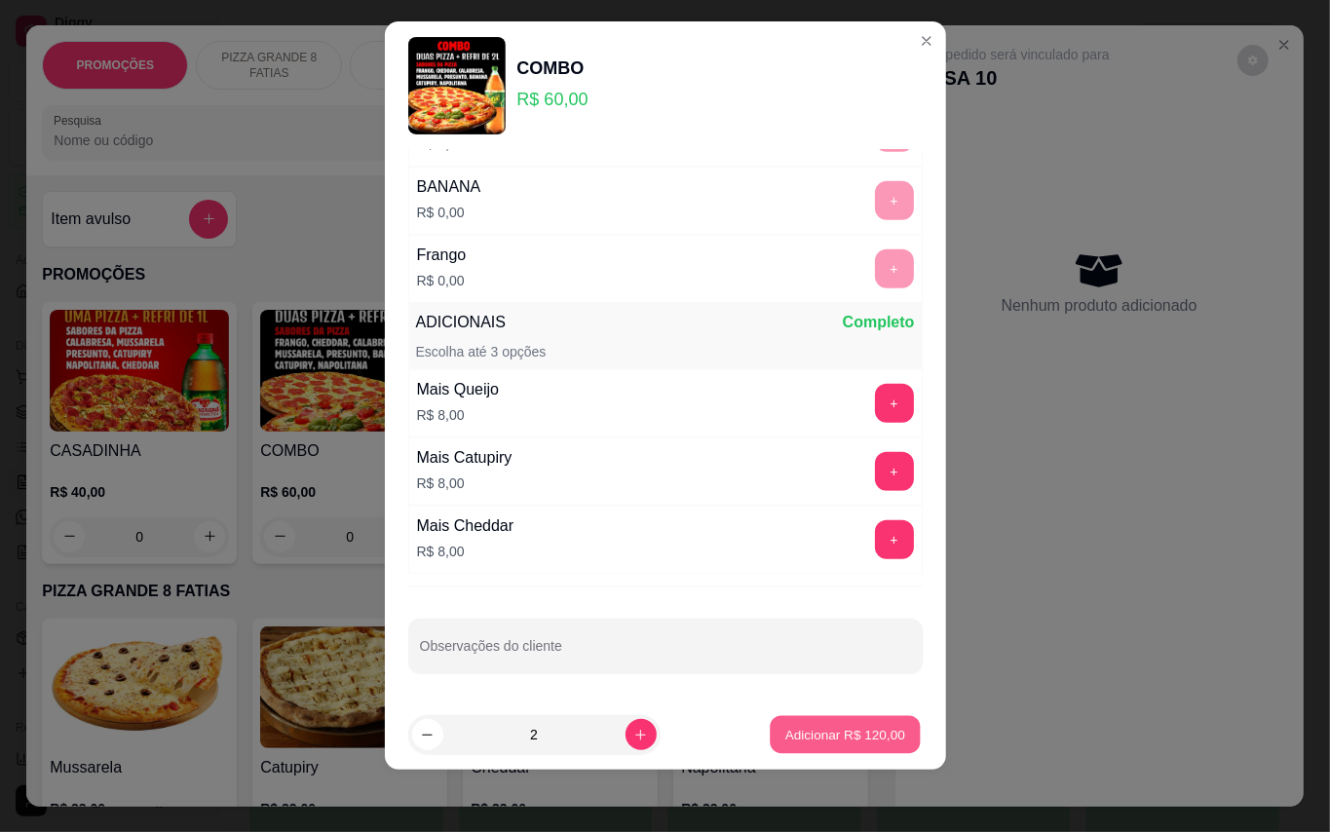
click at [793, 746] on button "Adicionar R$ 120,00" at bounding box center [845, 735] width 150 height 38
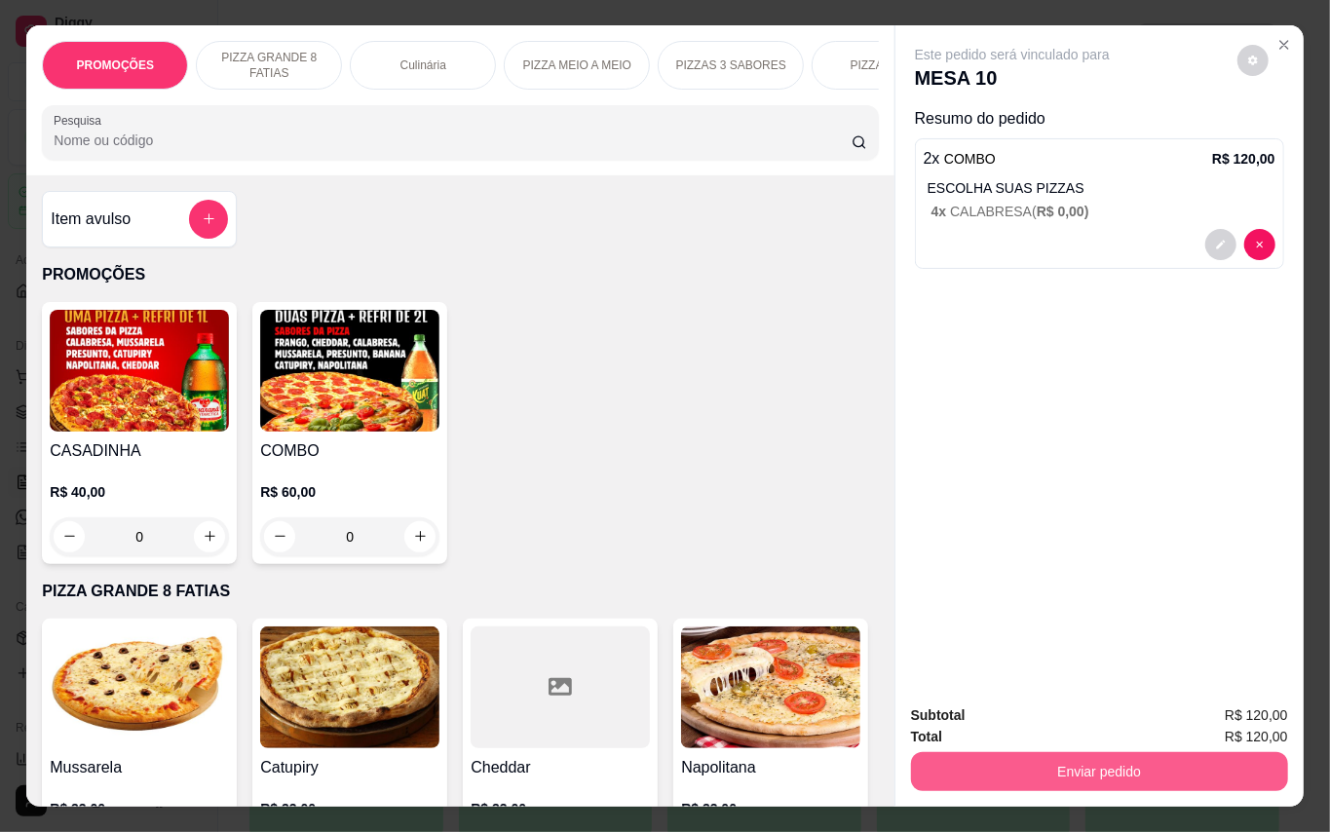
click at [1053, 754] on button "Enviar pedido" at bounding box center [1099, 771] width 377 height 39
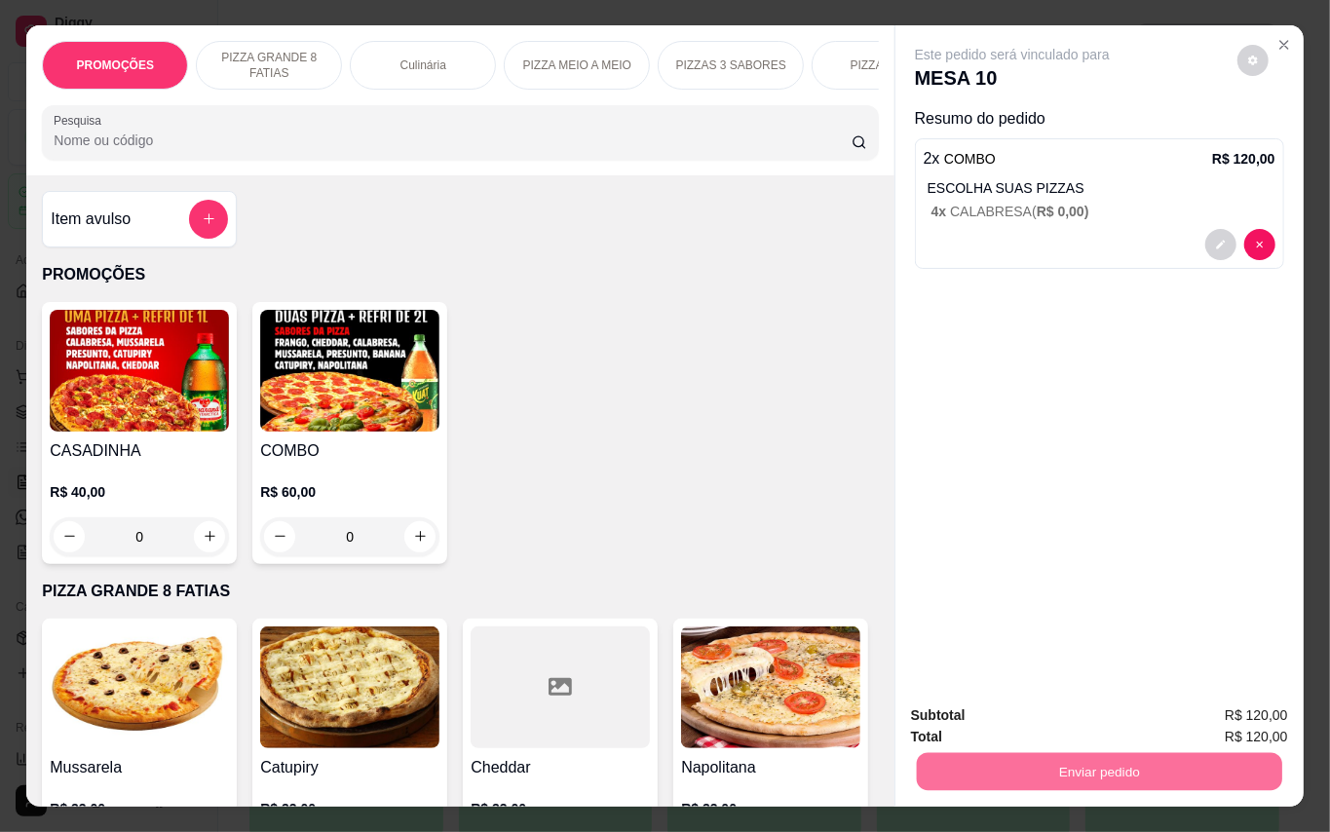
click at [1283, 718] on button "Enviar pedido" at bounding box center [1235, 715] width 110 height 37
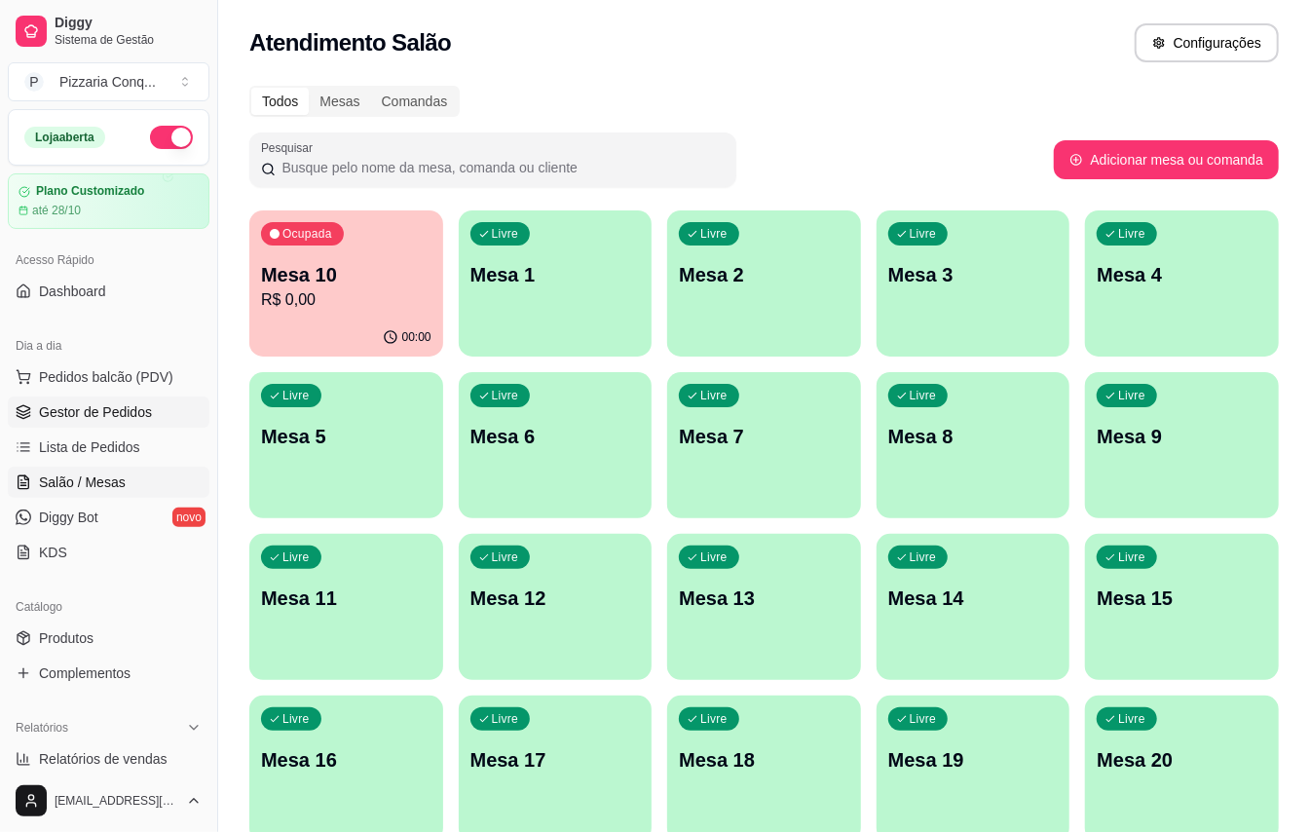
click at [59, 417] on span "Gestor de Pedidos" at bounding box center [95, 411] width 113 height 19
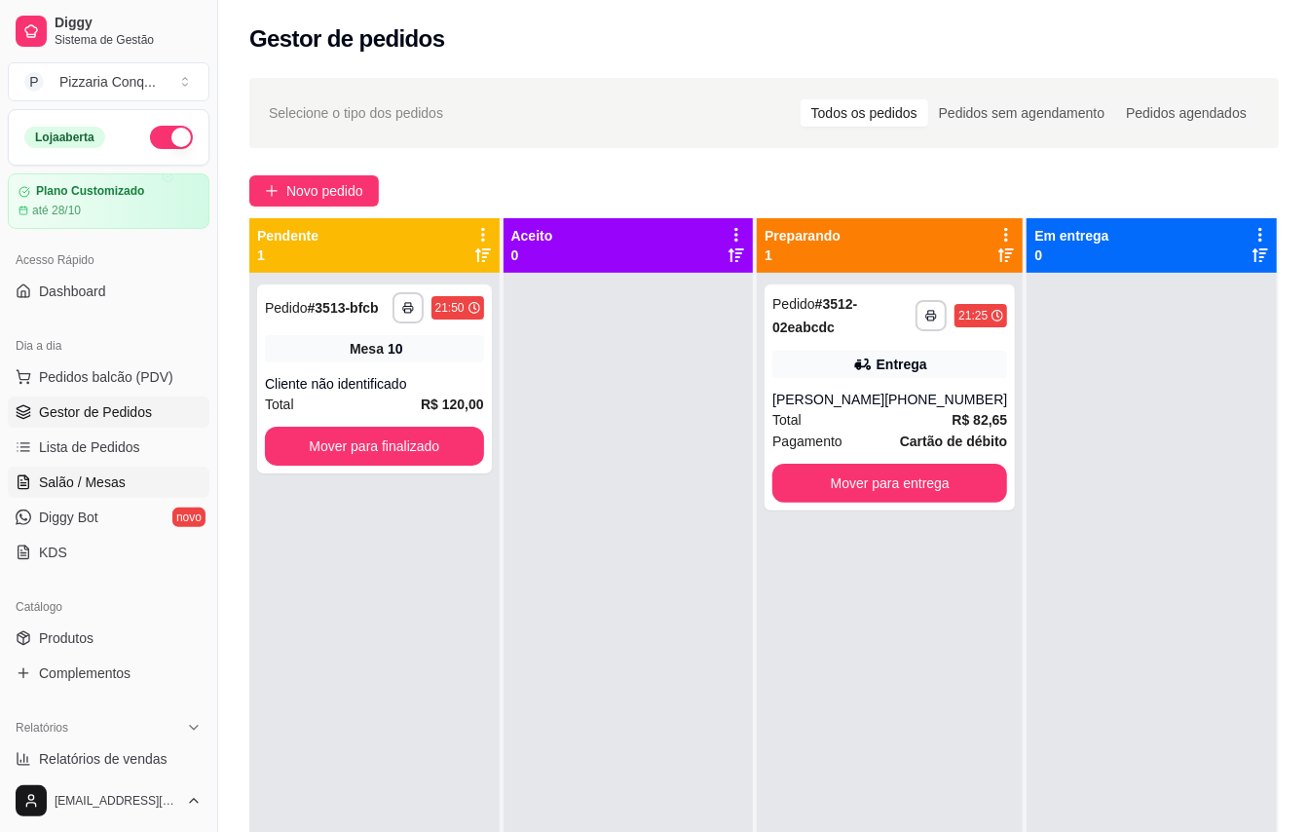
click at [83, 479] on span "Salão / Mesas" at bounding box center [82, 482] width 87 height 19
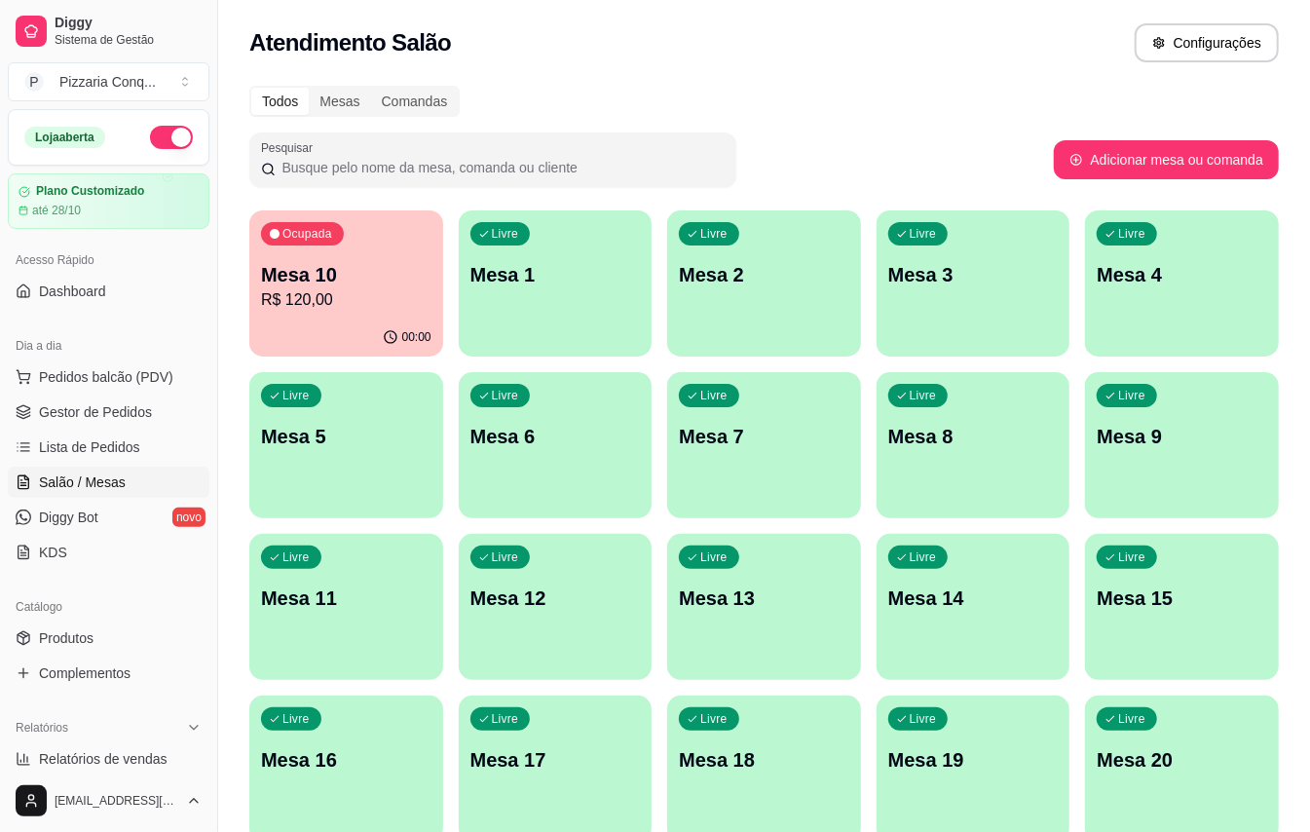
click at [551, 308] on div "Livre Mesa 1" at bounding box center [556, 271] width 194 height 123
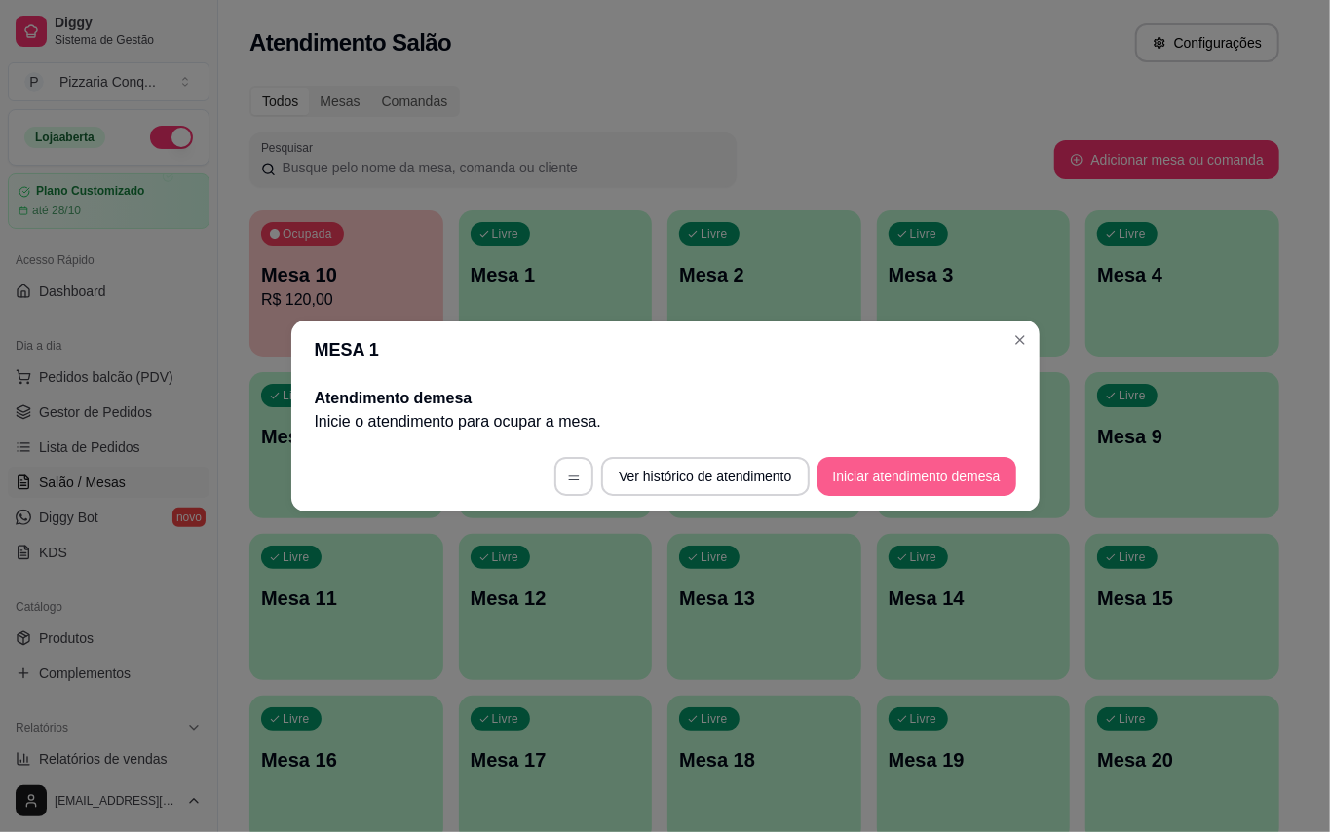
click at [949, 470] on button "Iniciar atendimento de mesa" at bounding box center [916, 476] width 199 height 39
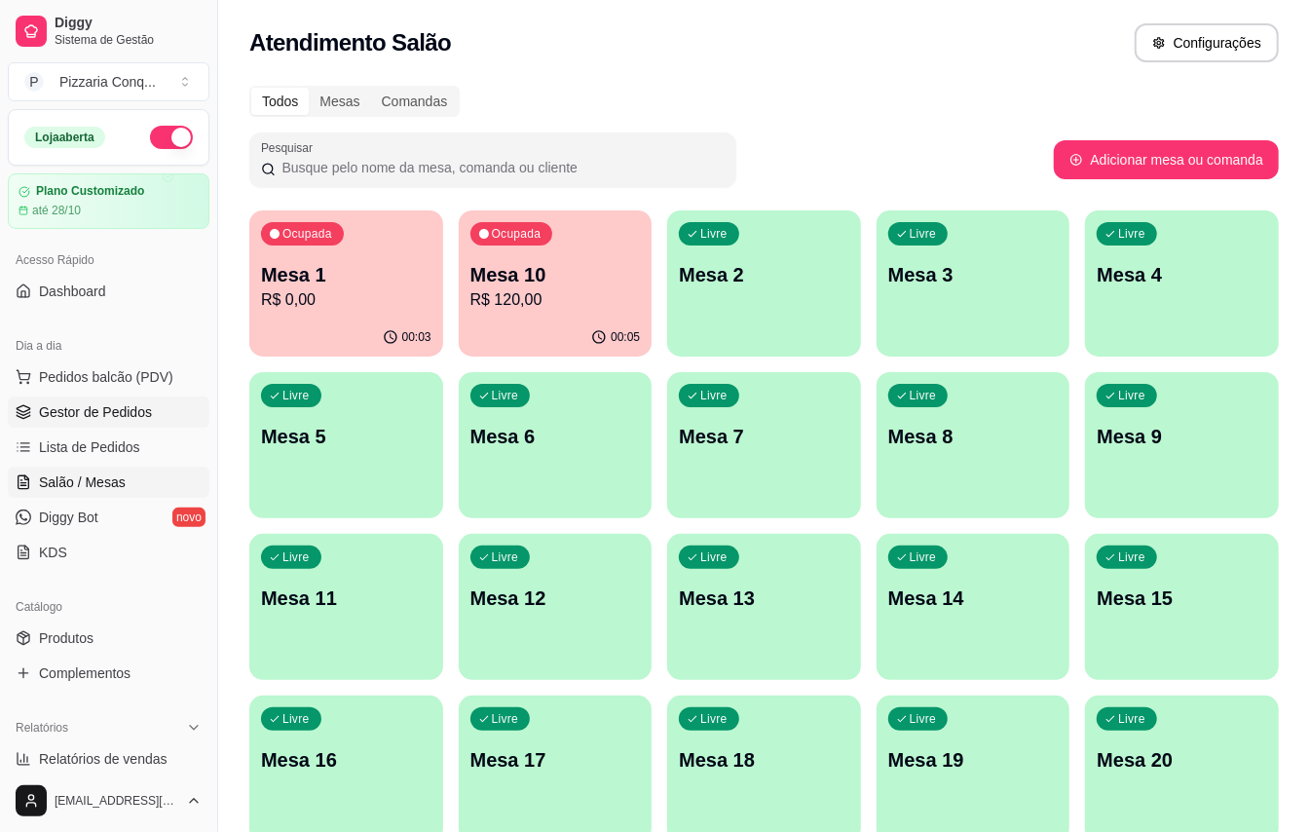
click at [113, 407] on span "Gestor de Pedidos" at bounding box center [95, 411] width 113 height 19
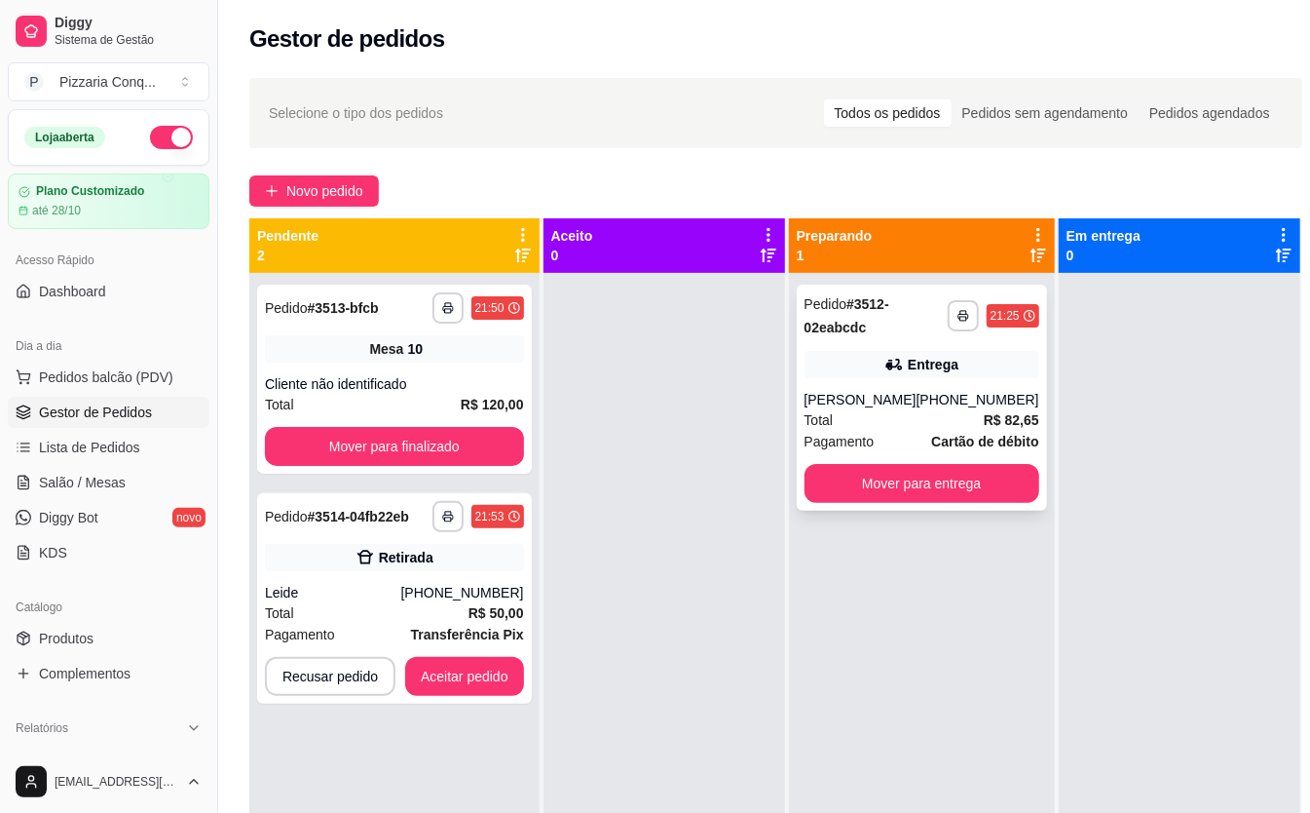
click at [906, 418] on div "Total R$ 82,65" at bounding box center [922, 419] width 235 height 21
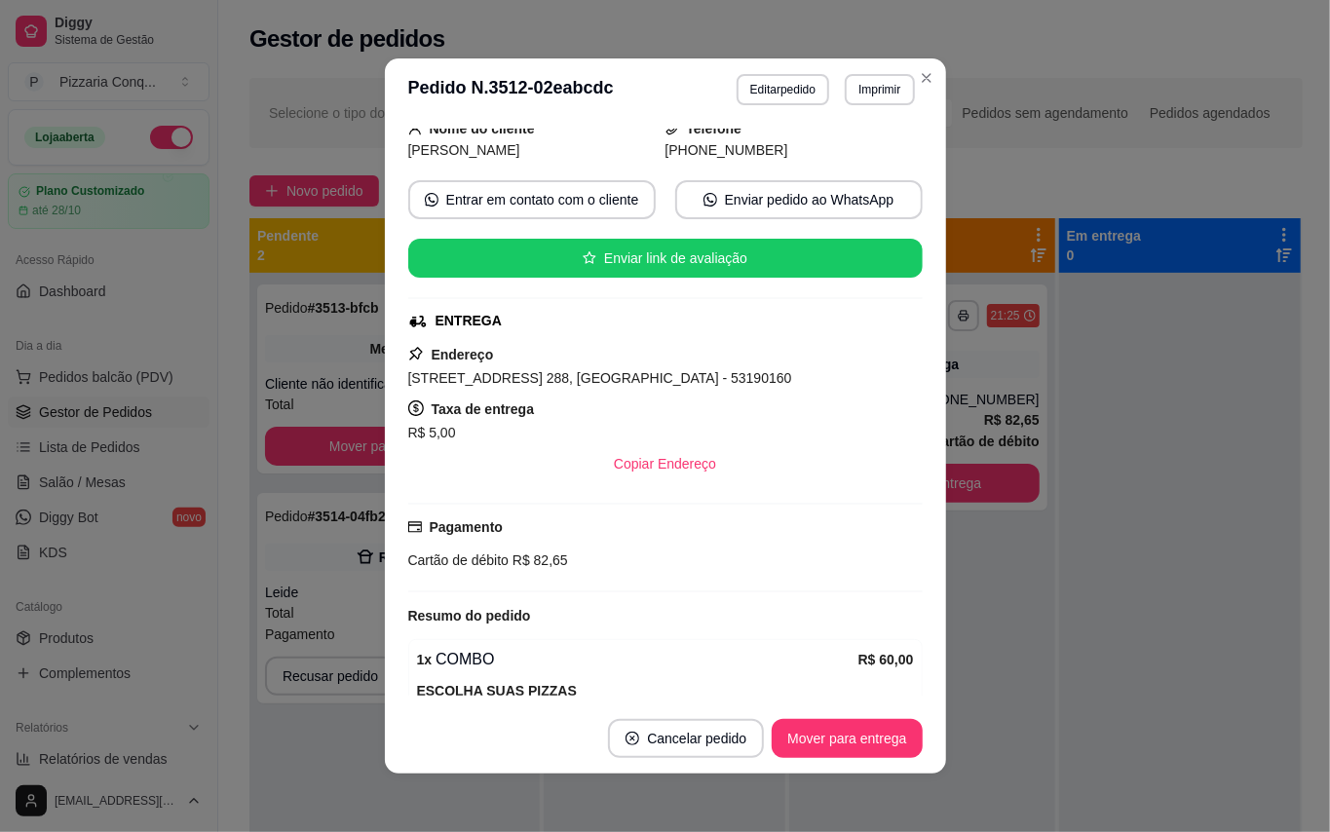
scroll to position [336, 0]
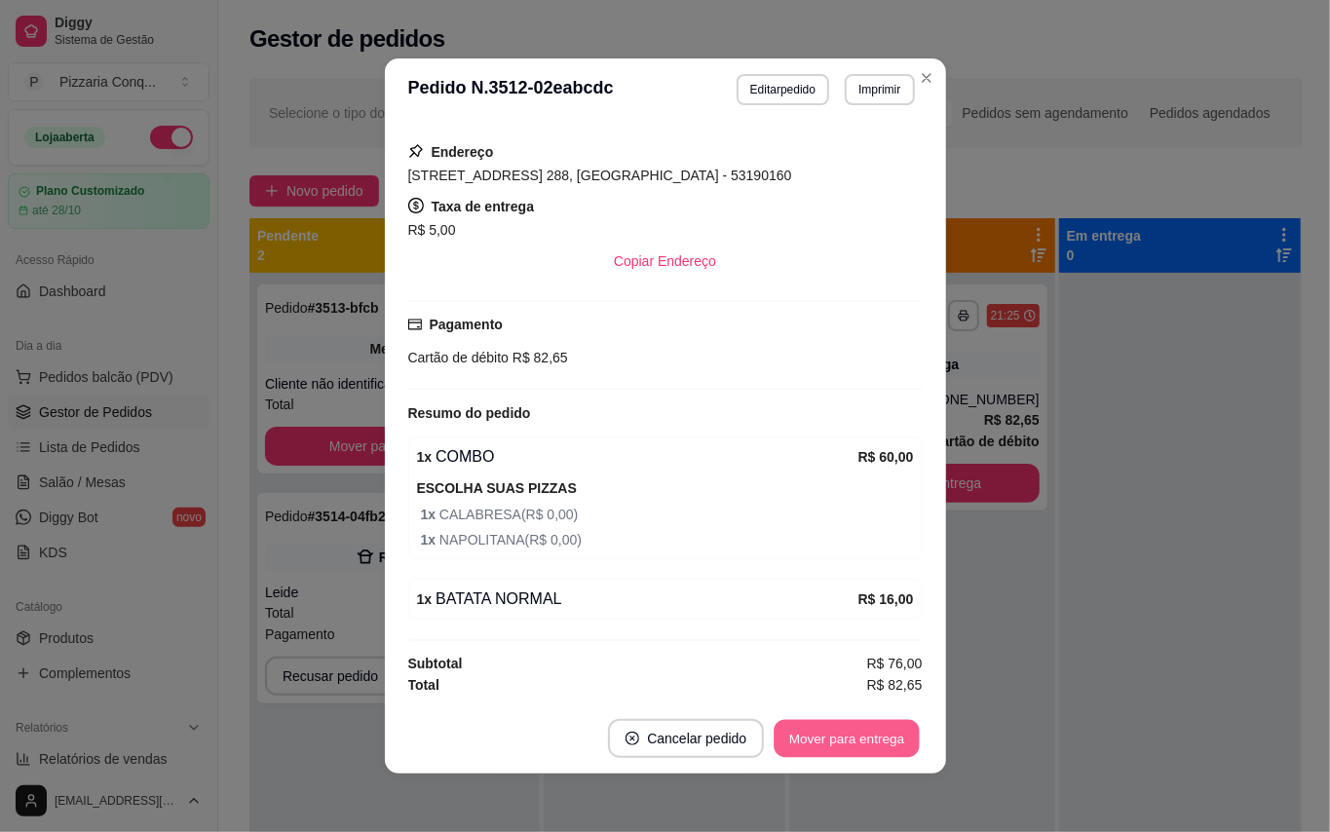
click at [858, 749] on button "Mover para entrega" at bounding box center [848, 739] width 146 height 38
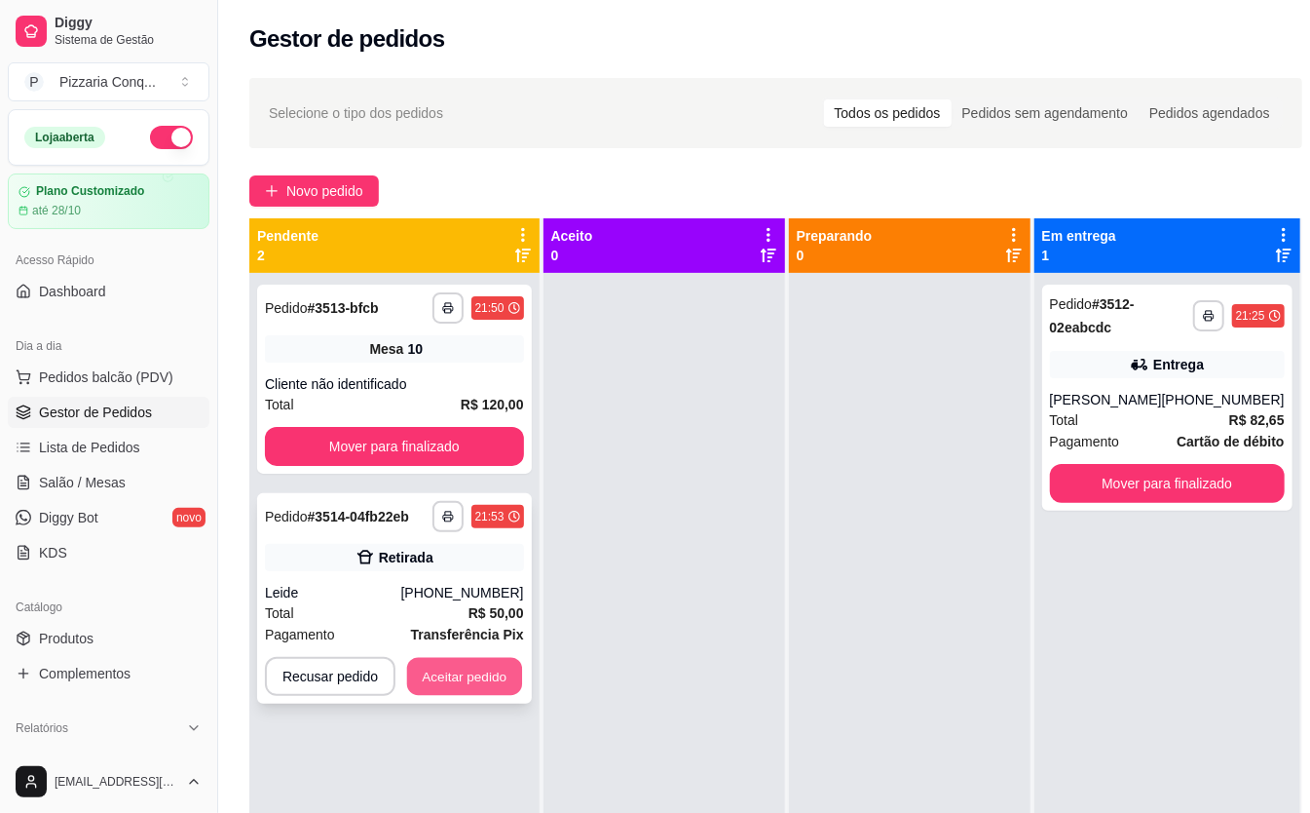
click at [519, 668] on button "Aceitar pedido" at bounding box center [464, 677] width 115 height 38
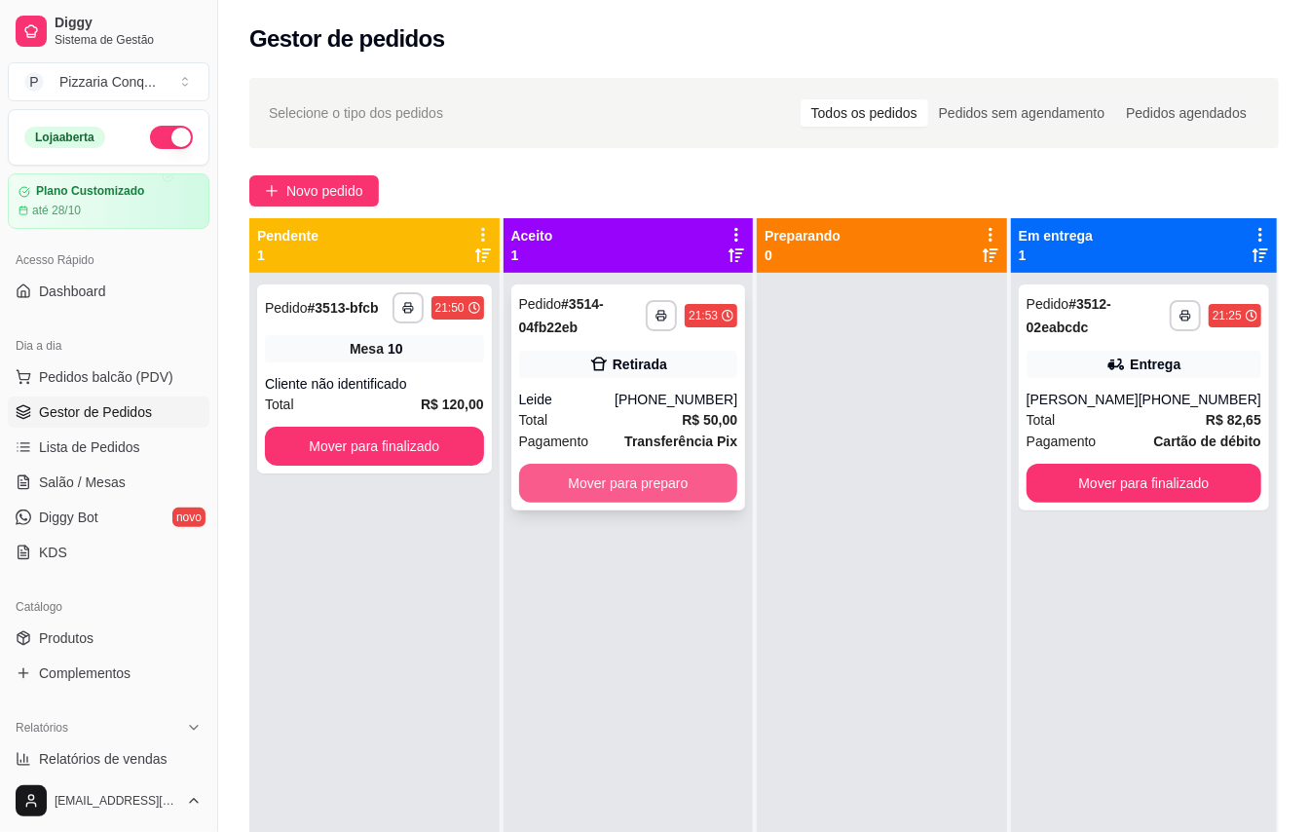
click at [657, 473] on button "Mover para preparo" at bounding box center [628, 483] width 219 height 39
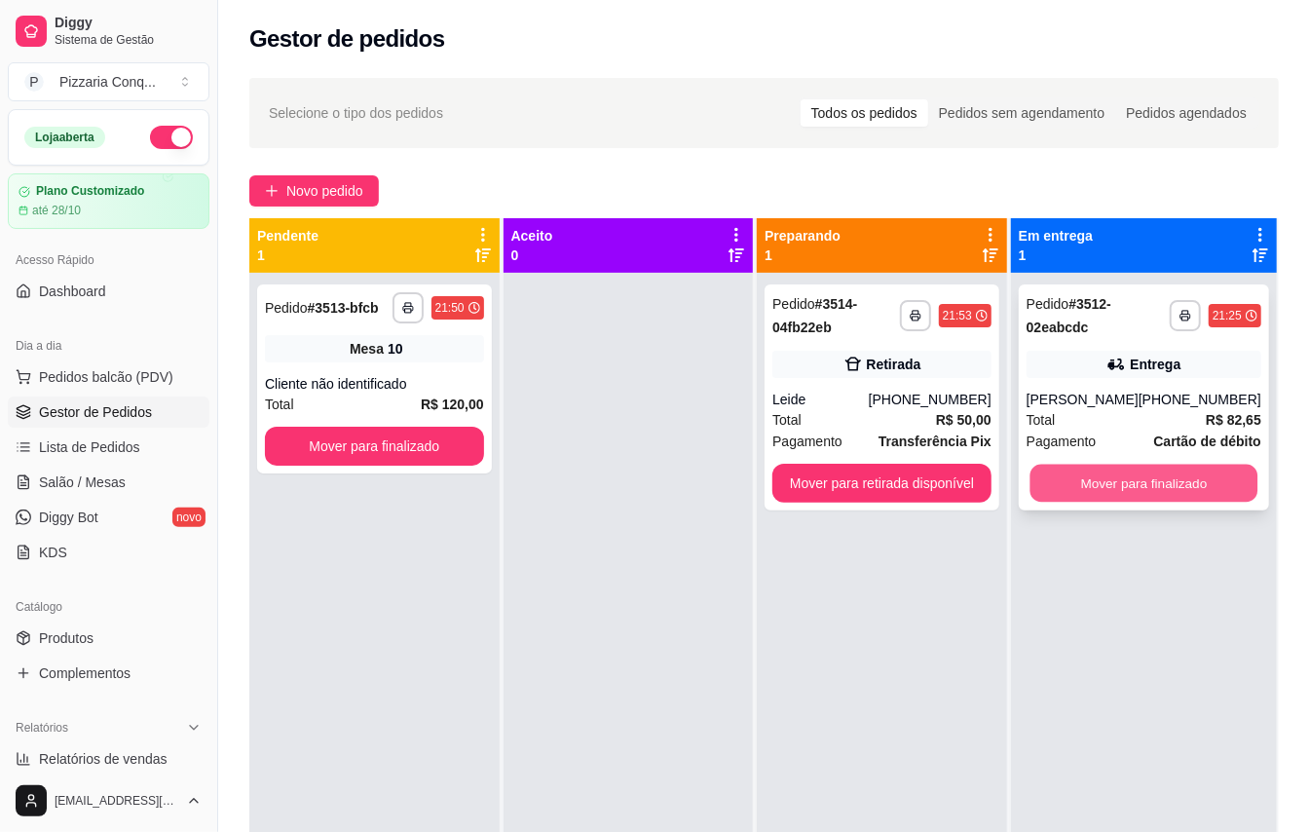
click at [1130, 480] on button "Mover para finalizado" at bounding box center [1144, 484] width 228 height 38
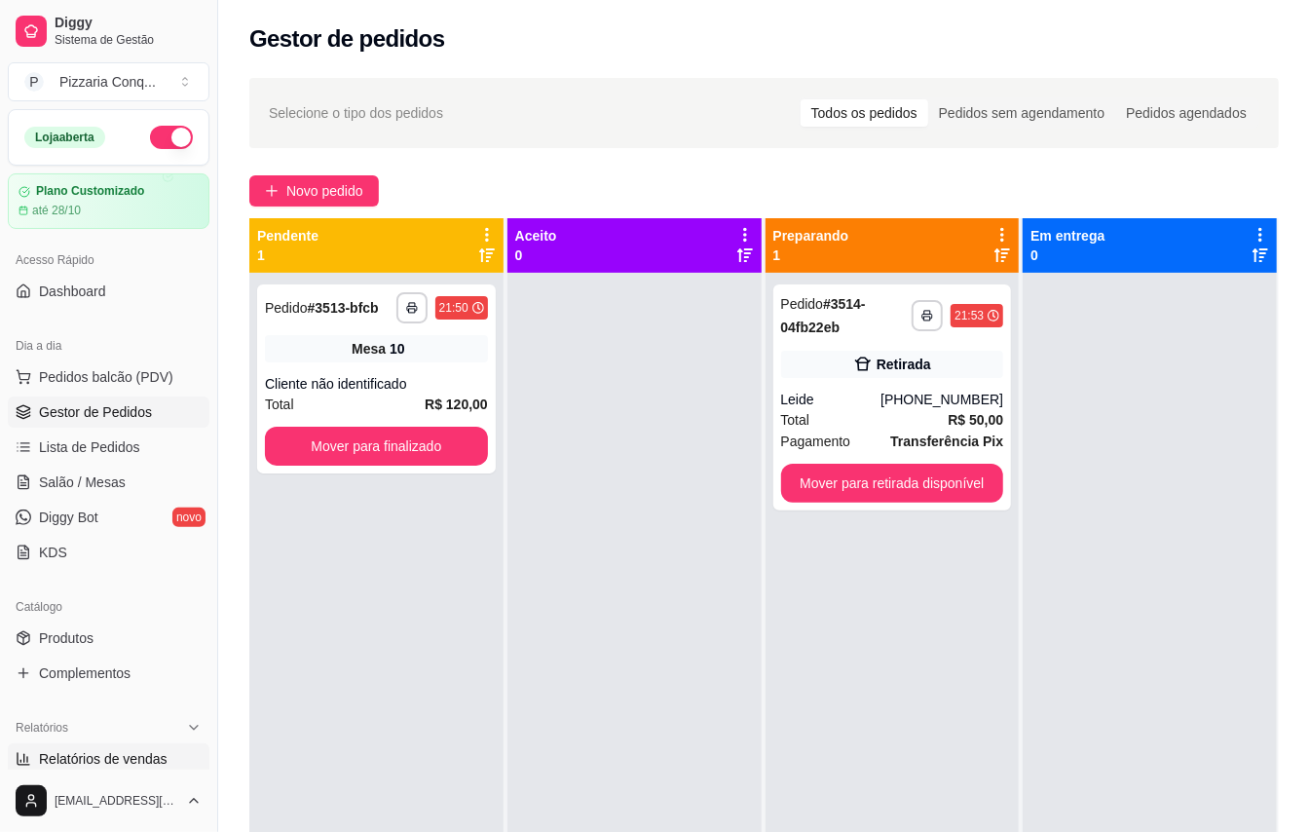
click at [115, 766] on span "Relatórios de vendas" at bounding box center [103, 758] width 129 height 19
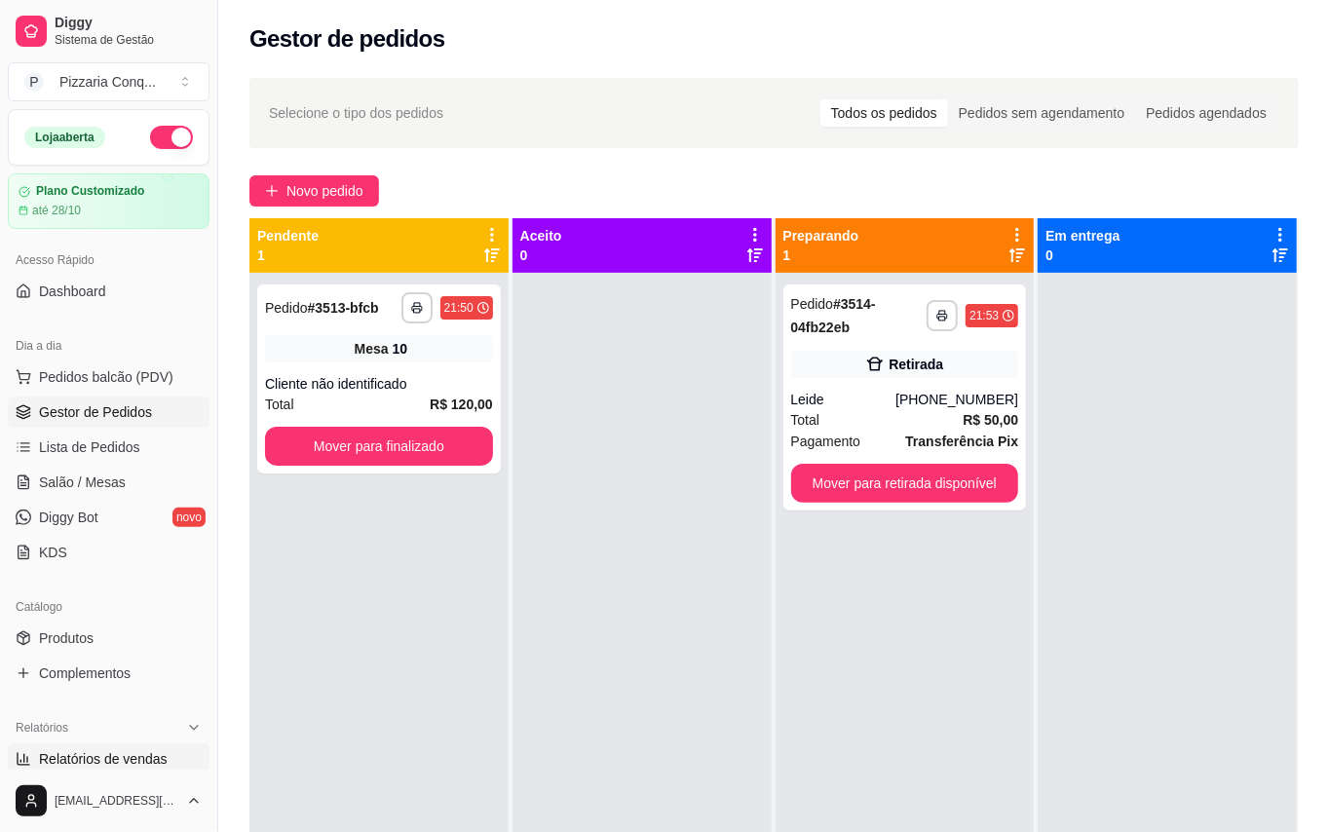
select select "ALL"
select select "0"
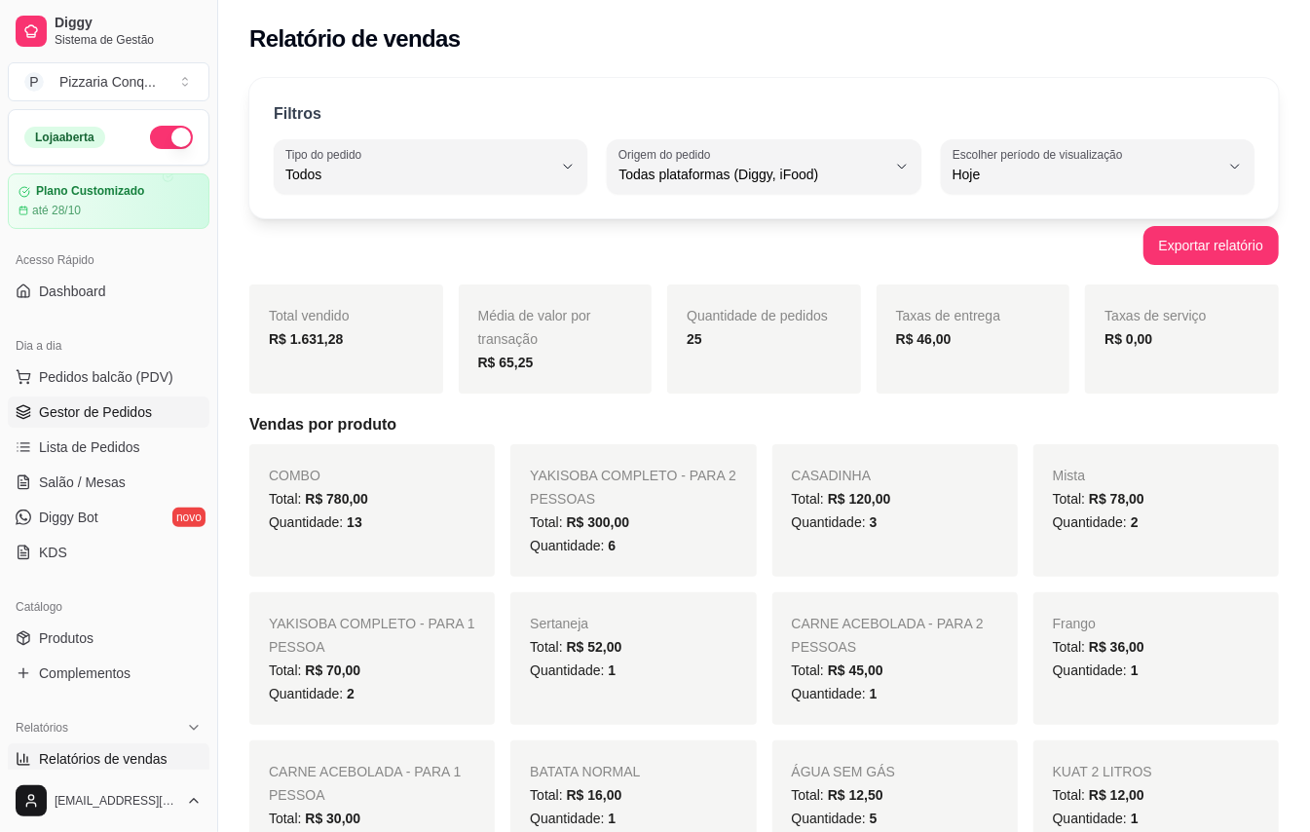
click at [125, 415] on span "Gestor de Pedidos" at bounding box center [95, 411] width 113 height 19
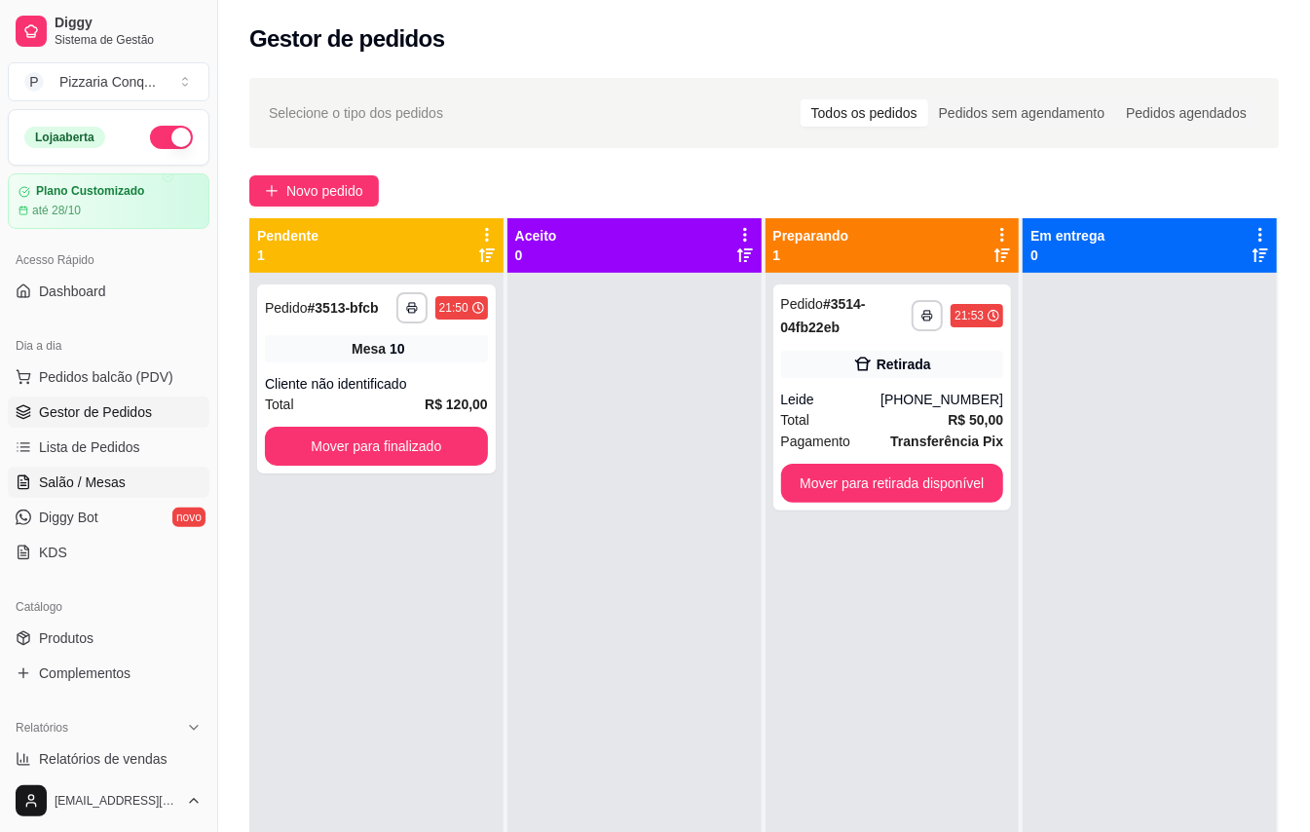
click at [106, 473] on span "Salão / Mesas" at bounding box center [82, 482] width 87 height 19
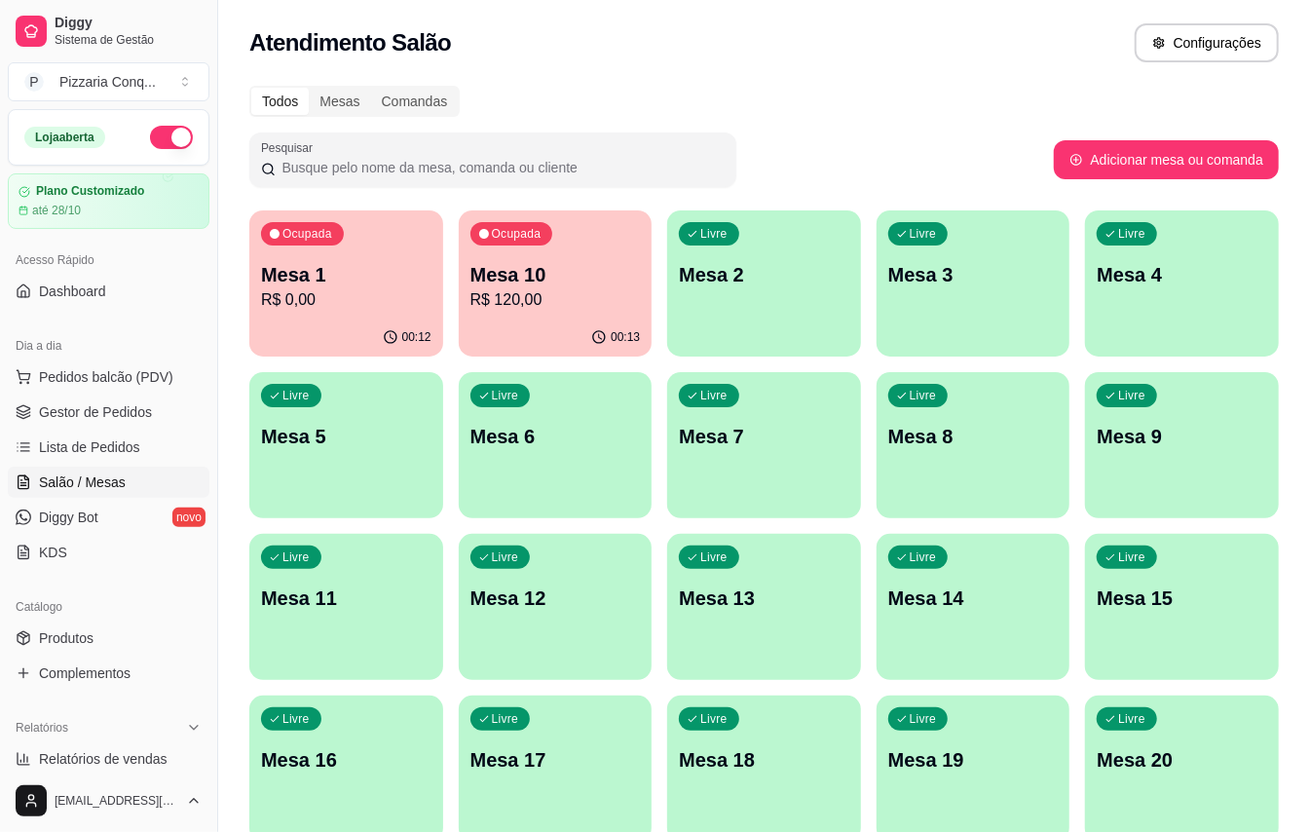
click at [343, 296] on p "R$ 0,00" at bounding box center [346, 299] width 170 height 23
click at [379, 227] on div "Ocupada Mesa 1 R$ 0,00" at bounding box center [346, 264] width 194 height 108
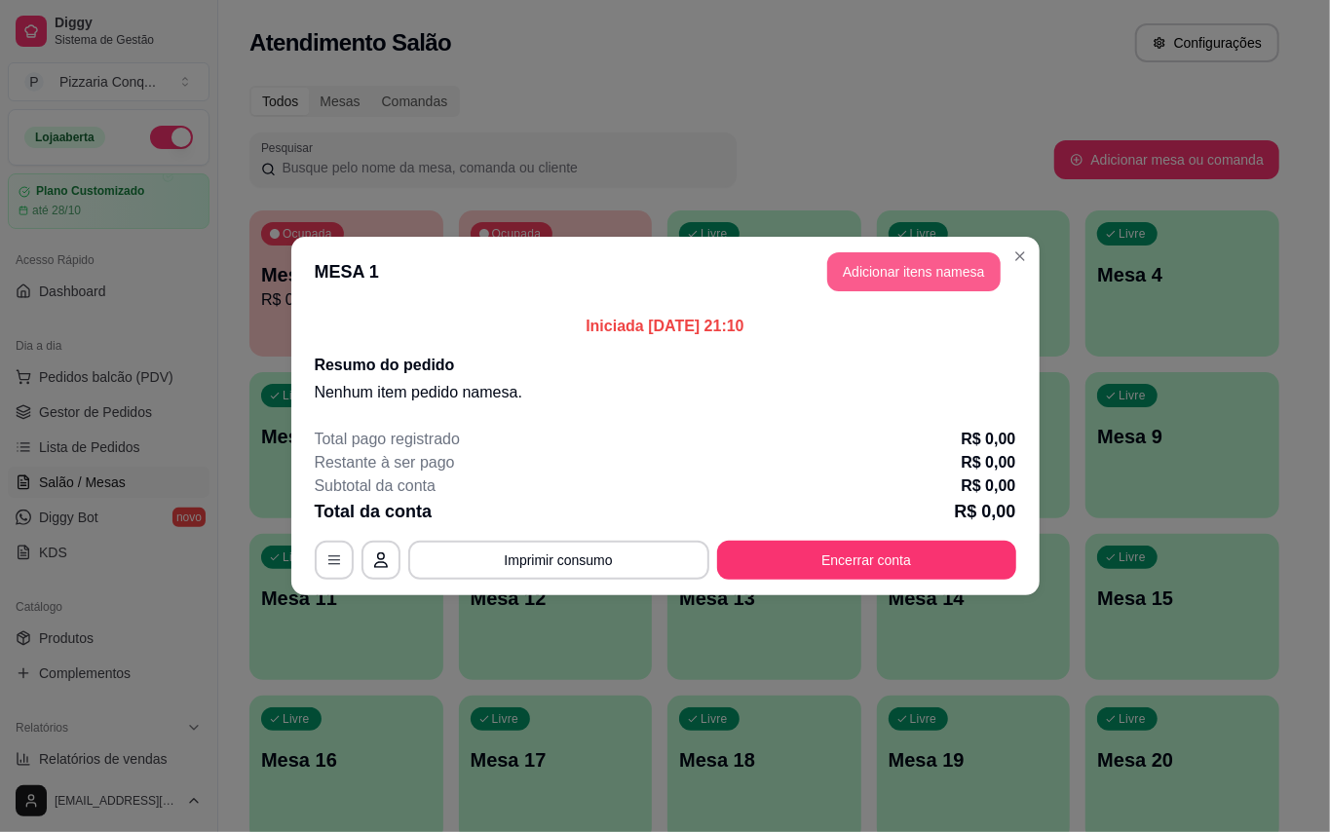
click at [972, 266] on button "Adicionar itens na mesa" at bounding box center [913, 271] width 173 height 39
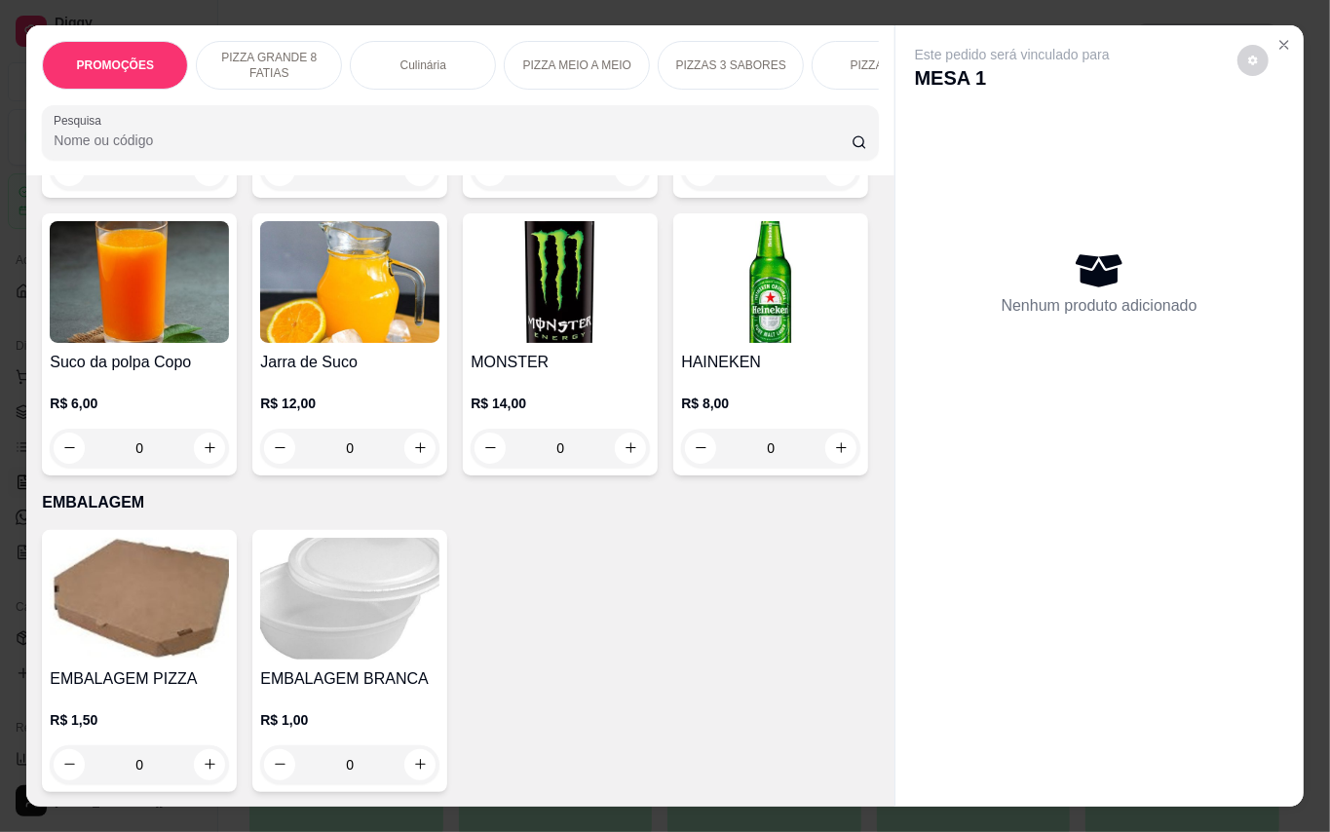
scroll to position [5325, 0]
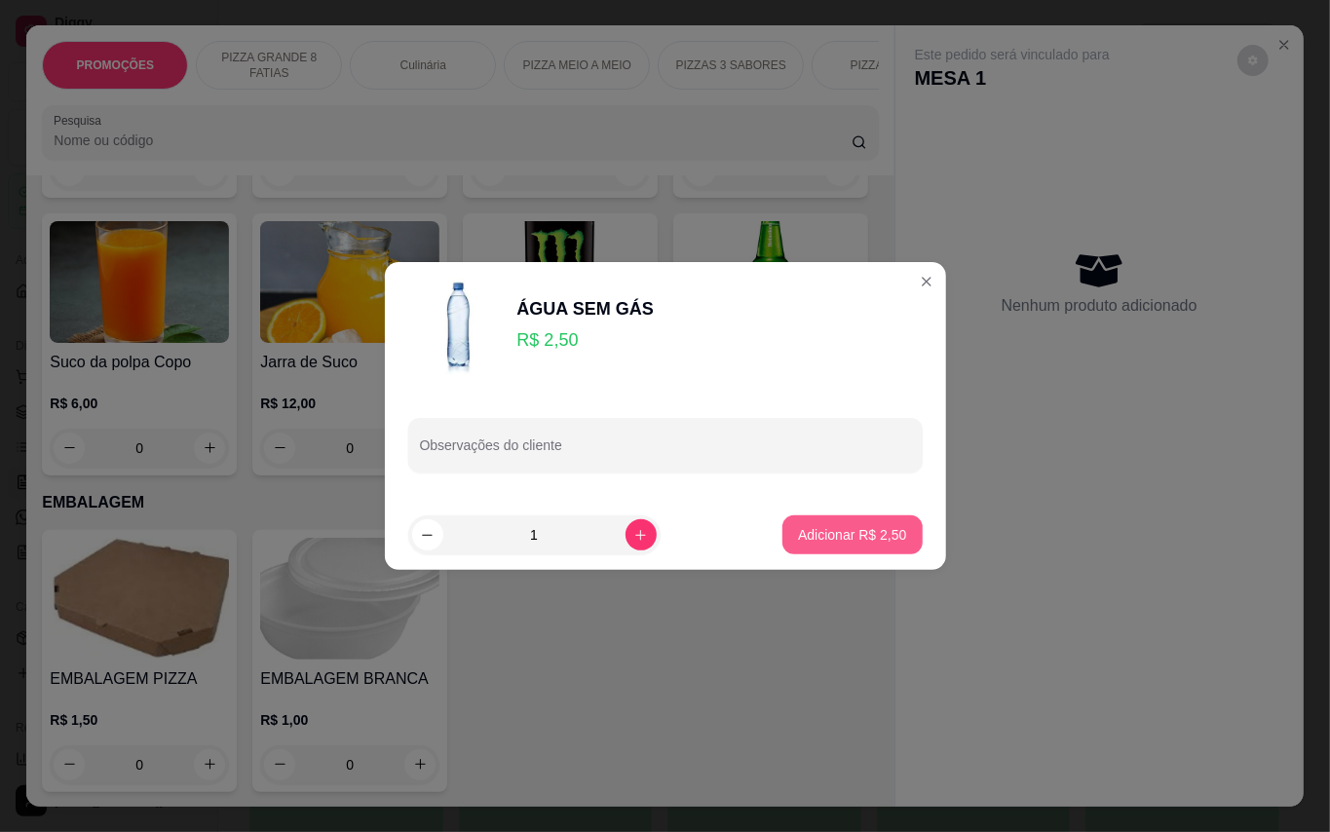
click at [851, 531] on p "Adicionar R$ 2,50" at bounding box center [852, 534] width 108 height 19
type input "1"
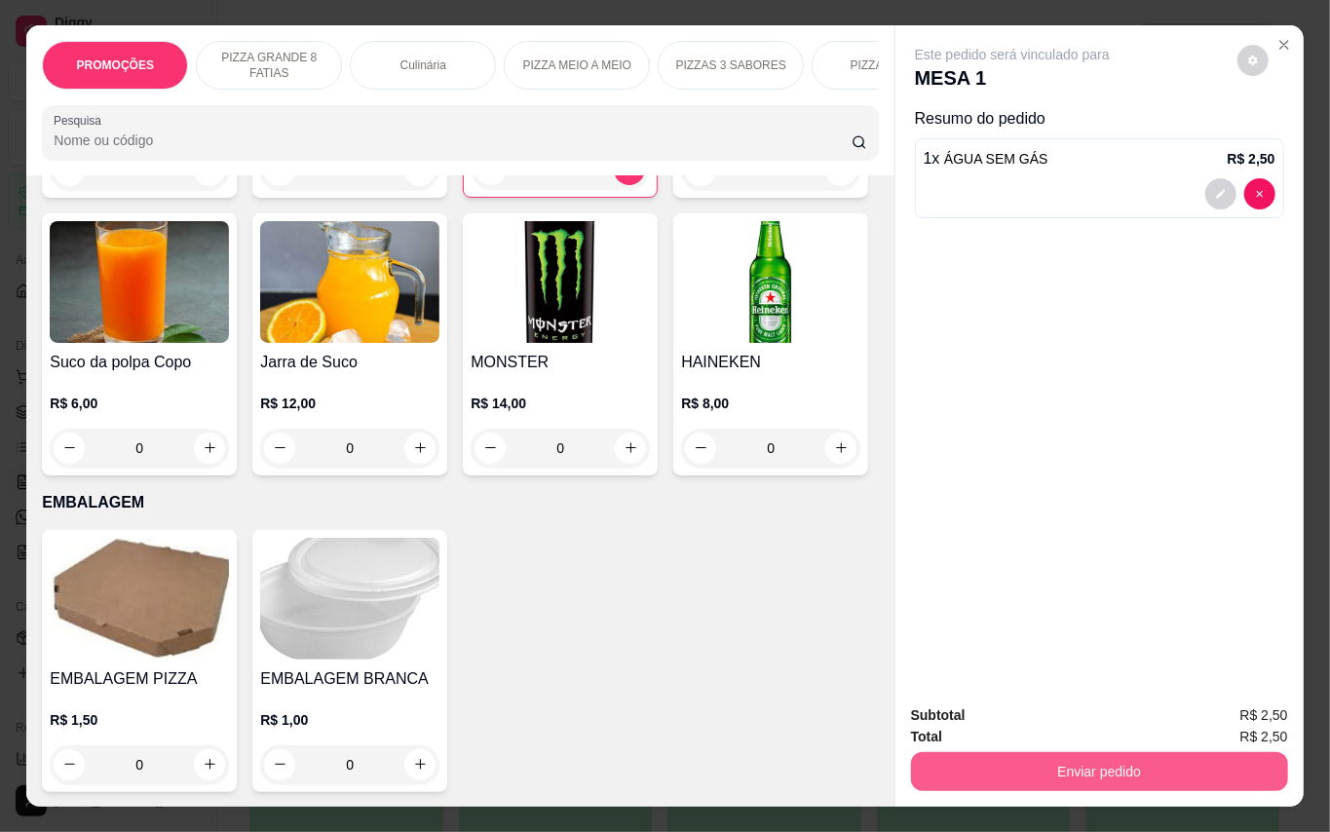
click at [1210, 765] on button "Enviar pedido" at bounding box center [1099, 771] width 377 height 39
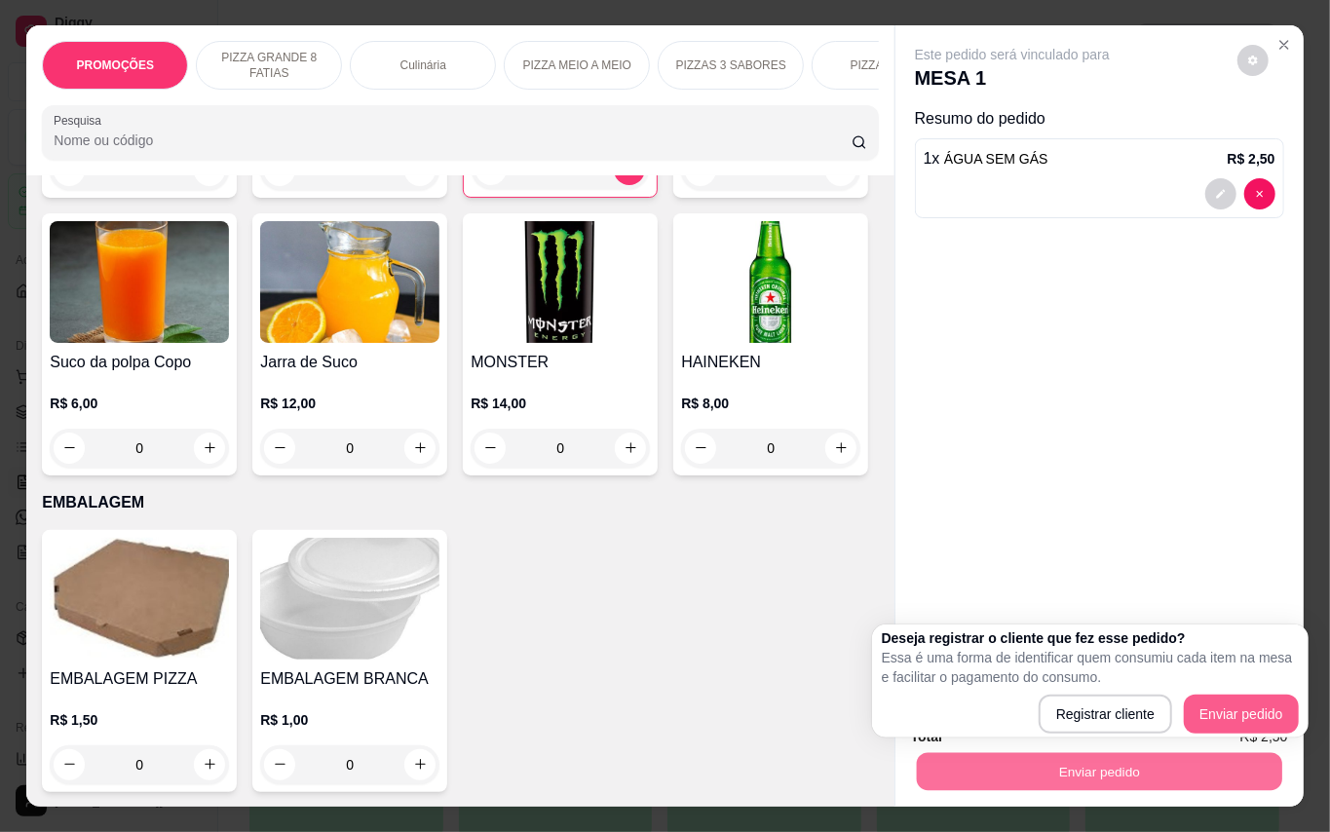
click at [1216, 695] on button "Enviar pedido" at bounding box center [1241, 714] width 115 height 39
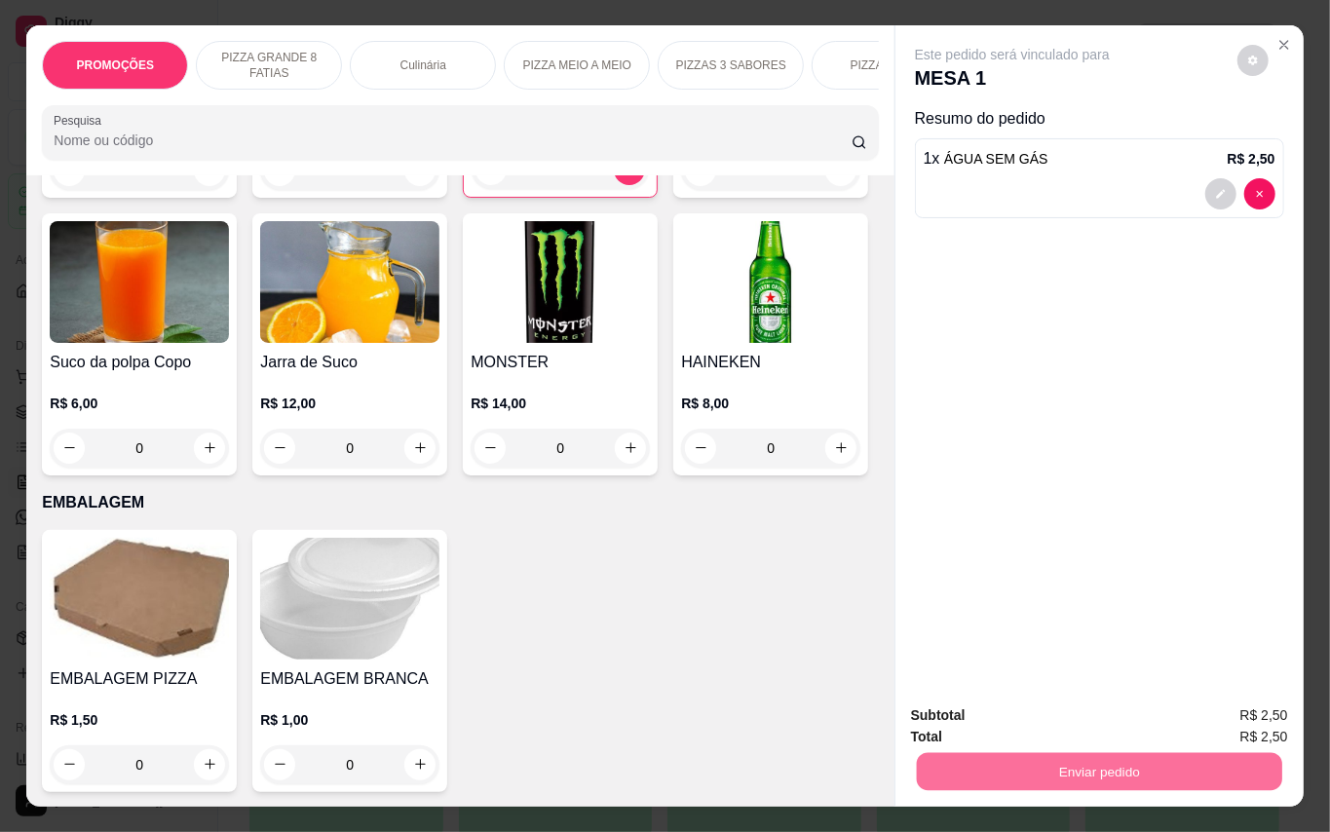
click at [1279, 714] on button "Enviar pedido" at bounding box center [1235, 715] width 110 height 37
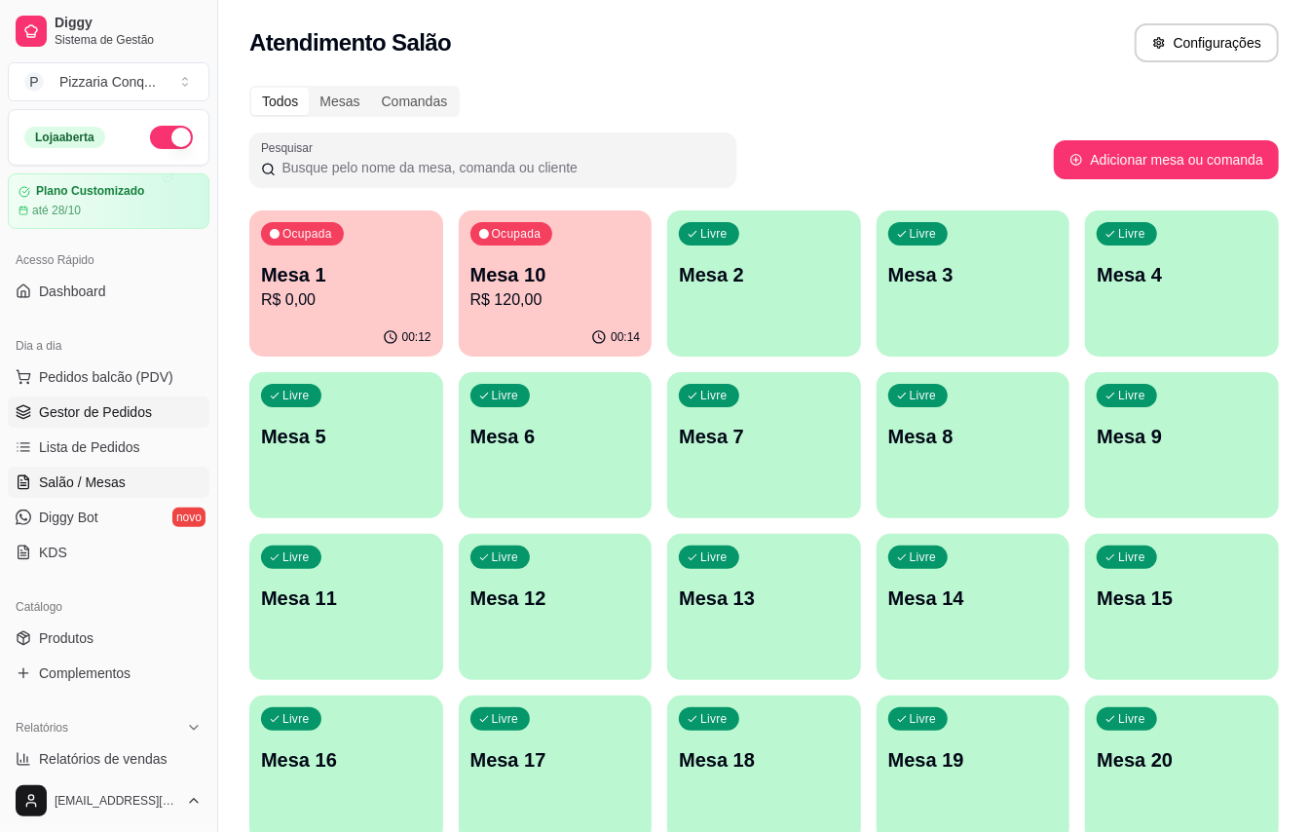
click at [152, 414] on span "Gestor de Pedidos" at bounding box center [95, 411] width 113 height 19
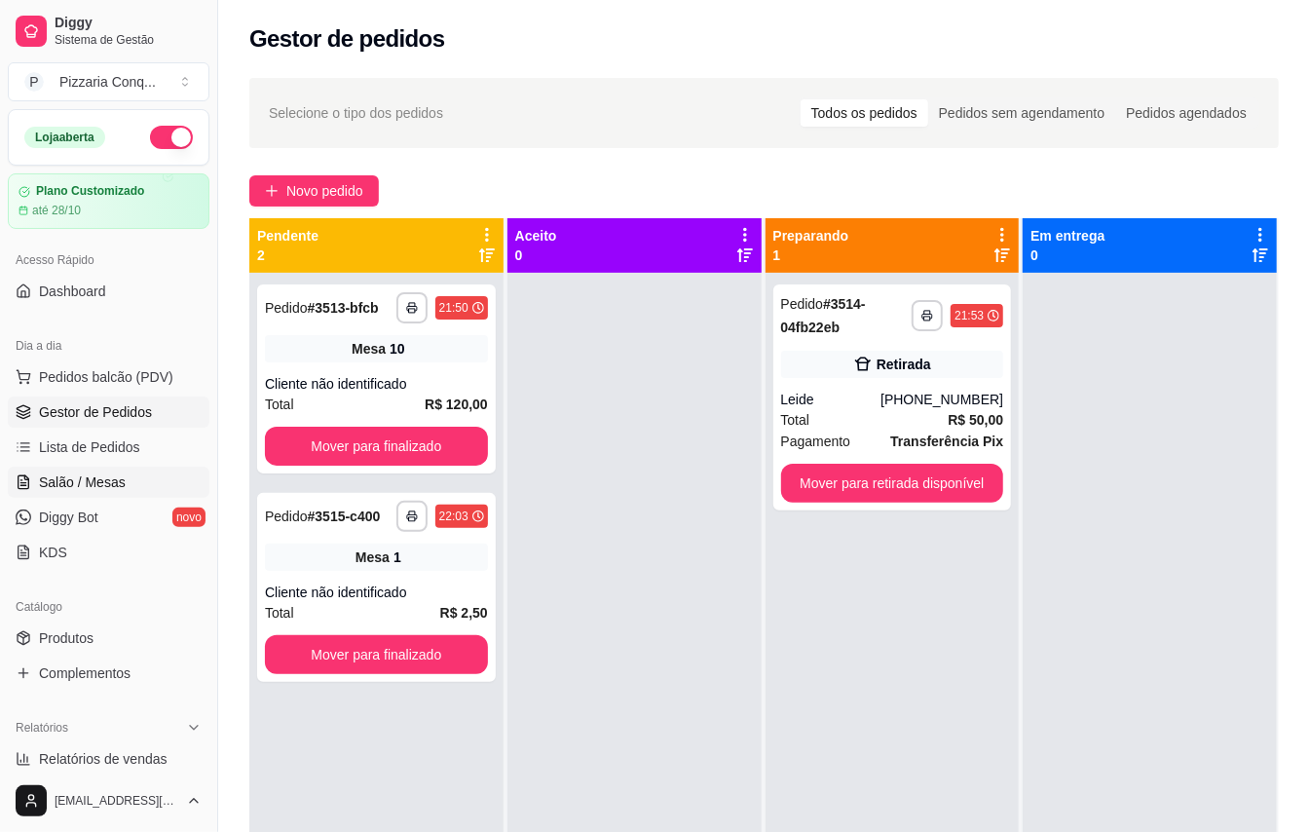
click at [136, 487] on link "Salão / Mesas" at bounding box center [109, 482] width 202 height 31
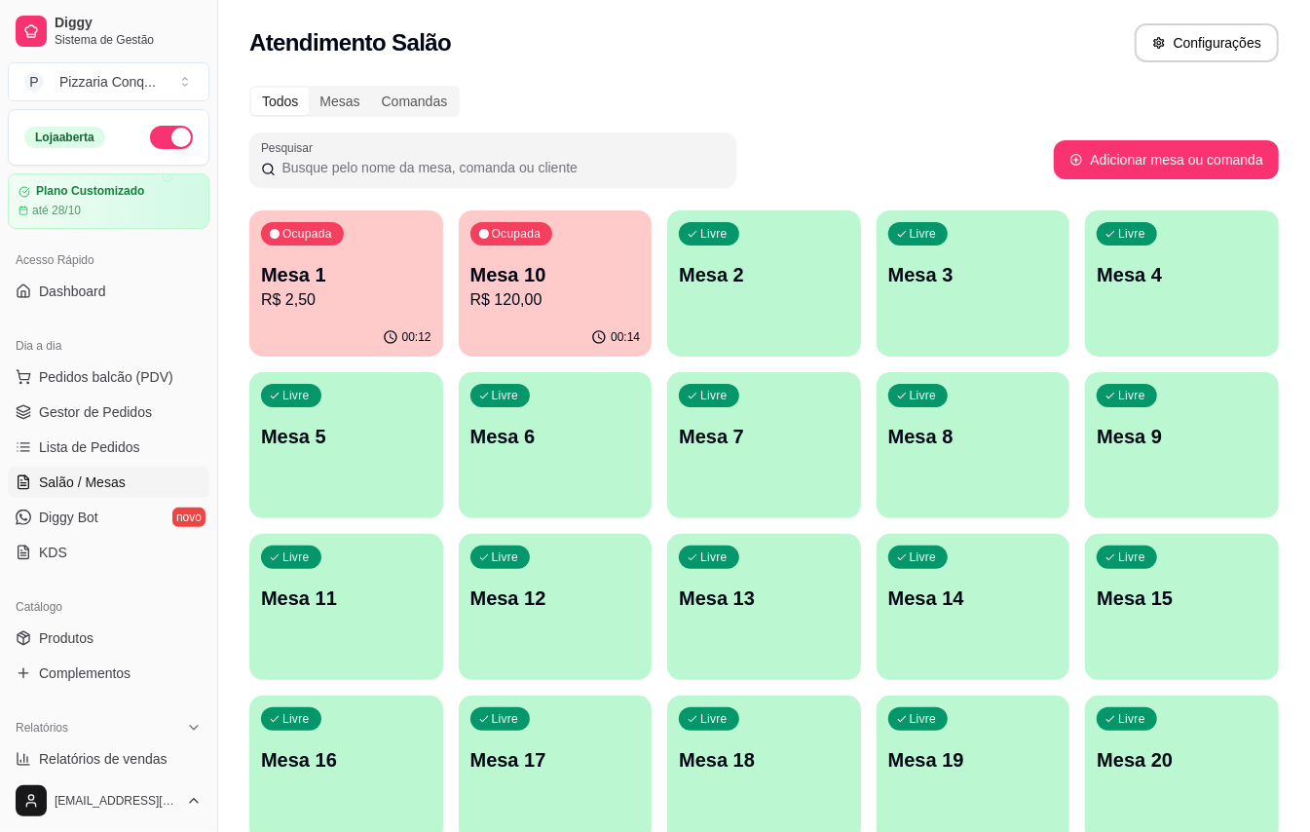
click at [386, 294] on p "R$ 2,50" at bounding box center [346, 299] width 170 height 23
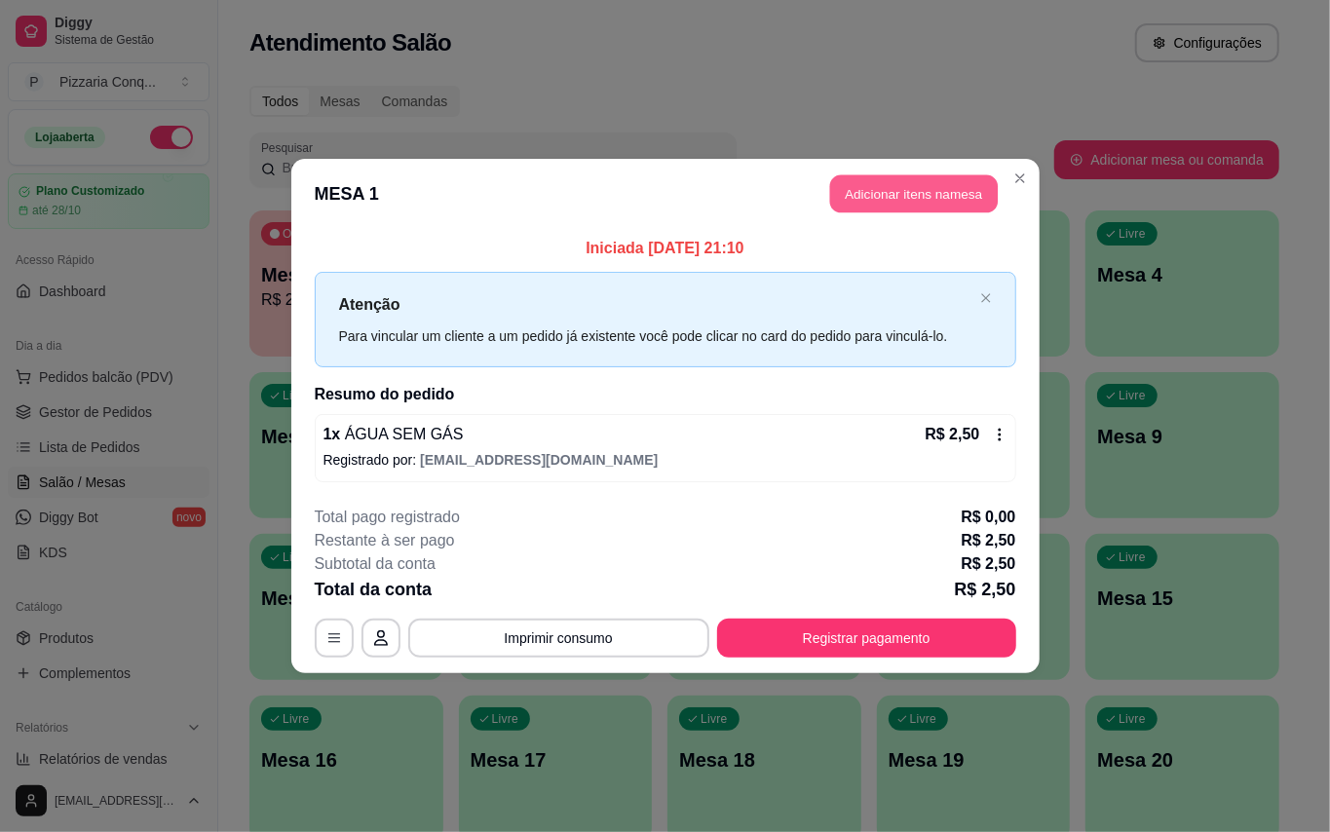
click at [939, 192] on button "Adicionar itens na mesa" at bounding box center [914, 194] width 168 height 38
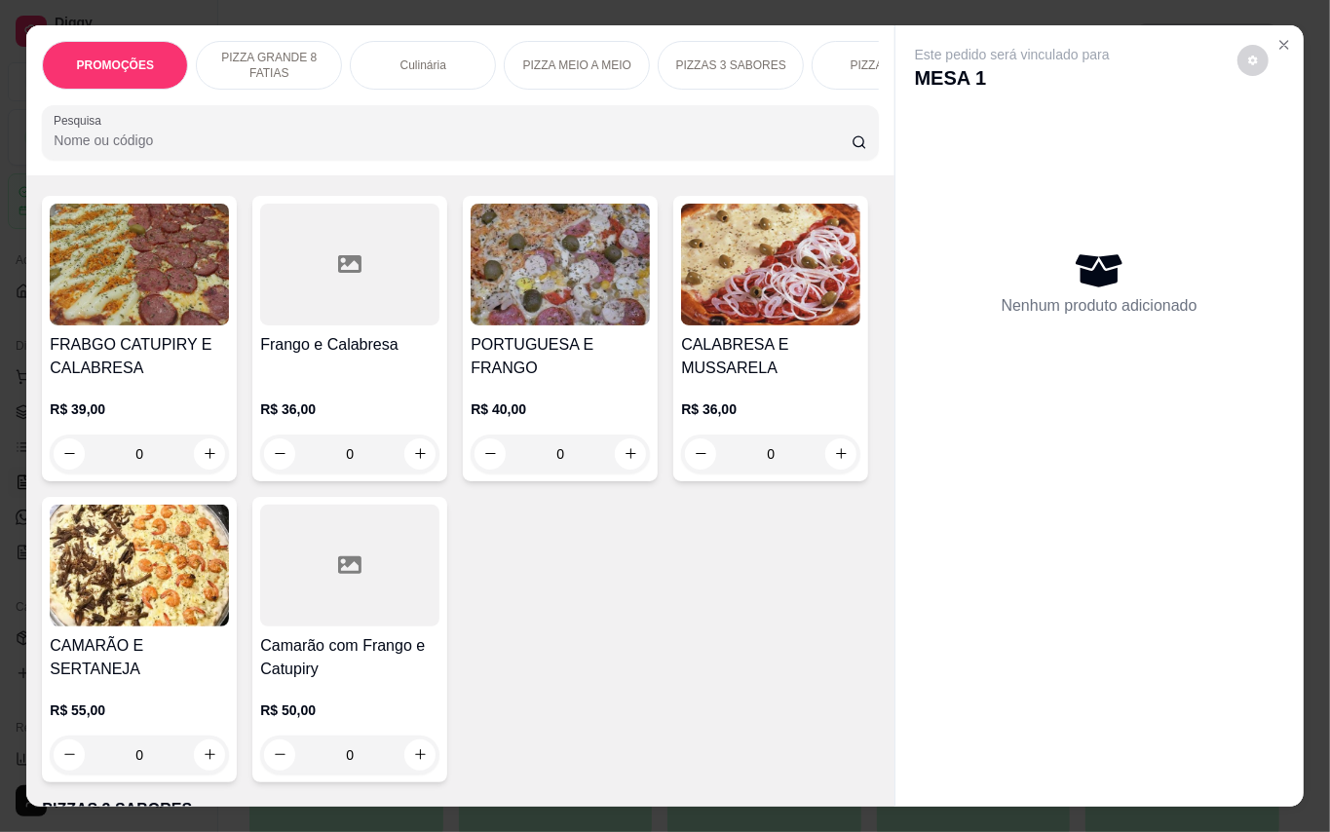
scroll to position [2338, 0]
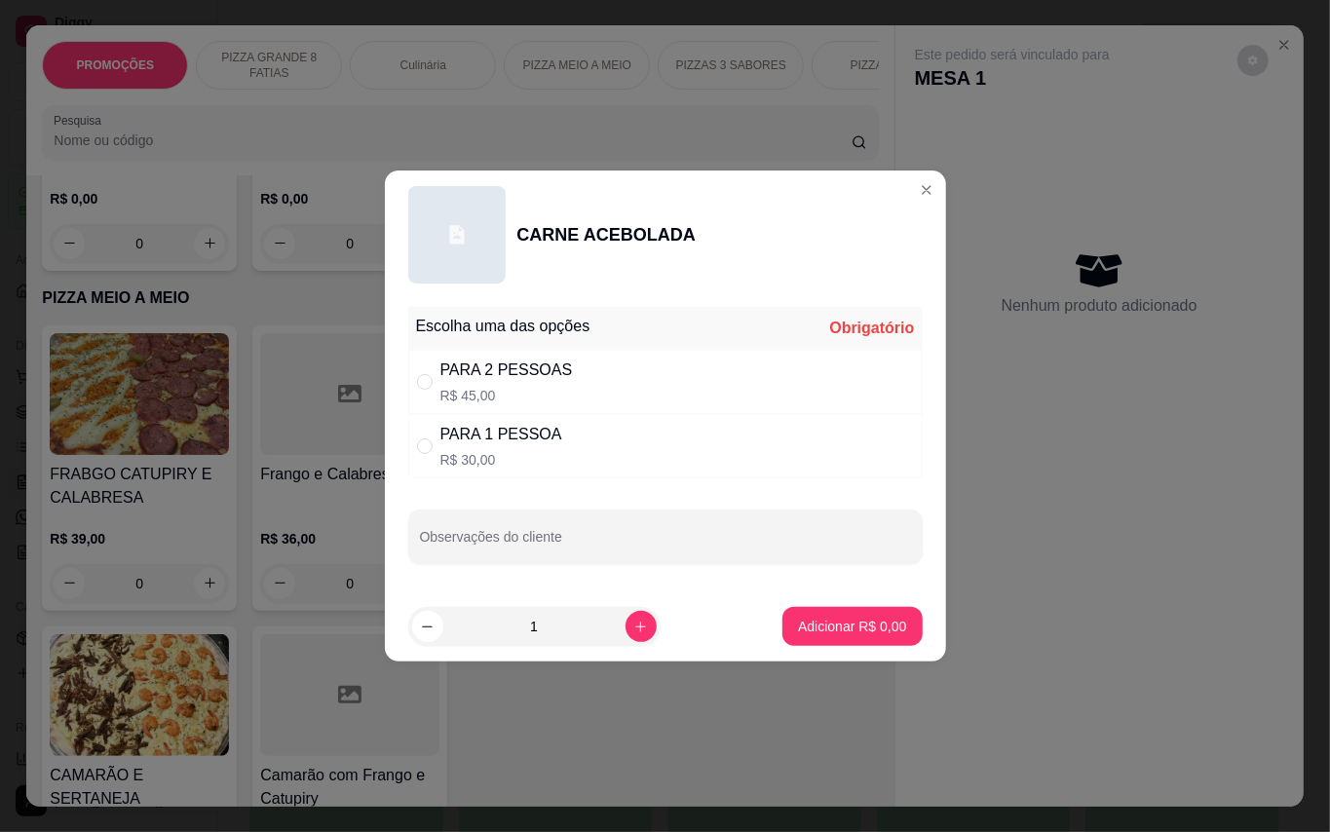
click at [496, 364] on div "PARA 2 PESSOAS" at bounding box center [506, 370] width 132 height 23
radio input "true"
click at [826, 622] on p "Adicionar R$ 45,00" at bounding box center [848, 626] width 116 height 19
type input "1"
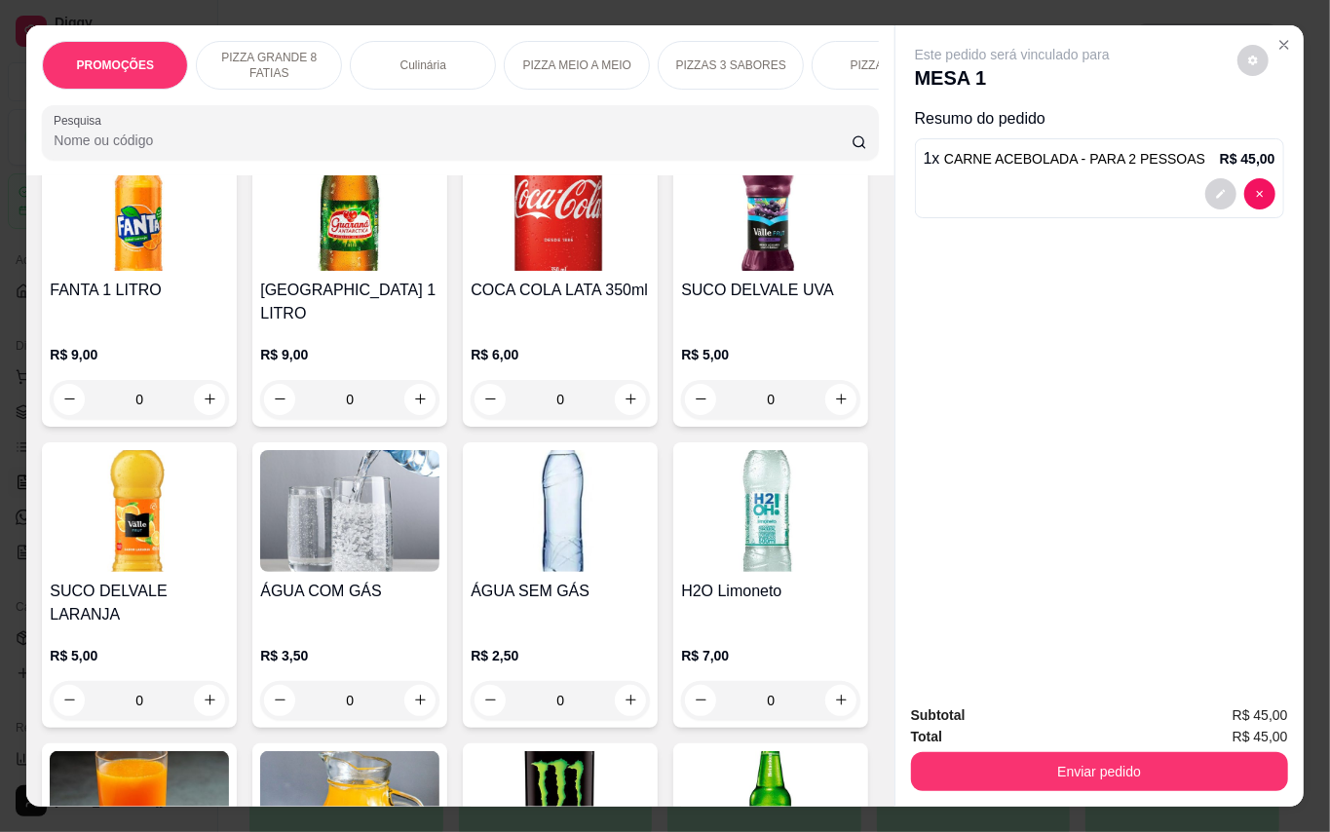
scroll to position [4676, 0]
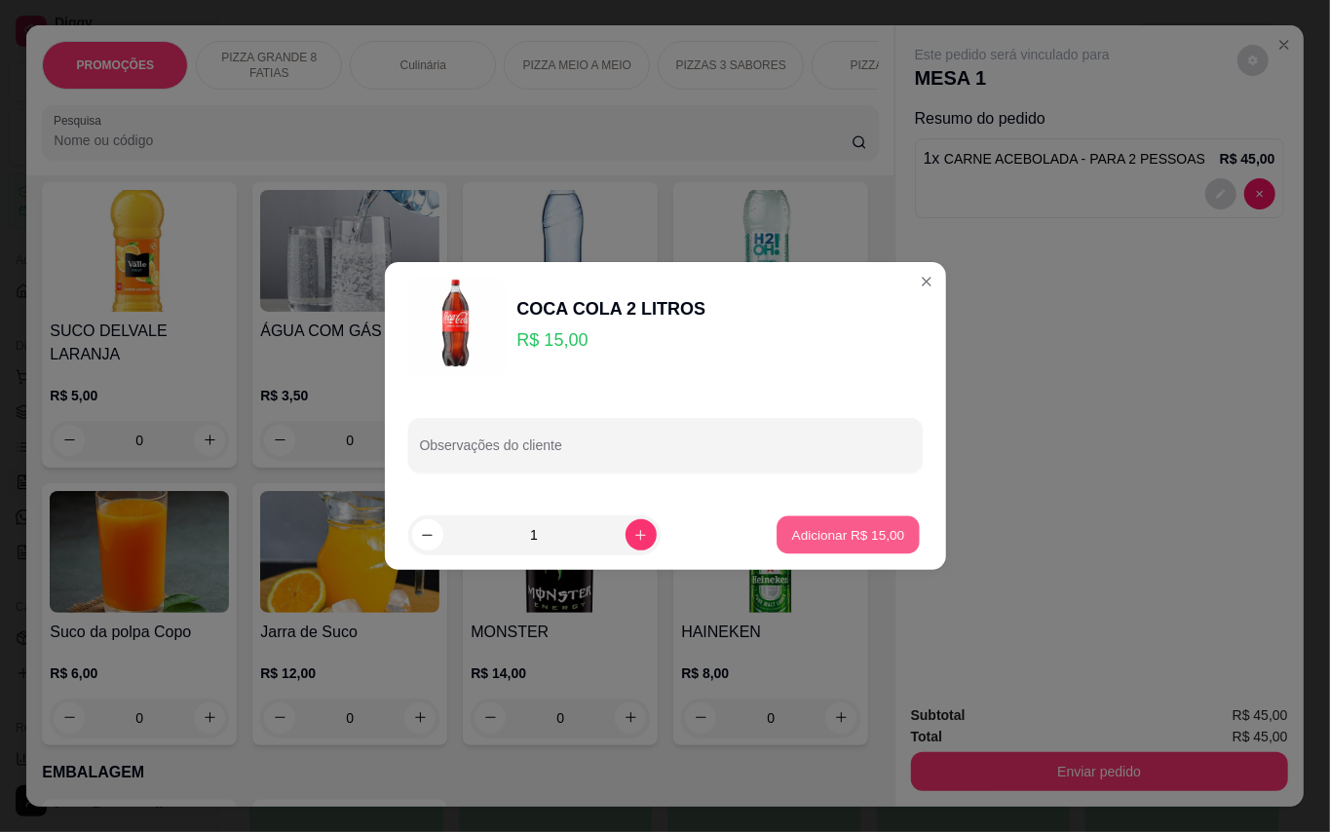
click at [839, 536] on p "Adicionar R$ 15,00" at bounding box center [848, 534] width 113 height 19
type input "1"
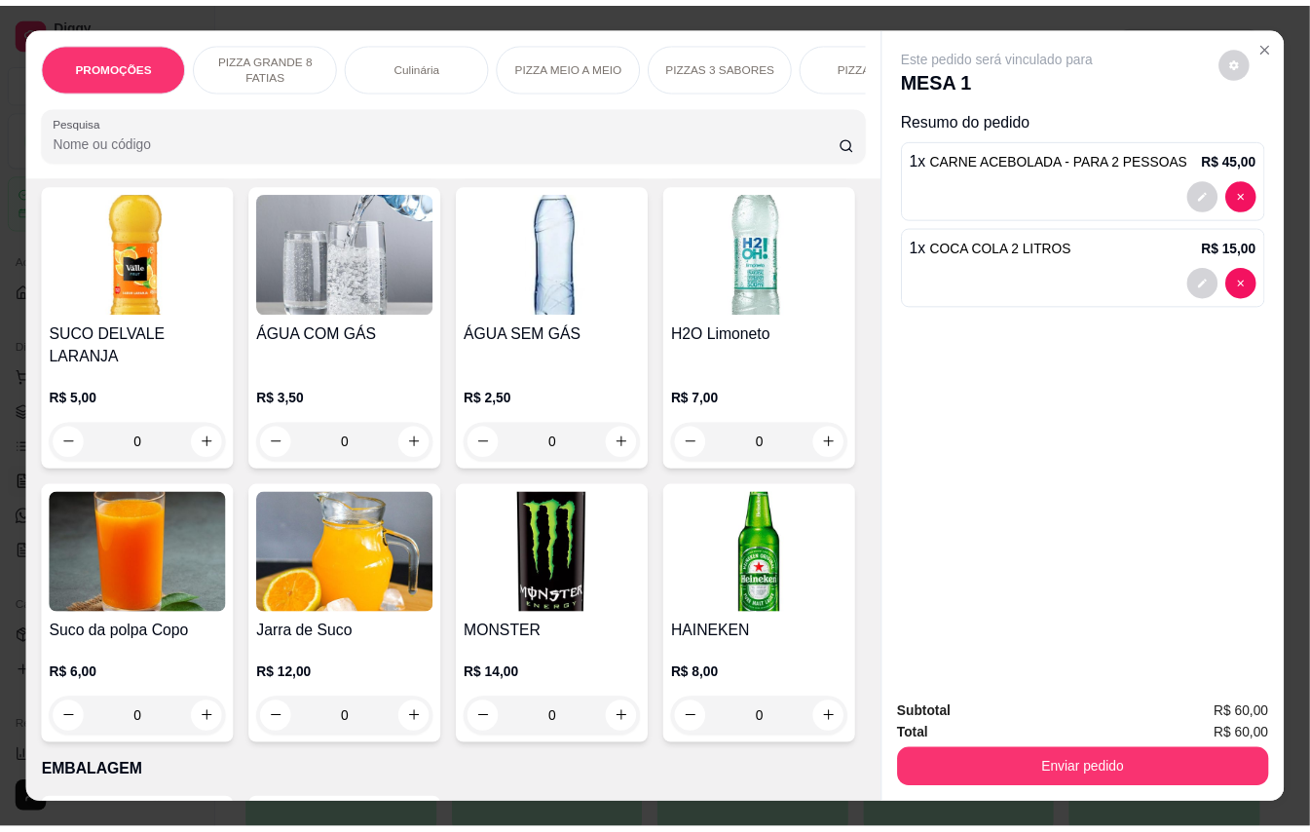
scroll to position [4677, 0]
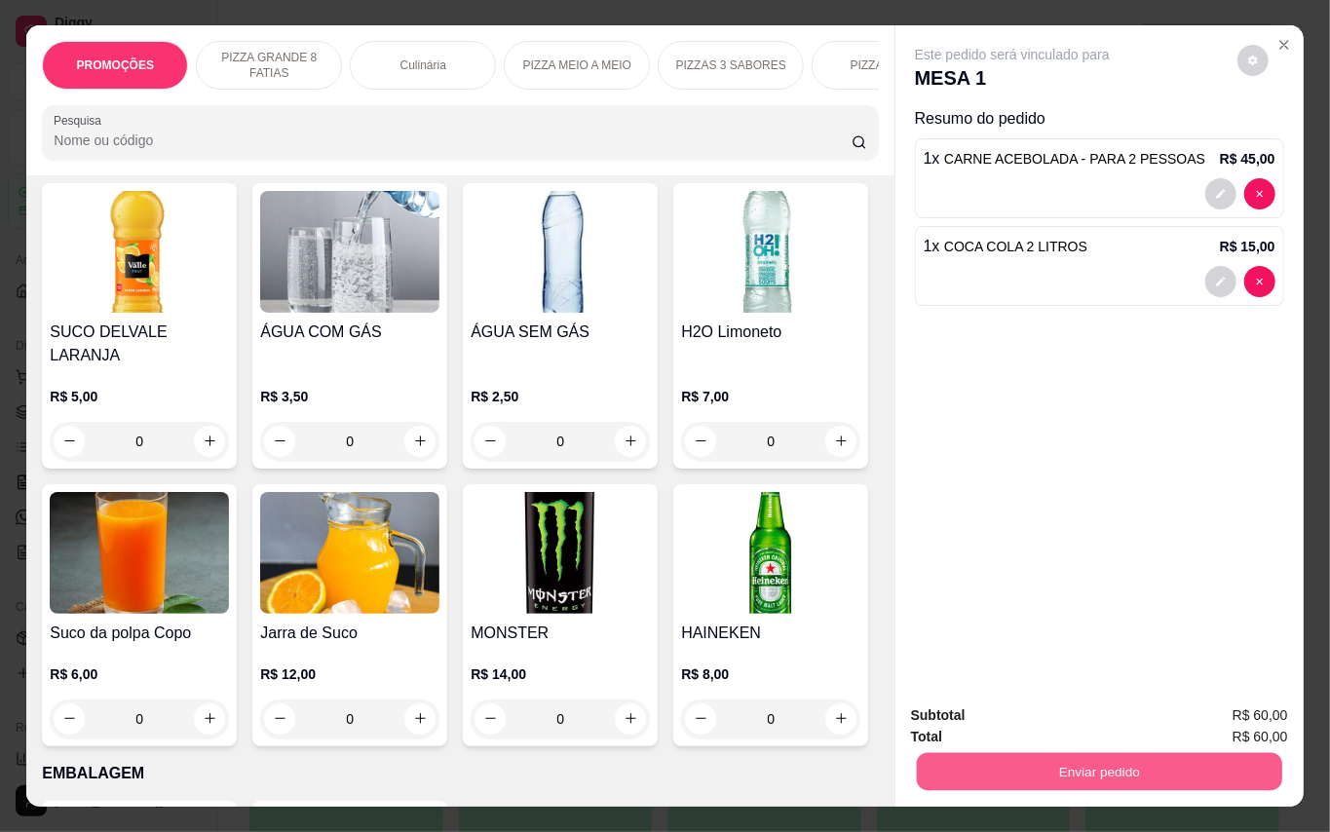
click at [1053, 753] on button "Enviar pedido" at bounding box center [1098, 772] width 365 height 38
click at [1229, 731] on button "Enviar pedido" at bounding box center [1235, 715] width 107 height 36
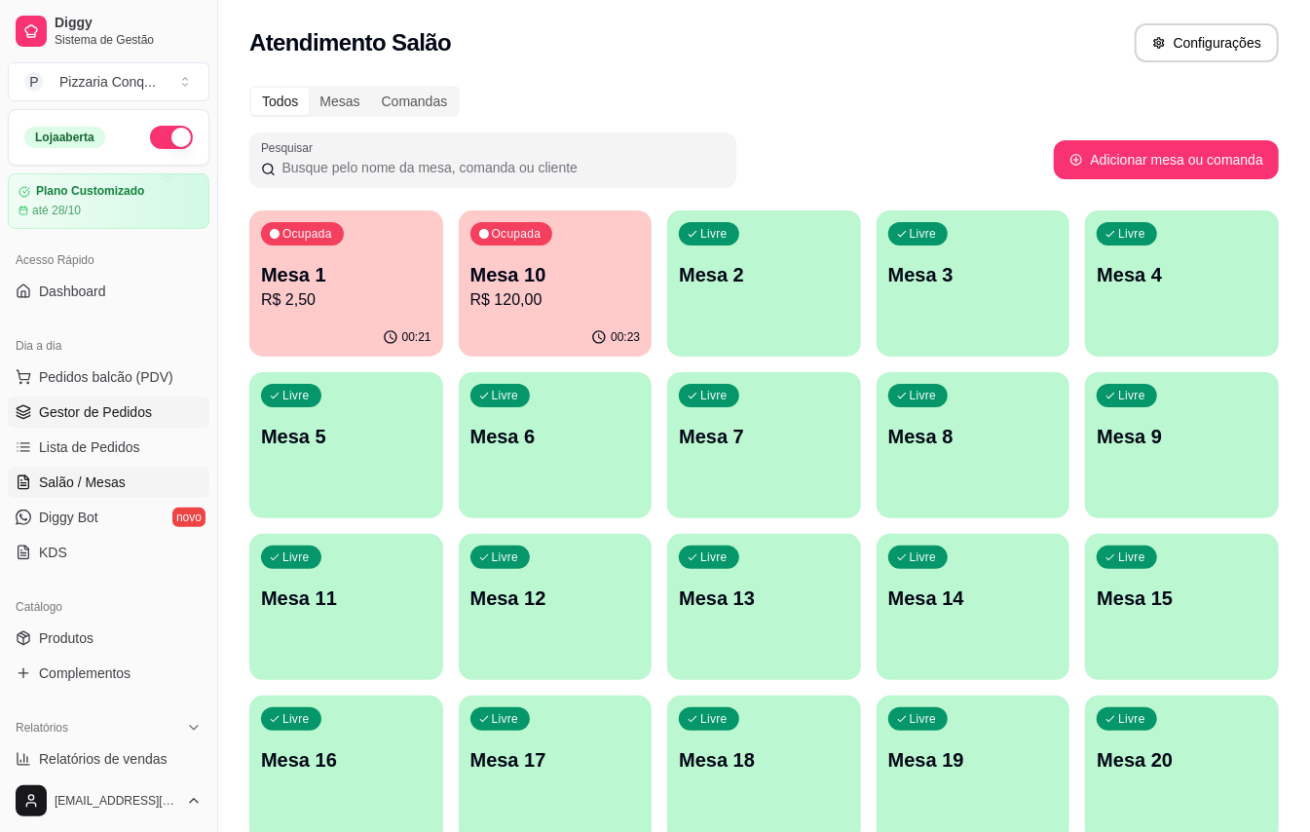
click at [56, 407] on span "Gestor de Pedidos" at bounding box center [95, 411] width 113 height 19
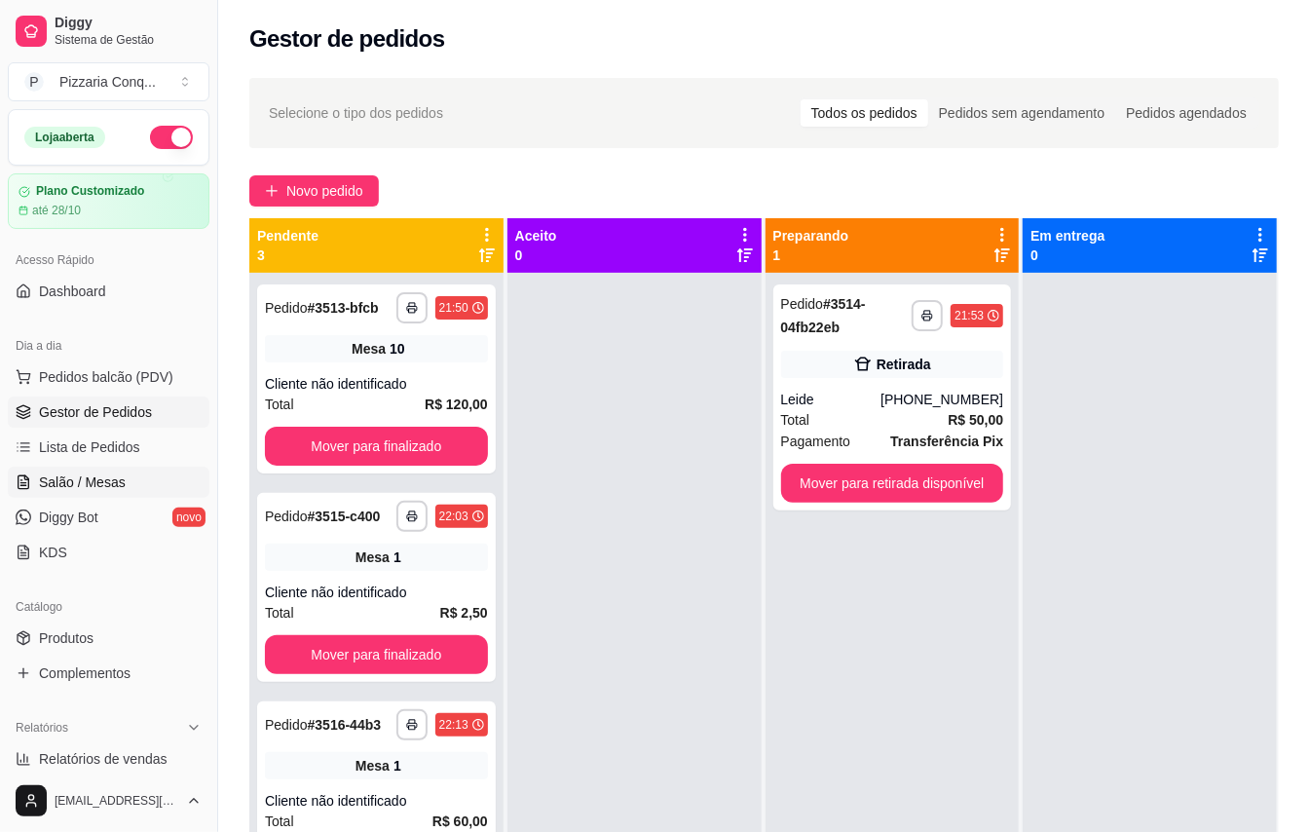
click at [82, 479] on span "Salão / Mesas" at bounding box center [82, 482] width 87 height 19
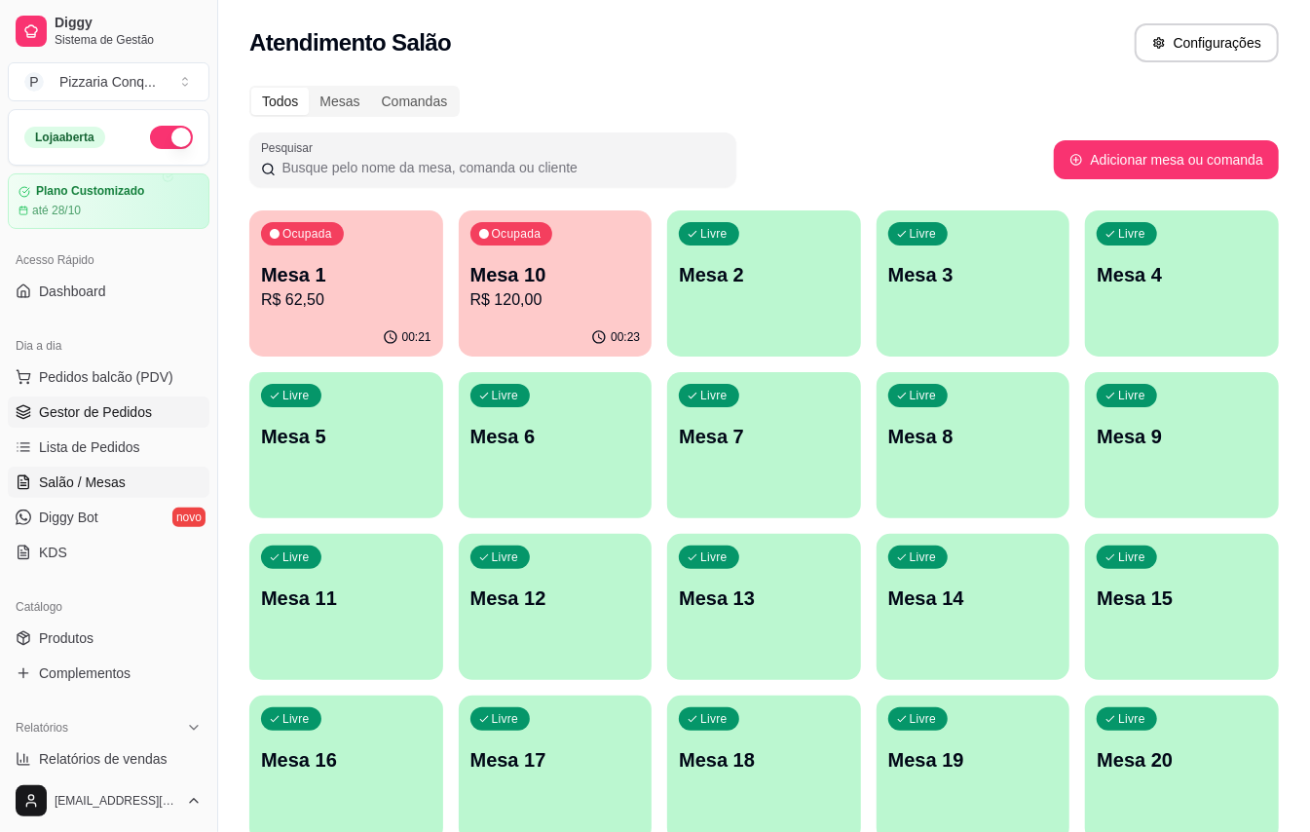
click at [133, 421] on span "Gestor de Pedidos" at bounding box center [95, 411] width 113 height 19
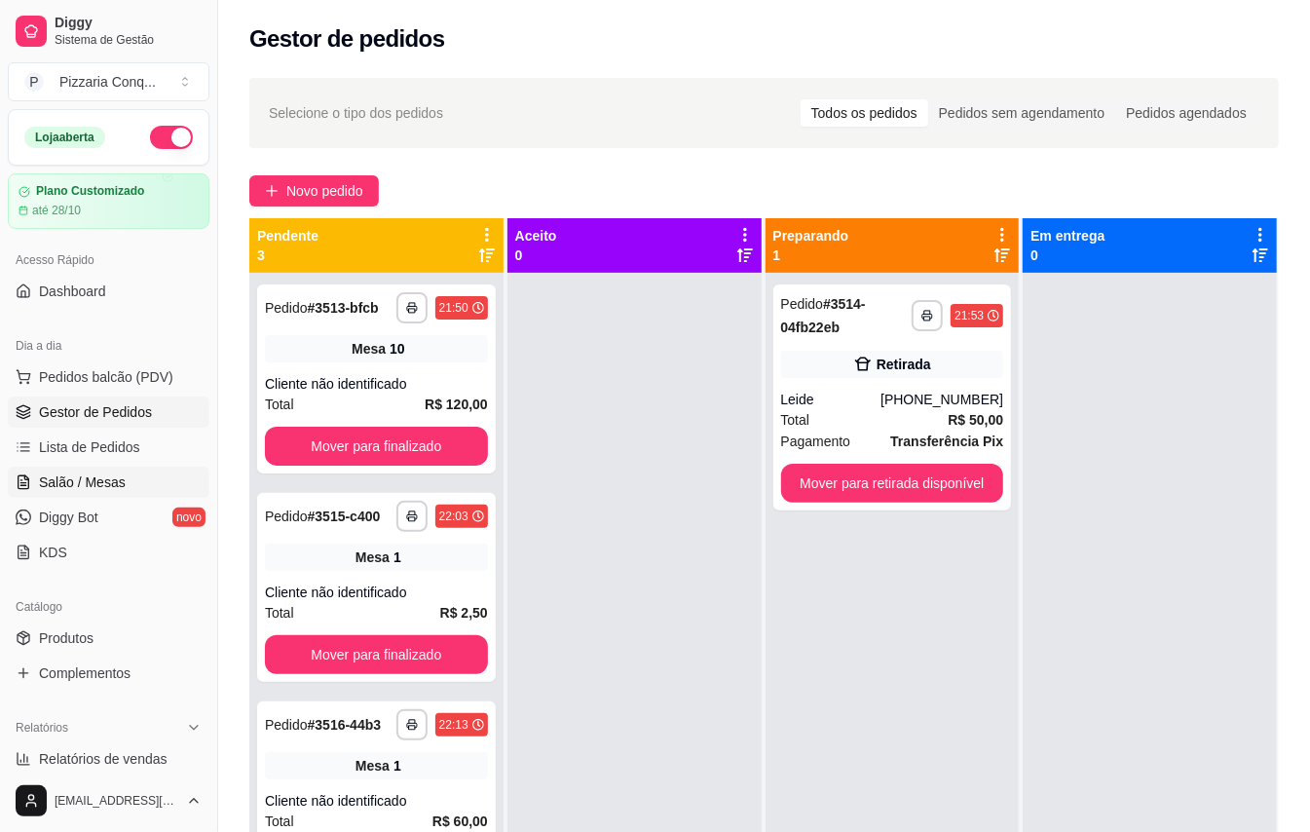
click at [67, 481] on span "Salão / Mesas" at bounding box center [82, 482] width 87 height 19
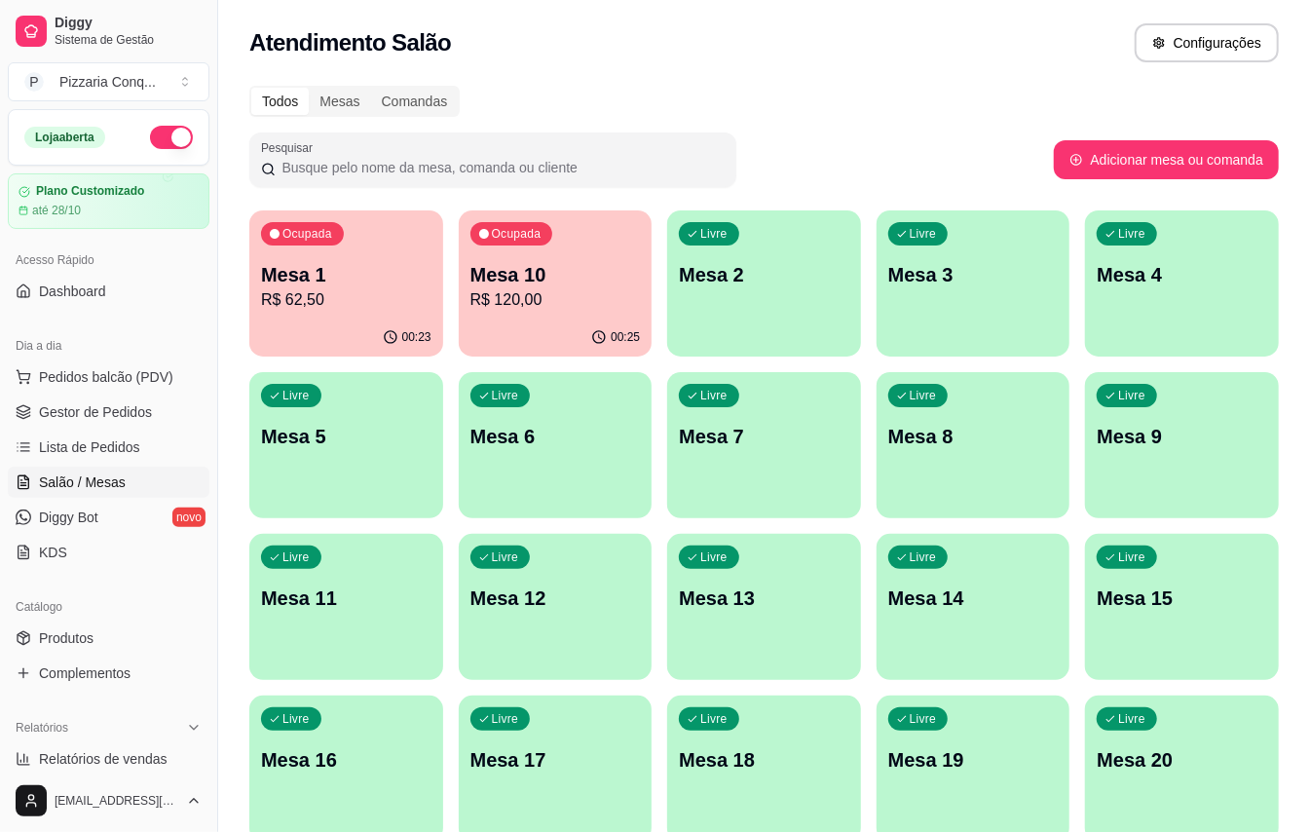
click at [314, 292] on p "R$ 62,50" at bounding box center [346, 299] width 170 height 23
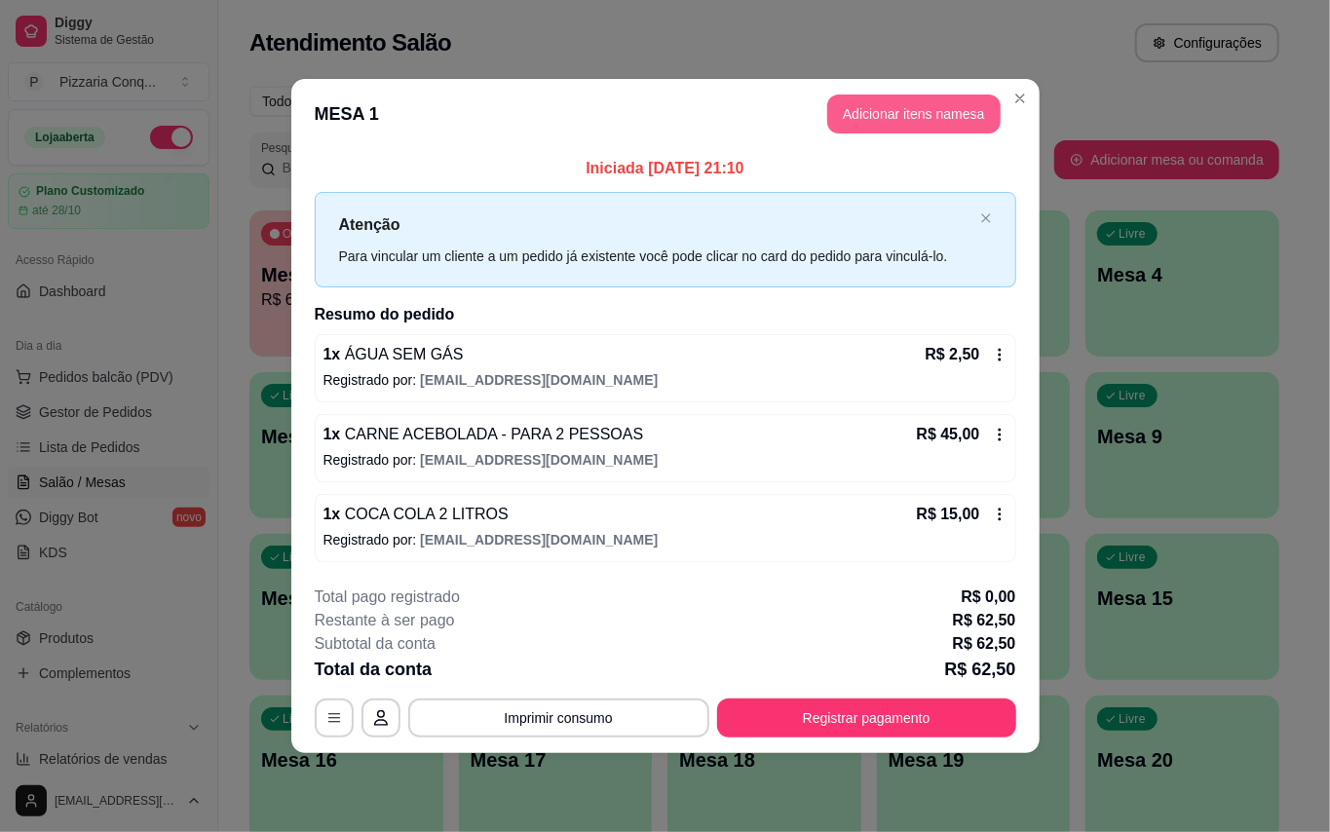
click at [878, 114] on button "Adicionar itens na mesa" at bounding box center [913, 114] width 173 height 39
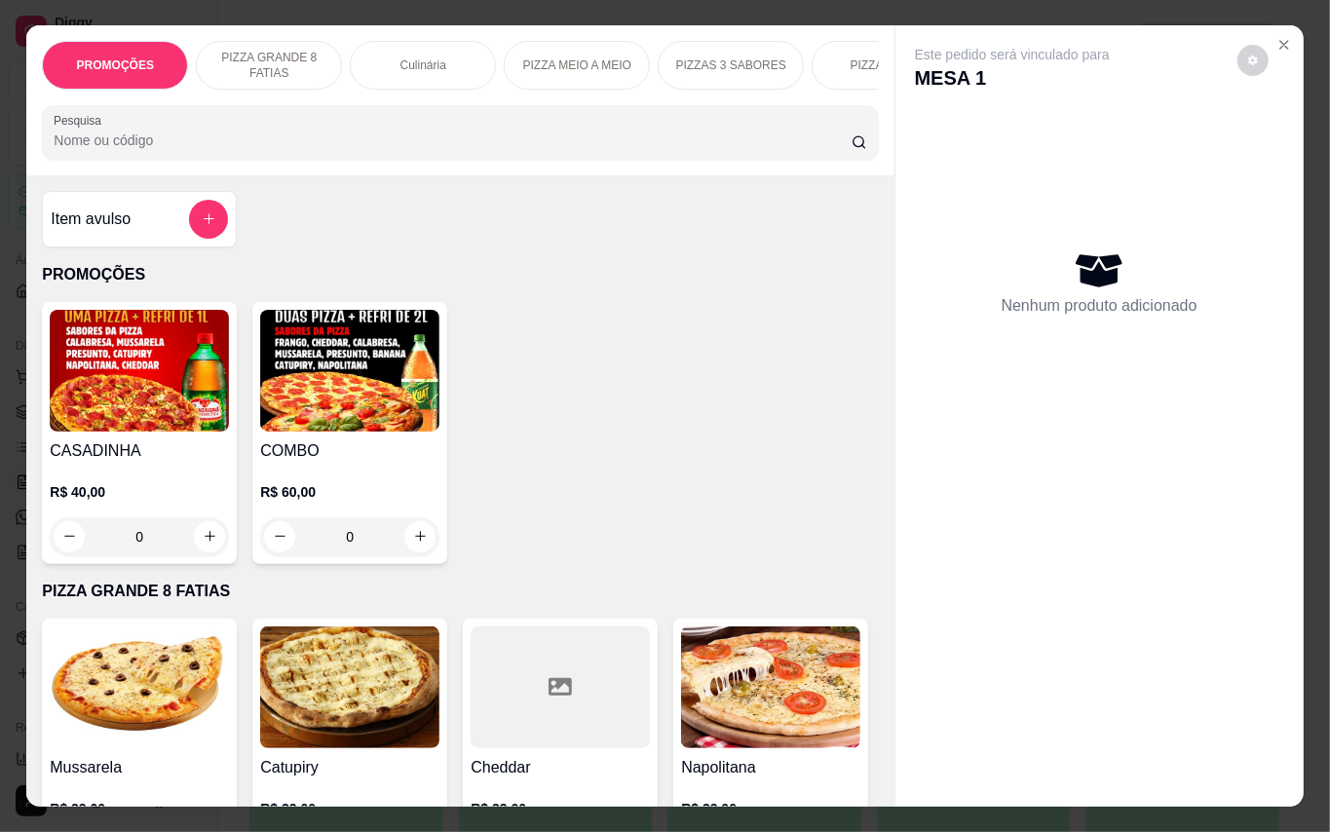
scroll to position [390, 0]
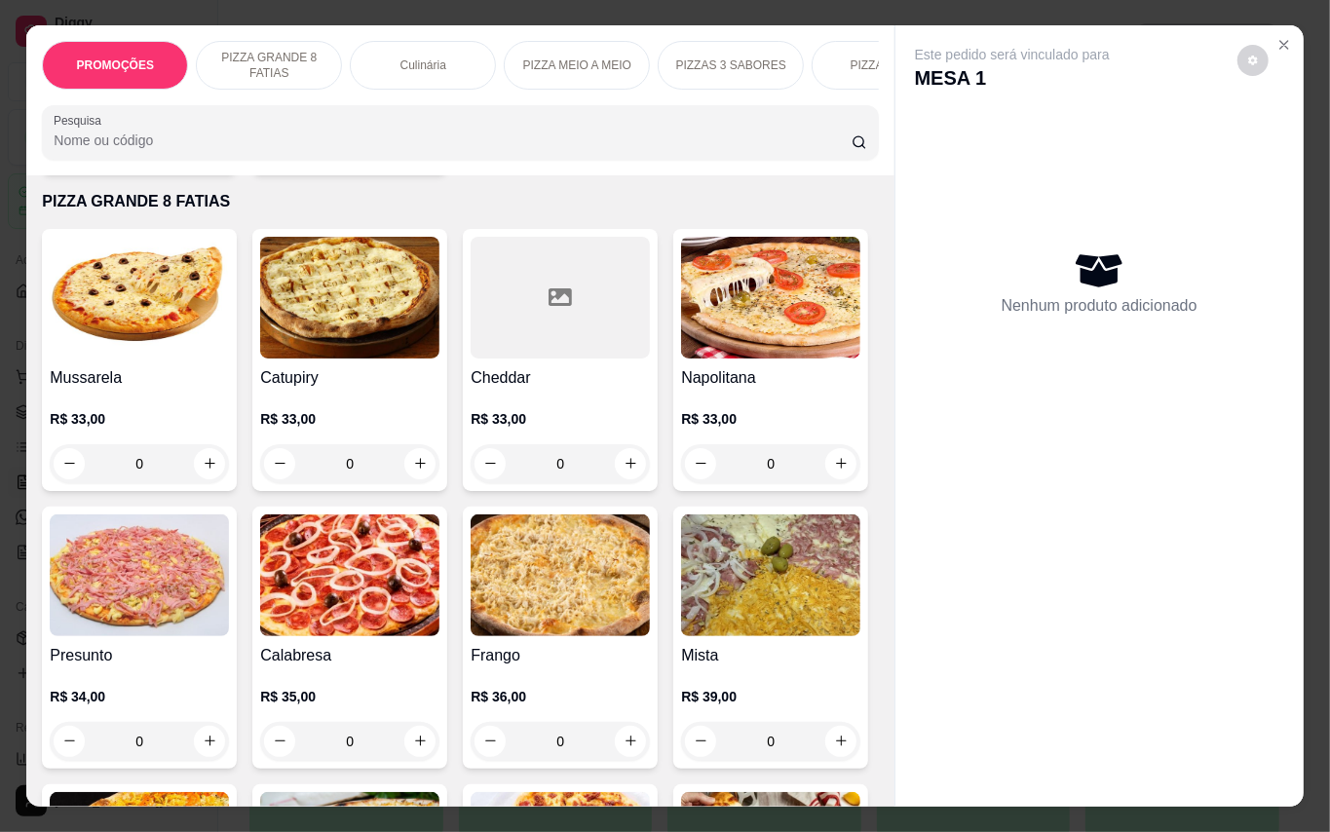
click at [439, 575] on img at bounding box center [349, 575] width 179 height 122
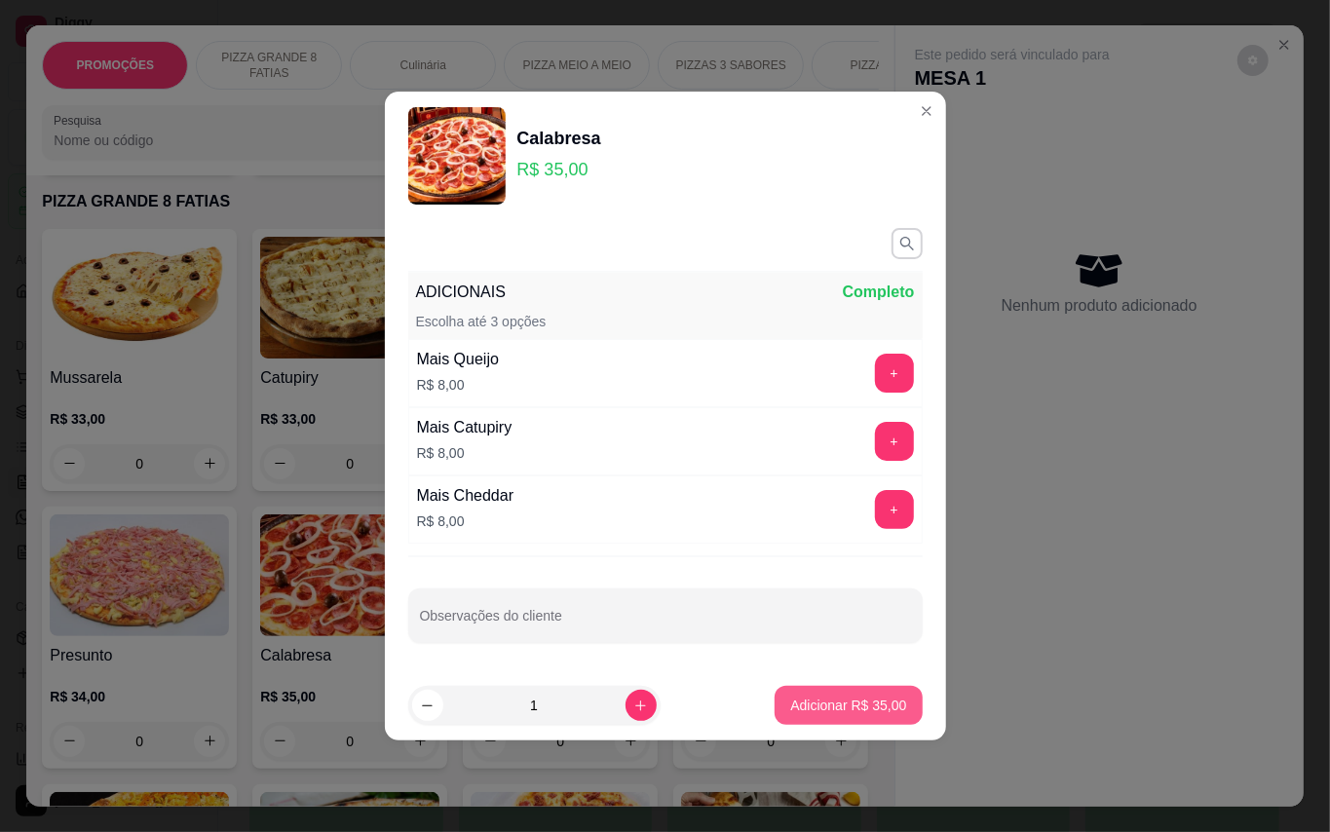
click at [861, 703] on p "Adicionar R$ 35,00" at bounding box center [848, 705] width 116 height 19
type input "1"
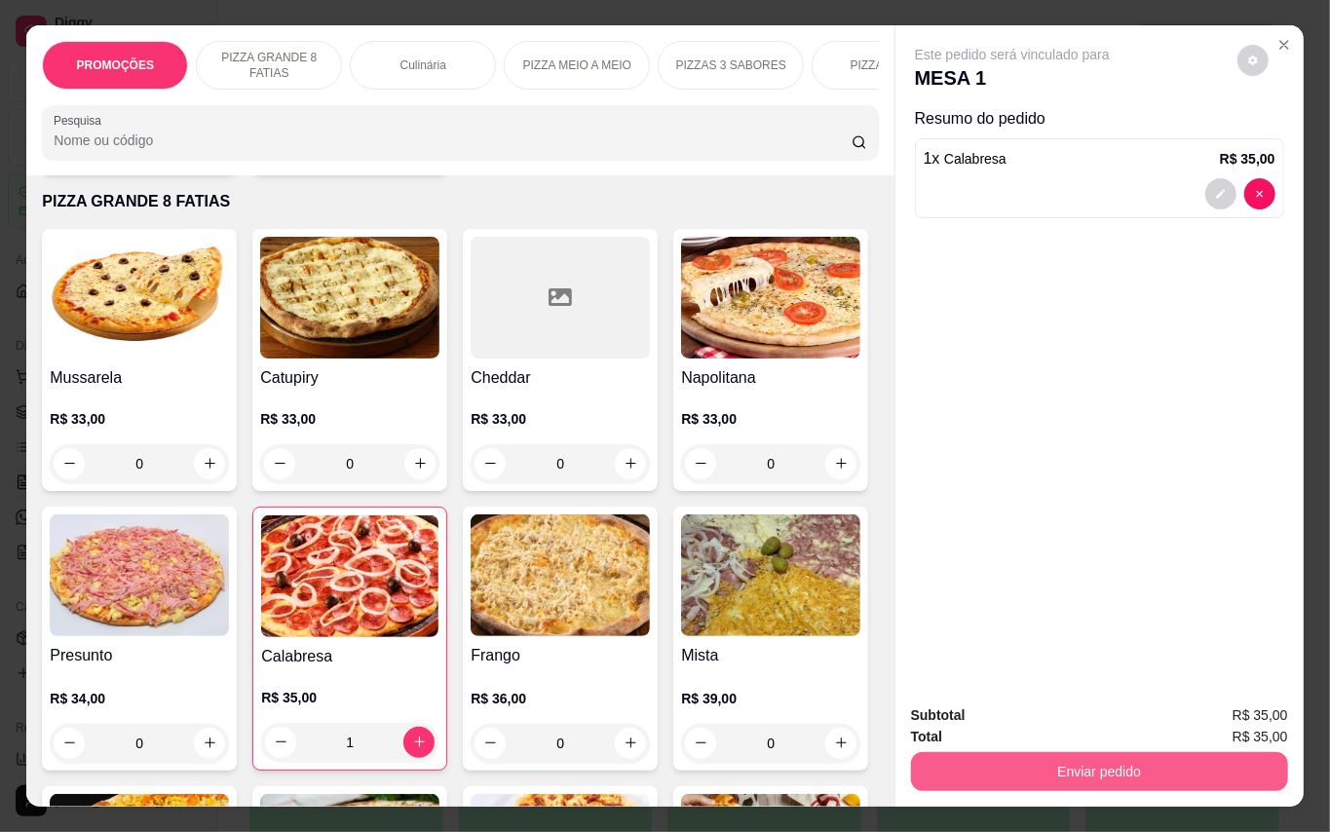
click at [1152, 754] on button "Enviar pedido" at bounding box center [1099, 771] width 377 height 39
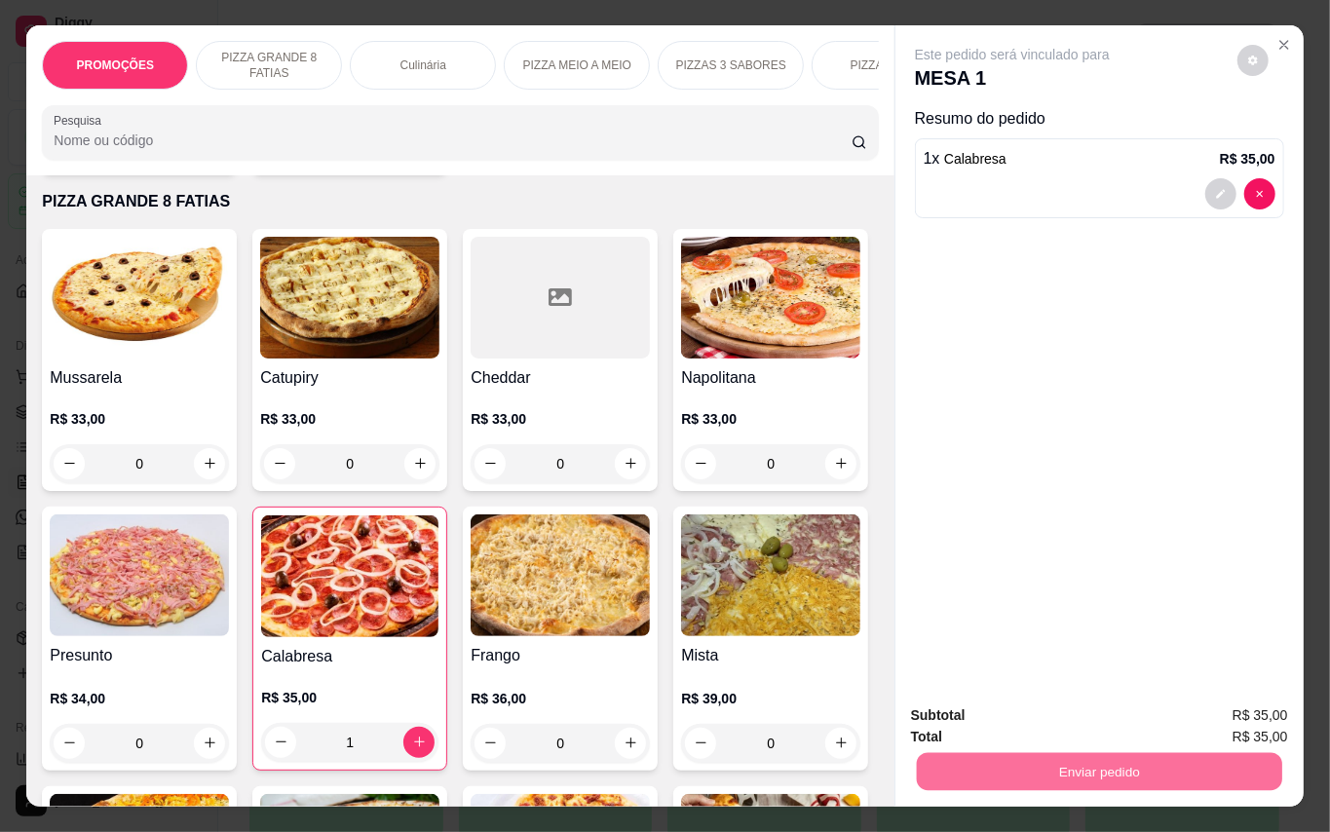
click at [1248, 711] on button "Enviar pedido" at bounding box center [1235, 715] width 107 height 36
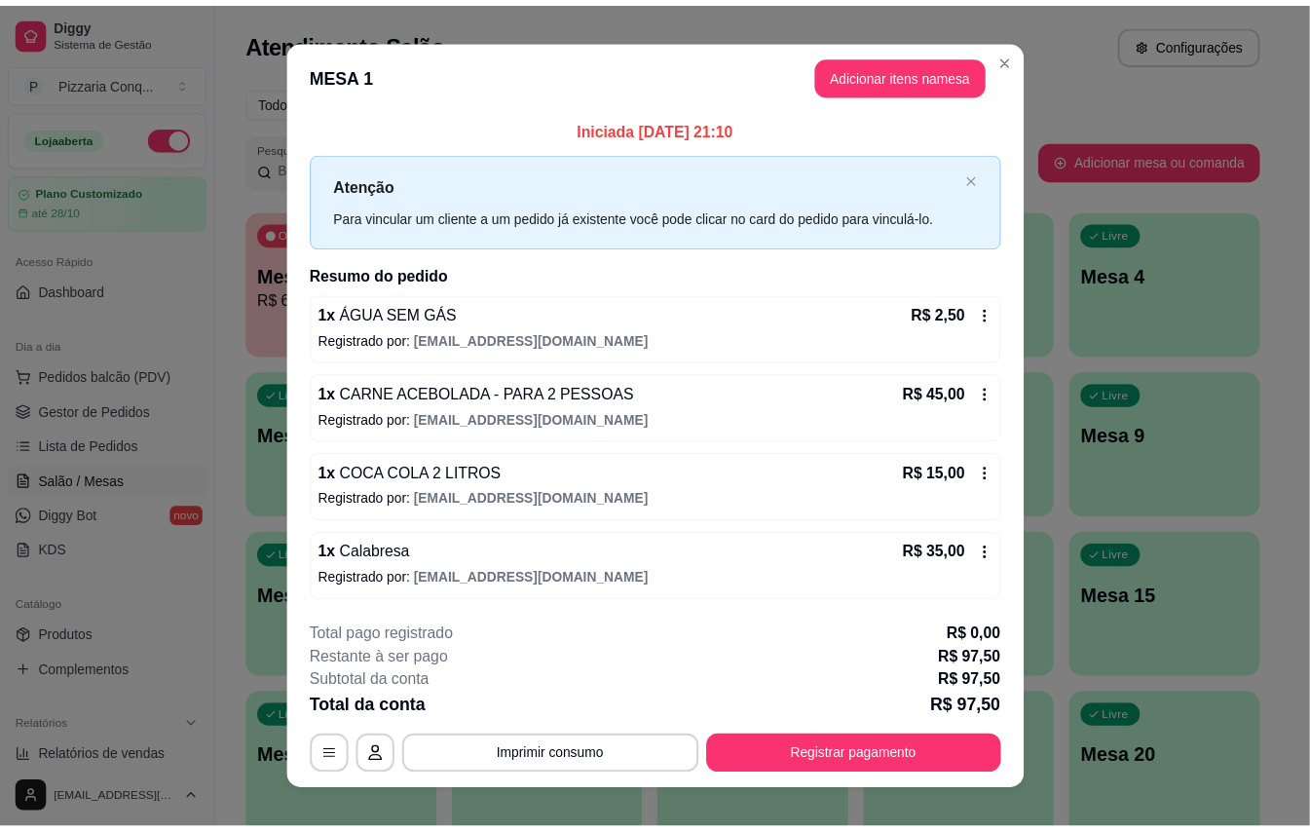
scroll to position [35, 0]
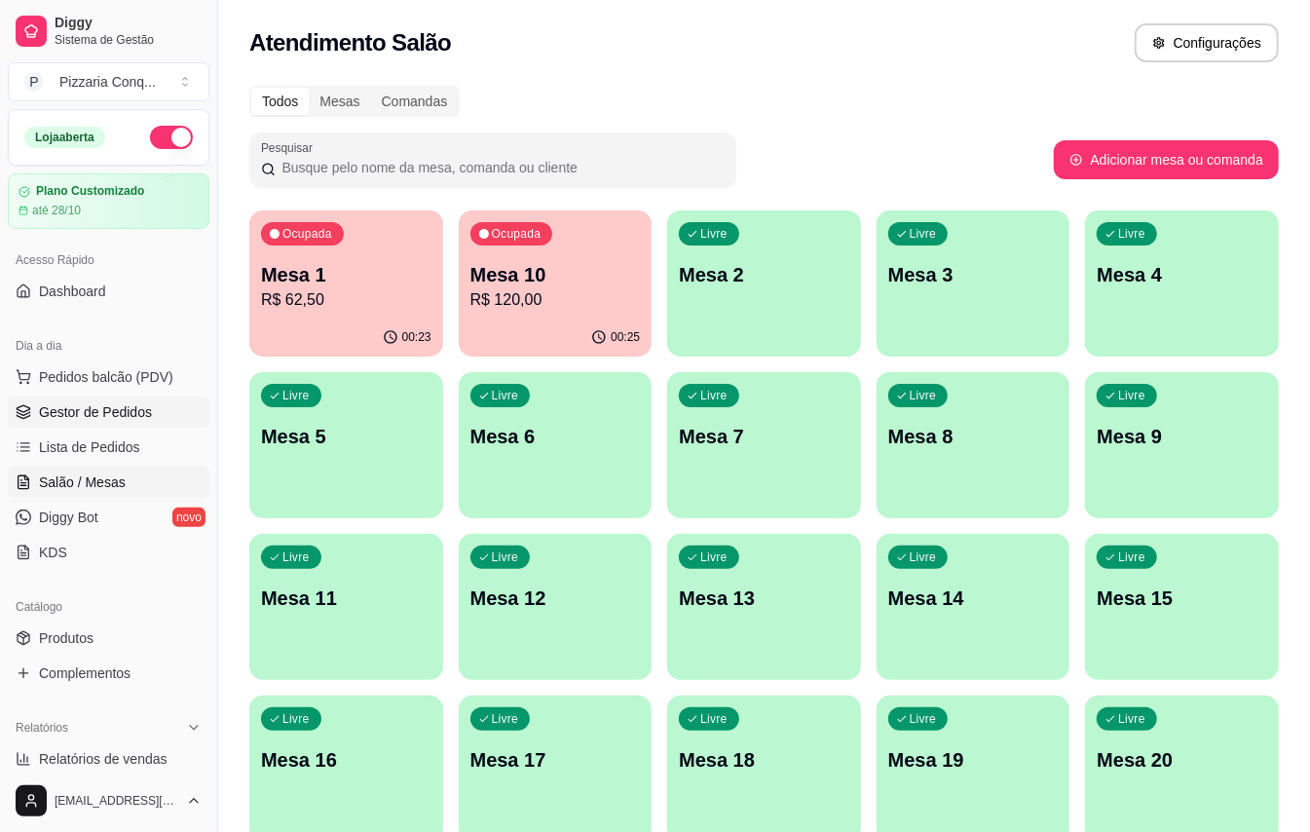
click at [152, 402] on span "Gestor de Pedidos" at bounding box center [95, 411] width 113 height 19
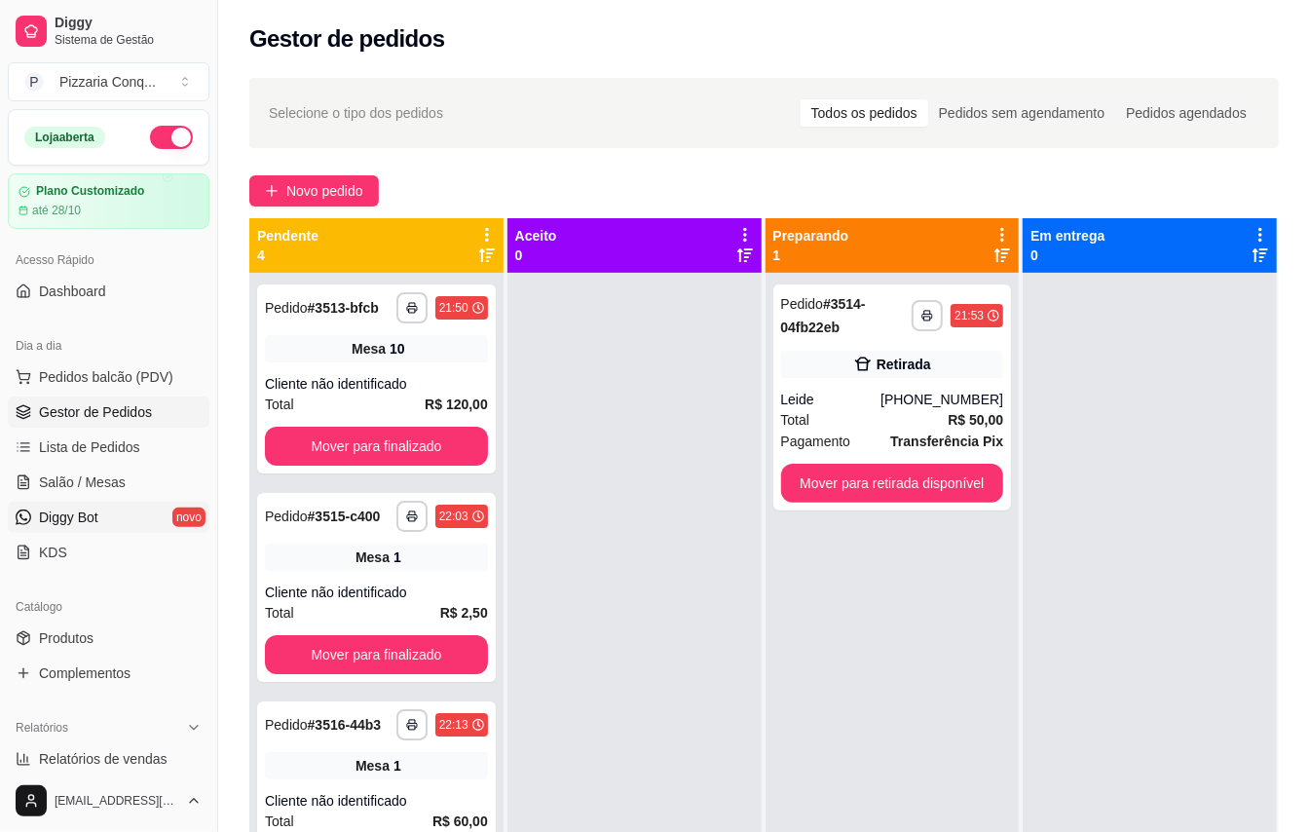
click at [105, 509] on link "Diggy Bot novo" at bounding box center [109, 517] width 202 height 31
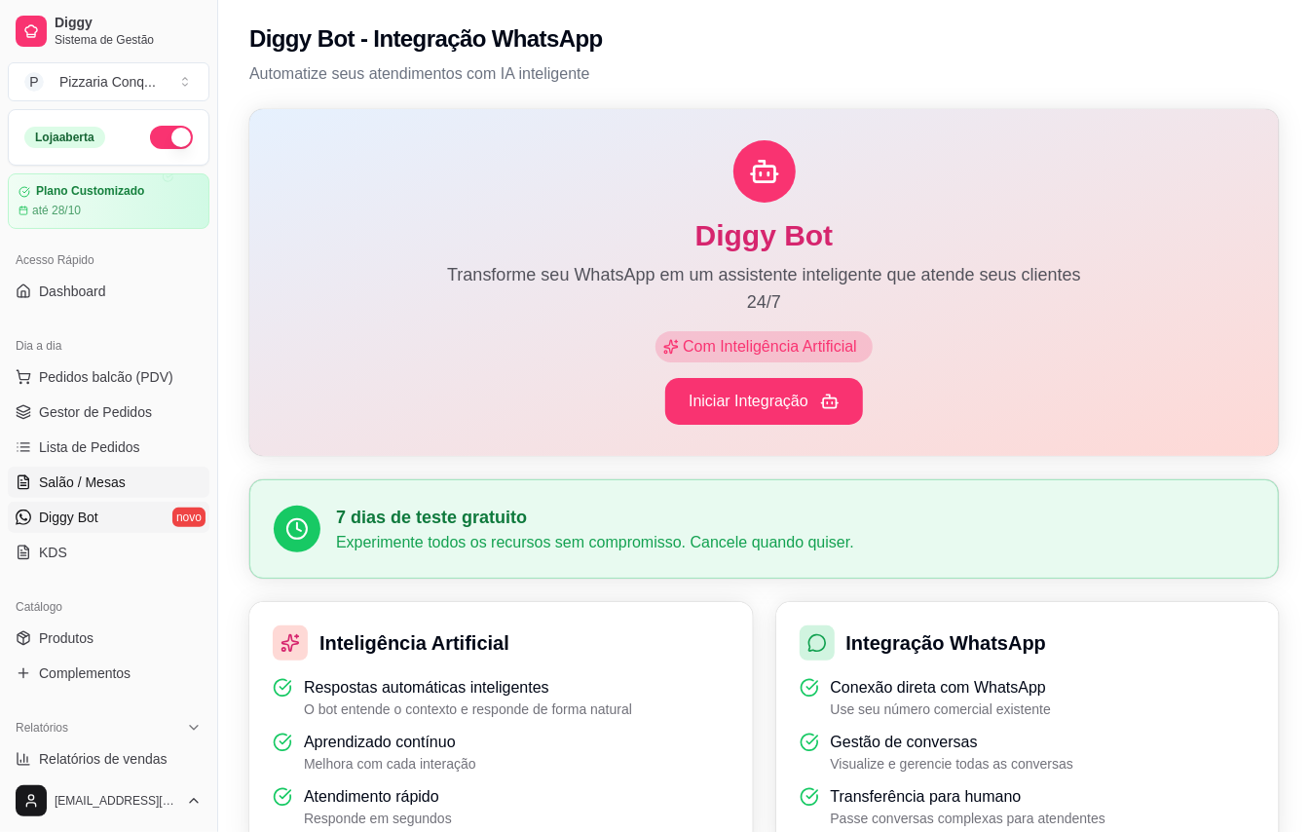
click at [133, 487] on link "Salão / Mesas" at bounding box center [109, 482] width 202 height 31
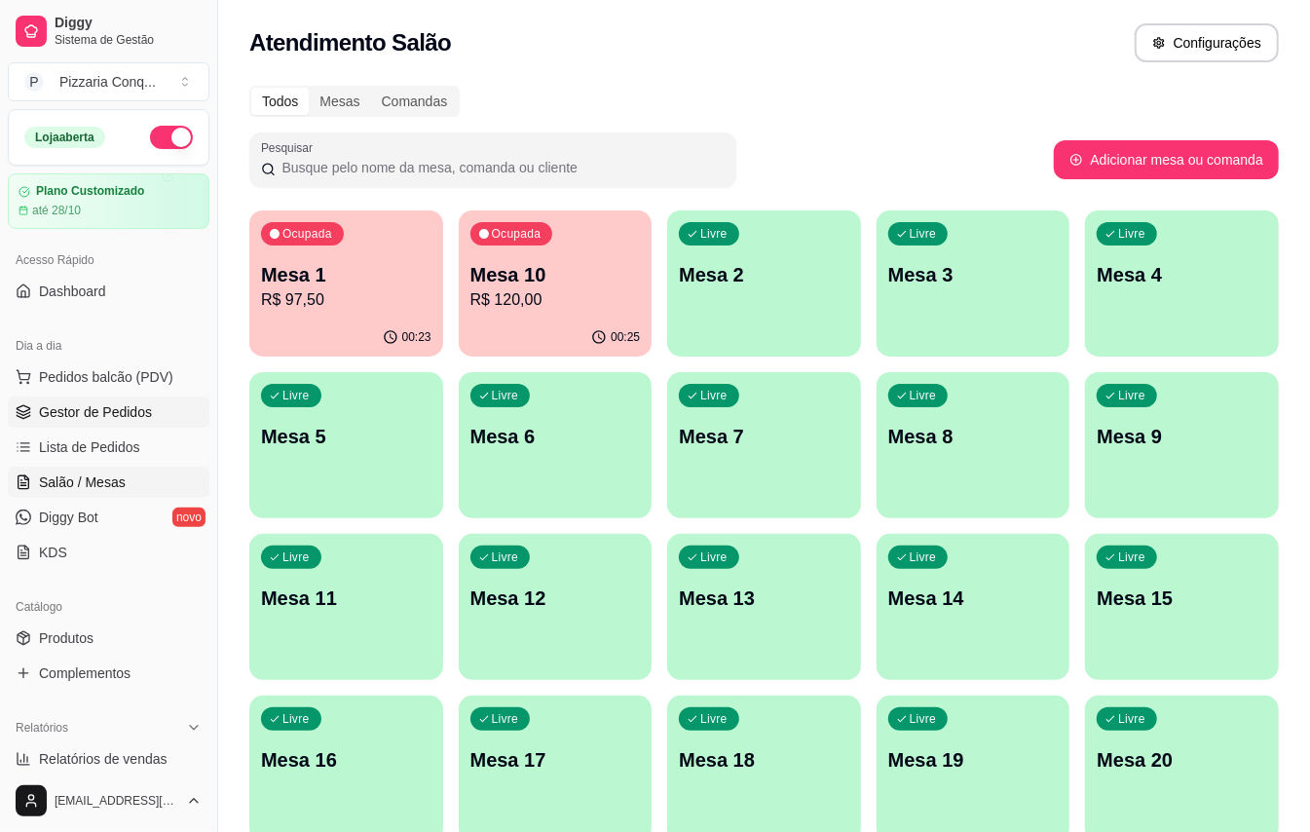
click at [121, 422] on span "Gestor de Pedidos" at bounding box center [95, 411] width 113 height 19
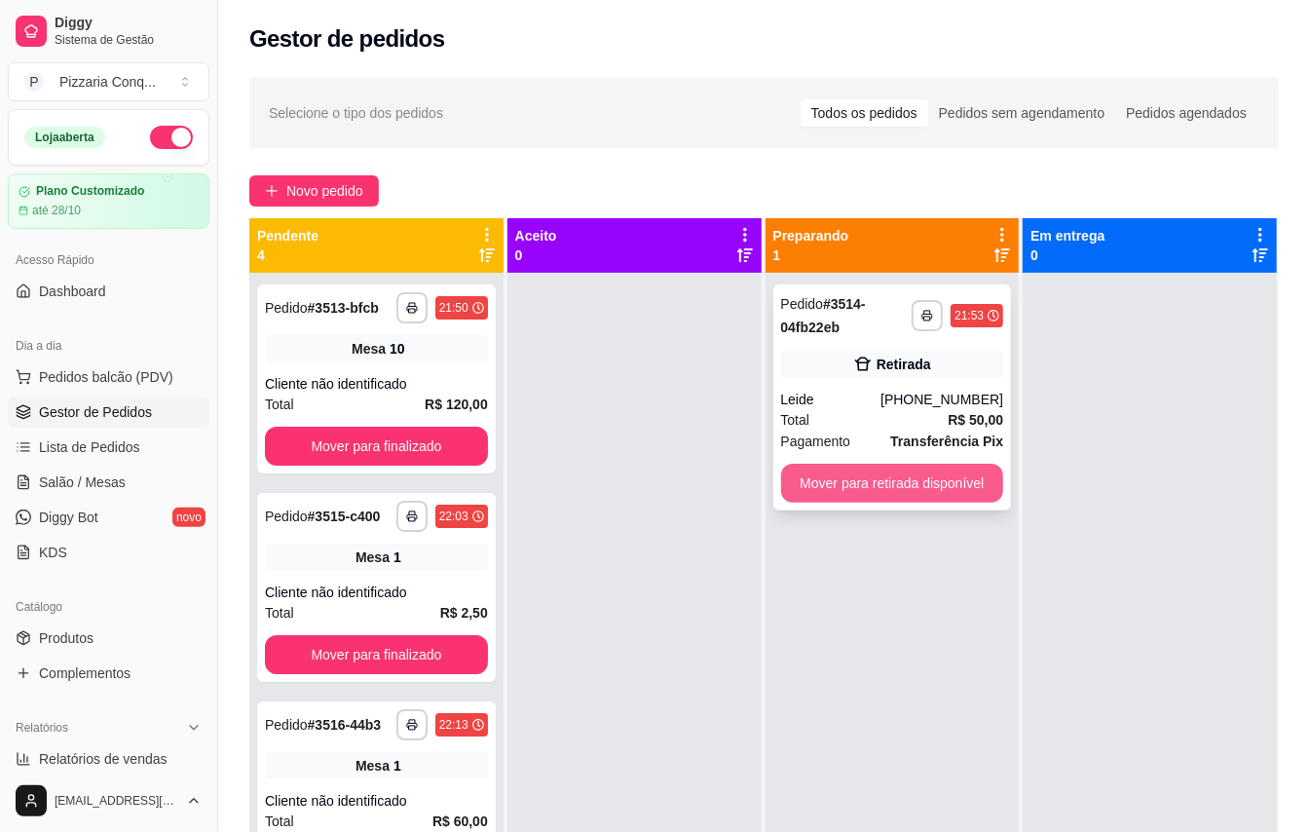
click at [927, 481] on button "Mover para retirada disponível" at bounding box center [892, 483] width 223 height 39
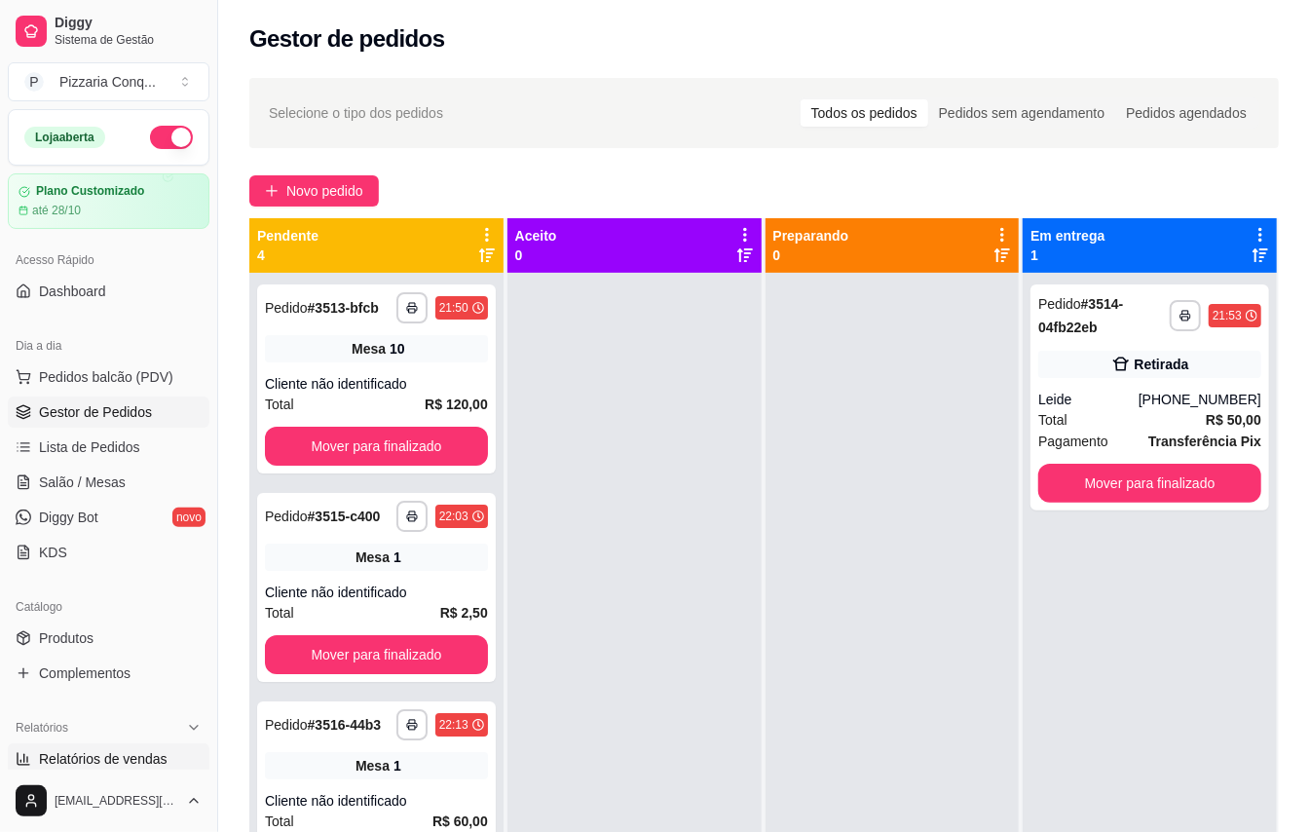
click at [131, 761] on span "Relatórios de vendas" at bounding box center [103, 758] width 129 height 19
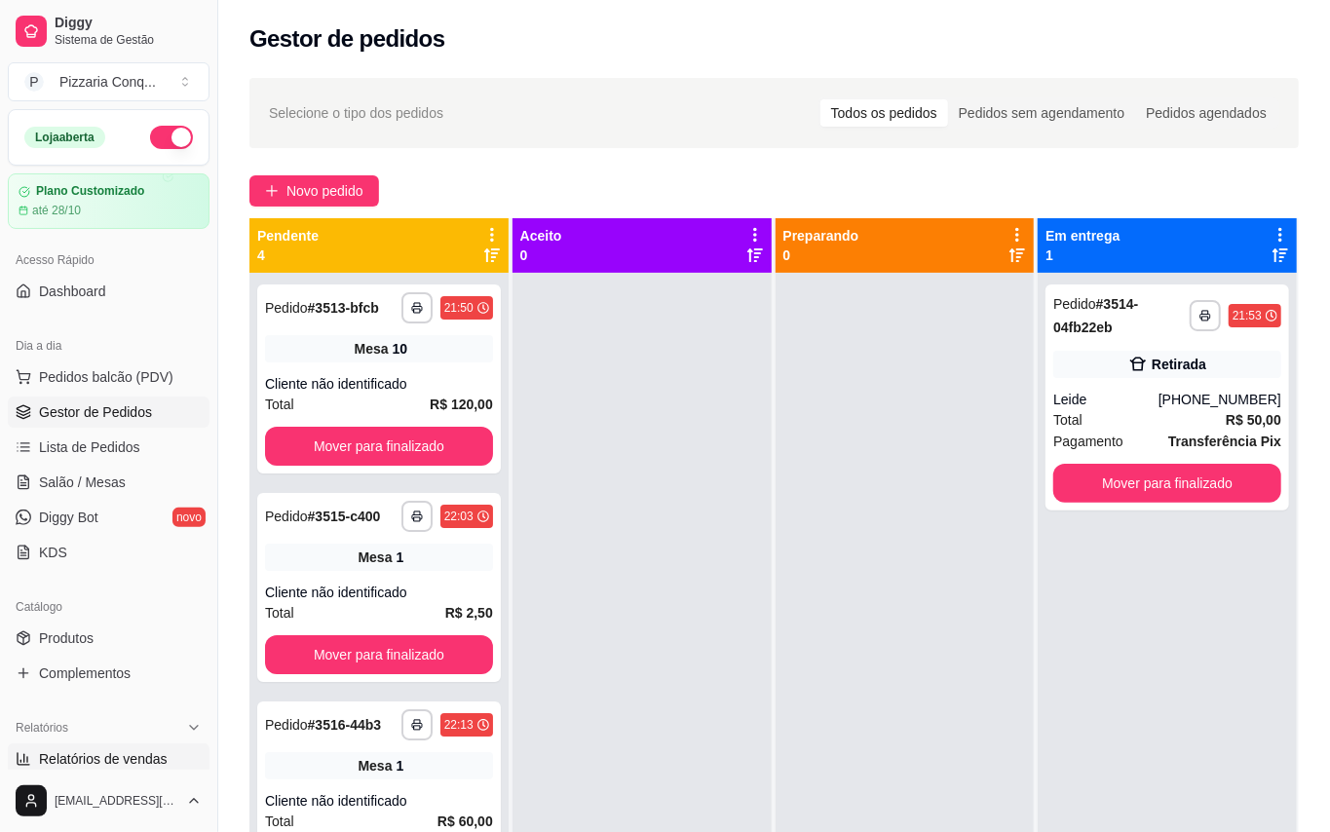
select select "ALL"
select select "0"
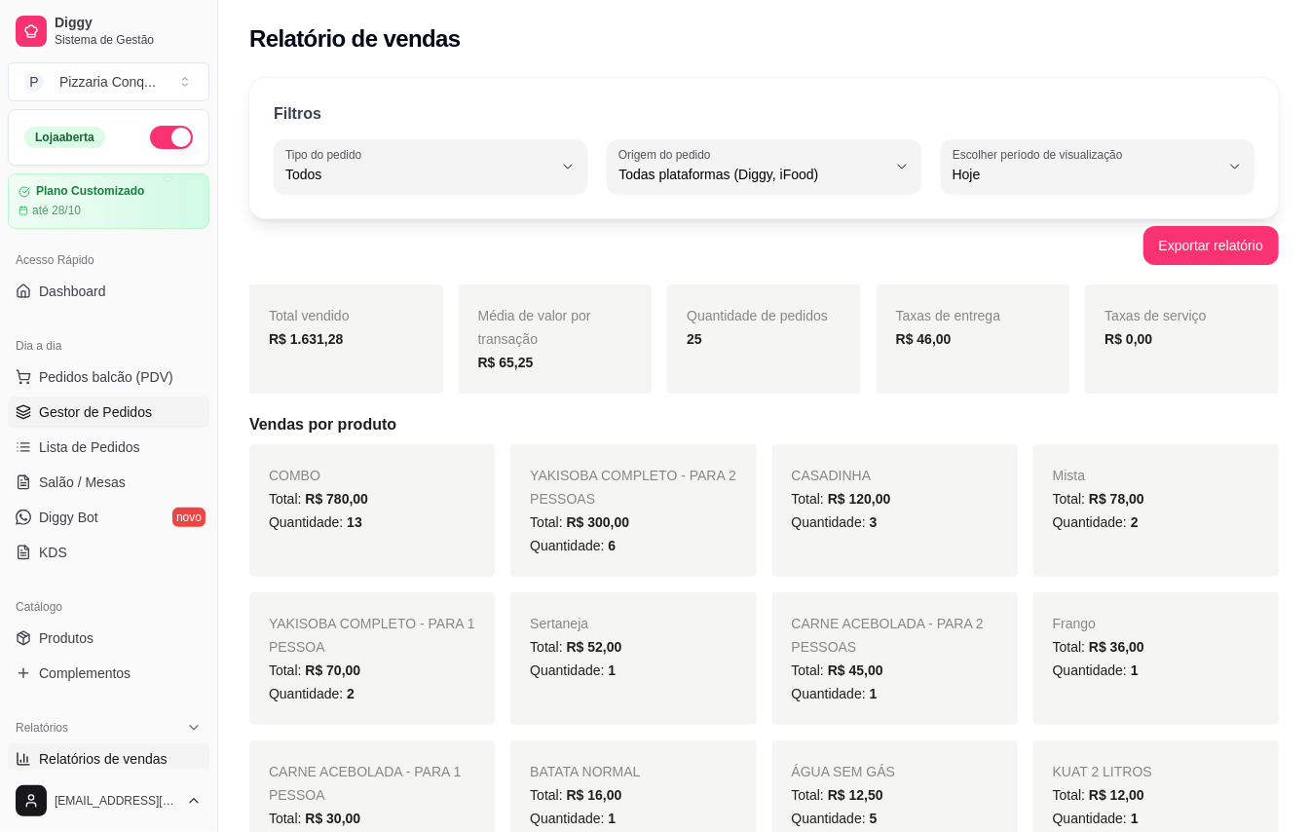
click at [115, 405] on span "Gestor de Pedidos" at bounding box center [95, 411] width 113 height 19
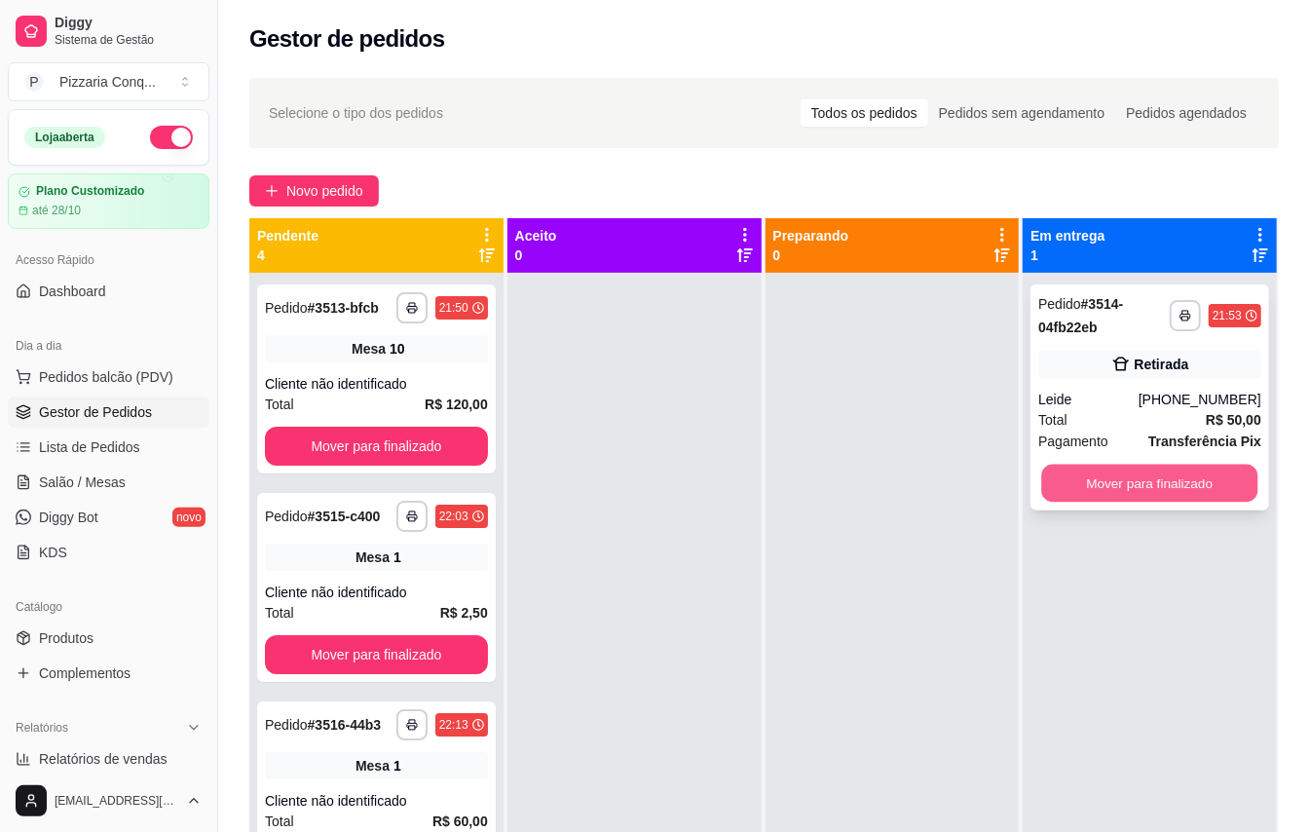
click at [1178, 465] on button "Mover para finalizado" at bounding box center [1150, 484] width 216 height 38
click at [1150, 487] on button "Mover para finalizado" at bounding box center [1150, 483] width 223 height 39
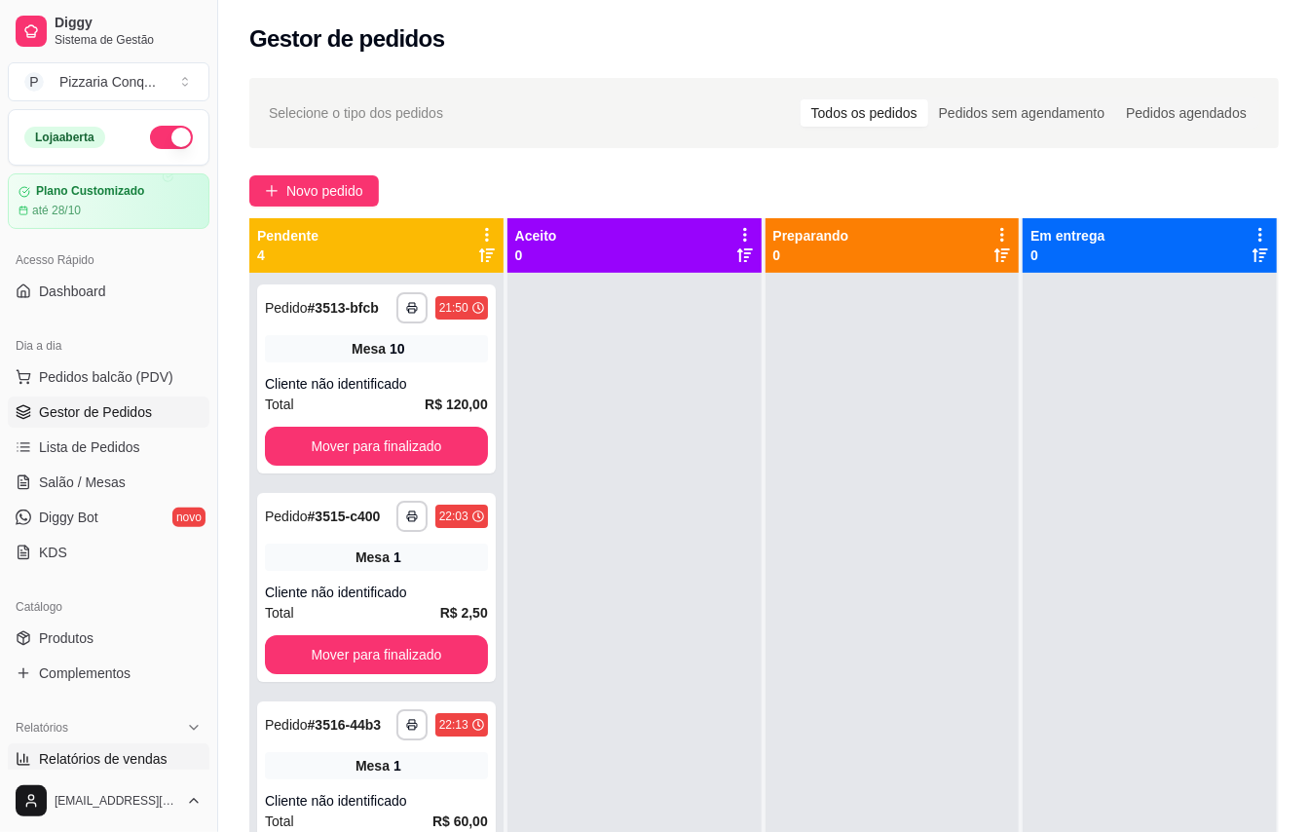
click at [157, 746] on link "Relatórios de vendas" at bounding box center [109, 758] width 202 height 31
select select "ALL"
select select "0"
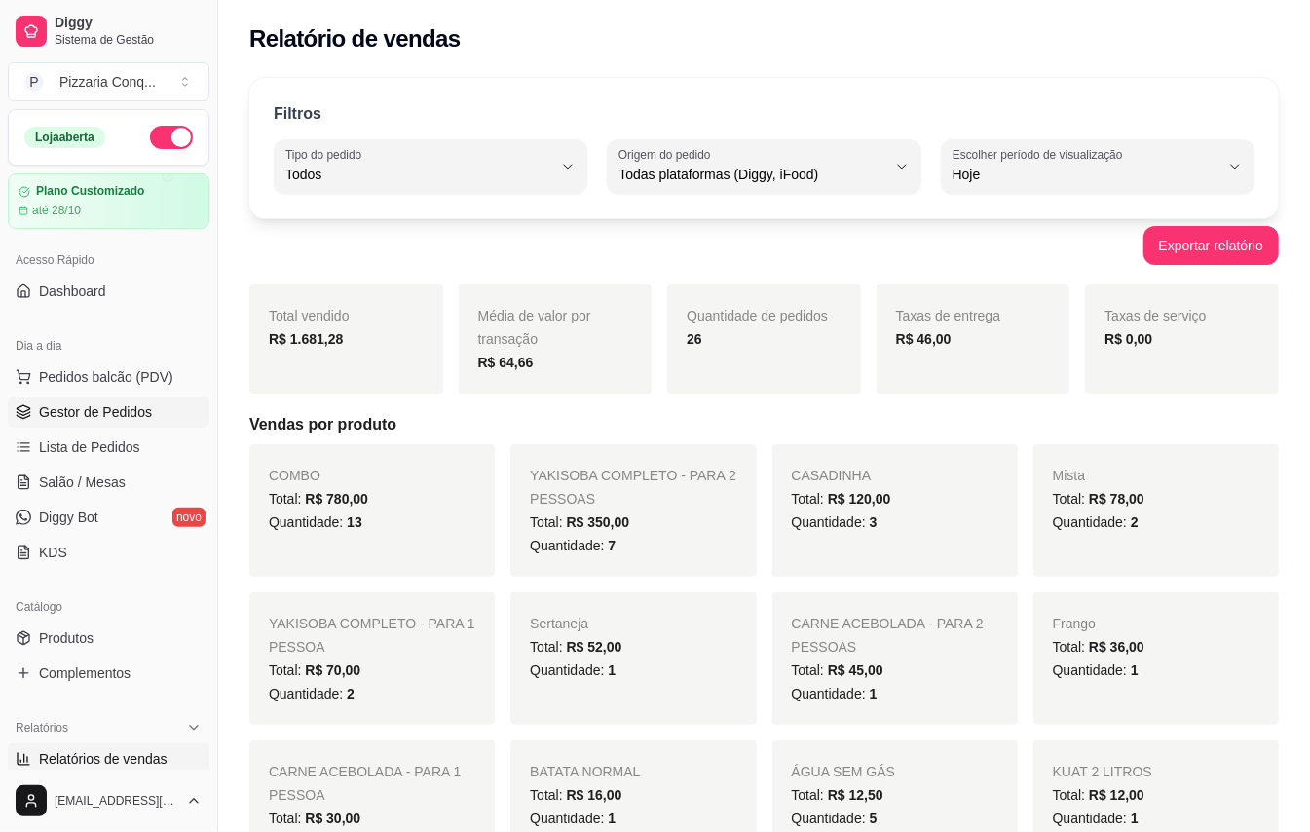
click at [118, 407] on span "Gestor de Pedidos" at bounding box center [95, 411] width 113 height 19
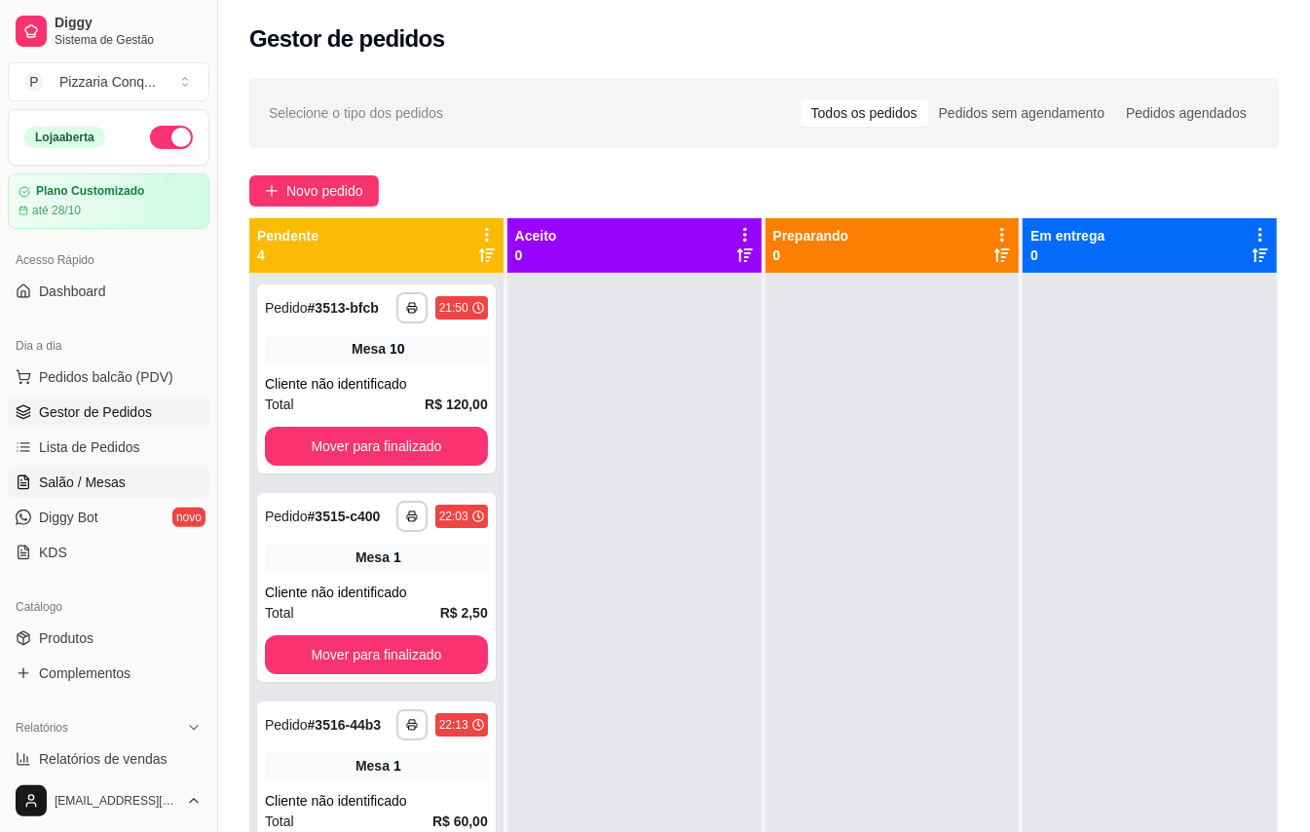
click at [60, 488] on span "Salão / Mesas" at bounding box center [82, 482] width 87 height 19
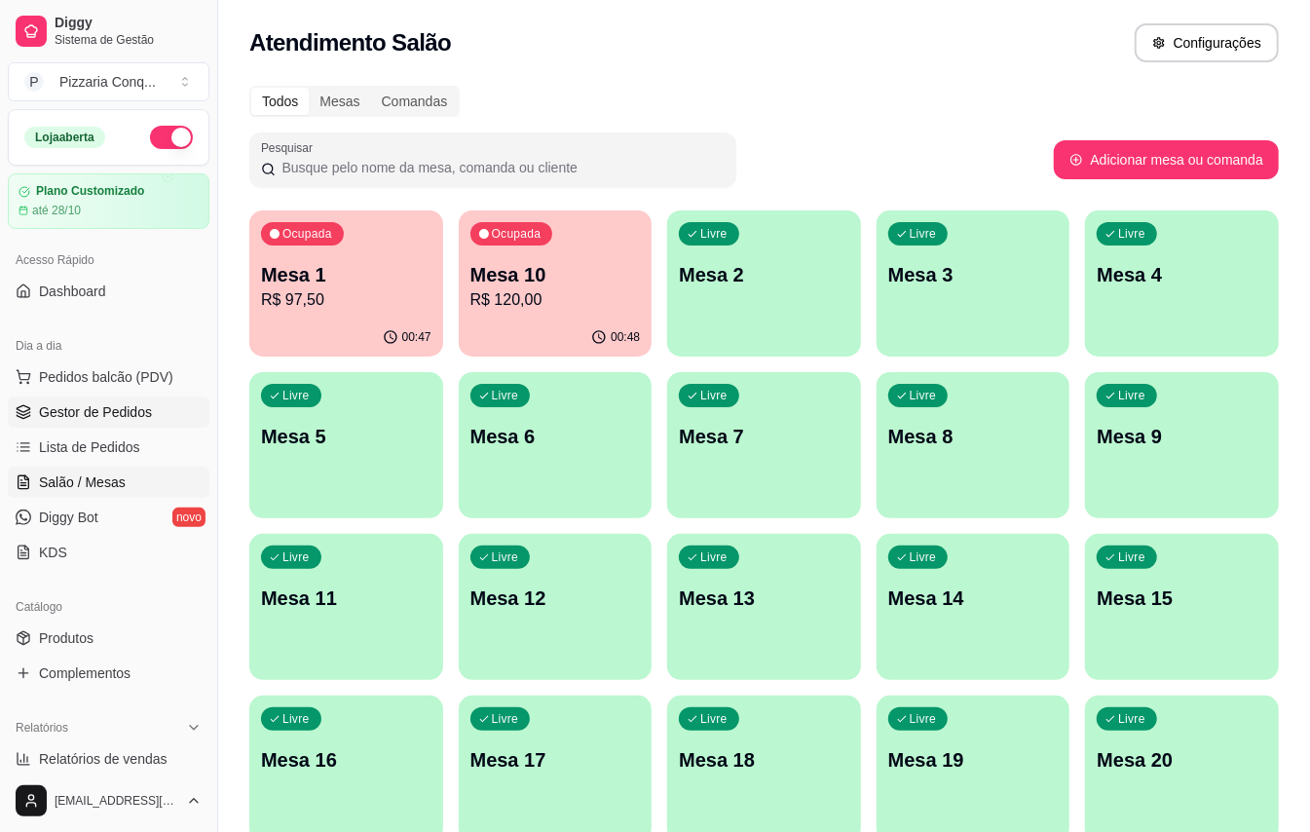
click at [68, 421] on span "Gestor de Pedidos" at bounding box center [95, 411] width 113 height 19
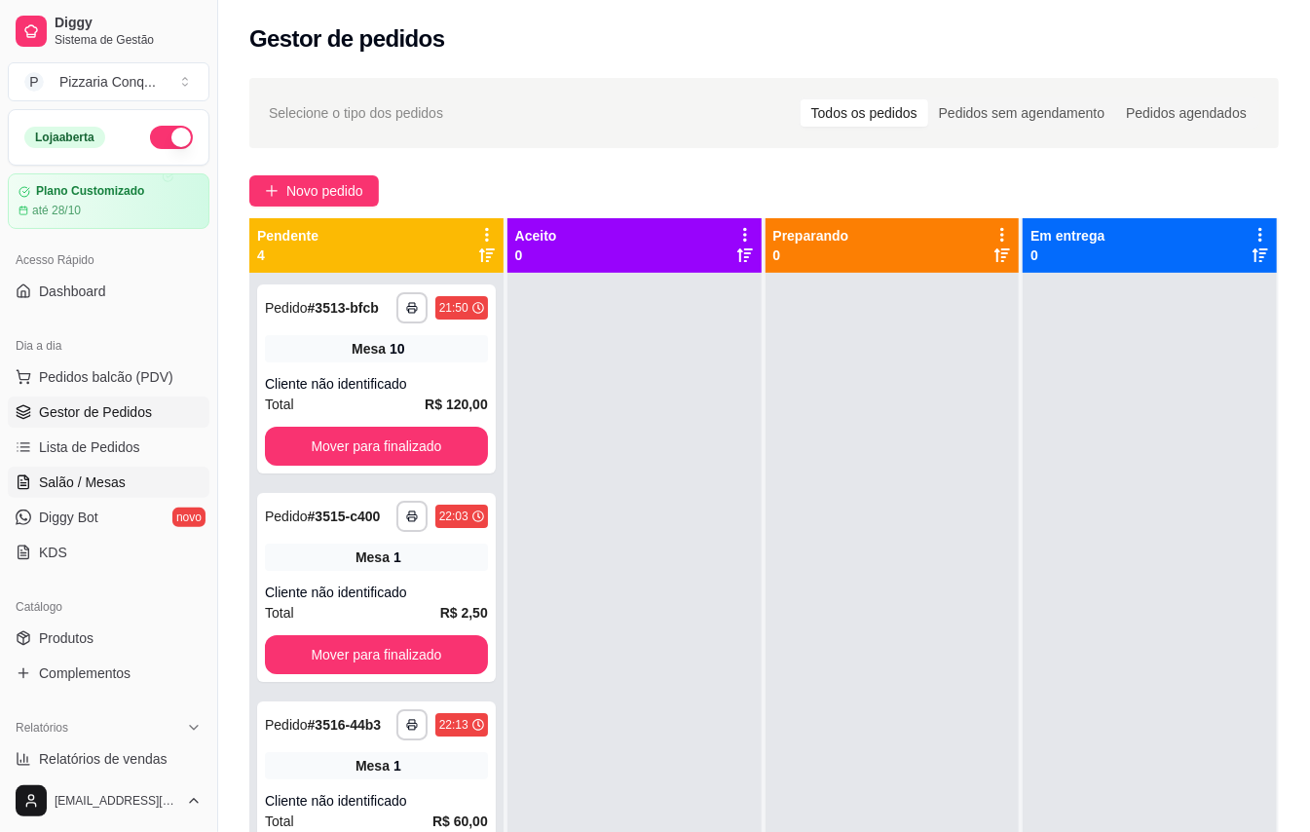
click at [95, 495] on link "Salão / Mesas" at bounding box center [109, 482] width 202 height 31
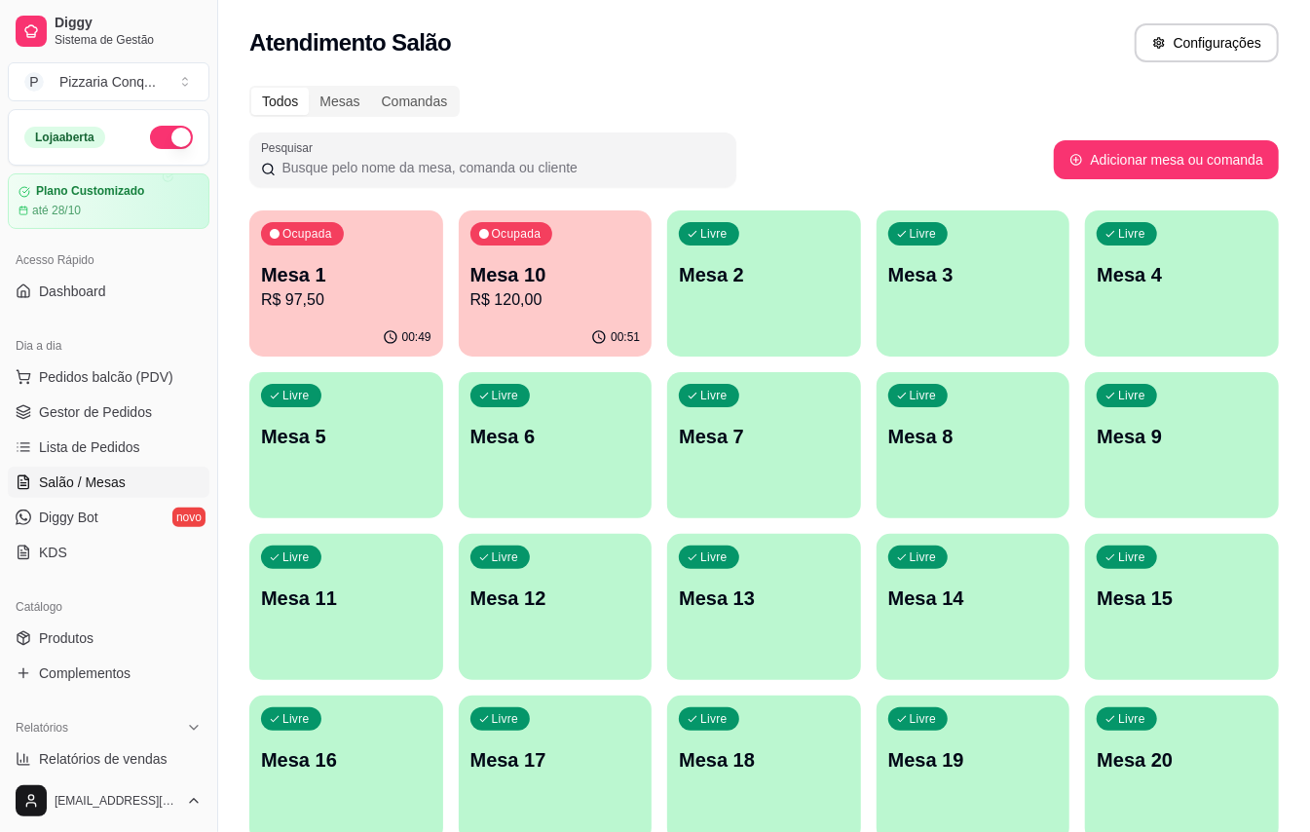
click at [553, 292] on p "R$ 120,00" at bounding box center [556, 299] width 170 height 23
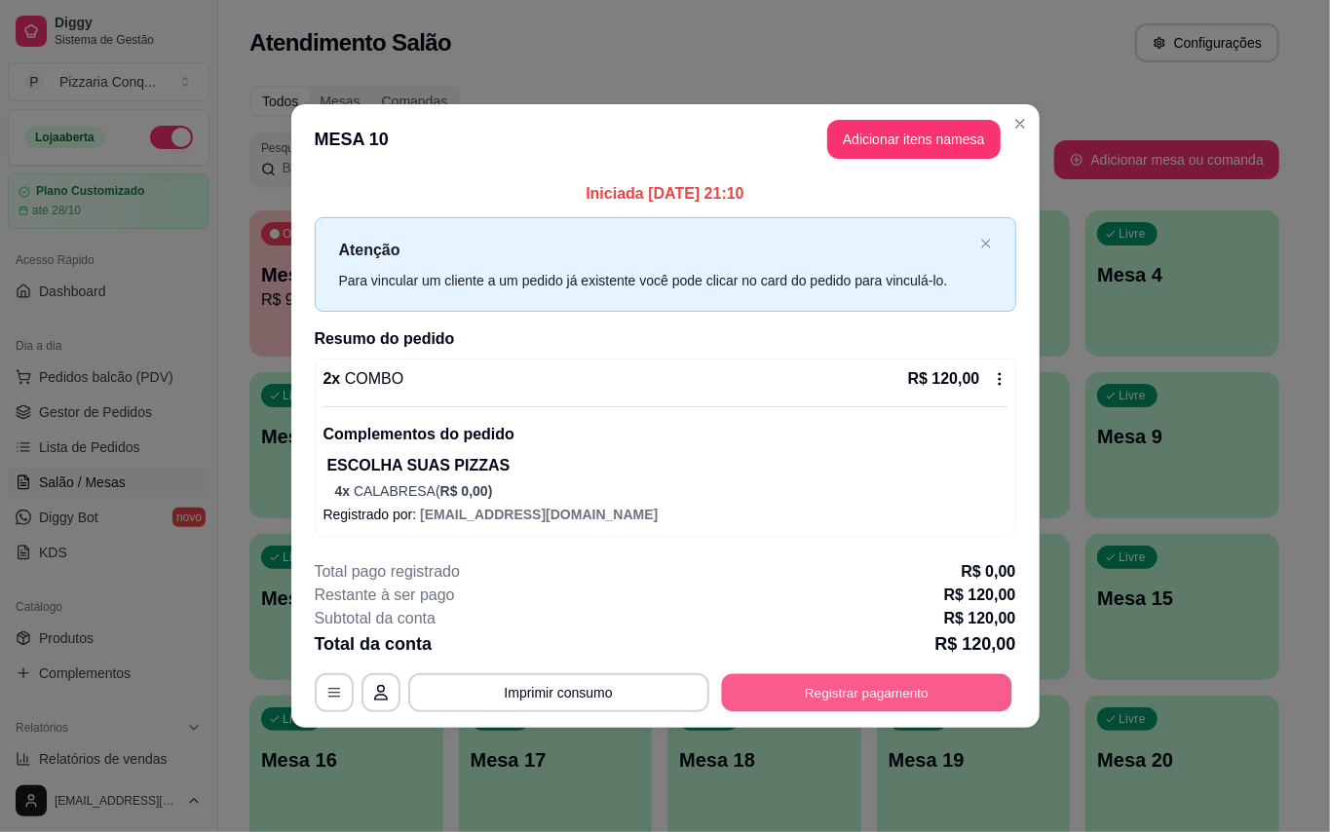
click at [893, 690] on button "Registrar pagamento" at bounding box center [866, 693] width 290 height 38
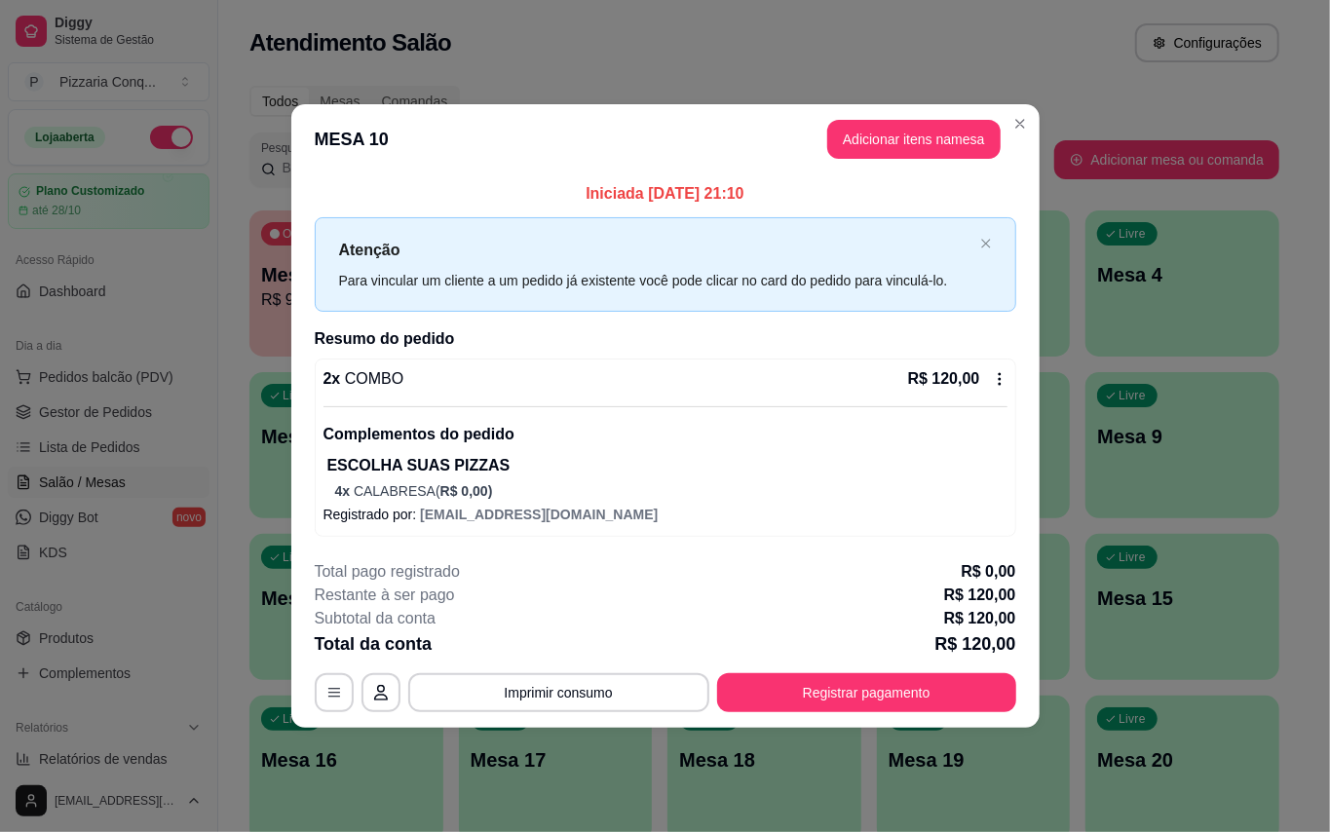
click at [827, 682] on div "**********" at bounding box center [665, 636] width 701 height 152
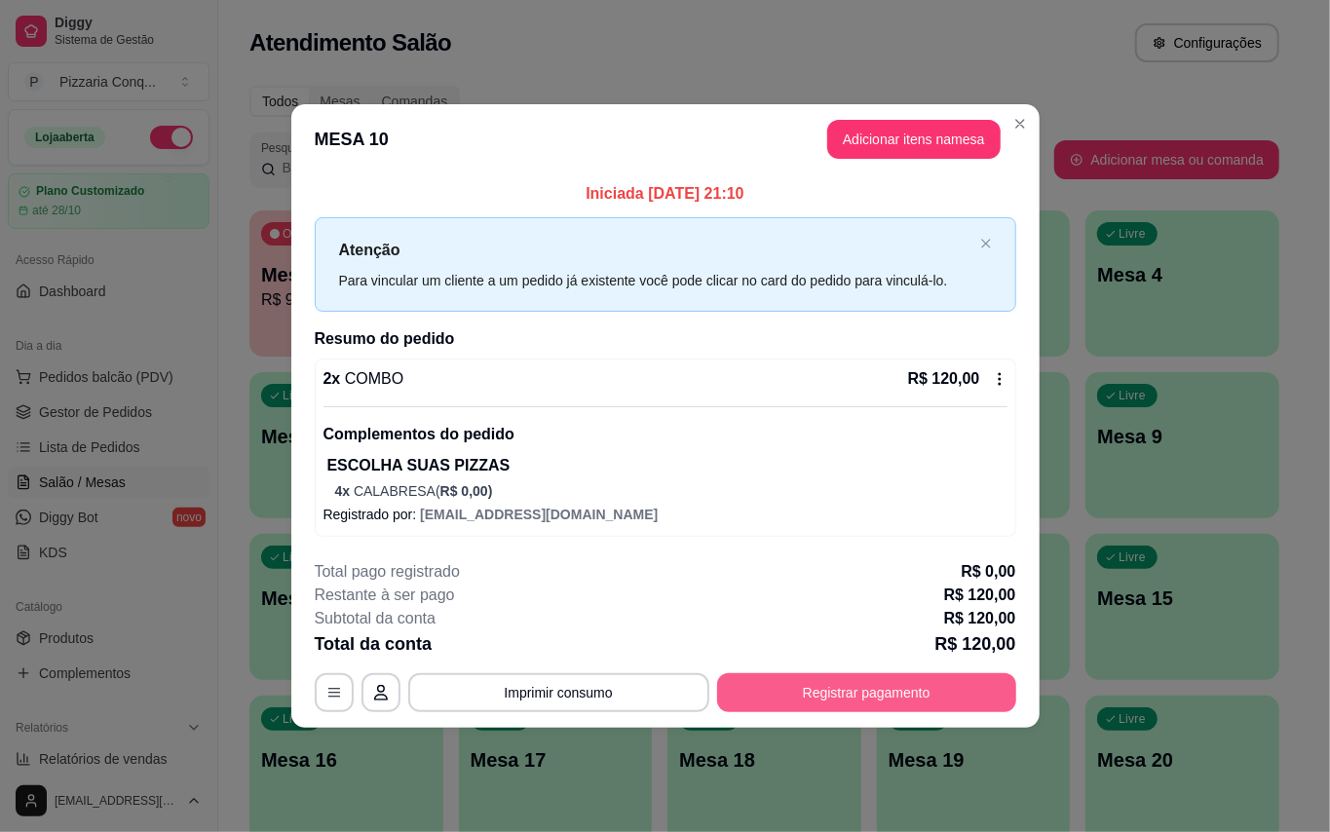
click at [838, 706] on button "Registrar pagamento" at bounding box center [866, 692] width 299 height 39
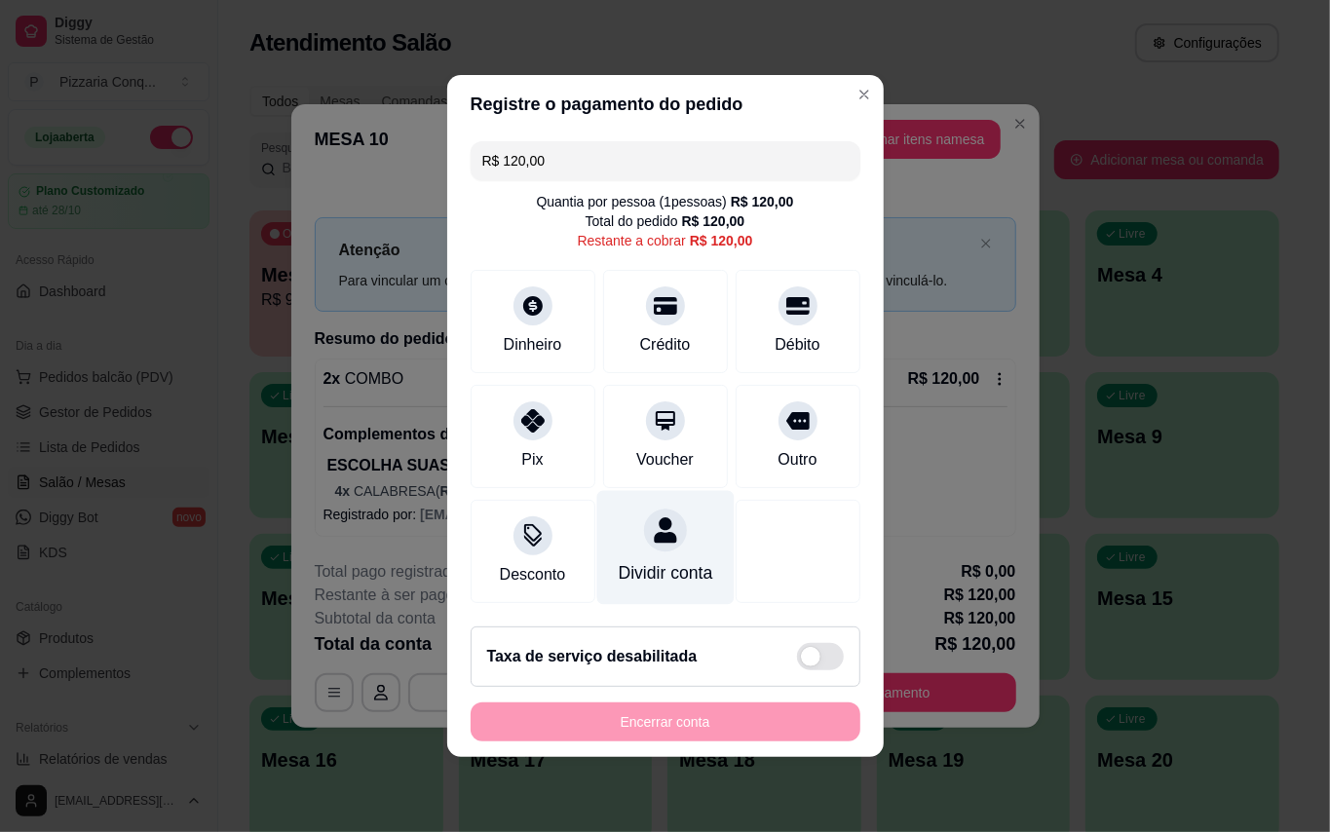
click at [667, 560] on div "Dividir conta" at bounding box center [665, 572] width 95 height 25
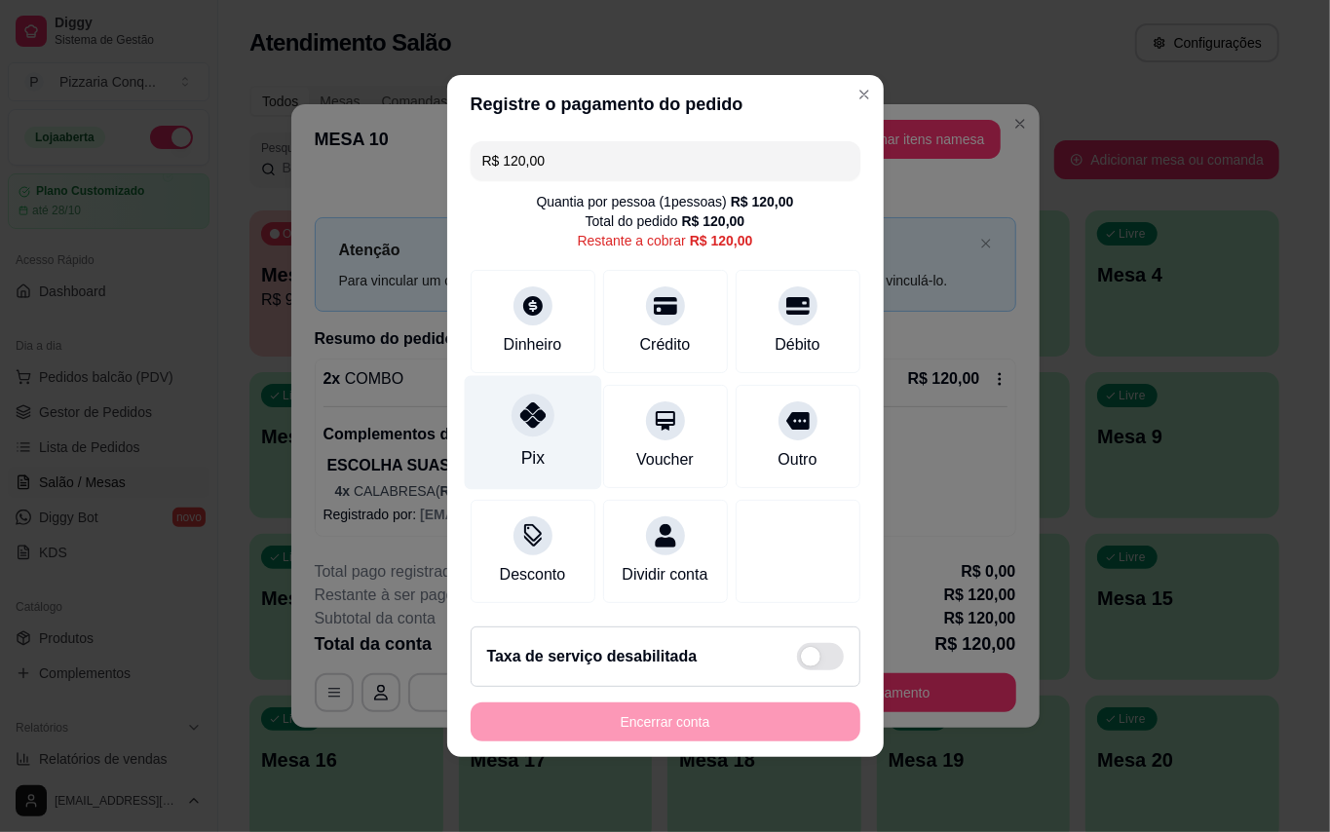
click at [570, 427] on div "Pix" at bounding box center [532, 433] width 137 height 114
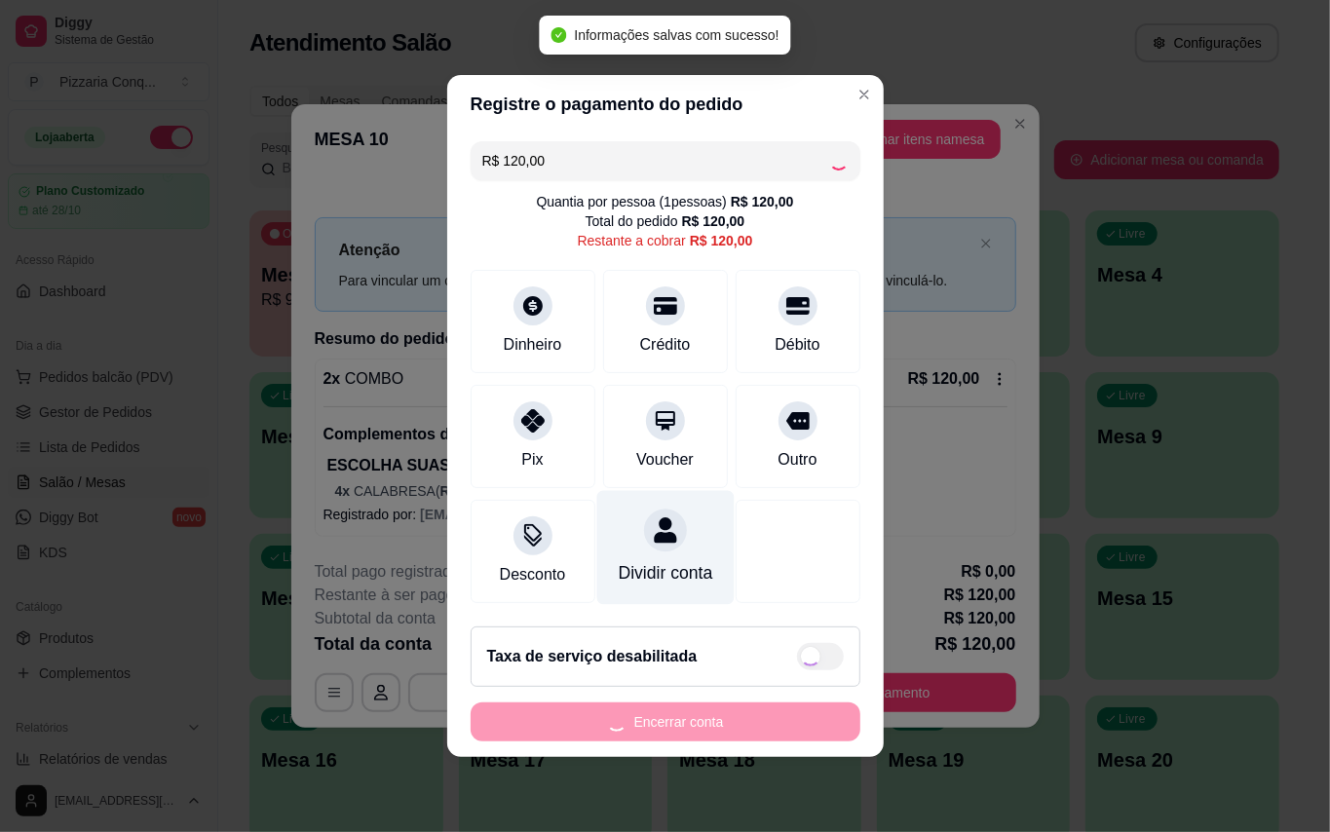
type input "R$ 0,00"
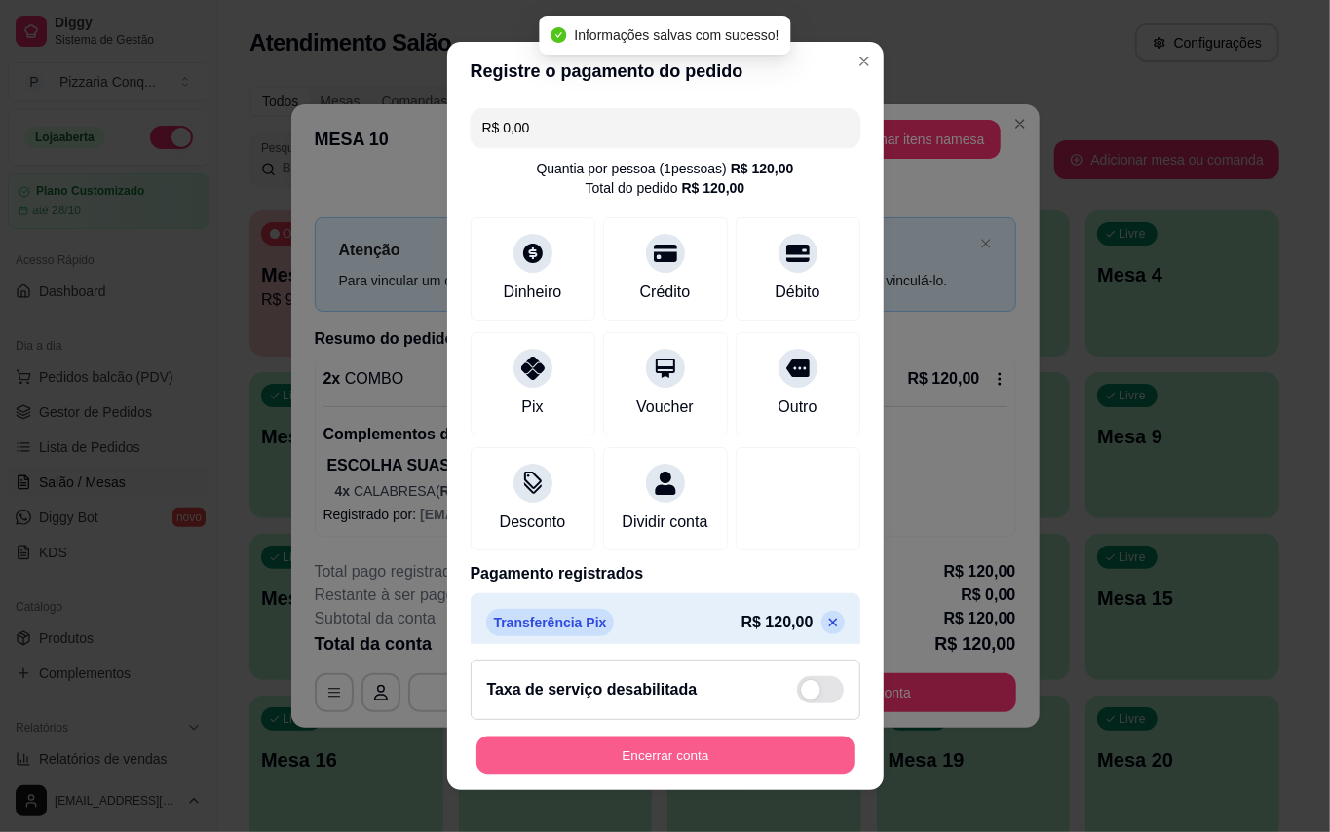
click at [735, 745] on button "Encerrar conta" at bounding box center [665, 756] width 378 height 38
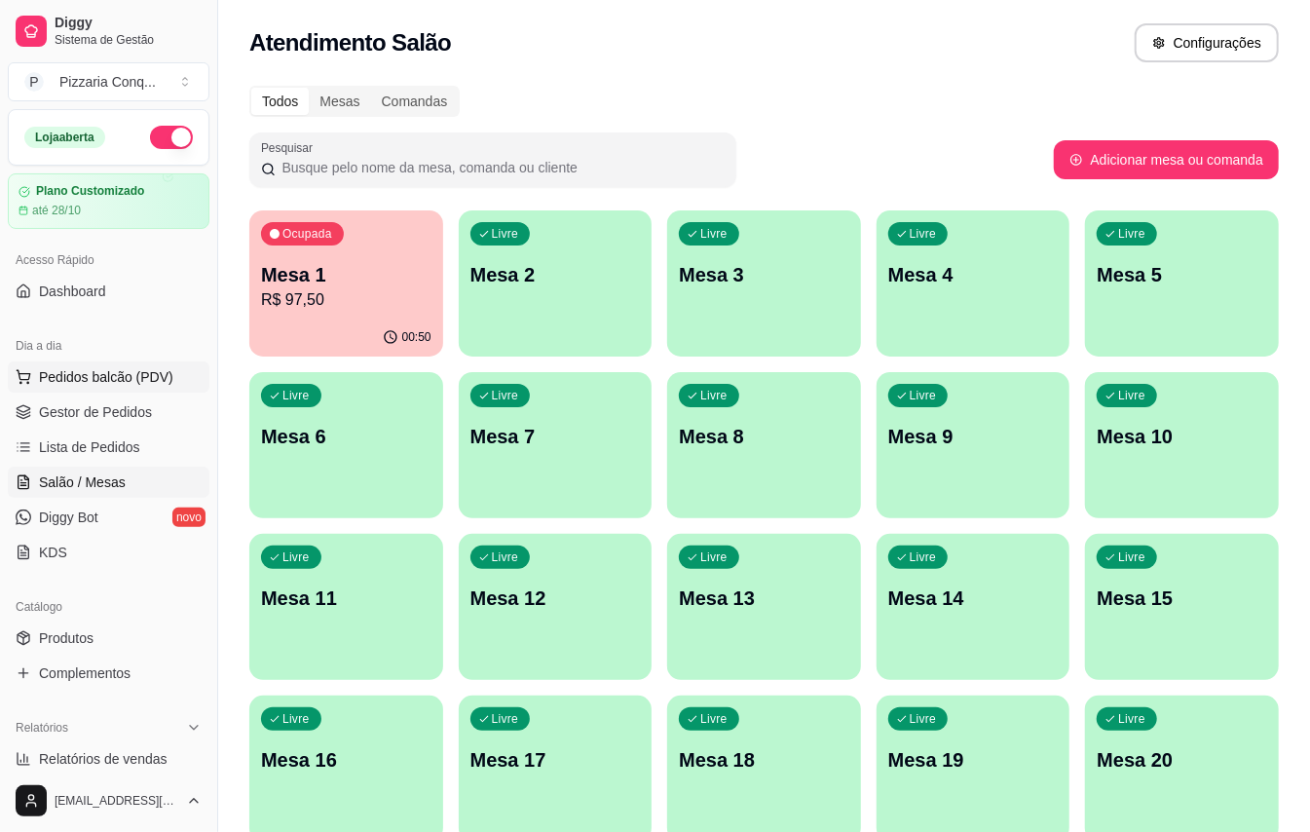
click at [125, 367] on span "Pedidos balcão (PDV)" at bounding box center [106, 376] width 134 height 19
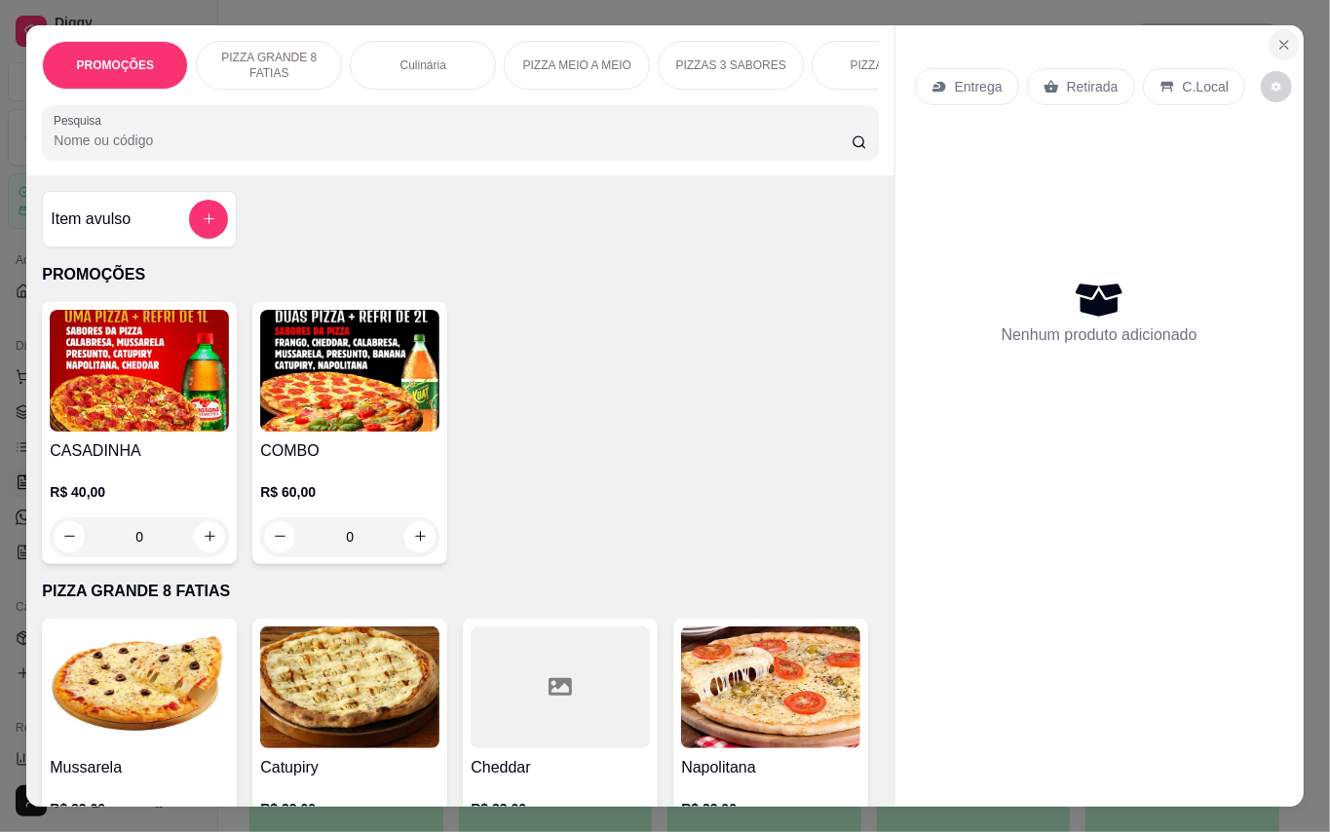
click at [1276, 37] on icon "Close" at bounding box center [1284, 45] width 16 height 16
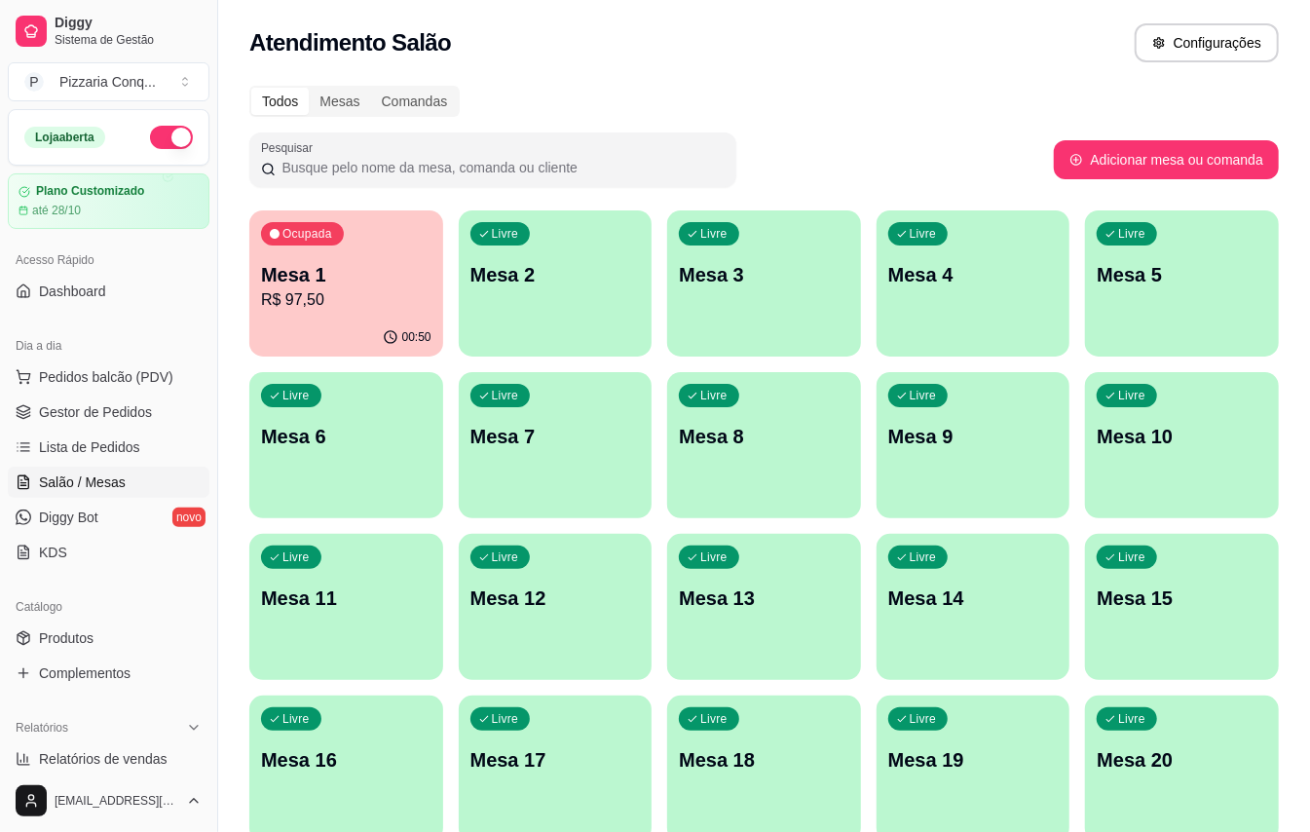
click at [374, 318] on button "Ocupada Mesa 1 R$ 97,50 00:50" at bounding box center [346, 283] width 194 height 146
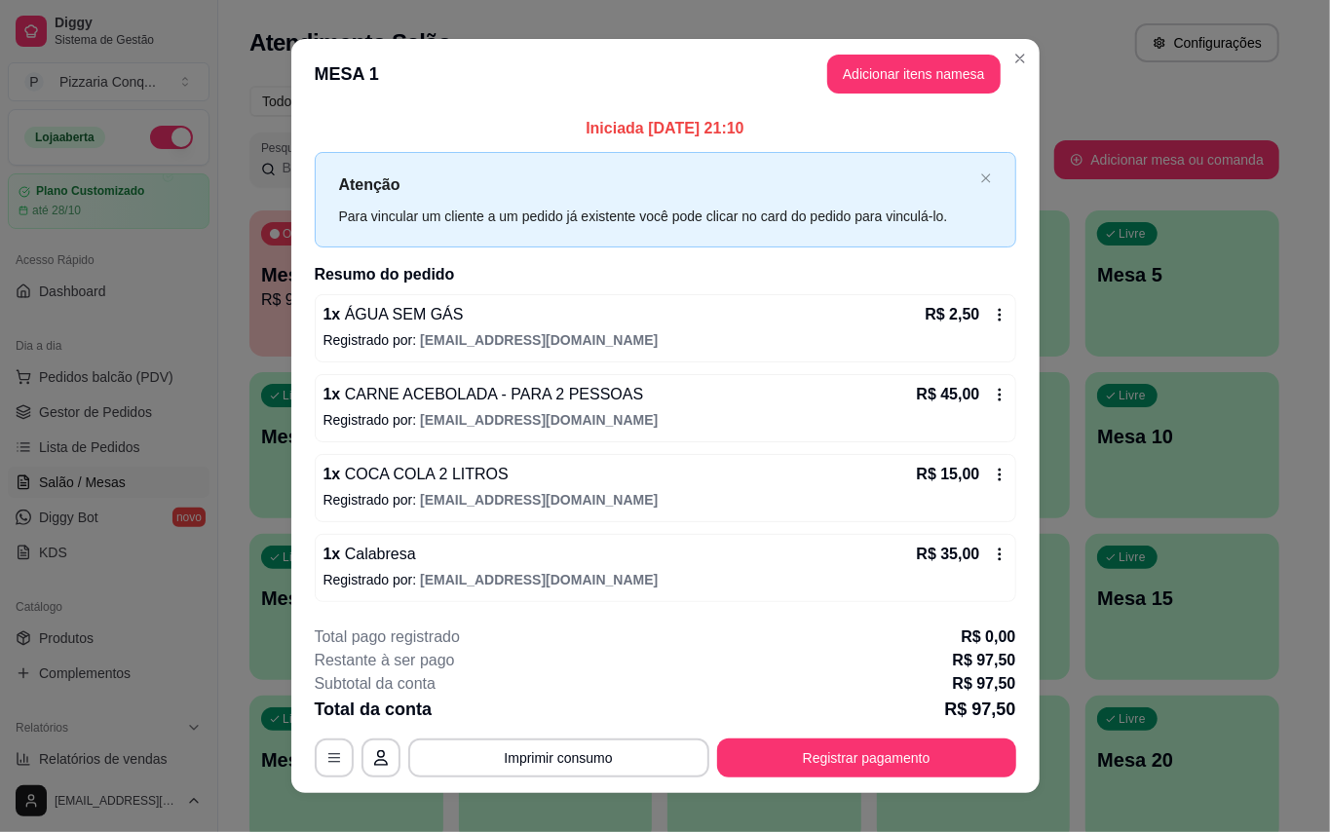
scroll to position [35, 0]
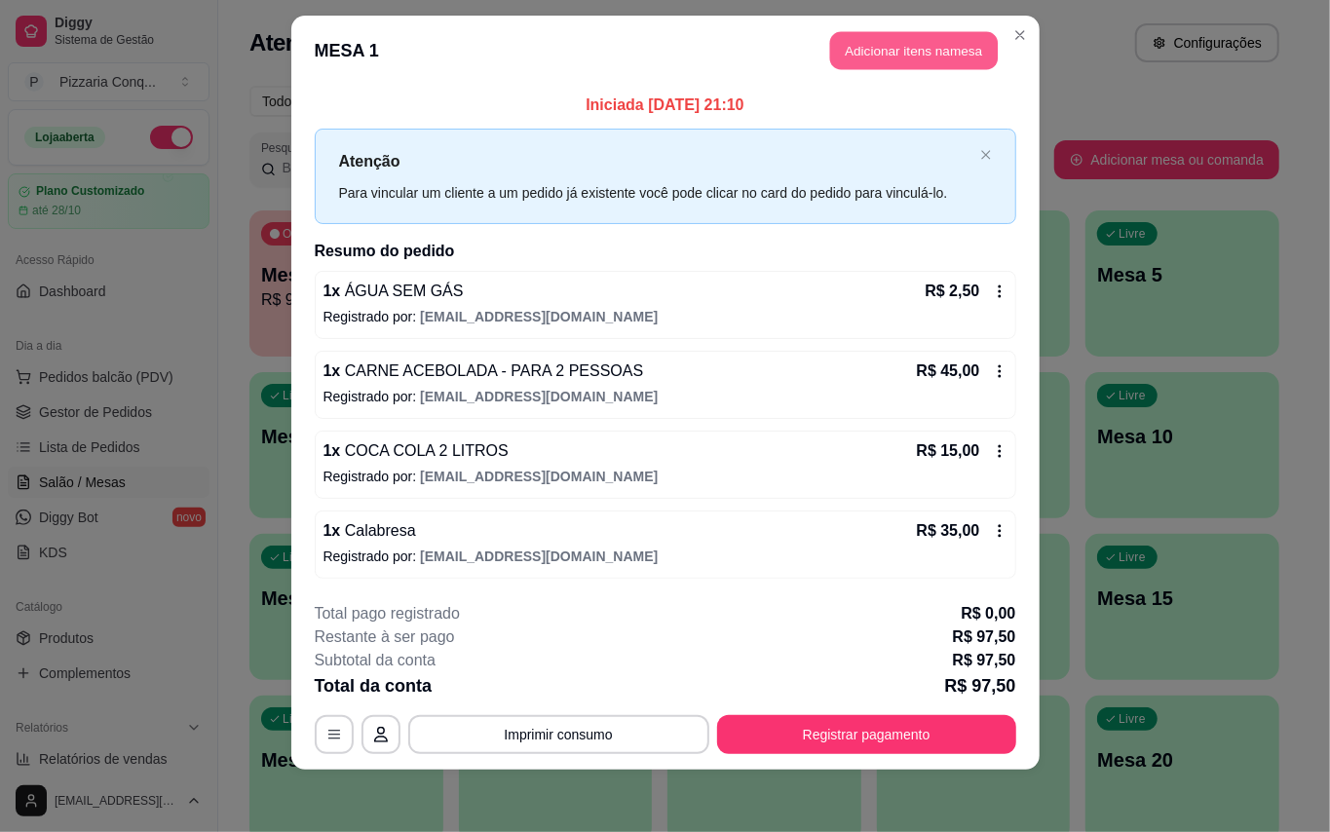
click at [897, 32] on button "Adicionar itens na mesa" at bounding box center [914, 51] width 168 height 38
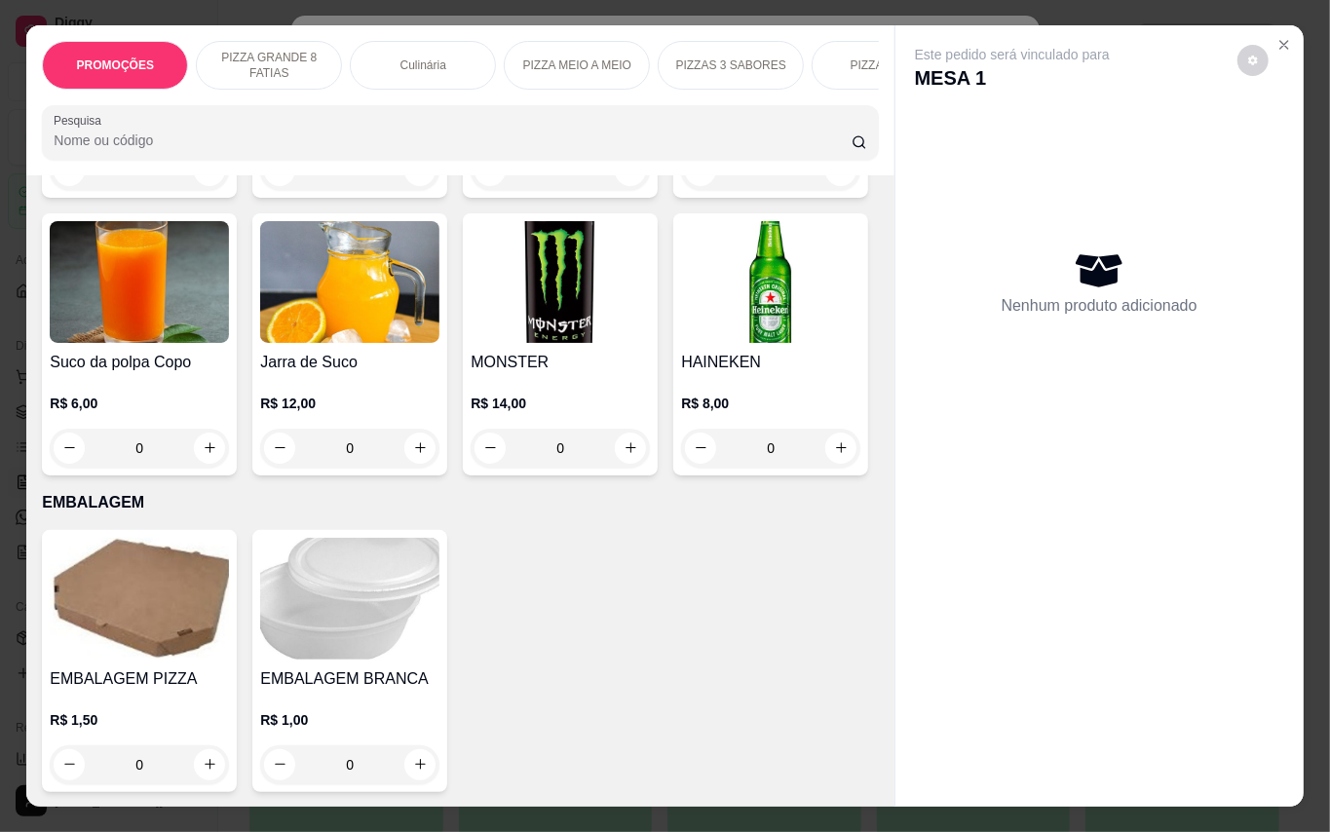
scroll to position [6005, 0]
click at [413, 757] on icon "increase-product-quantity" at bounding box center [420, 764] width 15 height 15
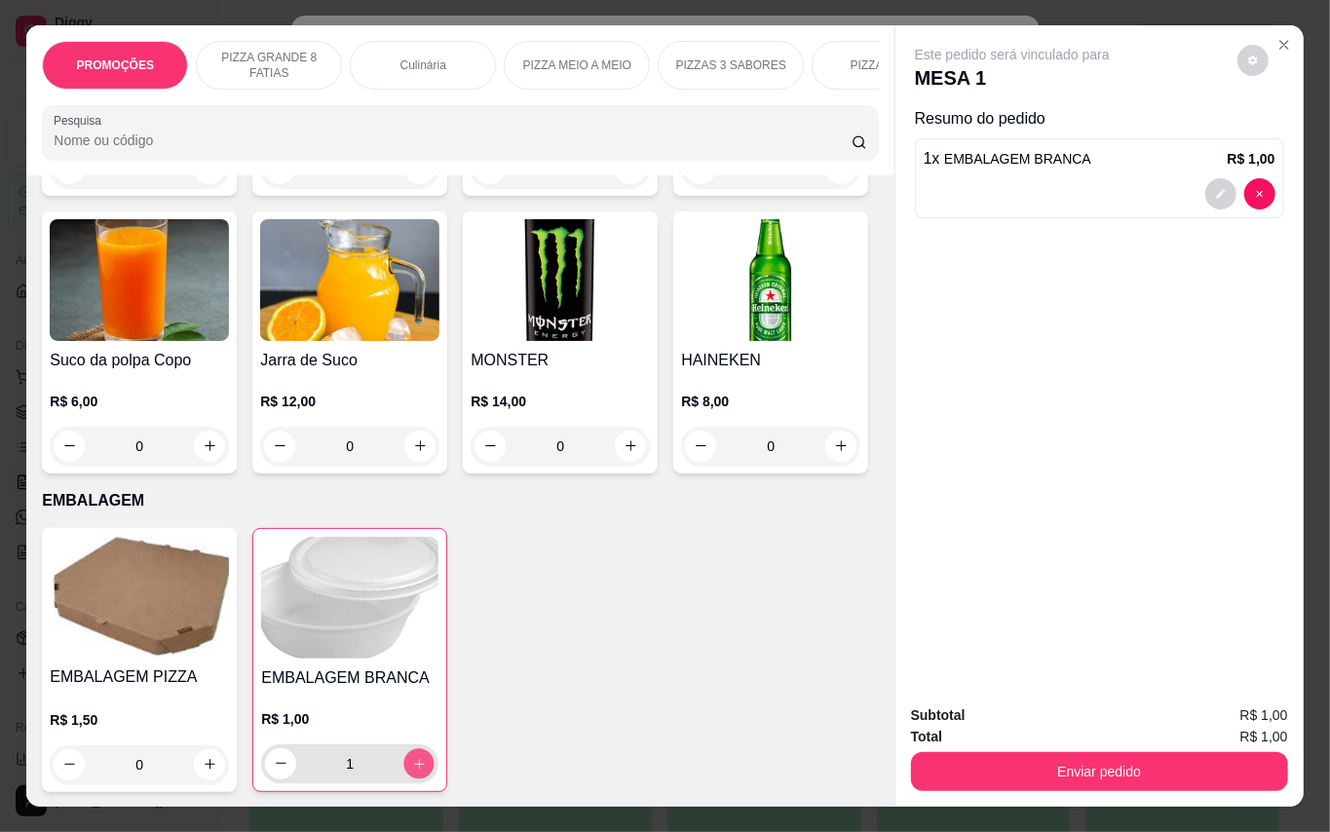
click at [412, 756] on icon "increase-product-quantity" at bounding box center [419, 763] width 15 height 15
type input "2"
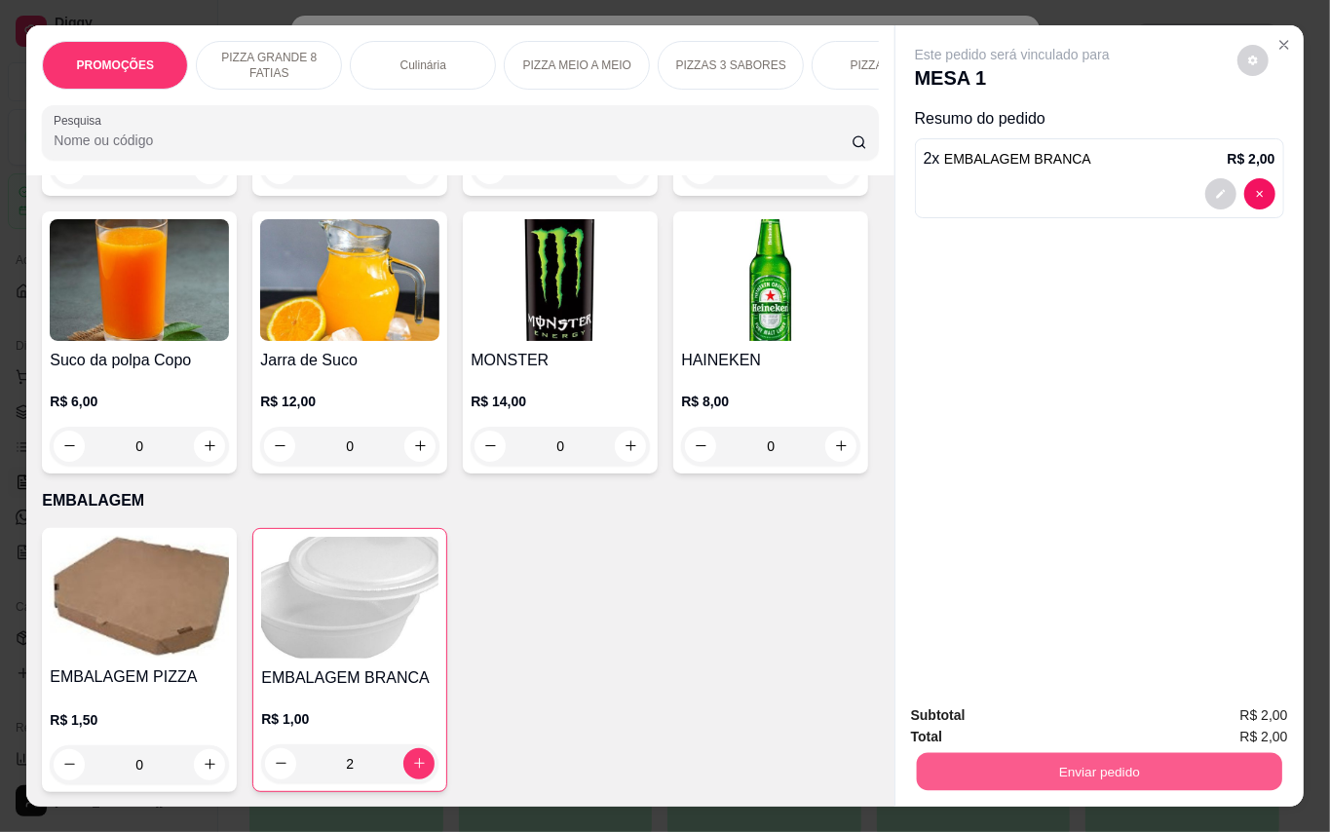
click at [1151, 758] on button "Enviar pedido" at bounding box center [1098, 772] width 365 height 38
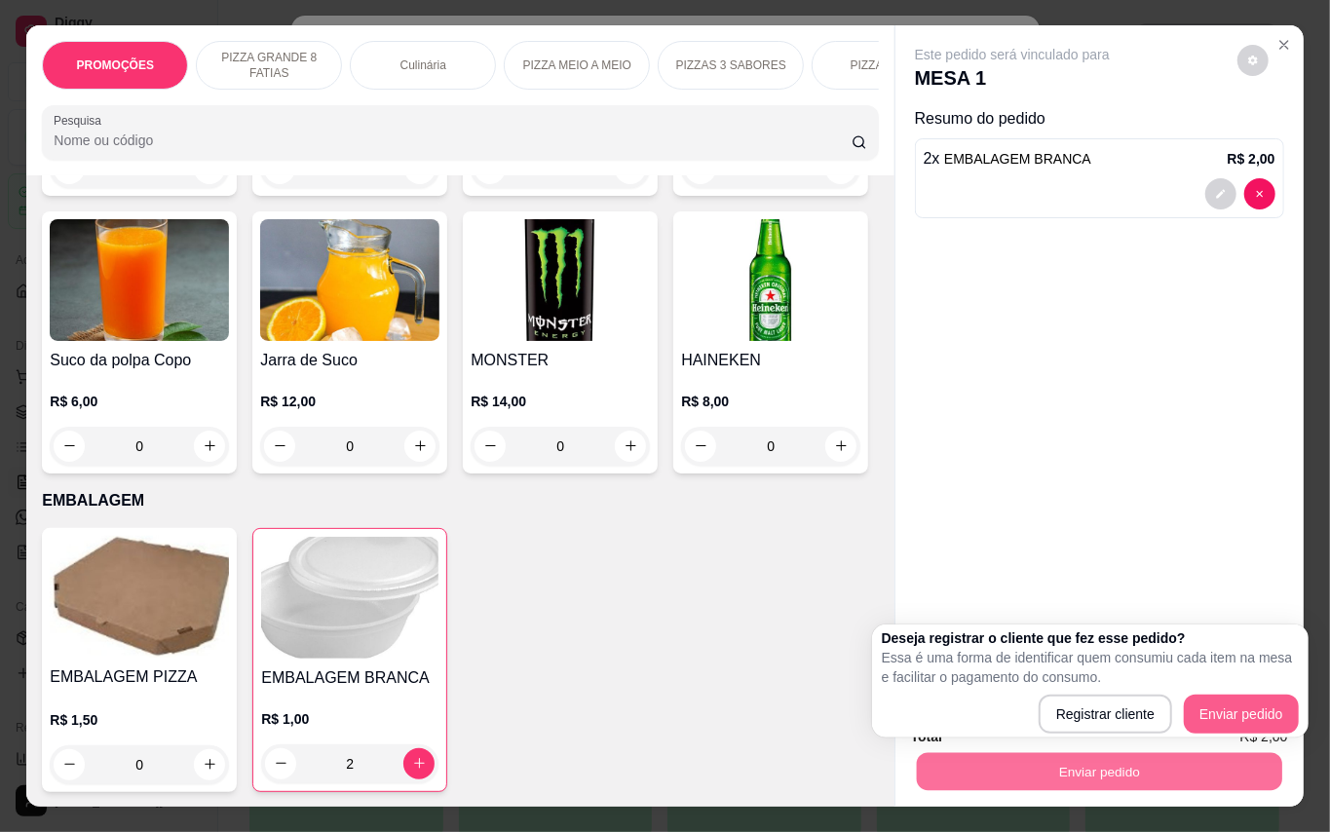
click at [1261, 688] on div "Deseja registrar o cliente que fez esse pedido? Essa é uma forma de identificar…" at bounding box center [1090, 680] width 417 height 105
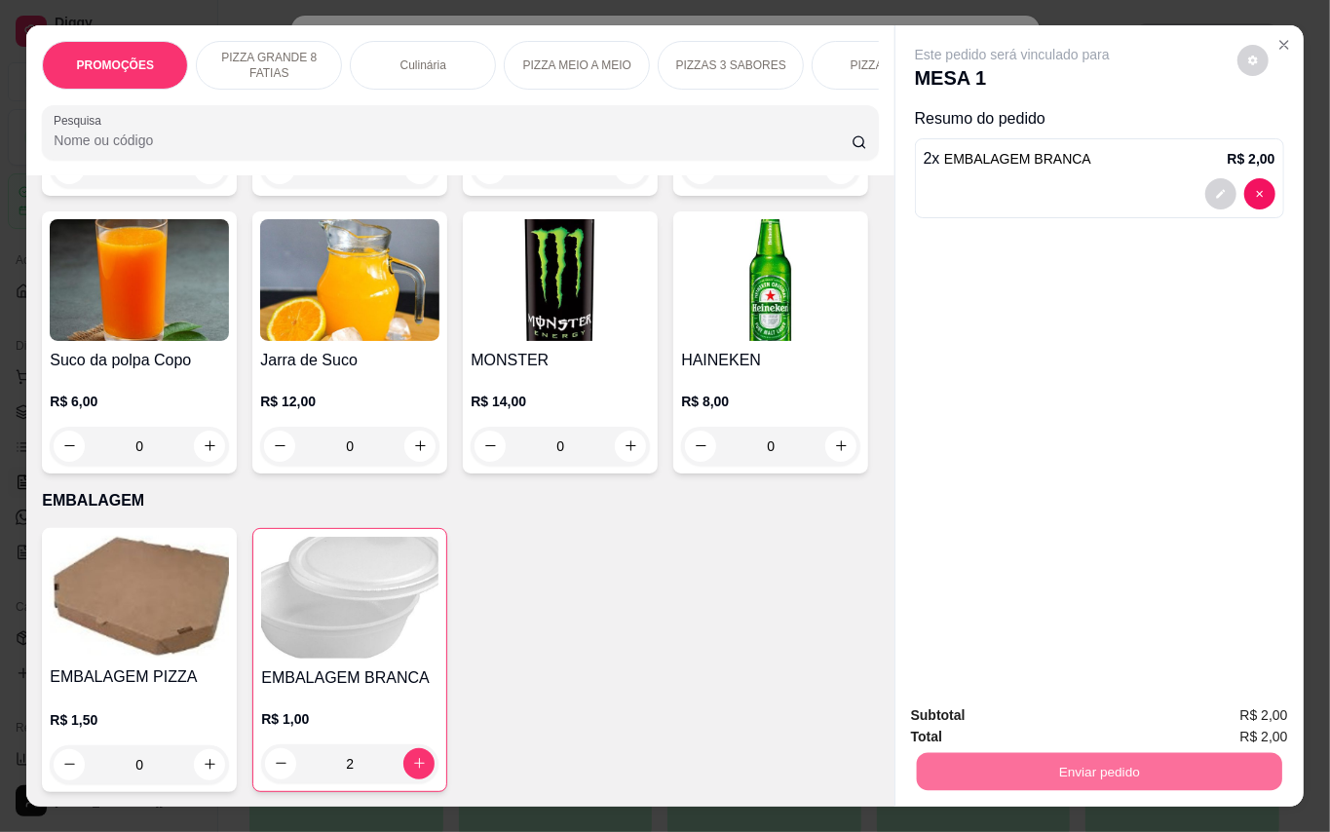
click at [1255, 713] on button "Enviar pedido" at bounding box center [1235, 715] width 110 height 37
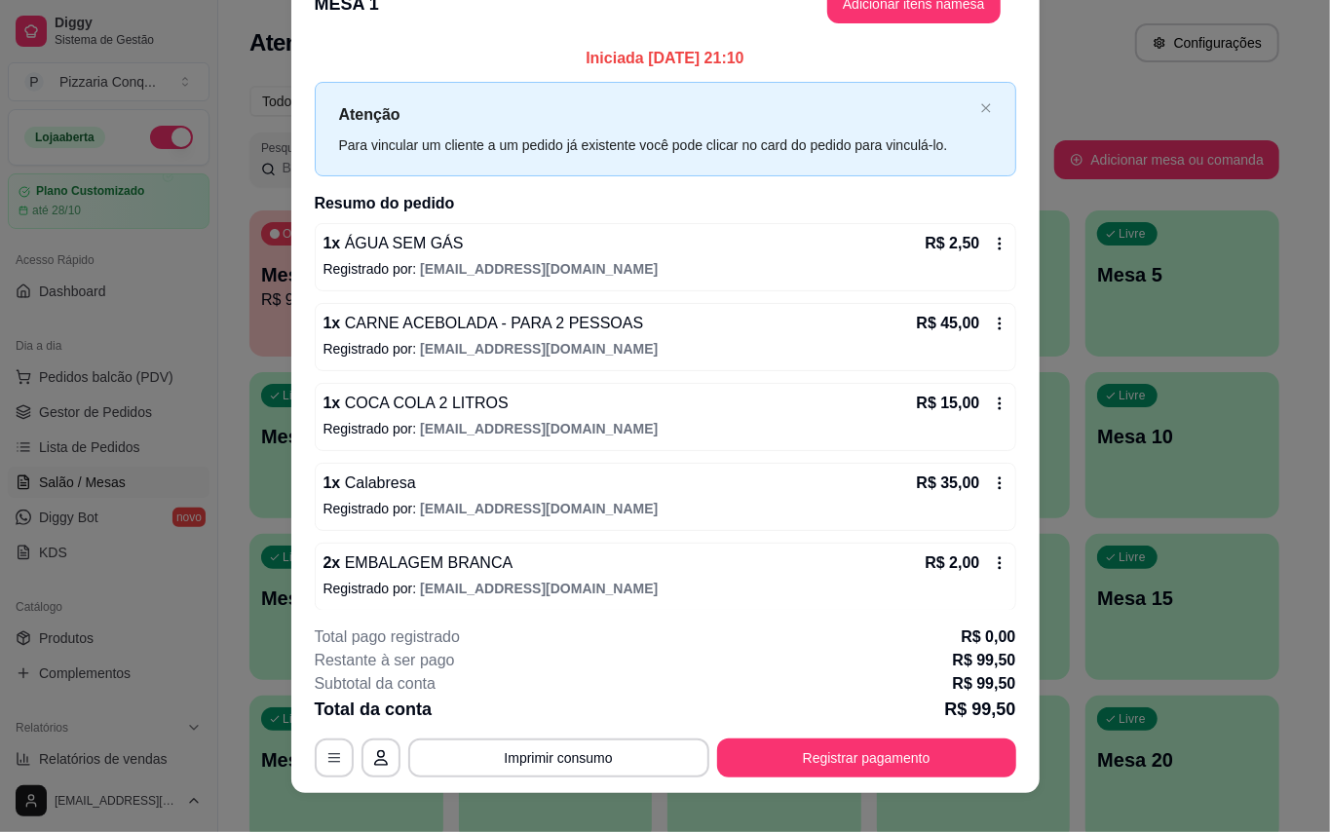
scroll to position [12, 0]
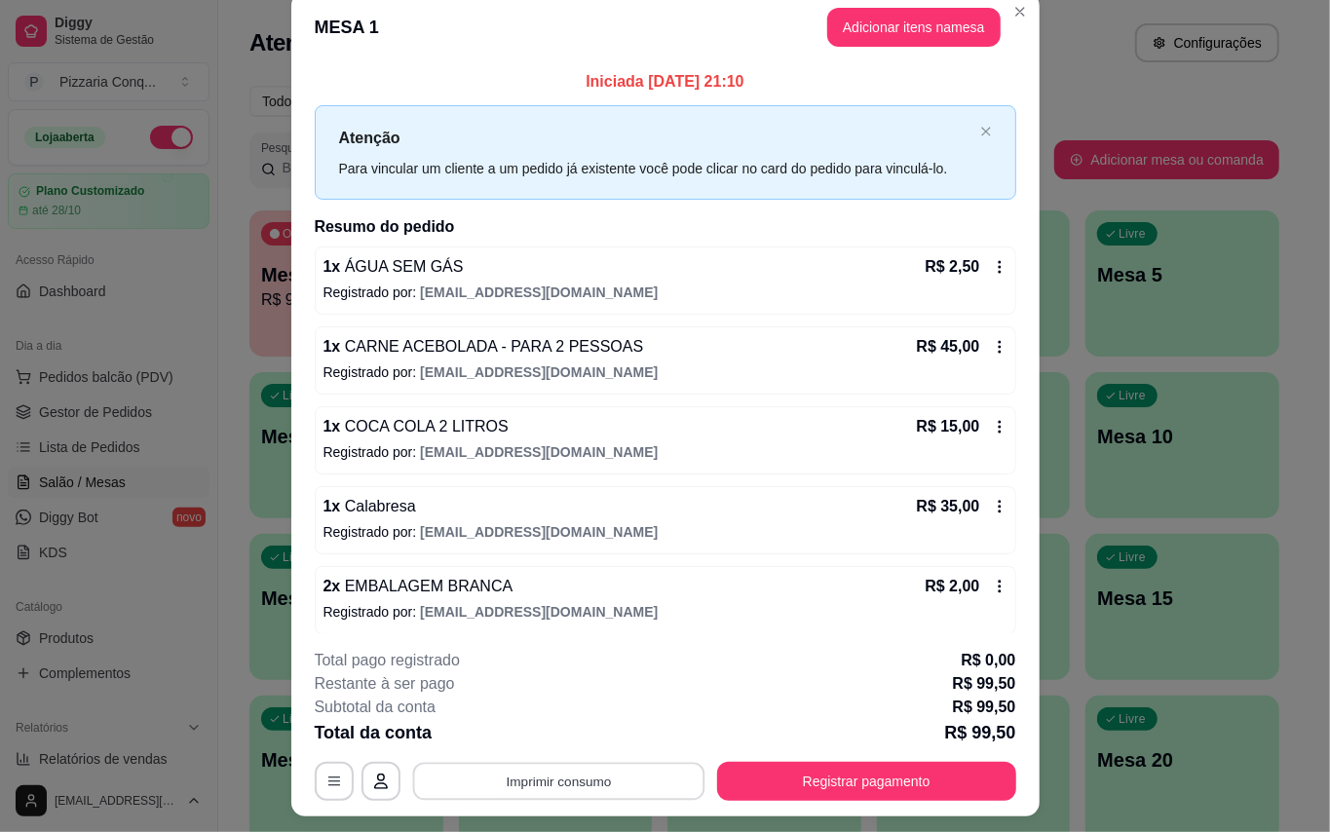
click at [632, 770] on button "Imprimir consumo" at bounding box center [558, 781] width 292 height 38
click at [597, 727] on button "Impressora" at bounding box center [549, 736] width 141 height 31
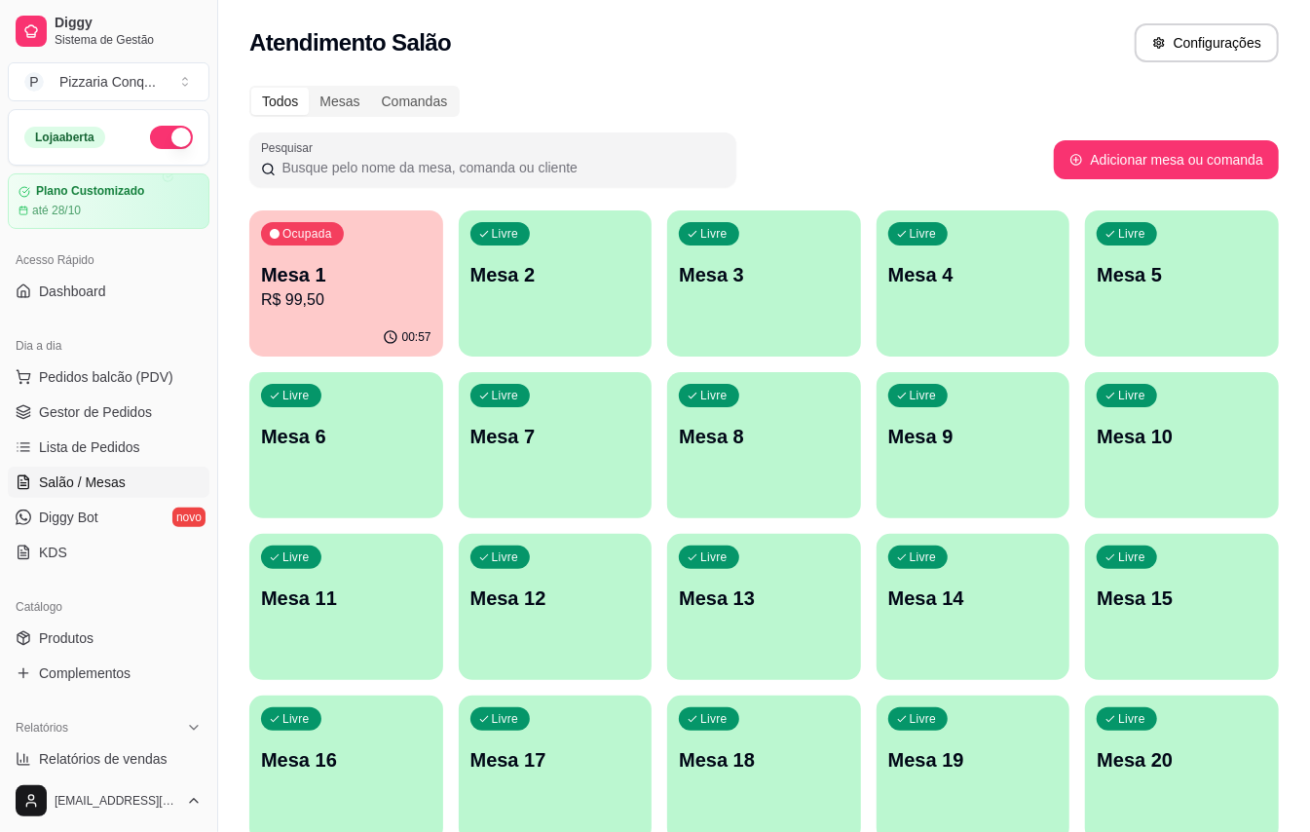
click at [586, 644] on div "Livre Mesa 12" at bounding box center [556, 595] width 194 height 123
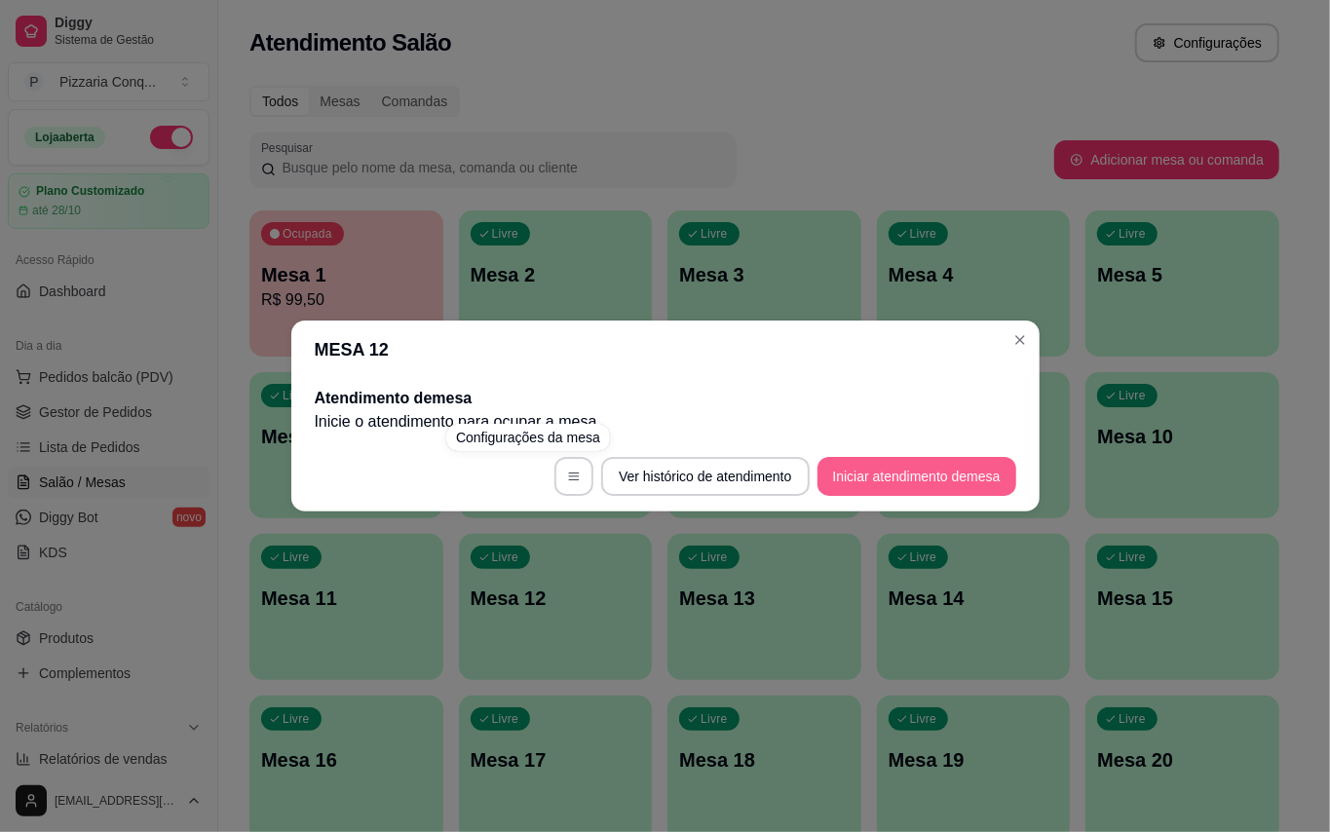
click at [986, 470] on button "Iniciar atendimento de mesa" at bounding box center [916, 476] width 199 height 39
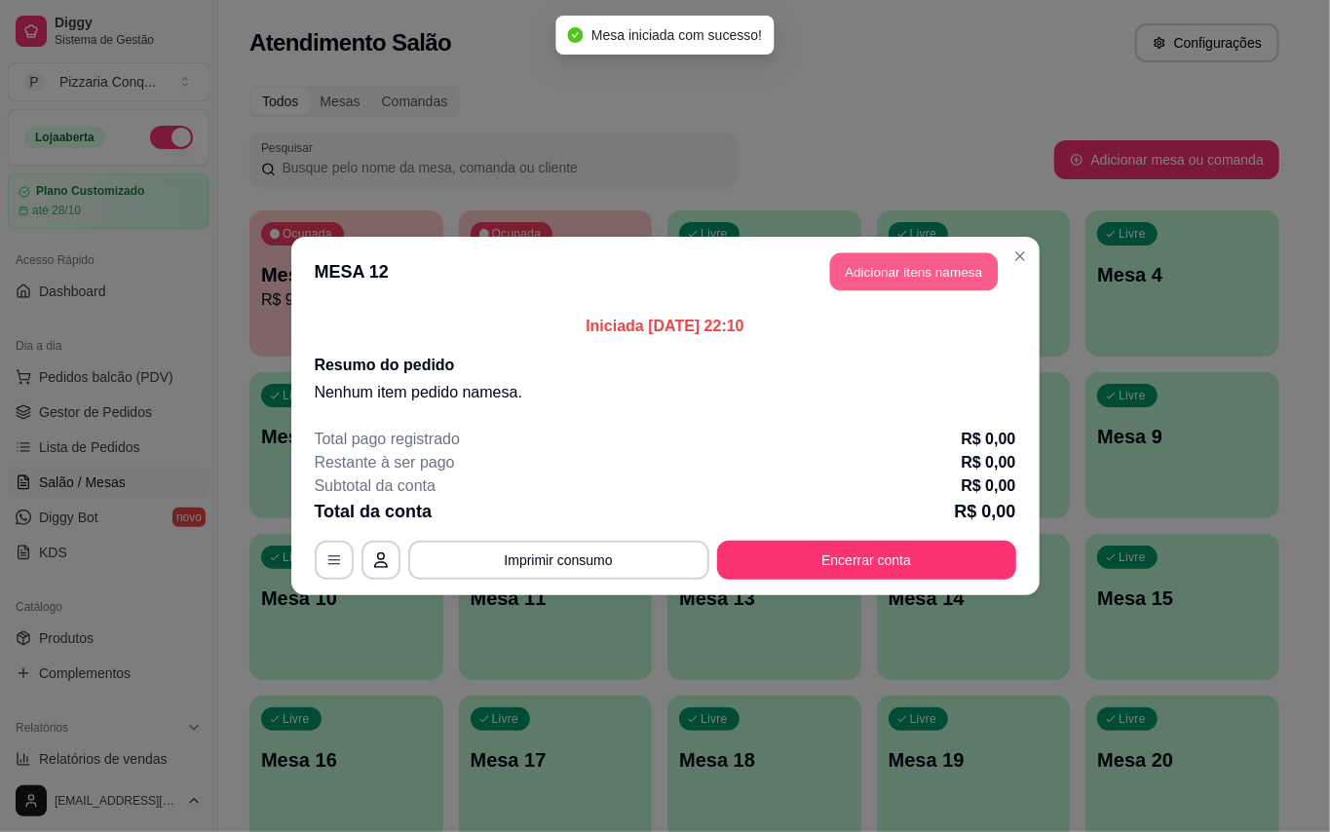
click at [935, 259] on button "Adicionar itens na mesa" at bounding box center [914, 272] width 168 height 38
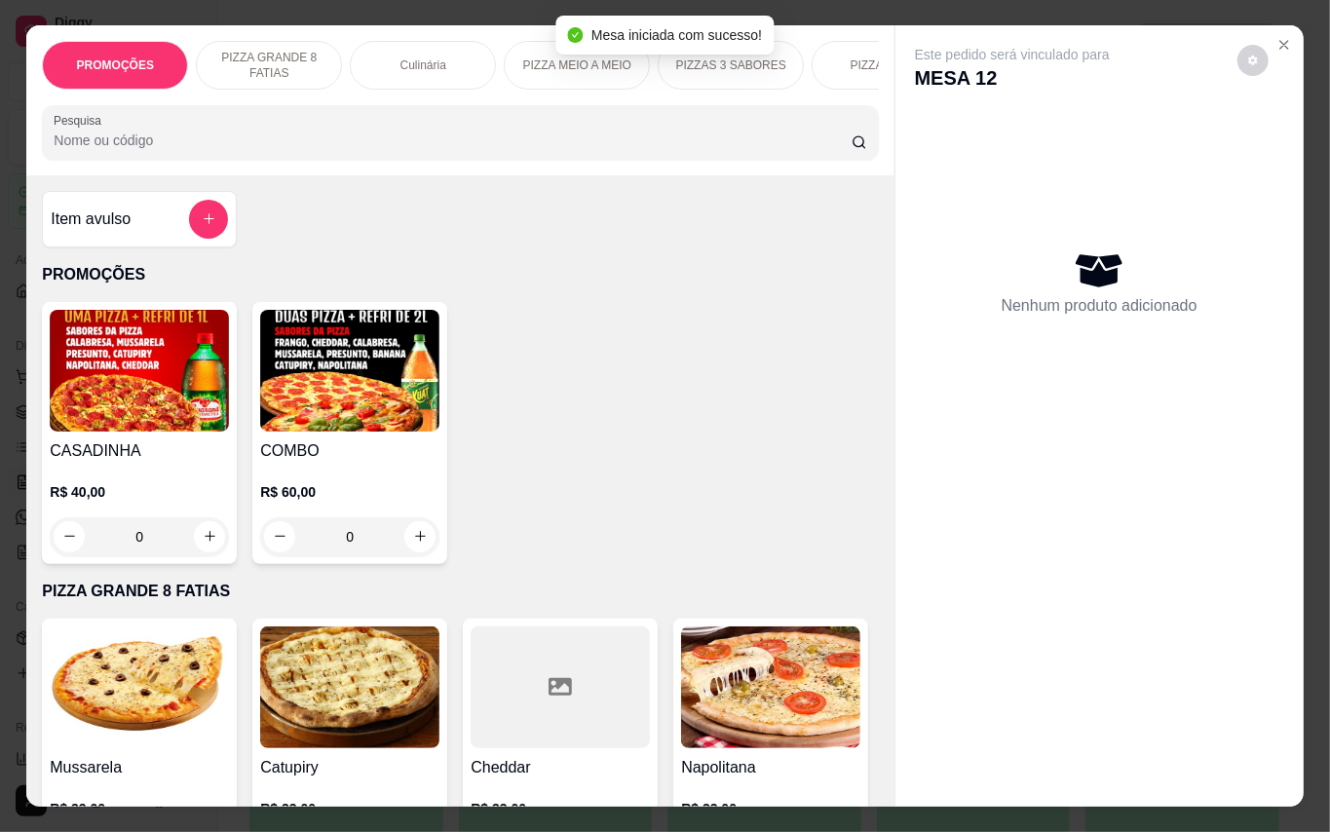
click at [357, 362] on img at bounding box center [349, 371] width 179 height 122
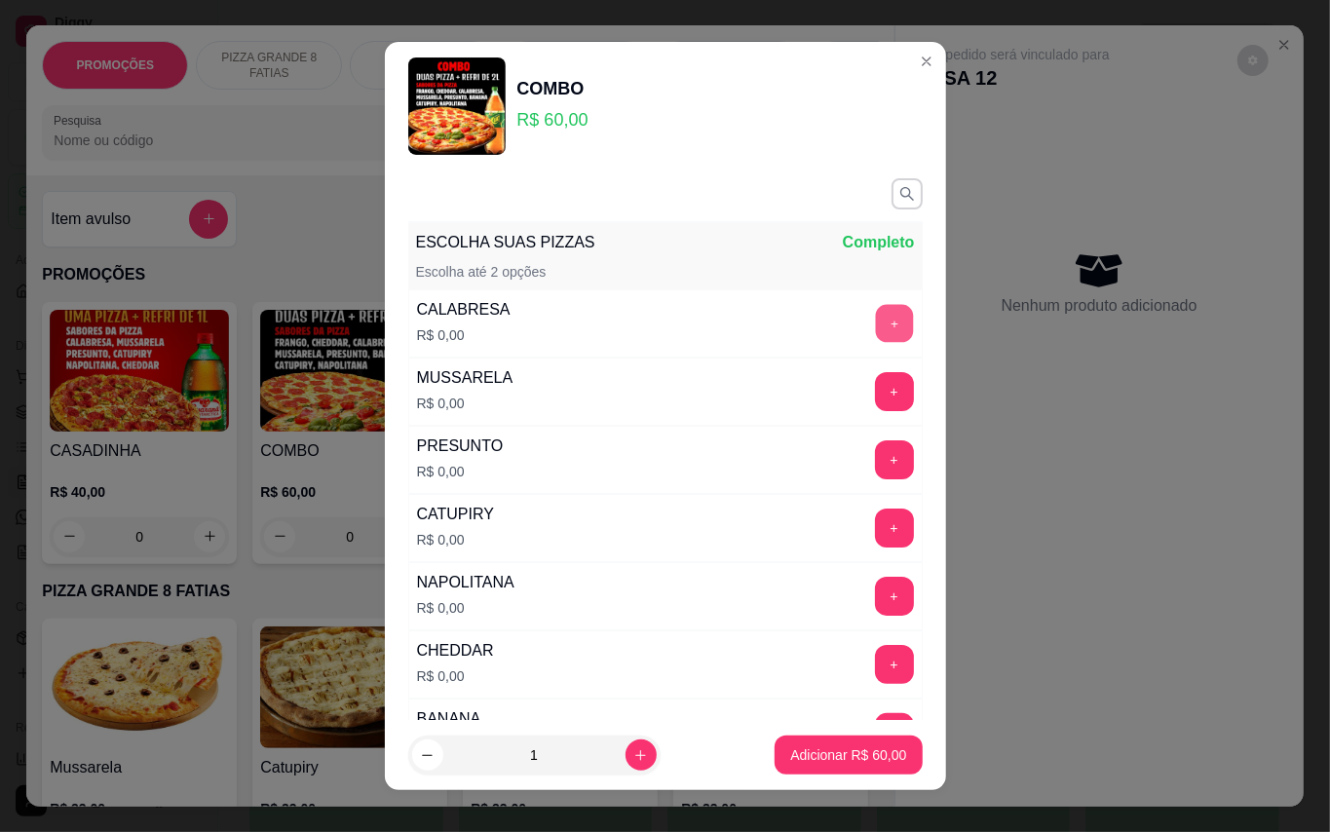
click at [875, 325] on button "+" at bounding box center [894, 323] width 38 height 38
click at [875, 394] on button "+" at bounding box center [894, 391] width 39 height 39
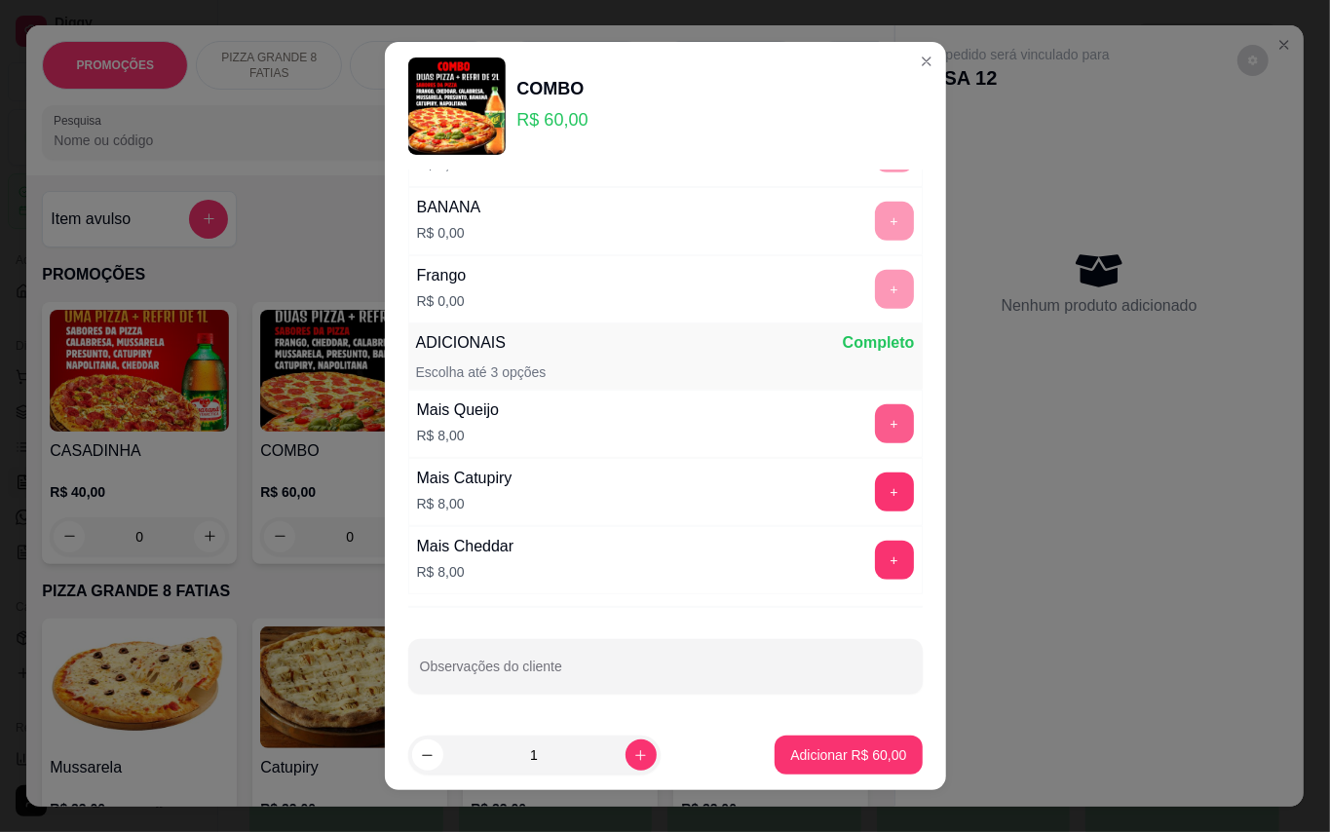
scroll to position [20, 0]
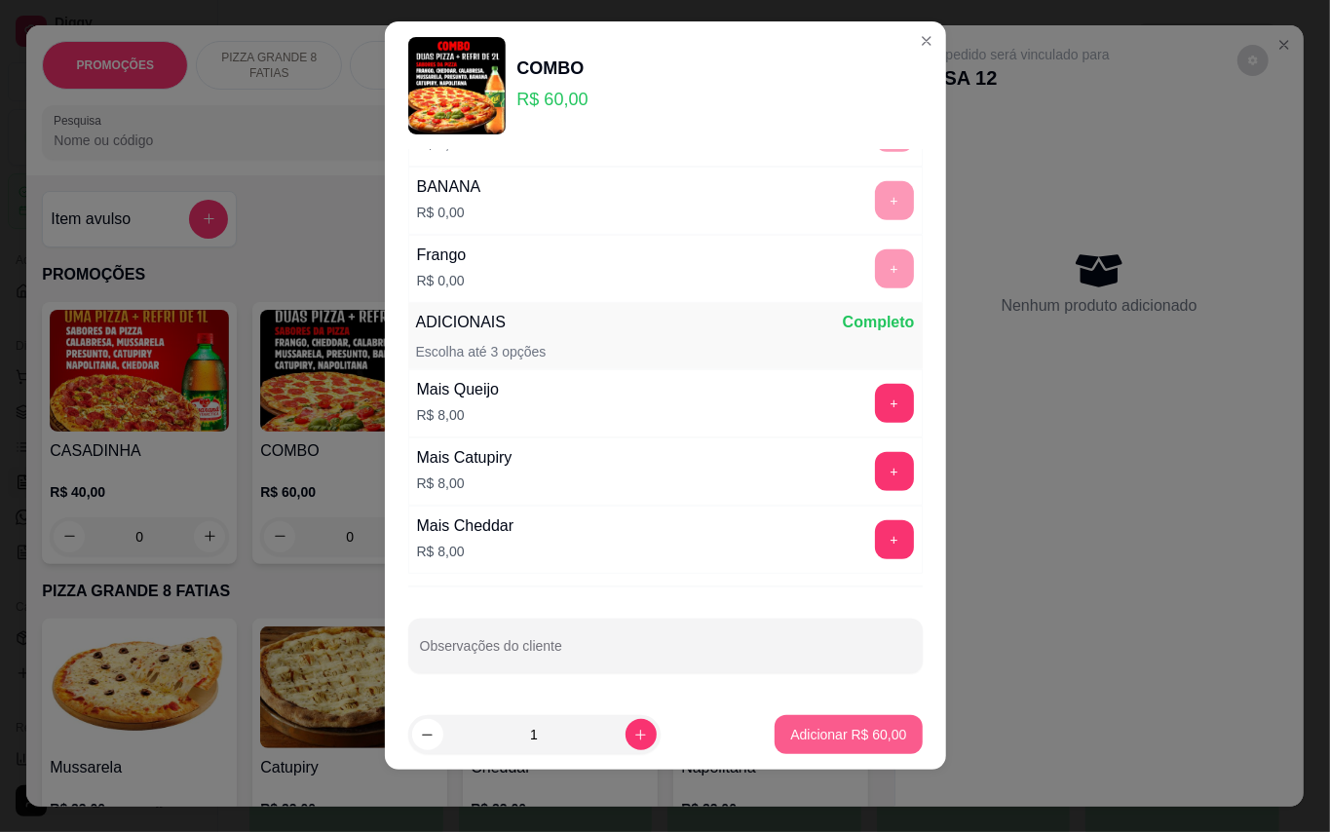
click at [853, 738] on p "Adicionar R$ 60,00" at bounding box center [848, 734] width 116 height 19
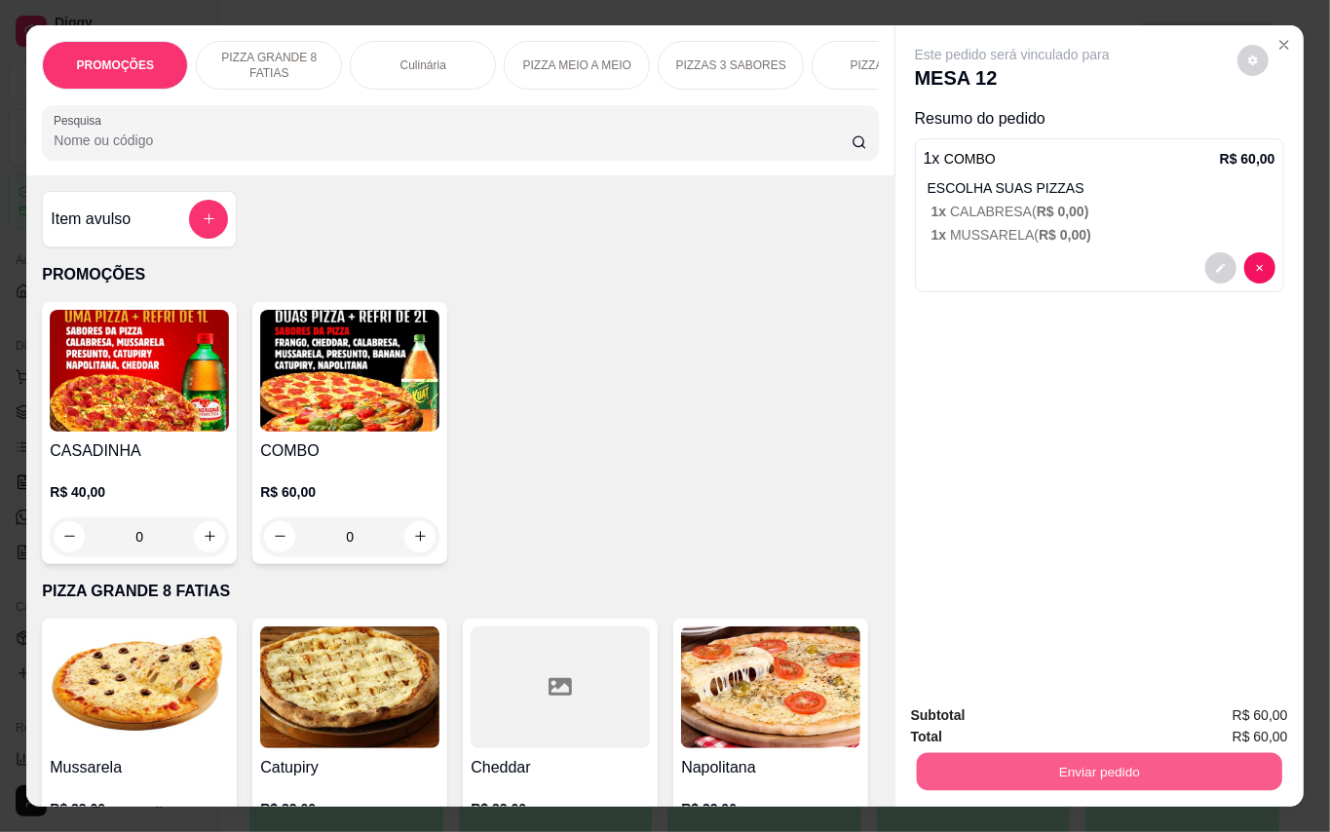
click at [1170, 753] on button "Enviar pedido" at bounding box center [1098, 772] width 365 height 38
click at [1196, 710] on button "Enviar pedido" at bounding box center [1235, 715] width 110 height 37
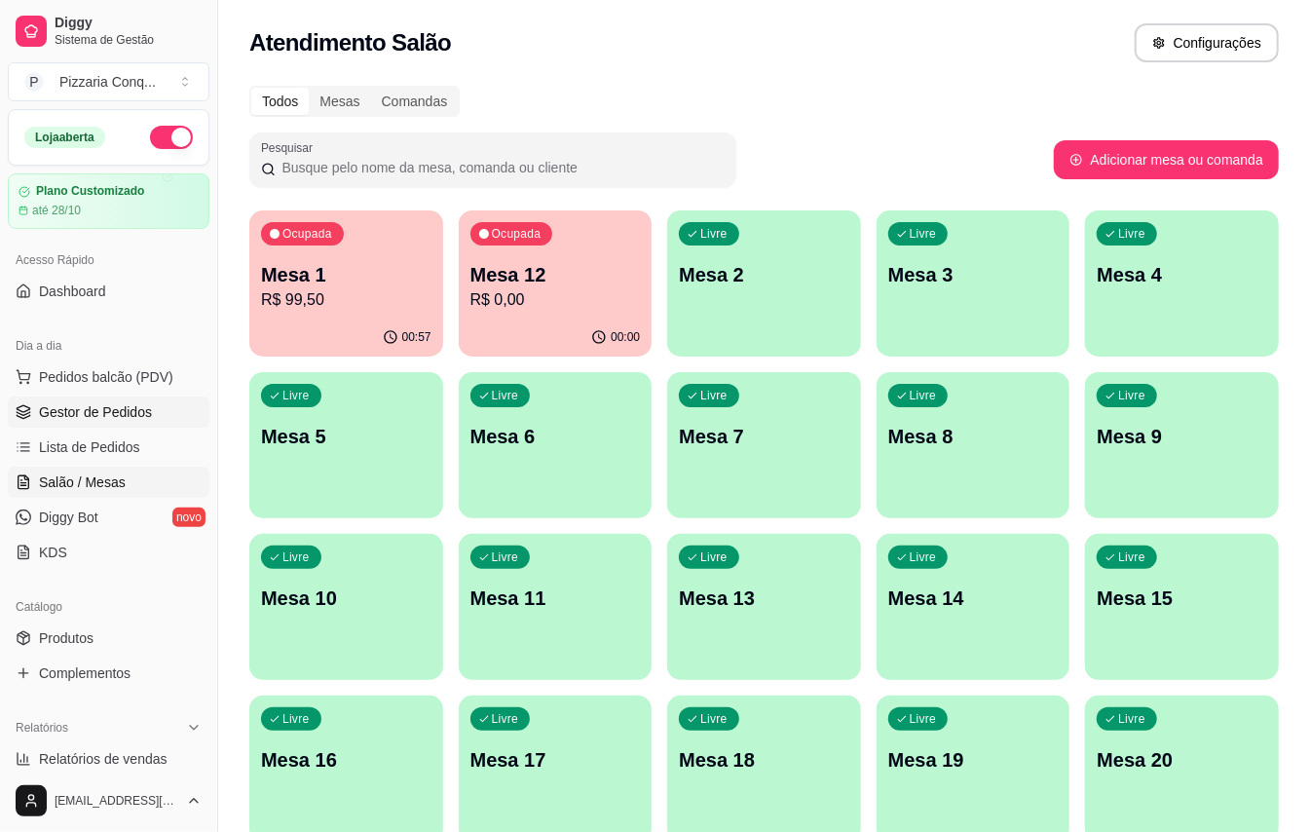
click at [141, 422] on span "Gestor de Pedidos" at bounding box center [95, 411] width 113 height 19
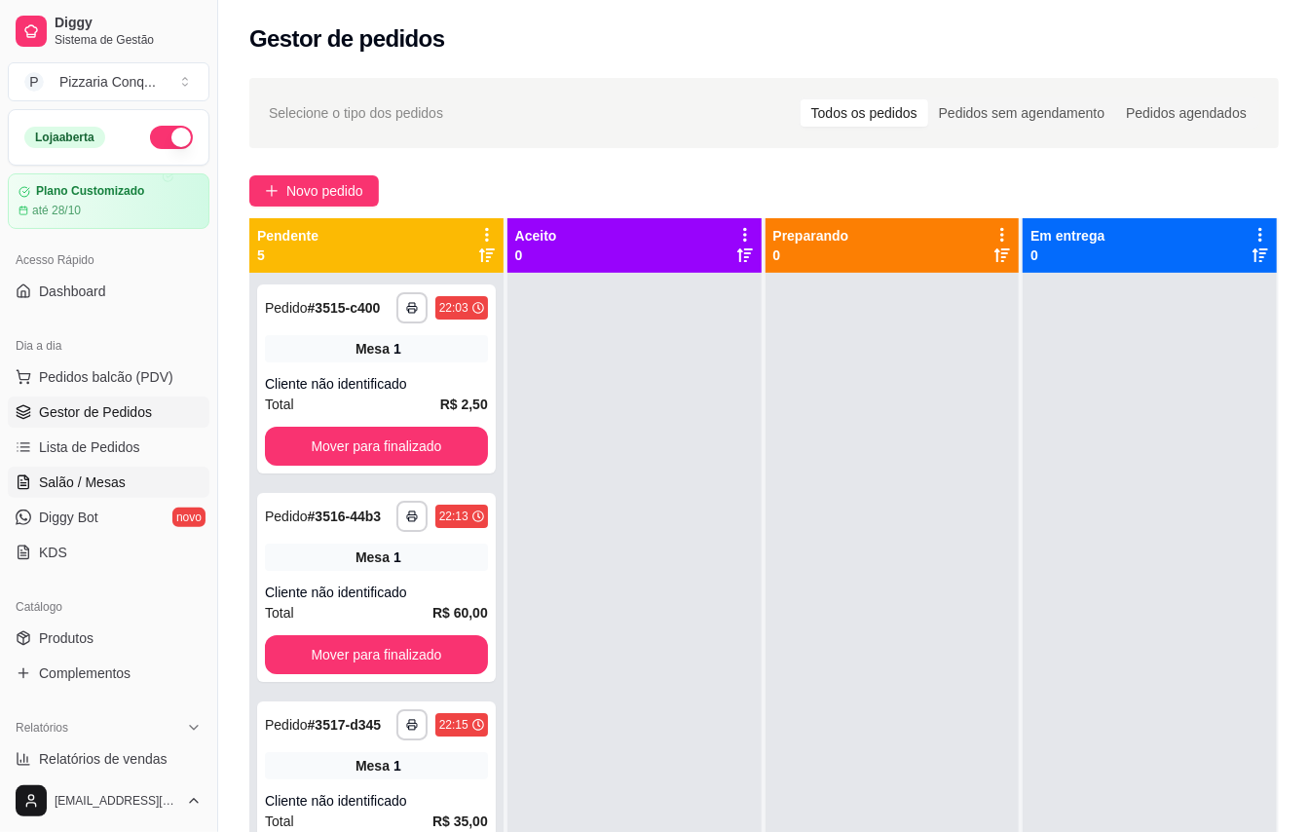
click at [111, 489] on span "Salão / Mesas" at bounding box center [82, 482] width 87 height 19
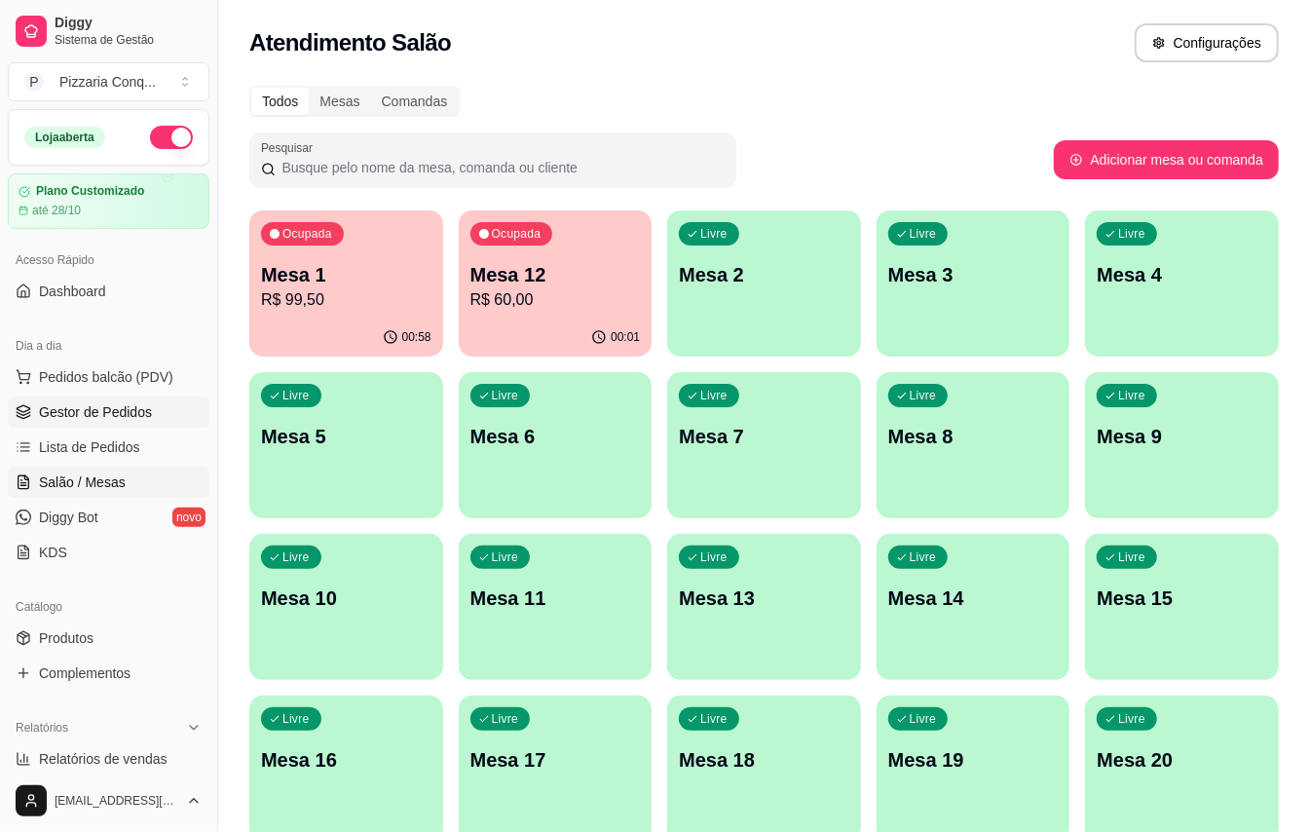
click at [64, 426] on link "Gestor de Pedidos" at bounding box center [109, 412] width 202 height 31
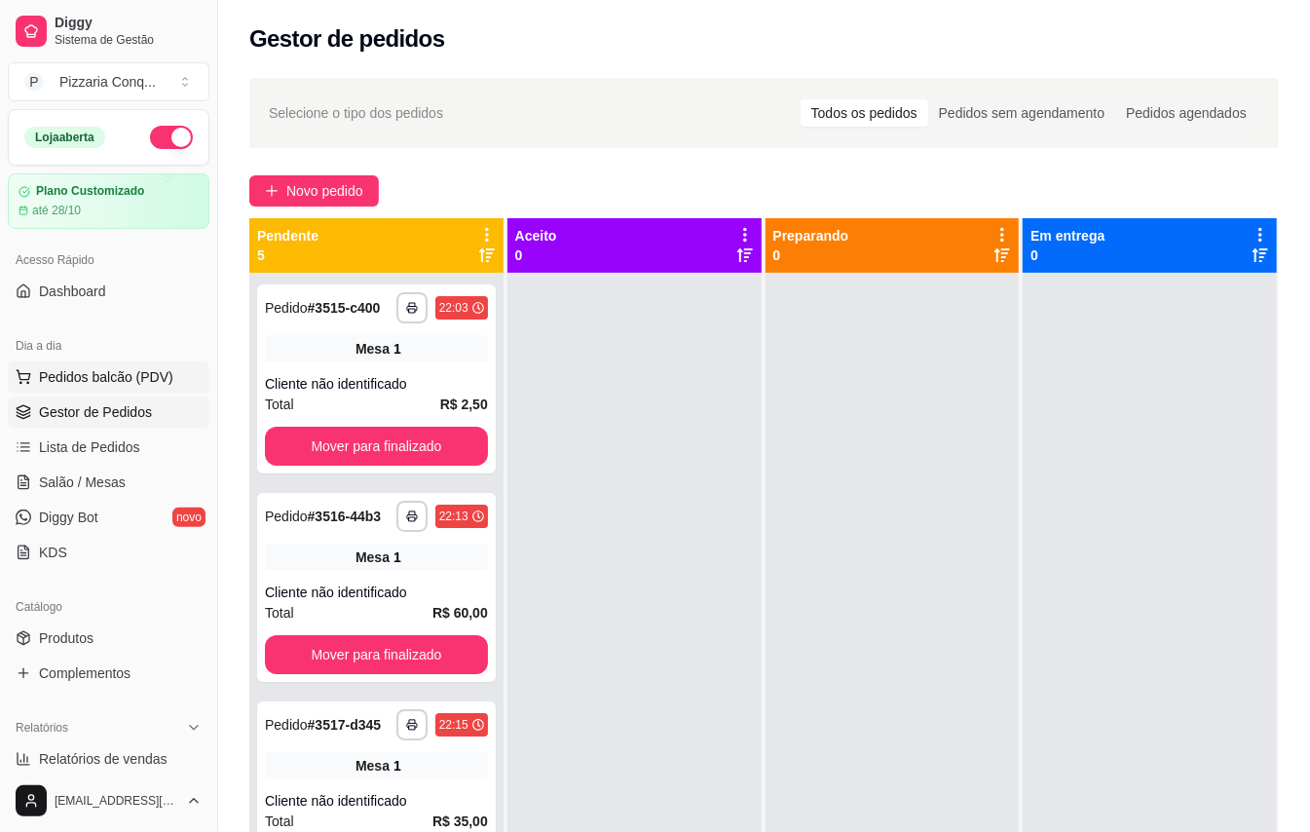
click at [134, 384] on span "Pedidos balcão (PDV)" at bounding box center [106, 376] width 134 height 19
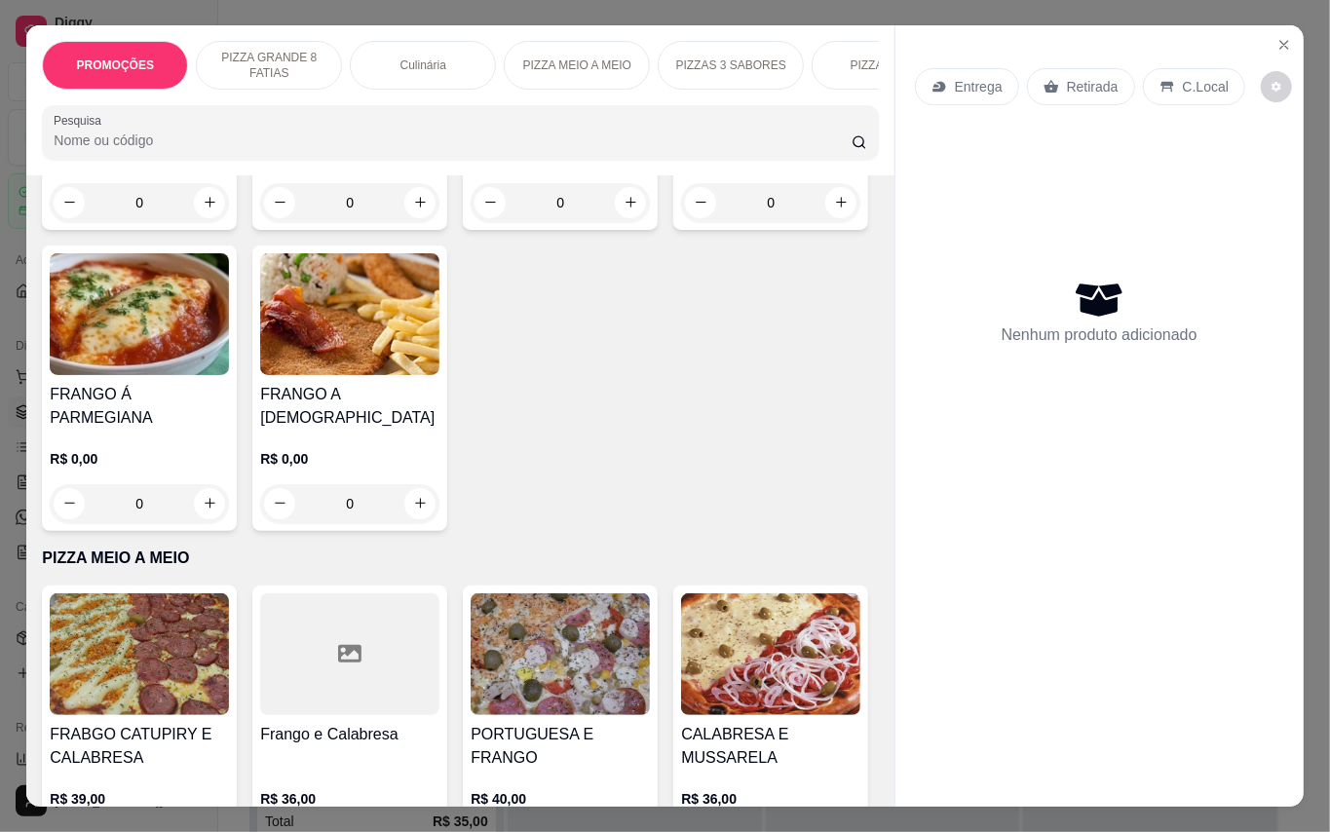
scroll to position [2208, 0]
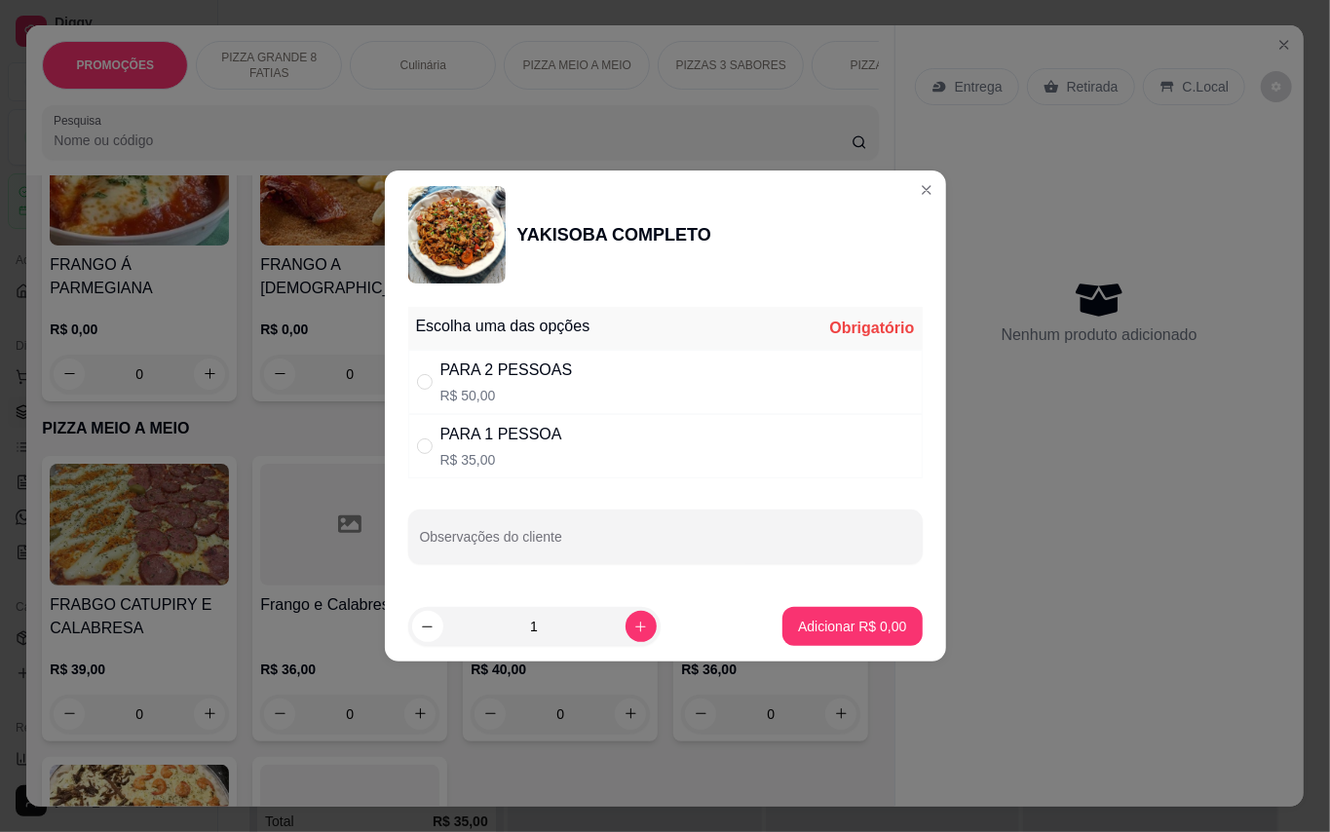
click at [649, 445] on div "PARA 1 PESSOA R$ 35,00" at bounding box center [665, 446] width 514 height 64
radio input "true"
click at [819, 618] on p "Adicionar R$ 35,00" at bounding box center [848, 626] width 116 height 19
type input "1"
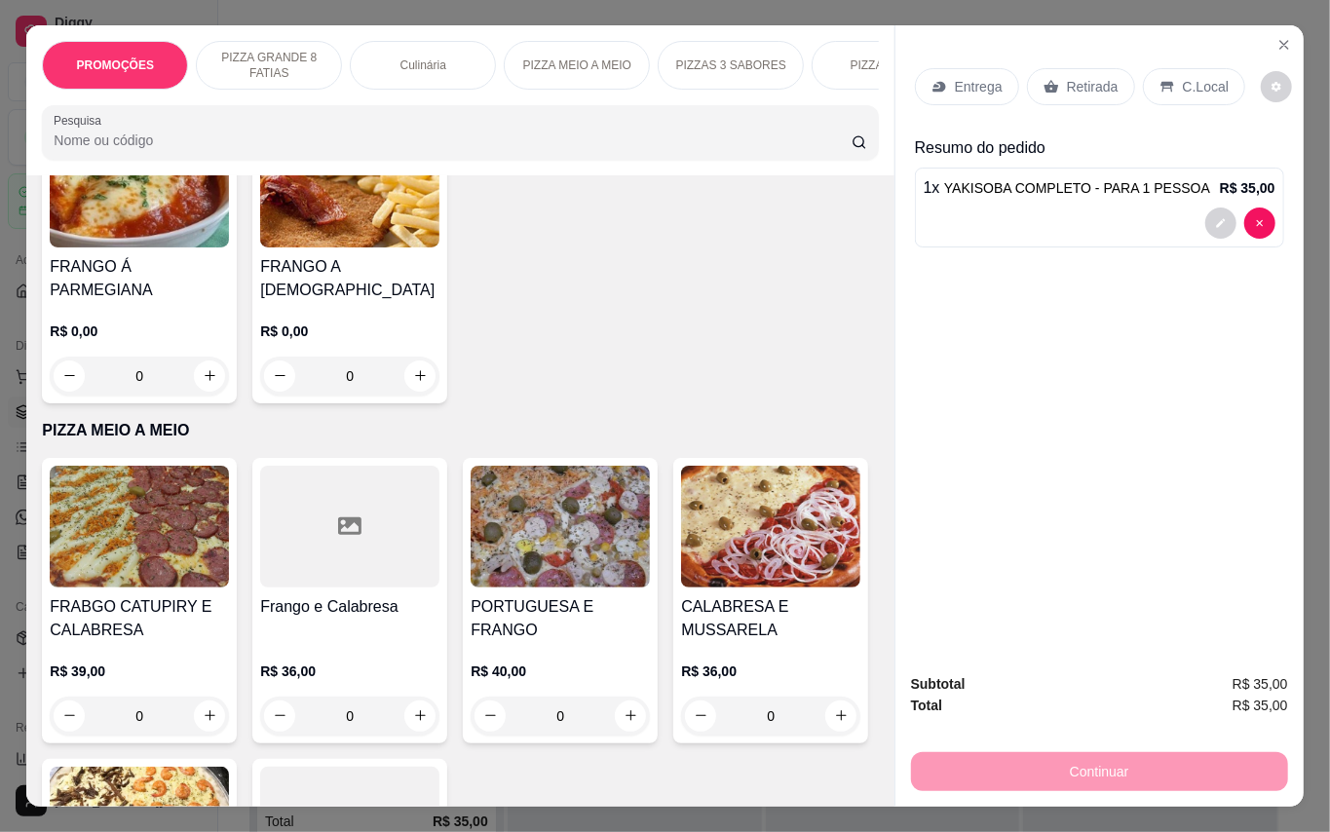
click at [1112, 77] on p "Retirada" at bounding box center [1093, 86] width 52 height 19
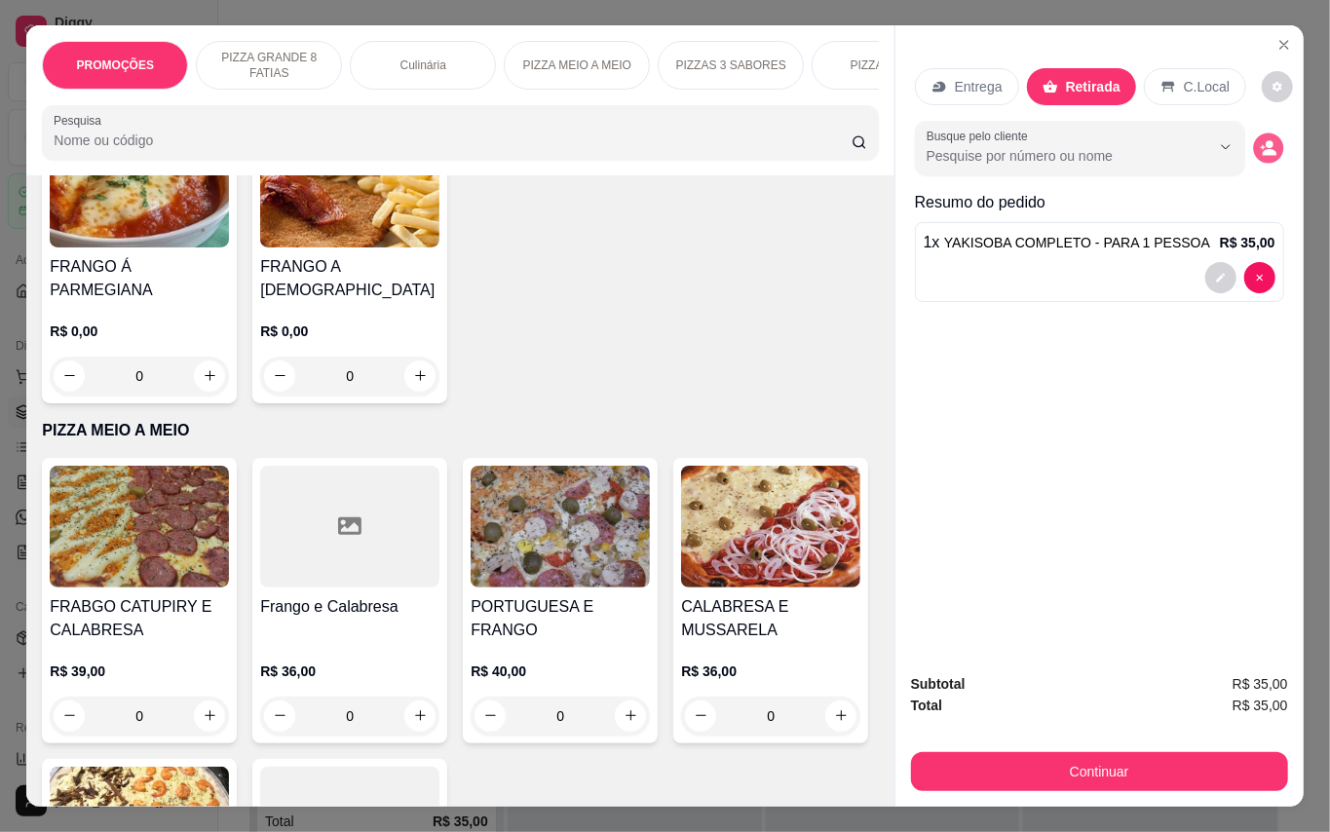
click at [1260, 140] on icon "decrease-product-quantity" at bounding box center [1268, 147] width 17 height 17
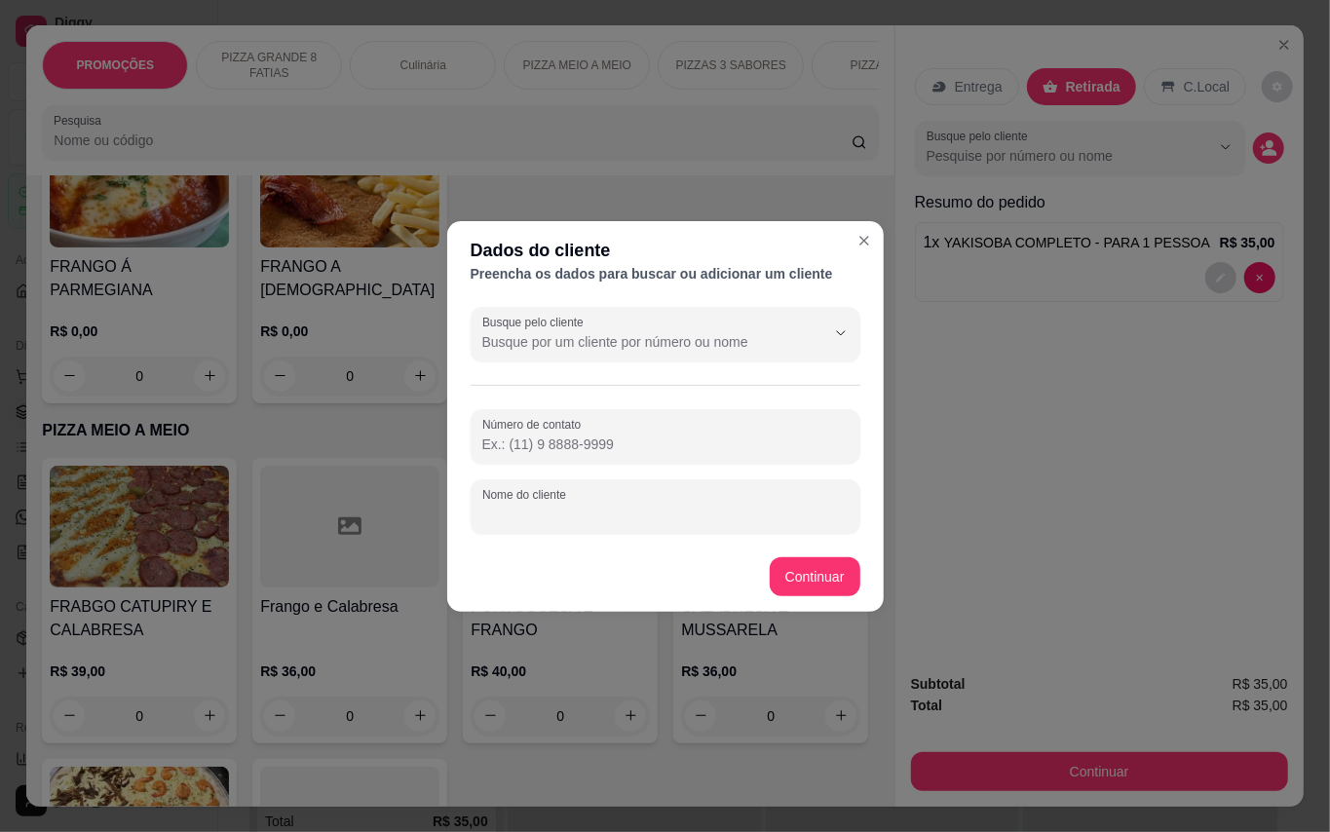
click at [753, 508] on input "Nome do cliente" at bounding box center [665, 514] width 366 height 19
type input "[PERSON_NAME]"
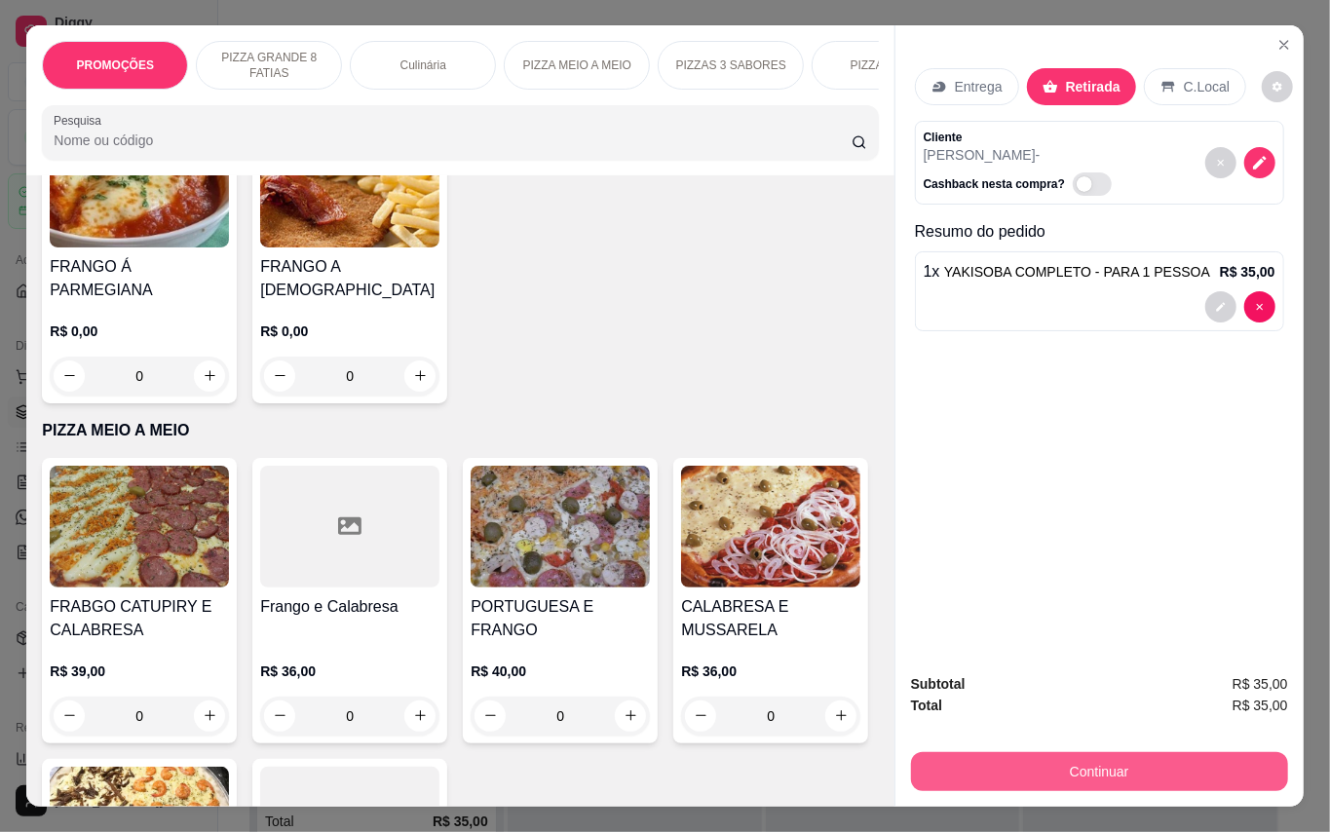
click at [1119, 762] on button "Continuar" at bounding box center [1099, 771] width 377 height 39
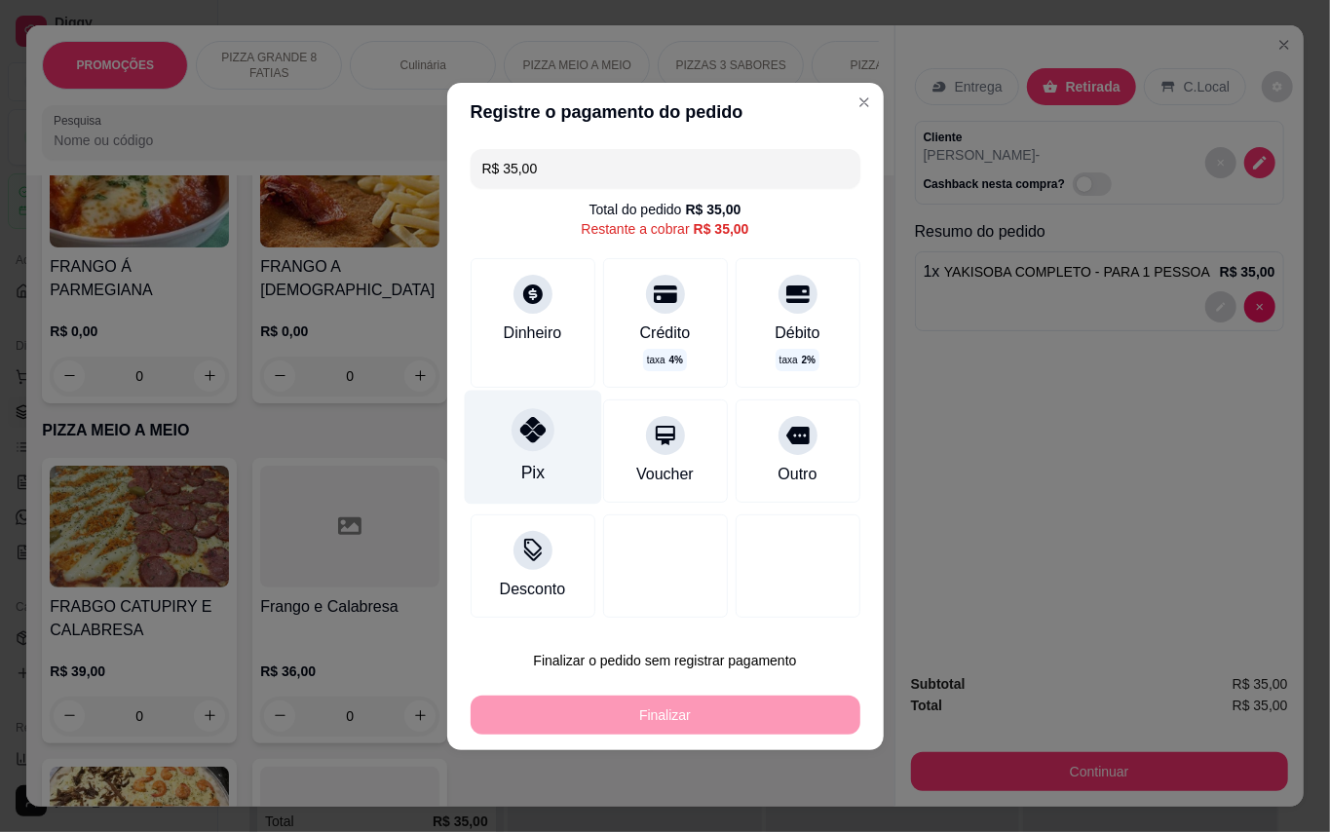
click at [543, 442] on div at bounding box center [532, 429] width 43 height 43
type input "R$ 0,00"
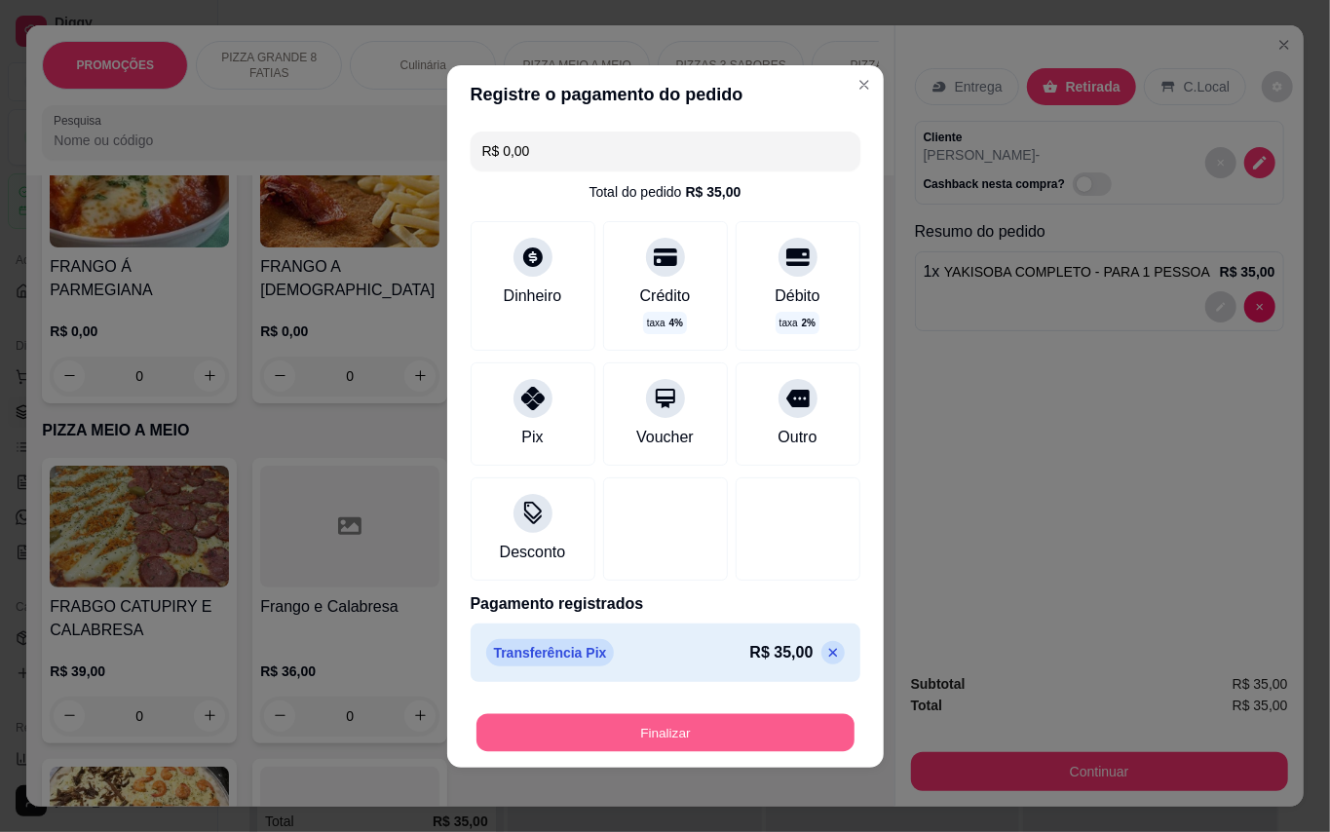
click at [752, 742] on button "Finalizar" at bounding box center [665, 732] width 378 height 38
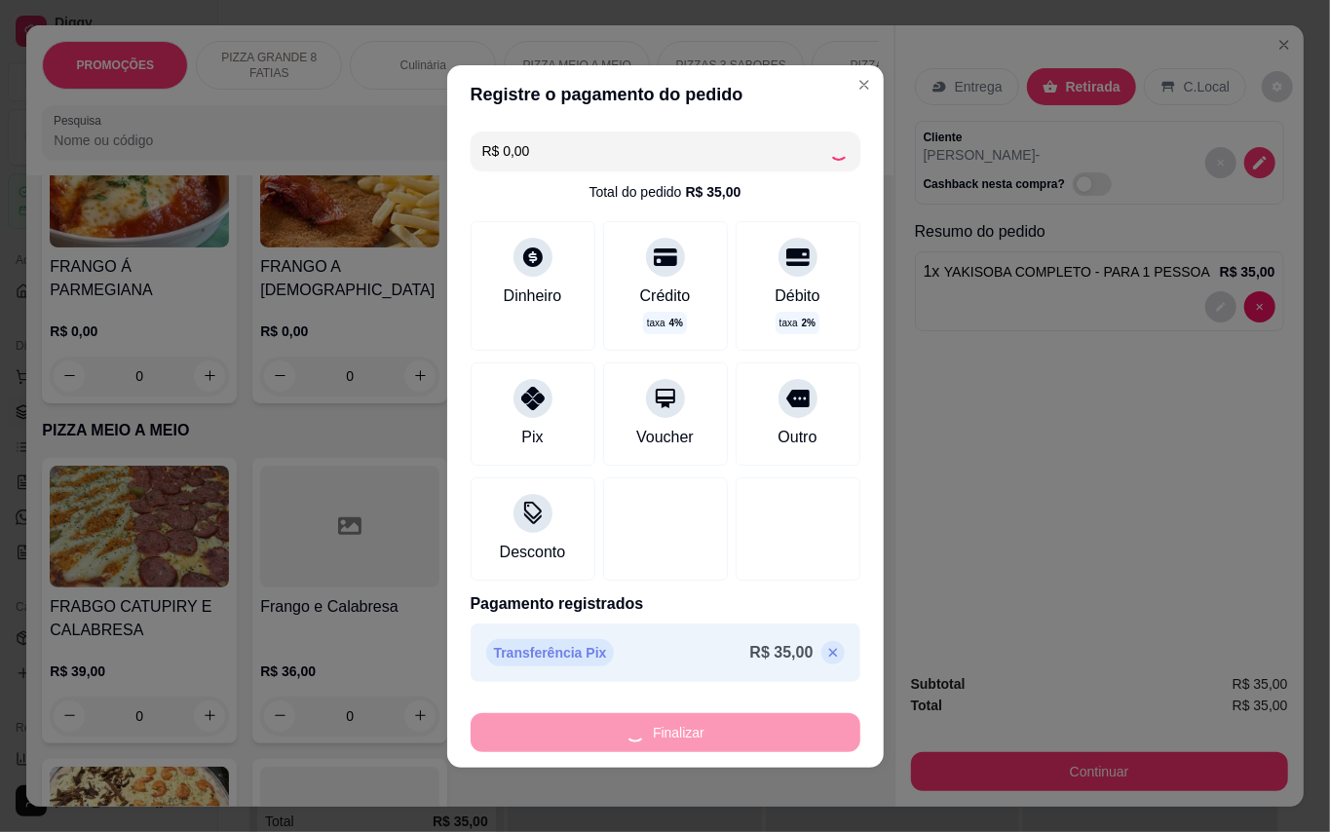
type input "0"
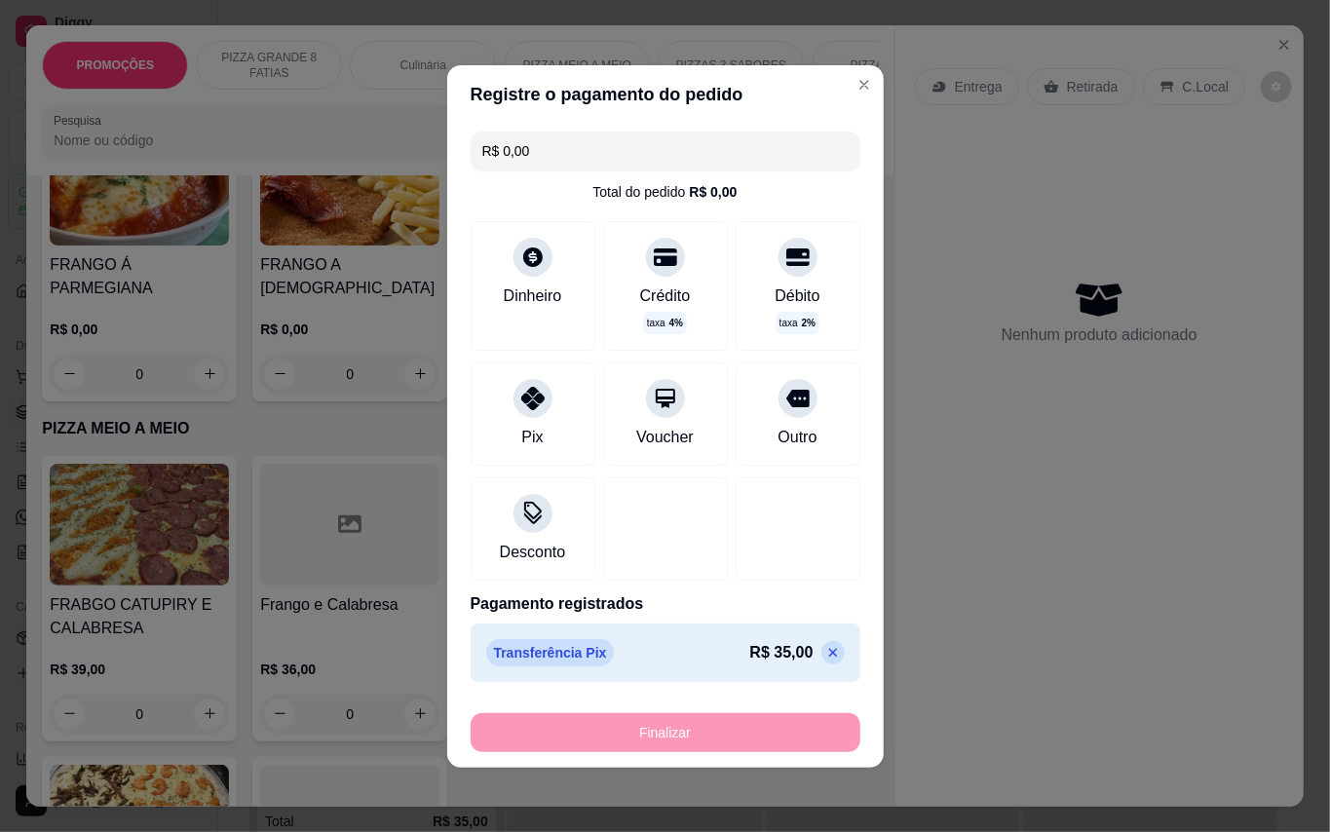
type input "-R$ 35,00"
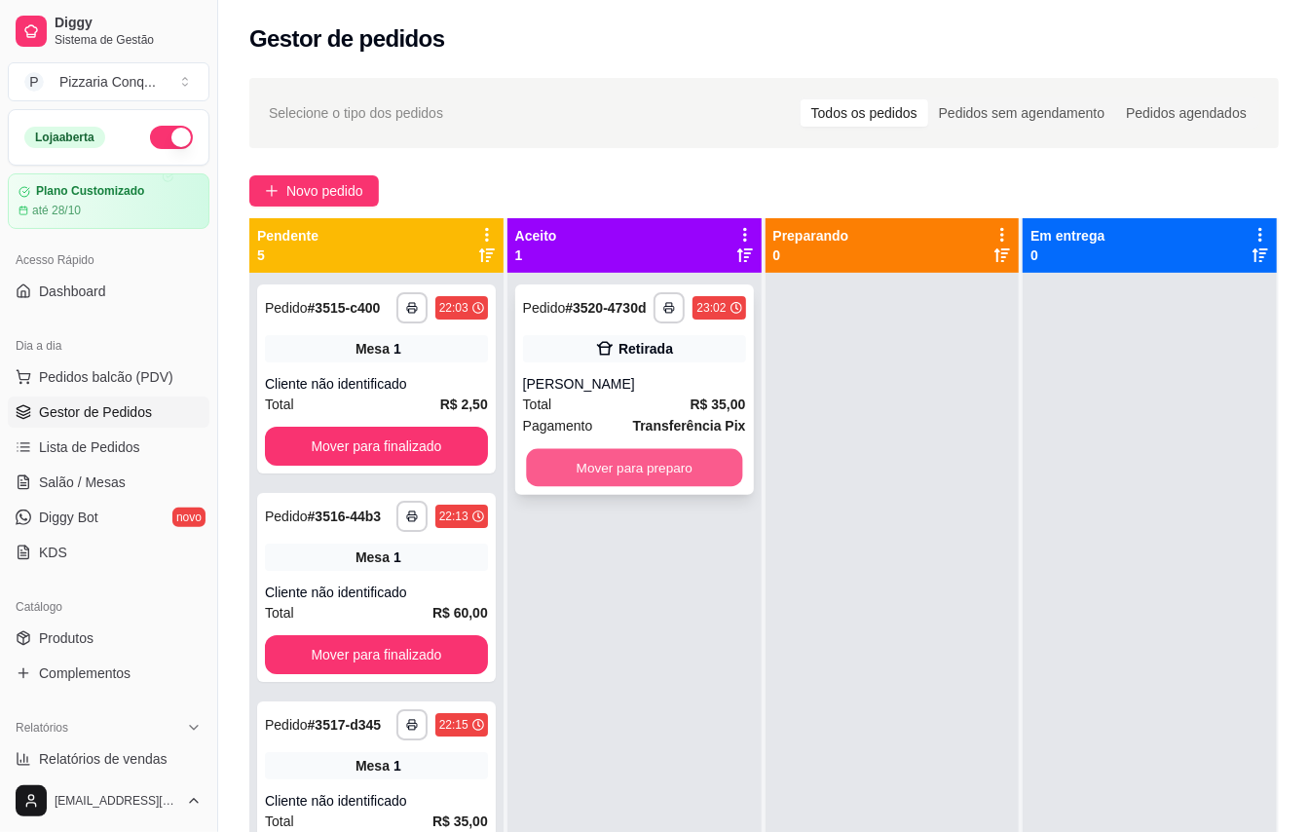
click at [610, 483] on button "Mover para preparo" at bounding box center [634, 468] width 216 height 38
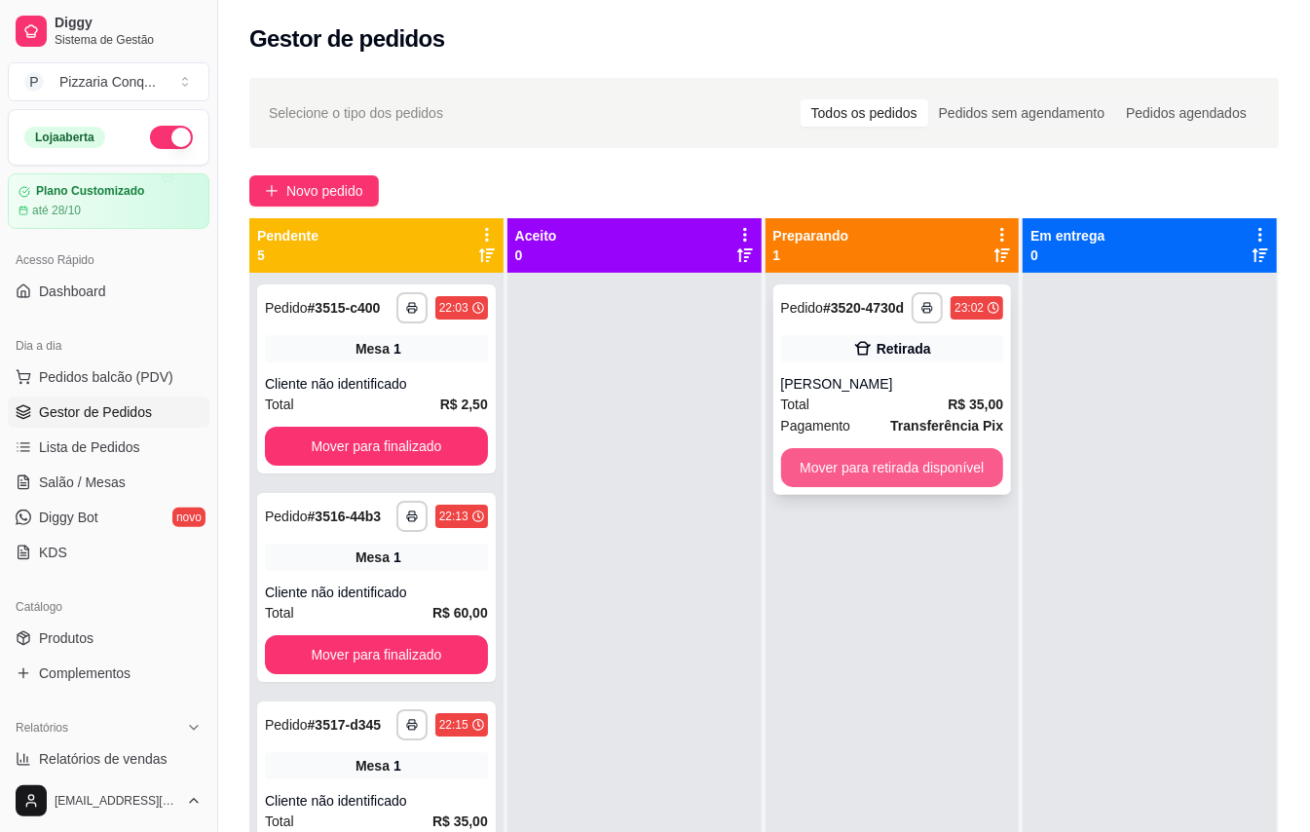
click at [848, 472] on button "Mover para retirada disponível" at bounding box center [892, 467] width 223 height 39
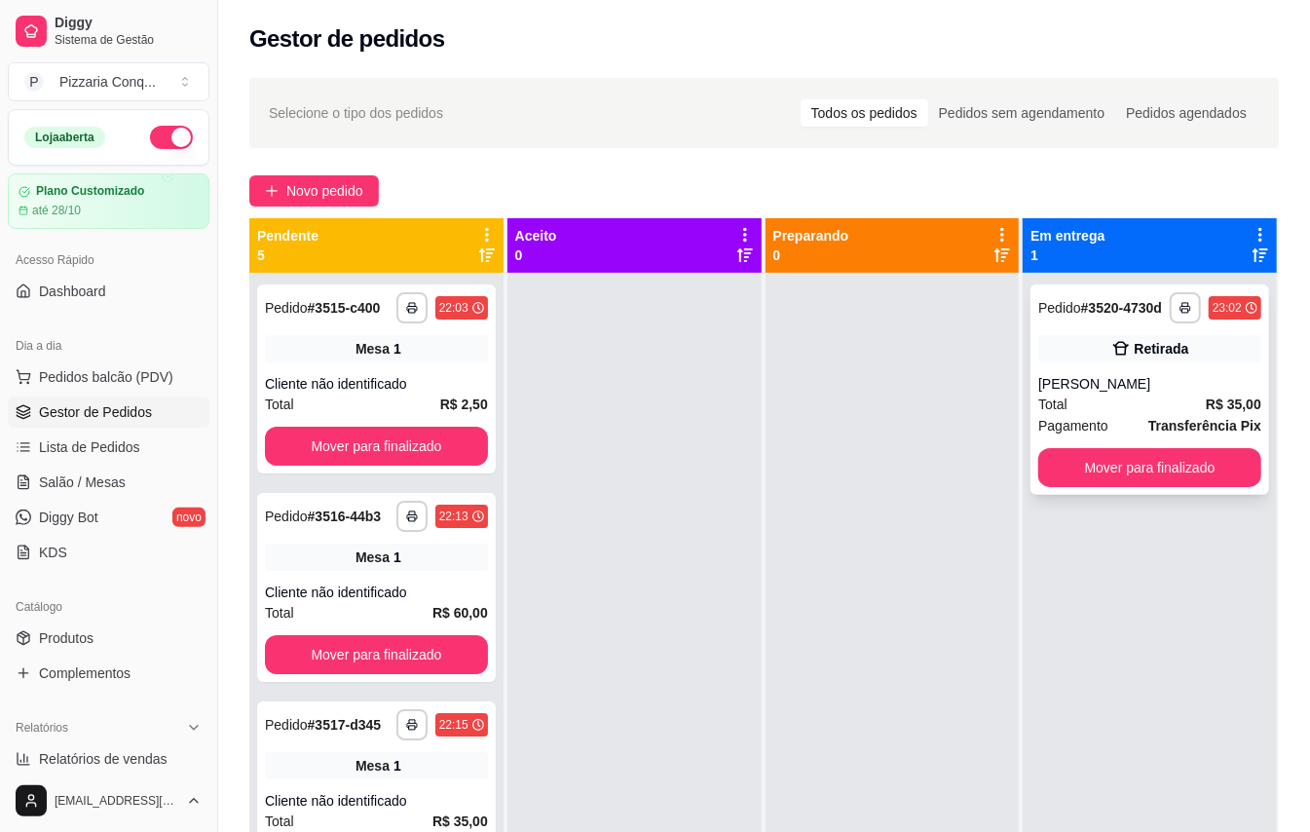
click at [1134, 461] on div "**********" at bounding box center [1150, 389] width 239 height 210
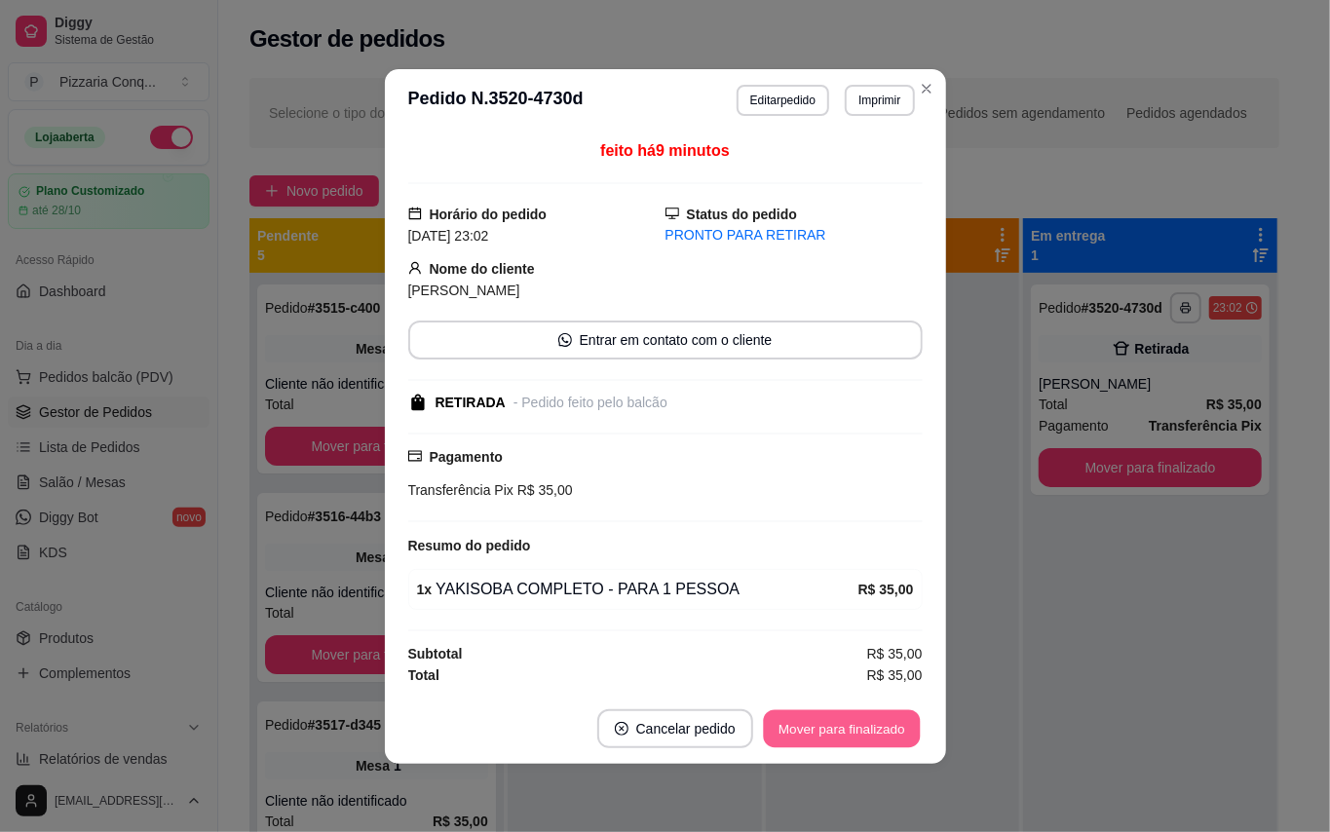
click at [871, 748] on div "Mover para finalizado" at bounding box center [842, 728] width 162 height 39
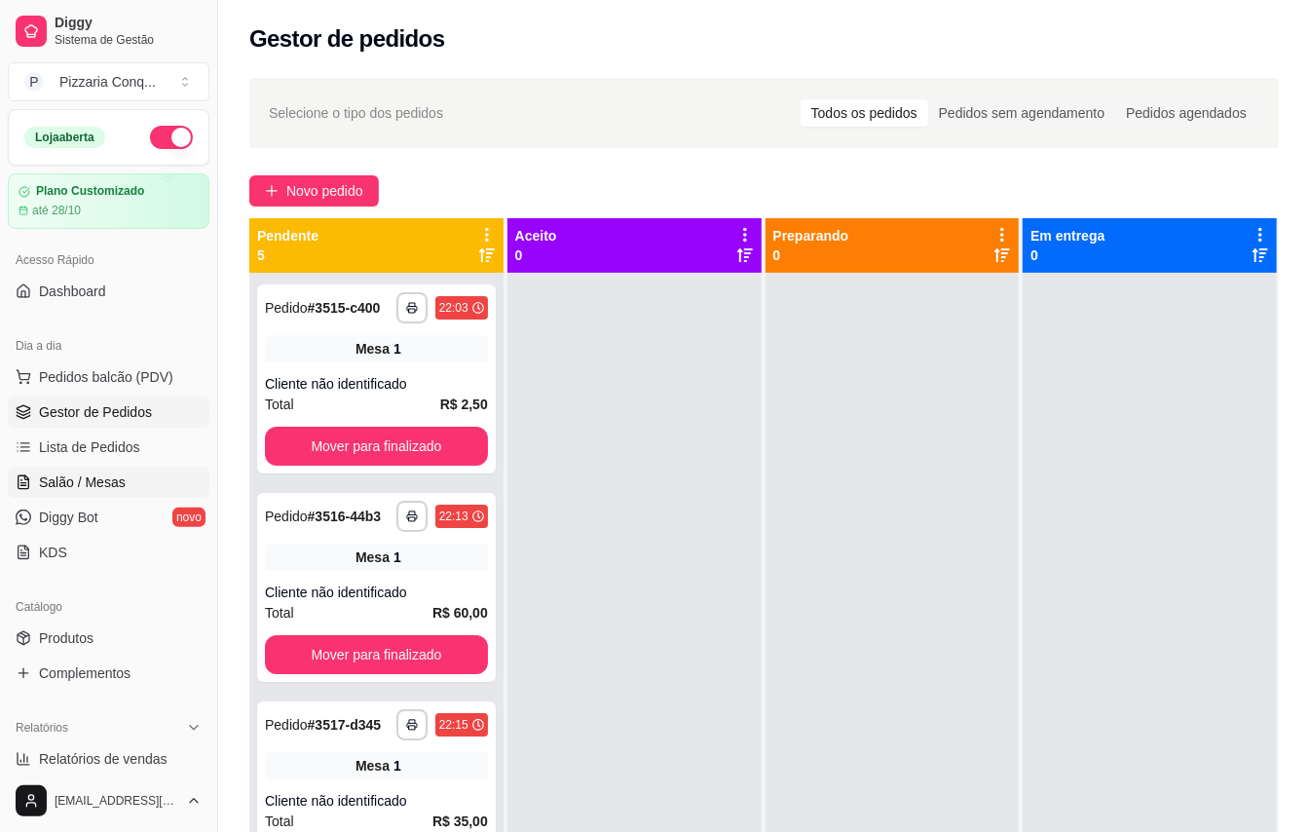
click at [136, 492] on link "Salão / Mesas" at bounding box center [109, 482] width 202 height 31
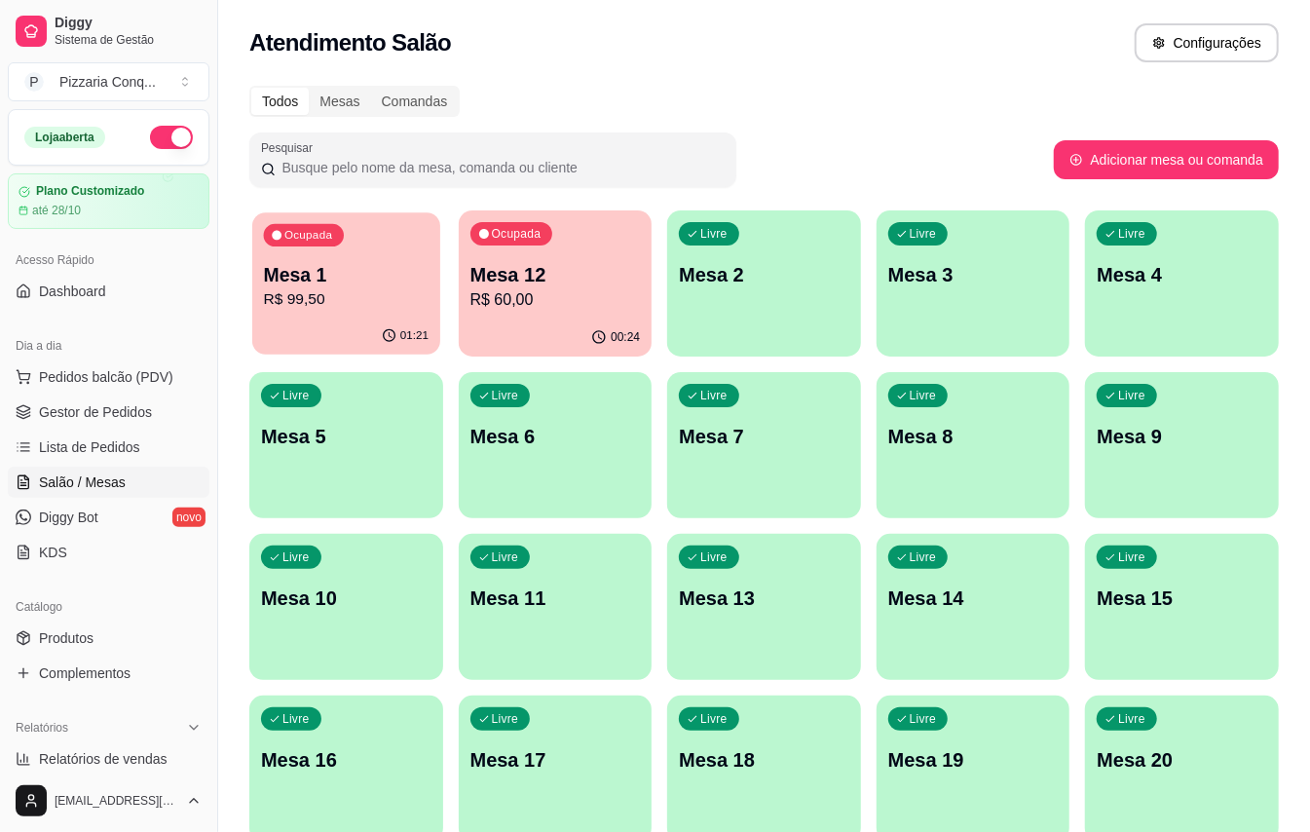
click at [335, 277] on p "Mesa 1" at bounding box center [346, 275] width 165 height 26
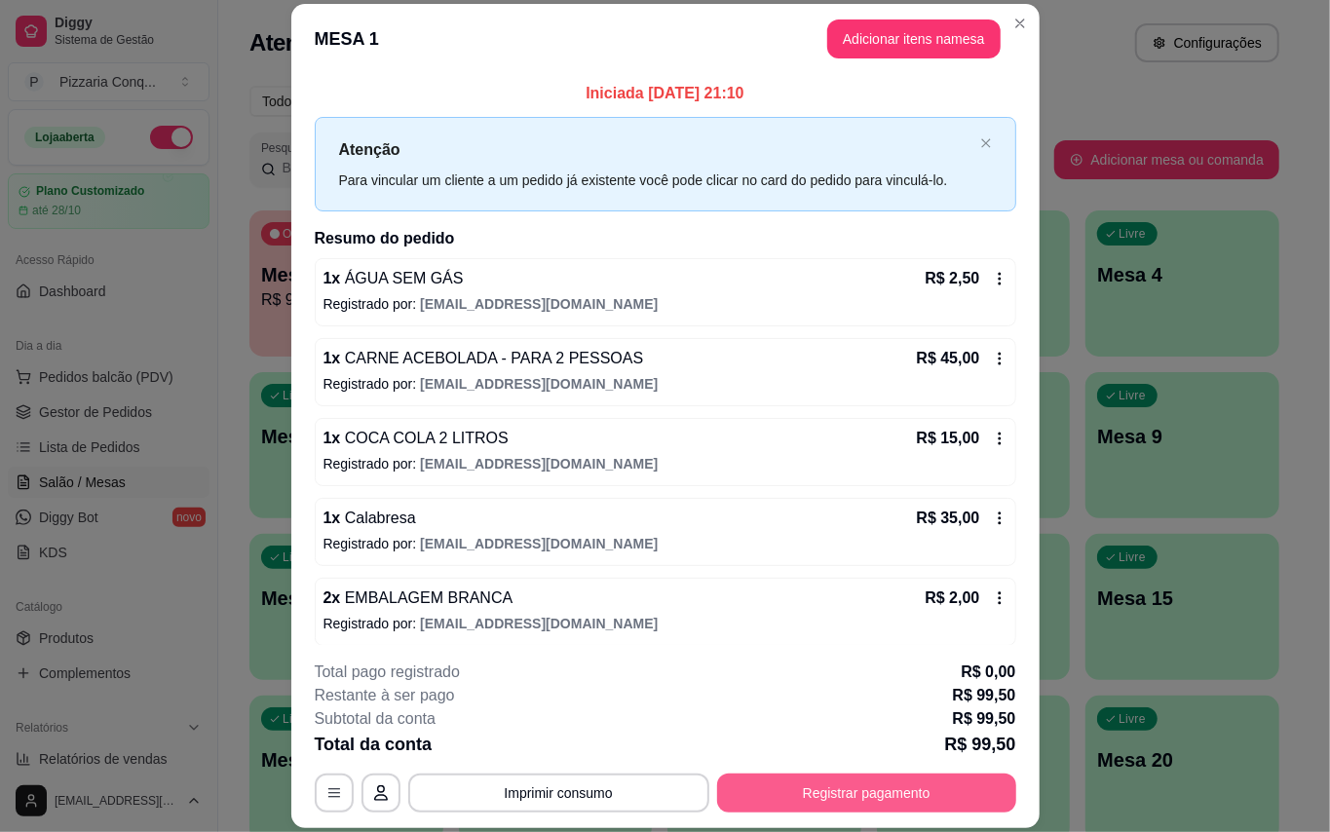
click at [855, 793] on button "Registrar pagamento" at bounding box center [866, 793] width 299 height 39
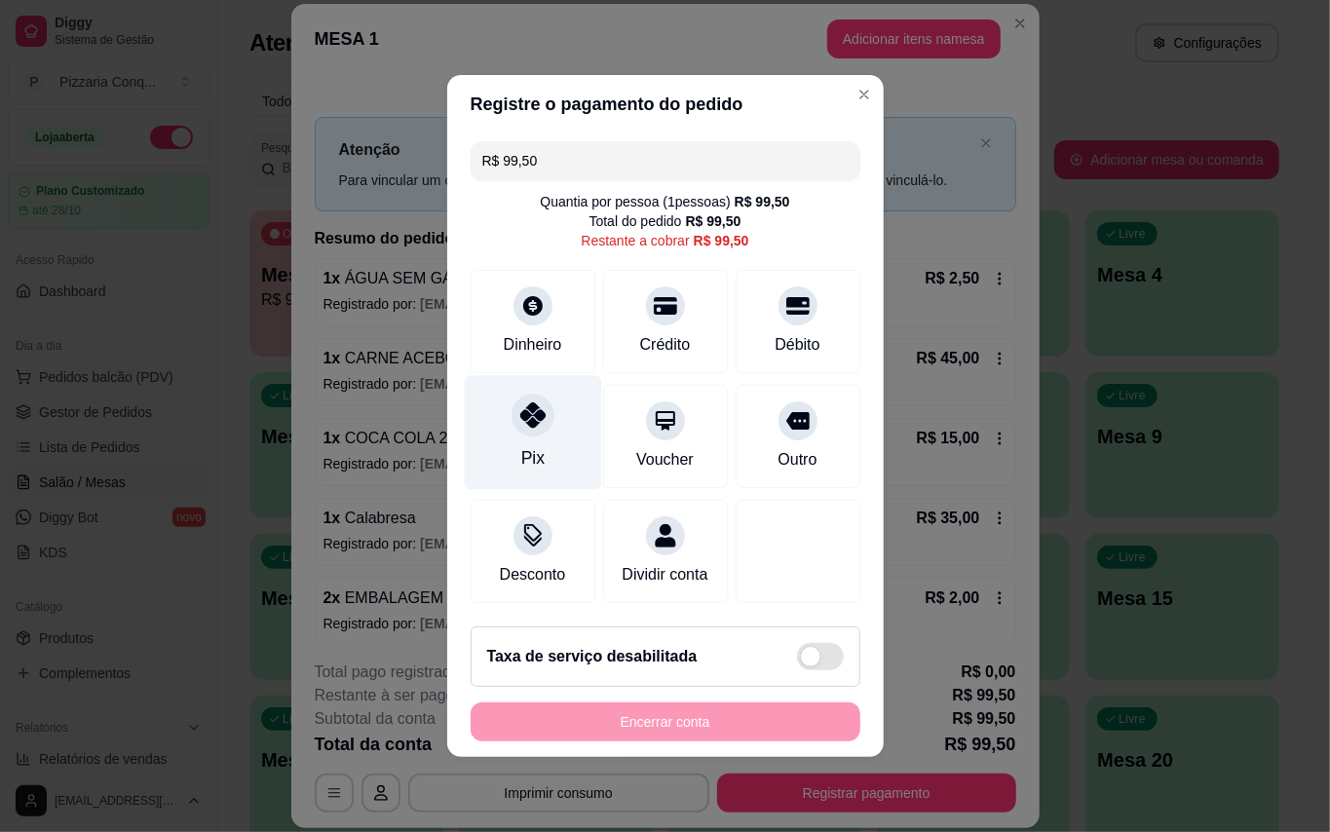
click at [544, 422] on div at bounding box center [532, 415] width 43 height 43
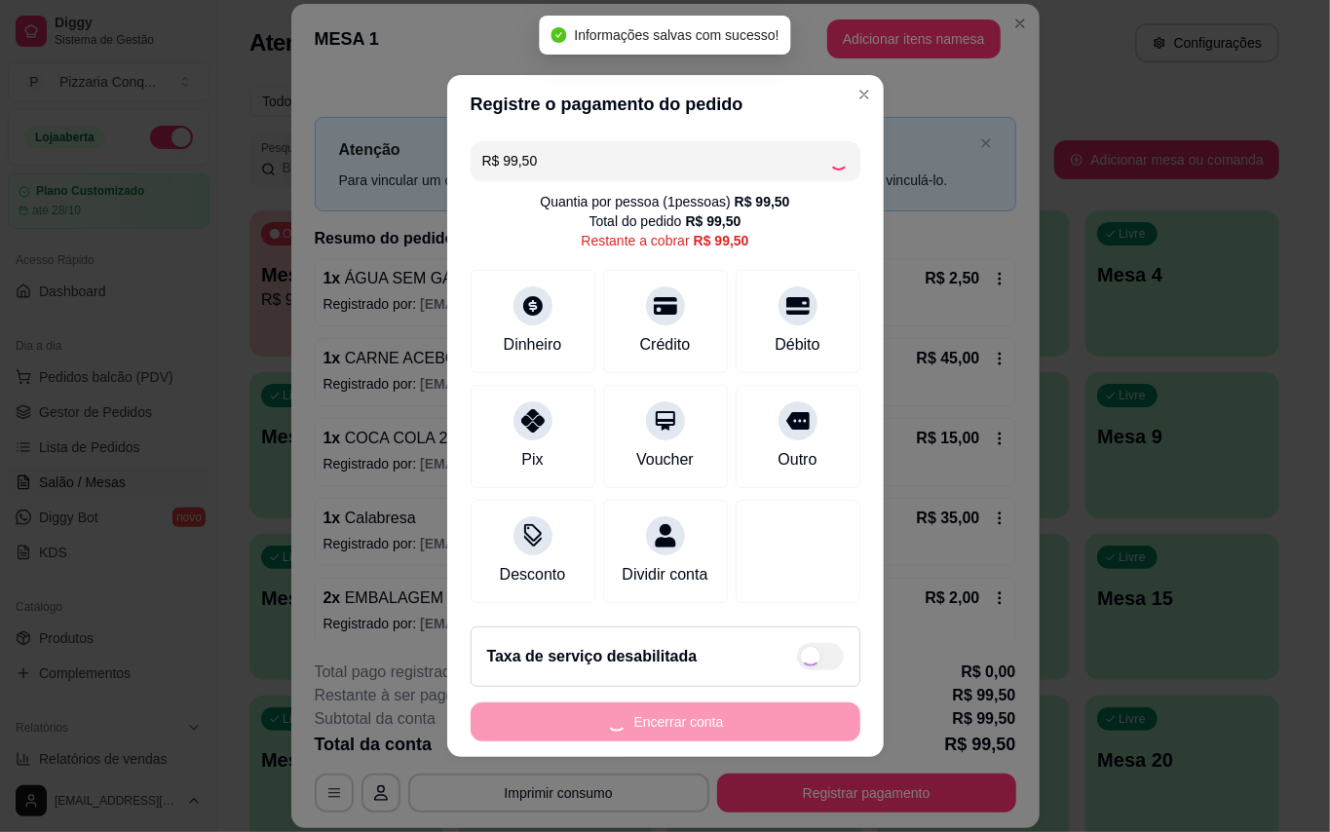
type input "R$ 0,00"
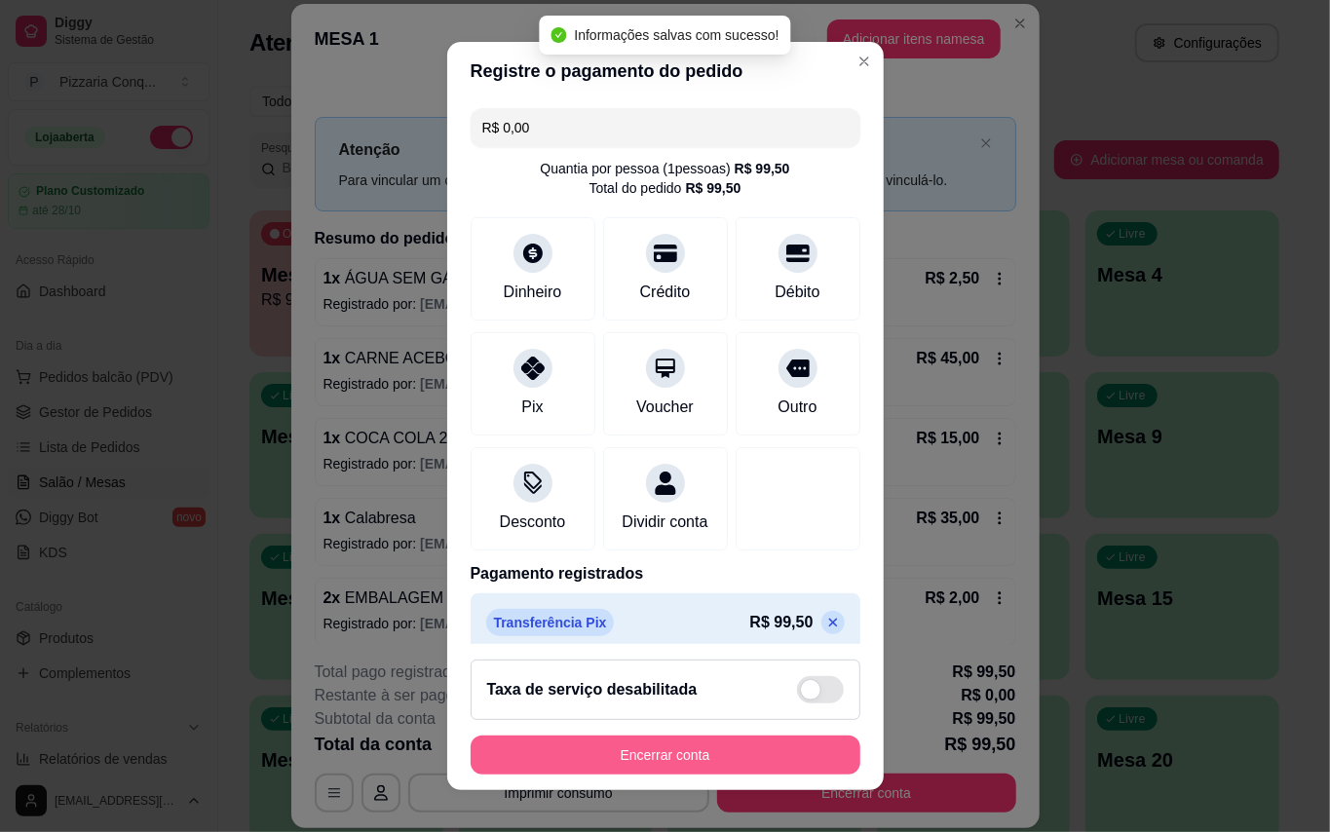
click at [692, 745] on button "Encerrar conta" at bounding box center [666, 755] width 390 height 39
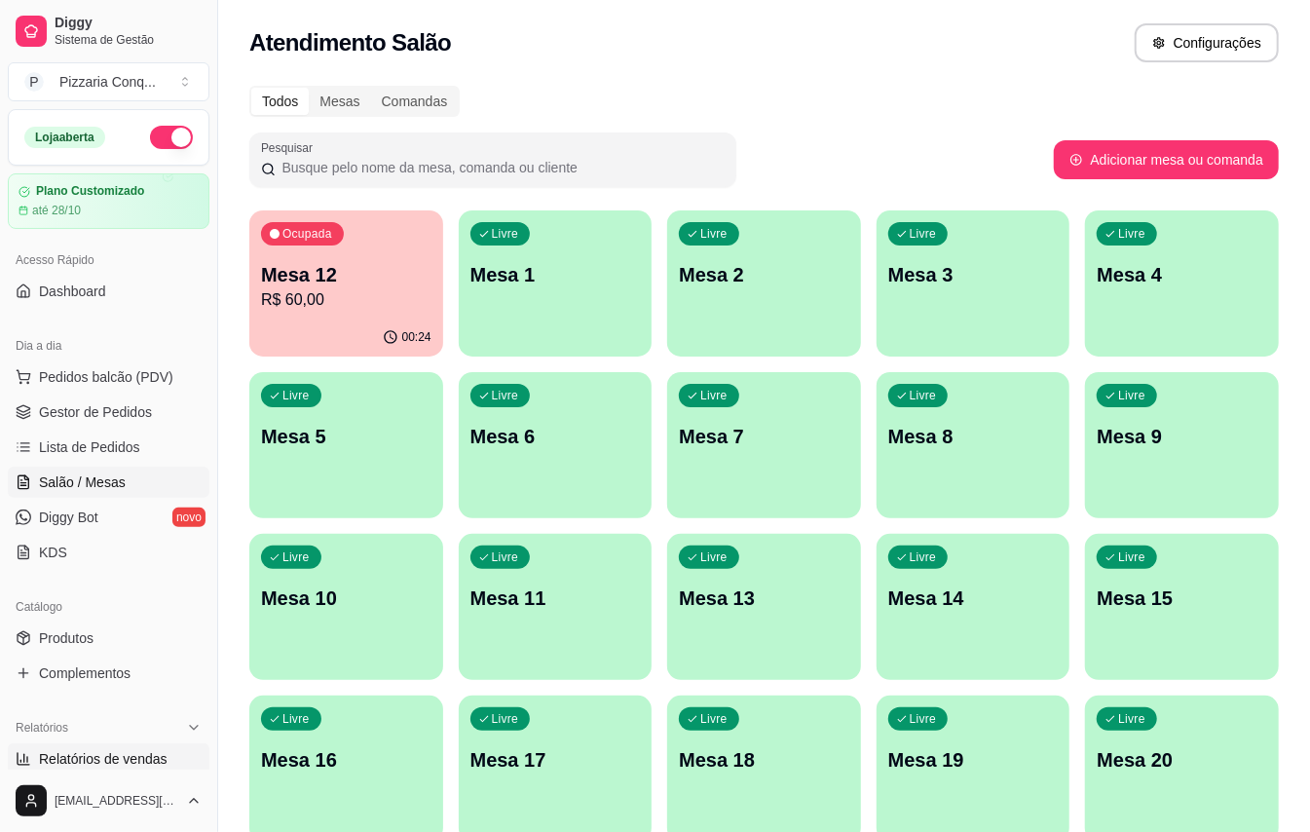
click at [129, 756] on span "Relatórios de vendas" at bounding box center [103, 758] width 129 height 19
select select "ALL"
select select "0"
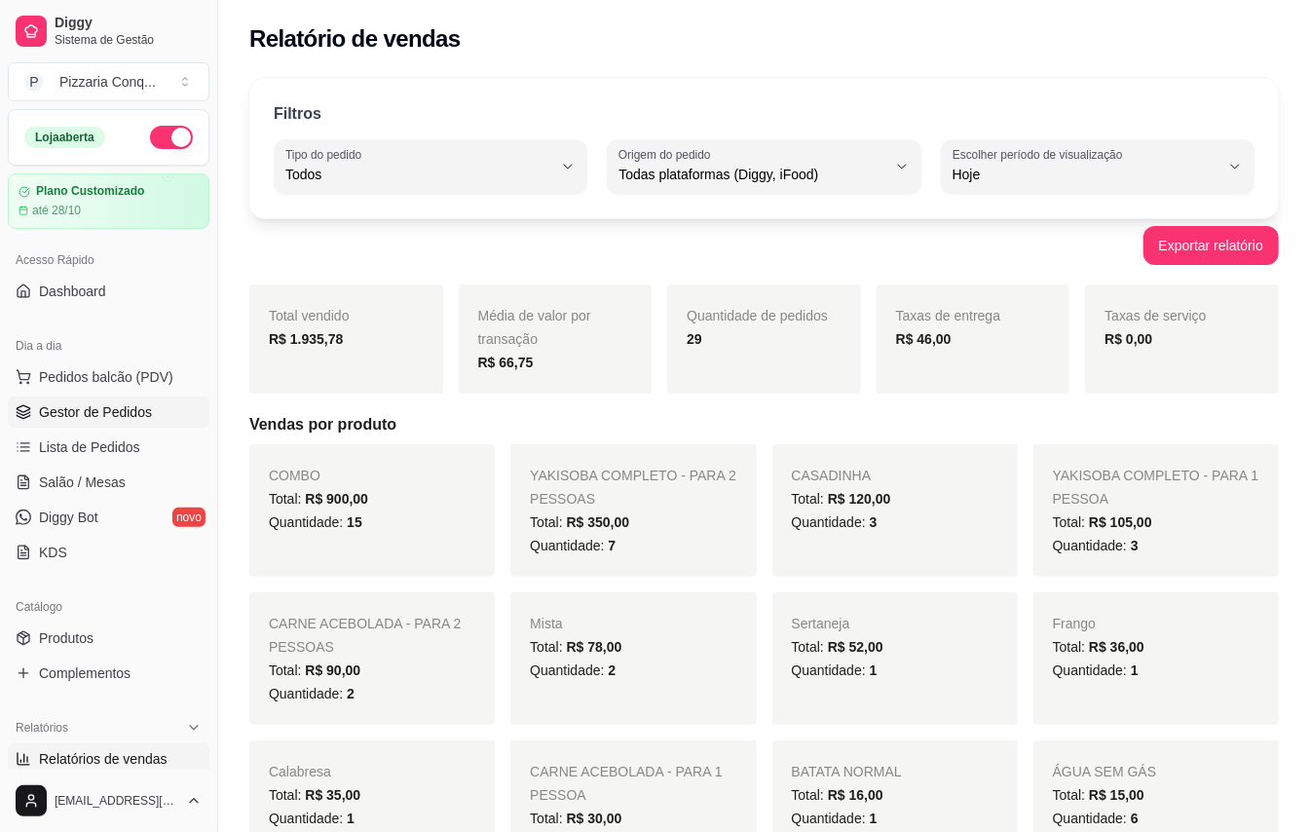
click at [117, 405] on span "Gestor de Pedidos" at bounding box center [95, 411] width 113 height 19
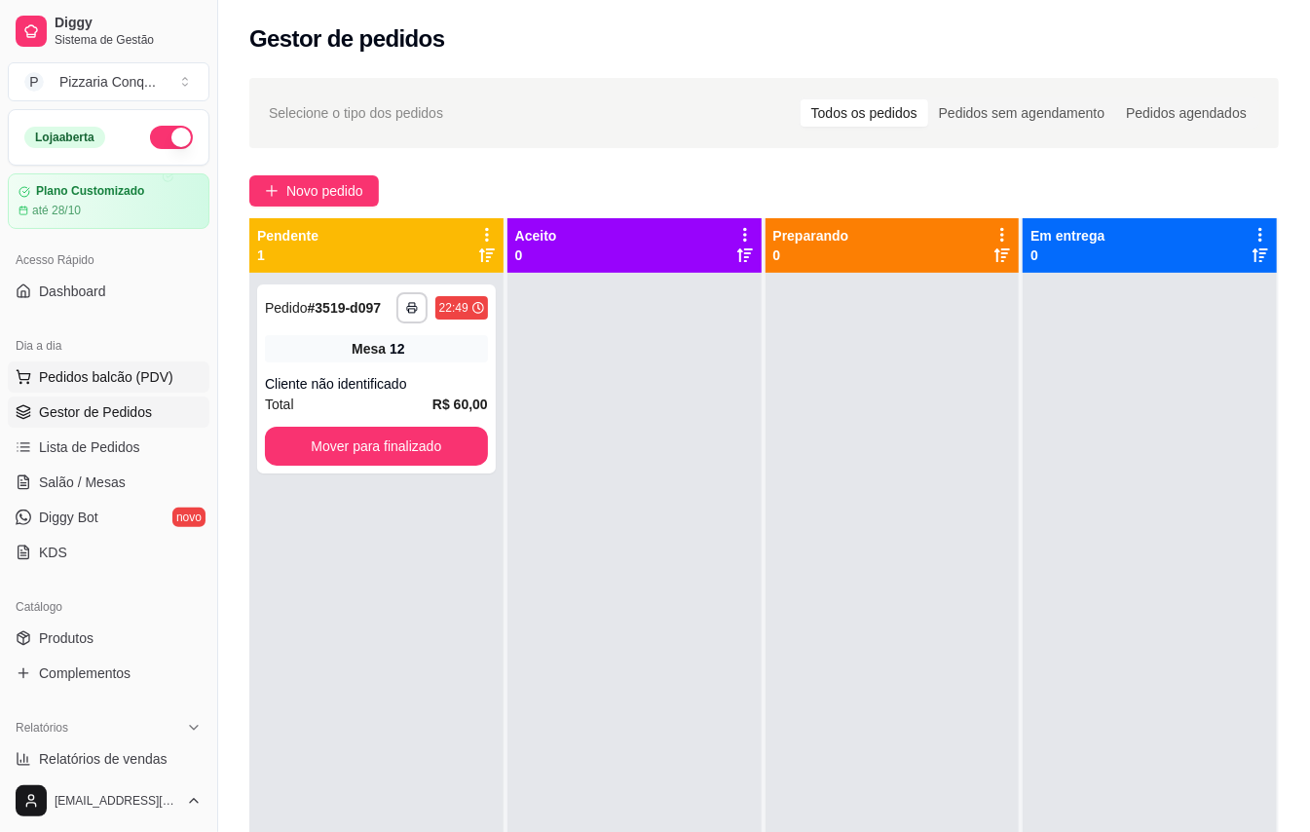
click at [82, 383] on span "Pedidos balcão (PDV)" at bounding box center [106, 376] width 134 height 19
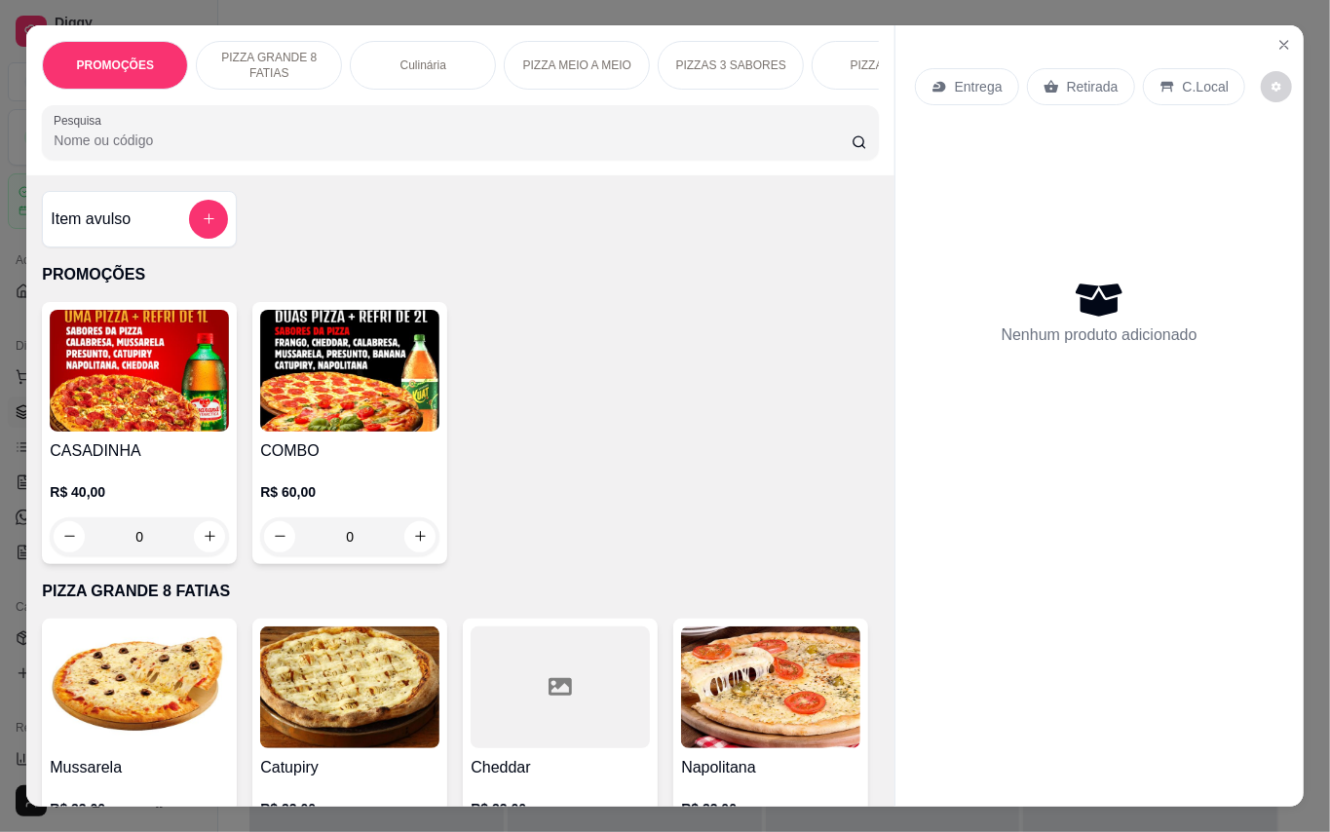
click at [397, 379] on img at bounding box center [349, 371] width 179 height 122
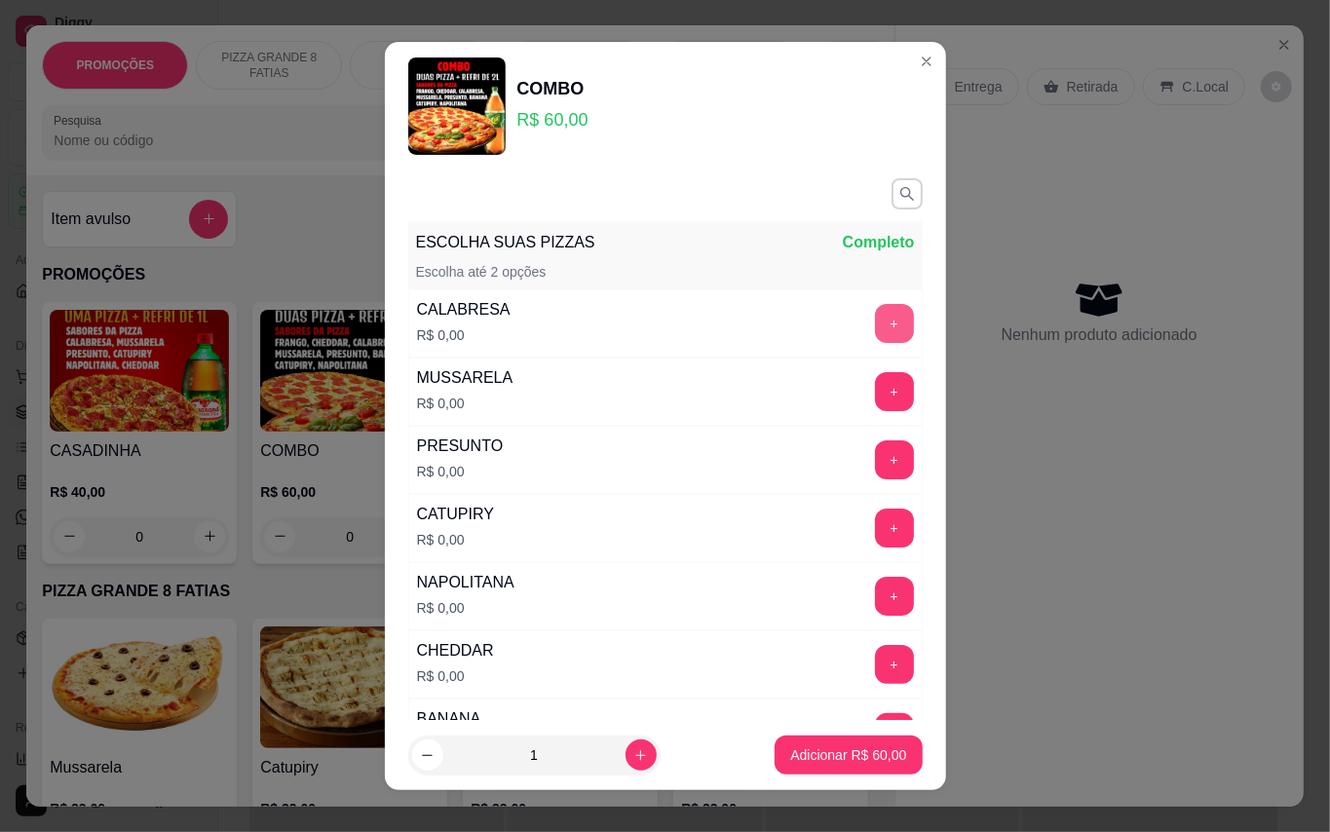
click at [875, 323] on button "+" at bounding box center [894, 323] width 39 height 39
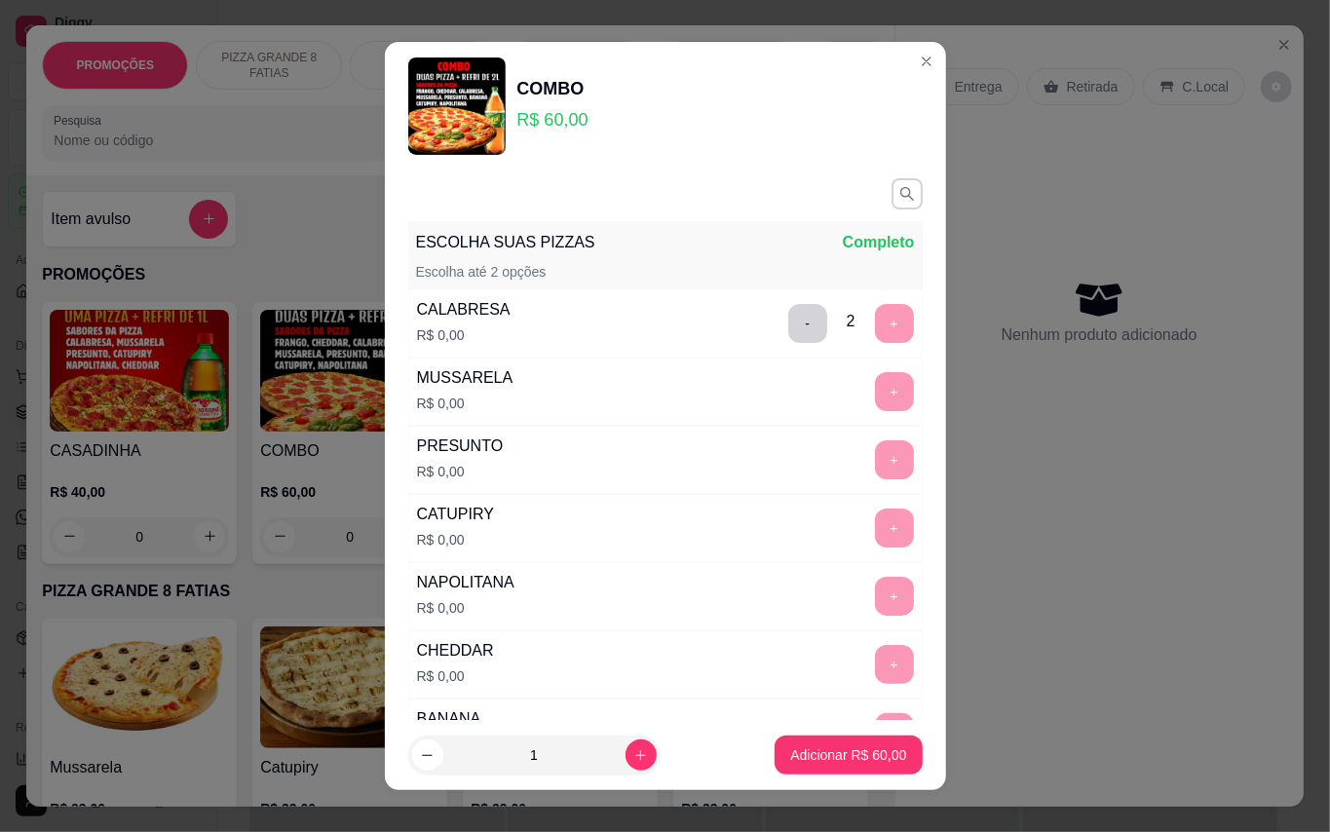
scroll to position [20, 0]
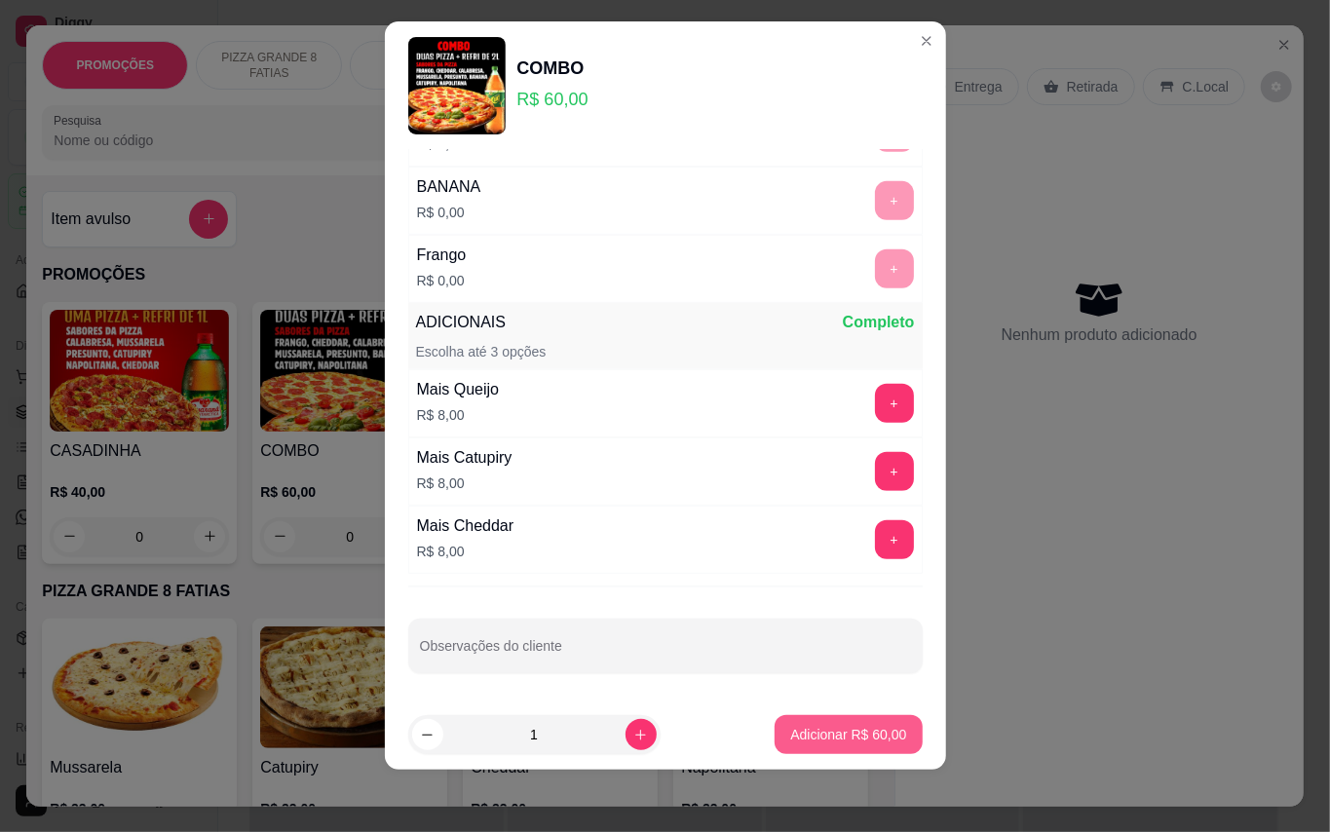
click at [847, 715] on button "Adicionar R$ 60,00" at bounding box center [848, 734] width 147 height 39
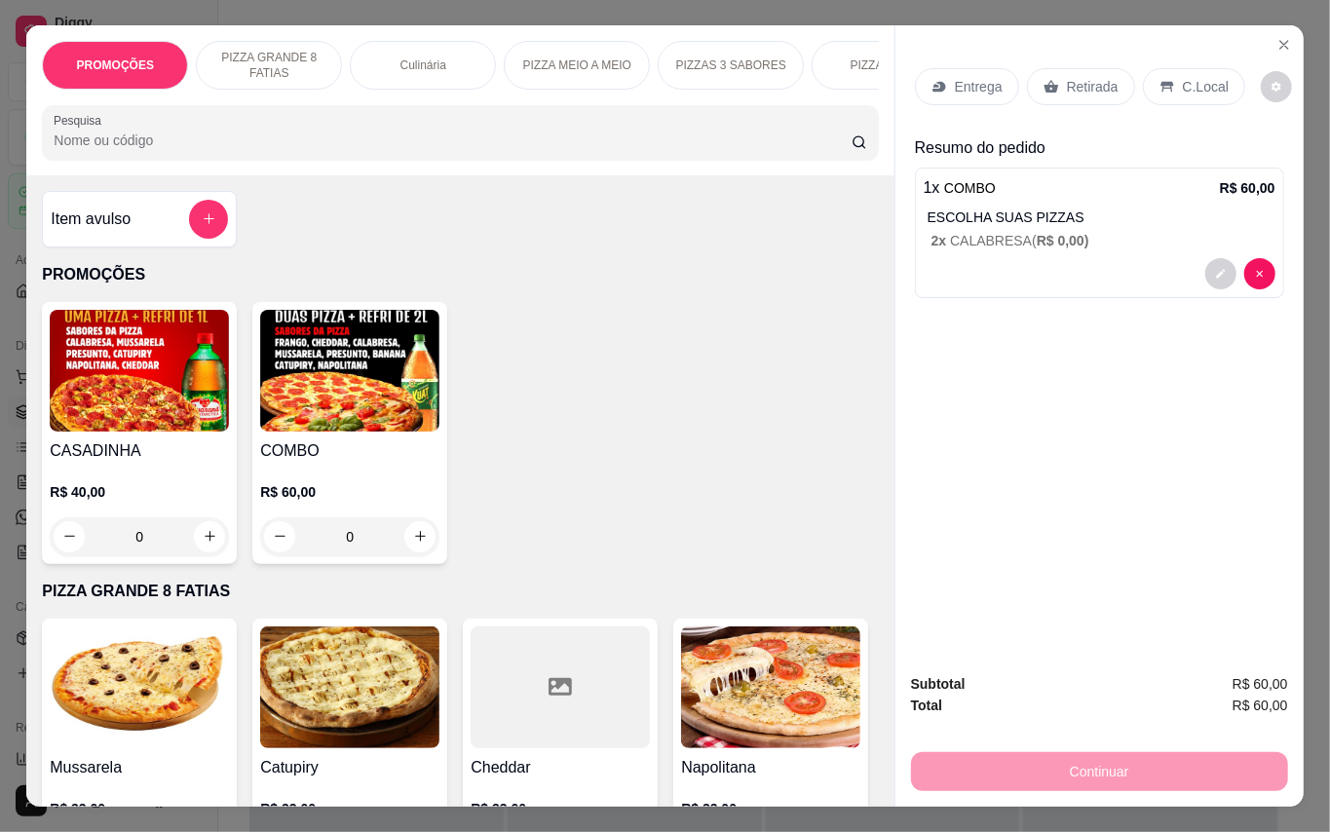
click at [1067, 77] on p "Retirada" at bounding box center [1093, 86] width 52 height 19
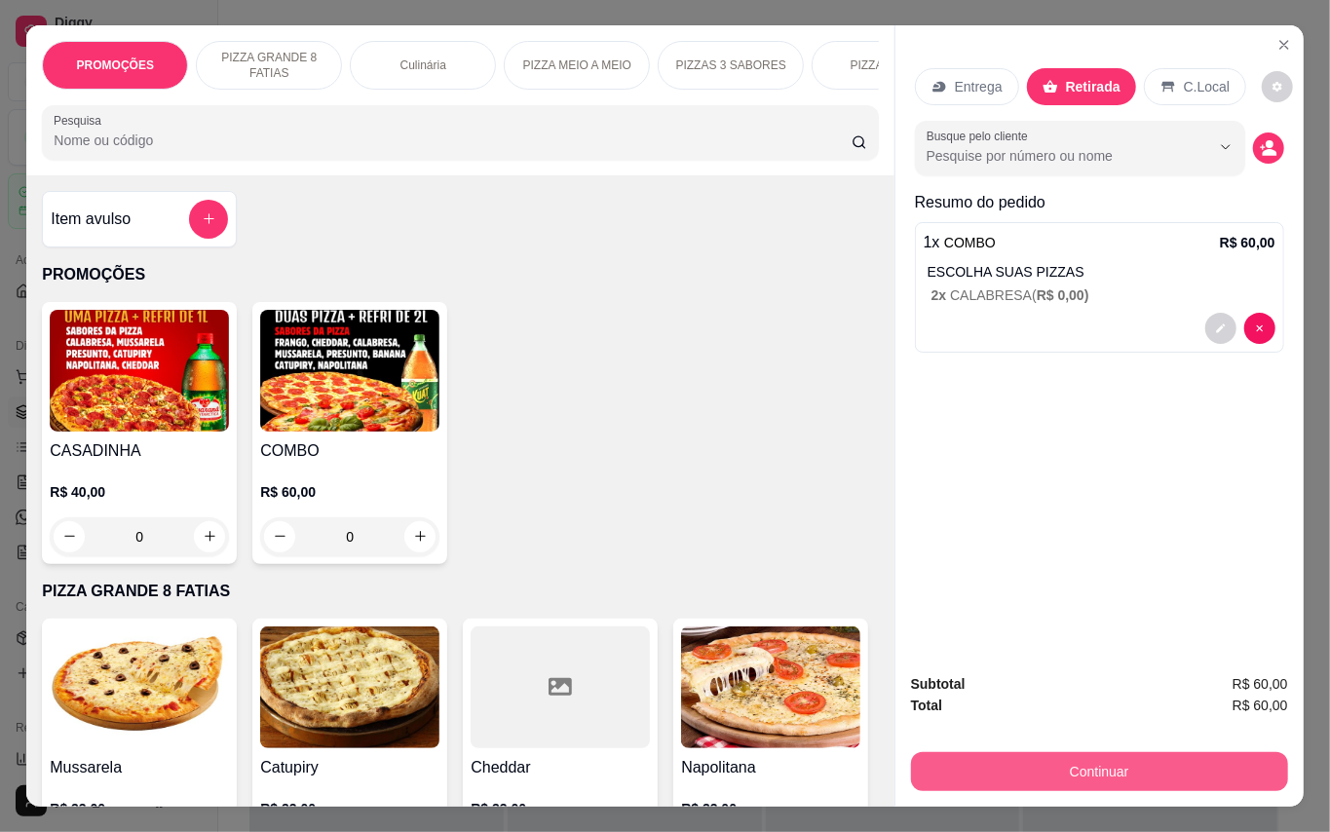
click at [1112, 761] on button "Continuar" at bounding box center [1099, 771] width 377 height 39
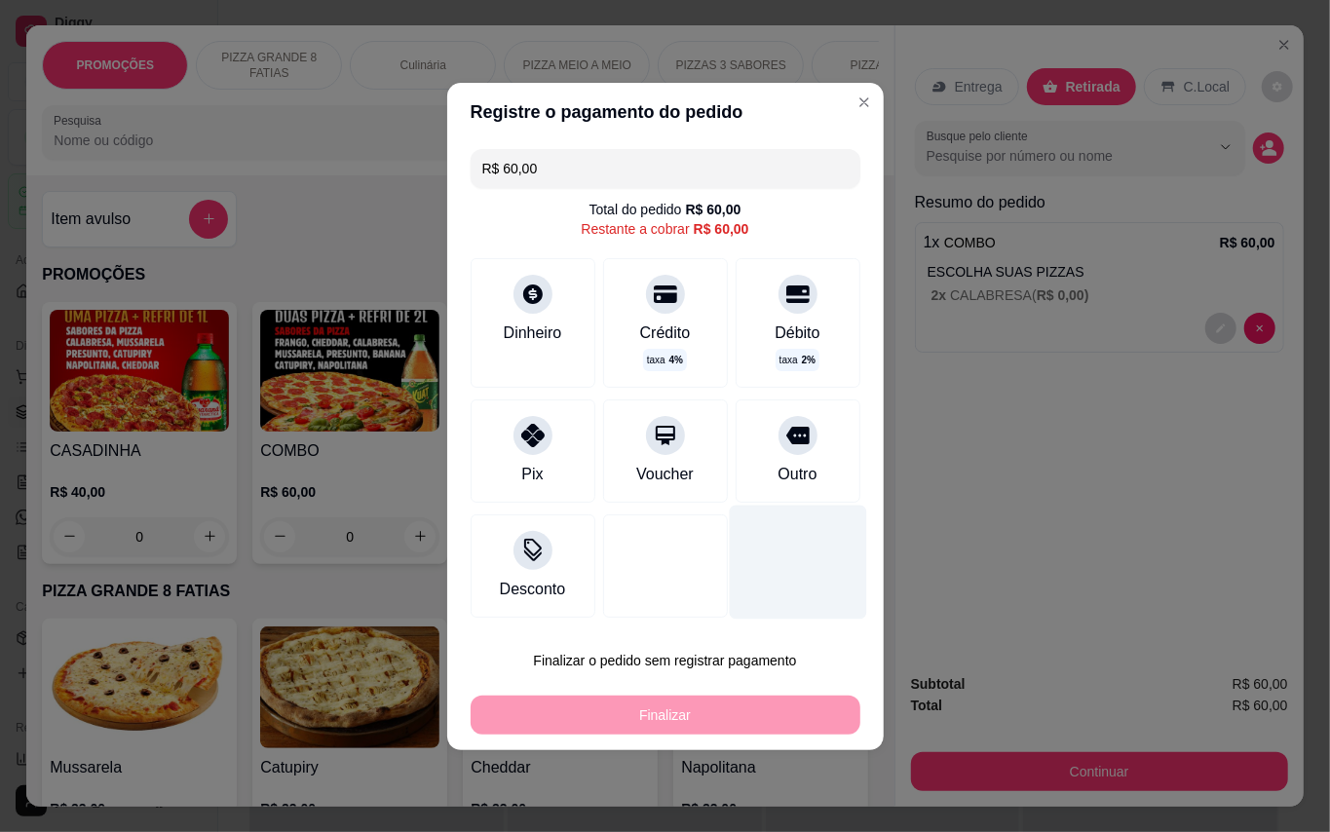
click at [756, 479] on div "Outro" at bounding box center [798, 450] width 125 height 103
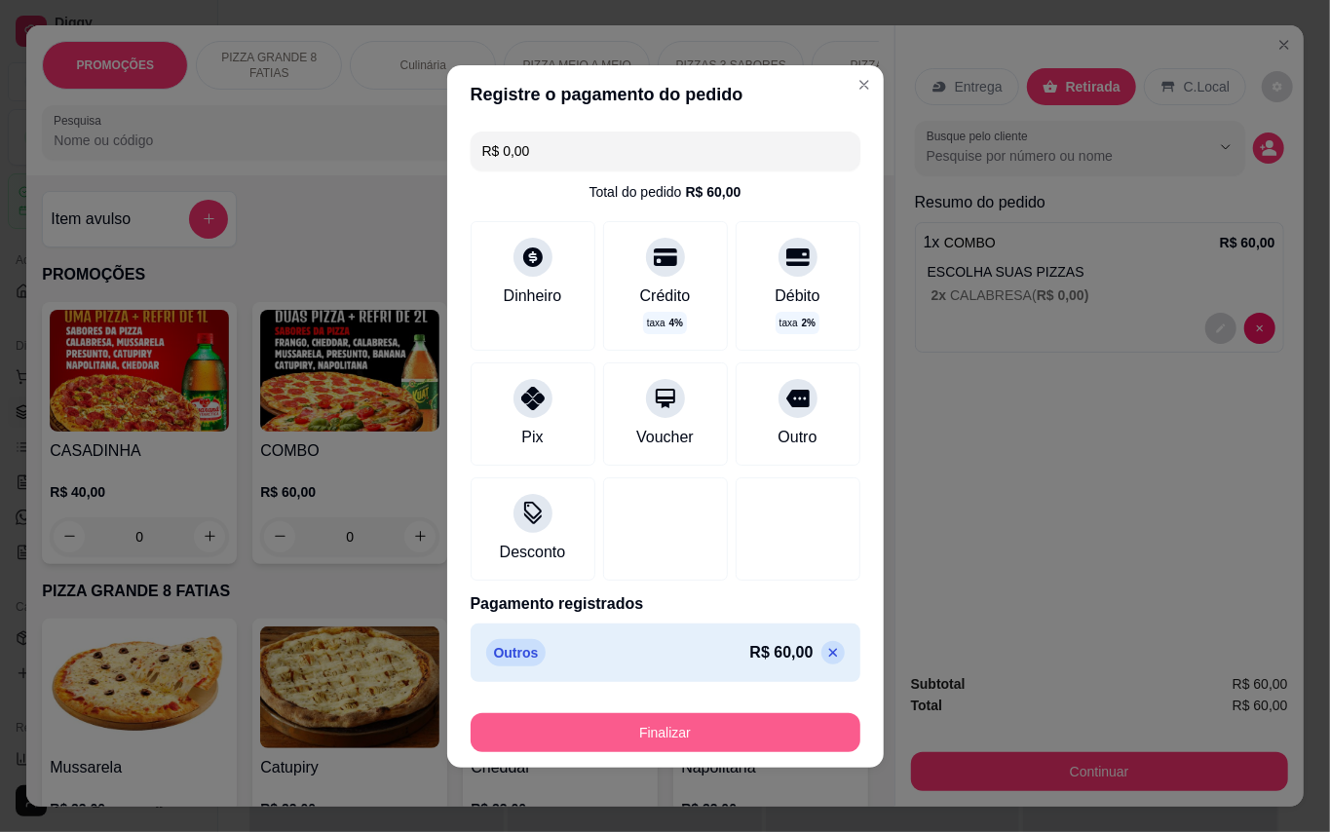
click at [741, 734] on button "Finalizar" at bounding box center [666, 732] width 390 height 39
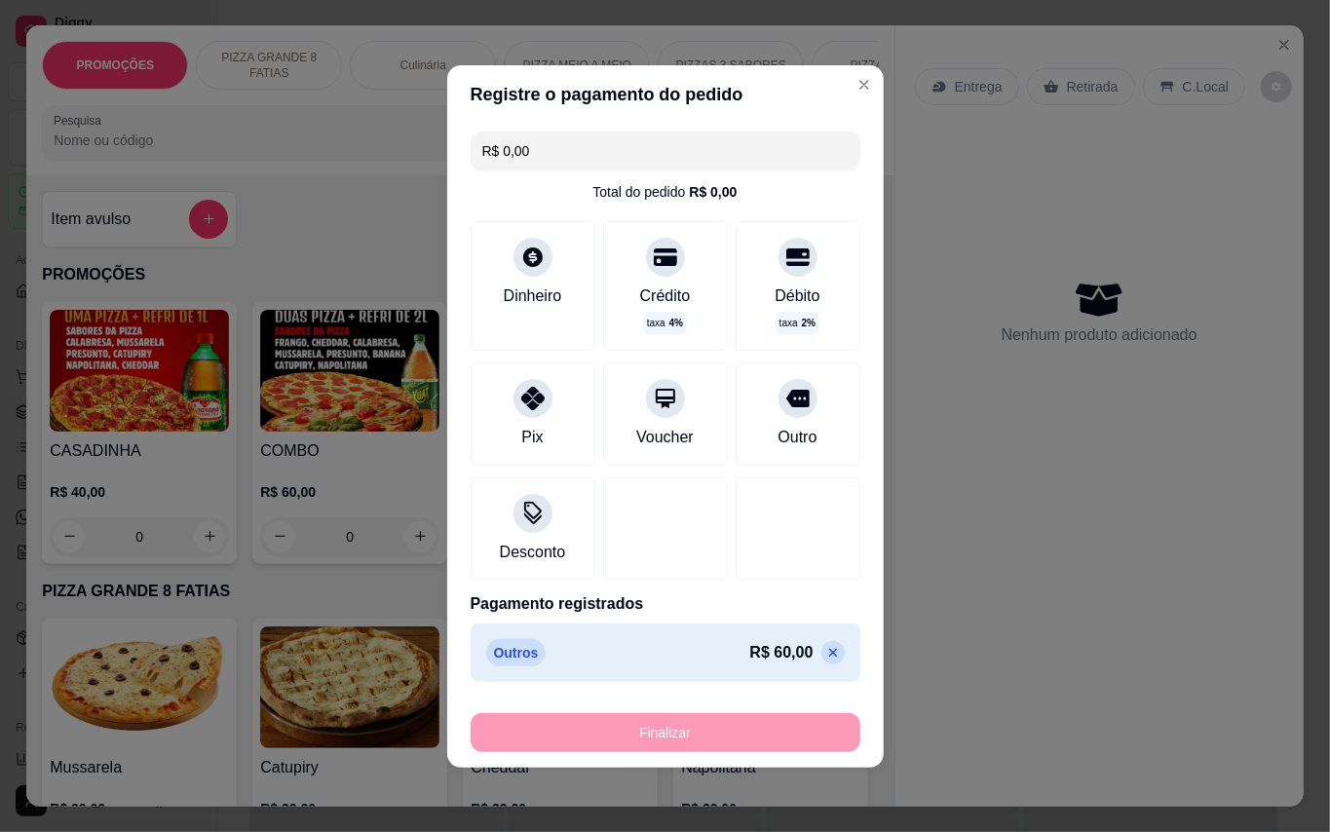
type input "-R$ 60,00"
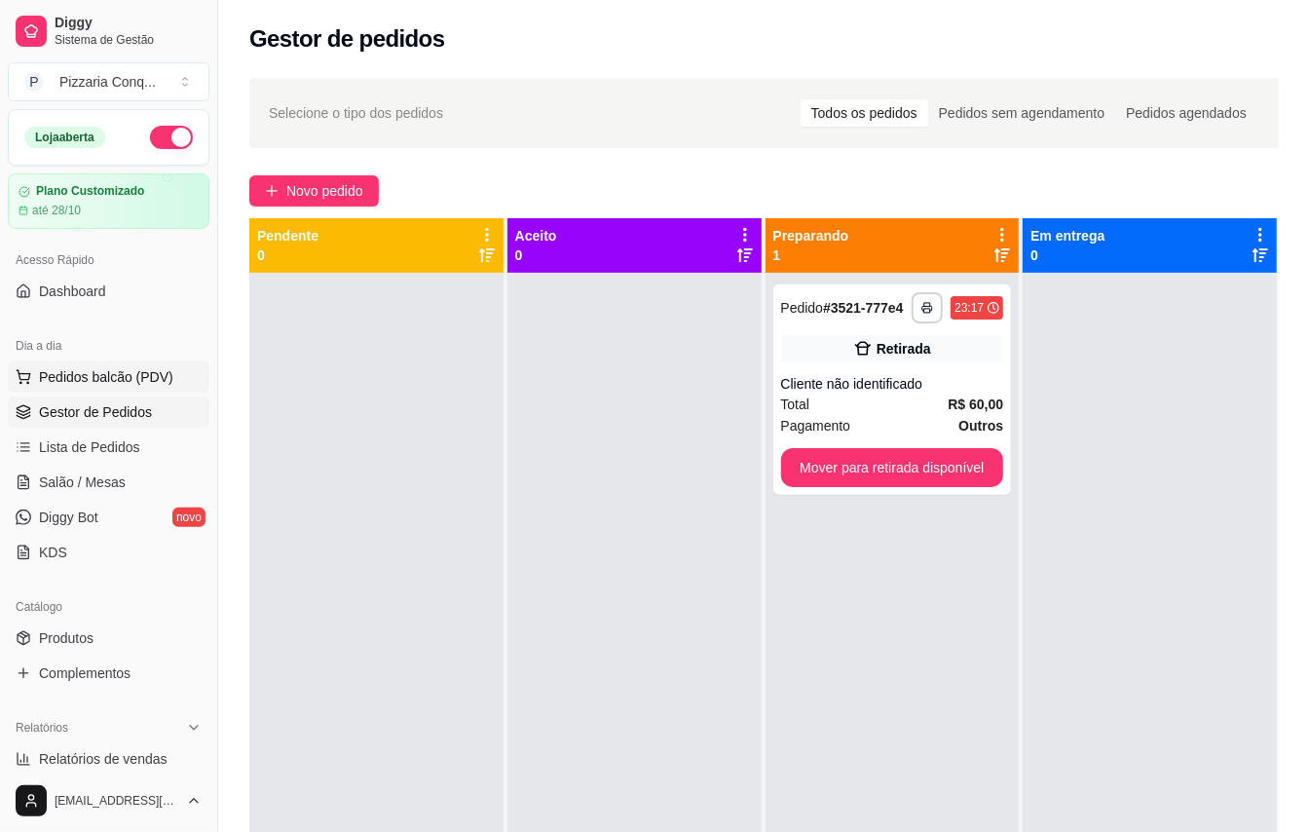
click at [157, 386] on span "Pedidos balcão (PDV)" at bounding box center [106, 376] width 134 height 19
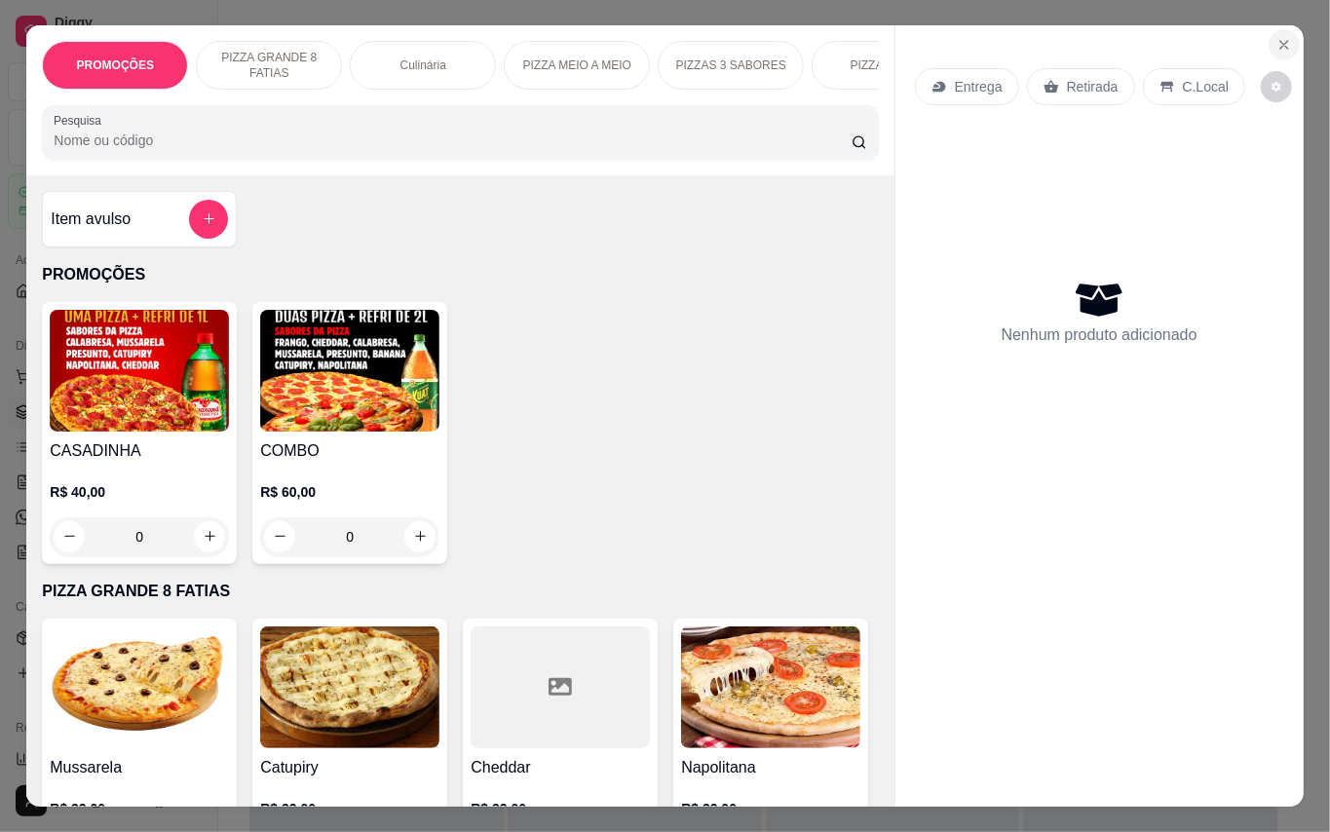
click at [1276, 37] on icon "Close" at bounding box center [1284, 45] width 16 height 16
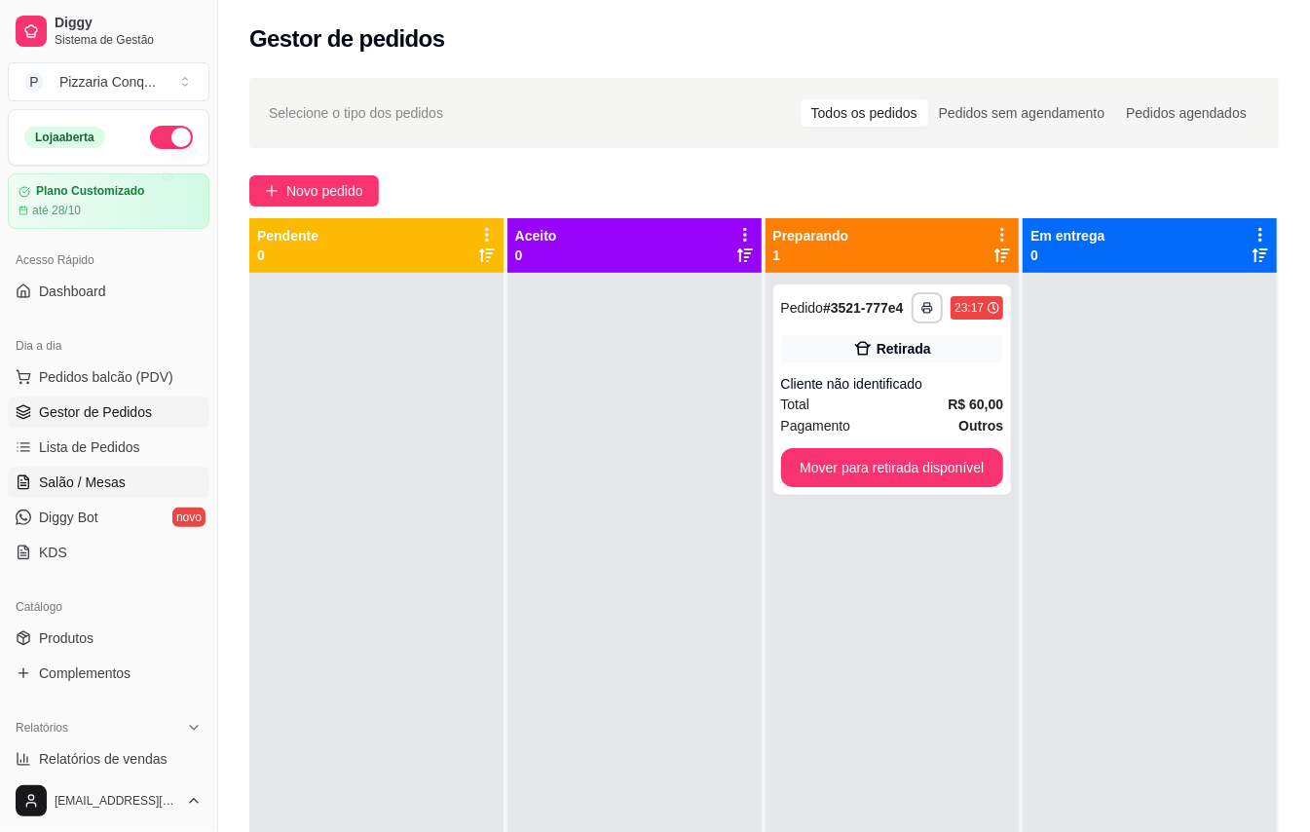
click at [126, 479] on span "Salão / Mesas" at bounding box center [82, 482] width 87 height 19
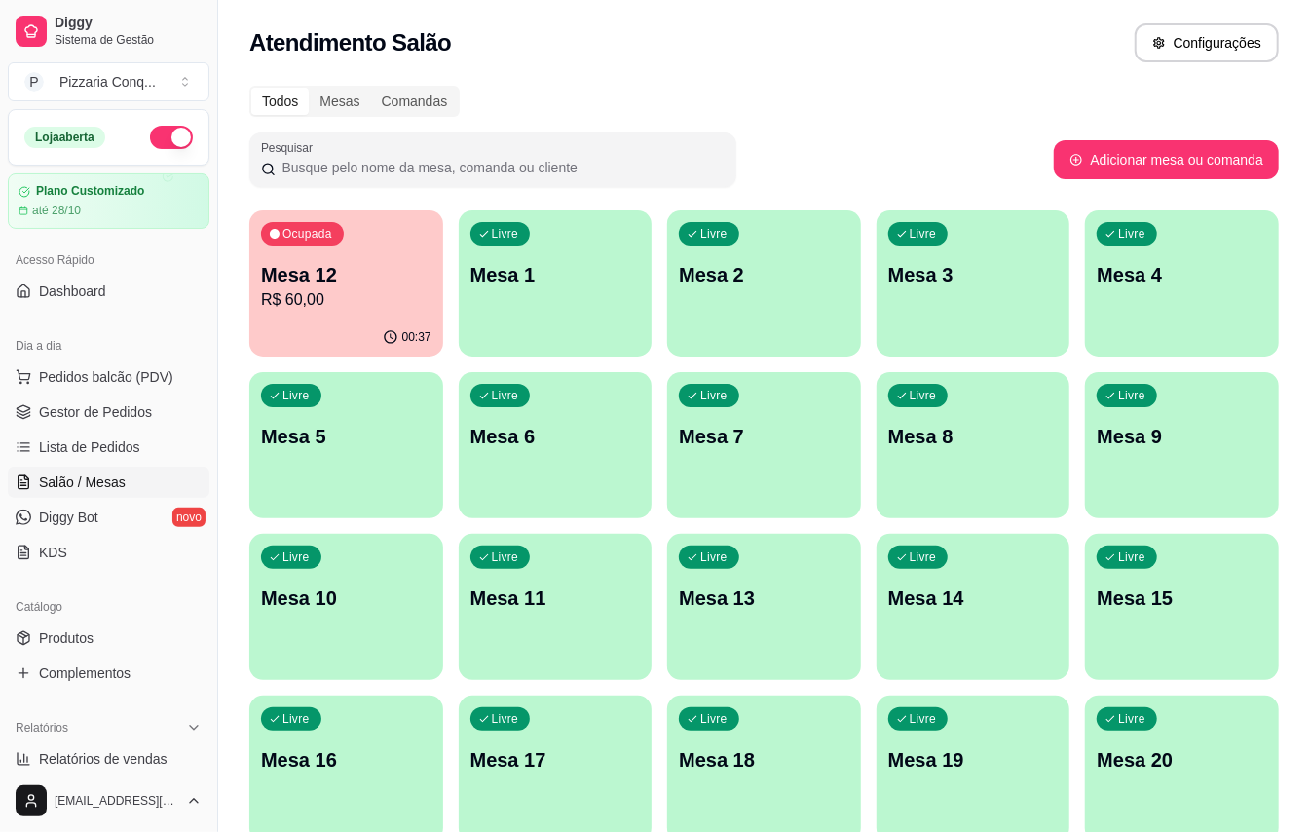
click at [748, 436] on p "Mesa 7" at bounding box center [764, 436] width 170 height 27
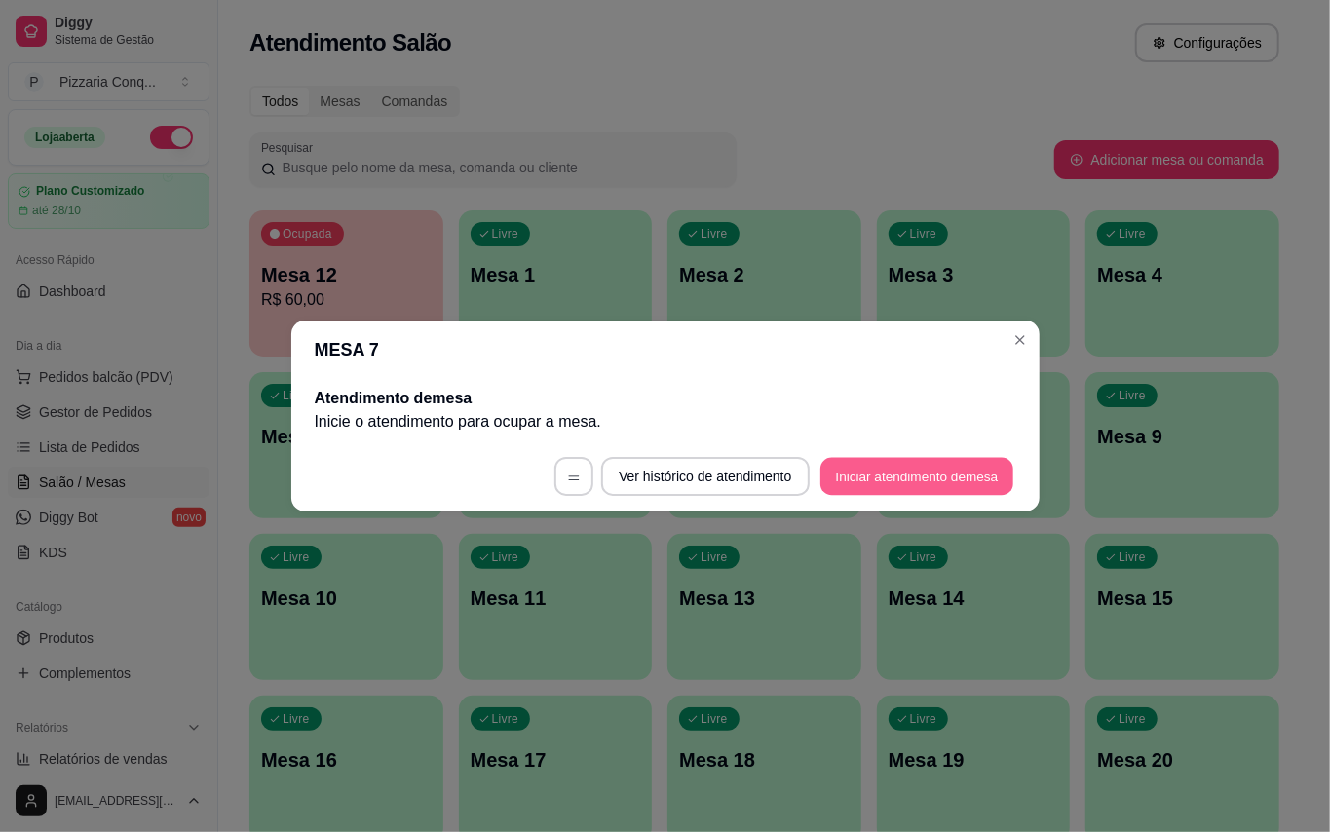
click at [877, 481] on button "Iniciar atendimento de mesa" at bounding box center [916, 477] width 193 height 38
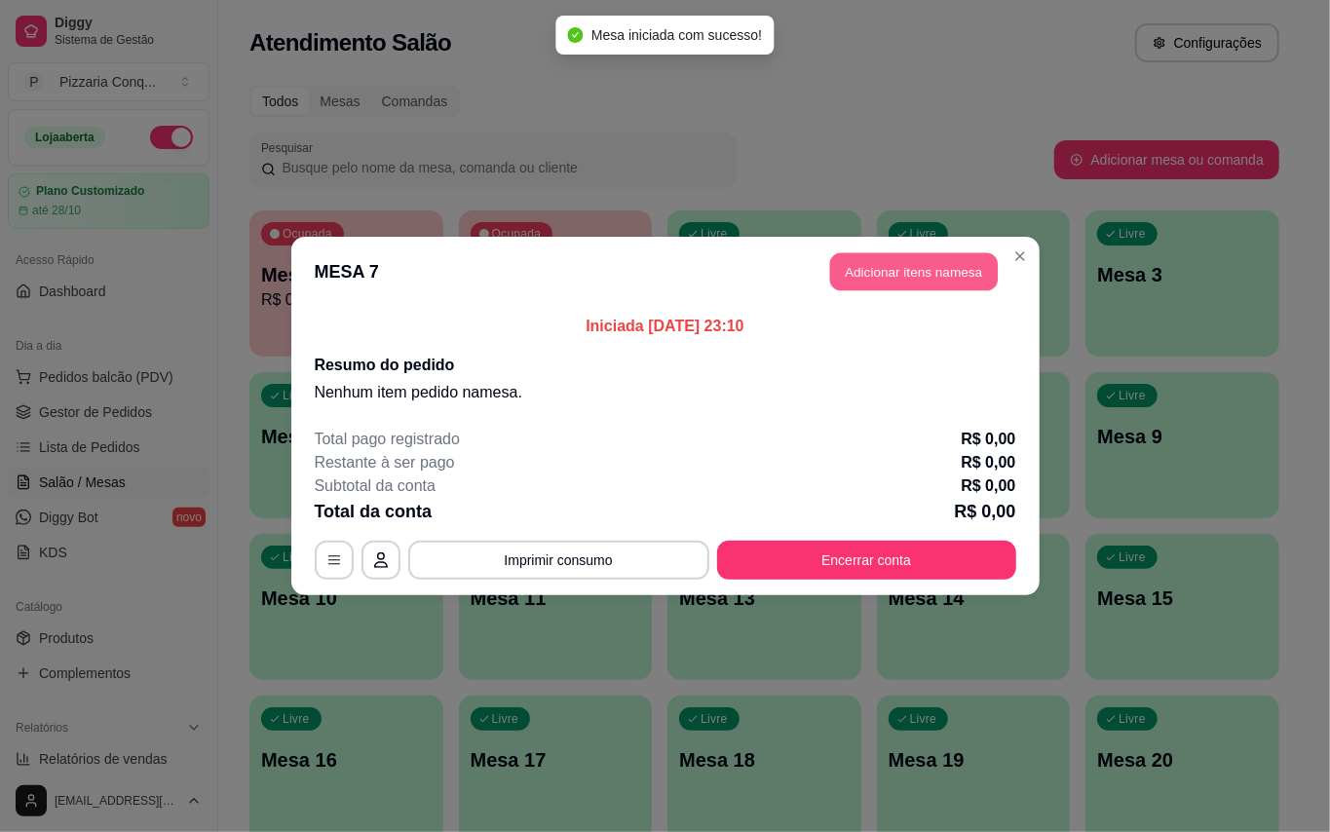
click at [893, 288] on button "Adicionar itens na mesa" at bounding box center [914, 272] width 168 height 38
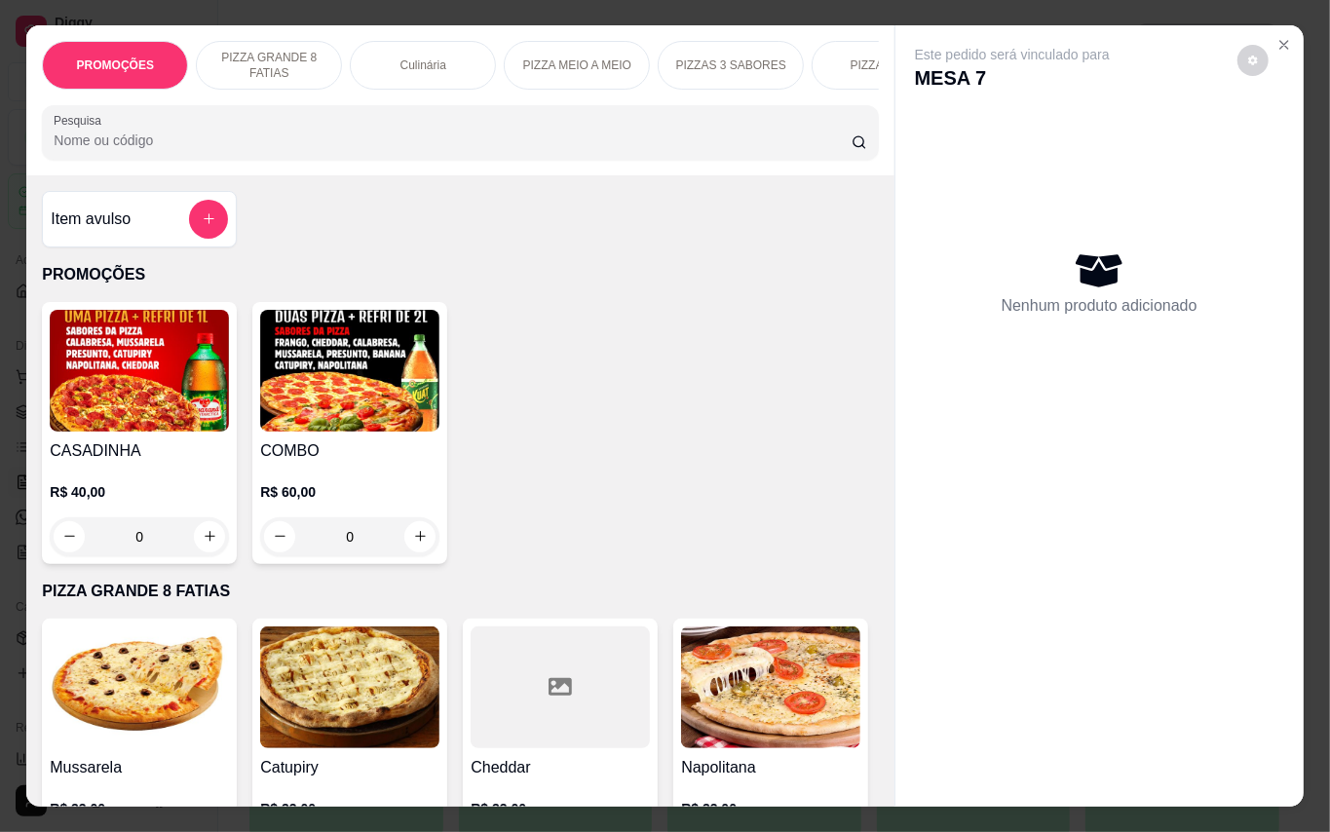
click at [368, 407] on img at bounding box center [349, 371] width 179 height 122
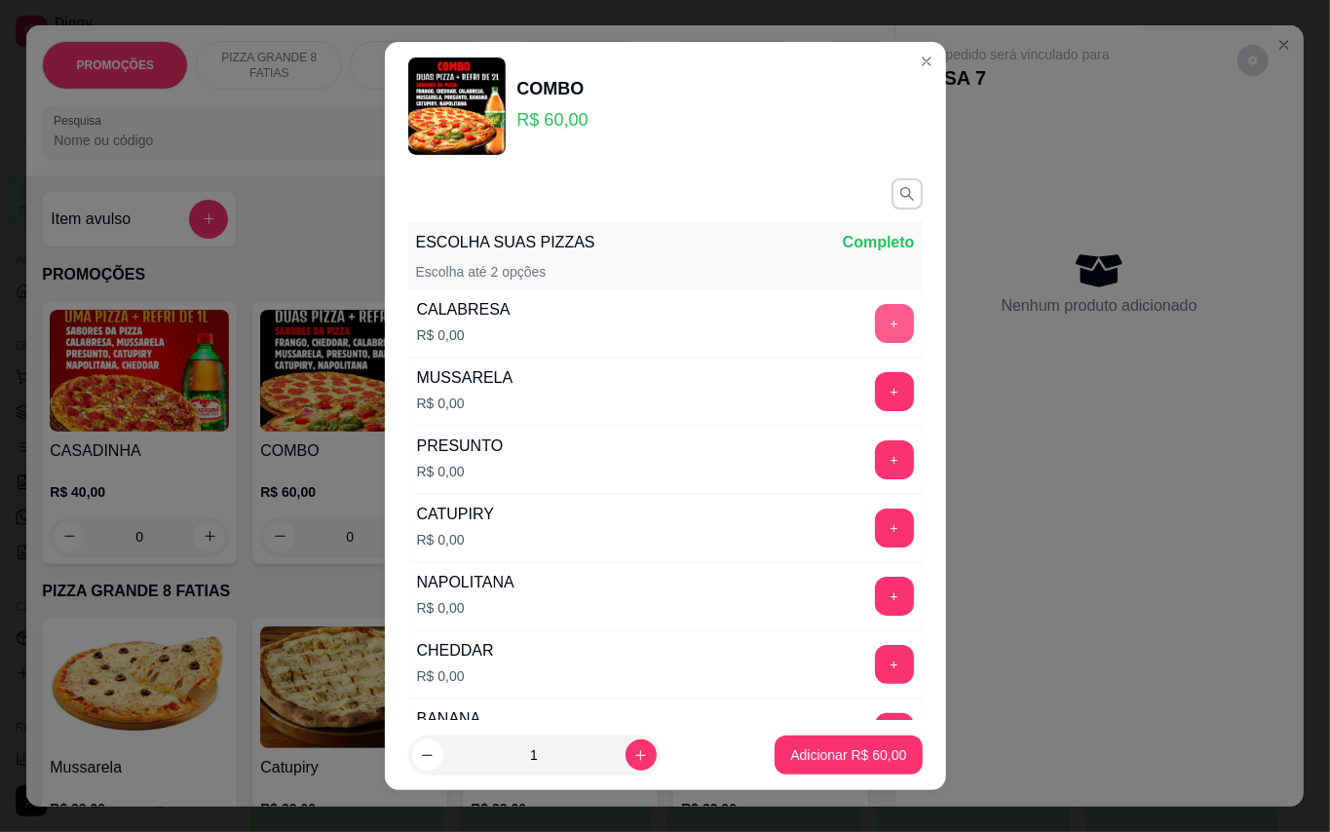
click at [875, 328] on button "+" at bounding box center [894, 323] width 39 height 39
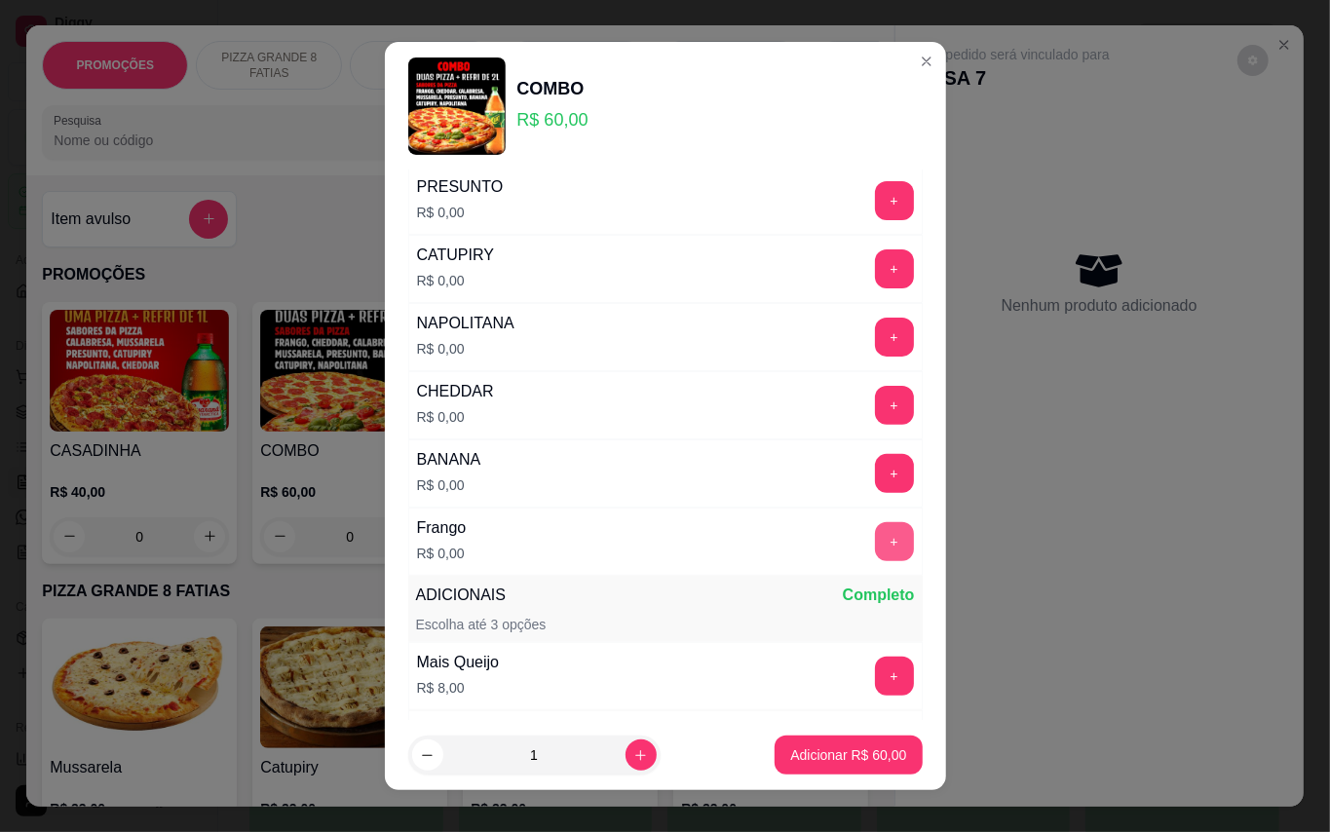
click at [875, 548] on button "+" at bounding box center [894, 541] width 39 height 39
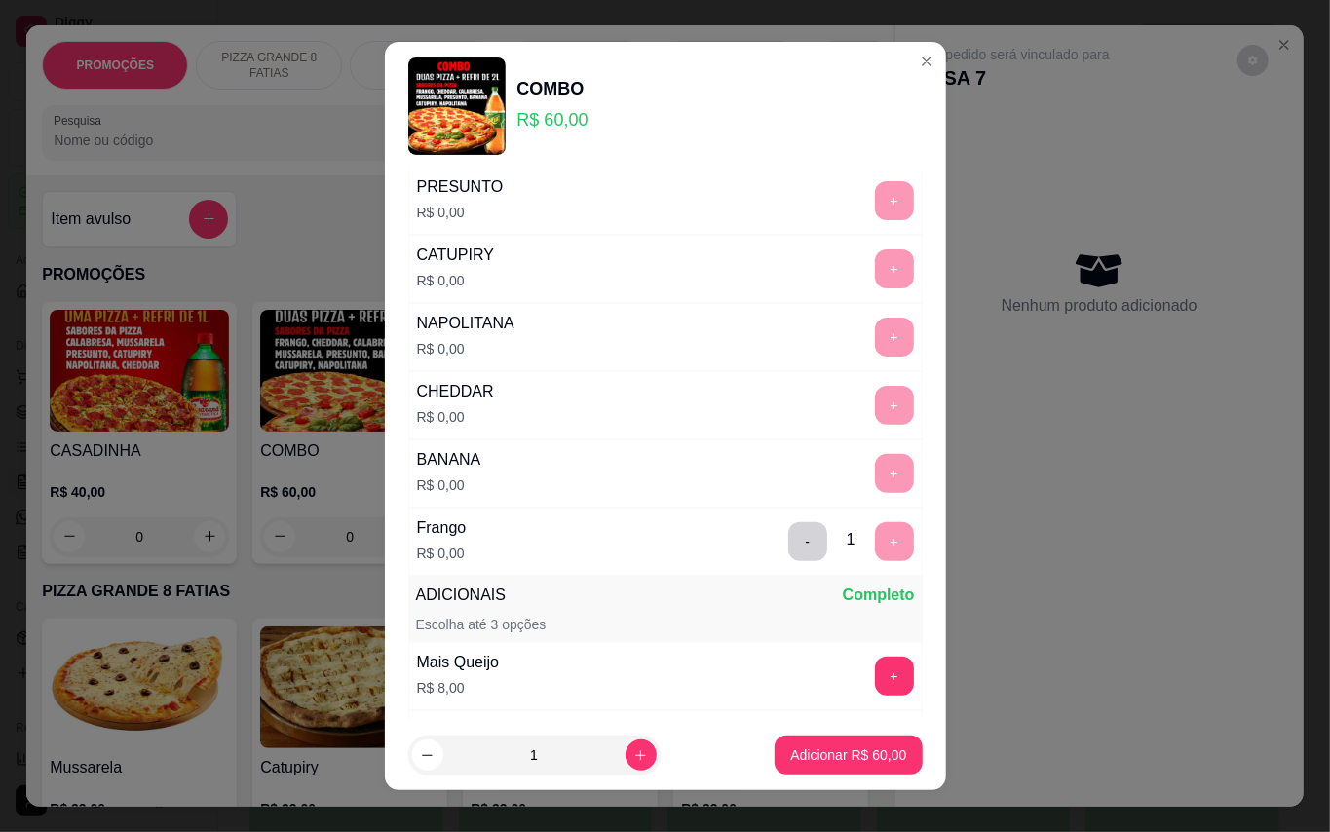
scroll to position [20, 0]
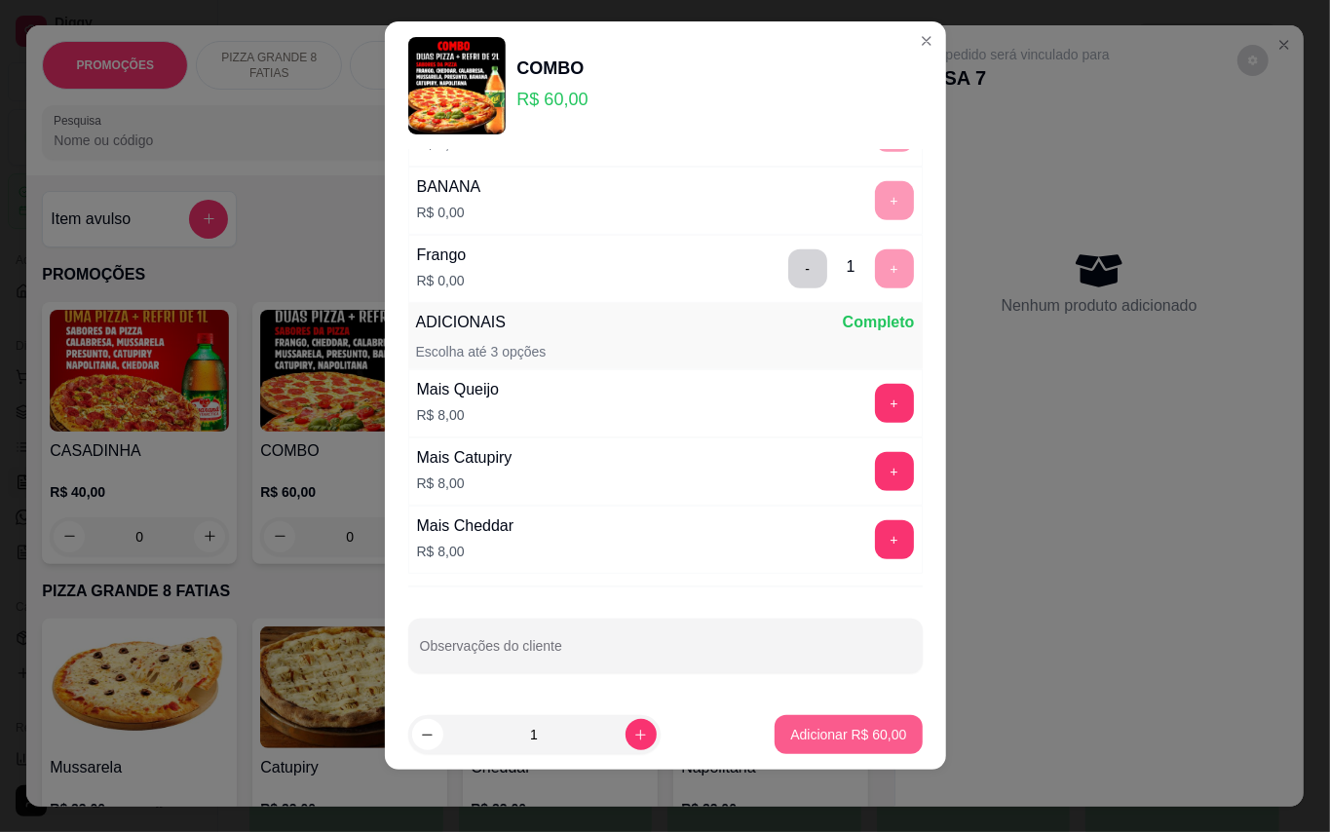
click at [850, 750] on button "Adicionar R$ 60,00" at bounding box center [848, 734] width 147 height 39
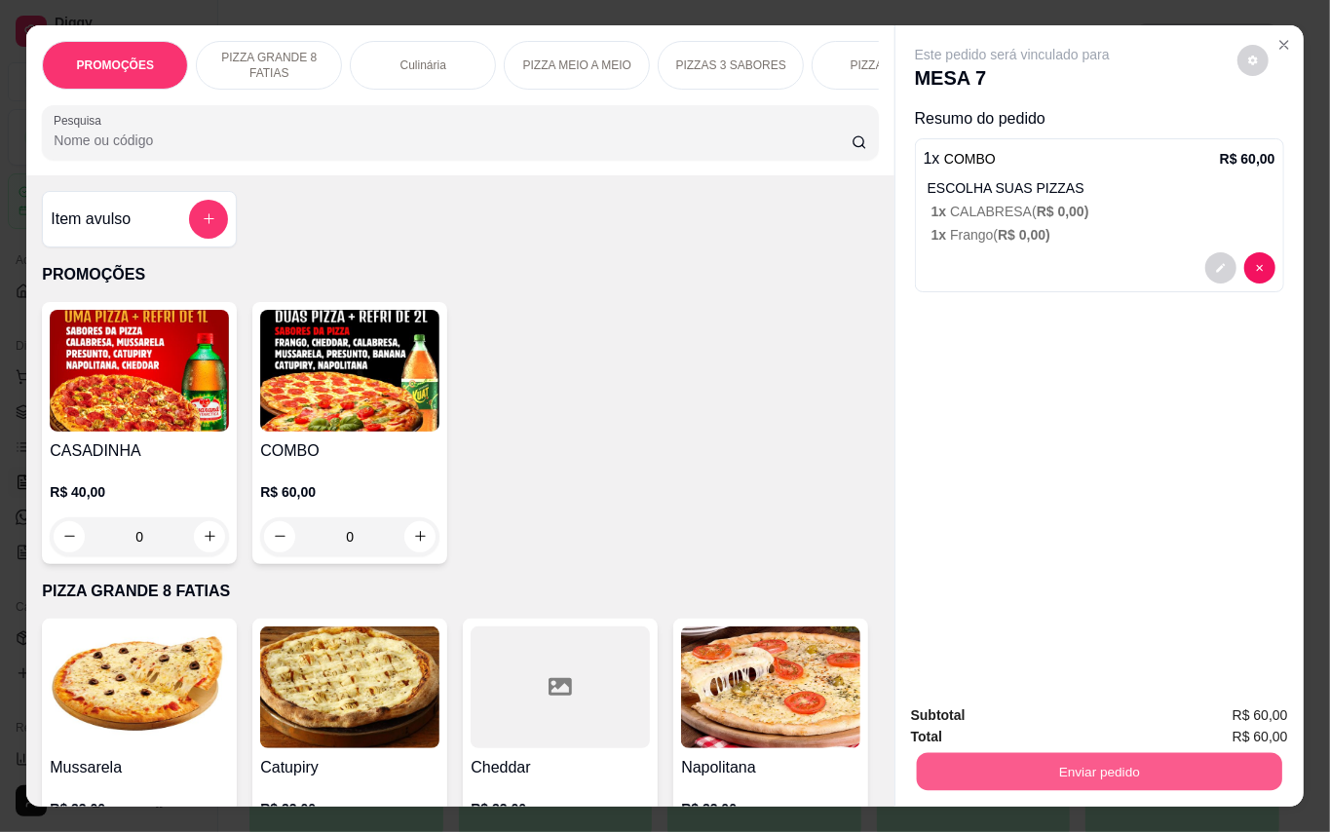
click at [1225, 761] on button "Enviar pedido" at bounding box center [1098, 772] width 365 height 38
click at [1209, 719] on button "Enviar pedido" at bounding box center [1235, 715] width 107 height 36
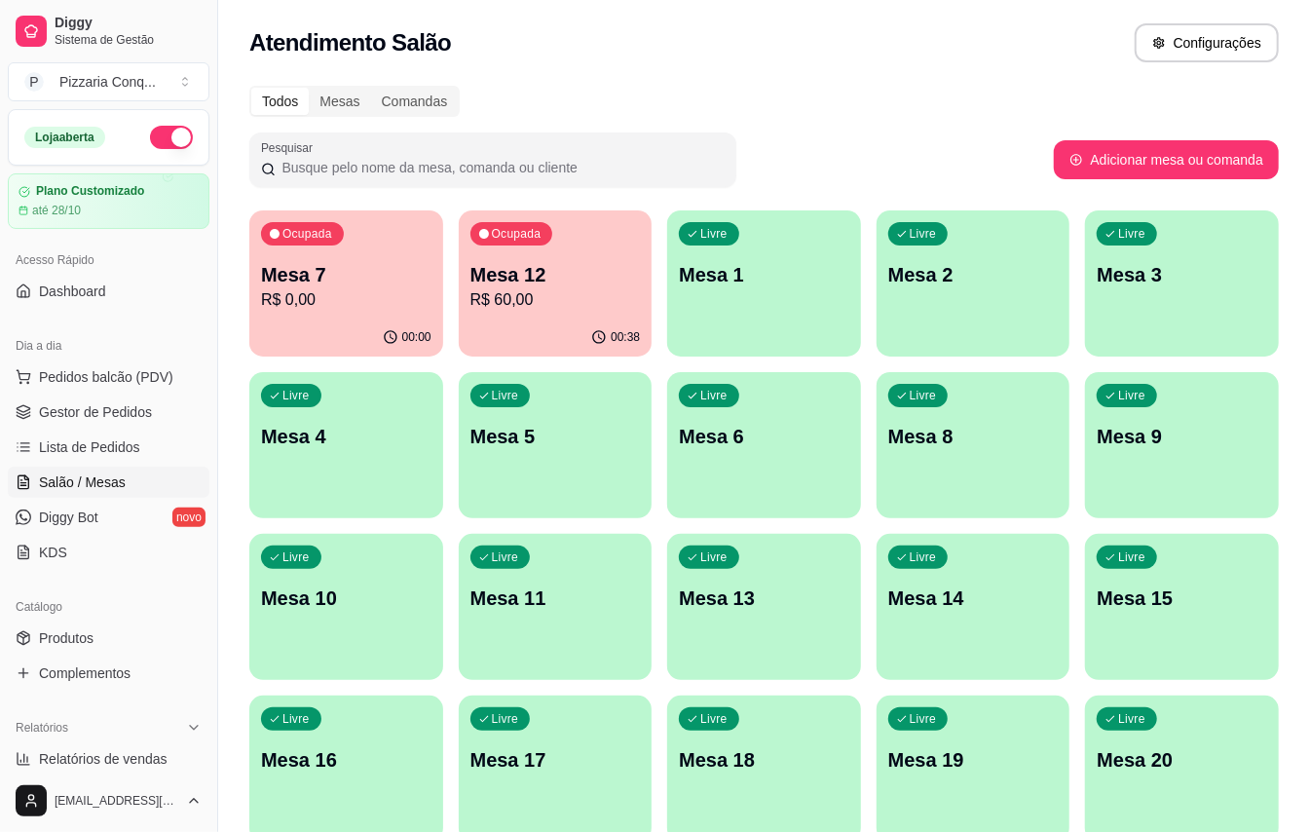
click at [153, 142] on button "button" at bounding box center [171, 137] width 43 height 23
click at [131, 410] on span "Gestor de Pedidos" at bounding box center [95, 411] width 113 height 19
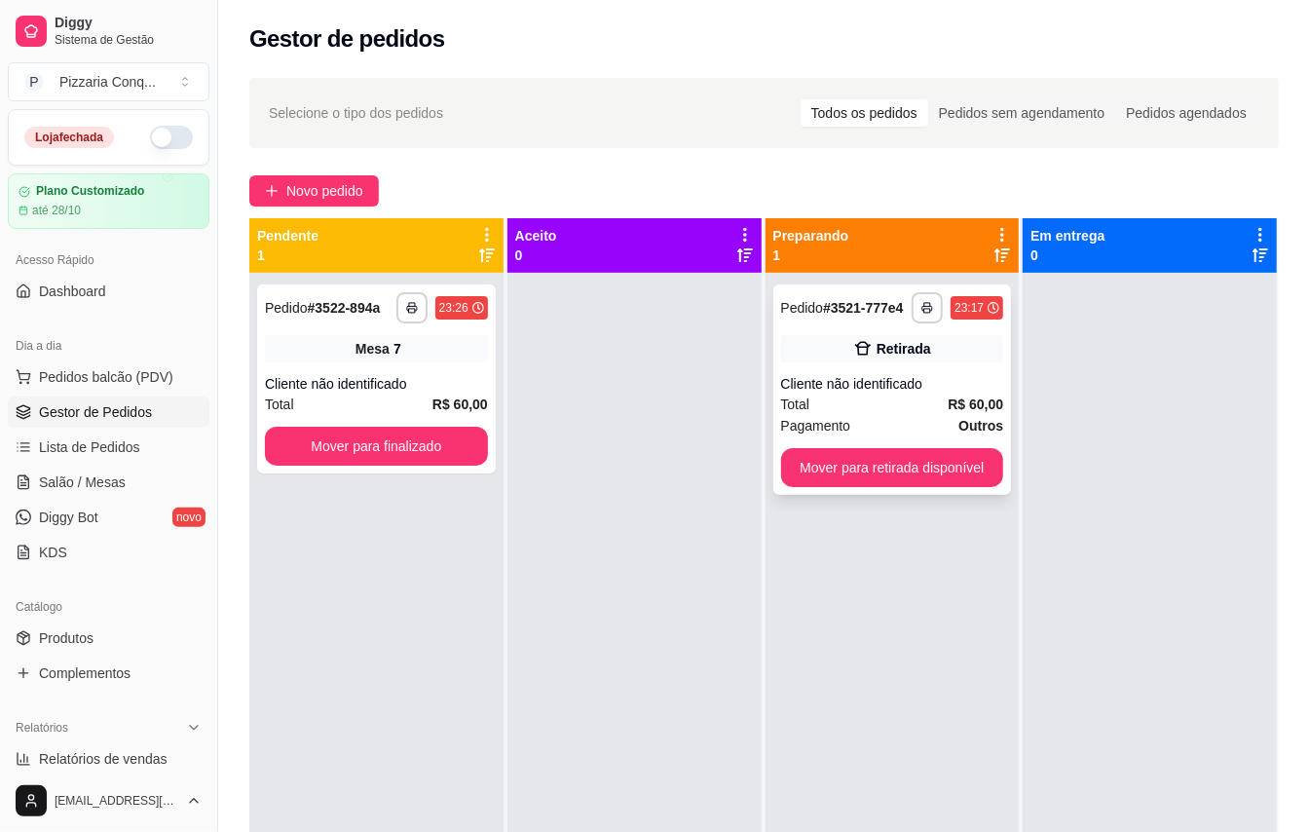
click at [863, 402] on div "Total R$ 60,00" at bounding box center [892, 404] width 223 height 21
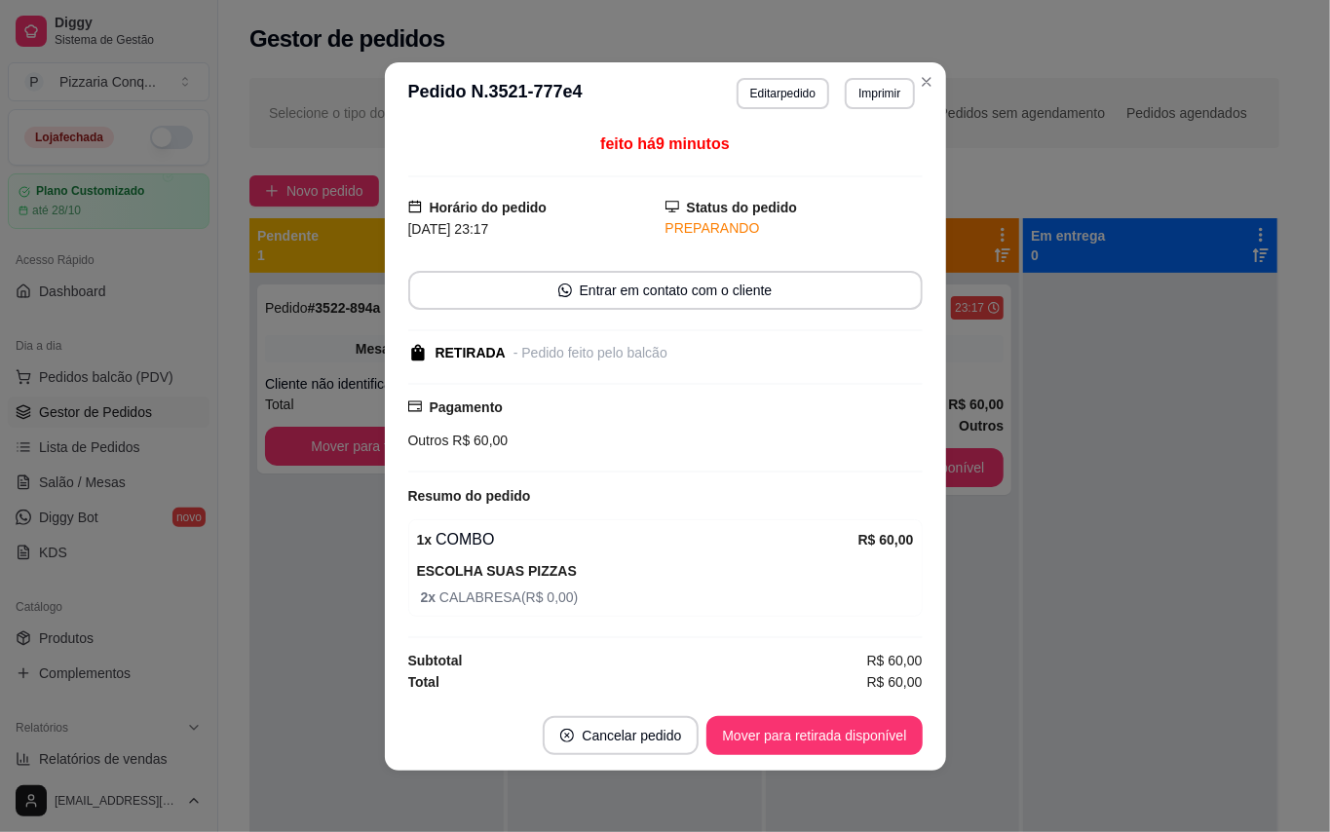
scroll to position [2, 0]
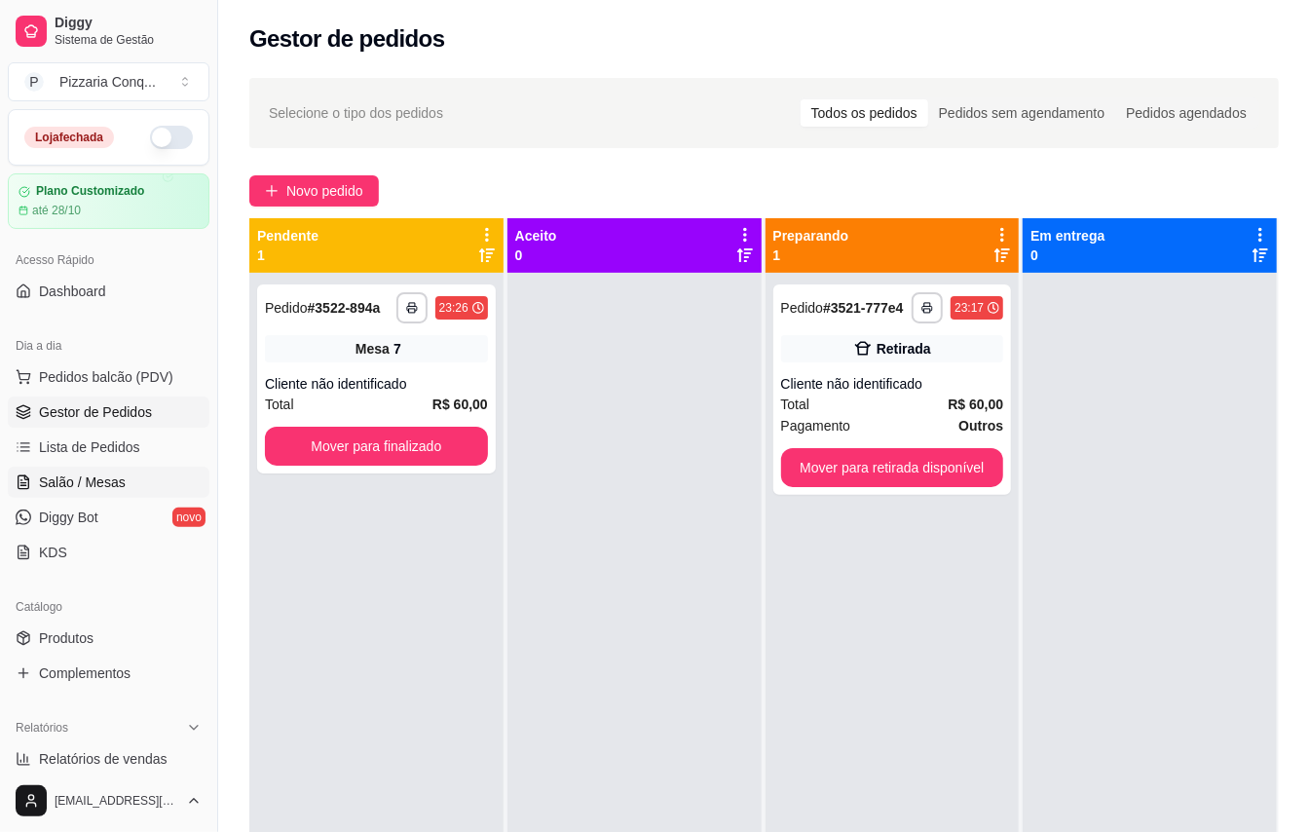
click at [92, 481] on span "Salão / Mesas" at bounding box center [82, 482] width 87 height 19
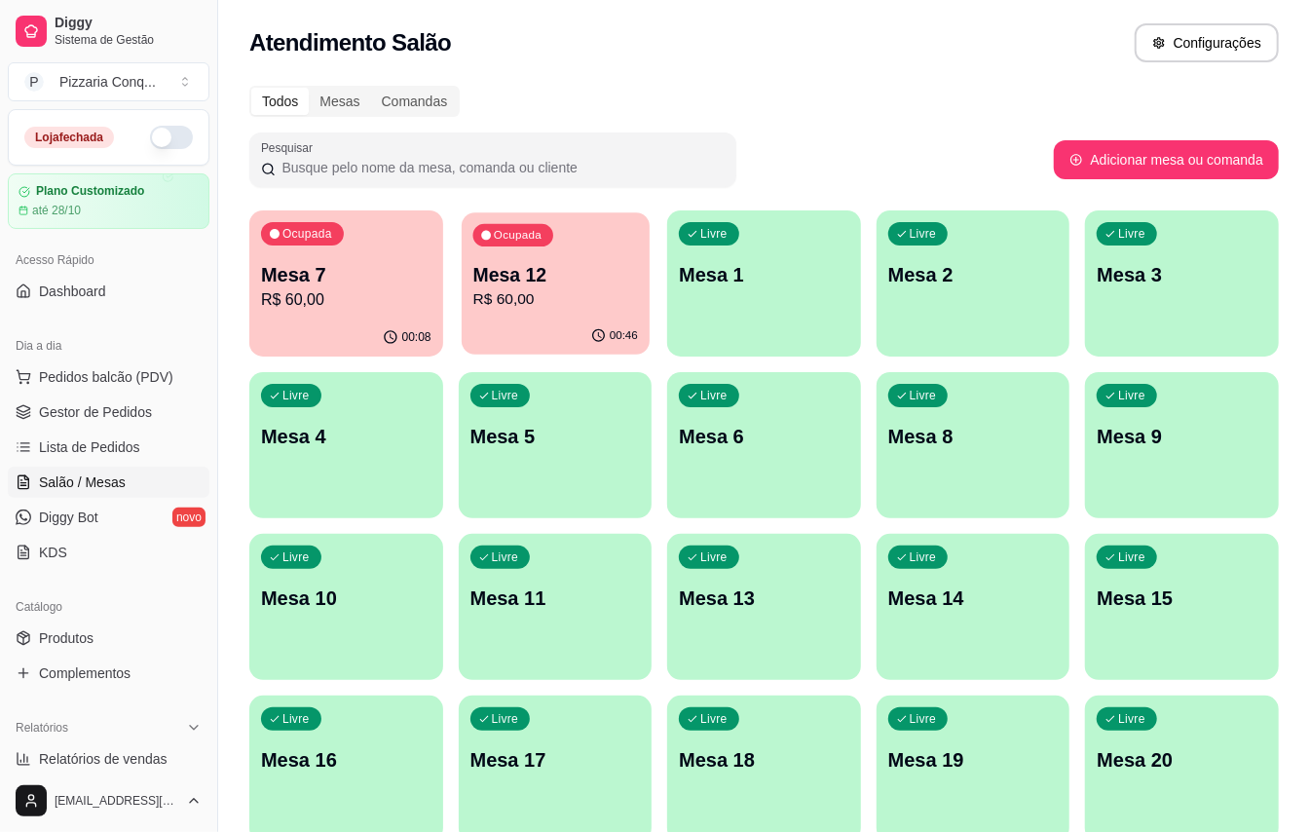
click at [571, 300] on p "R$ 60,00" at bounding box center [555, 299] width 165 height 22
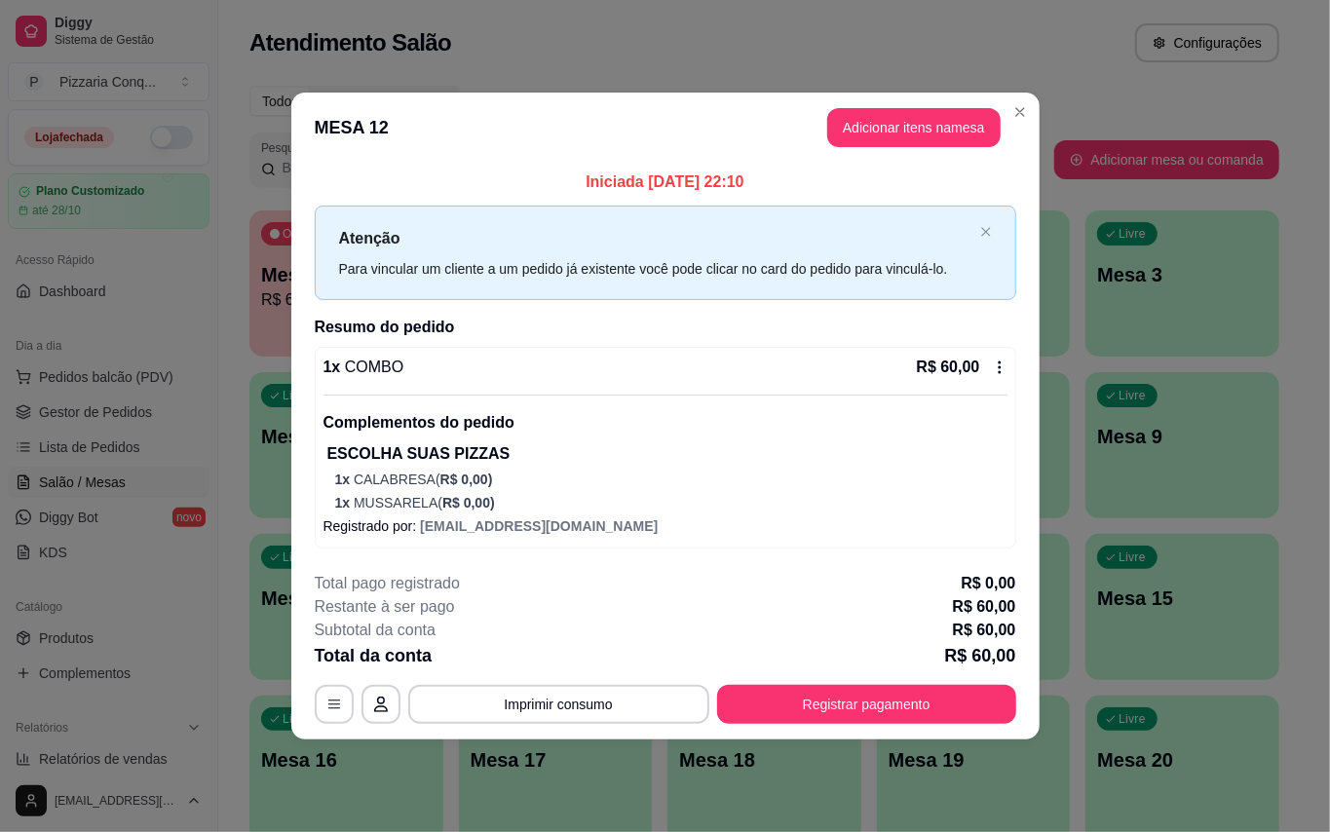
click at [1037, 101] on header "MESA 12 Adicionar itens na mesa" at bounding box center [665, 128] width 748 height 70
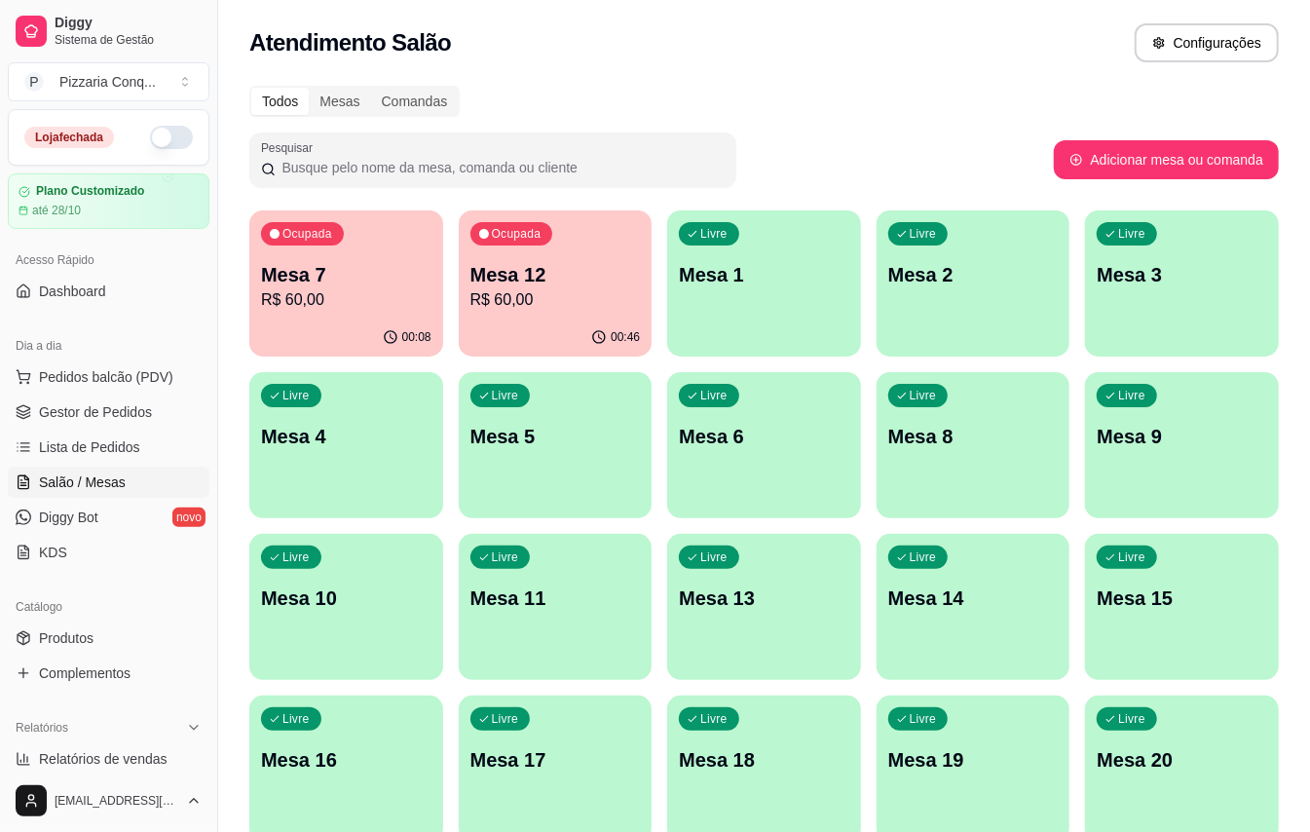
click at [543, 316] on div "Ocupada Mesa 12 R$ 60,00" at bounding box center [556, 264] width 194 height 108
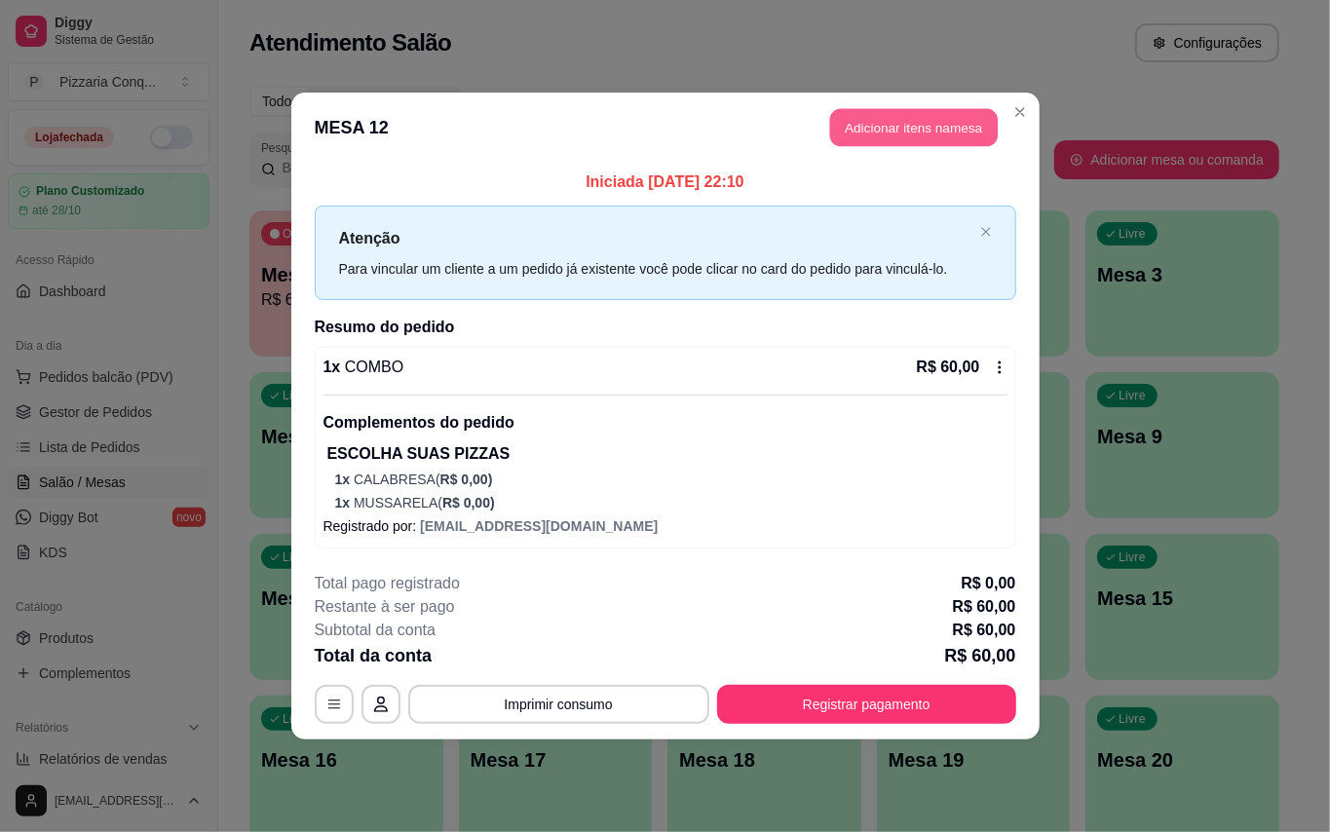
click at [957, 113] on button "Adicionar itens na mesa" at bounding box center [914, 128] width 168 height 38
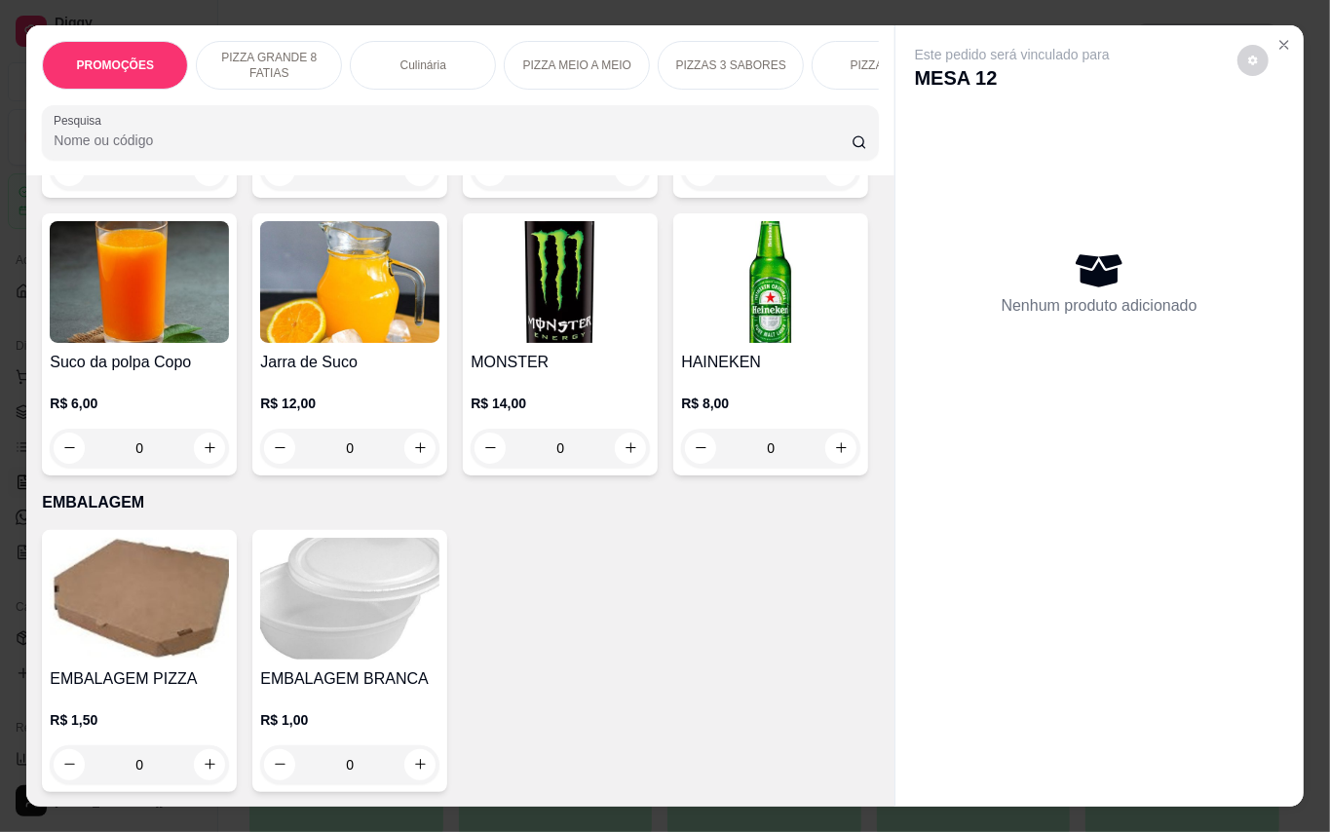
scroll to position [6005, 0]
click at [129, 577] on img at bounding box center [139, 599] width 179 height 122
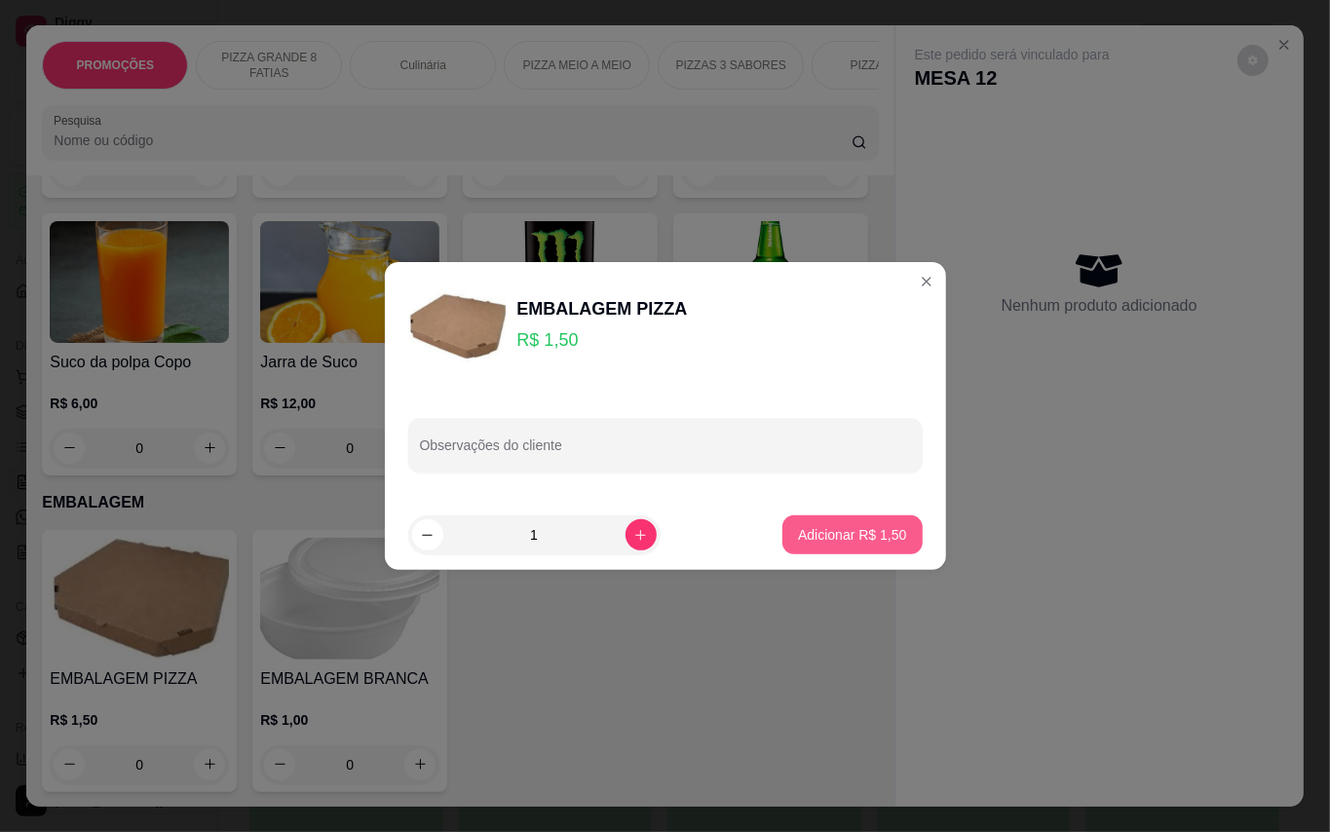
click at [798, 536] on p "Adicionar R$ 1,50" at bounding box center [852, 534] width 108 height 19
type input "1"
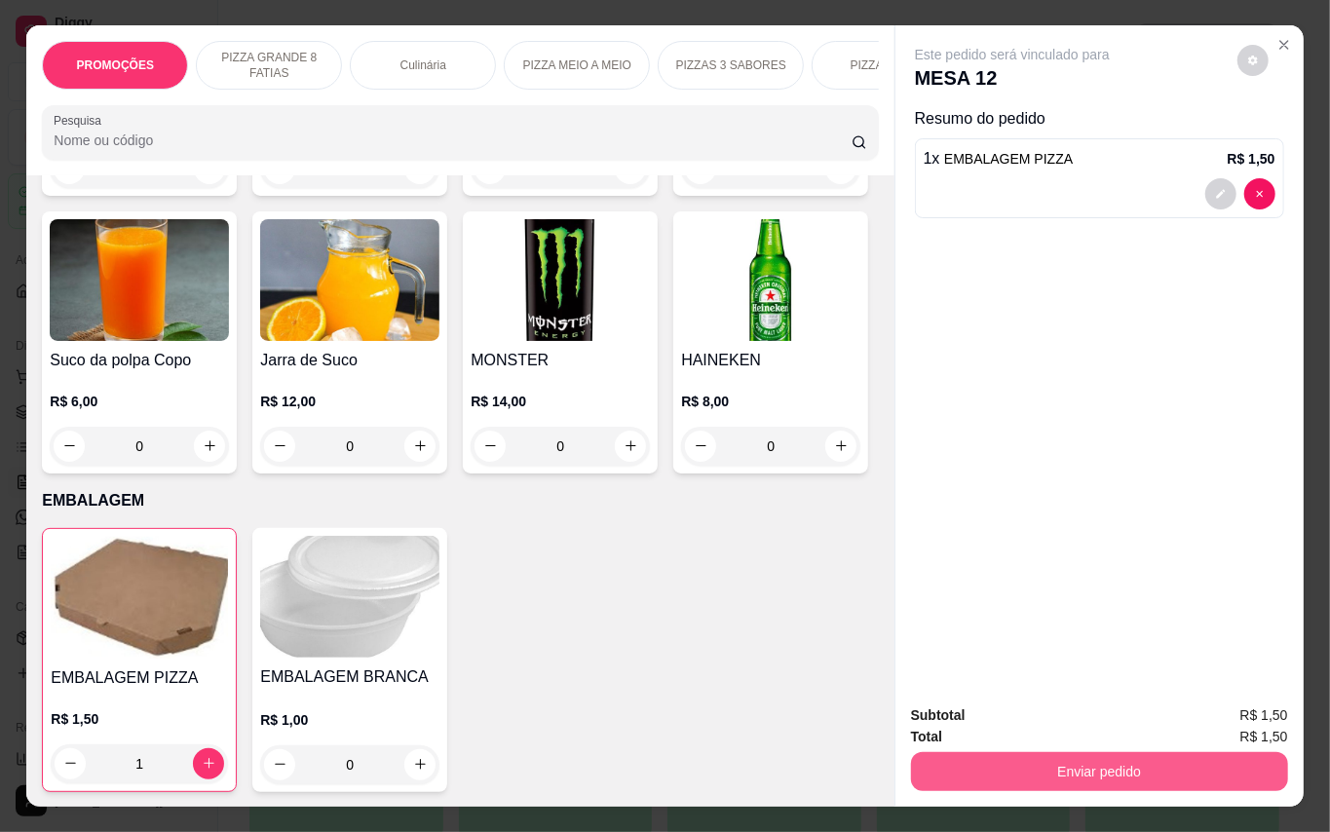
click at [1080, 752] on button "Enviar pedido" at bounding box center [1099, 771] width 377 height 39
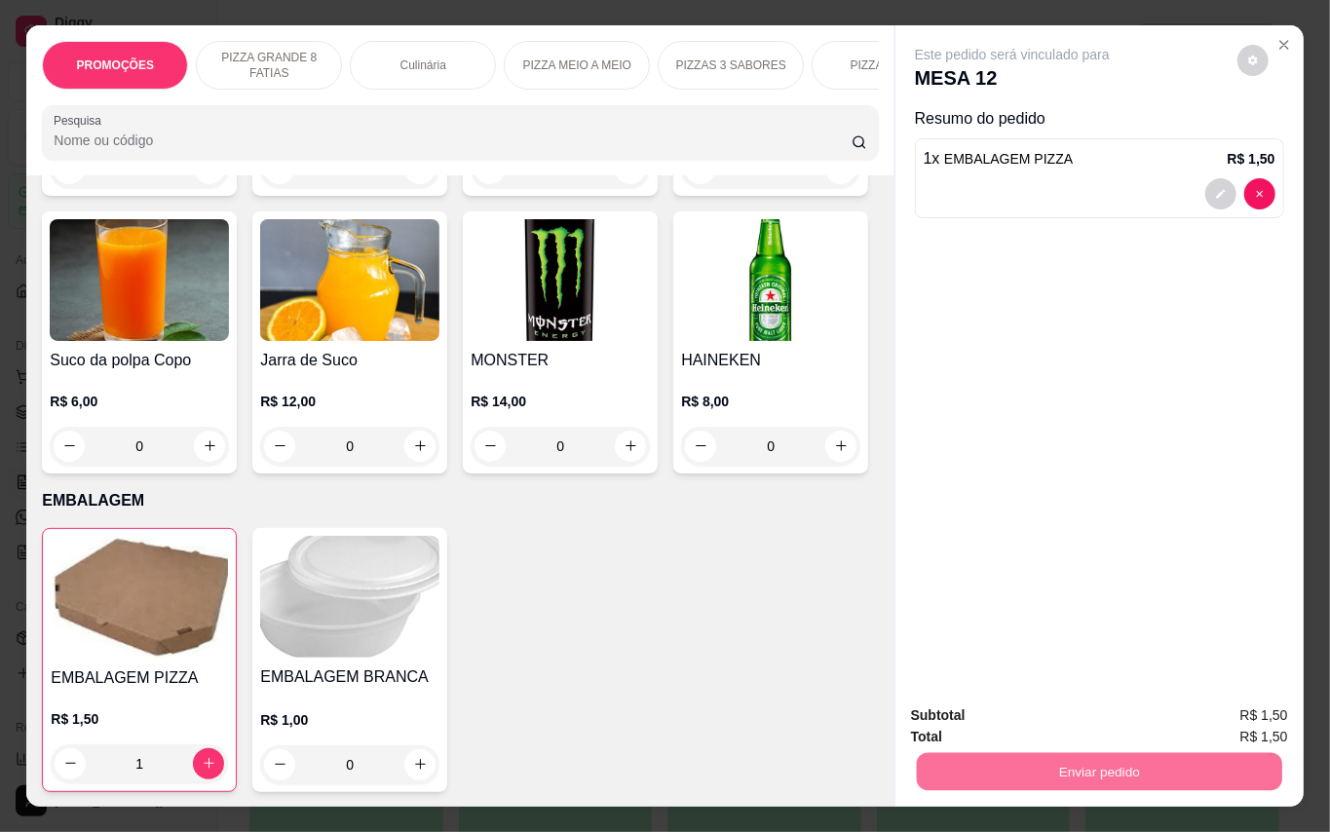
click at [1290, 699] on button "Enviar pedido" at bounding box center [1235, 715] width 110 height 37
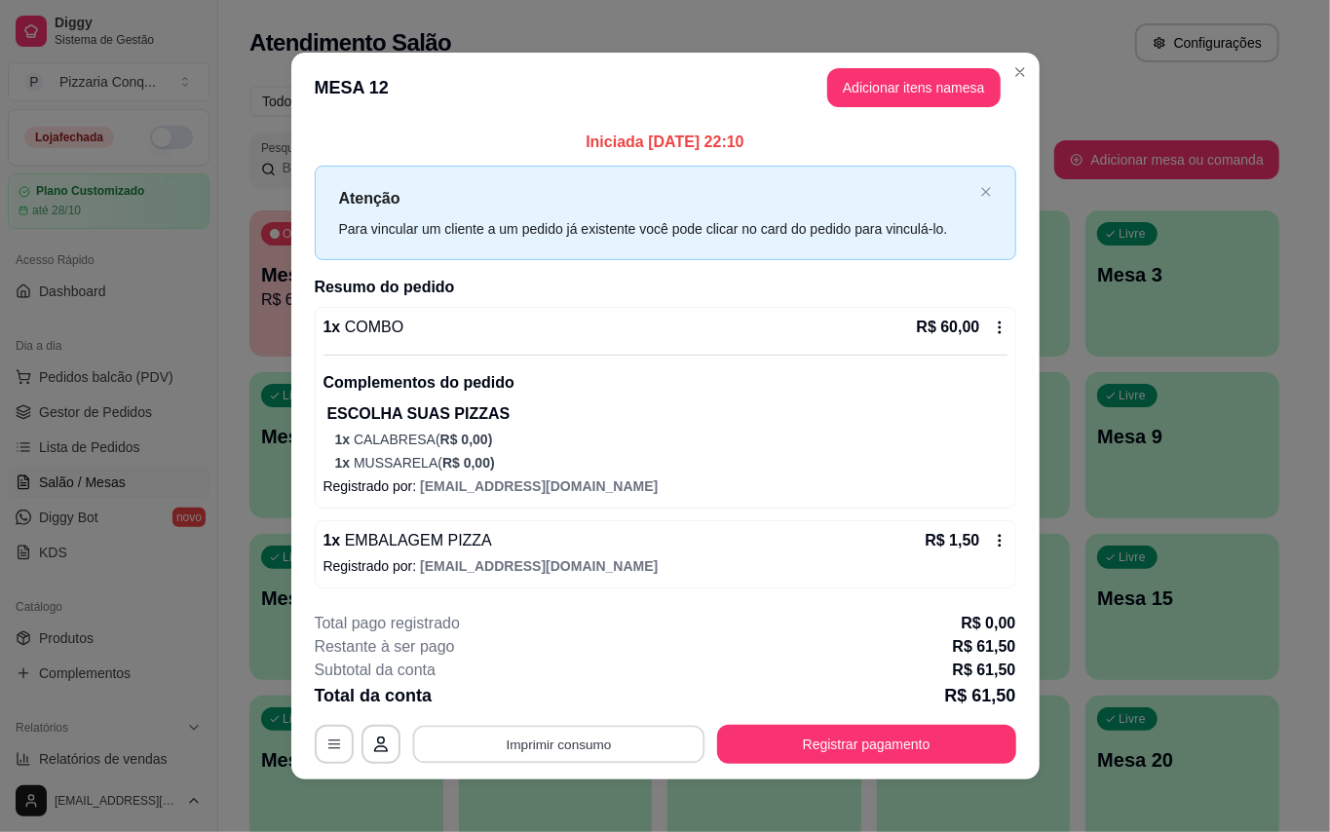
click at [520, 758] on button "Imprimir consumo" at bounding box center [558, 745] width 292 height 38
click at [563, 707] on button "Impressora" at bounding box center [549, 711] width 136 height 30
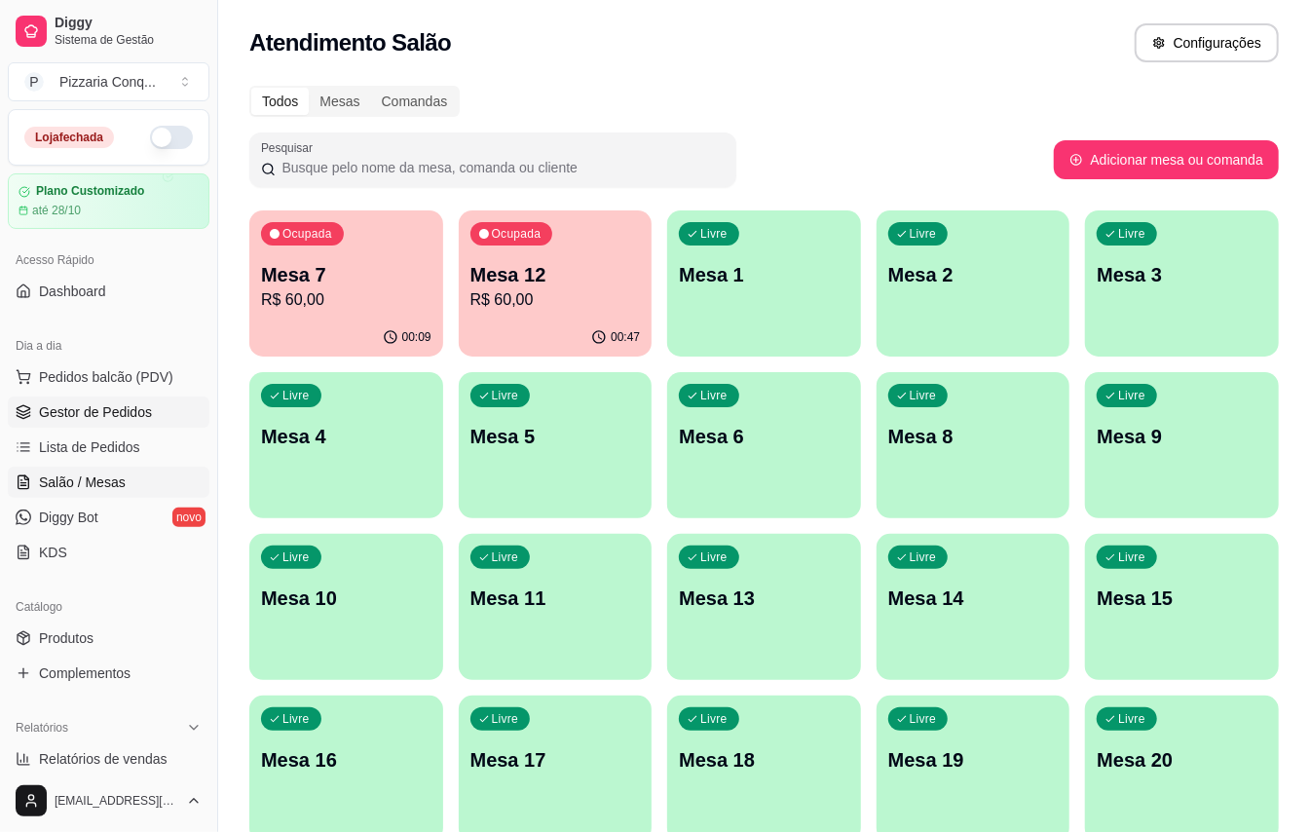
click at [106, 419] on span "Gestor de Pedidos" at bounding box center [95, 411] width 113 height 19
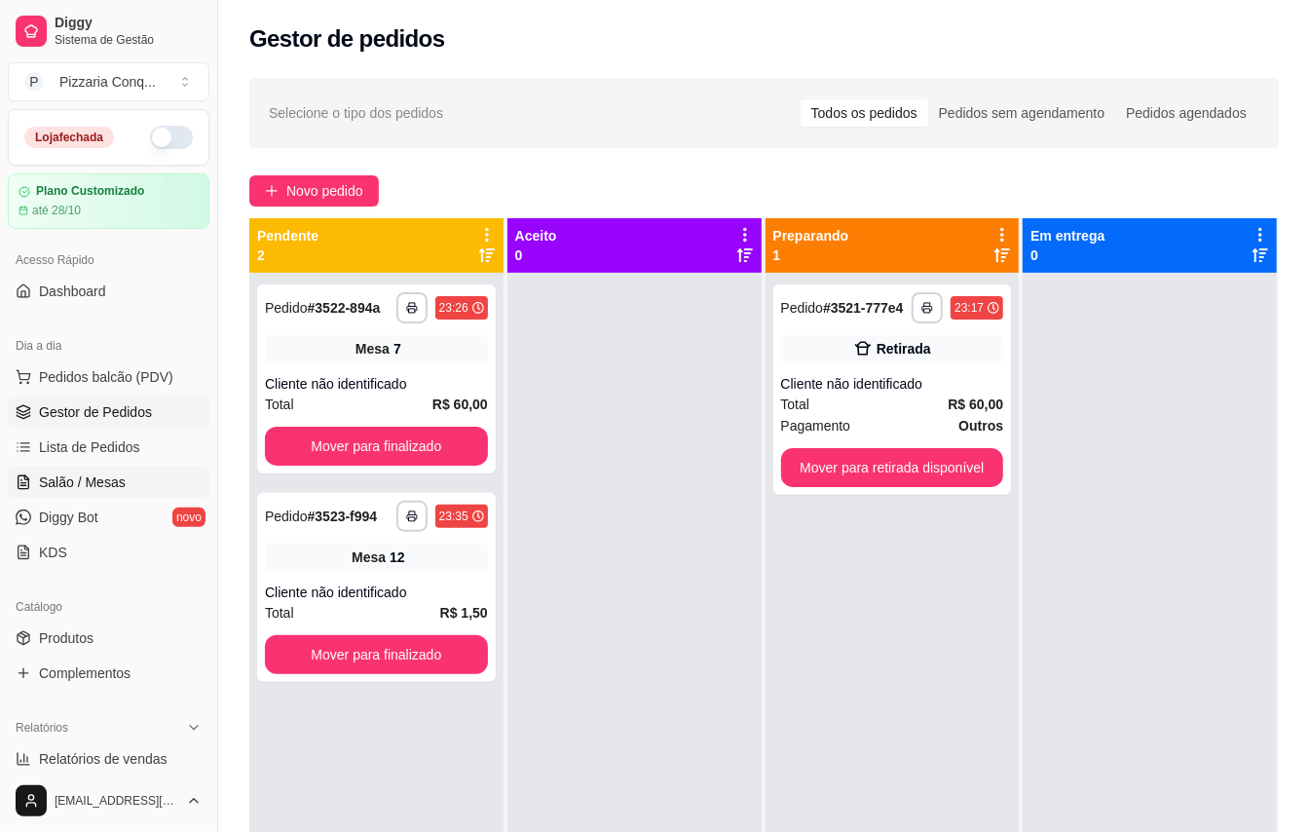
click at [137, 479] on link "Salão / Mesas" at bounding box center [109, 482] width 202 height 31
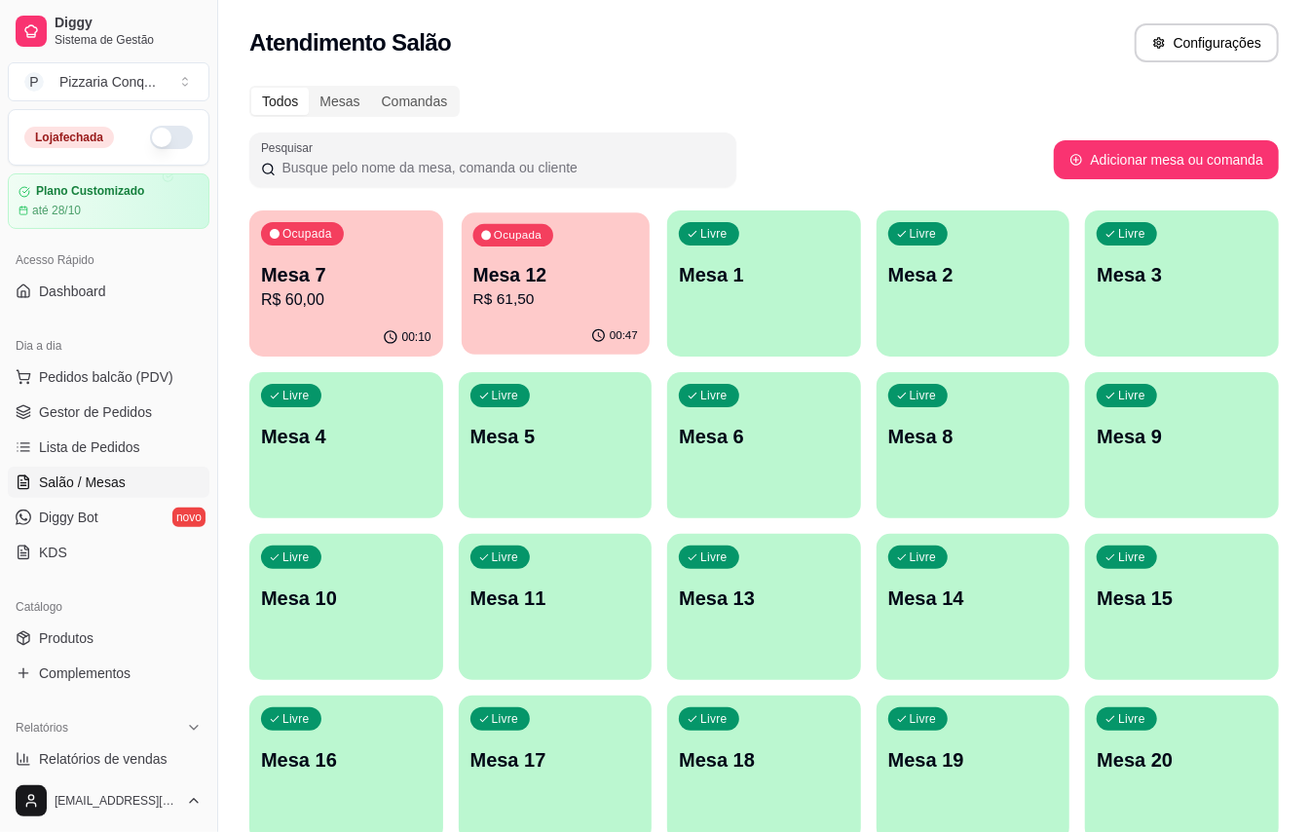
click at [542, 310] on p "R$ 61,50" at bounding box center [555, 299] width 165 height 22
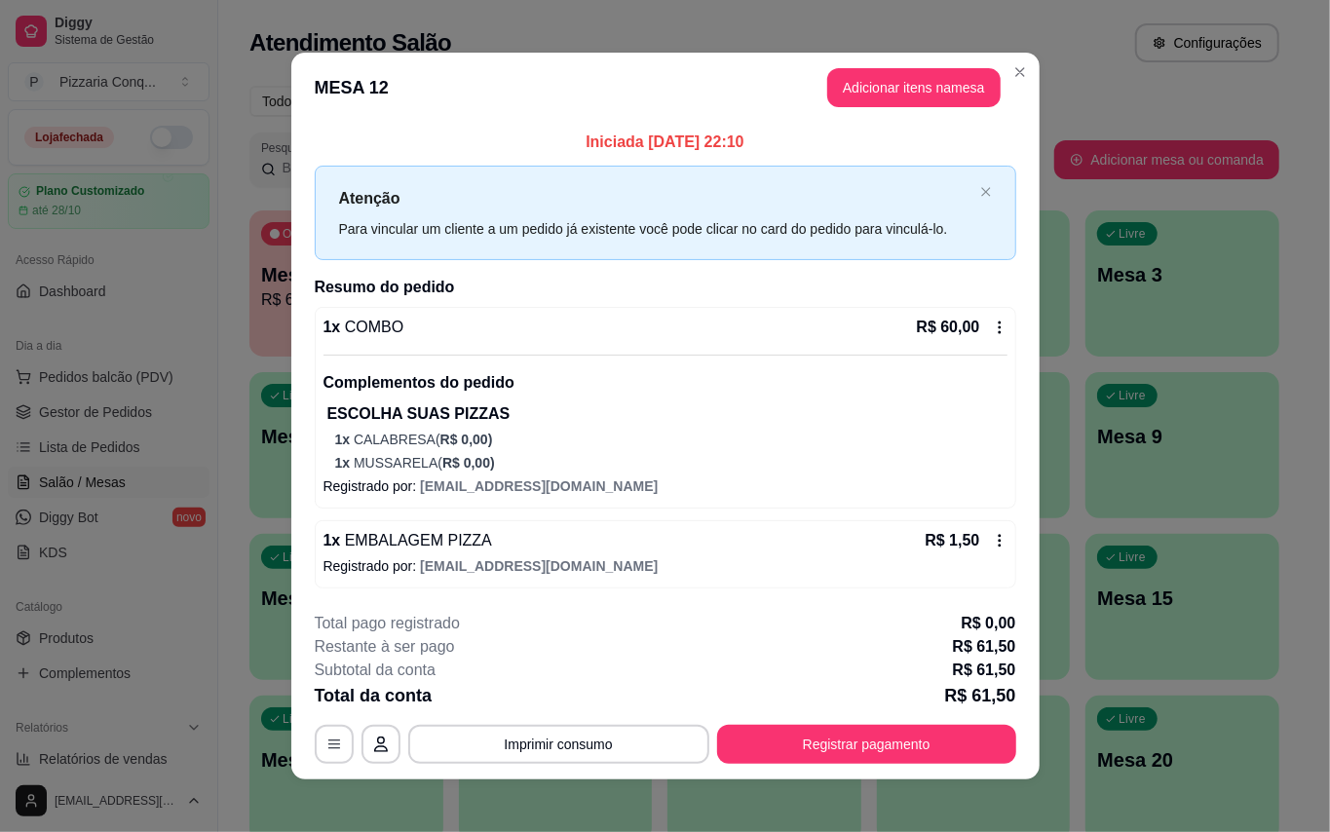
scroll to position [20, 0]
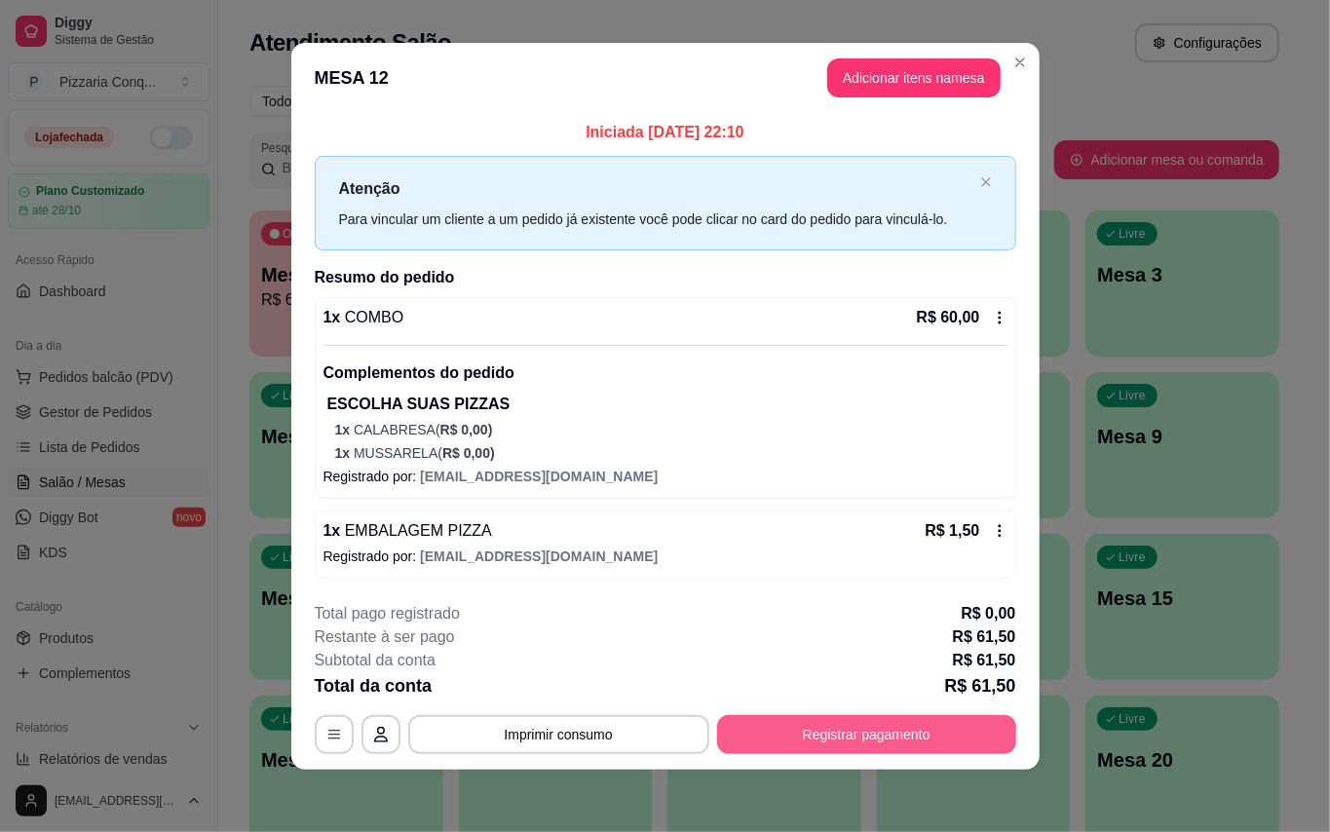
click at [846, 742] on button "Registrar pagamento" at bounding box center [866, 734] width 299 height 39
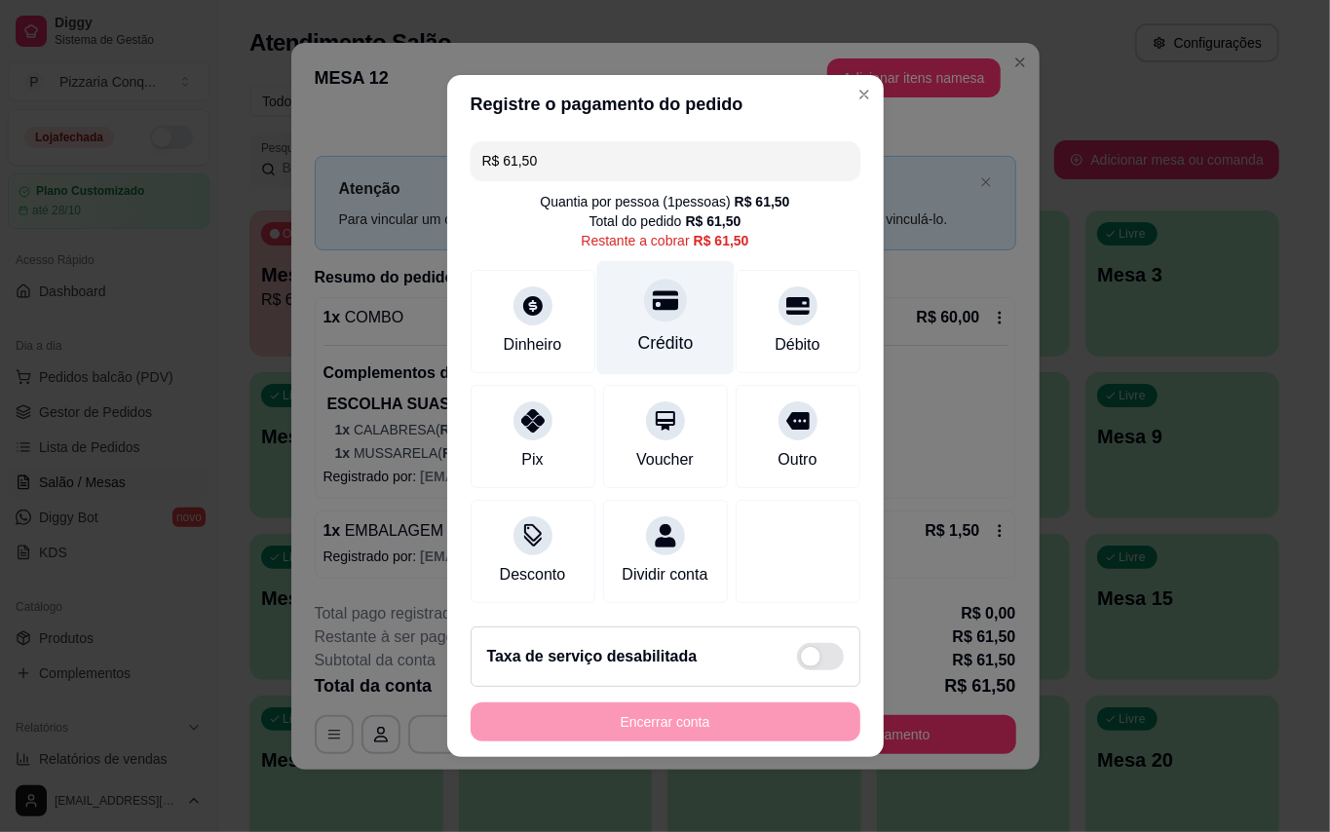
click at [663, 309] on div "Crédito" at bounding box center [664, 318] width 137 height 114
type input "R$ 0,00"
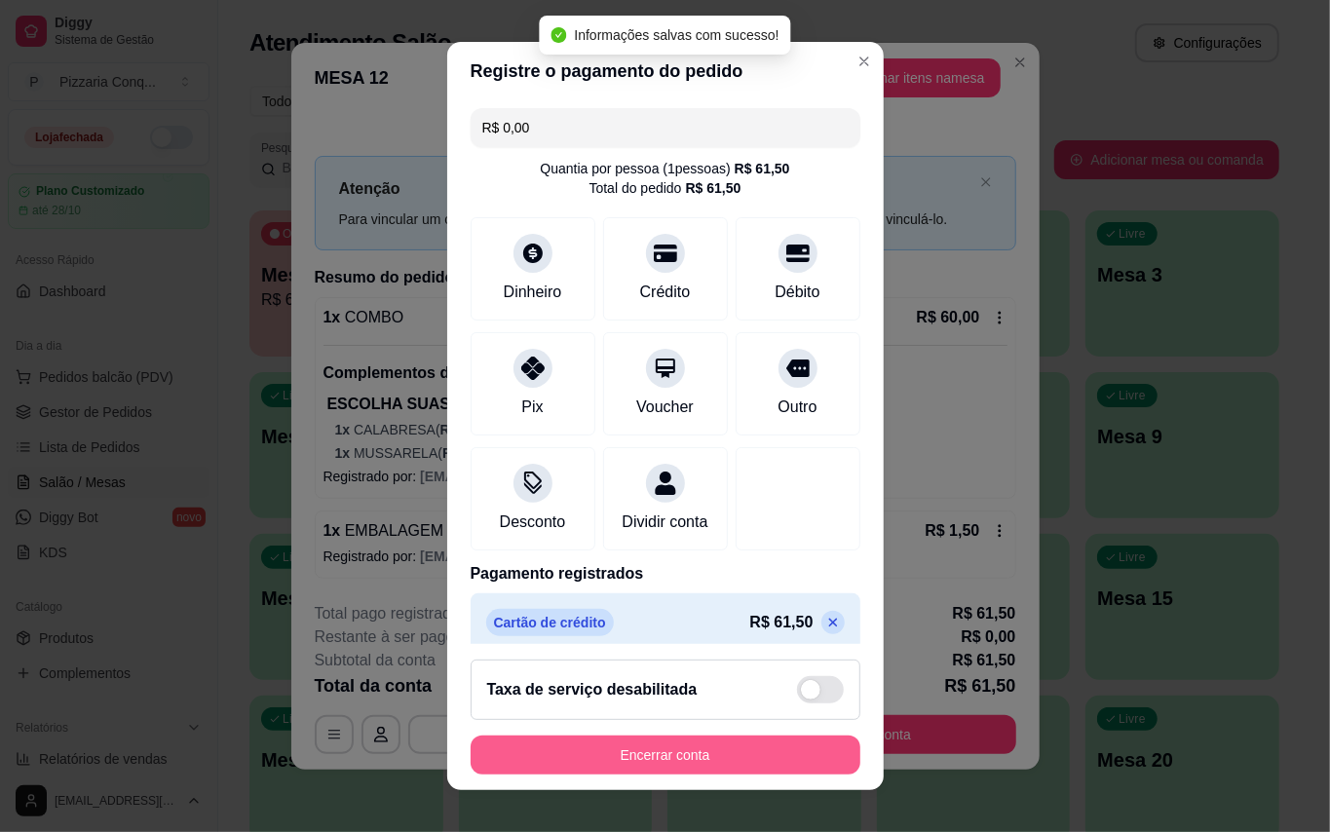
click at [696, 744] on button "Encerrar conta" at bounding box center [666, 755] width 390 height 39
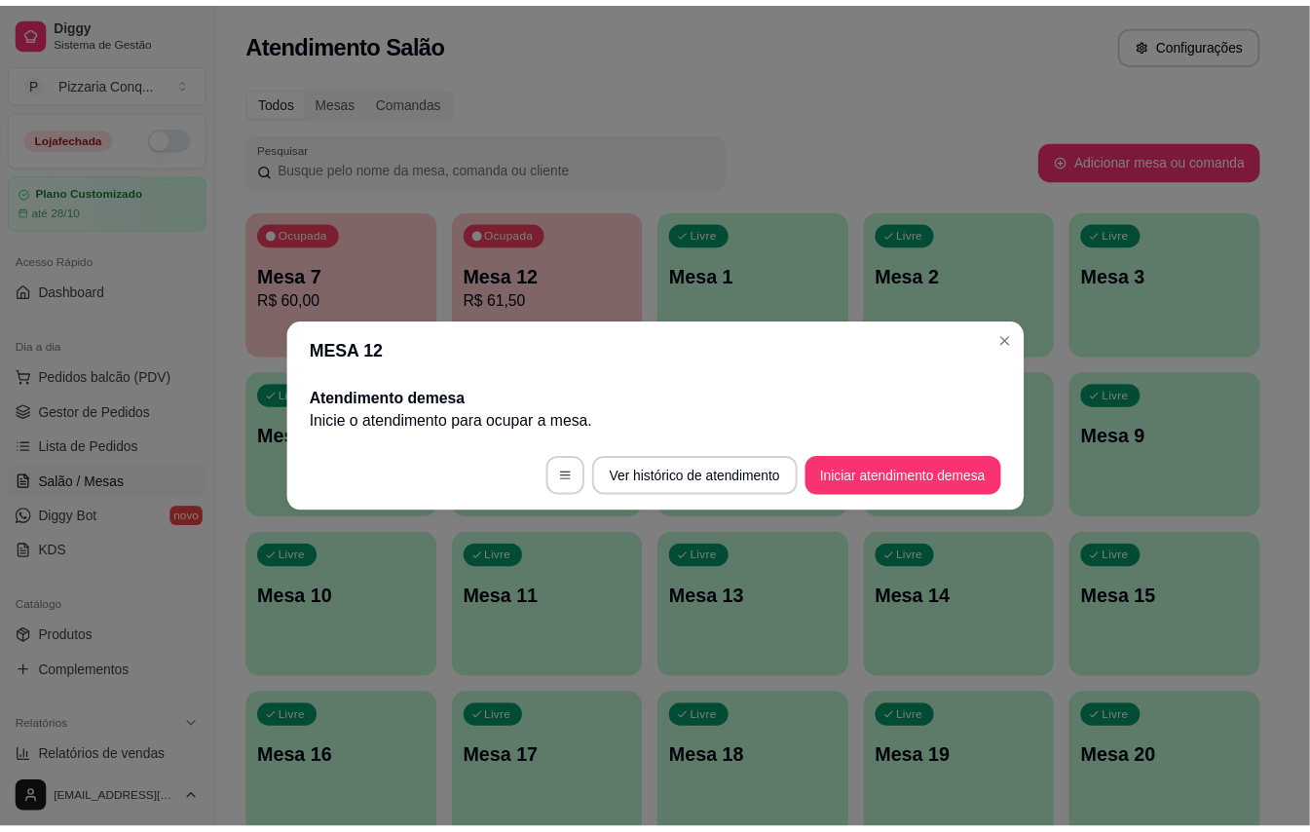
scroll to position [0, 0]
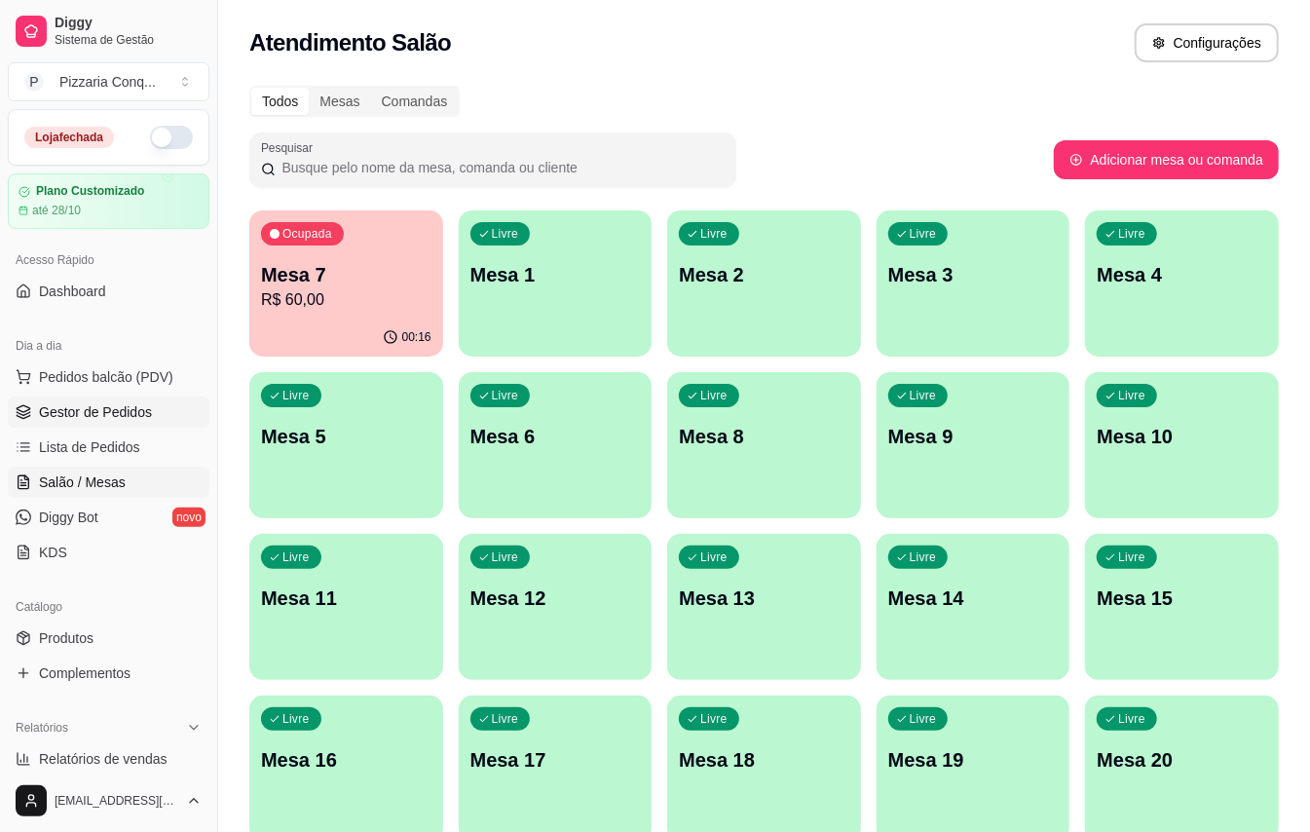
click at [45, 410] on span "Gestor de Pedidos" at bounding box center [95, 411] width 113 height 19
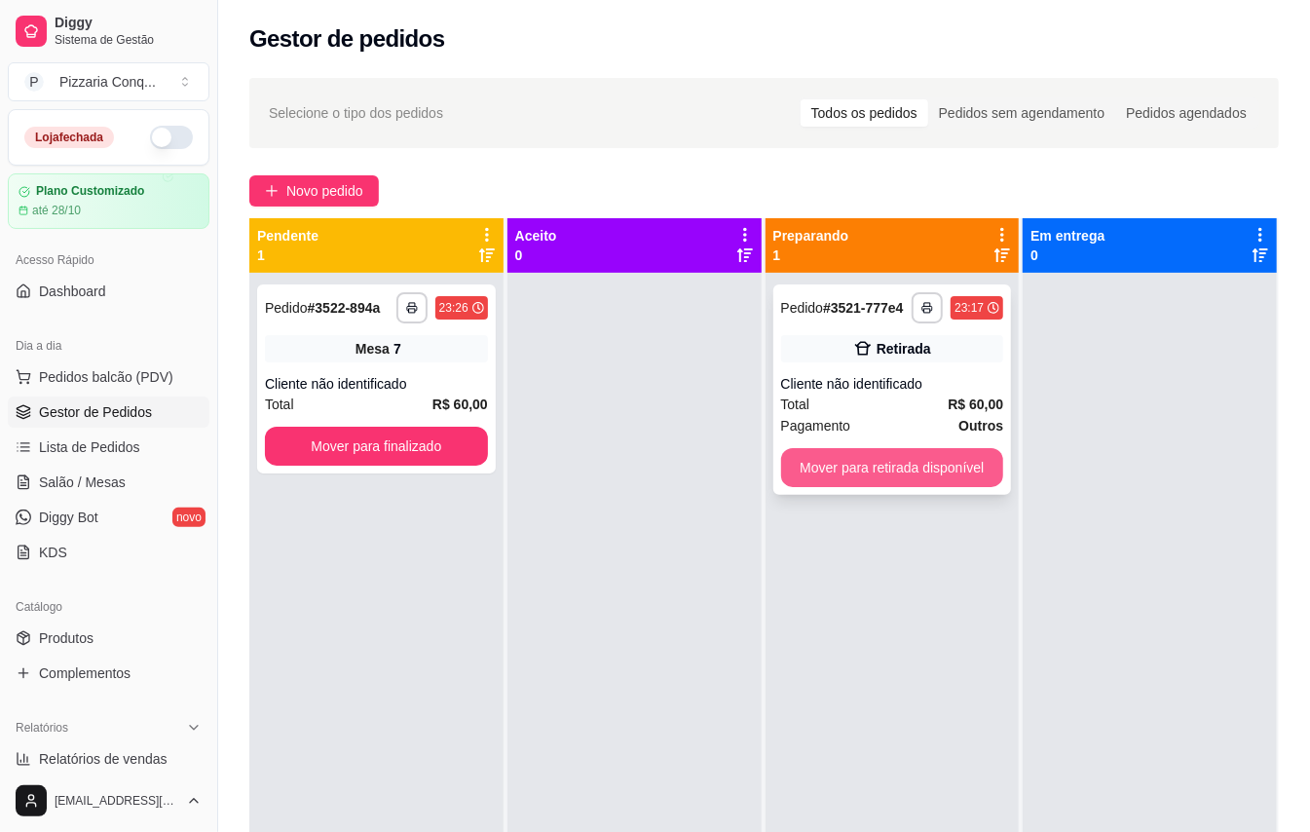
click at [854, 465] on button "Mover para retirada disponível" at bounding box center [892, 467] width 223 height 39
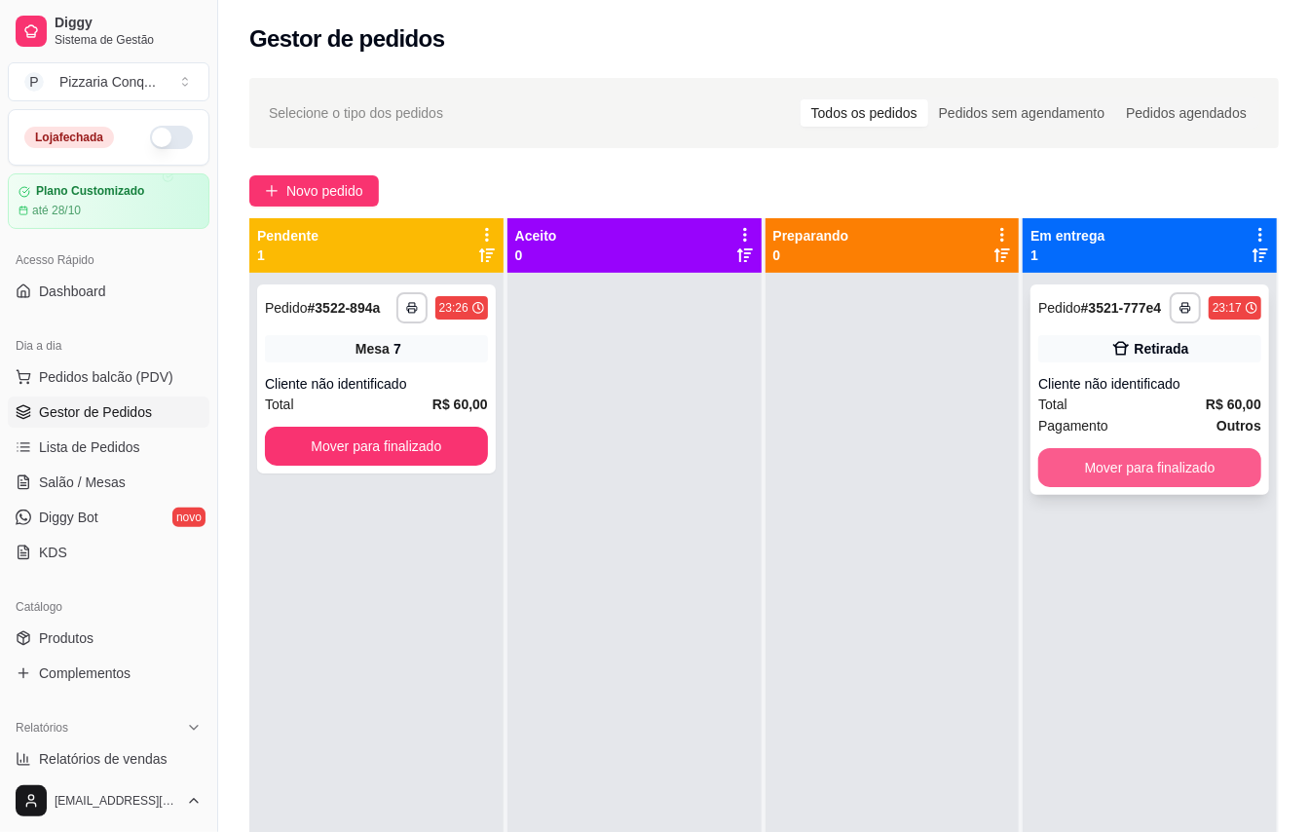
click at [1088, 473] on button "Mover para finalizado" at bounding box center [1150, 467] width 223 height 39
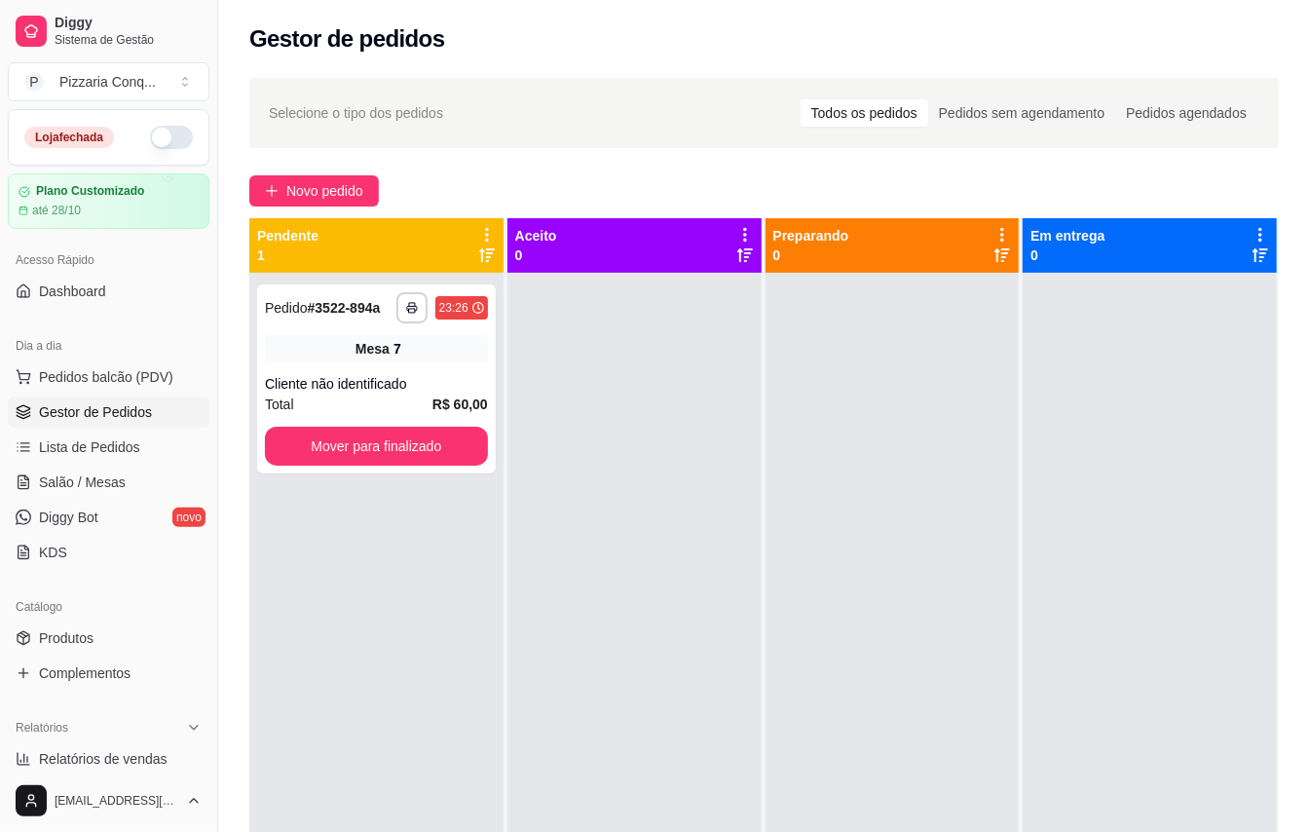
click at [76, 770] on div "[EMAIL_ADDRESS][DOMAIN_NAME]" at bounding box center [108, 801] width 217 height 62
click at [78, 749] on span "Relatórios de vendas" at bounding box center [103, 758] width 129 height 19
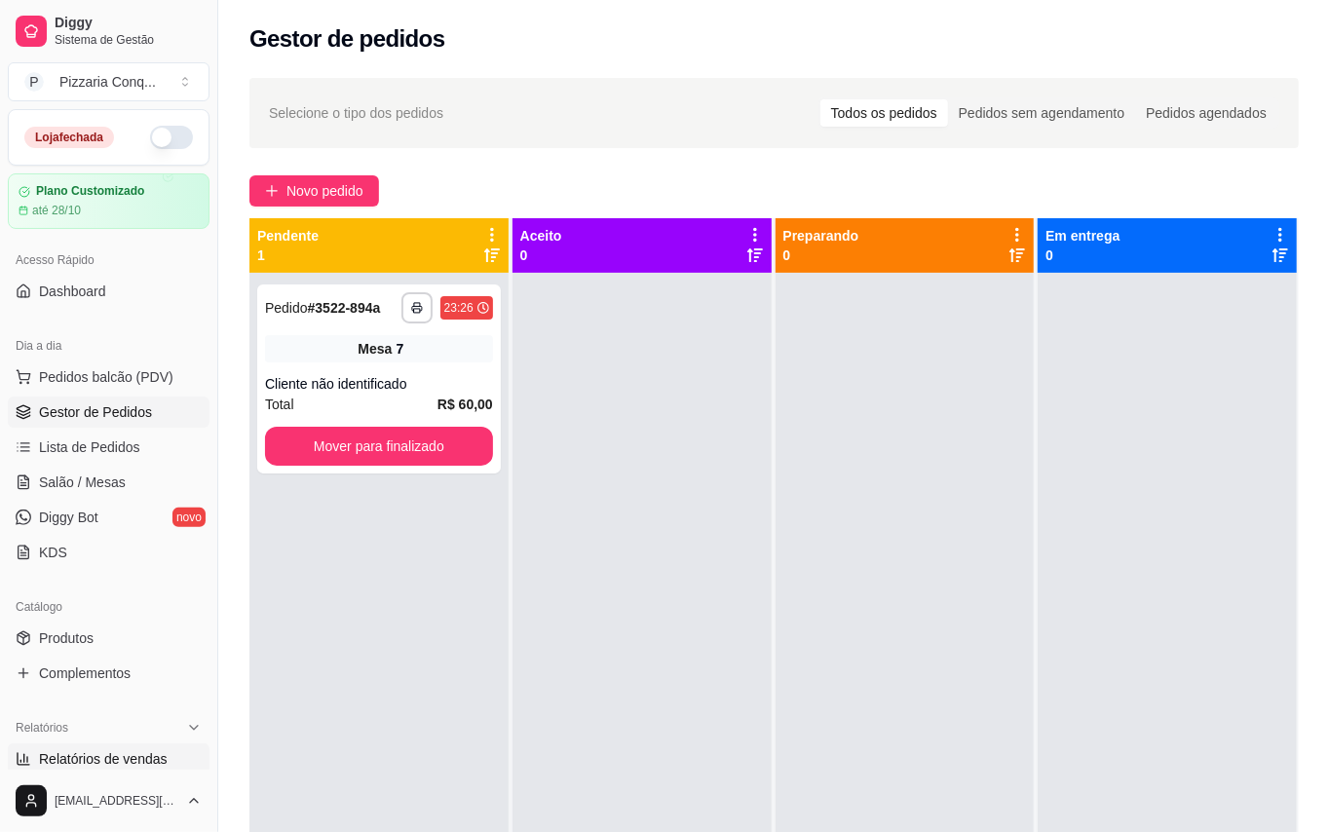
select select "ALL"
select select "0"
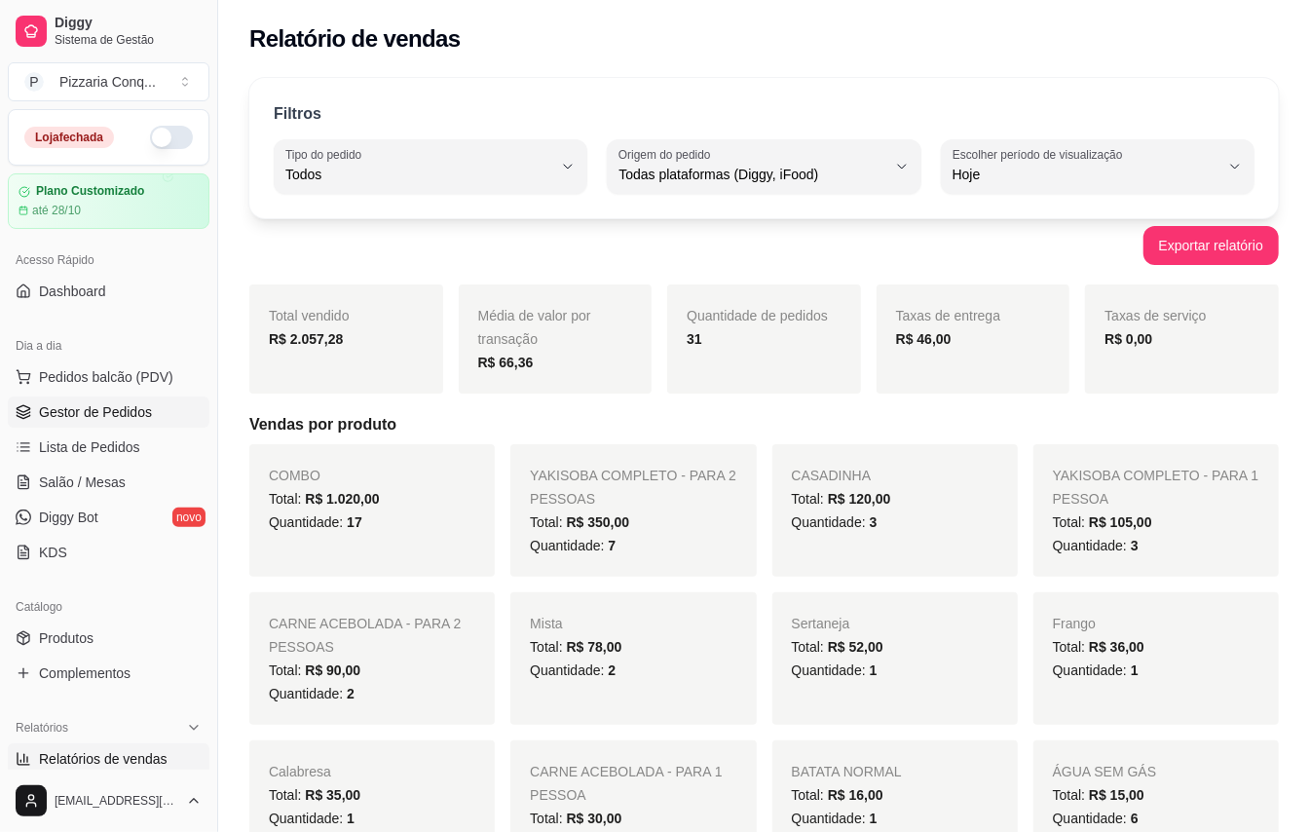
click at [49, 397] on link "Gestor de Pedidos" at bounding box center [109, 412] width 202 height 31
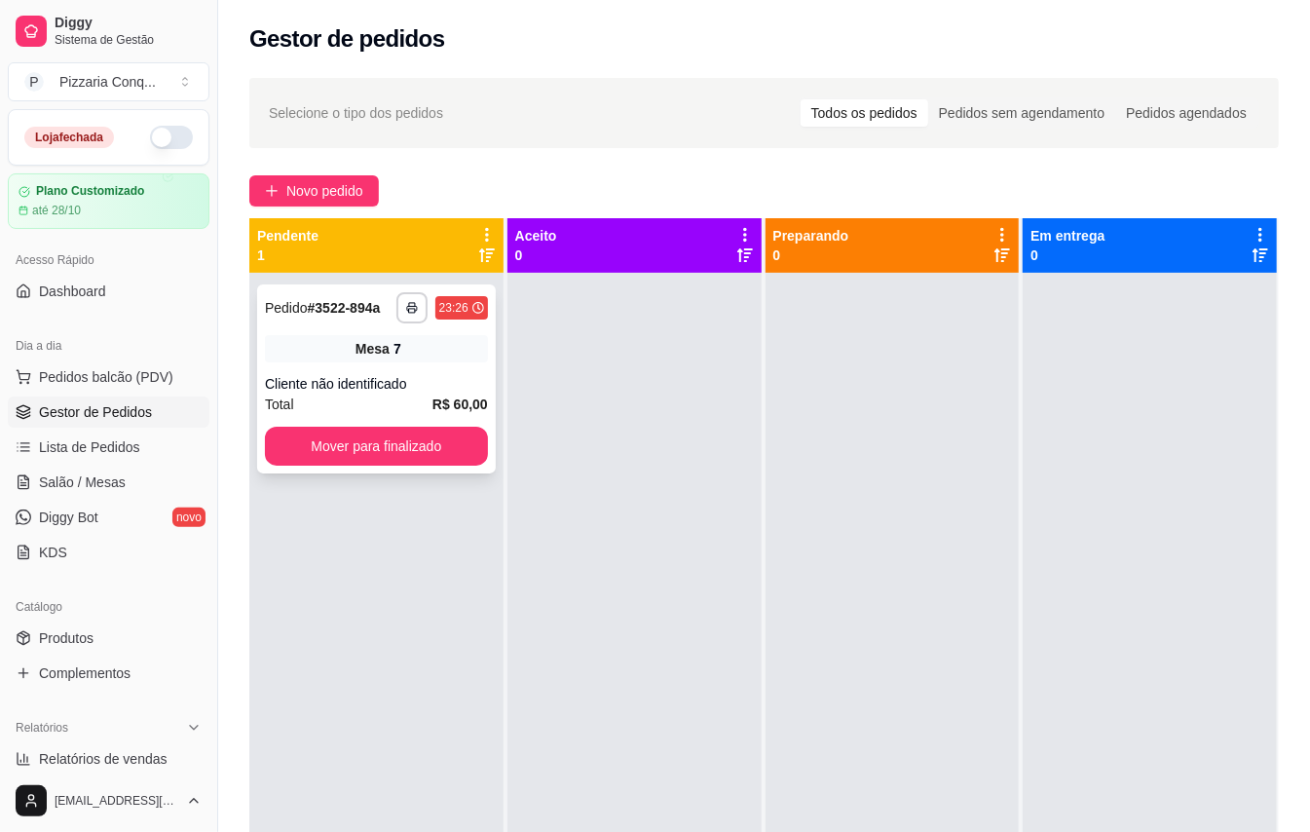
click at [398, 383] on div "Cliente não identificado" at bounding box center [376, 383] width 223 height 19
click at [101, 492] on span "Salão / Mesas" at bounding box center [82, 482] width 87 height 19
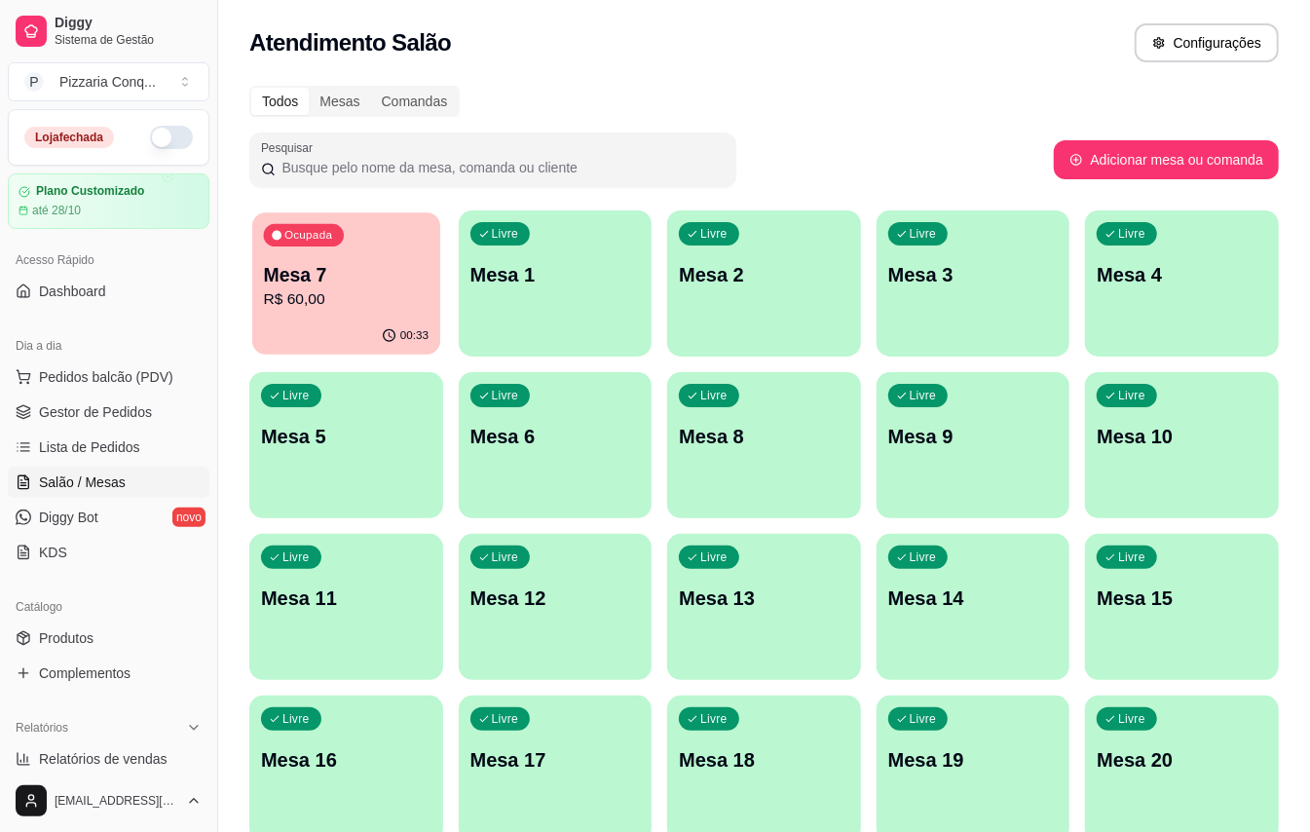
click at [309, 341] on div "00:33" at bounding box center [346, 336] width 188 height 37
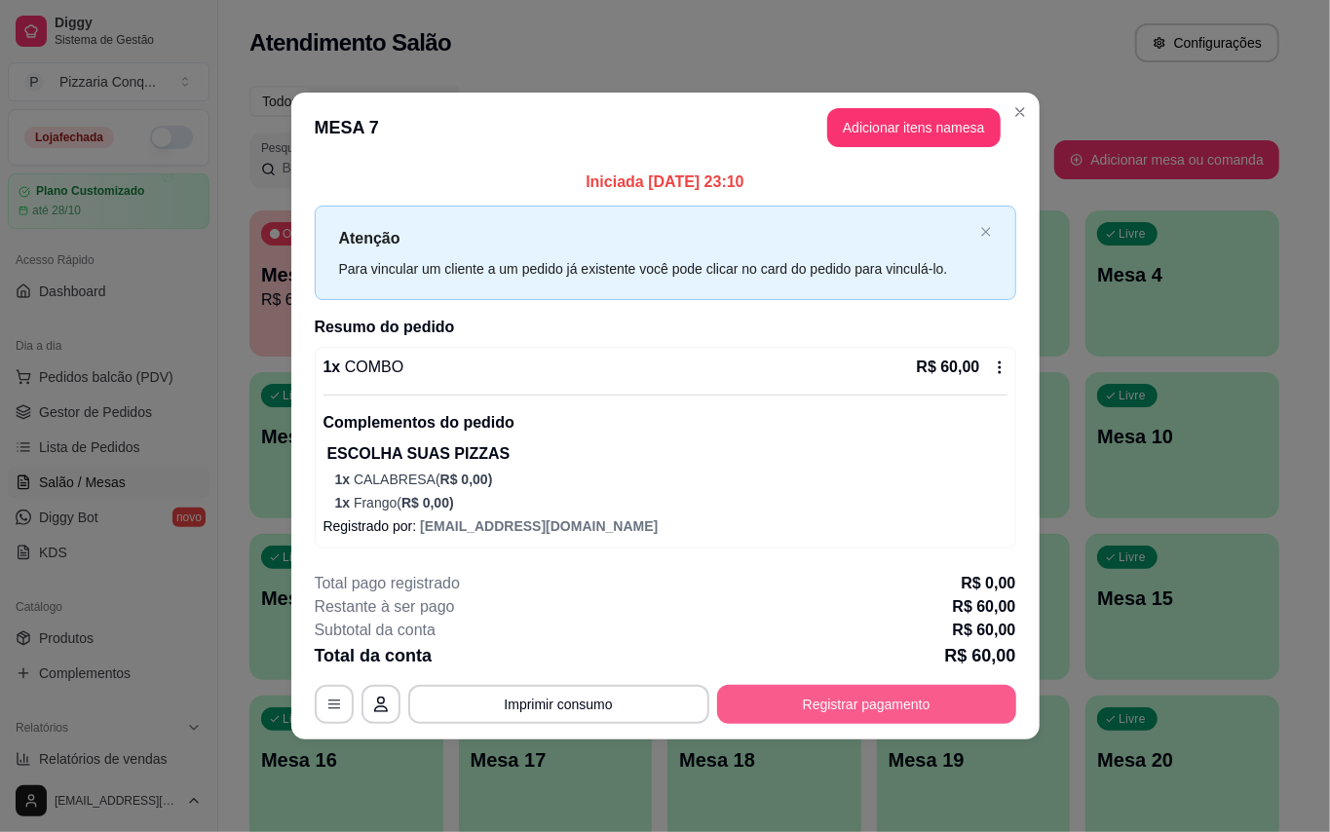
click at [826, 711] on button "Registrar pagamento" at bounding box center [866, 704] width 299 height 39
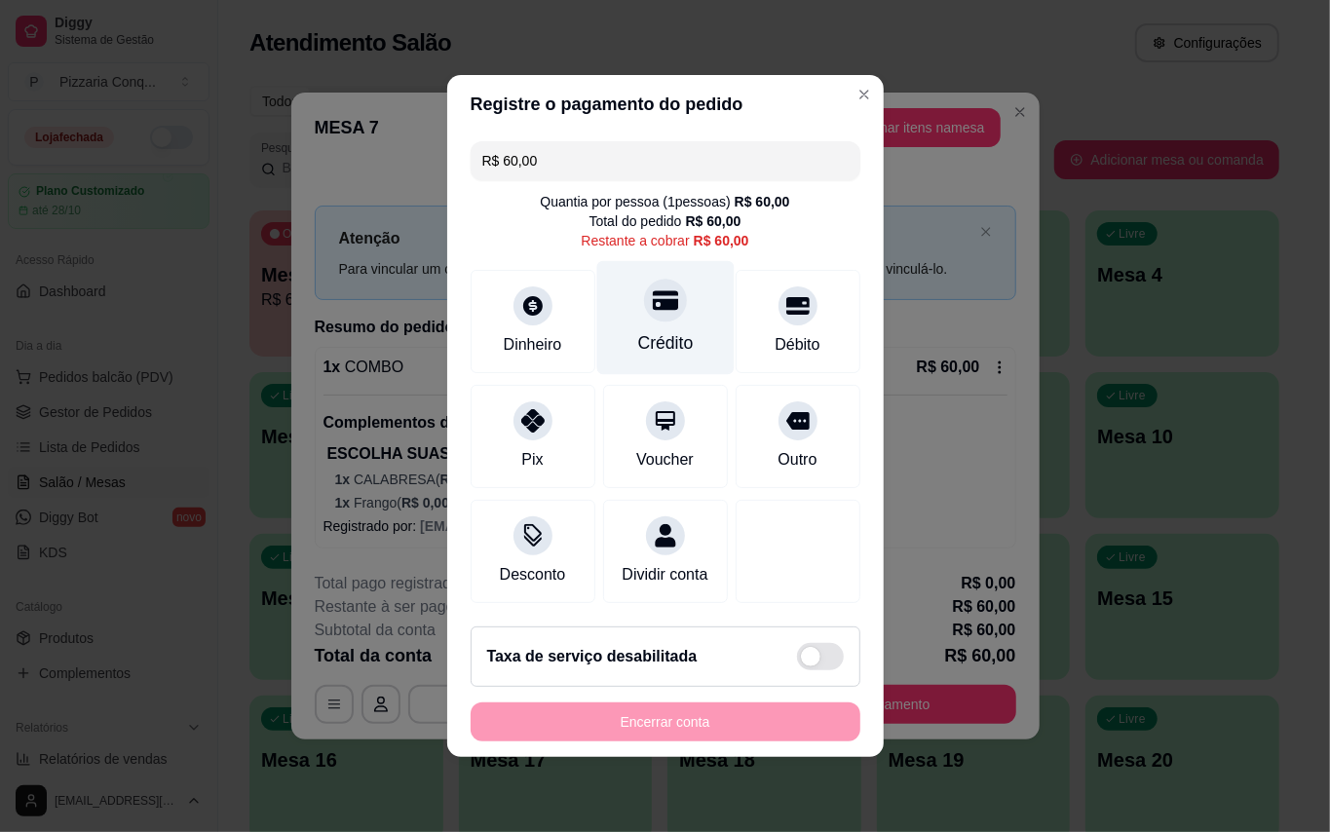
click at [649, 313] on div "Crédito" at bounding box center [664, 318] width 137 height 114
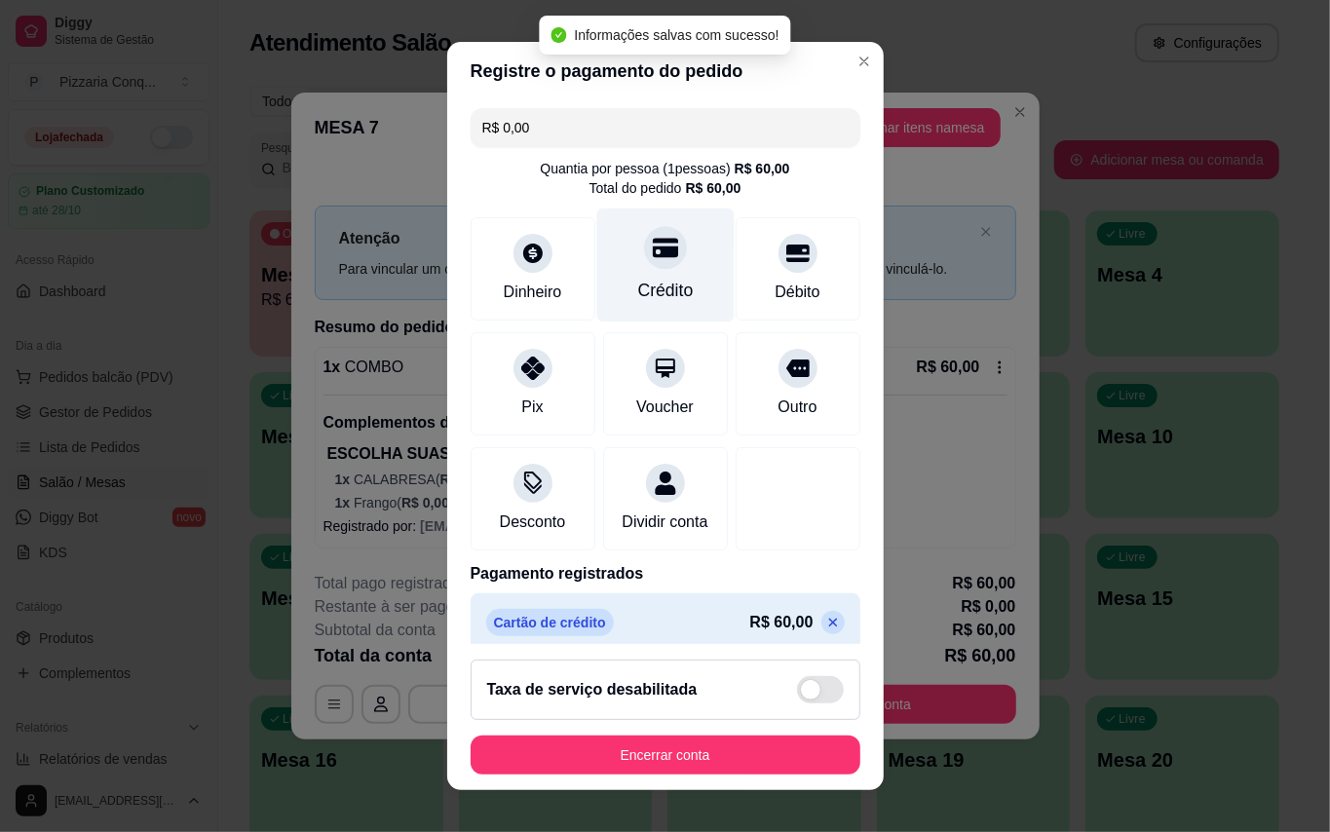
type input "R$ 0,00"
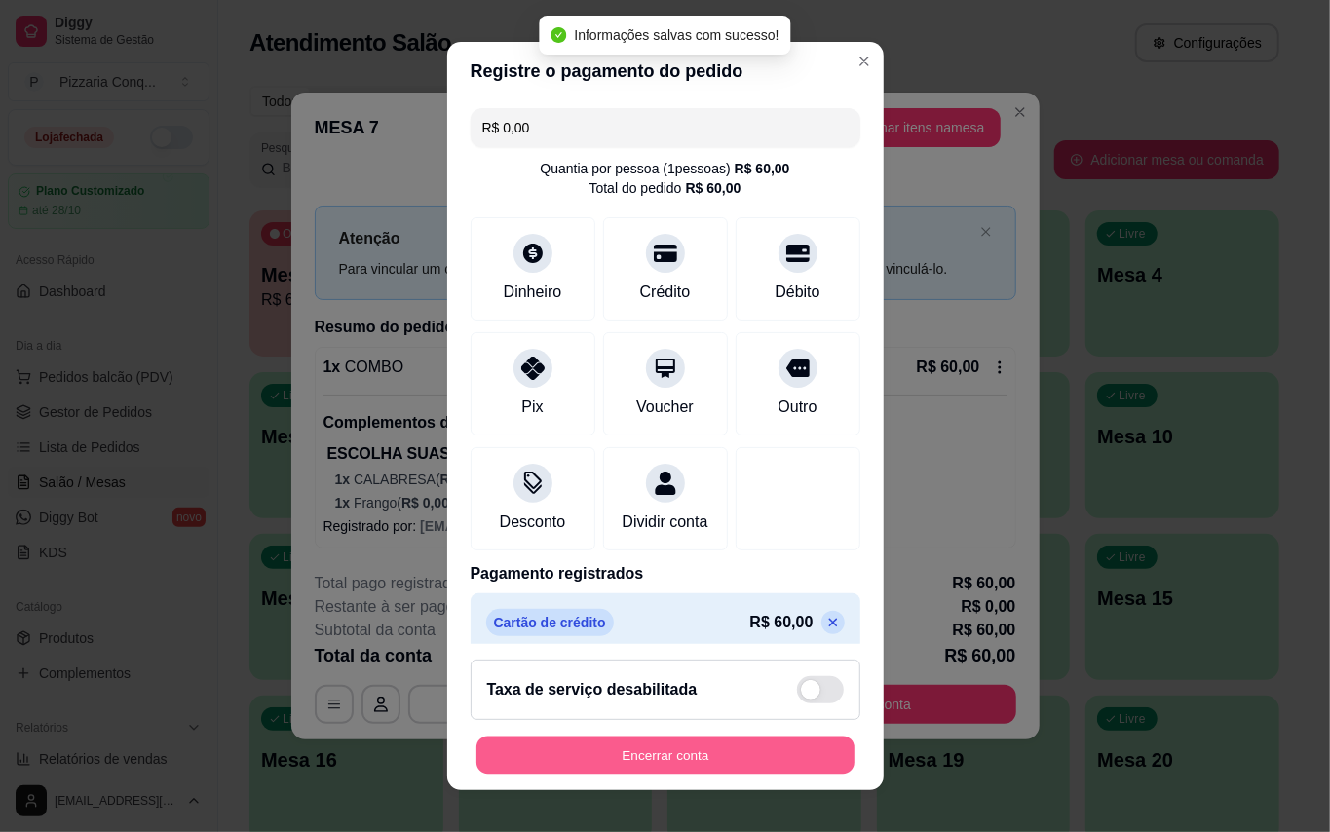
click at [735, 750] on button "Encerrar conta" at bounding box center [665, 756] width 378 height 38
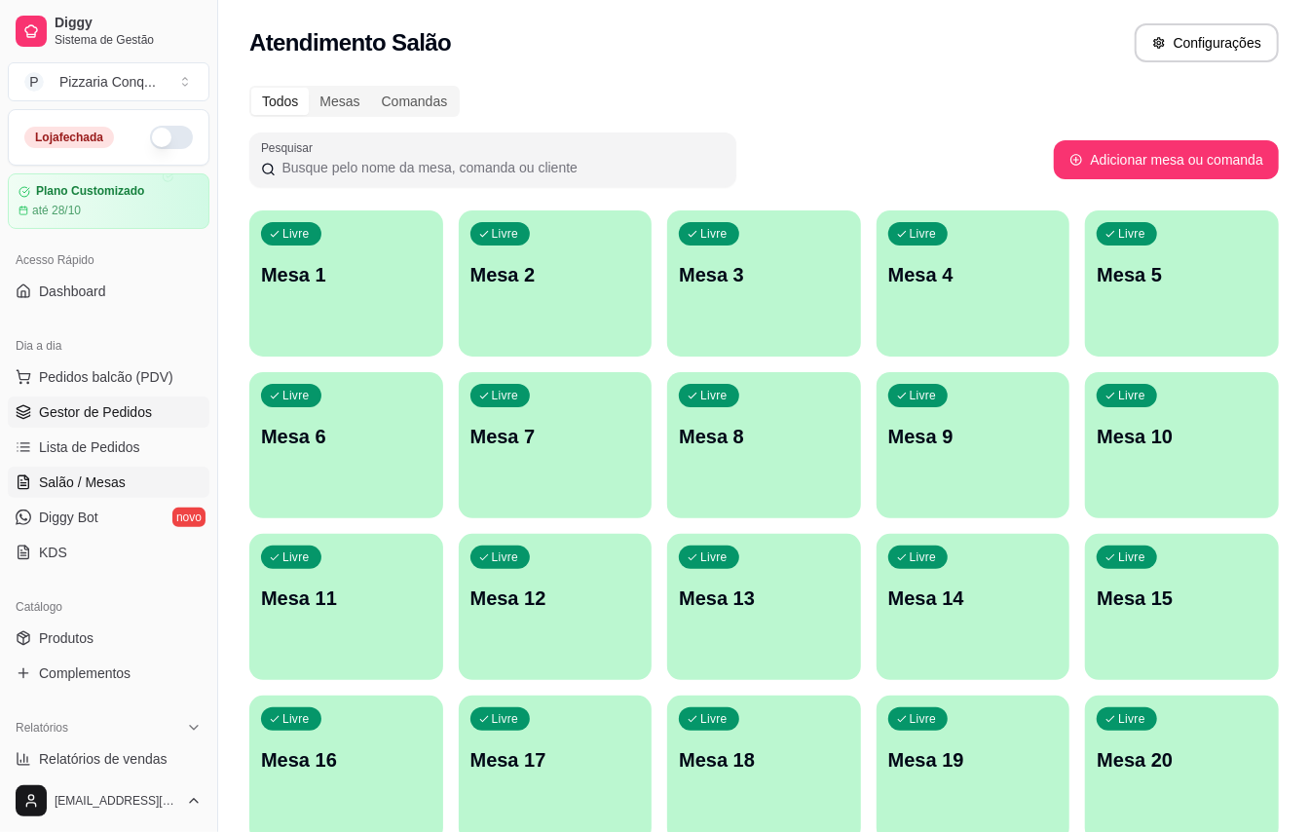
click at [122, 397] on link "Gestor de Pedidos" at bounding box center [109, 412] width 202 height 31
